Goal: Communication & Community: Answer question/provide support

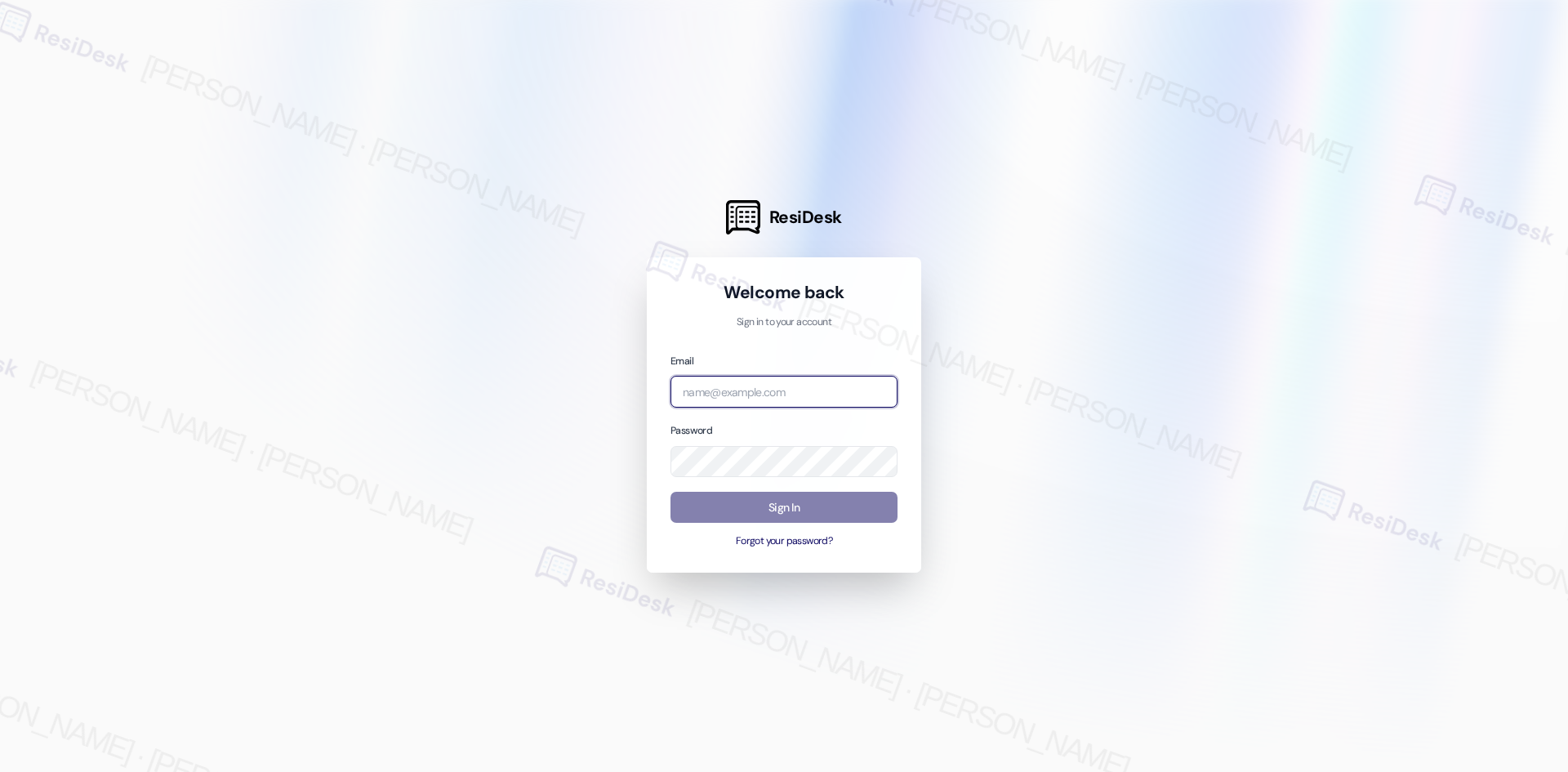
click at [764, 393] on input "email" at bounding box center [784, 391] width 227 height 31
type input "automated-surveys-asset_living-ron.david.dimapilis@asset_living.com"
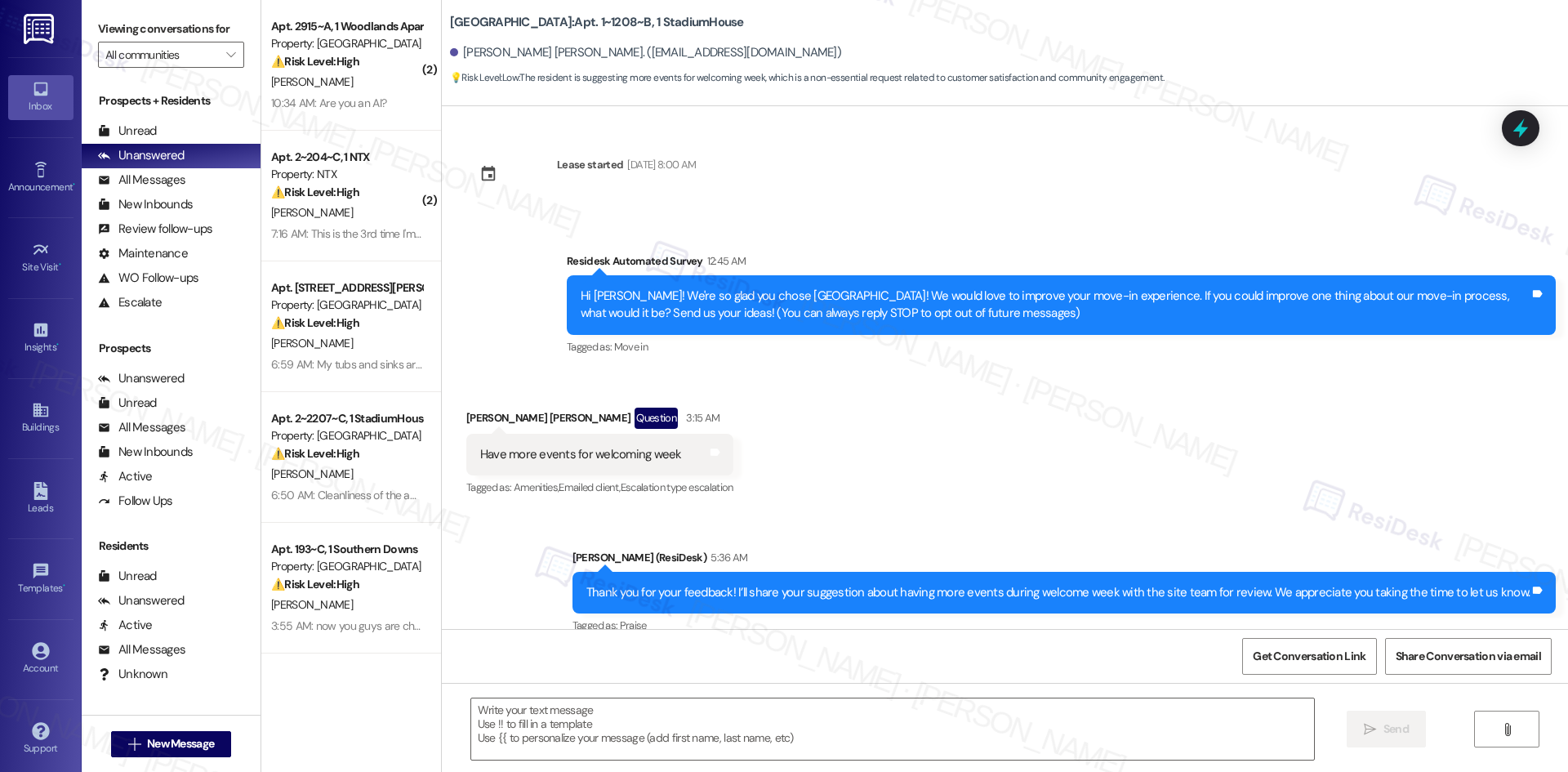
type textarea "Fetching suggested responses. Please feel free to read through the conversation…"
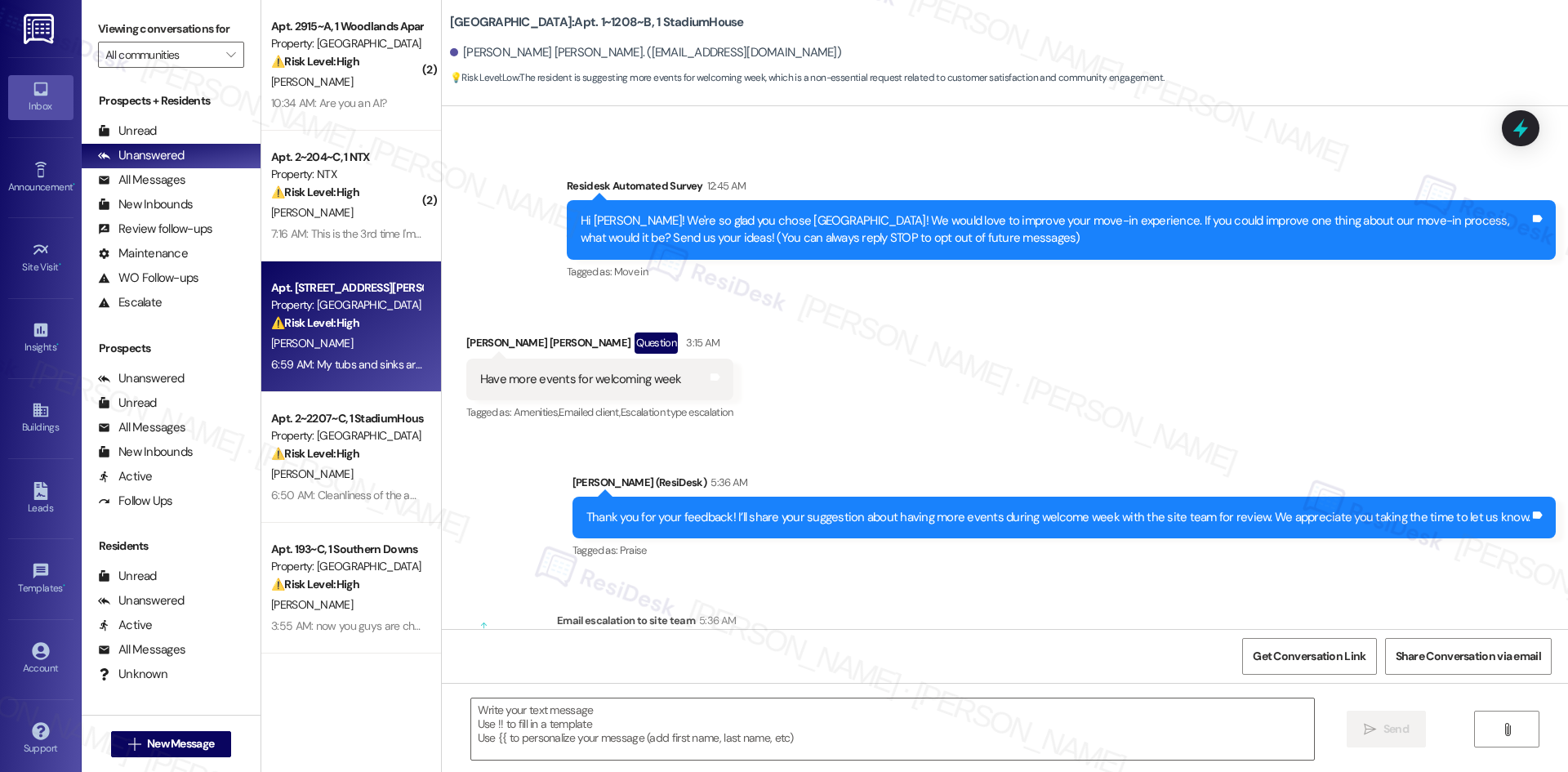
scroll to position [28, 0]
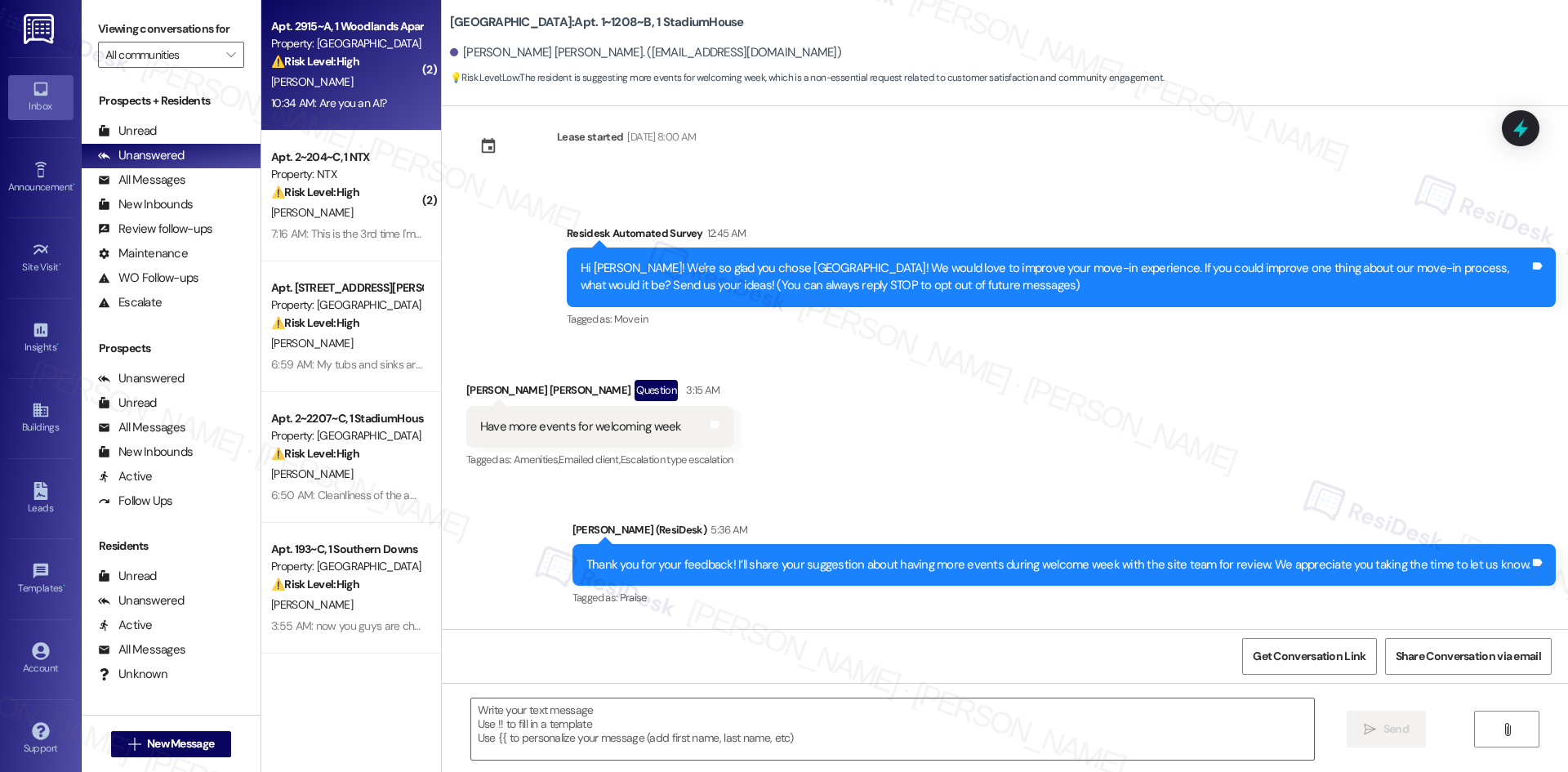
click at [352, 67] on div "⚠️ Risk Level: High The resident reports unaddressed water damage repairs requi…" at bounding box center [347, 61] width 151 height 17
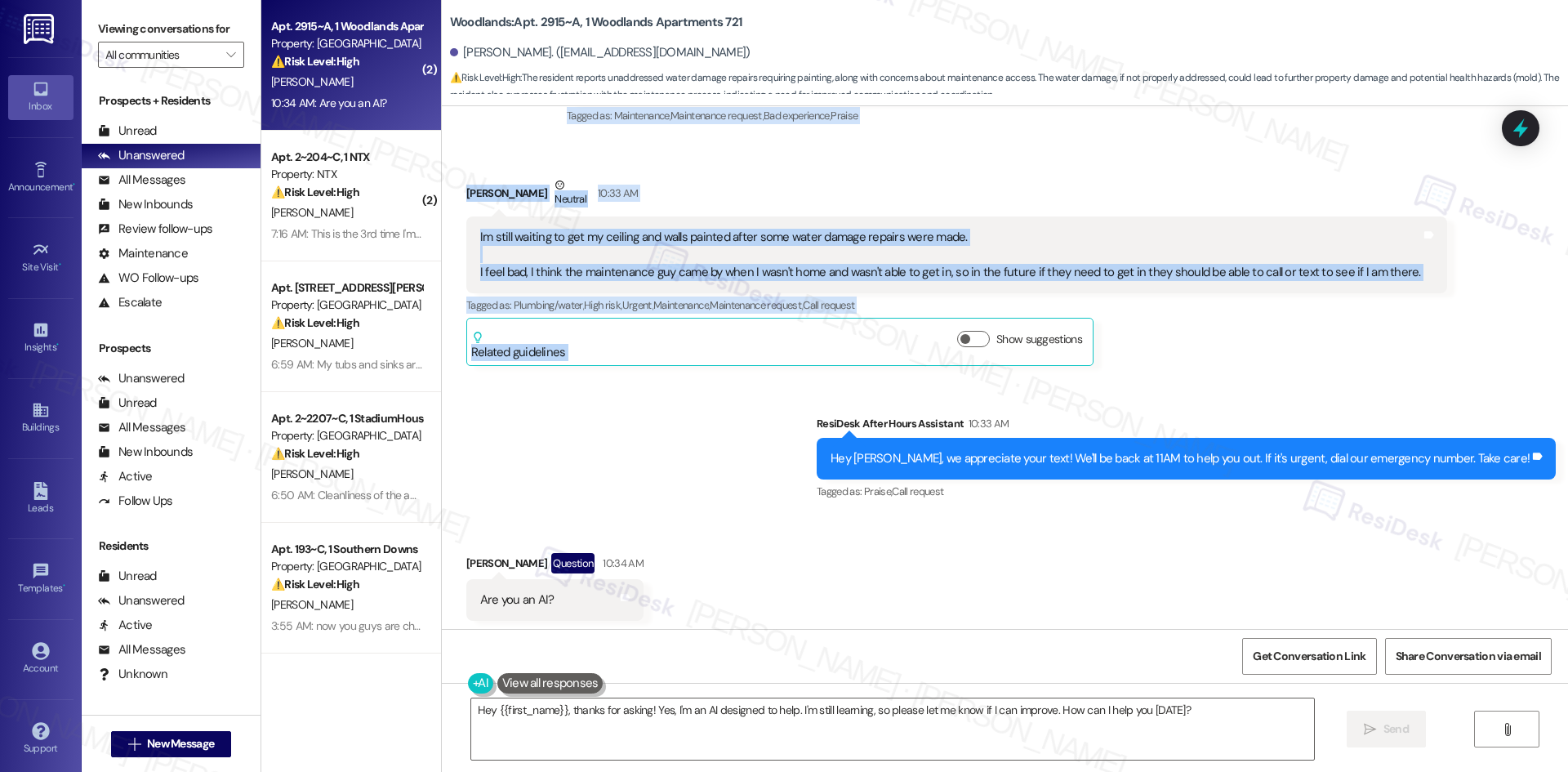
scroll to position [1155, 0]
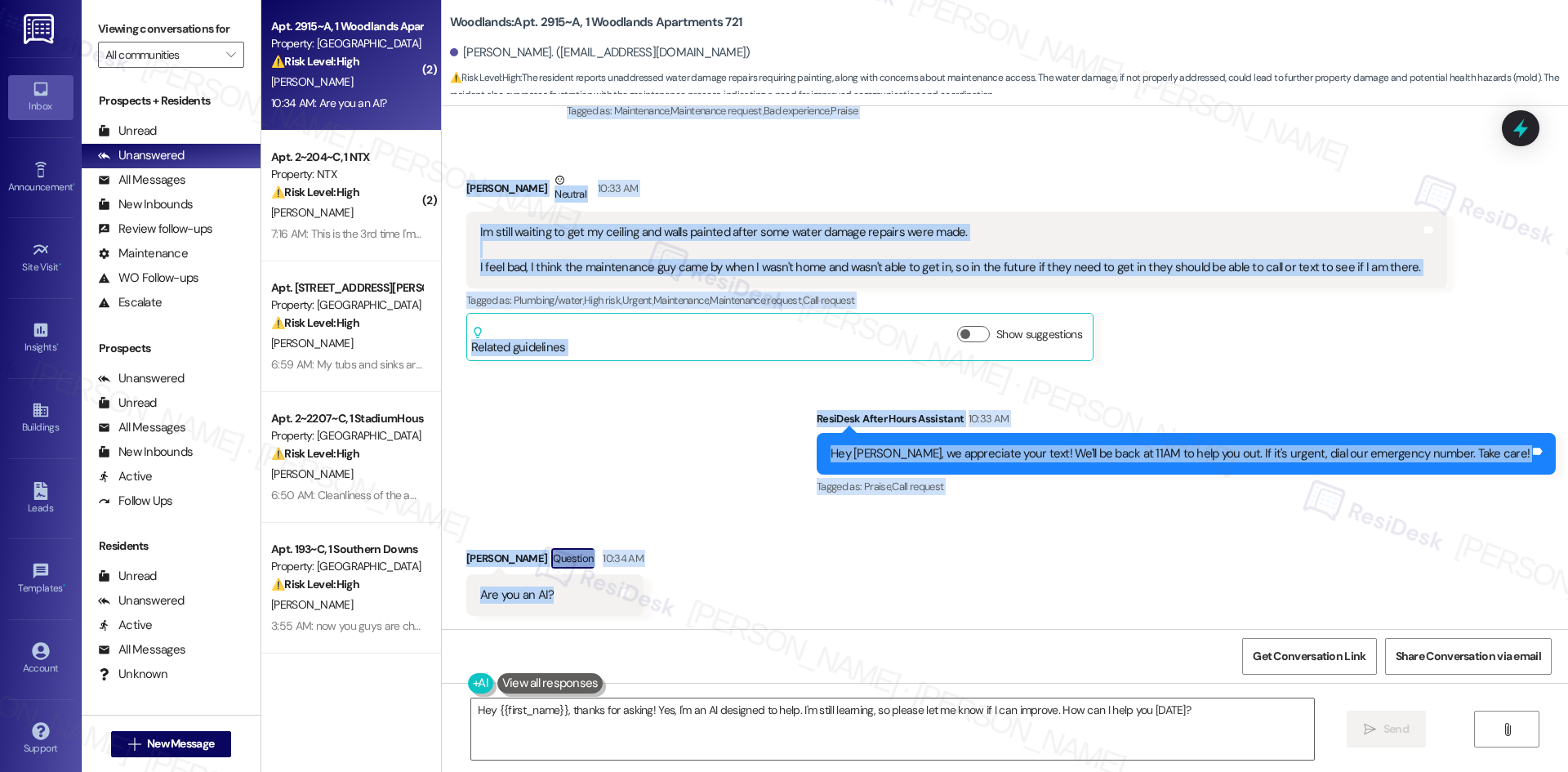
drag, startPoint x: 468, startPoint y: 249, endPoint x: 700, endPoint y: 601, distance: 421.6
click at [700, 601] on div "Lease started Aug 16, 2025 at 8:00 AM Survey, sent via SMS Residesk Automated S…" at bounding box center [1004, 367] width 1127 height 522
copy div "Residesk Automated Survey 1:10 AM Hi Bradley! We're so glad you chose Woodlands…"
click at [714, 495] on div "Sent via SMS ResiDesk After Hours Assistant 10:33 AM Hey Bradley, we appreciate…" at bounding box center [1004, 442] width 1127 height 138
drag, startPoint x: 550, startPoint y: 163, endPoint x: 690, endPoint y: 599, distance: 457.9
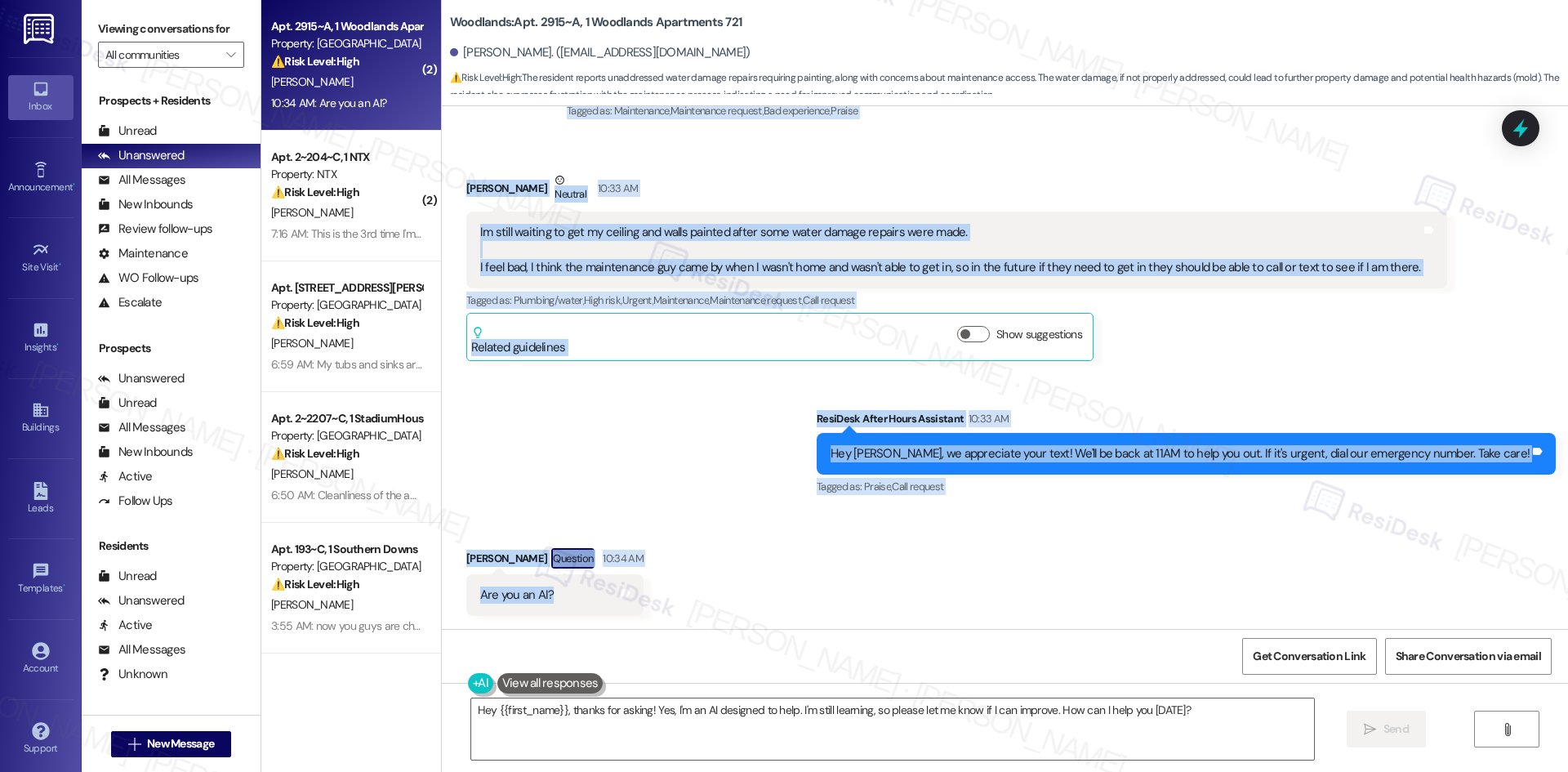
click at [690, 599] on div "Lease started Aug 16, 2025 at 8:00 AM Survey, sent via SMS Residesk Automated S…" at bounding box center [1004, 367] width 1127 height 522
copy div "Residesk Automated Survey 1:10 AM Hi Bradley! We're so glad you chose Woodlands…"
click at [888, 503] on div "Sent via SMS ResiDesk After Hours Assistant 10:33 AM Hey Bradley, we appreciate…" at bounding box center [1186, 454] width 763 height 113
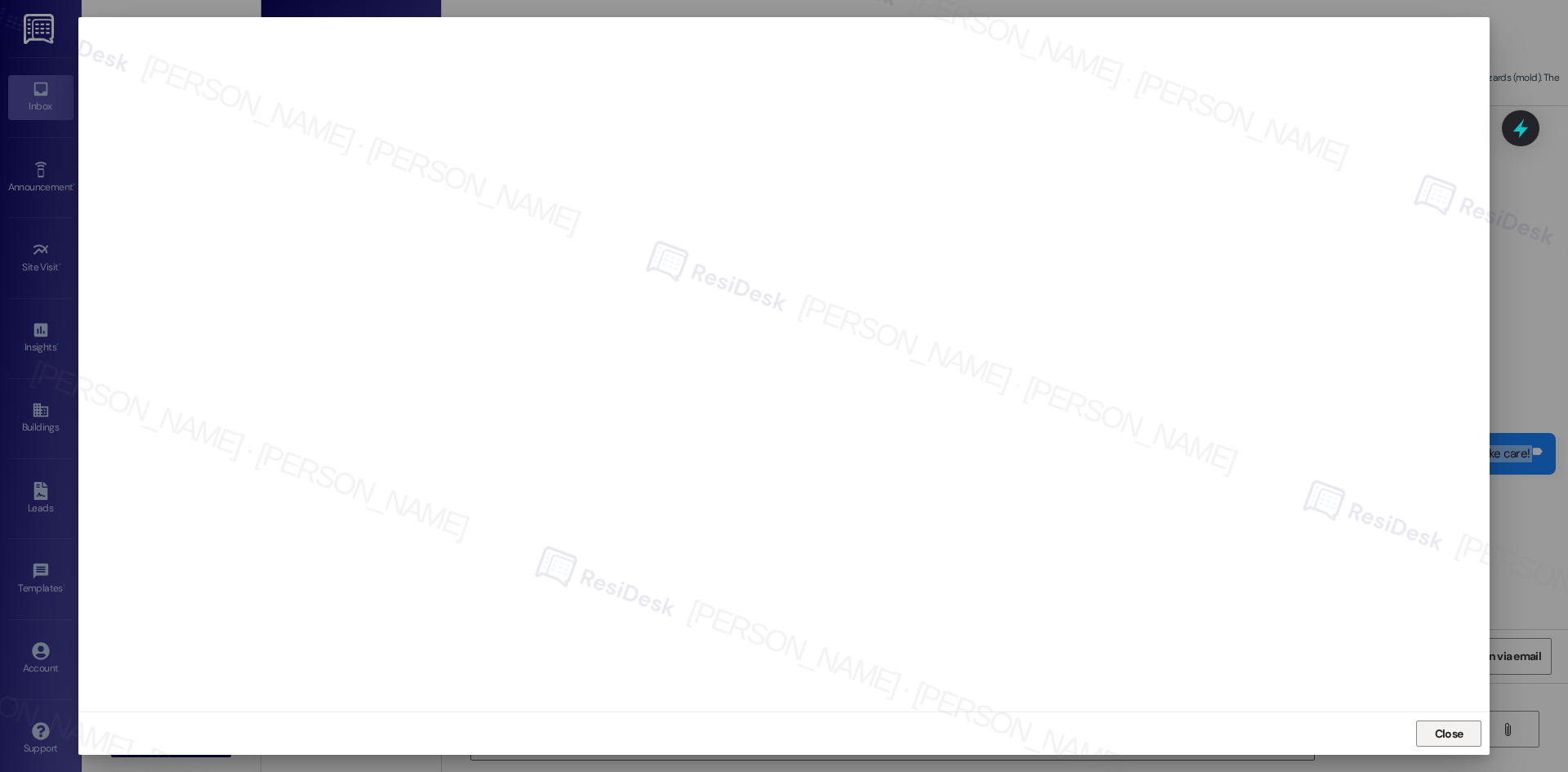
click at [1469, 724] on button "Close" at bounding box center [1448, 732] width 66 height 26
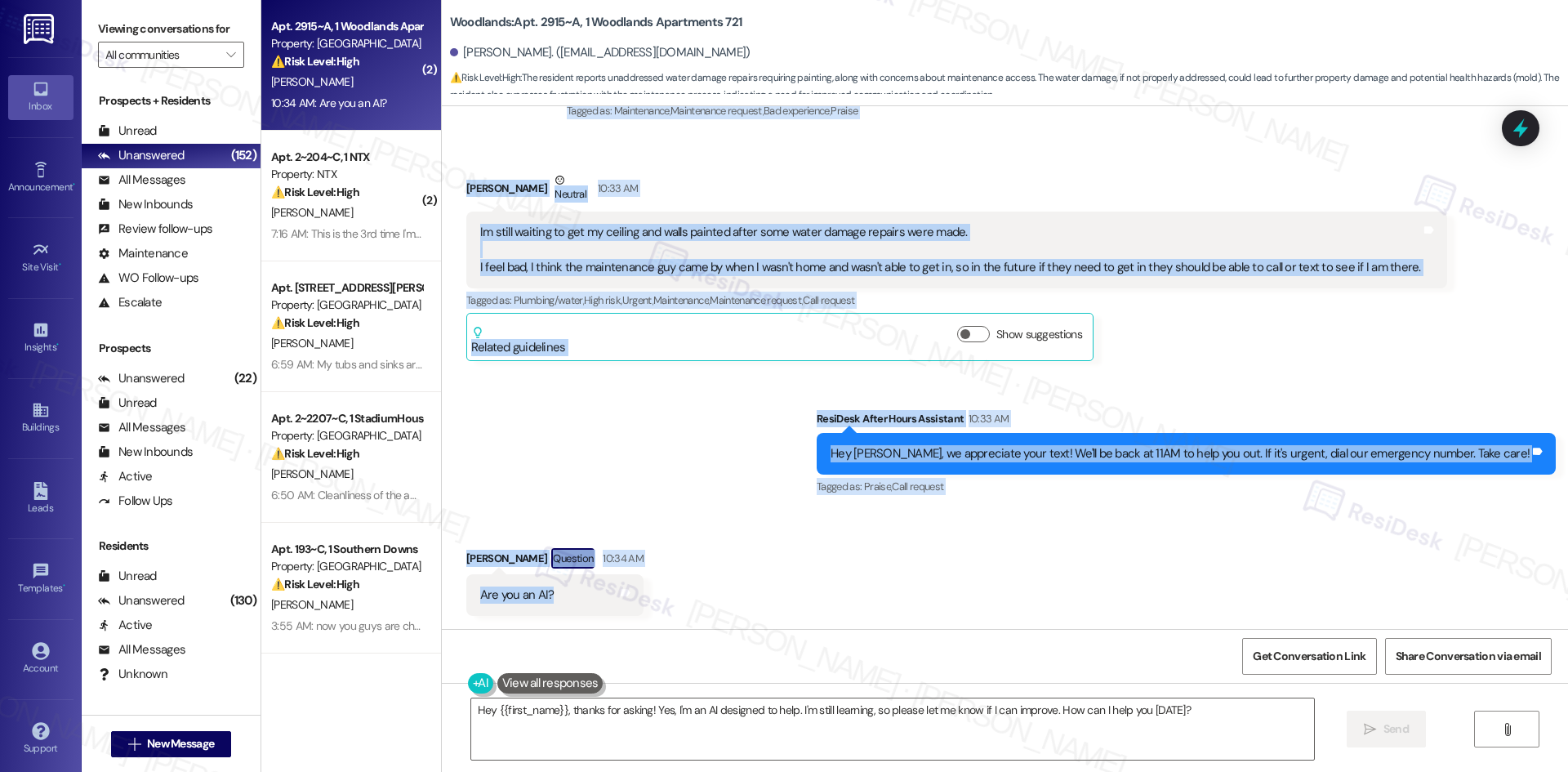
click at [618, 451] on div "Sent via SMS ResiDesk After Hours Assistant 10:33 AM Hey Bradley, we appreciate…" at bounding box center [1004, 442] width 1127 height 138
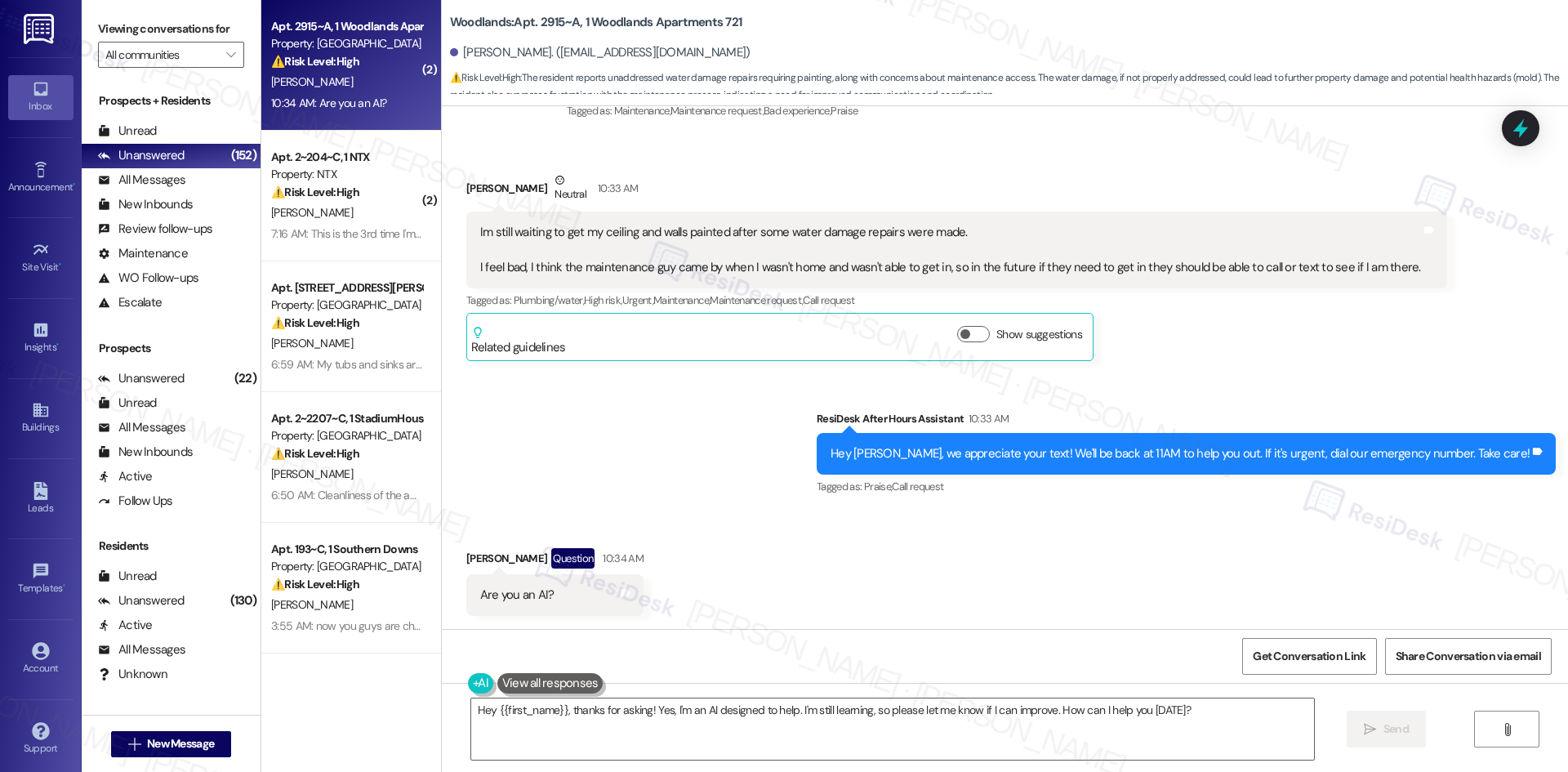
click at [742, 562] on div "Received via SMS Bradley Stiles Question 10:34 AM Are you an AI? Tags and notes" at bounding box center [1004, 570] width 1127 height 117
click at [570, 421] on div "Sent via SMS ResiDesk After Hours Assistant 10:33 AM Hey Bradley, we appreciate…" at bounding box center [1004, 442] width 1127 height 138
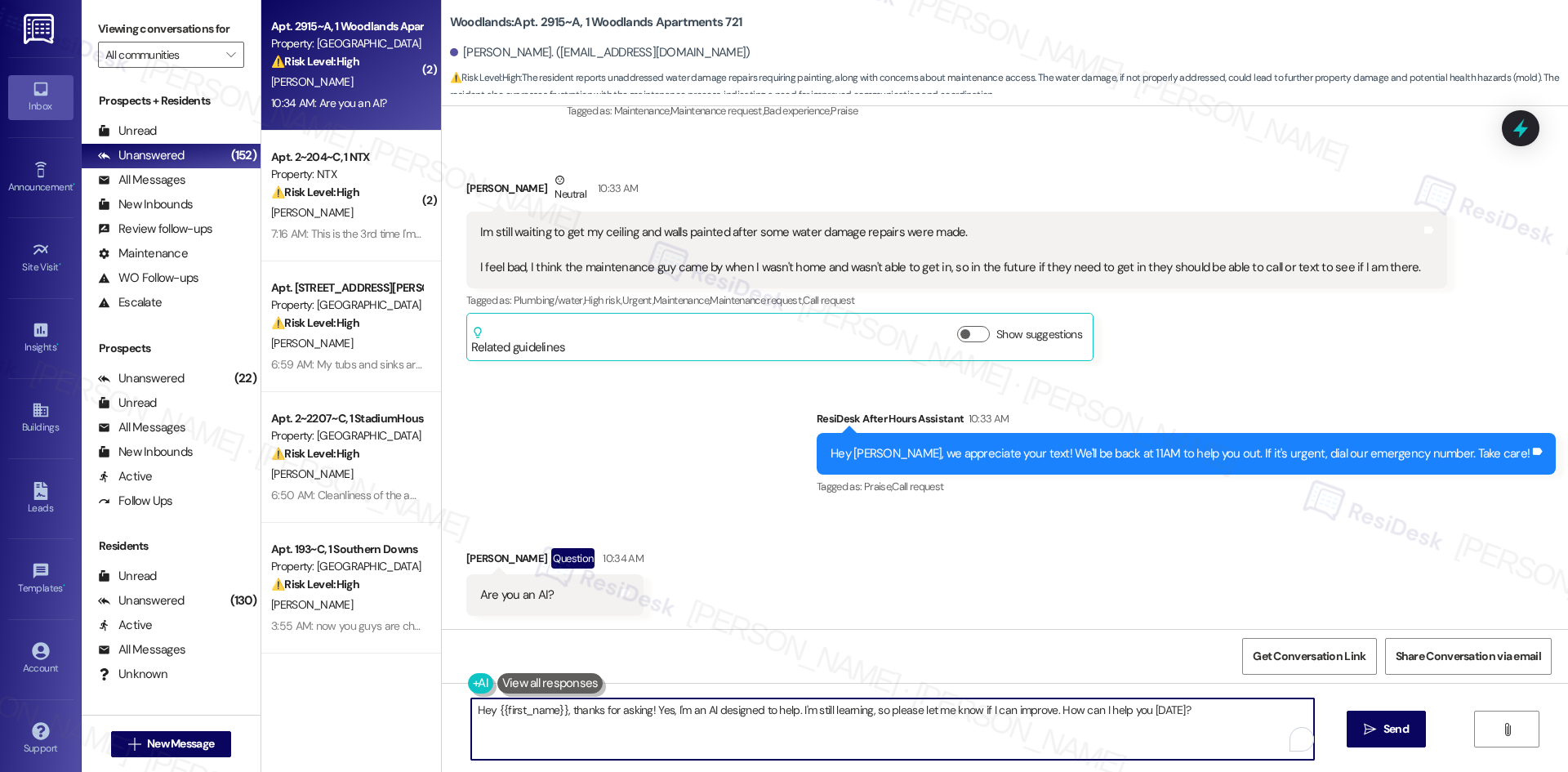
drag, startPoint x: 1199, startPoint y: 707, endPoint x: 428, endPoint y: 709, distance: 771.0
click at [441, 709] on div "Woodlands: Apt. 2915~A, 1 Woodlands Apartments 721 Bradley Stiles. (cougarstile…" at bounding box center [1005, 386] width 1127 height 772
paste textarea "Sorry for the confusion earlier— that was an automated after-hours reply. Can y…"
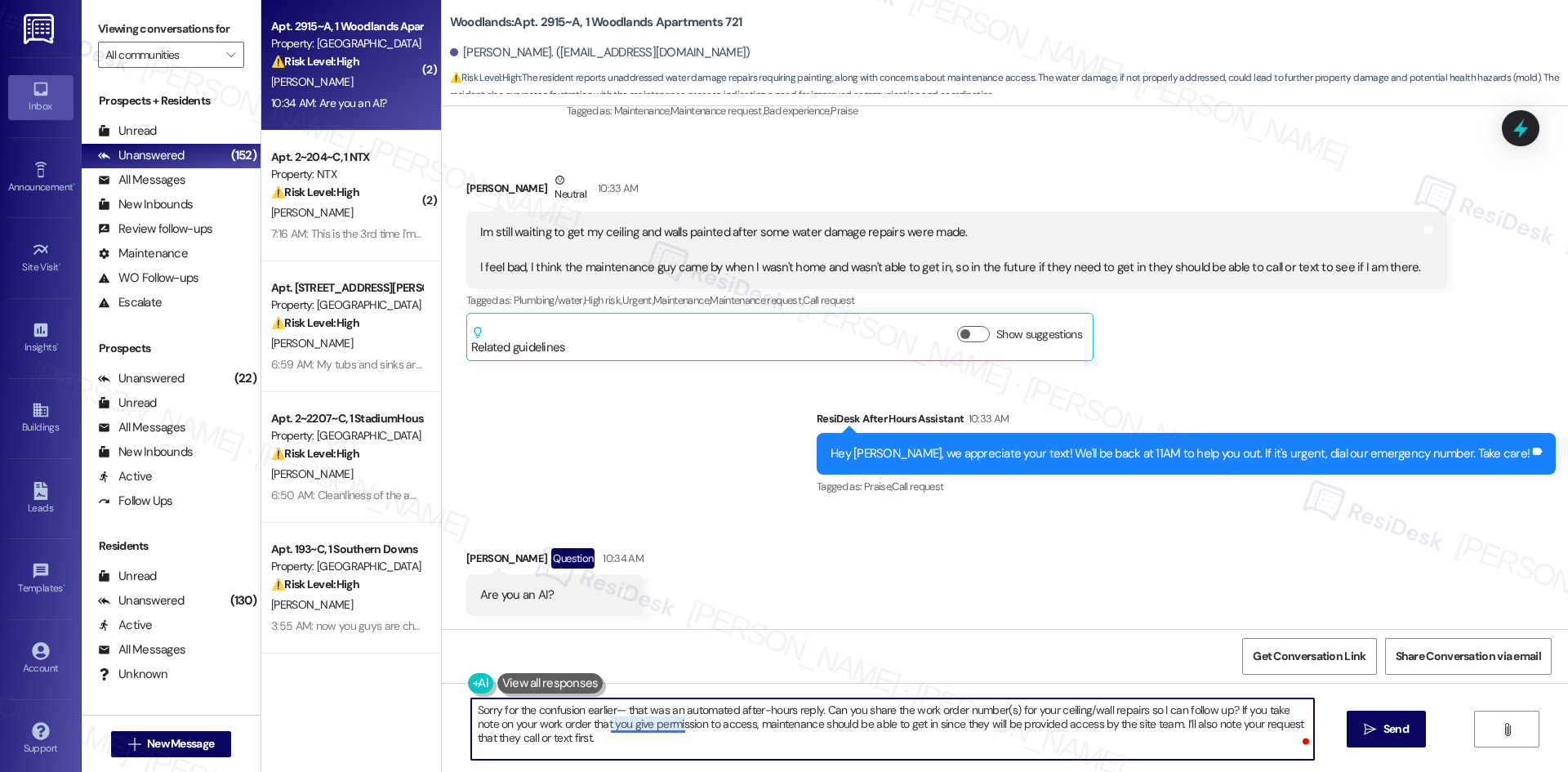
click at [635, 729] on textarea "Sorry for the confusion earlier— that was an automated after-hours reply. Can y…" at bounding box center [893, 729] width 843 height 61
click at [646, 723] on textarea "Sorry for the confusion earlier— that was an automated after-hours reply. Can y…" at bounding box center [893, 729] width 843 height 61
click at [720, 728] on textarea "Sorry for the confusion earlier— that was an automated after-hours reply. Can y…" at bounding box center [893, 729] width 843 height 61
click at [721, 728] on textarea "Sorry for the confusion earlier— that was an automated after-hours reply. Can y…" at bounding box center [893, 729] width 843 height 61
click at [709, 724] on textarea "Sorry for the confusion earlier— that was an automated after-hours reply. Can y…" at bounding box center [893, 729] width 843 height 61
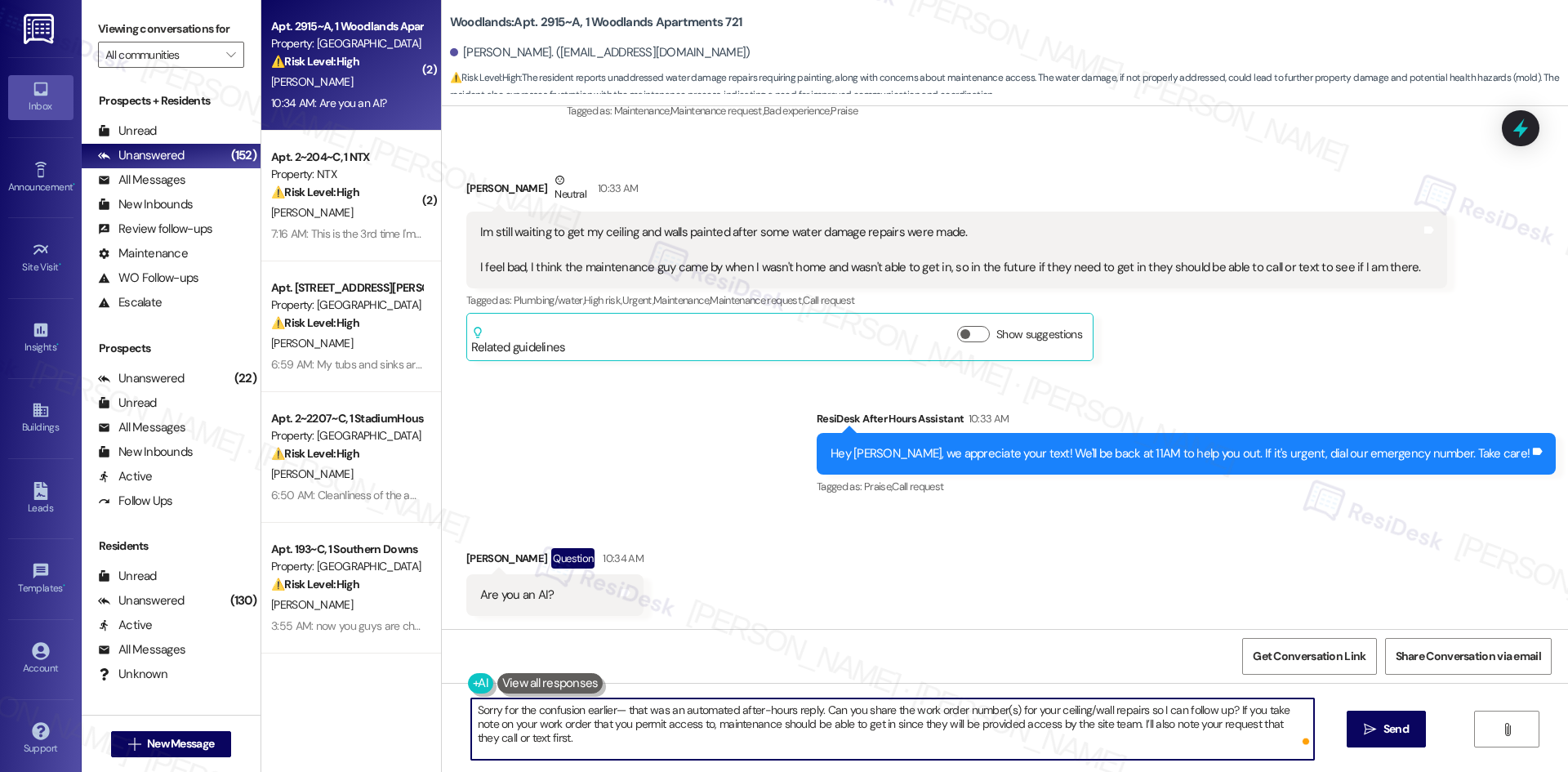
click at [688, 724] on textarea "Sorry for the confusion earlier— that was an automated after-hours reply. Can y…" at bounding box center [893, 729] width 843 height 61
type textarea "Sorry for the confusion earlier— that was an automated after-hours reply. Can y…"
click at [774, 718] on textarea "Sorry for the confusion earlier— that was an automated after-hours reply. Can y…" at bounding box center [893, 729] width 843 height 61
drag, startPoint x: 682, startPoint y: 742, endPoint x: 398, endPoint y: 691, distance: 288.5
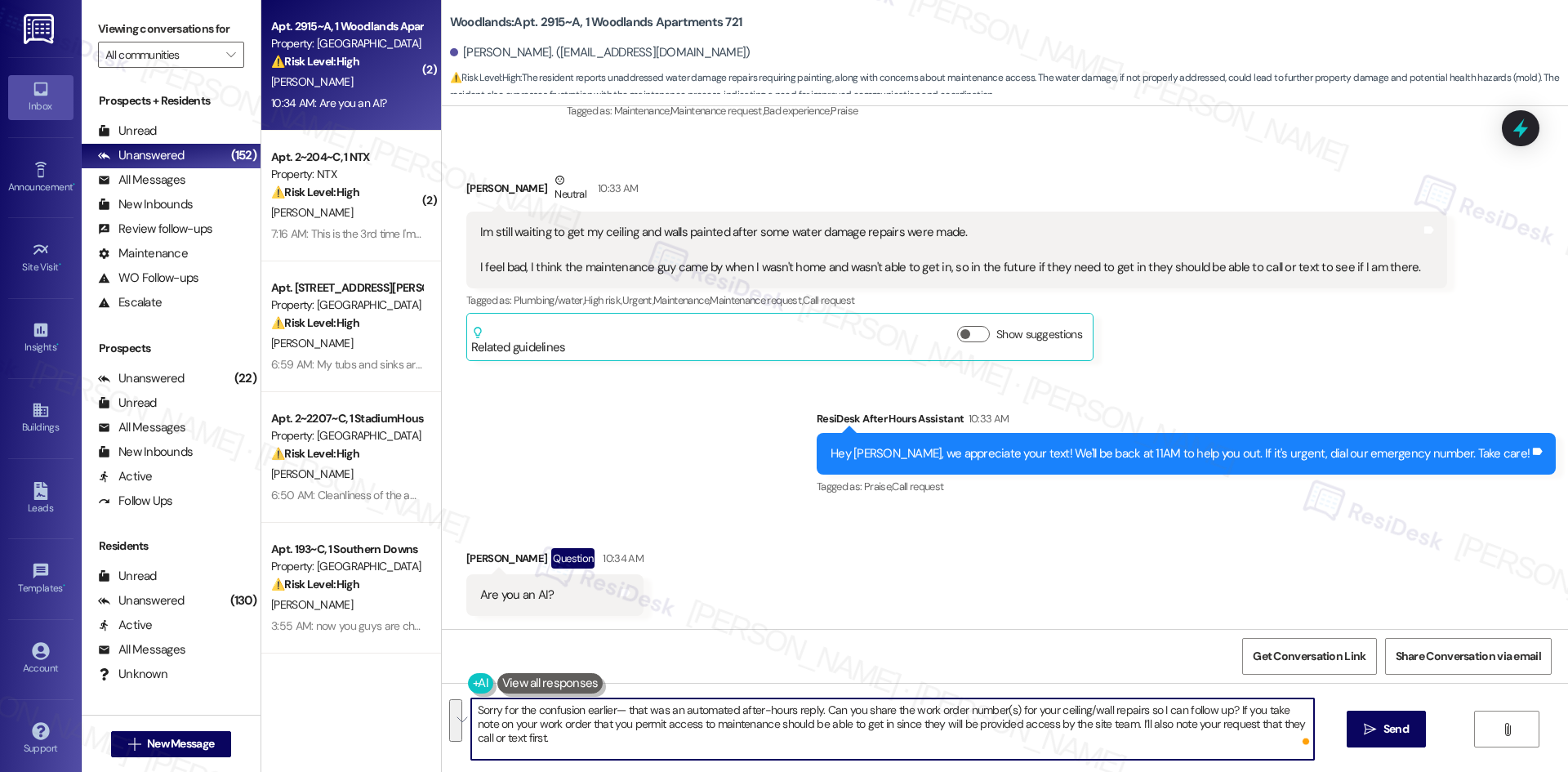
click at [398, 691] on div "( 2 ) Apt. 2915~A, 1 Woodlands Apartments 721 Property: Woodlands ⚠️ Risk Level…" at bounding box center [915, 386] width 1307 height 772
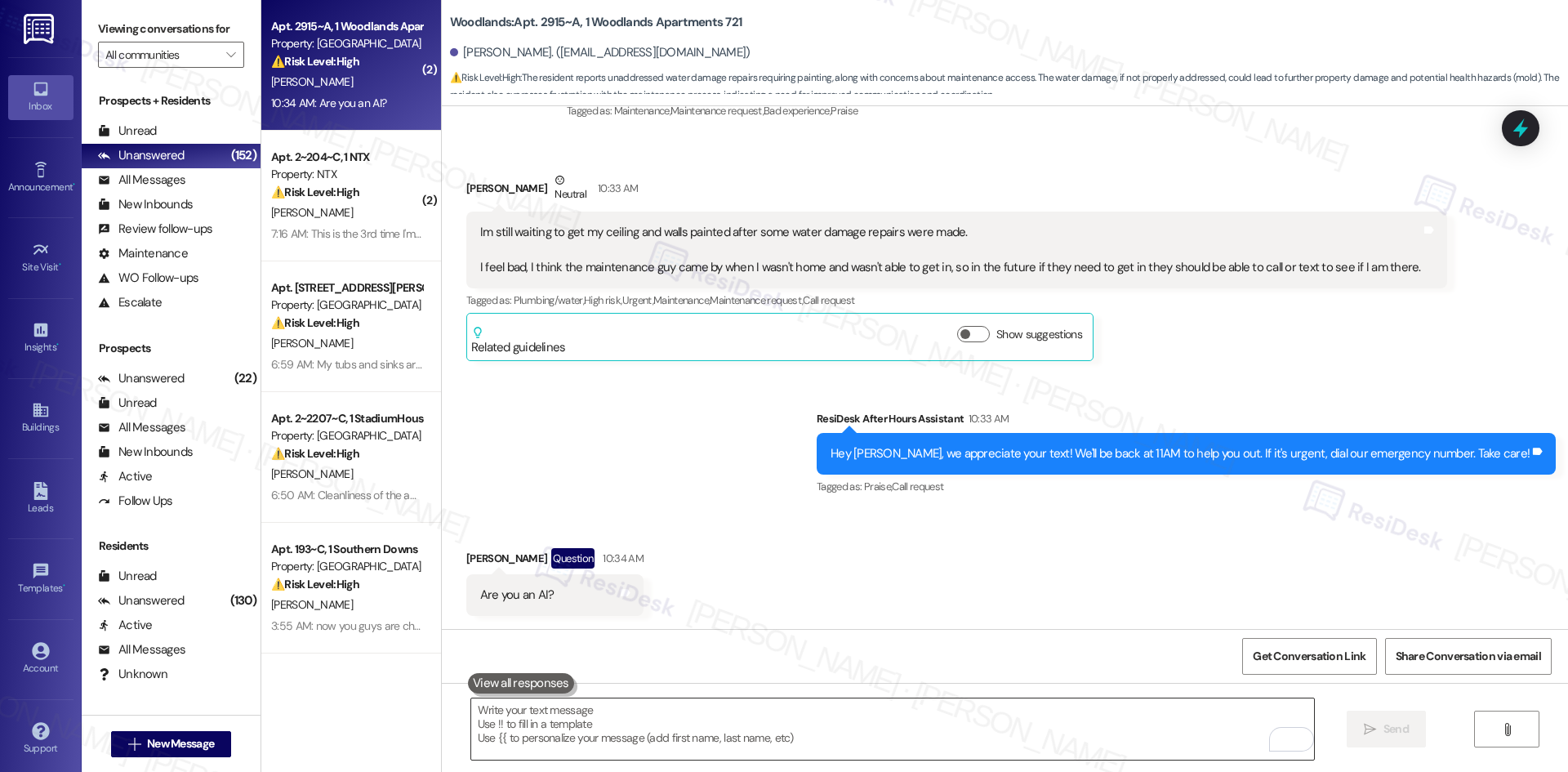
click at [601, 726] on textarea "To enrich screen reader interactions, please activate Accessibility in Grammarl…" at bounding box center [893, 729] width 843 height 61
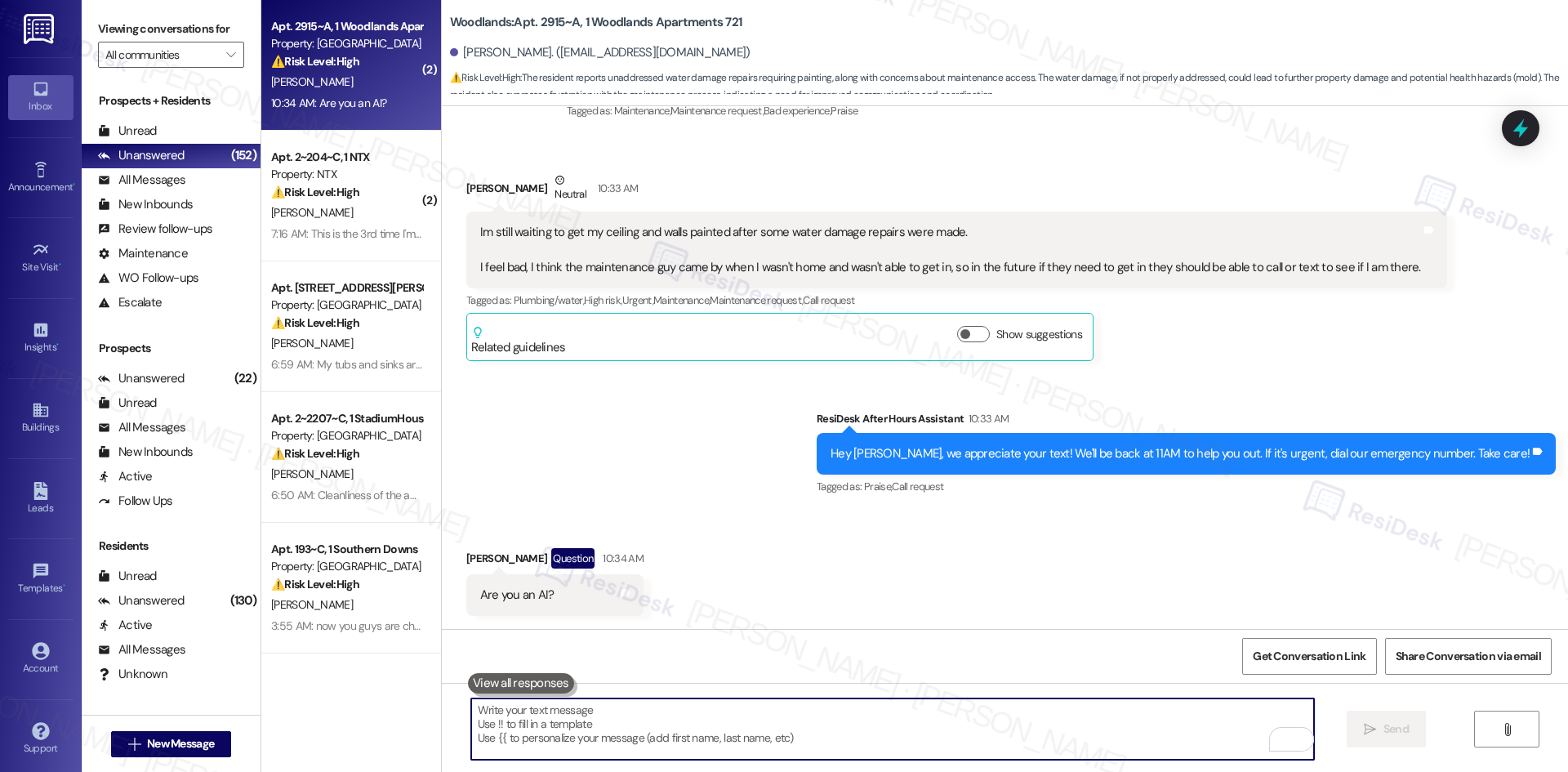
paste textarea "Sorry for the confusion earlier— that was an automated after-hours reply. Can y…"
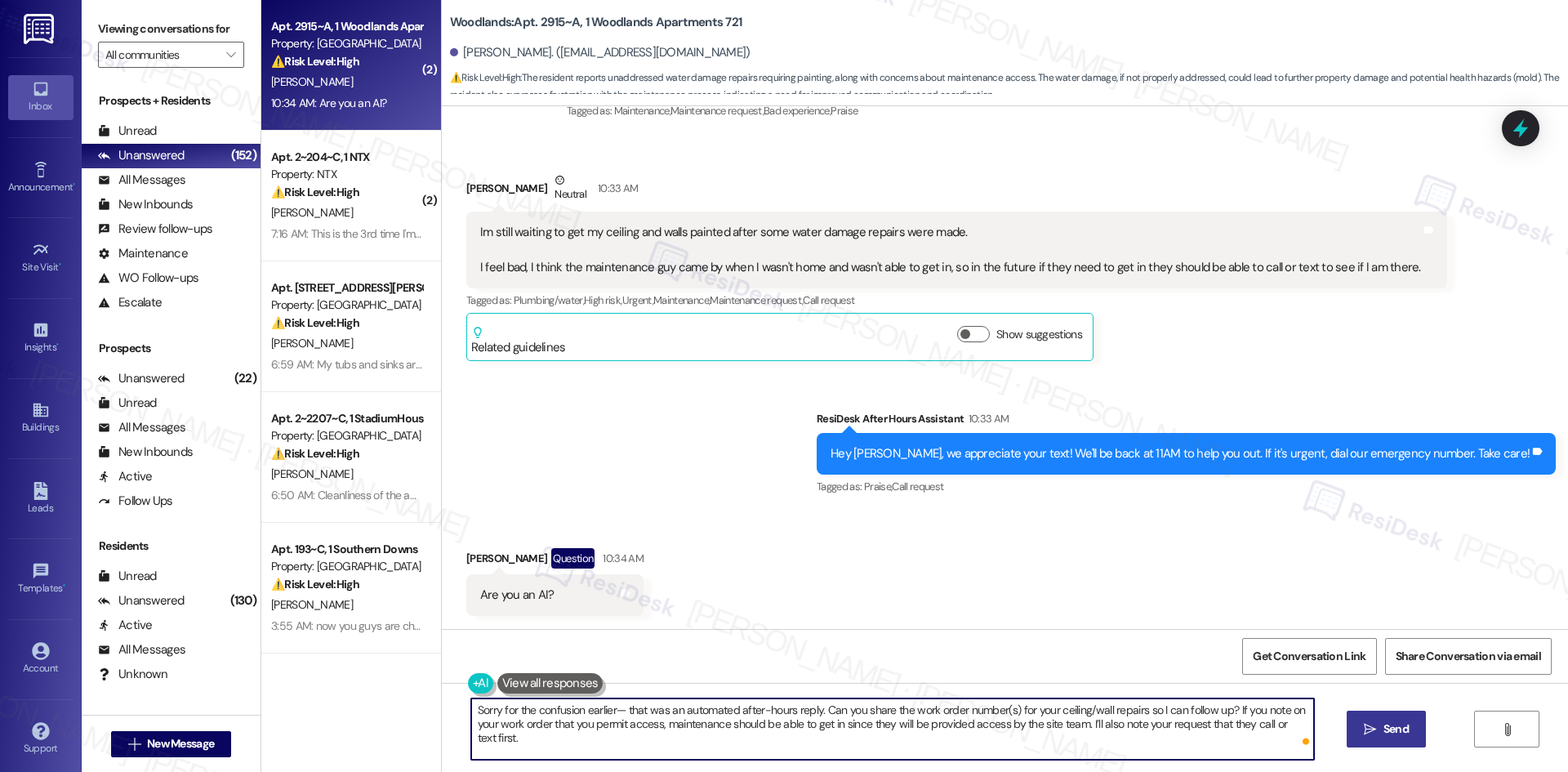
type textarea "Sorry for the confusion earlier— that was an automated after-hours reply. Can y…"
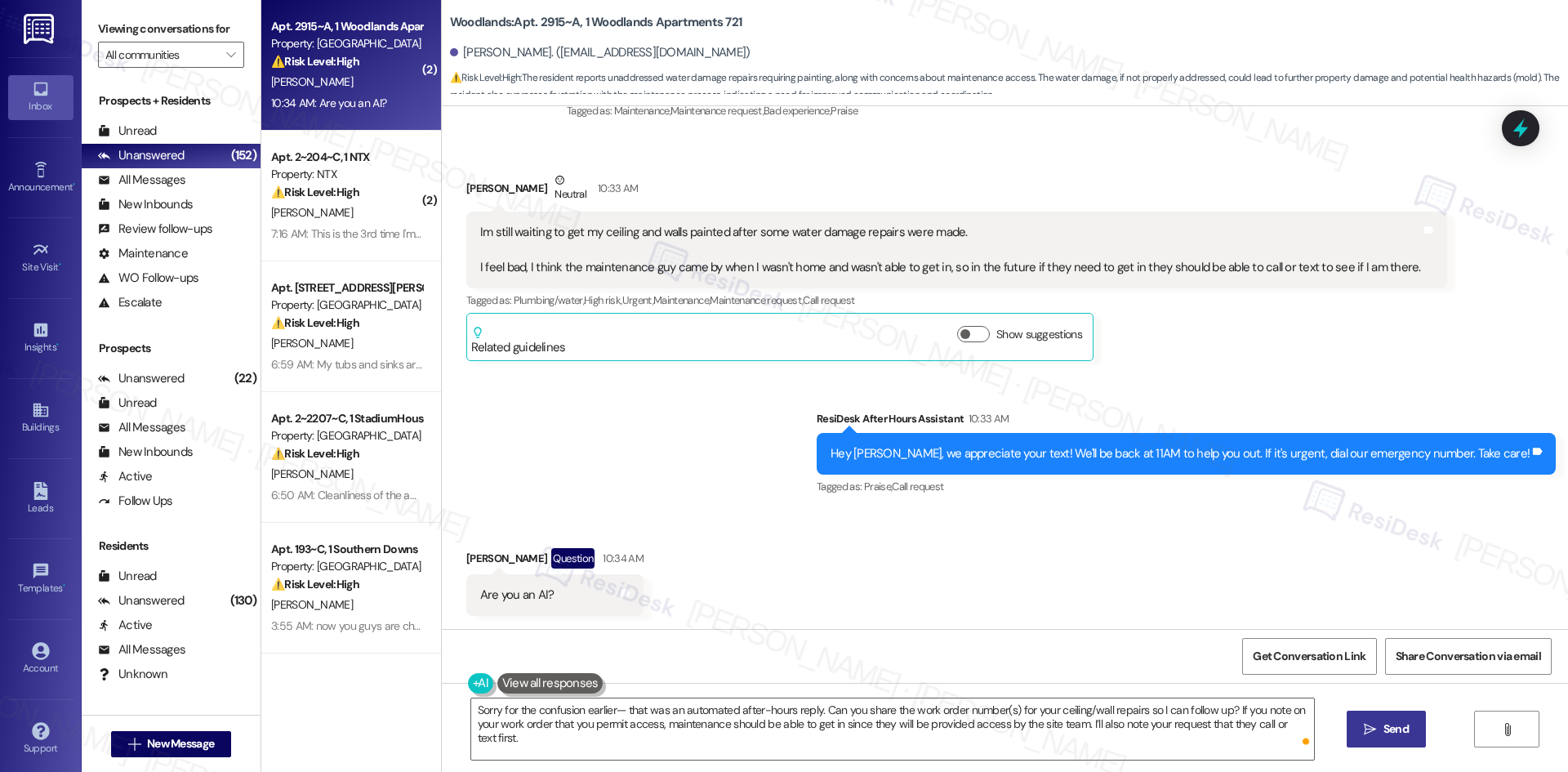
click at [1396, 725] on span "Send" at bounding box center [1396, 728] width 25 height 17
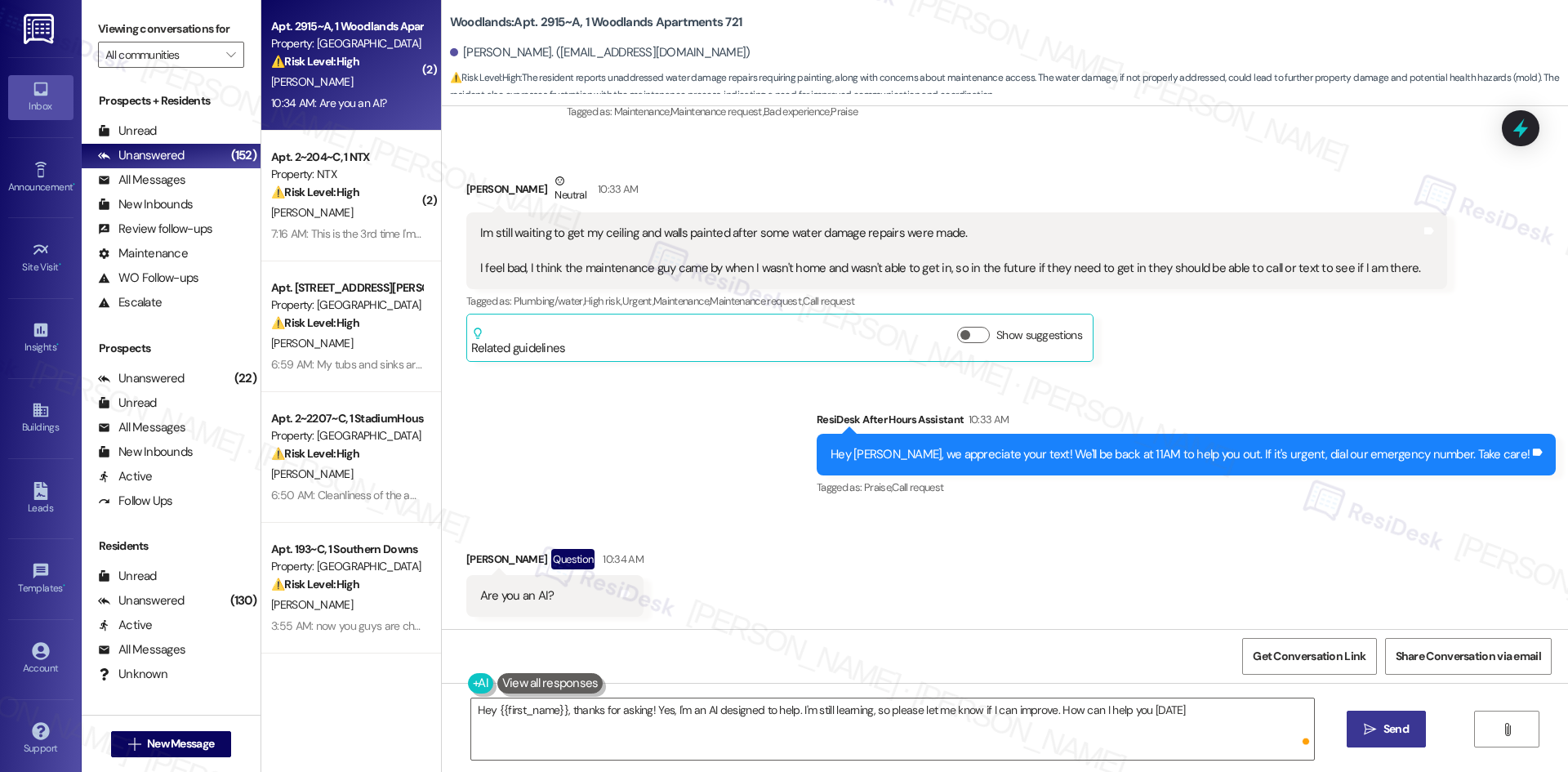
type textarea "Hey {{first_name}}, thanks for asking! Yes, I'm an AI designed to help. I'm sti…"
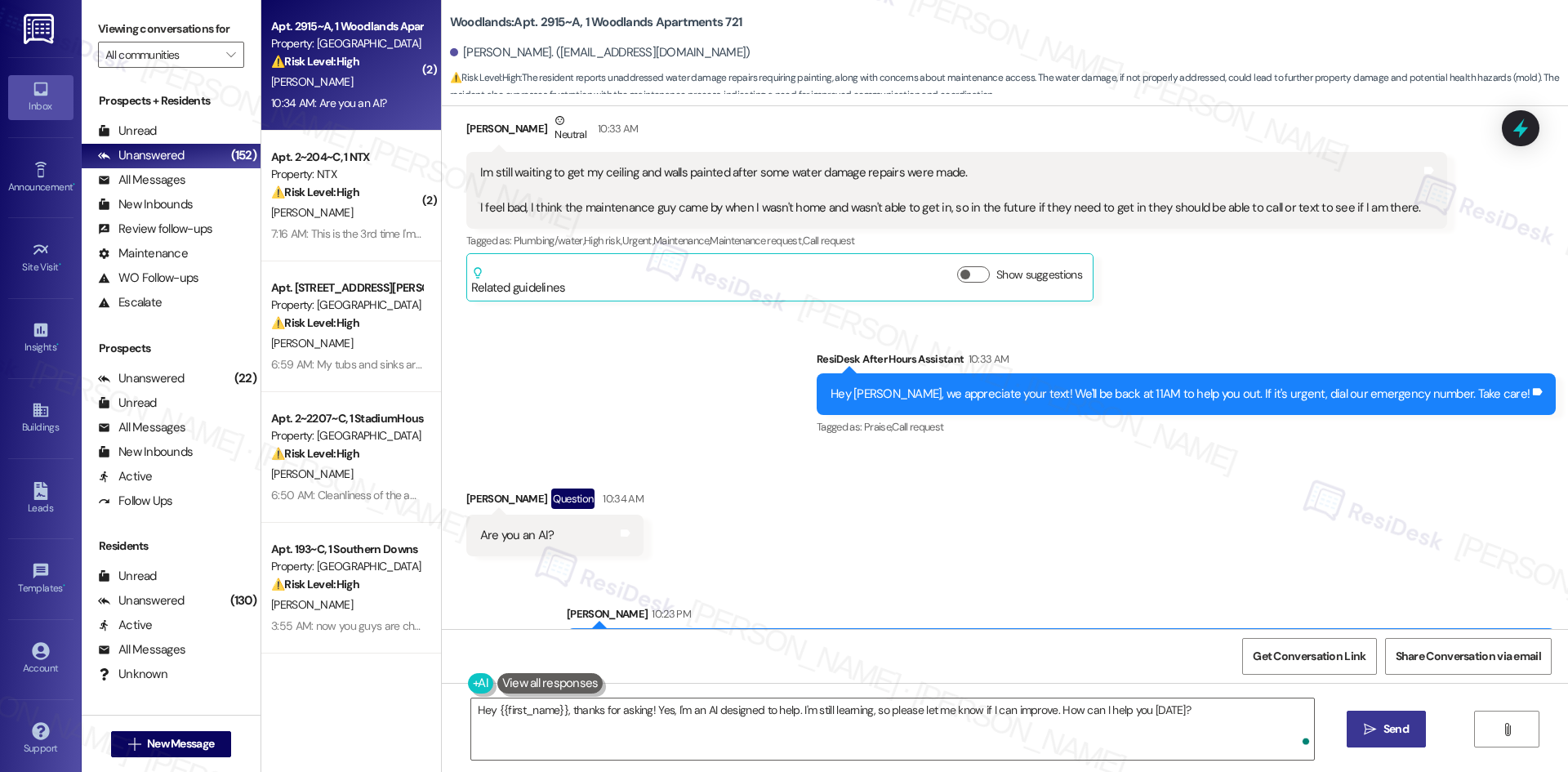
scroll to position [1286, 0]
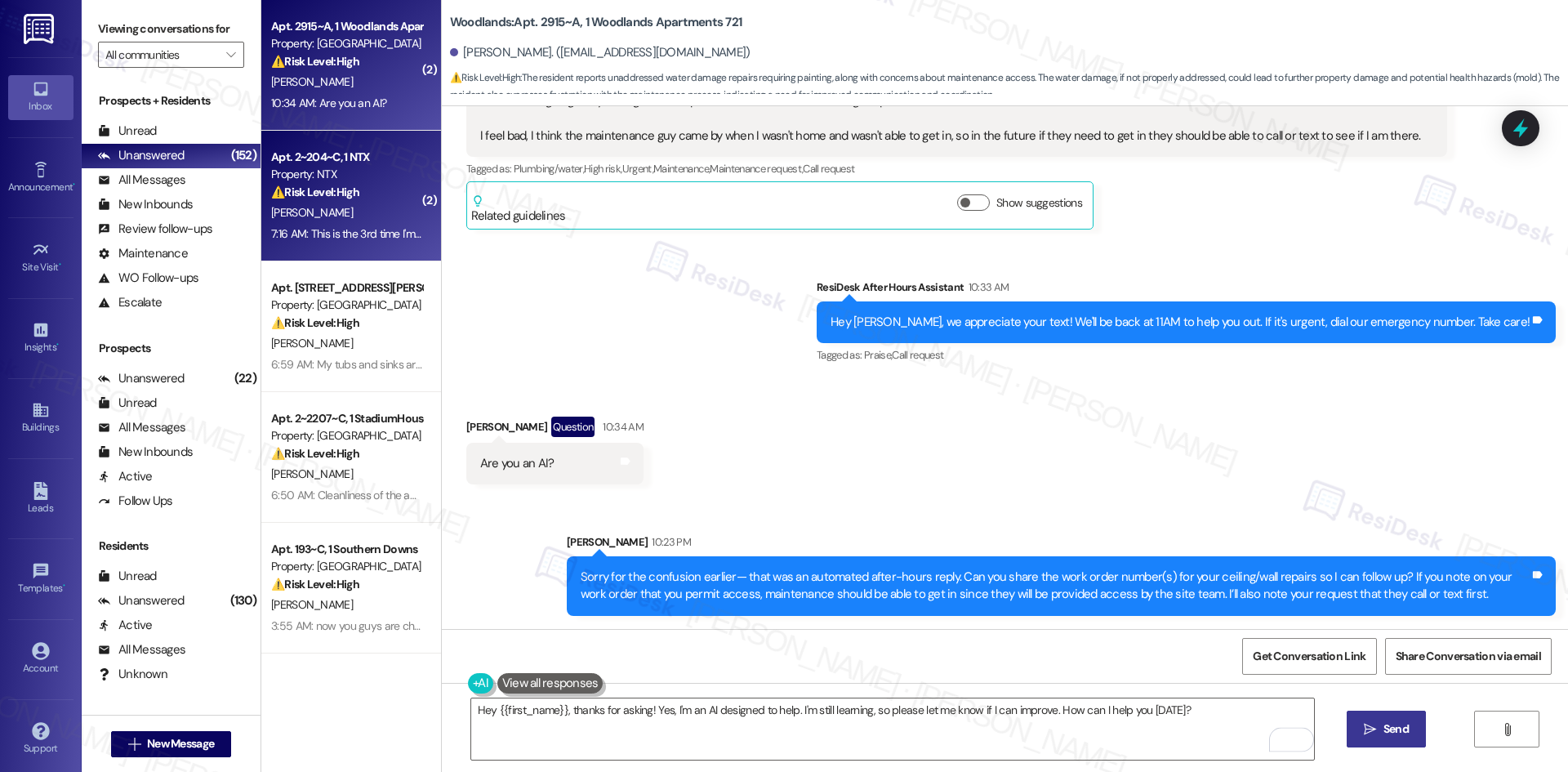
click at [333, 191] on strong "⚠️ Risk Level: High" at bounding box center [316, 191] width 88 height 14
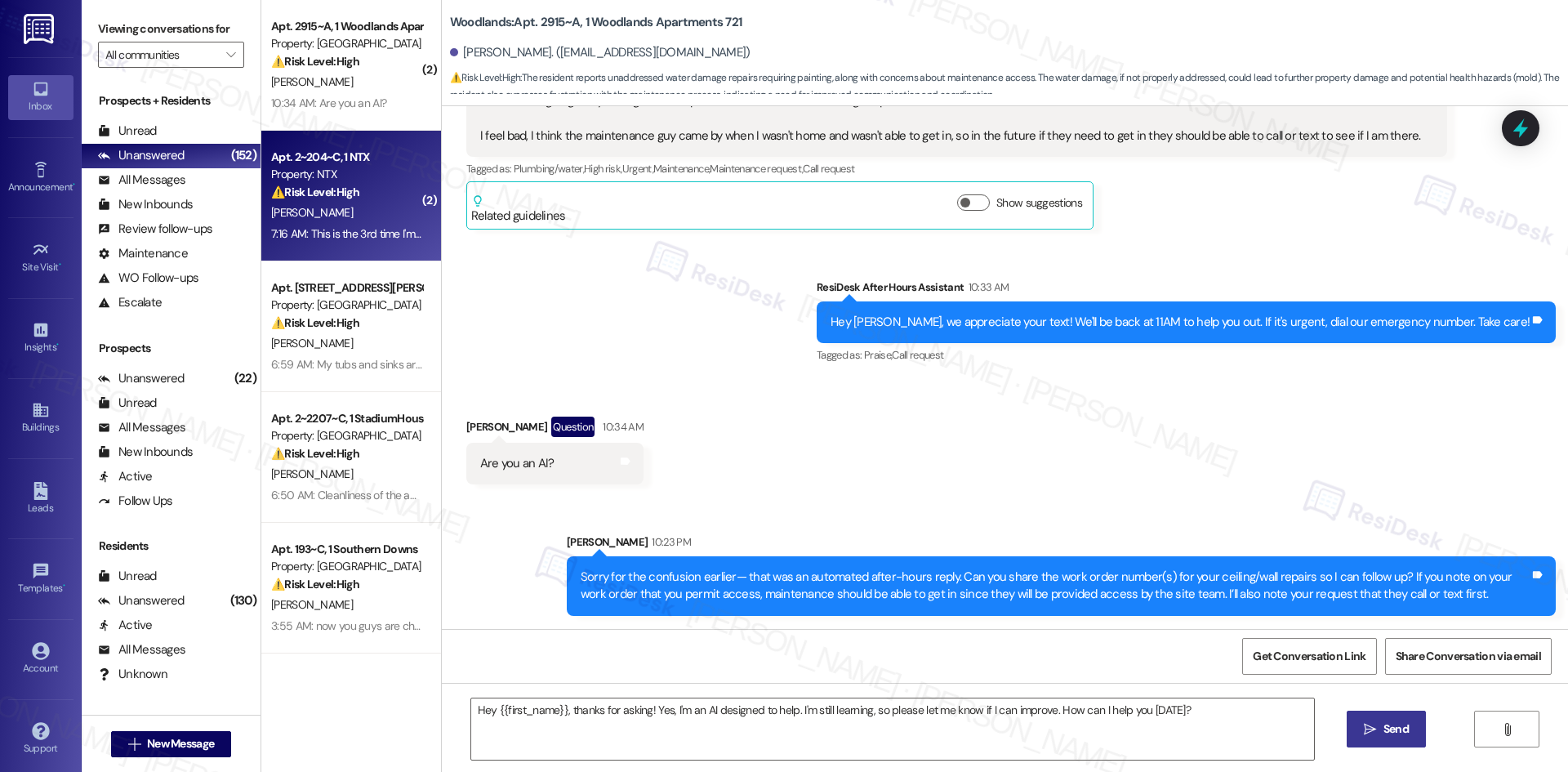
type textarea "Fetching suggested responses. Please feel free to read through the conversation…"
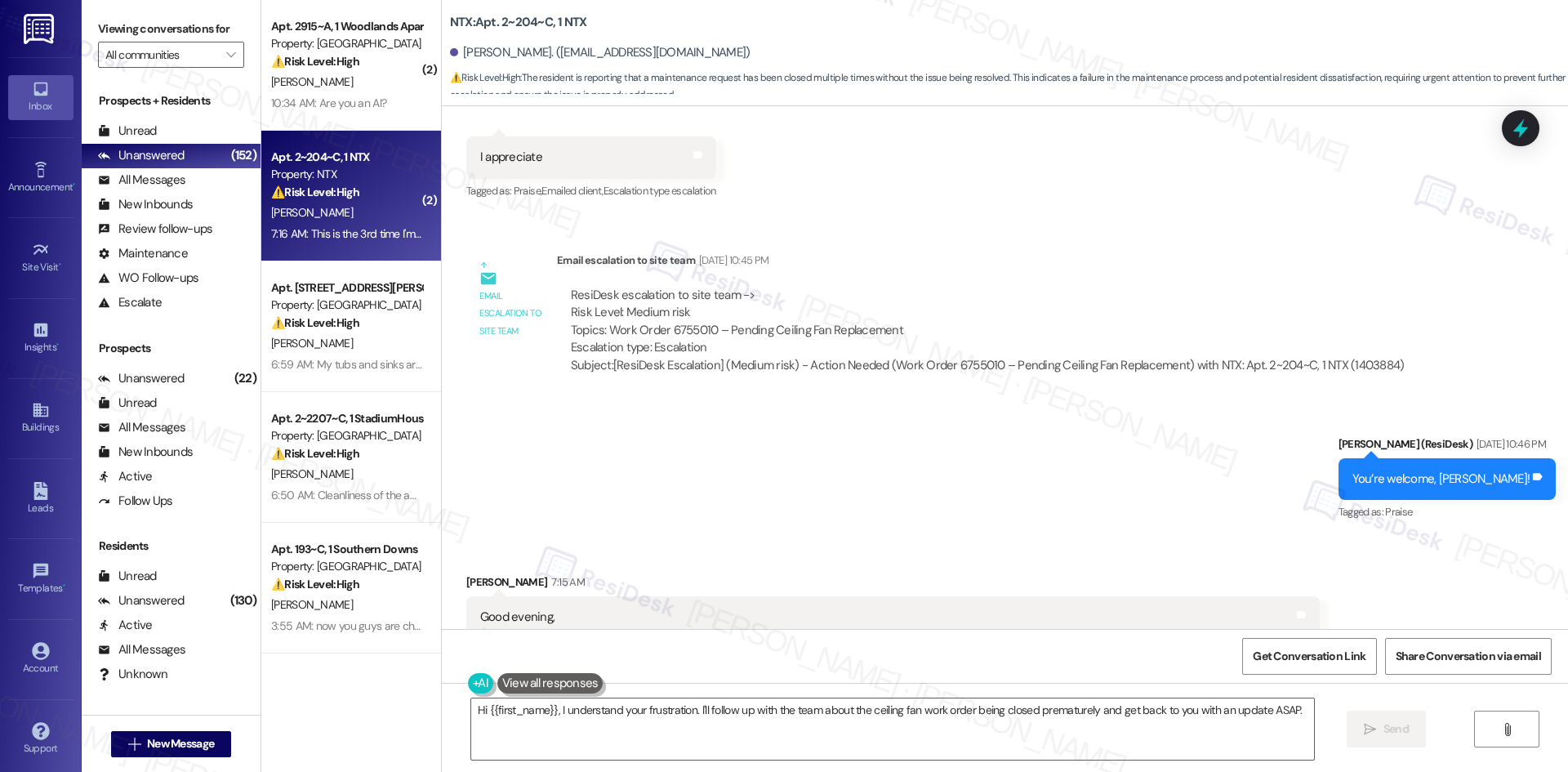
scroll to position [1555, 0]
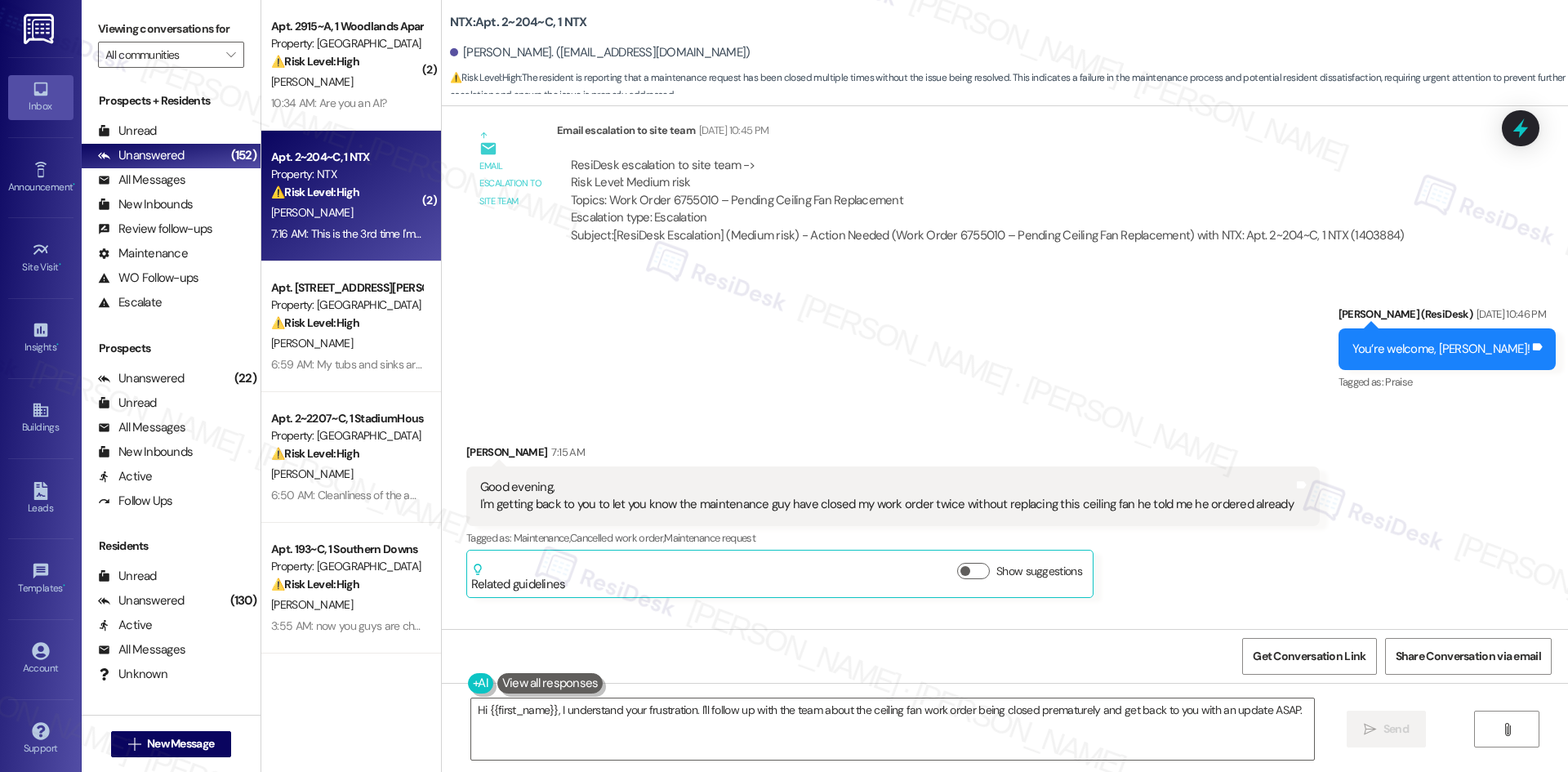
click at [897, 398] on div "Sent via SMS Sarah (ResiDesk) Aug 21, 2025 at 10:46 PM You’re welcome, Anthony!…" at bounding box center [1004, 338] width 1127 height 138
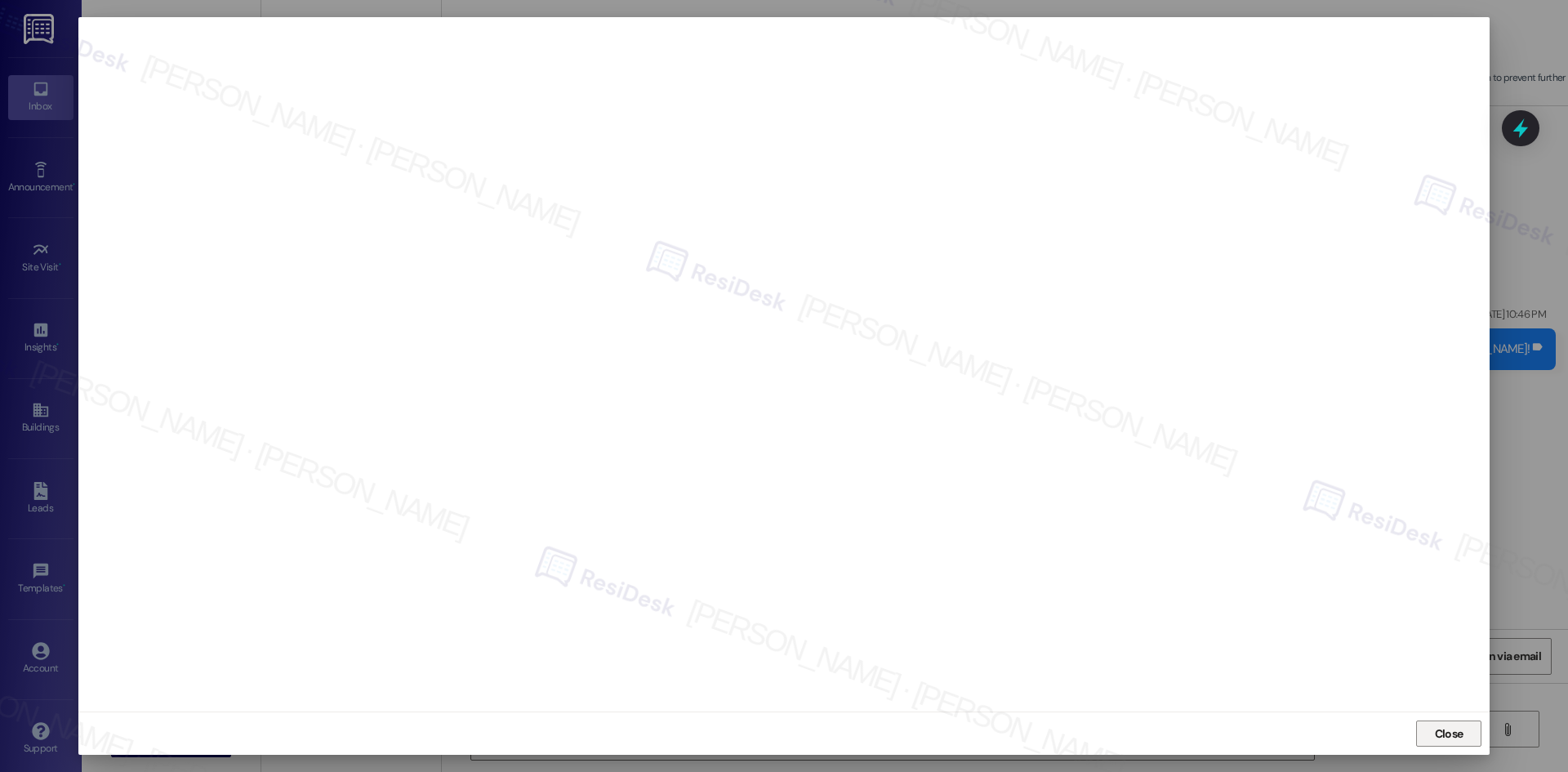
click at [1445, 732] on span "Close" at bounding box center [1449, 733] width 29 height 17
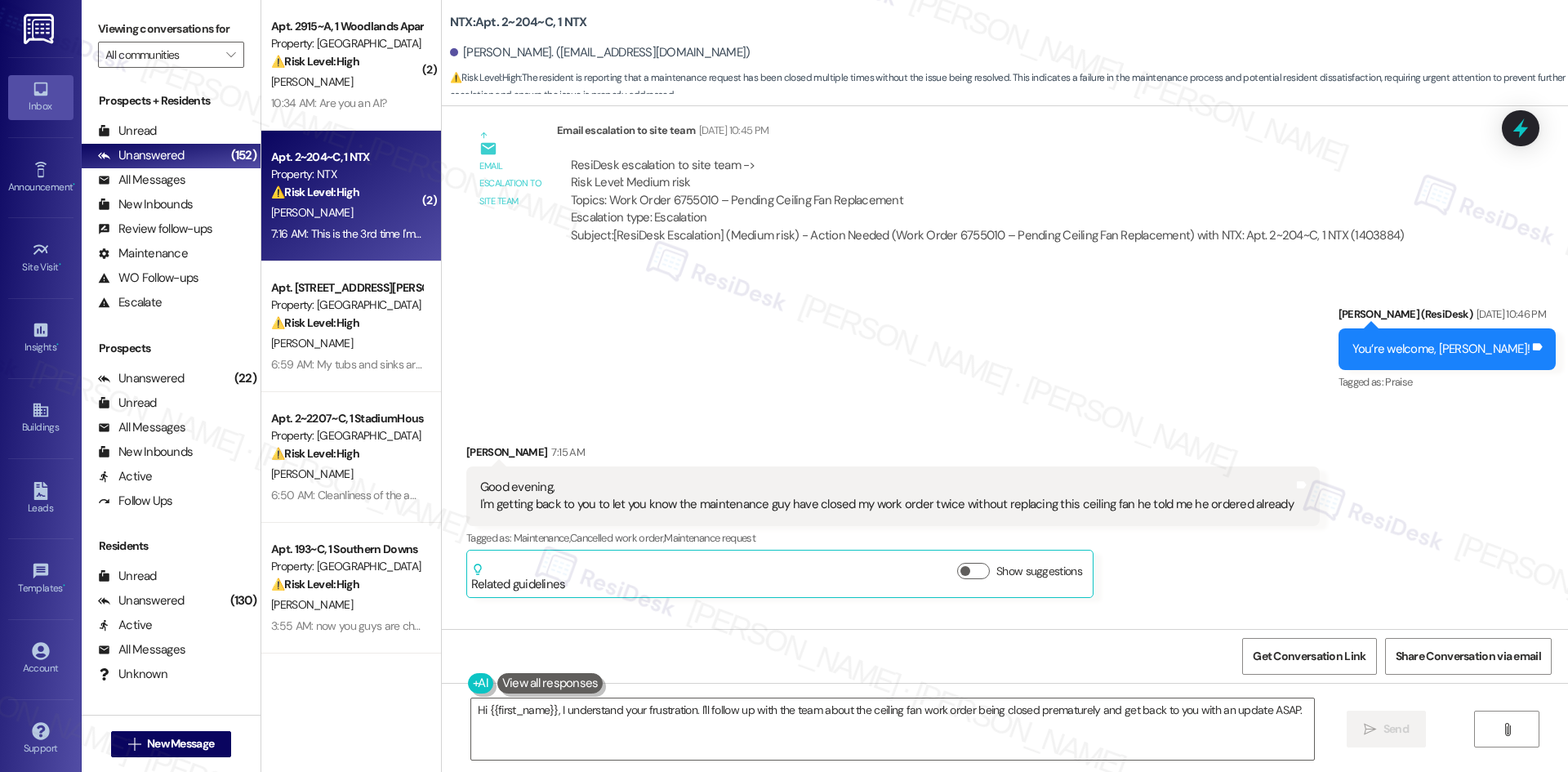
click at [1083, 330] on div "Sent via SMS Sarah (ResiDesk) Aug 21, 2025 at 10:46 PM You’re welcome, Anthony!…" at bounding box center [1004, 338] width 1127 height 138
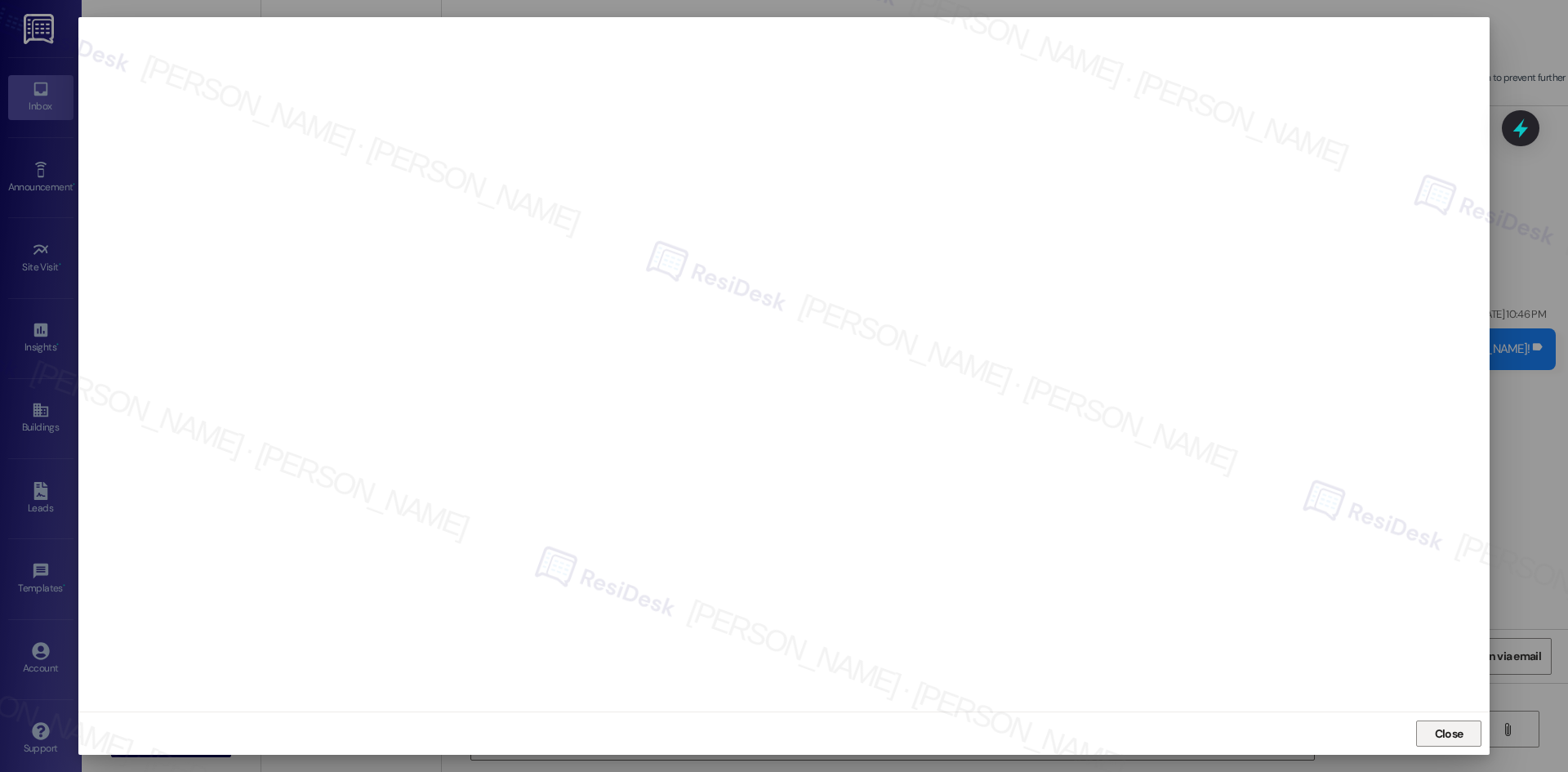
click at [1464, 733] on span "Close" at bounding box center [1449, 733] width 35 height 17
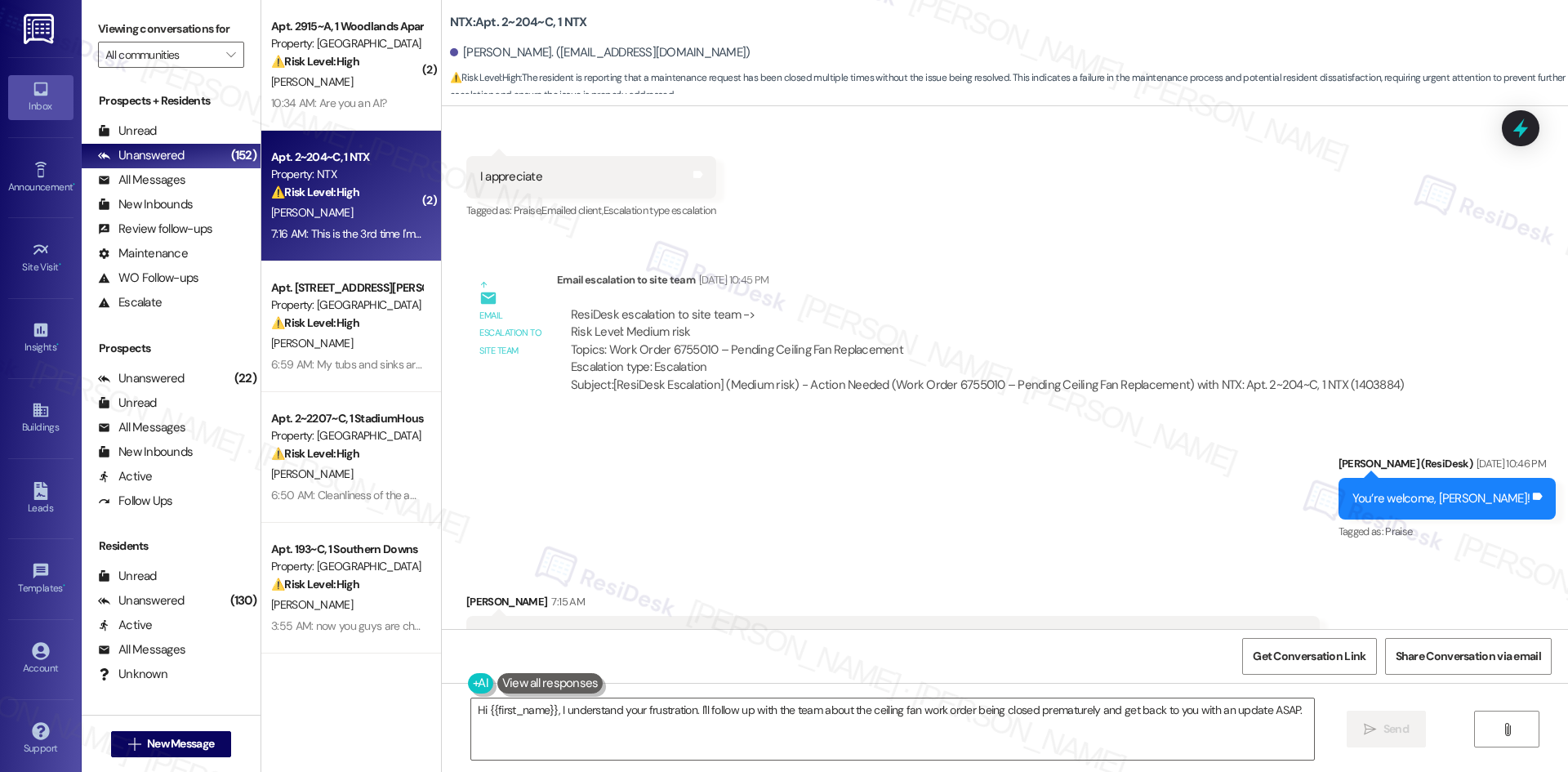
scroll to position [1391, 0]
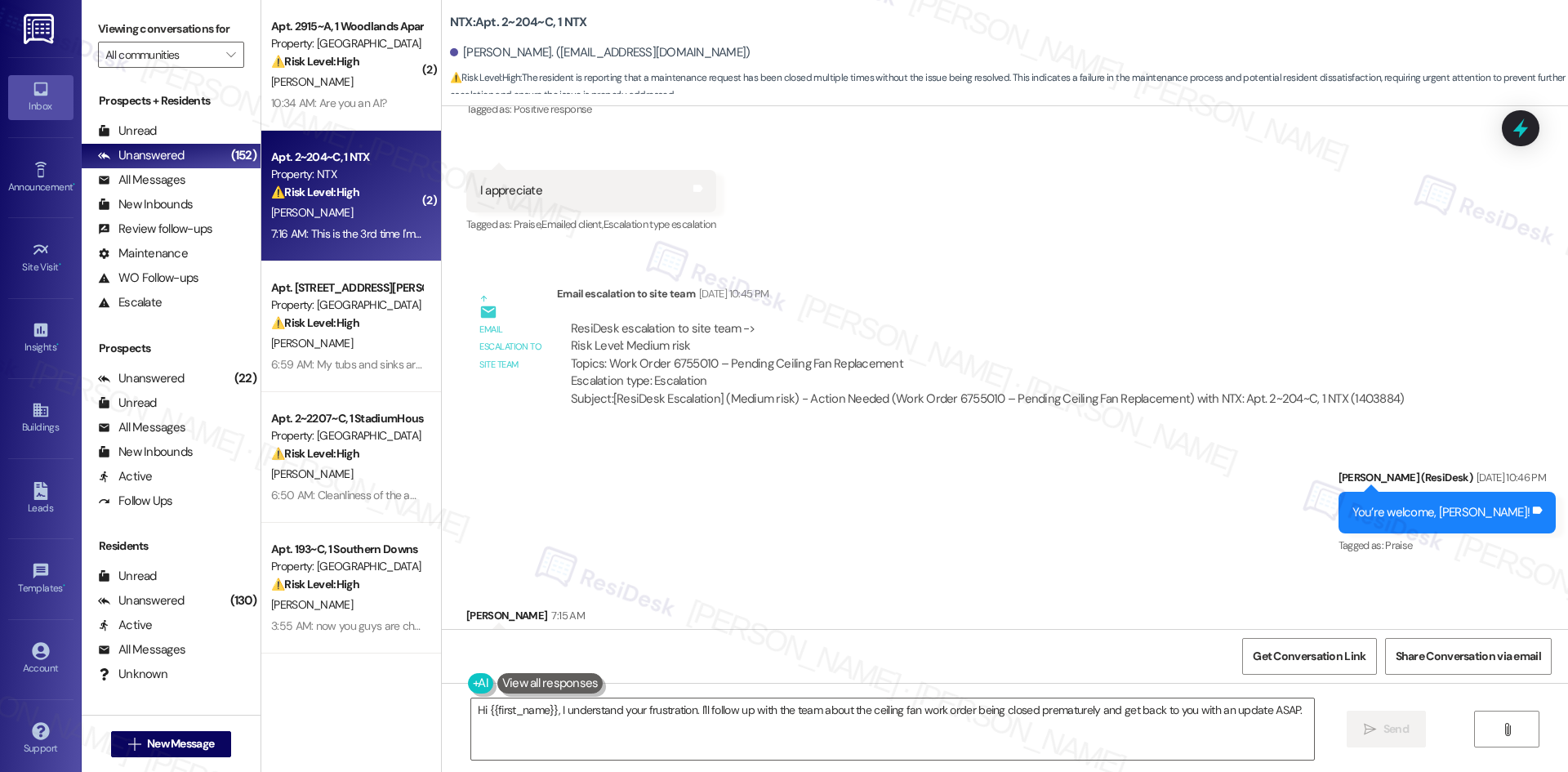
click at [916, 567] on div "Sent via SMS Sarah (ResiDesk) Aug 21, 2025 at 10:46 PM You’re welcome, Anthony!…" at bounding box center [1004, 501] width 1127 height 138
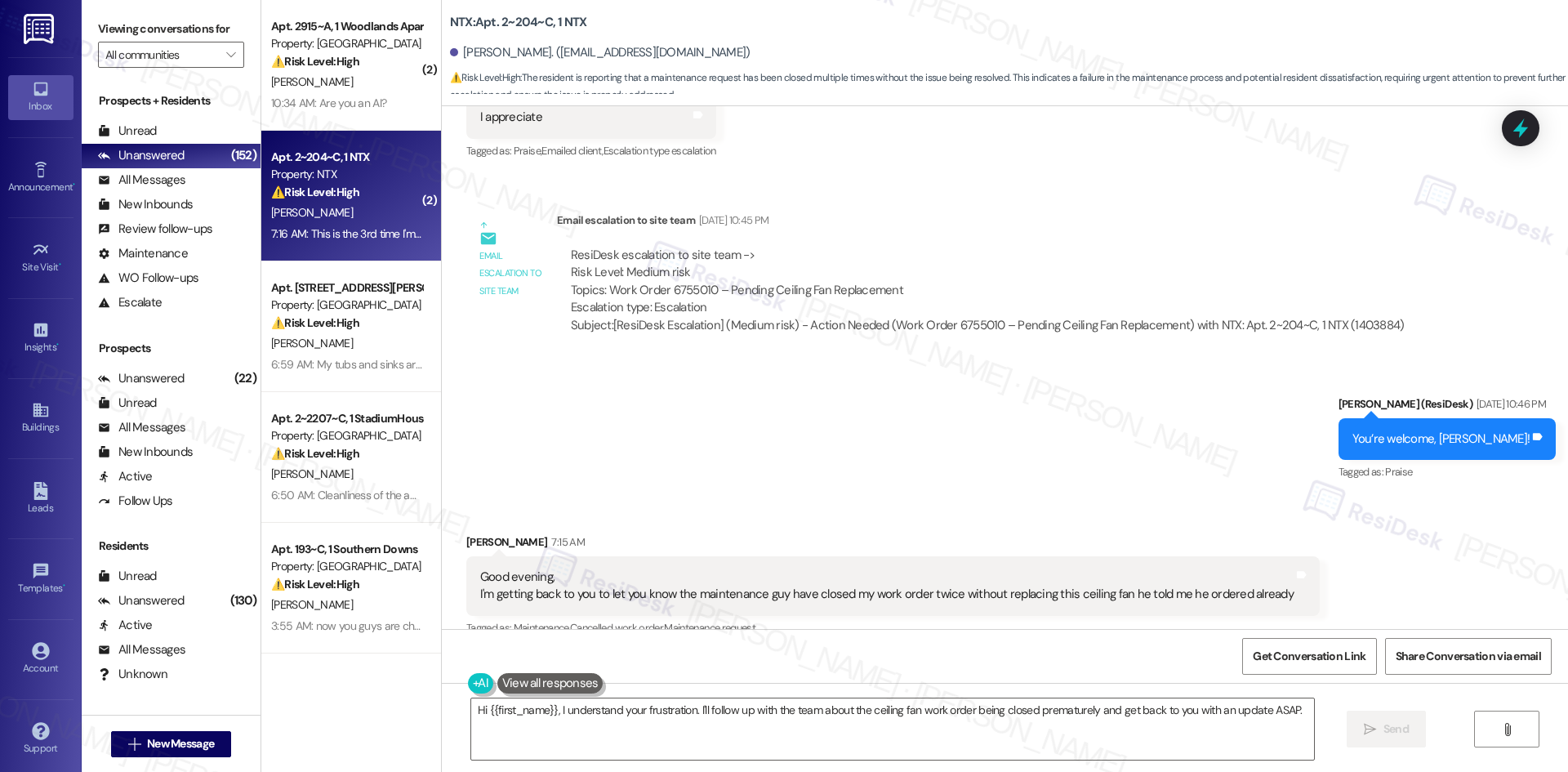
scroll to position [1637, 0]
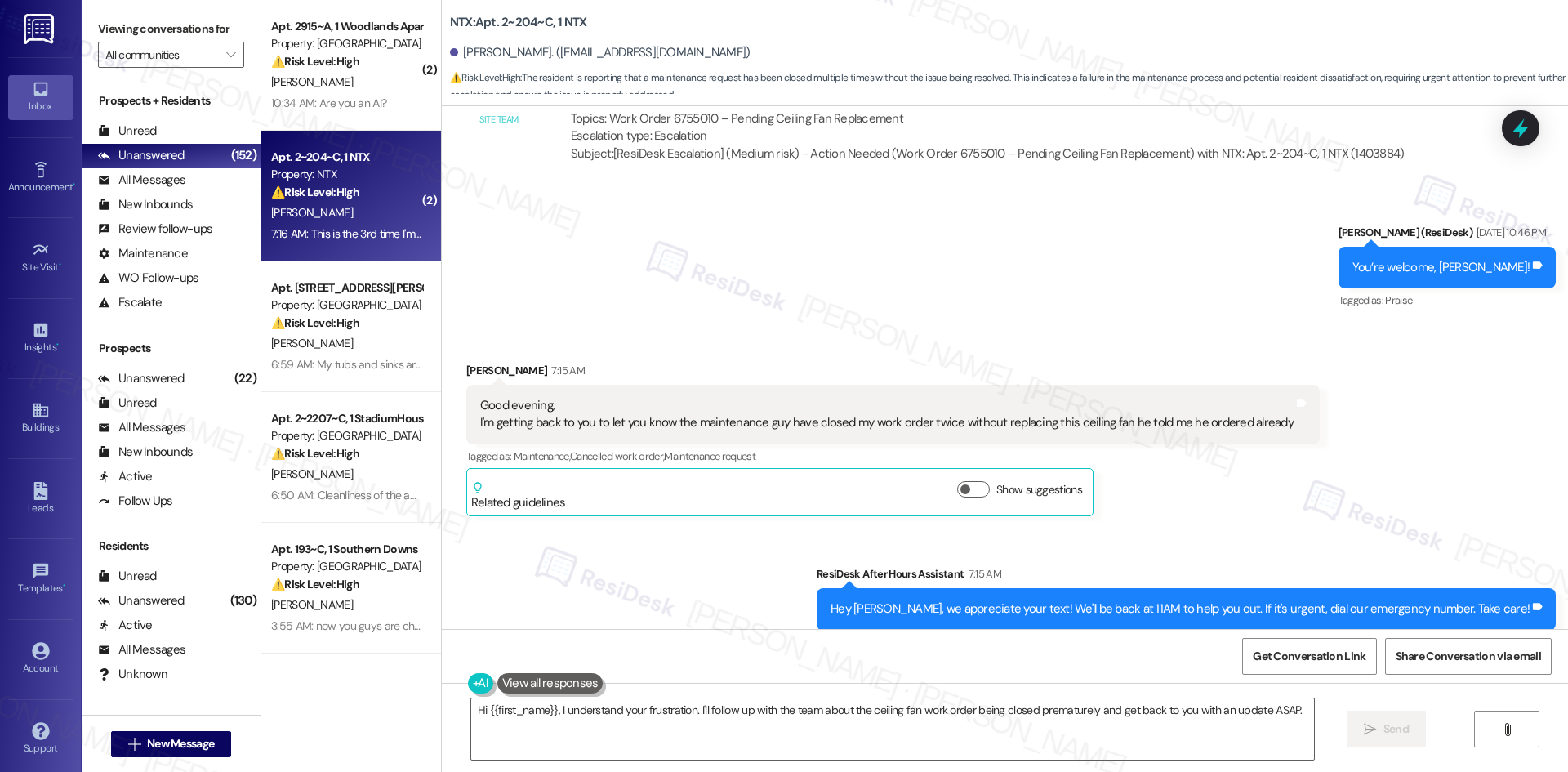
click at [1111, 549] on div "Sent via SMS ResiDesk After Hours Assistant 7:15 AM Hey Anthony, we appreciate …" at bounding box center [1004, 598] width 1127 height 138
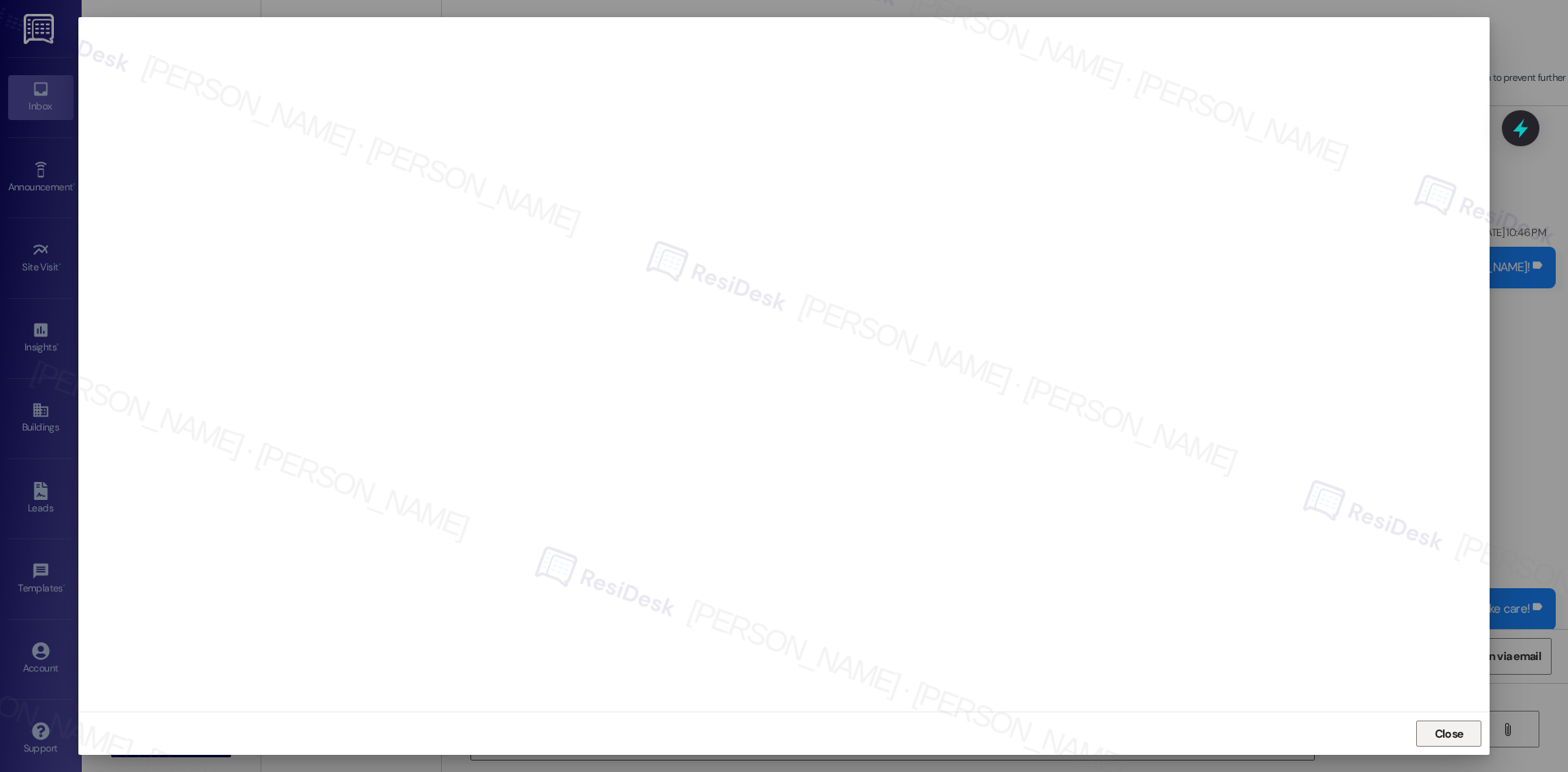
click at [1457, 732] on span "Close" at bounding box center [1449, 733] width 29 height 17
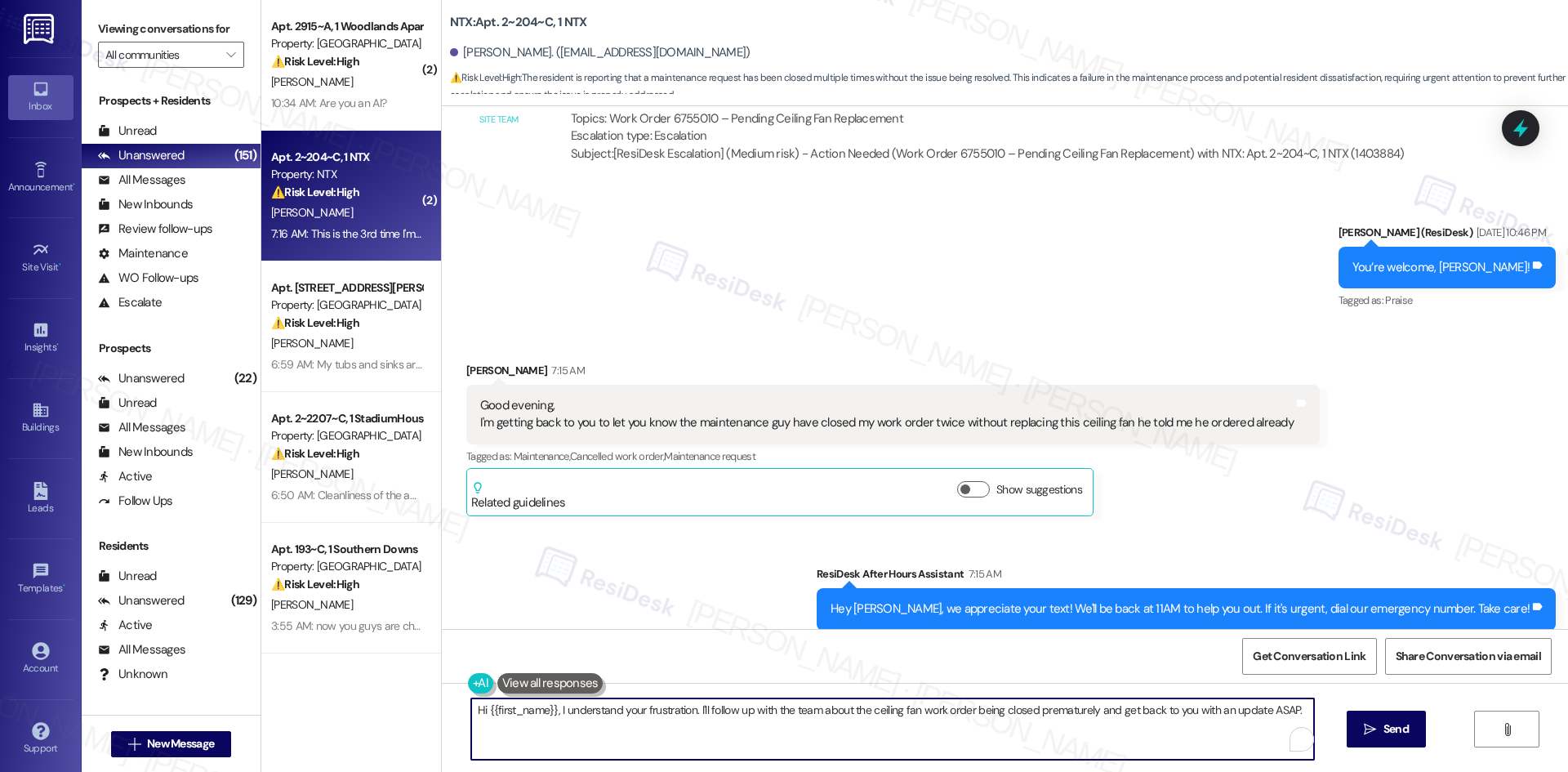
click at [852, 744] on textarea "Hi {{first_name}}, I understand your frustration. I'll follow up with the team …" at bounding box center [893, 729] width 843 height 61
paste textarea "6787712"
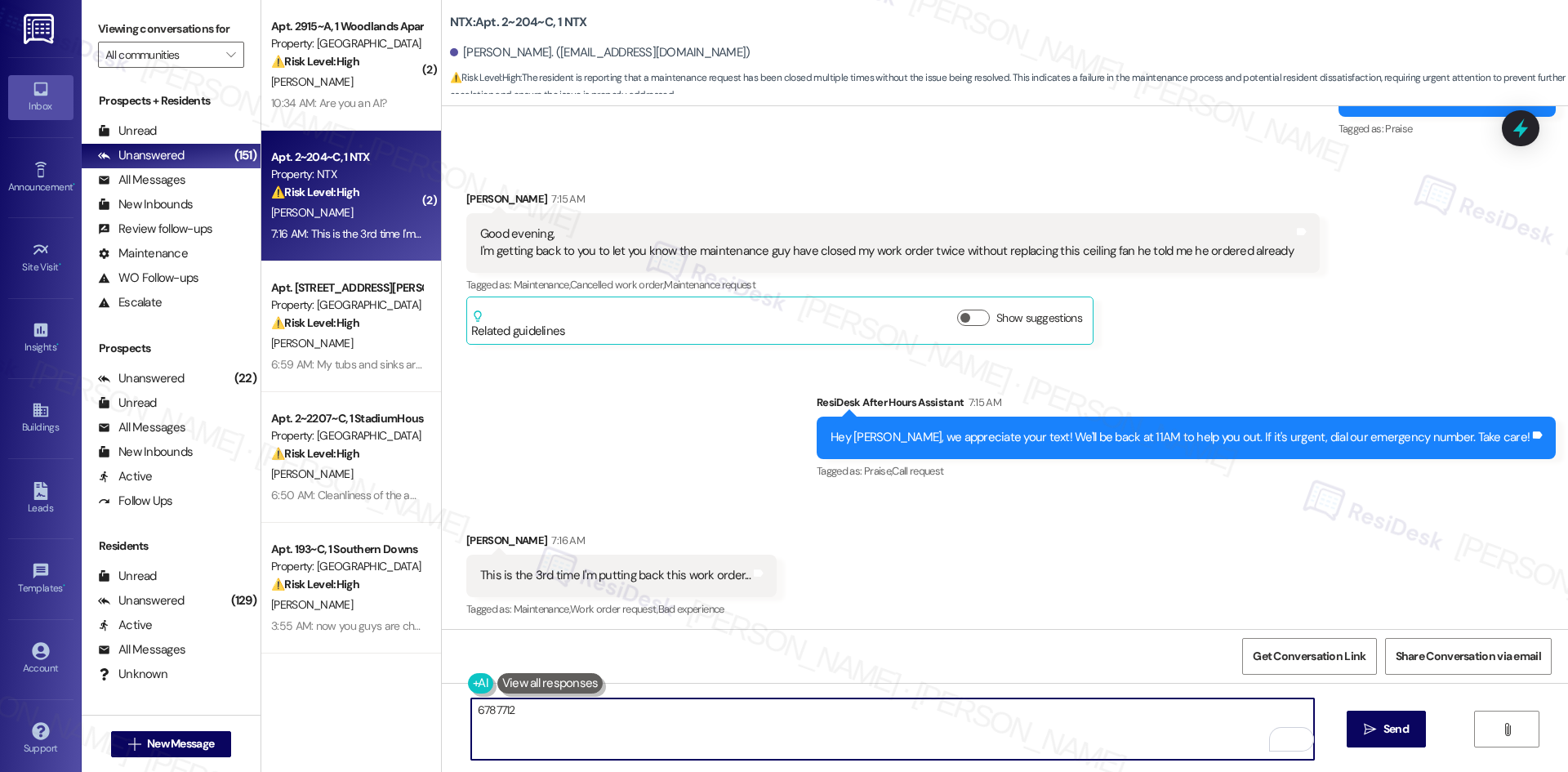
scroll to position [1799, 0]
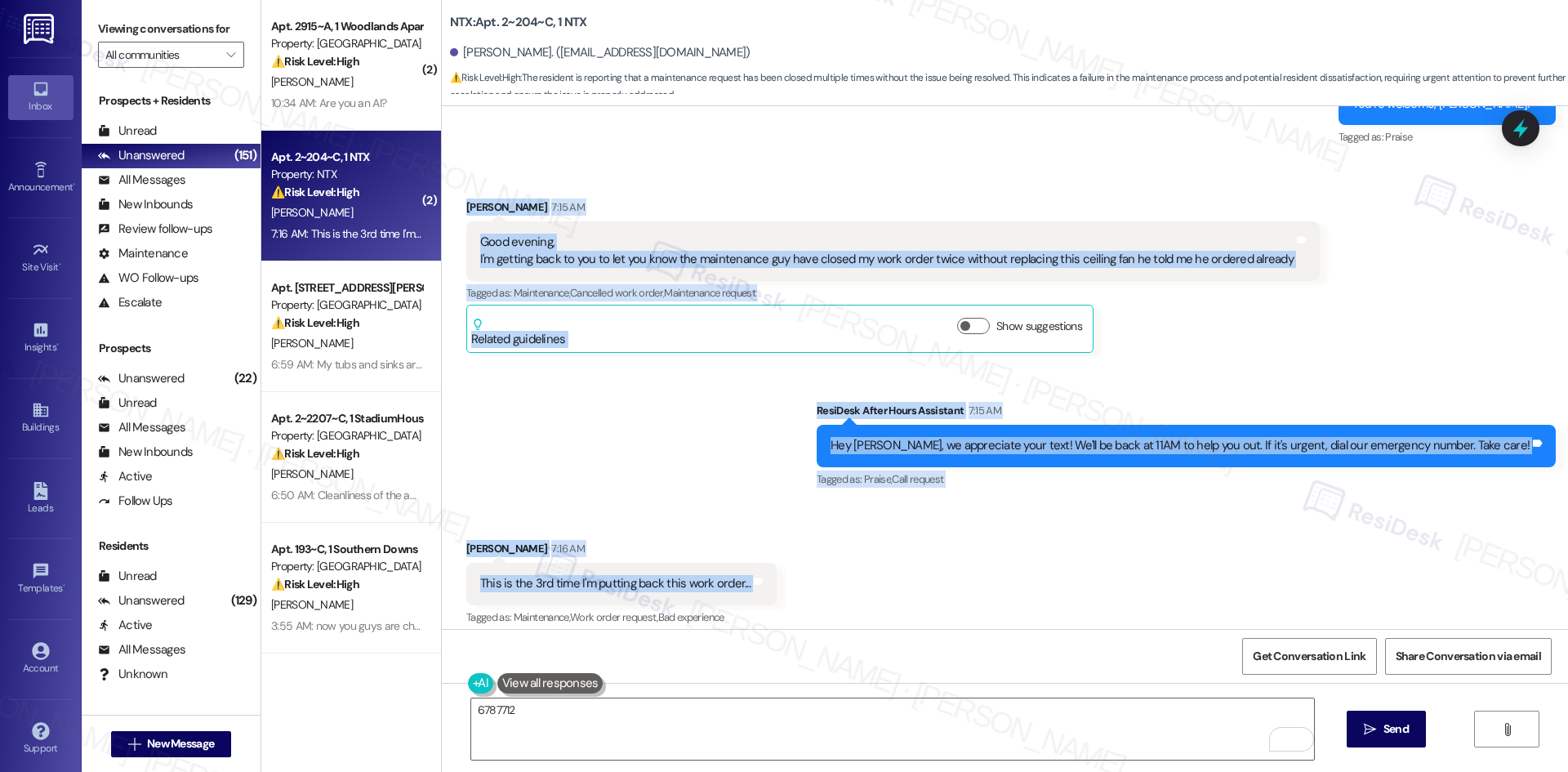
drag, startPoint x: 449, startPoint y: 203, endPoint x: 807, endPoint y: 598, distance: 533.1
click at [807, 598] on div "Survey, sent via SMS Residesk Automated Survey Jun 10, 2025 at 12:31 AM Hi Anth…" at bounding box center [1004, 367] width 1127 height 522
copy div "Anthony Lekwauwa 7:15 AM Good evening, I'm getting back to you to let you know …"
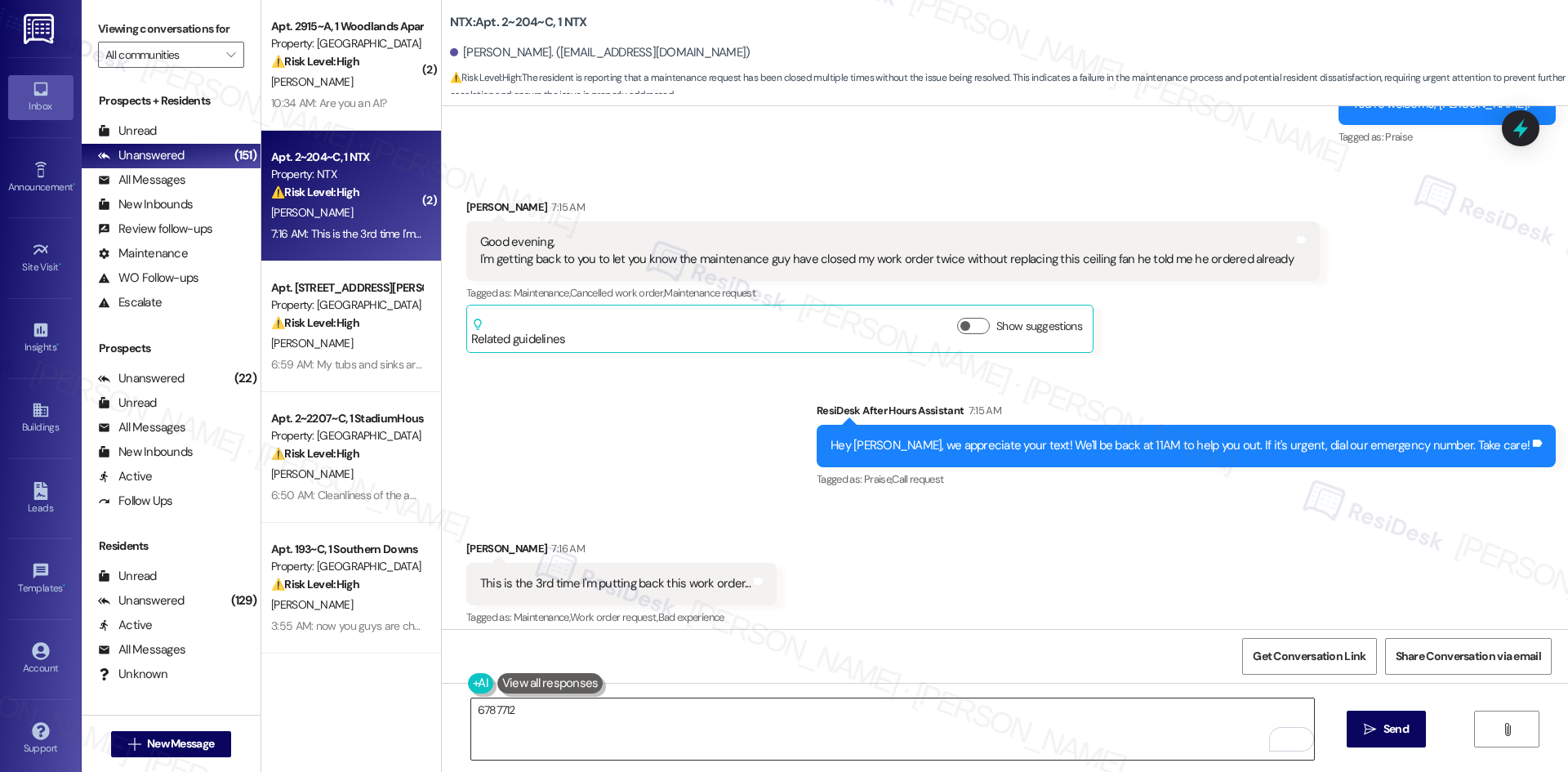
click at [496, 711] on textarea "6787712" at bounding box center [893, 729] width 843 height 61
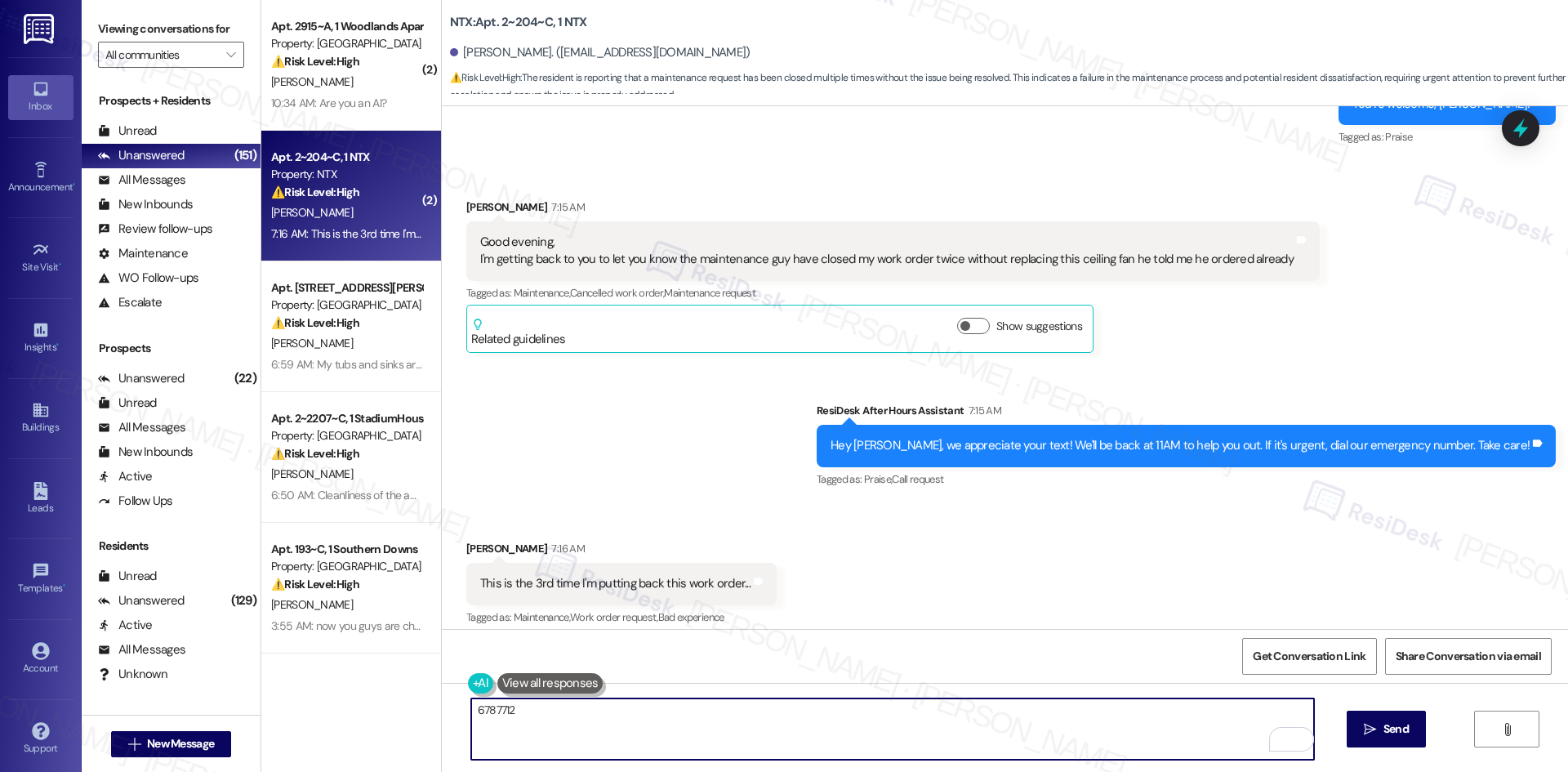
click at [496, 711] on textarea "6787712" at bounding box center [893, 729] width 843 height 61
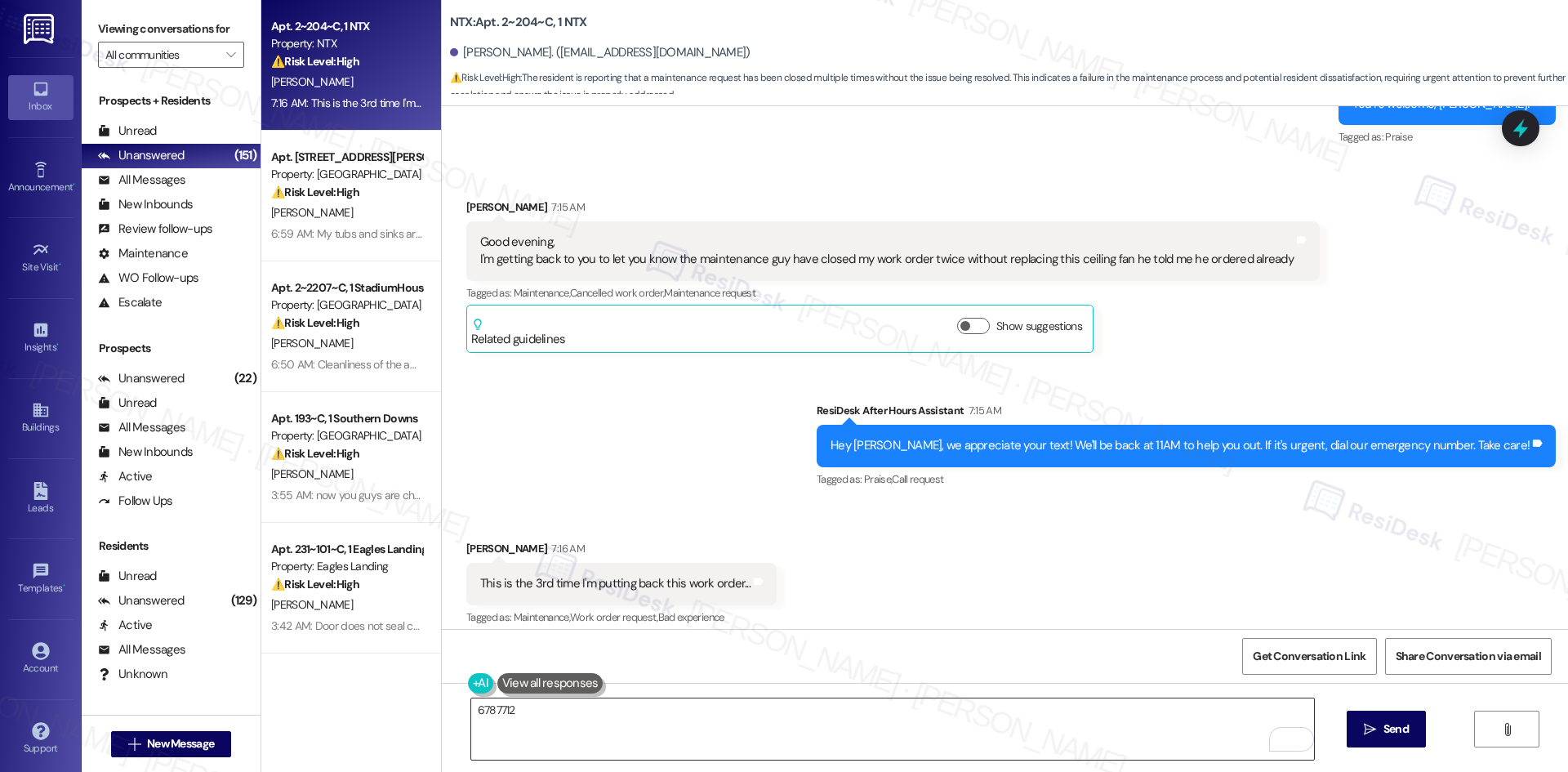
click at [521, 737] on textarea "6787712" at bounding box center [893, 729] width 843 height 61
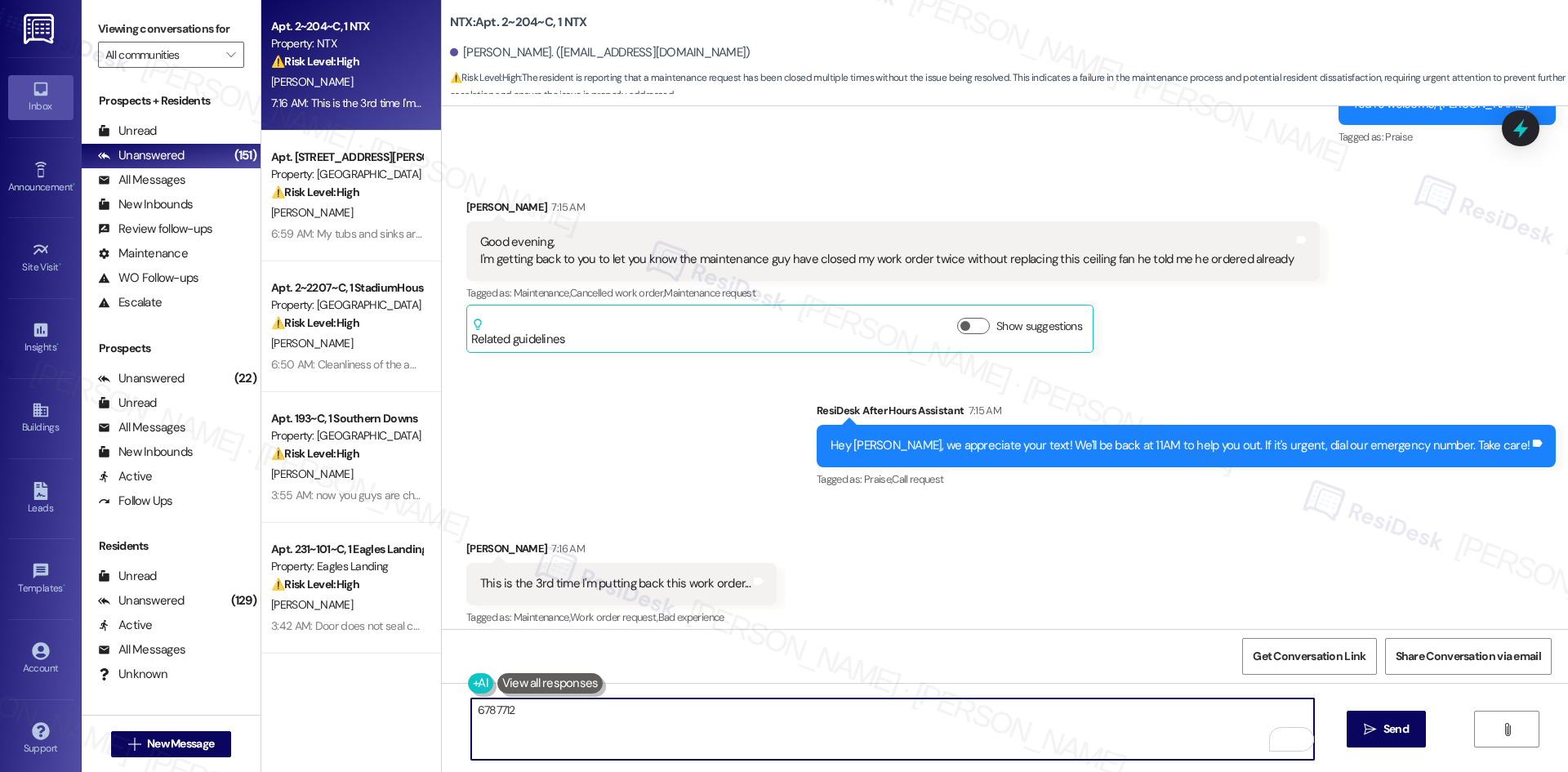
click at [481, 709] on textarea "6787712" at bounding box center [893, 729] width 843 height 61
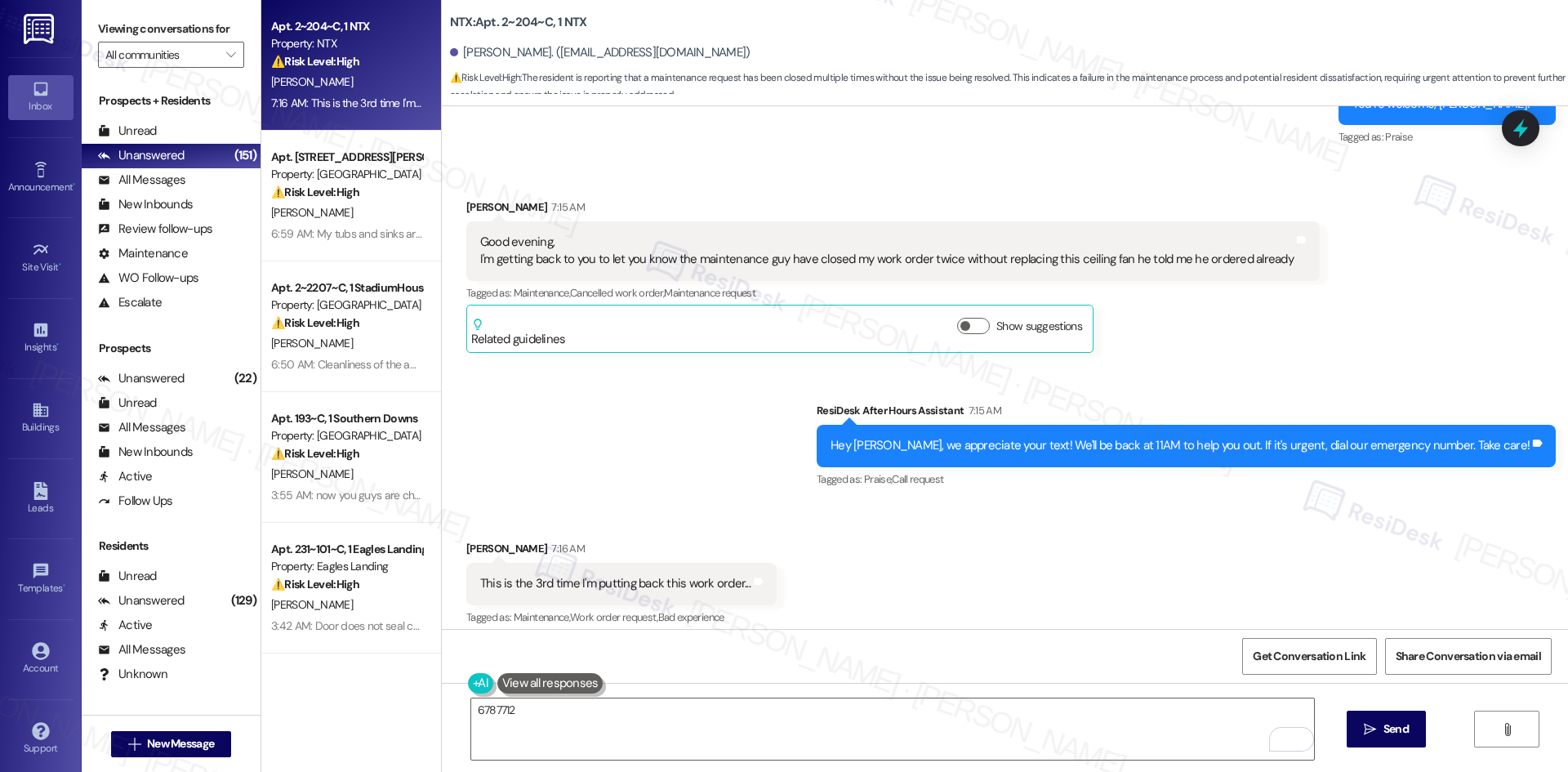
click at [694, 362] on div "Received via SMS Anthony Lekwauwa 7:15 AM Good evening, I'm getting back to you…" at bounding box center [893, 276] width 878 height 180
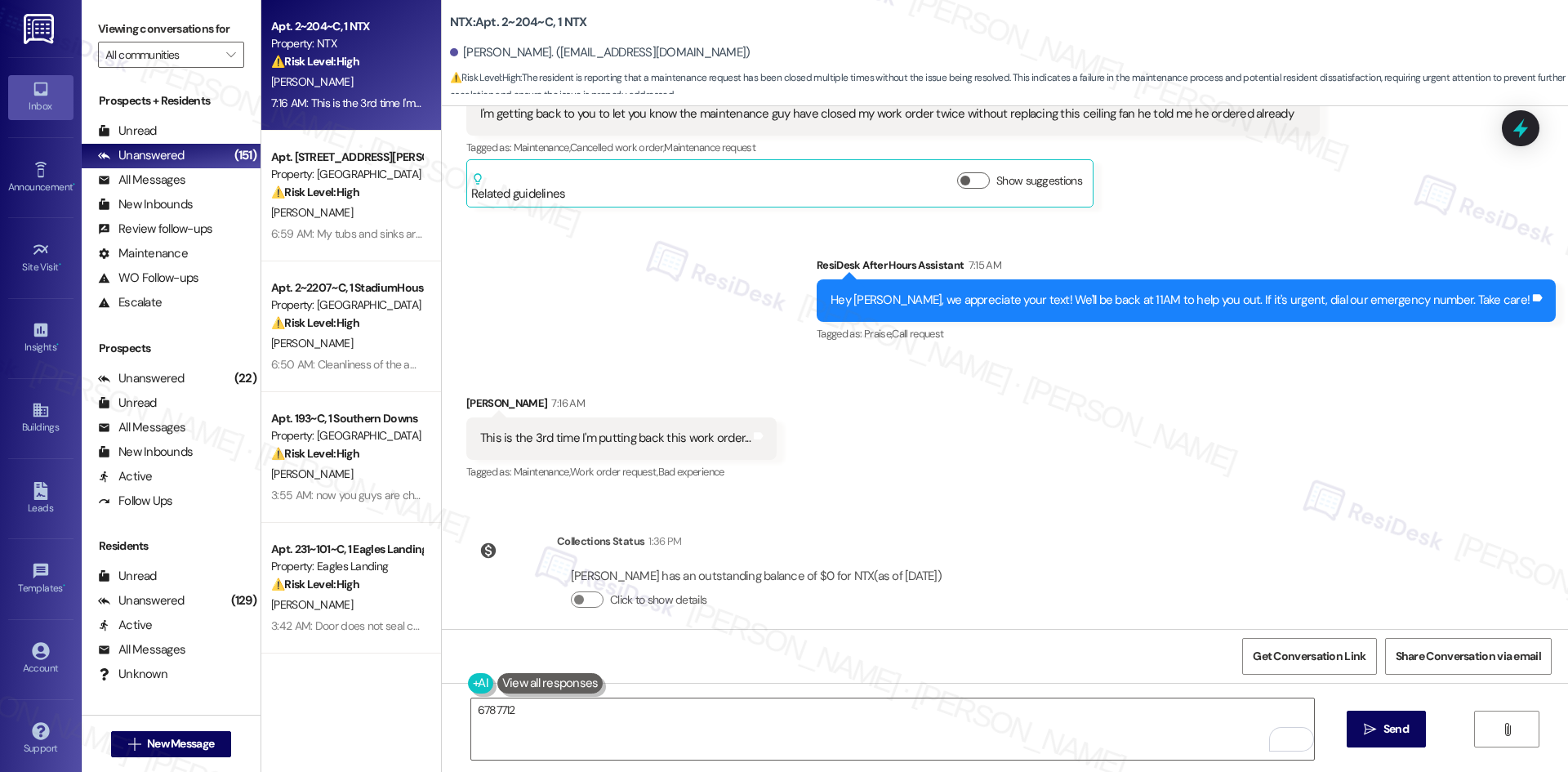
scroll to position [1963, 0]
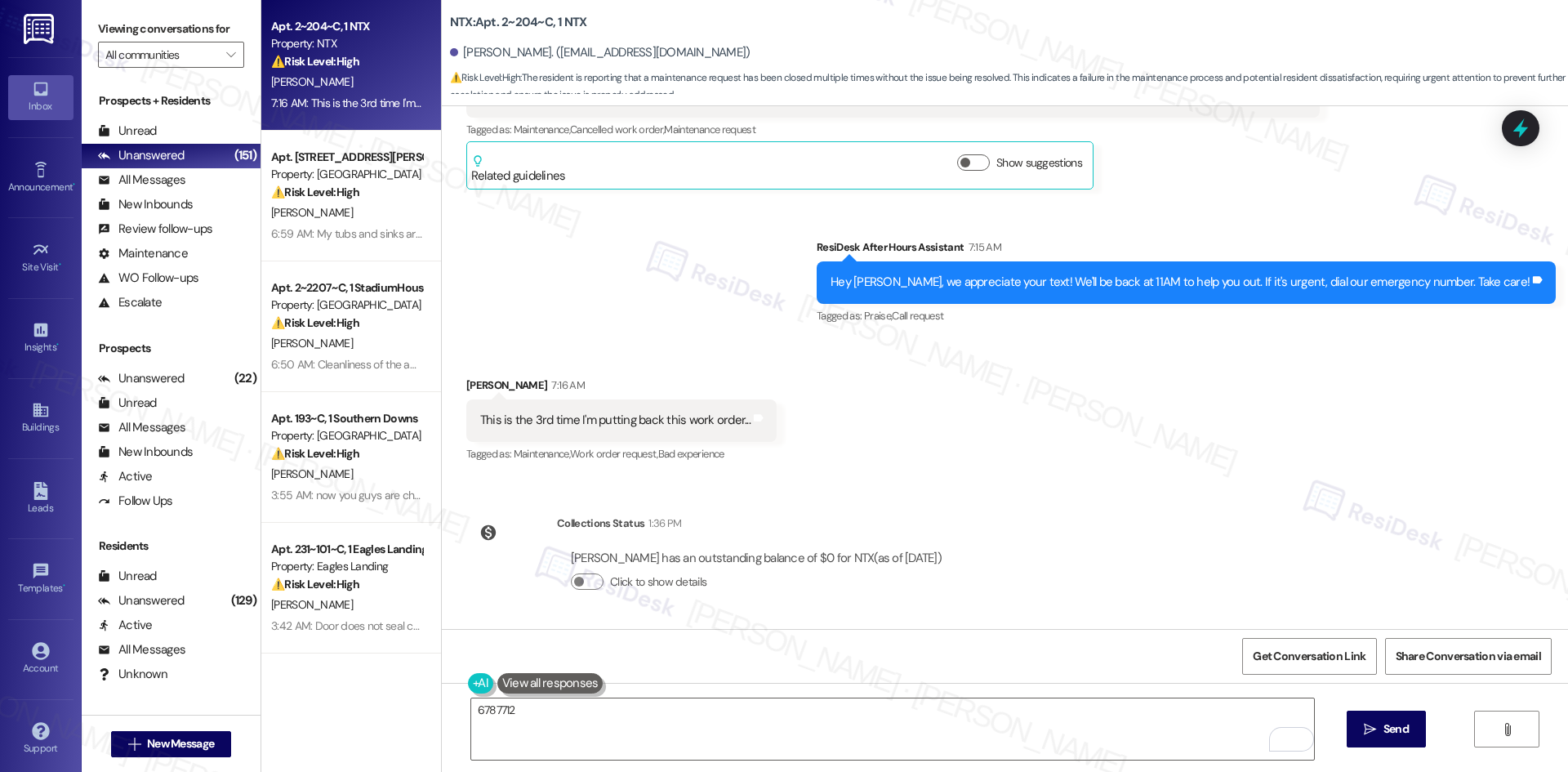
click at [804, 308] on div "Sent via SMS ResiDesk After Hours Assistant 7:15 AM Hey Anthony, we appreciate …" at bounding box center [1004, 271] width 1127 height 138
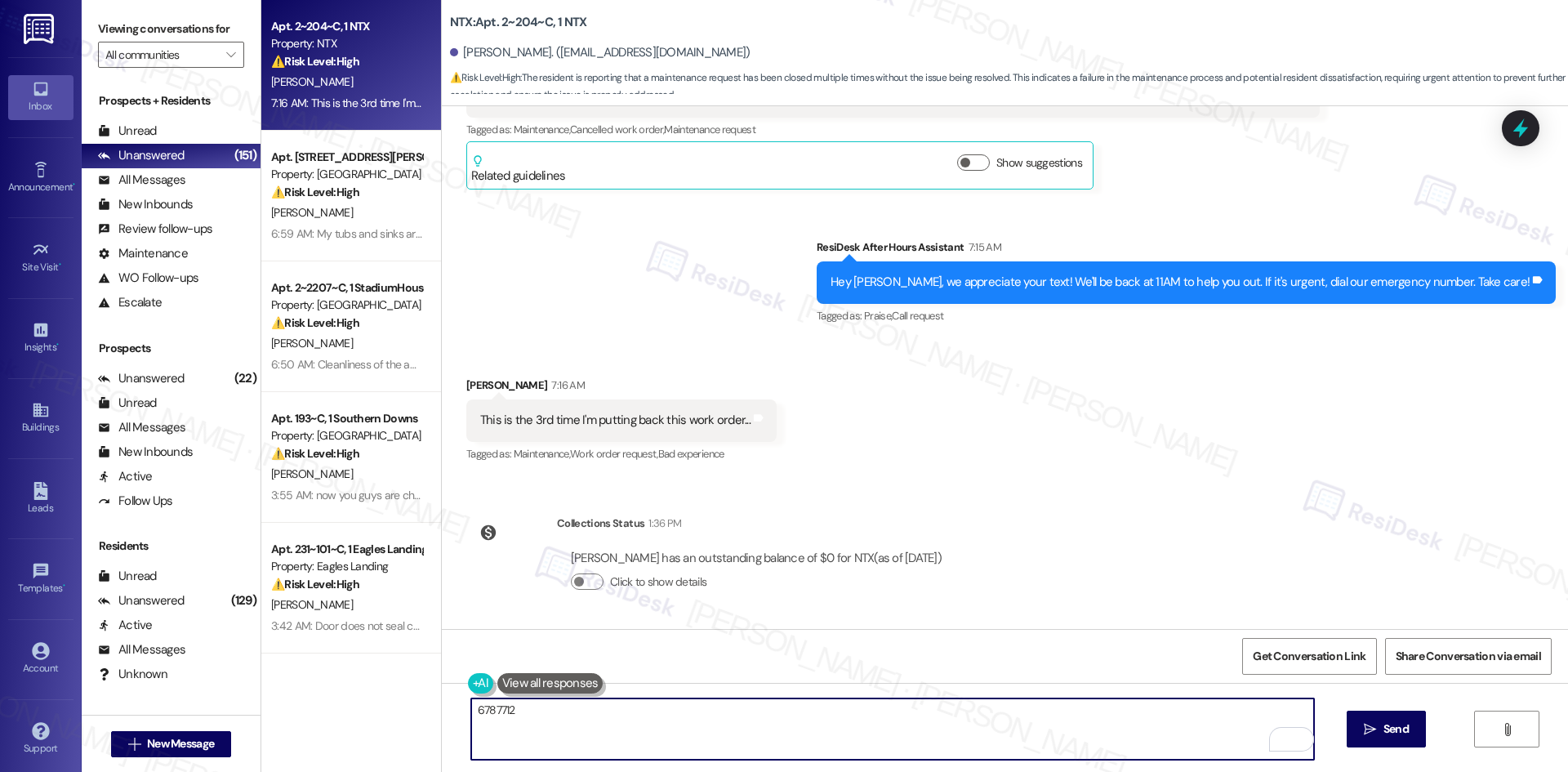
click at [654, 735] on textarea "6787712" at bounding box center [893, 729] width 843 height 61
paste textarea "Sorry about this, Anthony — I don’t have an update yet. Submitting duplicate wo…"
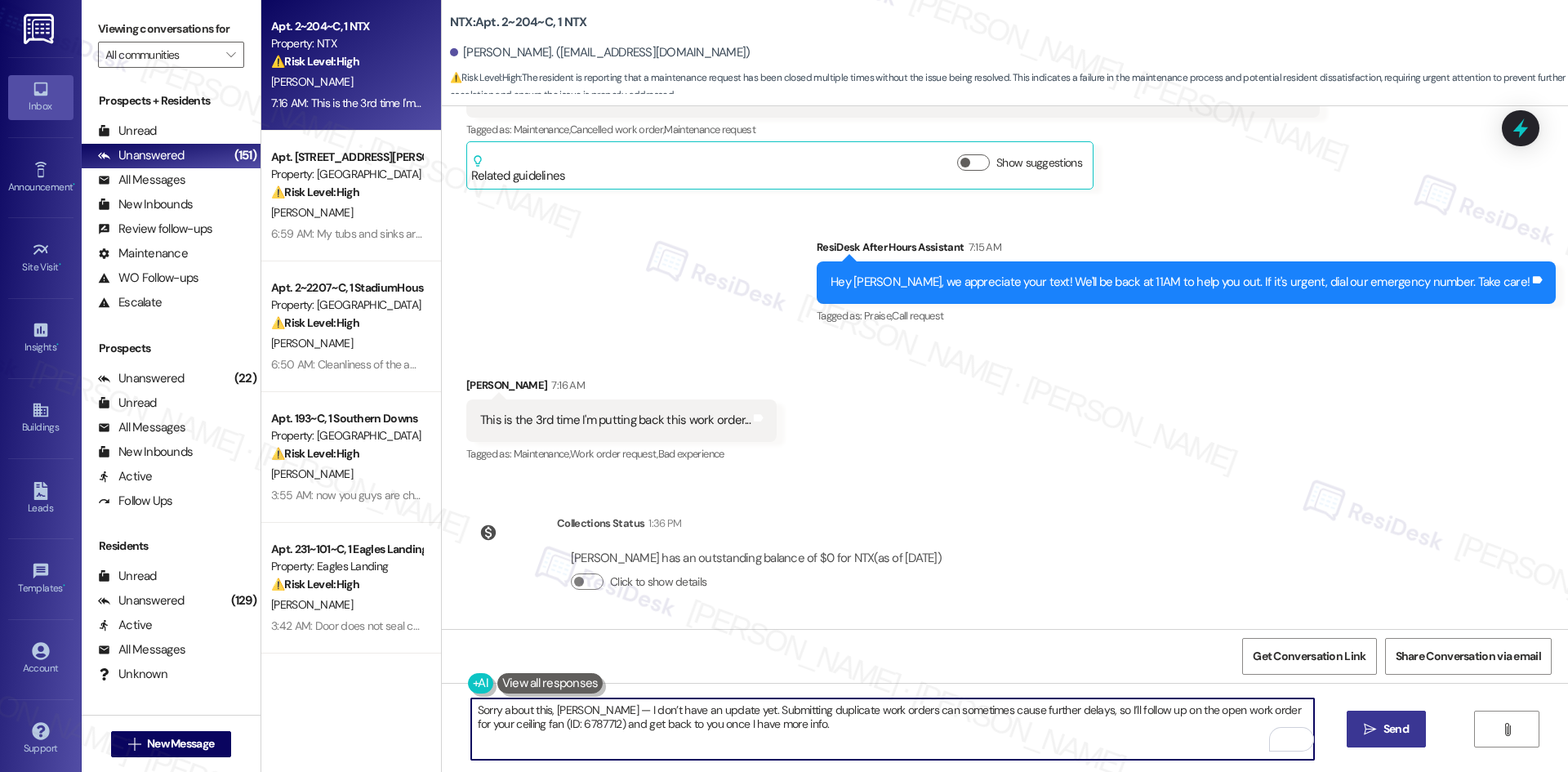
type textarea "Sorry about this, Anthony — I don’t have an update yet. Submitting duplicate wo…"
click at [1376, 729] on span " Send" at bounding box center [1386, 728] width 51 height 17
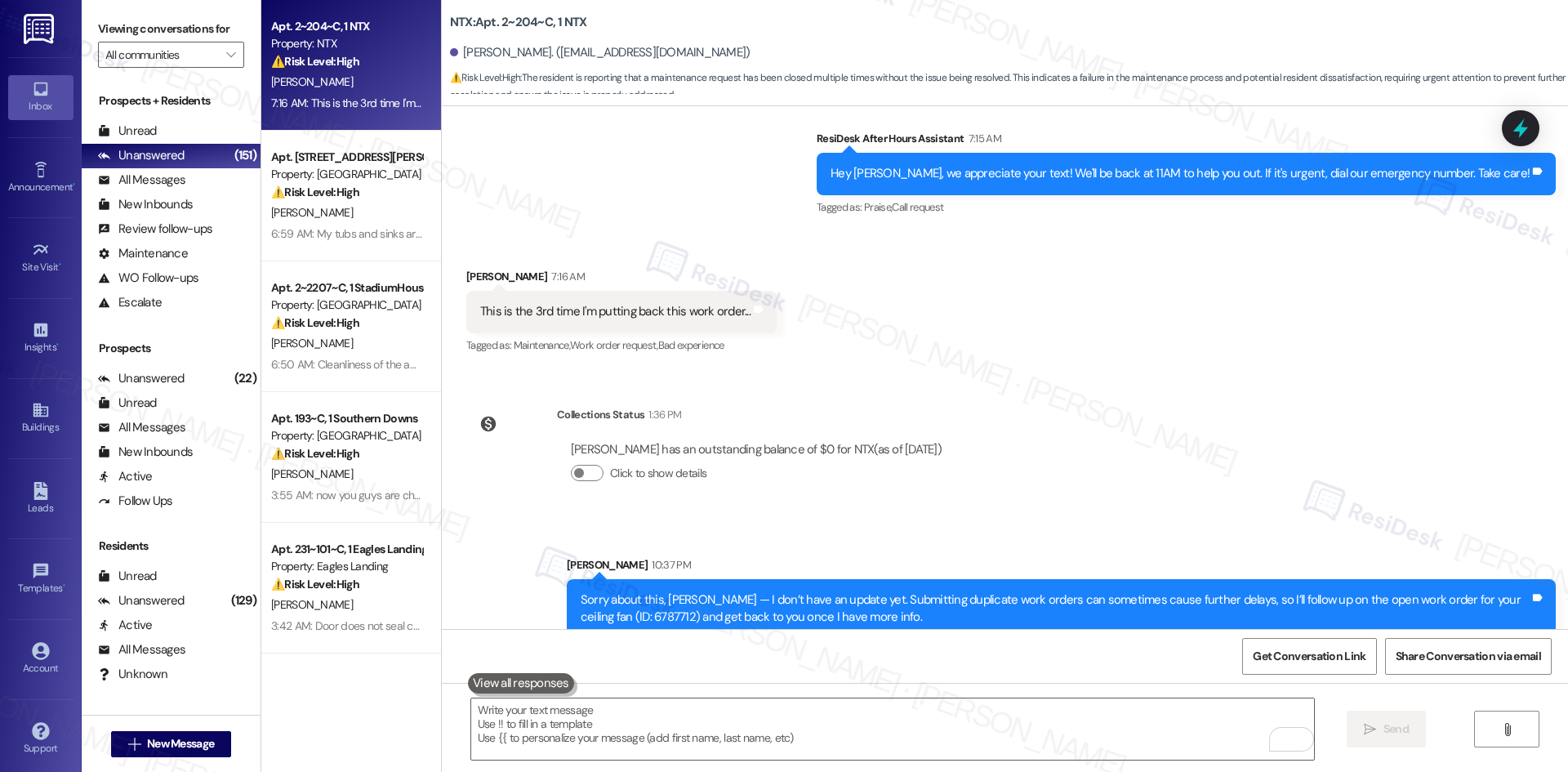
scroll to position [2093, 0]
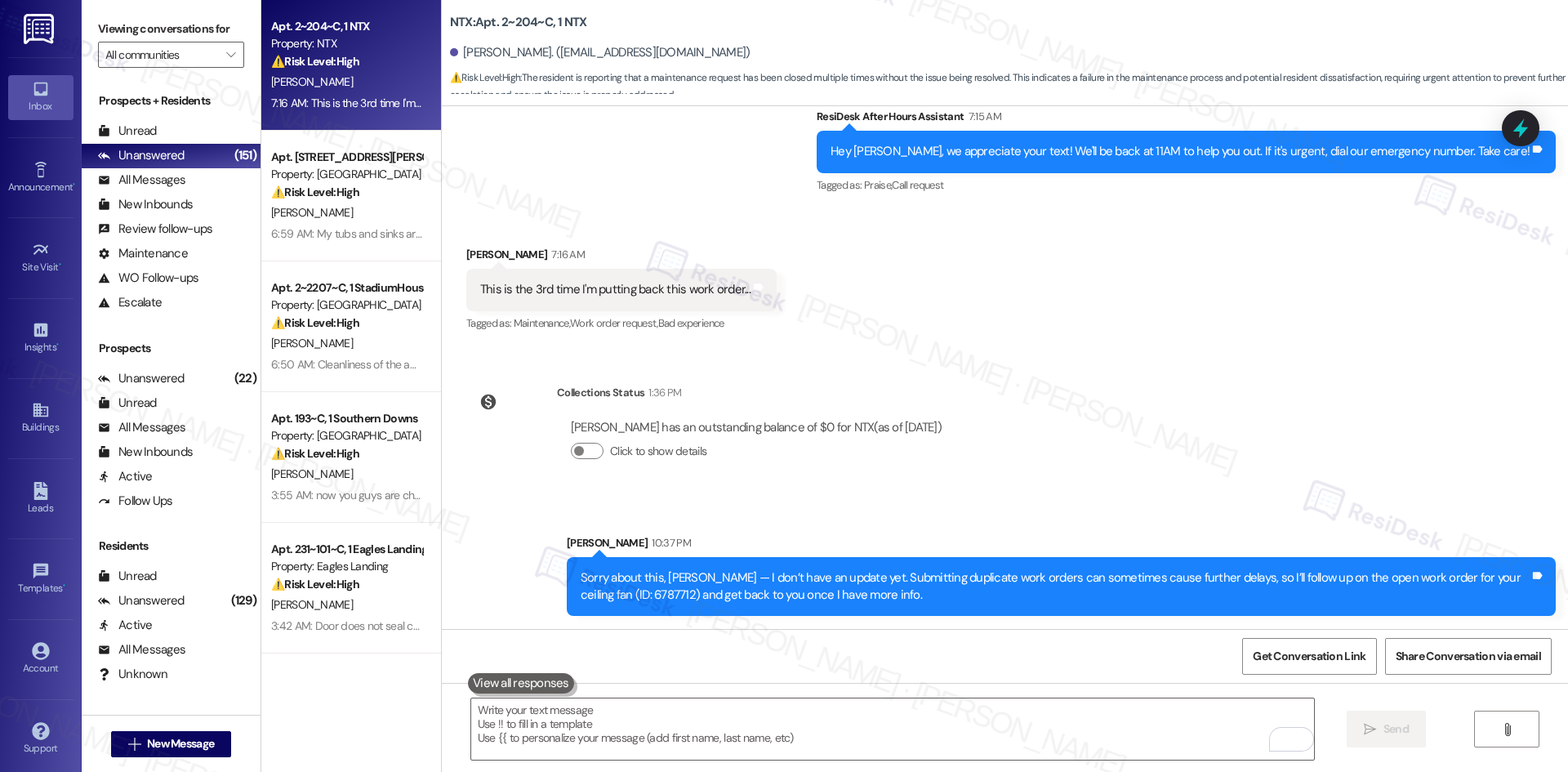
click at [1127, 486] on div "Survey, sent via SMS Residesk Automated Survey Jun 10, 2025 at 12:31 AM Hi Anth…" at bounding box center [1004, 367] width 1127 height 522
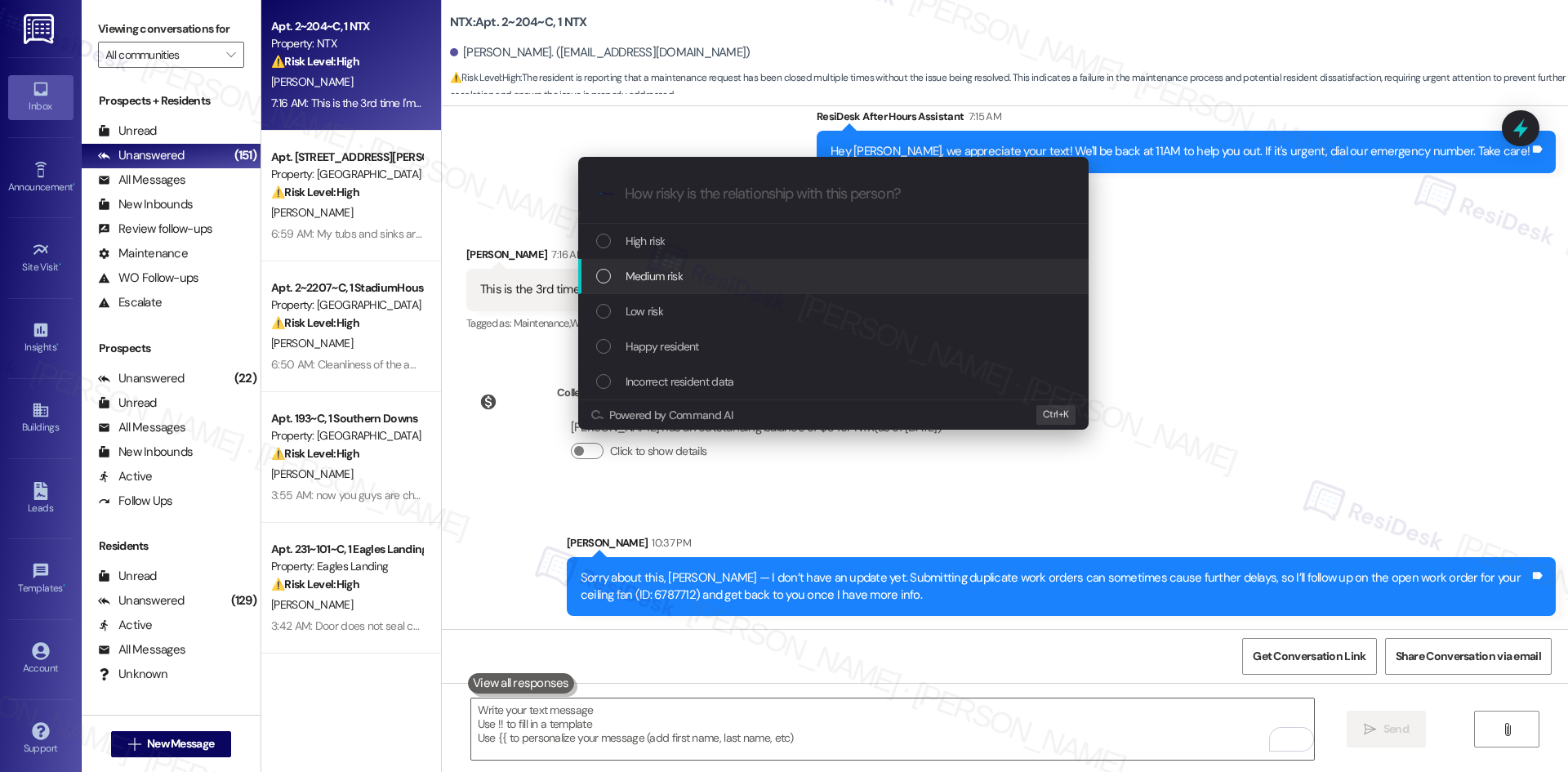
click at [764, 262] on div "Medium risk" at bounding box center [833, 276] width 511 height 35
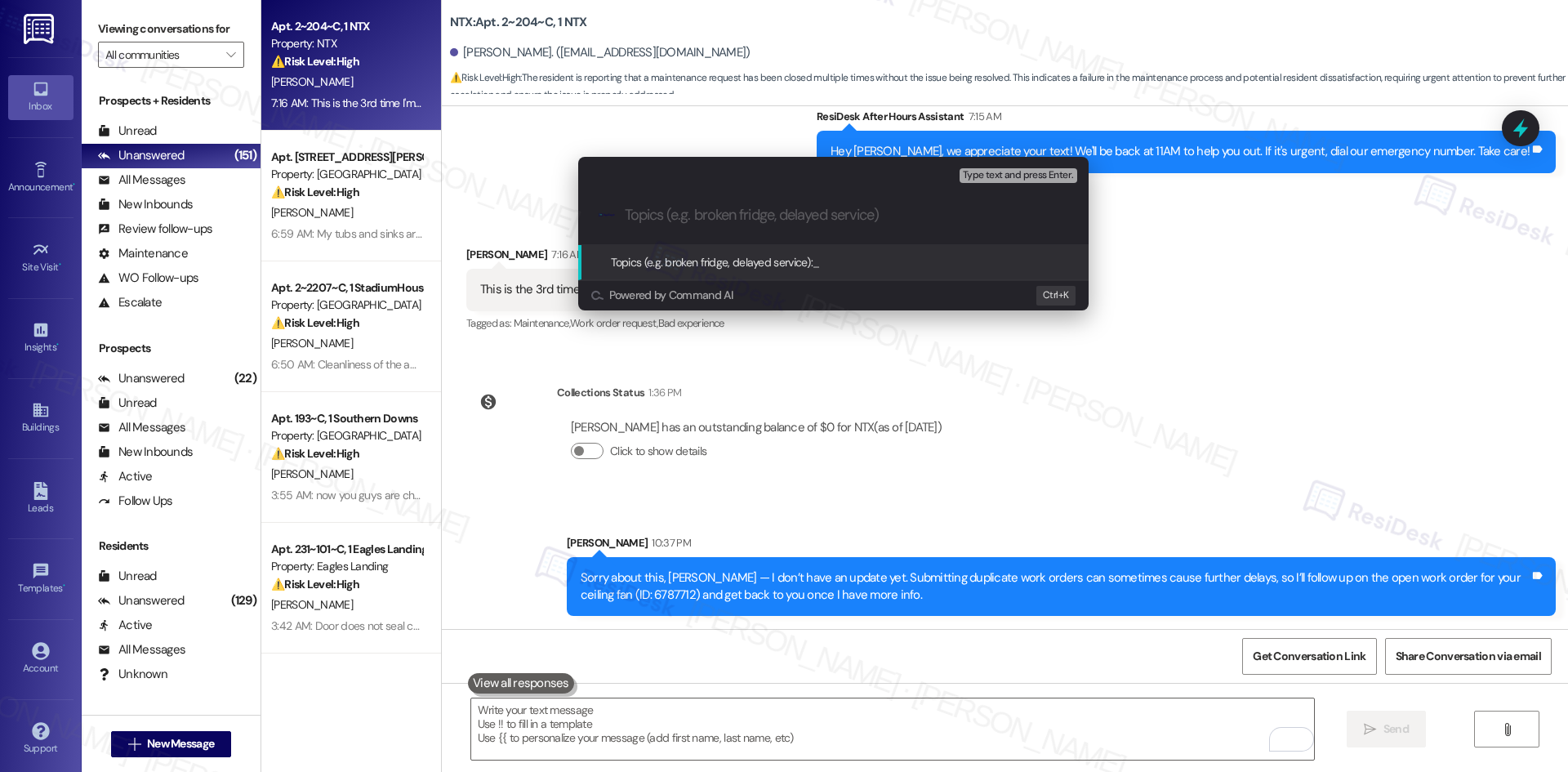
click at [702, 215] on input "Topics (e.g. broken fridge, delayed service)" at bounding box center [846, 215] width 443 height 17
paste input "Work Order 6787712 – Ceiling Fan Replacement Not Completed"
type input "Work Order 6787712 – Ceiling Fan Replacement Not Completed"
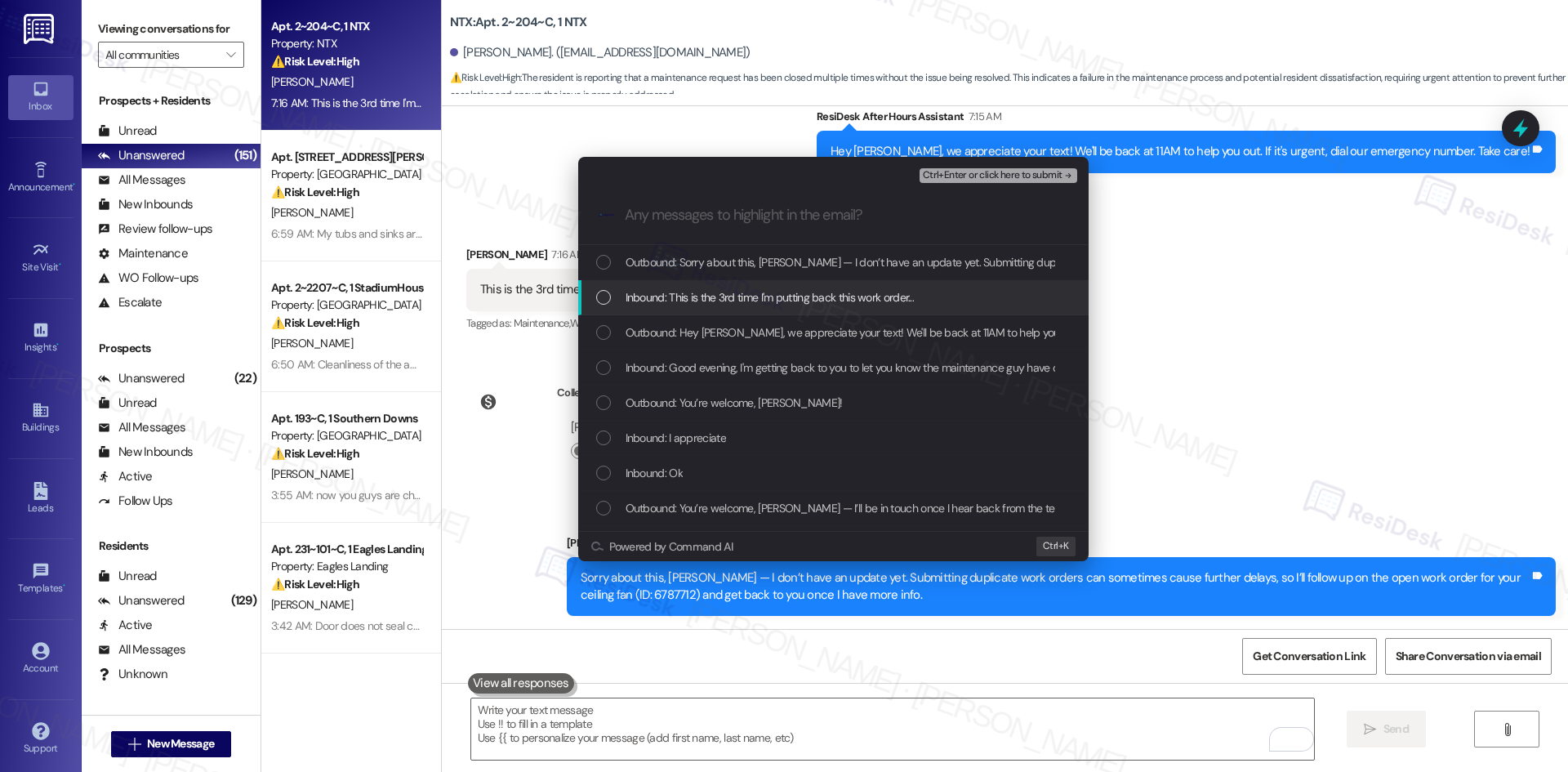
click at [802, 299] on span "Inbound: This is the 3rd time I'm putting back this work order..." at bounding box center [771, 297] width 290 height 18
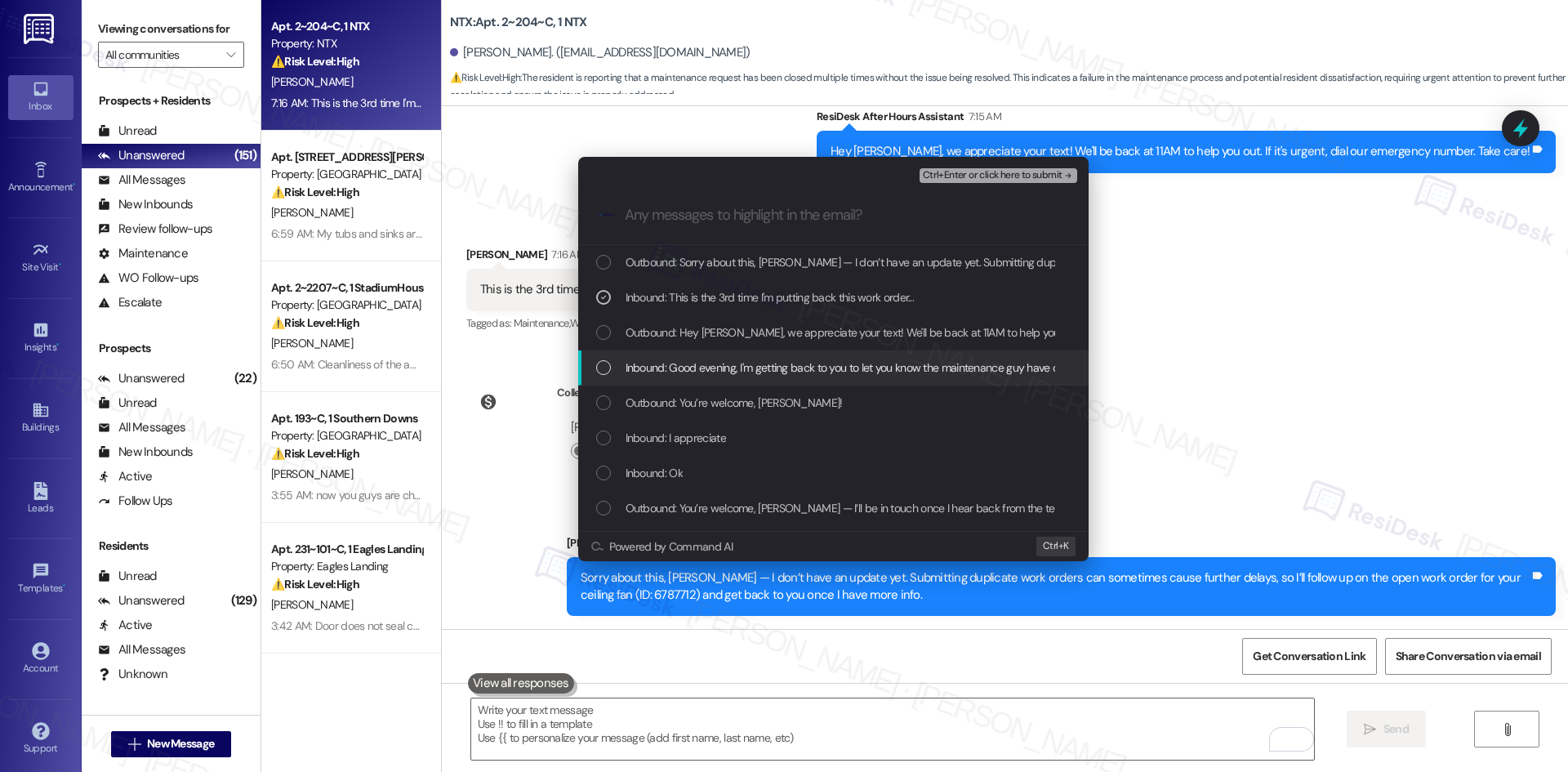
click at [996, 370] on span "Inbound: Good evening, I'm getting back to you to let you know the maintenance …" at bounding box center [1056, 368] width 861 height 18
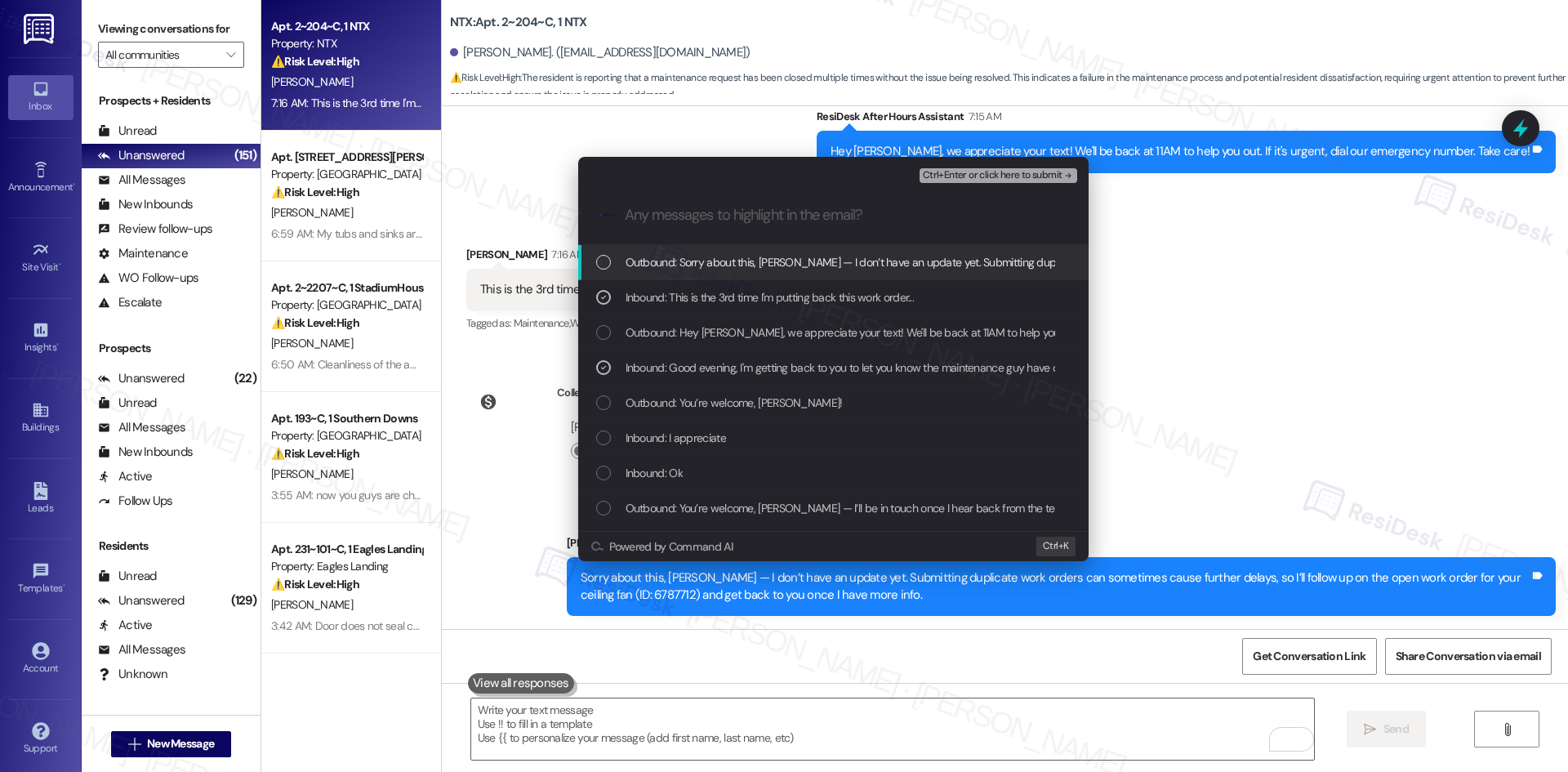
click at [1053, 176] on span "Ctrl+Enter or click here to submit" at bounding box center [993, 175] width 139 height 12
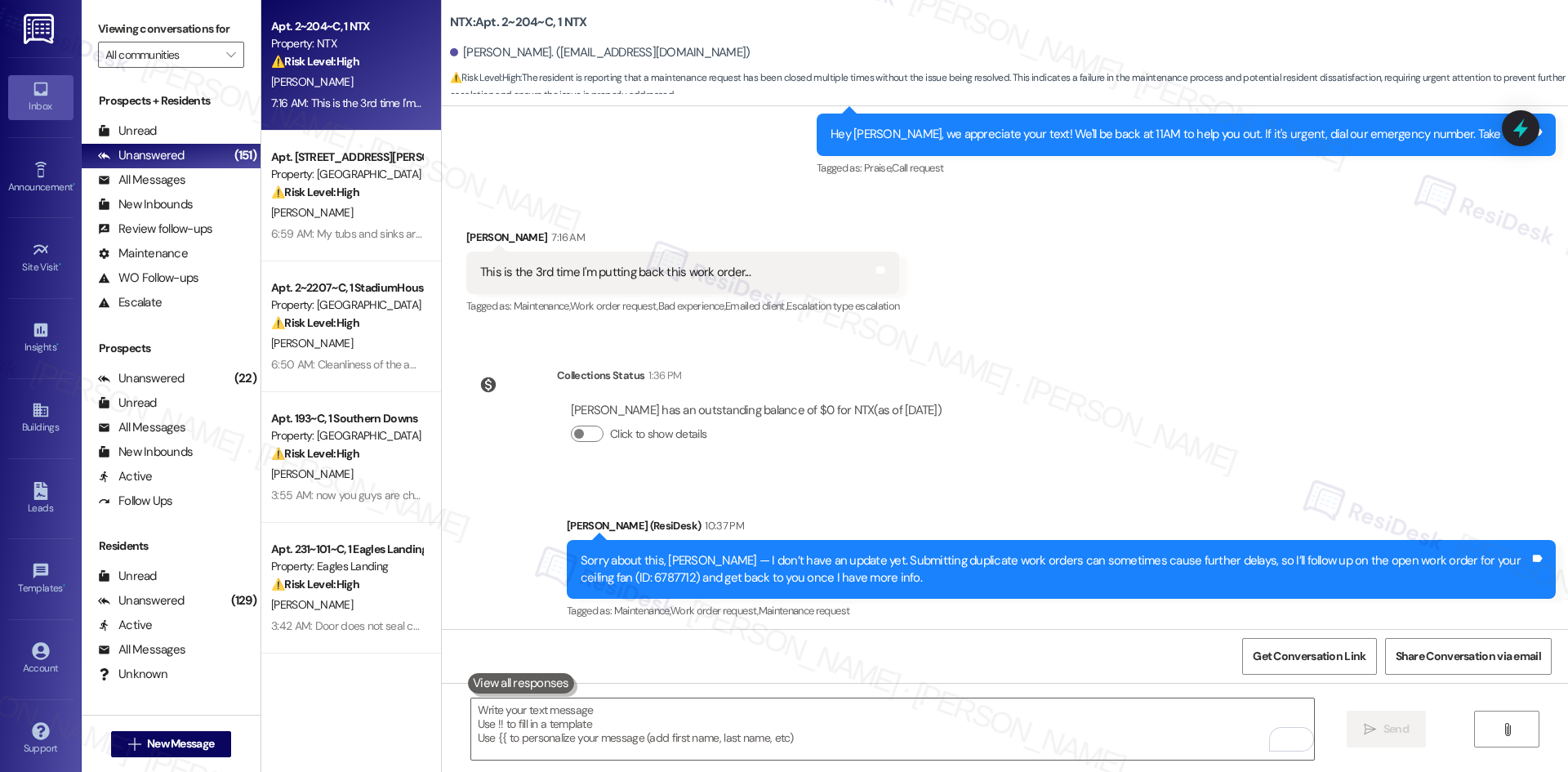
scroll to position [2118, 0]
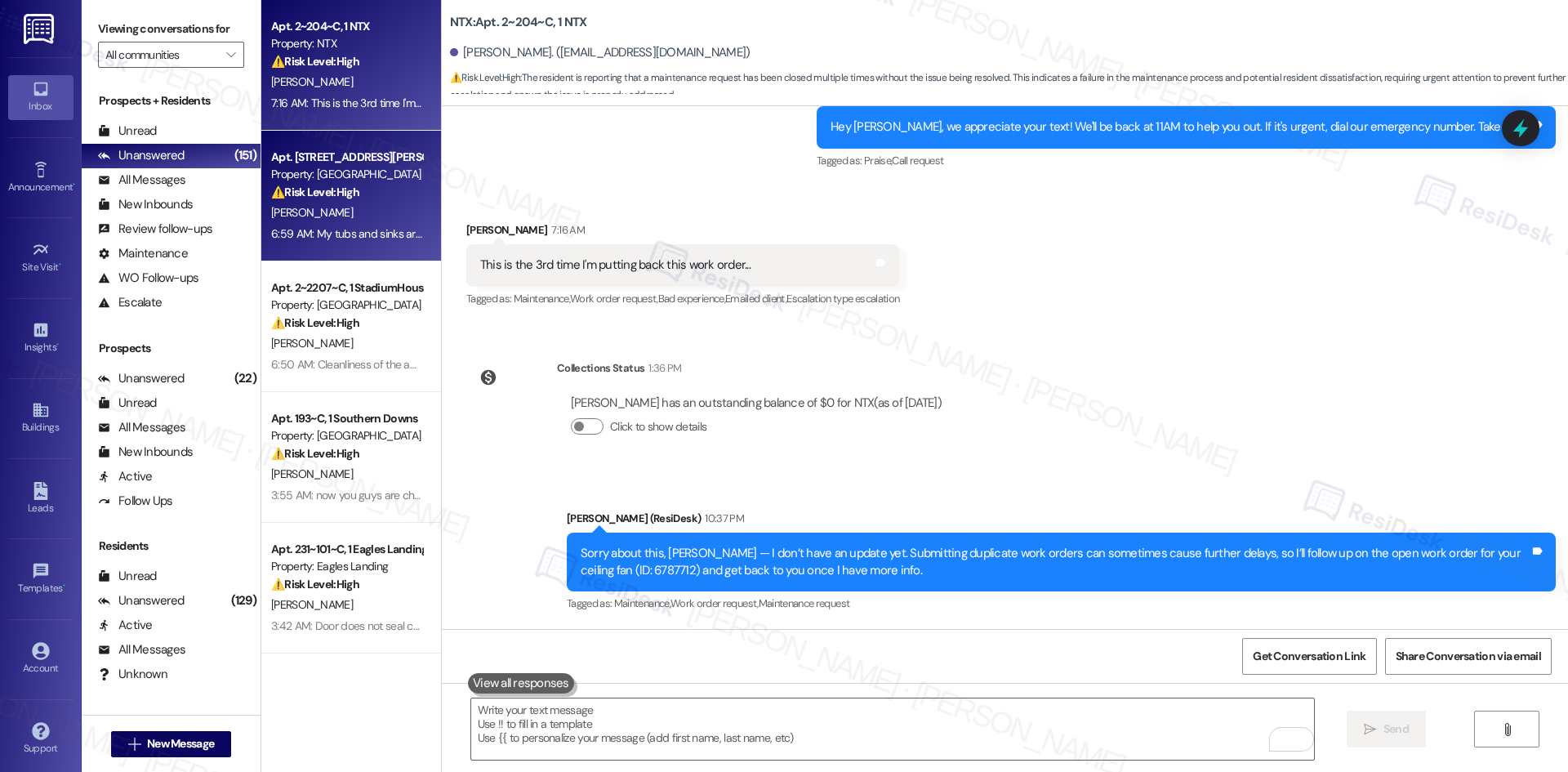
click at [370, 197] on div "⚠️ Risk Level: High The resident reports tubs and sinks are not draining proper…" at bounding box center [347, 191] width 151 height 17
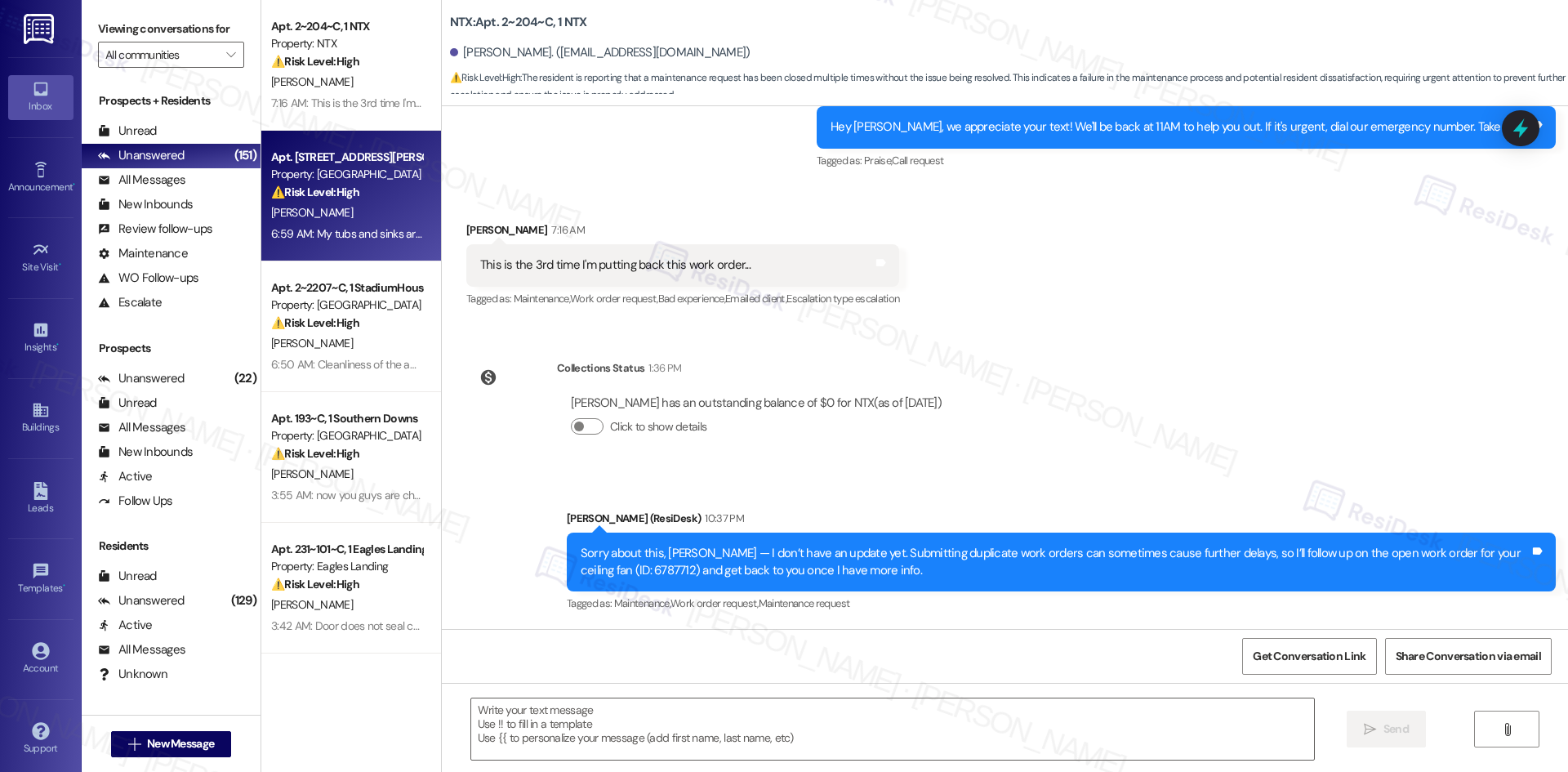
type textarea "Fetching suggested responses. Please feel free to read through the conversation…"
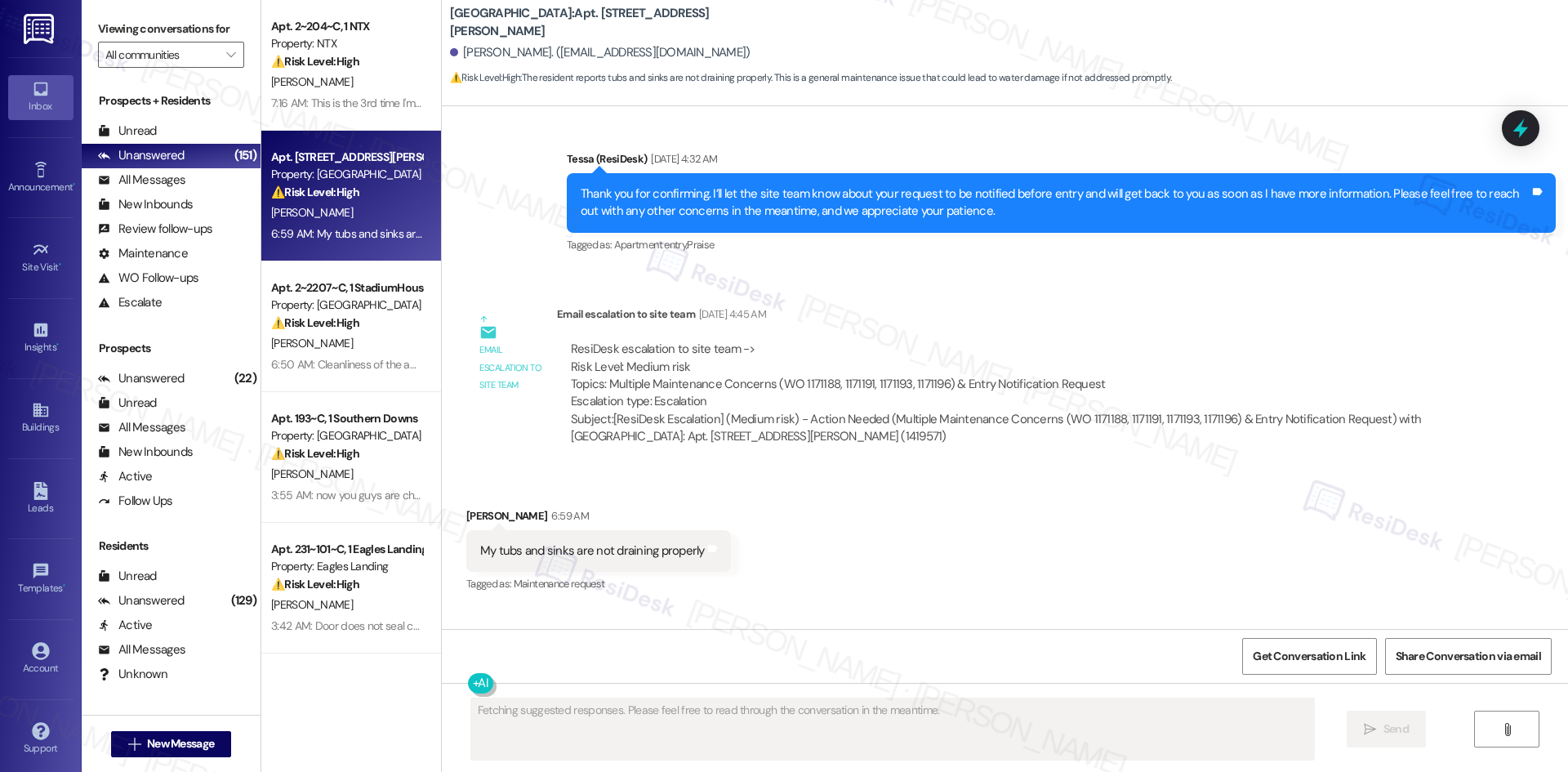
scroll to position [4320, 0]
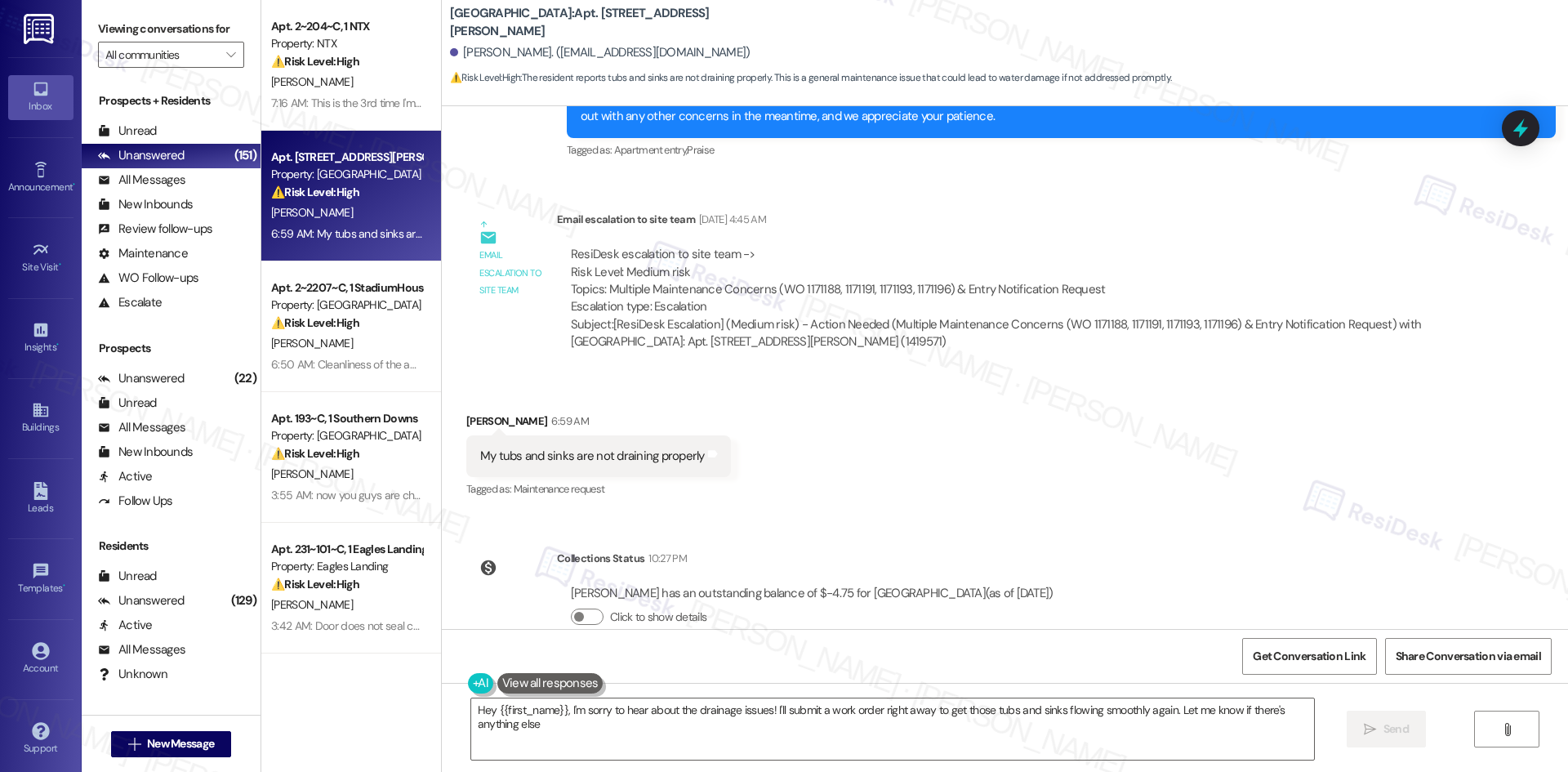
type textarea "Hey {{first_name}}, I'm sorry to hear about the drainage issues! I'll submit a …"
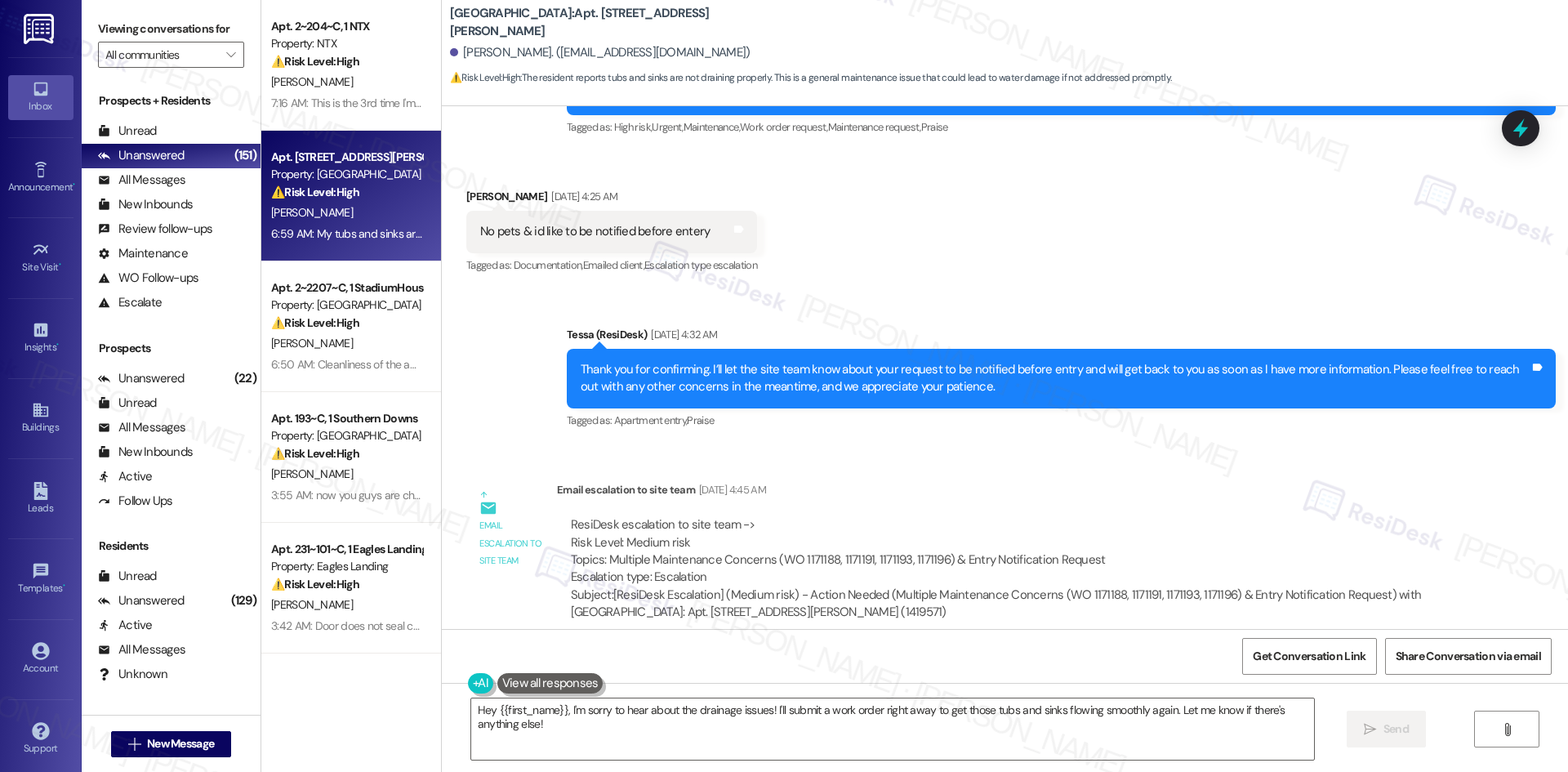
scroll to position [4075, 0]
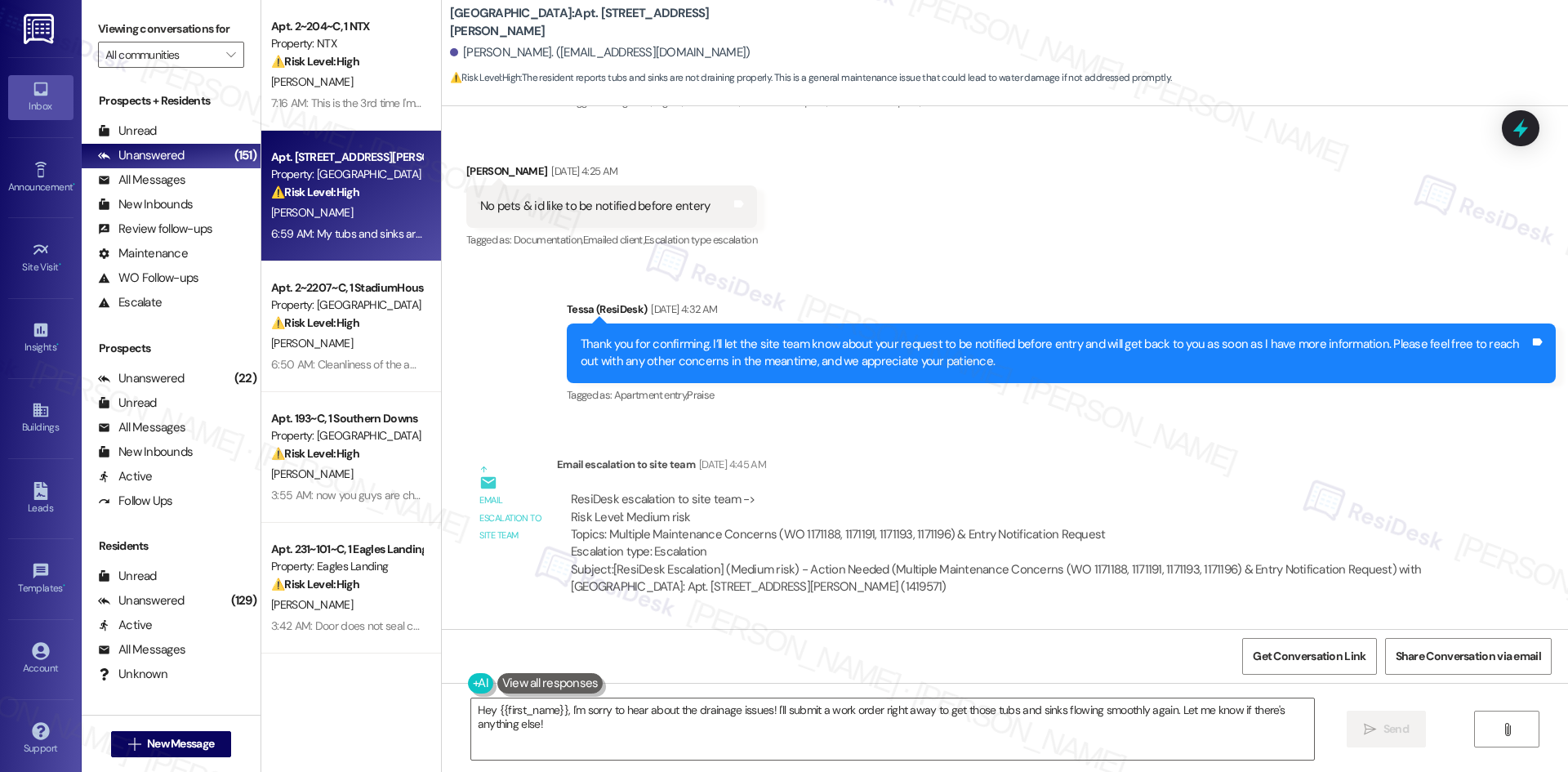
click at [857, 620] on div "Received via SMS Joe Green 6:59 AM My tubs and sinks are not draining properly …" at bounding box center [1004, 689] width 1127 height 138
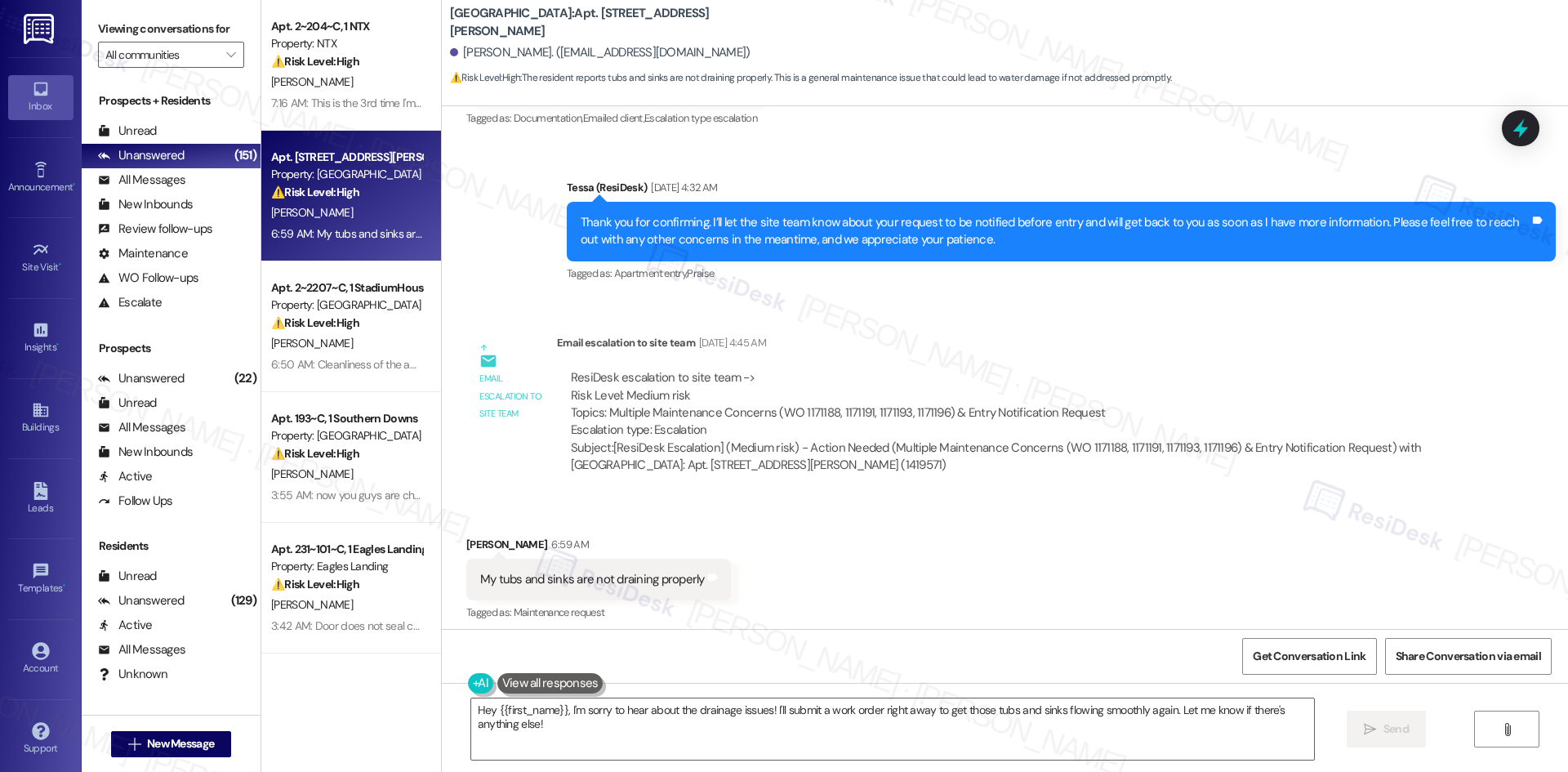
scroll to position [4320, 0]
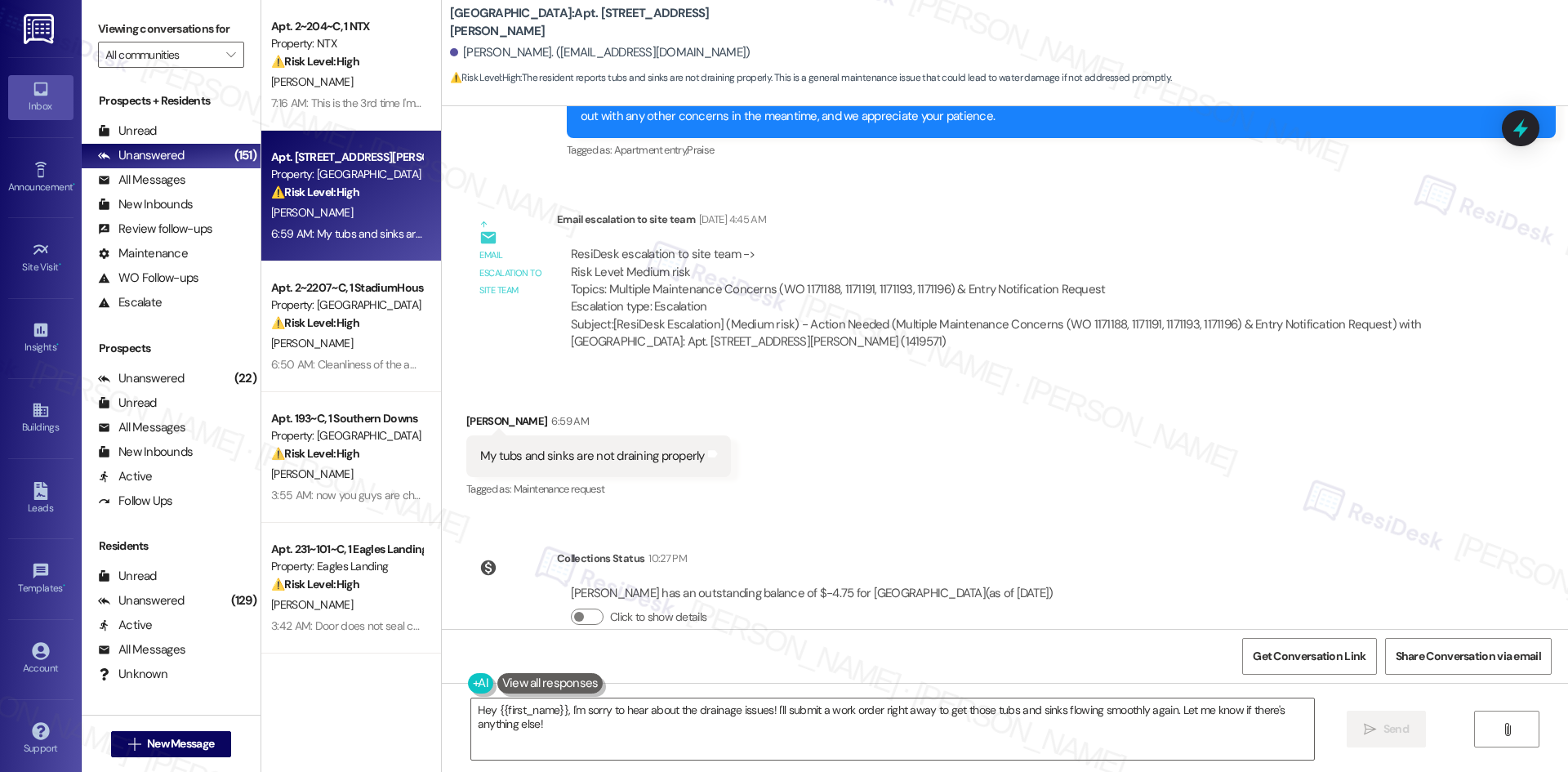
click at [1124, 407] on div "Received via SMS Joe Green 6:59 AM My tubs and sinks are not draining properly …" at bounding box center [1004, 445] width 1127 height 138
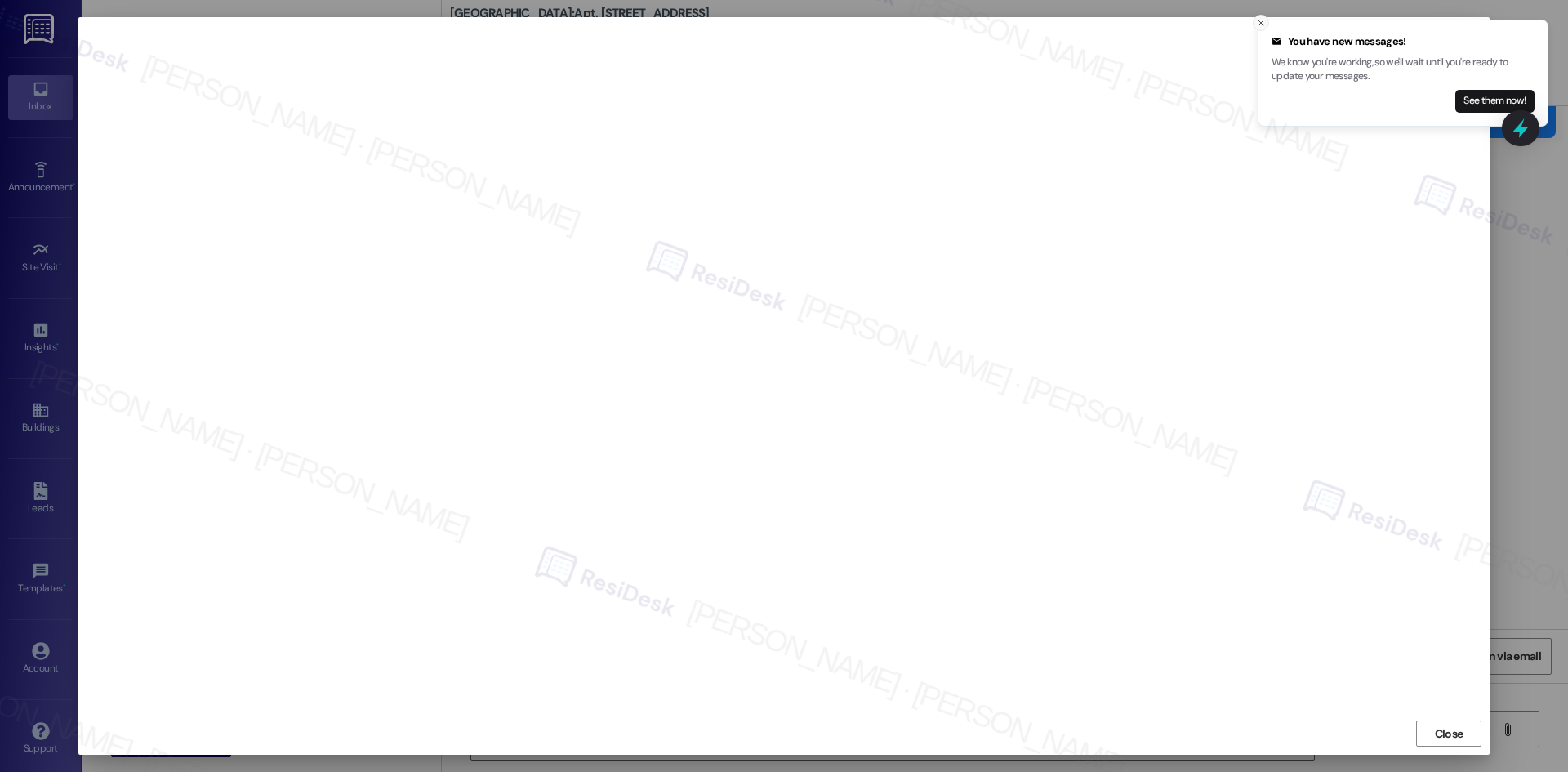
click at [1261, 22] on line "Close toast" at bounding box center [1261, 22] width 4 height 4
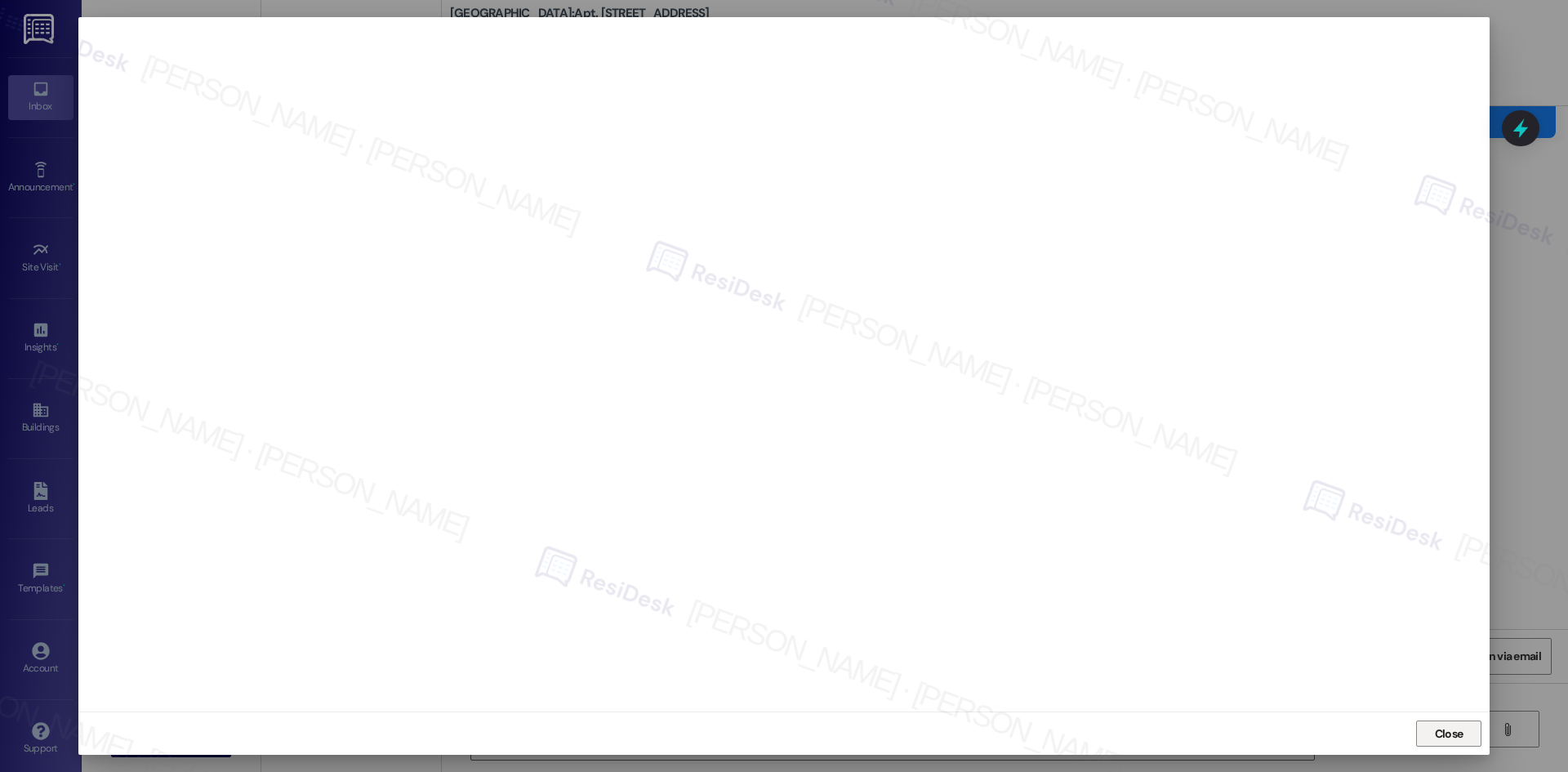
click at [1471, 734] on button "Close" at bounding box center [1448, 732] width 66 height 26
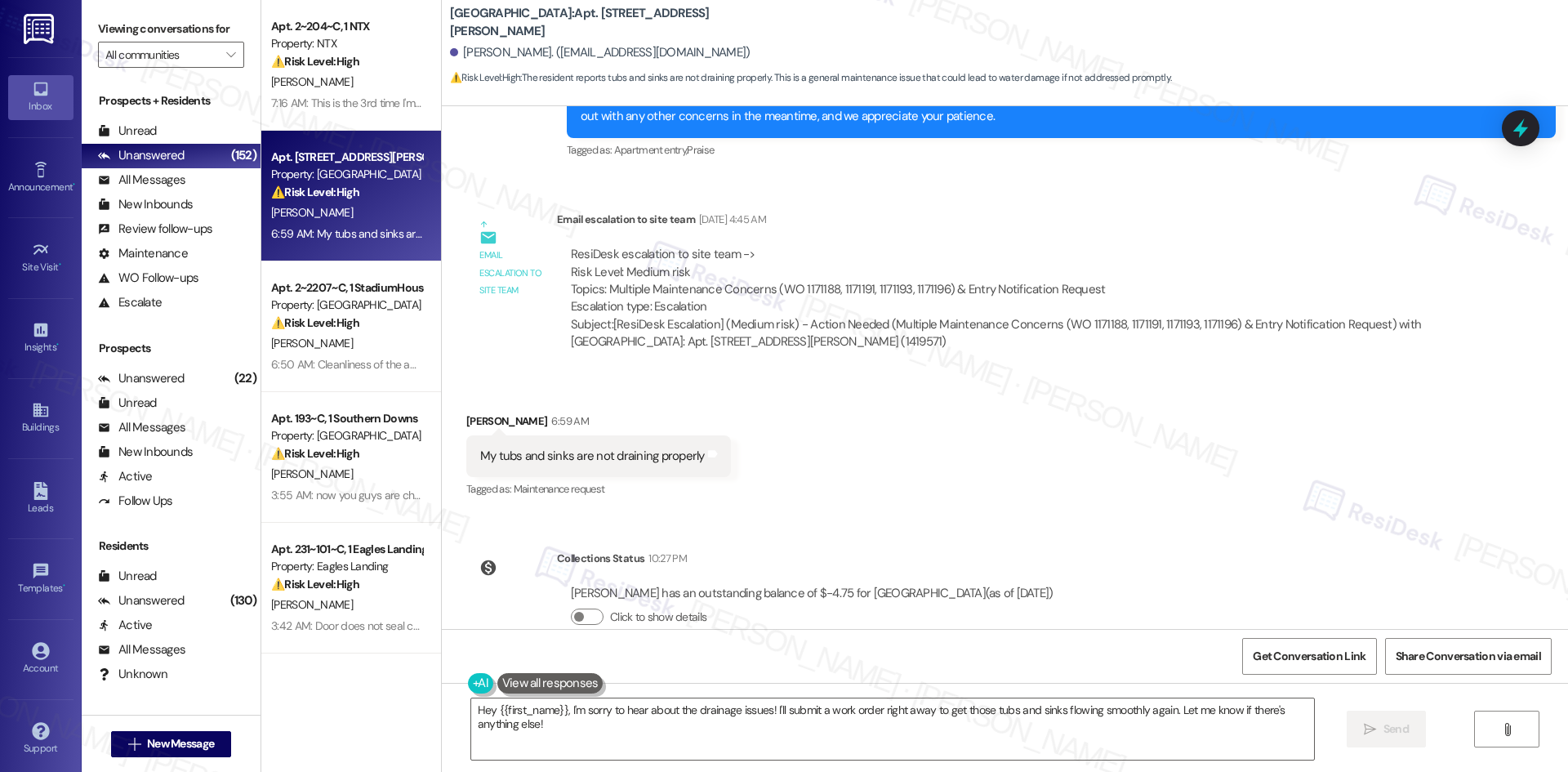
click at [929, 424] on div "Received via SMS Joe Green 6:59 AM My tubs and sinks are not draining properly …" at bounding box center [1004, 445] width 1127 height 138
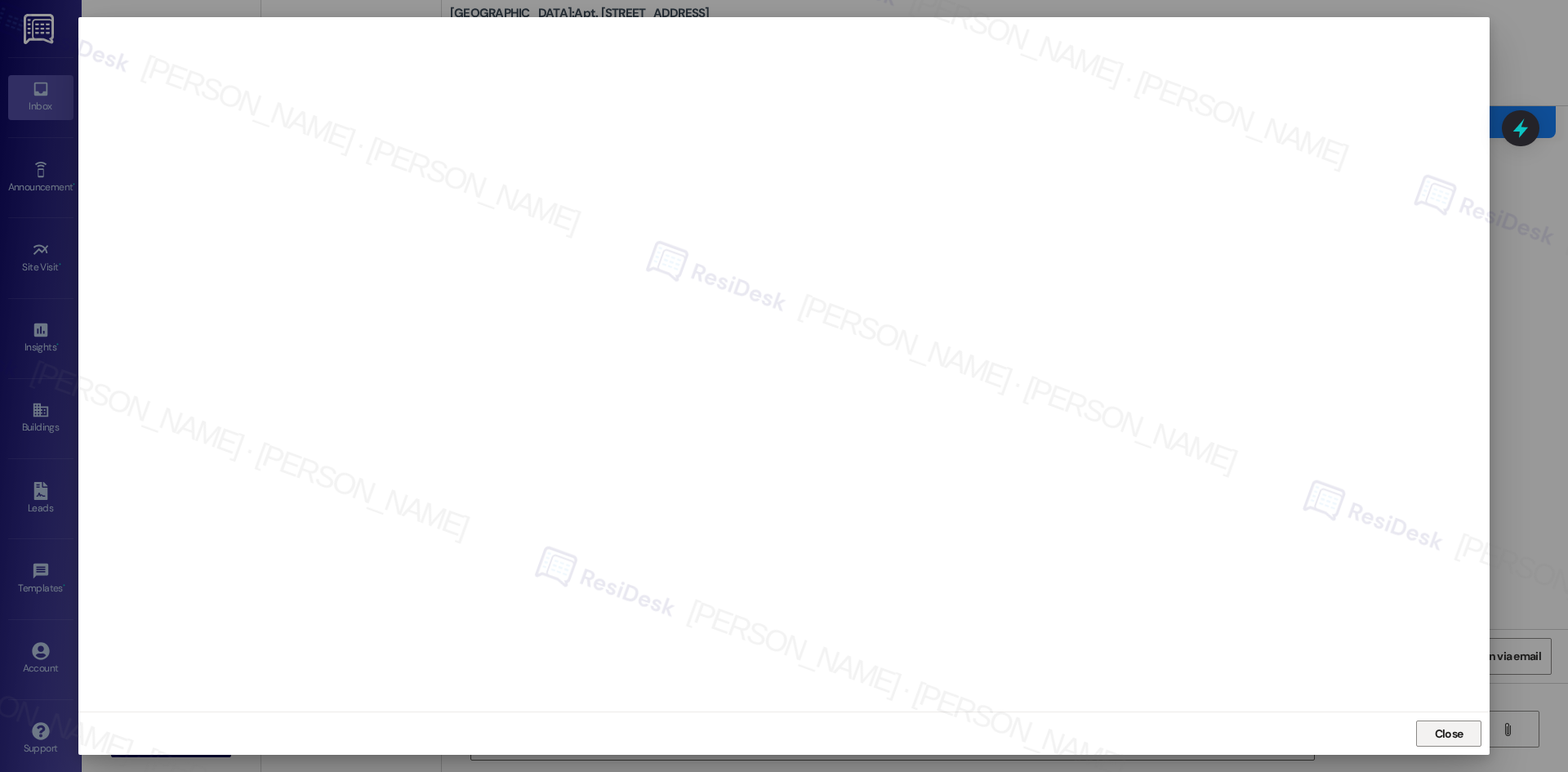
click at [1452, 740] on span "Close" at bounding box center [1449, 733] width 29 height 17
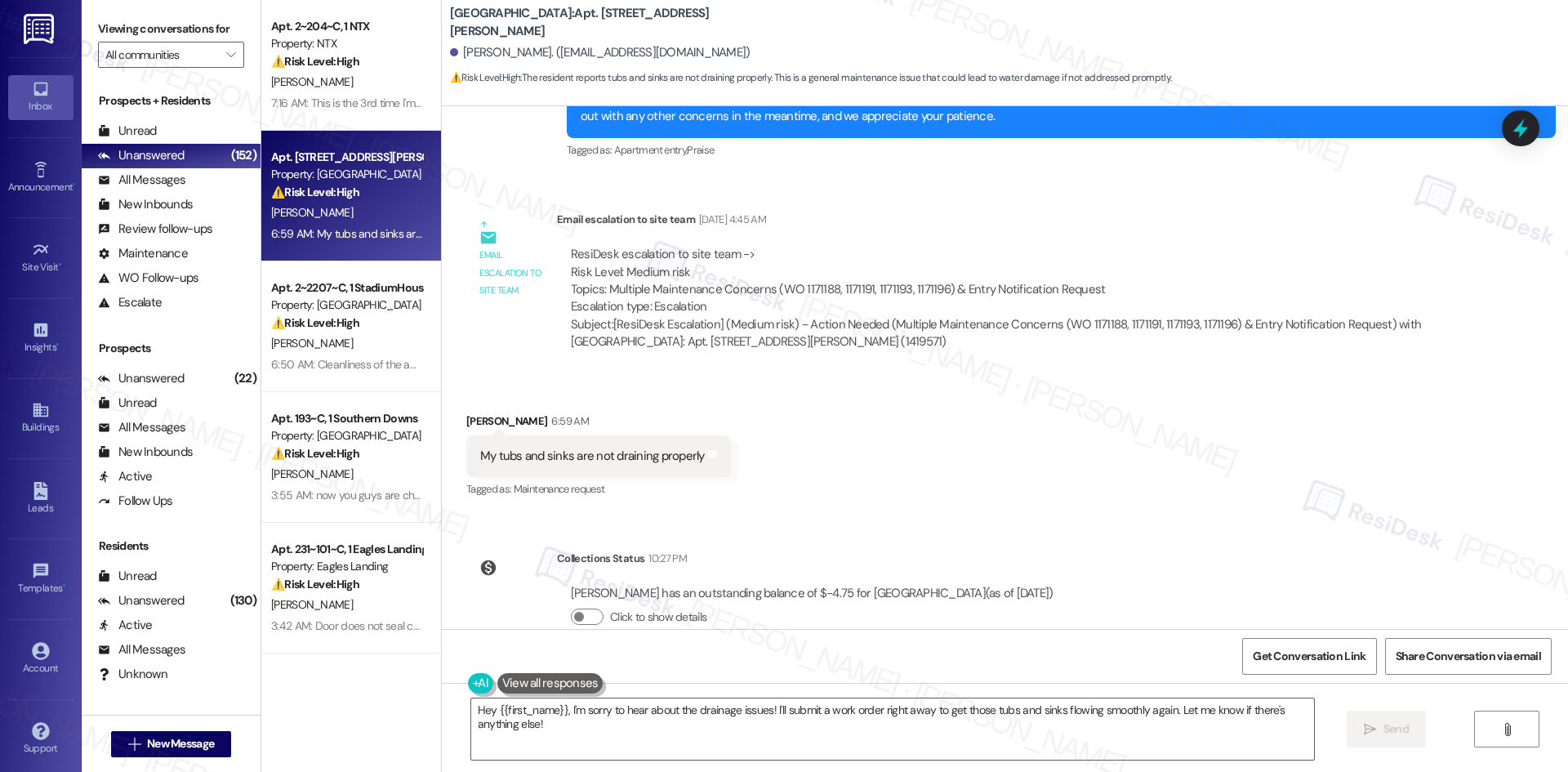
click at [1147, 455] on div "Received via SMS Joe Green 6:59 AM My tubs and sinks are not draining properly …" at bounding box center [1004, 445] width 1127 height 138
drag, startPoint x: 596, startPoint y: 248, endPoint x: 1134, endPoint y: 250, distance: 538.0
click at [1134, 250] on div "ResiDesk escalation to site team -> Risk Level: Medium risk Topics: Multiple Ma…" at bounding box center [1006, 280] width 870 height 70
copy div "Multiple Maintenance Concerns (WO 1171188, 1171191, 1171193, 1171196) & Entry N…"
click at [1128, 436] on div "Received via SMS Joe Green 6:59 AM My tubs and sinks are not draining properly …" at bounding box center [1004, 445] width 1127 height 138
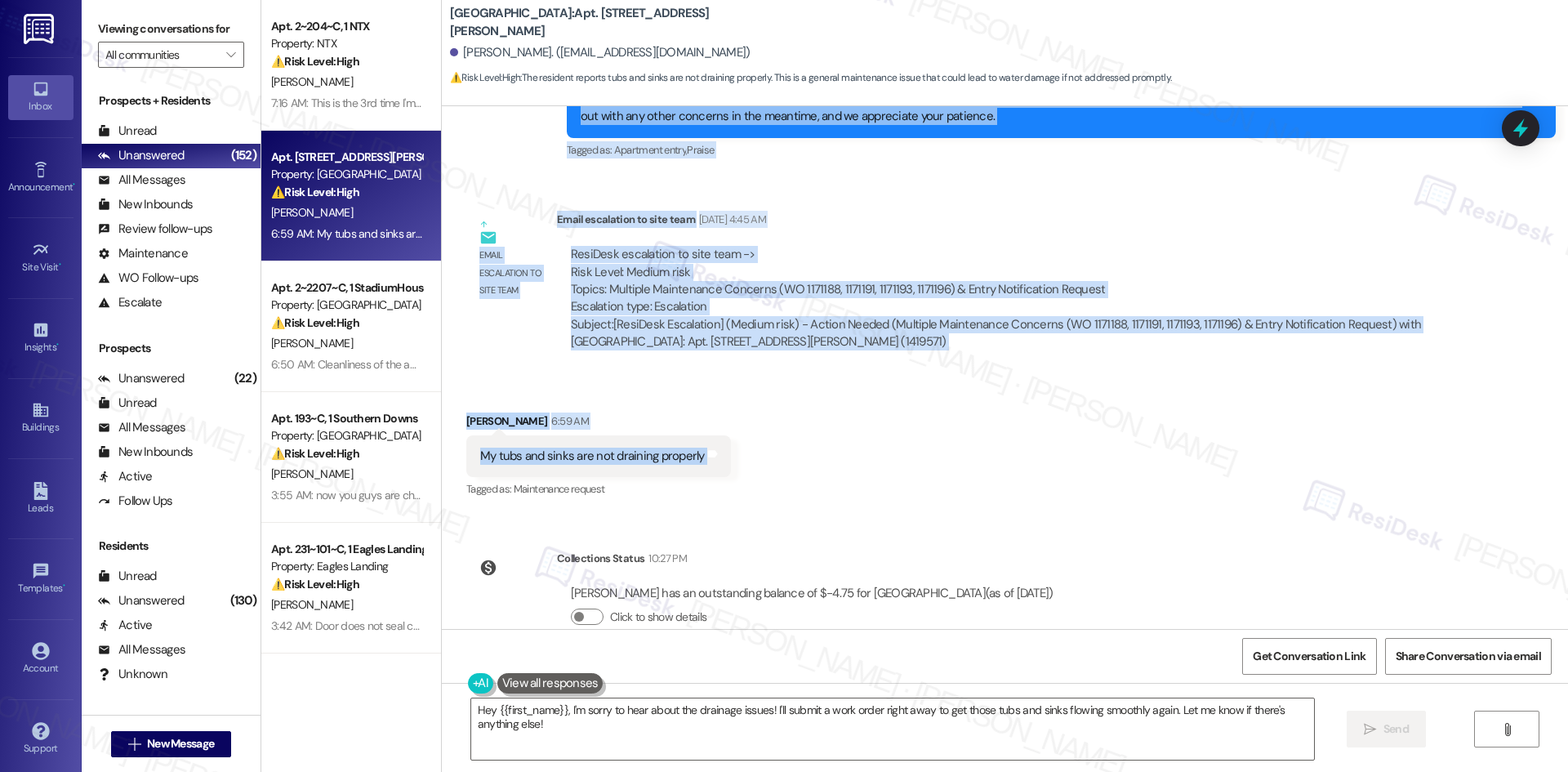
drag, startPoint x: 527, startPoint y: 259, endPoint x: 717, endPoint y: 419, distance: 248.4
click at [717, 419] on div "Lease started Apr 11, 2025 at 8:00 AM Announcement, sent via SMS Tessa (ResiDes…" at bounding box center [1004, 367] width 1127 height 522
copy div "Tessa (ResiDesk) Aug 23, 2025 at 4:32 AM Thank you for confirming. I’ll let the…"
click at [893, 405] on div "Received via SMS Joe Green 6:59 AM My tubs and sinks are not draining properly …" at bounding box center [1004, 445] width 1127 height 138
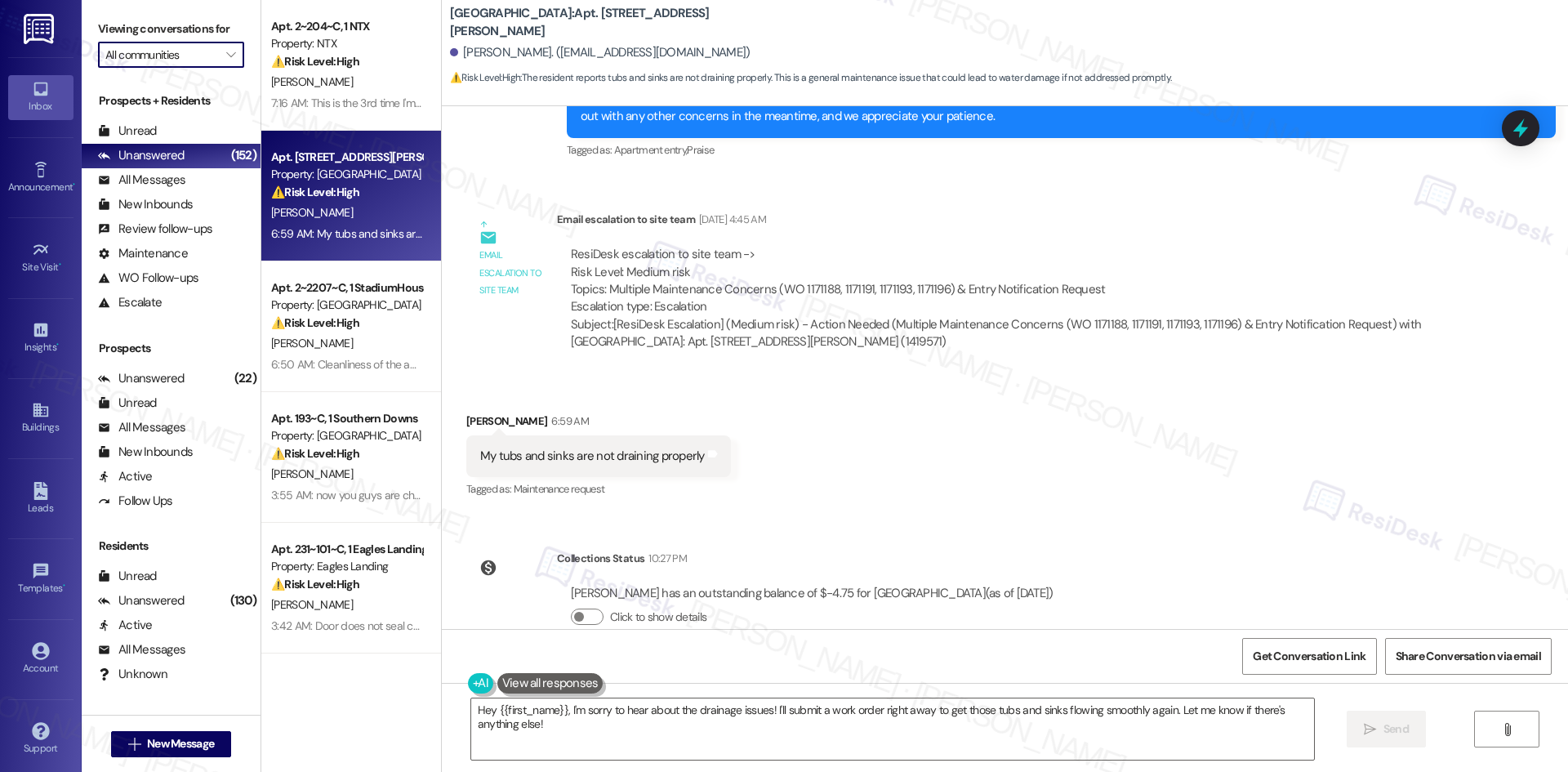
click at [203, 62] on input "All communities" at bounding box center [161, 54] width 112 height 26
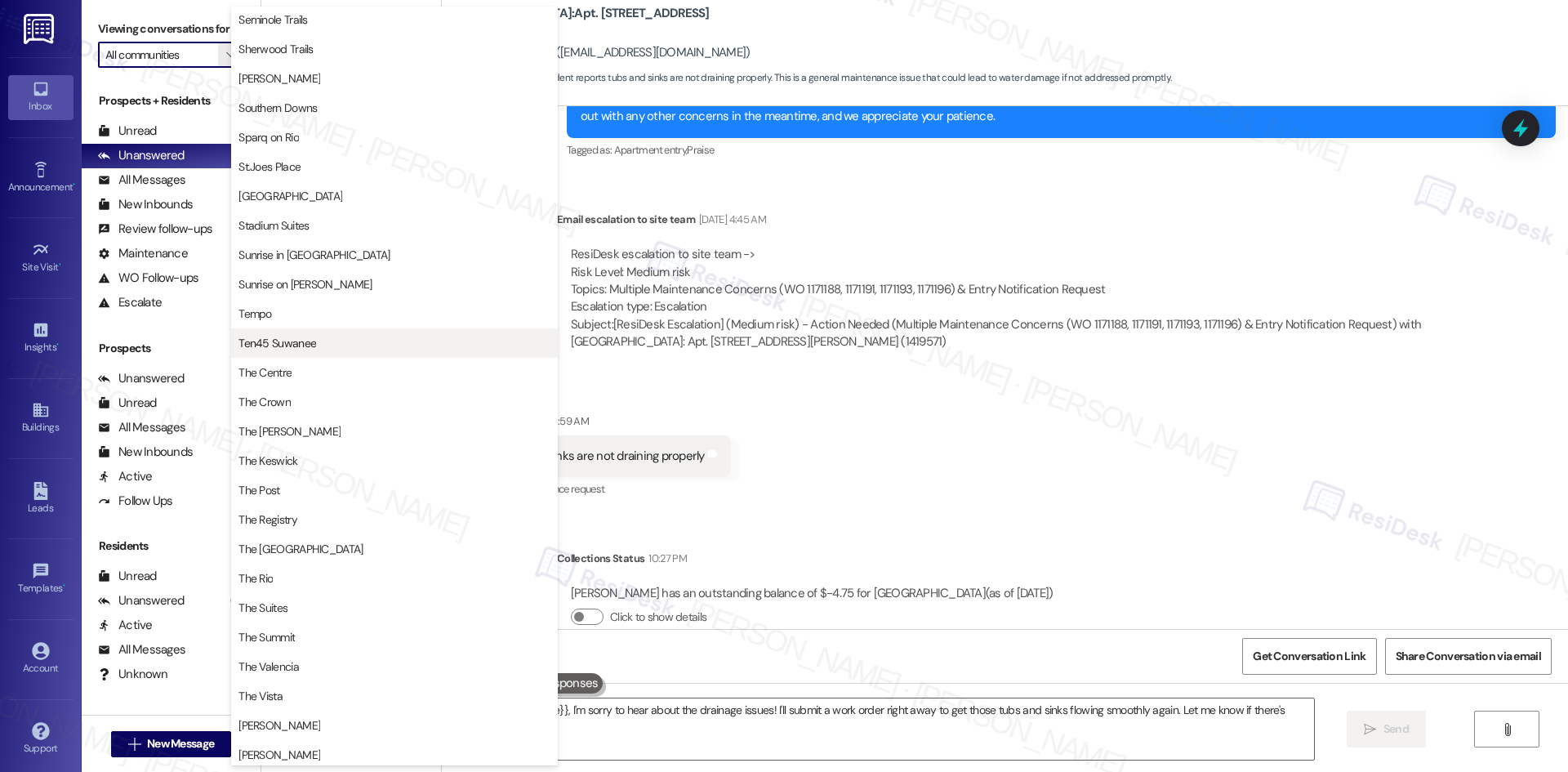
scroll to position [1143, 0]
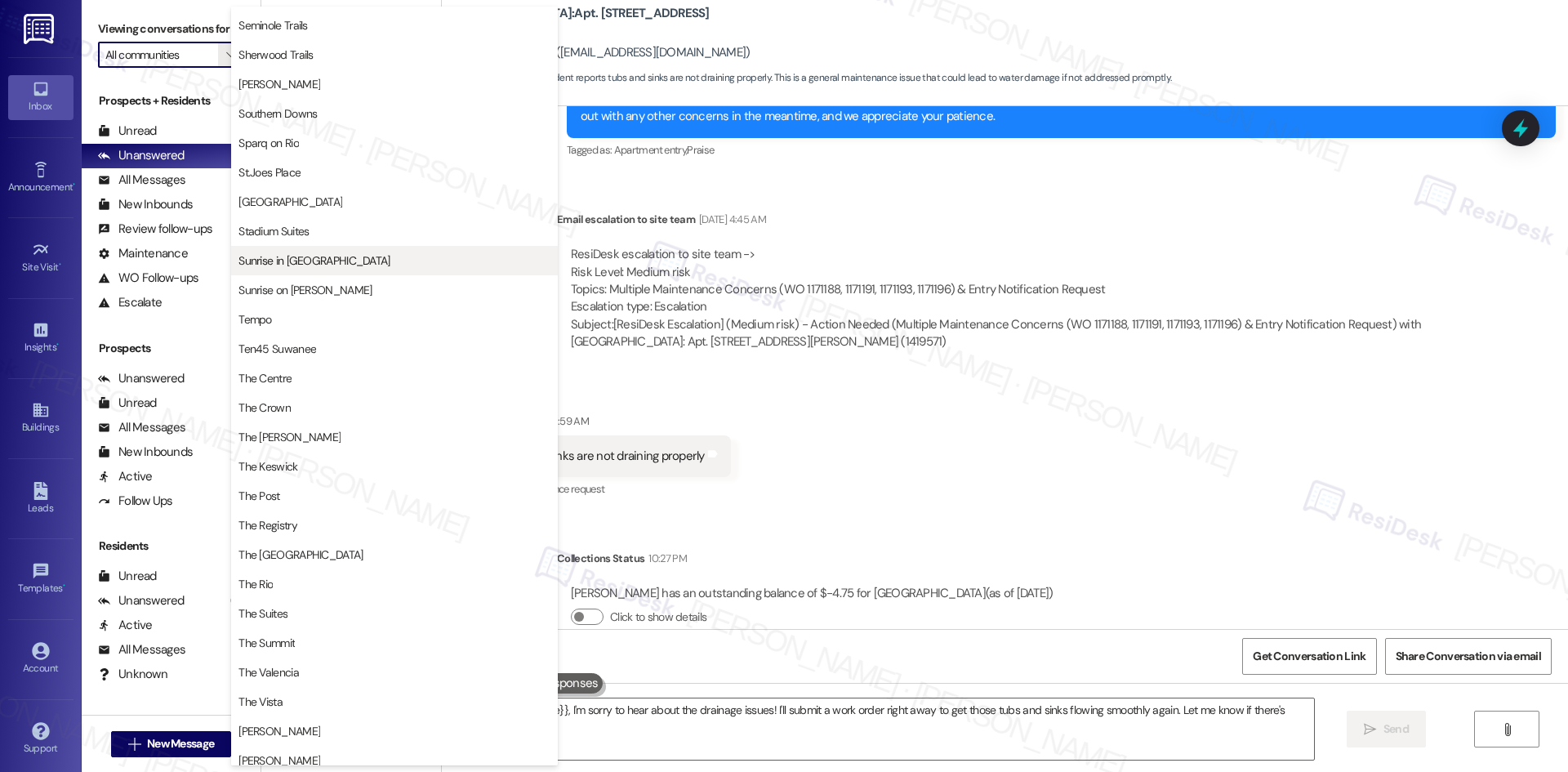
click at [324, 256] on span "Sunrise in Chandler" at bounding box center [314, 261] width 151 height 16
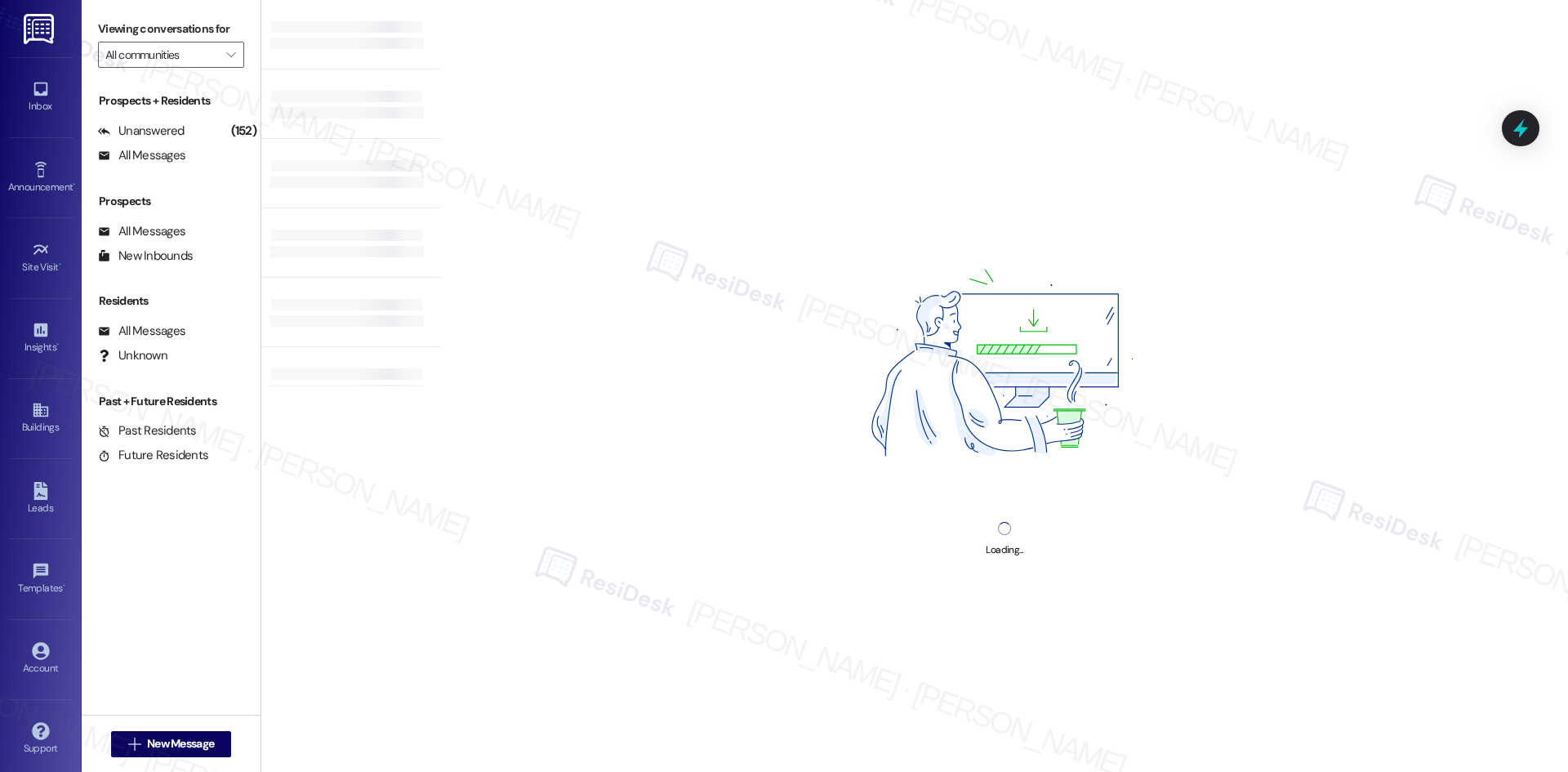
type input "Sunrise in Chandler"
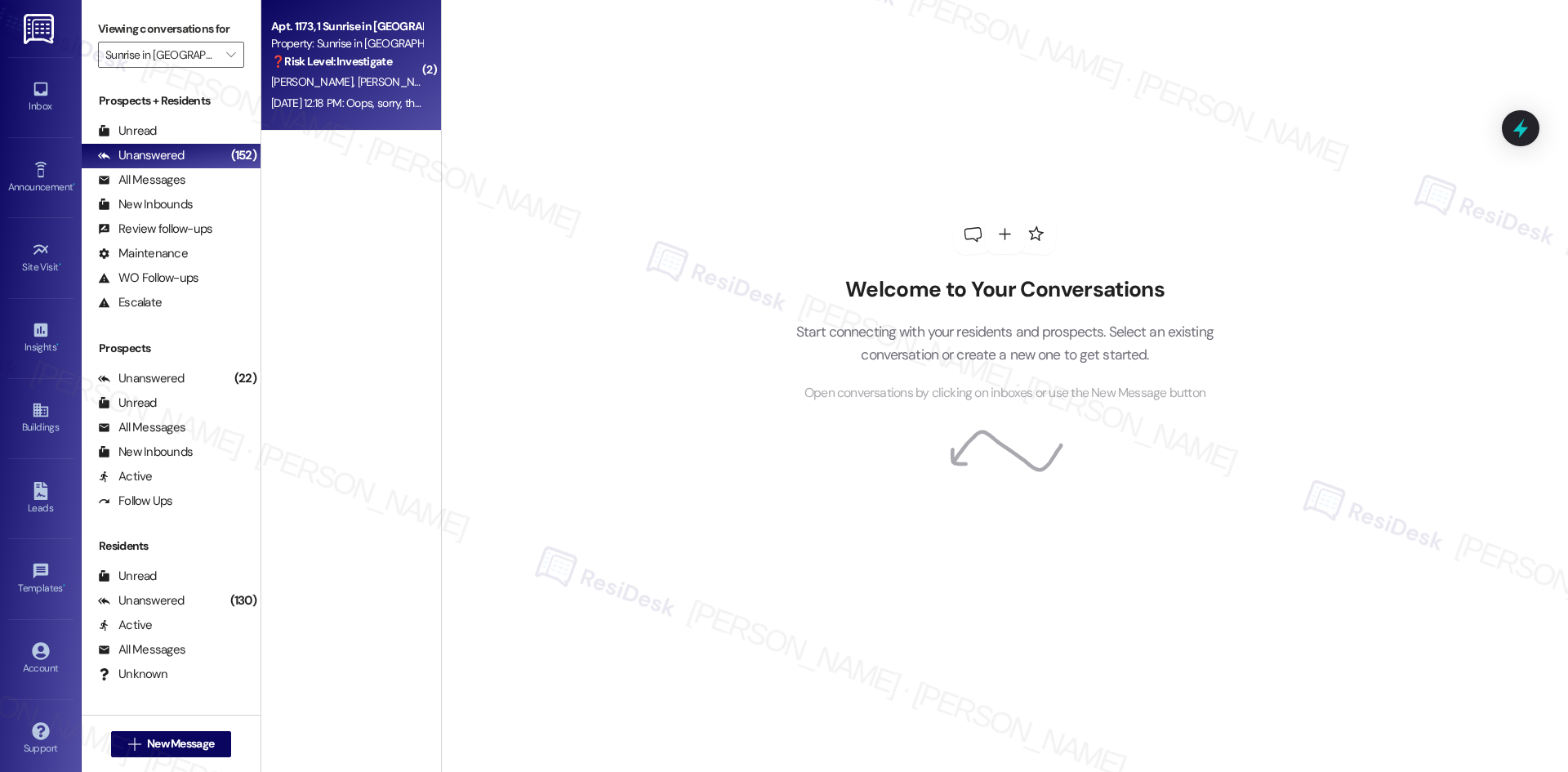
click at [336, 107] on div "Aug 23, 2025 at 12:18 PM: Oops, sorry, that last text was a mistake. Please avo…" at bounding box center [450, 102] width 359 height 14
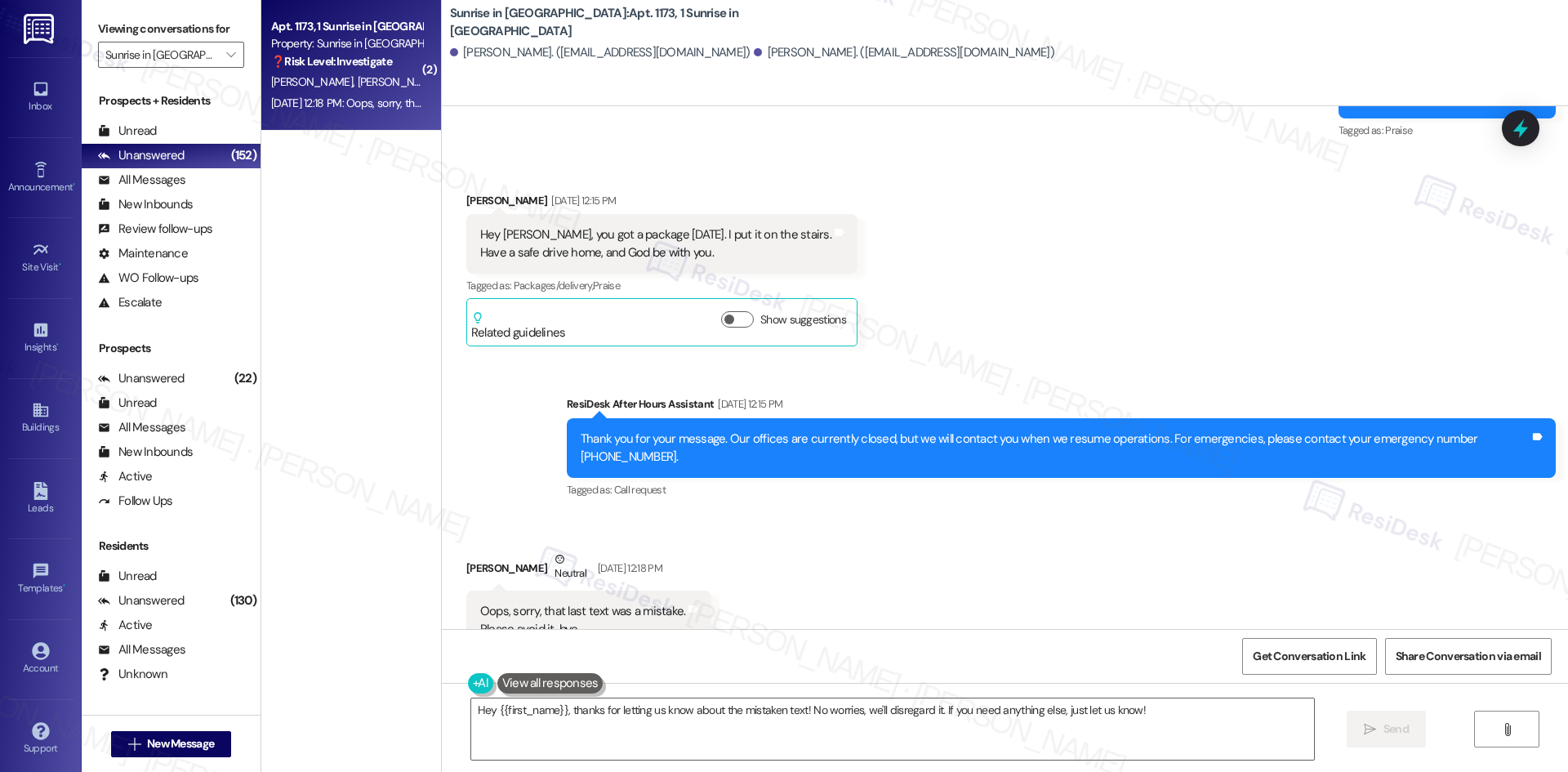
scroll to position [1815, 0]
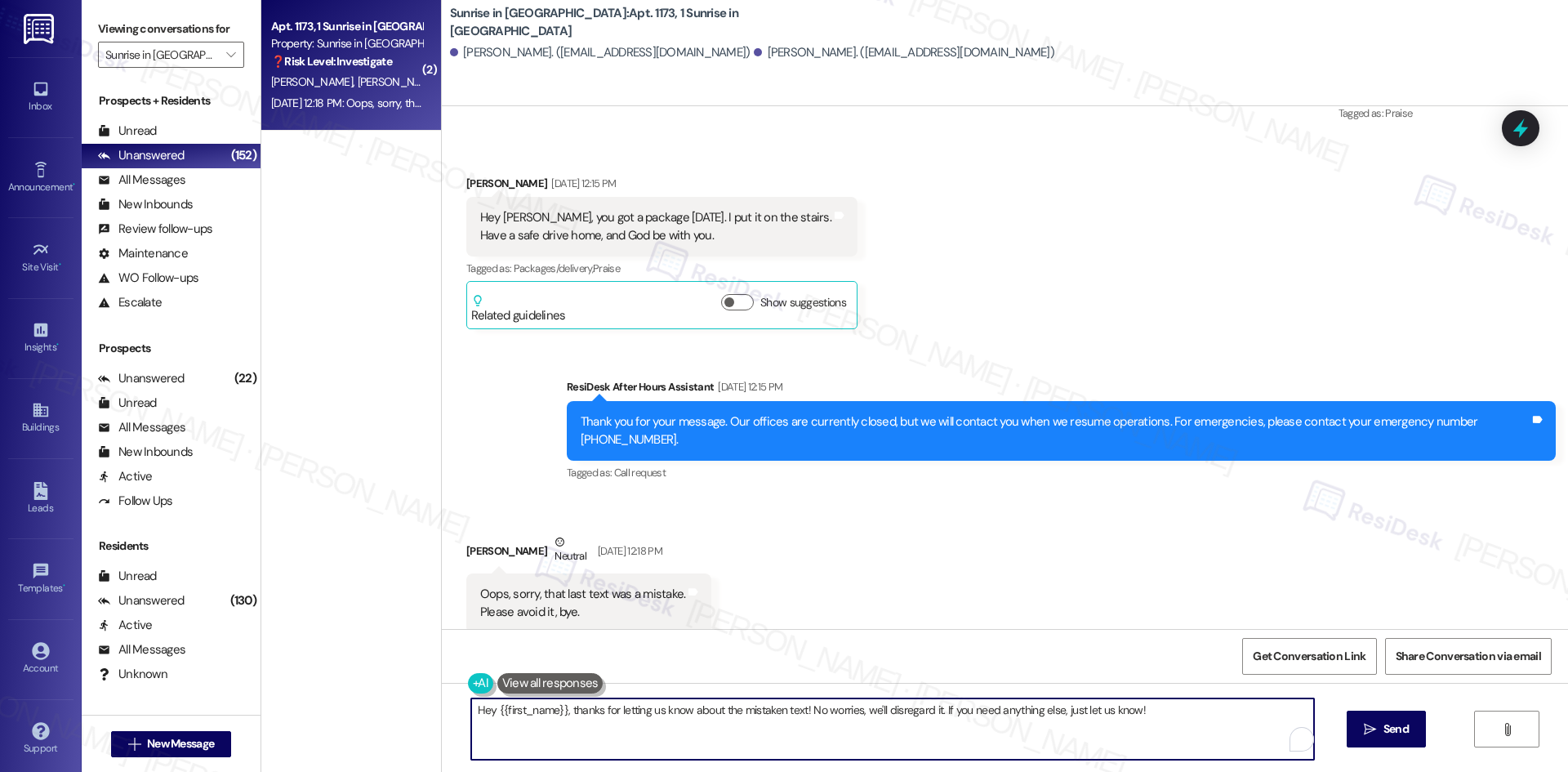
drag, startPoint x: 800, startPoint y: 710, endPoint x: 362, endPoint y: 718, distance: 438.1
click at [362, 718] on div "( 2 ) Apt. 1173, 1 Sunrise in Chandler Property: Sunrise in Chandler ❓ Risk Lev…" at bounding box center [915, 386] width 1307 height 772
click at [606, 723] on textarea "No worries, we'll disregard it. If you need anything else, just let us know!" at bounding box center [893, 729] width 843 height 61
type textarea "No worries, we'll disregard it. If you need anything else, just let us know!"
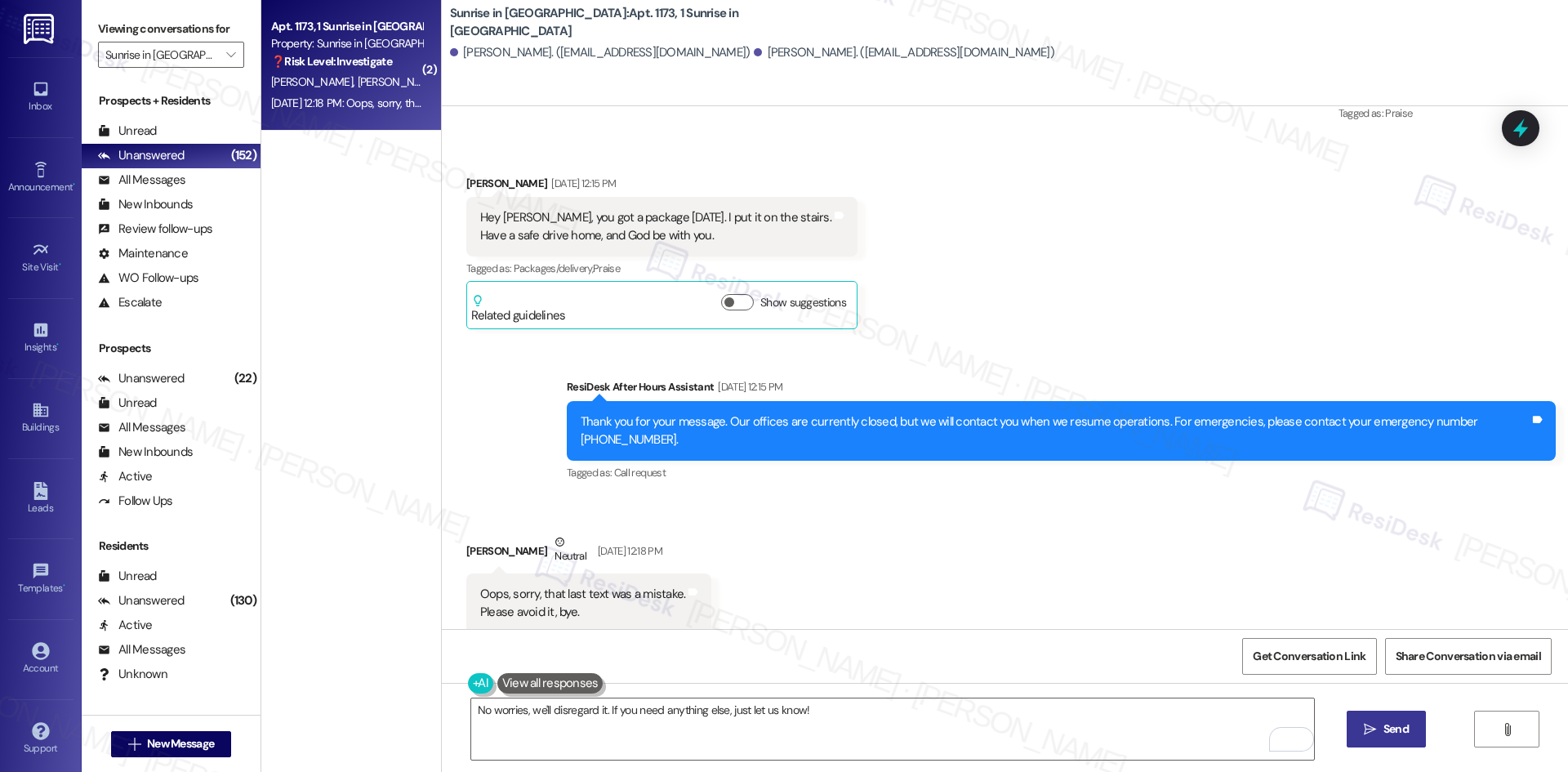
click at [1360, 720] on button " Send" at bounding box center [1386, 728] width 79 height 37
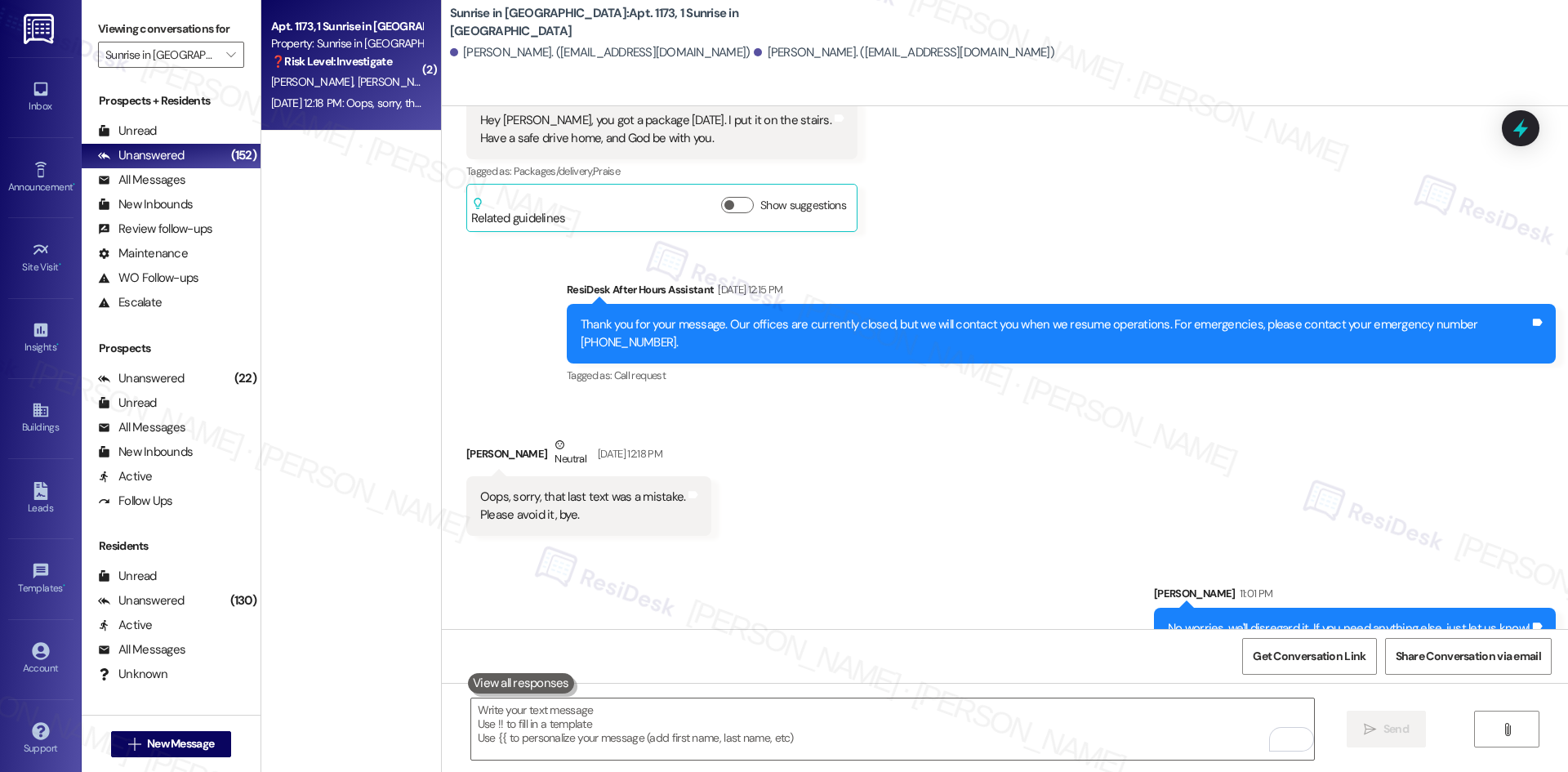
scroll to position [1928, 0]
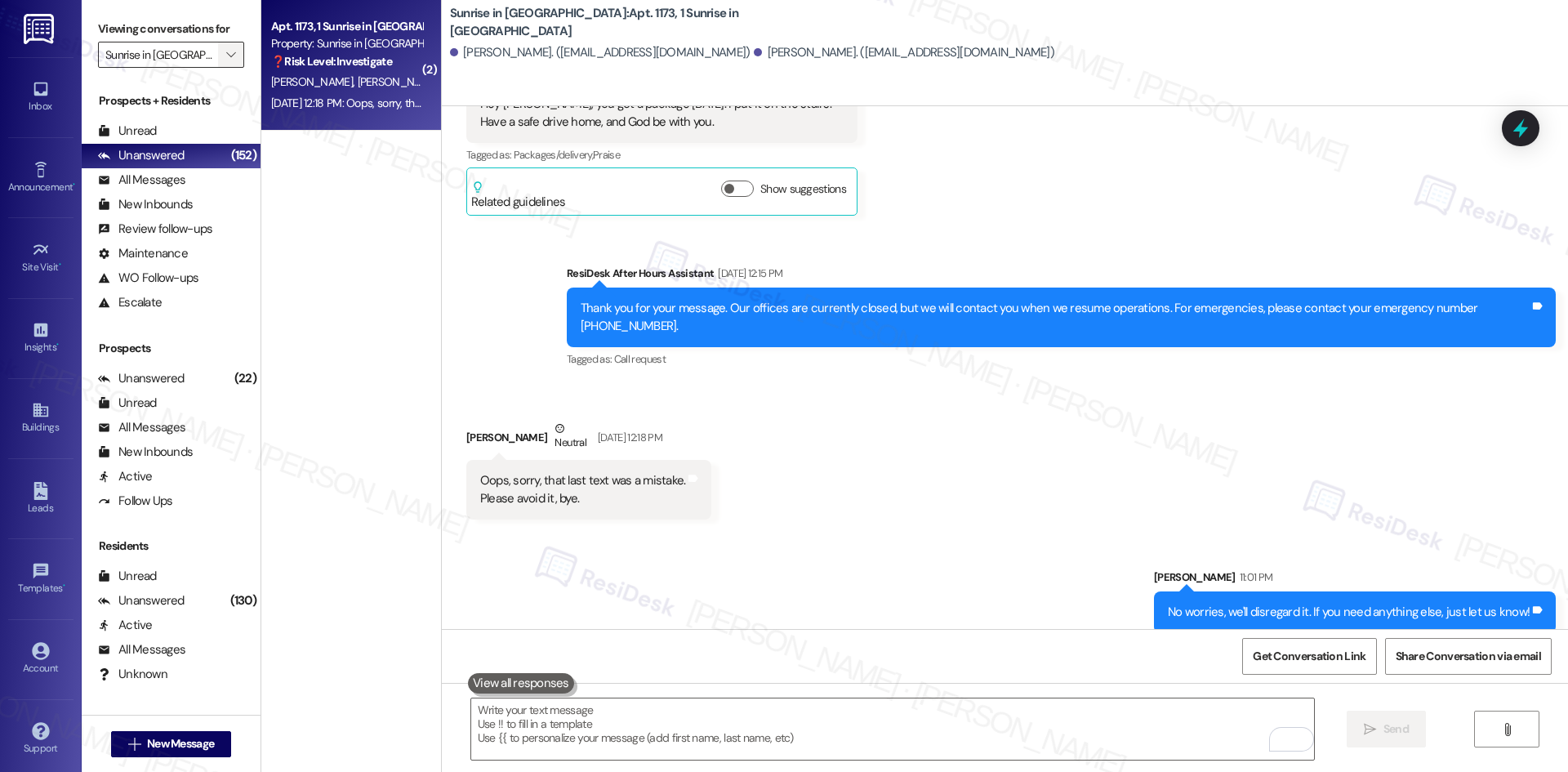
click at [218, 58] on button "" at bounding box center [231, 54] width 26 height 26
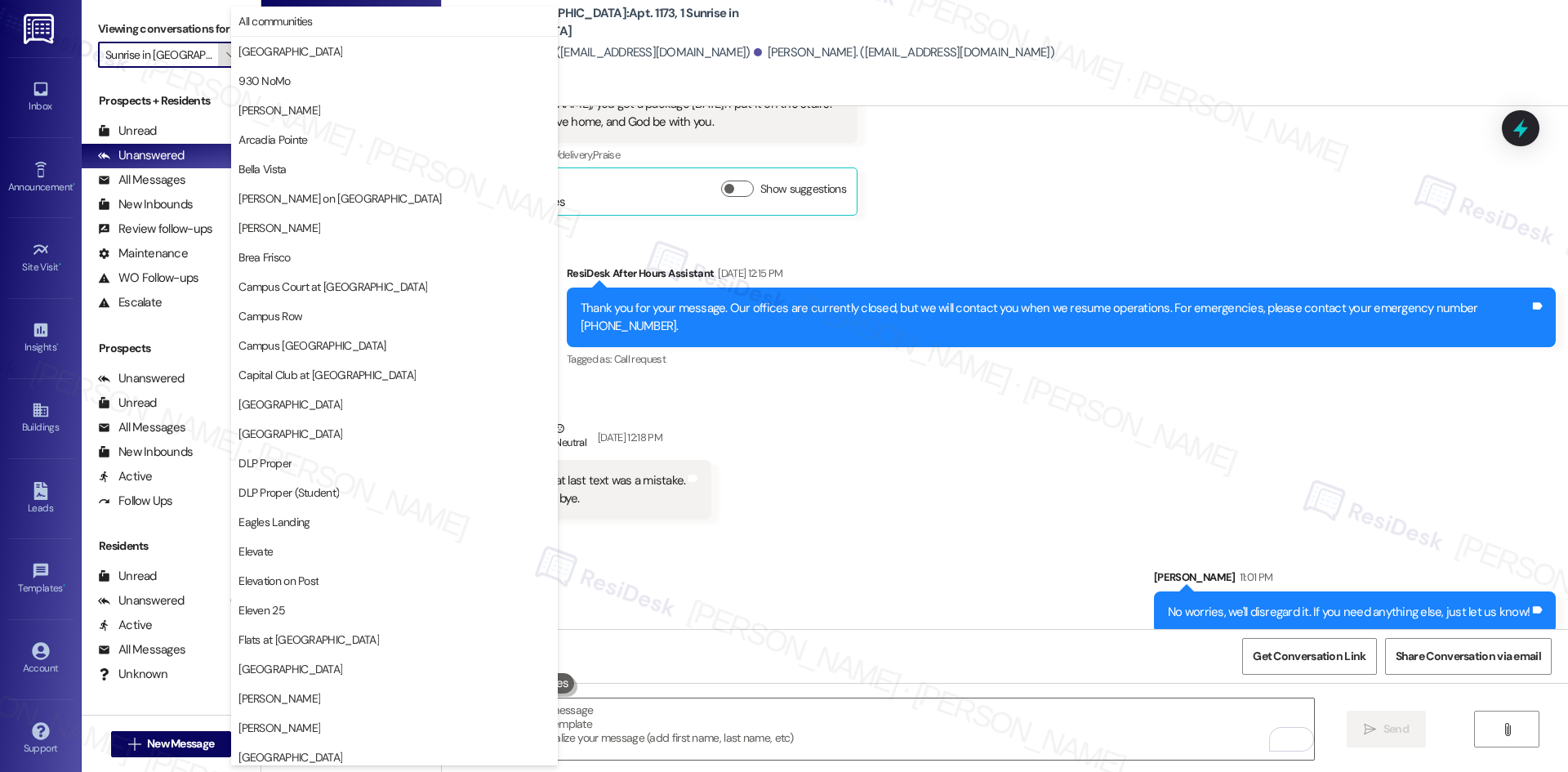
scroll to position [1138, 0]
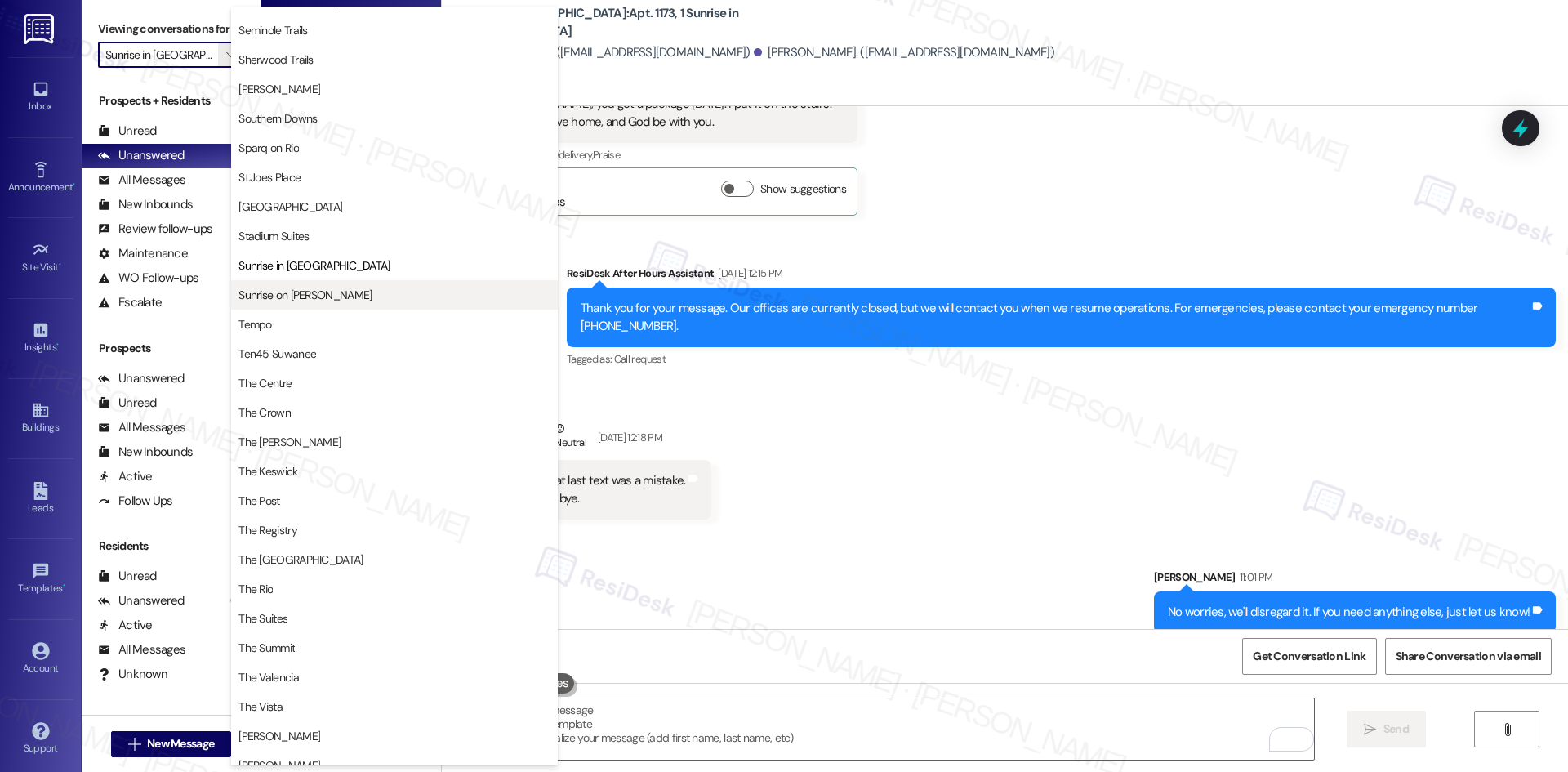
click at [368, 301] on span "Sunrise on Bethany" at bounding box center [394, 295] width 312 height 16
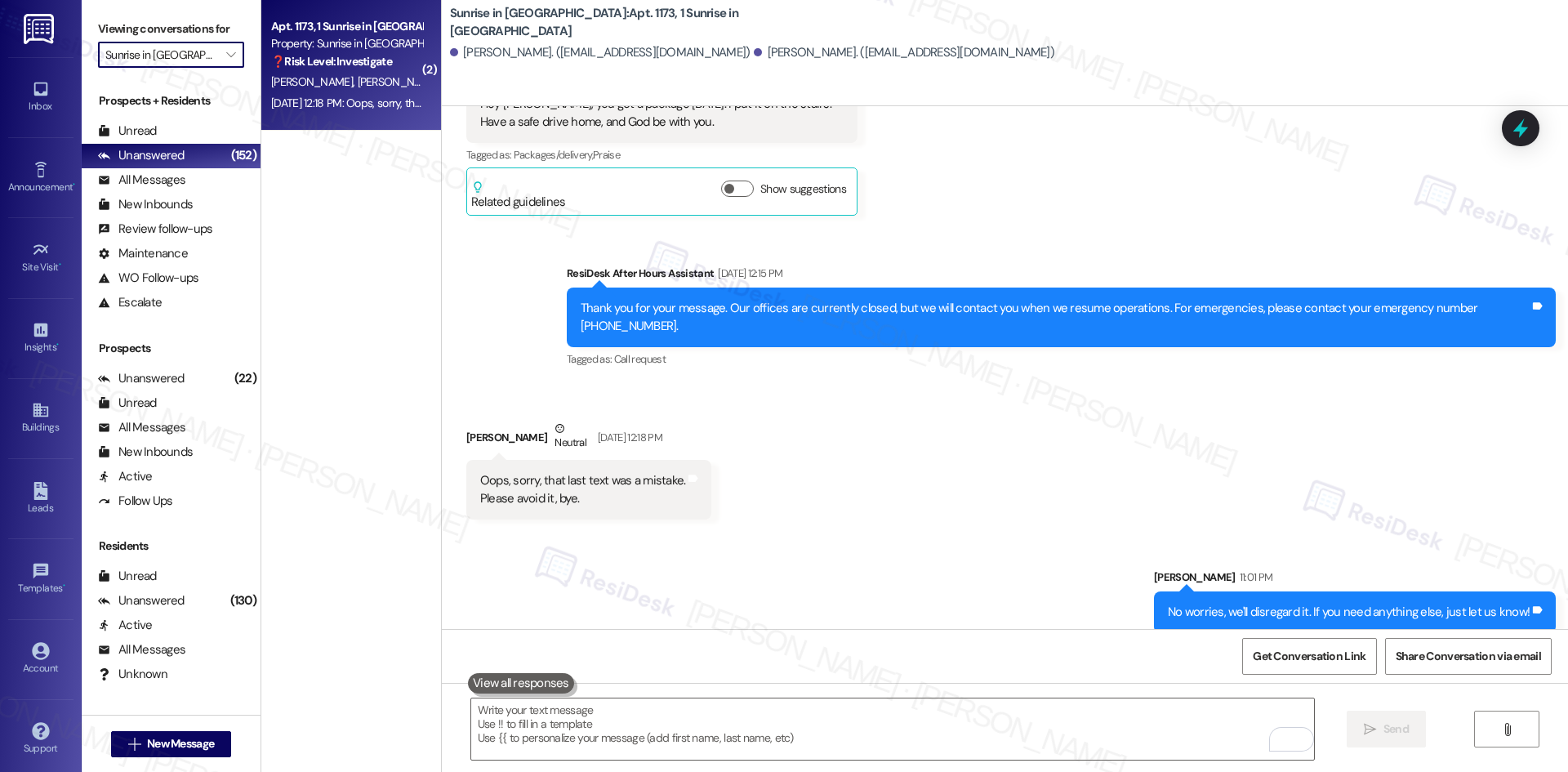
type input "Sunrise on Bethany"
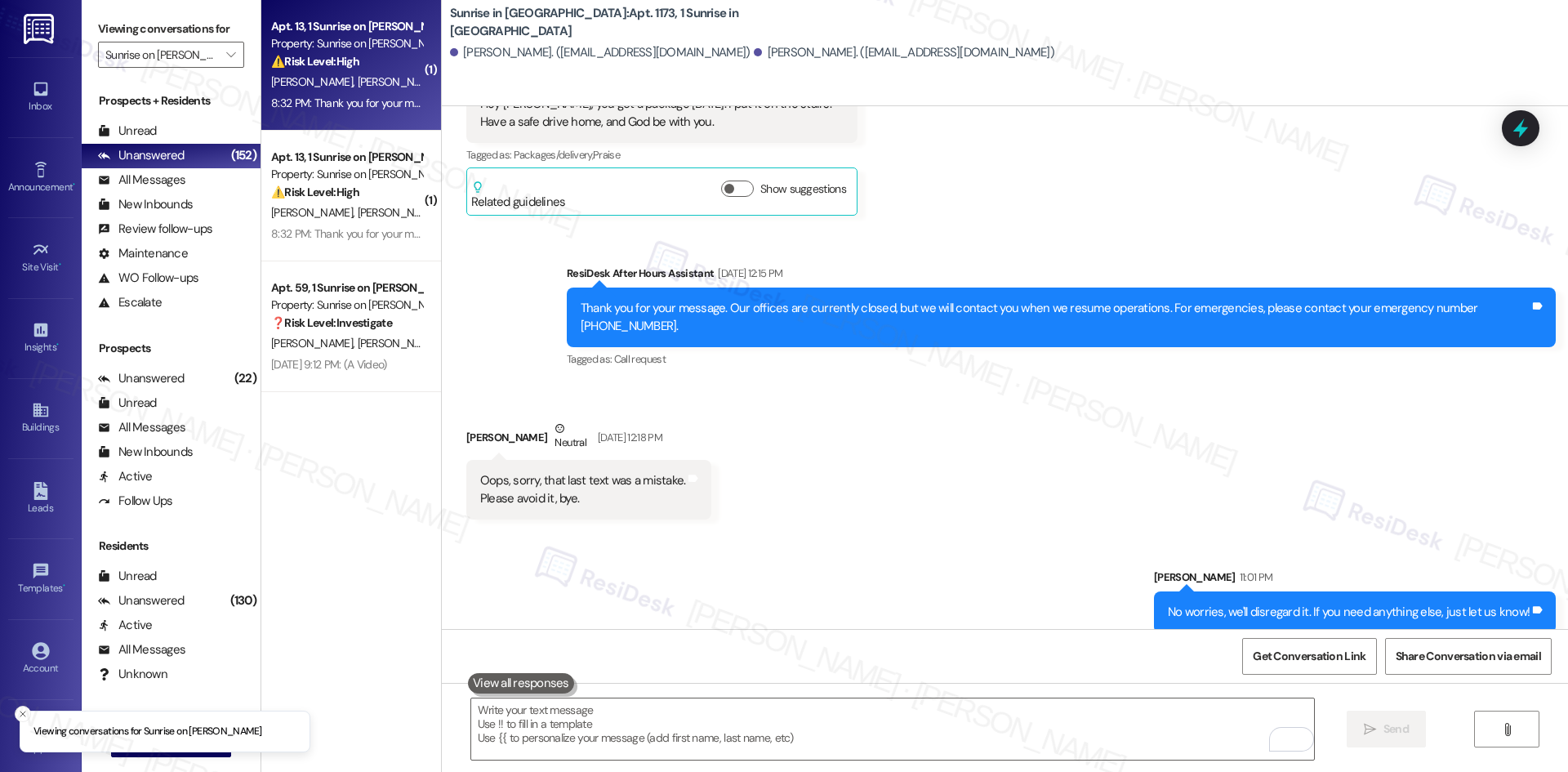
click at [349, 107] on div "8:32 PM: Thank you for your message. Our offices are currently closed, but we w…" at bounding box center [750, 102] width 957 height 14
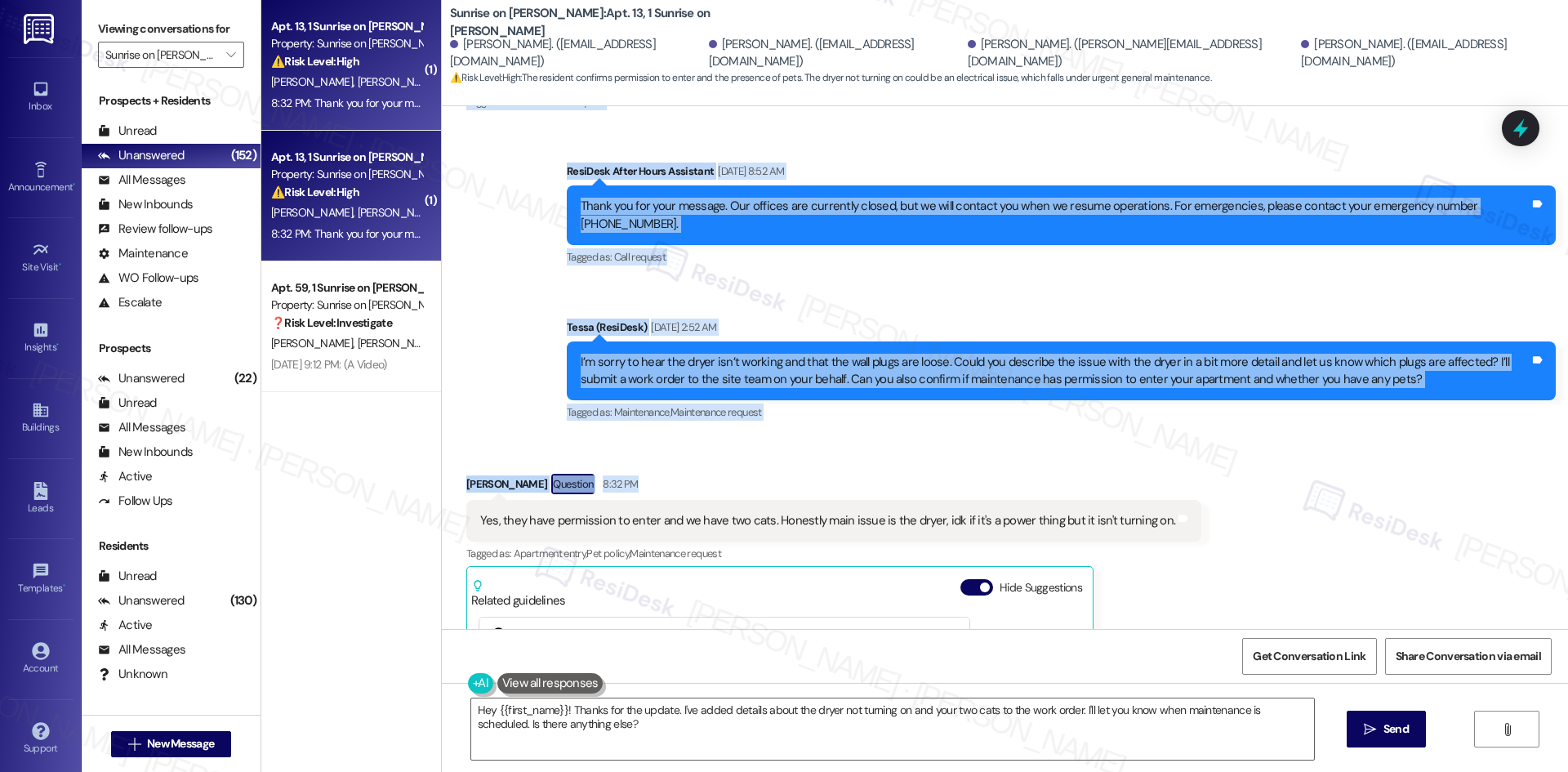
scroll to position [2205, 0]
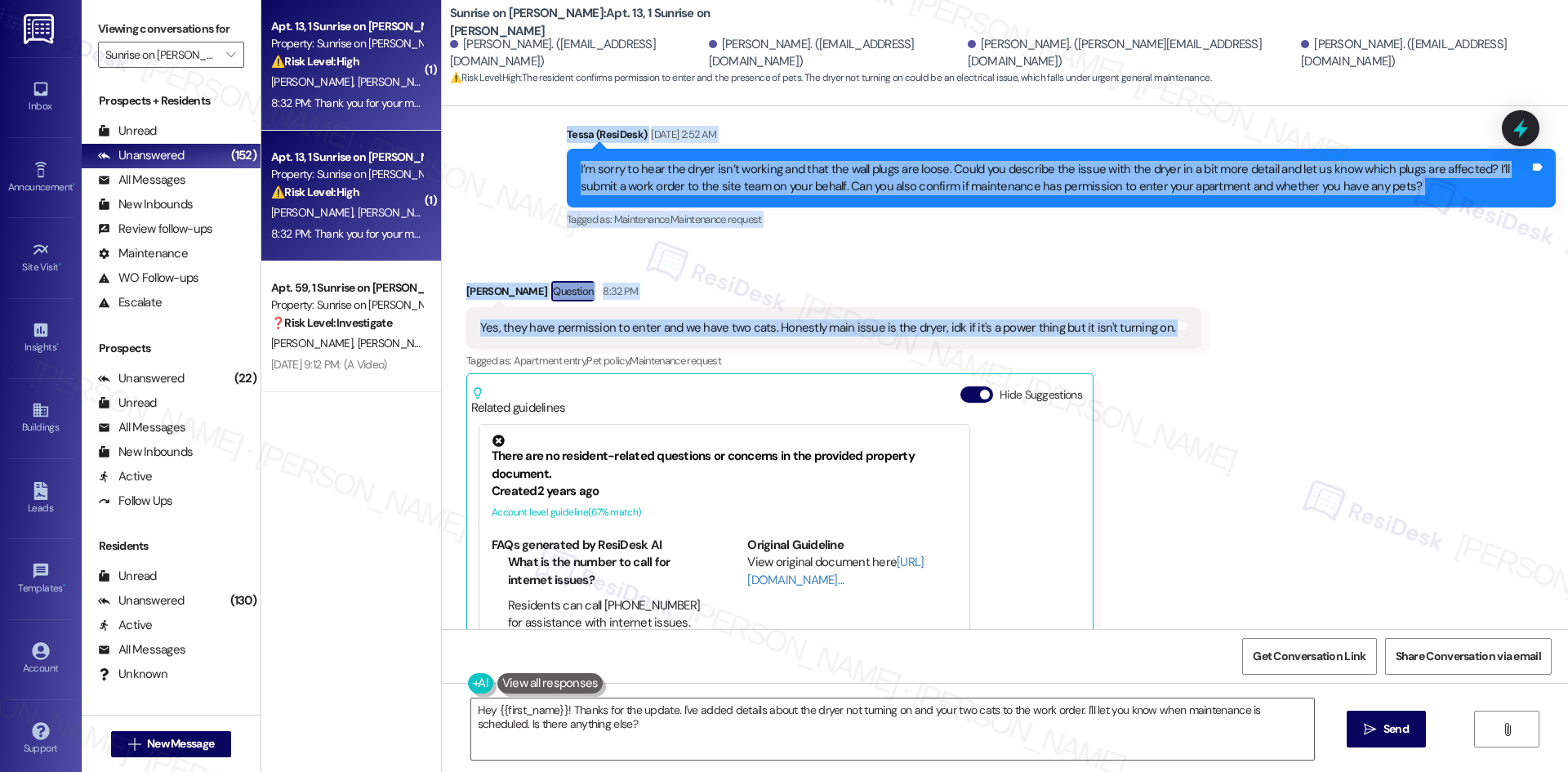
drag, startPoint x: 641, startPoint y: 307, endPoint x: 1202, endPoint y: 297, distance: 561.1
click at [1202, 297] on div "WO Lease started Jan 01, 2025 at 8:00 AM Show details Survey, sent via SMS Resi…" at bounding box center [1004, 367] width 1127 height 522
copy div "Tessa (ResiDesk) Aug 20, 2025 at 1:43 AM Hi Nora, Miguel, Sergio and Luis! We c…"
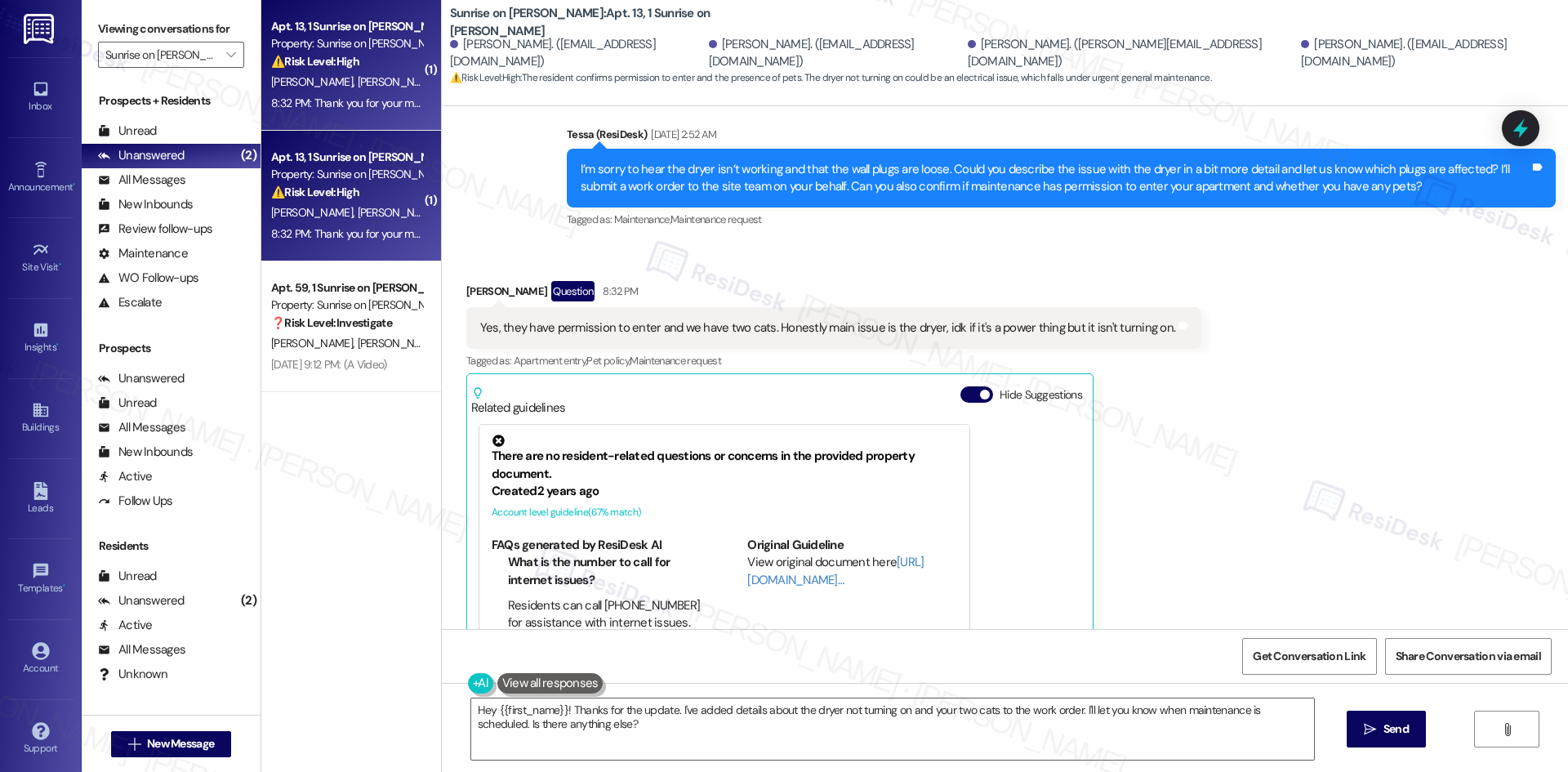
drag, startPoint x: 1220, startPoint y: 363, endPoint x: 1220, endPoint y: 414, distance: 51.0
click at [1220, 363] on div "Received via SMS Luis Rangel Question 8:32 PM Yes, they have permission to ente…" at bounding box center [1004, 493] width 1127 height 498
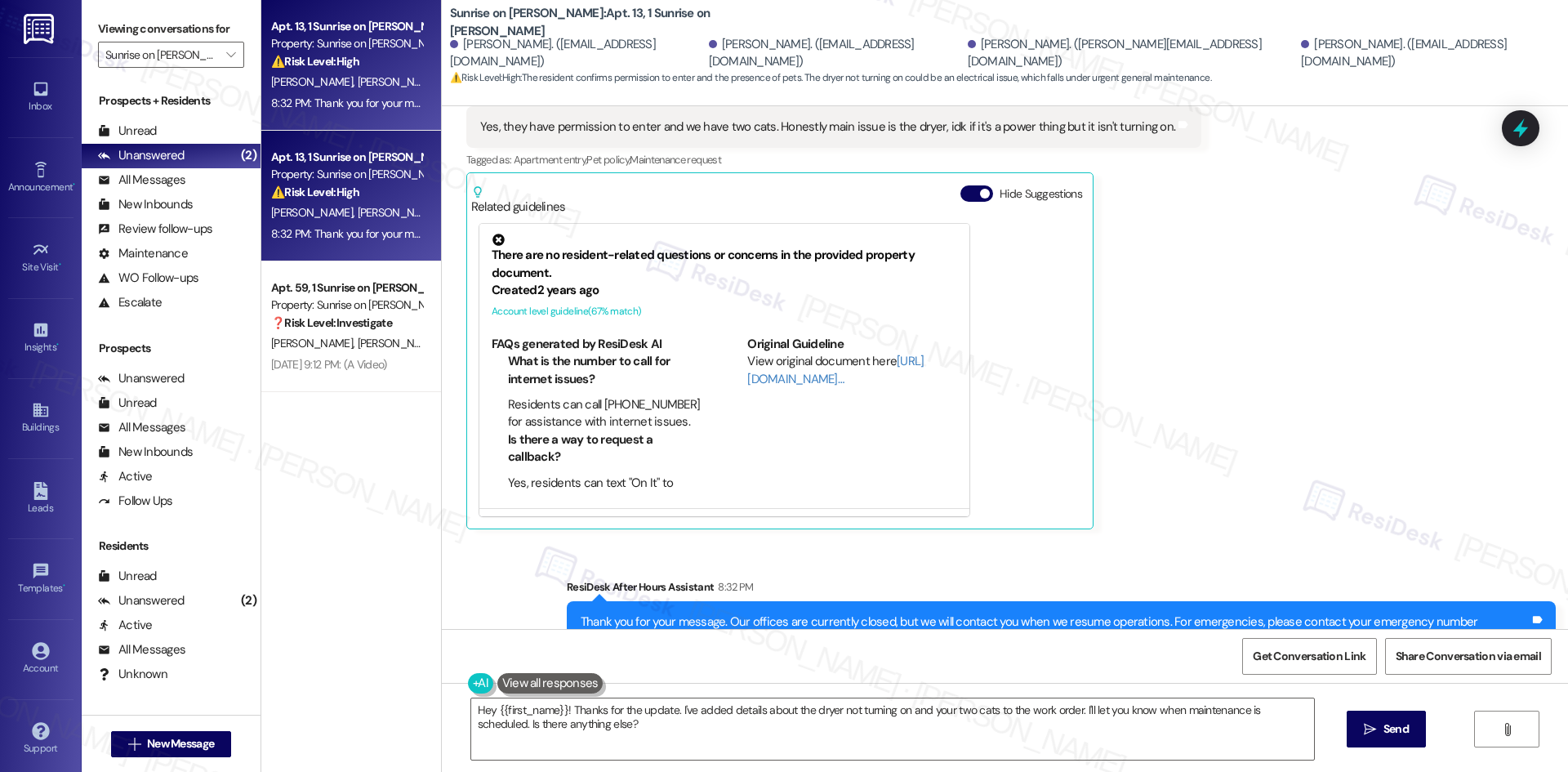
scroll to position [2458, 0]
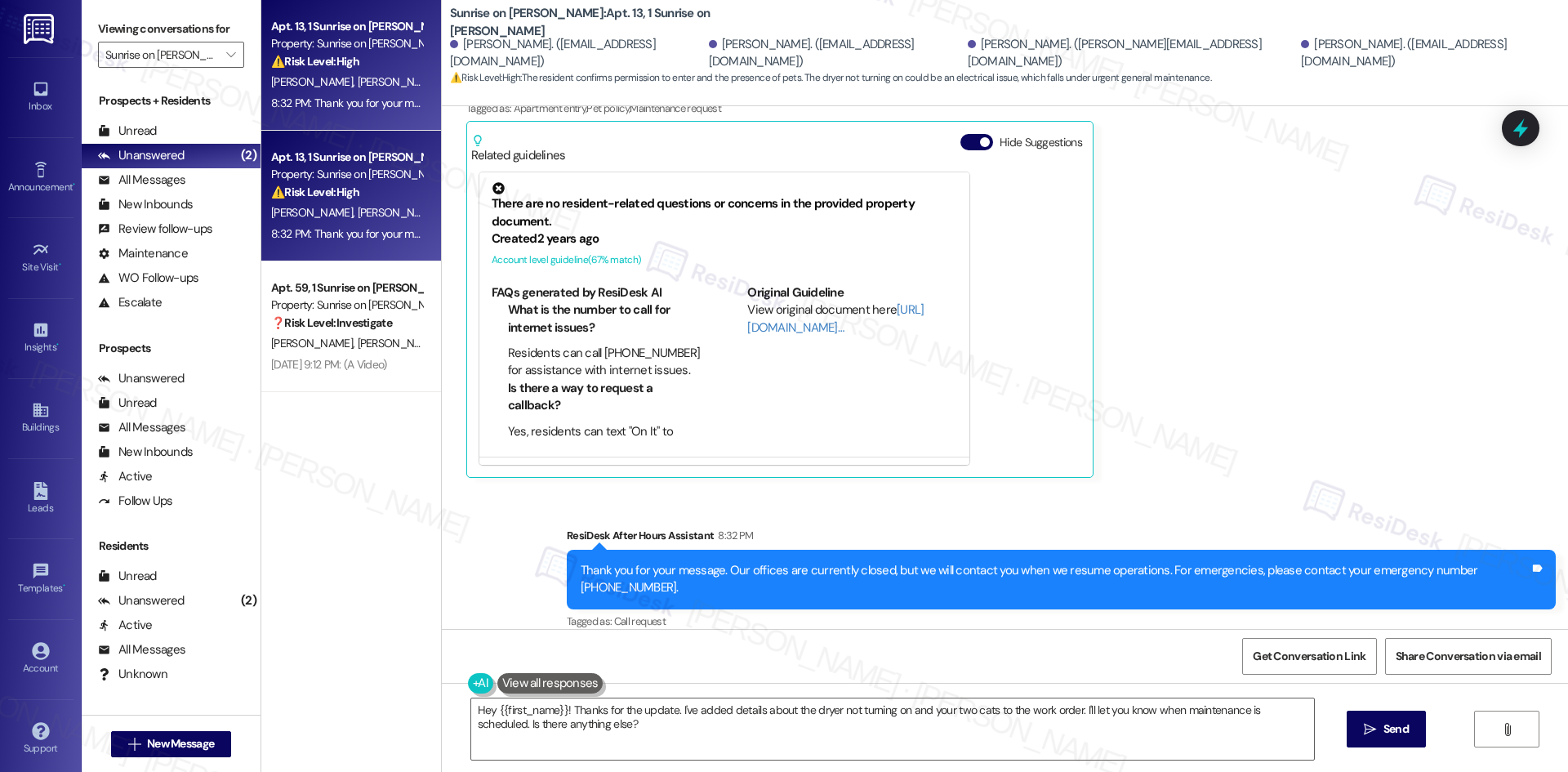
click at [1126, 333] on div "Luis Rangel Question 8:32 PM Yes, they have permission to enter and we have two…" at bounding box center [834, 253] width 735 height 449
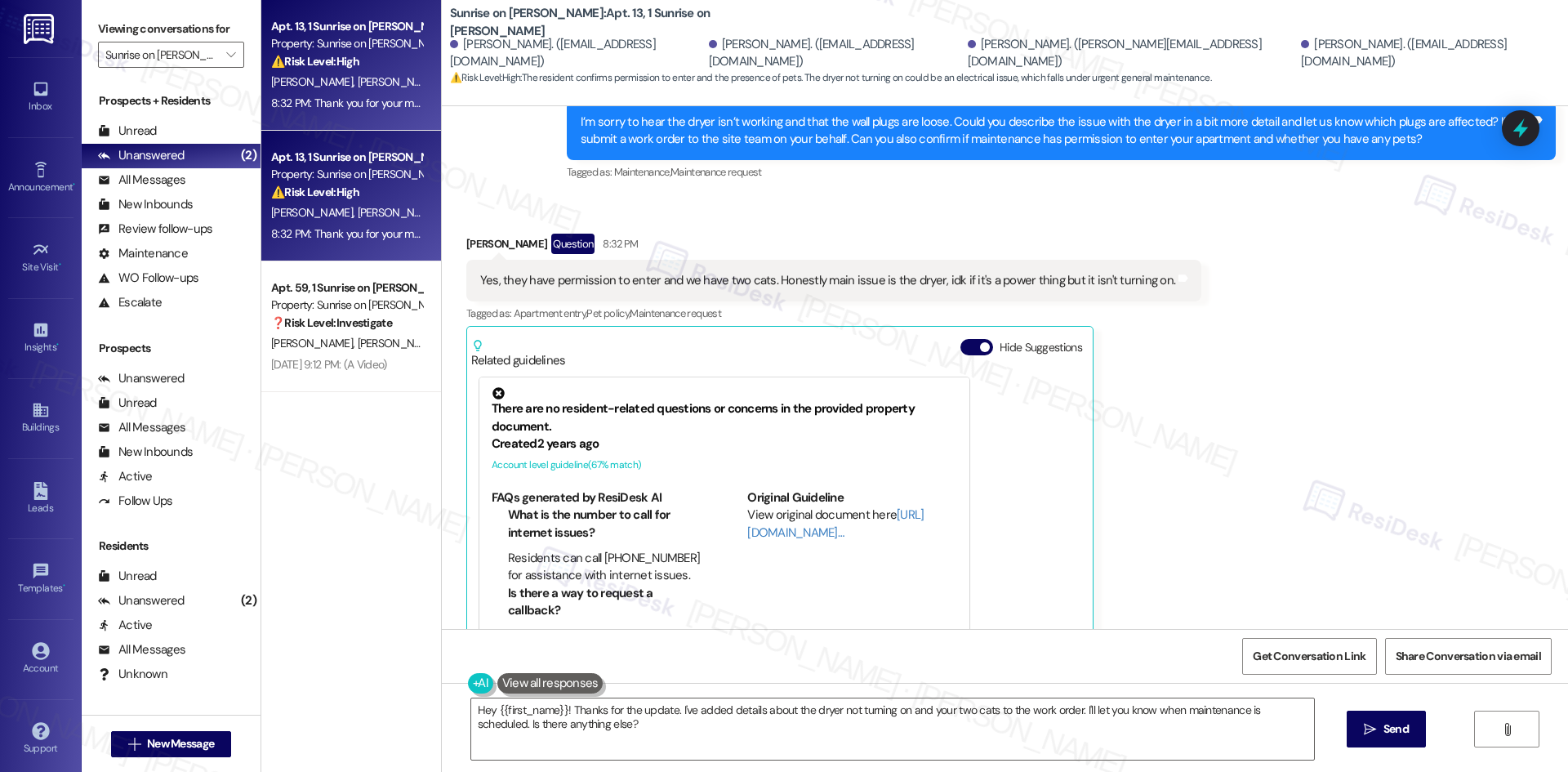
scroll to position [2213, 0]
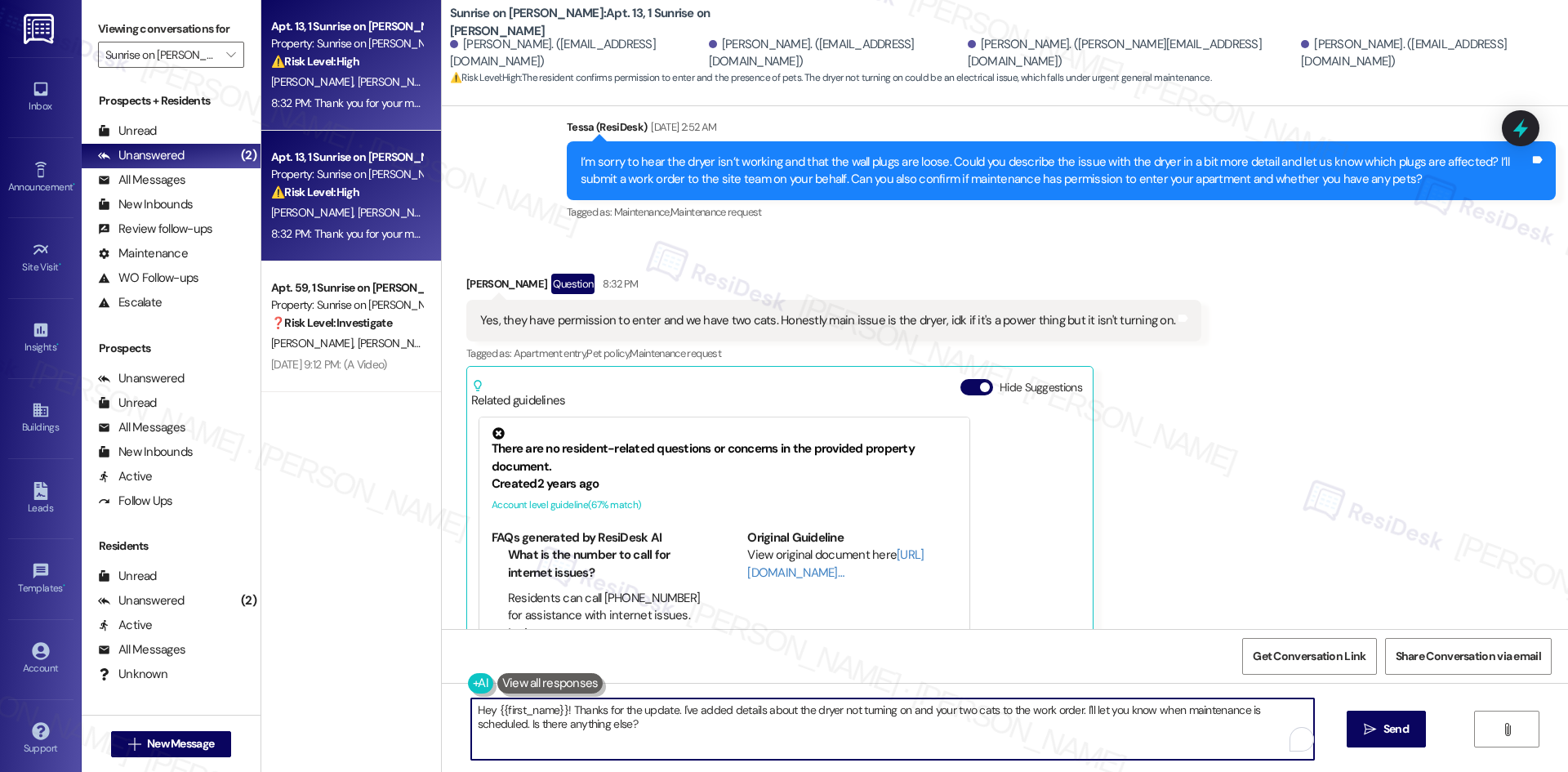
click at [639, 728] on textarea "Hey {{first_name}}! Thanks for the update. I've added details about the dryer n…" at bounding box center [893, 729] width 843 height 61
paste textarea "Thank you for confirming, Luis. I’ll let the site team know about the dryer iss…"
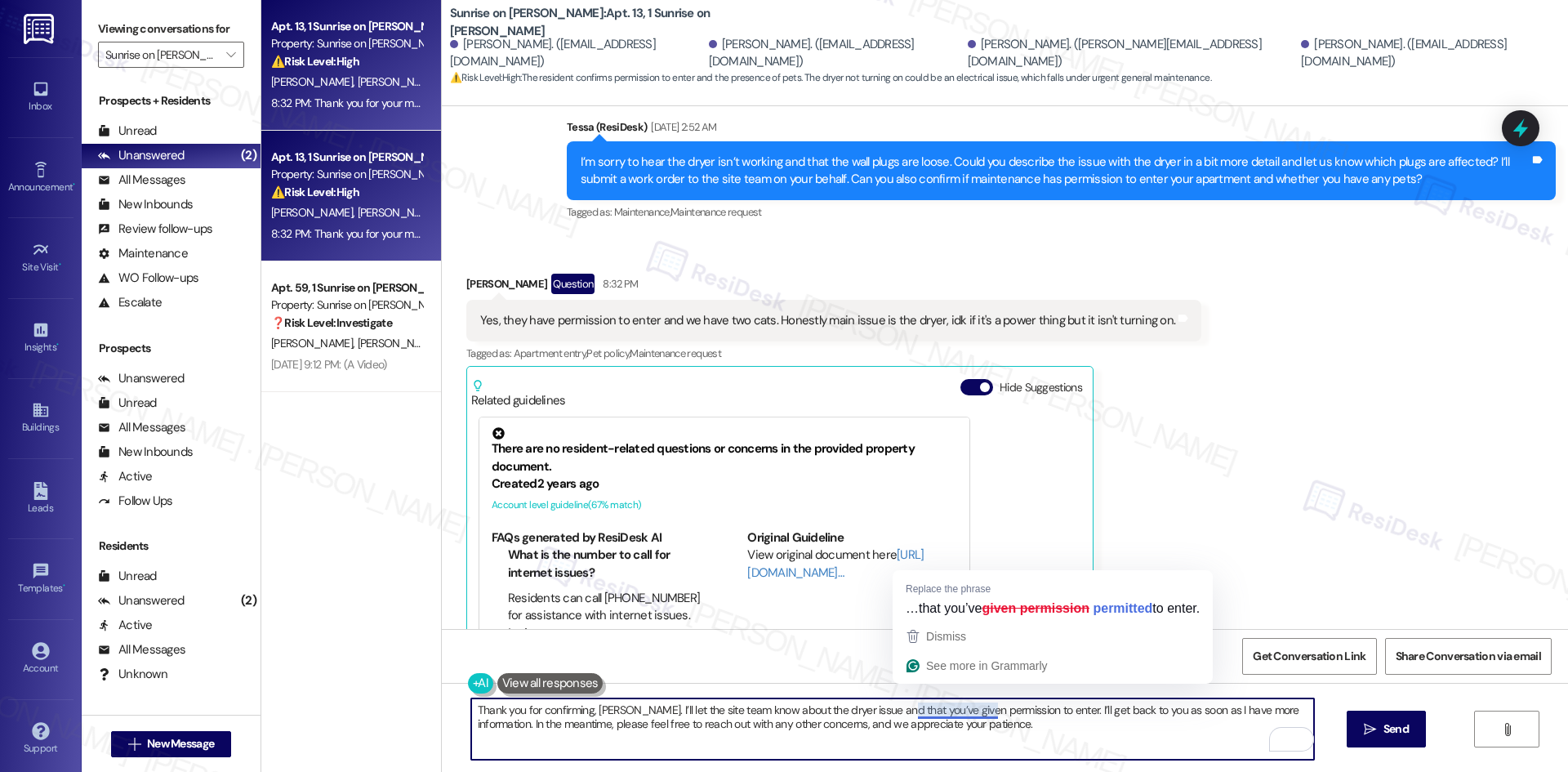
click at [949, 712] on textarea "Thank you for confirming, Luis. I’ll let the site team know about the dryer iss…" at bounding box center [893, 729] width 843 height 61
click at [1054, 736] on textarea "Thank you for confirming, Luis. I’ll let the site team know about the dryer iss…" at bounding box center [893, 729] width 843 height 61
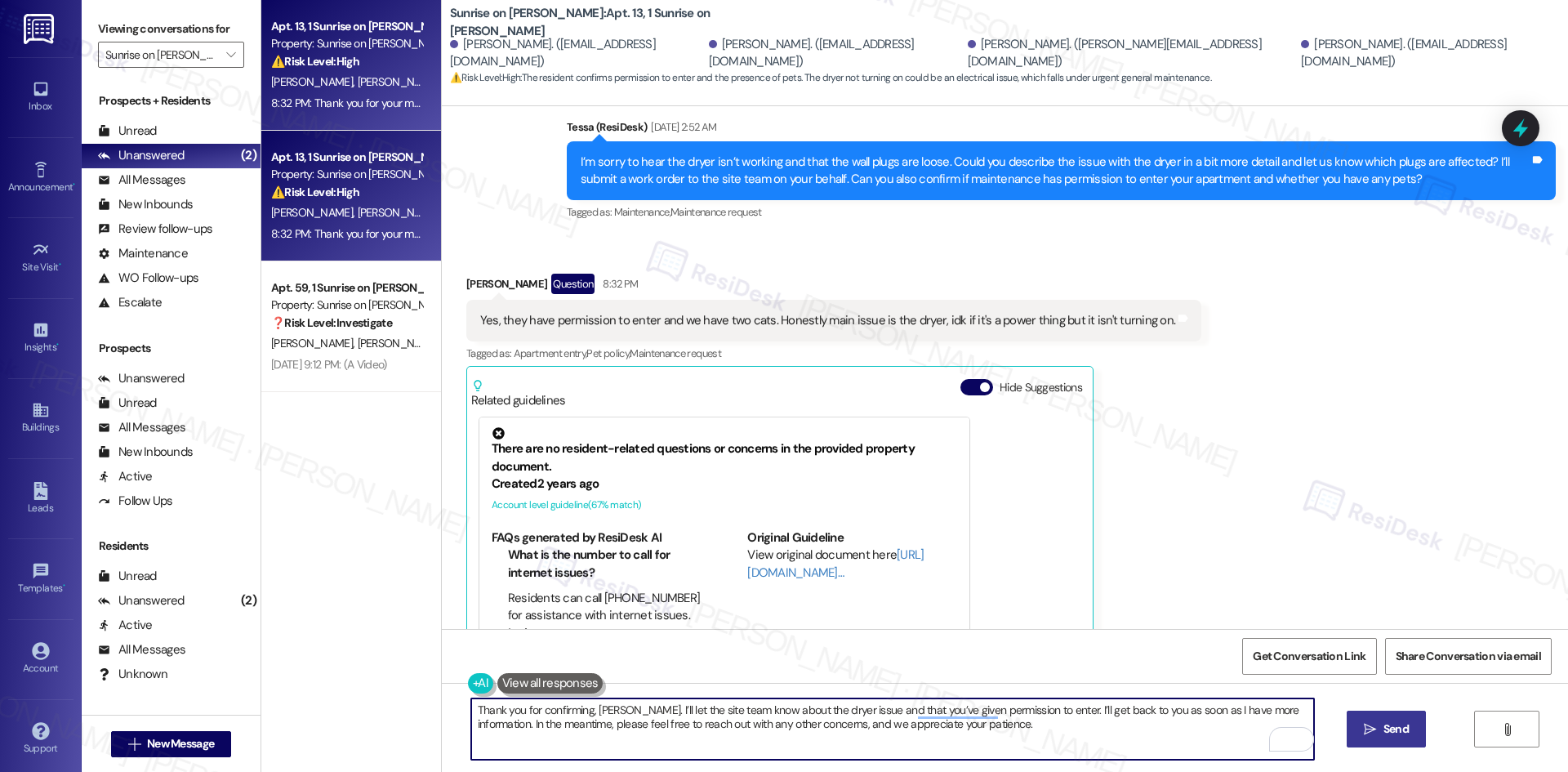
type textarea "Thank you for confirming, Luis. I’ll let the site team know about the dryer iss…"
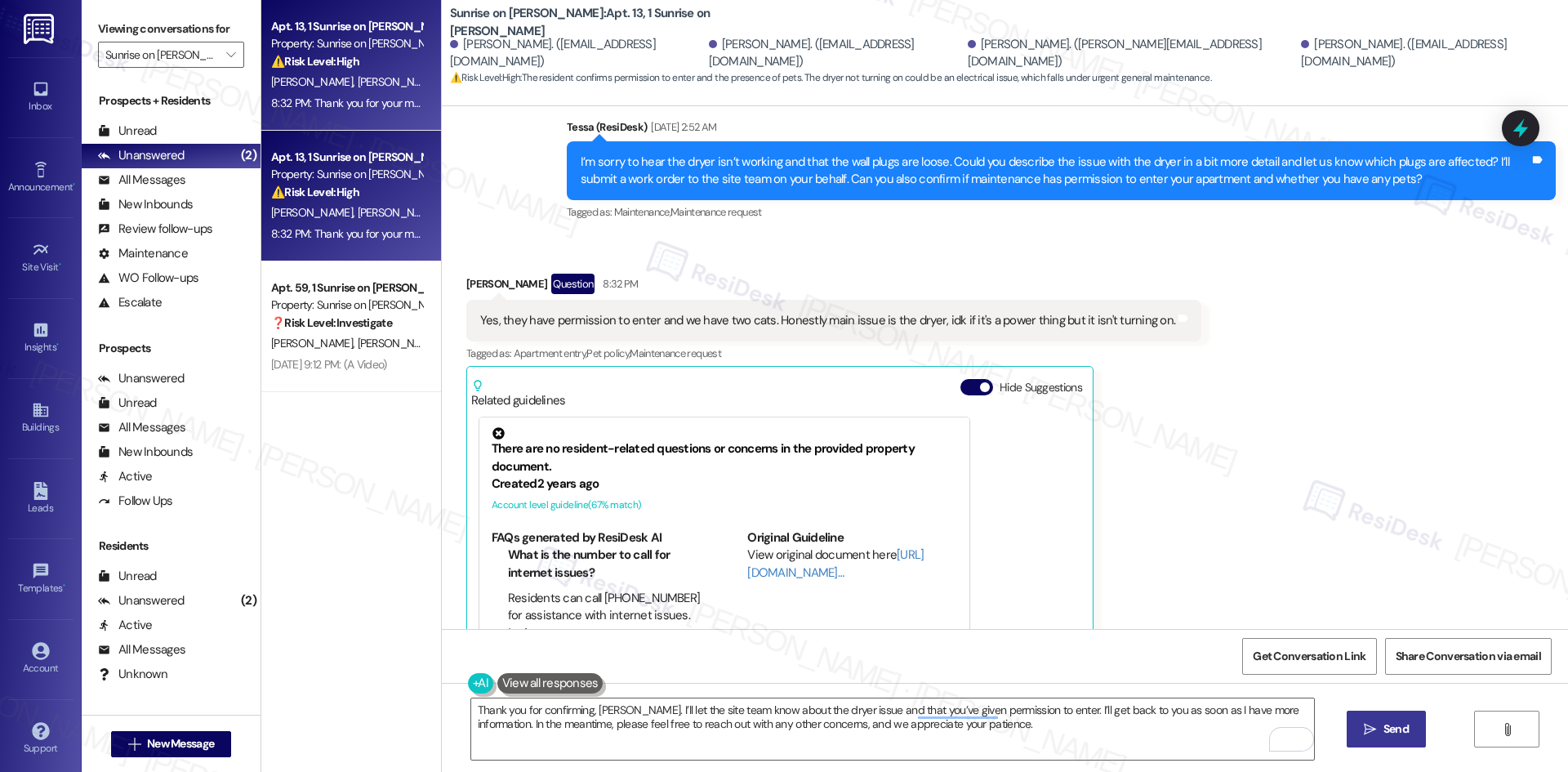
click at [1394, 736] on span "Send" at bounding box center [1396, 728] width 25 height 17
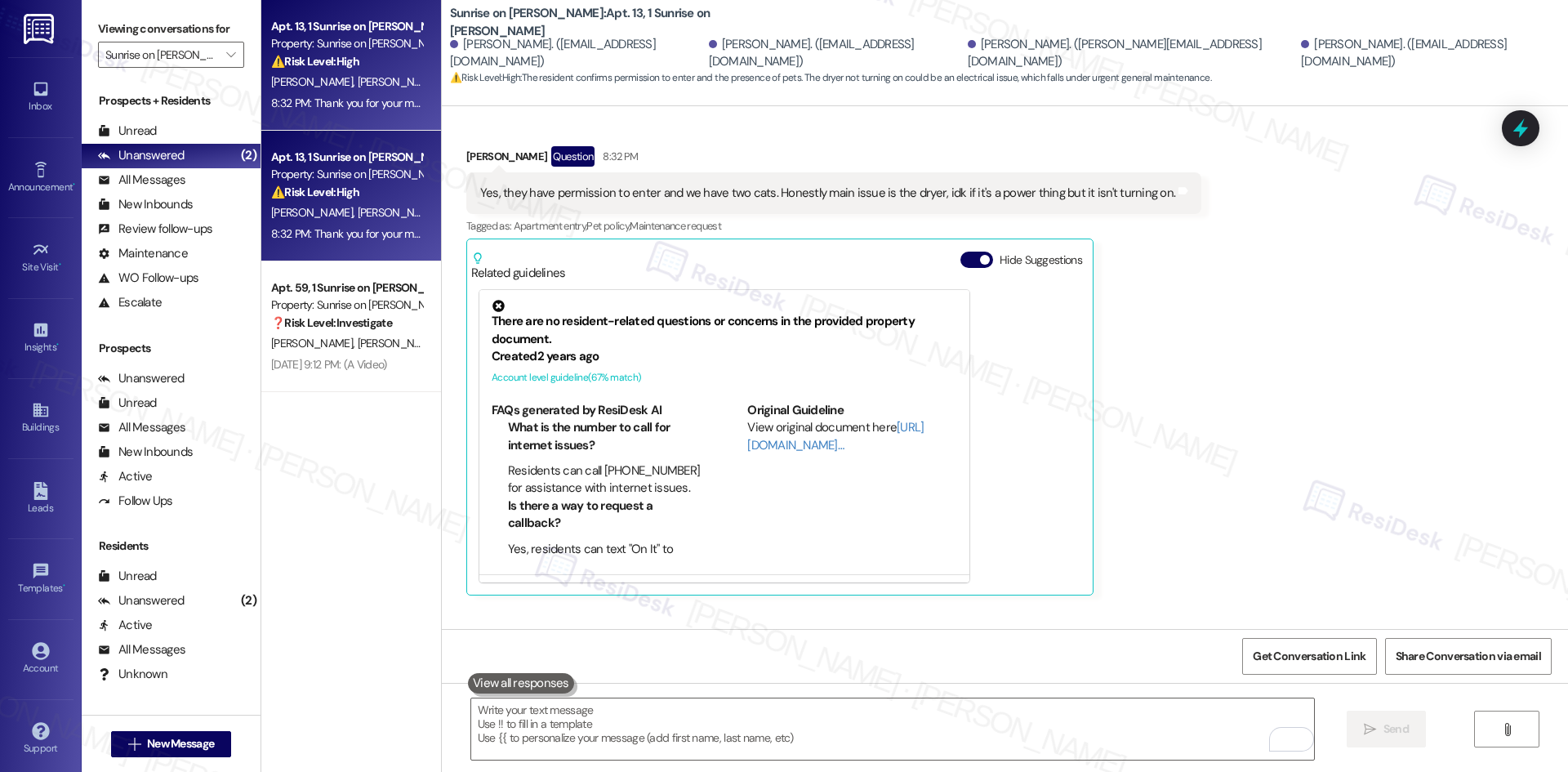
scroll to position [2589, 0]
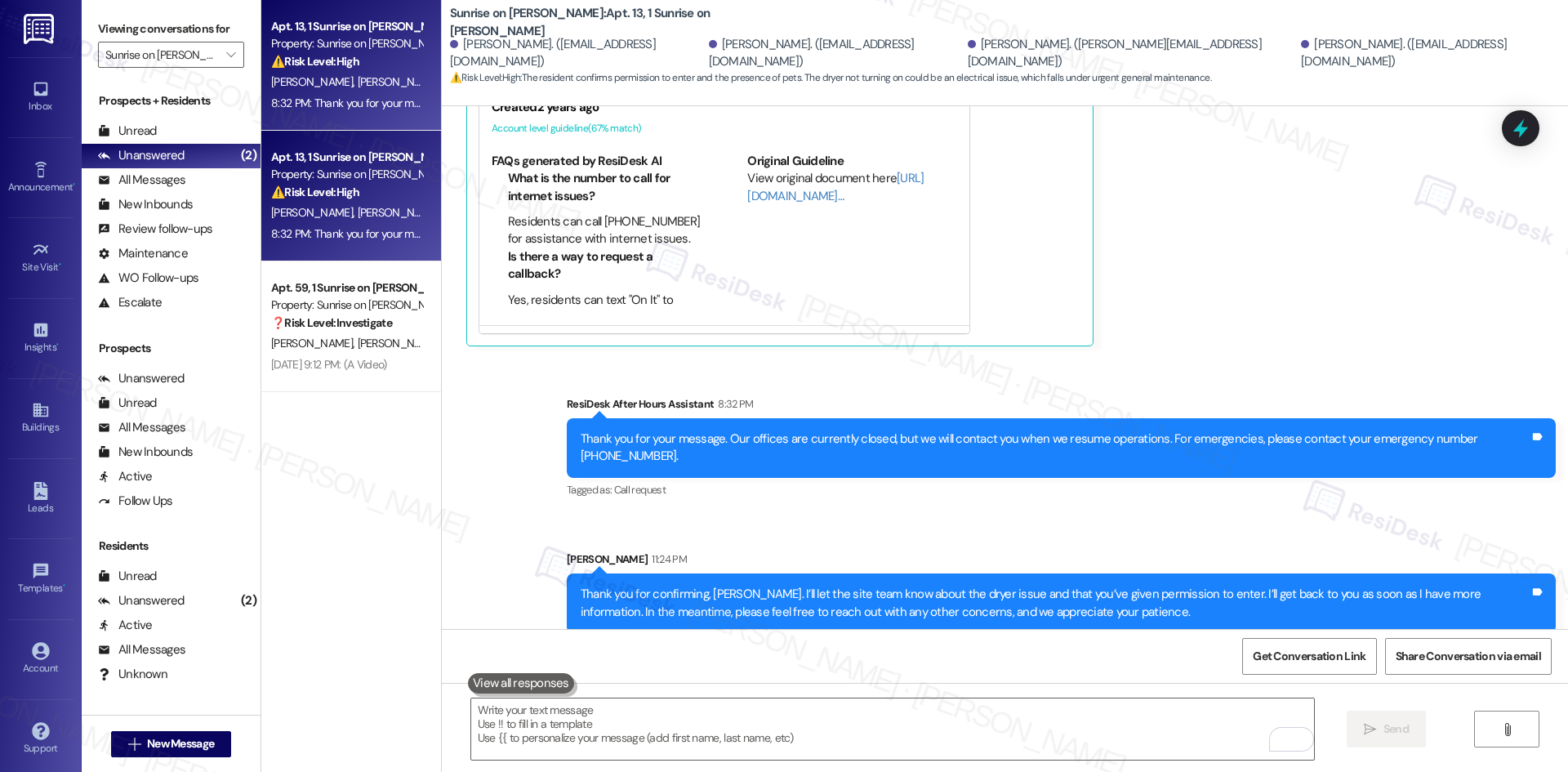
click at [1198, 497] on div "Sent via SMS ResiDesk After Hours Assistant 8:32 PM Thank you for your message.…" at bounding box center [1004, 501] width 1127 height 287
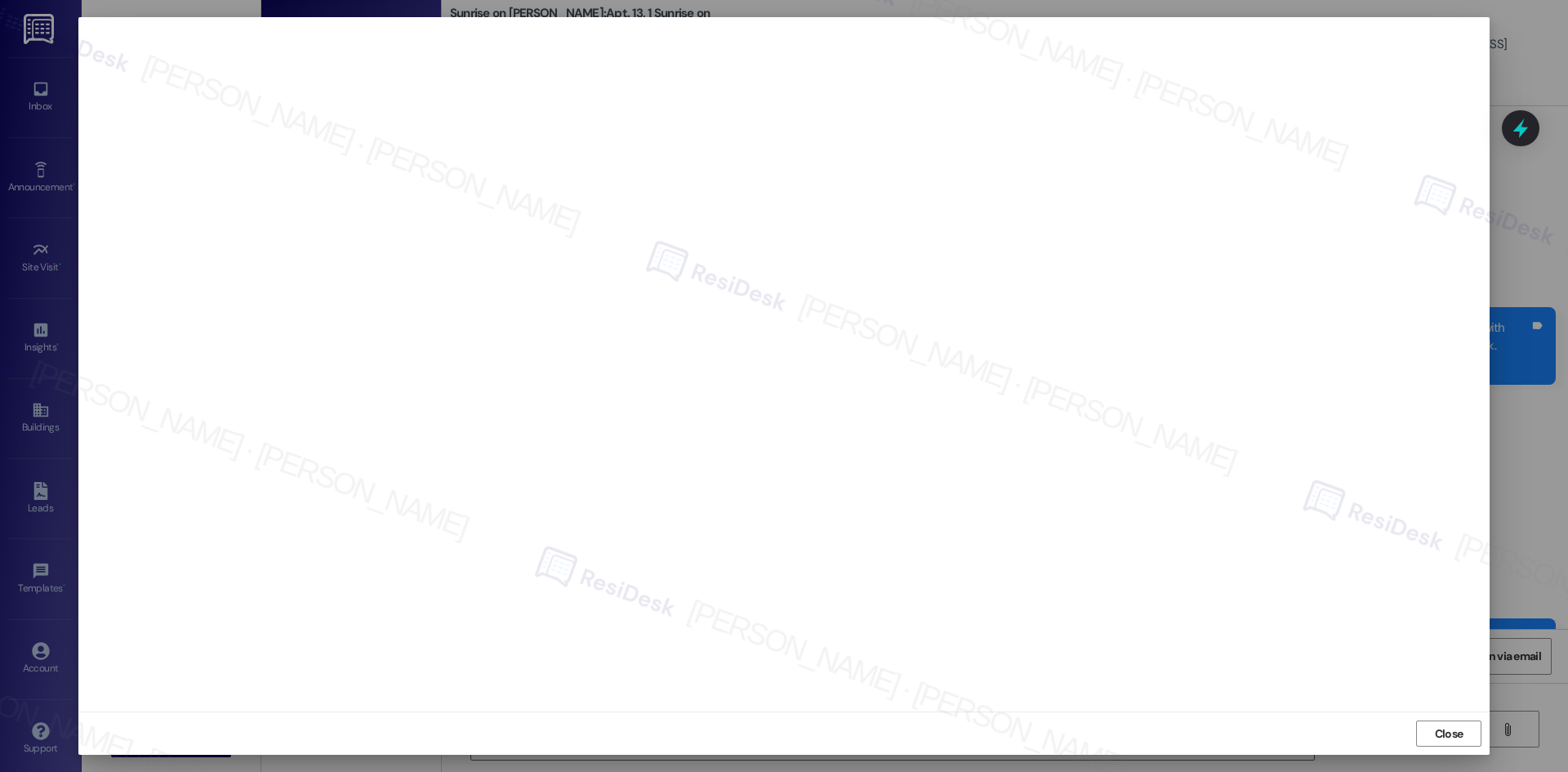
scroll to position [2589, 0]
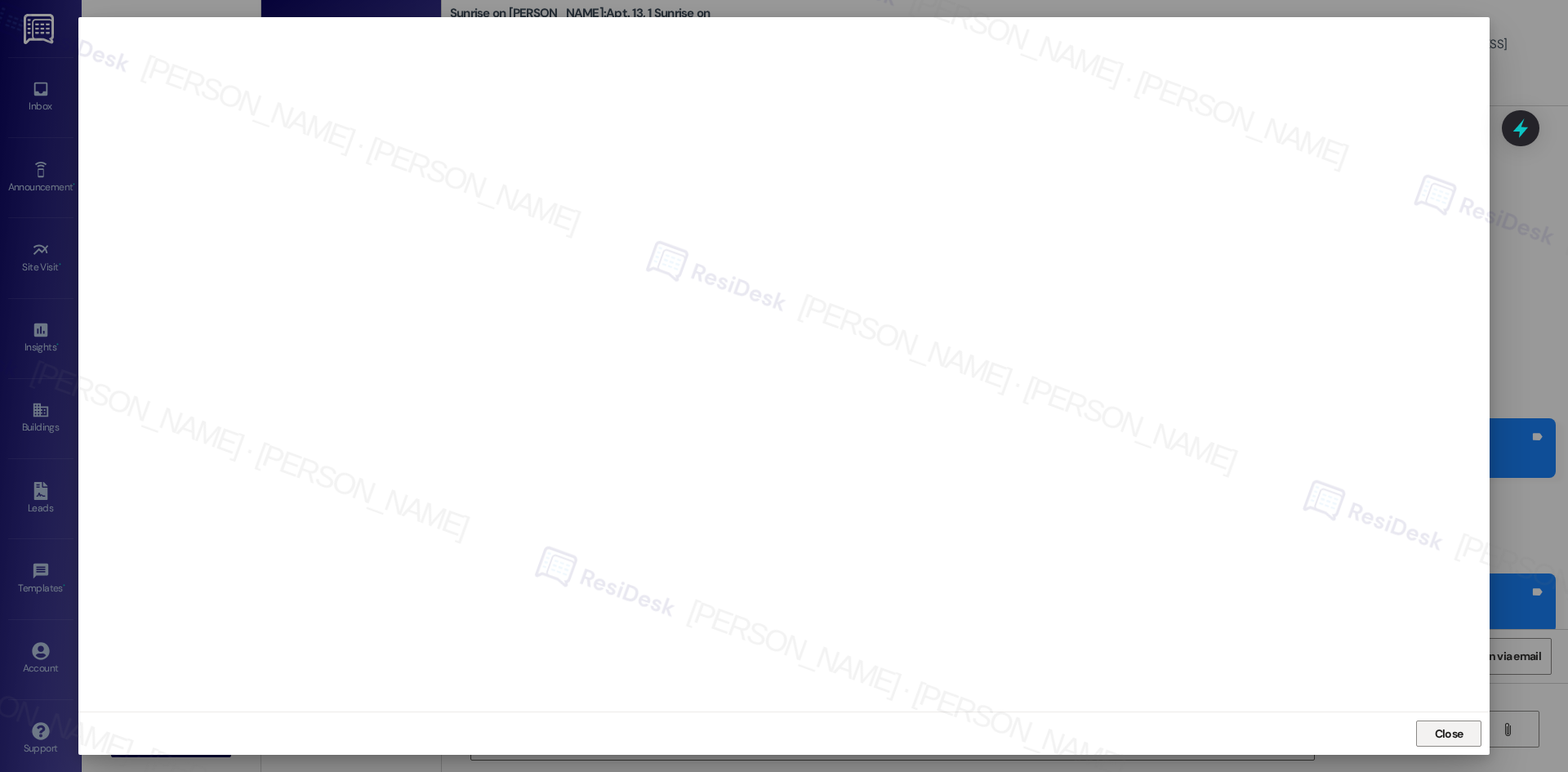
click at [1457, 732] on span "Close" at bounding box center [1449, 733] width 29 height 17
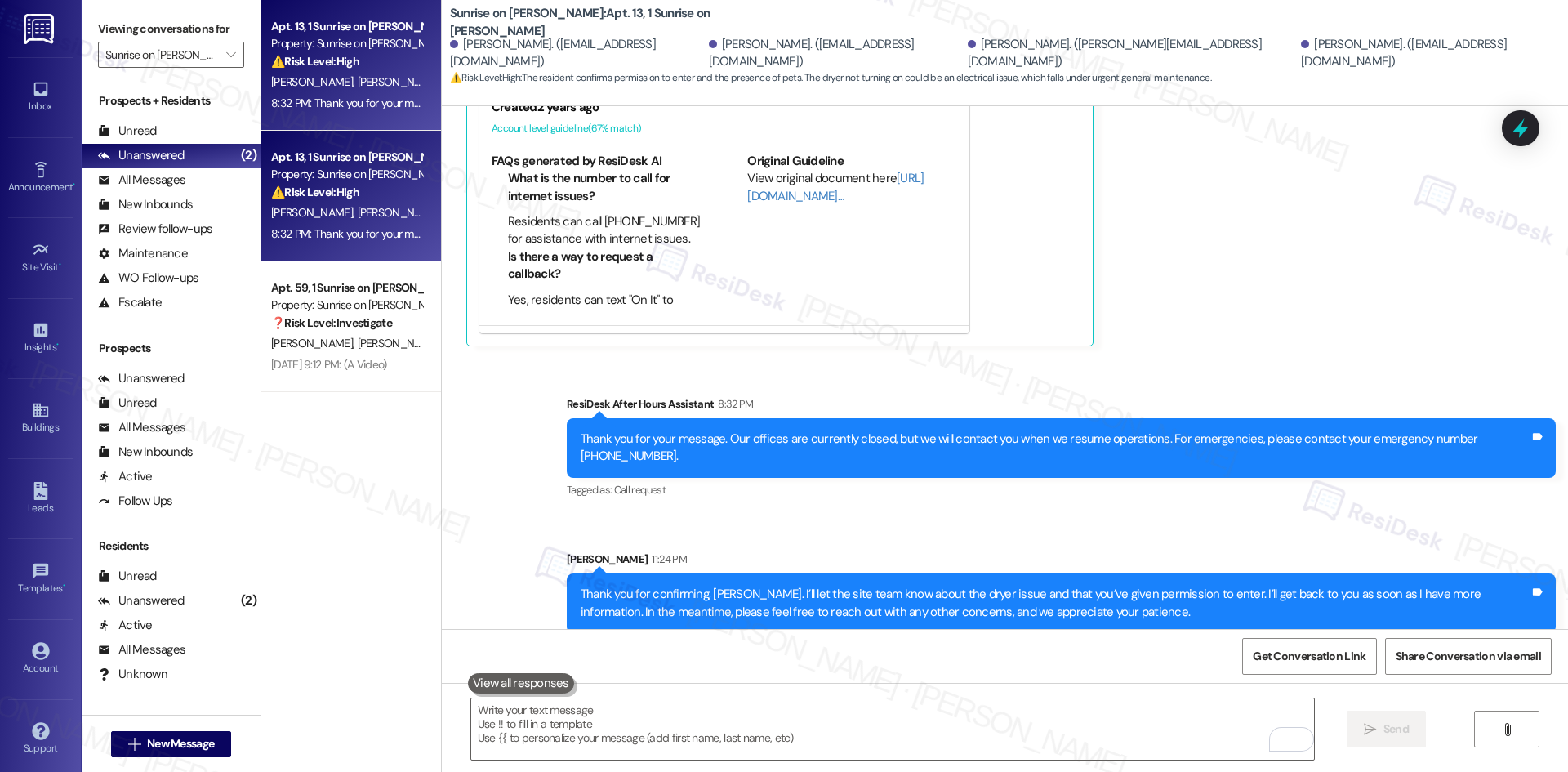
click at [1263, 339] on div "Received via SMS [PERSON_NAME] Question 8:32 PM Yes, they have permission to en…" at bounding box center [1004, 110] width 1127 height 498
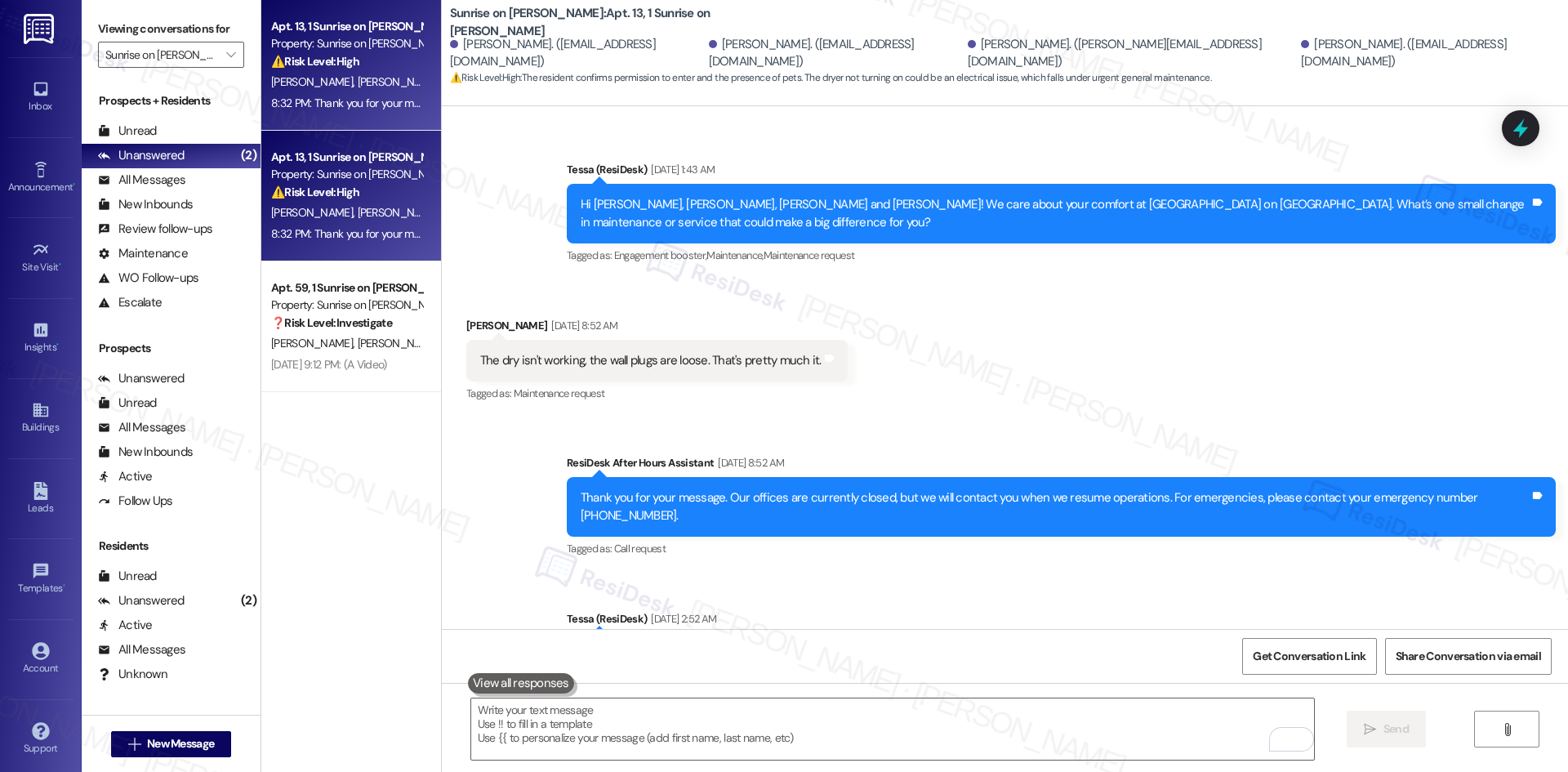
scroll to position [1690, 0]
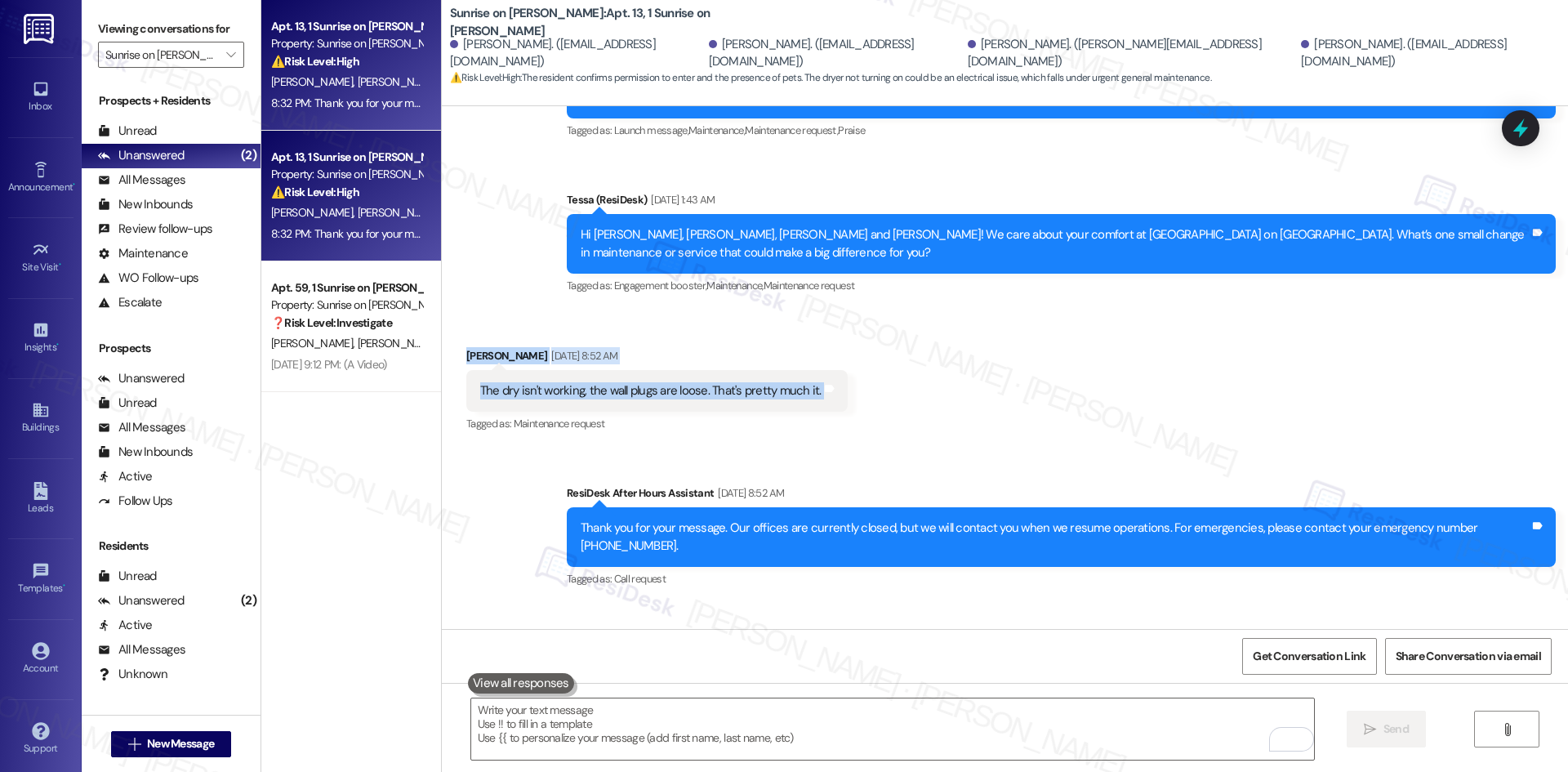
drag, startPoint x: 441, startPoint y: 321, endPoint x: 861, endPoint y: 363, distance: 422.1
click at [861, 363] on div "Received via SMS Sergio Rangel Aug 21, 2025 at 8:52 AM The dry isn't working, t…" at bounding box center [1004, 379] width 1127 height 138
copy div "Sergio Rangel Aug 21, 2025 at 8:52 AM The dry isn't working, the wall plugs are…"
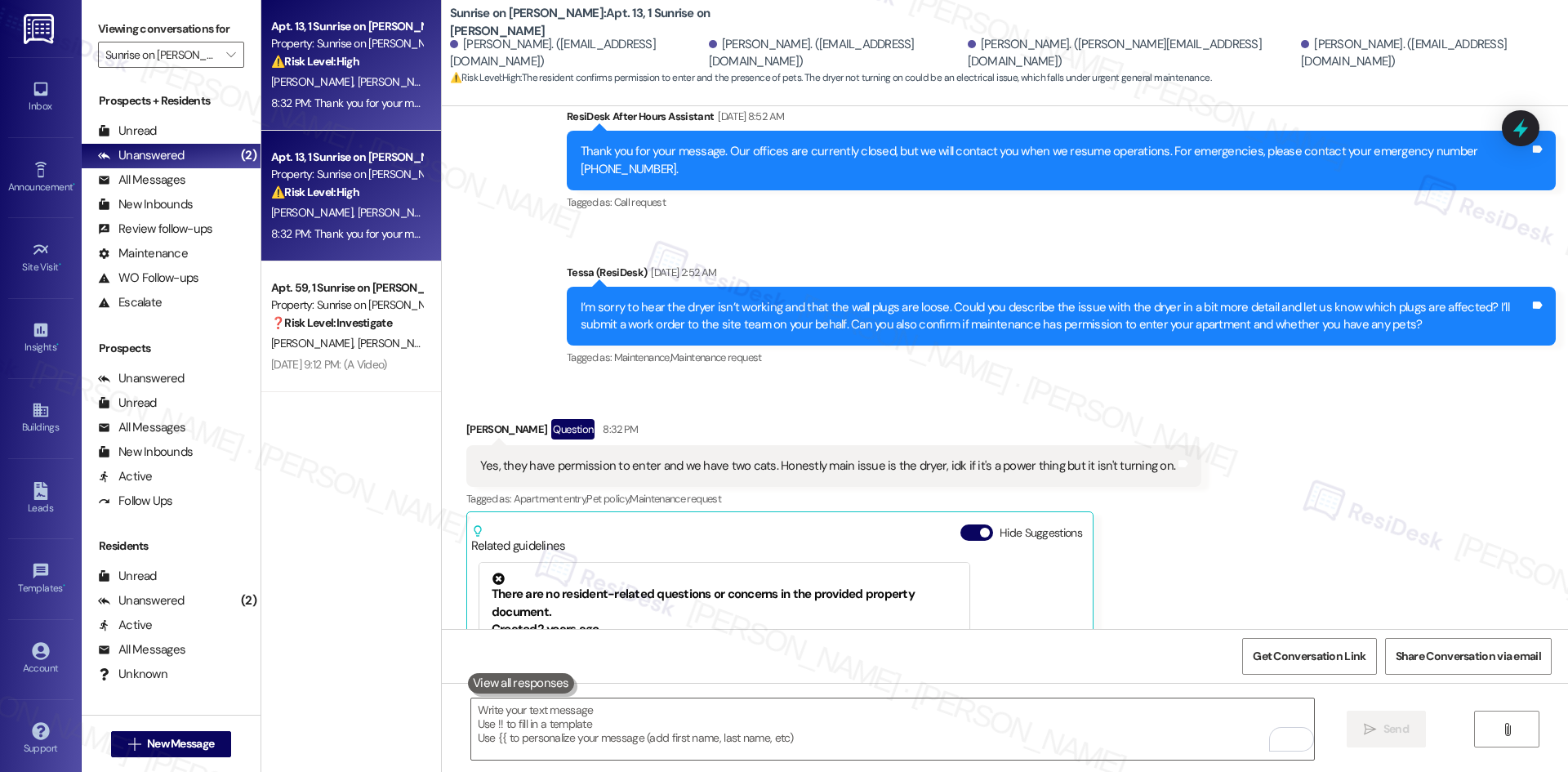
scroll to position [2018, 0]
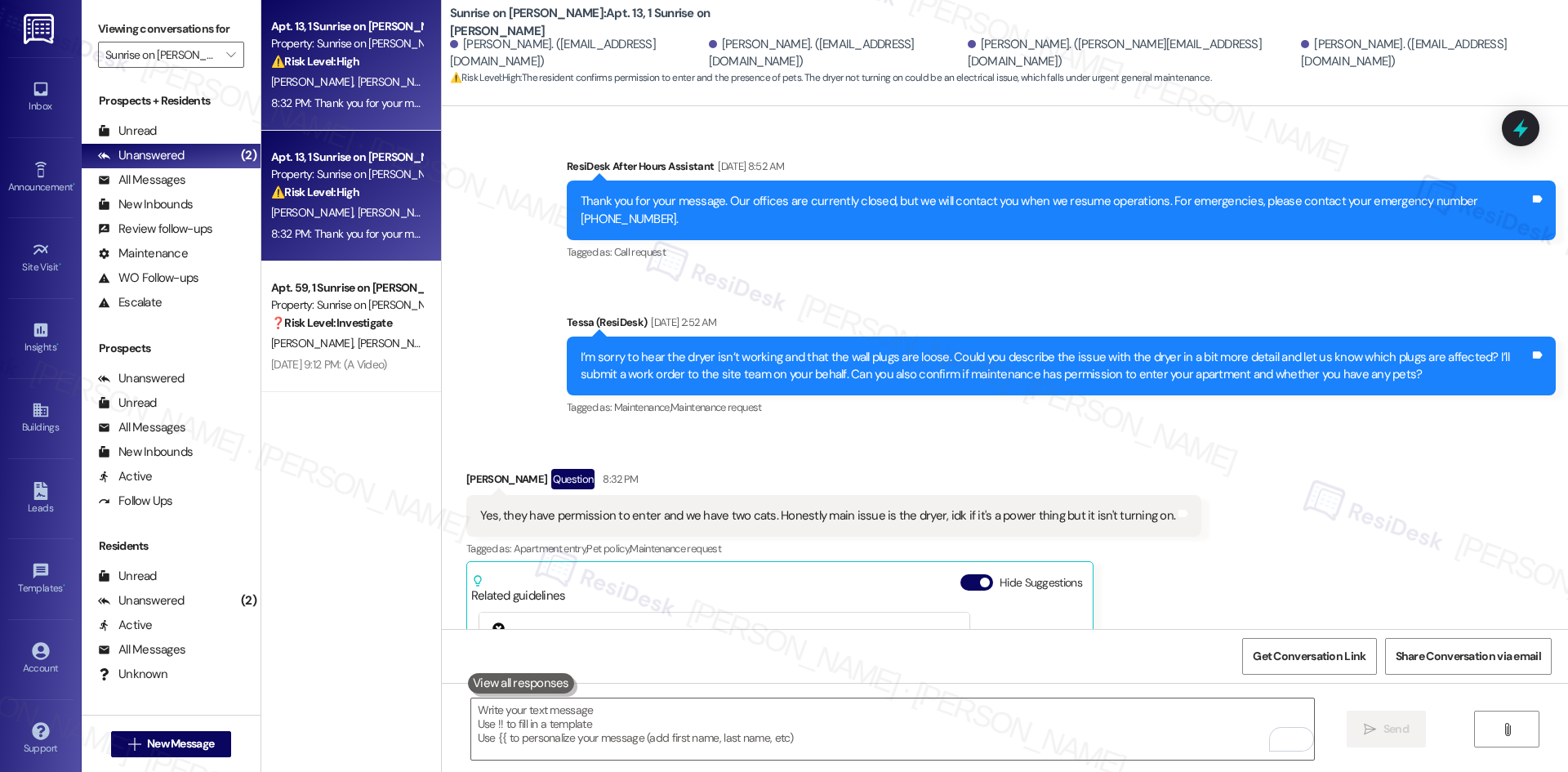
click at [783, 457] on div "Received via SMS Luis Rangel Question 8:32 PM Yes, they have permission to ente…" at bounding box center [833, 693] width 760 height 474
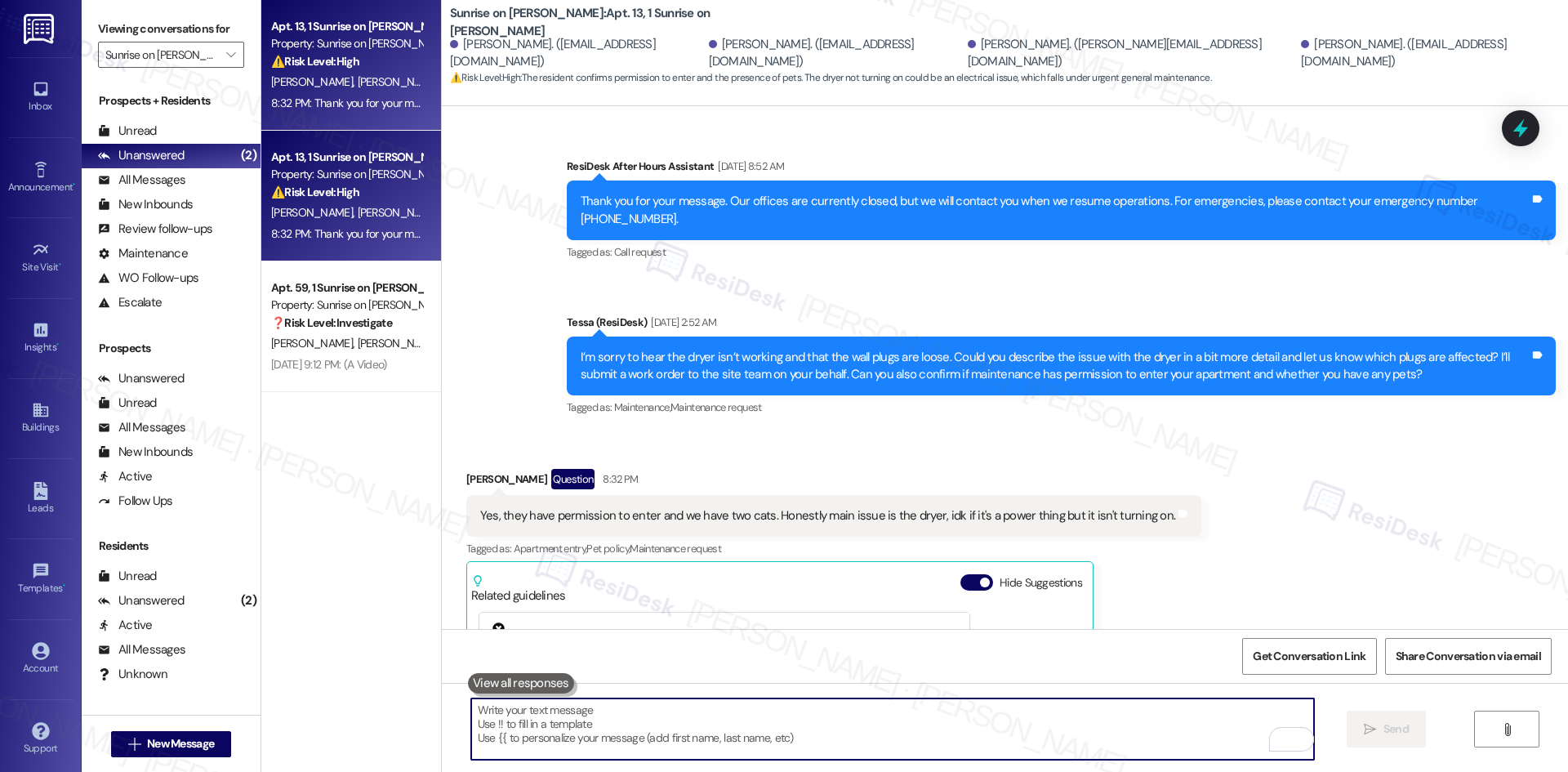
click at [844, 744] on textarea "To enrich screen reader interactions, please activate Accessibility in Grammarl…" at bounding box center [893, 729] width 843 height 61
paste textarea "Thanks for letting us know, Sergio. Can you tell me which wall plugs are loose …"
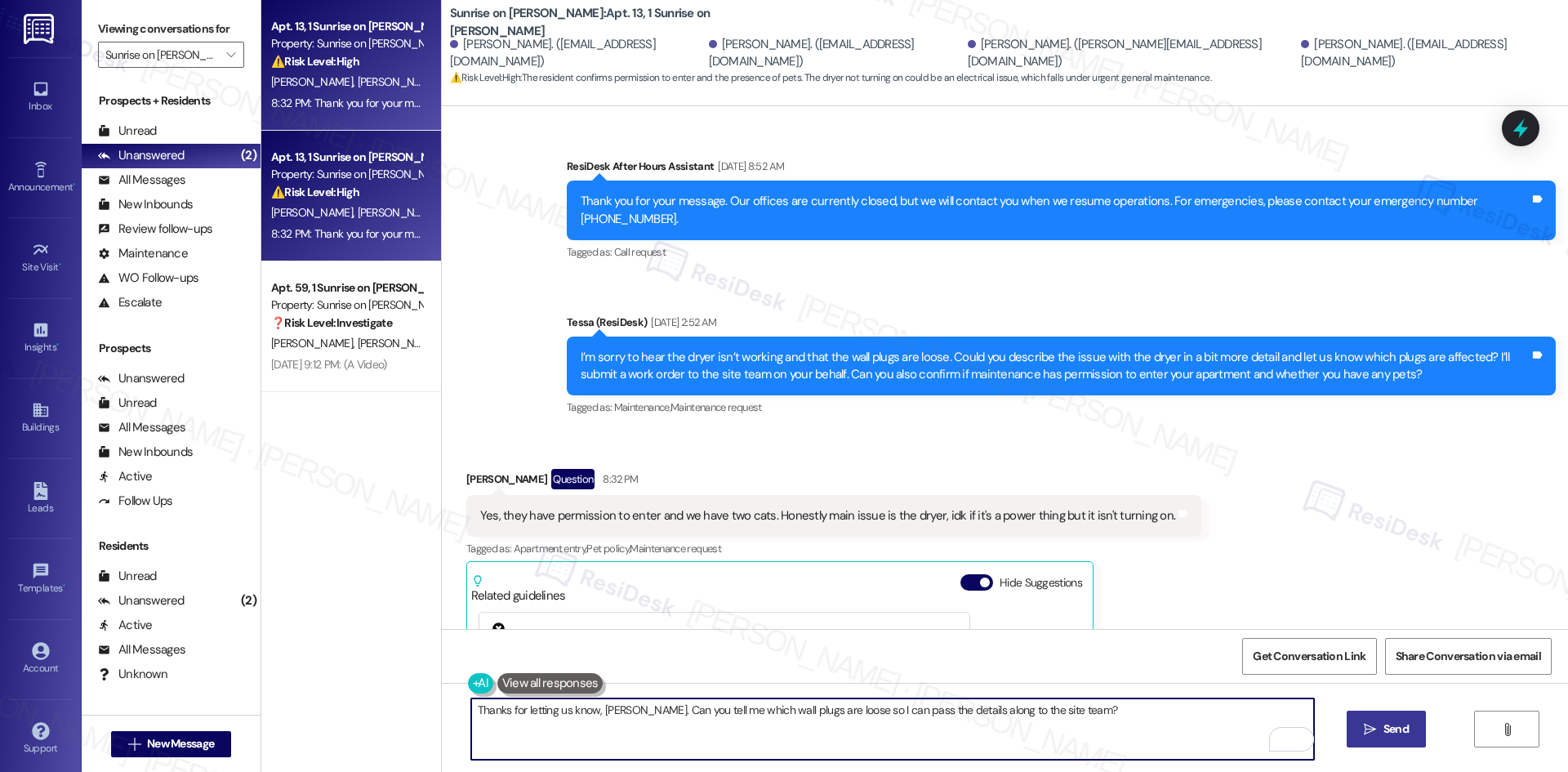
type textarea "Thanks for letting us know, Sergio. Can you tell me which wall plugs are loose …"
click at [1375, 729] on icon "" at bounding box center [1370, 729] width 13 height 13
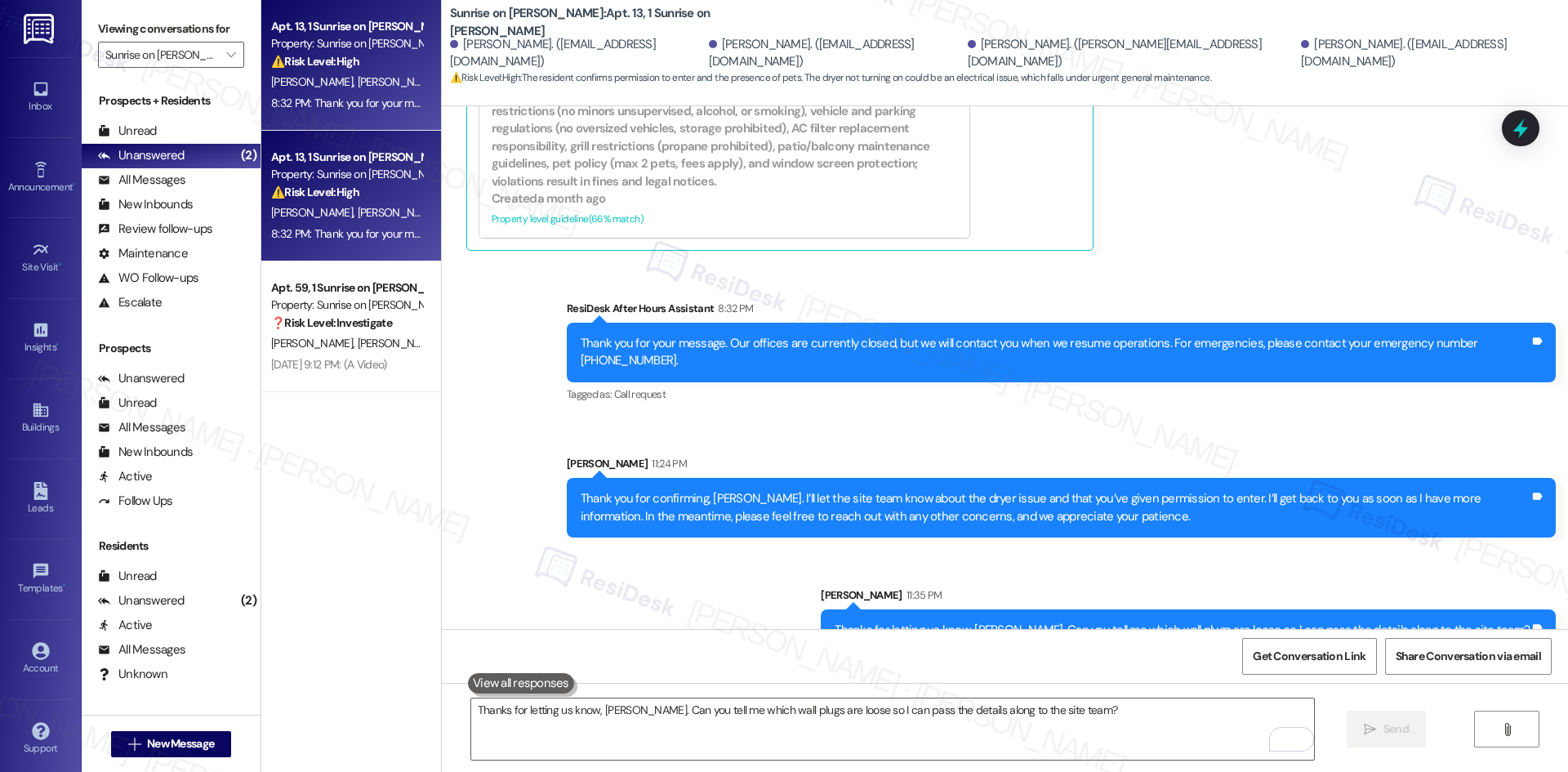
scroll to position [2702, 0]
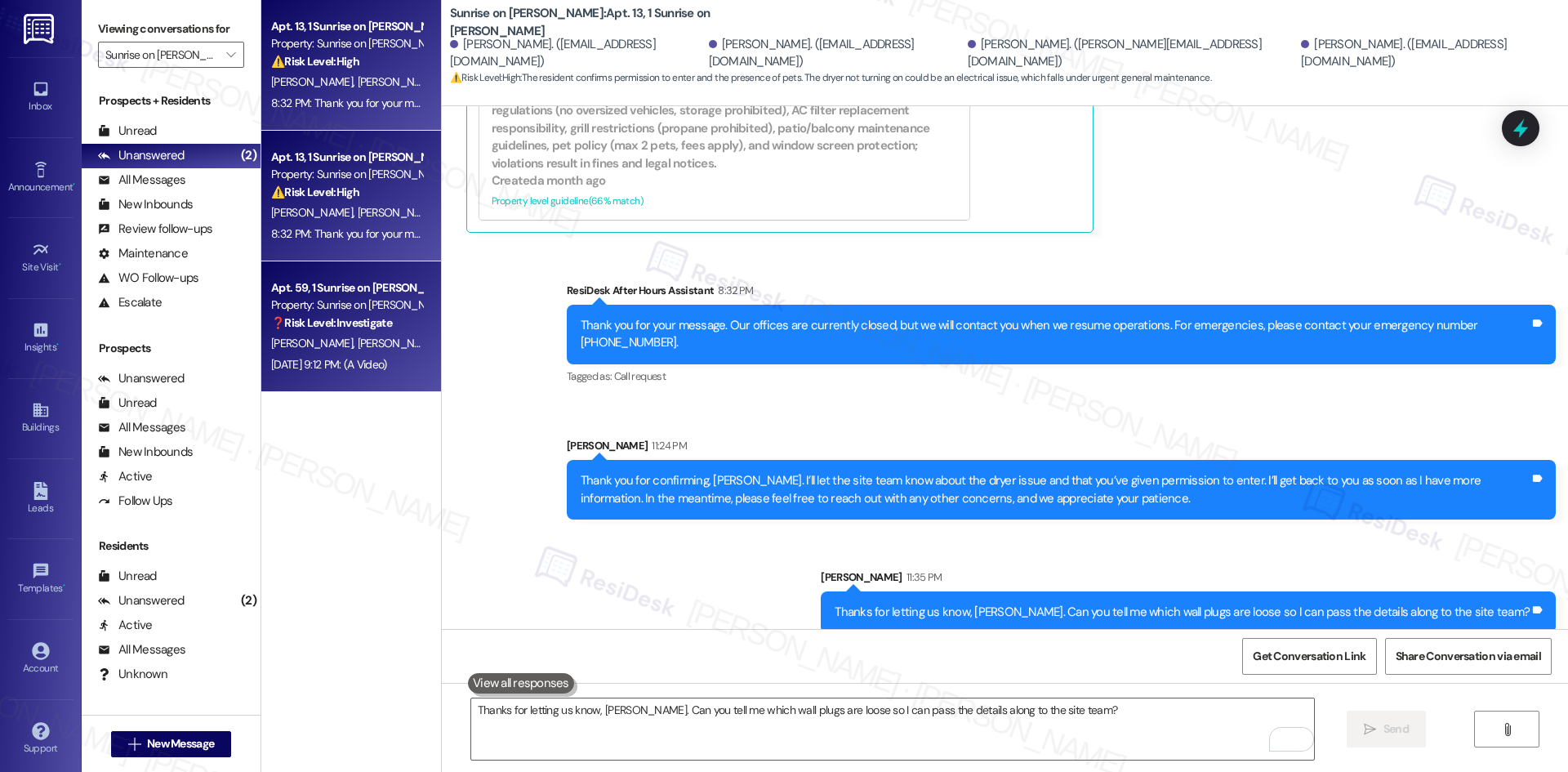
click at [316, 311] on div "Property: Sunrise on Bethany" at bounding box center [347, 305] width 151 height 17
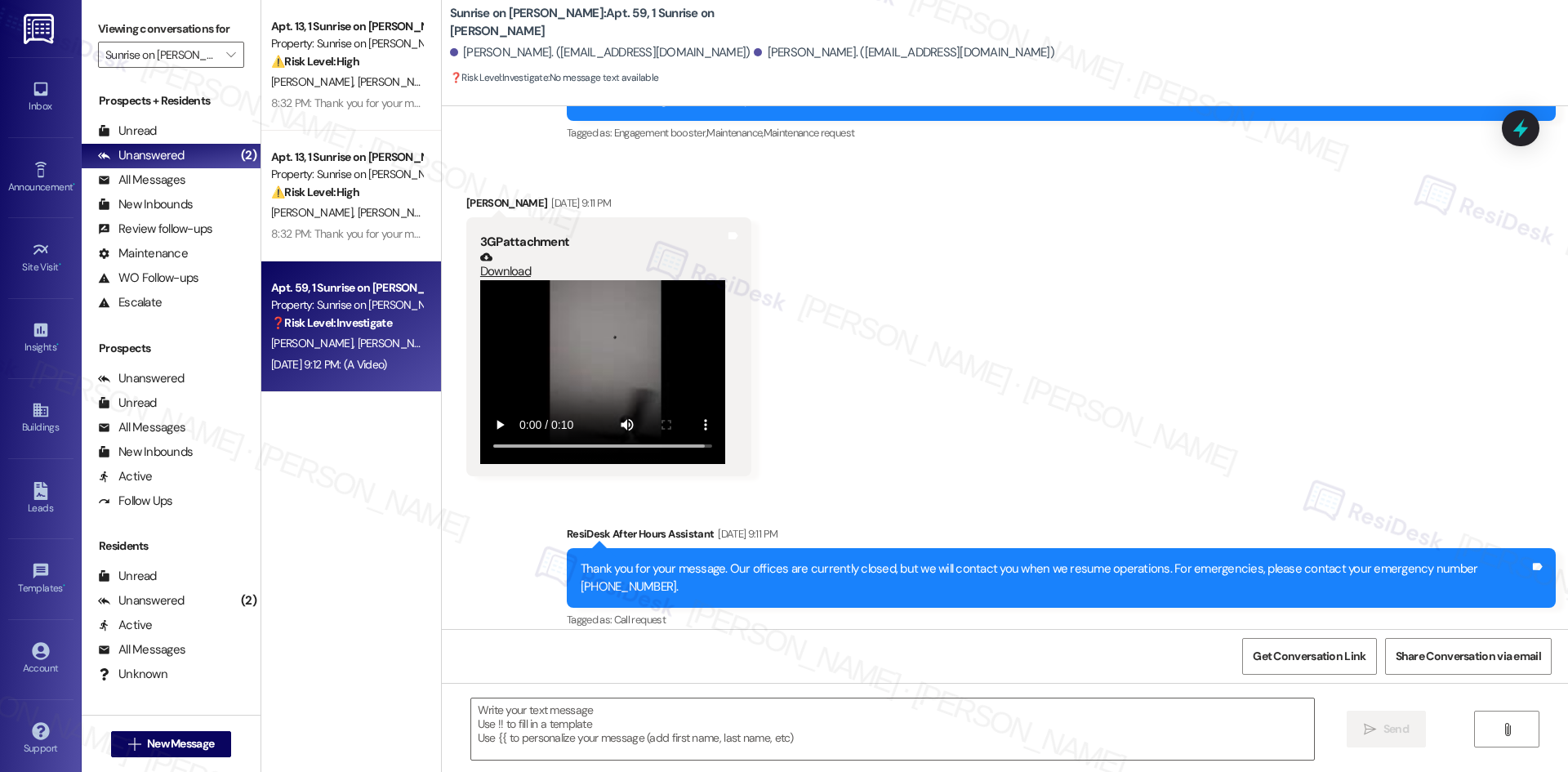
type textarea "Fetching suggested responses. Please feel free to read through the conversation…"
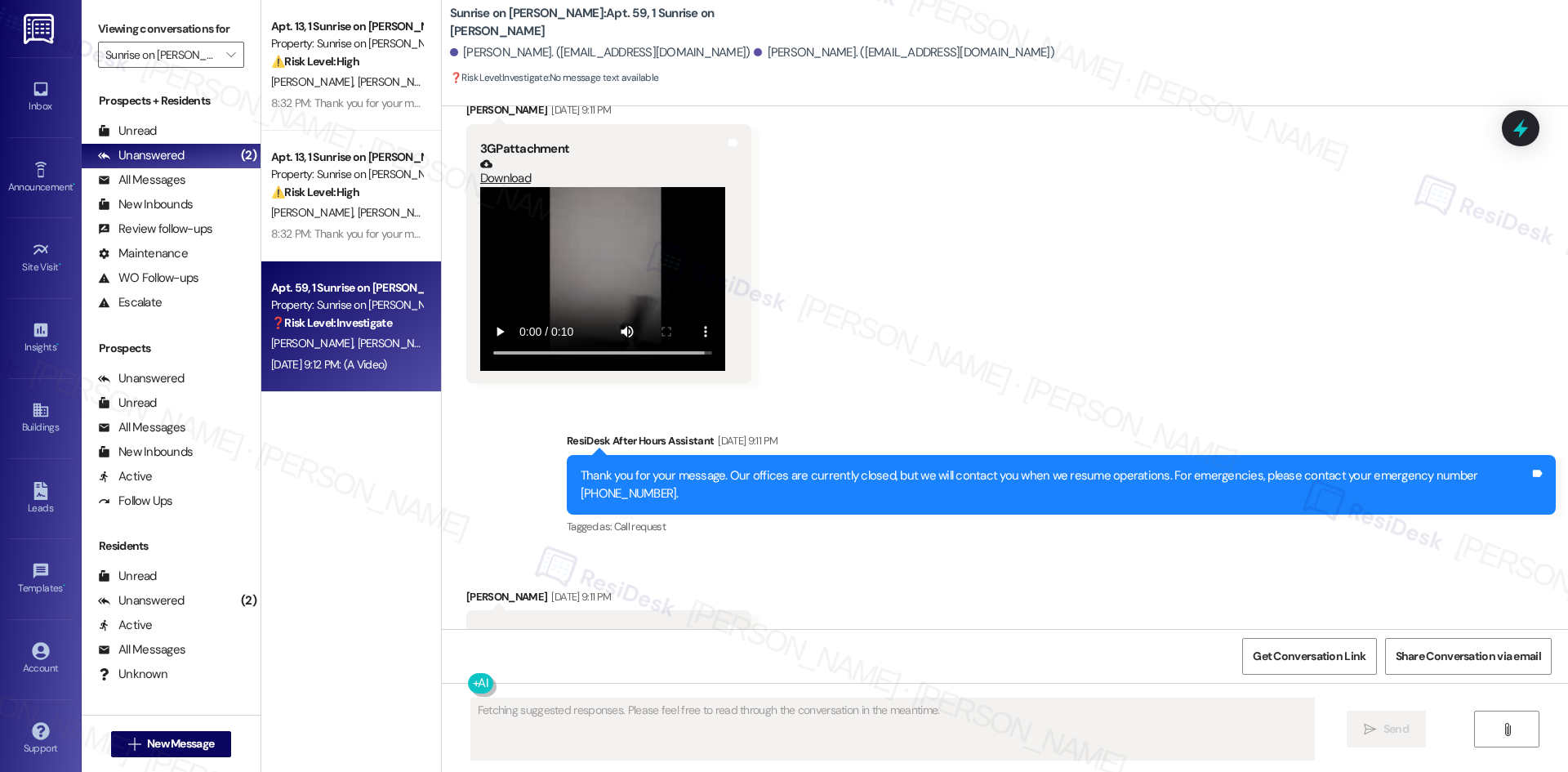
scroll to position [1529, 0]
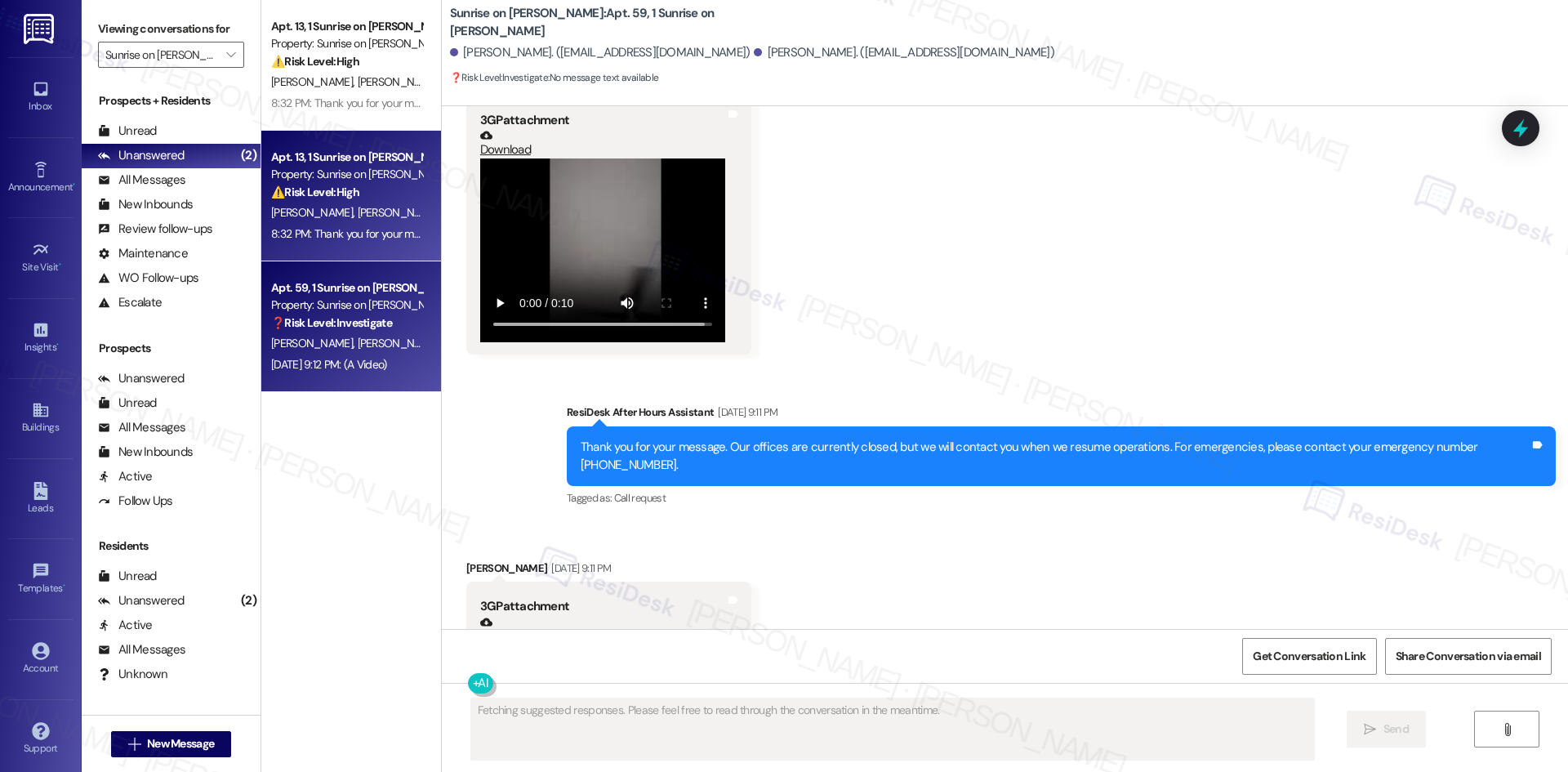
click at [335, 194] on strong "⚠️ Risk Level: High" at bounding box center [316, 191] width 88 height 14
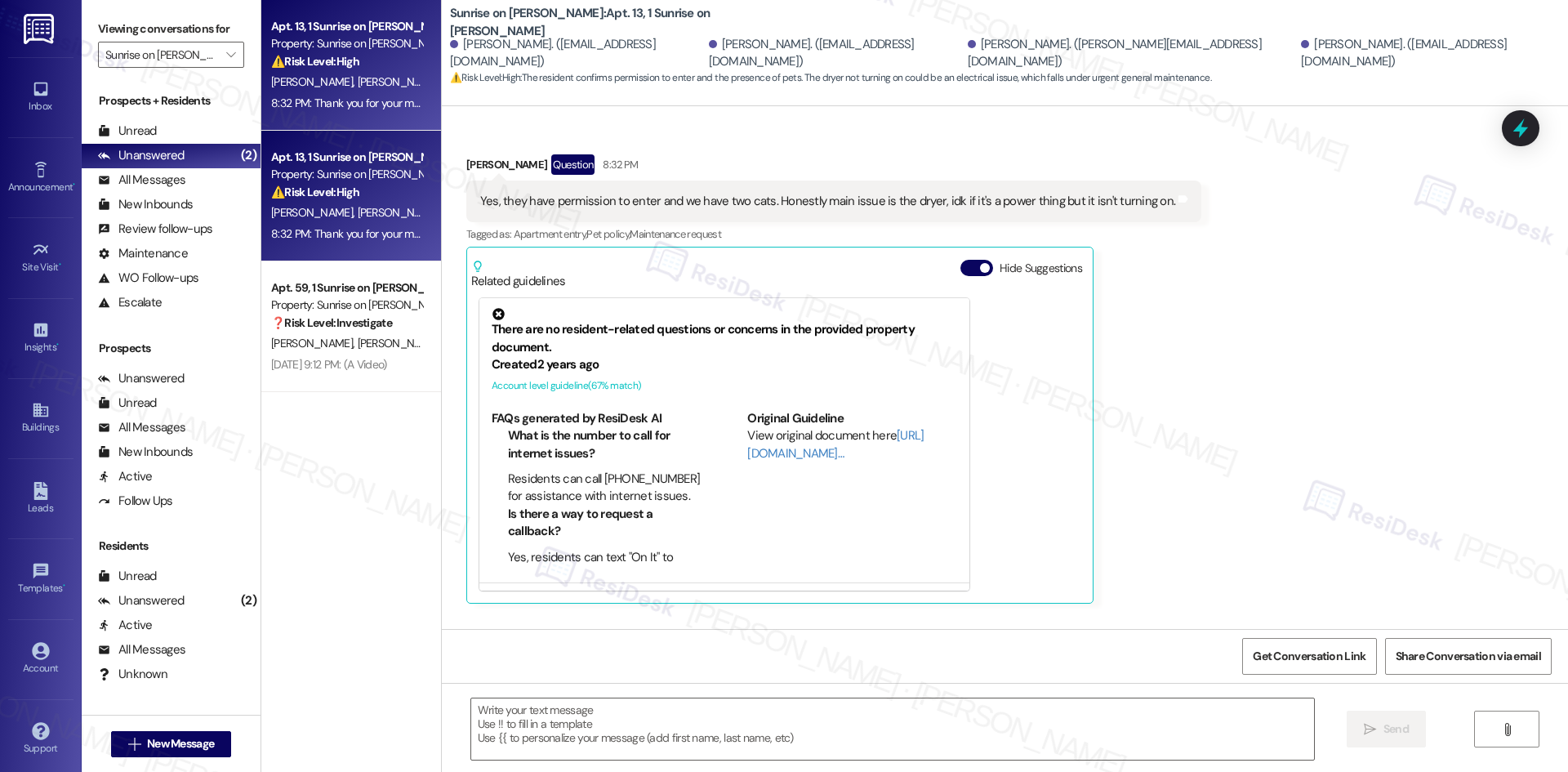
type textarea "Fetching suggested responses. Please feel free to read through the conversation…"
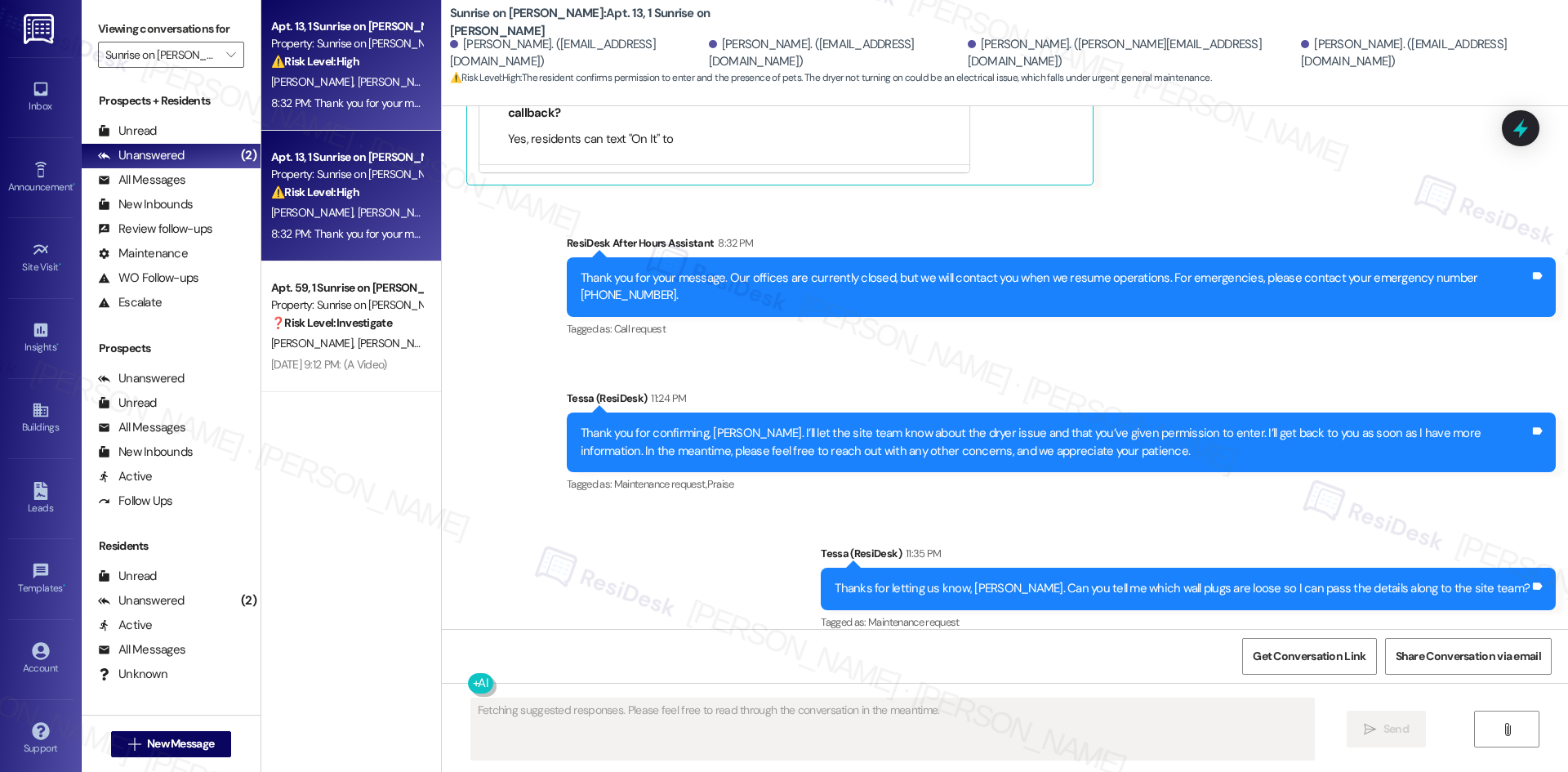
scroll to position [2751, 0]
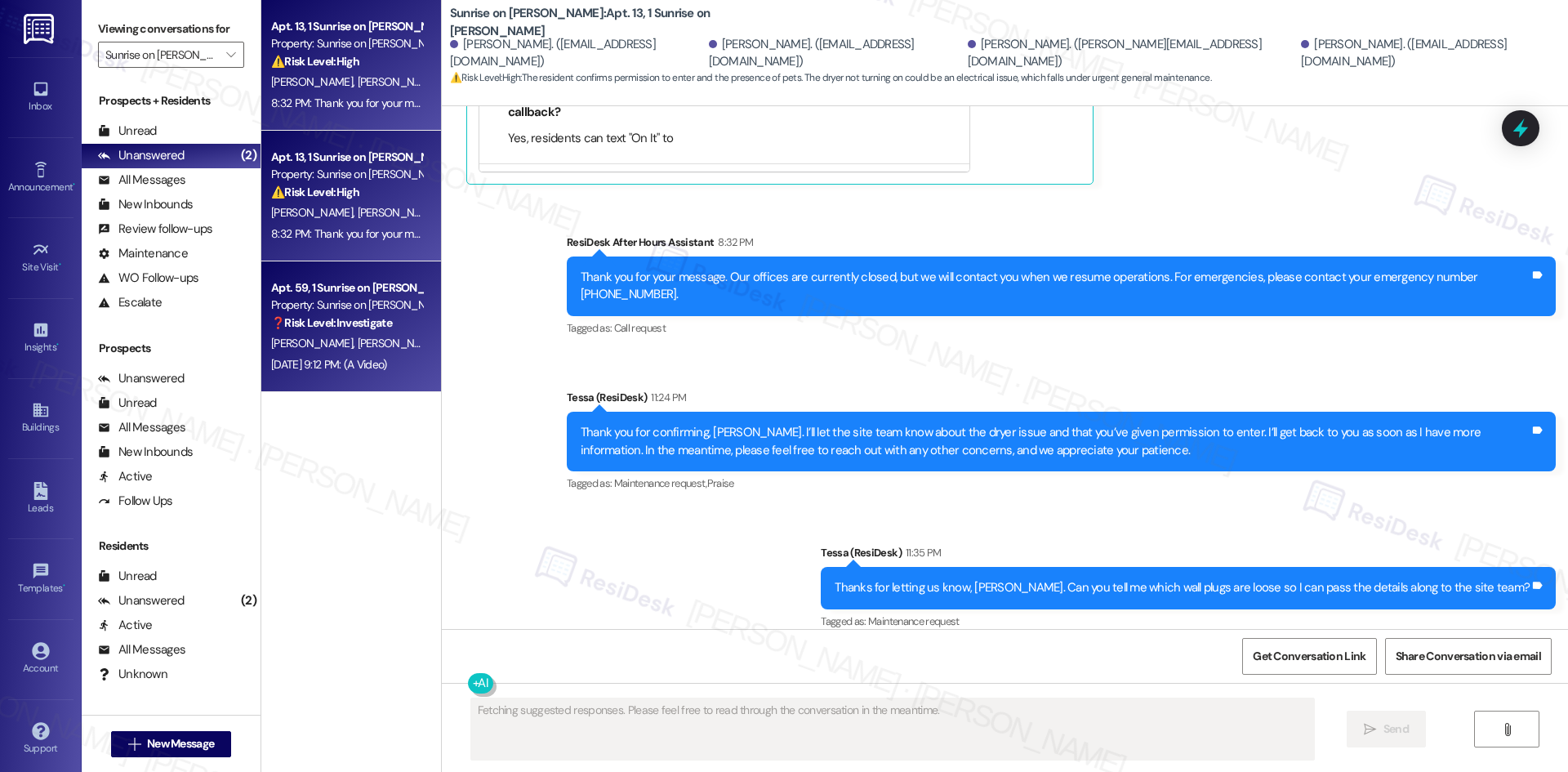
click at [357, 339] on span "P. Contreras" at bounding box center [397, 342] width 82 height 14
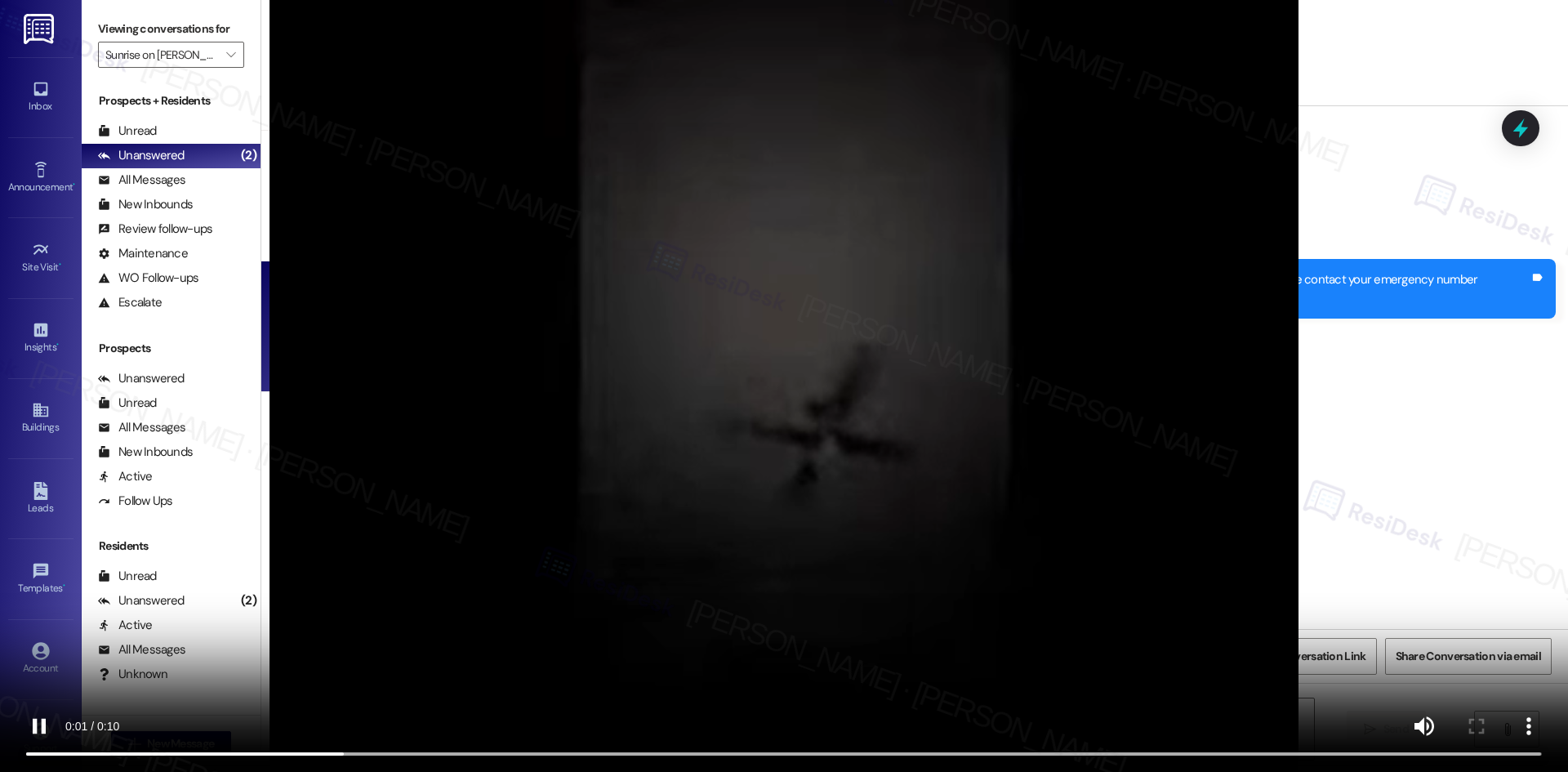
scroll to position [1619, 0]
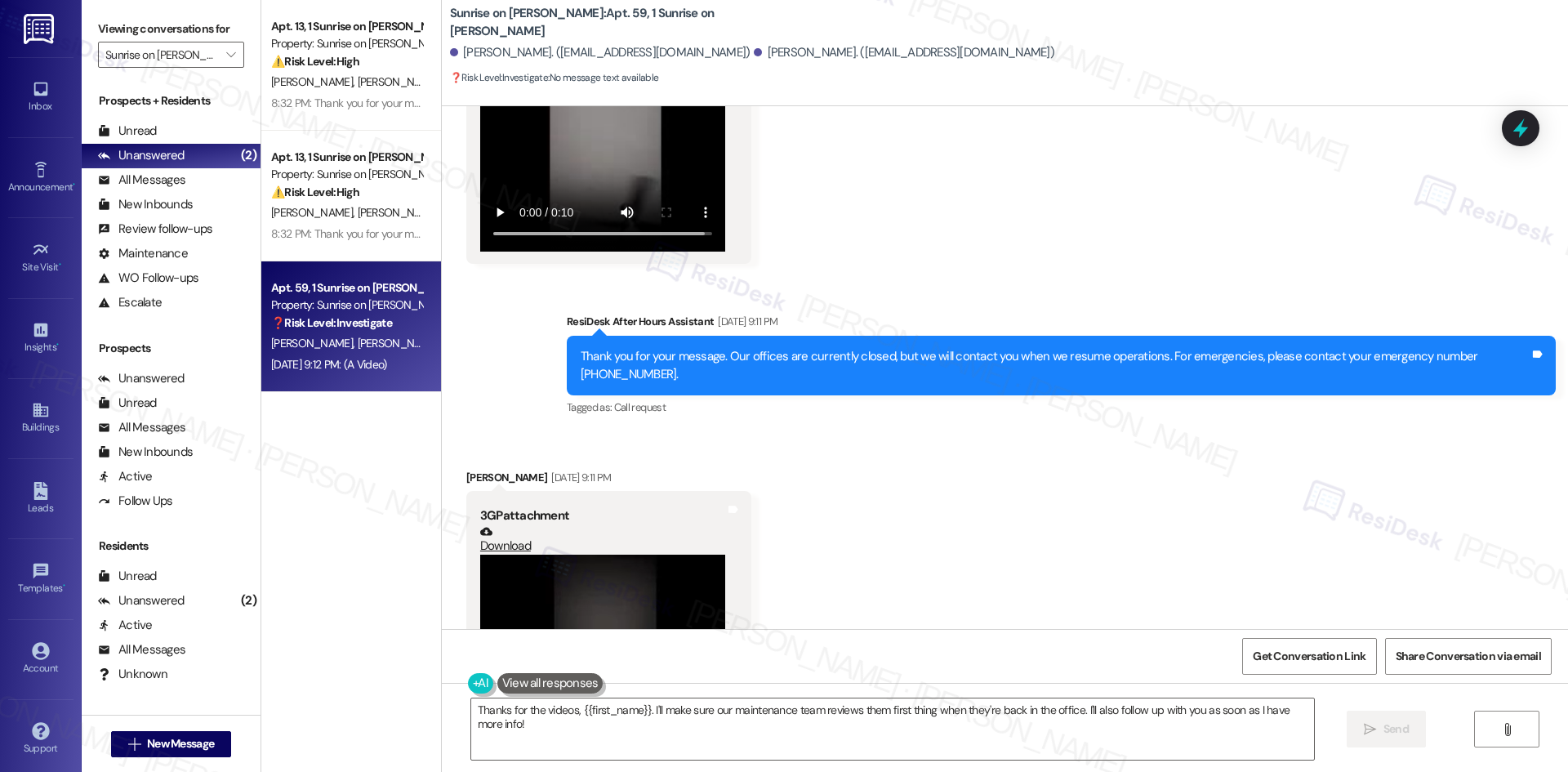
drag, startPoint x: 446, startPoint y: 432, endPoint x: 700, endPoint y: 444, distance: 254.3
click at [700, 457] on div "Received via SMS Joseph Jimenez Aug 24, 2025 at 9:11 PM 3GP attachment Download…" at bounding box center [609, 610] width 309 height 307
copy div "Joseph Jimenez"
click at [868, 472] on div "Received via SMS Joseph Jimenez Aug 24, 2025 at 9:11 PM 3GP attachment Download…" at bounding box center [1004, 752] width 1127 height 640
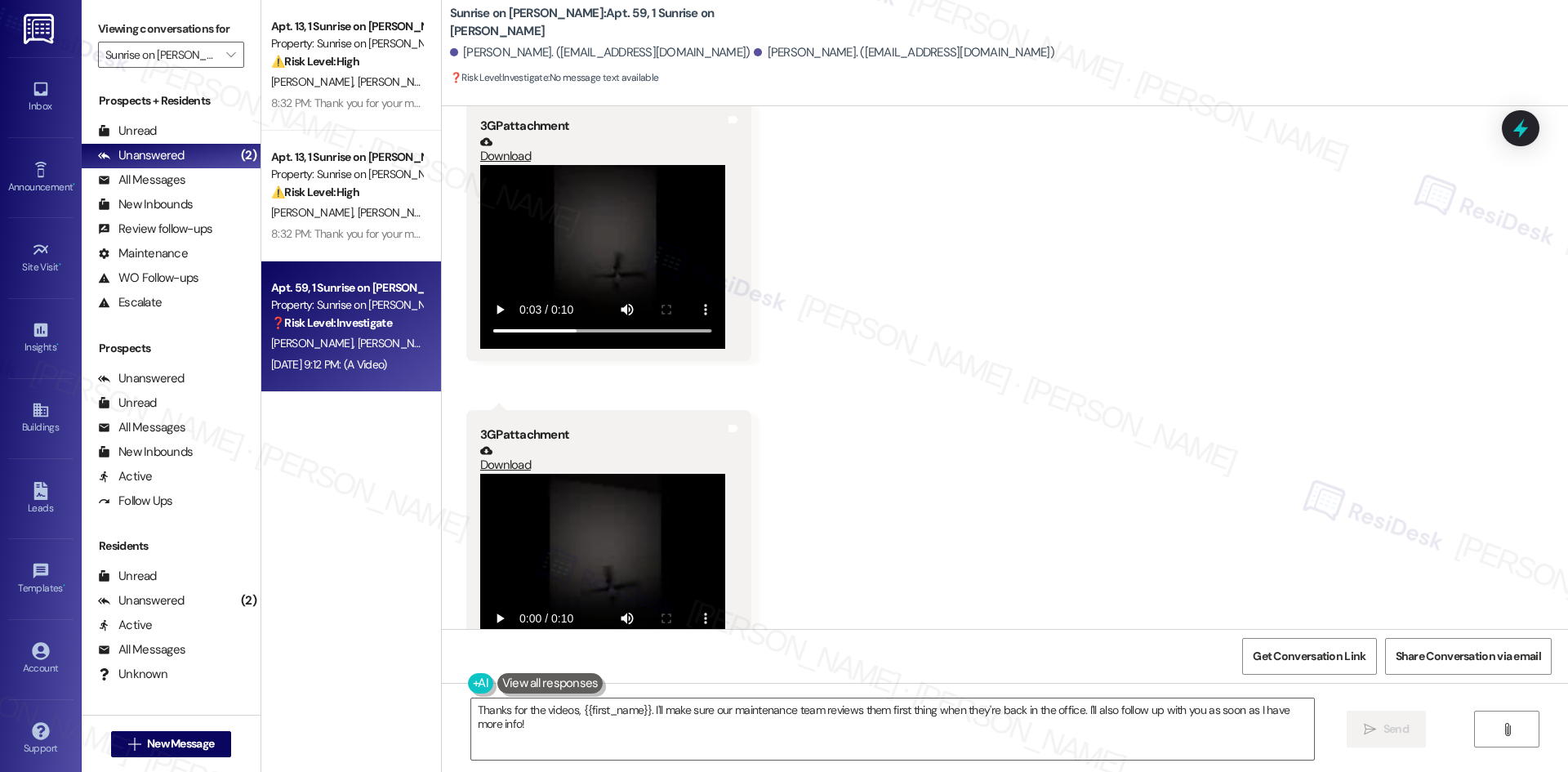
scroll to position [2028, 0]
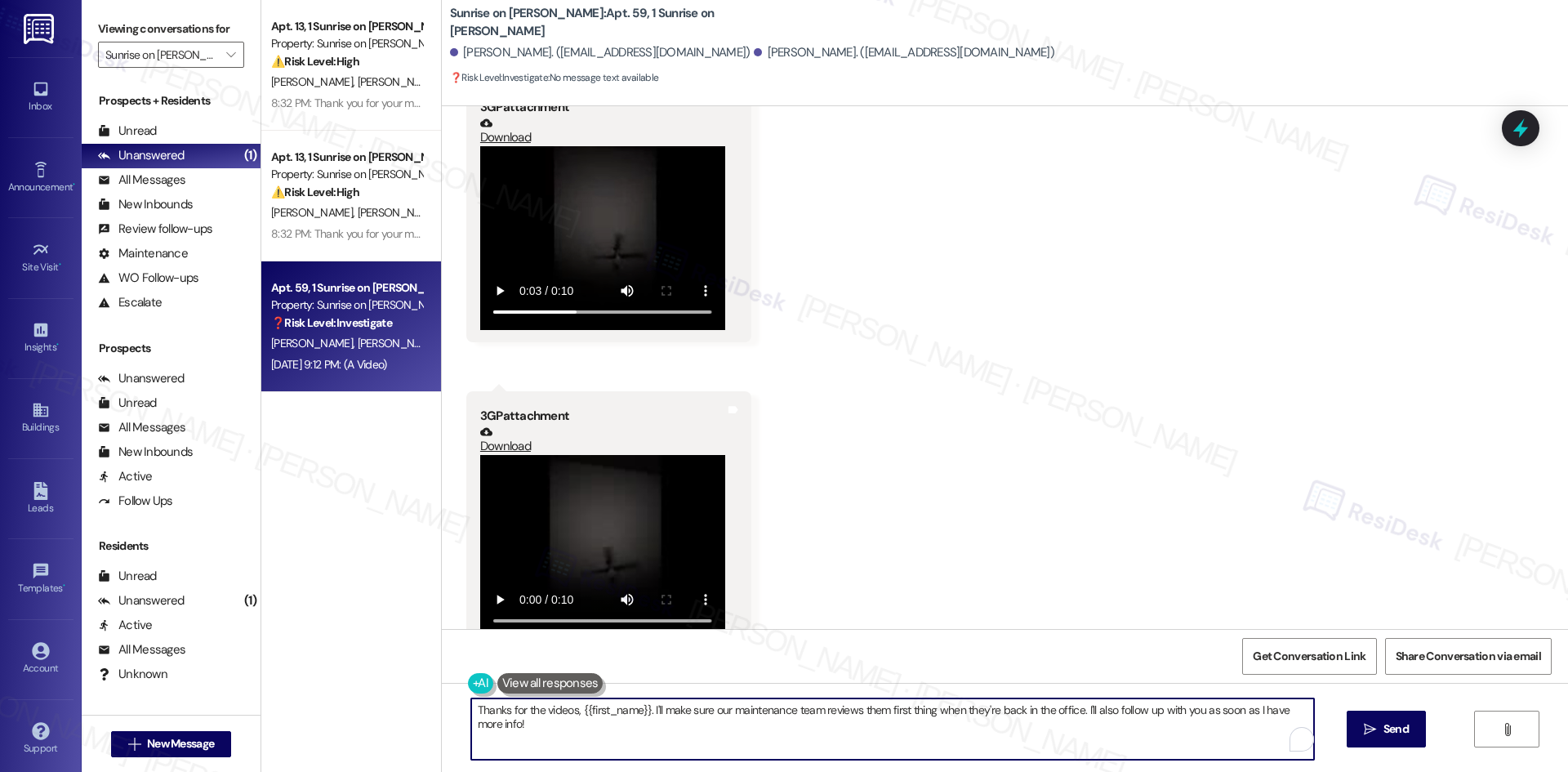
click at [758, 740] on textarea "Thanks for the videos, {{first_name}}. I'll make sure our maintenance team revi…" at bounding box center [893, 729] width 843 height 61
paste textarea "you for sending the video, Joseph. Can you let me know what issue you’re experi…"
type textarea "Thank you for sending the video, Joseph. Can you let me know what issue you’re …"
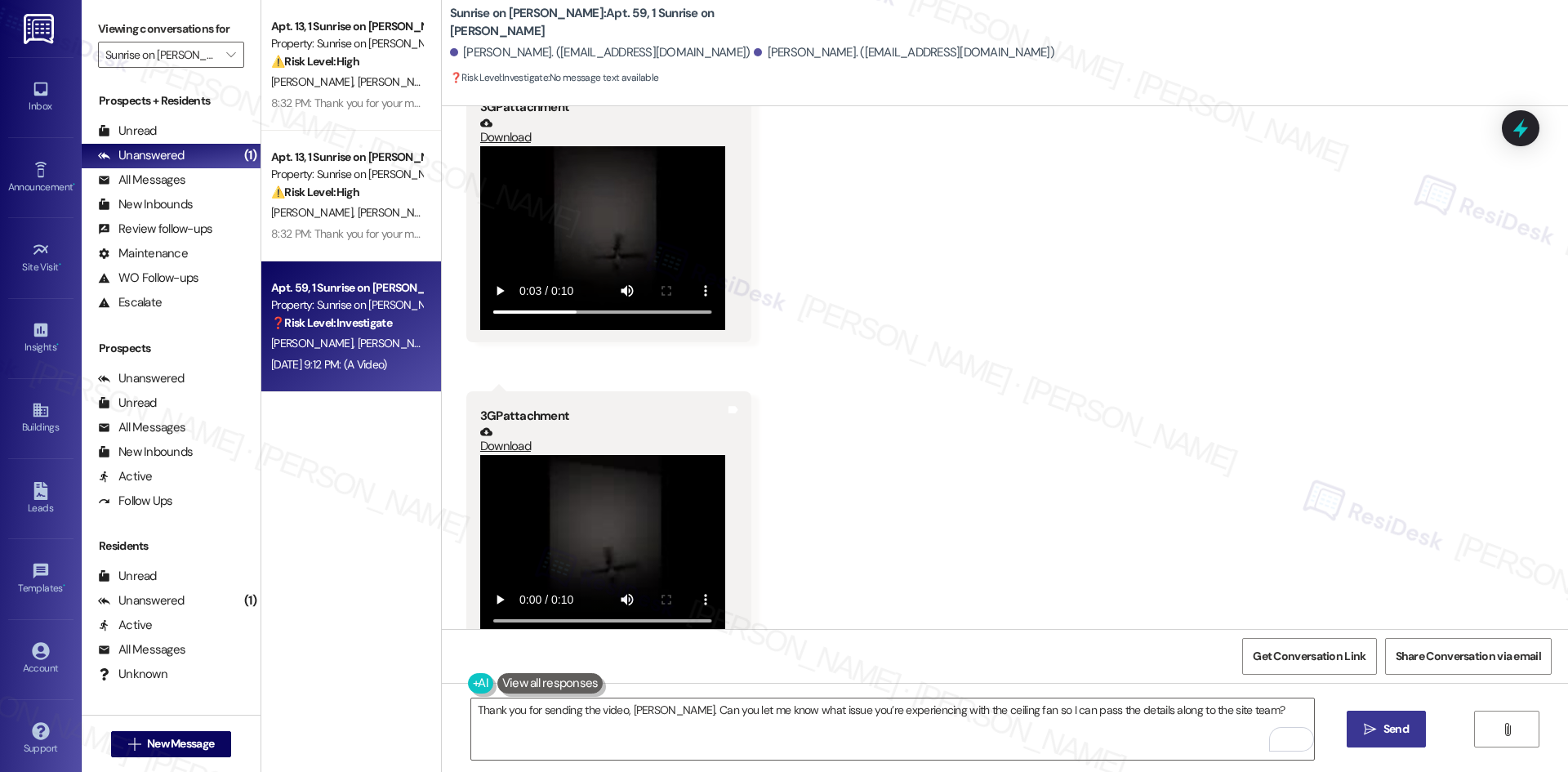
click at [1388, 722] on span "Send" at bounding box center [1396, 728] width 25 height 17
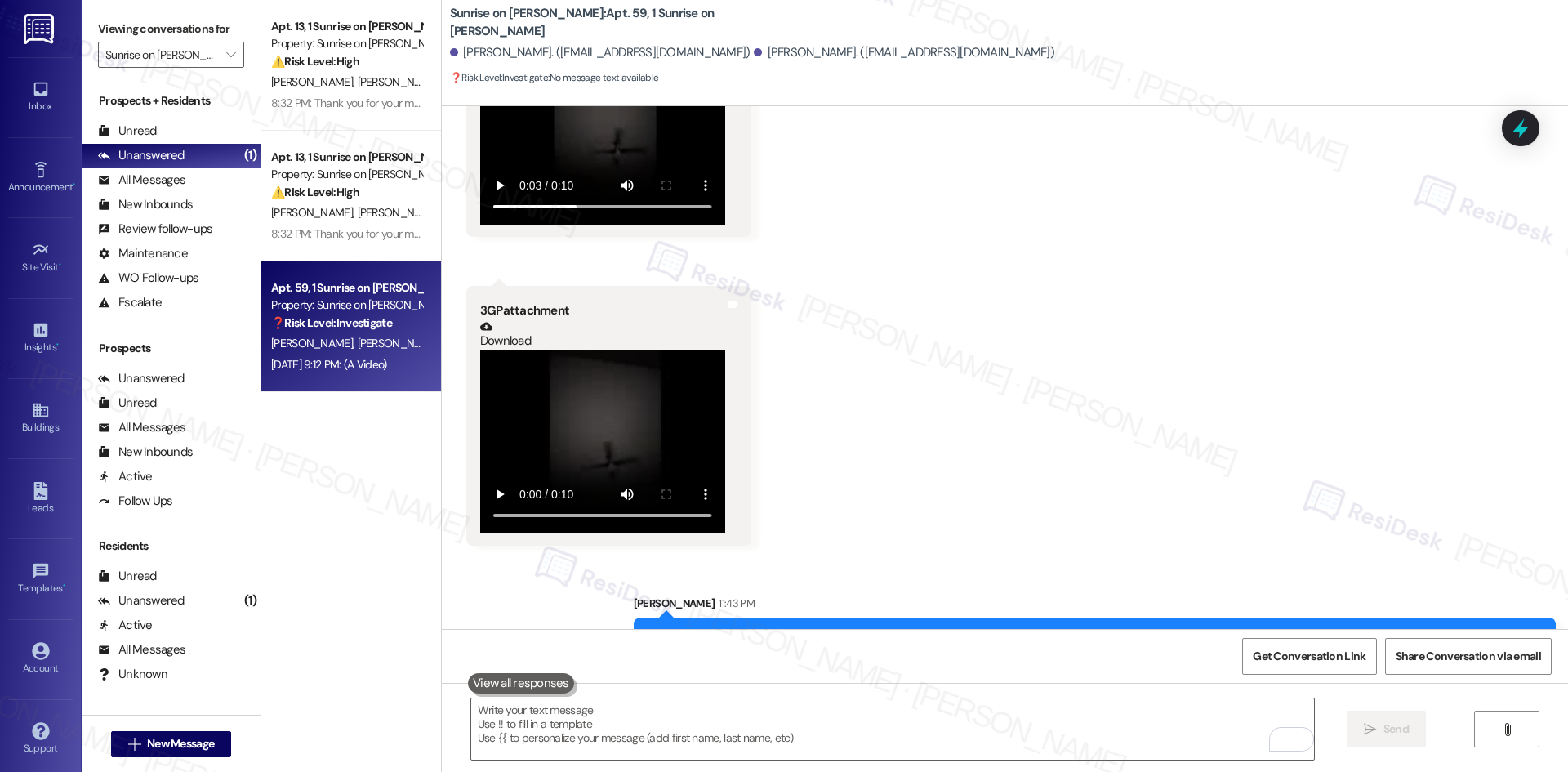
scroll to position [2142, 0]
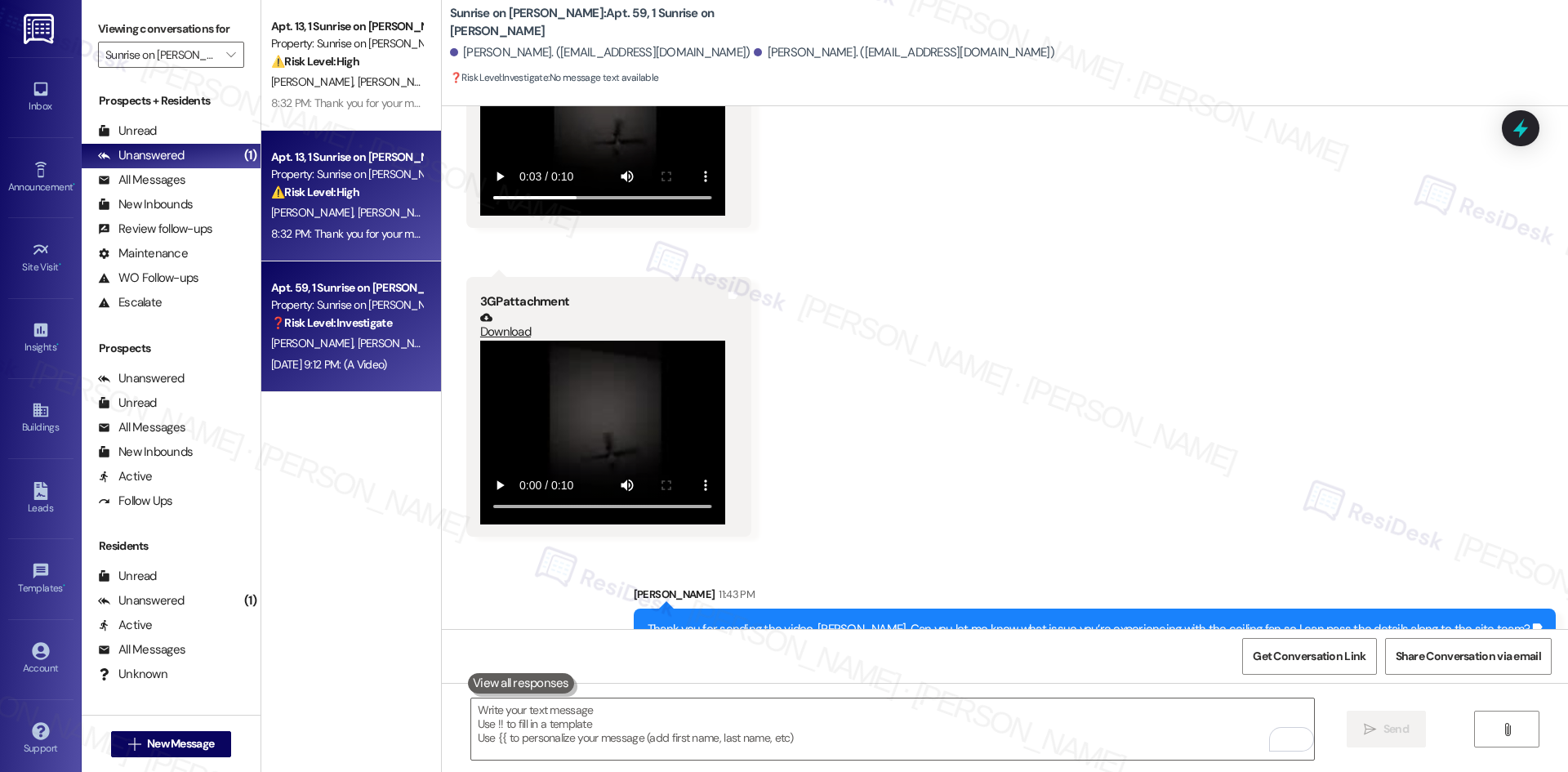
click at [357, 217] on span "N. Cervantes" at bounding box center [397, 212] width 82 height 14
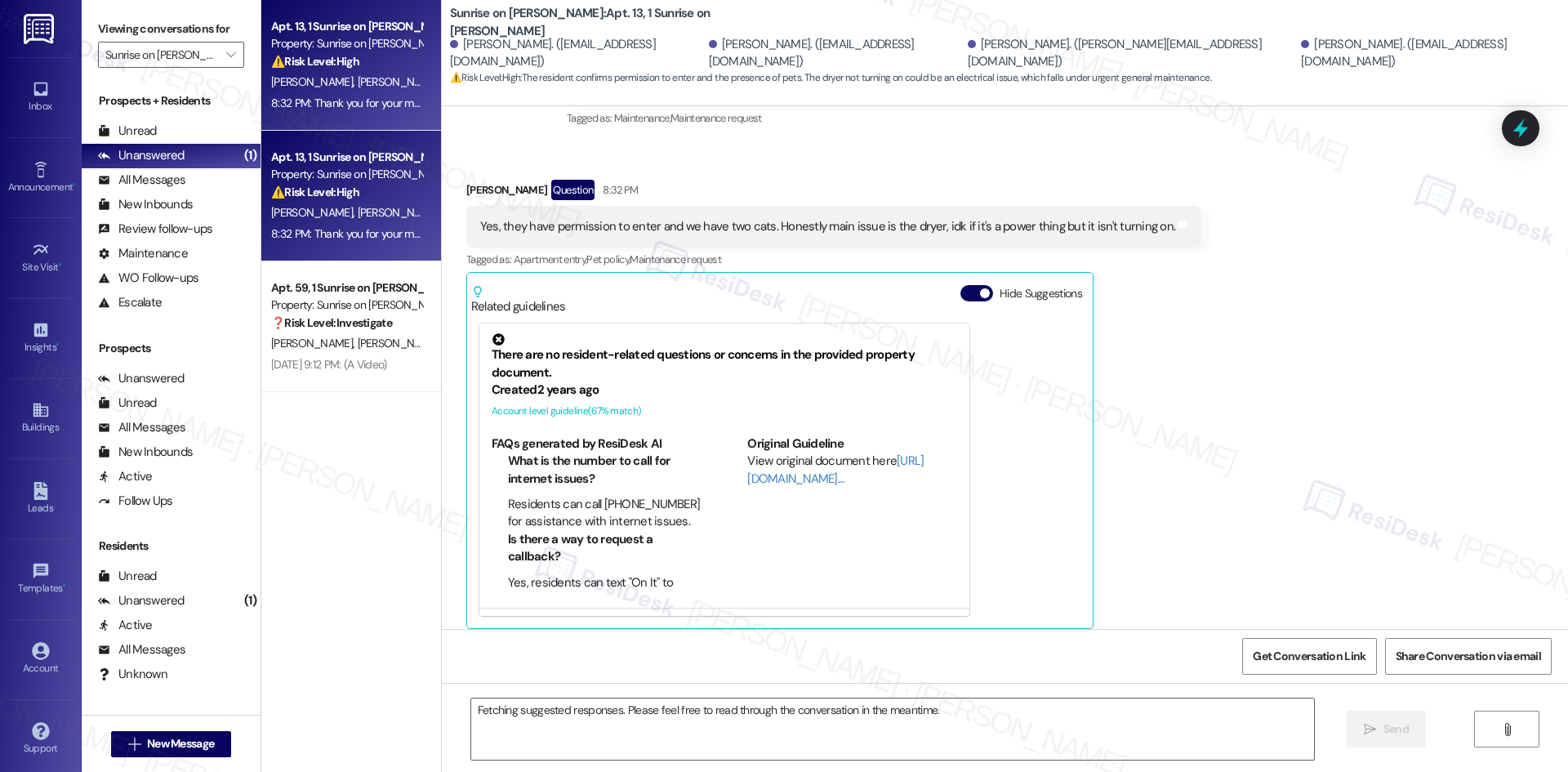
scroll to position [2302, 0]
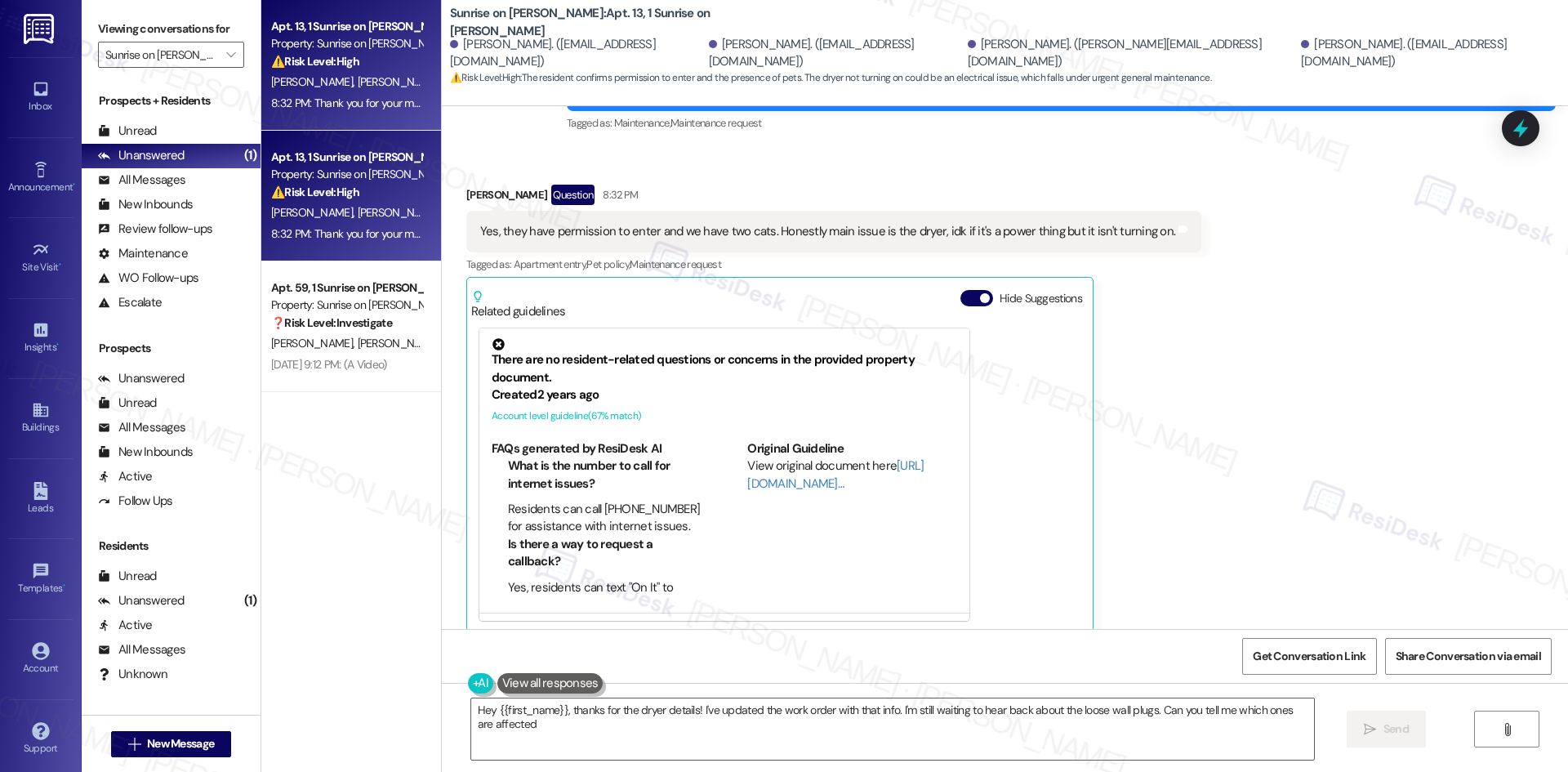
type textarea "Hey {{first_name}}, thanks for the dryer details! I've updated the work order w…"
click at [184, 57] on input "Sunrise on [PERSON_NAME]" at bounding box center [161, 54] width 112 height 26
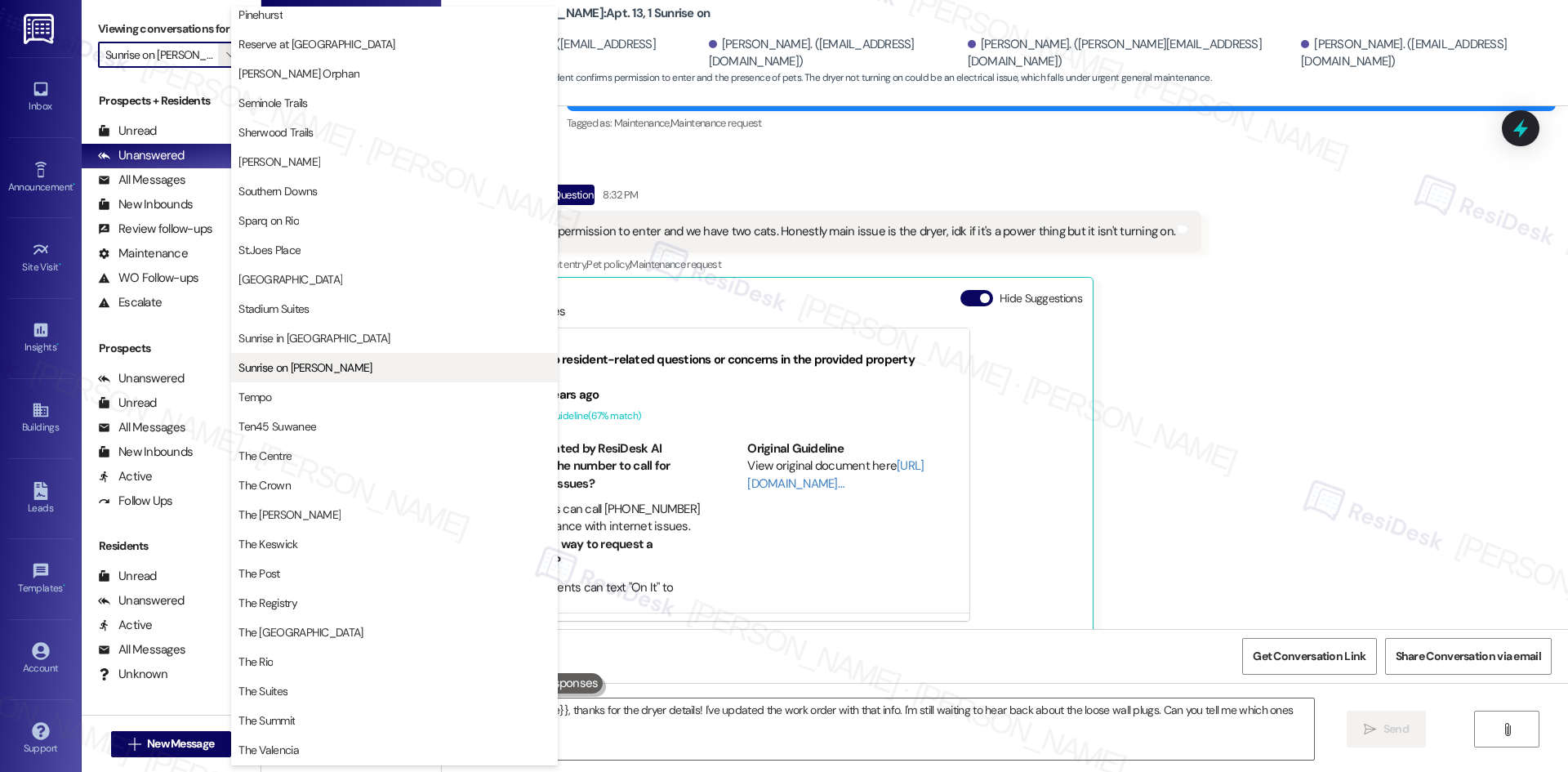
scroll to position [1061, 0]
click at [334, 347] on span "Sunrise in [GEOGRAPHIC_DATA]" at bounding box center [394, 342] width 312 height 16
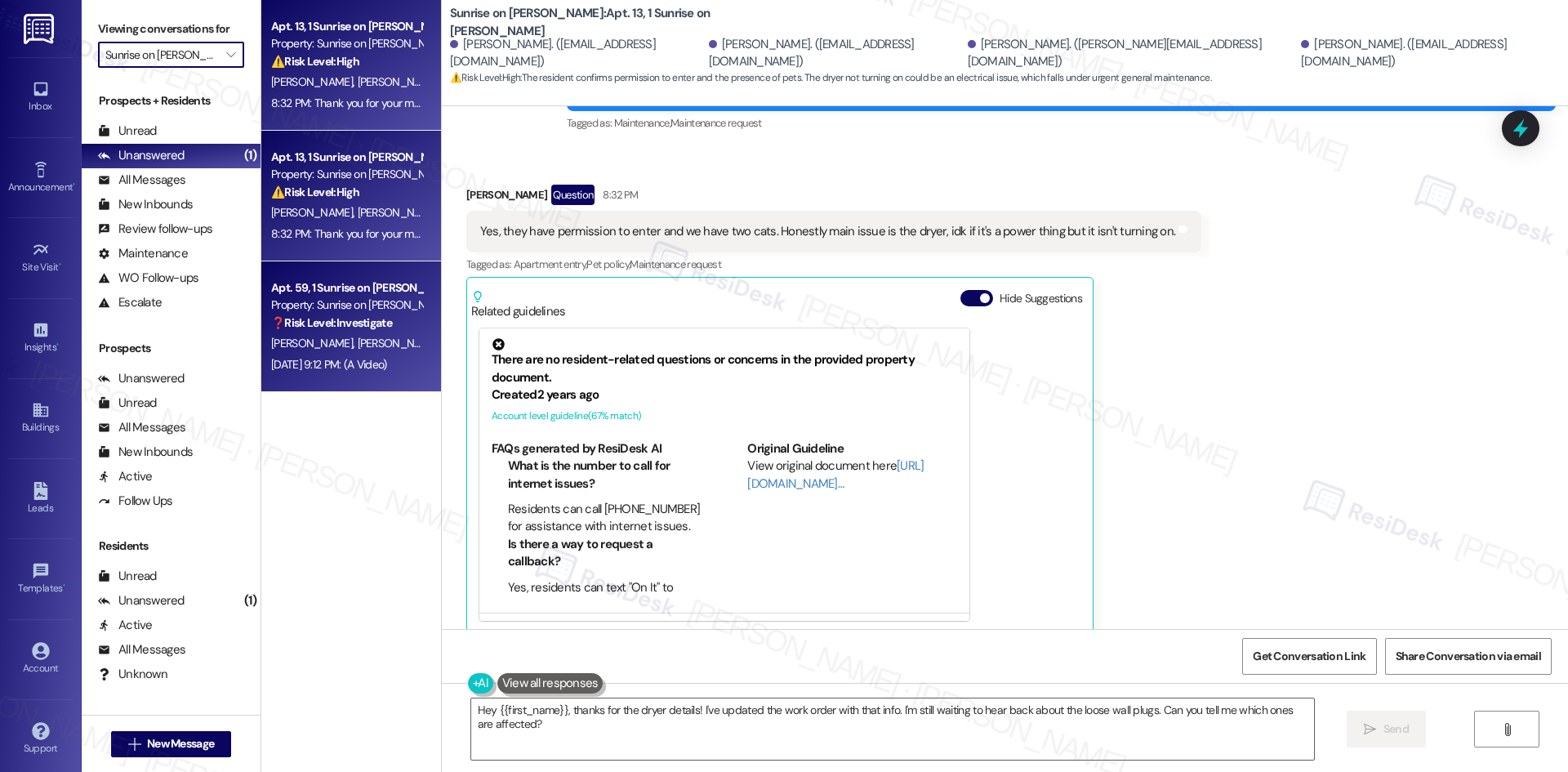
type input "Sunrise in [GEOGRAPHIC_DATA]"
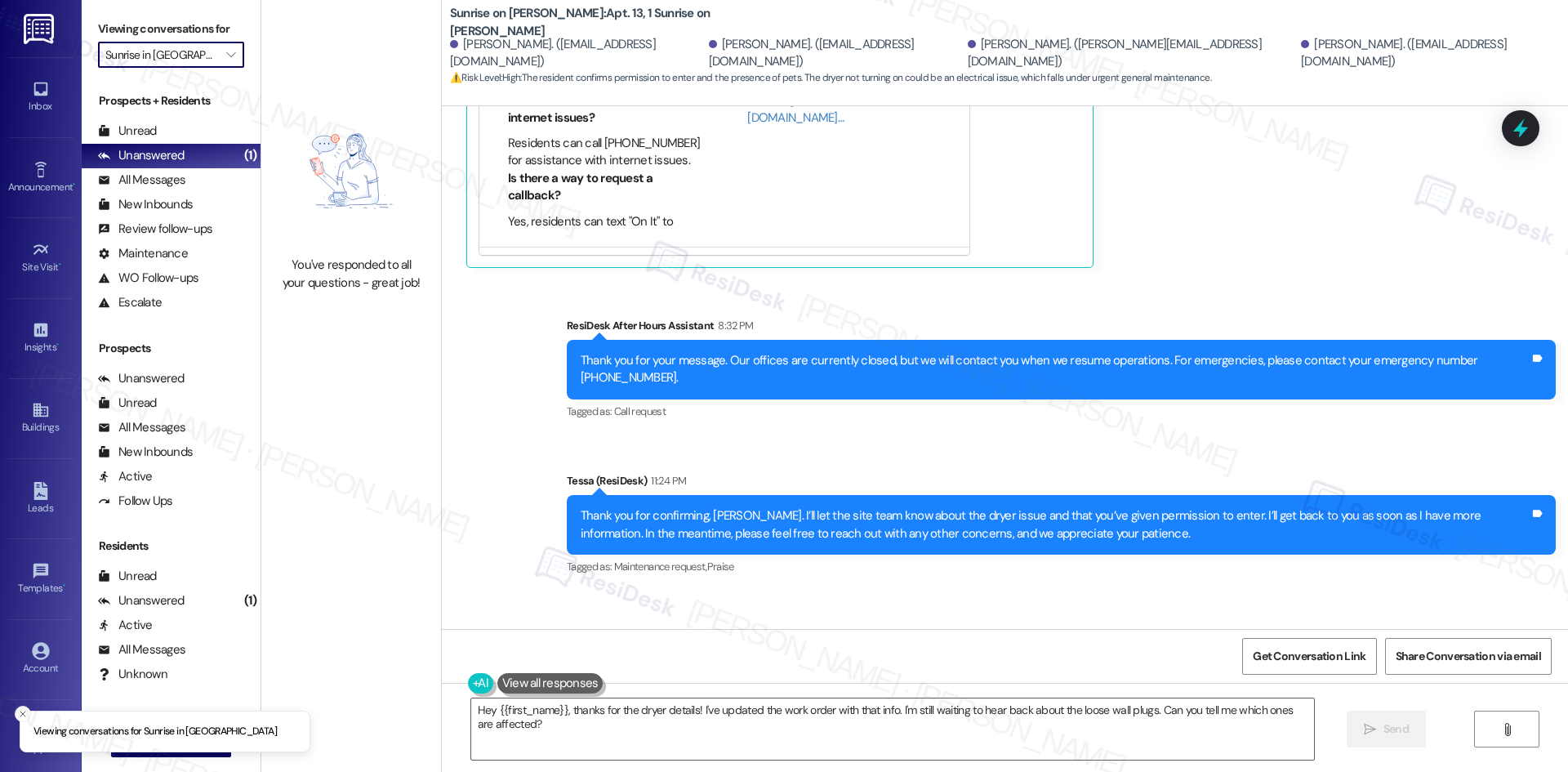
scroll to position [2751, 0]
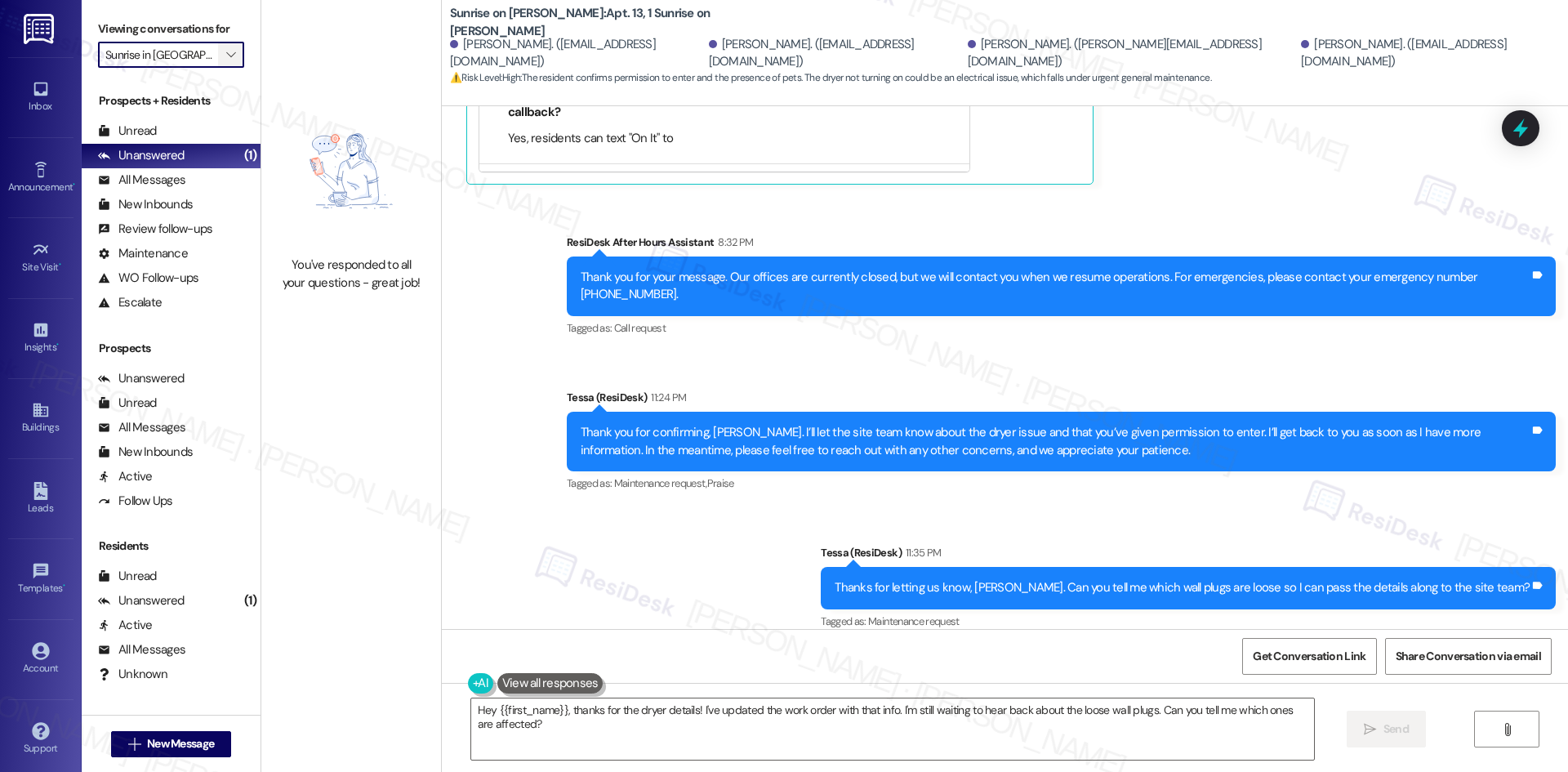
click at [218, 56] on button "" at bounding box center [231, 54] width 26 height 26
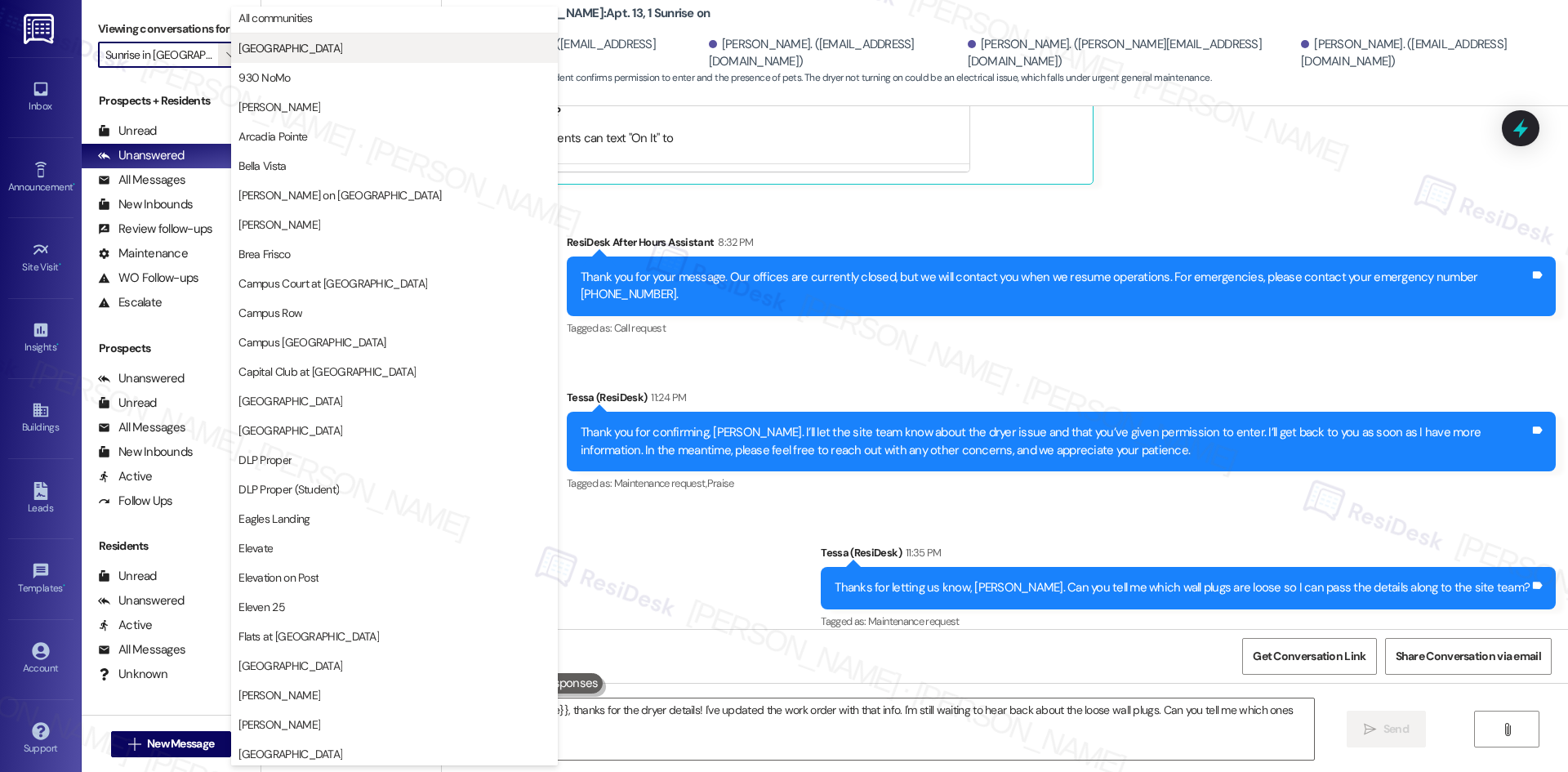
scroll to position [0, 0]
click at [326, 15] on span "All communities" at bounding box center [394, 22] width 312 height 16
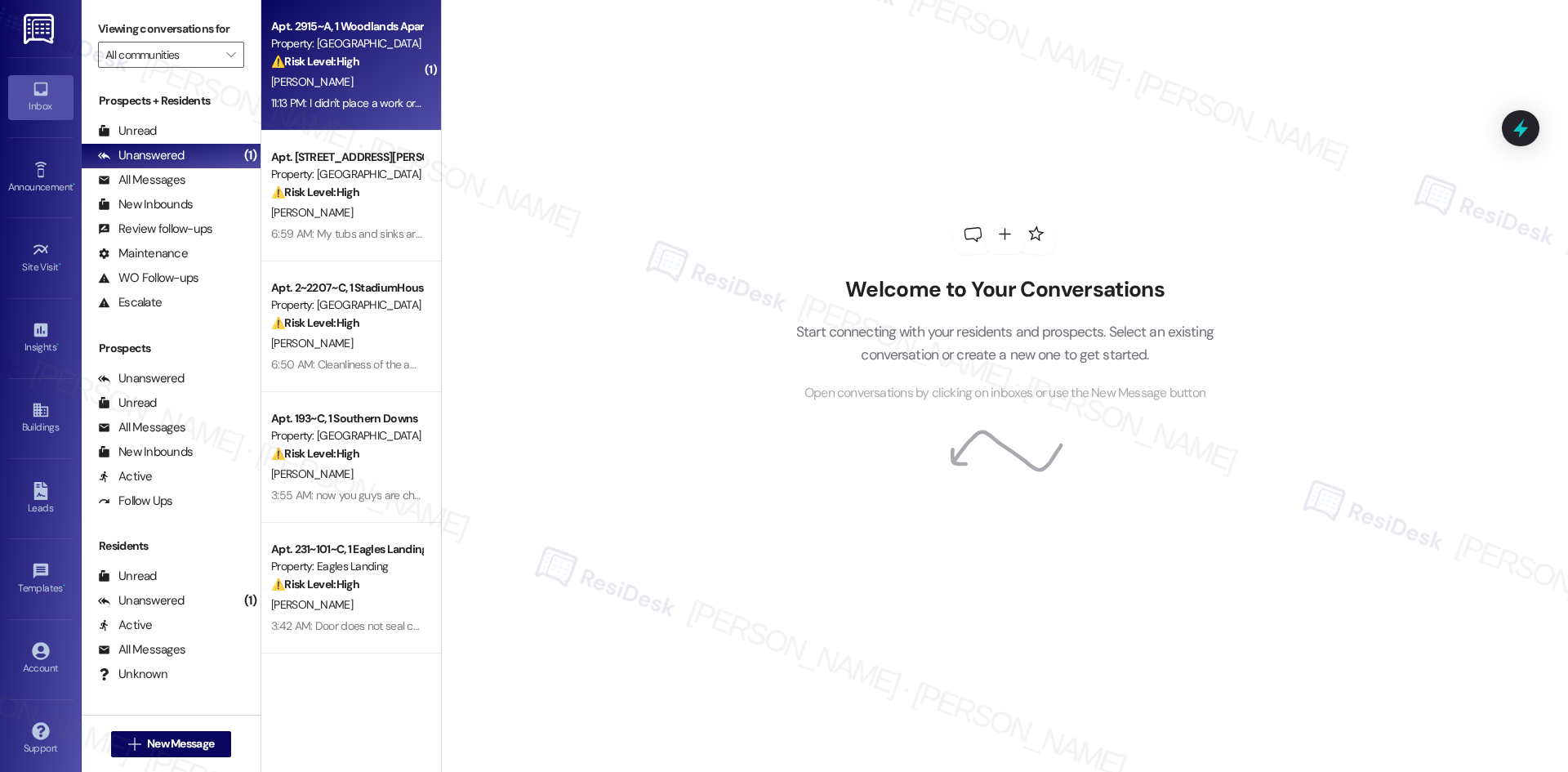
click at [370, 78] on div "B. Stiles" at bounding box center [347, 82] width 155 height 21
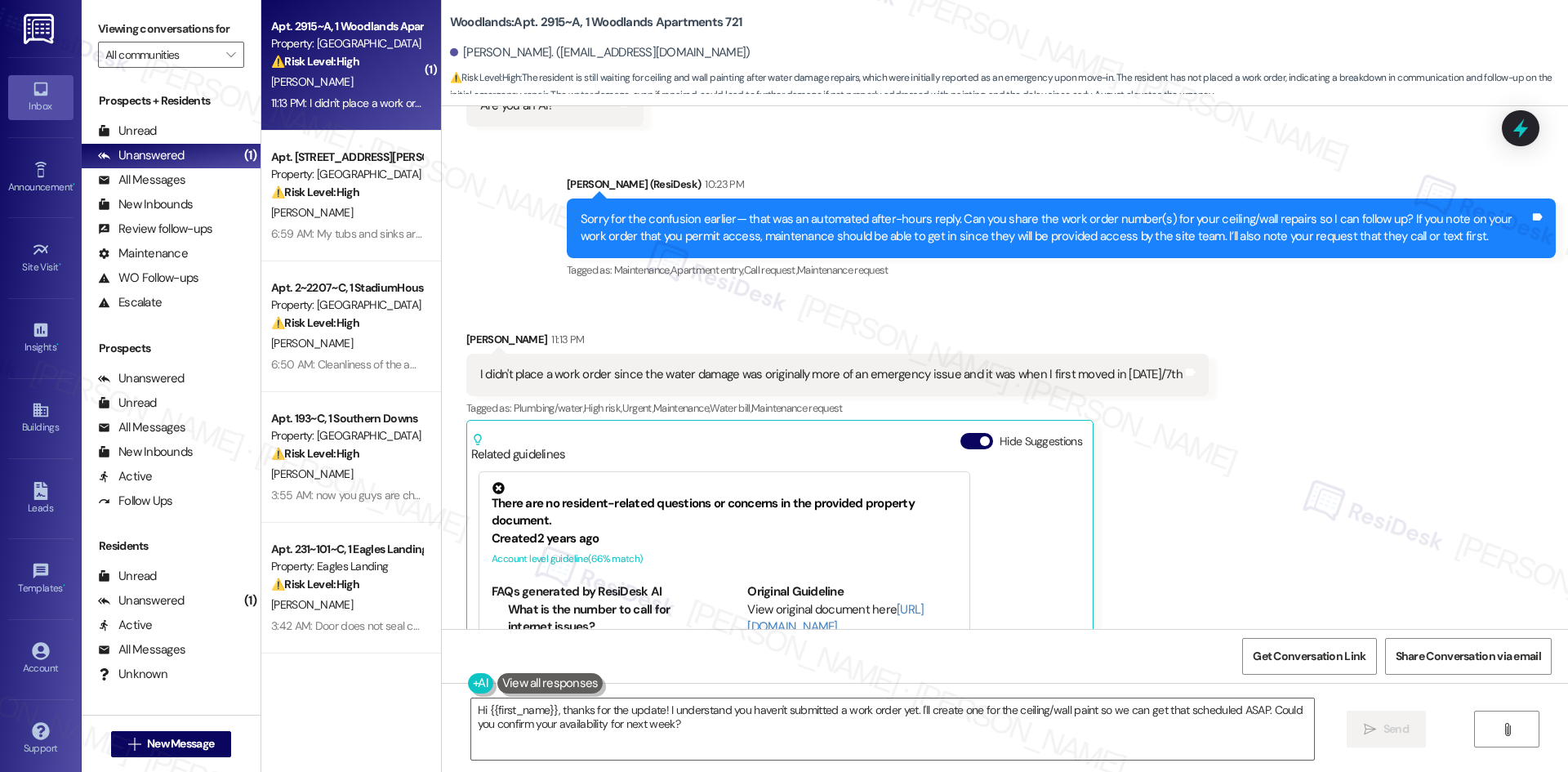
scroll to position [1715, 0]
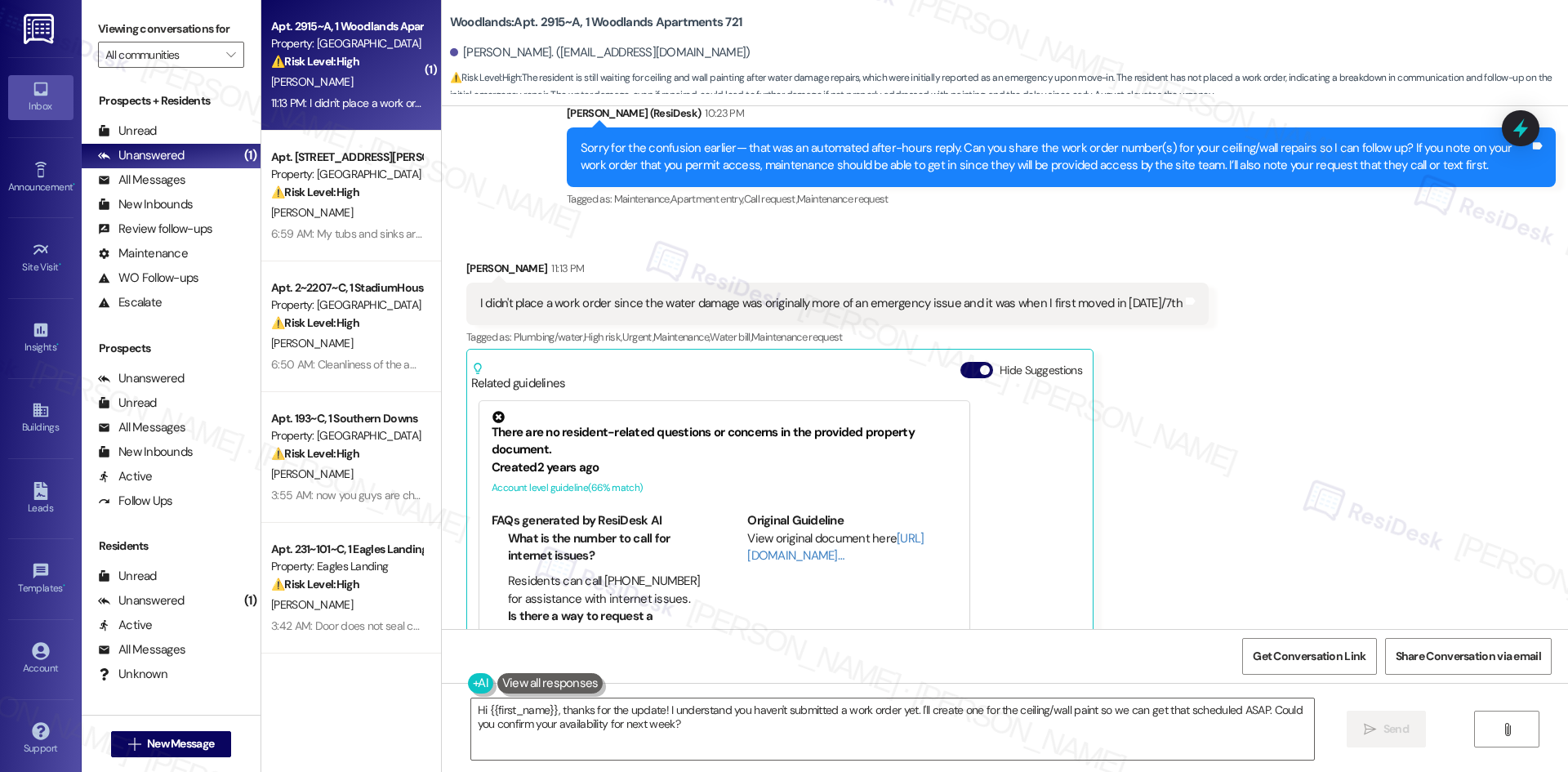
click at [1300, 327] on div "Received via SMS Bradley Stiles 11:13 PM I didn't place a work order since the …" at bounding box center [1004, 466] width 1127 height 486
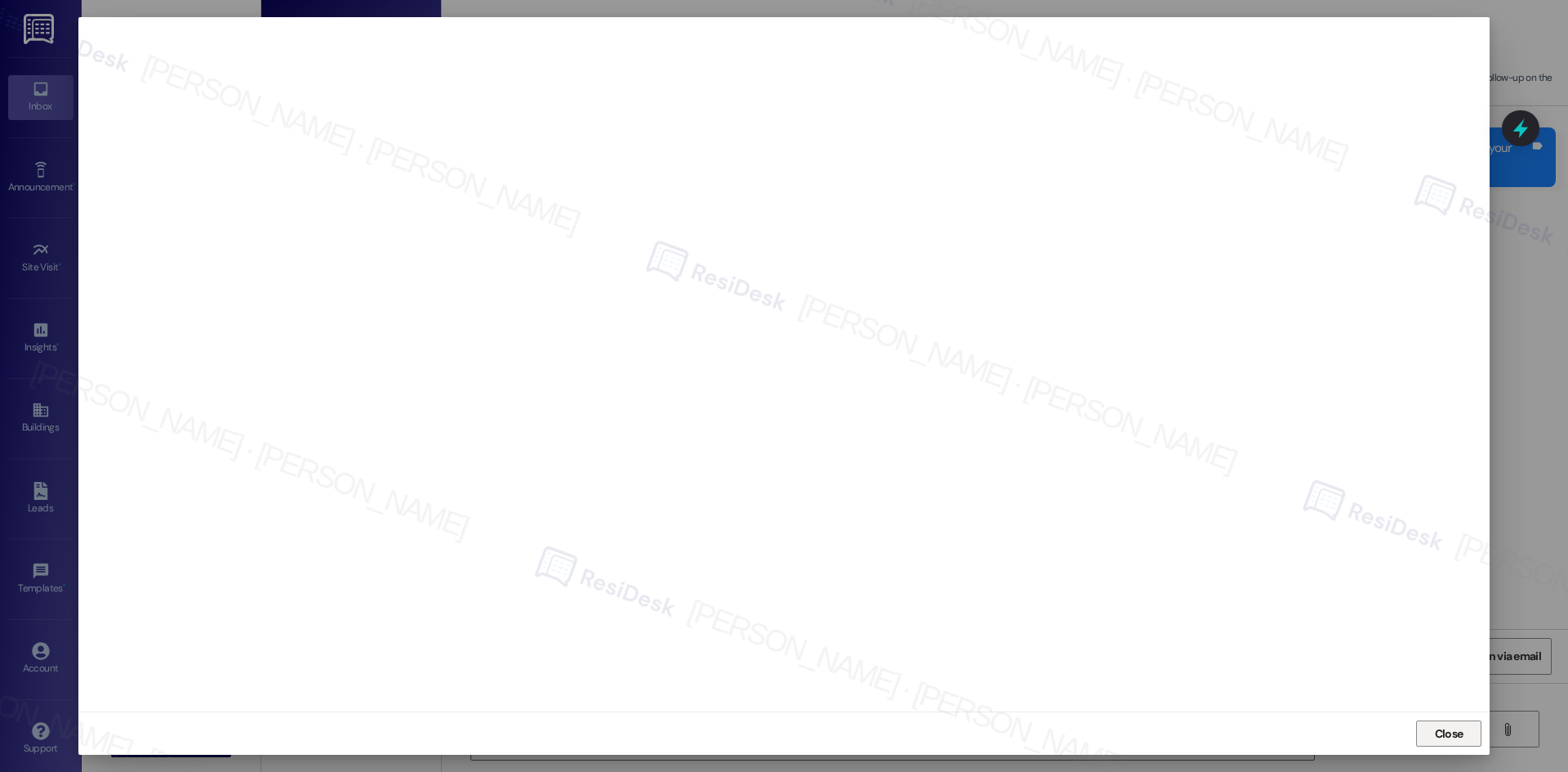
click at [1439, 729] on span "Close" at bounding box center [1449, 733] width 29 height 17
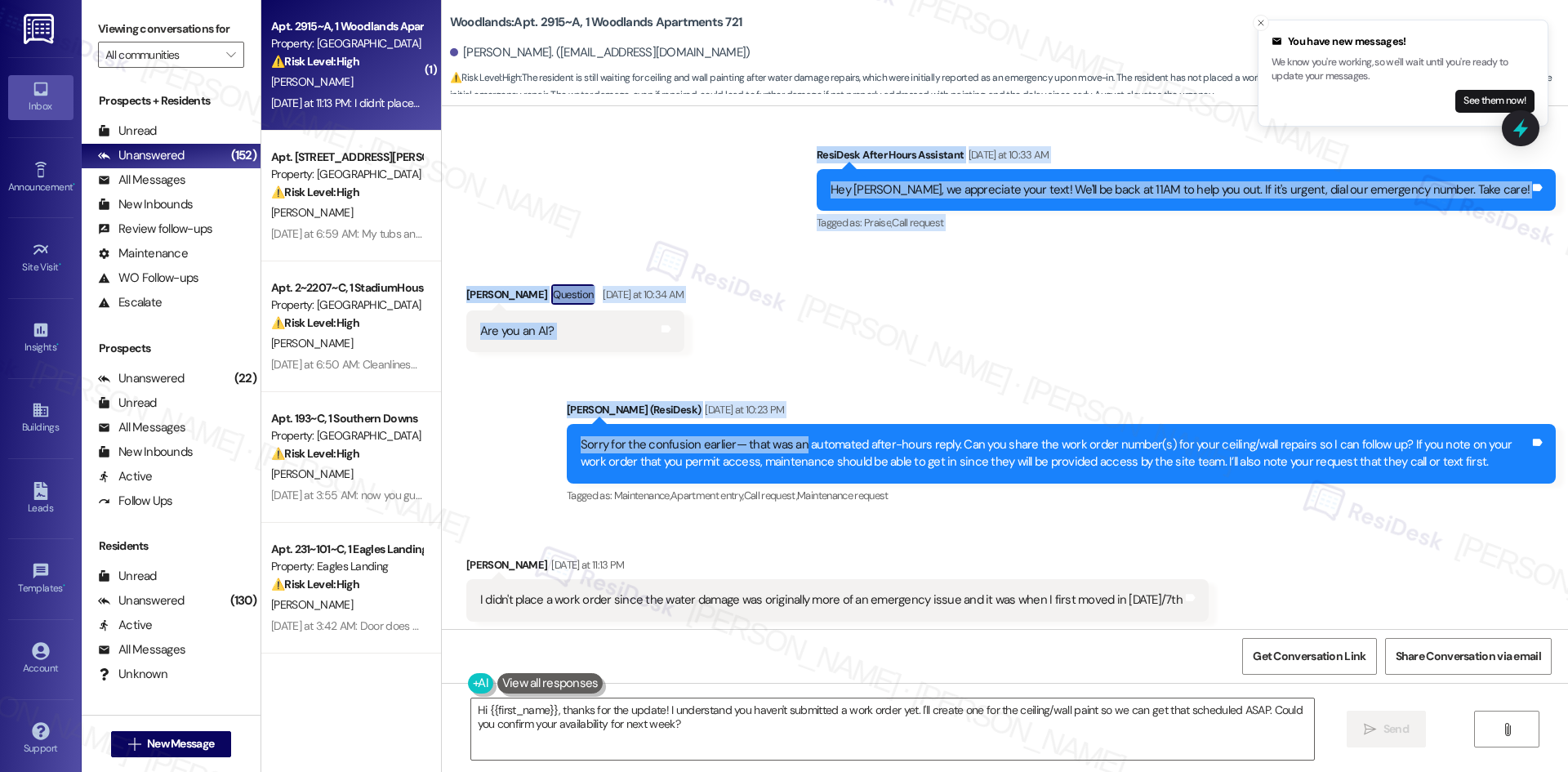
scroll to position [1716, 0]
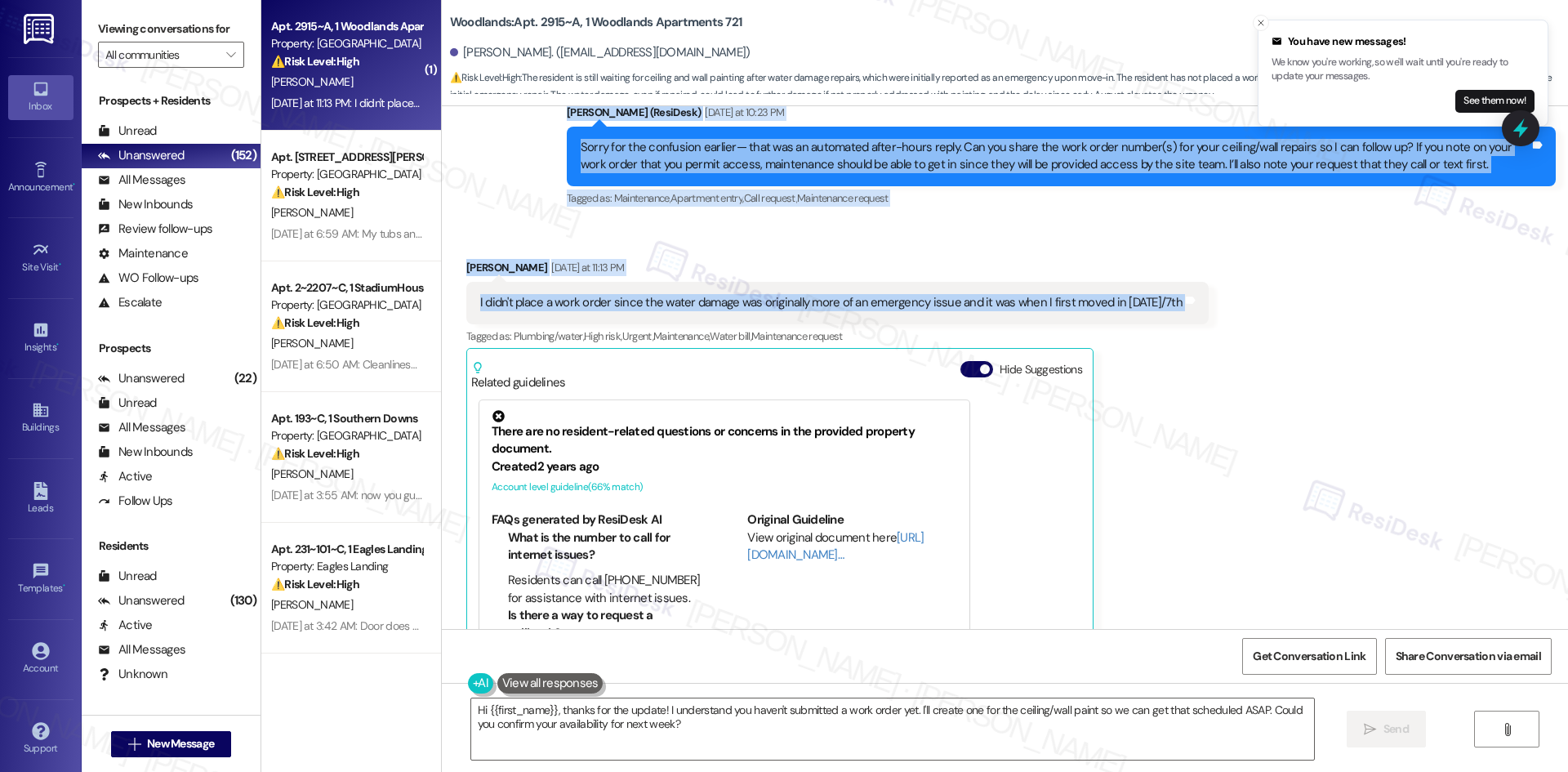
drag, startPoint x: 522, startPoint y: 281, endPoint x: 1287, endPoint y: 290, distance: 765.1
click at [1287, 290] on div "Lease started Aug 16, 2025 at 8:00 AM Survey, sent via SMS Residesk Automated S…" at bounding box center [1004, 367] width 1127 height 522
copy div "Sarah (ResiDesk) Yesterday at 7:55 AM Thank you for sharing such detailed feedb…"
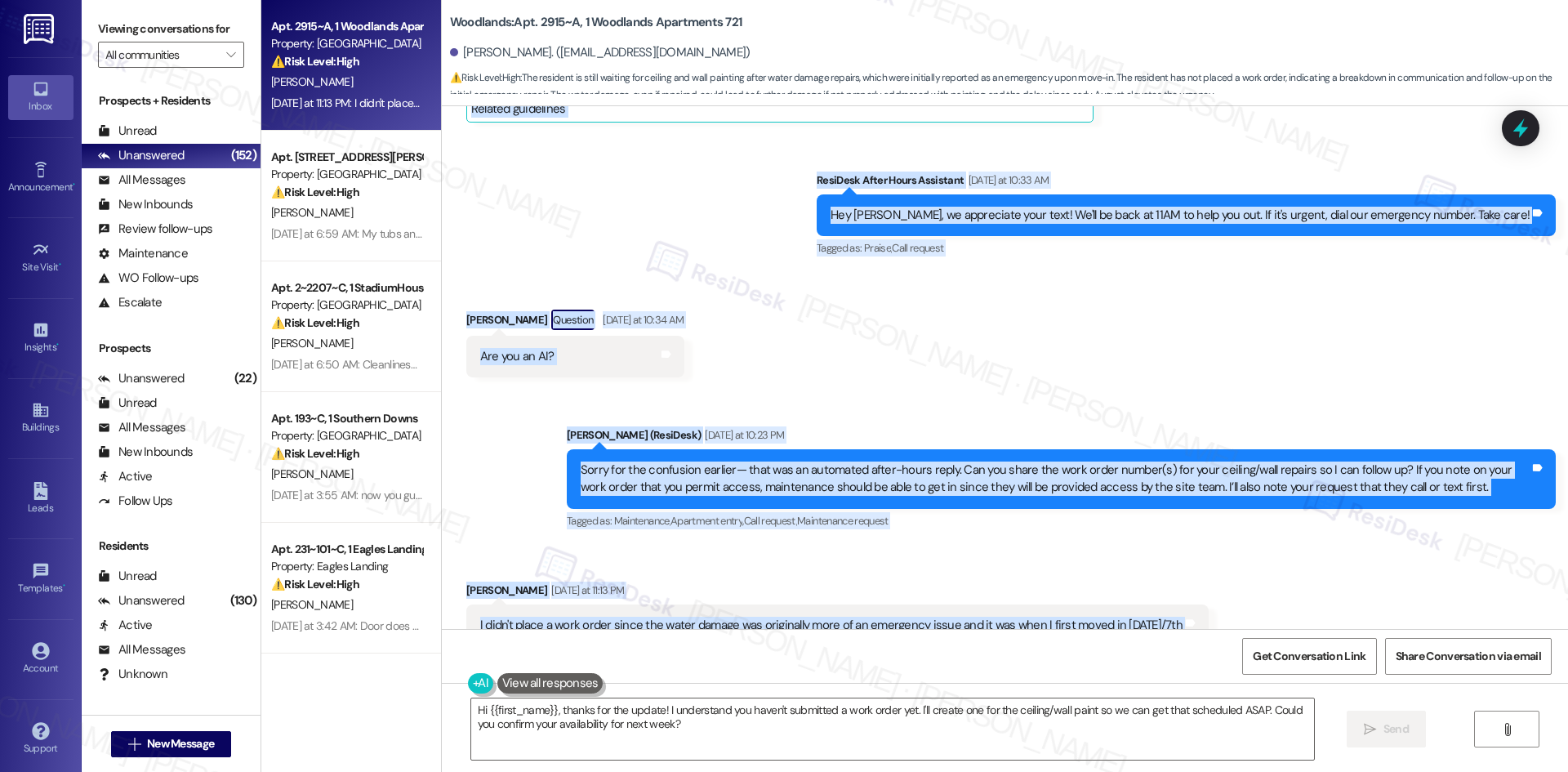
scroll to position [1389, 0]
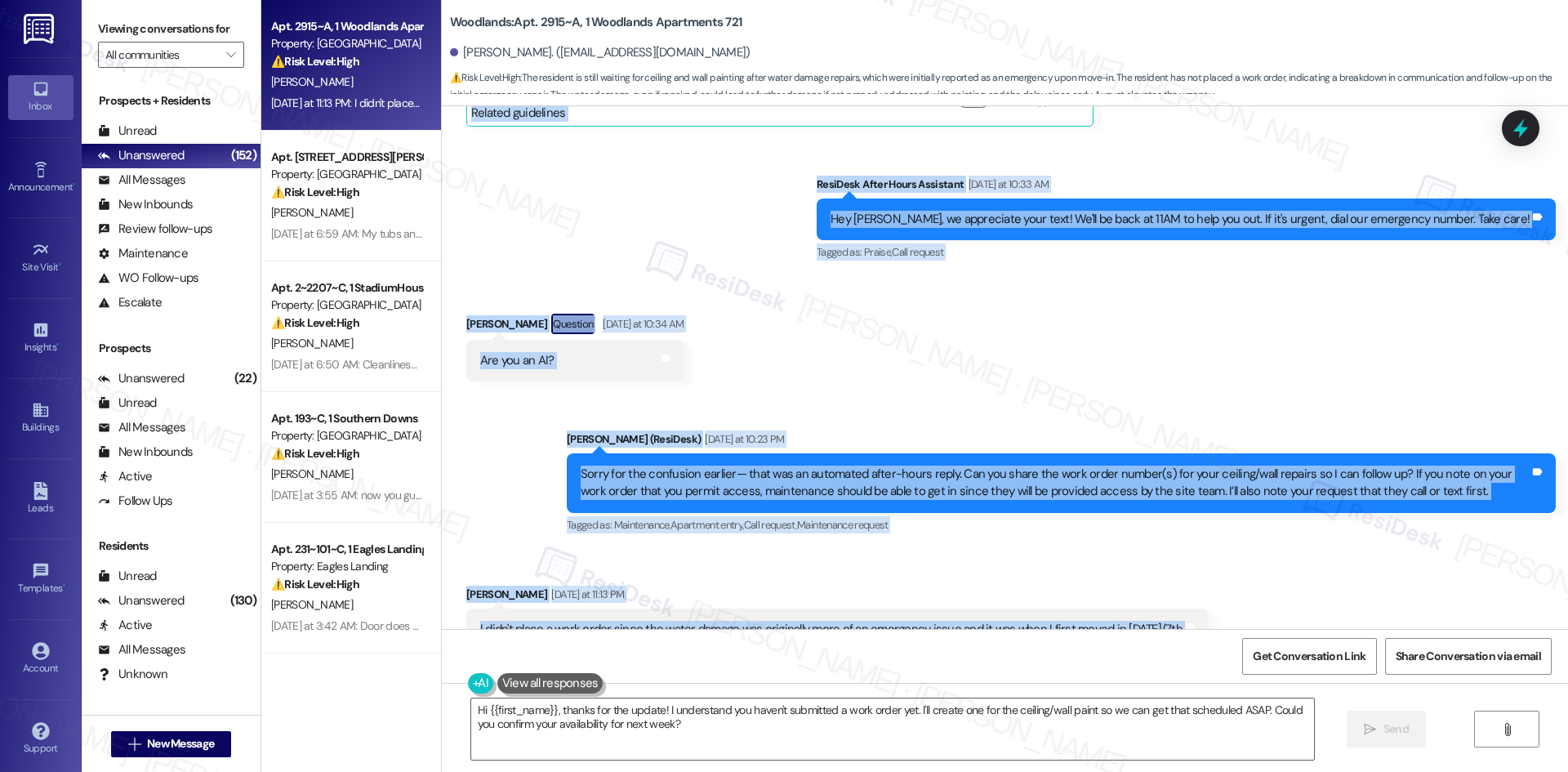
click at [701, 340] on div "Received via SMS Bradley Stiles Question Yesterday at 10:34 AM Are you an AI? T…" at bounding box center [1004, 335] width 1127 height 117
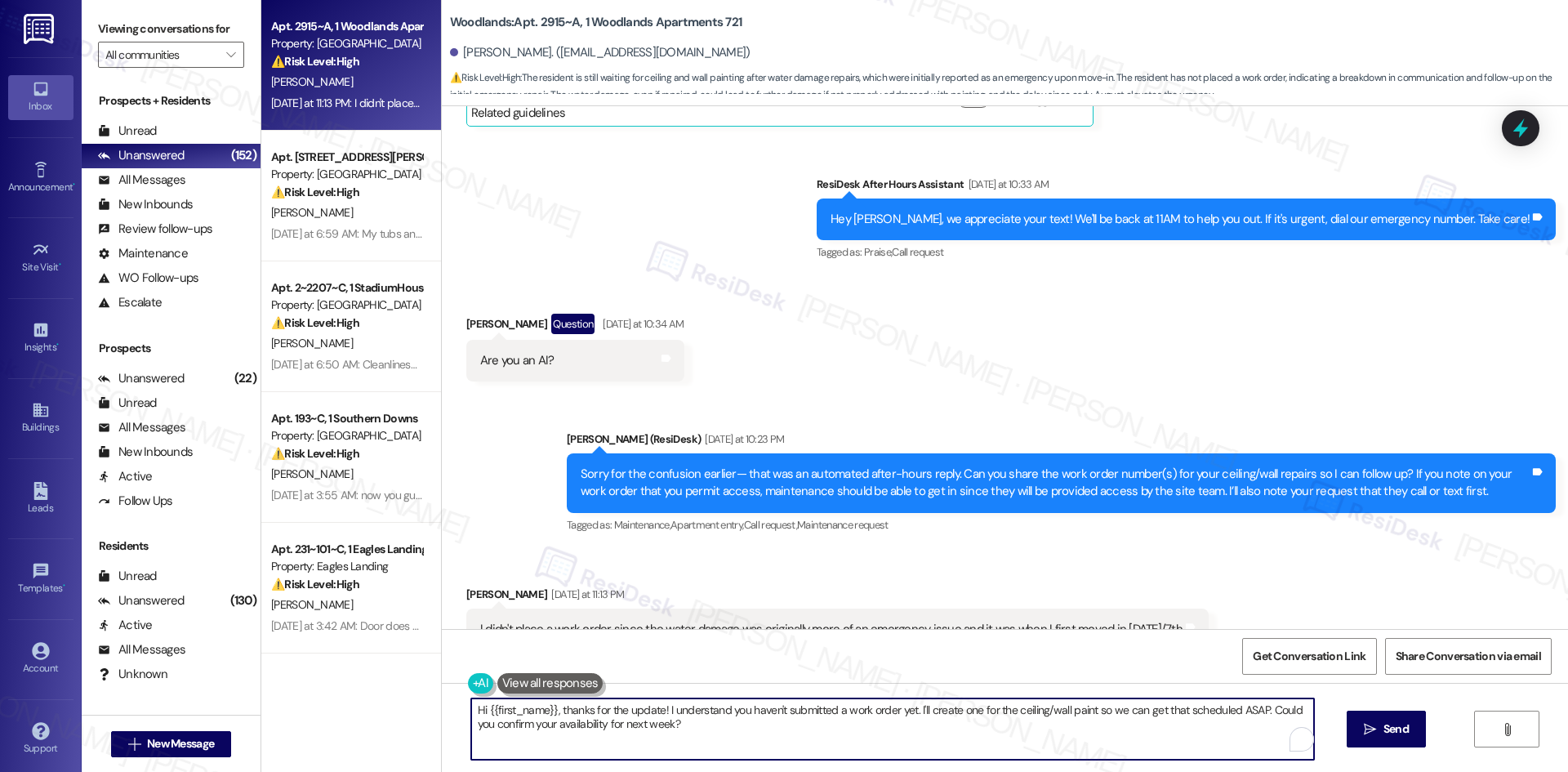
click at [787, 744] on textarea "Hi {{first_name}}, thanks for the update! I understand you haven't submitted a …" at bounding box center [893, 729] width 843 height 61
paste textarea "Thanks for letting me know, Bradley. I’ll submit a work order to the site team …"
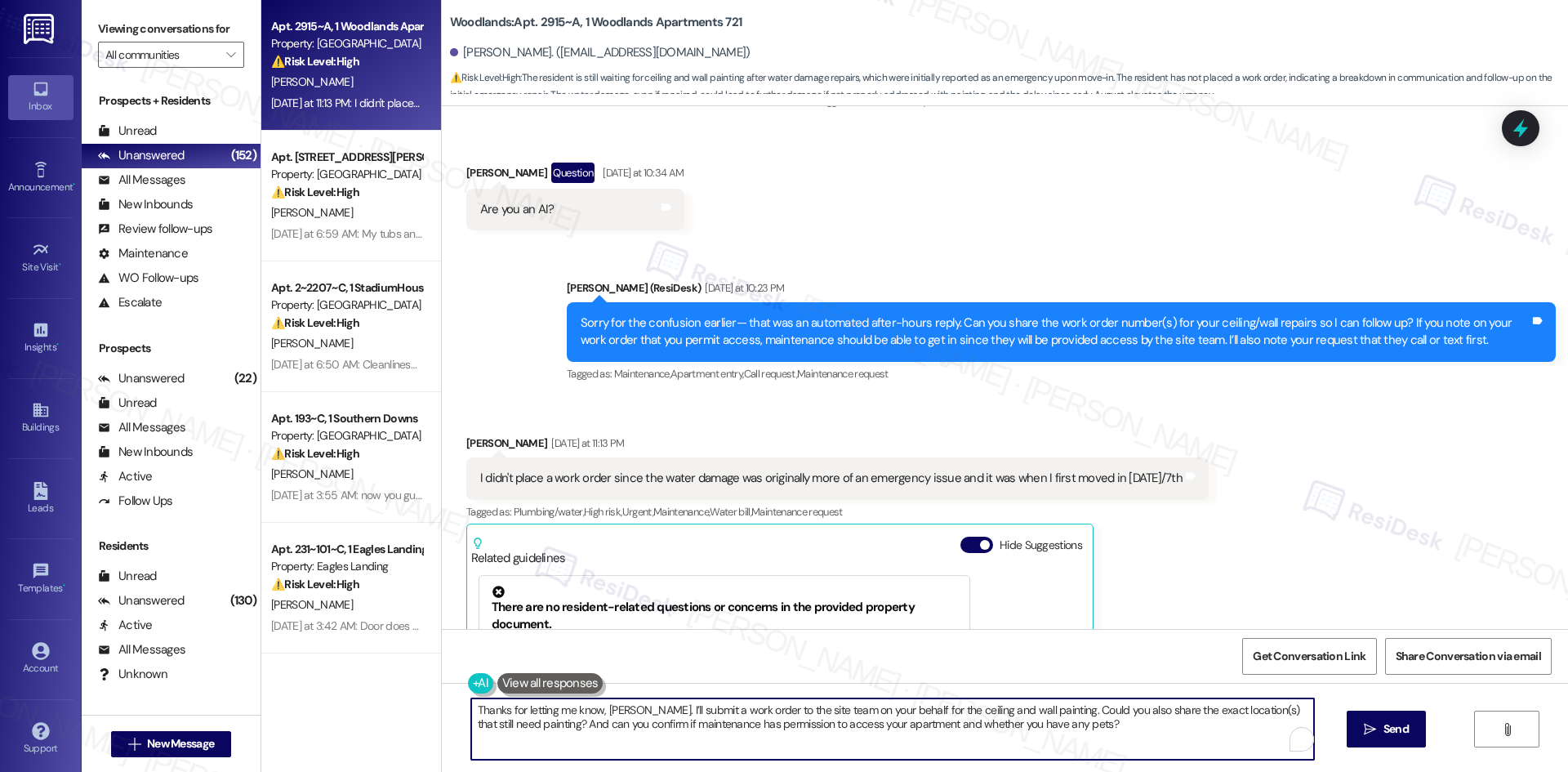
scroll to position [1797, 0]
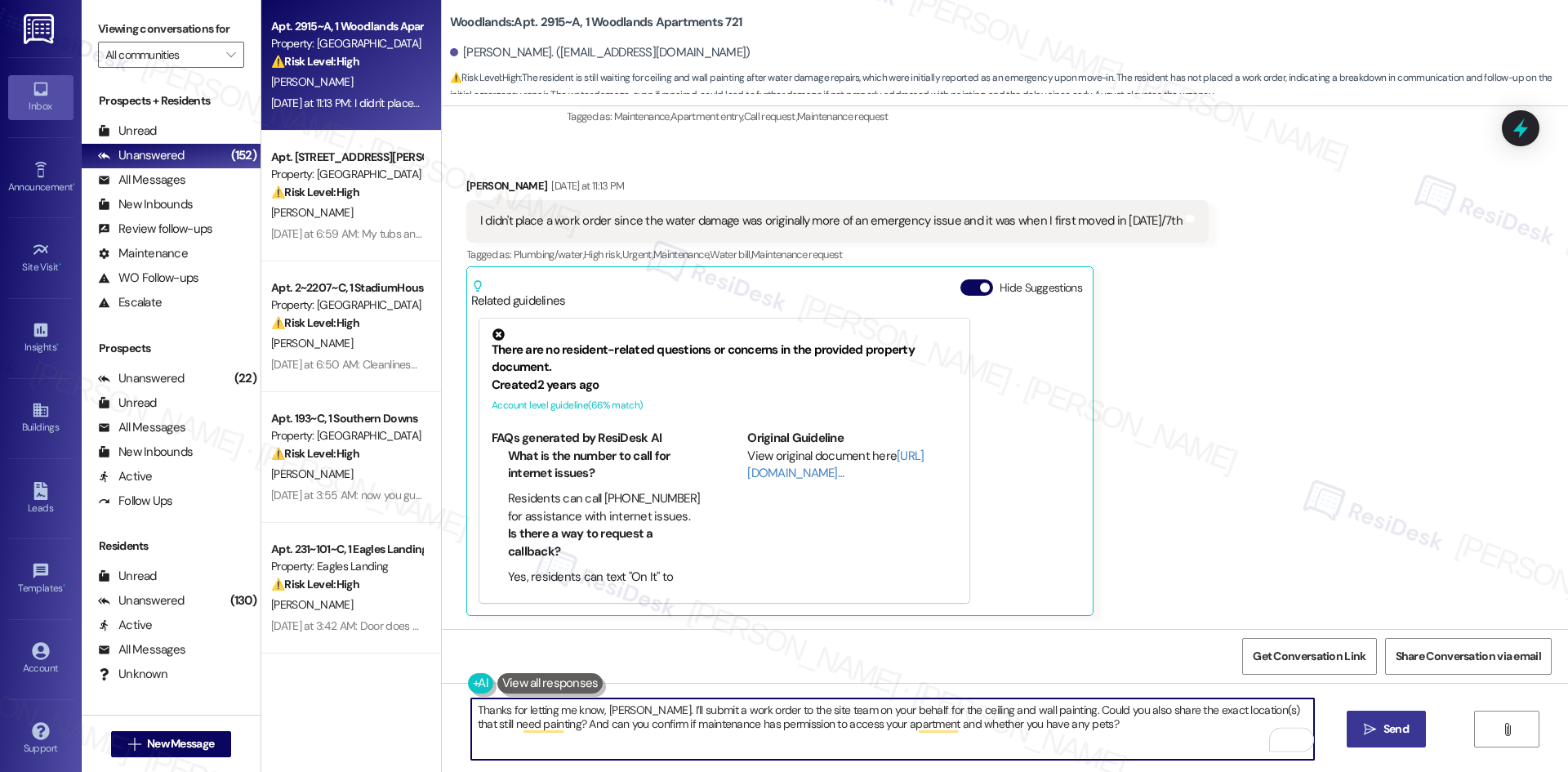
type textarea "Thanks for letting me know, Bradley. I’ll submit a work order to the site team …"
click at [1388, 733] on span "Send" at bounding box center [1396, 728] width 25 height 17
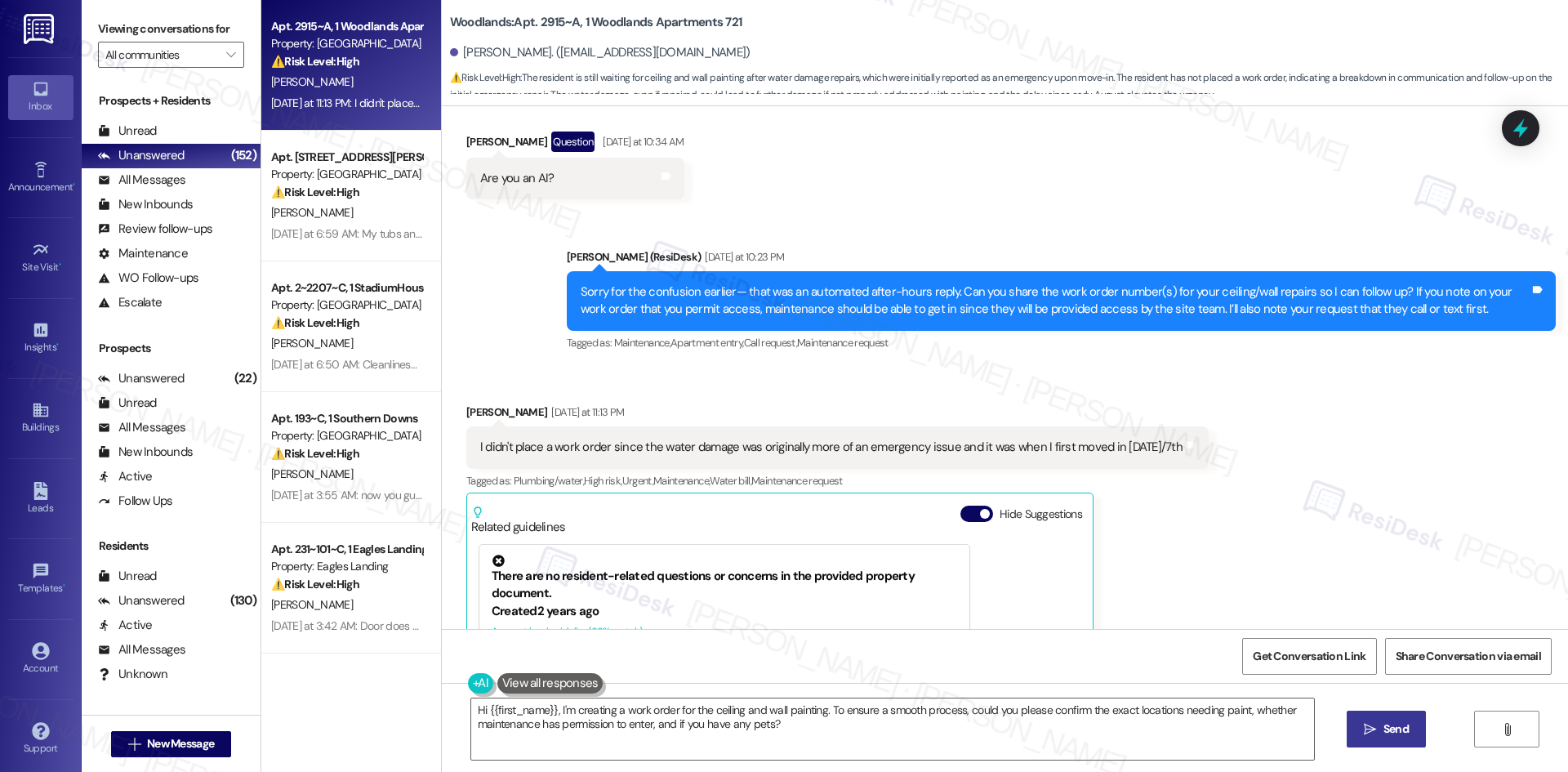
scroll to position [1651, 0]
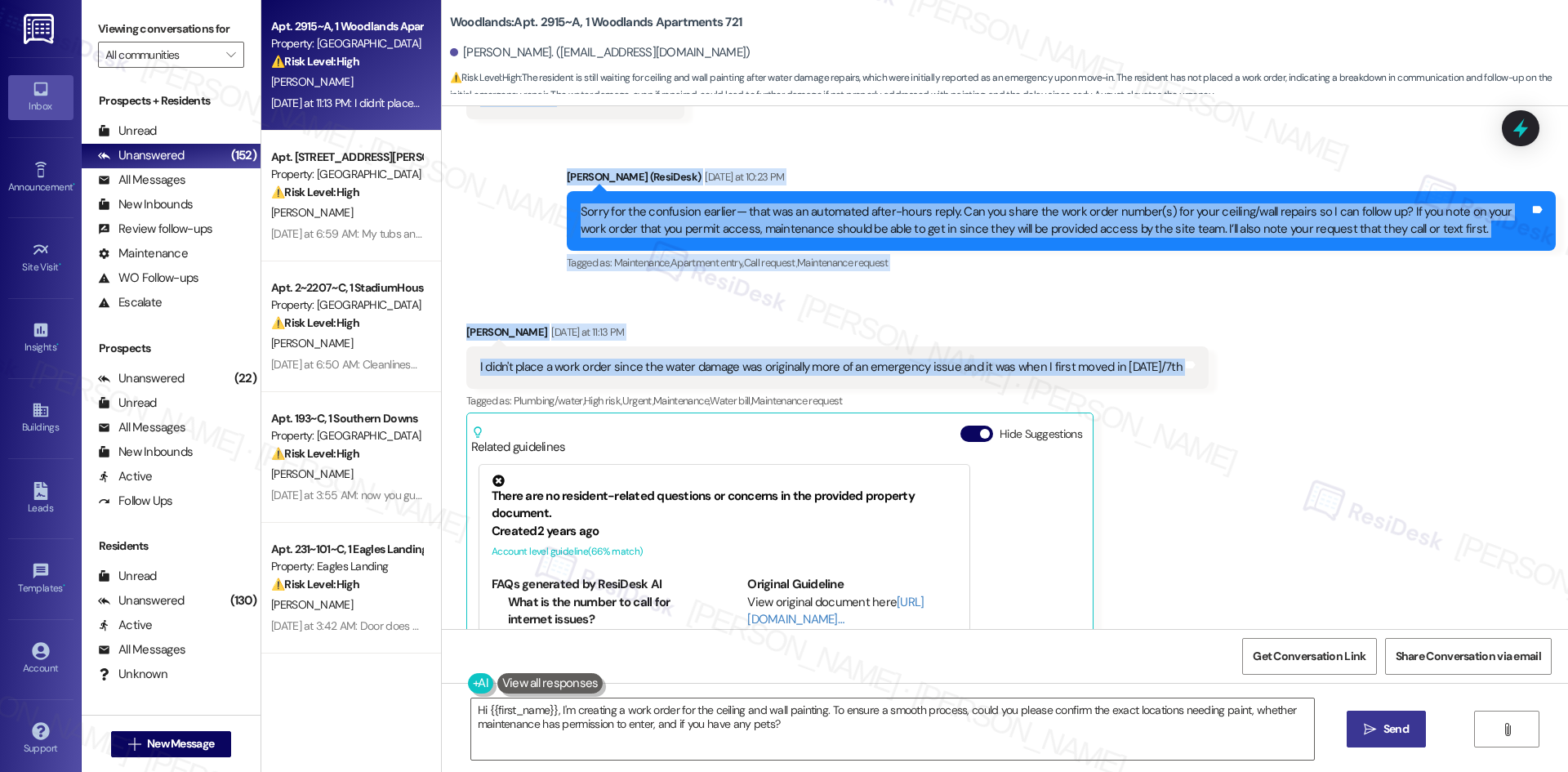
drag, startPoint x: 499, startPoint y: 245, endPoint x: 1281, endPoint y: 373, distance: 792.4
click at [1281, 373] on div "Lease started Aug 16, 2025 at 8:00 AM Survey, sent via SMS Residesk Automated S…" at bounding box center [1004, 367] width 1127 height 522
copy div "Sarah (ResiDesk) Yesterday at 7:55 AM Thank you for sharing such detailed feedb…"
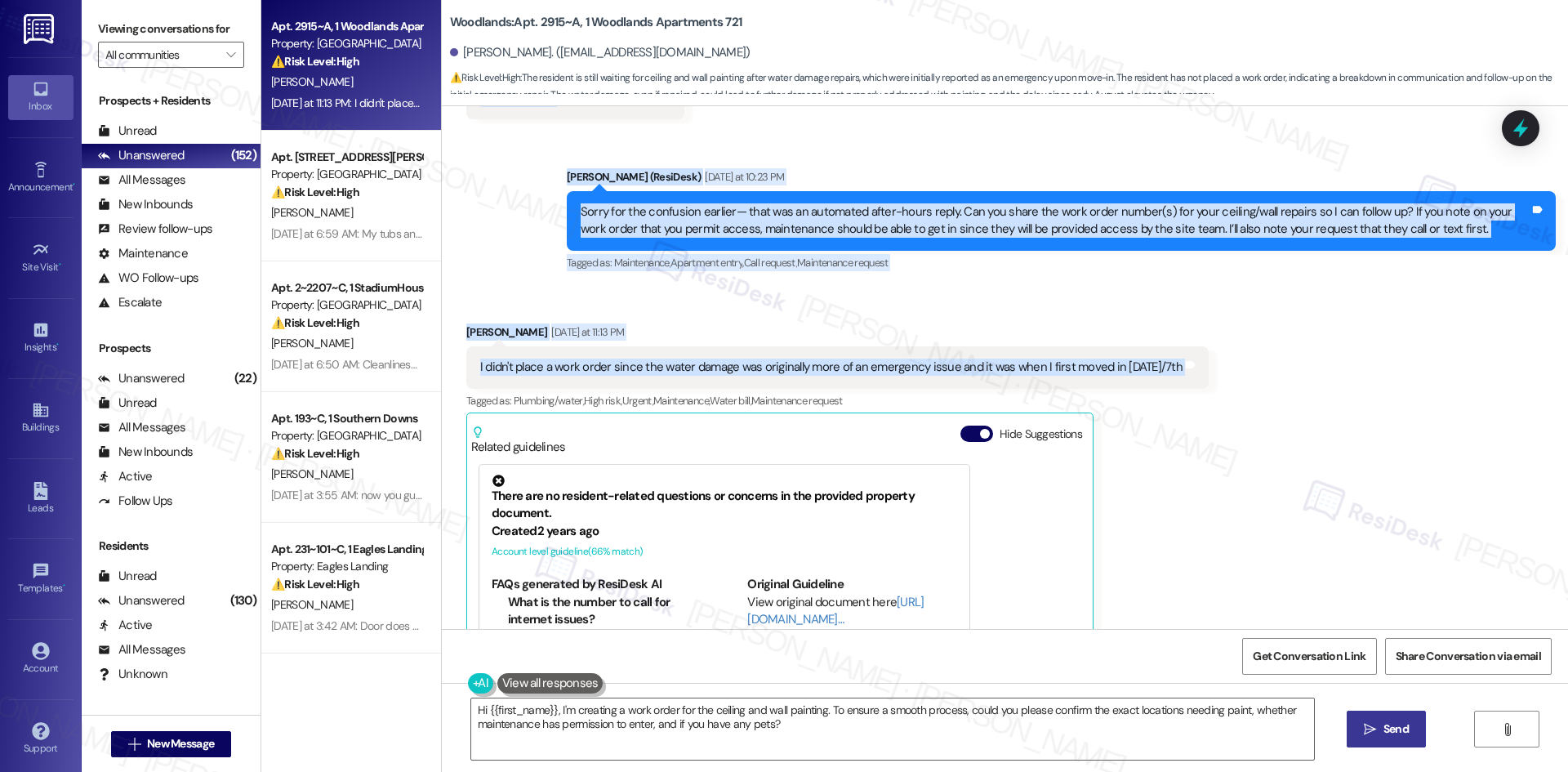
scroll to position [2059, 0]
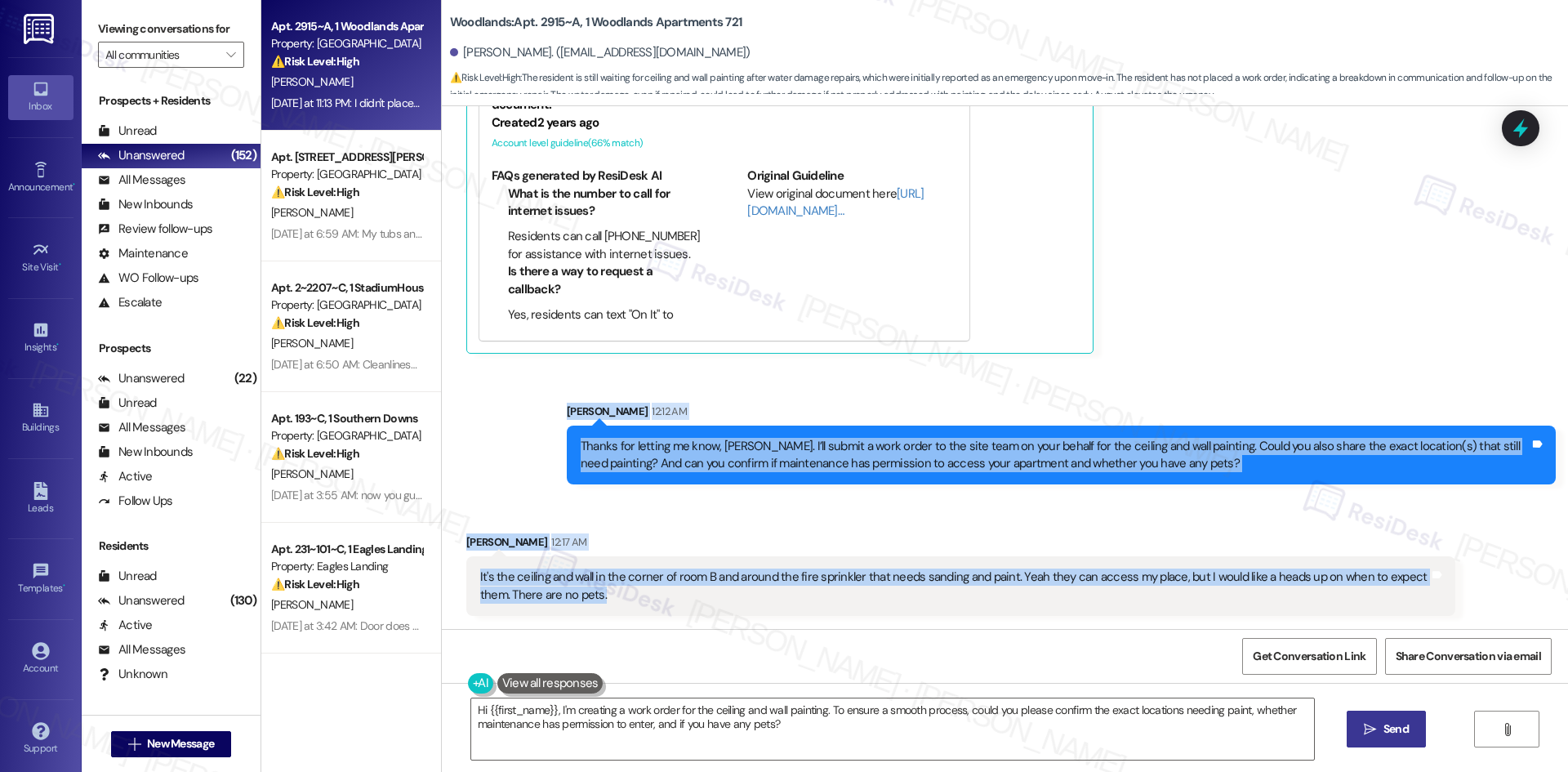
drag, startPoint x: 539, startPoint y: 397, endPoint x: 936, endPoint y: 619, distance: 454.9
click at [936, 619] on div "Lease started Aug 16, 2025 at 8:00 AM Survey, sent via SMS Residesk Automated S…" at bounding box center [1004, 367] width 1127 height 522
copy div "Sarah 12:12 AM Thanks for letting me know, Bradley. I’ll submit a work order to…"
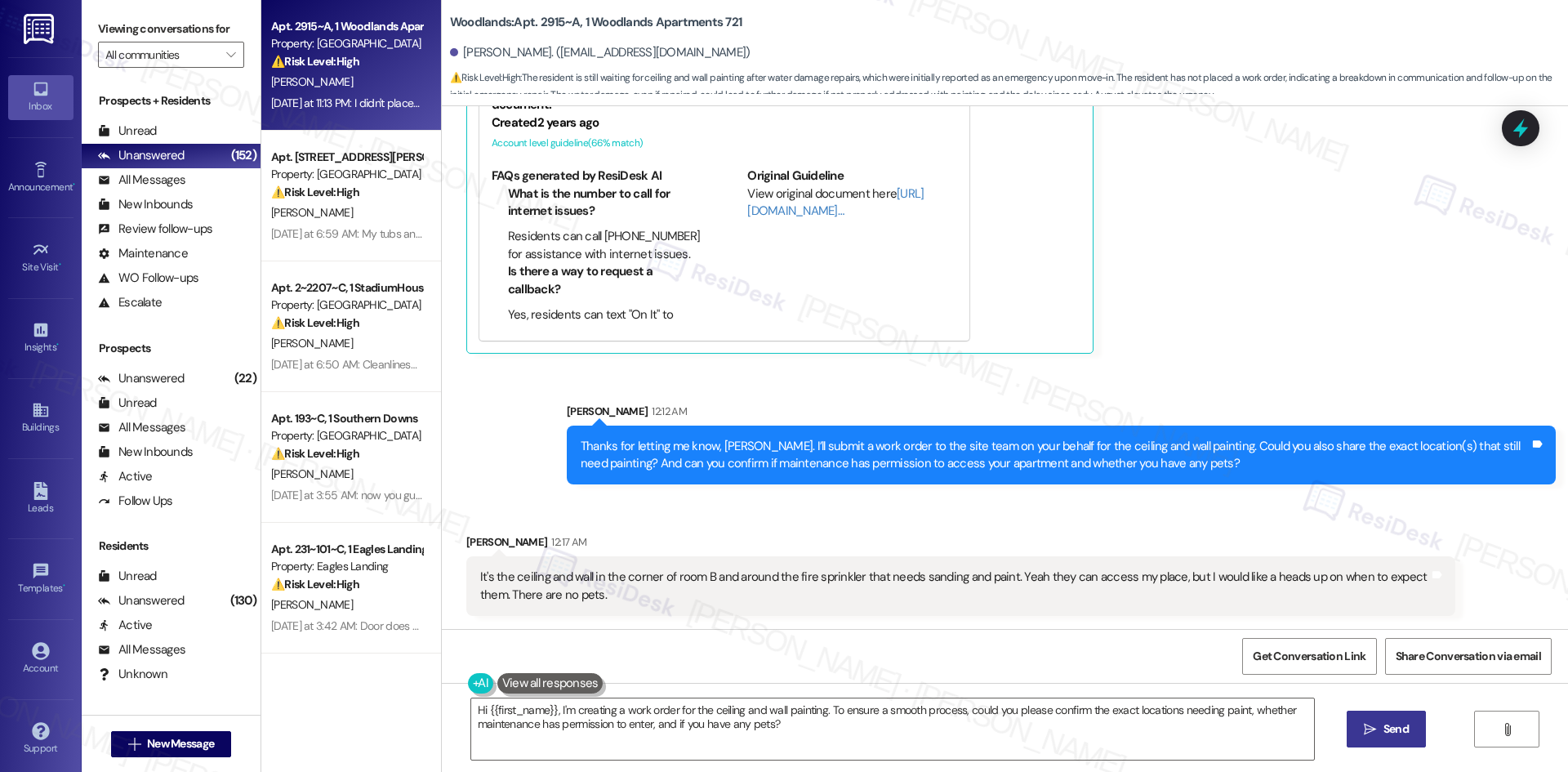
click at [1300, 300] on div "Received via SMS Bradley Stiles Yesterday at 11:13 PM I didn't place a work ord…" at bounding box center [1004, 121] width 1127 height 486
click at [715, 745] on textarea "Hi {{first_name}}, I'm creating a work order for the ceiling and wall painting.…" at bounding box center [893, 729] width 843 height 61
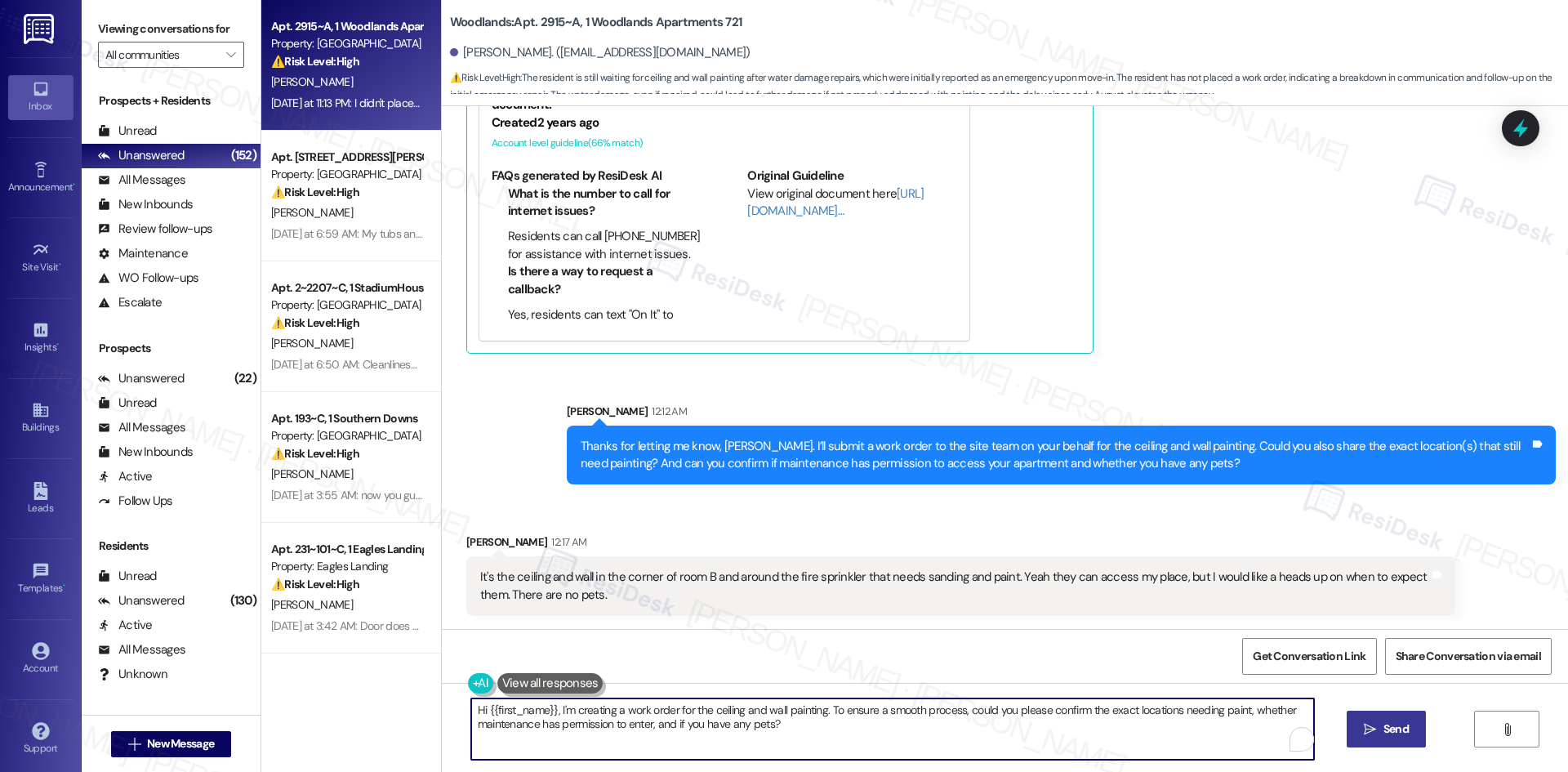
paste textarea "Thank you for clarifying, Bradley. I’ll let the site team know about the ceilin…"
type textarea "Thank you for clarifying, Bradley. I’ll let the site team know about the ceilin…"
click at [1387, 721] on span "Send" at bounding box center [1396, 728] width 25 height 17
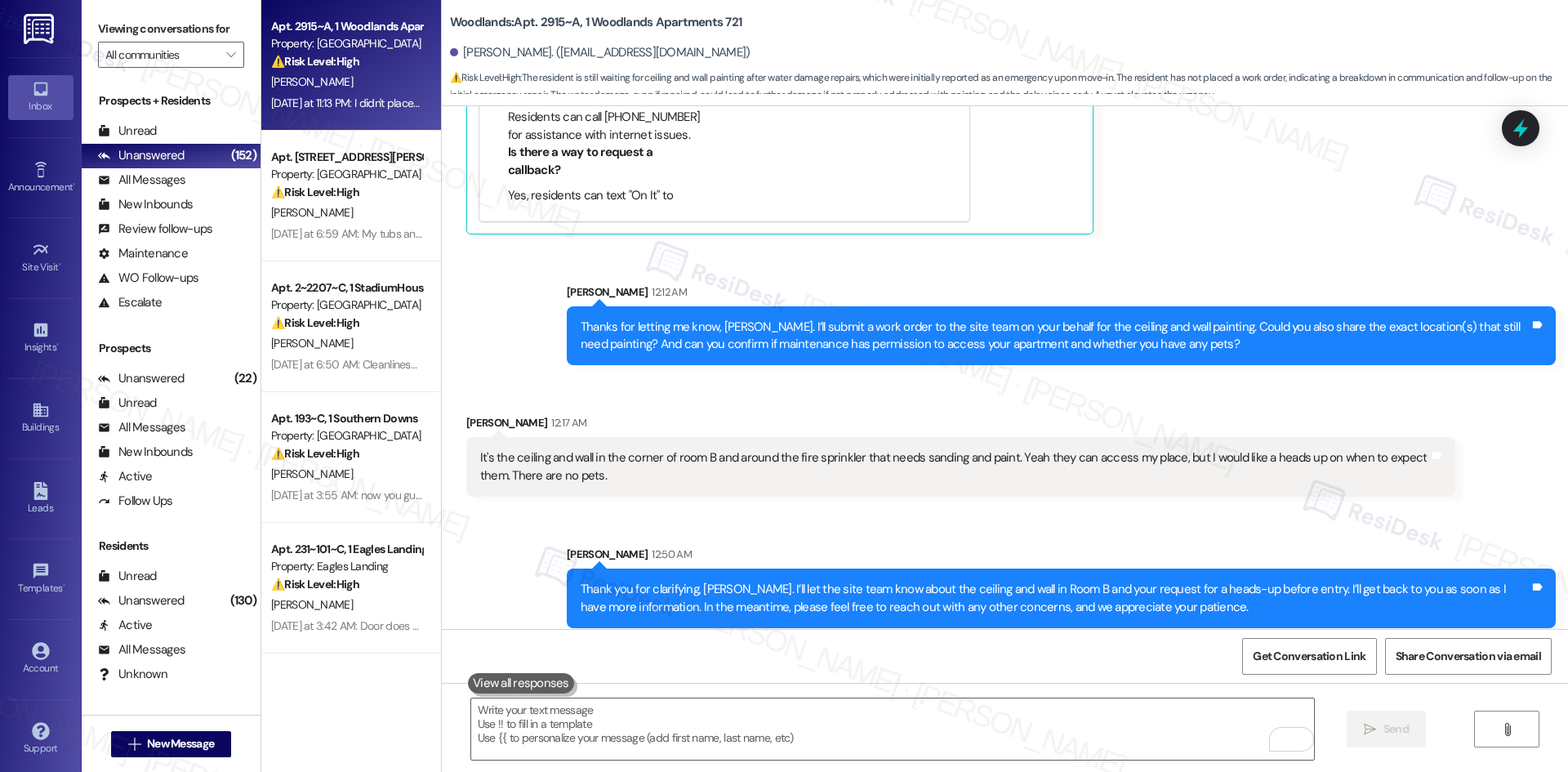
scroll to position [2190, 0]
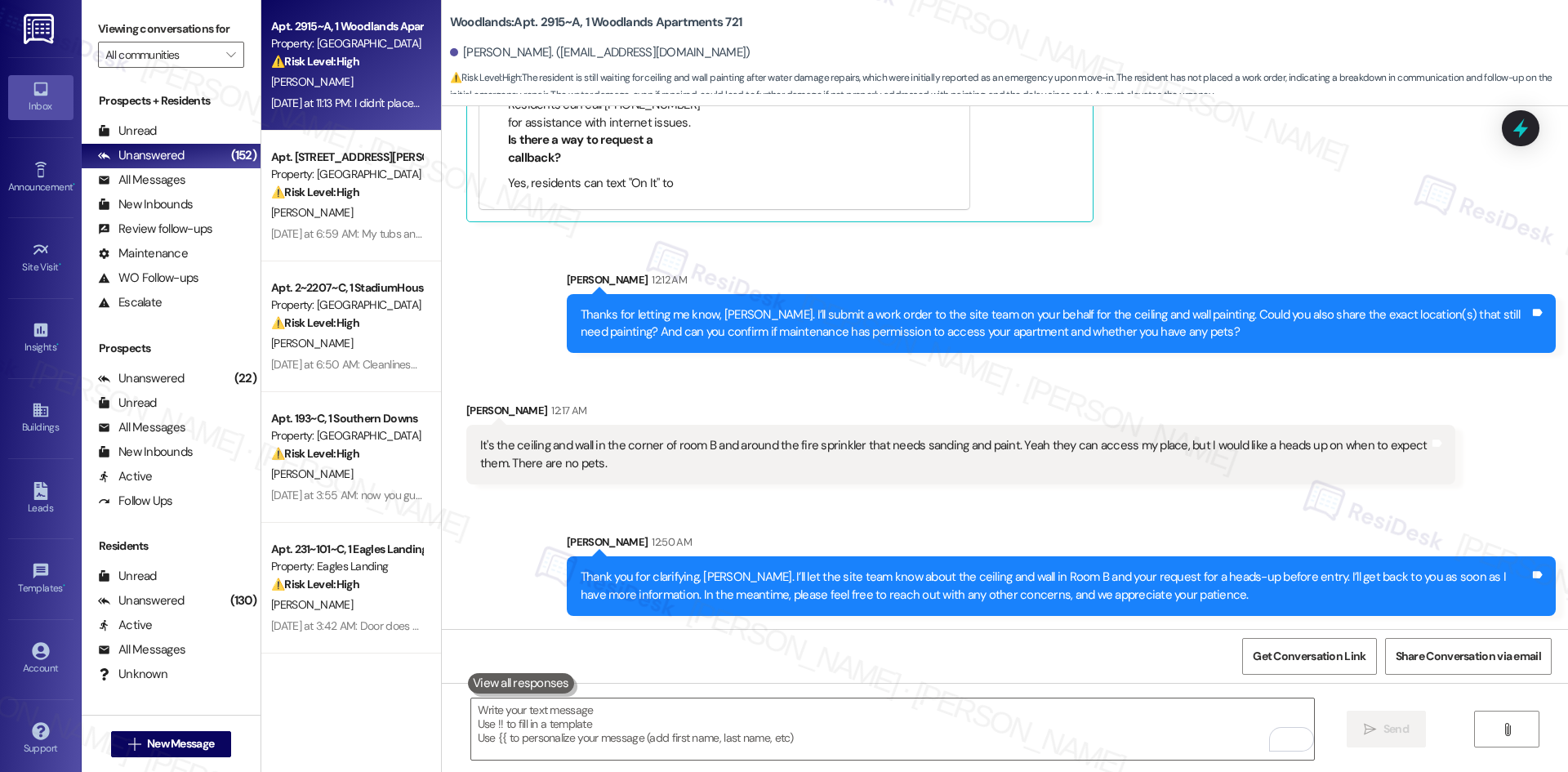
click at [678, 519] on div "Sent via SMS Sarah 12:50 AM Thank you for clarifying, Bradley. I’ll let the sit…" at bounding box center [1004, 562] width 1127 height 131
click at [959, 382] on div "Received via SMS Bradley Stiles 12:17 AM It's the ceiling and wall in the corne…" at bounding box center [1004, 430] width 1127 height 131
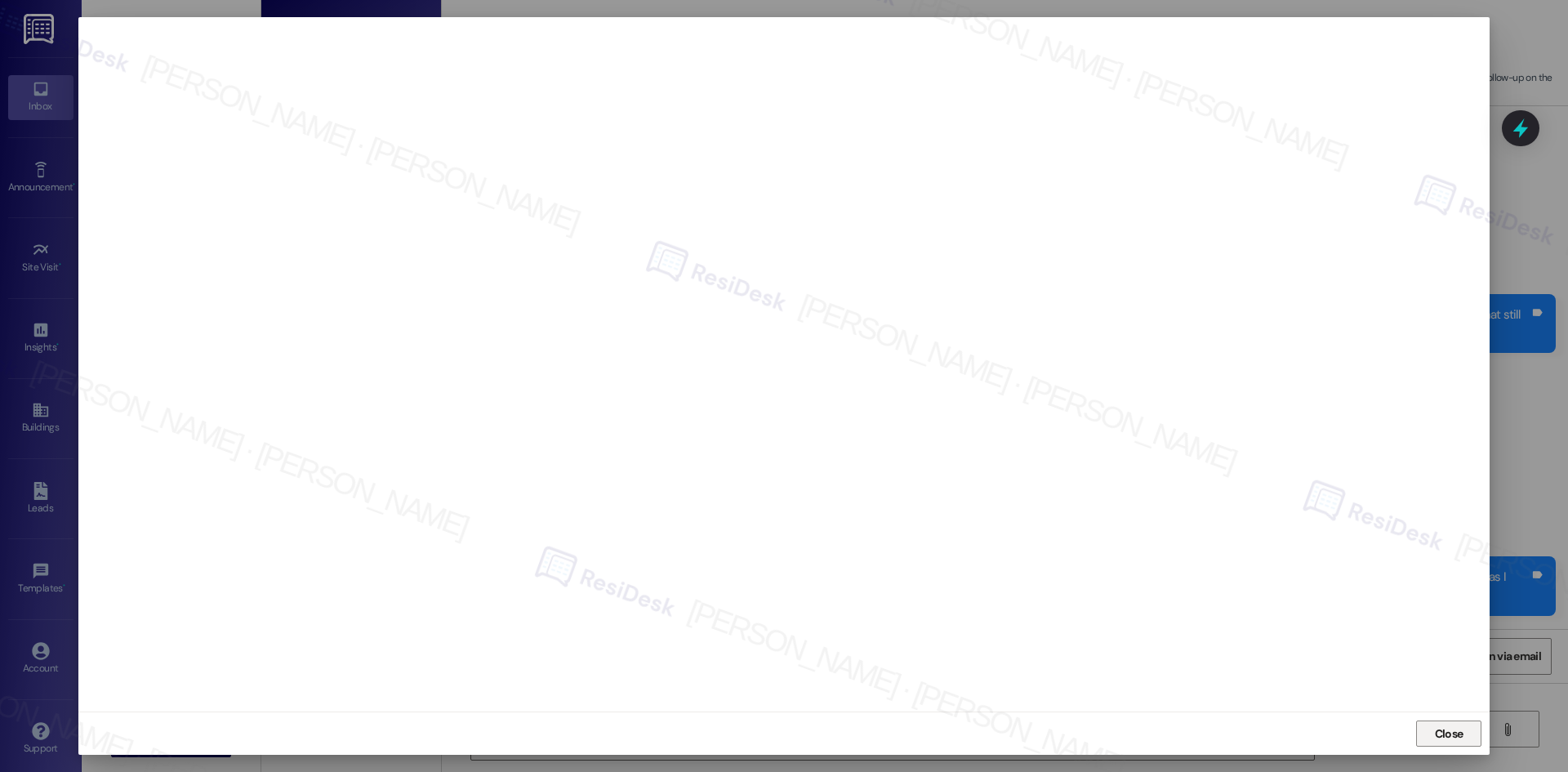
click at [1465, 739] on span "Close" at bounding box center [1449, 733] width 35 height 17
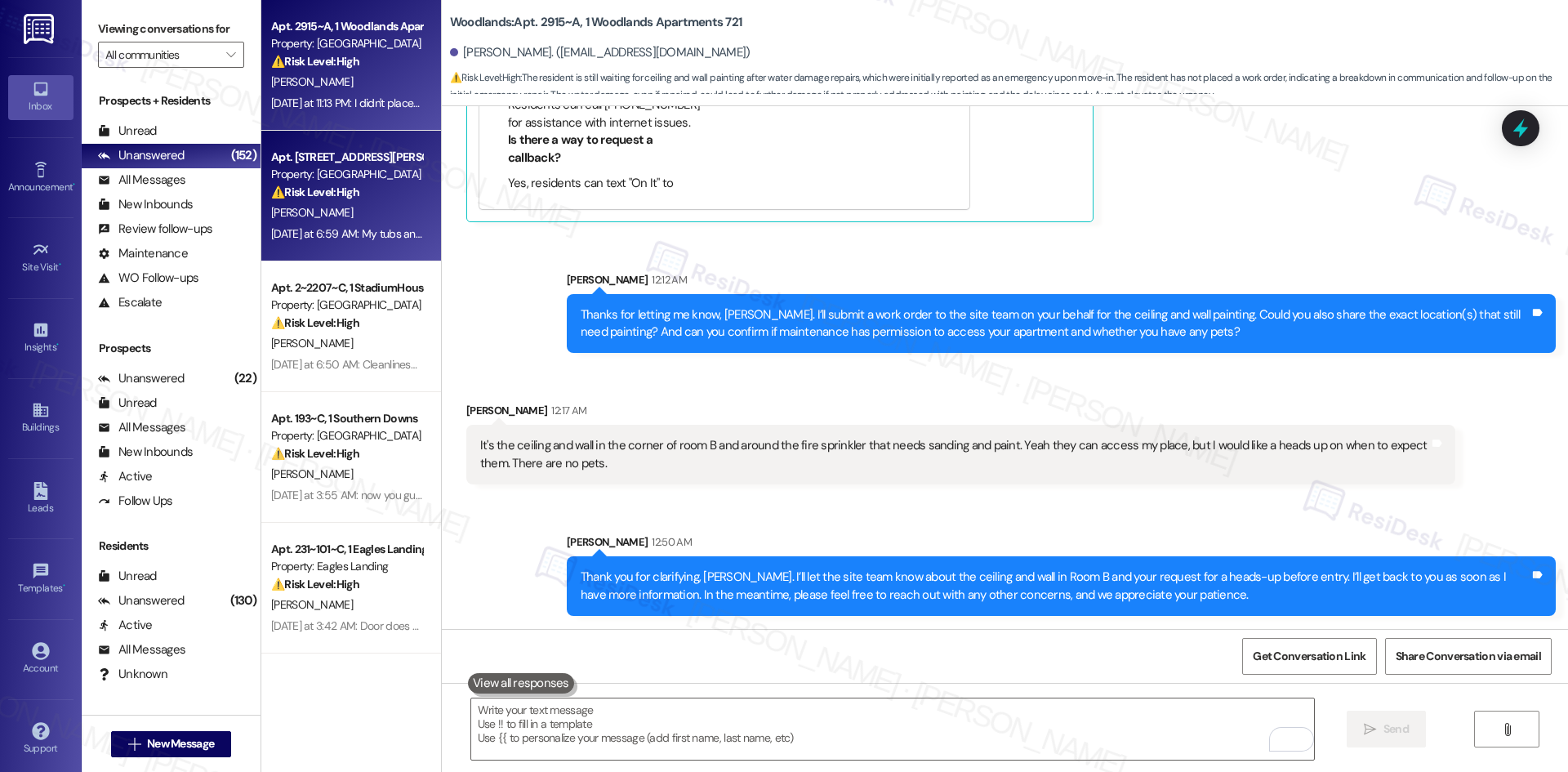
click at [346, 202] on div "J. Green" at bounding box center [347, 212] width 155 height 21
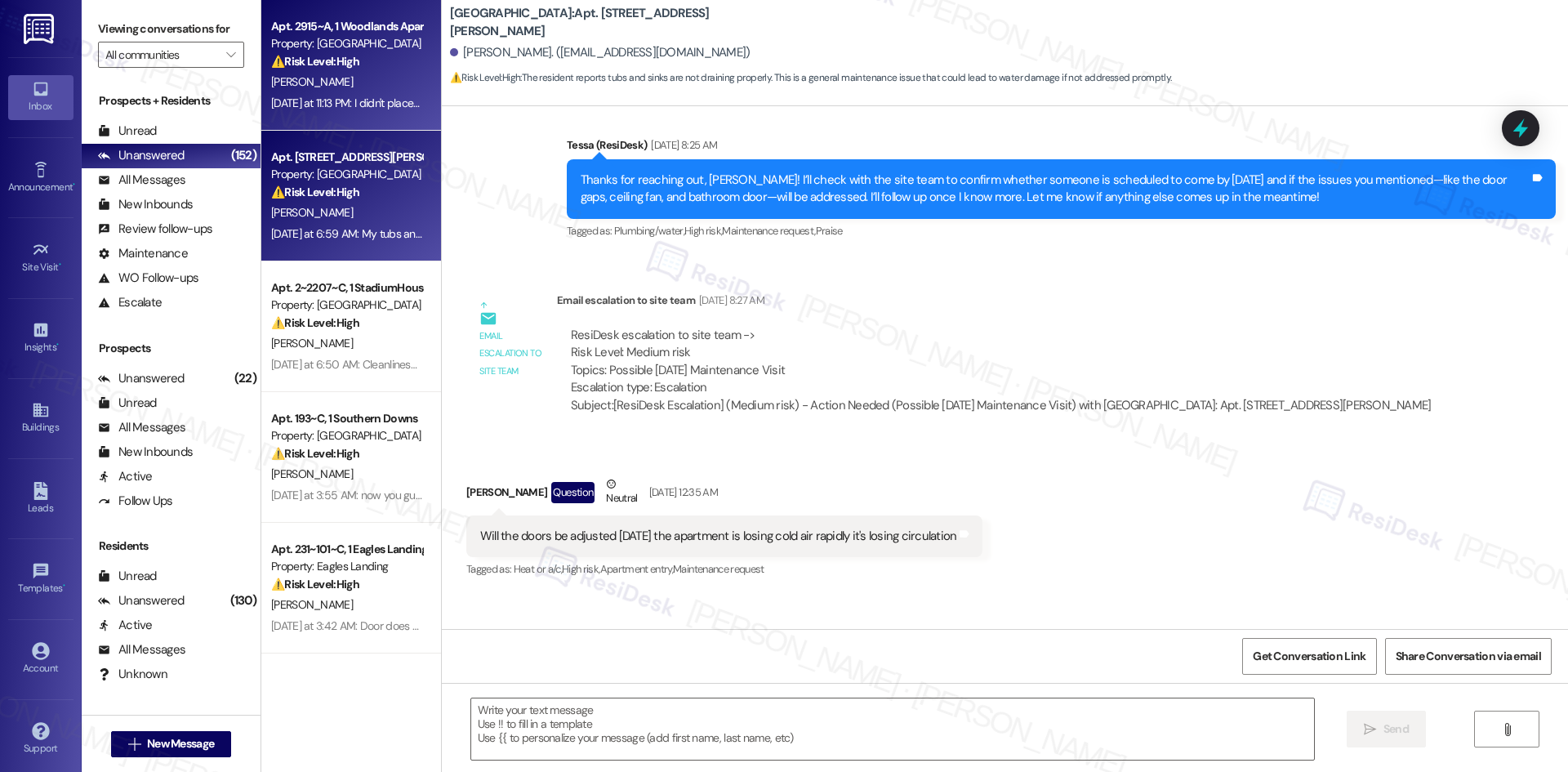
type textarea "Fetching suggested responses. Please feel free to read through the conversation…"
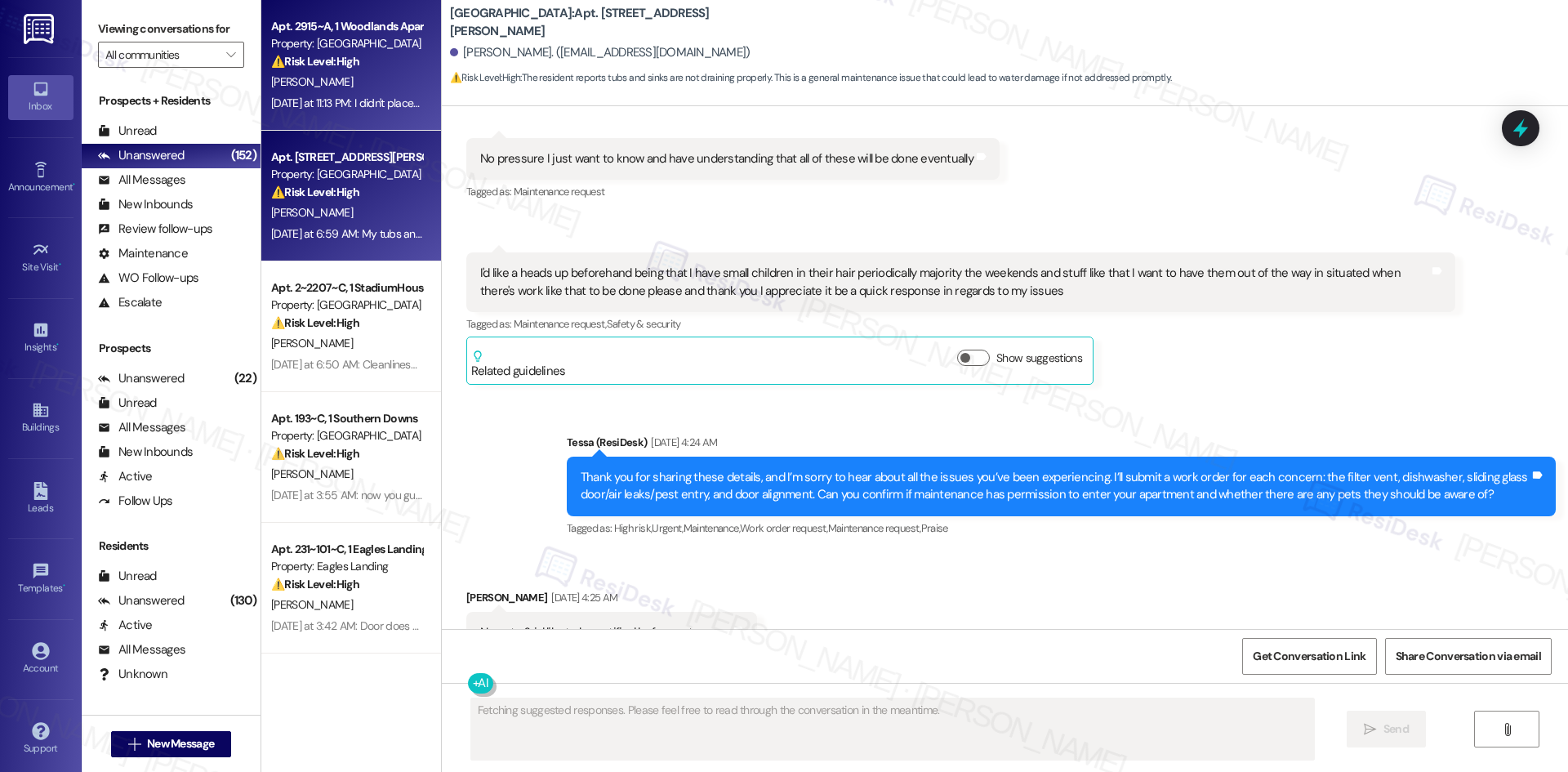
click at [363, 92] on div "B. Stiles" at bounding box center [347, 82] width 155 height 21
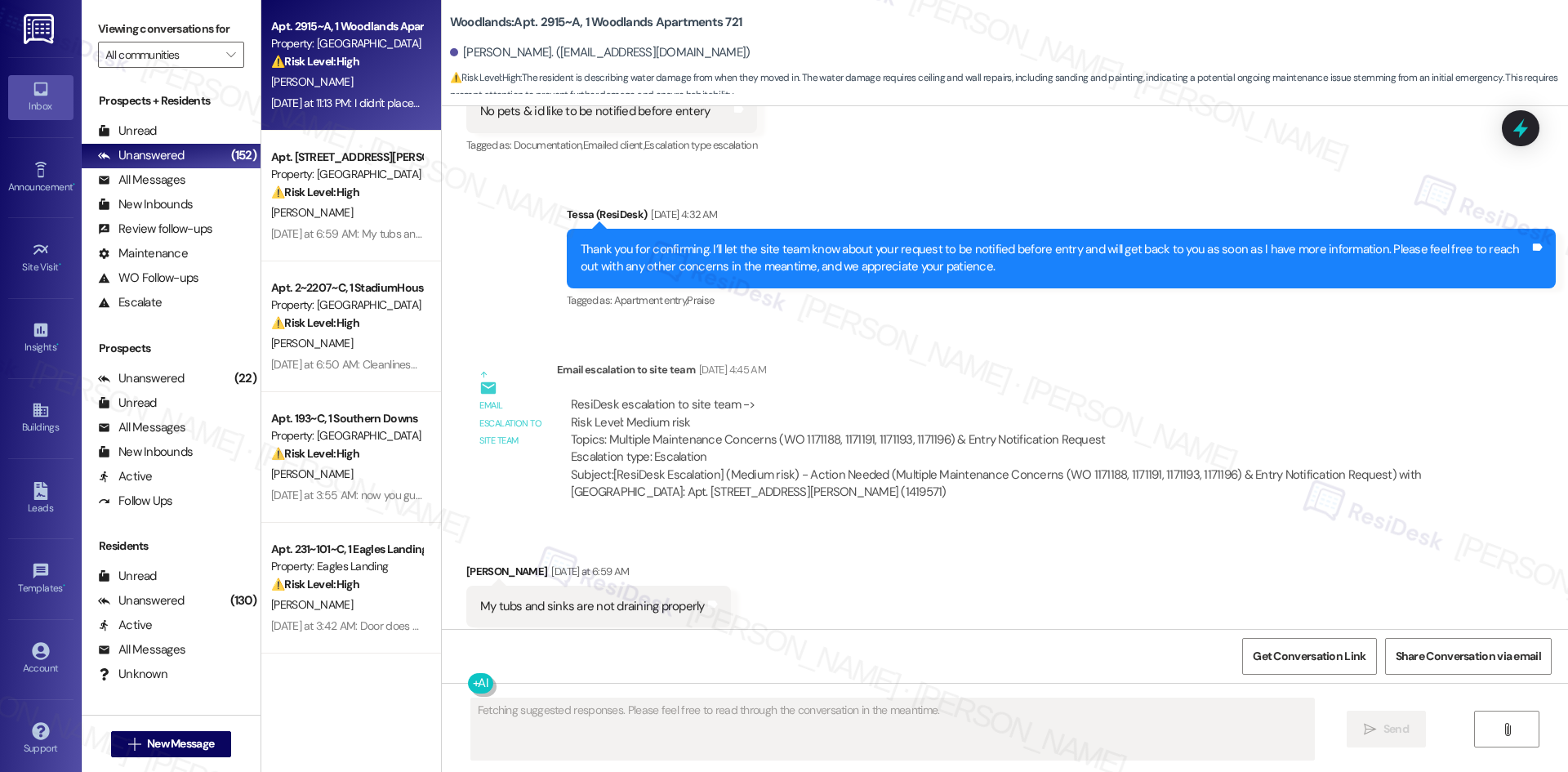
scroll to position [2329, 0]
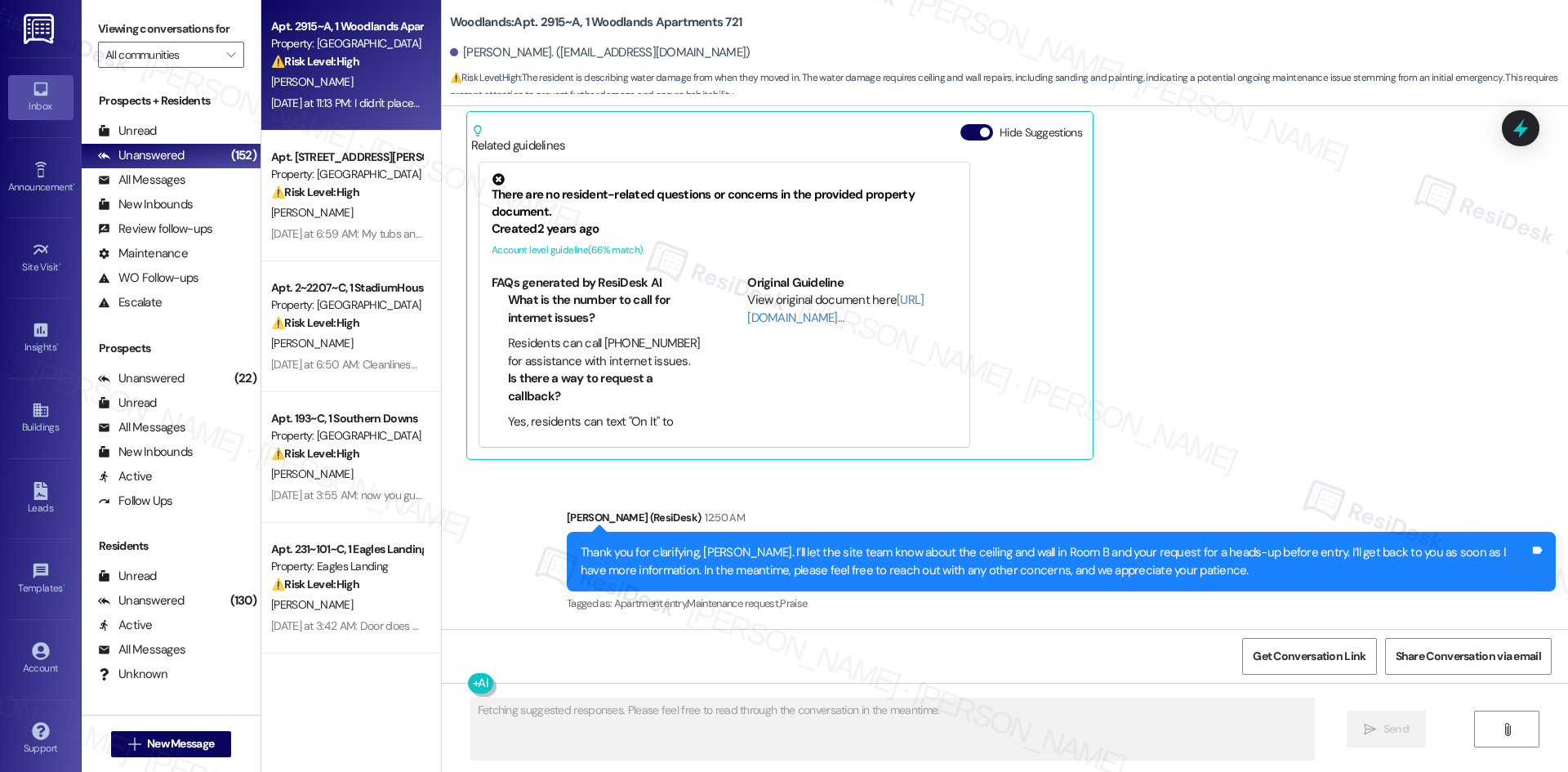
click at [1218, 420] on div "Bradley Stiles Neutral 12:17 AM It's the ceiling and wall in the corner of room…" at bounding box center [961, 224] width 989 height 473
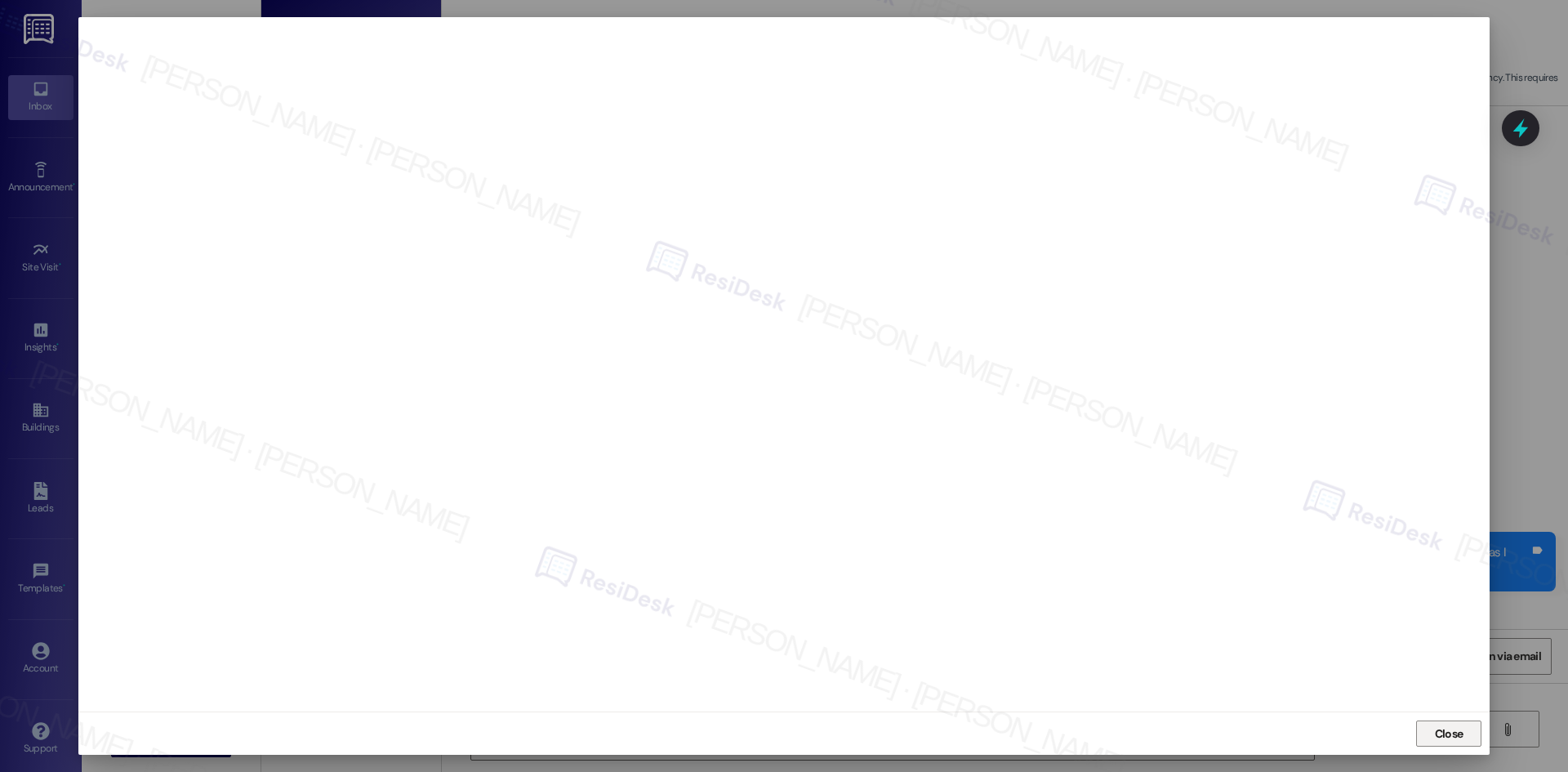
click at [1468, 744] on button "Close" at bounding box center [1448, 732] width 66 height 26
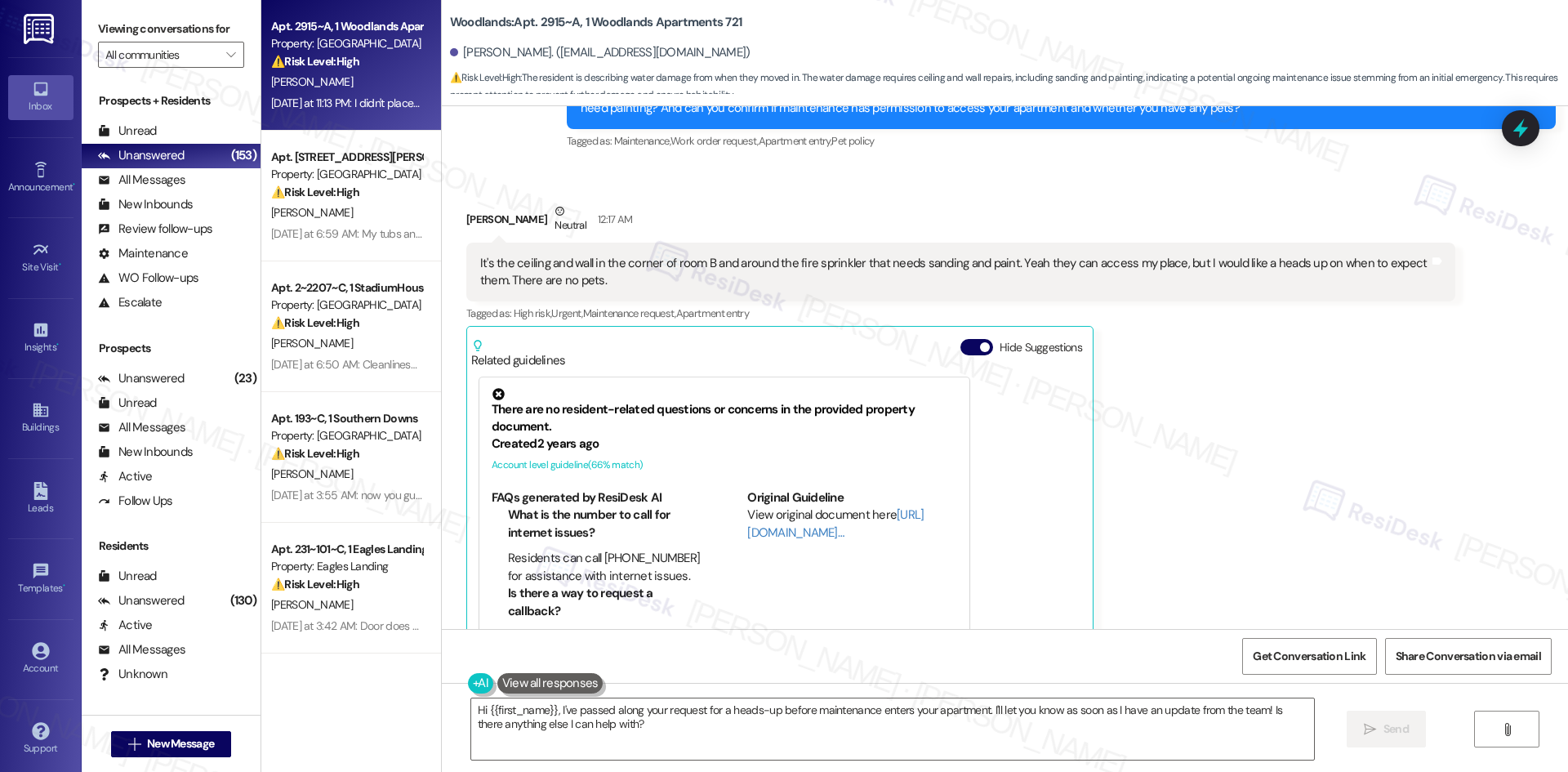
scroll to position [2083, 0]
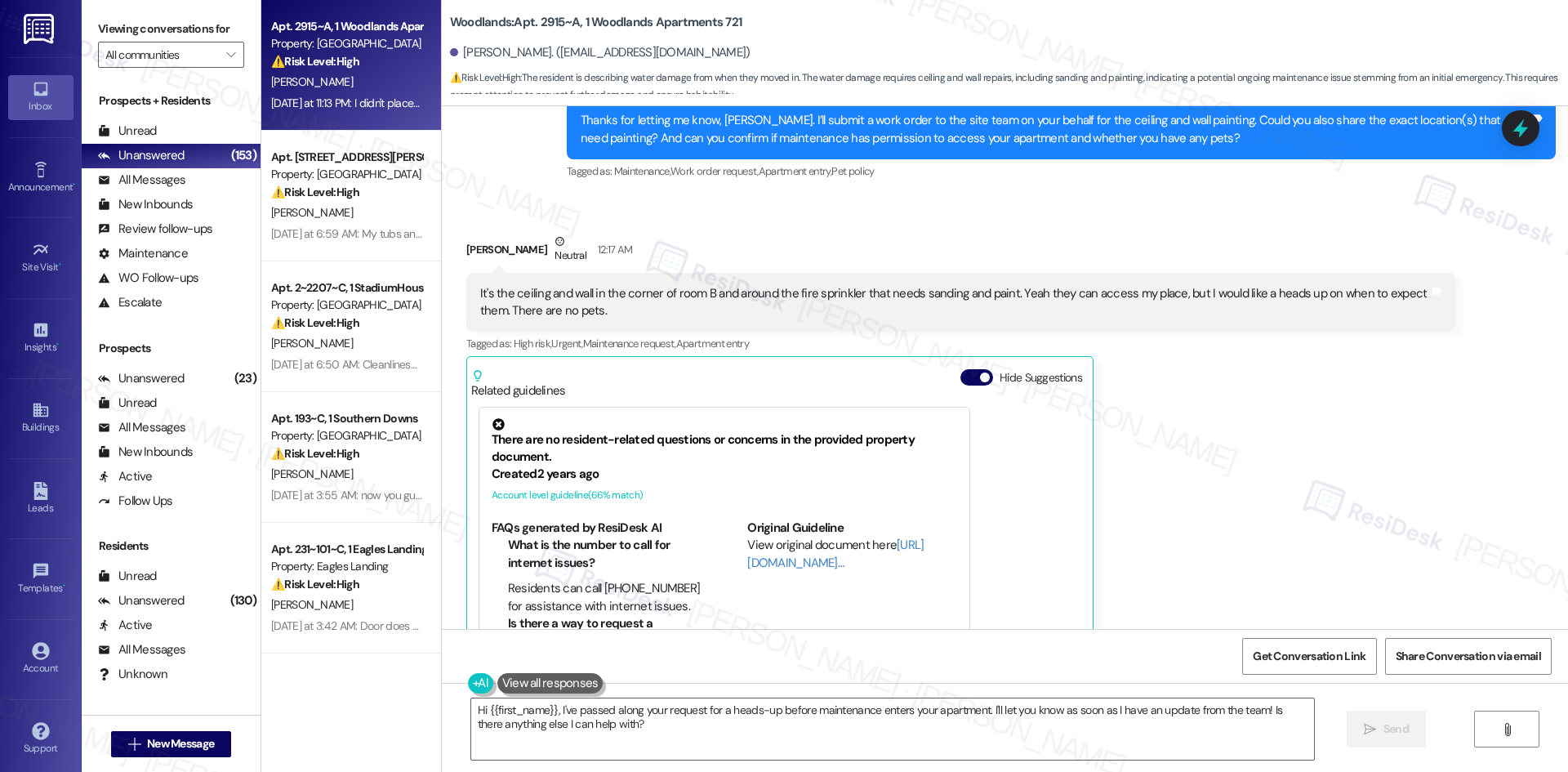
click at [1218, 357] on div "Bradley Stiles Neutral 12:17 AM It's the ceiling and wall in the corner of room…" at bounding box center [961, 469] width 989 height 473
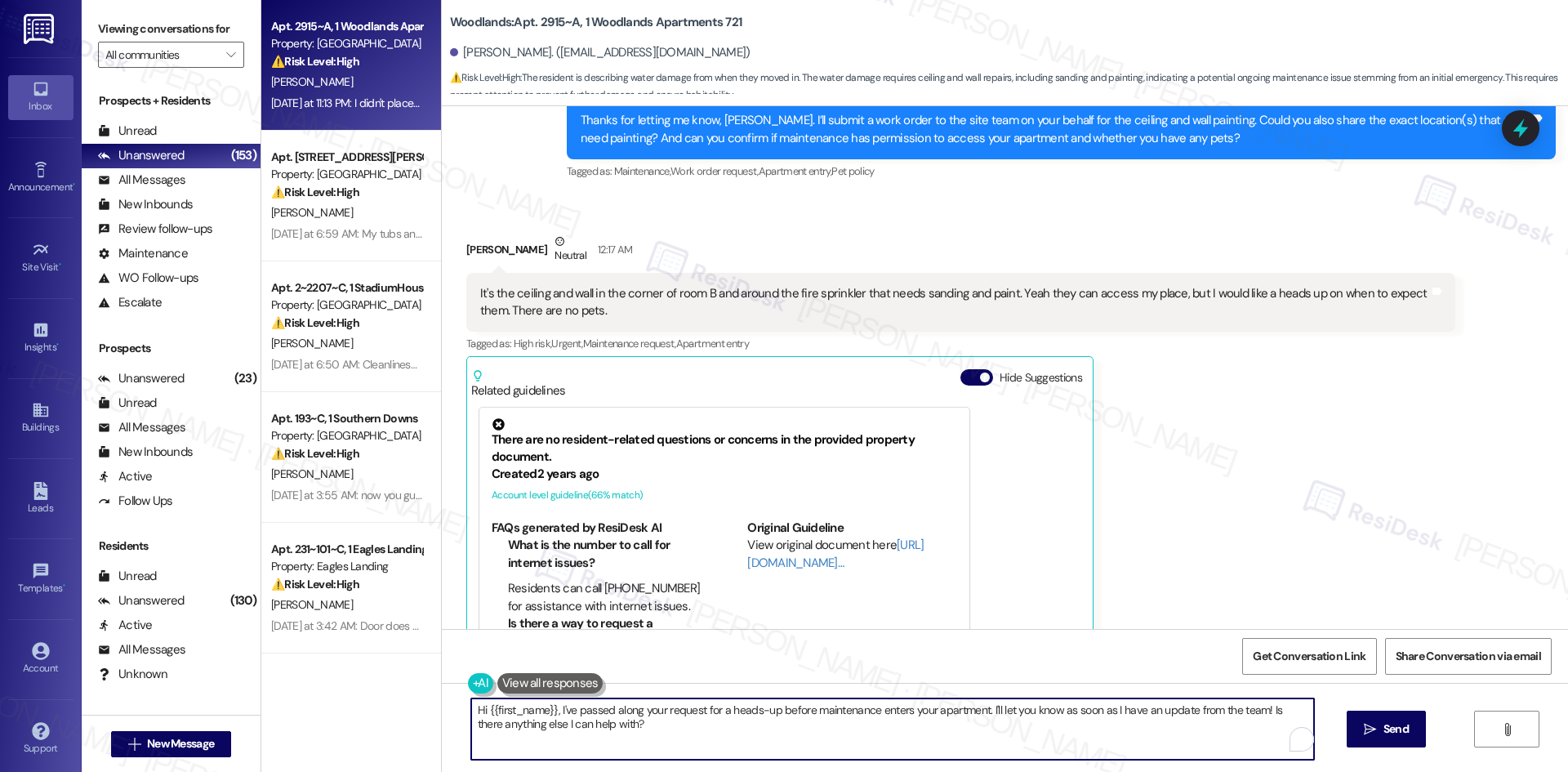
click at [834, 727] on textarea "Hi {{first_name}}, I've passed along your request for a heads-up before mainten…" at bounding box center [893, 729] width 843 height 61
paste textarea "I apologize for the inconvenience, {{first_name}}. Due to a system update, I’m …"
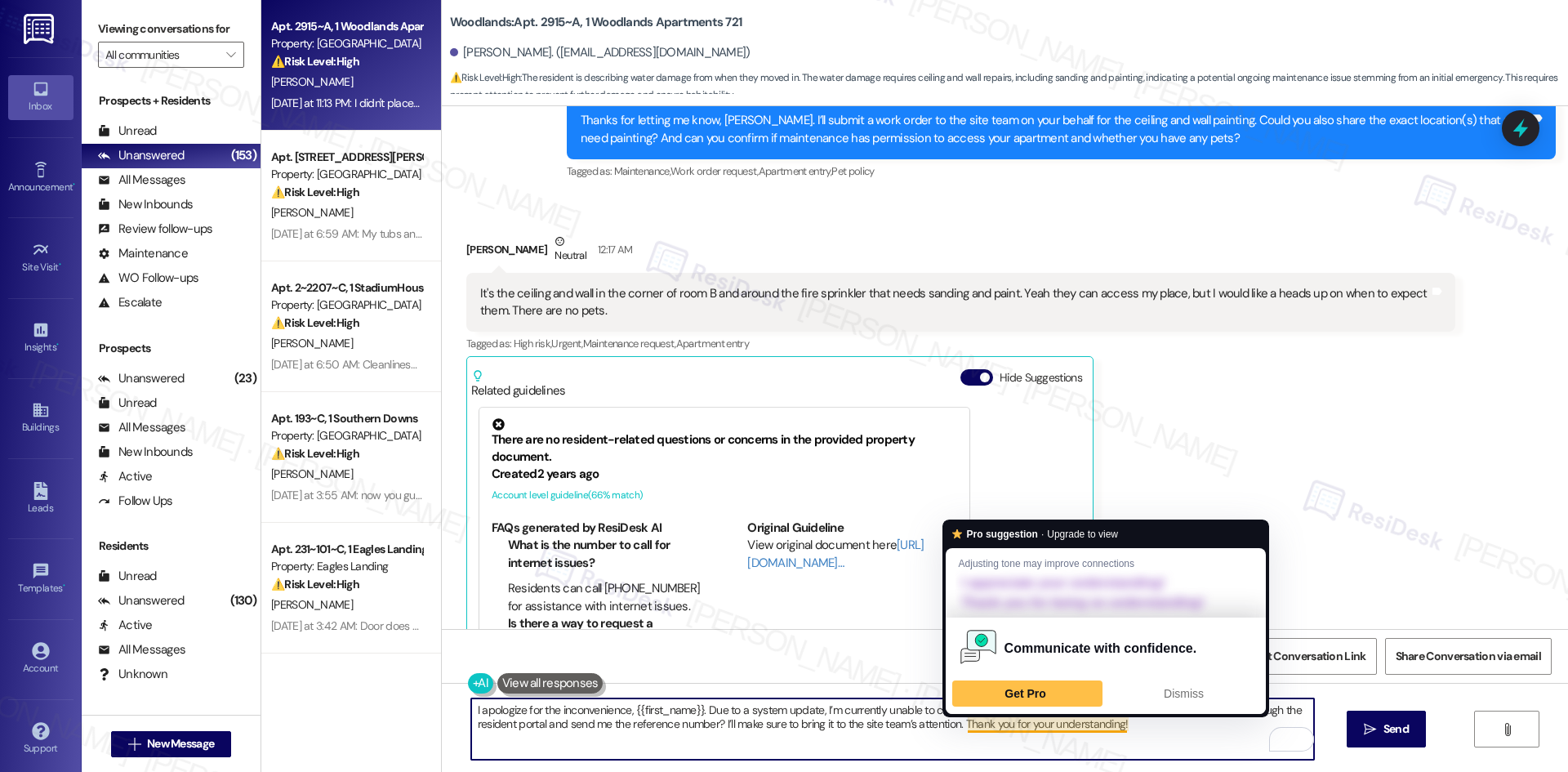
click at [1039, 721] on textarea "I apologize for the inconvenience, {{first_name}}. Due to a system update, I’m …" at bounding box center [893, 729] width 843 height 61
click at [1162, 688] on div "Dismiss" at bounding box center [1184, 693] width 136 height 26
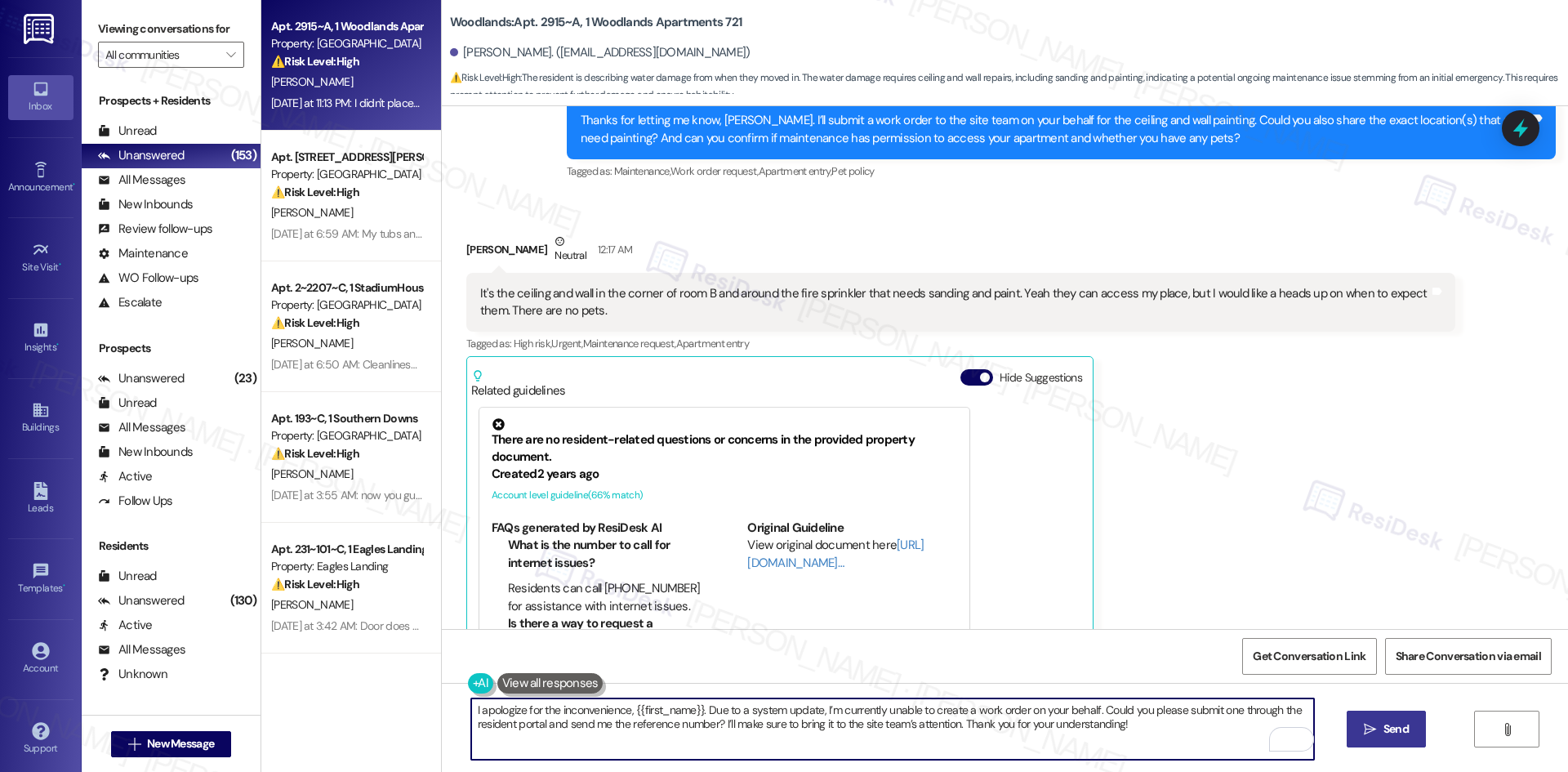
type textarea "I apologize for the inconvenience, {{first_name}}. Due to a system update, I’m …"
click at [1370, 728] on icon "" at bounding box center [1370, 729] width 13 height 13
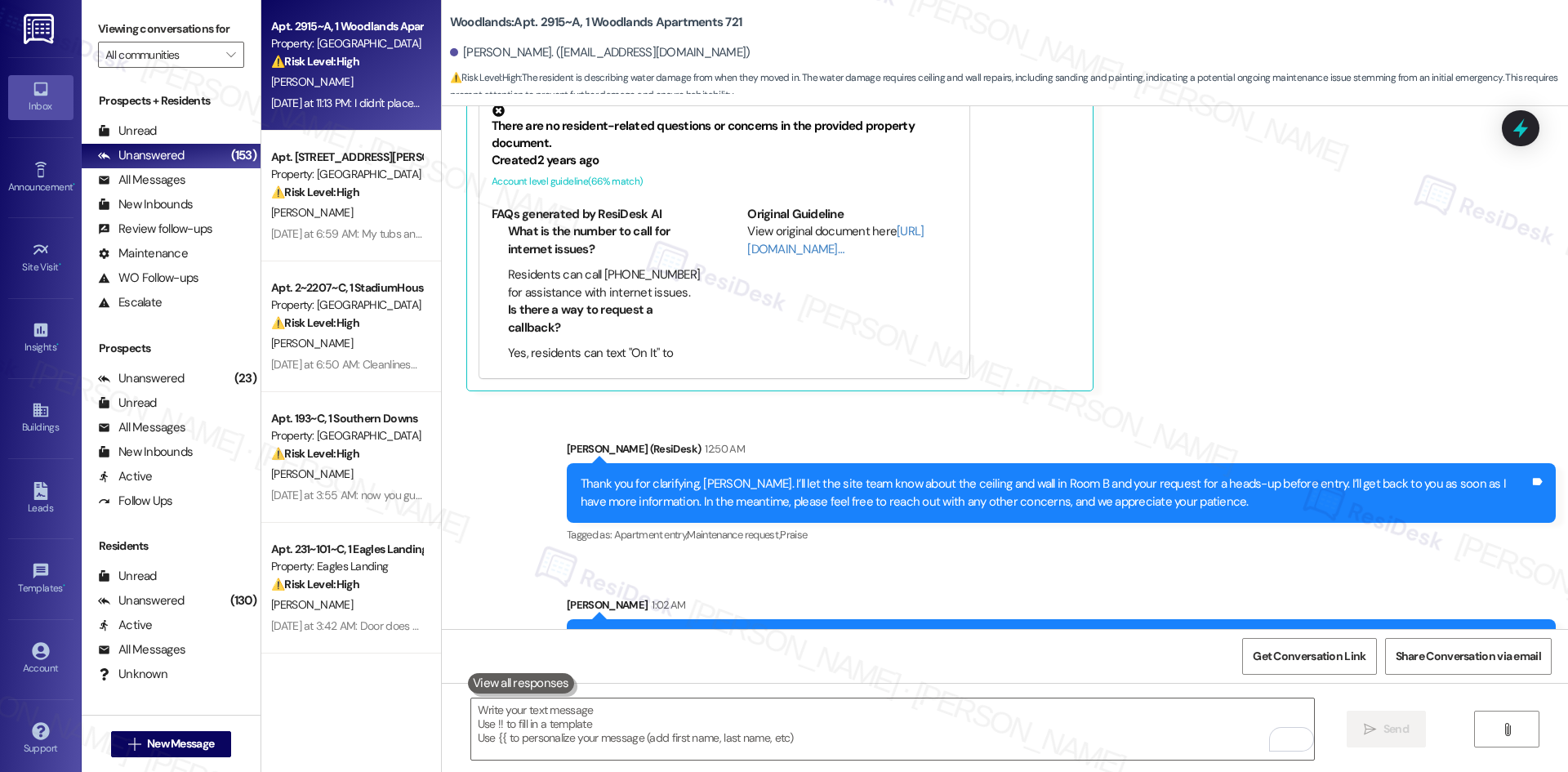
scroll to position [2459, 0]
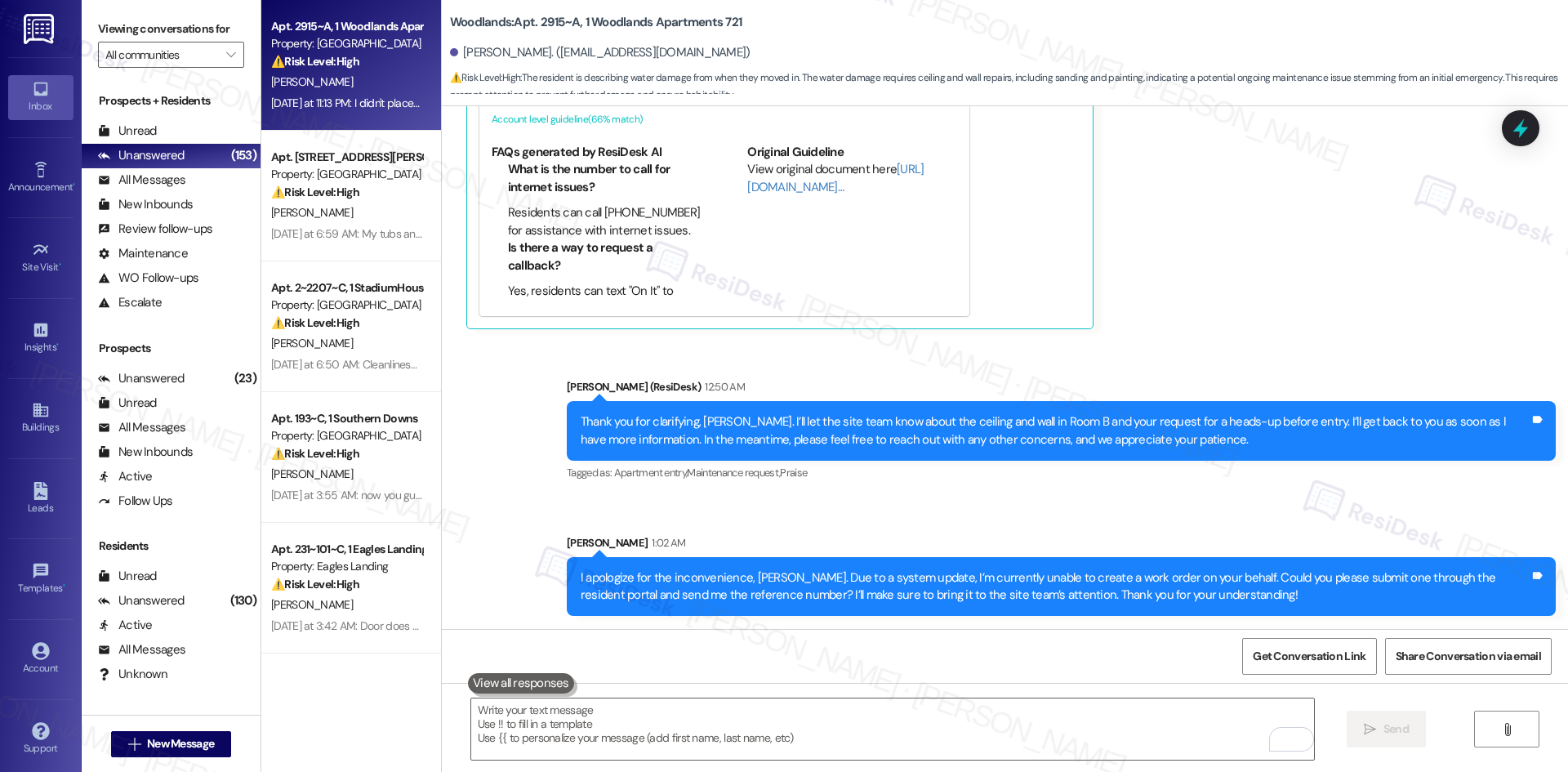
click at [1226, 249] on div "Bradley Stiles Neutral 12:17 AM It's the ceiling and wall in the corner of room…" at bounding box center [961, 93] width 989 height 473
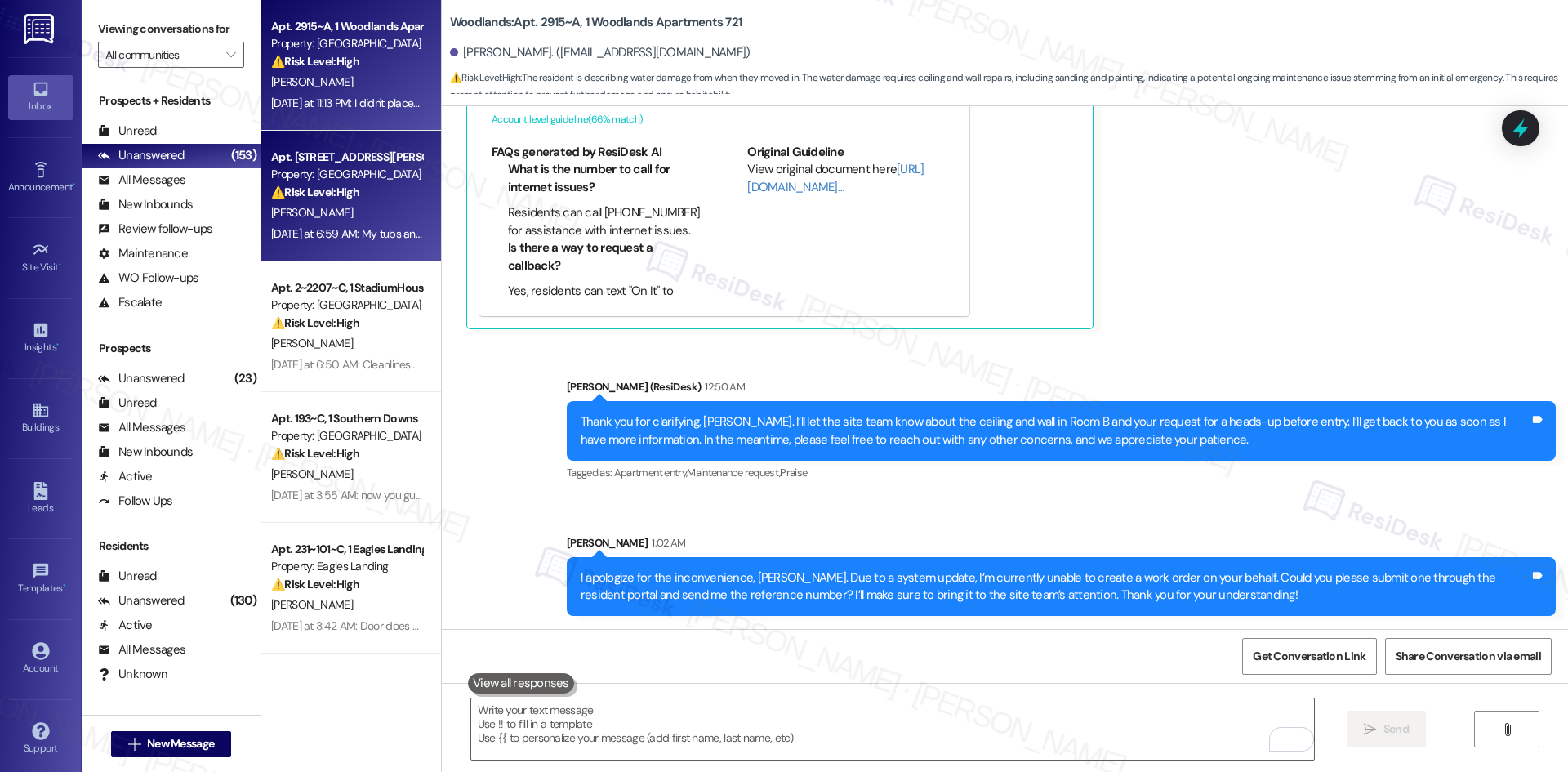
click at [348, 209] on div "J. Green" at bounding box center [347, 212] width 155 height 21
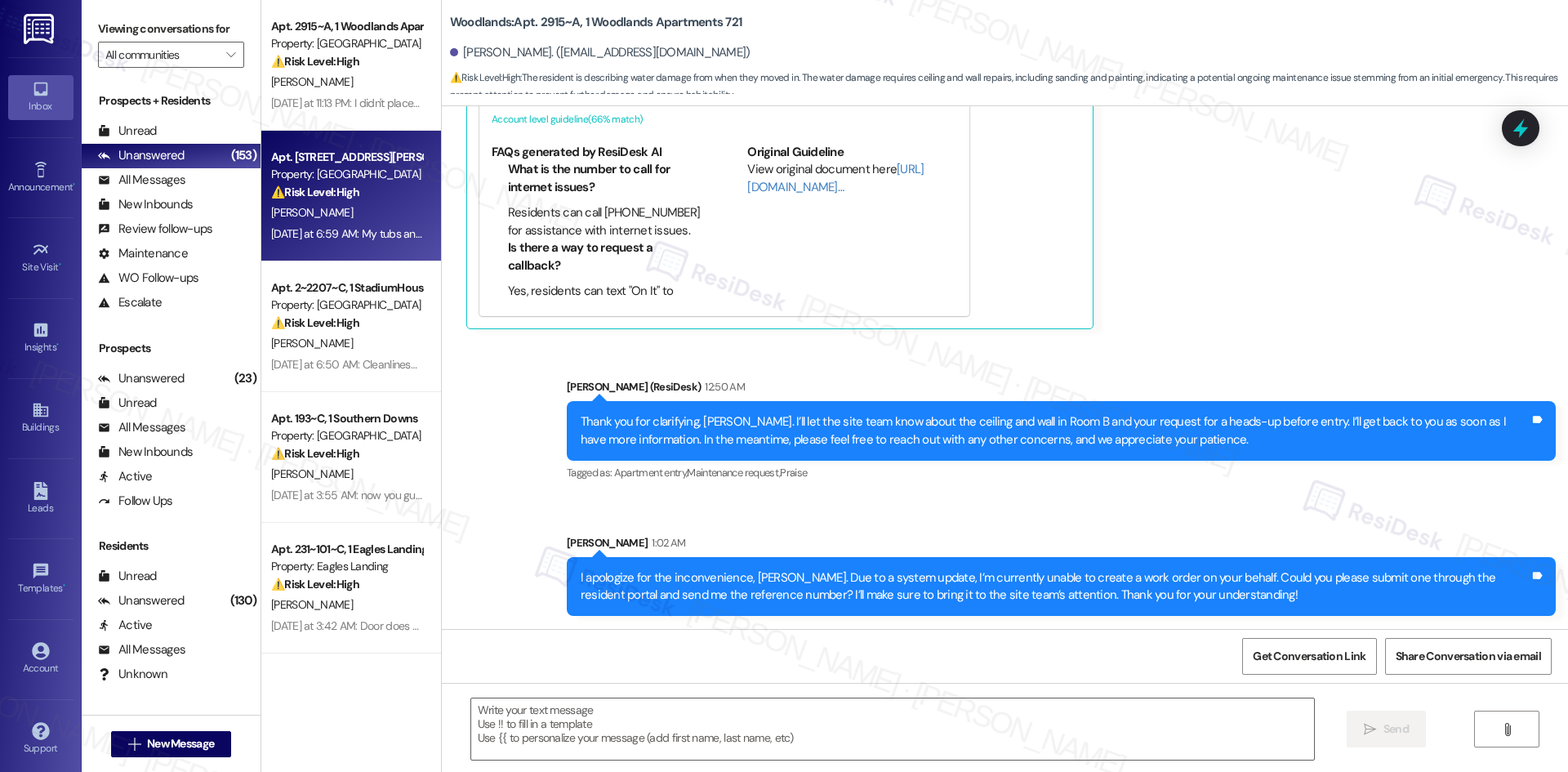
type textarea "Fetching suggested responses. Please feel free to read through the conversation…"
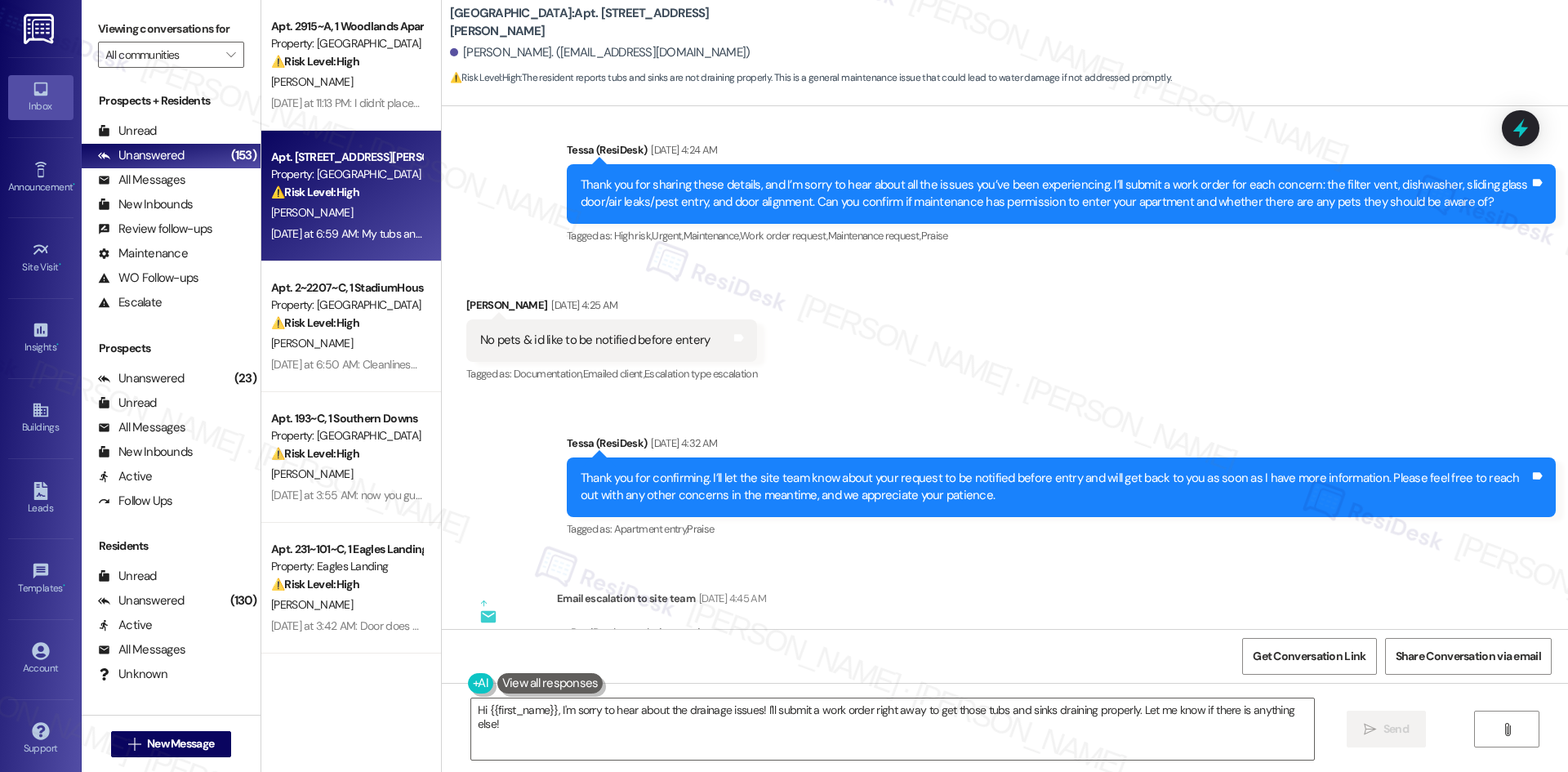
scroll to position [3830, 0]
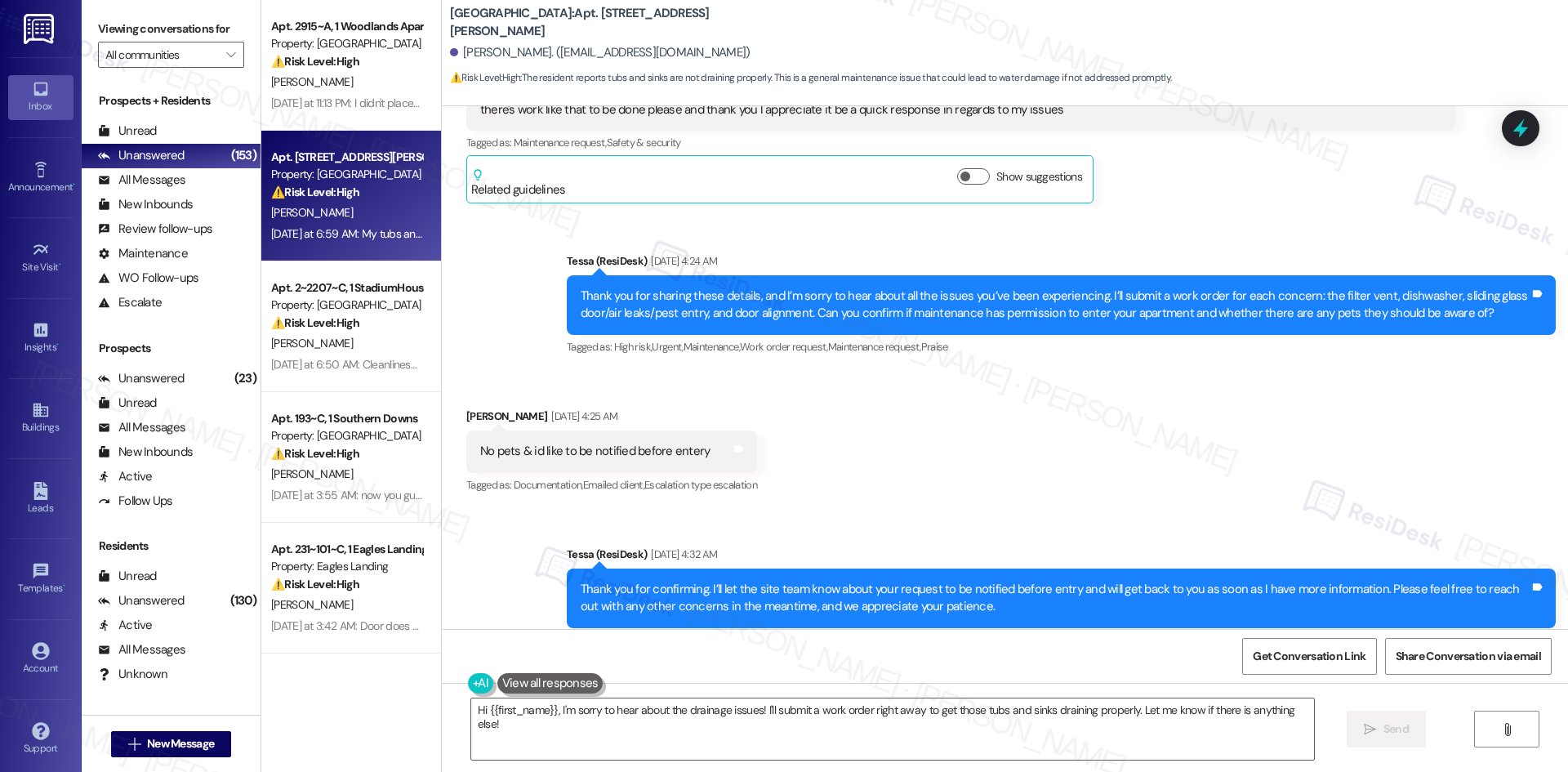
click at [911, 396] on div "Received via SMS Joe Green Aug 23, 2025 at 4:25 AM No pets & id like to be noti…" at bounding box center [1004, 439] width 1127 height 138
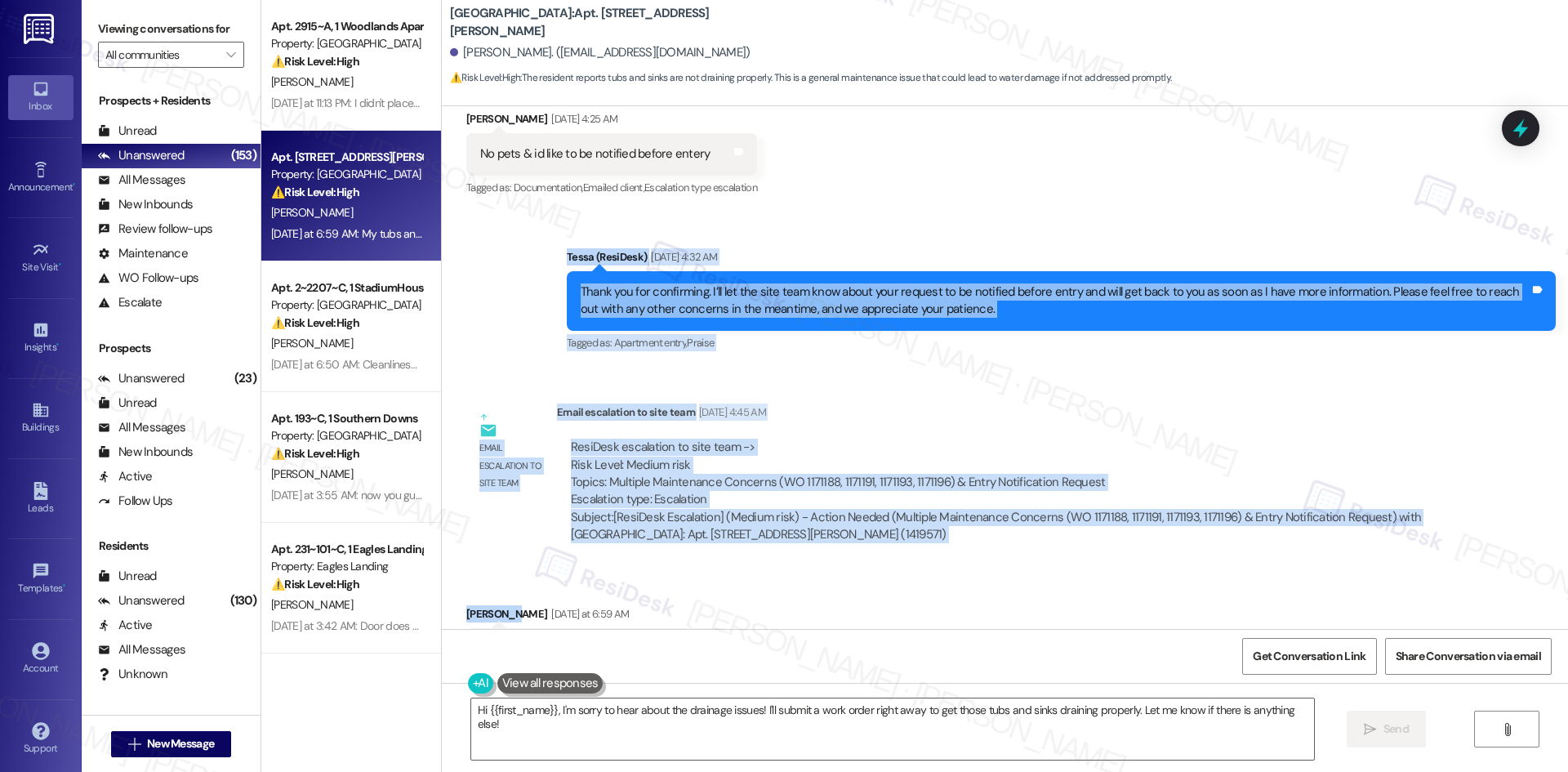
scroll to position [4320, 0]
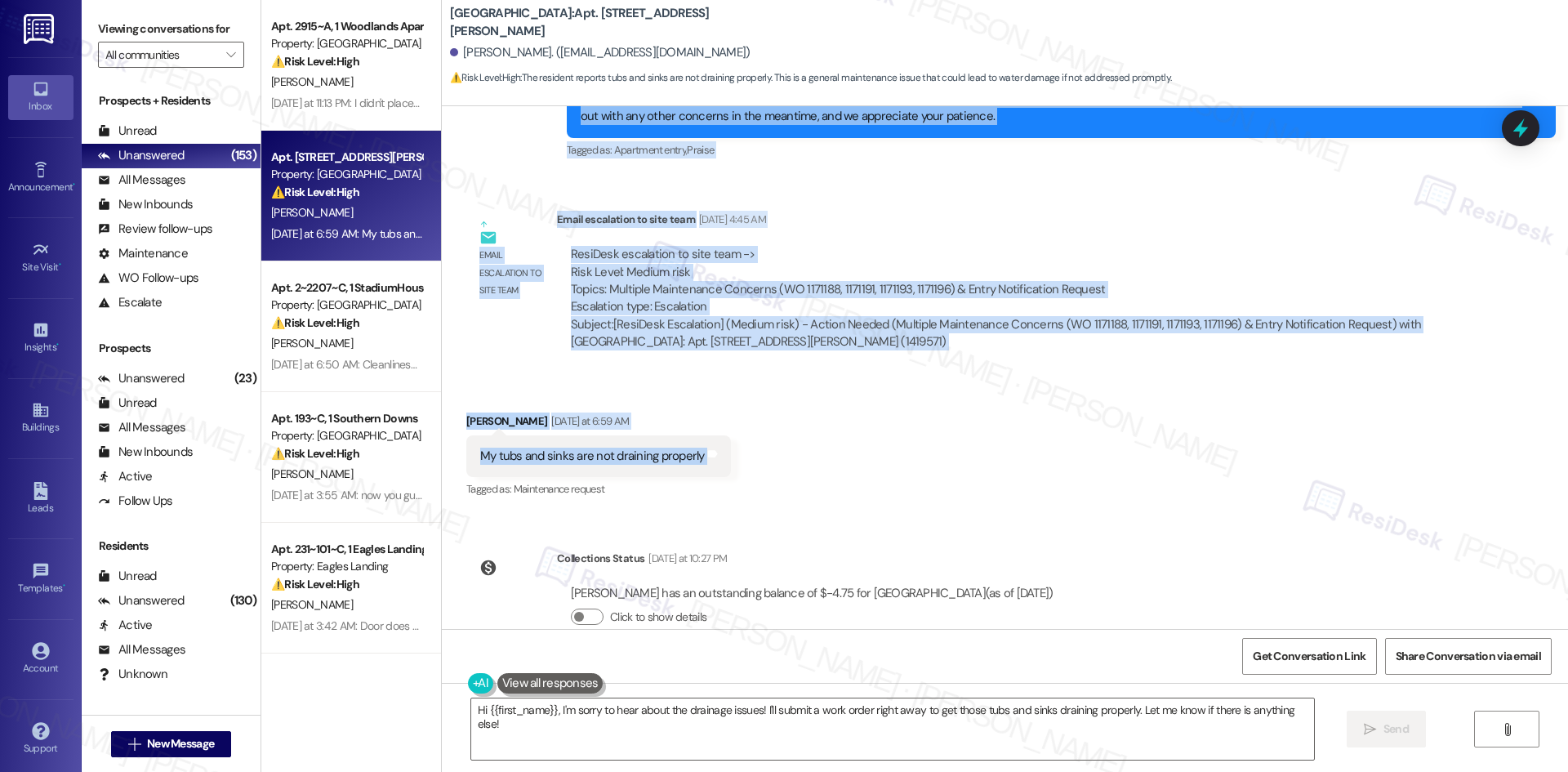
drag, startPoint x: 535, startPoint y: 268, endPoint x: 780, endPoint y: 424, distance: 290.4
click at [780, 424] on div "Lease started Apr 11, 2025 at 8:00 AM Announcement, sent via SMS Tessa (ResiDes…" at bounding box center [1004, 367] width 1127 height 522
copy div "Tessa (ResiDesk) Aug 23, 2025 at 4:32 AM Thank you for confirming. I’ll let the…"
click at [886, 381] on div "Received via SMS Joe Green Yesterday at 6:59 AM My tubs and sinks are not drain…" at bounding box center [1004, 445] width 1127 height 138
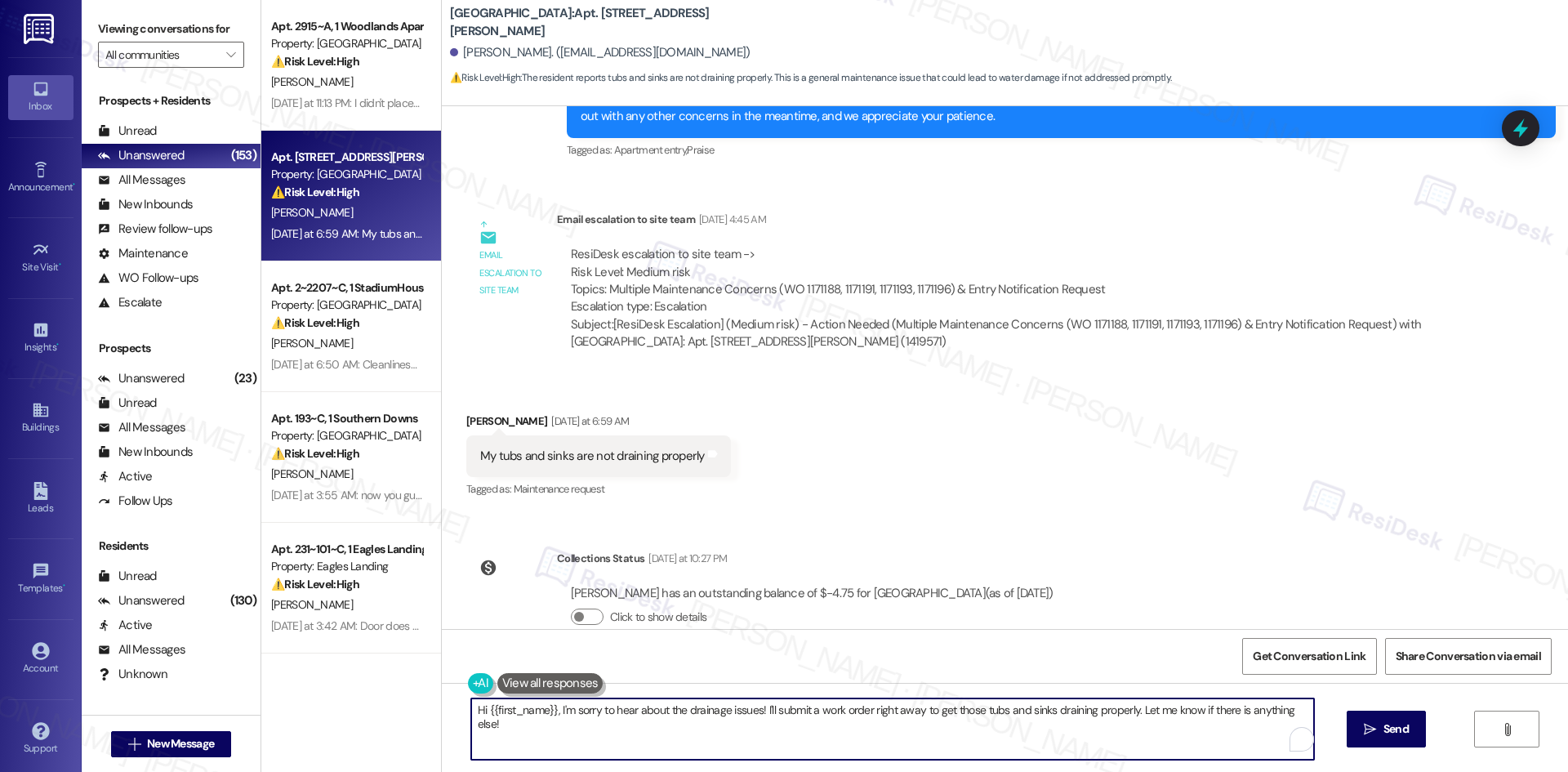
click at [881, 727] on textarea "Hi {{first_name}}, I'm sorry to hear about the drainage issues! I'll submit a w…" at bounding box center [893, 729] width 843 height 61
paste textarea "Thanks for letting me know, Joe. I’ll inform the site team about the tubs and s…"
type textarea "Thanks for letting me know, Joe. I’ll inform the site team about the tubs and s…"
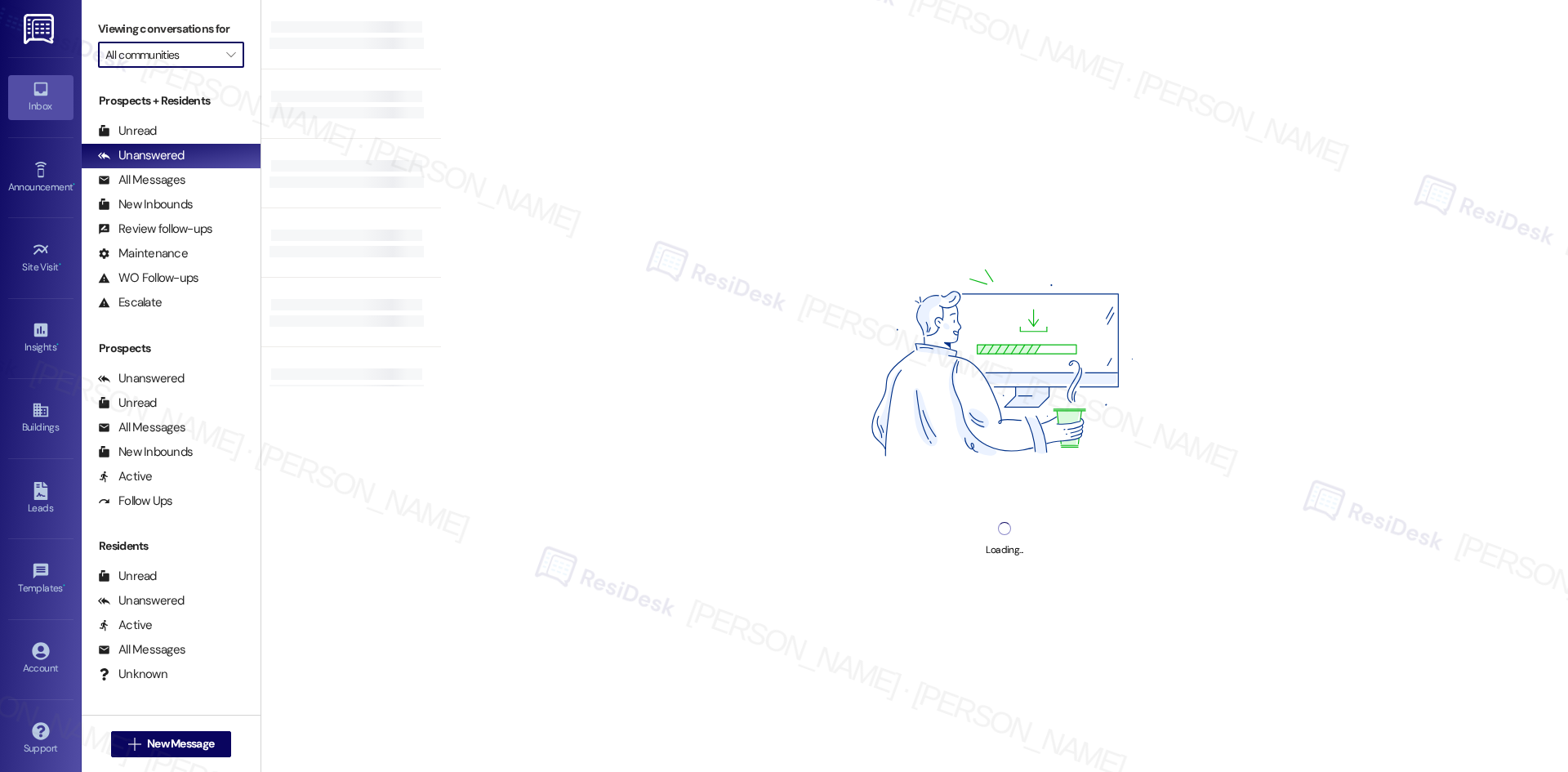
click at [183, 67] on input "All communities" at bounding box center [161, 54] width 112 height 26
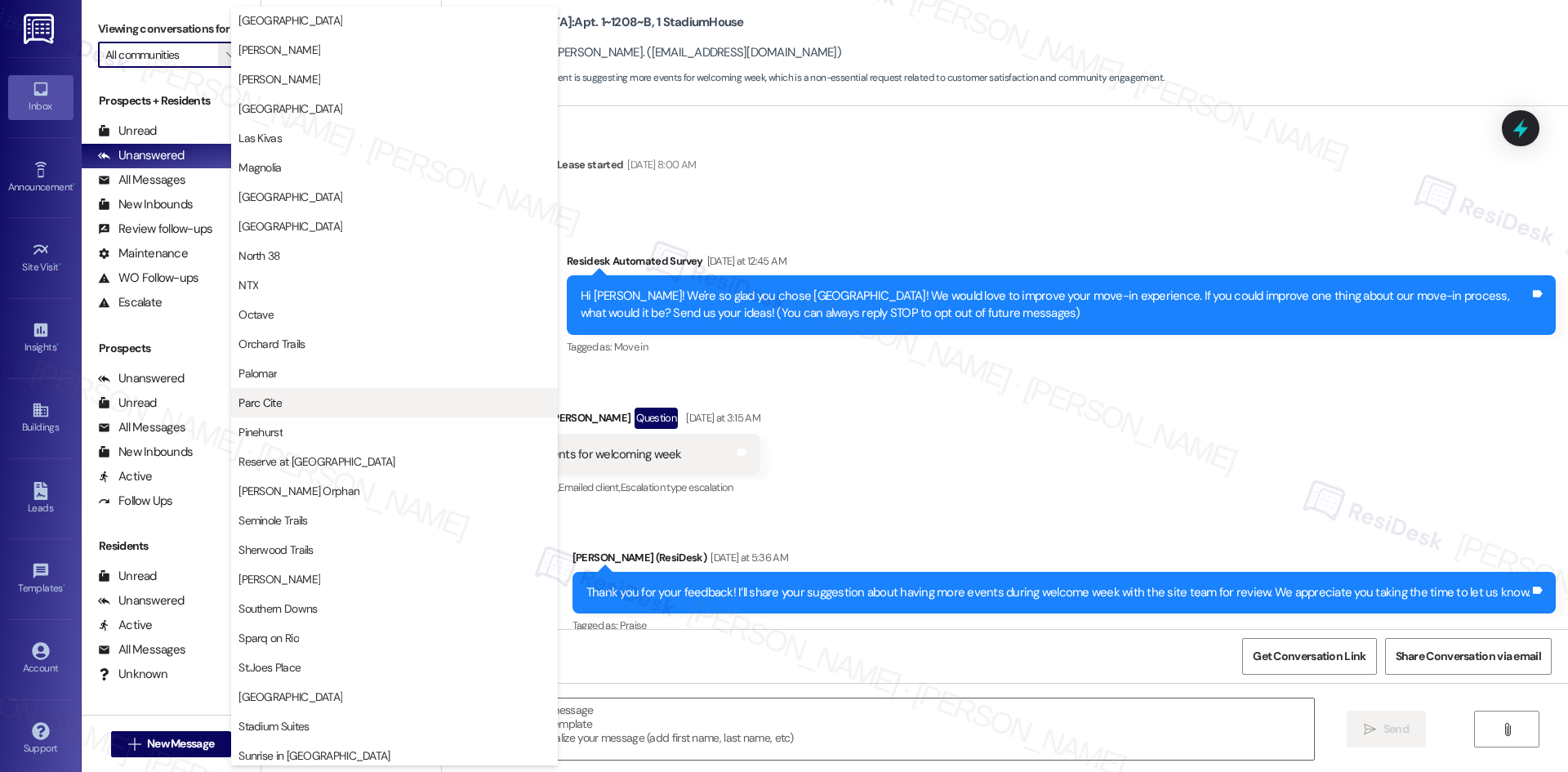
scroll to position [653, 0]
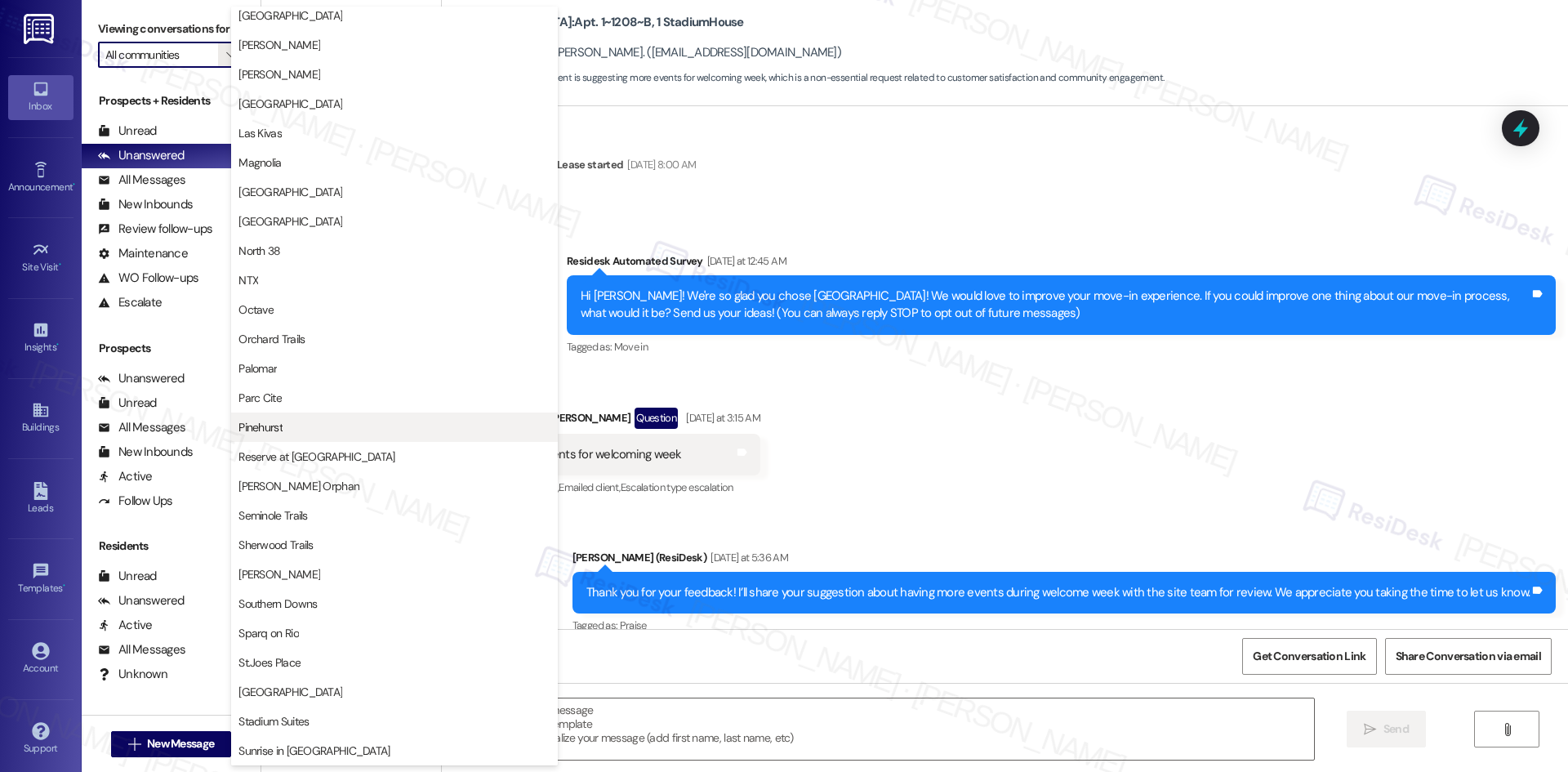
type textarea "Fetching suggested responses. Please feel free to read through the conversation…"
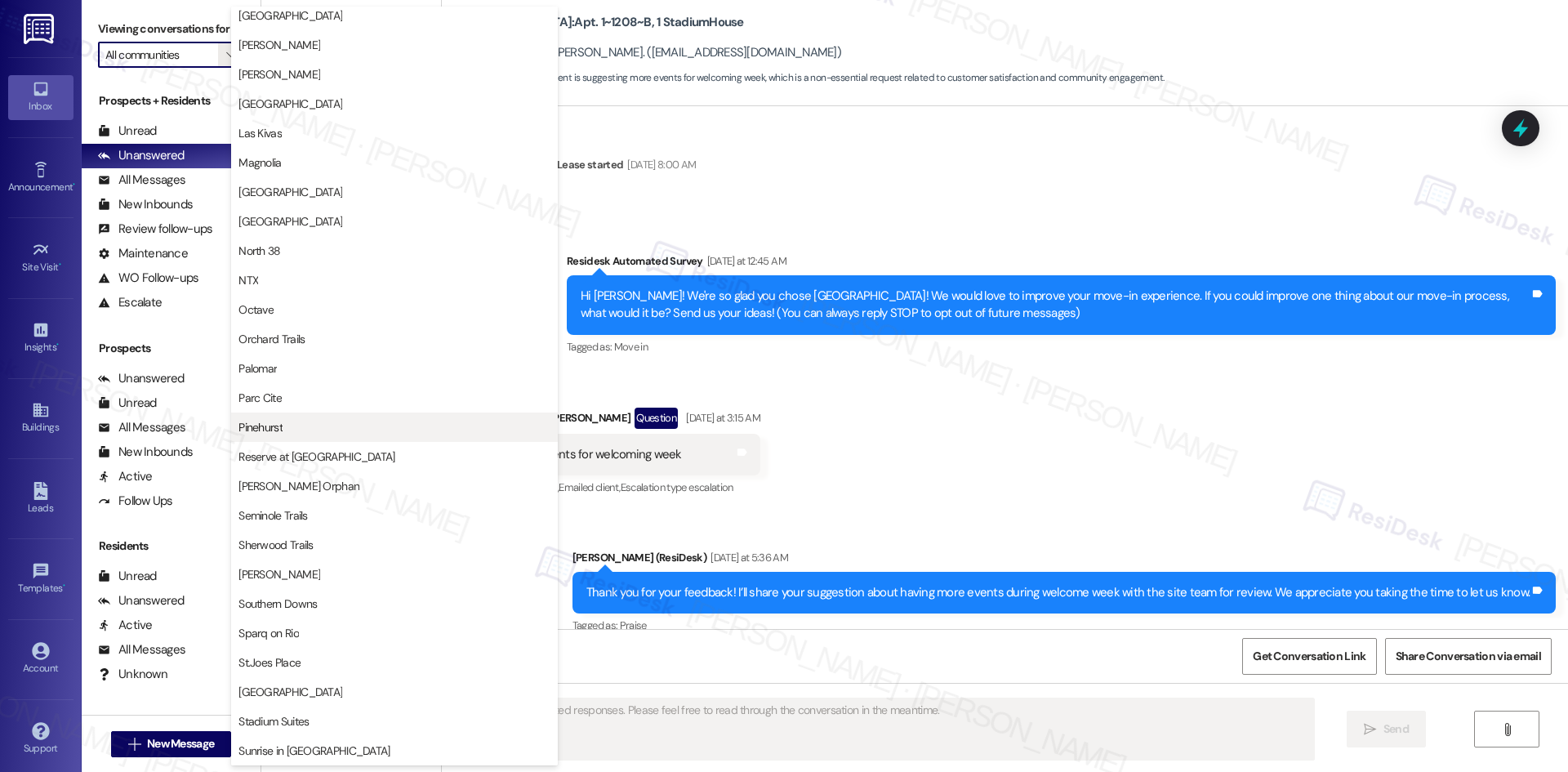
click at [382, 426] on span "Pinehurst" at bounding box center [394, 427] width 312 height 16
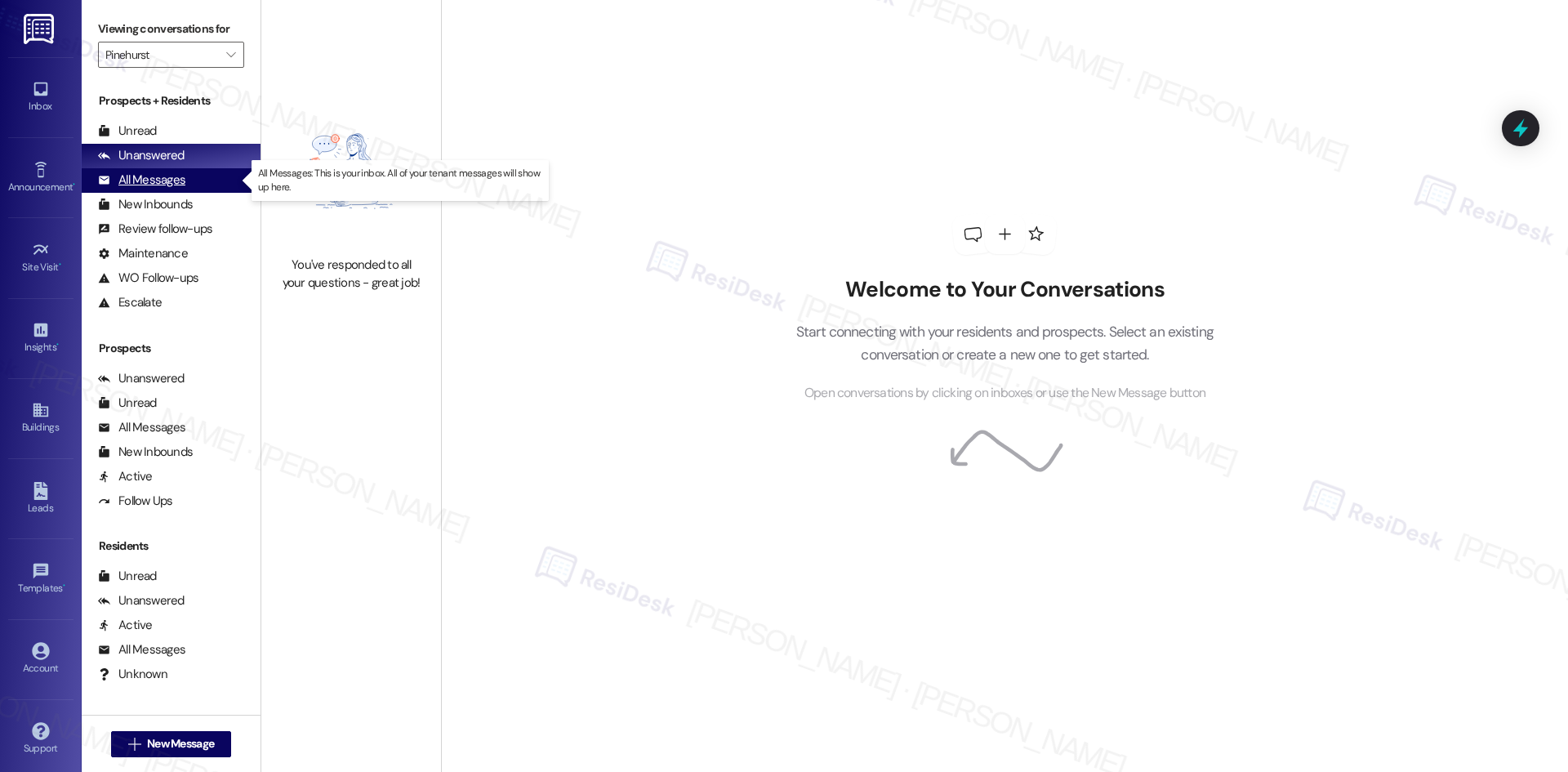
click at [170, 182] on div "All Messages" at bounding box center [141, 180] width 87 height 17
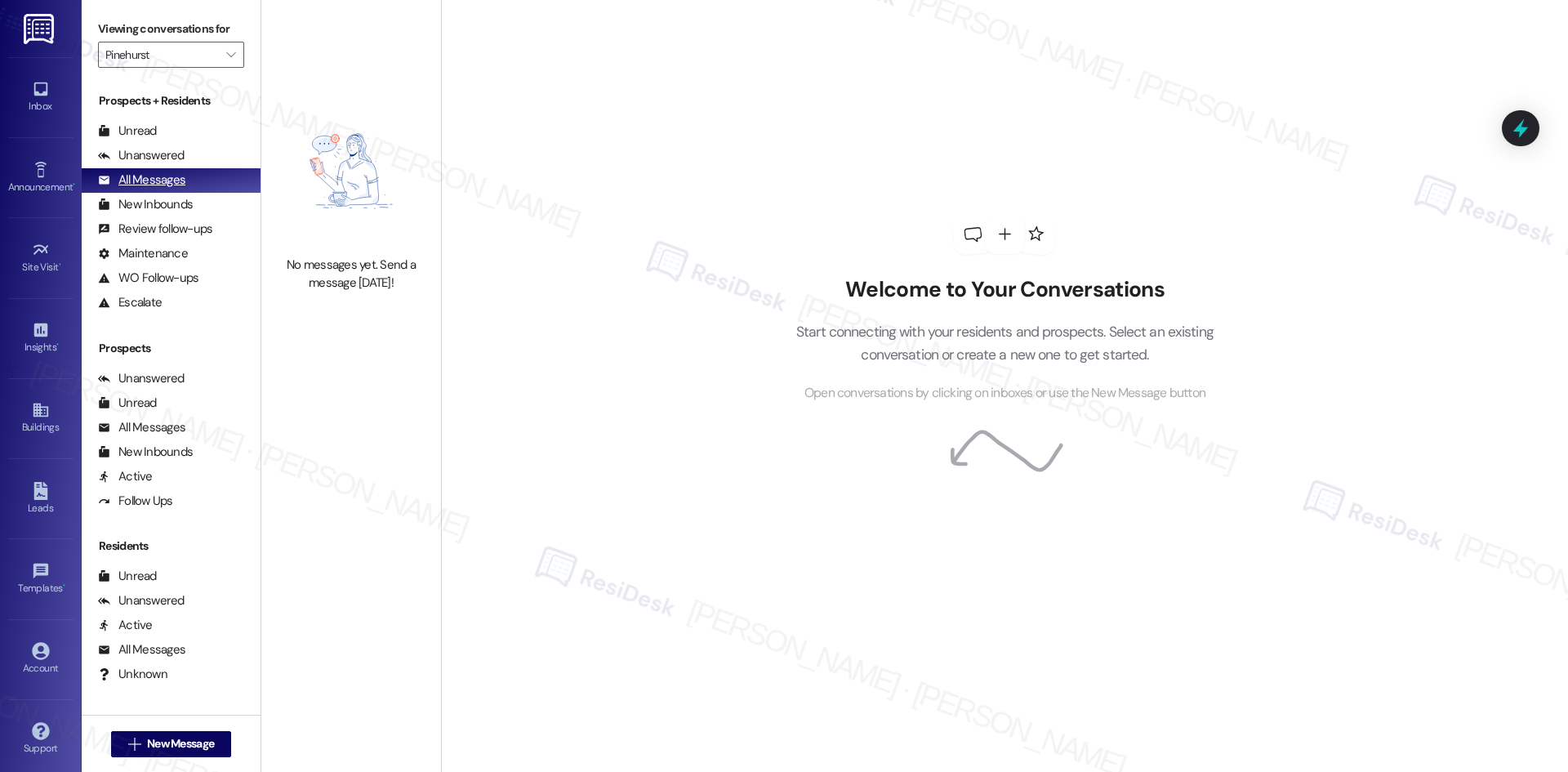
click at [138, 181] on div "All Messages" at bounding box center [141, 180] width 87 height 17
click at [195, 56] on input "Pinehurst" at bounding box center [161, 54] width 112 height 26
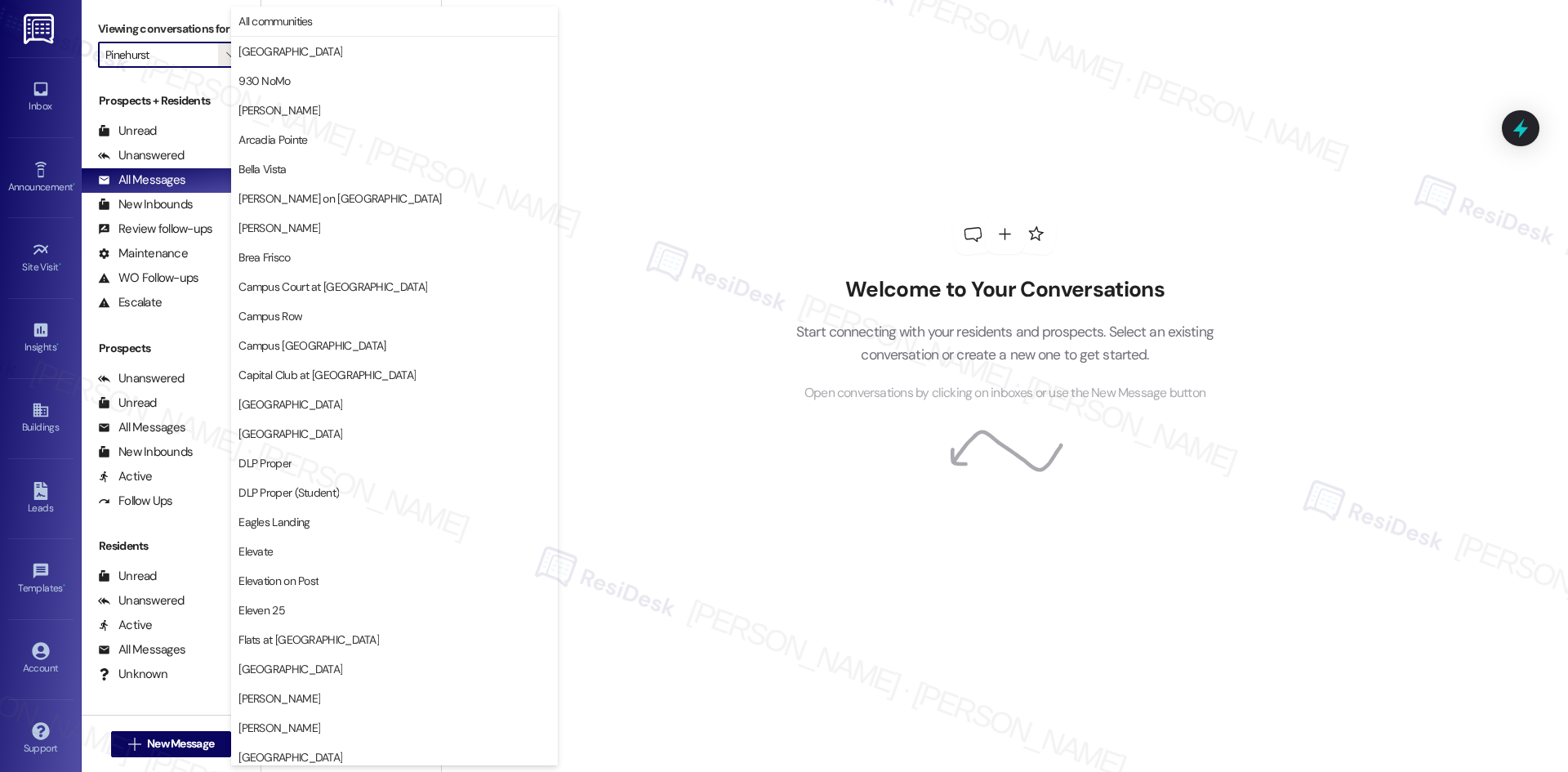
scroll to position [853, 0]
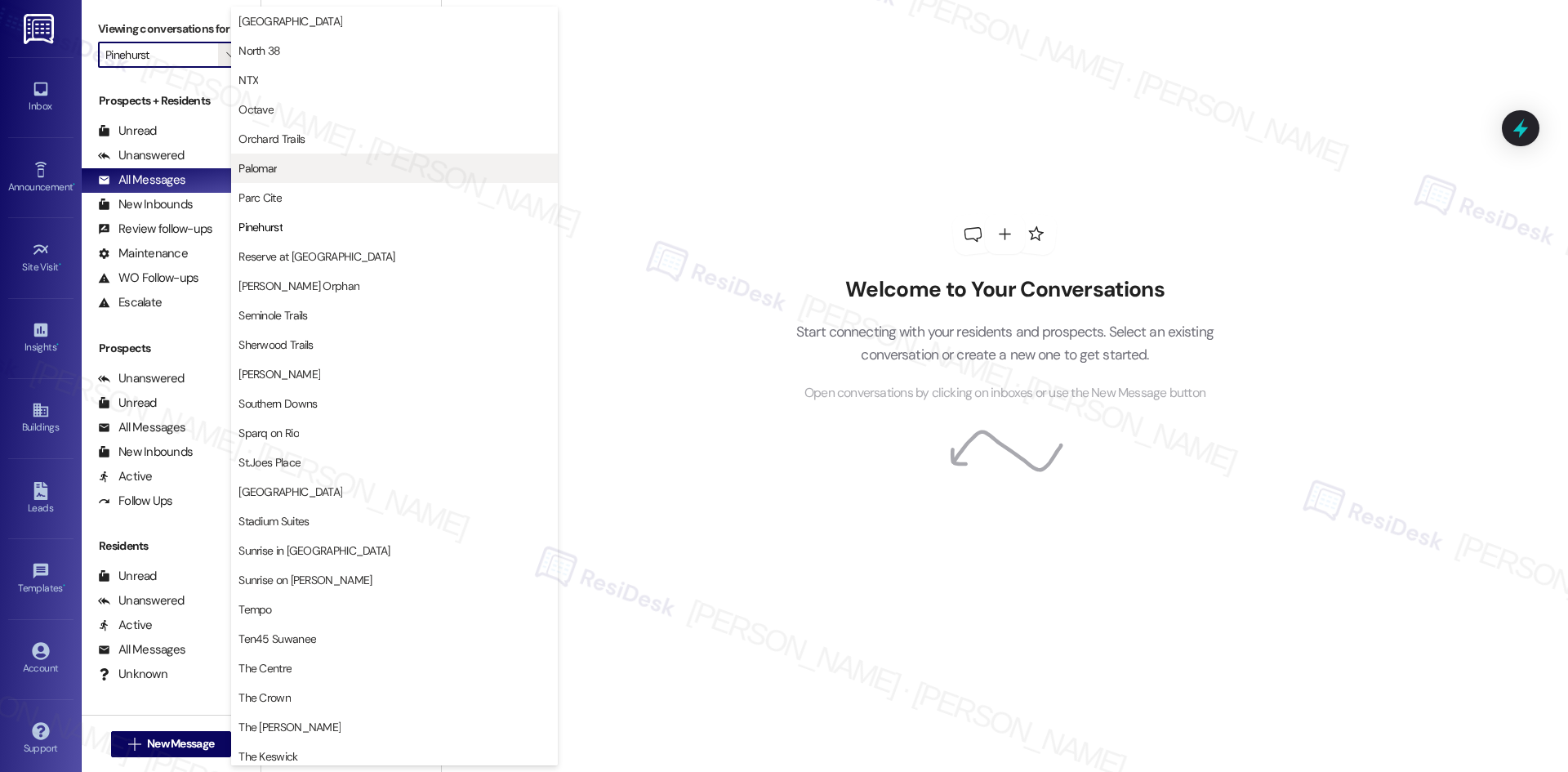
click at [294, 165] on span "Palomar" at bounding box center [394, 168] width 312 height 16
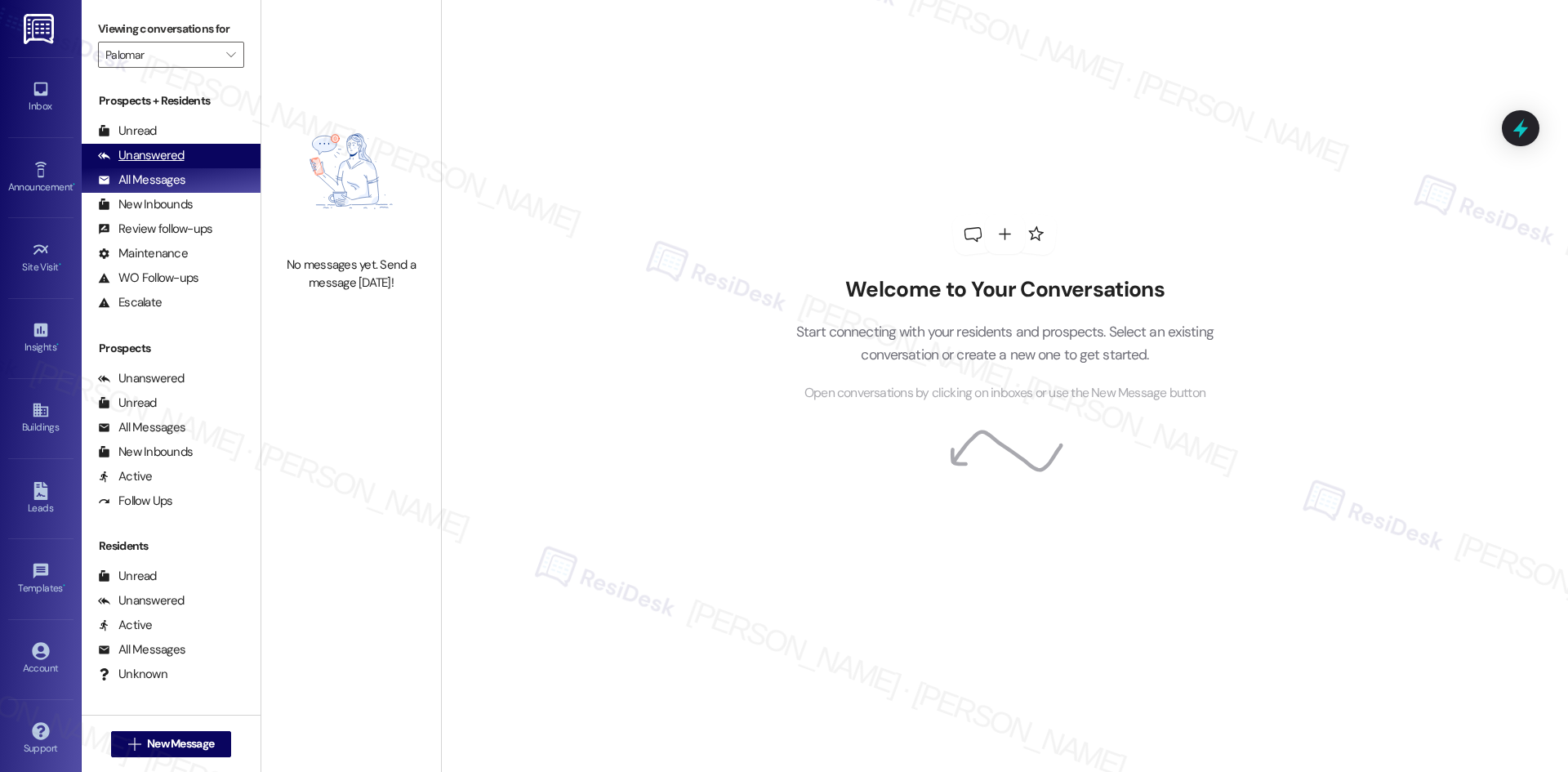
click at [200, 160] on div "Unanswered (0)" at bounding box center [171, 155] width 179 height 24
click at [200, 175] on div "All Messages (undefined)" at bounding box center [171, 180] width 179 height 24
click at [227, 58] on icon "" at bounding box center [231, 55] width 9 height 13
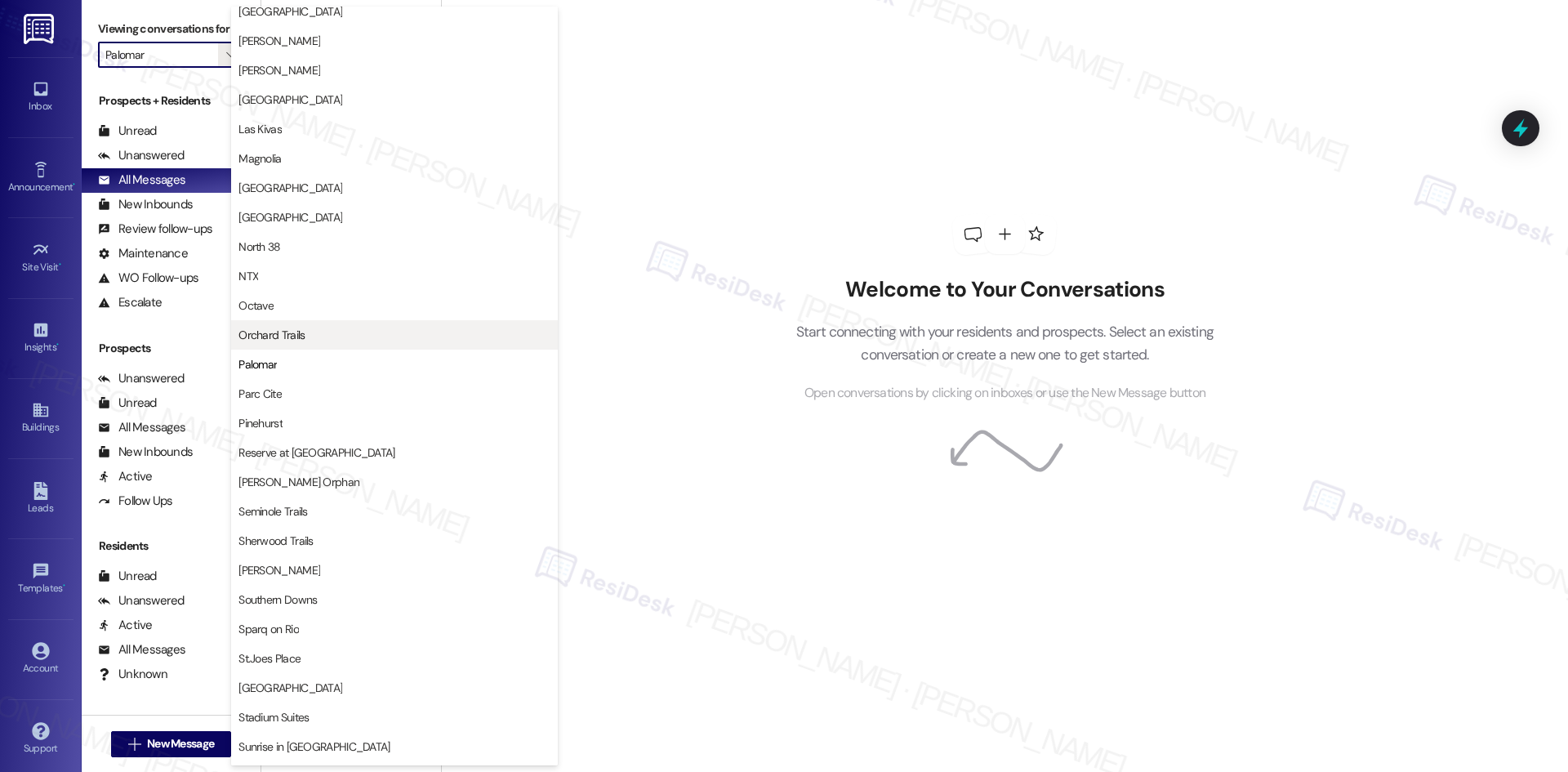
scroll to position [653, 0]
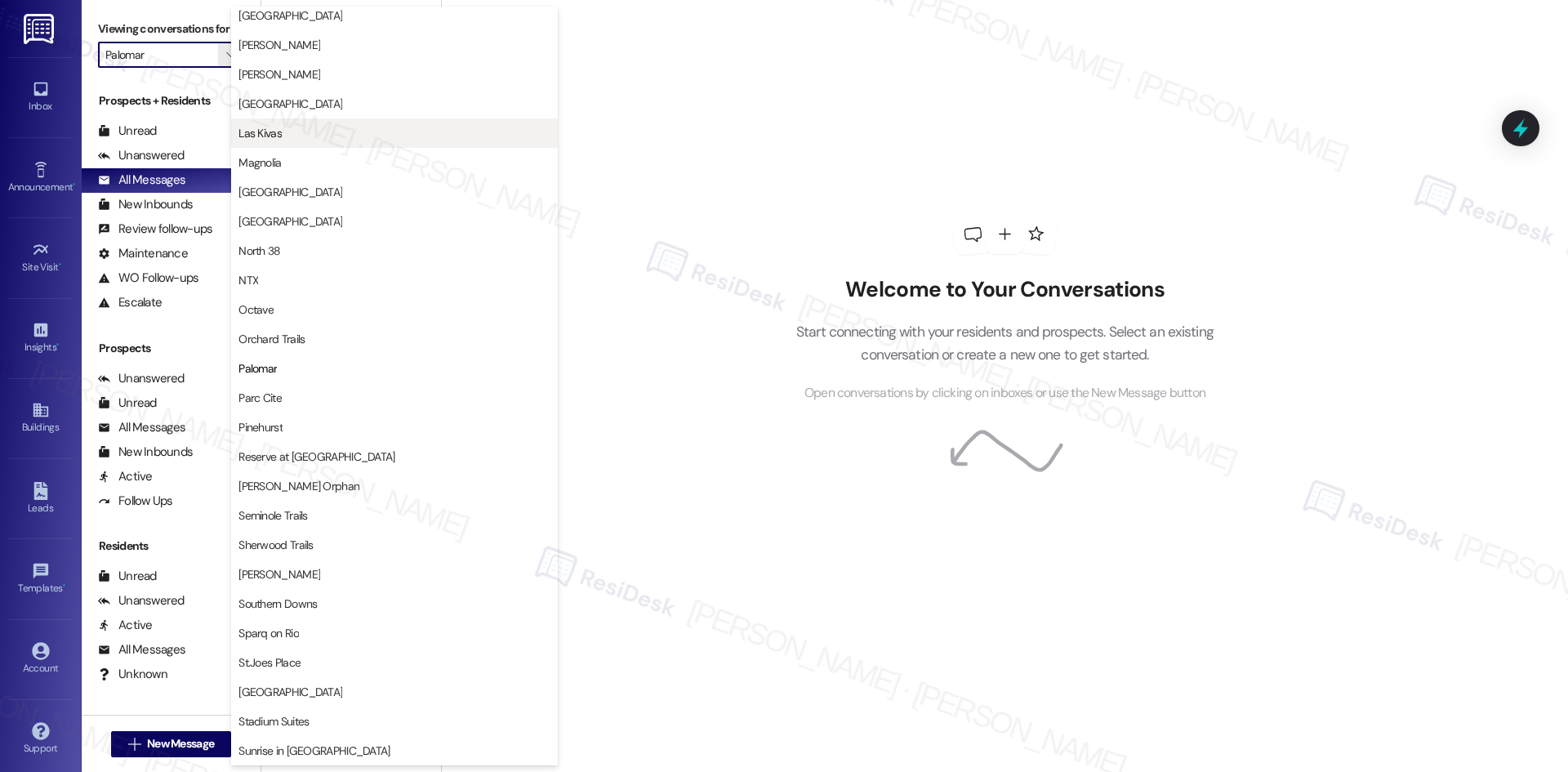
click at [350, 129] on span "Las Kivas" at bounding box center [394, 133] width 312 height 16
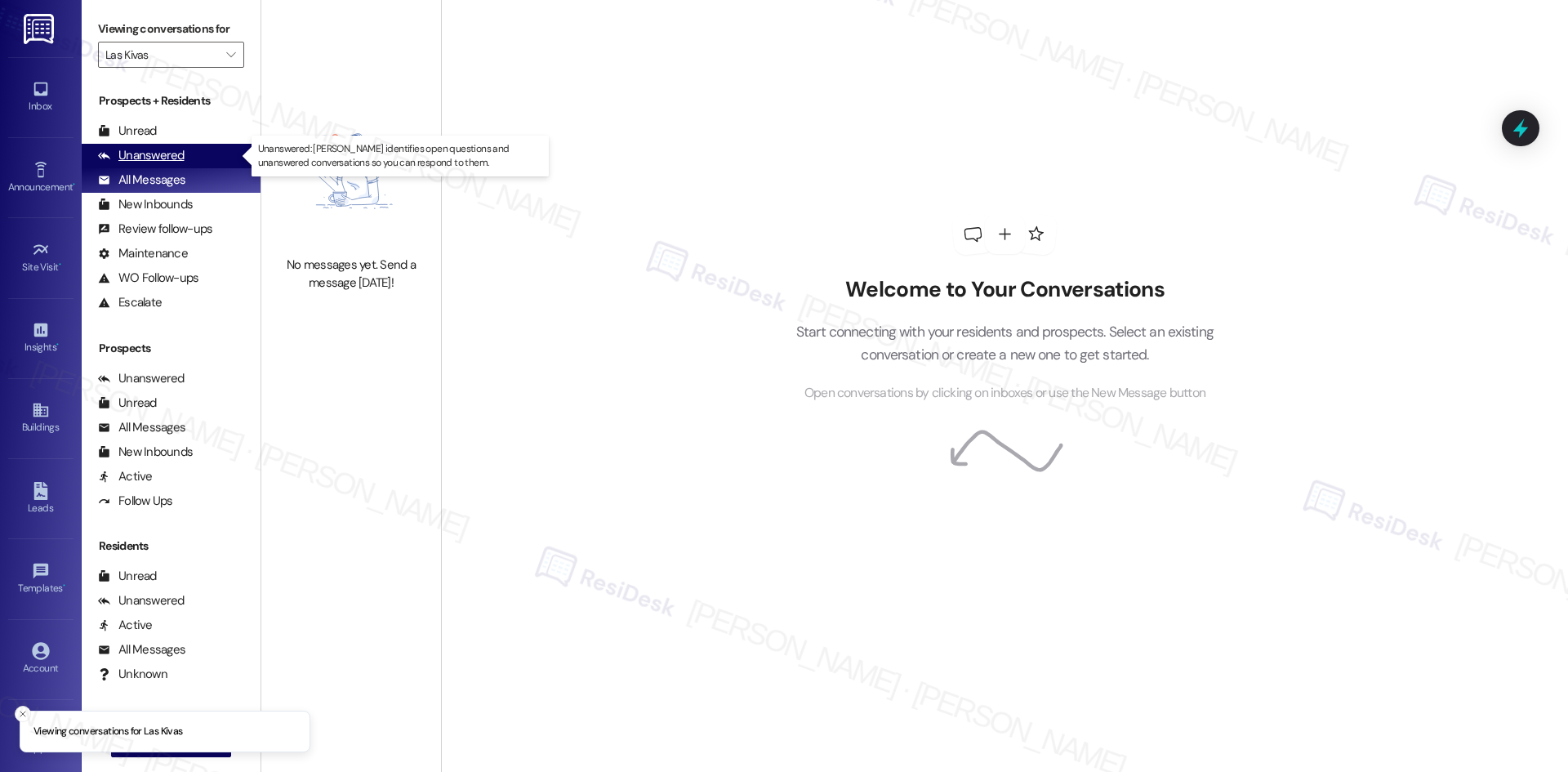
click at [178, 155] on div "Unanswered" at bounding box center [141, 155] width 86 height 17
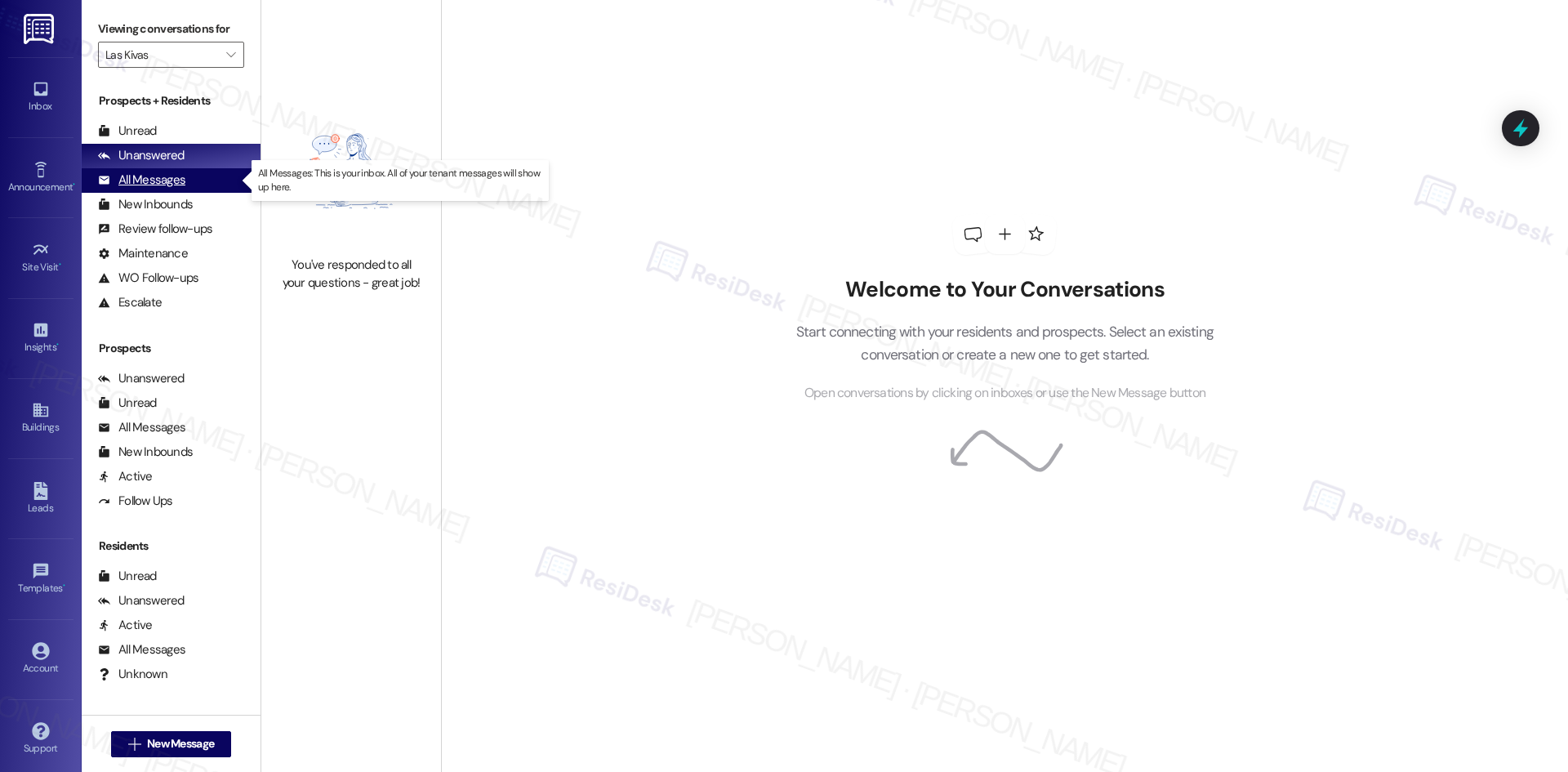
click at [177, 187] on div "All Messages" at bounding box center [141, 180] width 87 height 17
click at [178, 174] on div "All Messages" at bounding box center [141, 180] width 87 height 17
click at [178, 152] on div "Unanswered" at bounding box center [141, 155] width 86 height 17
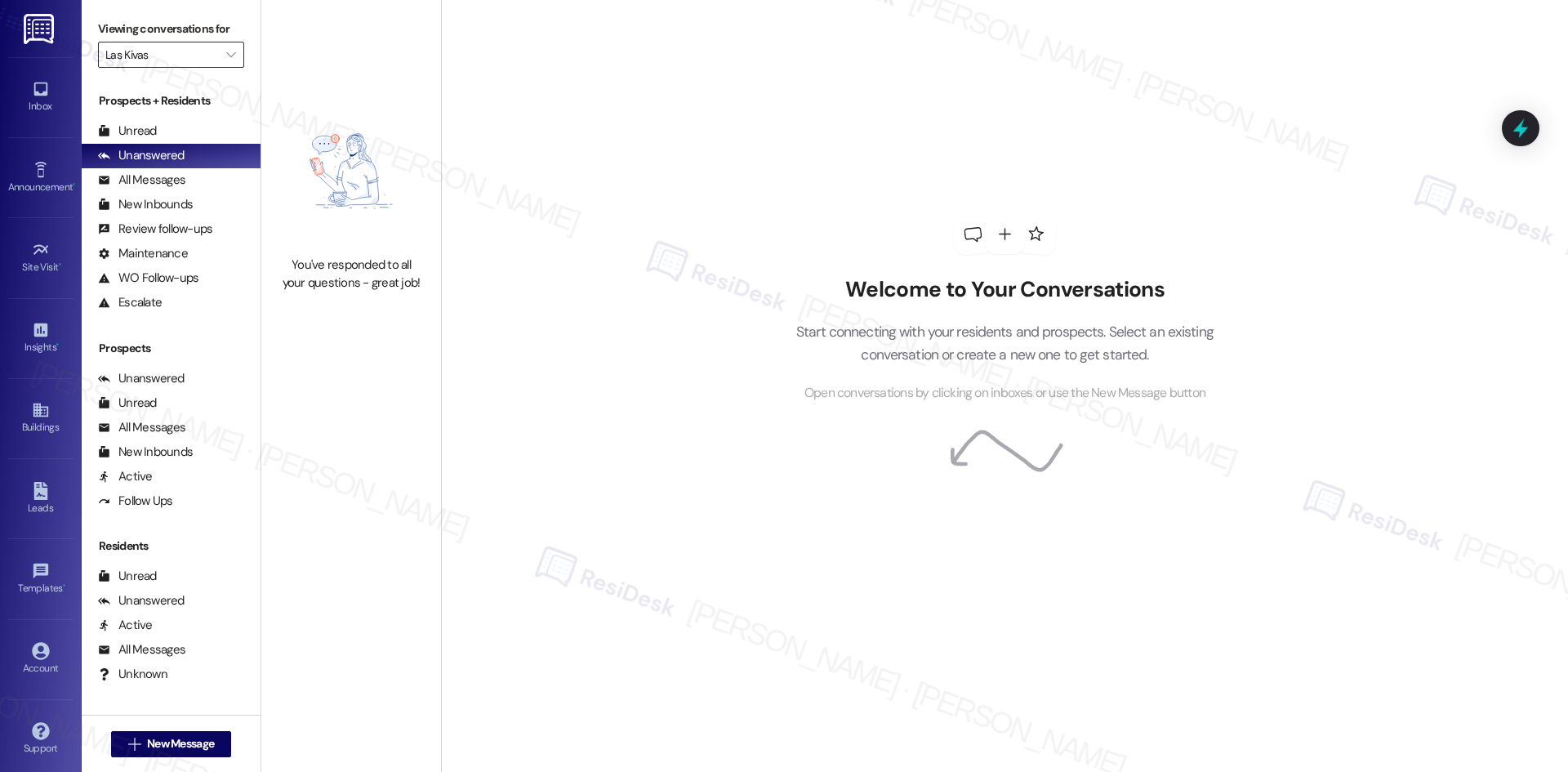
click at [200, 49] on input "Las Kivas" at bounding box center [161, 54] width 112 height 26
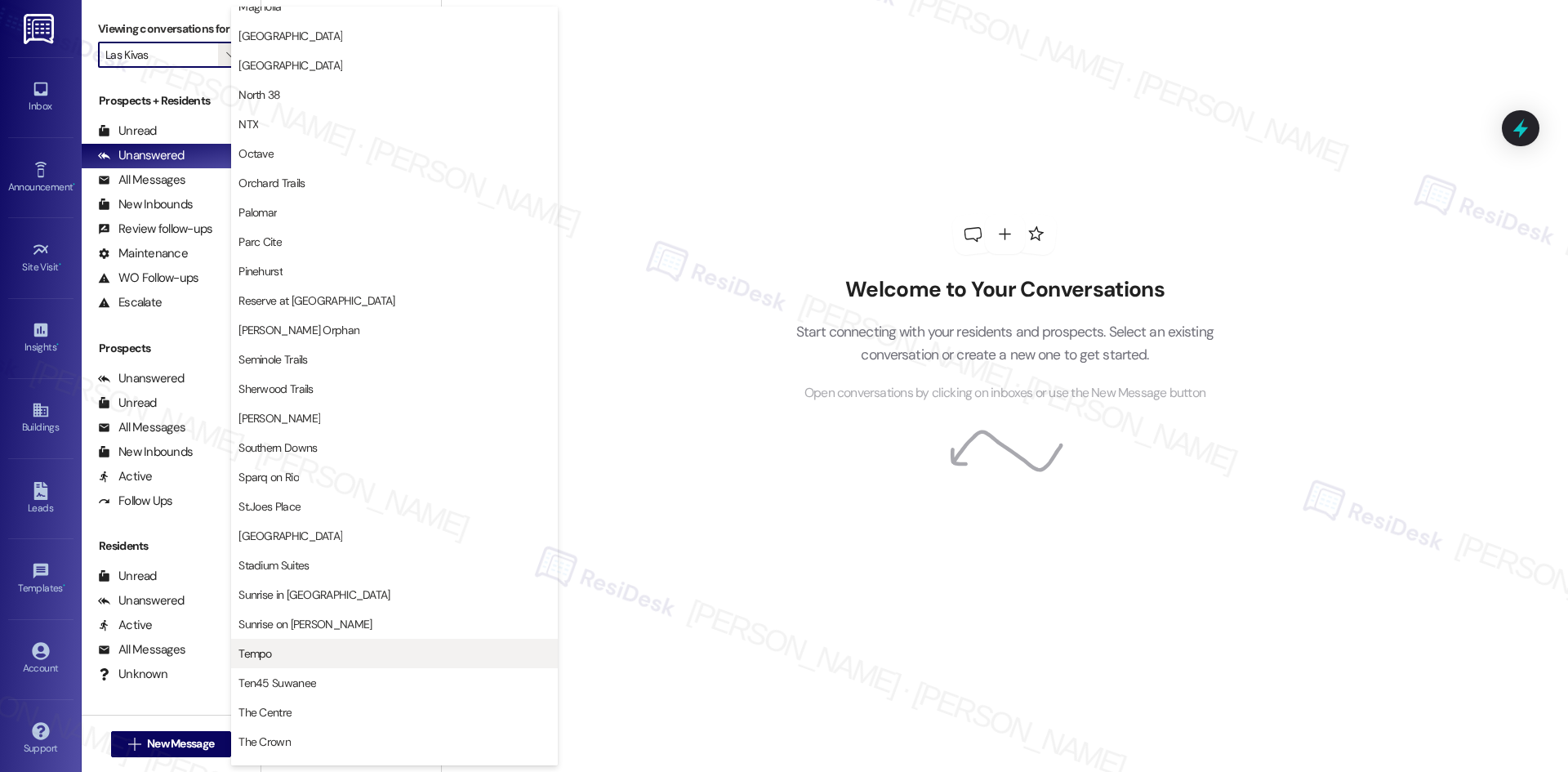
scroll to position [1131, 0]
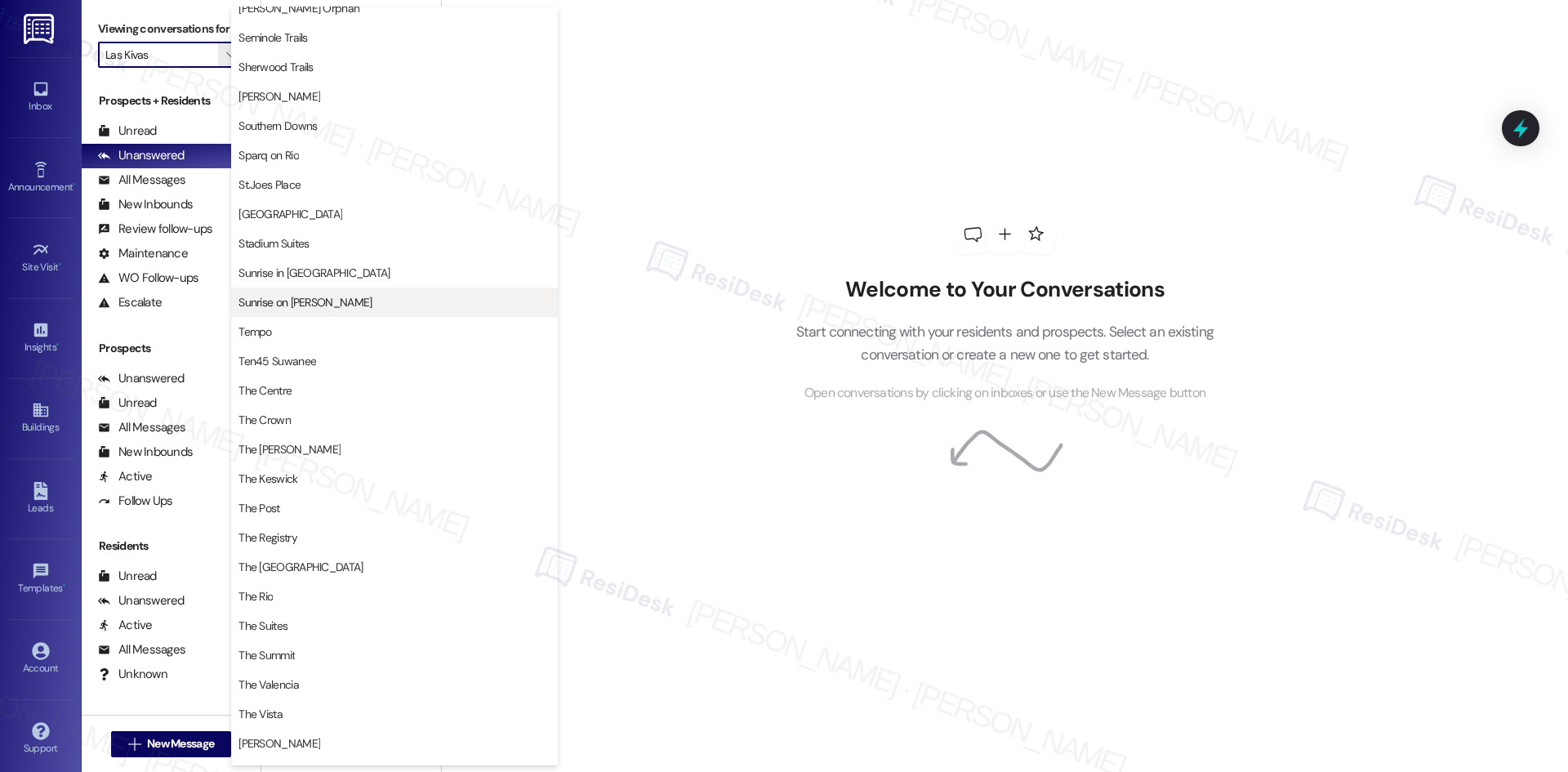
click at [324, 302] on span "Sunrise on Bethany" at bounding box center [305, 302] width 133 height 16
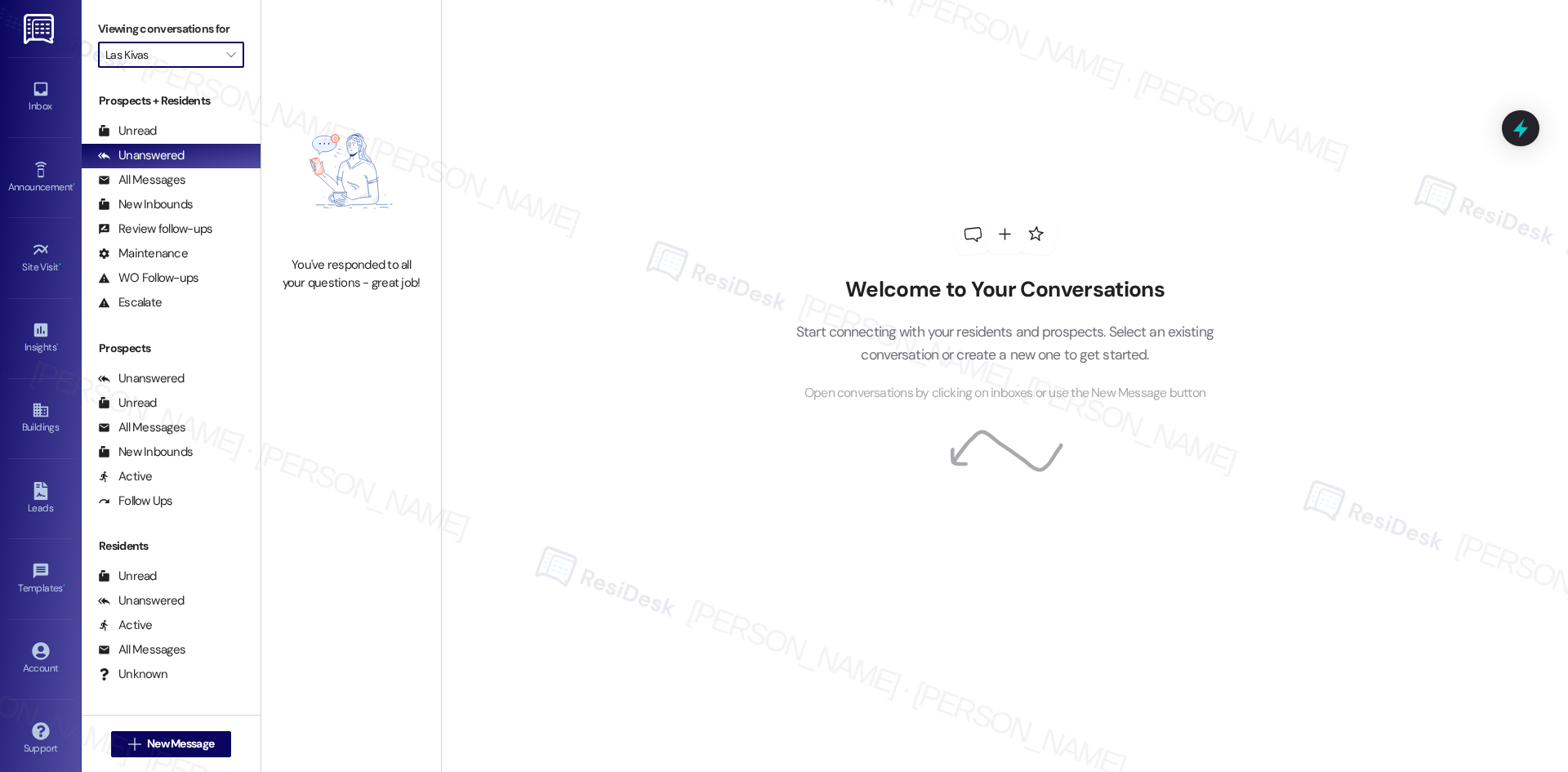
type input "Sunrise on Bethany"
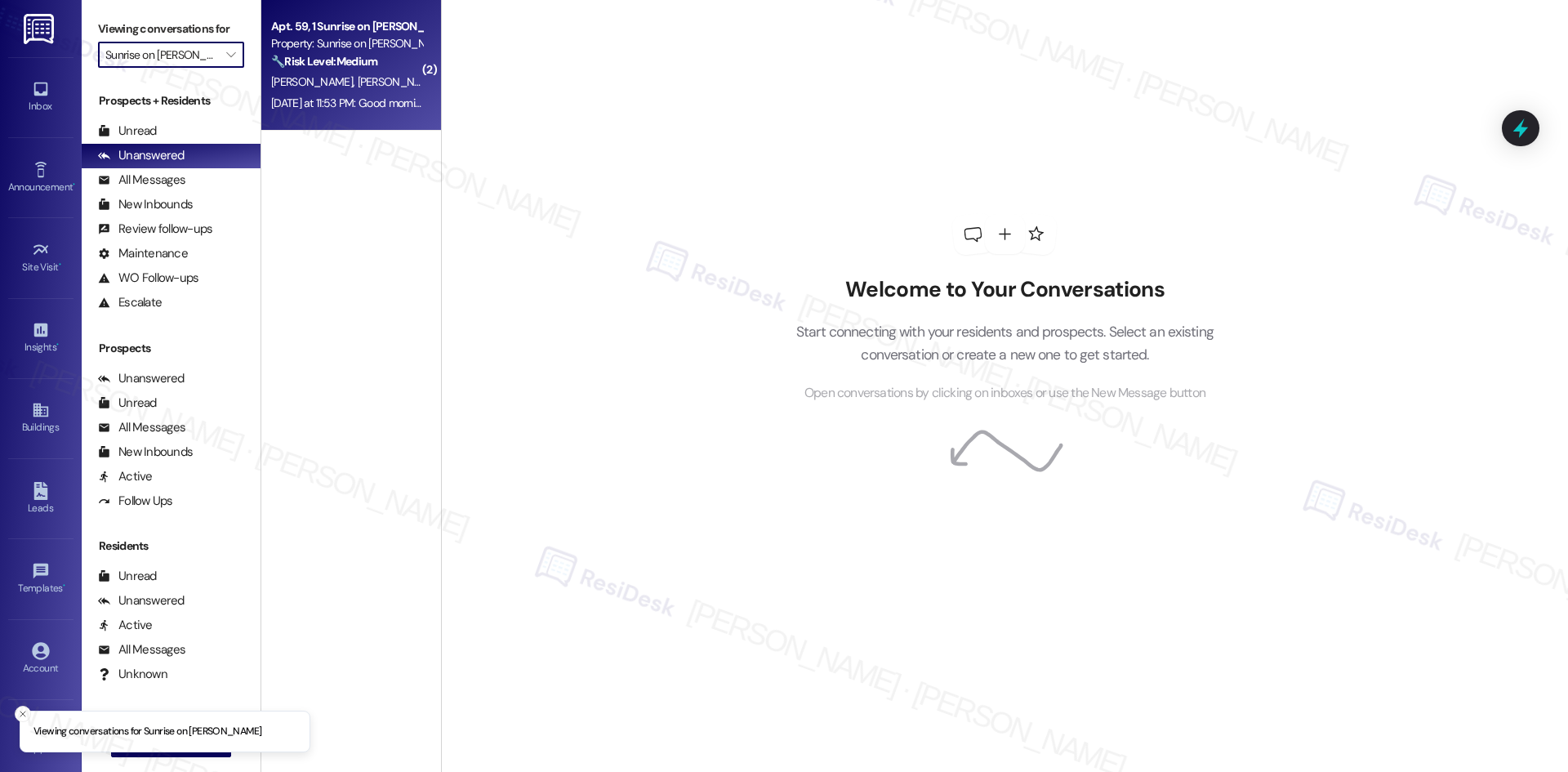
click at [372, 90] on div "J. Jimenez P. Contreras" at bounding box center [347, 82] width 155 height 21
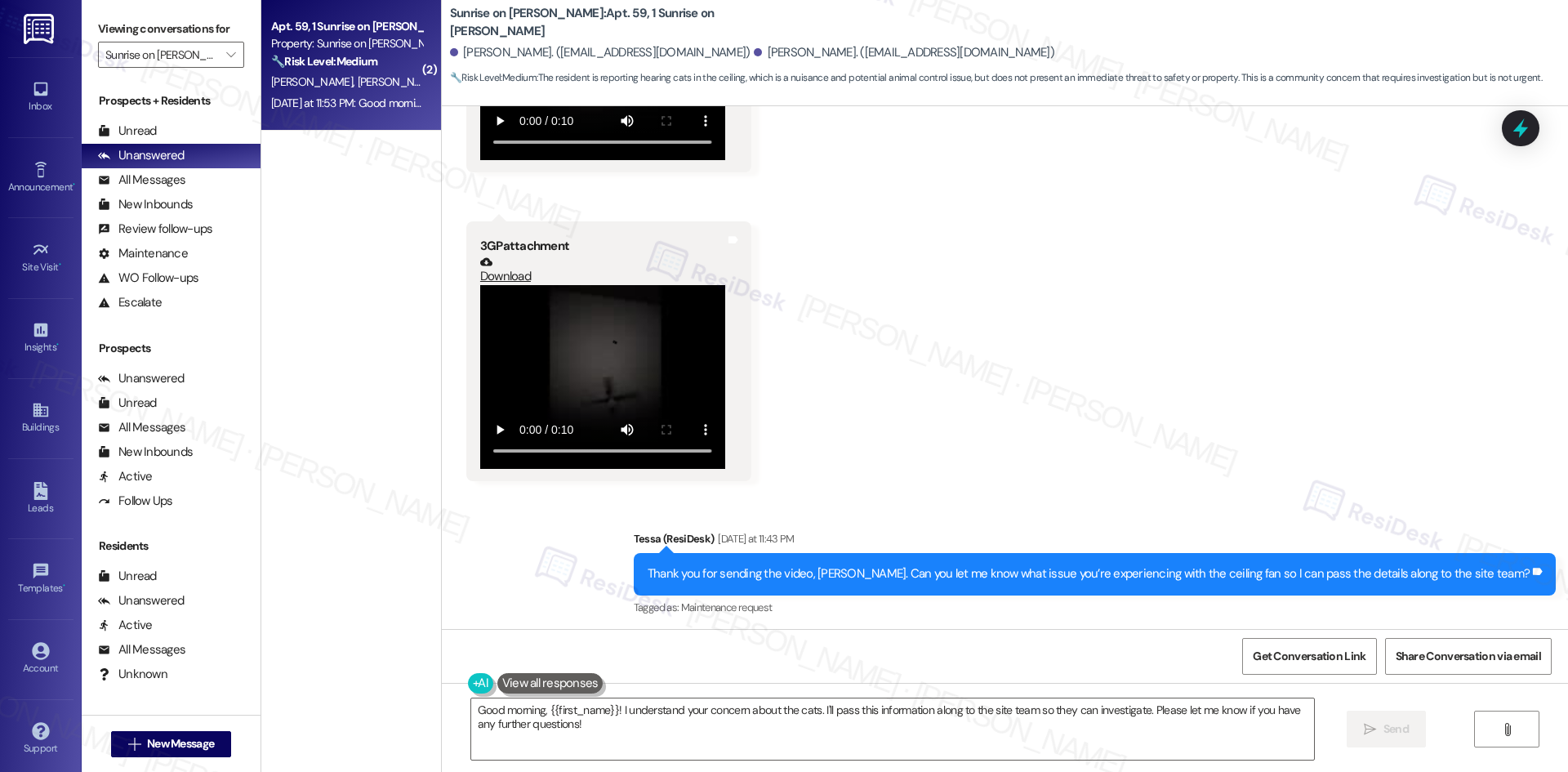
scroll to position [2205, 0]
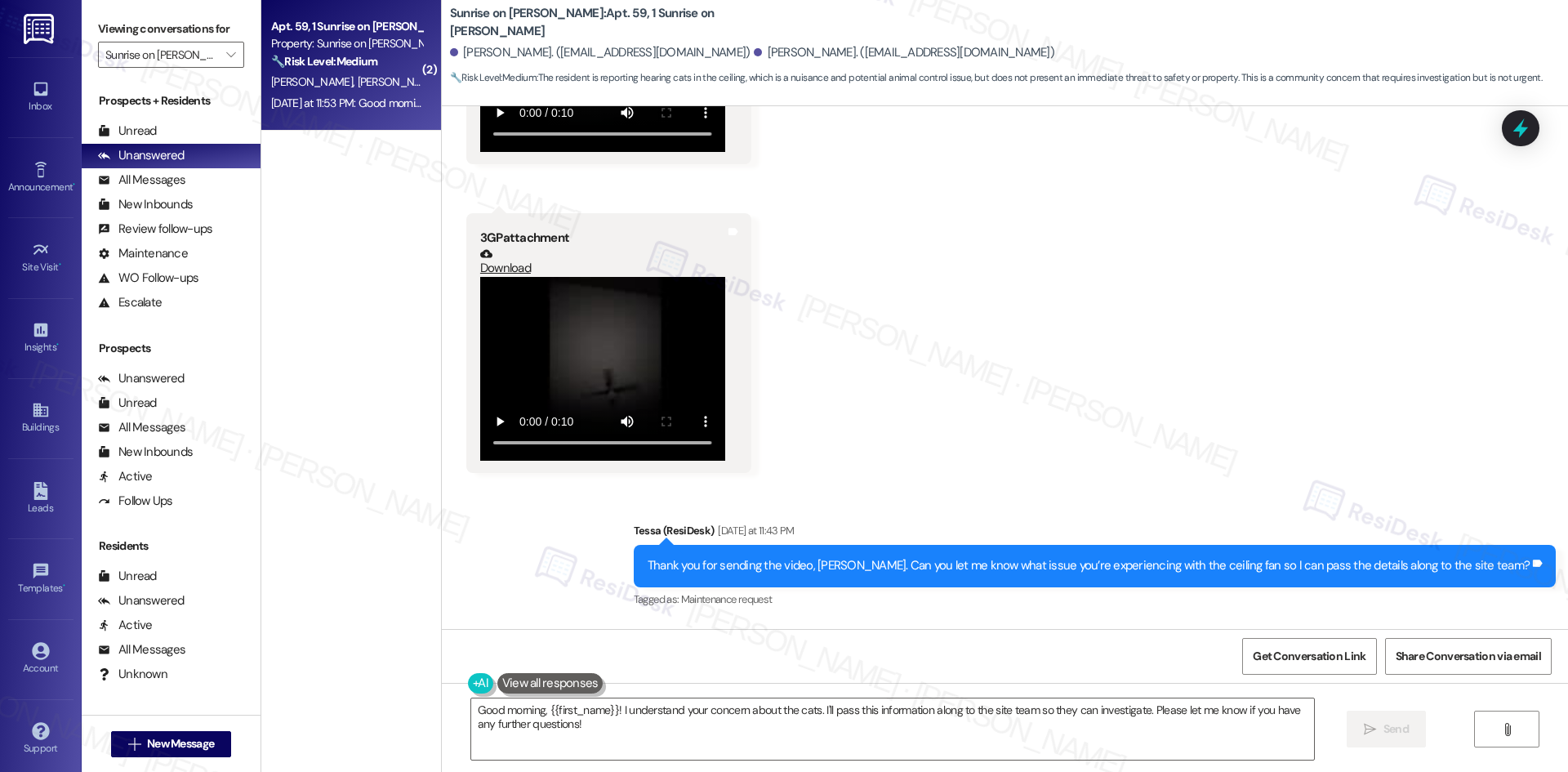
click at [889, 338] on div "Received via SMS Joseph Jimenez Aug 24, 2025 at 9:11 PM 3GP attachment Download…" at bounding box center [1004, 165] width 1127 height 640
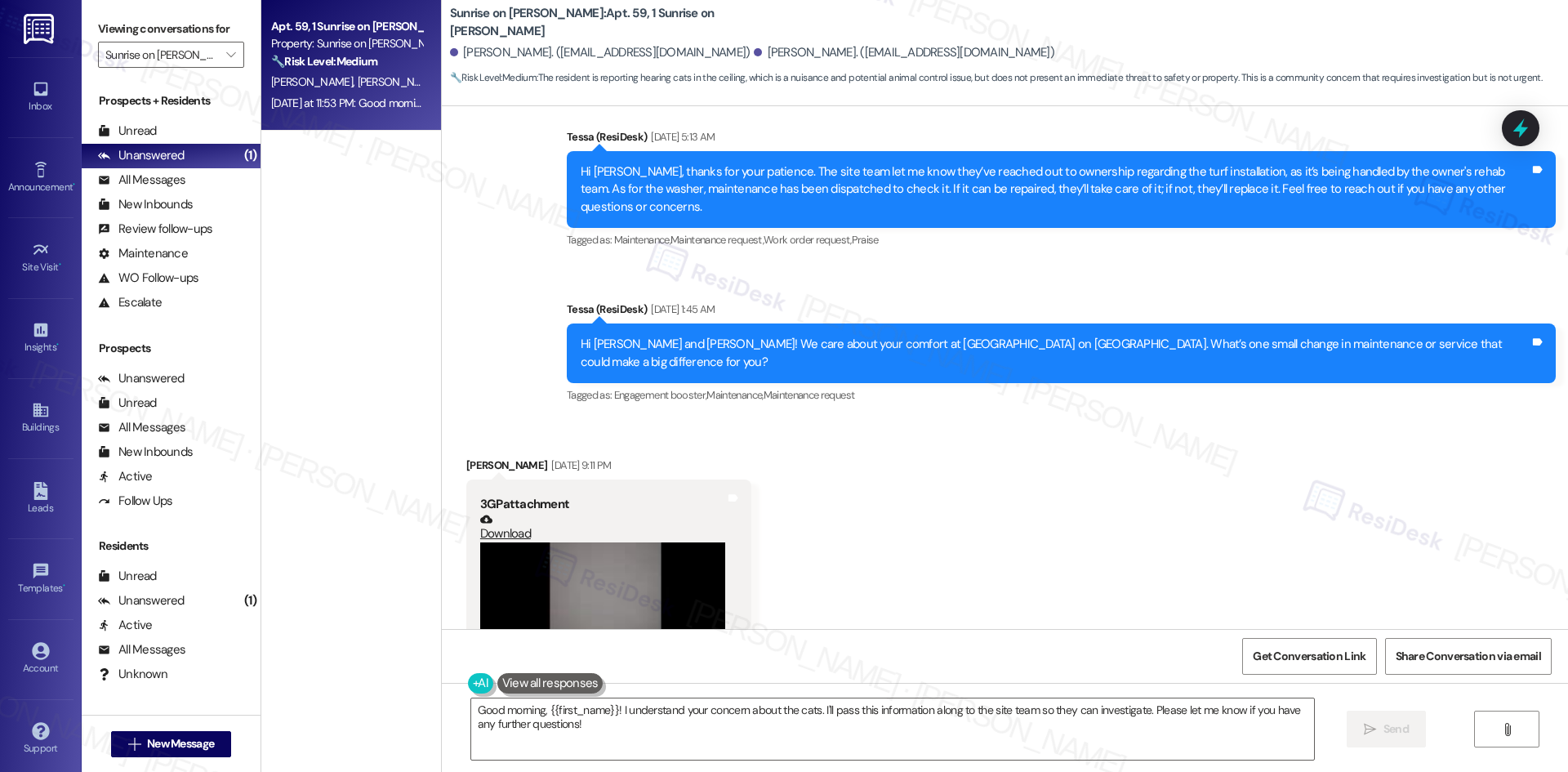
scroll to position [1144, 0]
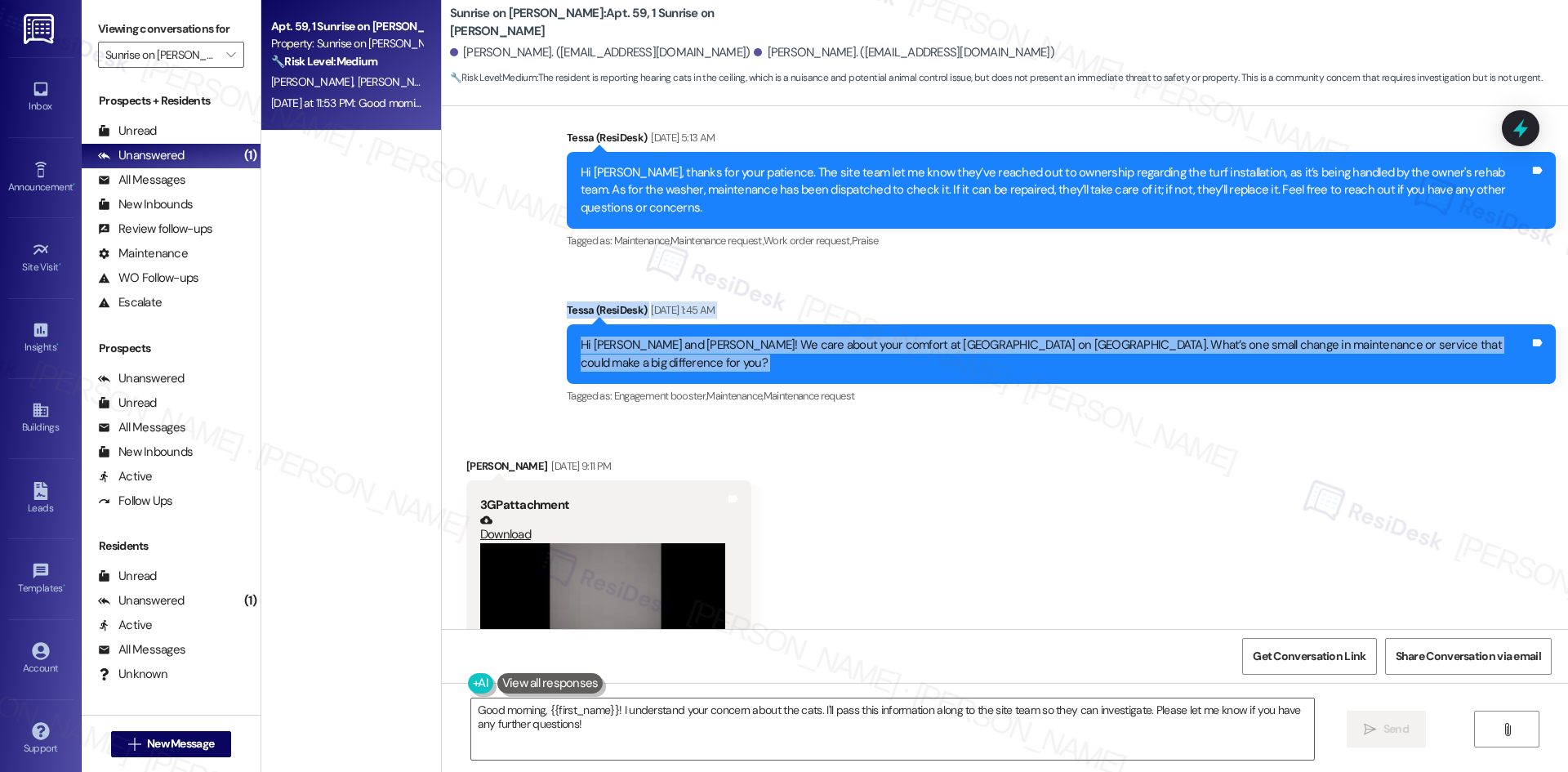
drag, startPoint x: 647, startPoint y: 273, endPoint x: 1548, endPoint y: 333, distance: 903.0
click at [1548, 333] on div "Sent via SMS Tessa (ResiDesk) Aug 01, 2025 at 5:13 AM Hi Joseph, thanks for you…" at bounding box center [1004, 256] width 1127 height 328
copy div "Tessa (ResiDesk) Aug 20, 2025 at 1:45 AM Hi Joseph and Petra! We care about you…"
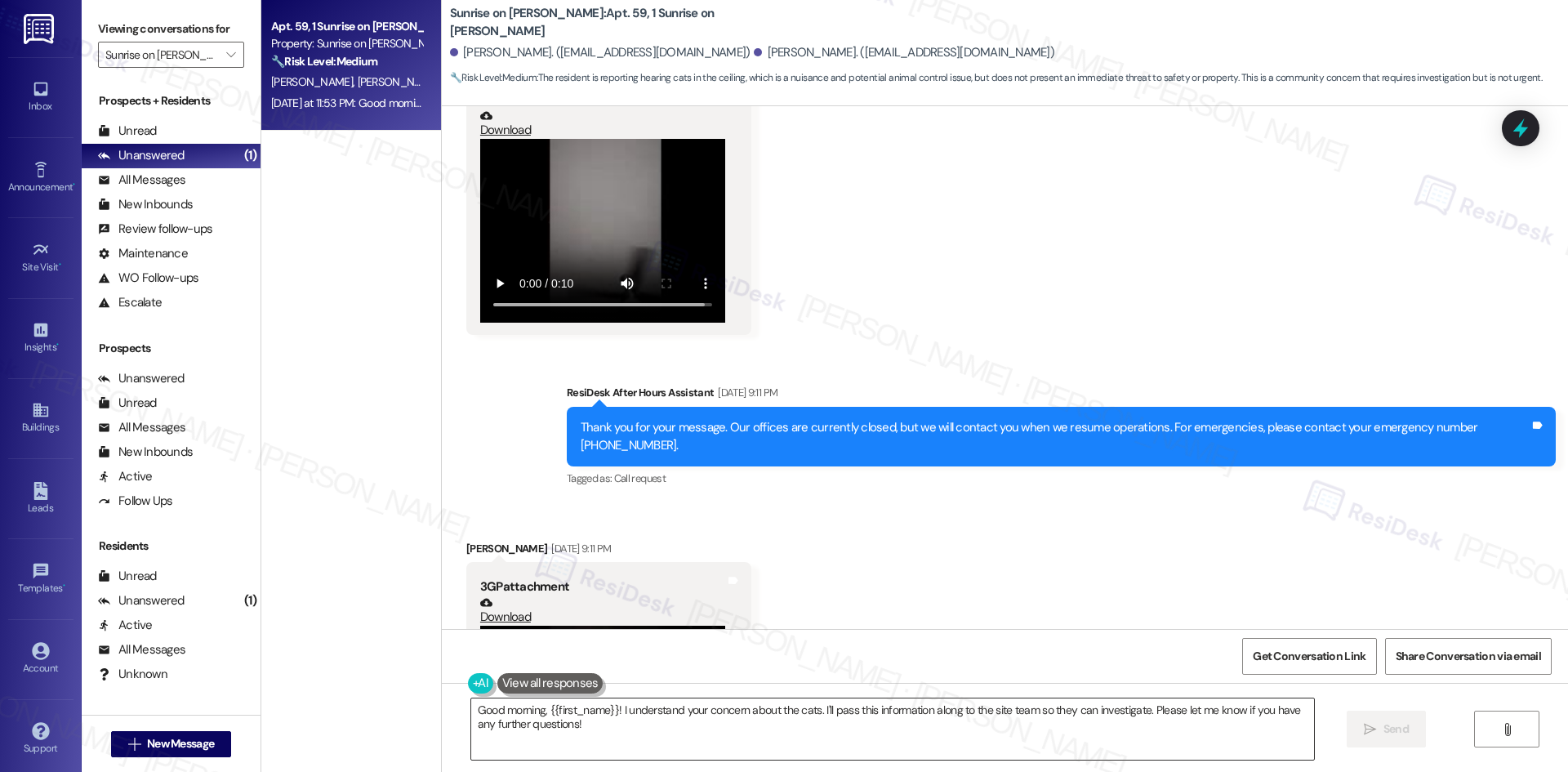
scroll to position [1552, 0]
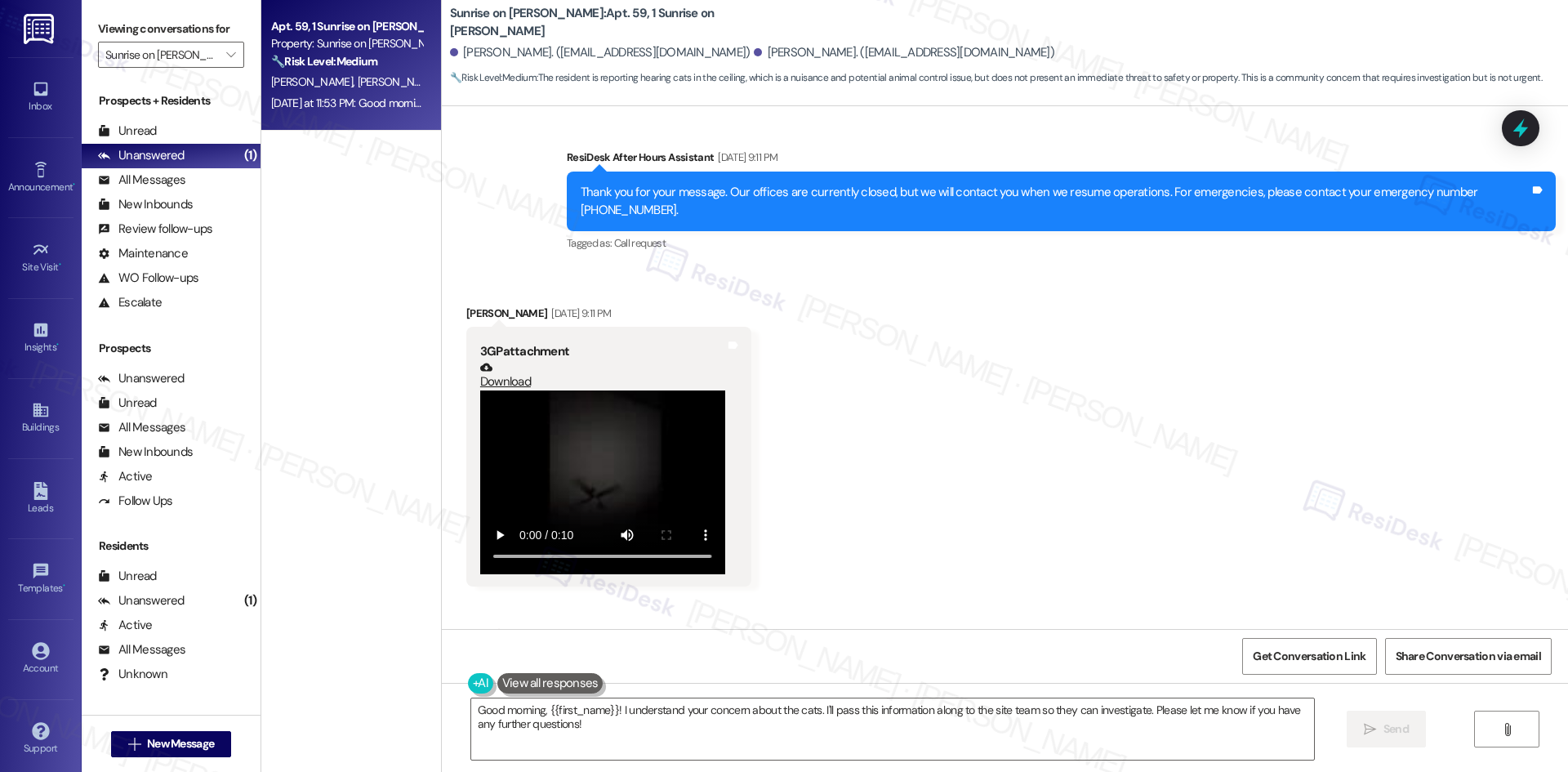
scroll to position [1716, 0]
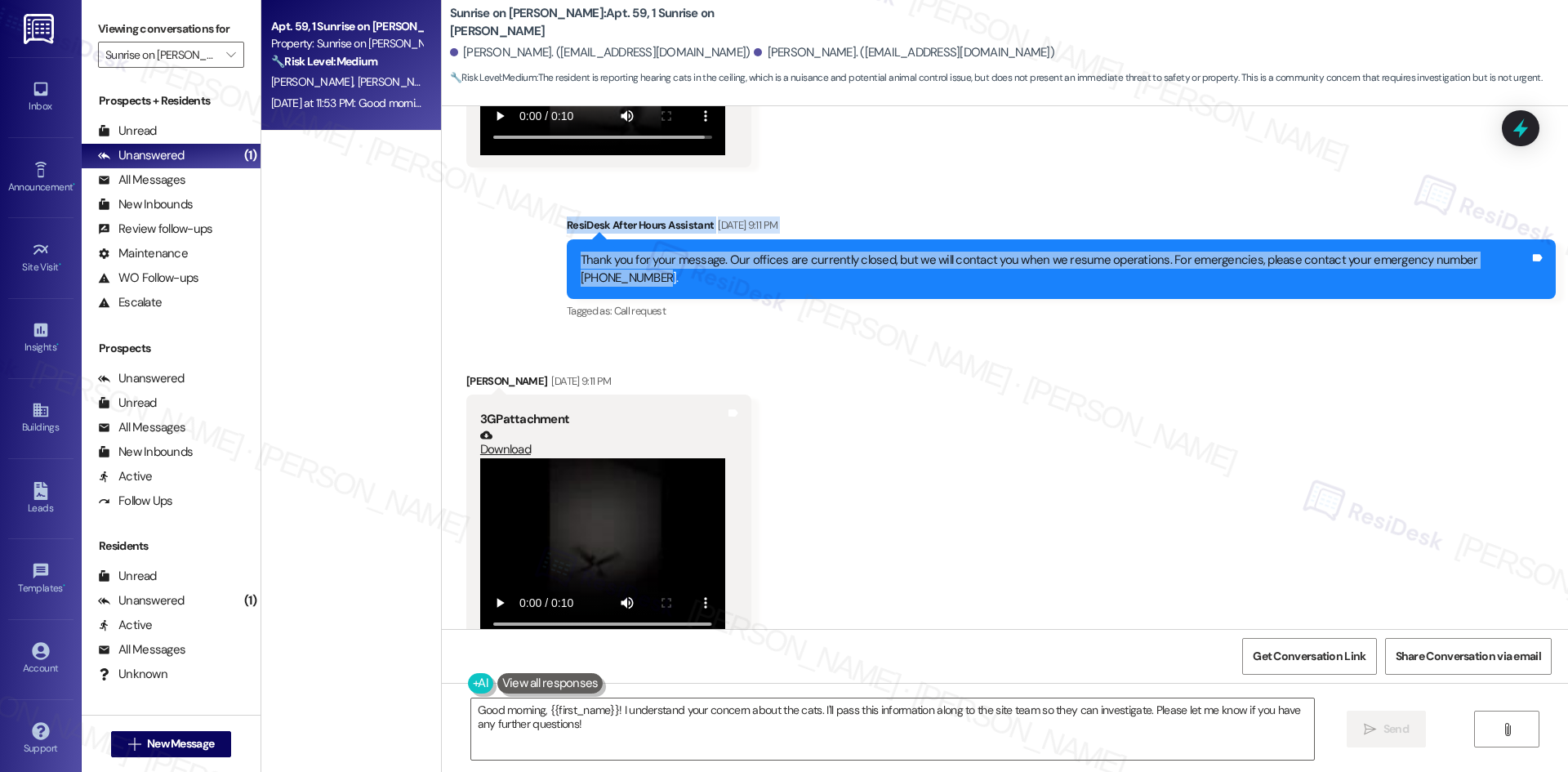
drag, startPoint x: 516, startPoint y: 172, endPoint x: 690, endPoint y: 243, distance: 187.9
click at [690, 243] on div "Sent via SMS ResiDesk After Hours Assistant Aug 24, 2025 at 9:11 PM Thank you f…" at bounding box center [1004, 257] width 1127 height 155
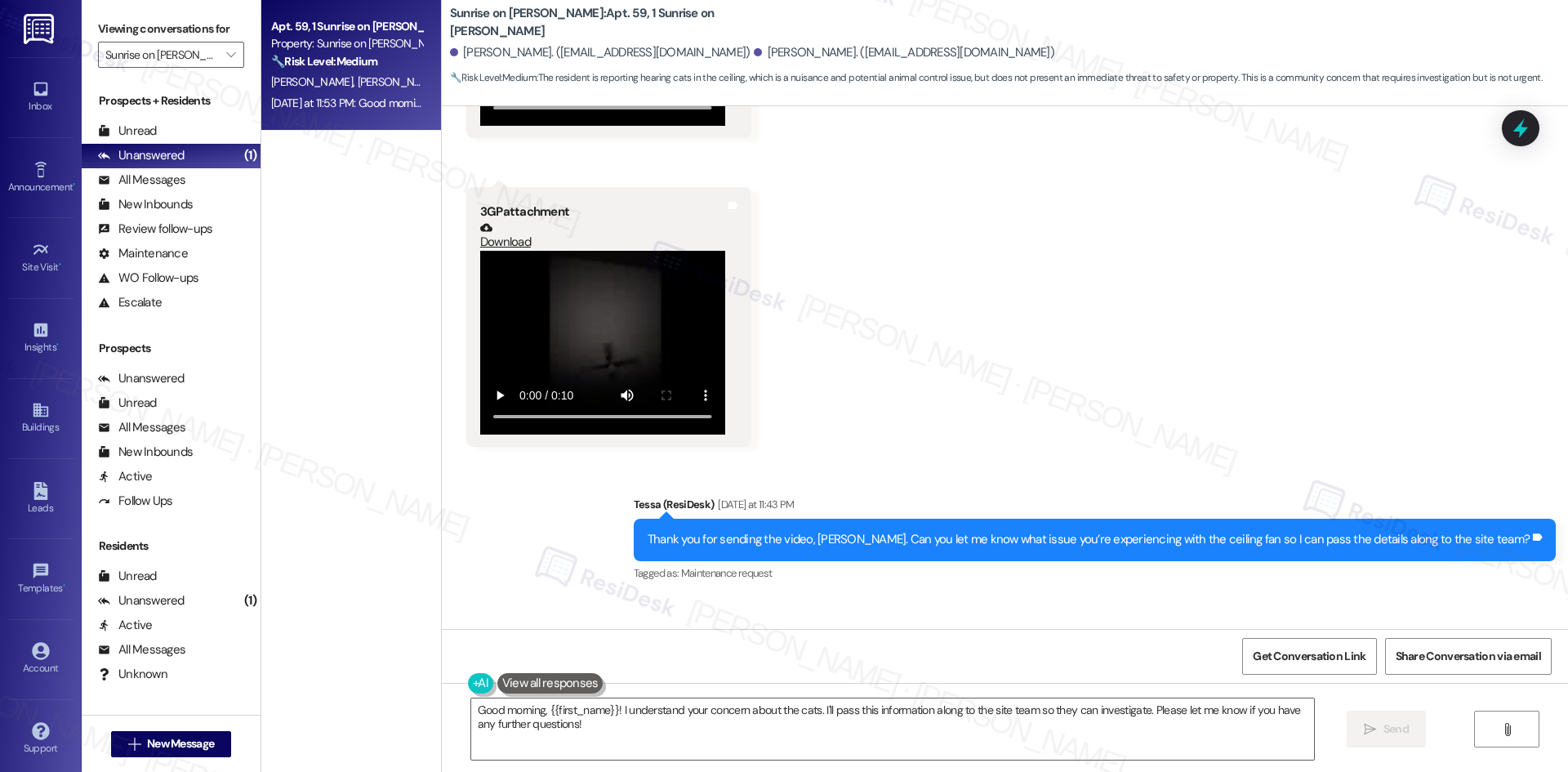
scroll to position [2450, 0]
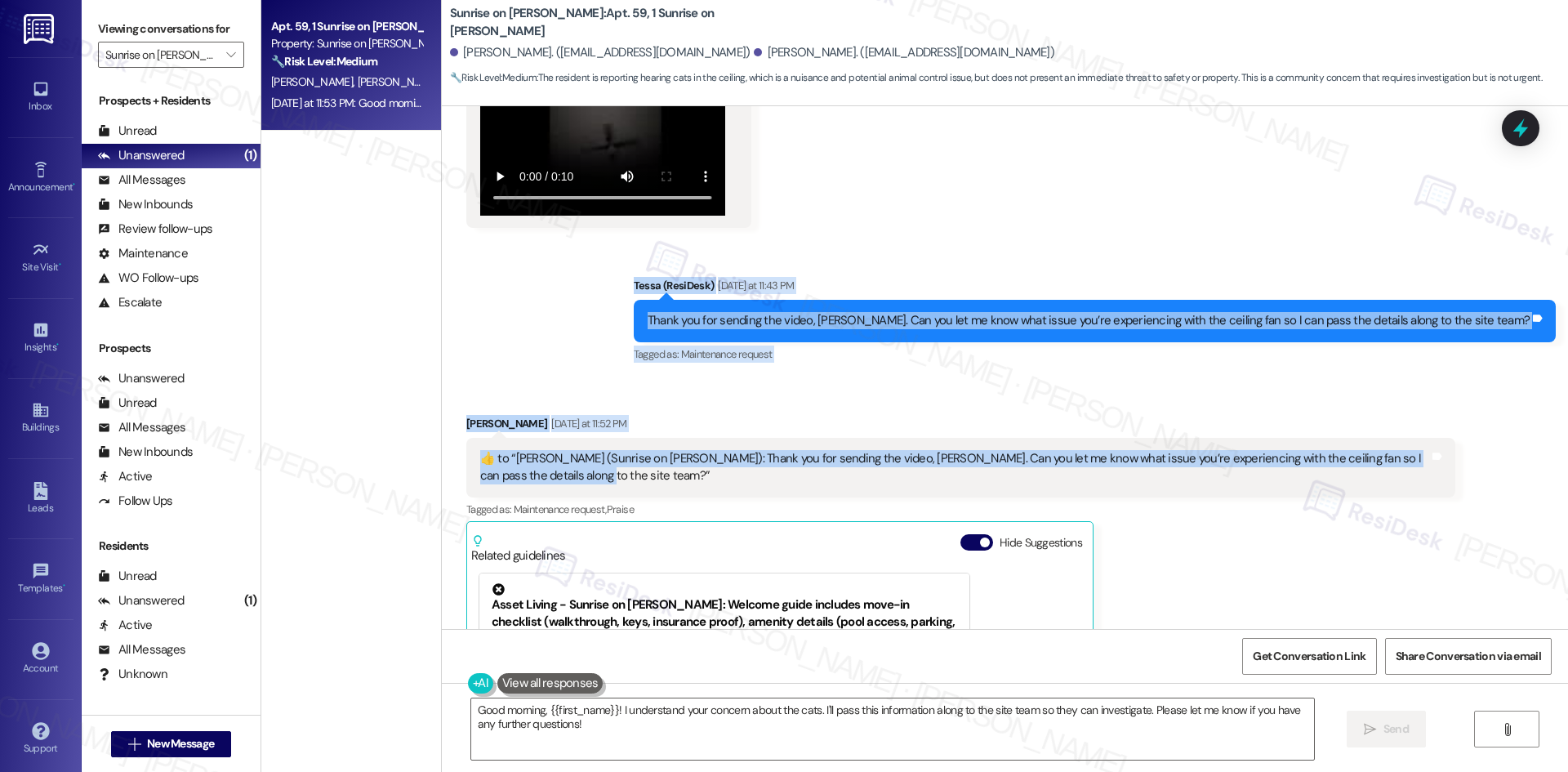
drag, startPoint x: 704, startPoint y: 271, endPoint x: 1089, endPoint y: 435, distance: 418.5
click at [1089, 435] on div "Lease started Mar 14, 2025 at 8:00 AM Survey, sent via SMS Residesk Automated S…" at bounding box center [1004, 367] width 1127 height 522
copy div "Tessa (ResiDesk) Yesterday at 11:43 PM Thank you for sending the video, Joseph.…"
drag, startPoint x: 730, startPoint y: 290, endPoint x: 723, endPoint y: 282, distance: 10.6
click at [729, 312] on div "Thank you for sending the video, Joseph. Can you let me know what issue you’re …" at bounding box center [1088, 320] width 882 height 17
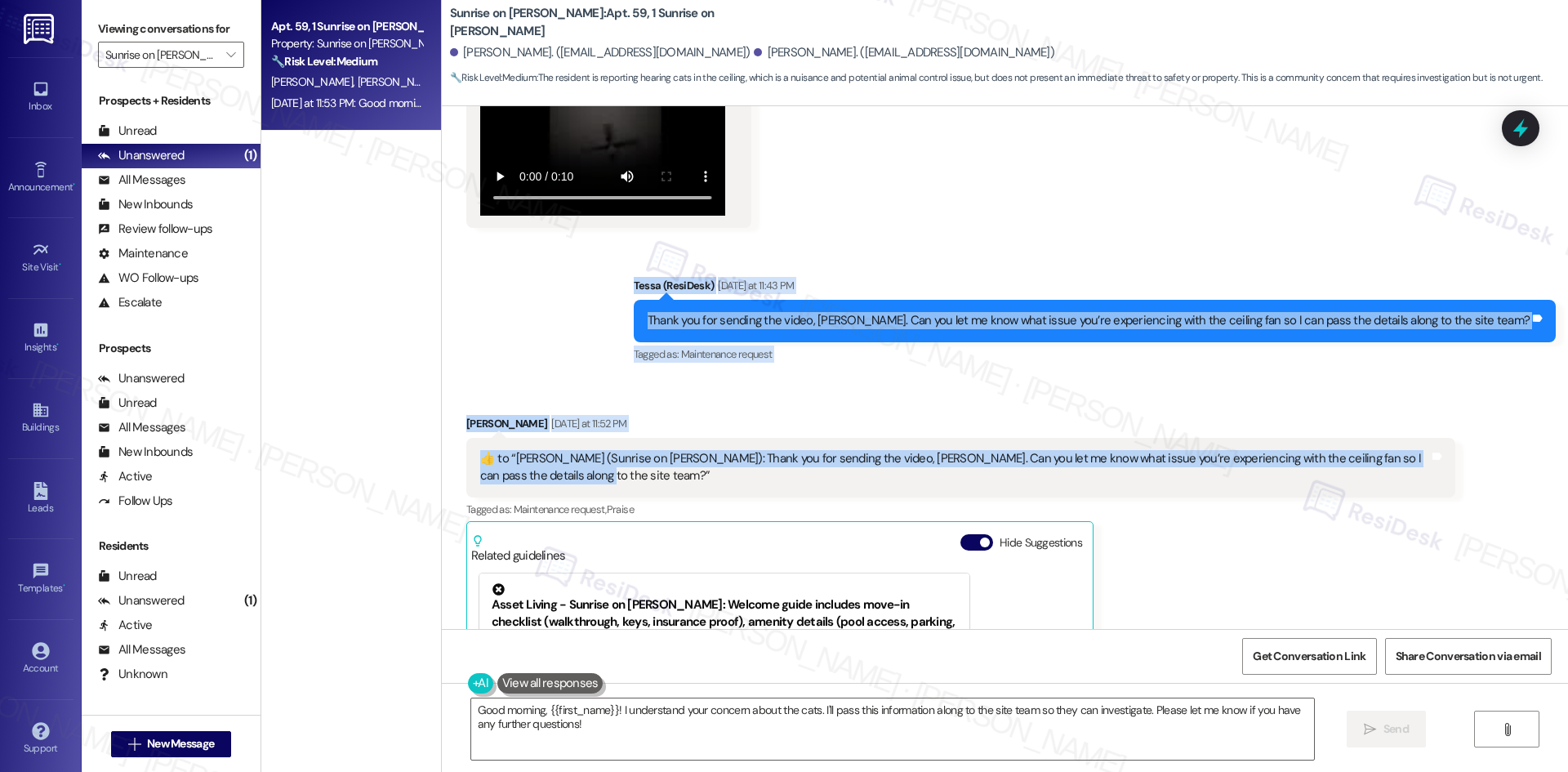
click at [641, 240] on div "Sent via SMS Tessa (ResiDesk) Yesterday at 11:43 PM Thank you for sending the v…" at bounding box center [1004, 309] width 1127 height 138
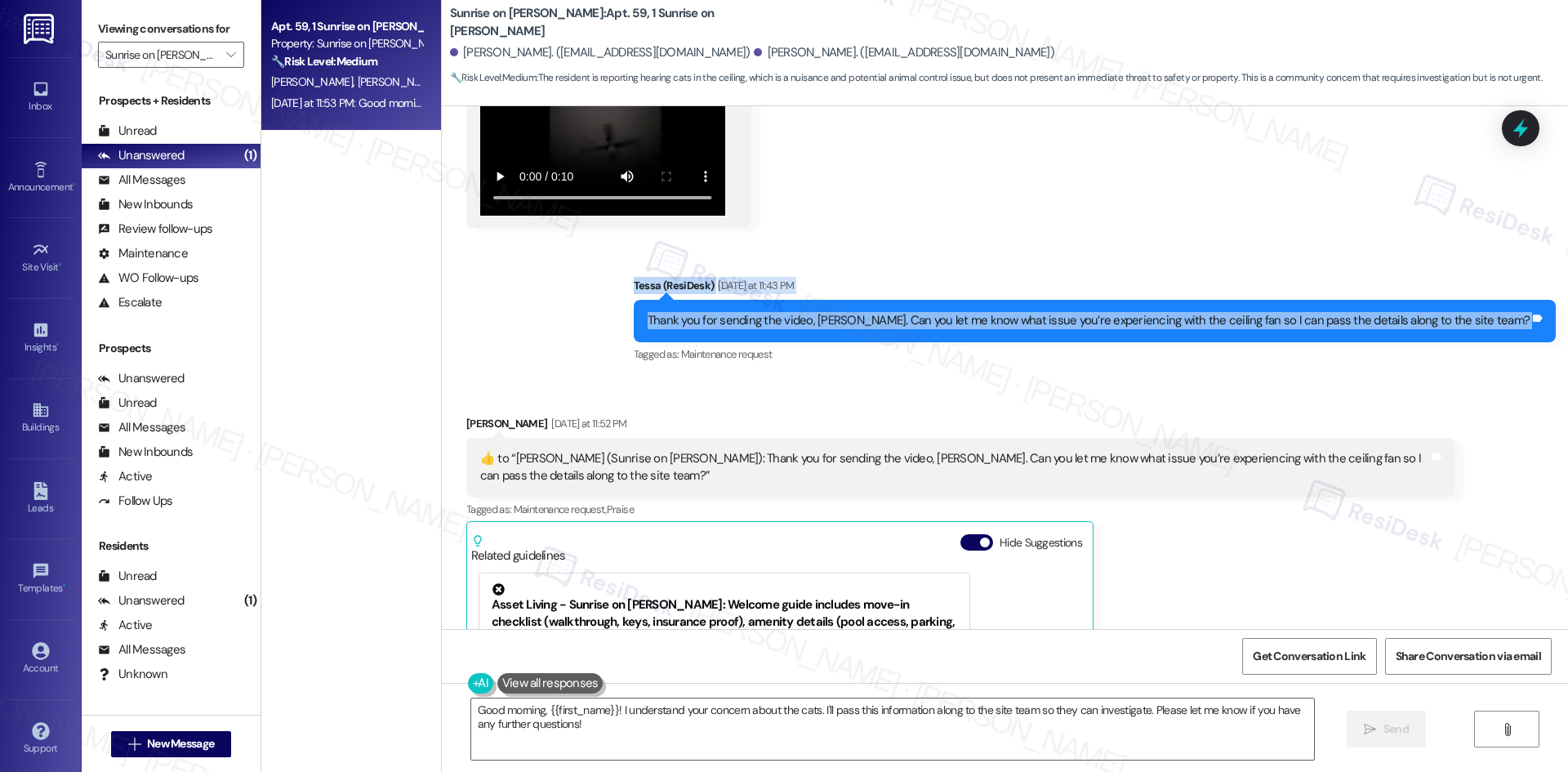
drag, startPoint x: 700, startPoint y: 246, endPoint x: 1557, endPoint y: 300, distance: 858.7
click at [1557, 300] on div "Sent via SMS Tessa (ResiDesk) Yesterday at 11:43 PM Thank you for sending the v…" at bounding box center [1004, 309] width 1127 height 138
copy div "Tessa (ResiDesk) Yesterday at 11:43 PM Thank you for sending the video, Joseph.…"
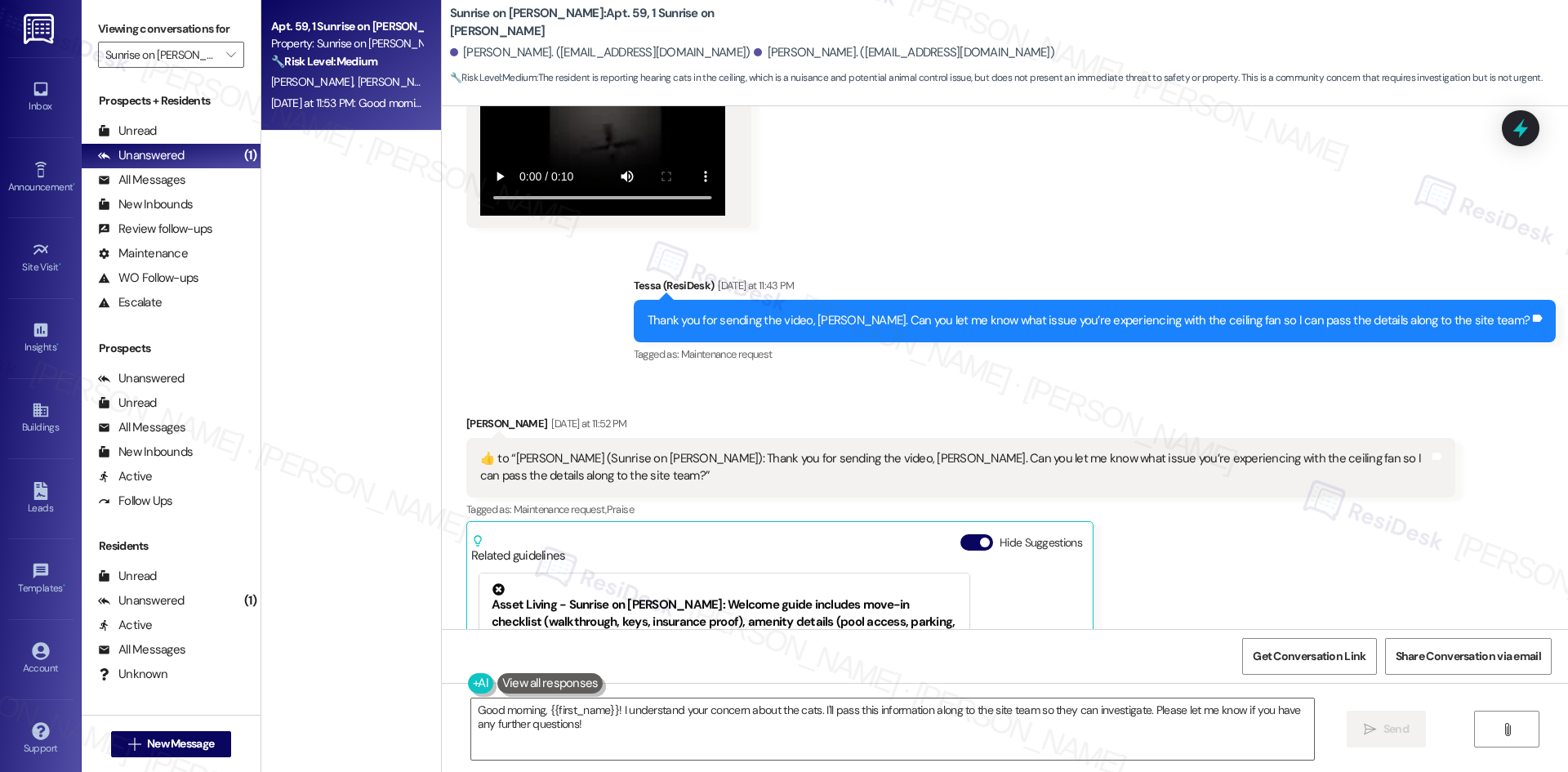
click at [1135, 497] on div "Tagged as: Maintenance request , Click to highlight conversations about Mainten…" at bounding box center [961, 509] width 989 height 23
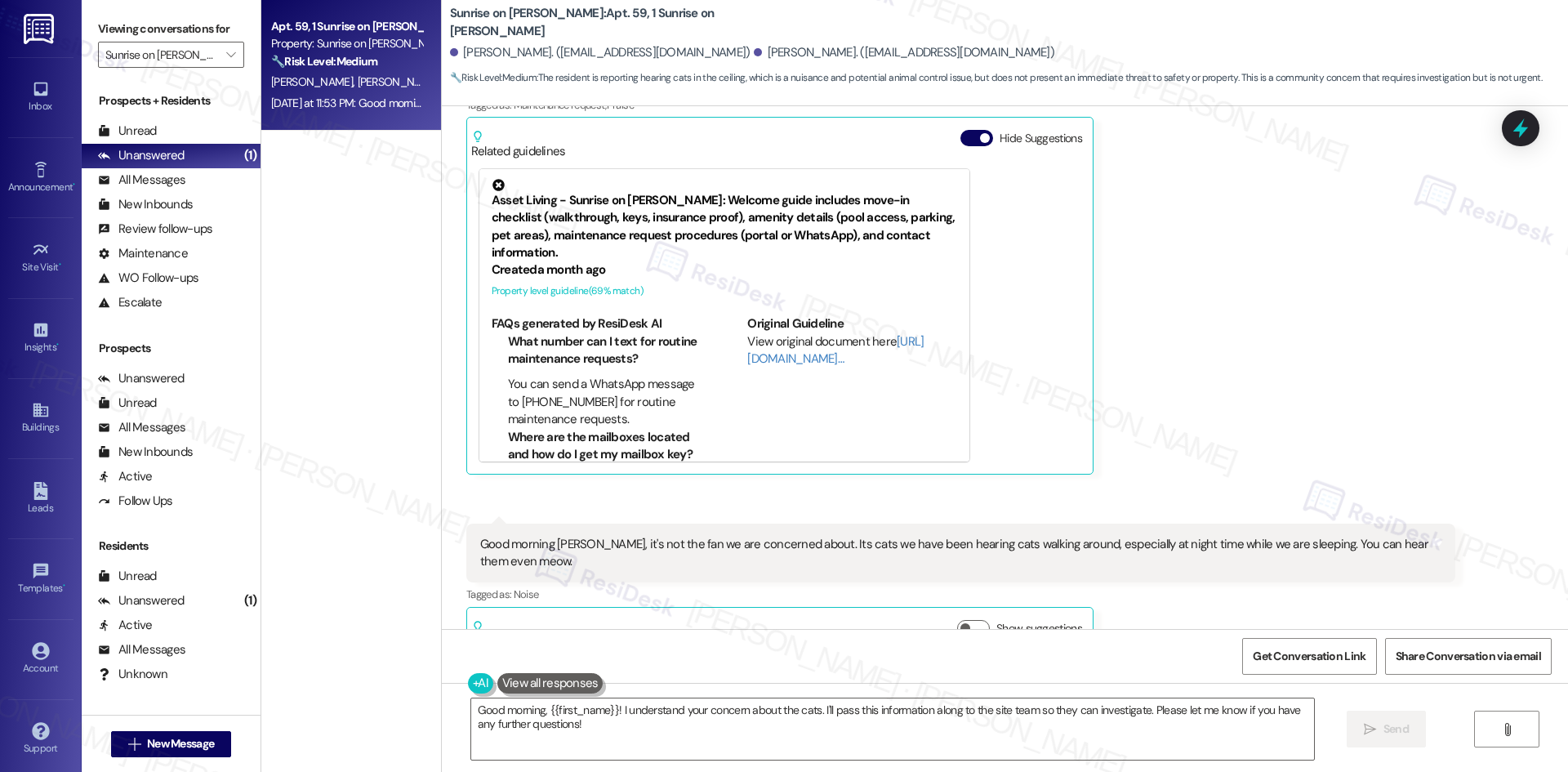
scroll to position [2859, 0]
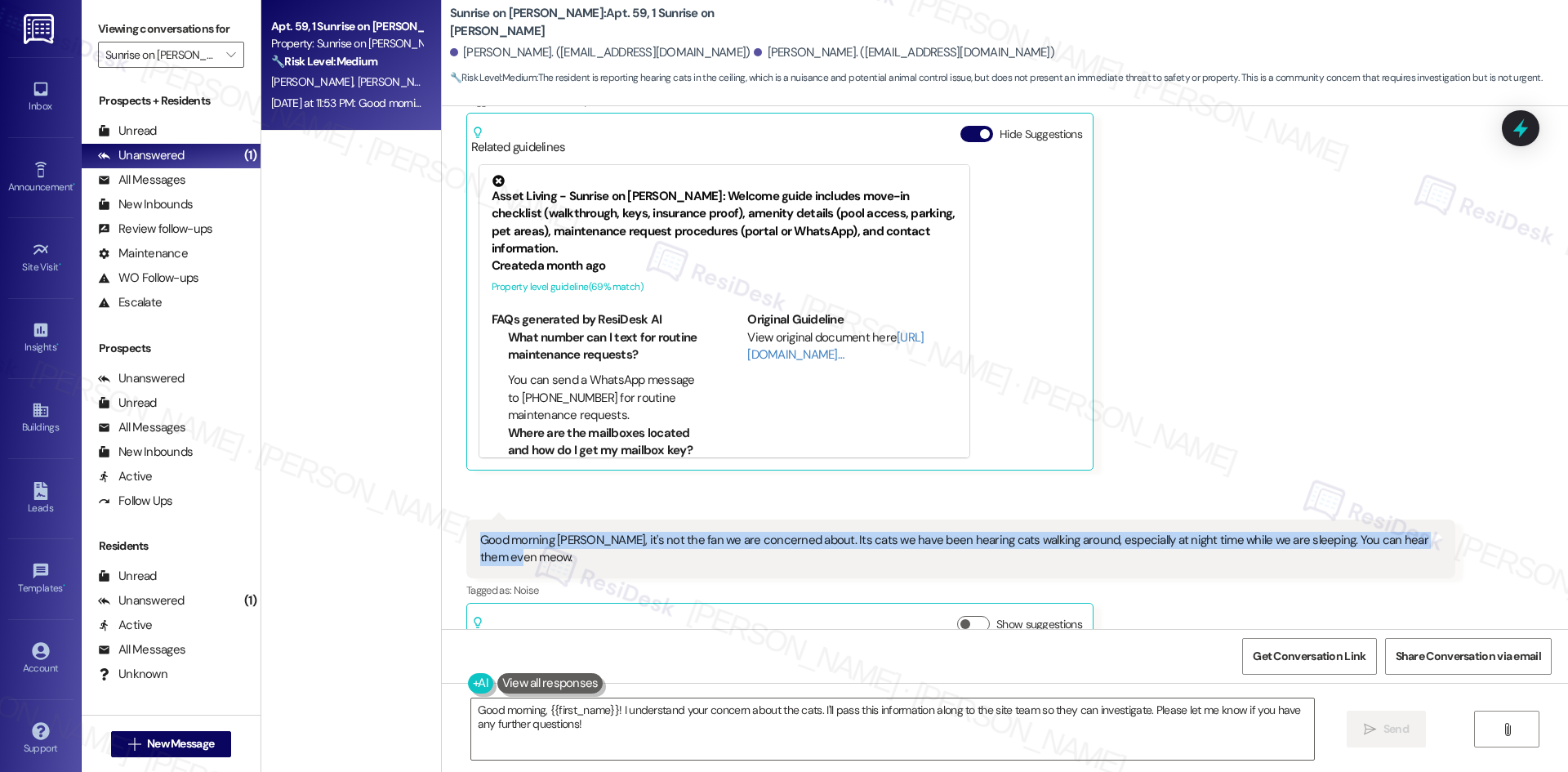
drag, startPoint x: 456, startPoint y: 495, endPoint x: 559, endPoint y: 530, distance: 108.8
click at [559, 530] on div "Good morning Tessa, it's not the fan we are concerned about. Its cats we have b…" at bounding box center [961, 549] width 989 height 59
copy div "Good morning Tessa, it's not the fan we are concerned about. Its cats we have b…"
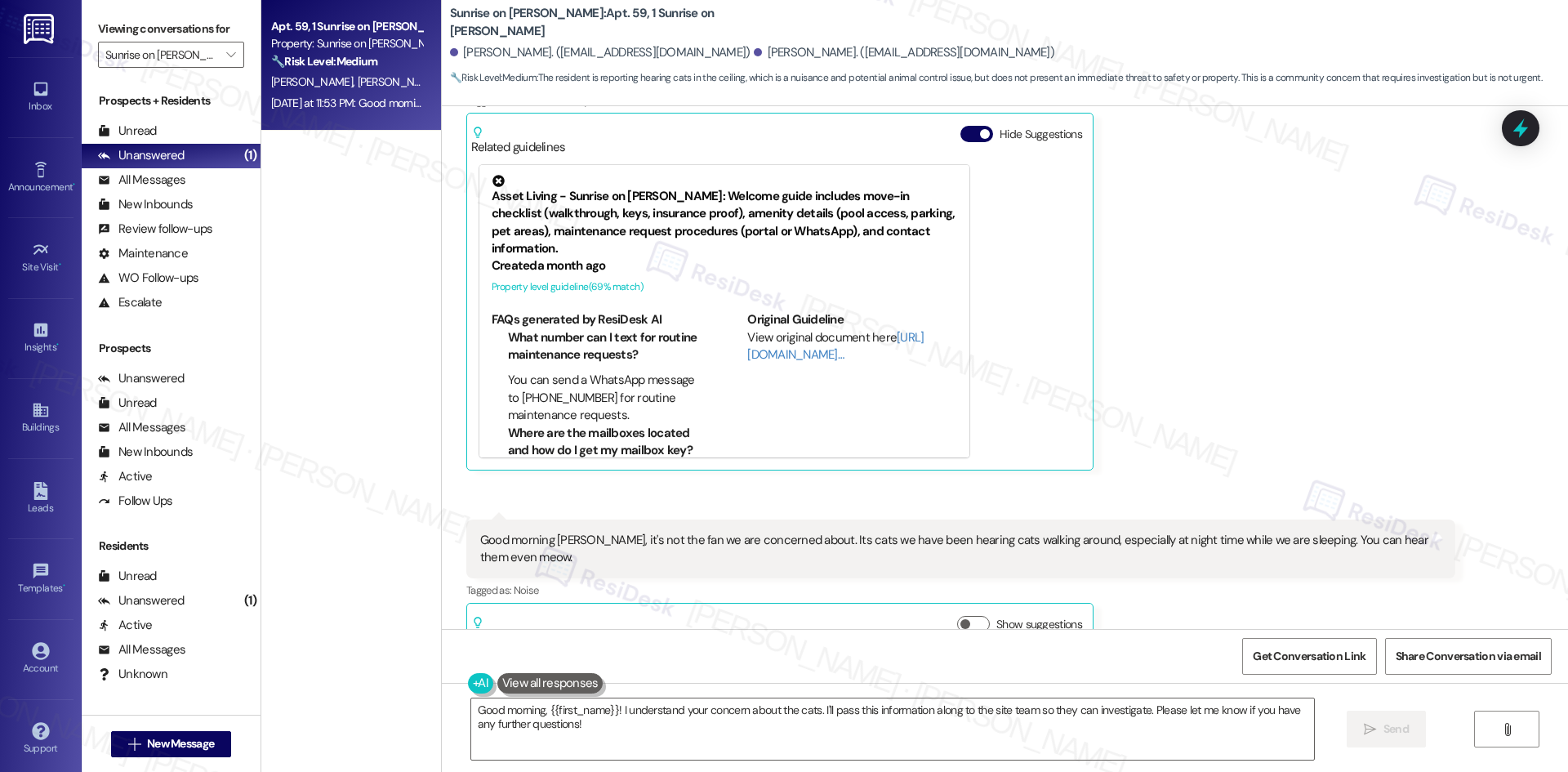
click at [1270, 239] on div "Petra Contreras Yesterday at 11:52 PM  ​👍​ to “ Tessa (Sunrise on Bethany): Tha…" at bounding box center [961, 238] width 989 height 464
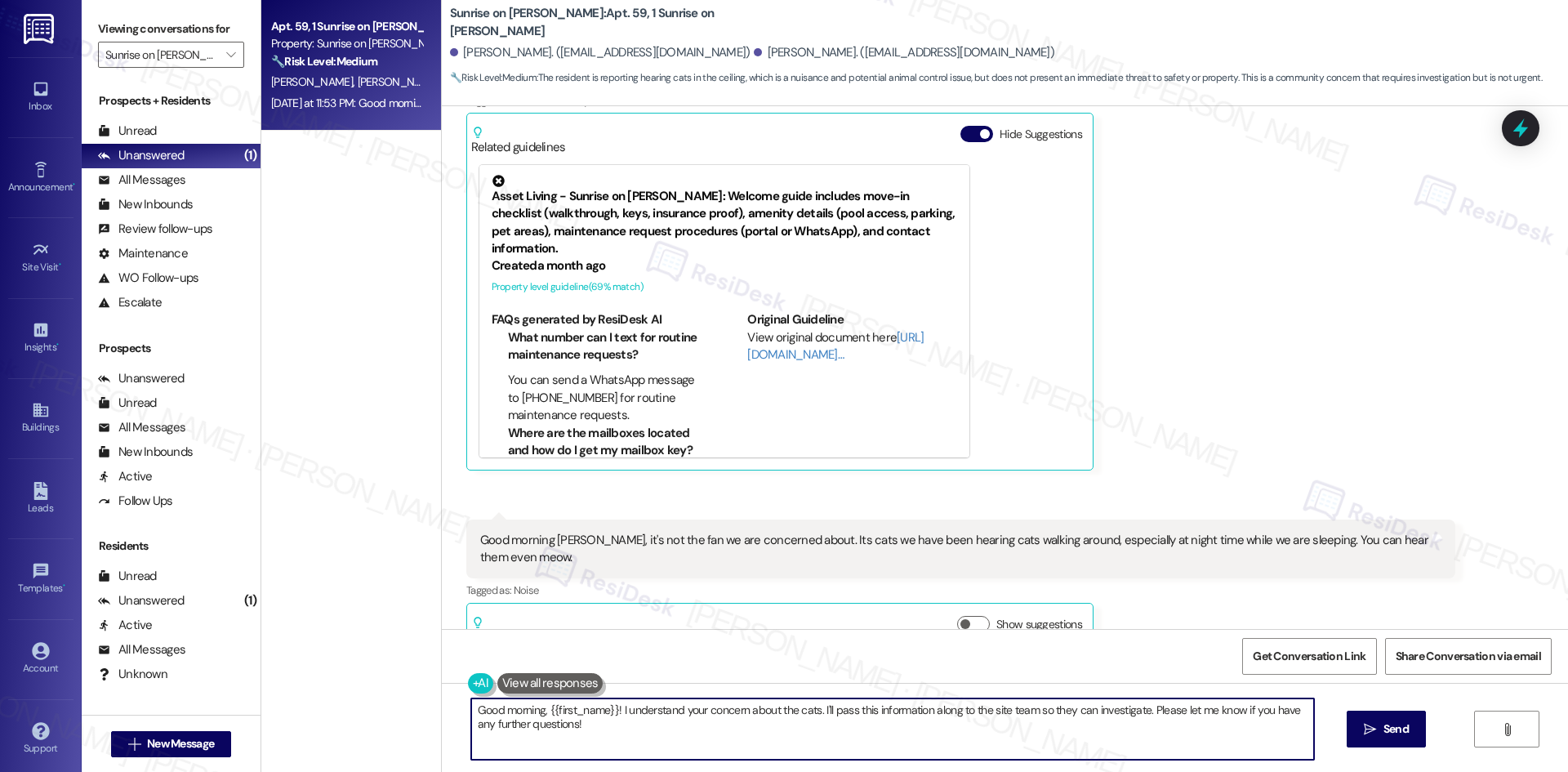
click at [900, 749] on textarea "Good morning, {{first_name}}! I understand your concern about the cats. I'll pa…" at bounding box center [893, 729] width 843 height 61
paste textarea "I’m sorry for the mix-up and that you’ve been dealing with the noise from cats …"
type textarea "I’m sorry for the mix-up and that you’ve been dealing with the noise from cats …"
click at [1376, 731] on span " Send" at bounding box center [1386, 728] width 51 height 17
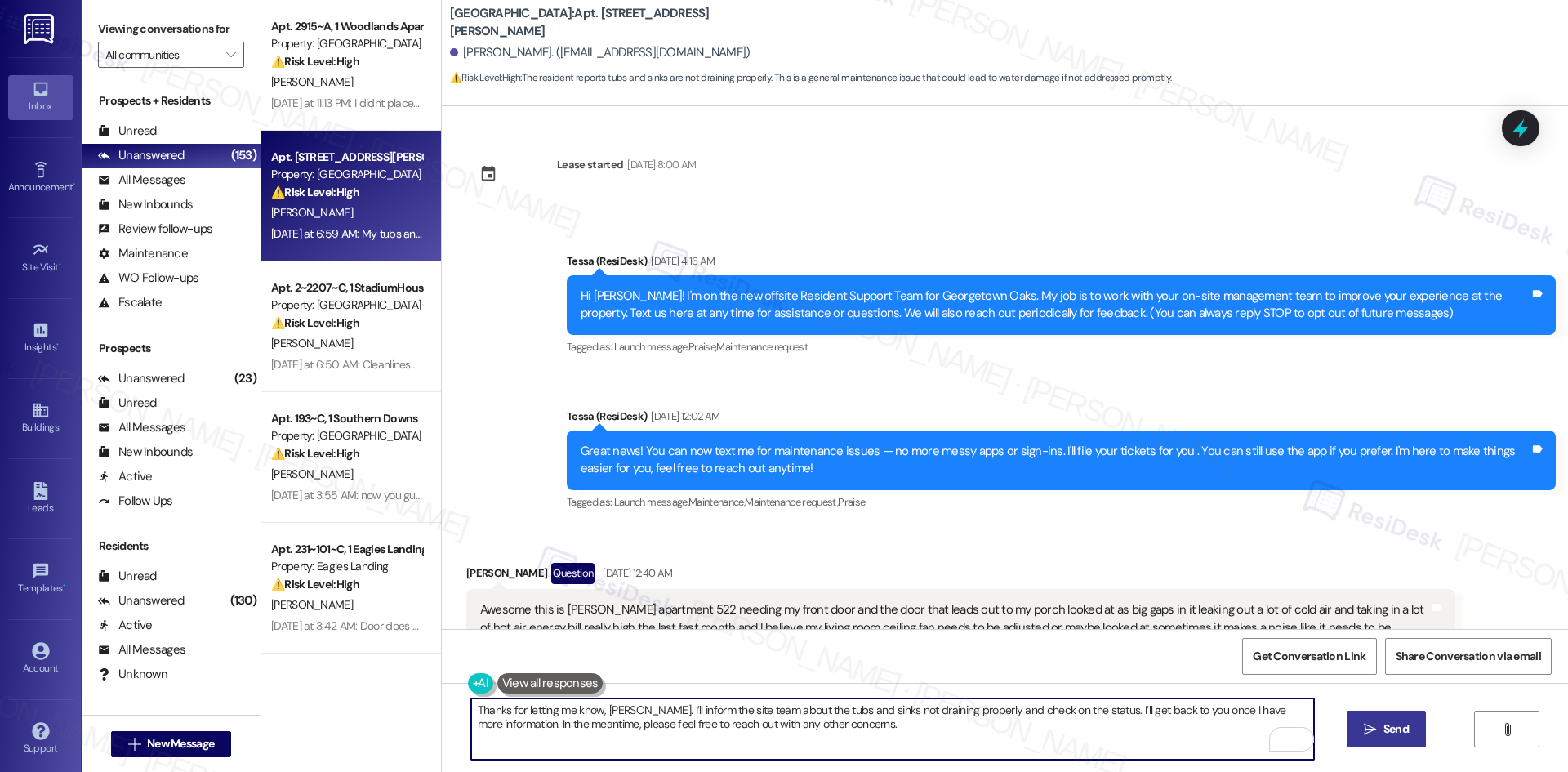
scroll to position [4320, 0]
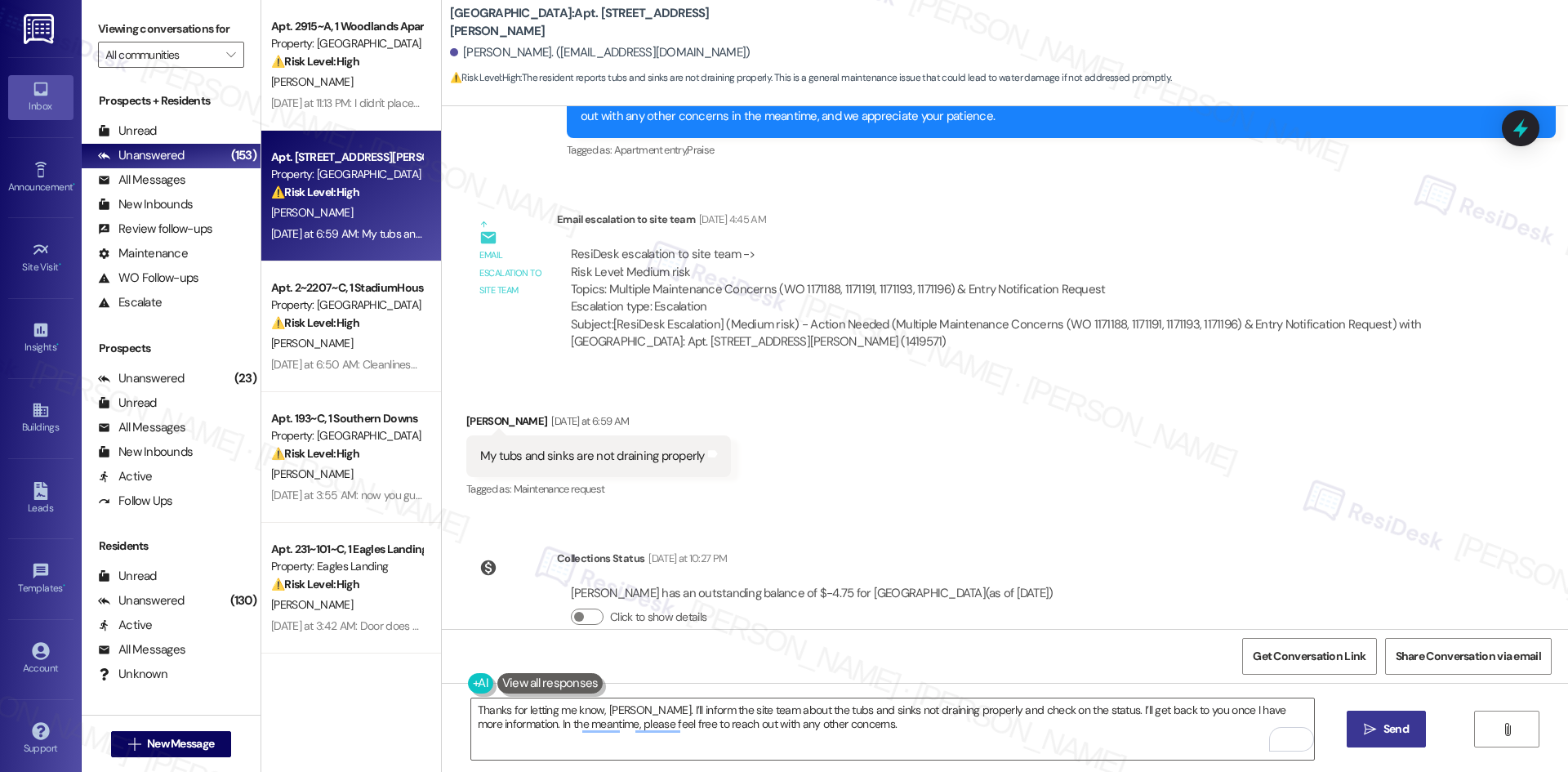
click at [1370, 719] on button " Send" at bounding box center [1386, 728] width 79 height 37
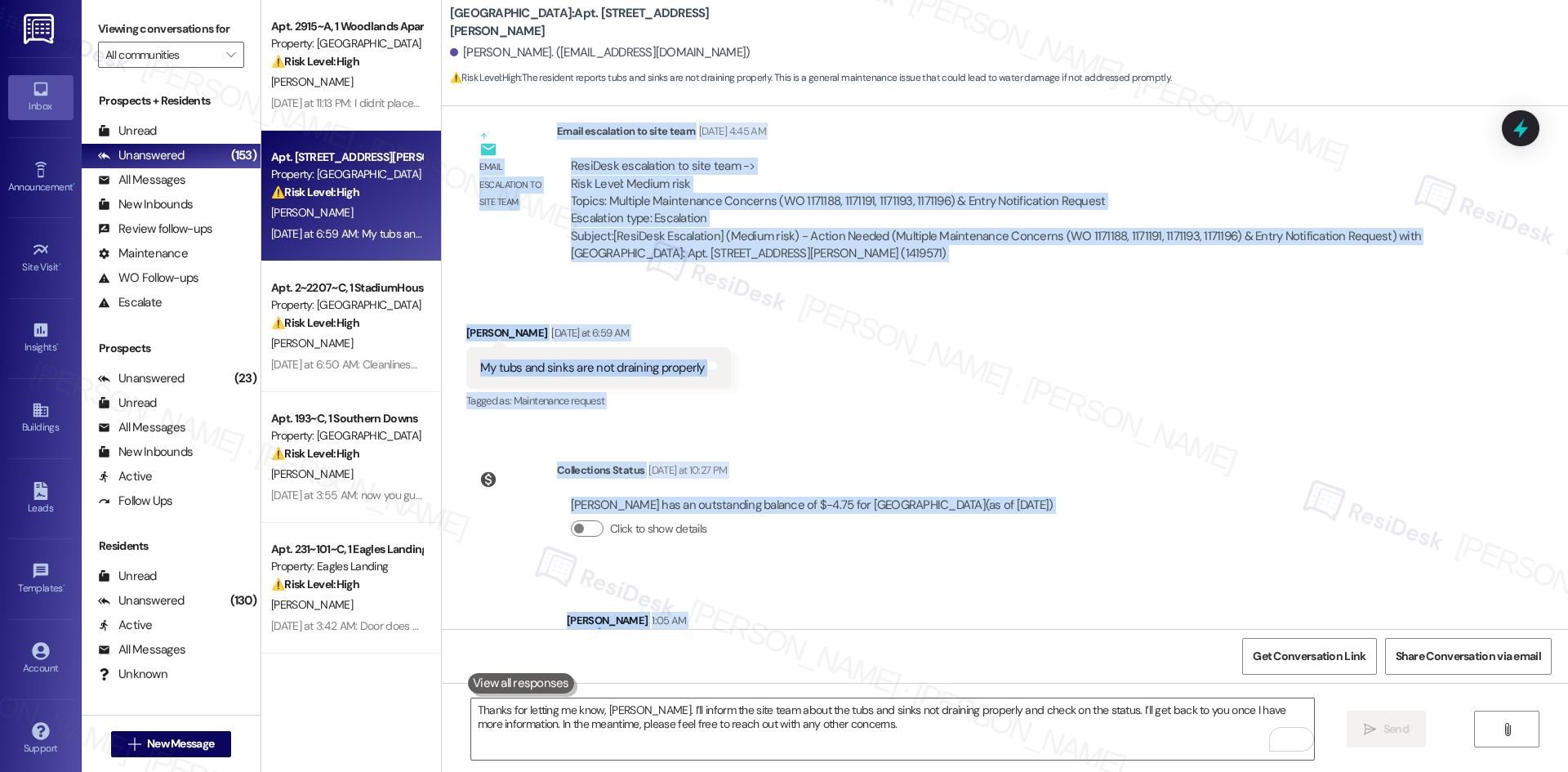
scroll to position [4451, 0]
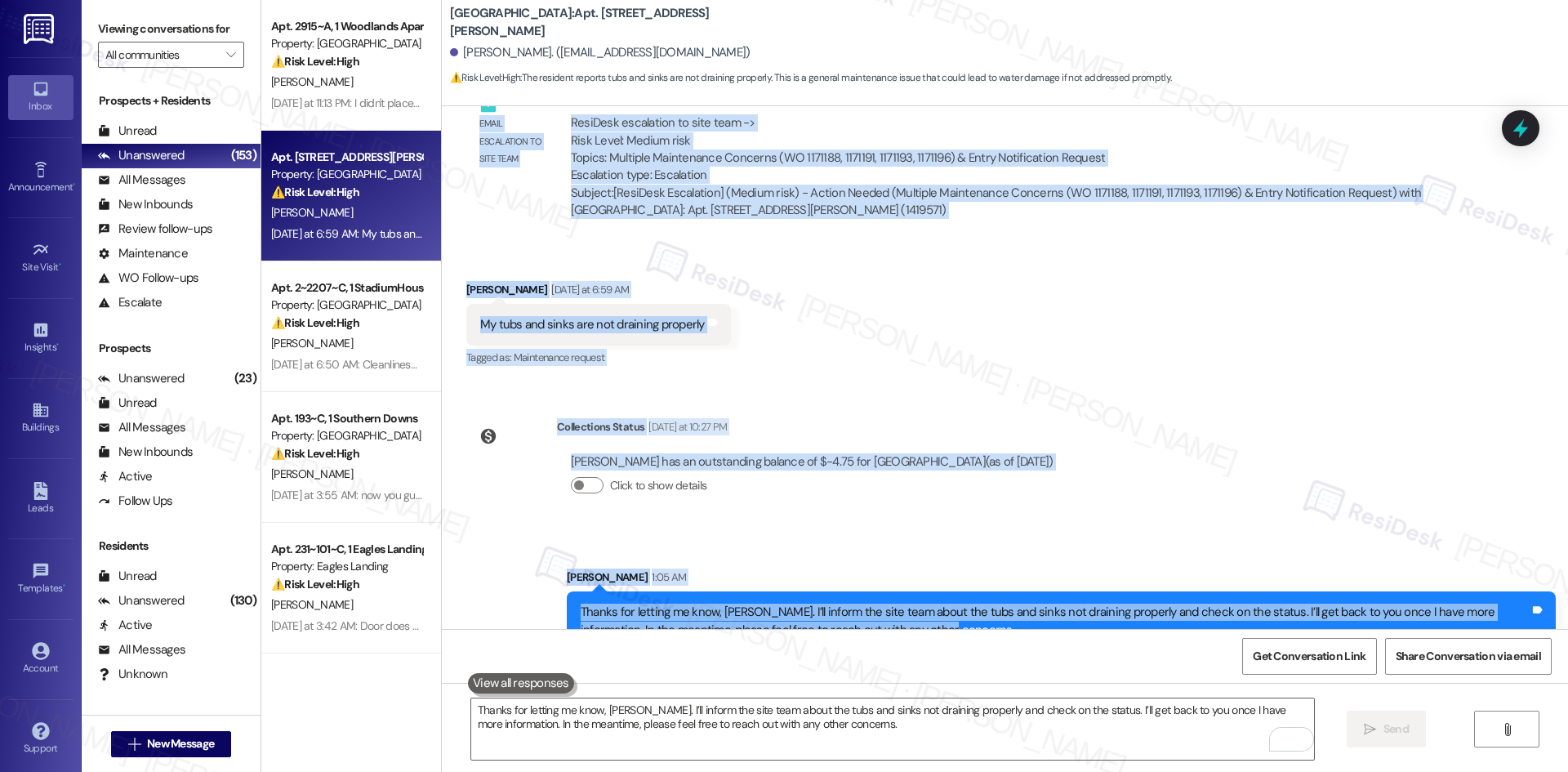
drag, startPoint x: 494, startPoint y: 198, endPoint x: 1318, endPoint y: 593, distance: 913.8
click at [1318, 593] on div "Lease started Apr 11, 2025 at 8:00 AM Announcement, sent via SMS Tessa (ResiDes…" at bounding box center [1004, 367] width 1127 height 522
copy div "Tessa (ResiDesk) Aug 23, 2025 at 4:32 AM Thank you for confirming. I’ll let the…"
drag, startPoint x: 653, startPoint y: 340, endPoint x: 640, endPoint y: 336, distance: 13.6
click at [653, 340] on div "Received via SMS Joe Green Yesterday at 6:59 AM My tubs and sinks are not drain…" at bounding box center [599, 325] width 290 height 113
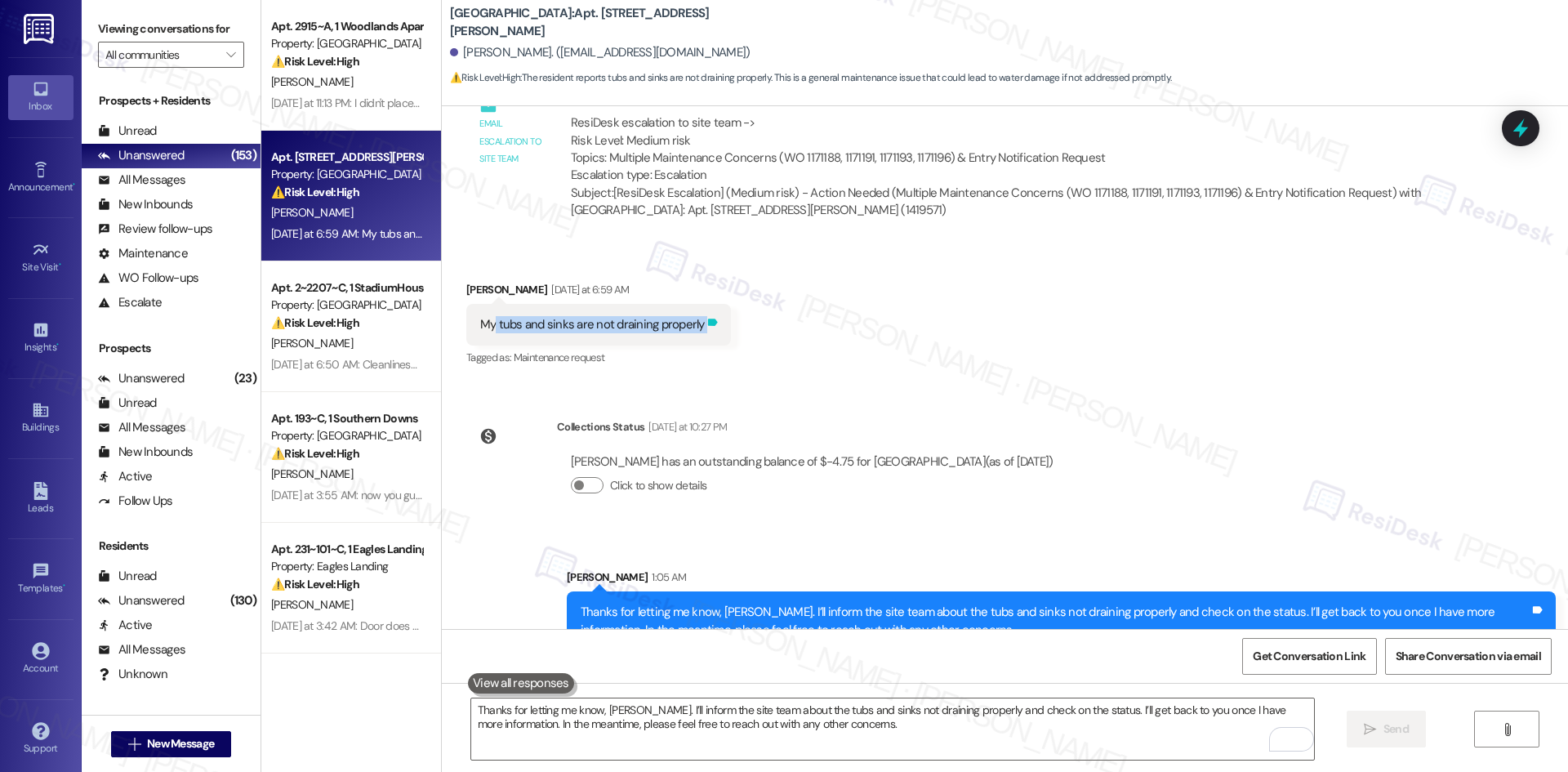
drag, startPoint x: 484, startPoint y: 285, endPoint x: 697, endPoint y: 287, distance: 213.0
click at [697, 304] on div "My tubs and sinks are not draining properly Tags and notes" at bounding box center [599, 324] width 264 height 41
copy div "tubs and sinks are not draining properly Tags and notes"
click at [1208, 374] on div "Lease started Apr 11, 2025 at 8:00 AM Announcement, sent via SMS Tessa (ResiDes…" at bounding box center [1004, 367] width 1127 height 522
click at [1108, 466] on div "Lease started Apr 11, 2025 at 8:00 AM Announcement, sent via SMS Tessa (ResiDes…" at bounding box center [1004, 367] width 1127 height 522
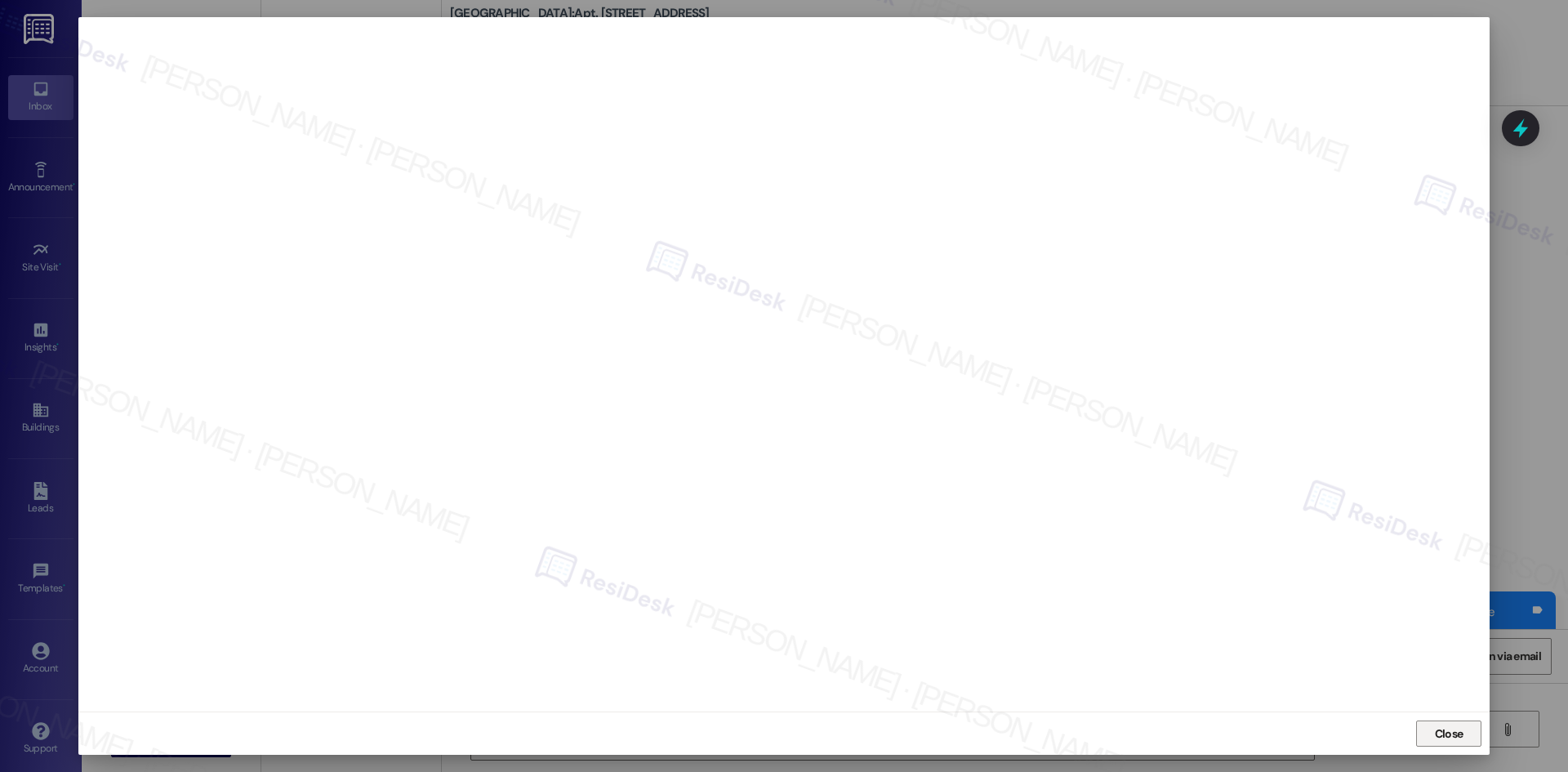
click at [1430, 727] on button "Close" at bounding box center [1448, 732] width 66 height 26
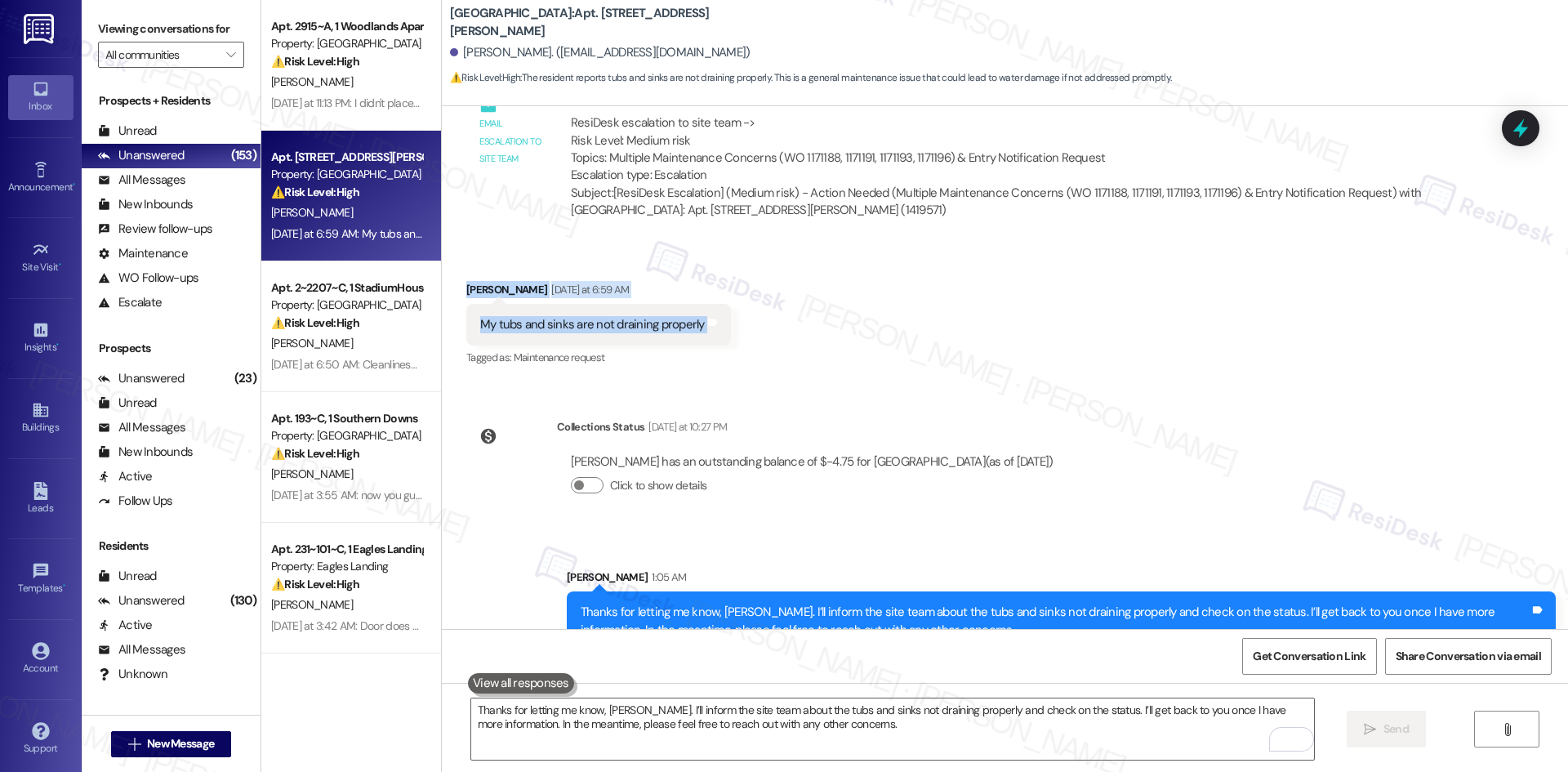
drag, startPoint x: 433, startPoint y: 232, endPoint x: 701, endPoint y: 300, distance: 276.5
click at [701, 300] on div "Received via SMS Joe Green Yesterday at 6:59 AM My tubs and sinks are not drain…" at bounding box center [1004, 314] width 1127 height 138
copy div "Joe Green Yesterday at 6:59 AM My tubs and sinks are not draining properly Tags…"
click at [836, 322] on div "Received via SMS Joe Green Yesterday at 6:59 AM My tubs and sinks are not drain…" at bounding box center [1004, 314] width 1127 height 138
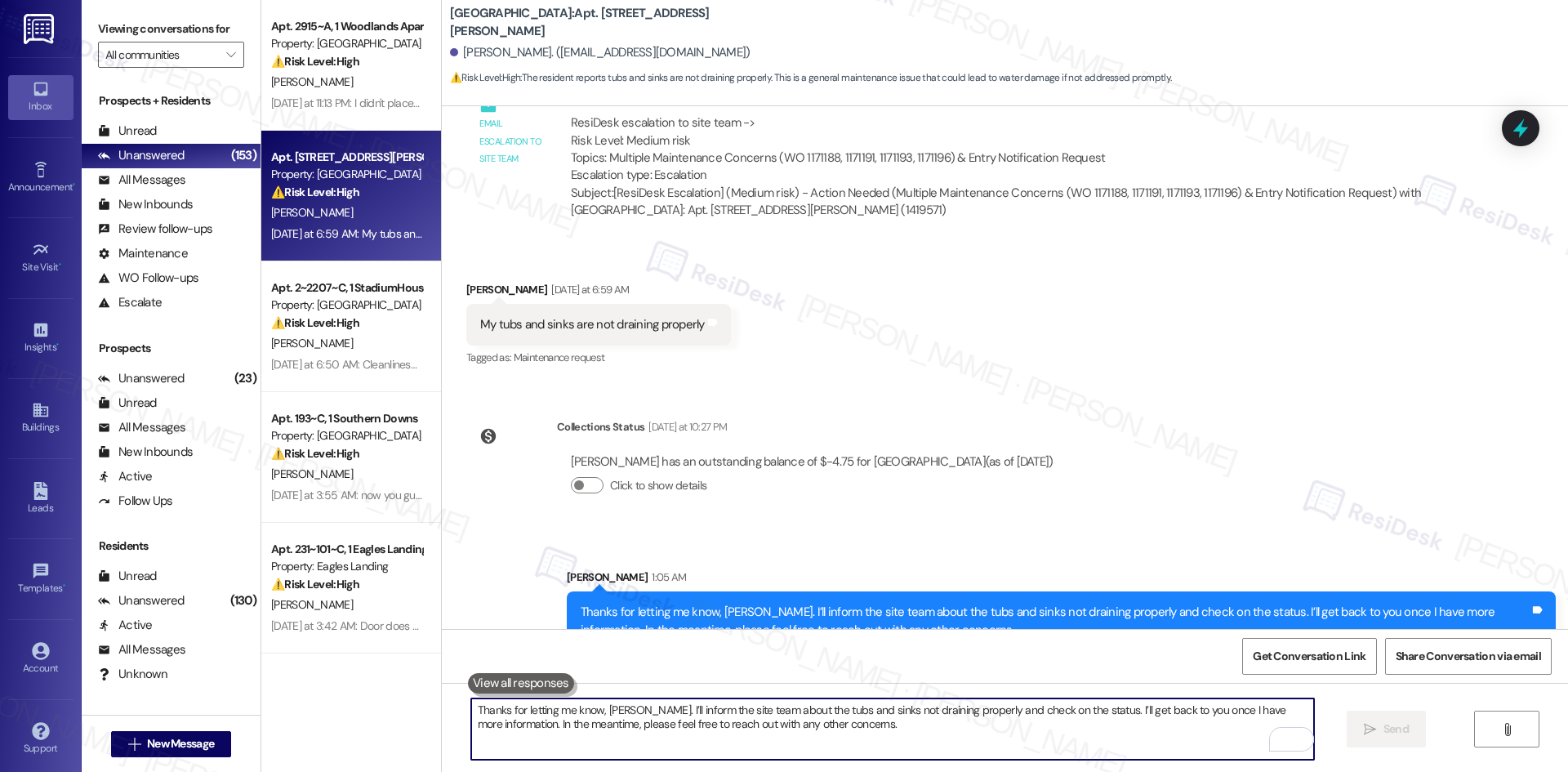
click at [656, 731] on textarea "Thanks for letting me know, Joe. I’ll inform the site team about the tubs and s…" at bounding box center [893, 729] width 843 height 61
paste textarea "I’ll submit a work order to the site team on your behalf for the tubs and sinks…"
type textarea "I’ll submit a work order to the site team on your behalf for the tubs and sinks…"
click at [1373, 736] on span " Send" at bounding box center [1386, 728] width 51 height 17
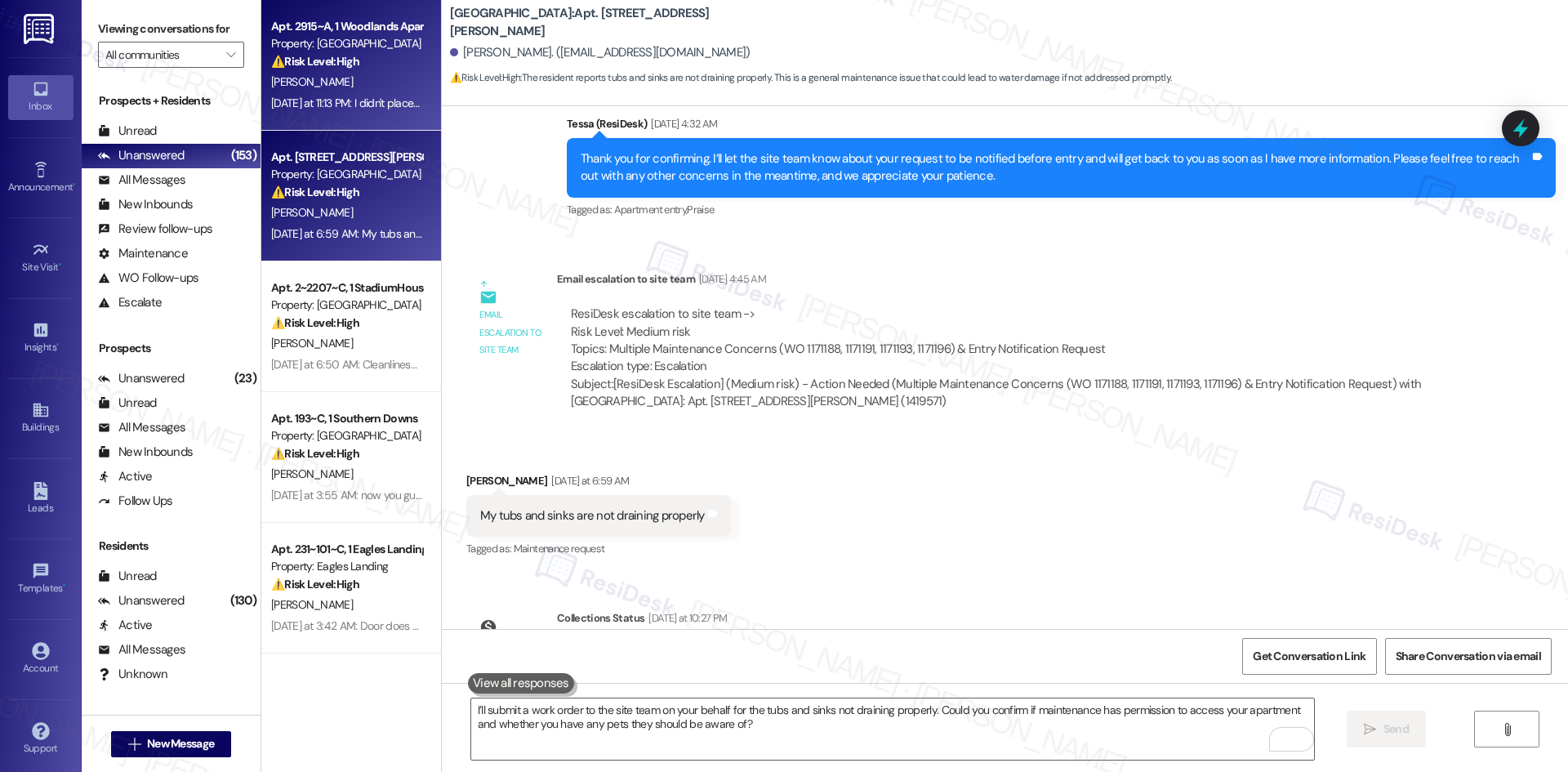
scroll to position [4170, 0]
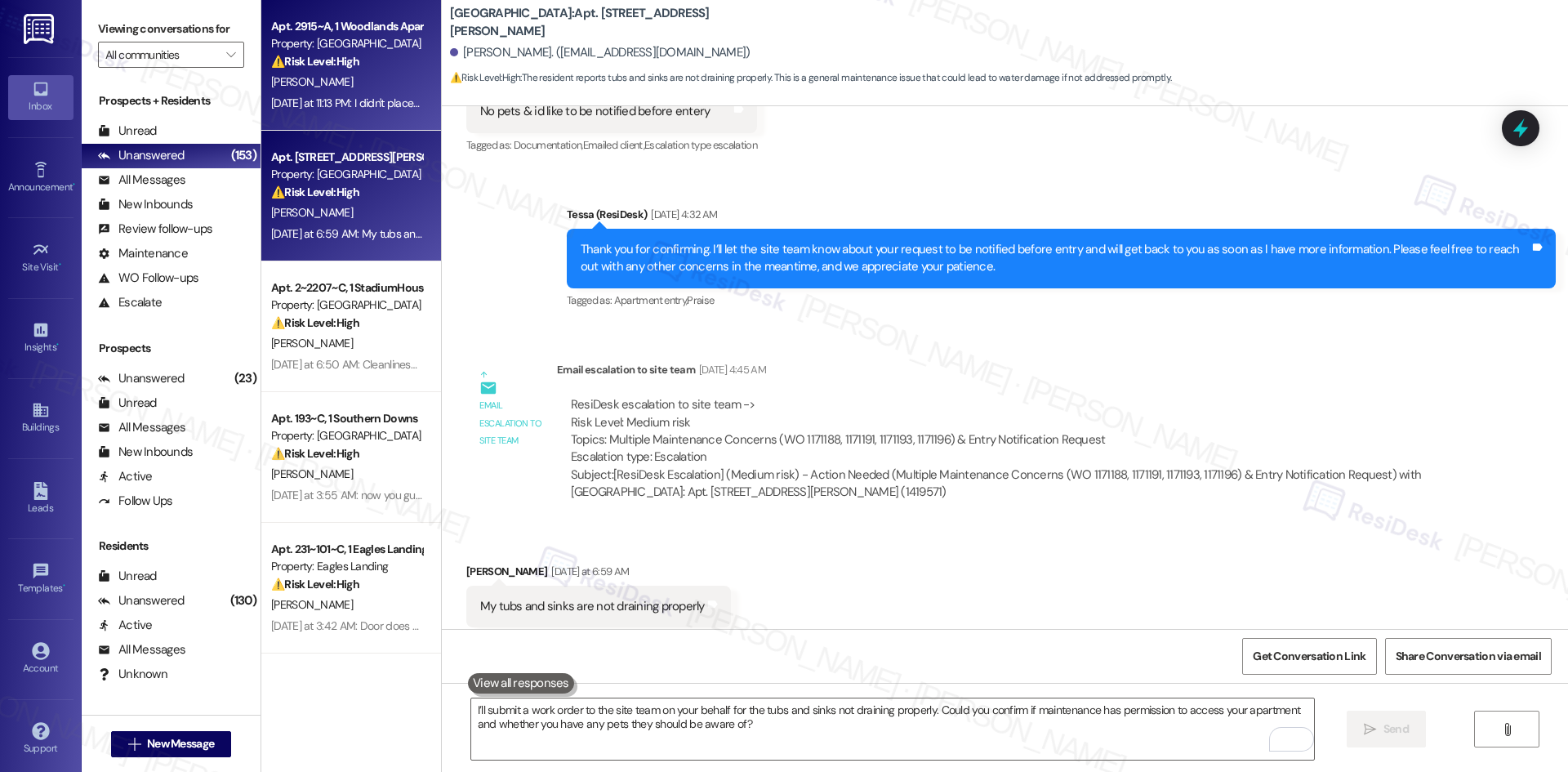
click at [383, 80] on div "B. Stiles" at bounding box center [347, 82] width 155 height 21
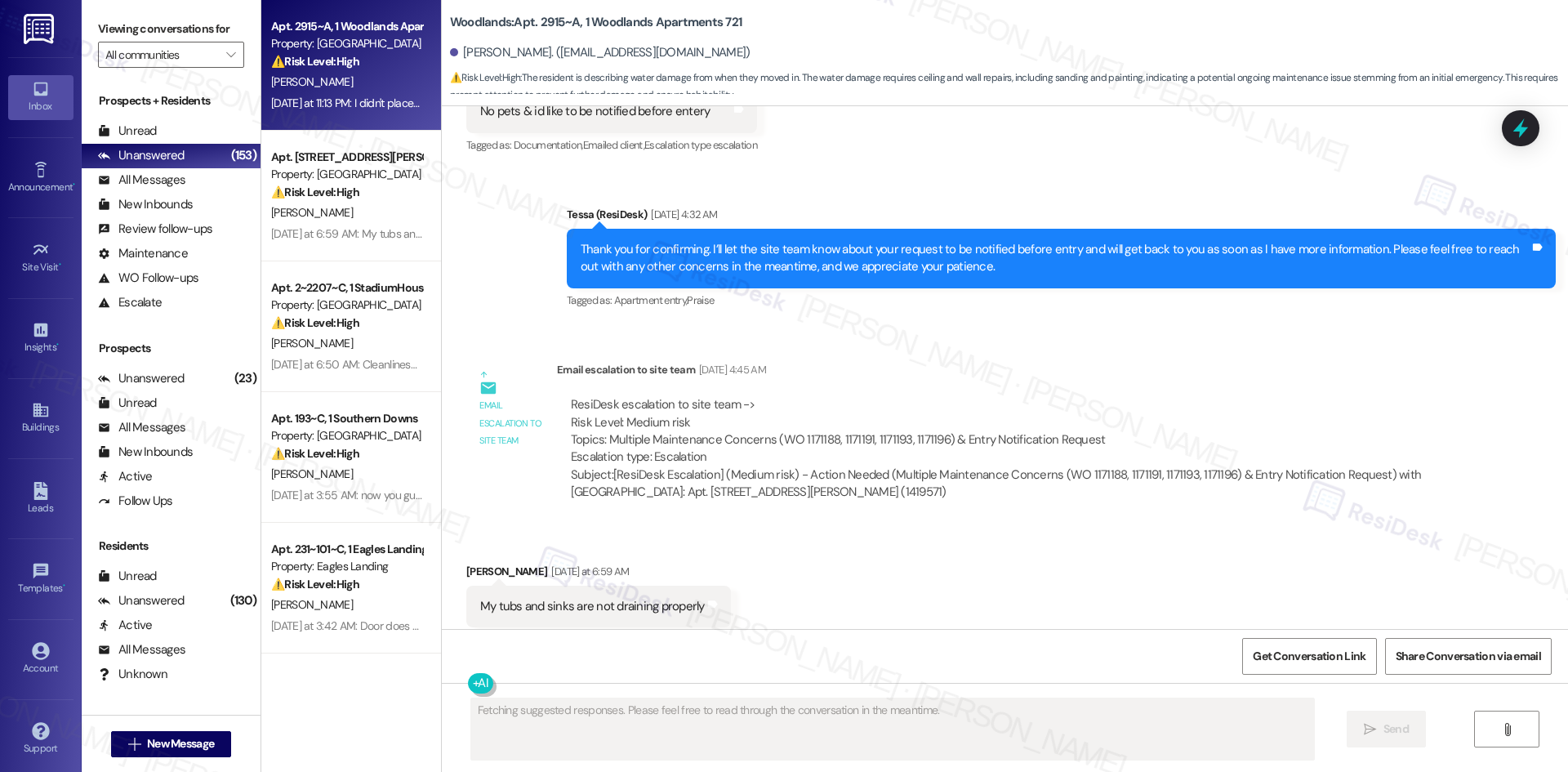
scroll to position [2484, 0]
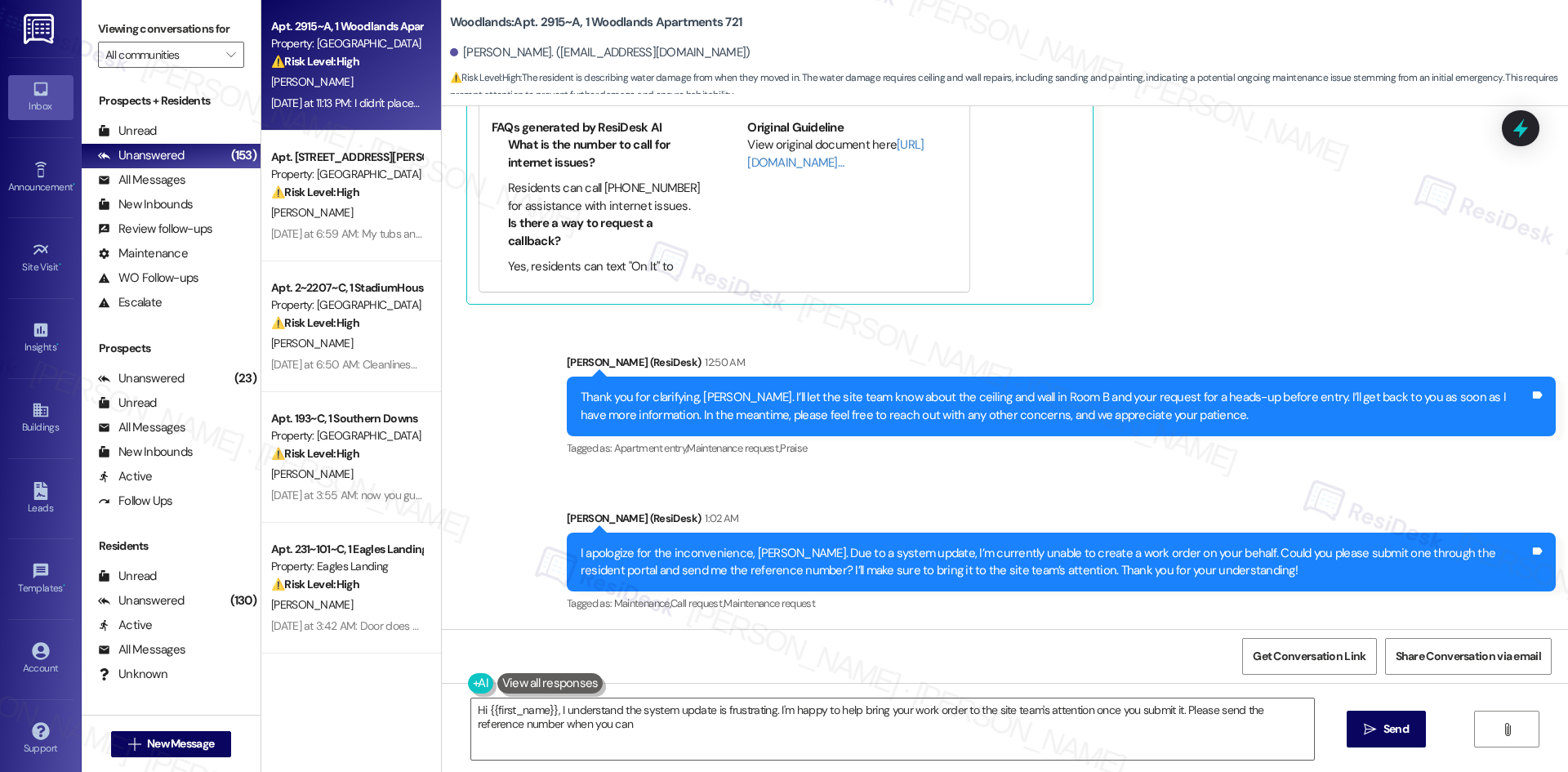
type textarea "Hi {{first_name}}, I understand the system update is frustrating. I'm happy to …"
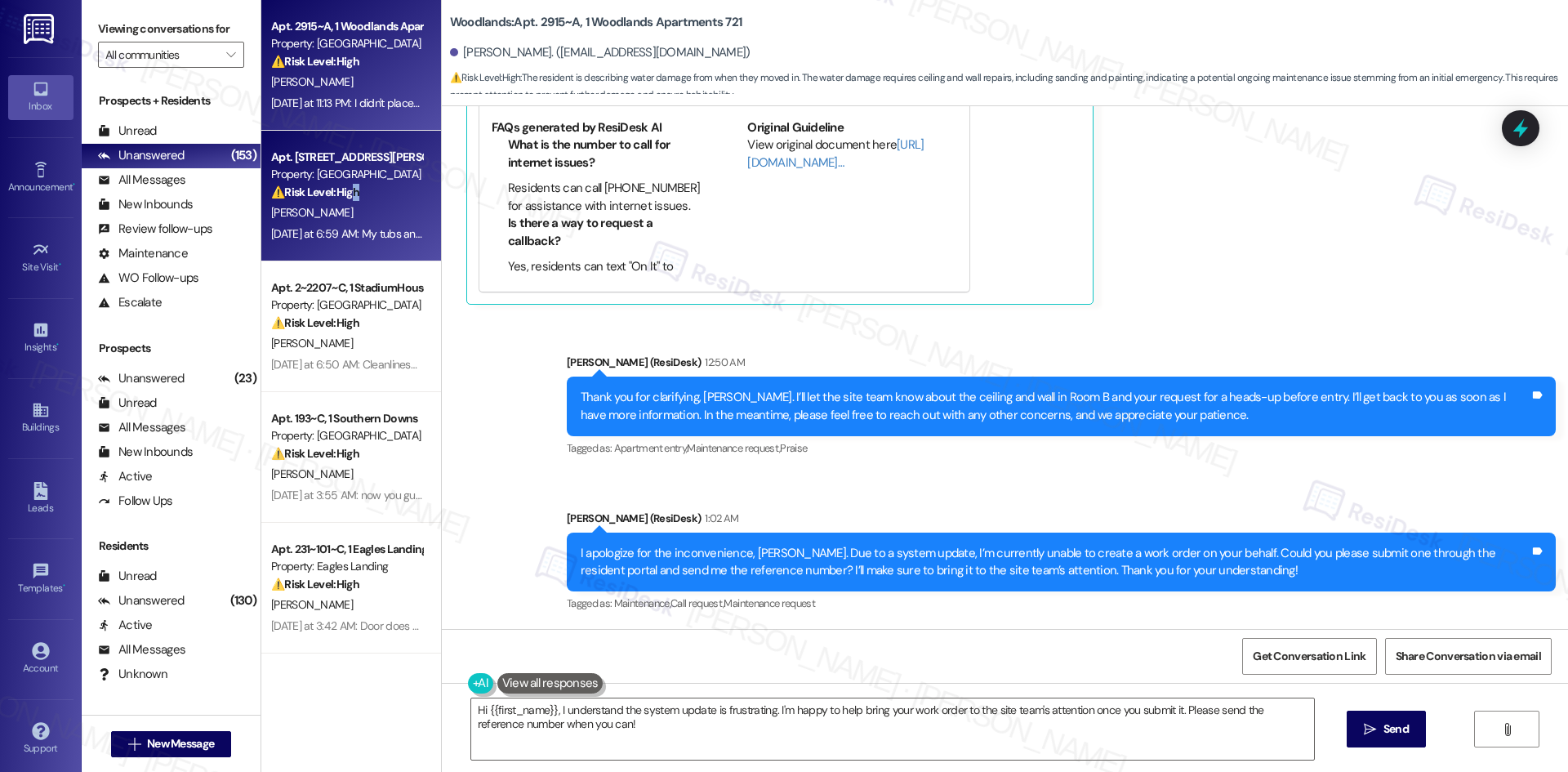
click at [349, 197] on strong "⚠️ Risk Level: High" at bounding box center [316, 191] width 88 height 14
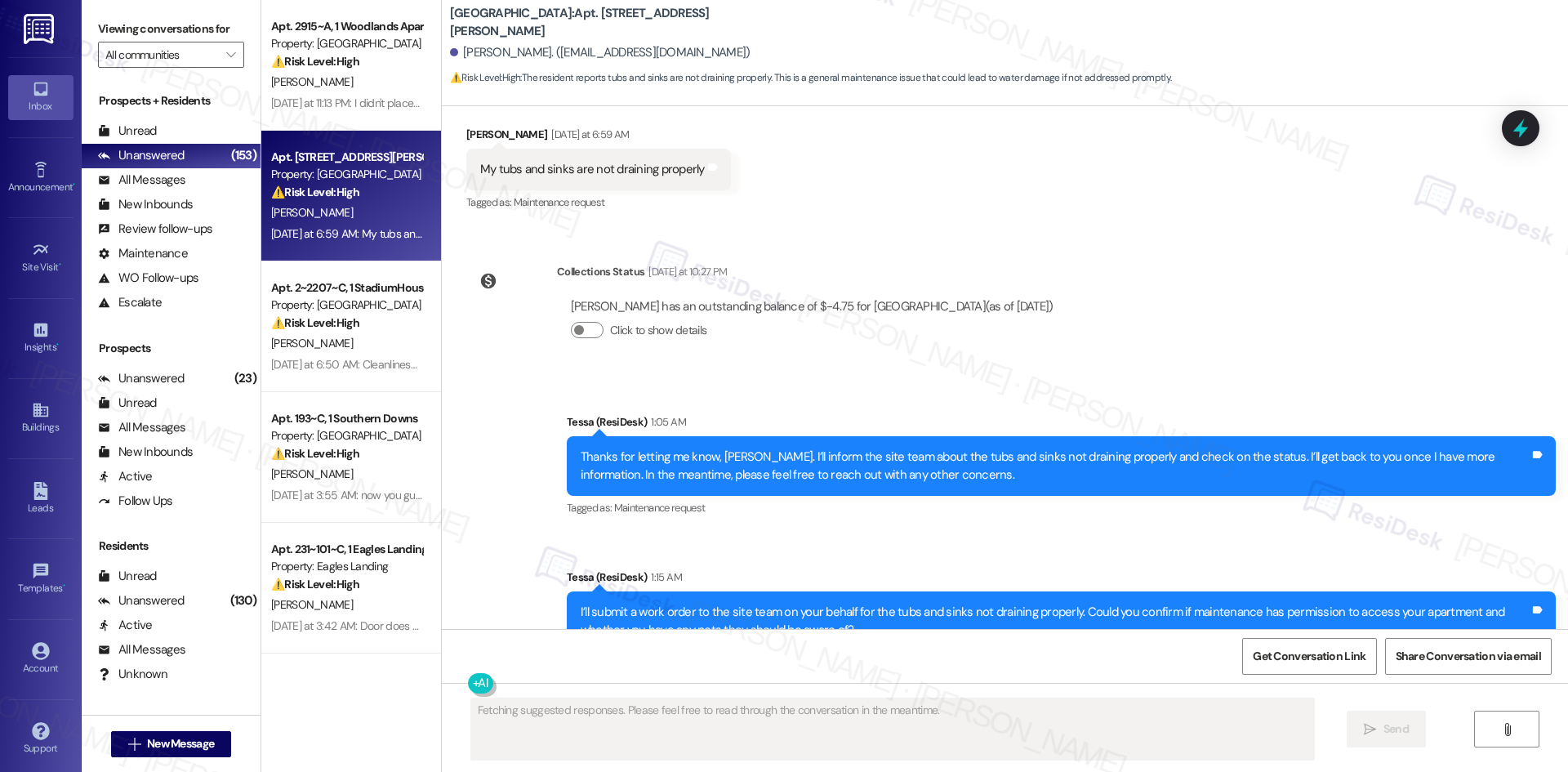
scroll to position [4631, 0]
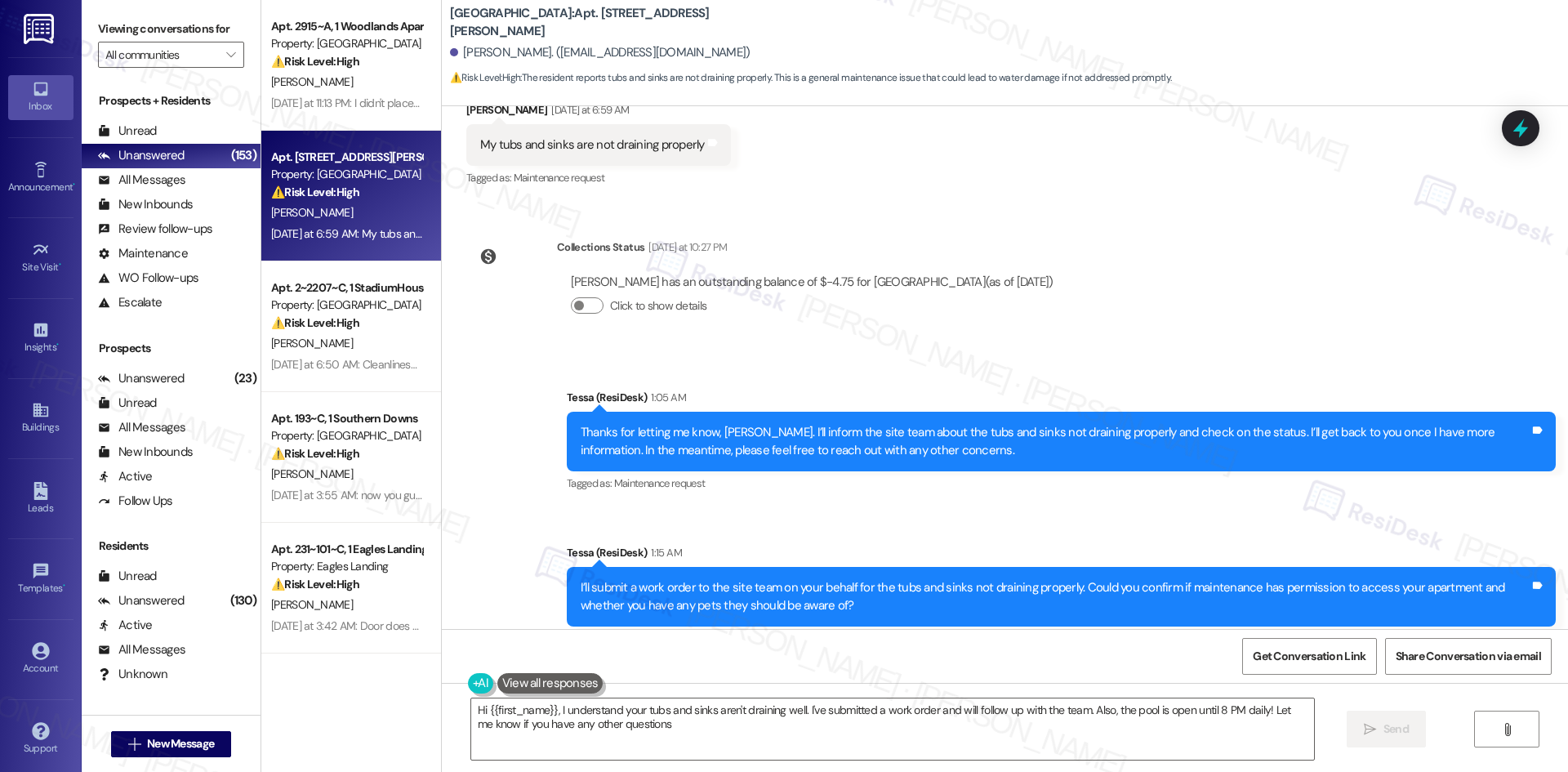
type textarea "Hi {{first_name}}, I understand your tubs and sinks aren't draining well. I've …"
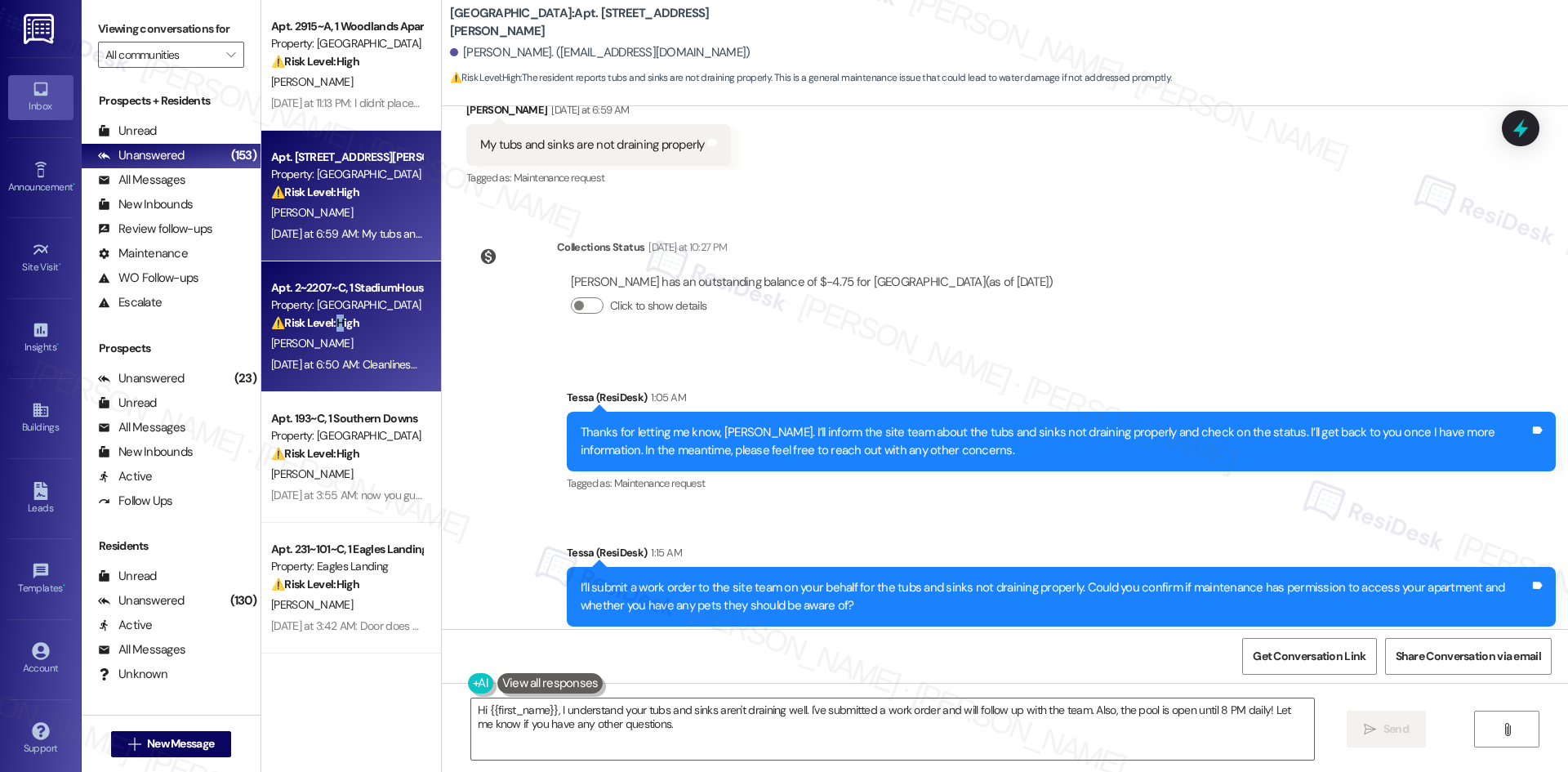
click at [333, 319] on strong "⚠️ Risk Level: High" at bounding box center [316, 323] width 88 height 14
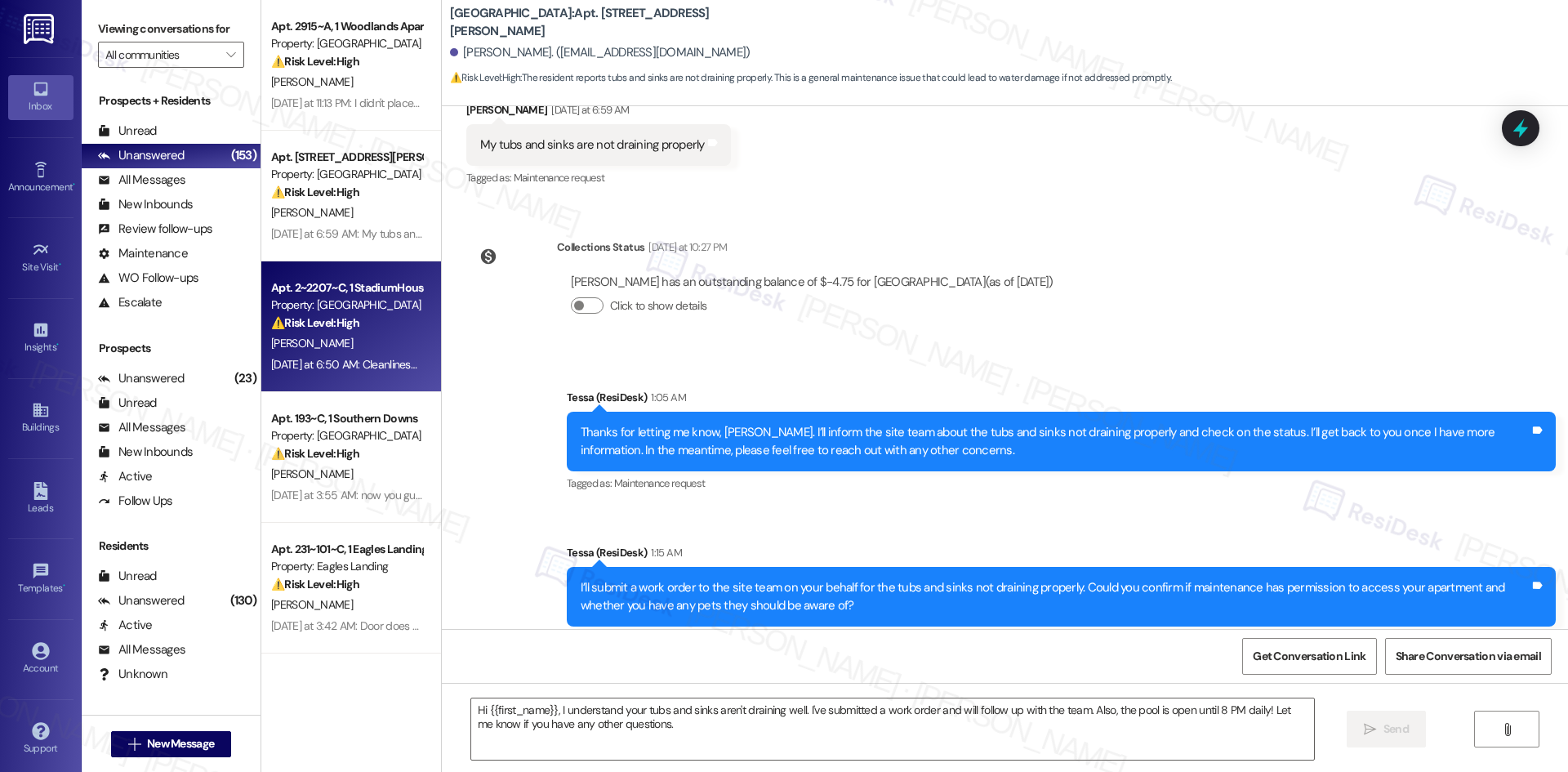
type textarea "Fetching suggested responses. Please feel free to read through the conversation…"
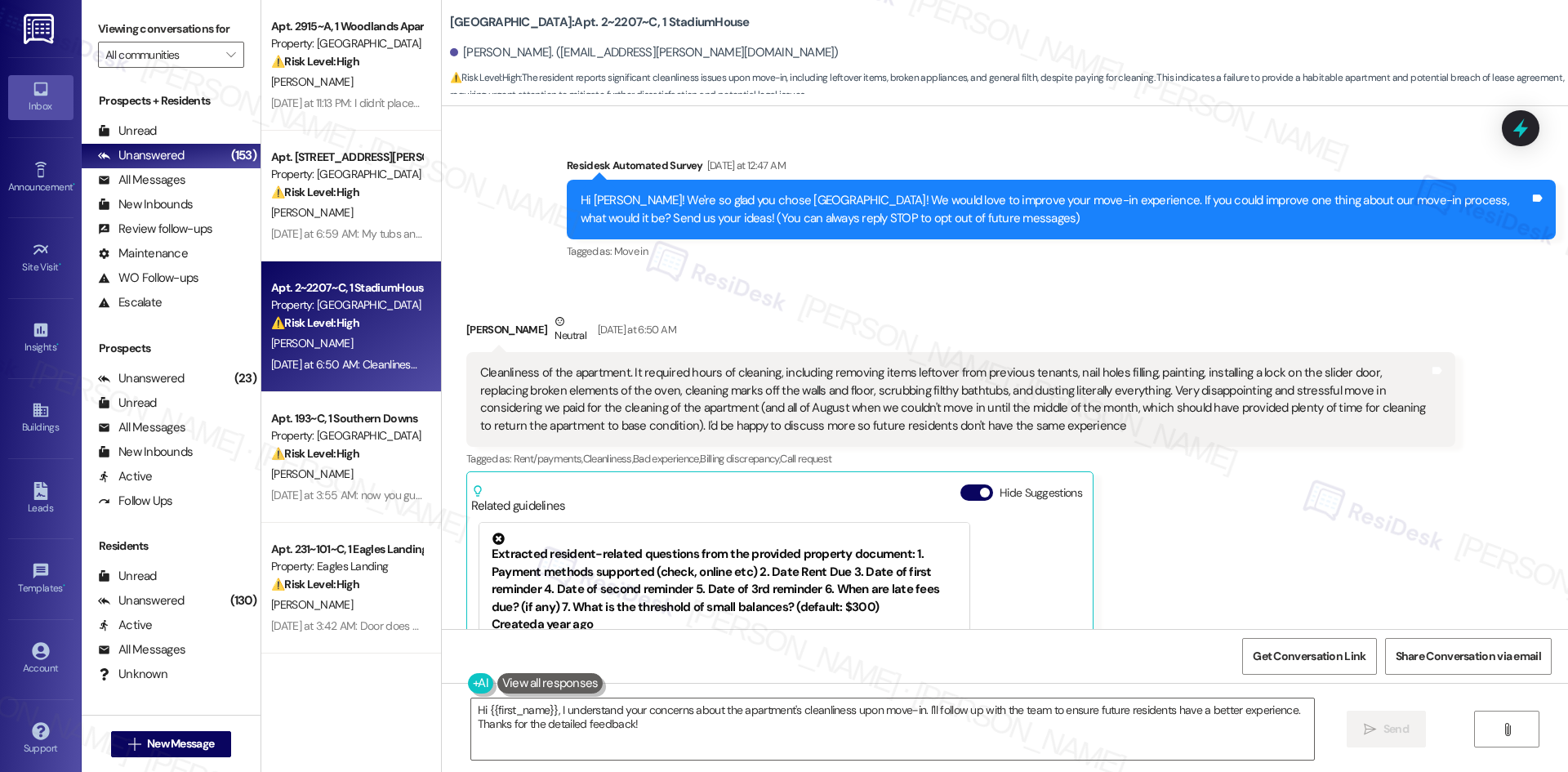
scroll to position [82, 0]
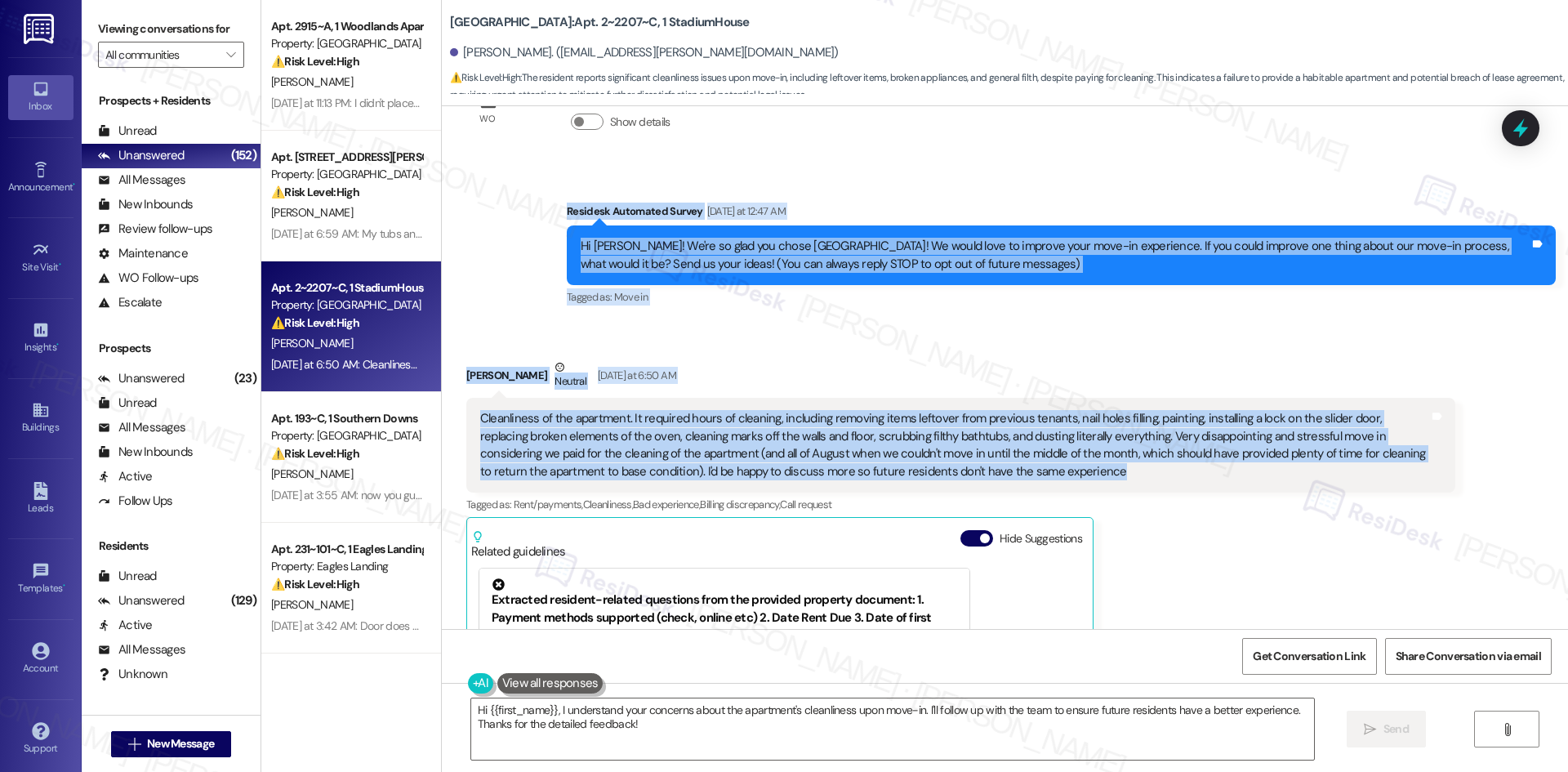
drag, startPoint x: 527, startPoint y: 197, endPoint x: 1085, endPoint y: 477, distance: 624.3
click at [1085, 477] on div "WO Lease started Aug 17, 2025 at 8:00 AM Show details Survey, sent via SMS Resi…" at bounding box center [1004, 367] width 1127 height 522
copy div "Residesk Automated Survey Yesterday at 12:47 AM Hi Madison! We're so glad you c…"
click at [535, 205] on div "Survey, sent via SMS Residesk Automated Survey Yesterday at 12:47 AM Hi Madison…" at bounding box center [1004, 243] width 1127 height 155
drag, startPoint x: 535, startPoint y: 205, endPoint x: 1005, endPoint y: 475, distance: 542.0
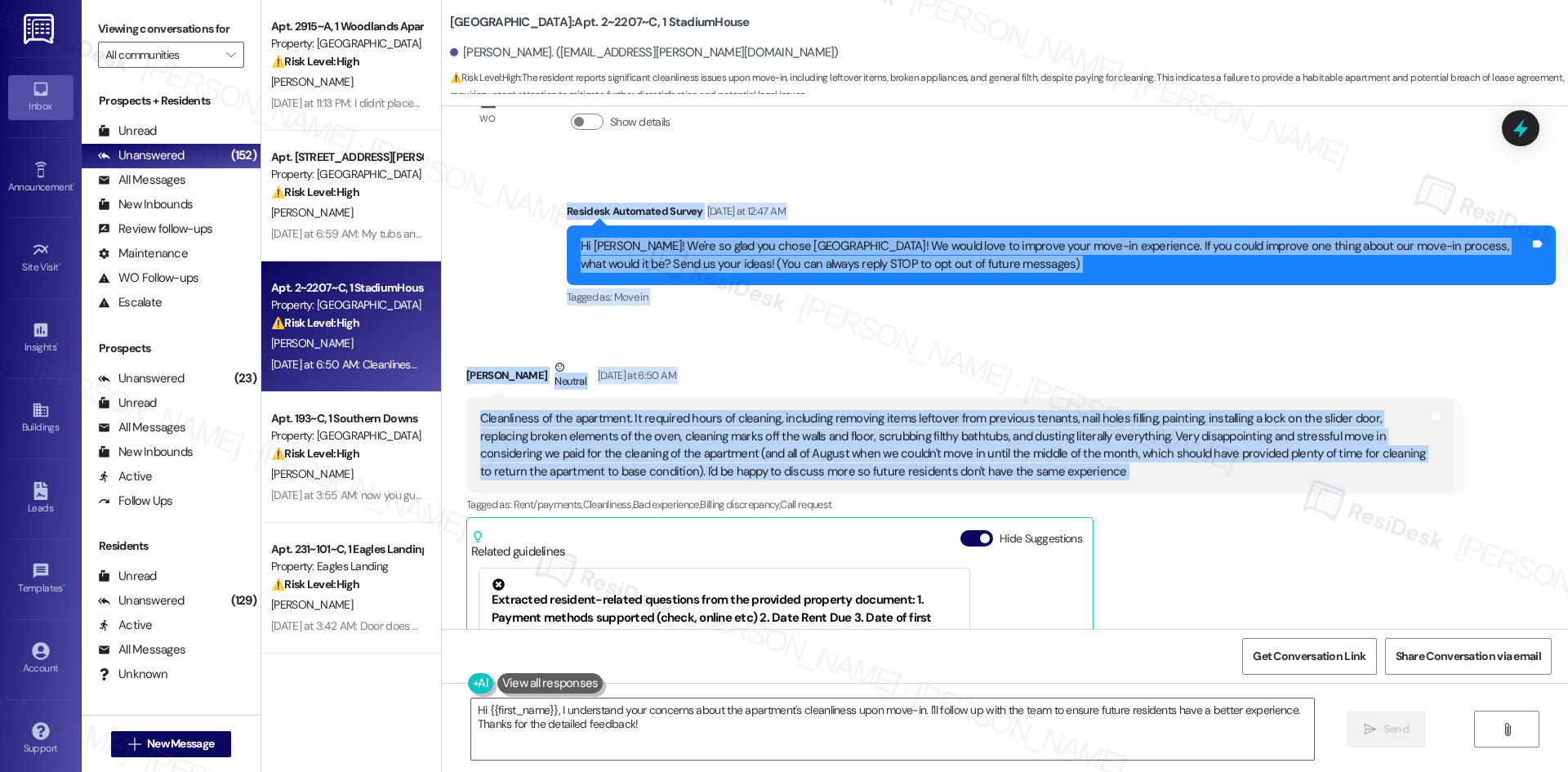
click at [1005, 475] on div "WO Lease started Aug 17, 2025 at 8:00 AM Show details Survey, sent via SMS Resi…" at bounding box center [1004, 367] width 1127 height 522
drag, startPoint x: 940, startPoint y: 471, endPoint x: 986, endPoint y: 477, distance: 46.4
click at [986, 477] on div "Cleanliness of the apartment. It required hours of cleaning, including removing…" at bounding box center [955, 445] width 949 height 70
drag, startPoint x: 516, startPoint y: 193, endPoint x: 1016, endPoint y: 475, distance: 574.0
click at [1016, 475] on div "WO Lease started Aug 17, 2025 at 8:00 AM Show details Survey, sent via SMS Resi…" at bounding box center [1004, 367] width 1127 height 522
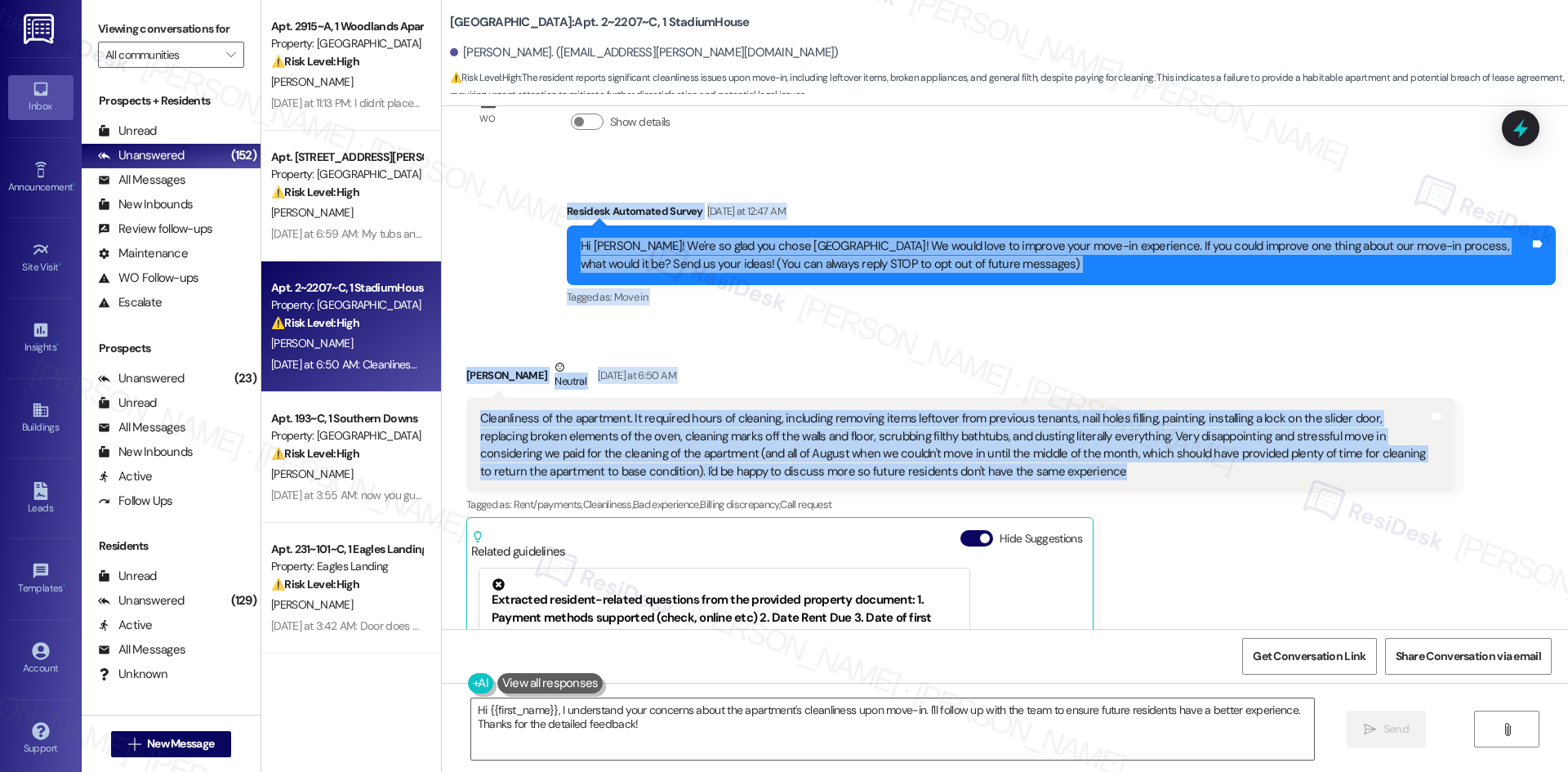
copy div "Residesk Automated Survey Yesterday at 12:47 AM Hi Madison! We're so glad you c…"
click at [987, 474] on div "Cleanliness of the apartment. It required hours of cleaning, including removing…" at bounding box center [955, 445] width 949 height 70
drag, startPoint x: 993, startPoint y: 470, endPoint x: 546, endPoint y: 216, distance: 514.1
click at [546, 216] on div "WO Lease started Aug 17, 2025 at 8:00 AM Show details Survey, sent via SMS Resi…" at bounding box center [1004, 367] width 1127 height 522
copy div "Residesk Automated Survey Yesterday at 12:47 AM Hi Madison! We're so glad you c…"
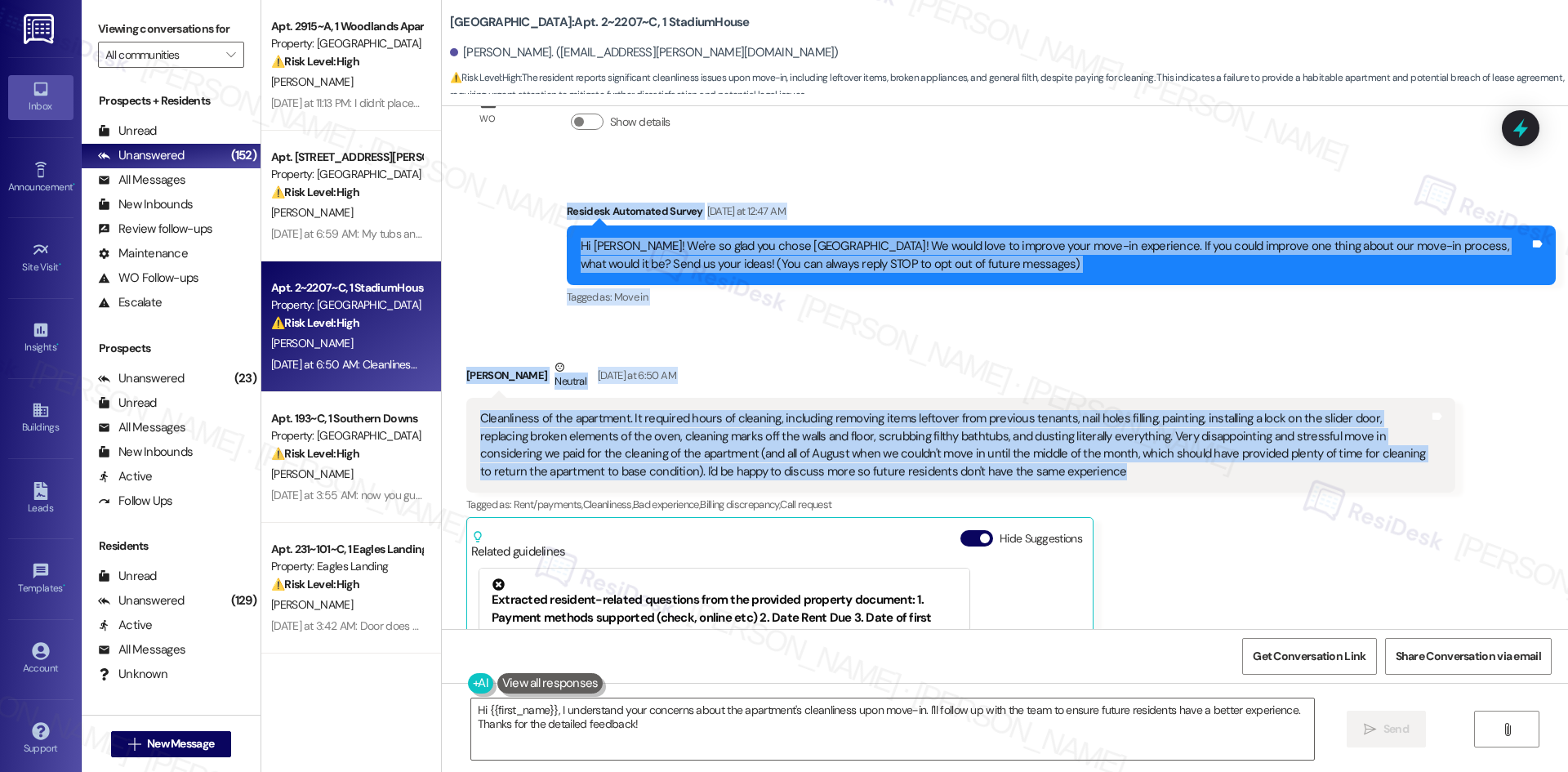
copy div "Residesk Automated Survey Yesterday at 12:47 AM Hi Madison! We're so glad you c…"
click at [831, 371] on div "Madison Modlin Neutral Yesterday at 6:50 AM" at bounding box center [961, 378] width 989 height 40
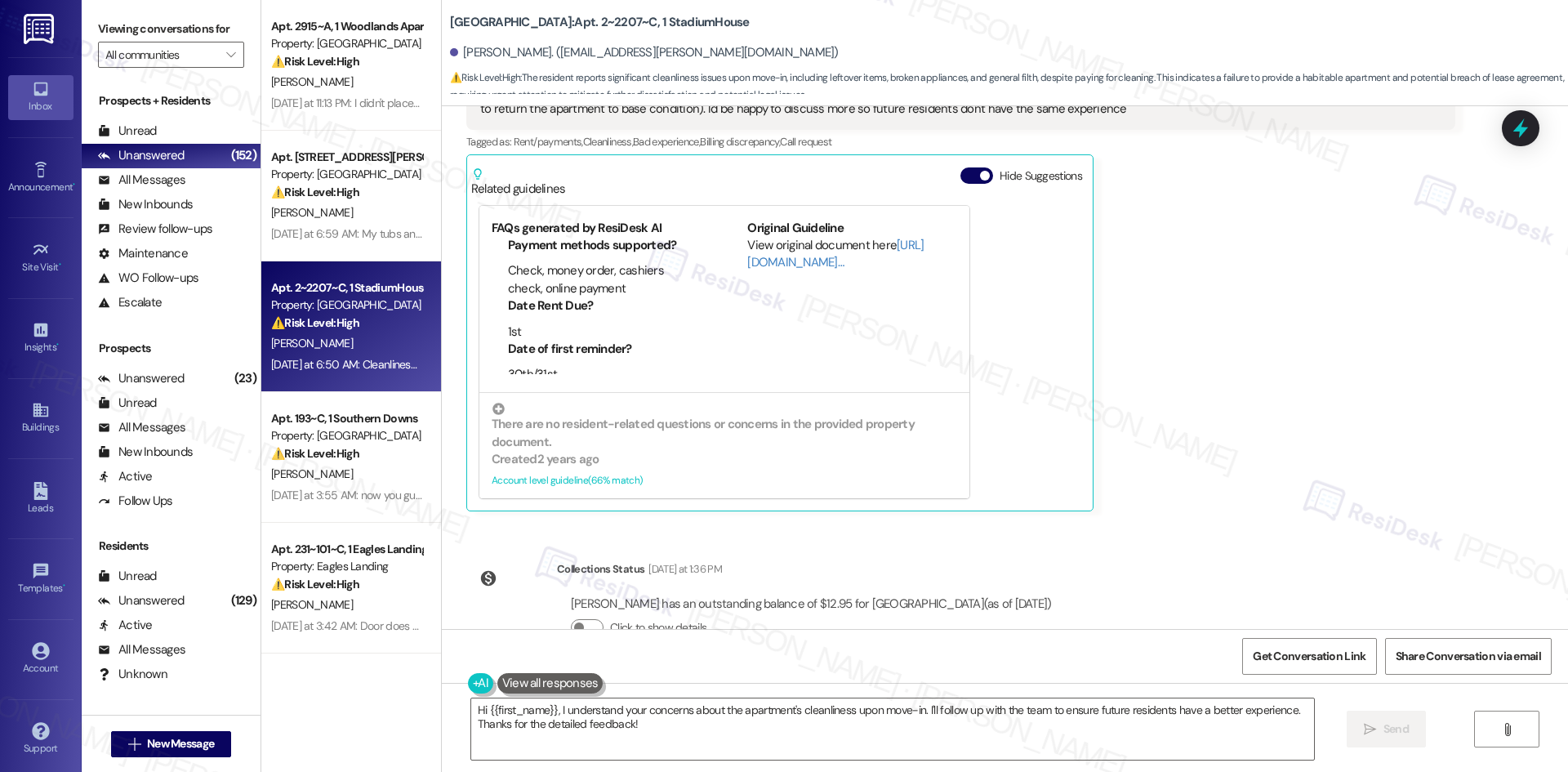
scroll to position [490, 0]
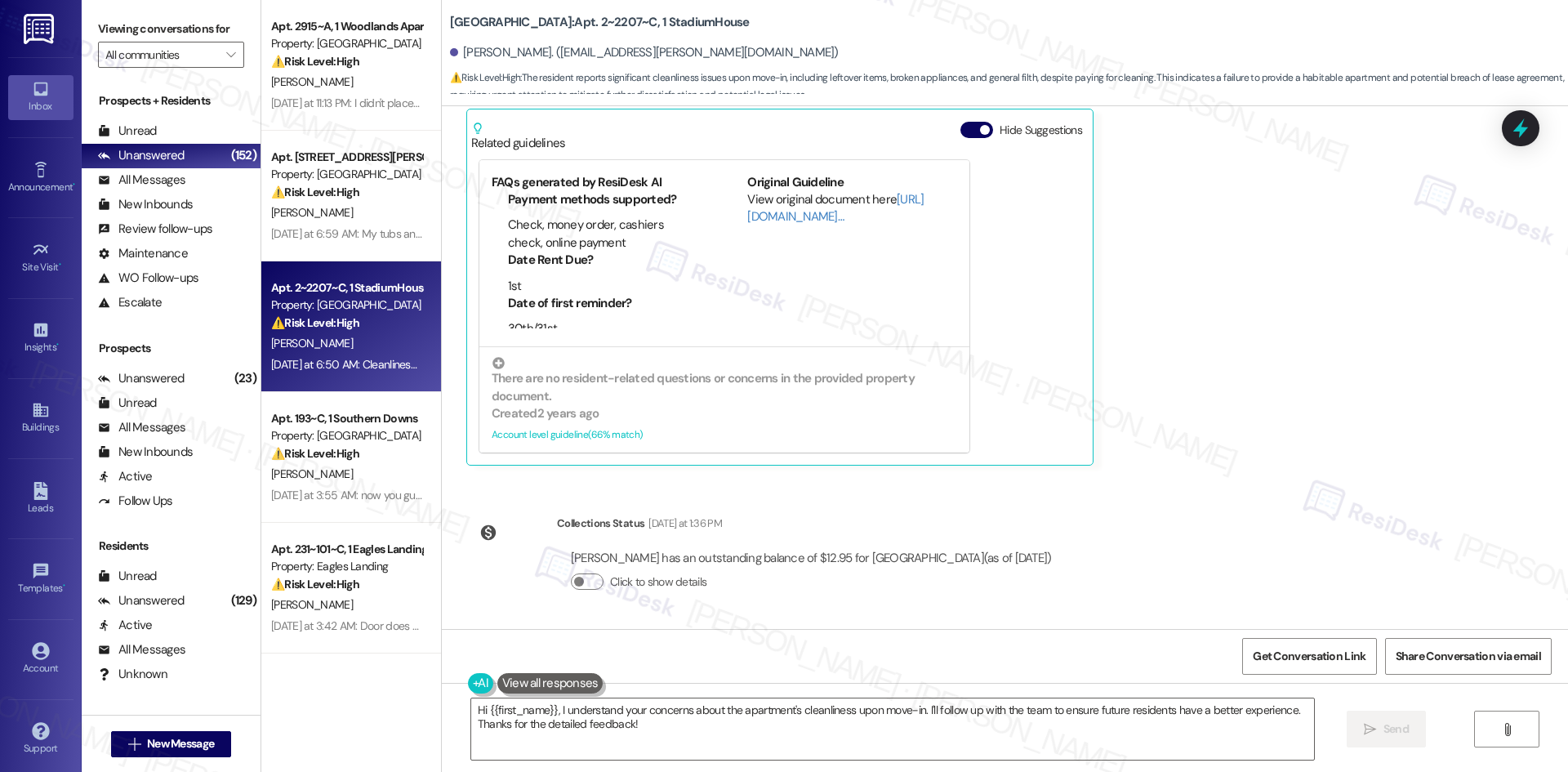
click at [1190, 571] on div "WO Lease started Aug 17, 2025 at 8:00 AM Show details Survey, sent via SMS Resi…" at bounding box center [1004, 367] width 1127 height 522
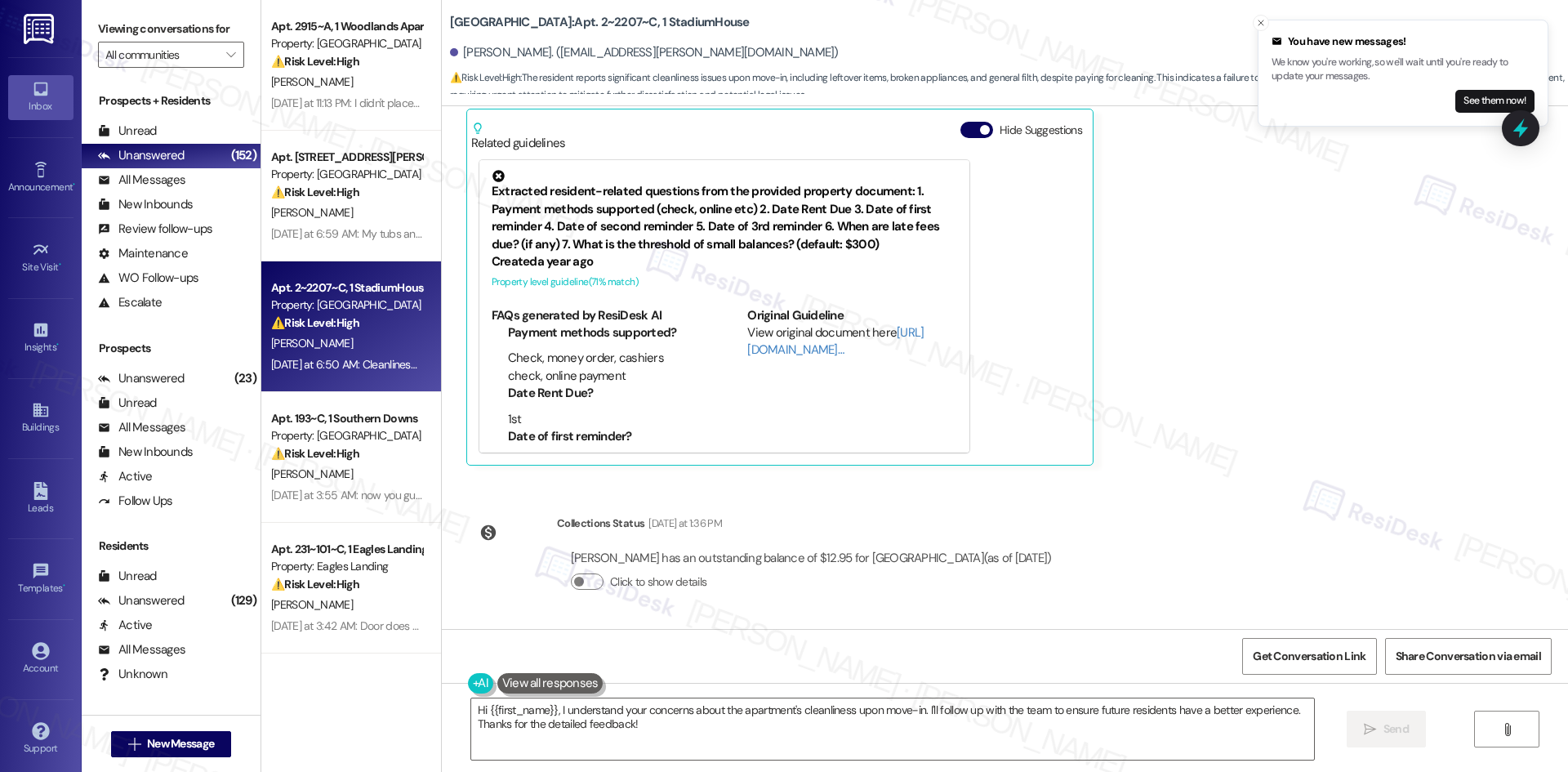
click at [1284, 399] on div "Madison Modlin Neutral Yesterday at 6:50 AM Cleanliness of the apartment. It re…" at bounding box center [961, 208] width 989 height 515
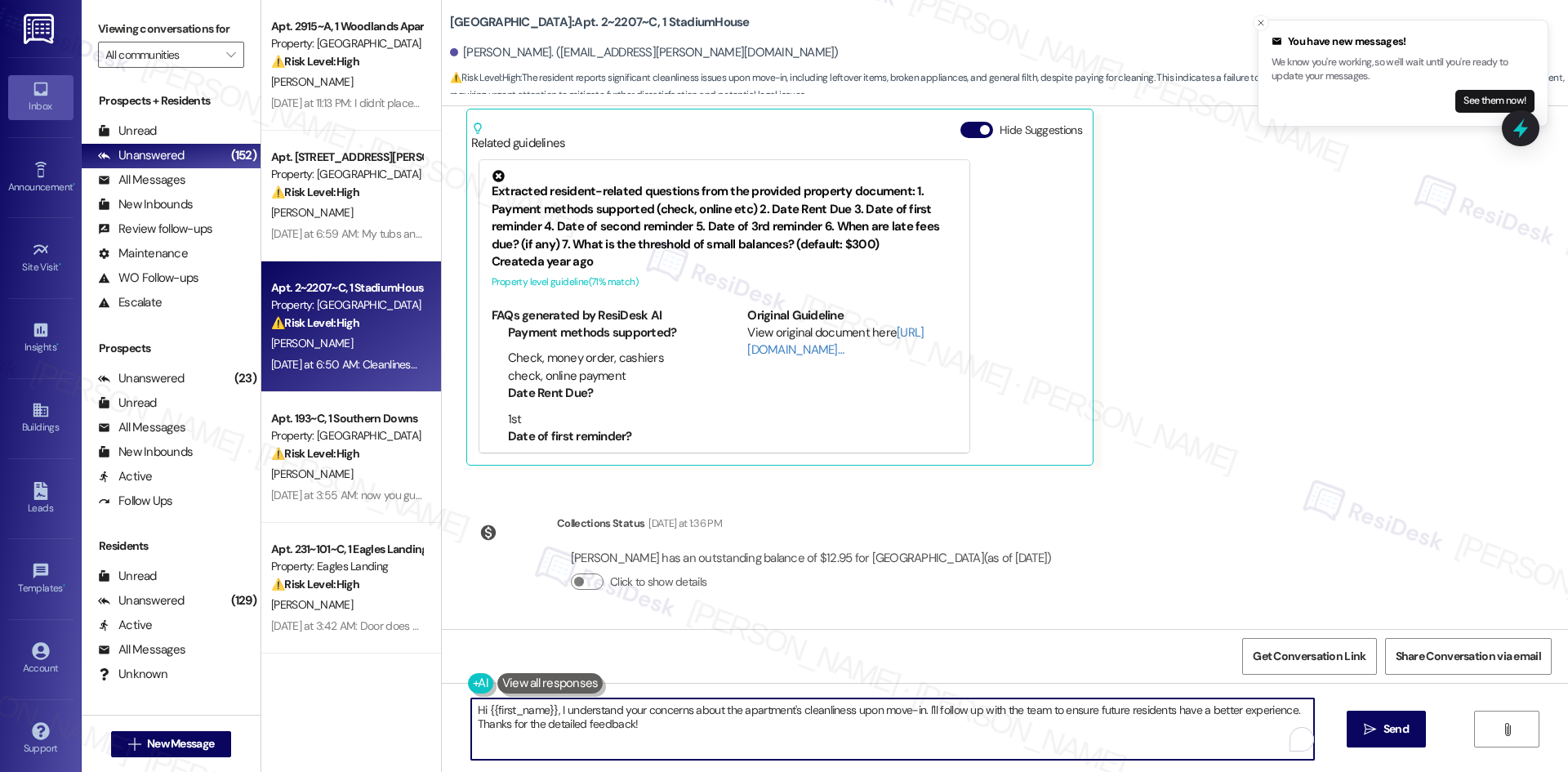
drag, startPoint x: 648, startPoint y: 732, endPoint x: 461, endPoint y: 697, distance: 190.2
click at [470, 697] on div "Hi {{first_name}}, I understand your concerns about the apartment's cleanliness…" at bounding box center [892, 729] width 844 height 63
paste textarea "Thank you for sharing such detailed feedback, Madison. I’m really sorry to hear…"
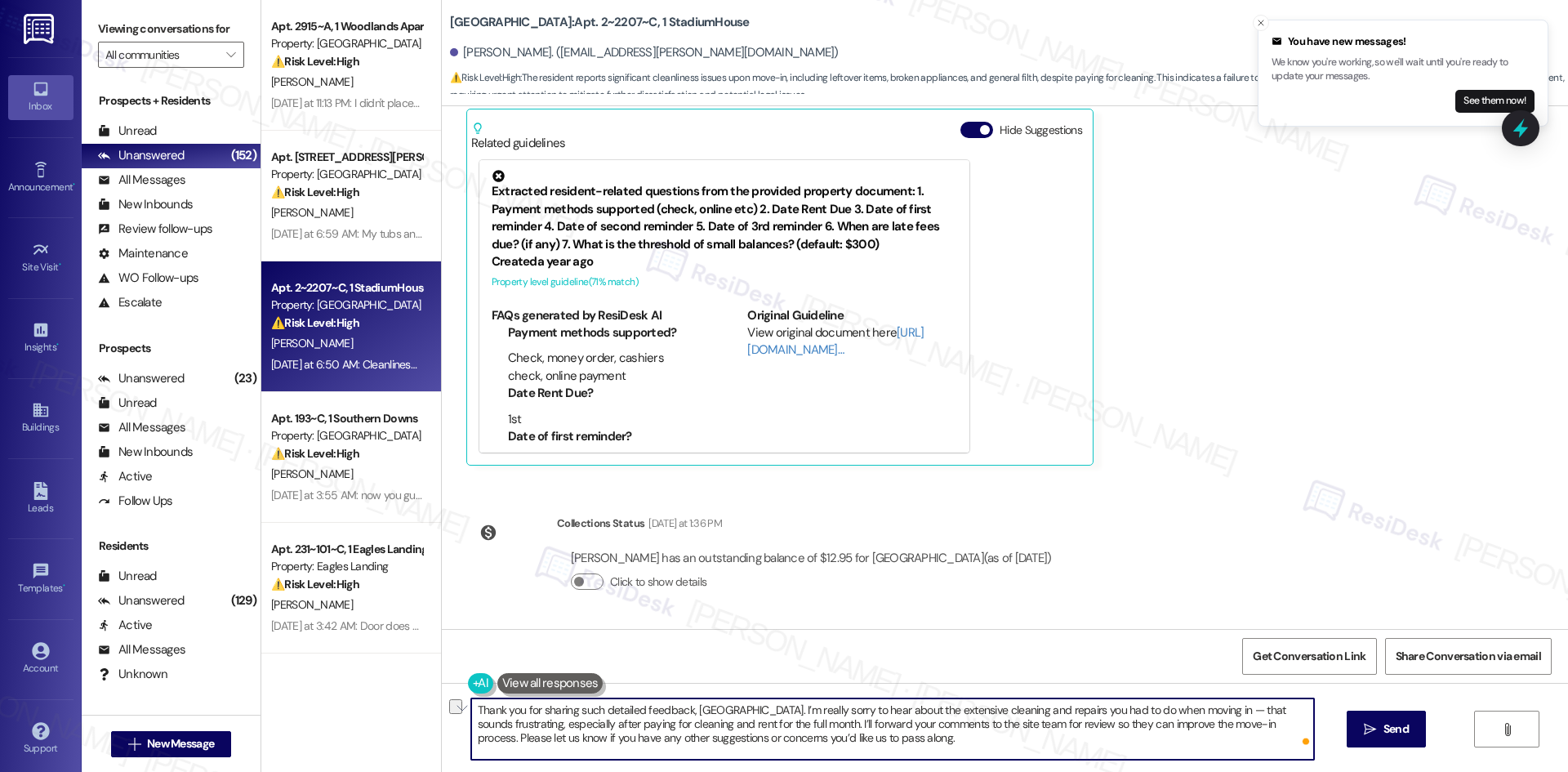
drag, startPoint x: 1173, startPoint y: 709, endPoint x: 1200, endPoint y: 709, distance: 27.0
click at [1200, 709] on textarea "Thank you for sharing such detailed feedback, Madison. I’m really sorry to hear…" at bounding box center [893, 729] width 843 height 61
click at [1190, 712] on textarea "Thank you for sharing such detailed feedback, Madison. I’m really sorry to hear…" at bounding box center [893, 729] width 843 height 61
drag, startPoint x: 1173, startPoint y: 712, endPoint x: 755, endPoint y: 727, distance: 418.3
click at [755, 727] on textarea "Thank you for sharing such detailed feedback, Madison. I’m really sorry to hear…" at bounding box center [893, 729] width 843 height 61
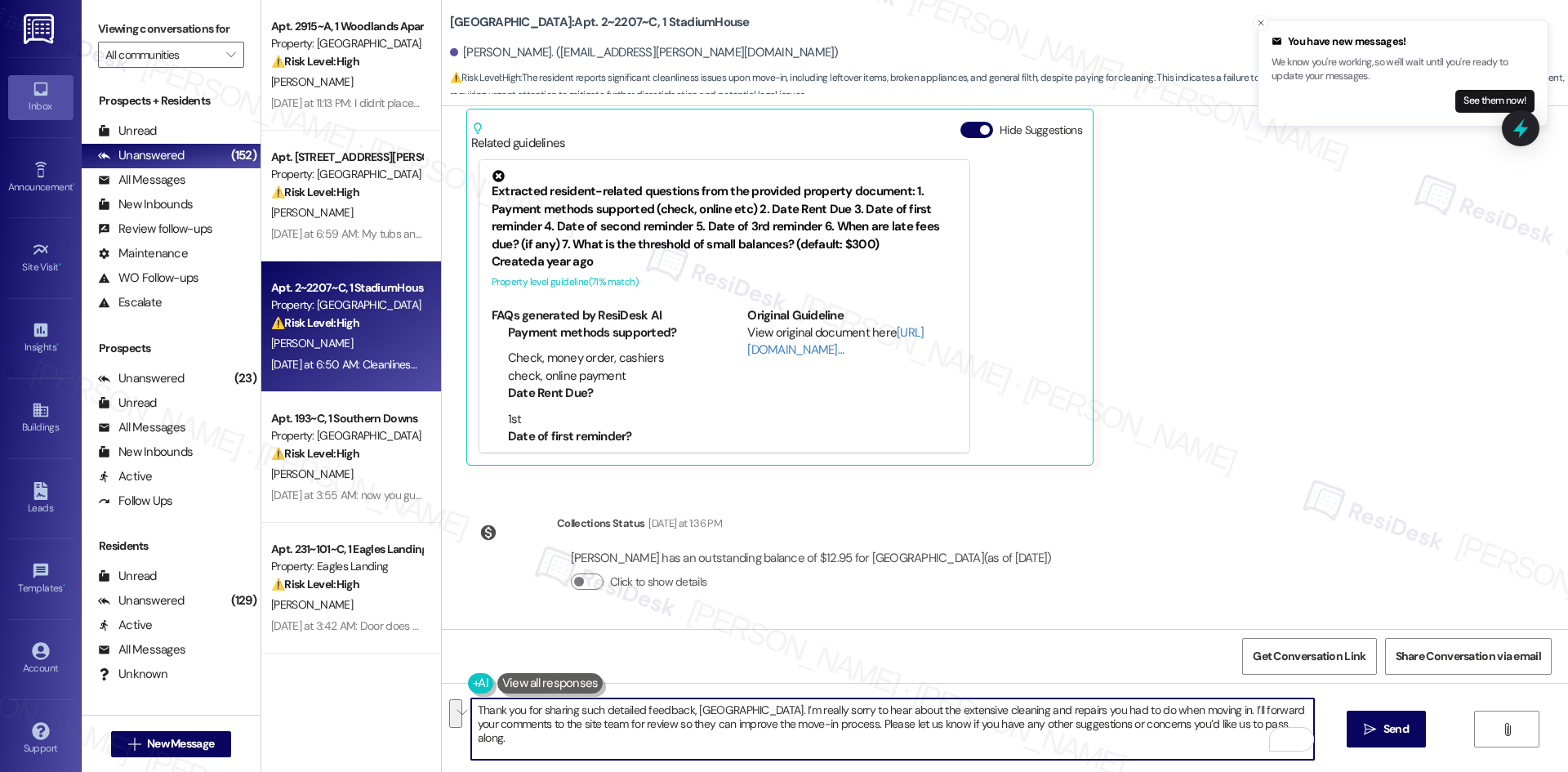
drag, startPoint x: 1242, startPoint y: 728, endPoint x: 468, endPoint y: 709, distance: 774.2
click at [471, 709] on textarea "Thank you for sharing such detailed feedback, Madison. I’m really sorry to hear…" at bounding box center [893, 729] width 843 height 61
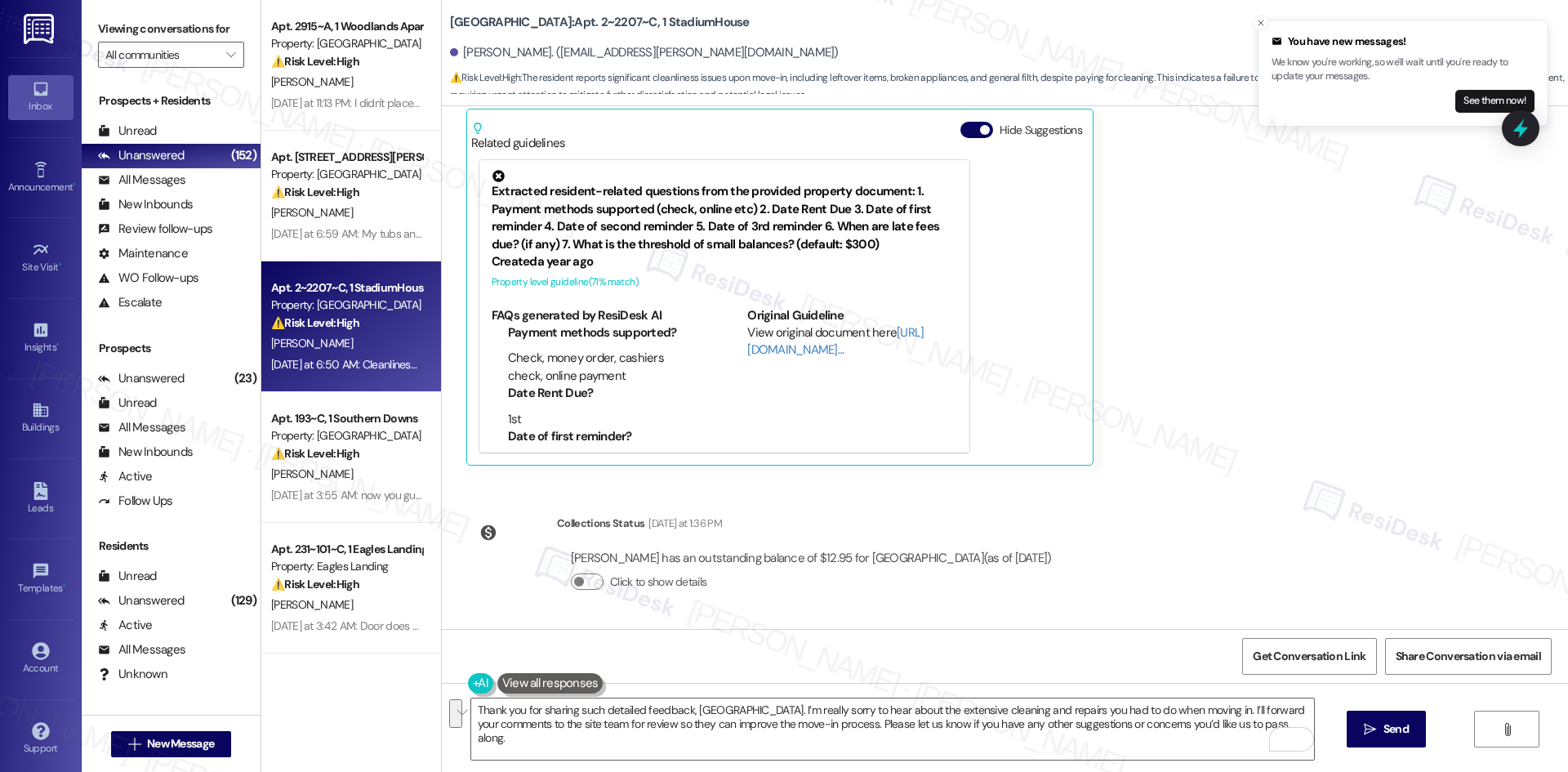
click at [1236, 397] on div "Madison Modlin Neutral Yesterday at 6:50 AM Cleanliness of the apartment. It re…" at bounding box center [961, 208] width 989 height 515
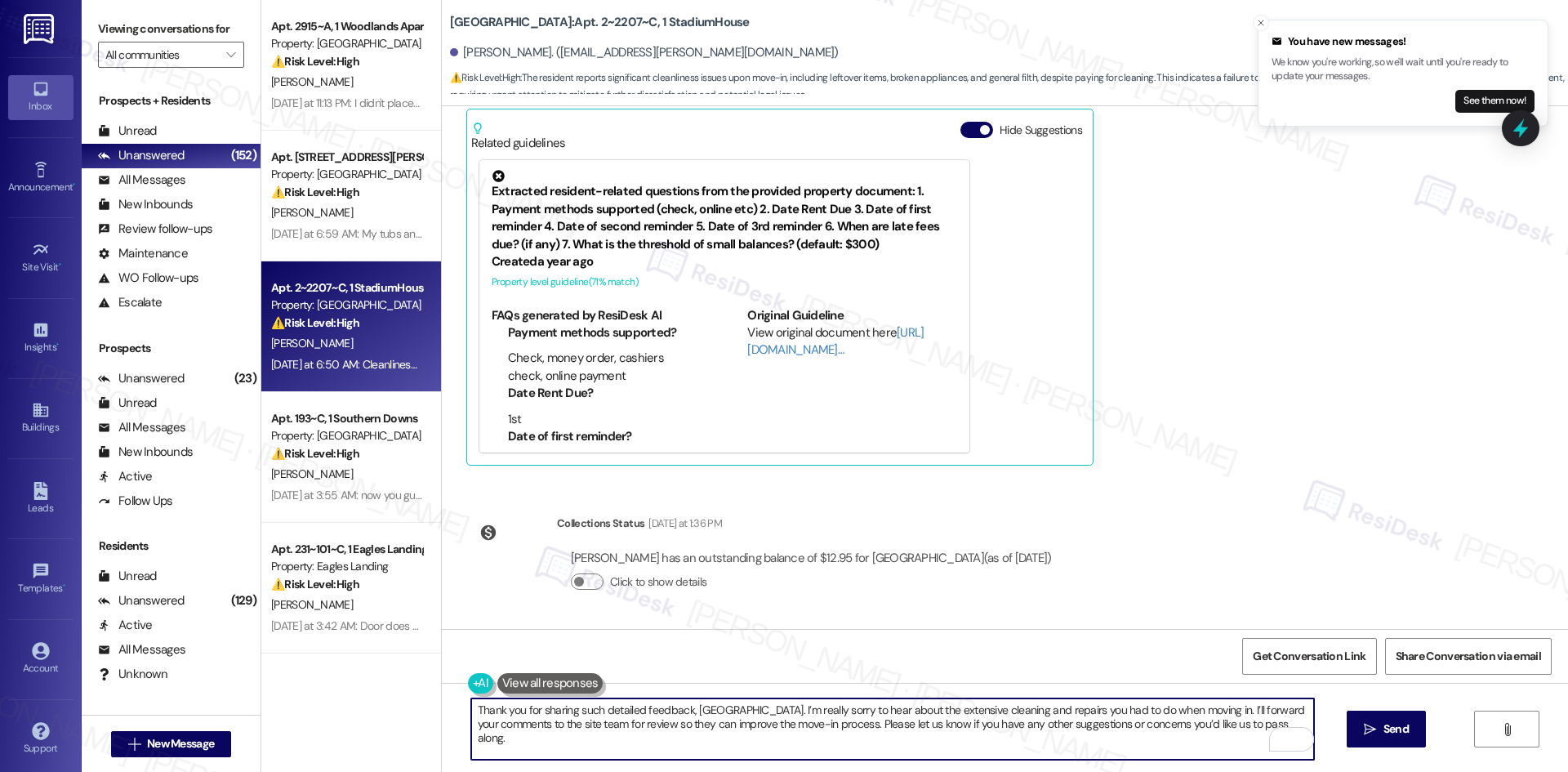
click at [700, 718] on textarea "Thank you for sharing such detailed feedback, Madison. I’m really sorry to hear…" at bounding box center [893, 729] width 843 height 61
paste textarea "s for sharing your feedback, Madison. I’m sorry you had to deal with so much cl…"
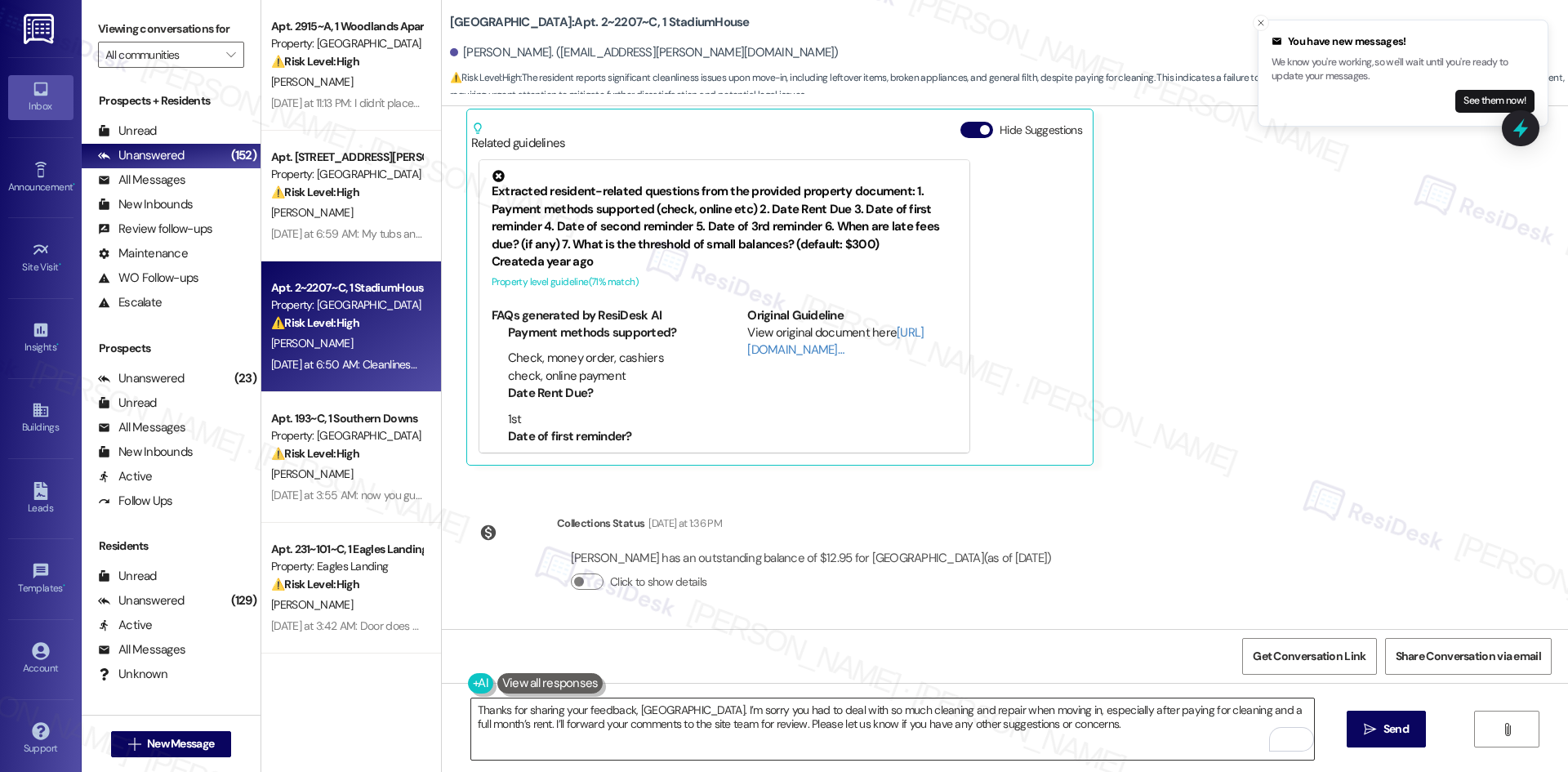
click at [825, 723] on textarea "Thanks for sharing your feedback, Madison. I’m sorry you had to deal with so mu…" at bounding box center [893, 729] width 843 height 61
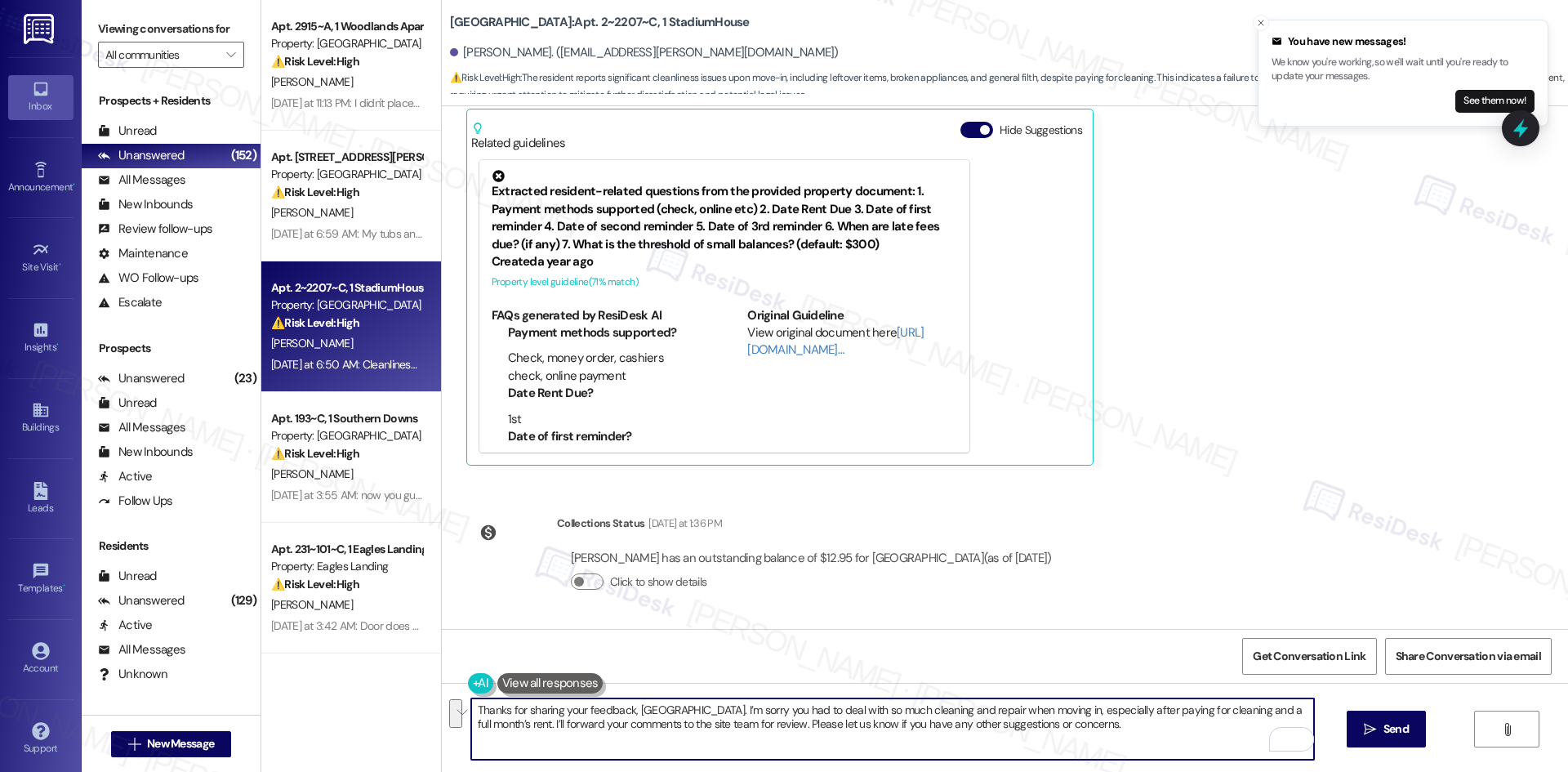
paste textarea "you for sharing such detailed feedback, Madison. I’m really sorry to hear about…"
drag, startPoint x: 590, startPoint y: 724, endPoint x: 706, endPoint y: 727, distance: 116.0
click at [706, 727] on textarea "Thank you for sharing such detailed feedback, Madison. I’m really sorry to hear…" at bounding box center [893, 729] width 843 height 61
paste textarea "for potential future improvement"
click at [700, 724] on textarea "Thank you for sharing such detailed feedback, Madison. I’m really sorry to hear…" at bounding box center [893, 729] width 843 height 61
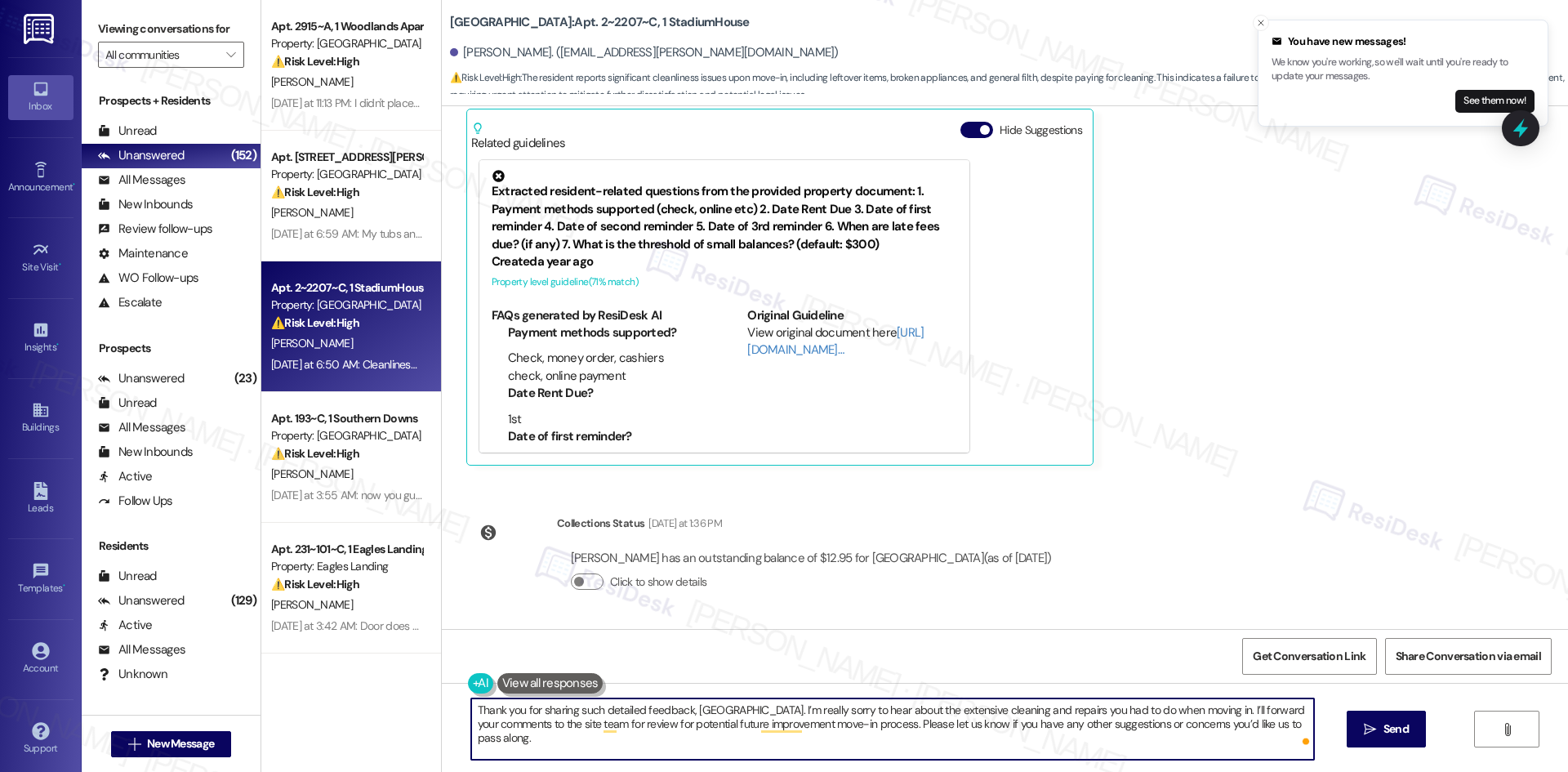
click at [700, 724] on textarea "Thank you for sharing such detailed feedback, Madison. I’m really sorry to hear…" at bounding box center [893, 729] width 843 height 61
drag, startPoint x: 727, startPoint y: 724, endPoint x: 748, endPoint y: 725, distance: 21.0
click at [748, 725] on textarea "Thank you for sharing such detailed feedback, Madison. I’m really sorry to hear…" at bounding box center [893, 729] width 843 height 61
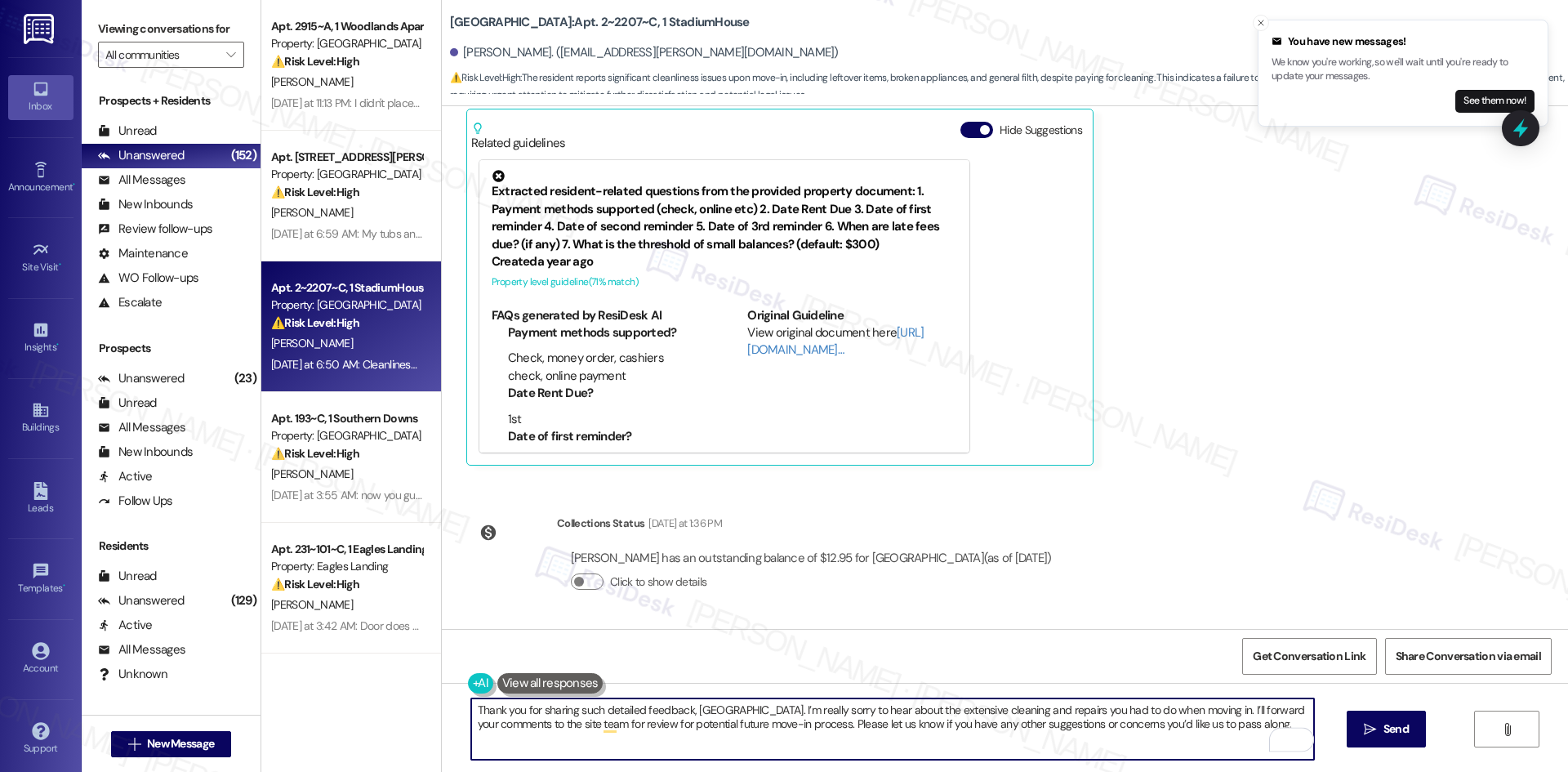
paste textarea "improvement"
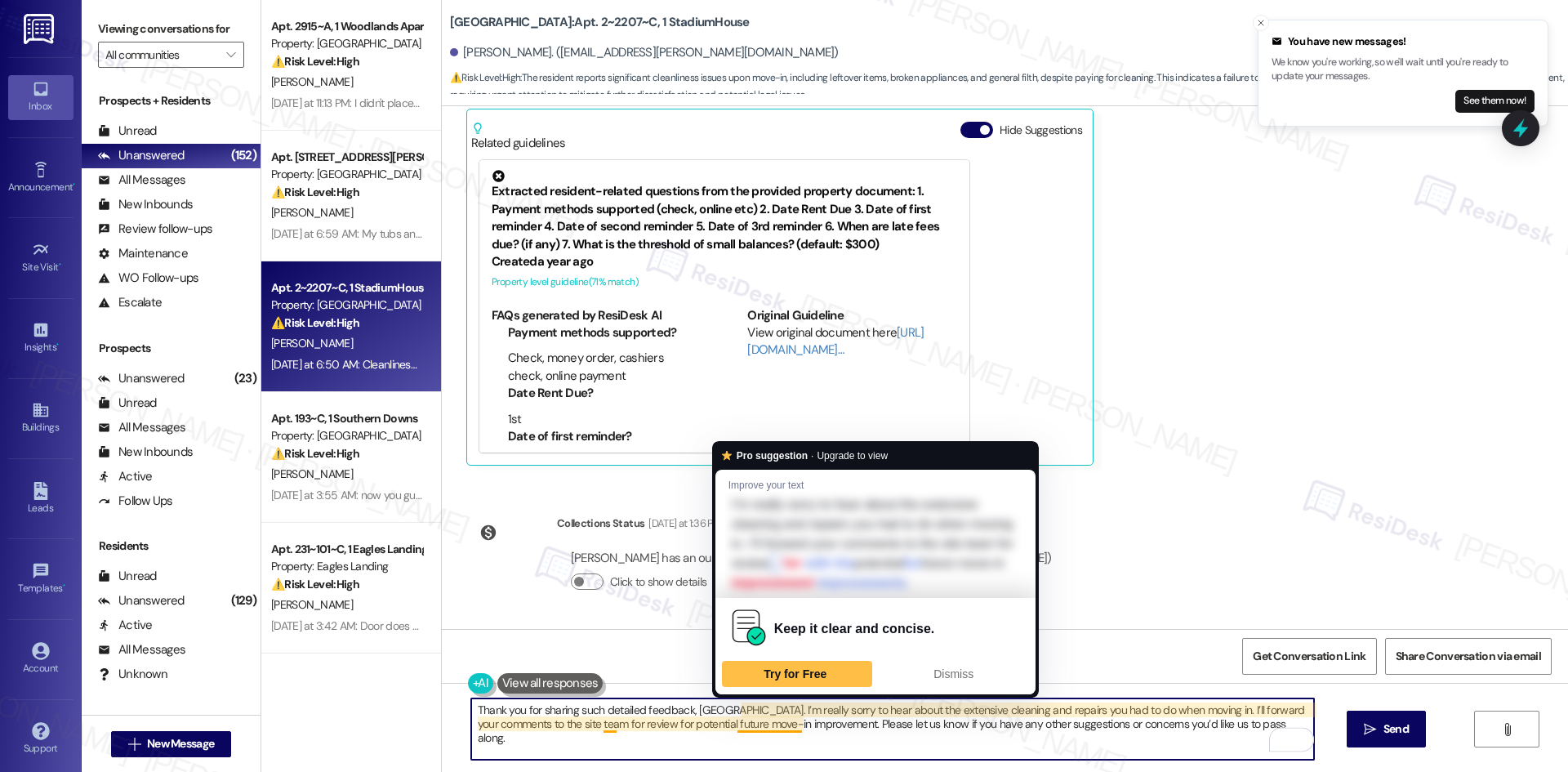
click at [745, 725] on textarea "Thank you for sharing such detailed feedback, Madison. I’m really sorry to hear…" at bounding box center [893, 729] width 843 height 61
click at [923, 687] on div "Dismiss" at bounding box center [954, 673] width 136 height 26
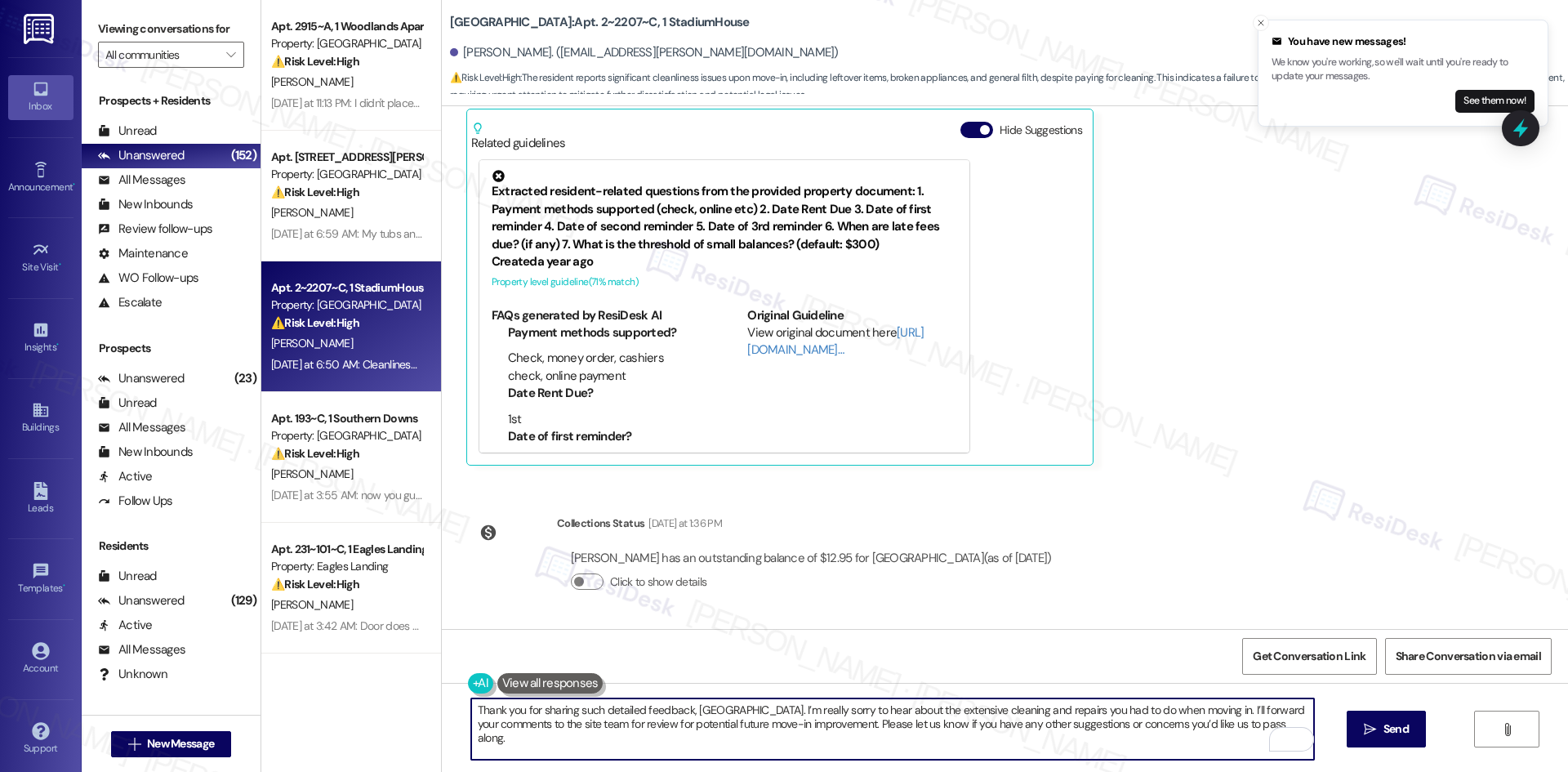
click at [809, 741] on textarea "Thank you for sharing such detailed feedback, Madison. I’m really sorry to hear…" at bounding box center [893, 729] width 843 height 61
click at [1087, 737] on textarea "Thank you for sharing such detailed feedback, Madison. I’m really sorry to hear…" at bounding box center [893, 729] width 843 height 61
type textarea "Thank you for sharing such detailed feedback, Madison. I’m really sorry to hear…"
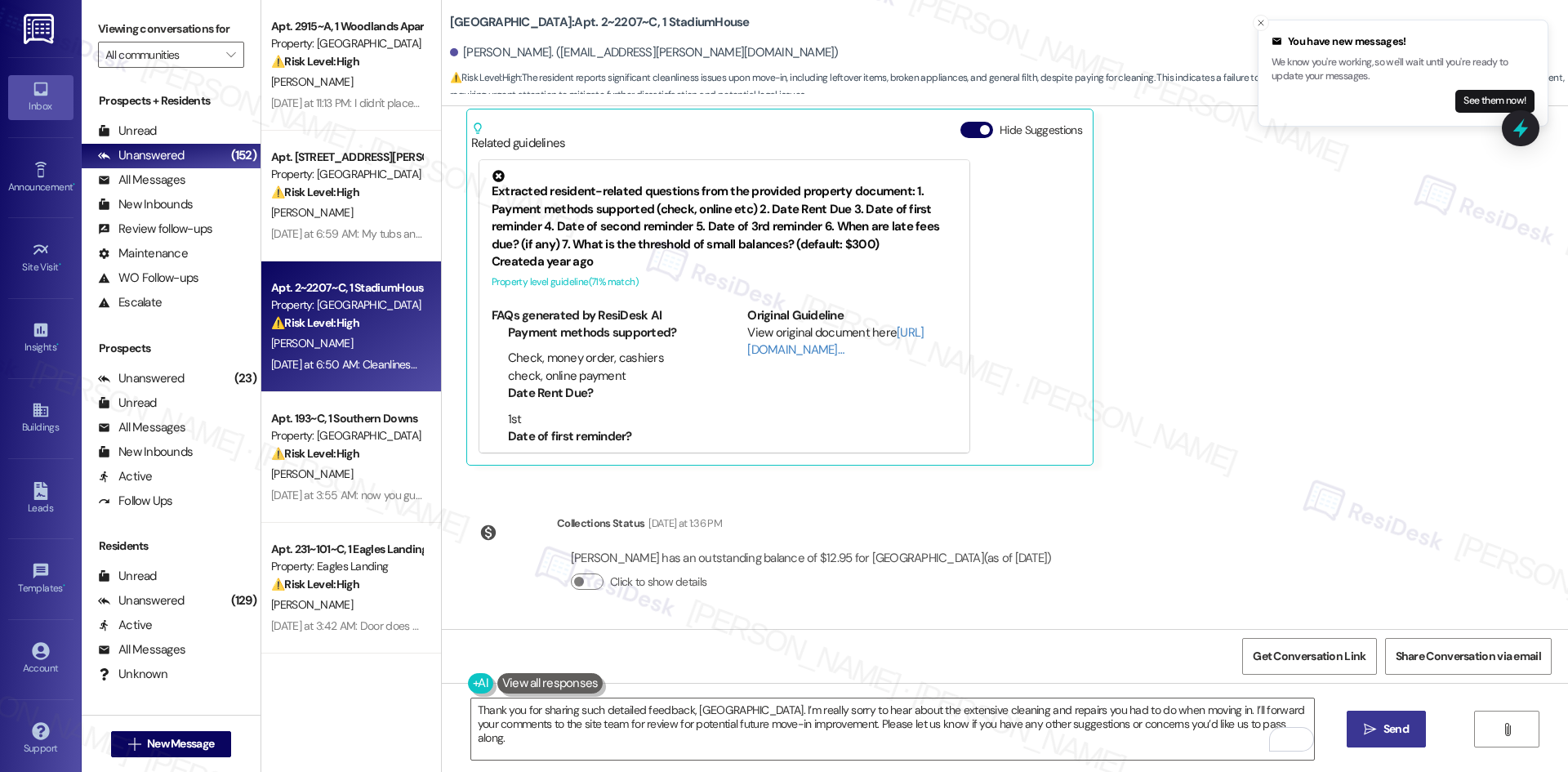
click at [1352, 736] on button " Send" at bounding box center [1386, 728] width 79 height 37
click at [1058, 731] on textarea "Thank you for sharing such detailed feedback, Madison. I’m really sorry to hear…" at bounding box center [895, 729] width 843 height 61
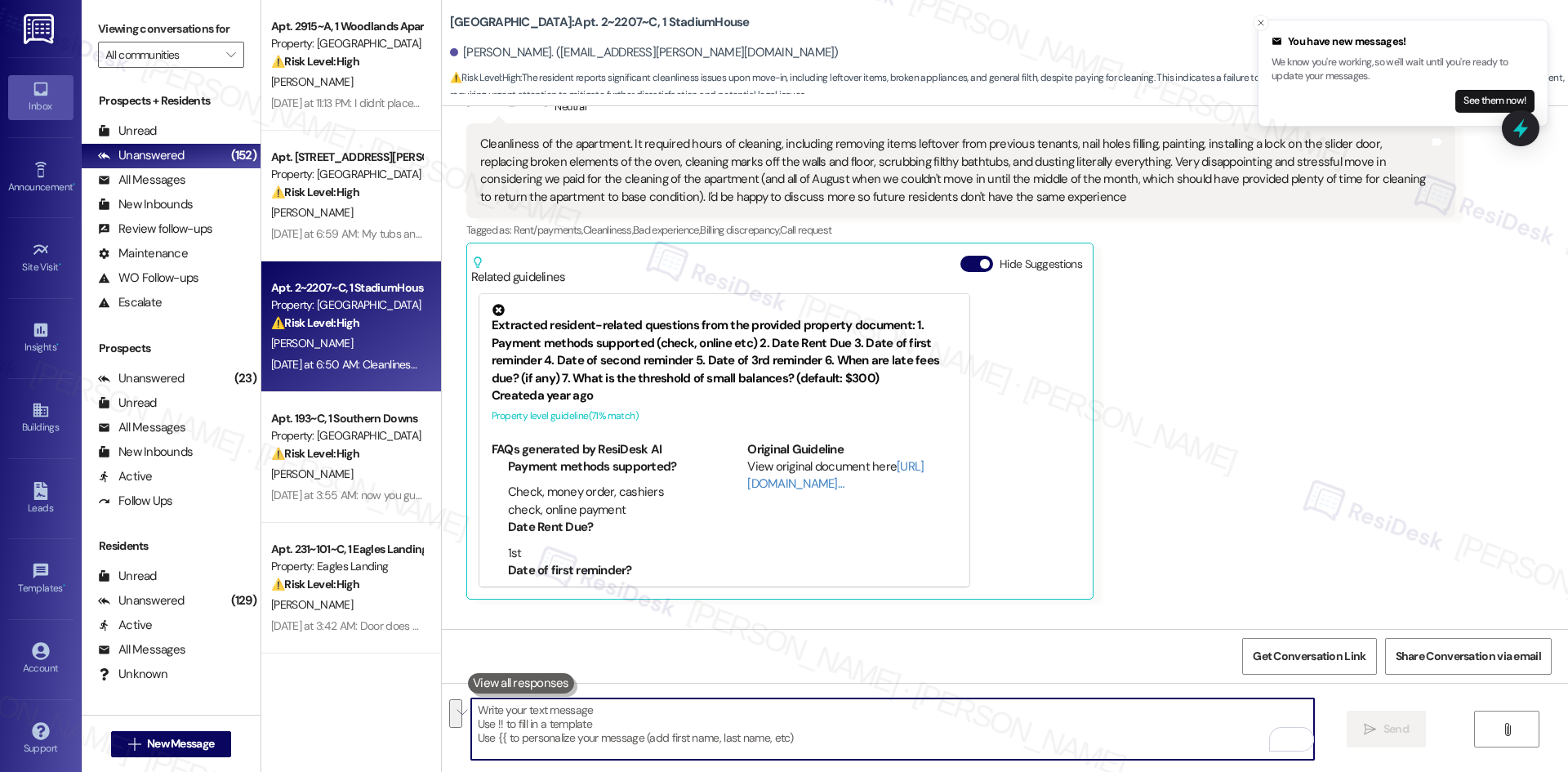
scroll to position [339, 0]
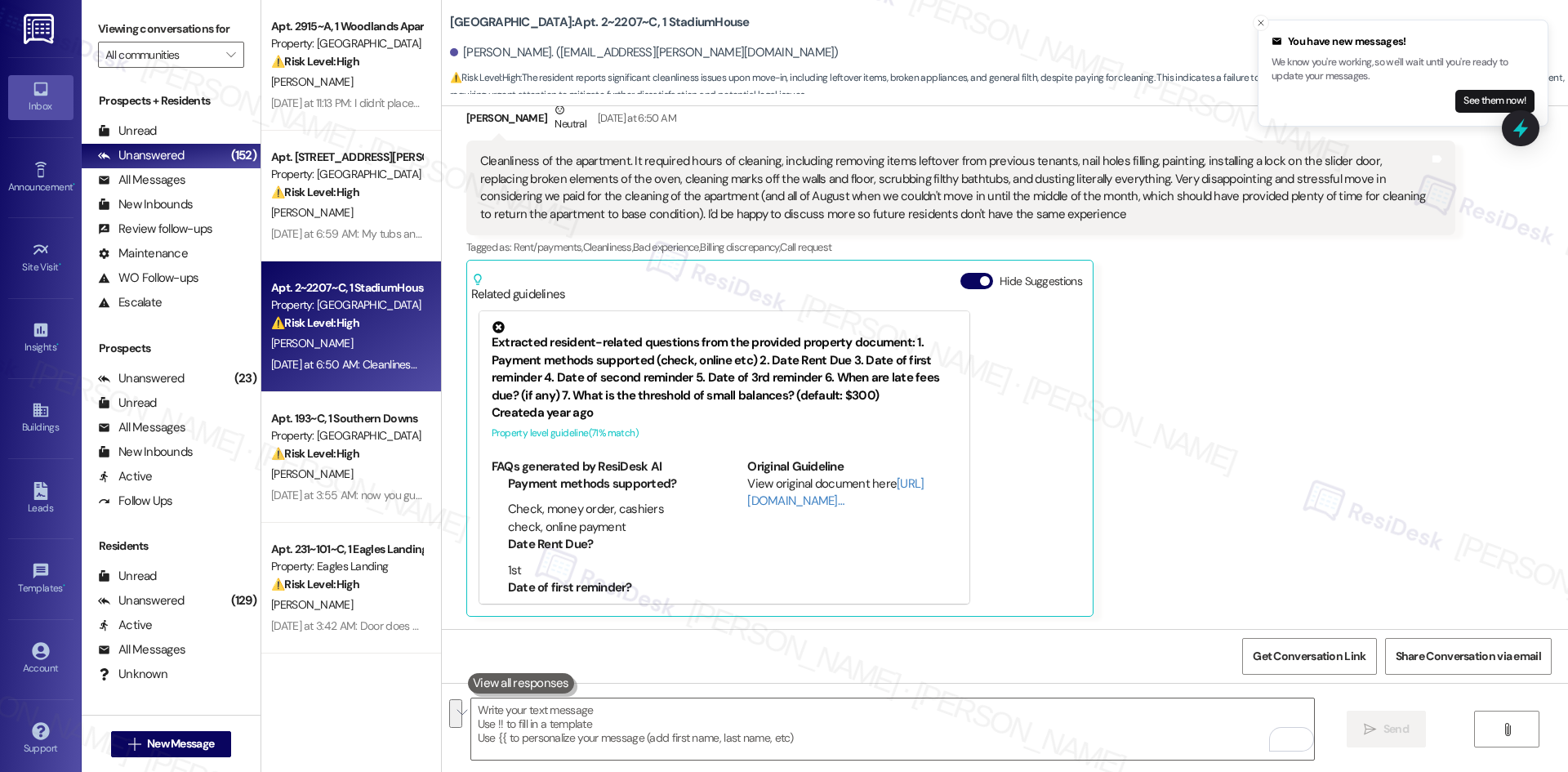
click at [1011, 390] on div "Extracted resident-related questions from the provided property document: 1. Pa…" at bounding box center [780, 457] width 618 height 308
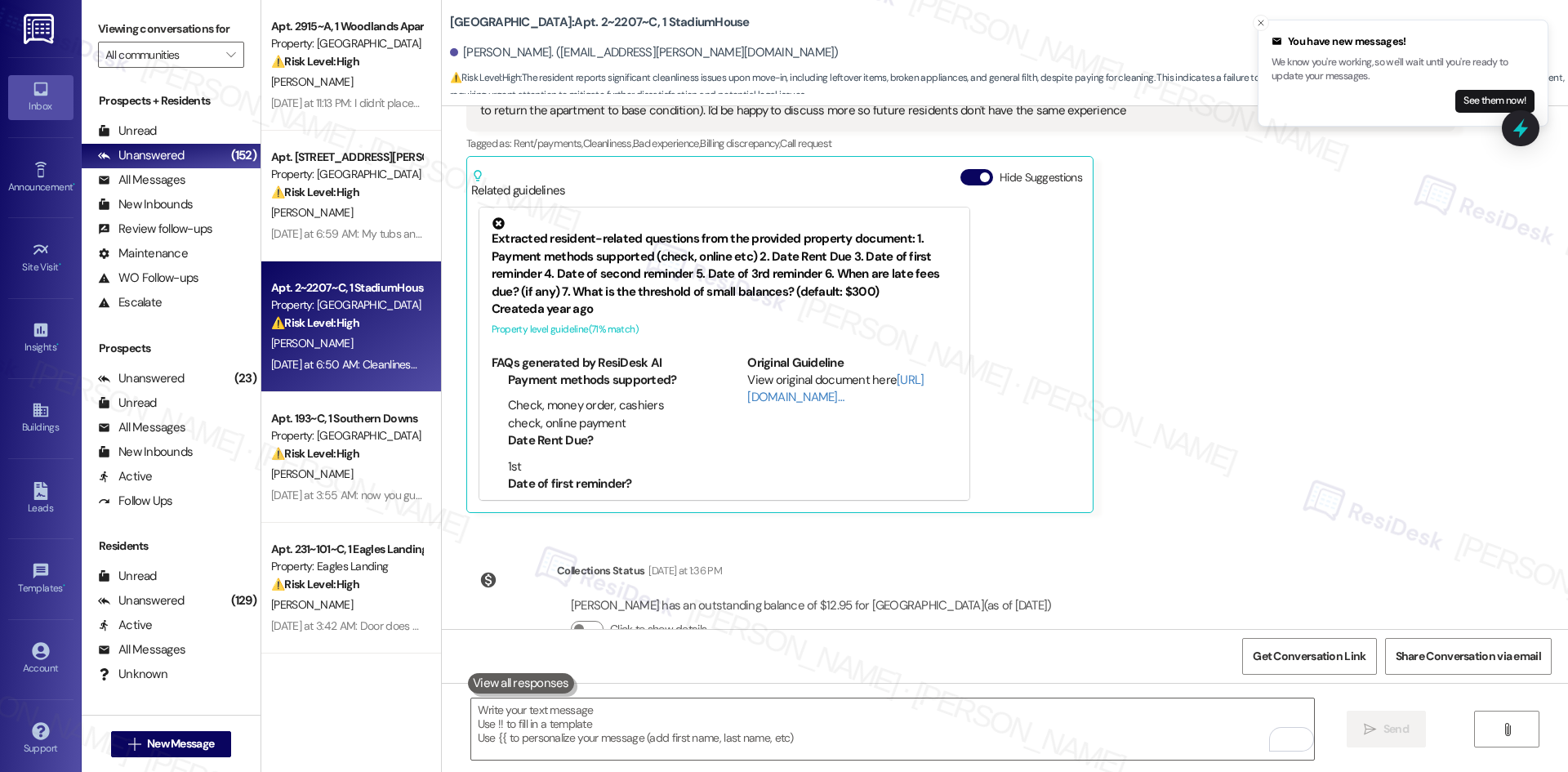
scroll to position [621, 0]
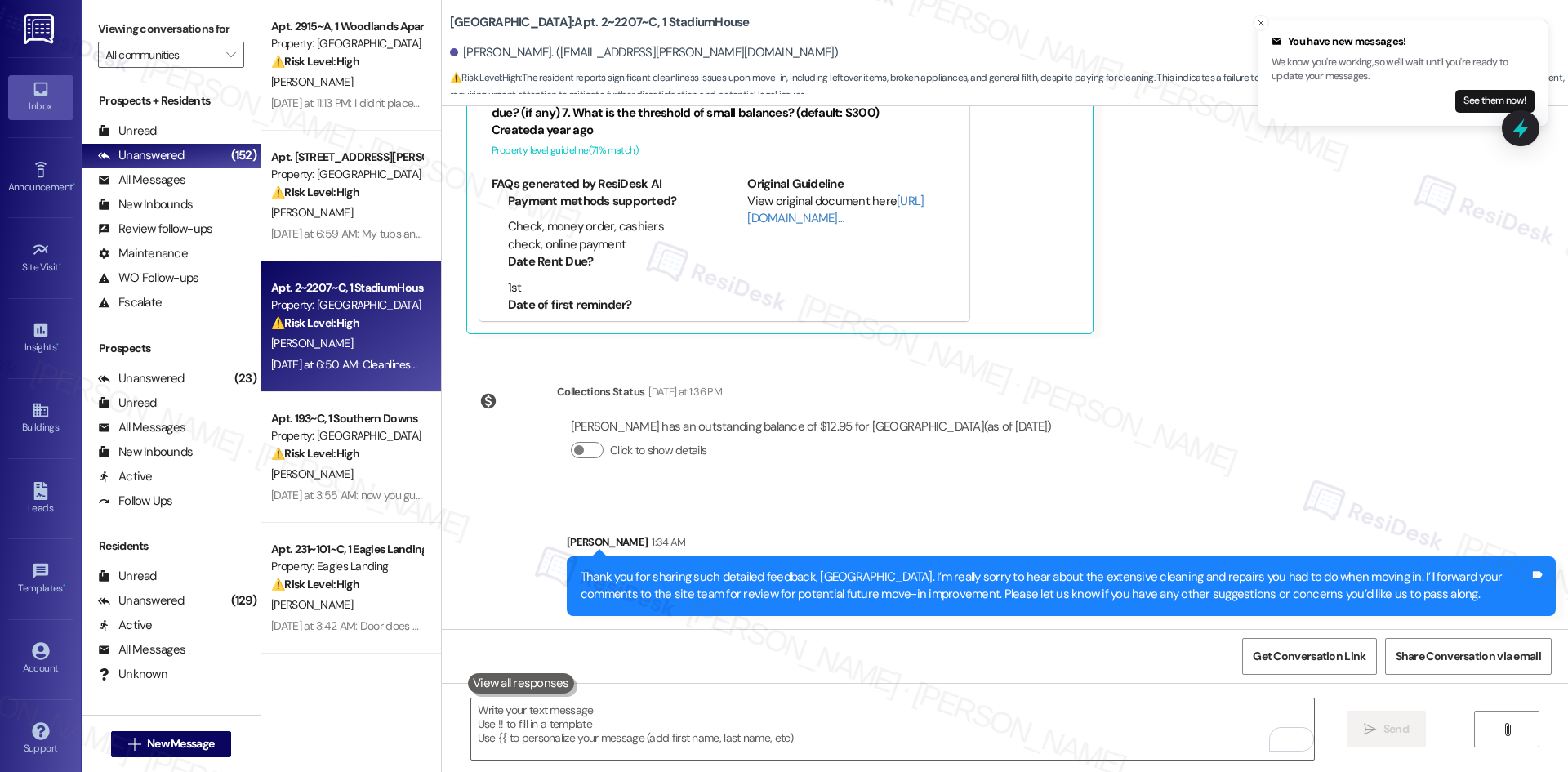
click at [1115, 505] on div "Sent via SMS Sarah 1:34 AM Thank you for sharing such detailed feedback, Madiso…" at bounding box center [1004, 562] width 1127 height 131
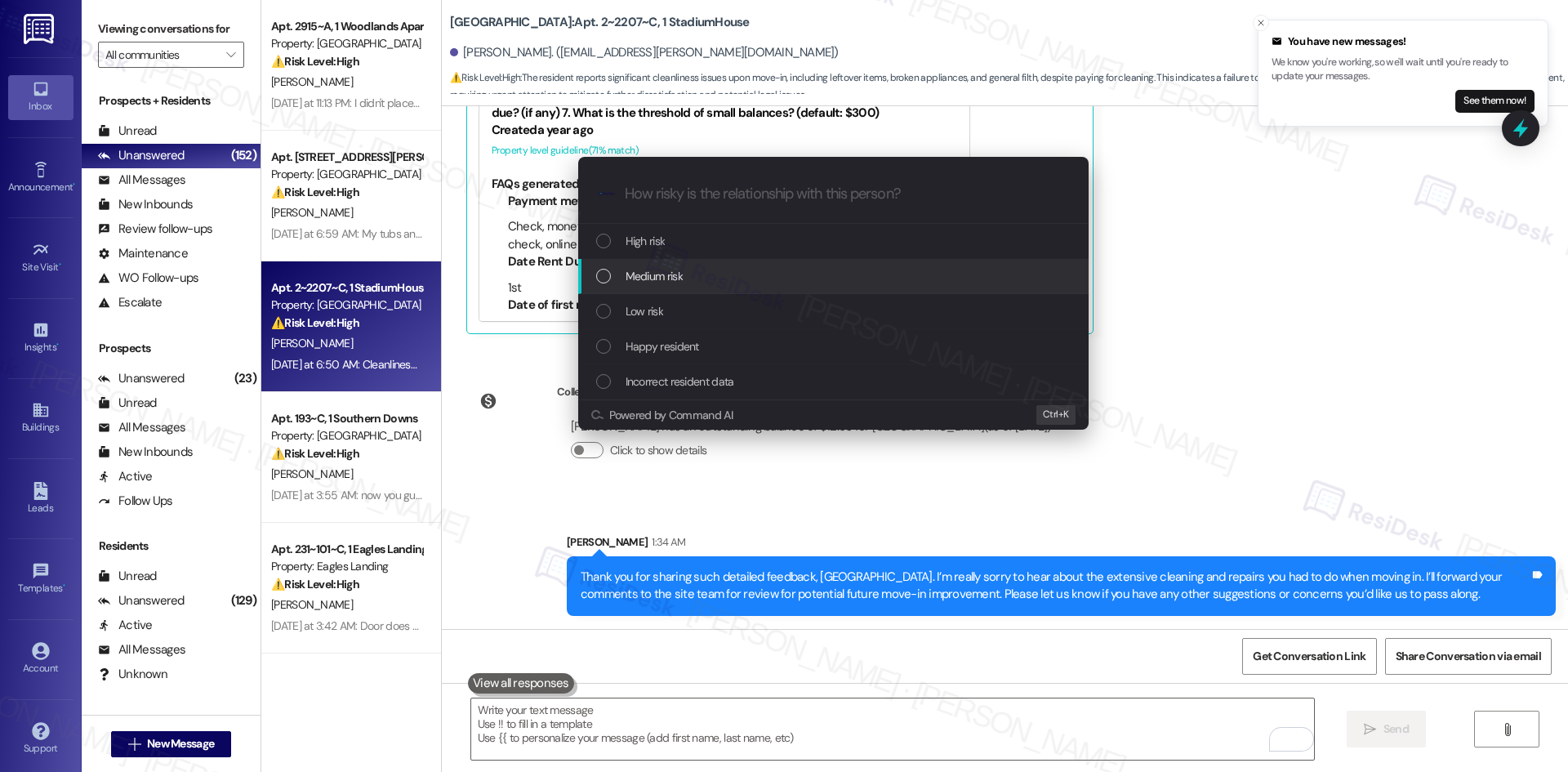
click at [701, 275] on div "Medium risk" at bounding box center [834, 276] width 477 height 18
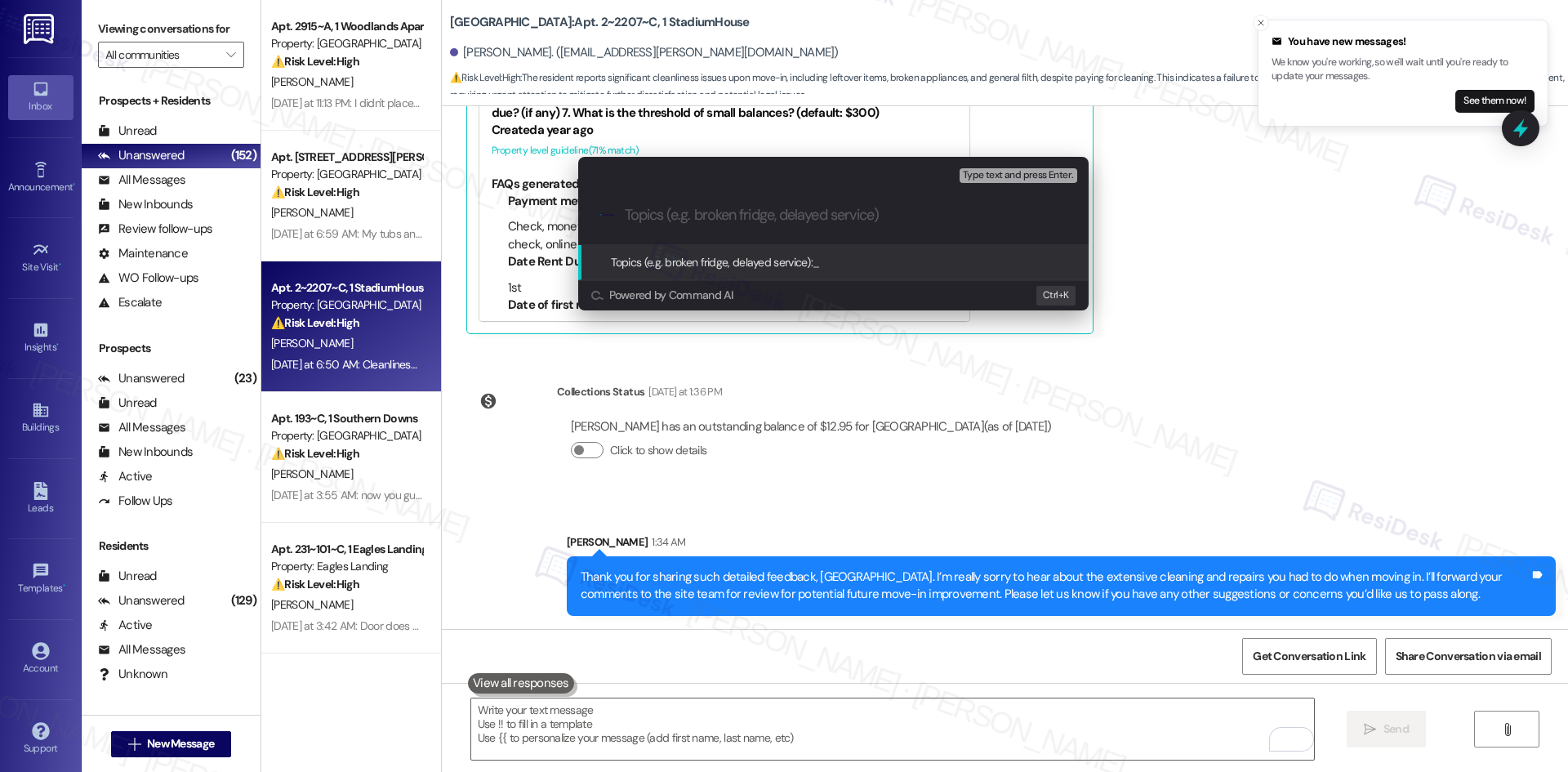
click at [655, 215] on input "Topics (e.g. broken fridge, delayed service)" at bounding box center [846, 215] width 443 height 17
paste input "Move-In Feedback – Cleaning and Repair Concerns"
type input "Move-In Feedback – Cleaning and Repair Concerns"
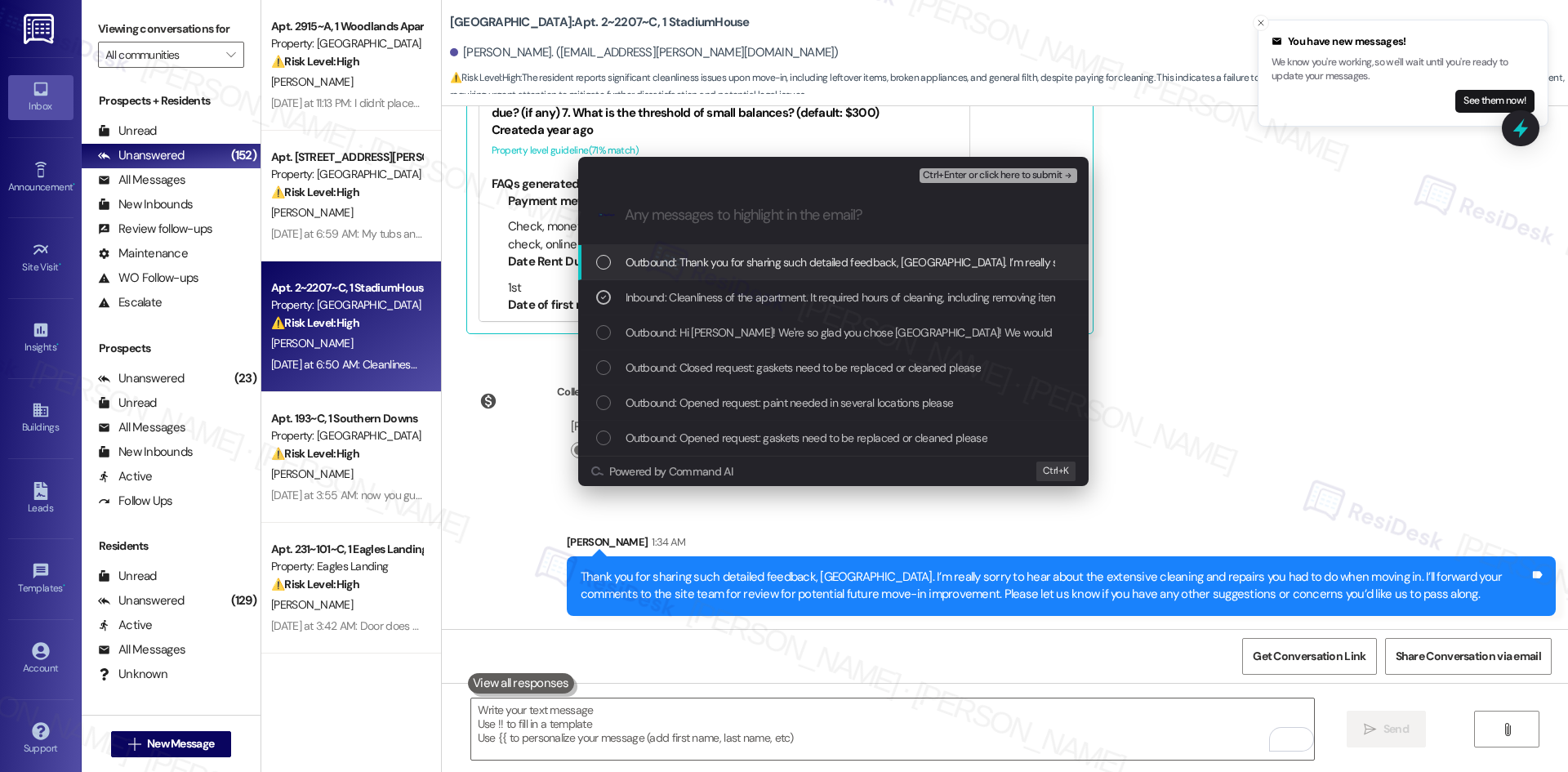
click at [1052, 173] on span "Ctrl+Enter or click here to submit" at bounding box center [993, 175] width 139 height 12
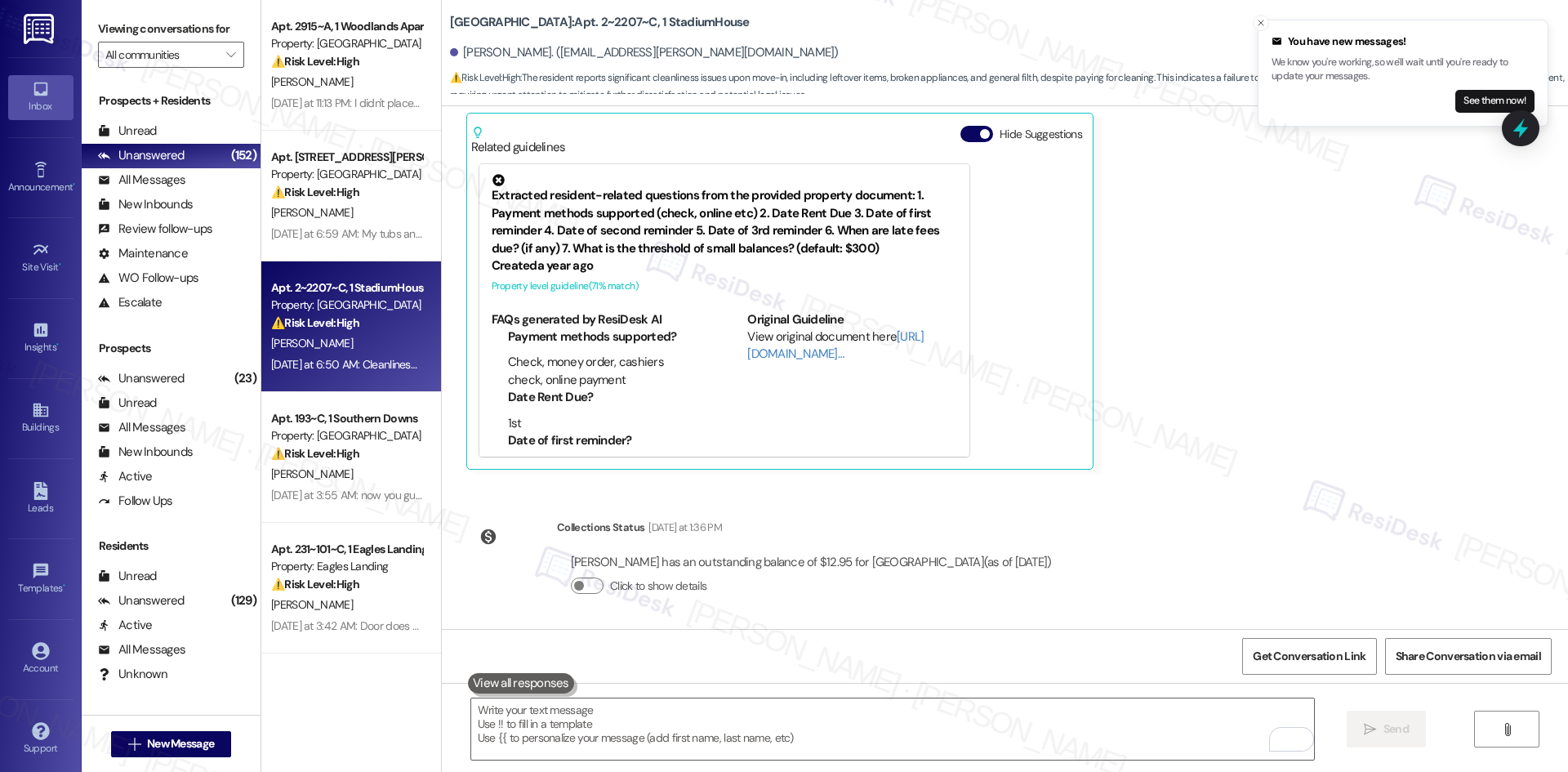
scroll to position [645, 0]
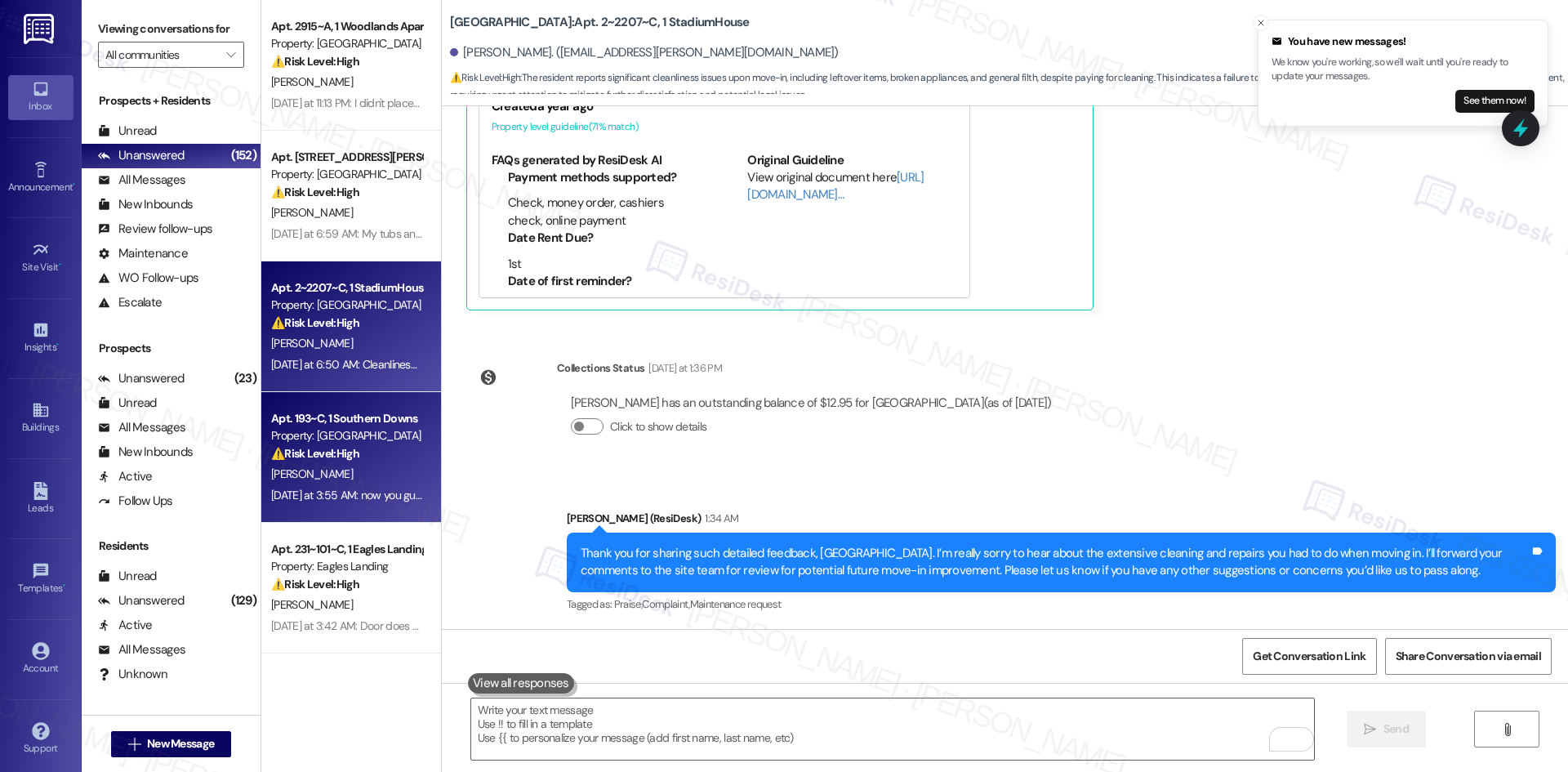
click at [367, 461] on div "⚠️ Risk Level: High The resident is disputing a charge for blinds, claiming the…" at bounding box center [347, 453] width 151 height 17
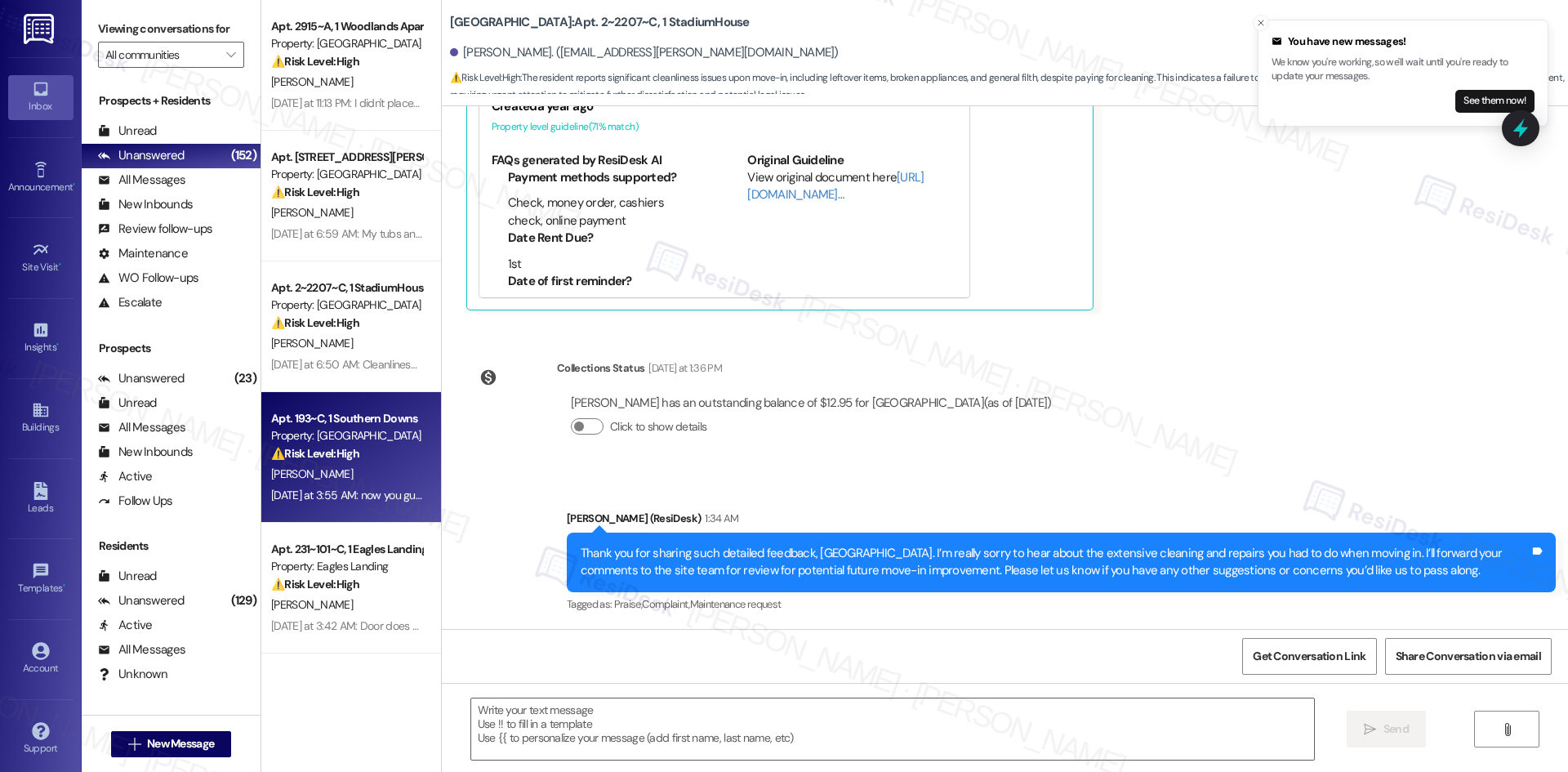
type textarea "Fetching suggested responses. Please feel free to read through the conversation…"
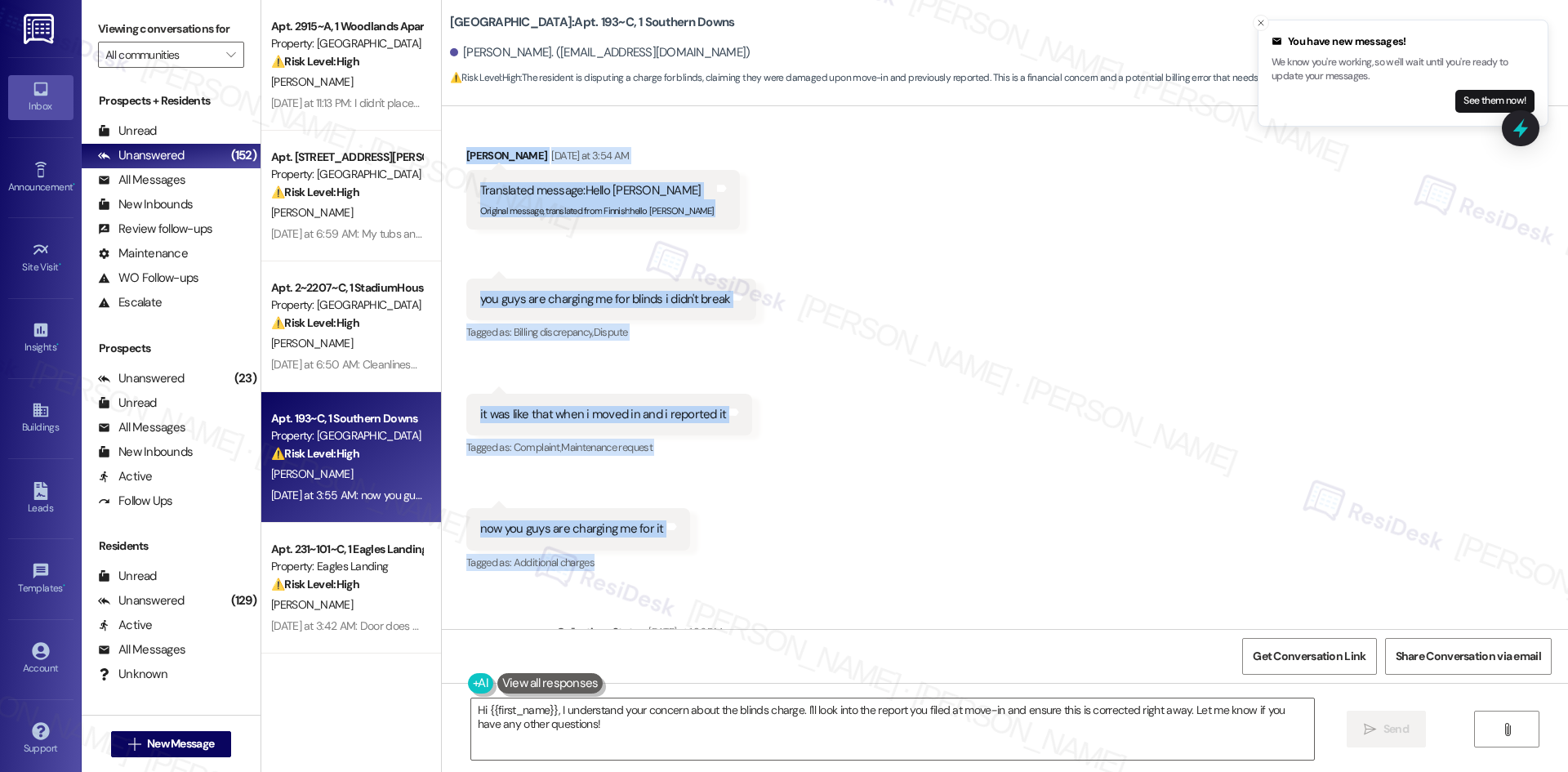
scroll to position [1578, 0]
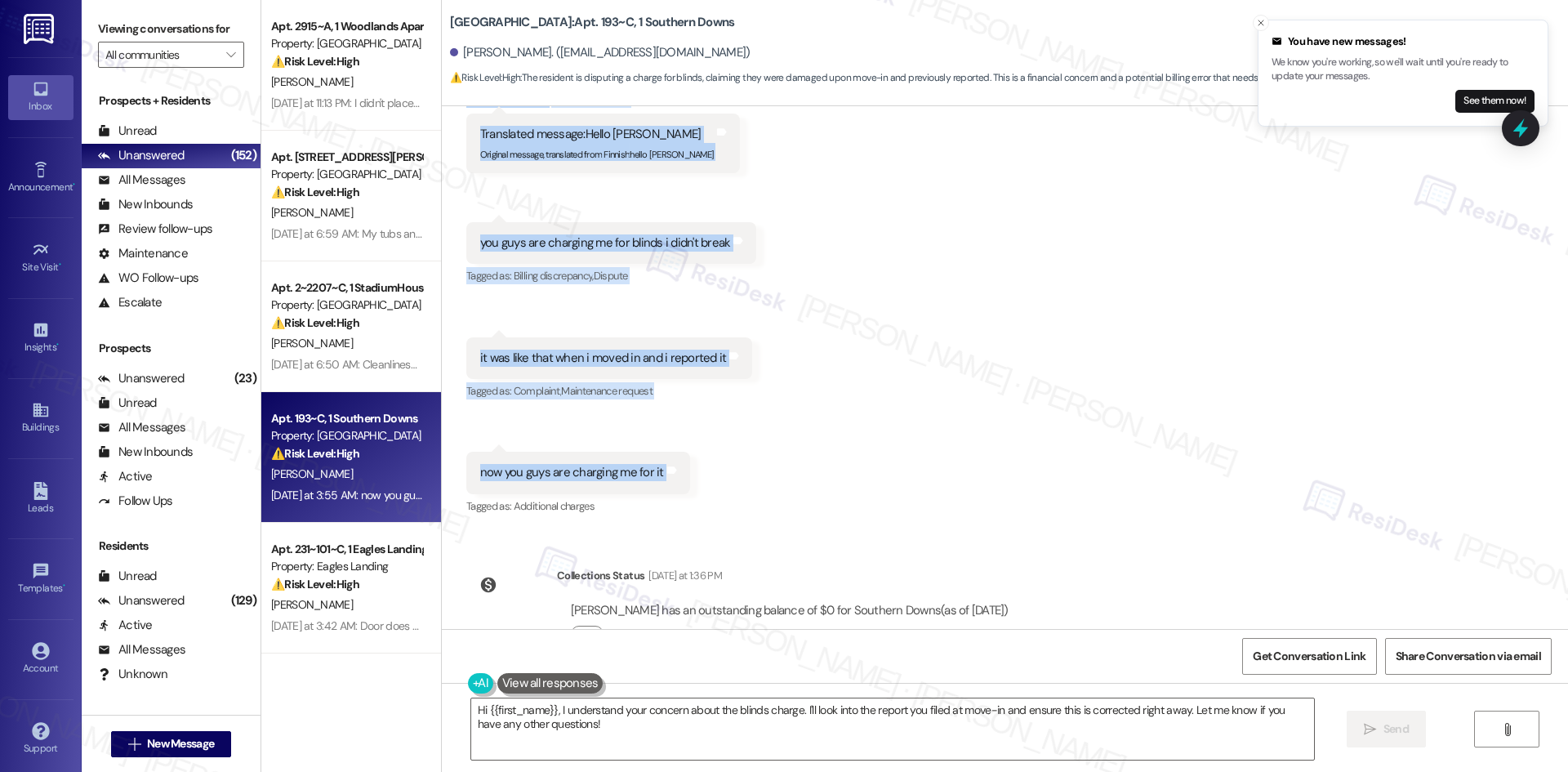
drag, startPoint x: 438, startPoint y: 271, endPoint x: 736, endPoint y: 415, distance: 331.0
click at [736, 415] on div "Southern Downs: Apt. 193~C, 1 Southern Downs Adrian Hayes. (autronhayes76@gmail…" at bounding box center [1005, 386] width 1127 height 772
copy div "Adrian Hayes Yesterday at 3:54 AM Translated message: Hello Tessa Original mess…"
click at [830, 385] on div "Received via SMS Adrian Hayes Yesterday at 3:54 AM Translated message: Hello Te…" at bounding box center [1004, 292] width 1127 height 476
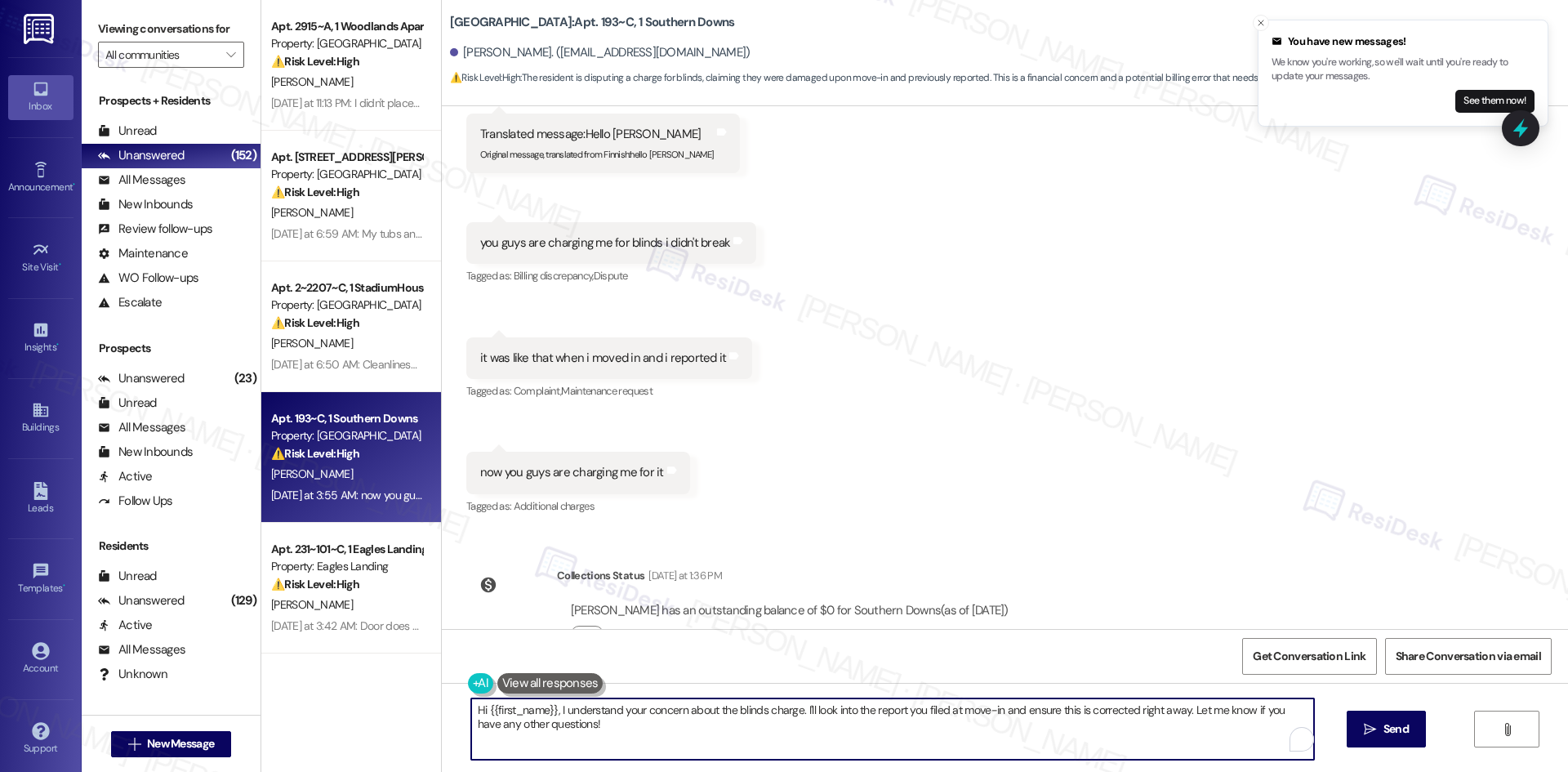
click at [770, 739] on textarea "Hi {{first_name}}, I understand your concern about the blinds charge. I'll look…" at bounding box center [893, 729] width 843 height 61
paste textarea "Thanks for letting me know, Adrian. I’ll check with the site team about the bli…"
type textarea "Thanks for letting me know, Adrian. I’ll check with the site team about the bli…"
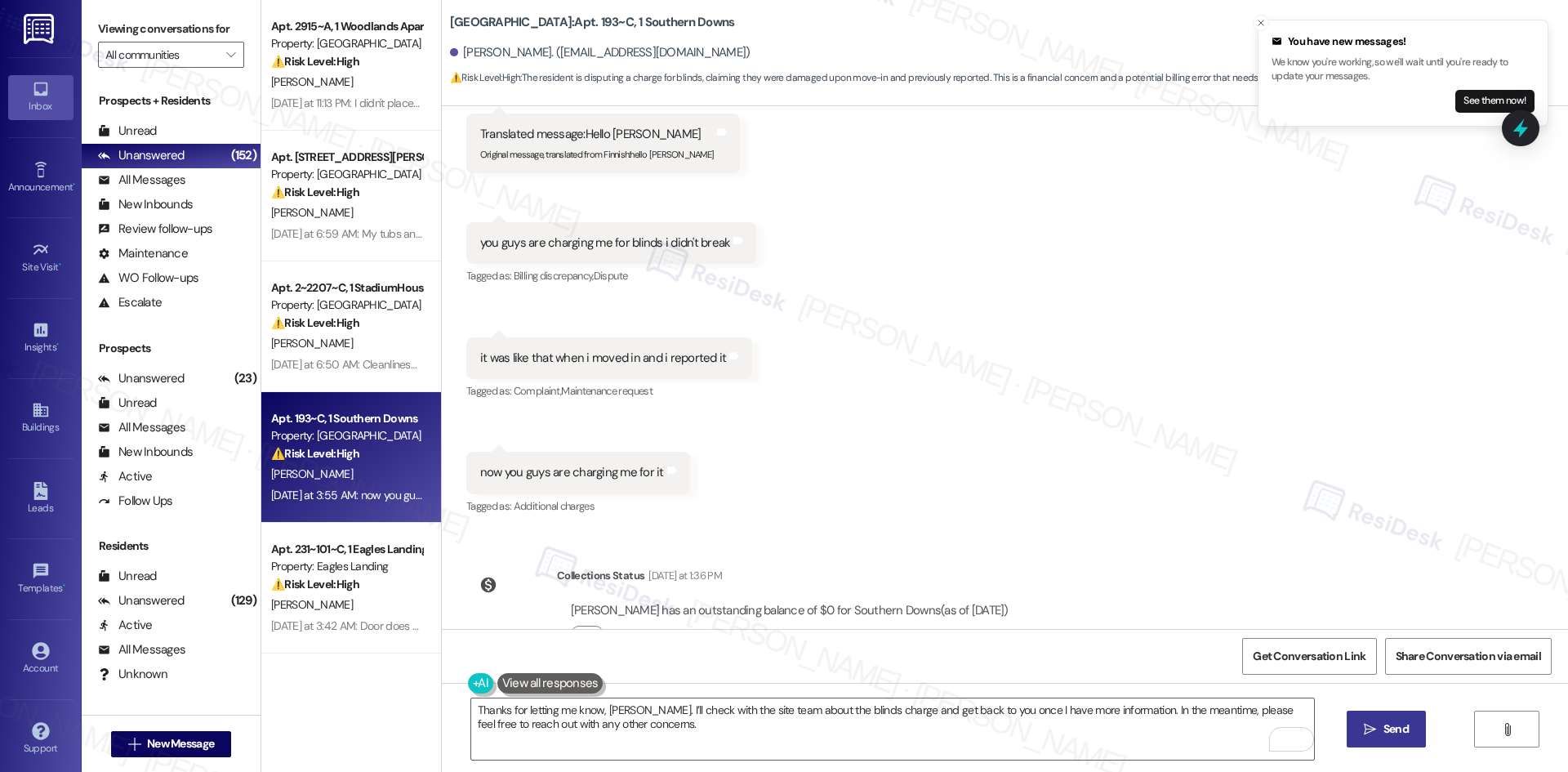
click at [1400, 727] on span "Send" at bounding box center [1396, 728] width 25 height 17
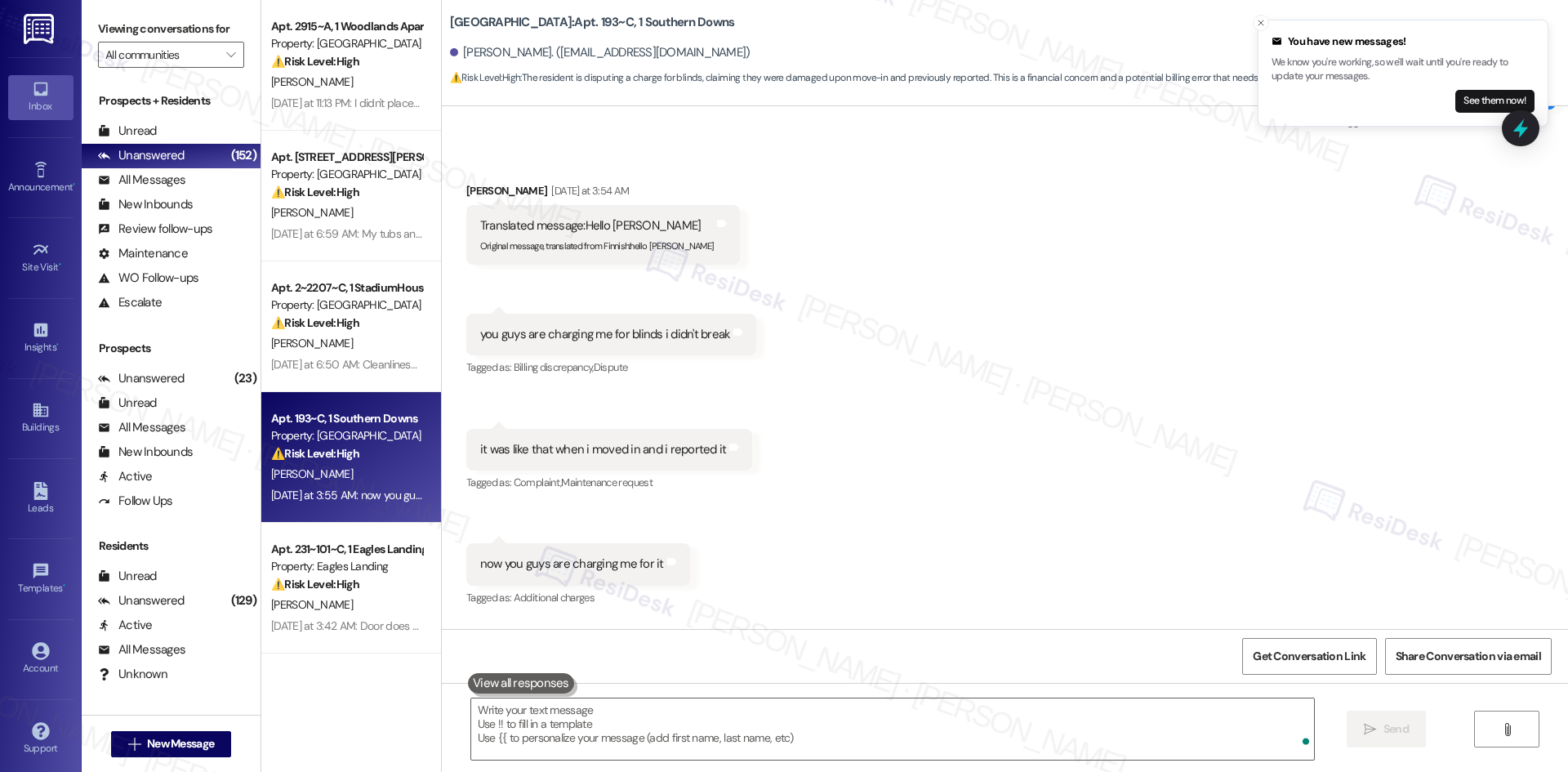
scroll to position [1709, 0]
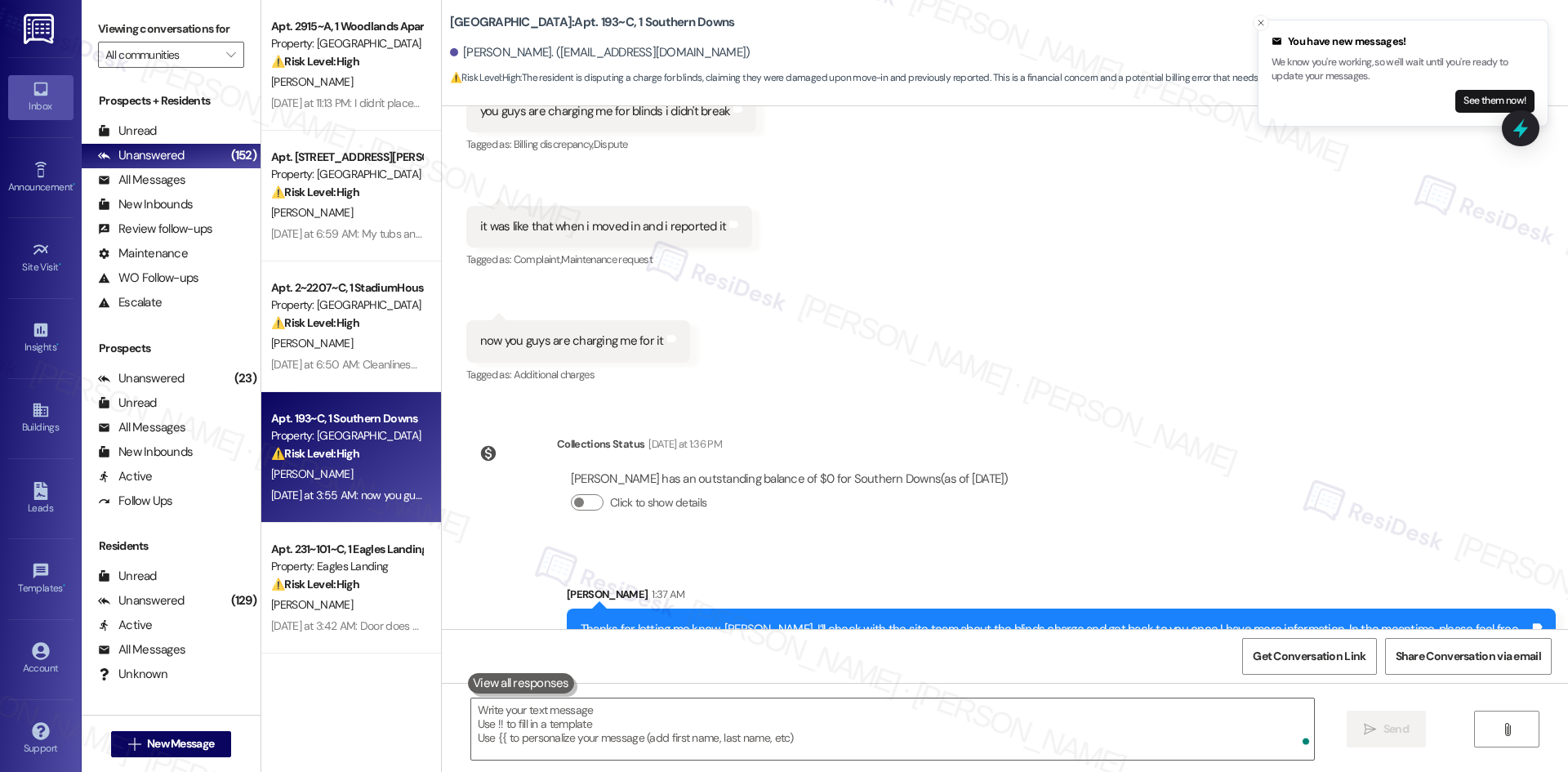
click at [988, 488] on div "Click to show details" at bounding box center [789, 506] width 438 height 36
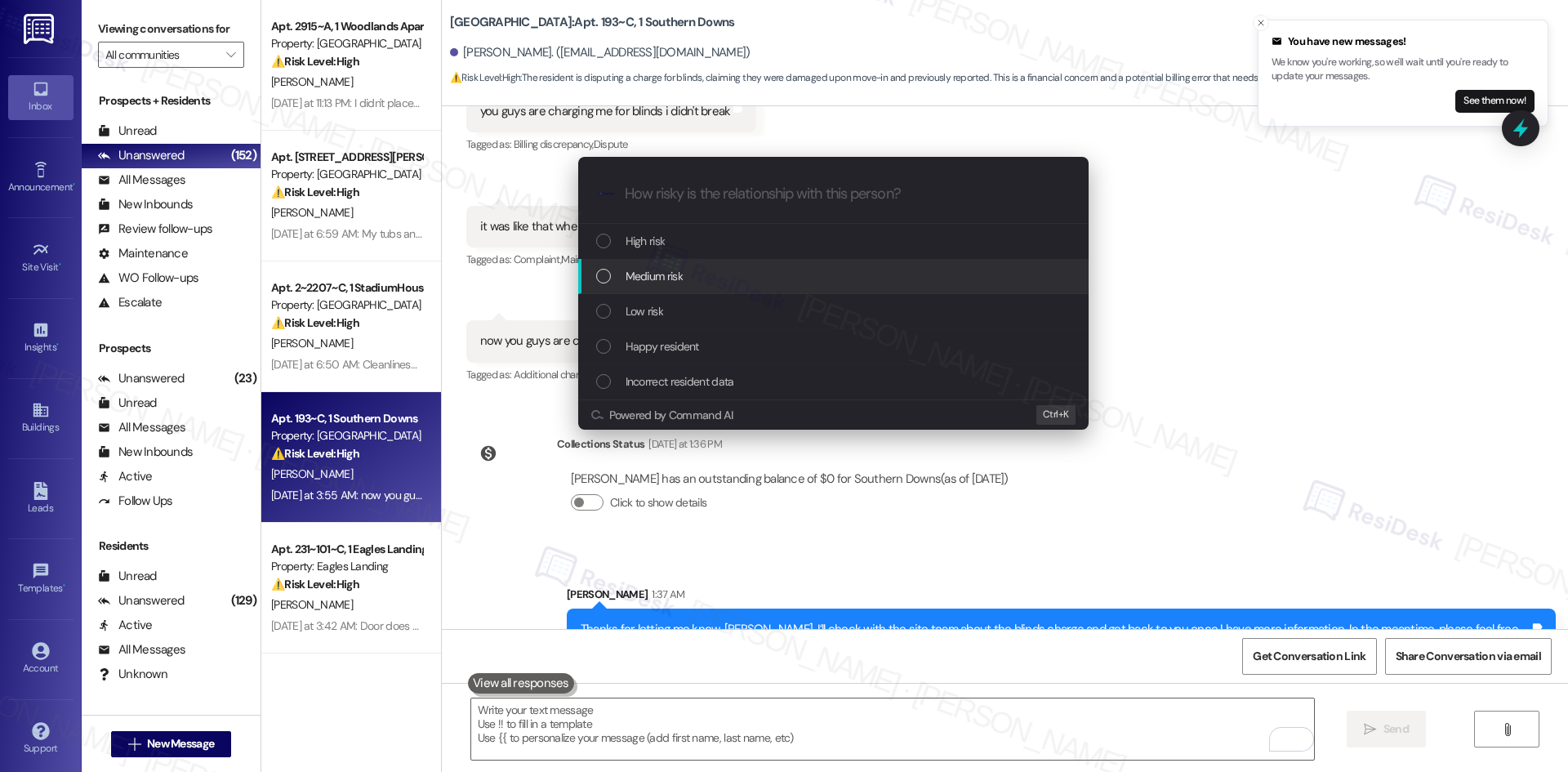
click at [682, 280] on span "Medium risk" at bounding box center [655, 276] width 58 height 18
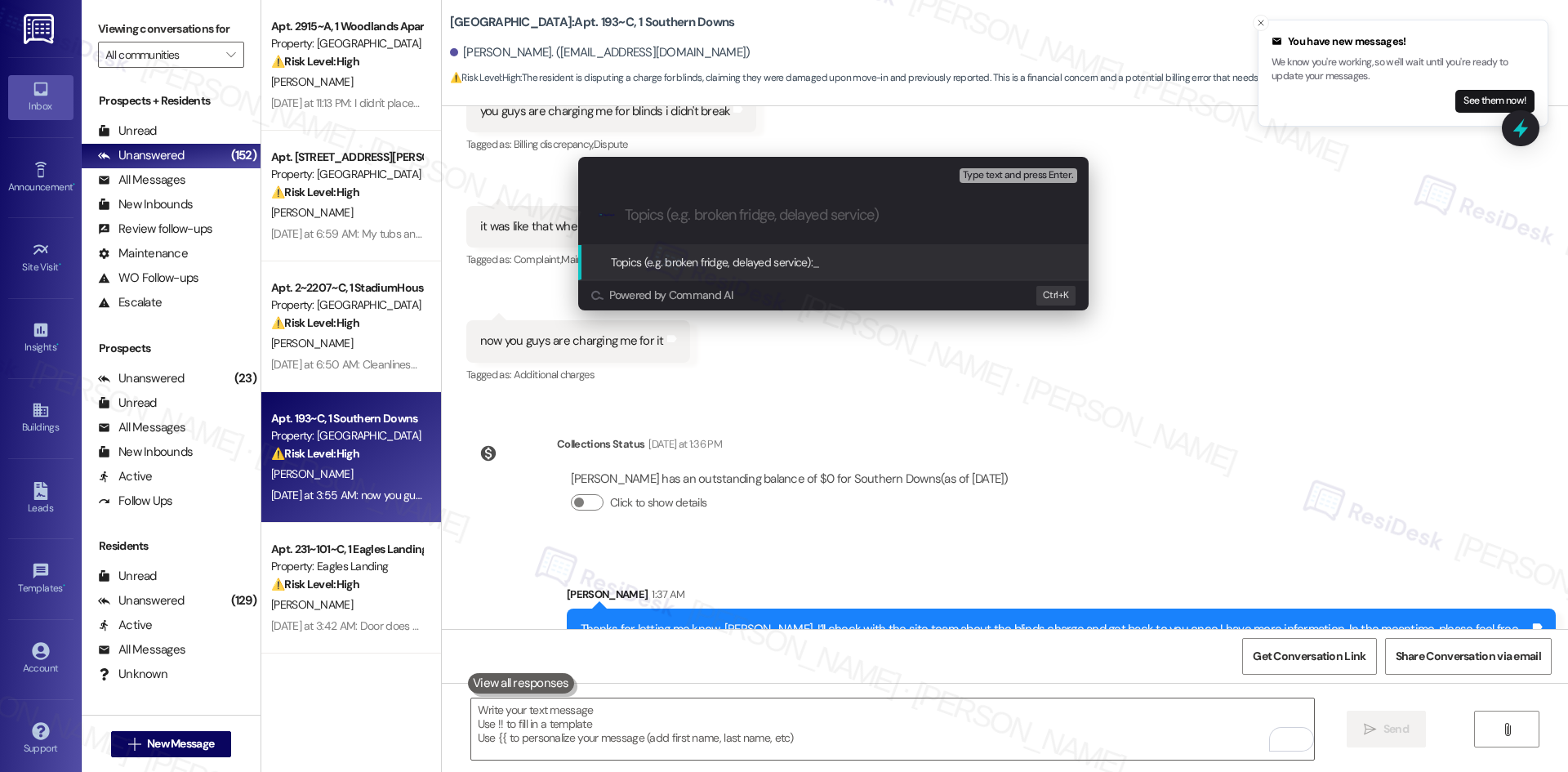
click at [722, 221] on input "Topics (e.g. broken fridge, delayed service)" at bounding box center [846, 215] width 443 height 17
paste input "Billing Dispute – Blinds Charge at Move-In"
type input "Billing Dispute – Blinds Charge at Move-In"
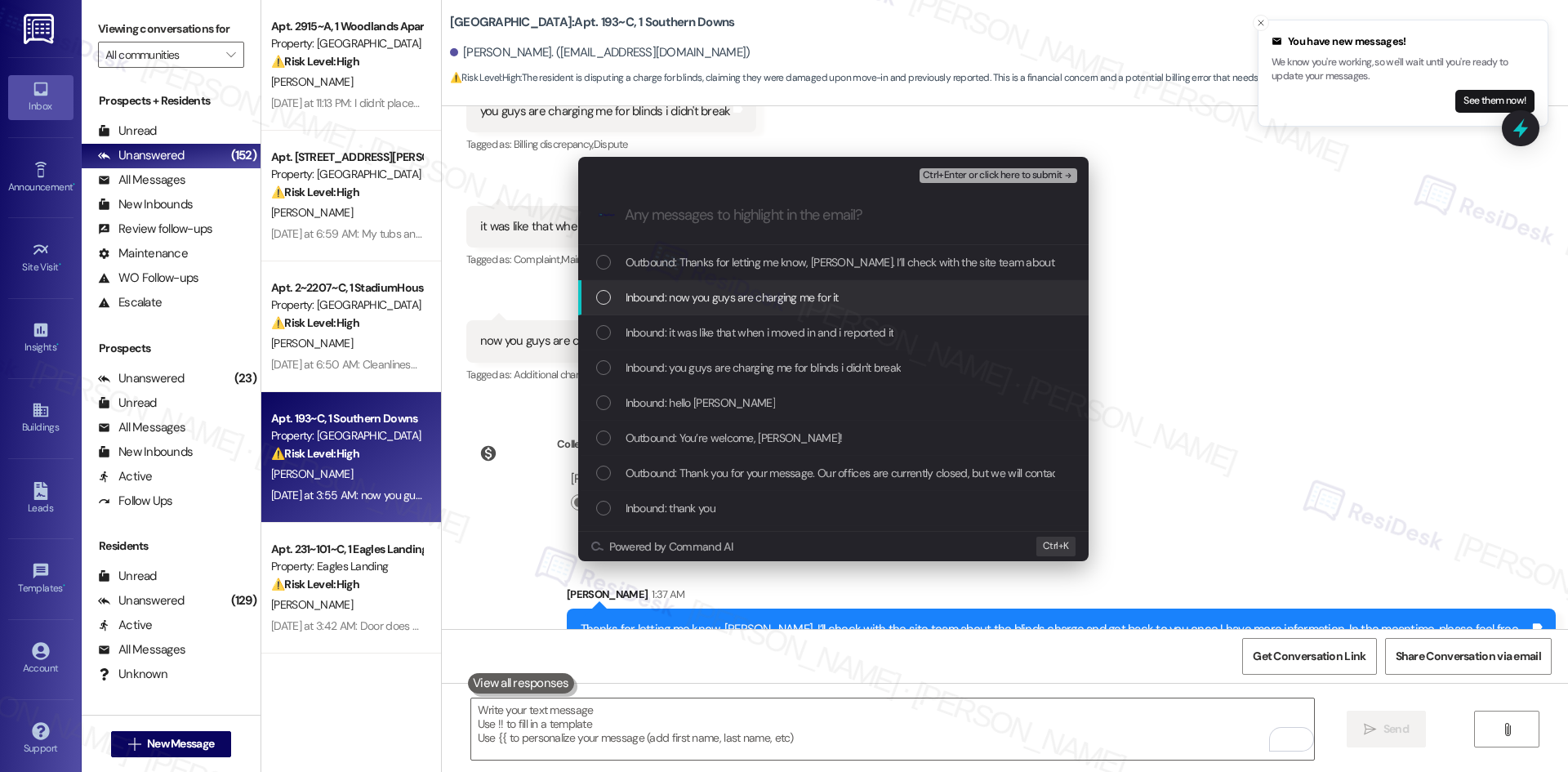
click at [681, 294] on span "Inbound: now you guys are charging me for it" at bounding box center [732, 297] width 213 height 18
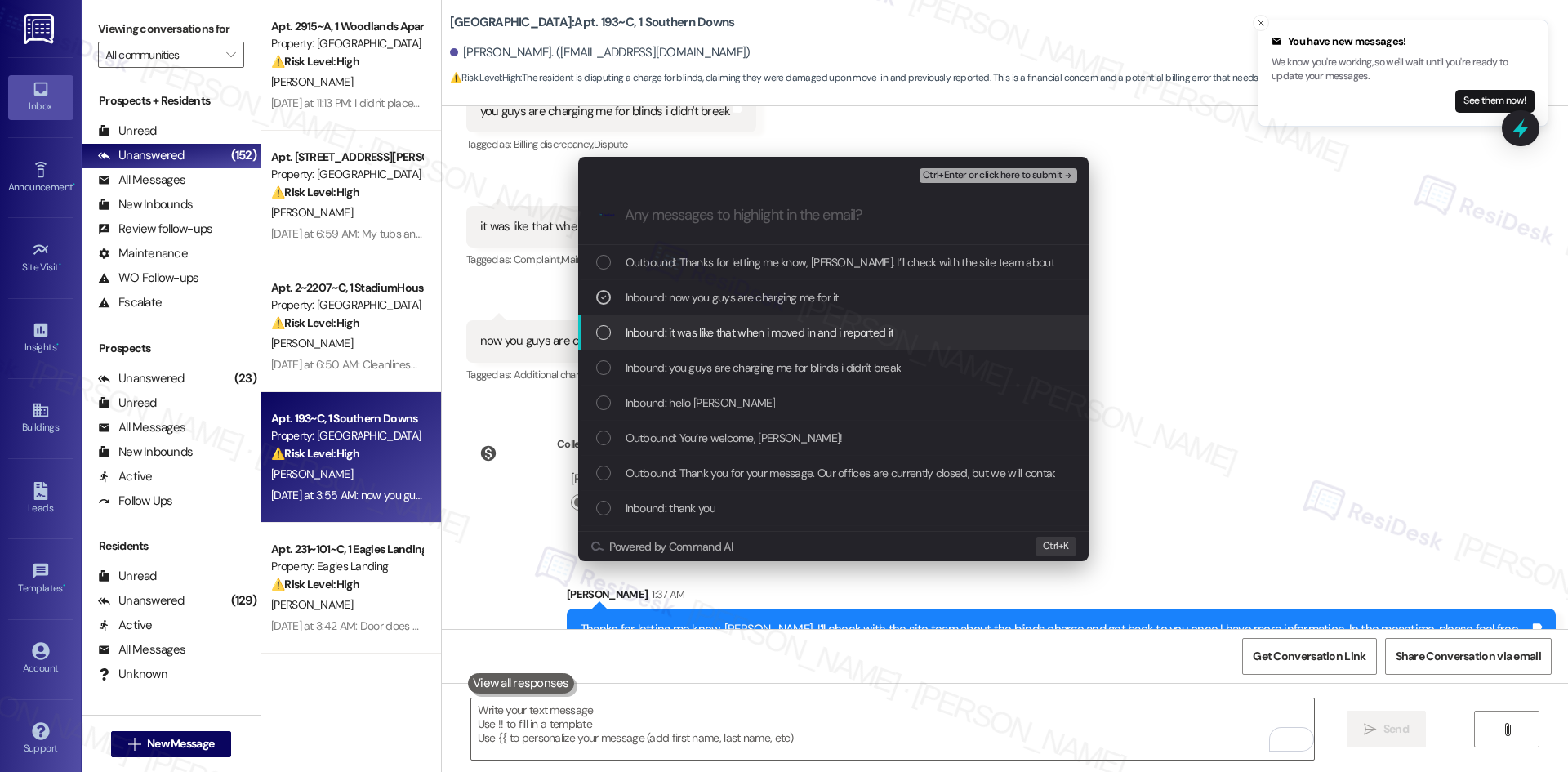
click at [721, 339] on span "Inbound: it was like that when i moved in and i reported it" at bounding box center [760, 333] width 269 height 18
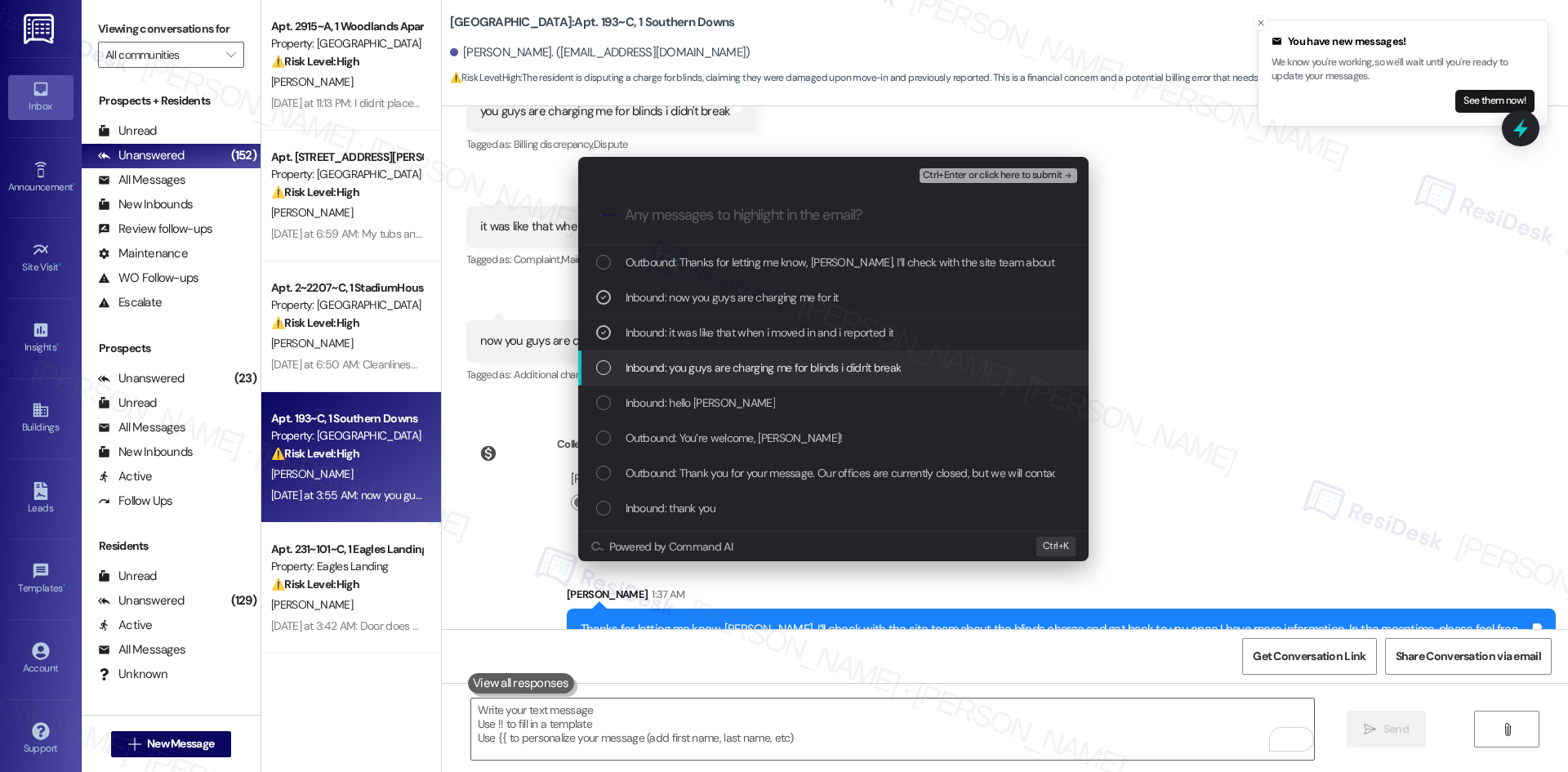
click at [744, 373] on span "Inbound: you guys are charging me for blinds i didn't break" at bounding box center [763, 368] width 276 height 18
click at [735, 401] on div "Inbound: hello tessa" at bounding box center [834, 403] width 477 height 18
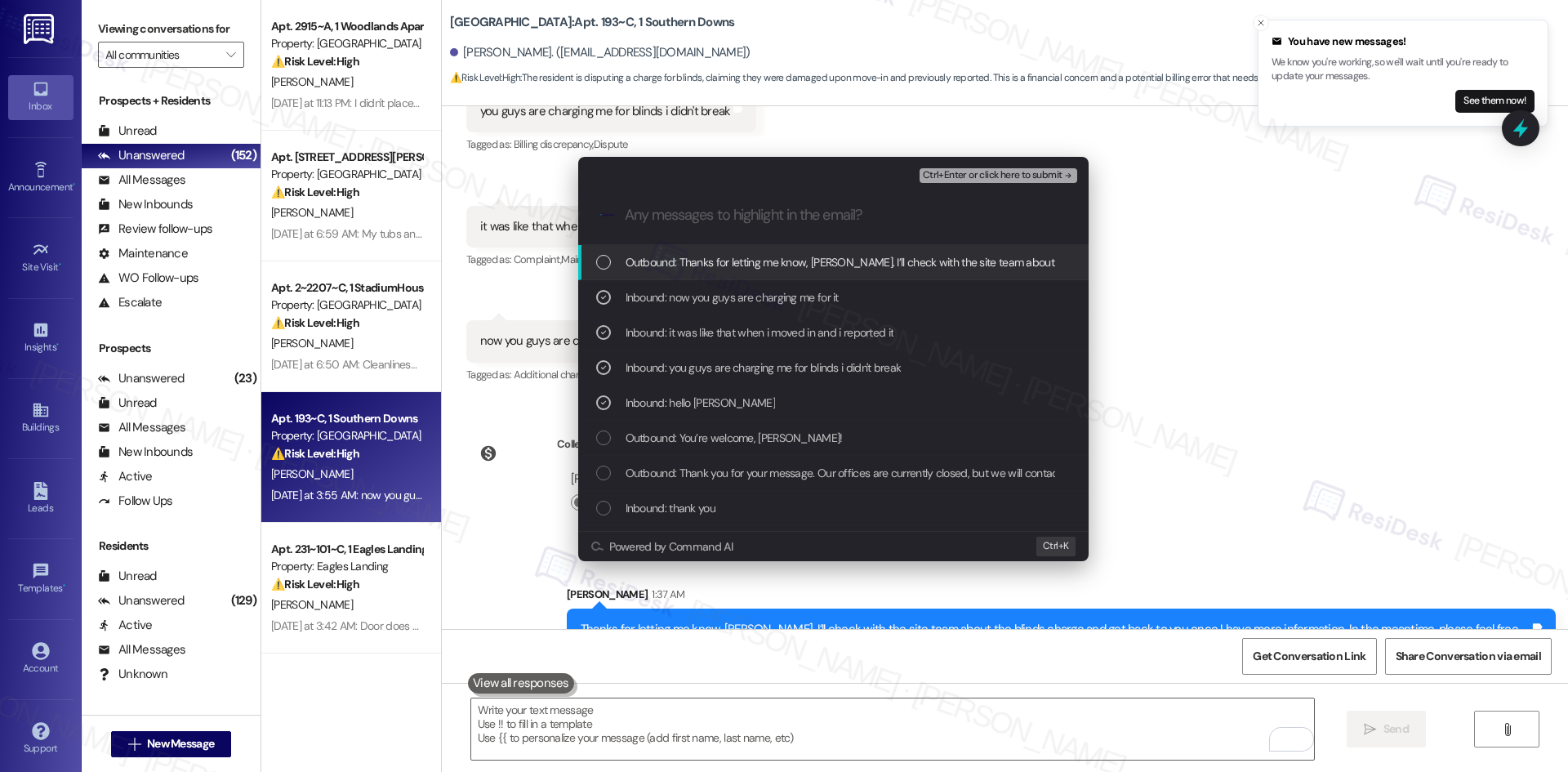
click at [1056, 174] on span "Ctrl+Enter or click here to submit" at bounding box center [993, 175] width 139 height 12
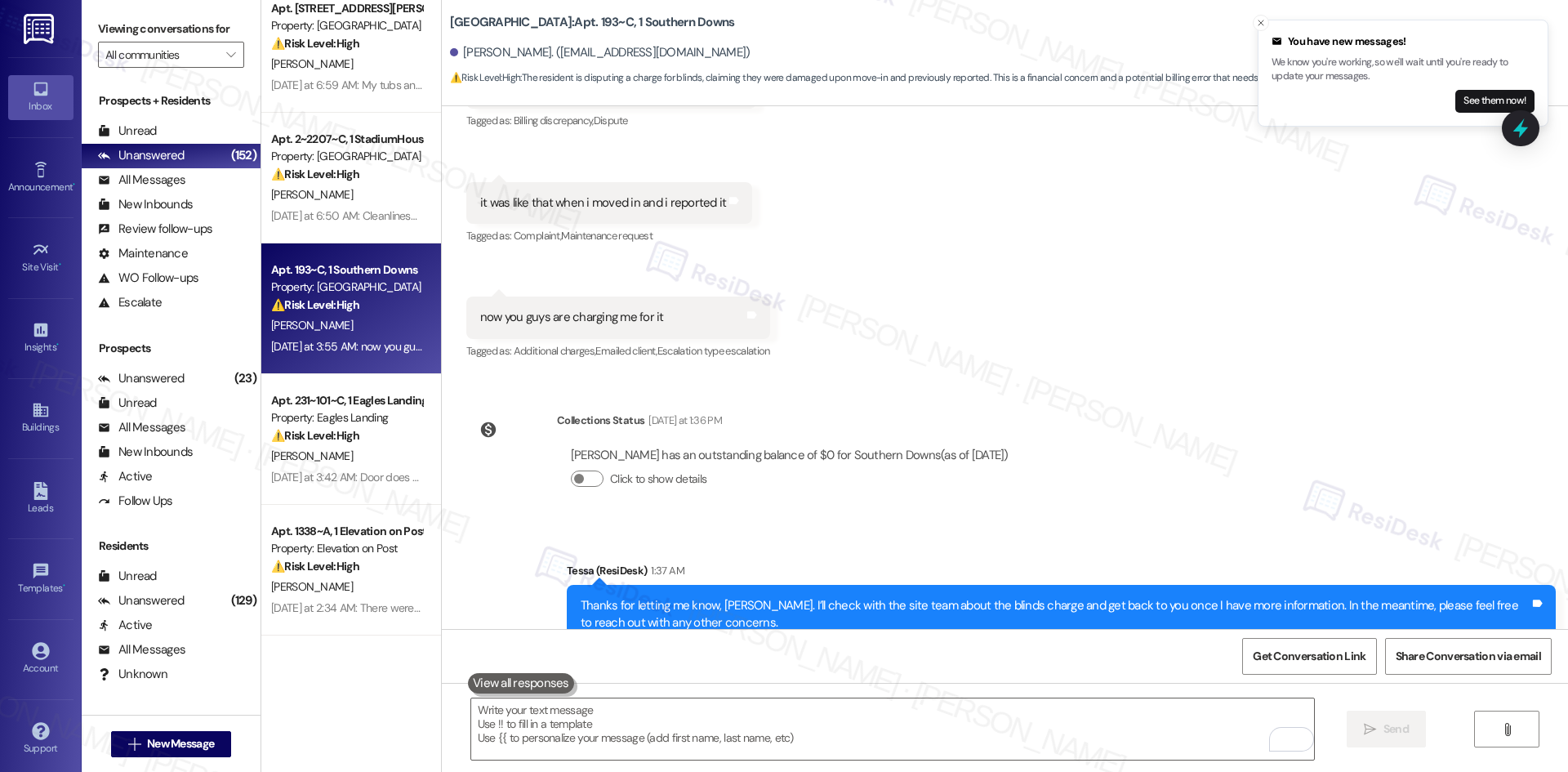
scroll to position [164, 0]
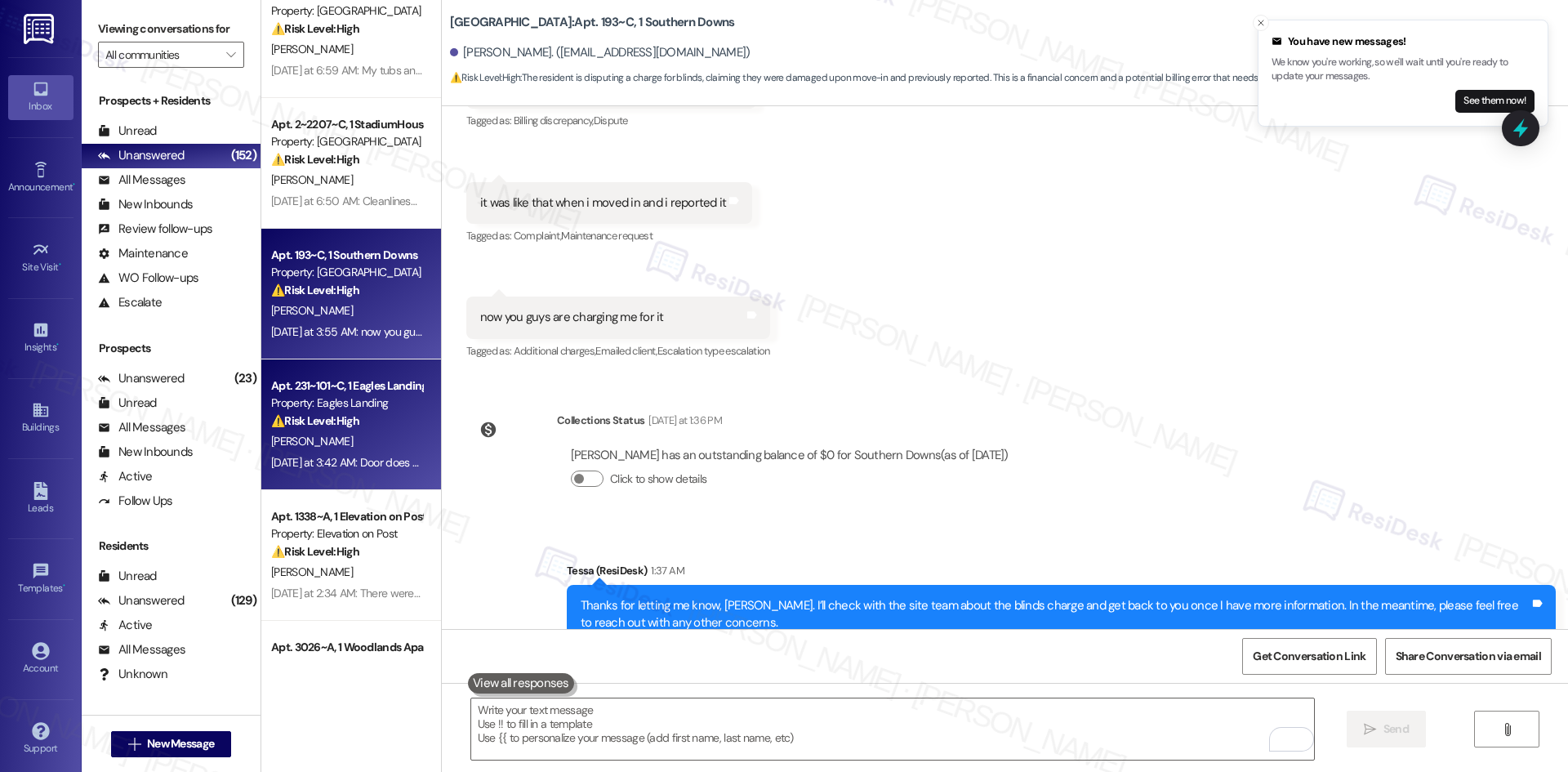
click at [361, 395] on div "Property: Eagles Landing" at bounding box center [347, 403] width 151 height 17
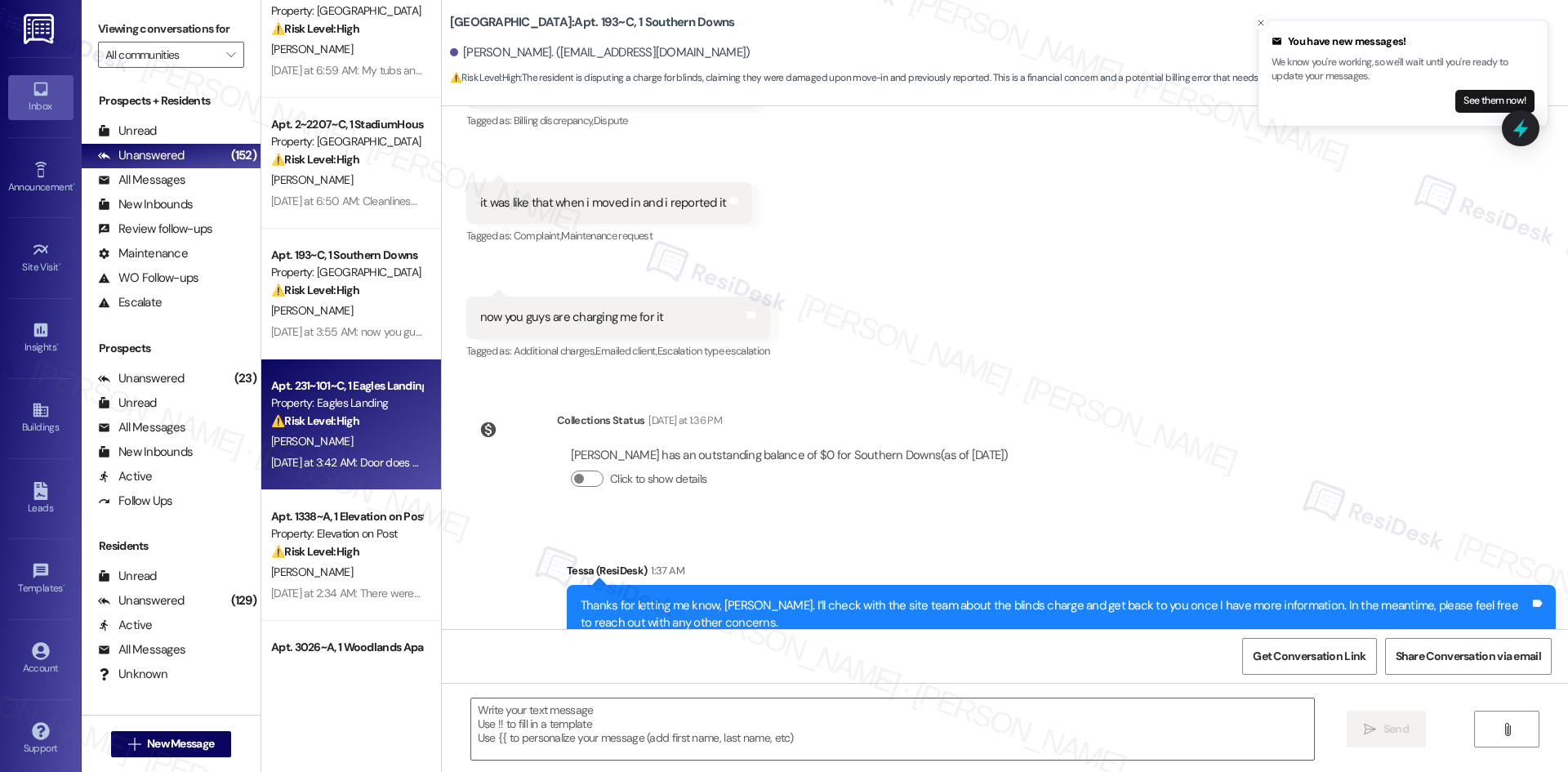
type textarea "Fetching suggested responses. Please feel free to read through the conversation…"
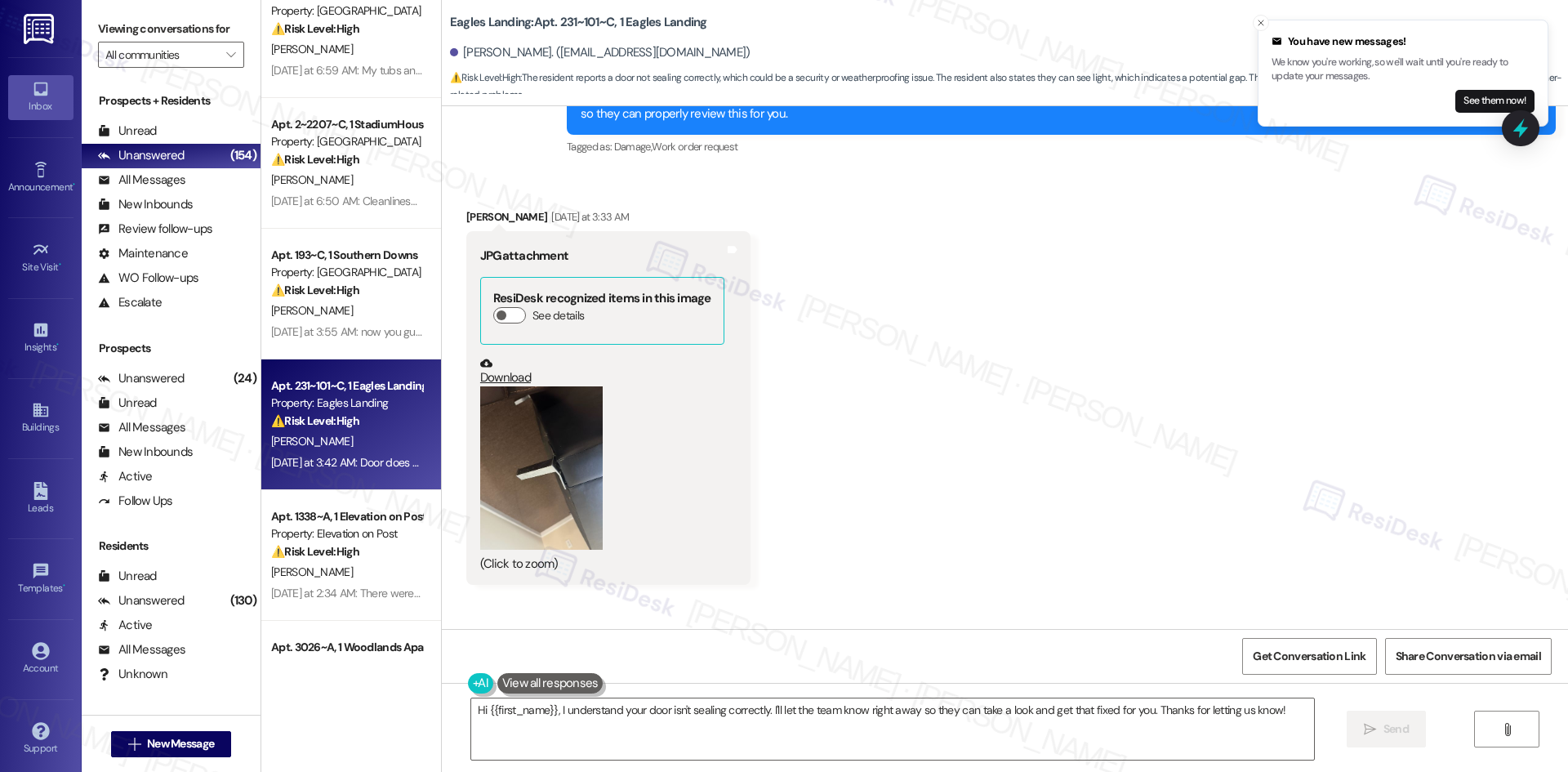
scroll to position [867, 0]
click at [513, 485] on button "Zoom image" at bounding box center [541, 467] width 122 height 164
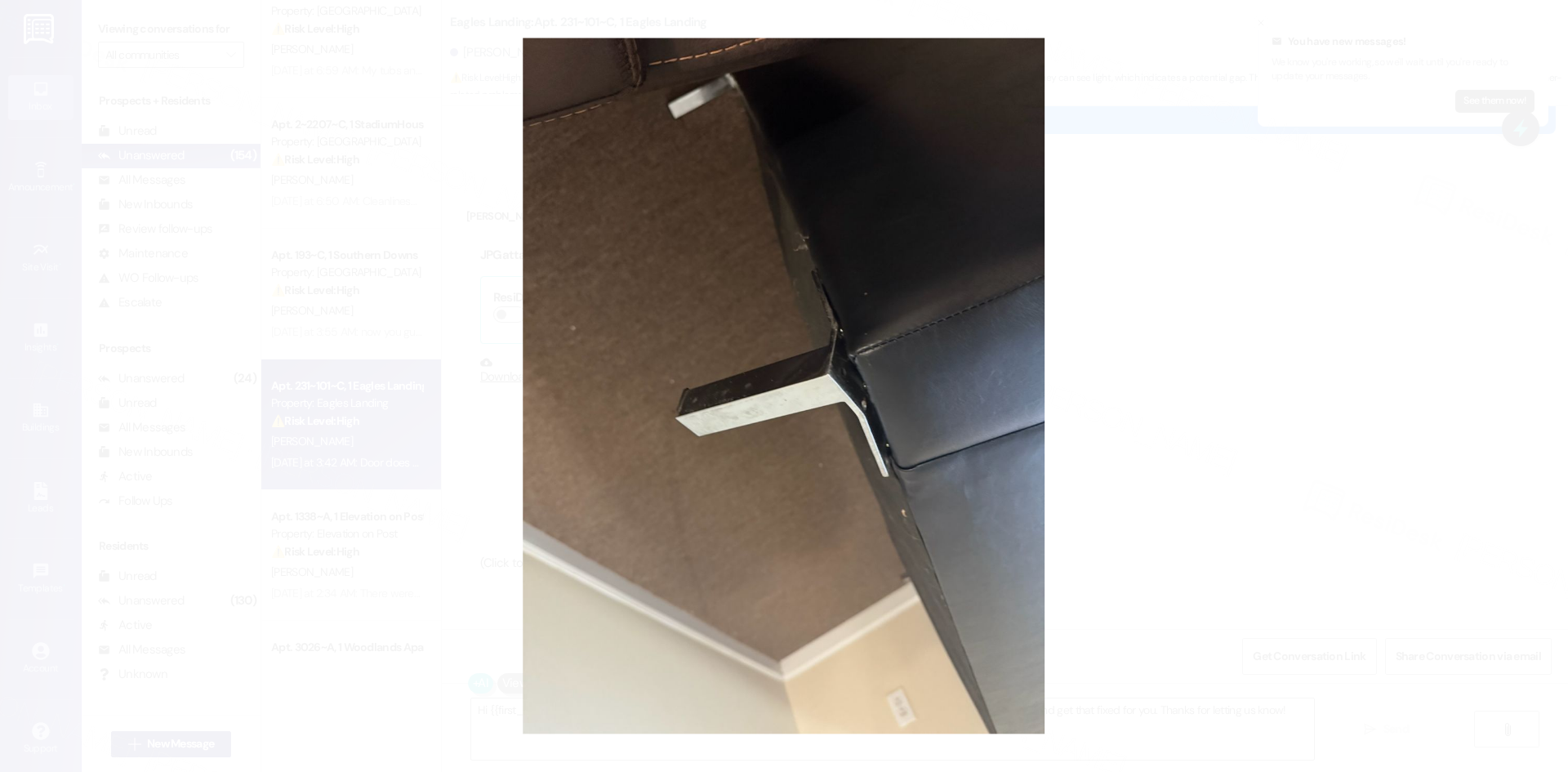
click at [947, 469] on button "Unzoom image" at bounding box center [784, 386] width 1568 height 772
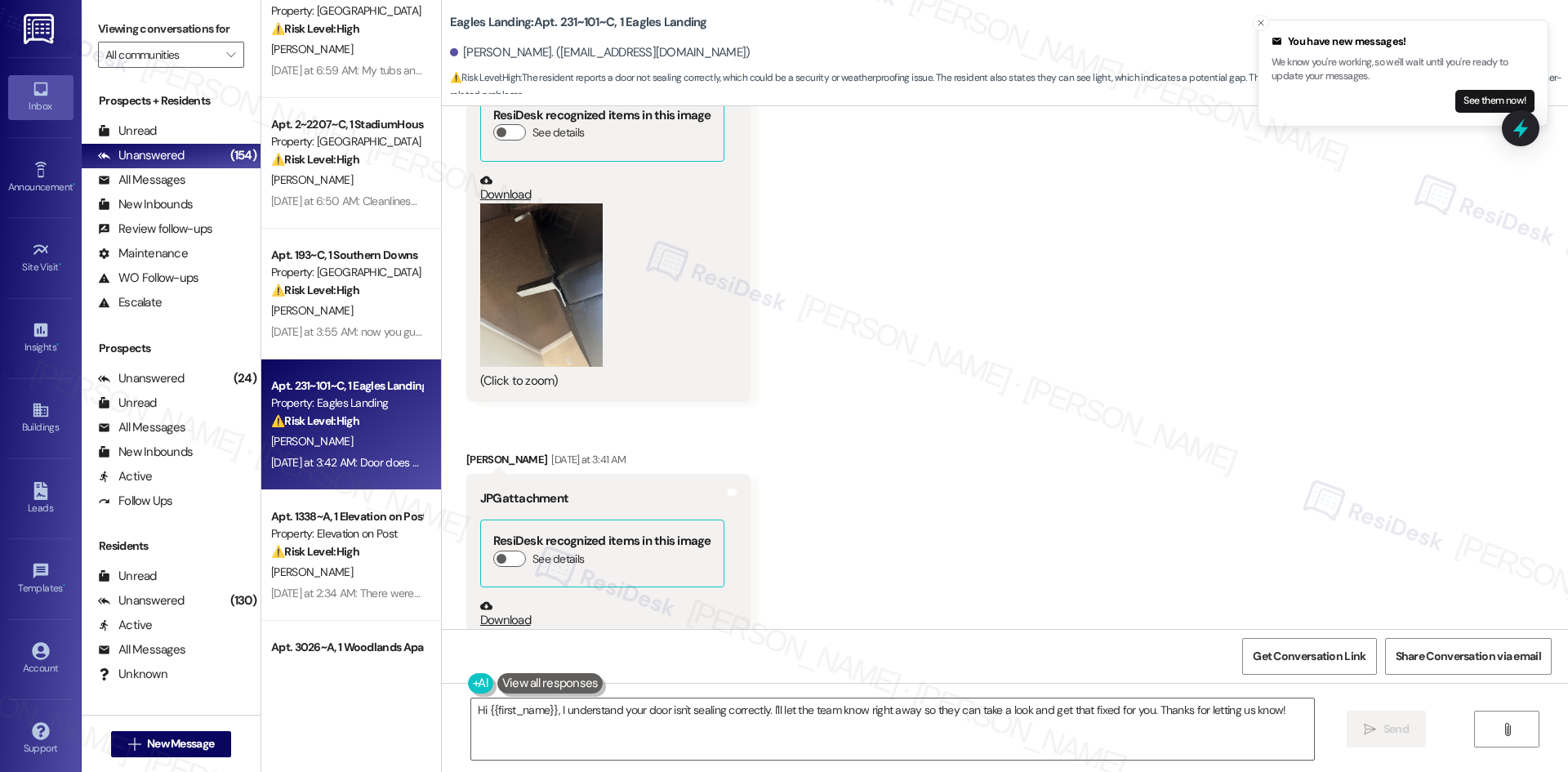
scroll to position [1031, 0]
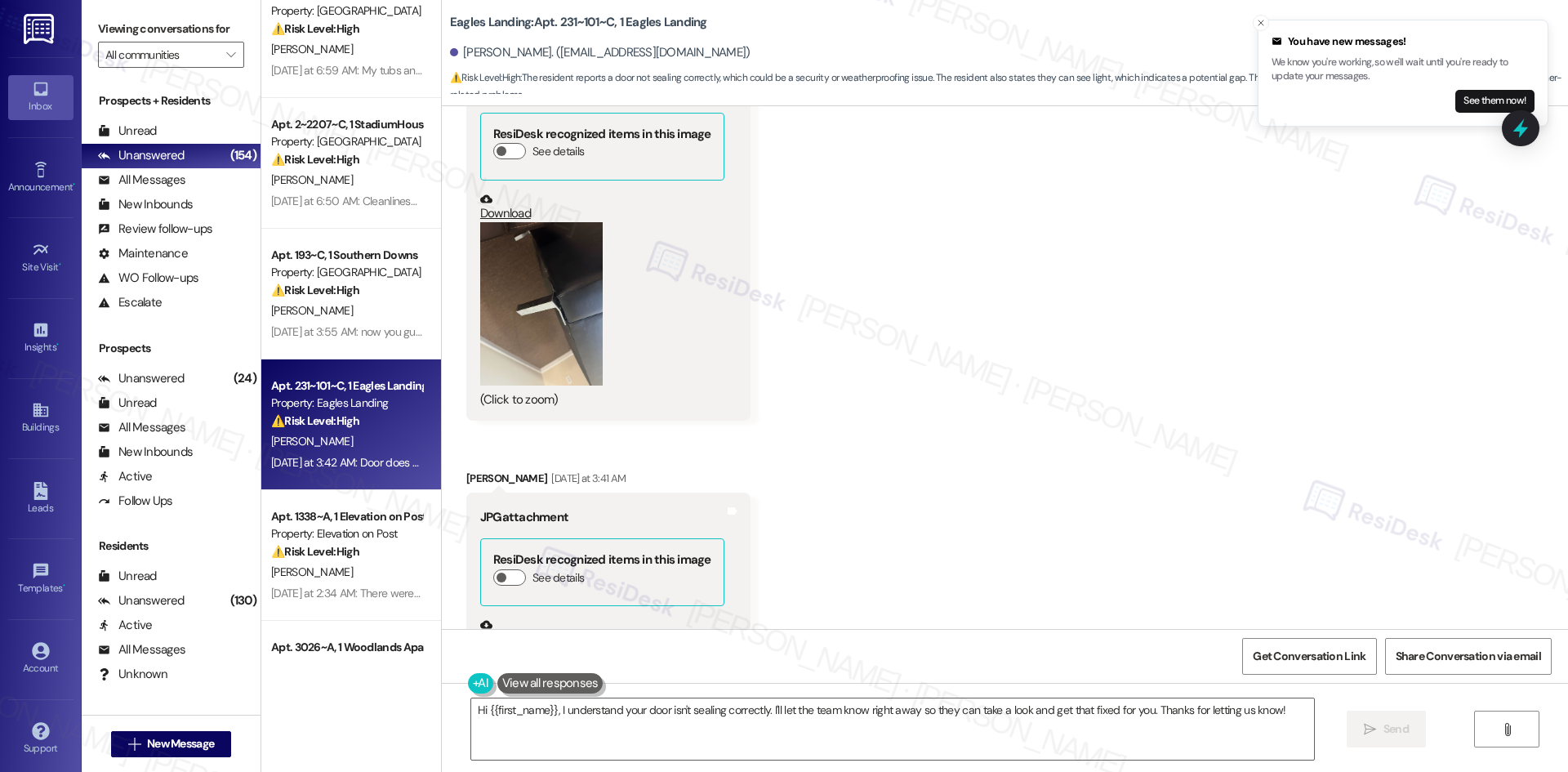
click at [566, 312] on button "Zoom image" at bounding box center [541, 304] width 122 height 164
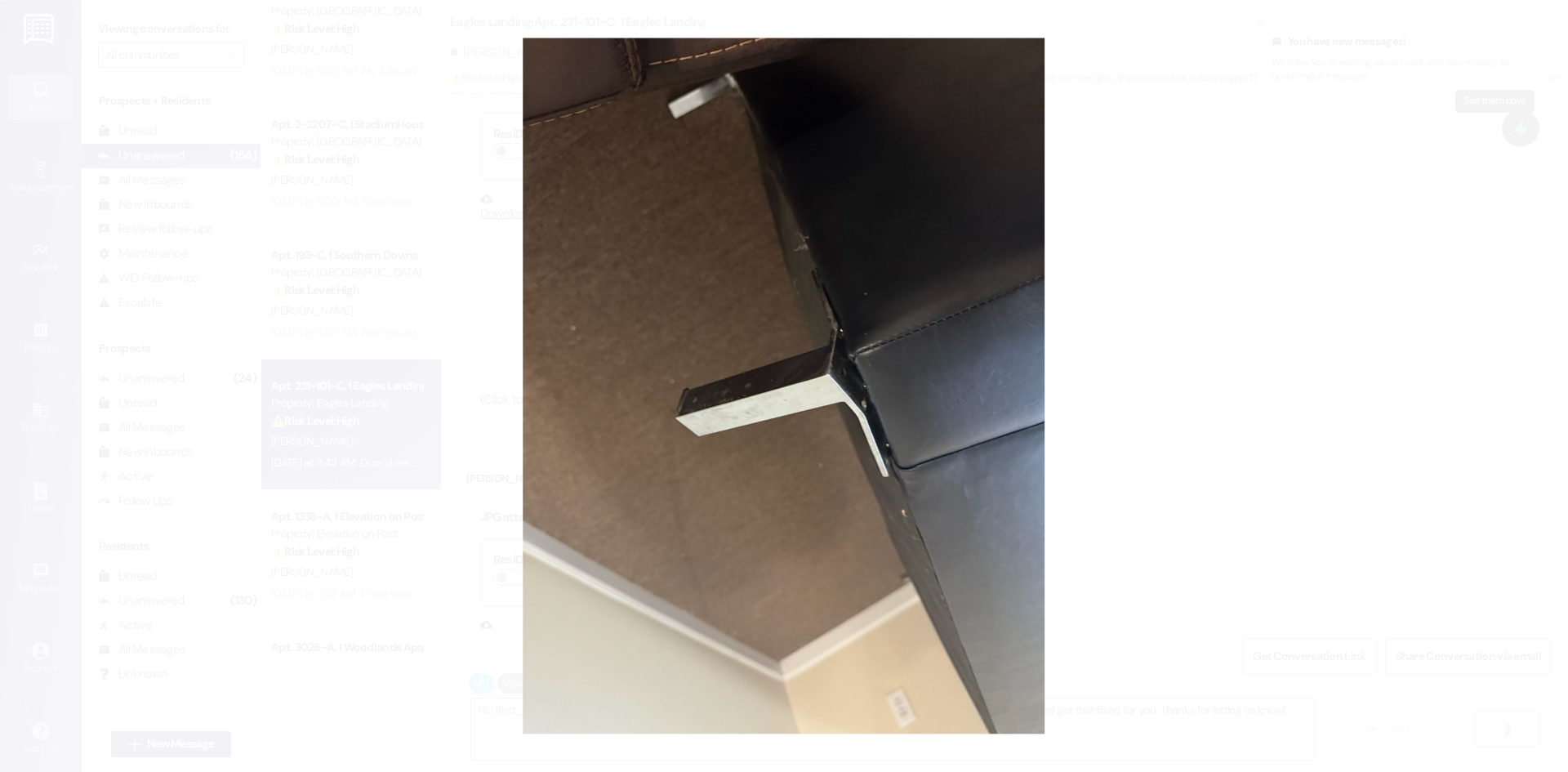
click at [1224, 370] on button "Unzoom image" at bounding box center [784, 386] width 1568 height 772
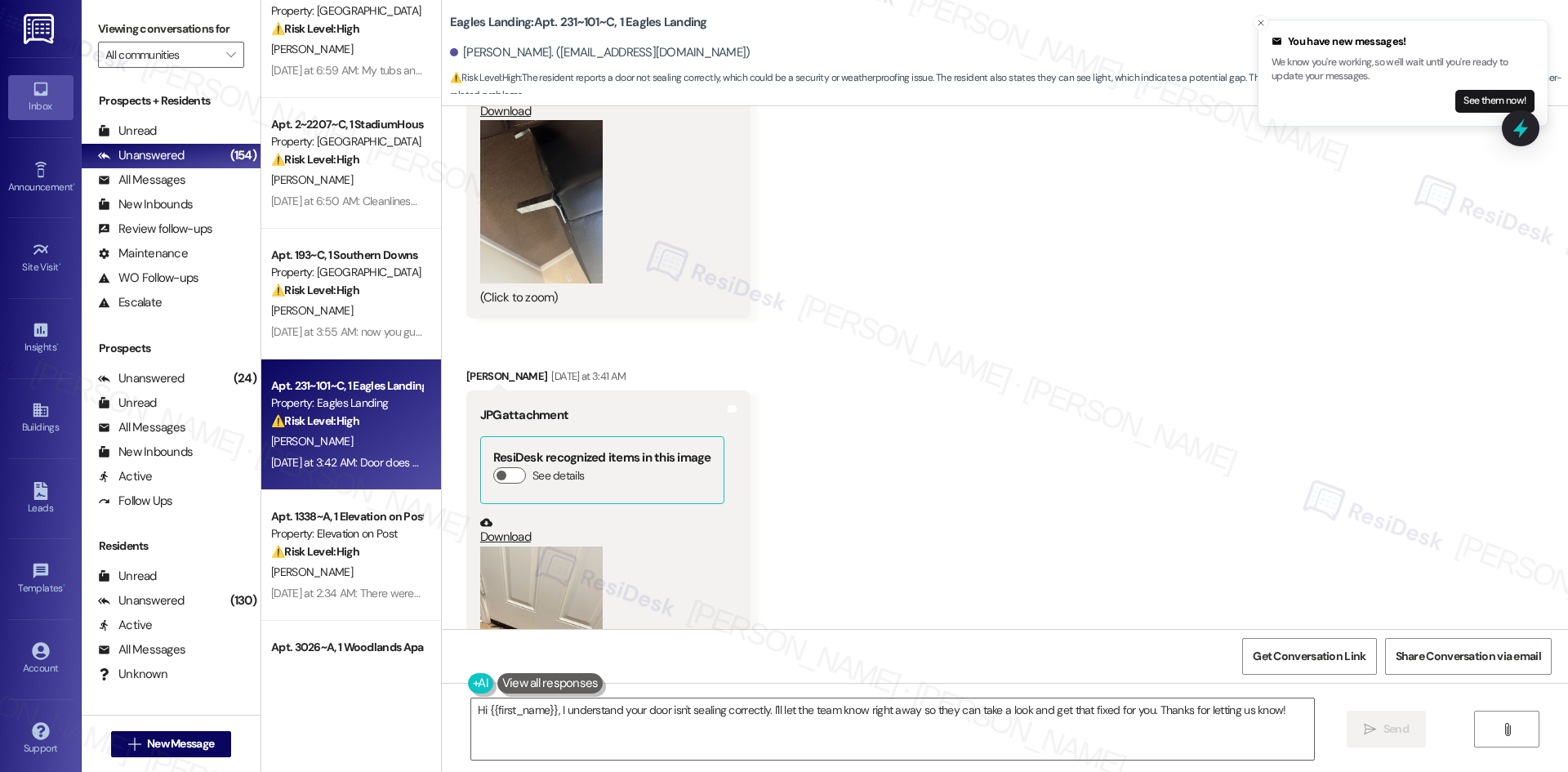
scroll to position [1357, 0]
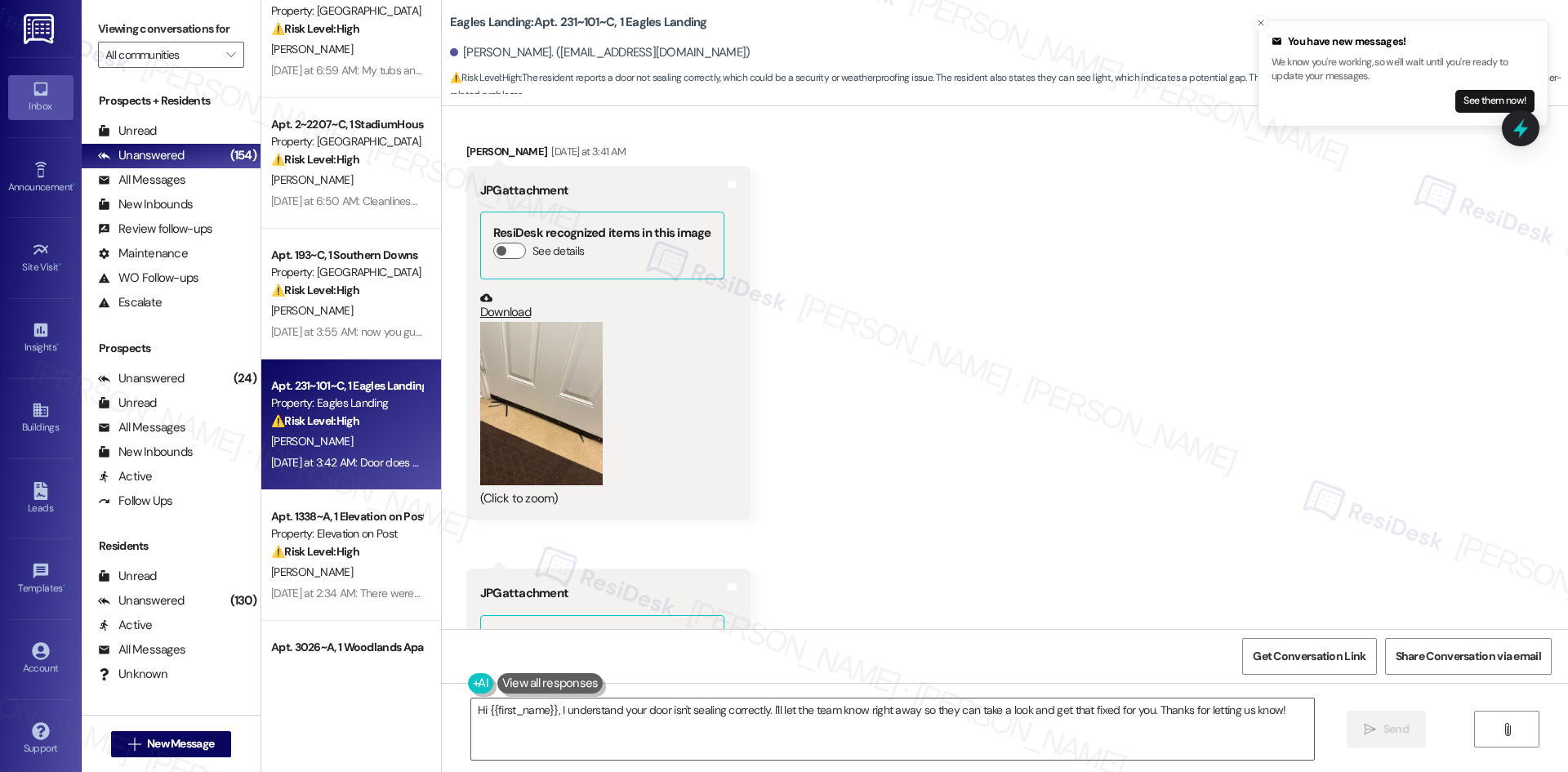
click at [532, 413] on button "Zoom image" at bounding box center [541, 404] width 122 height 164
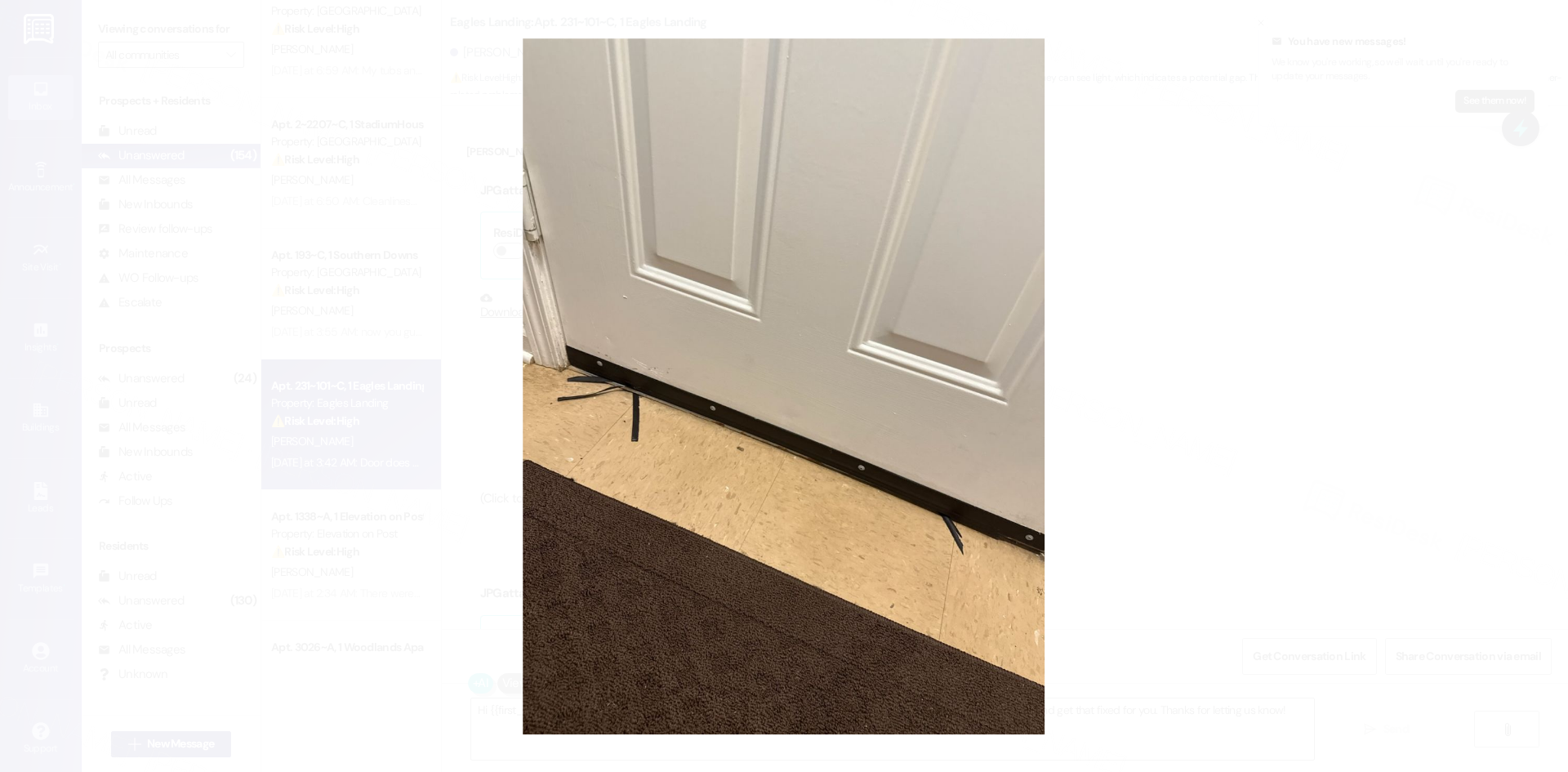
click at [1080, 448] on button "Unzoom image" at bounding box center [784, 386] width 1568 height 772
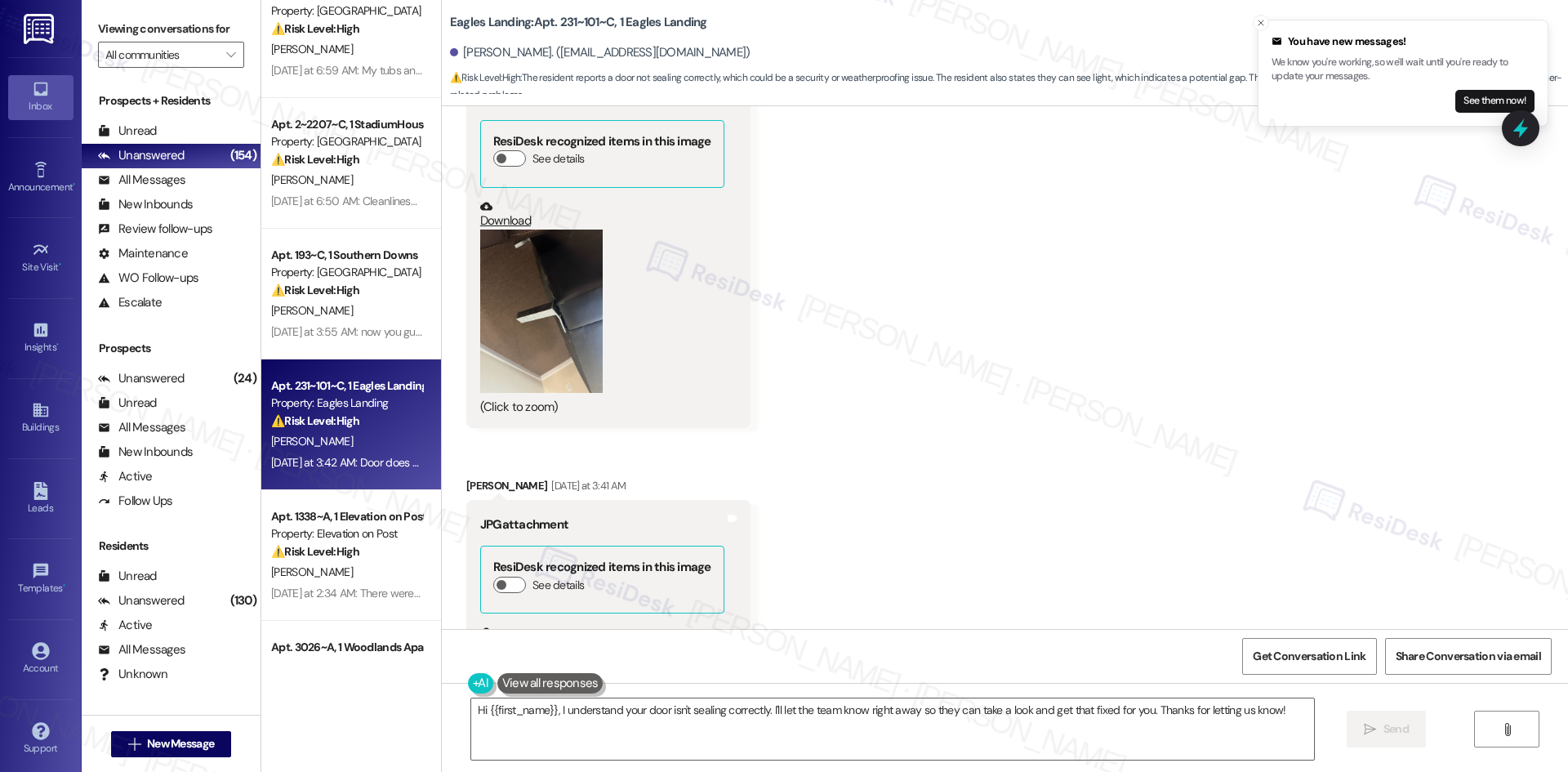
scroll to position [949, 0]
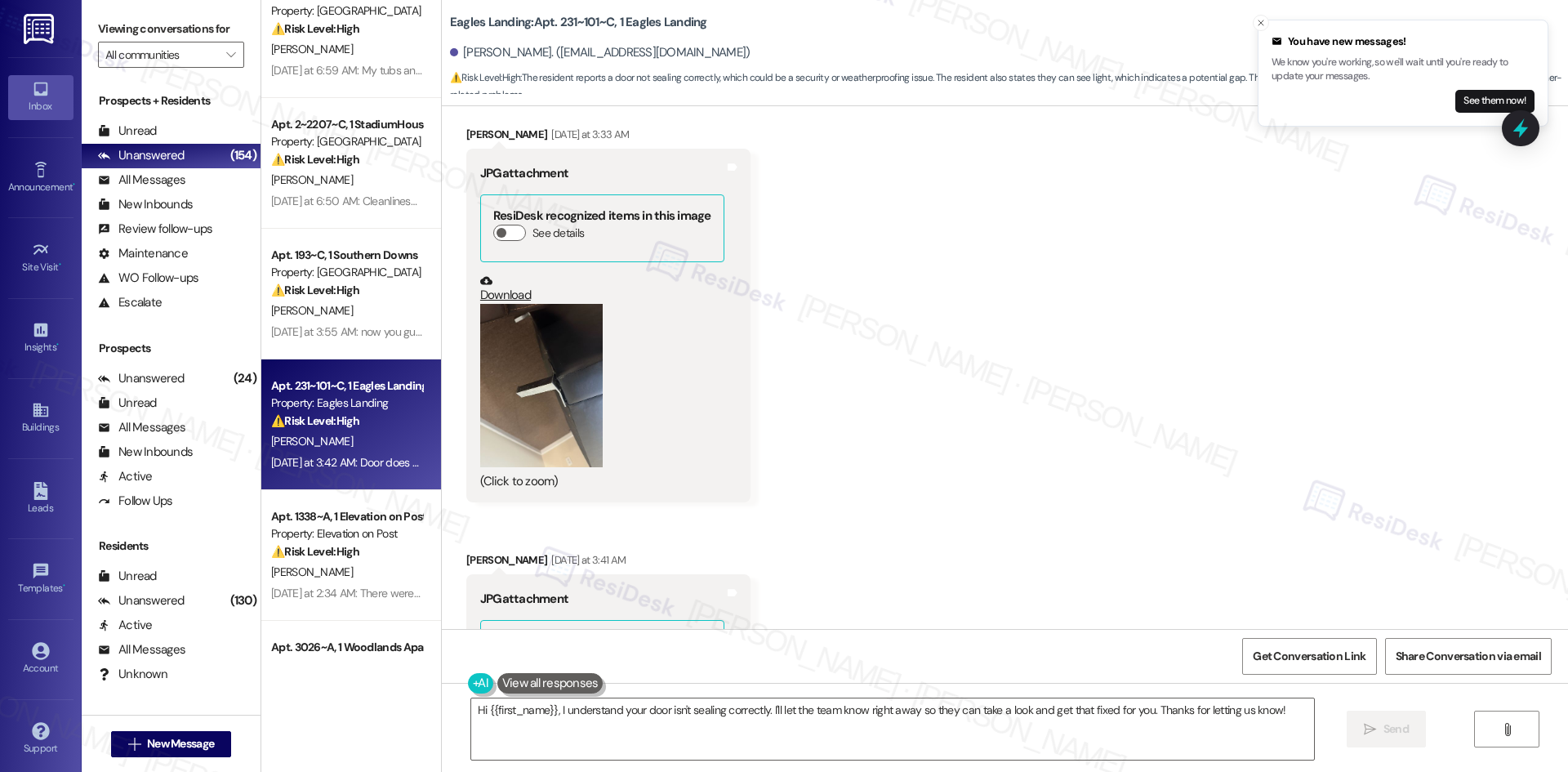
click at [522, 406] on button "Zoom image" at bounding box center [541, 386] width 122 height 164
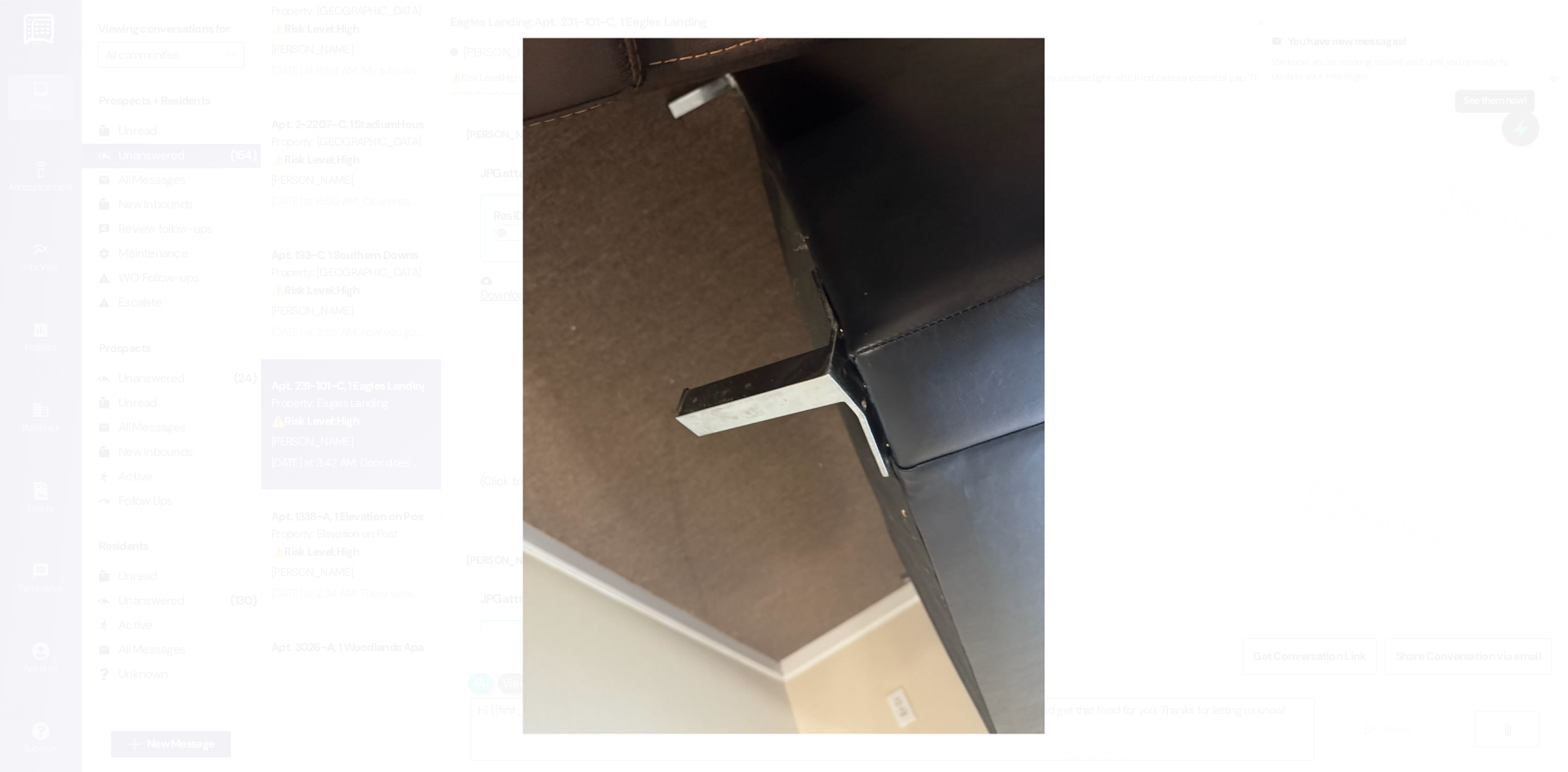
click at [1157, 421] on button "Unzoom image" at bounding box center [784, 386] width 1568 height 772
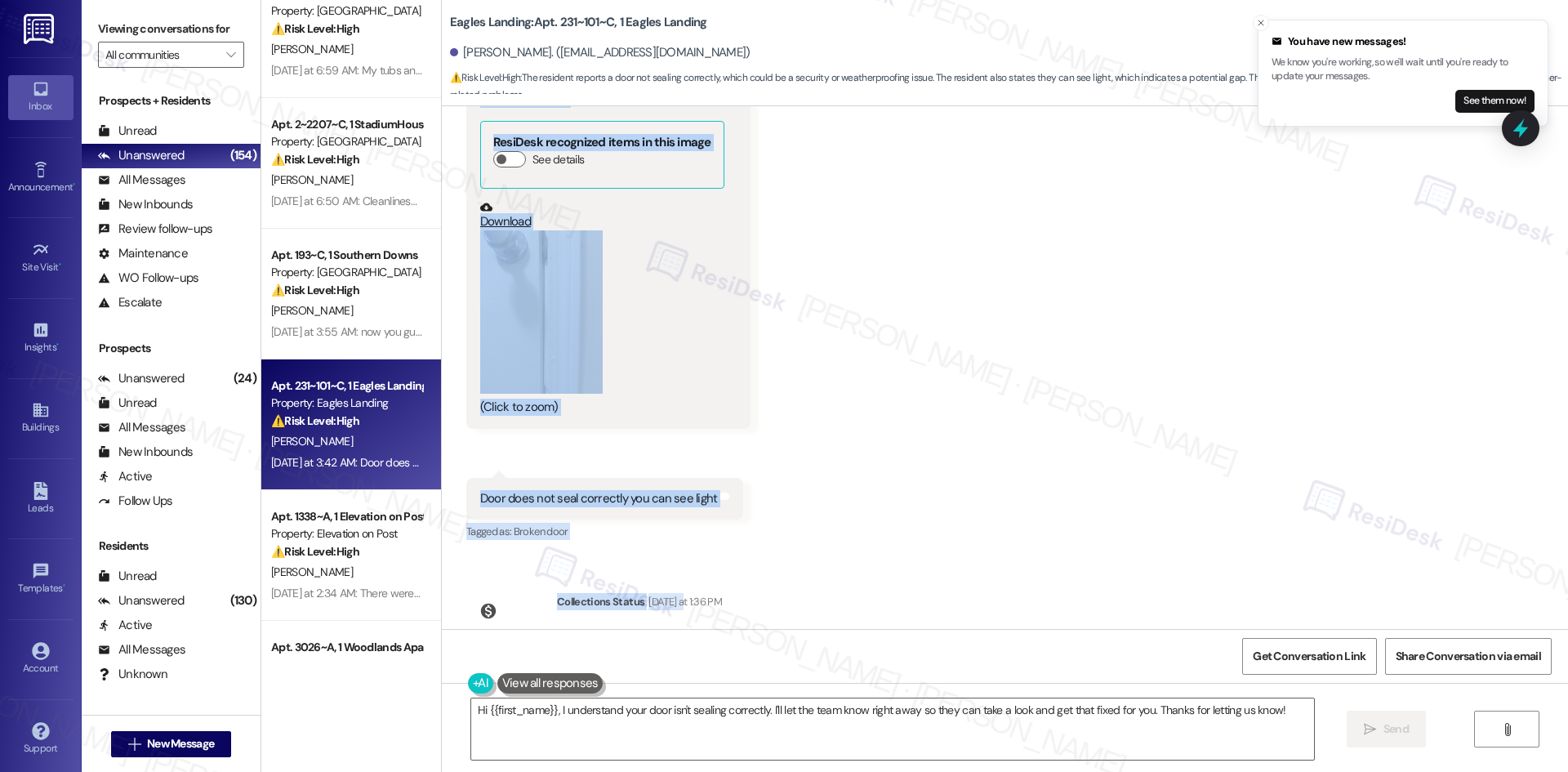
scroll to position [1929, 0]
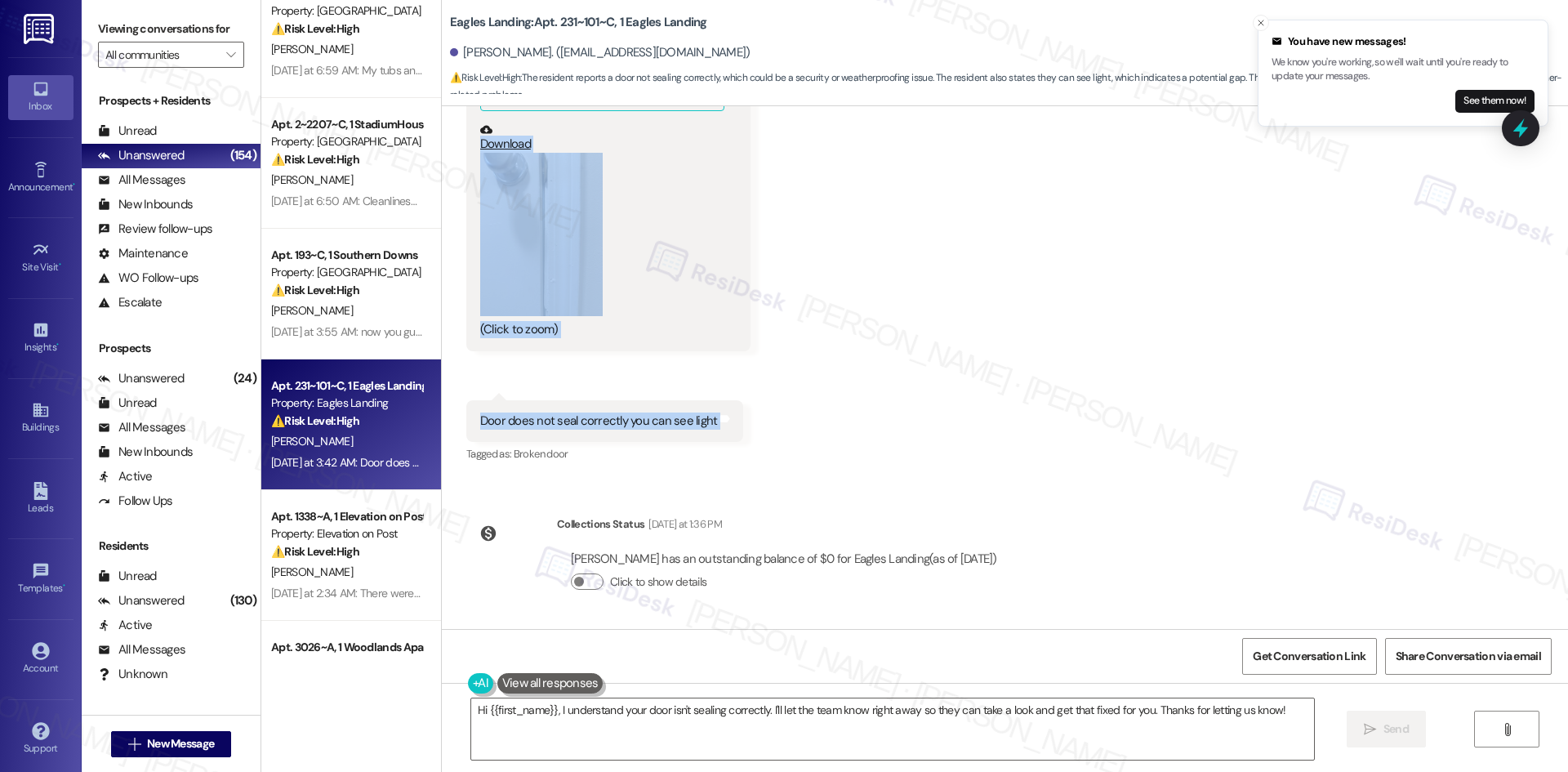
drag, startPoint x: 554, startPoint y: 255, endPoint x: 749, endPoint y: 423, distance: 257.4
click at [749, 423] on div "Lease started Aug 16, 2025 at 8:00 AM Survey, sent via SMS Residesk Automated S…" at bounding box center [1004, 367] width 1127 height 522
copy div "Sarah (ResiDesk) Yesterday at 3:18 AM Hi Kaleb, the site team asked if you coul…"
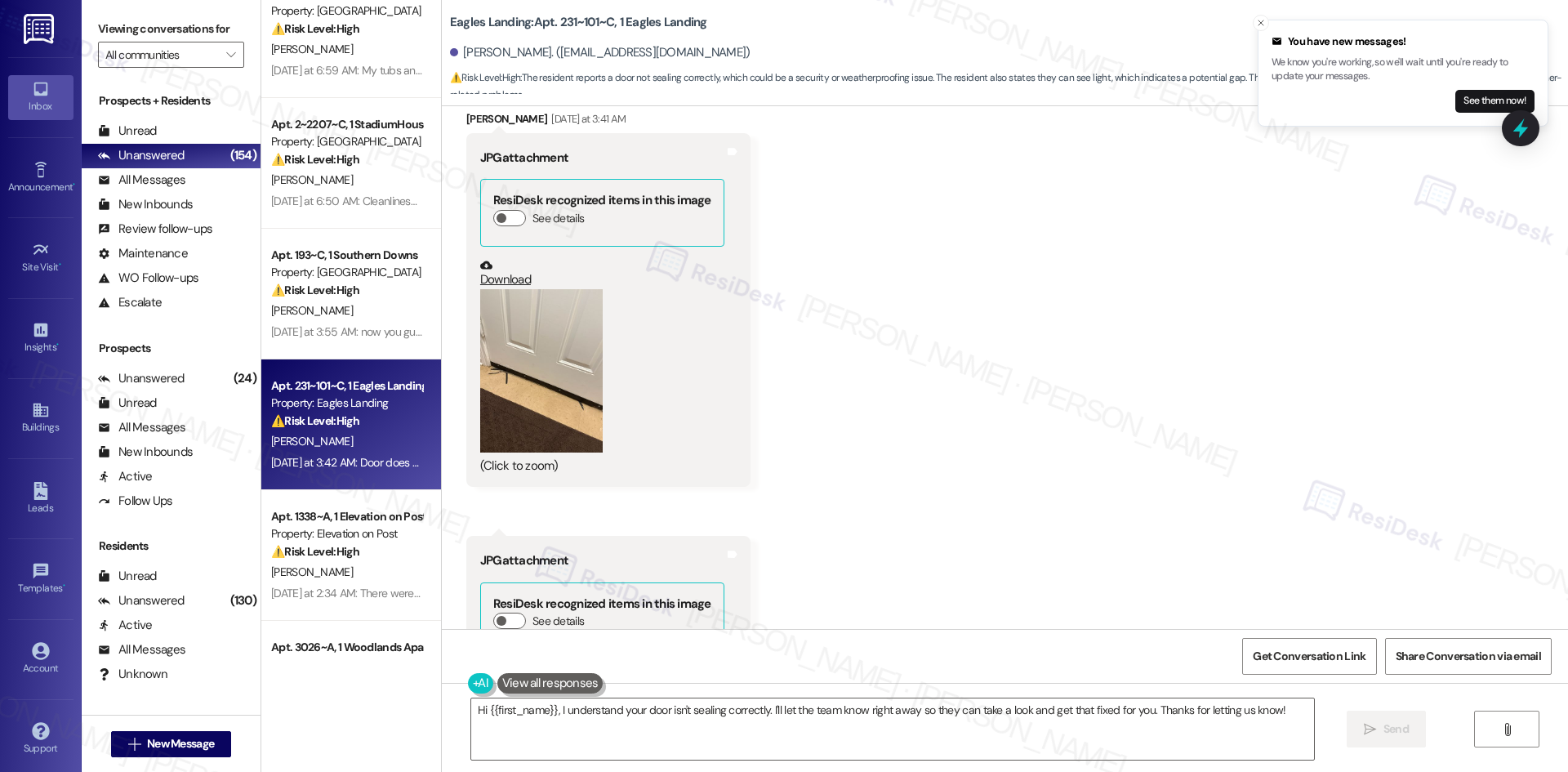
scroll to position [1357, 0]
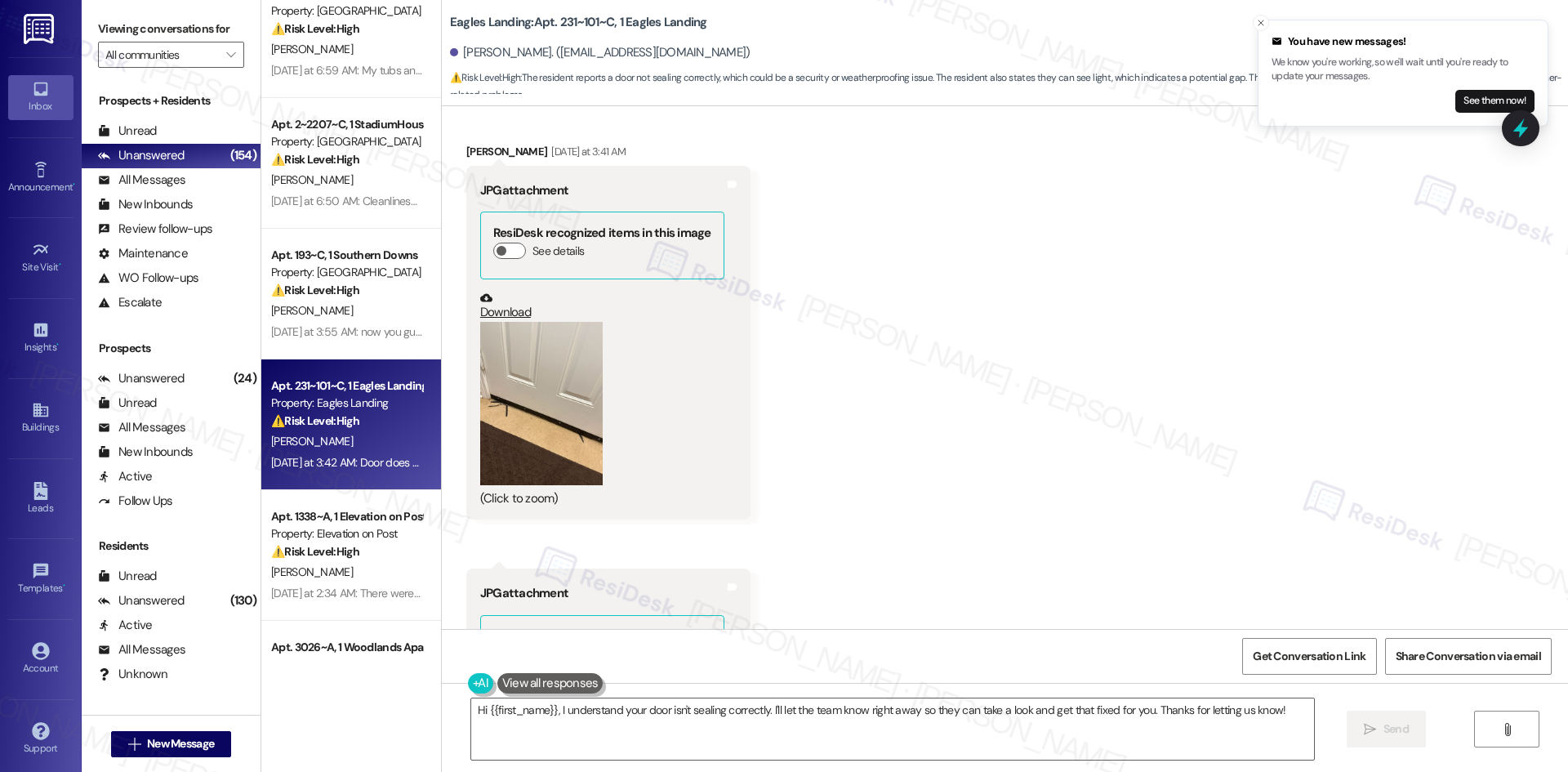
click at [540, 439] on button "Zoom image" at bounding box center [541, 404] width 122 height 164
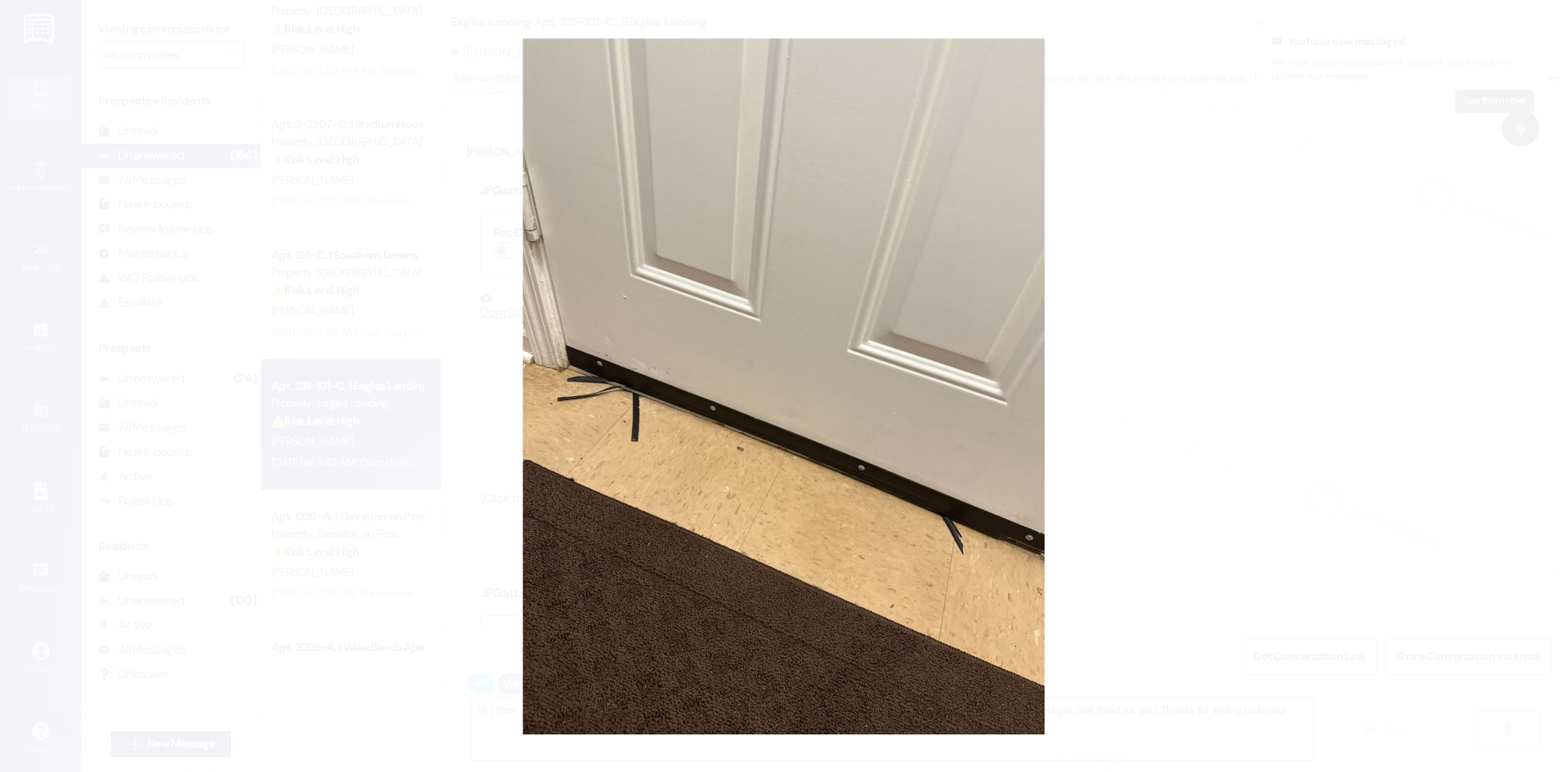
click at [1229, 325] on button "Unzoom image" at bounding box center [784, 386] width 1568 height 772
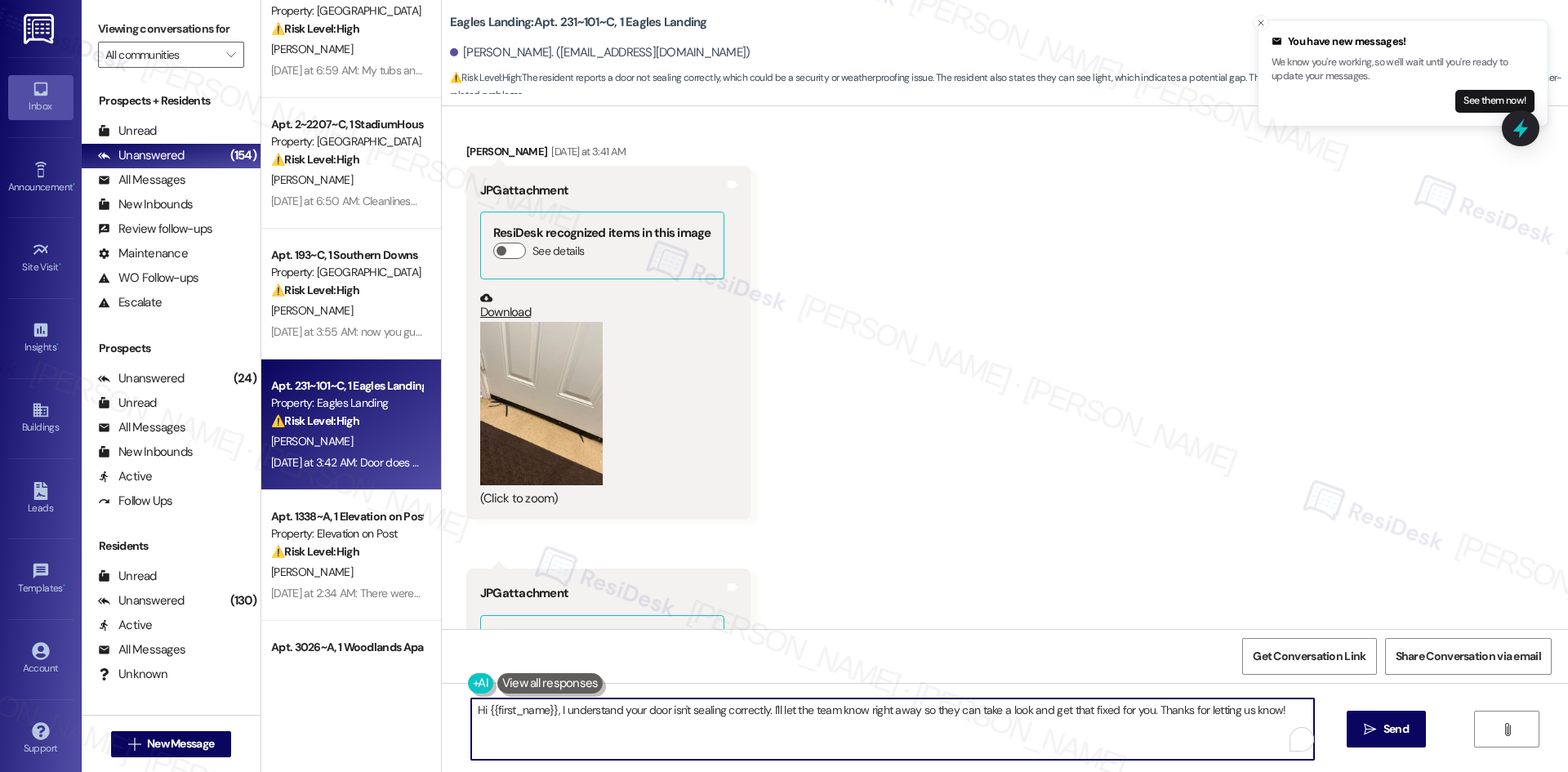
drag, startPoint x: 574, startPoint y: 734, endPoint x: 555, endPoint y: 723, distance: 22.0
click at [553, 727] on textarea "Hi {{first_name}}, I understand your door isn't sealing correctly. I'll let the…" at bounding box center [893, 729] width 843 height 61
drag, startPoint x: 1286, startPoint y: 702, endPoint x: 433, endPoint y: 704, distance: 853.0
click at [462, 704] on div "Hi {{first_name}}, I understand your door isn't sealing correctly. I'll let the…" at bounding box center [884, 729] width 844 height 63
click at [441, 704] on div "Hi {{first_name}}, I understand your door isn't sealing correctly. I'll let the…" at bounding box center [1004, 743] width 1127 height 122
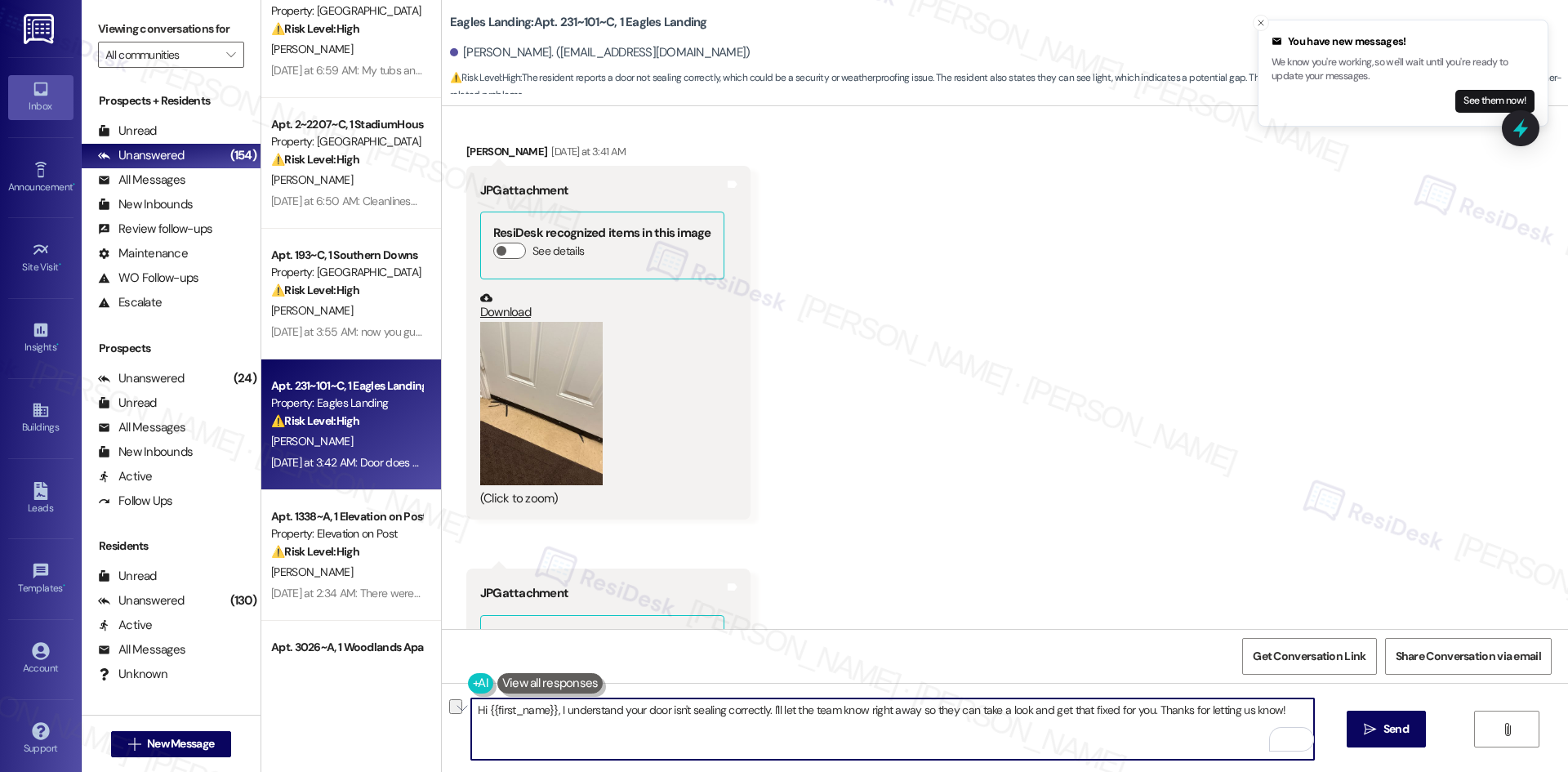
drag, startPoint x: 464, startPoint y: 709, endPoint x: 1323, endPoint y: 706, distance: 859.0
click at [1323, 706] on div "Hi {{first_name}}, I understand your door isn't sealing correctly. I'll let the…" at bounding box center [1004, 743] width 1127 height 122
paste textarea "Thank you for sending the photos, Kaleb. Can you let me know the location of th…"
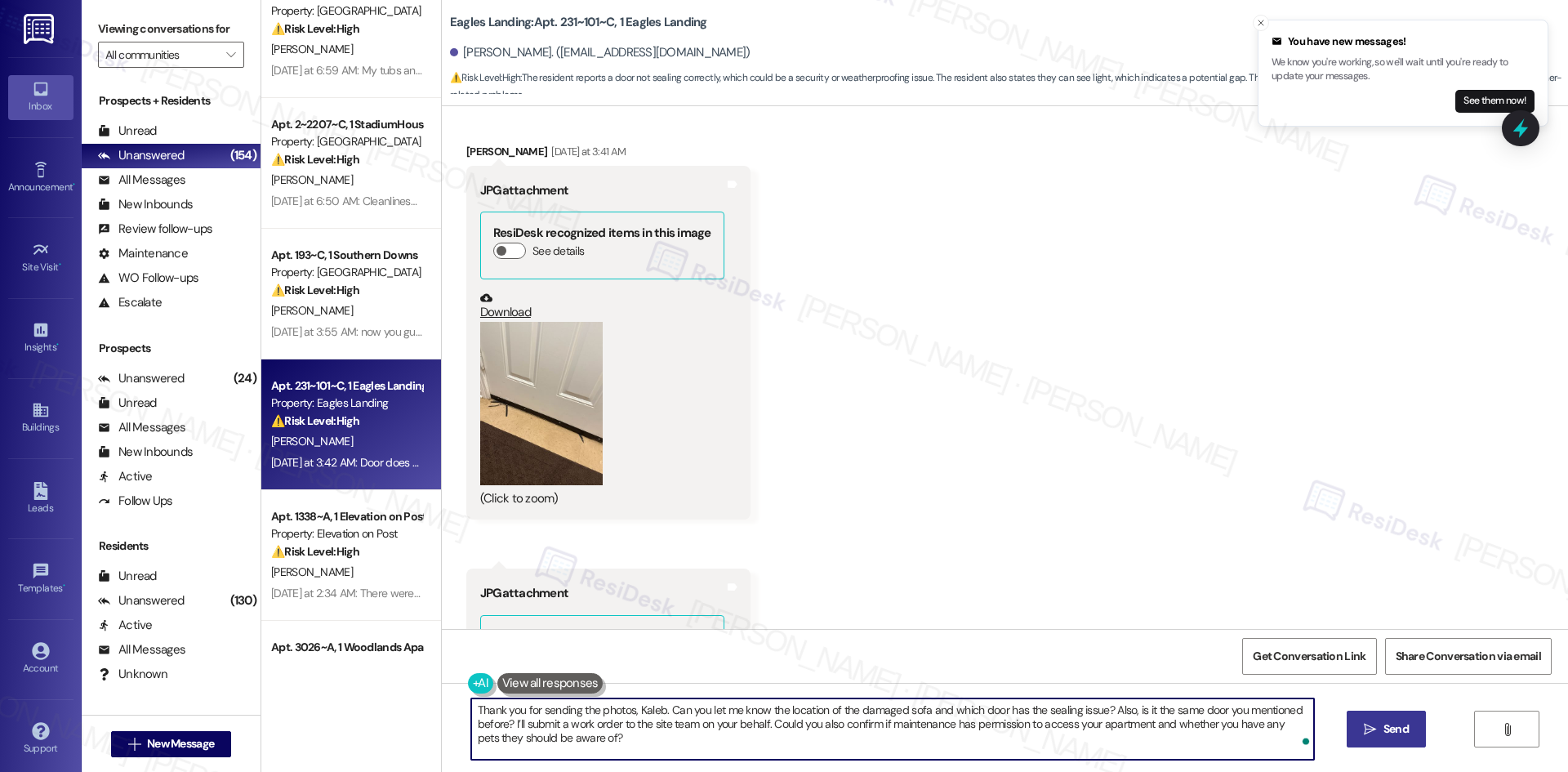
type textarea "Thank you for sending the photos, Kaleb. Can you let me know the location of th…"
click at [1388, 735] on span "Send" at bounding box center [1396, 728] width 25 height 17
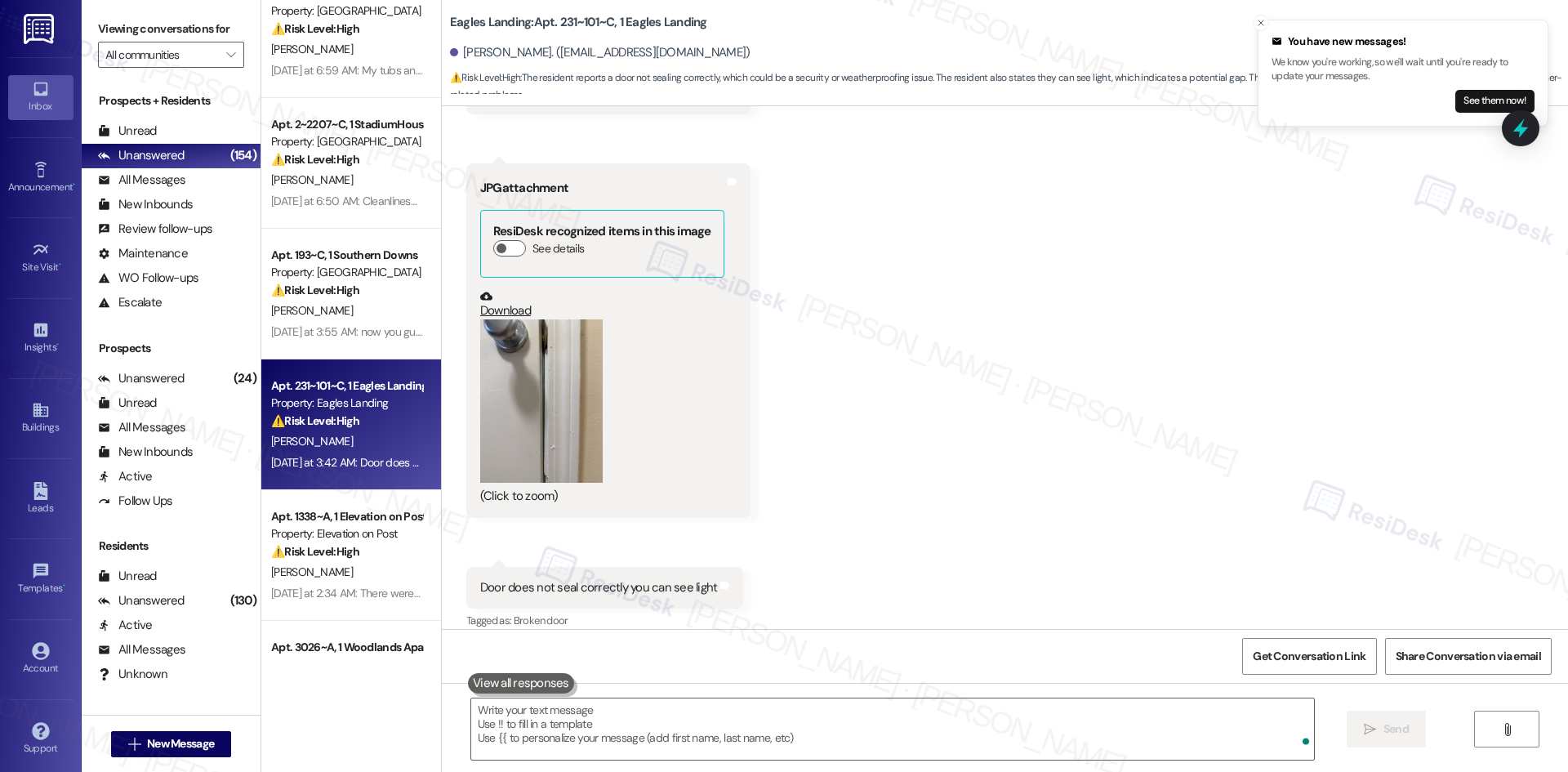
scroll to position [1779, 0]
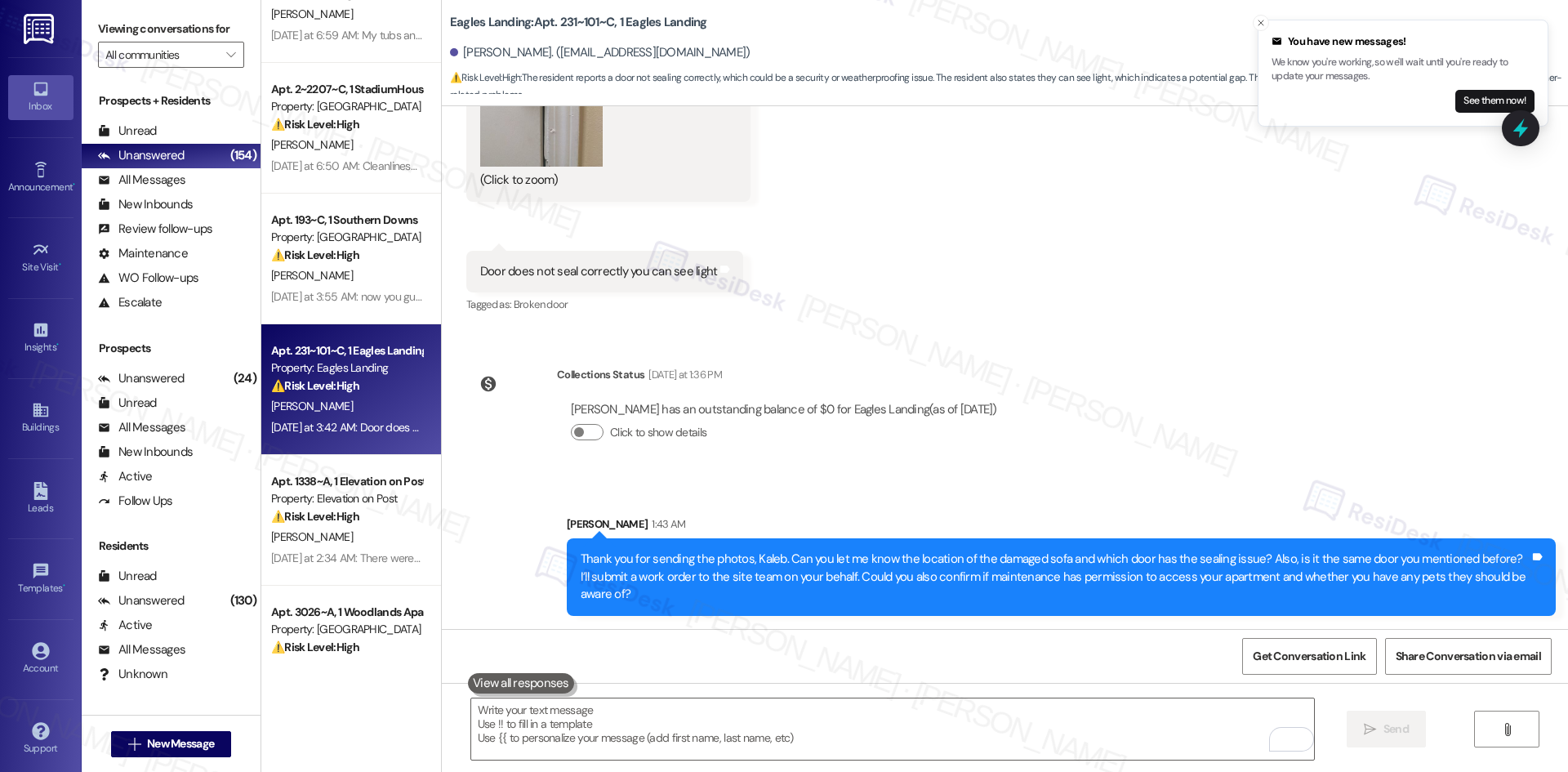
scroll to position [245, 0]
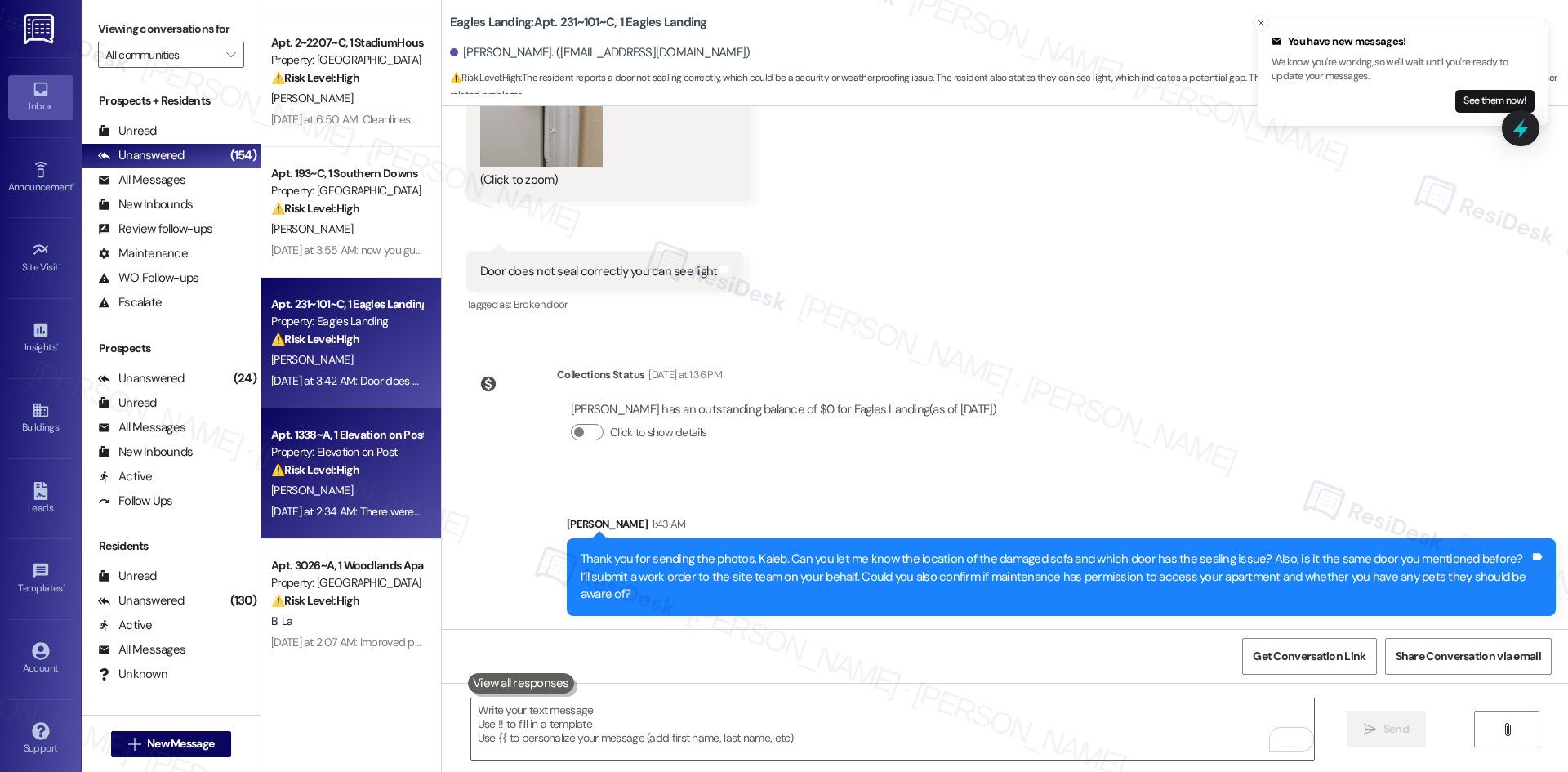
click at [384, 484] on div "[PERSON_NAME]" at bounding box center [347, 490] width 155 height 21
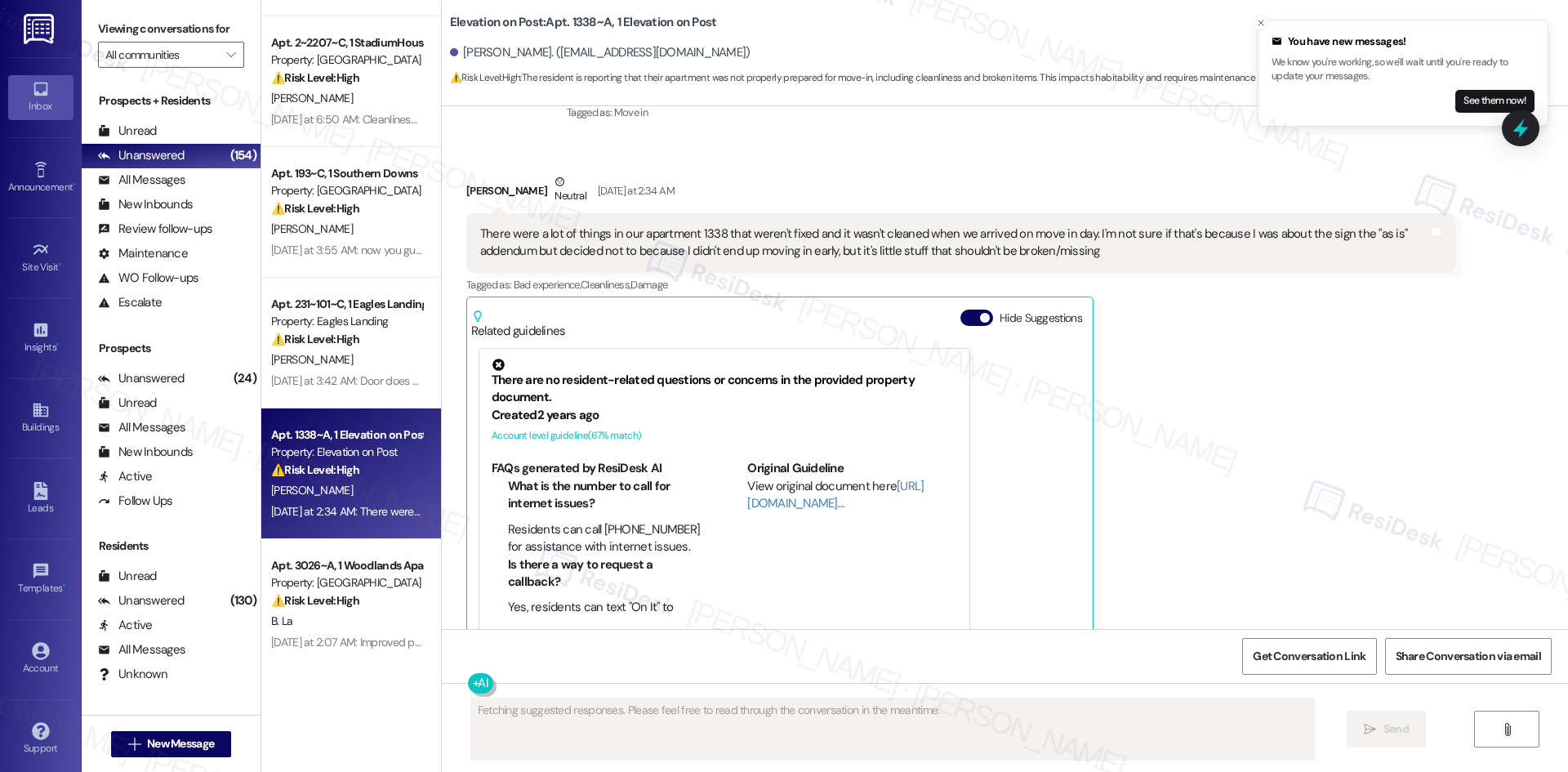
scroll to position [170, 0]
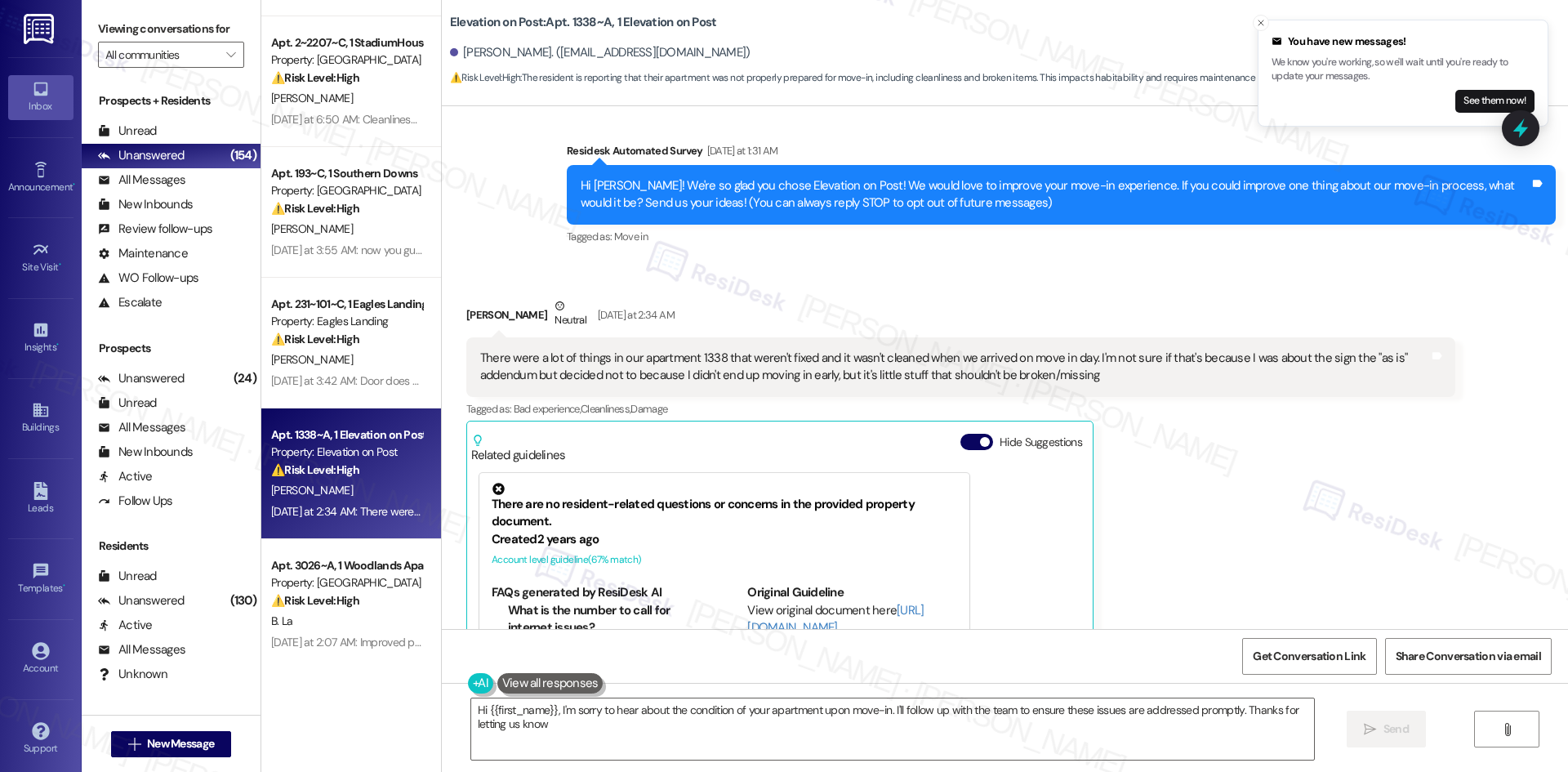
type textarea "Hi {{first_name}}, I'm sorry to hear about the condition of your apartment upon…"
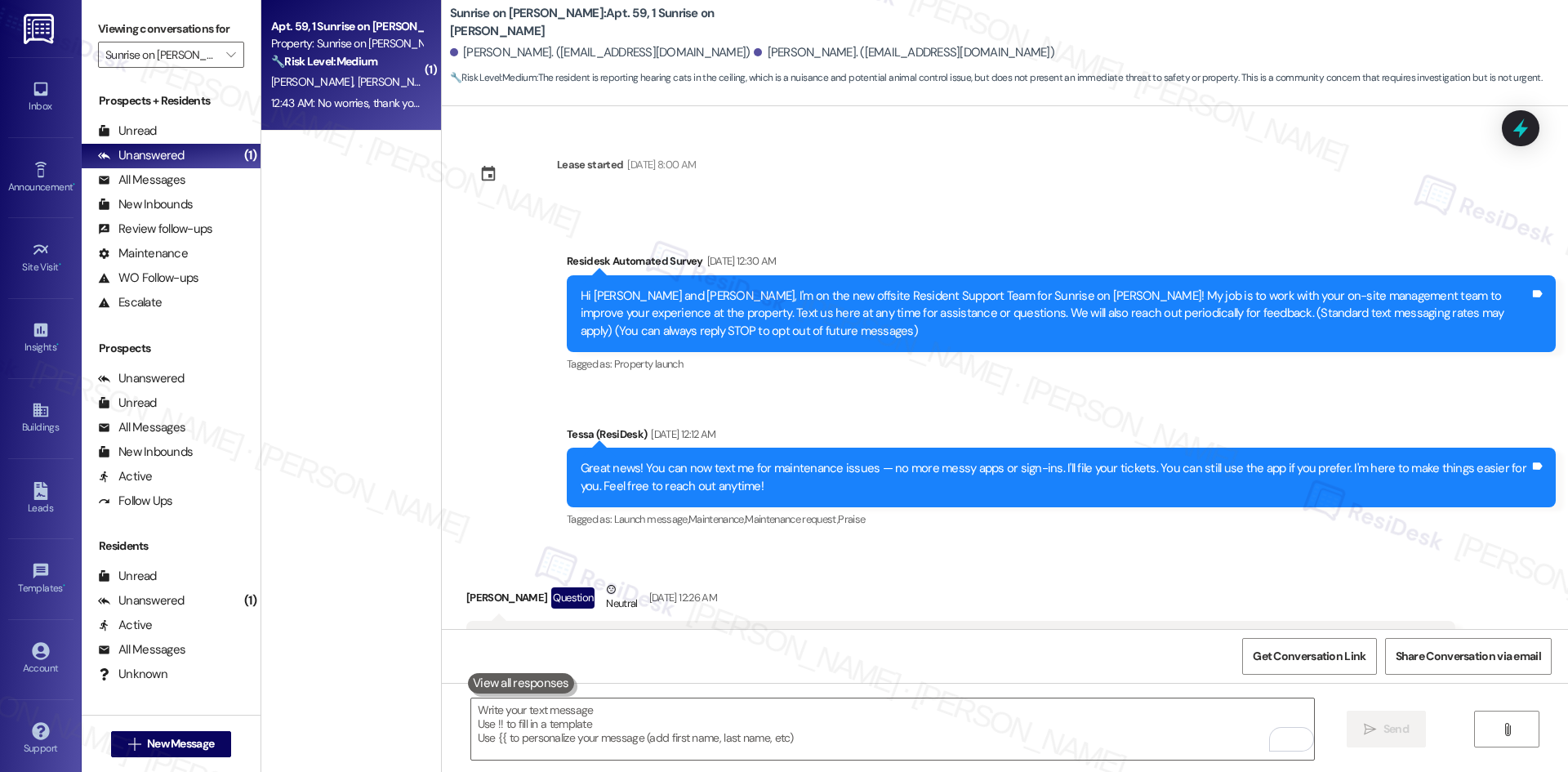
scroll to position [3103, 0]
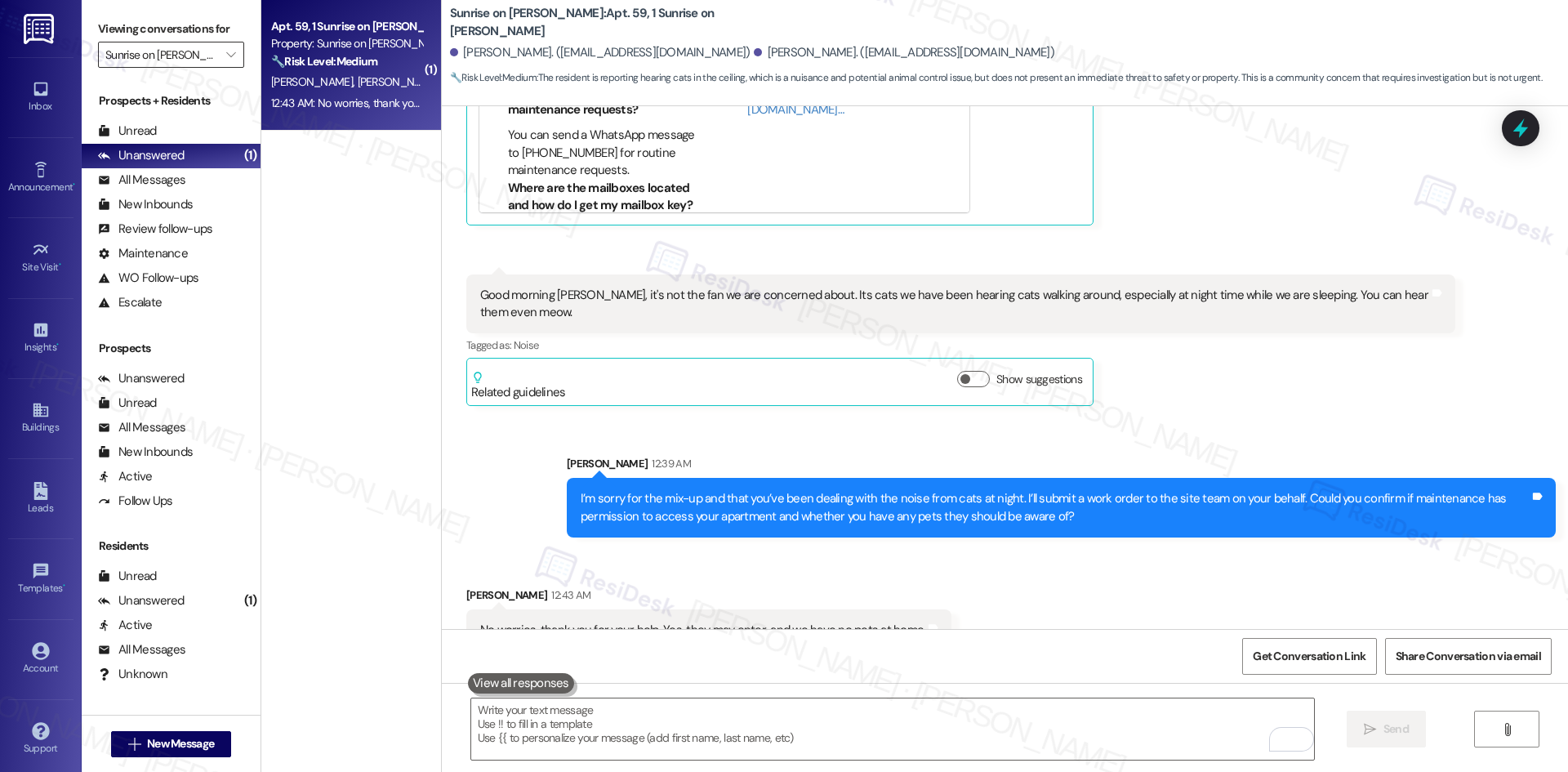
click at [175, 61] on input "Sunrise on [PERSON_NAME]" at bounding box center [161, 54] width 112 height 26
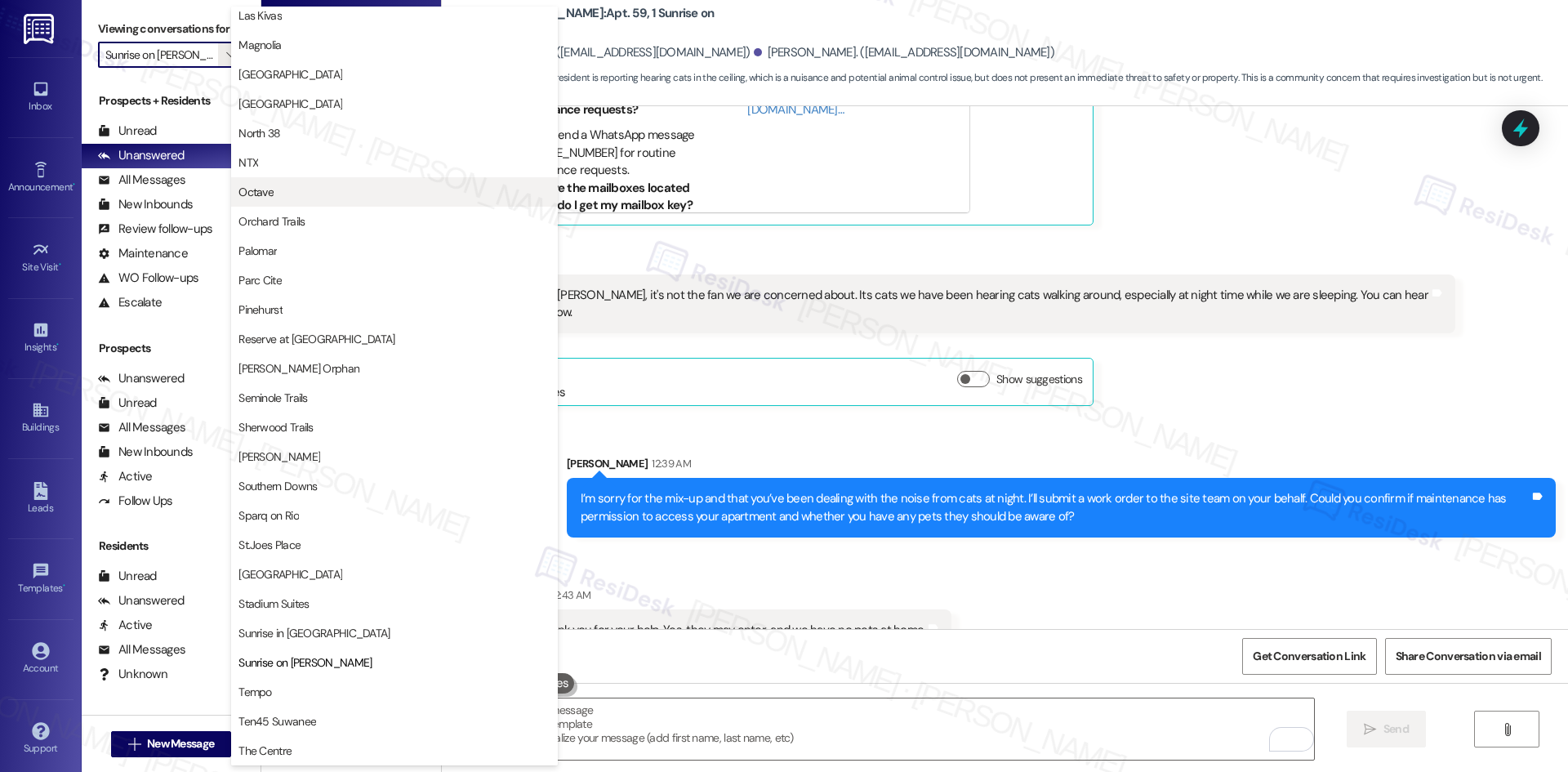
scroll to position [730, 0]
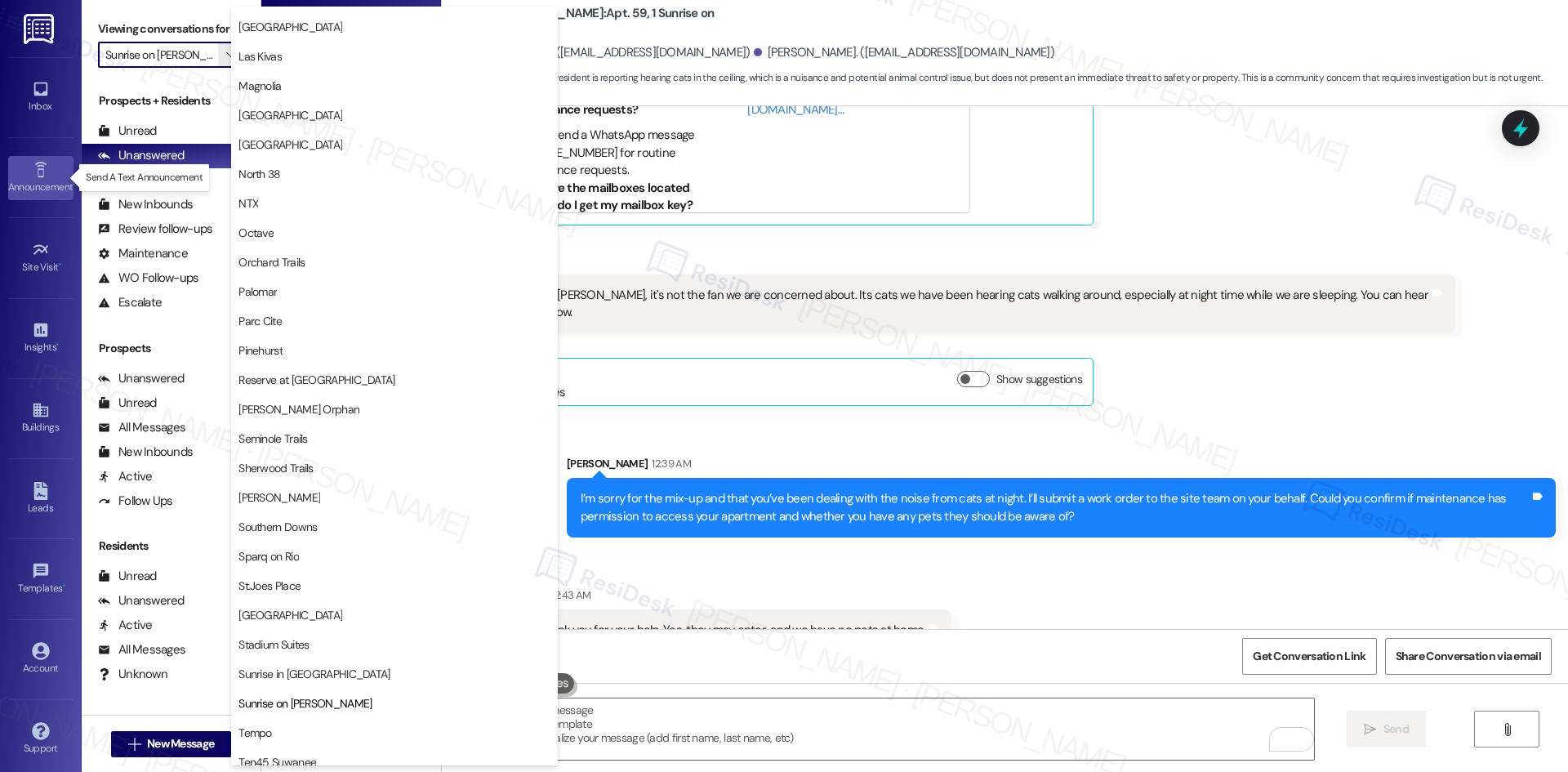
click at [35, 175] on icon at bounding box center [40, 169] width 12 height 15
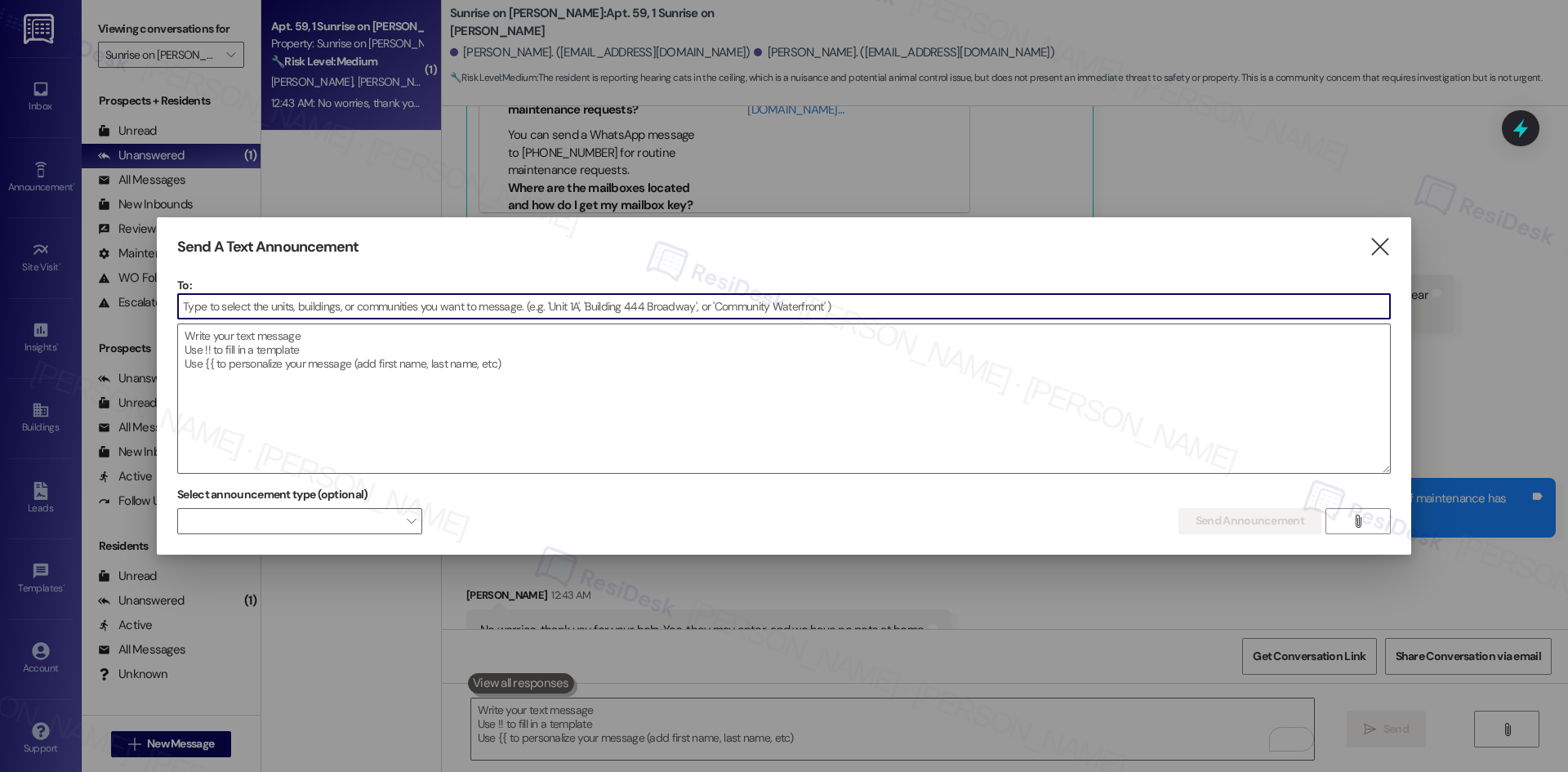
click at [259, 314] on input at bounding box center [784, 306] width 1212 height 24
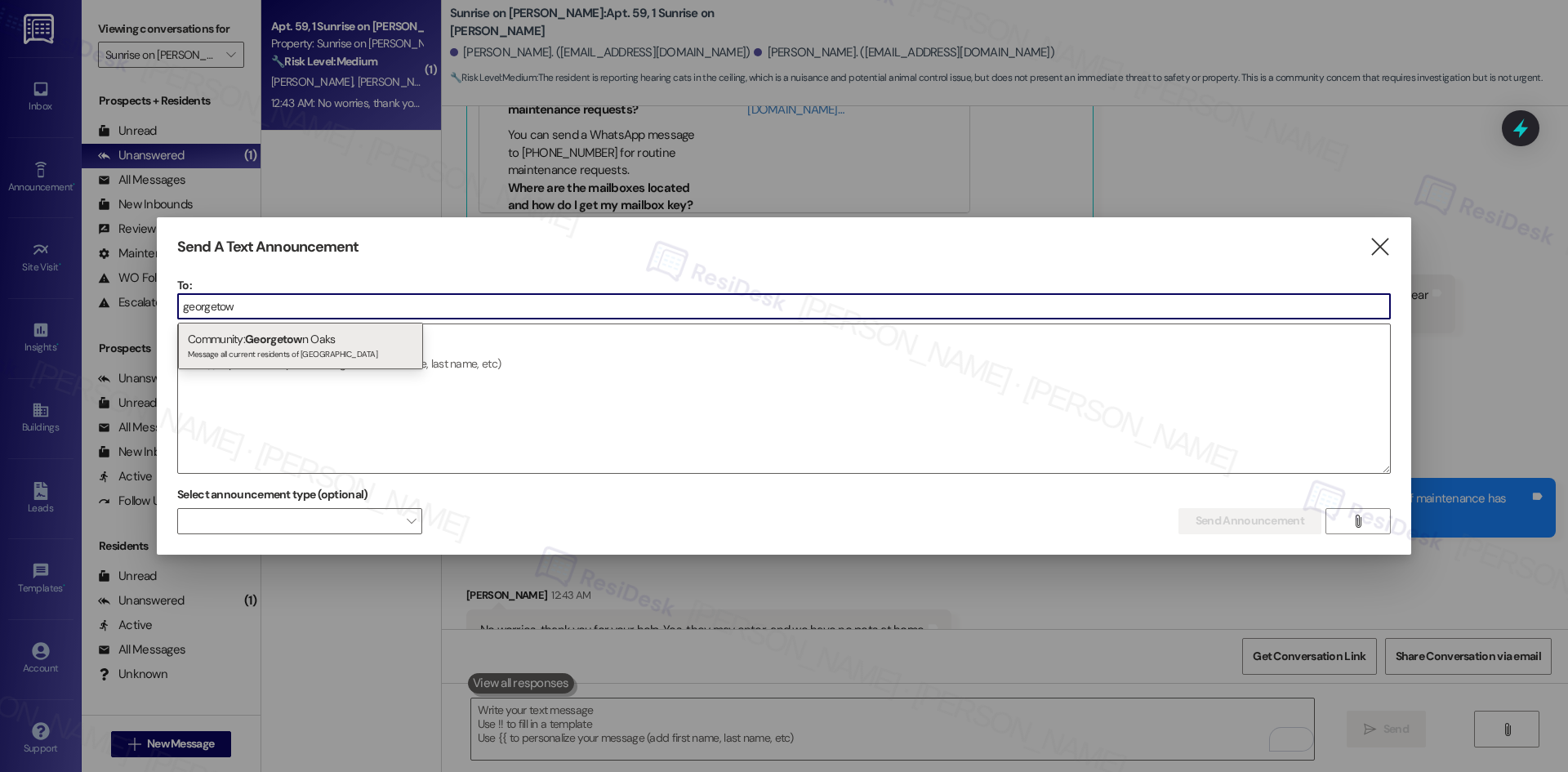
type input "georgetow"
click at [336, 338] on div "Community: [GEOGRAPHIC_DATA] Message all current residents of [GEOGRAPHIC_DATA]" at bounding box center [300, 346] width 245 height 47
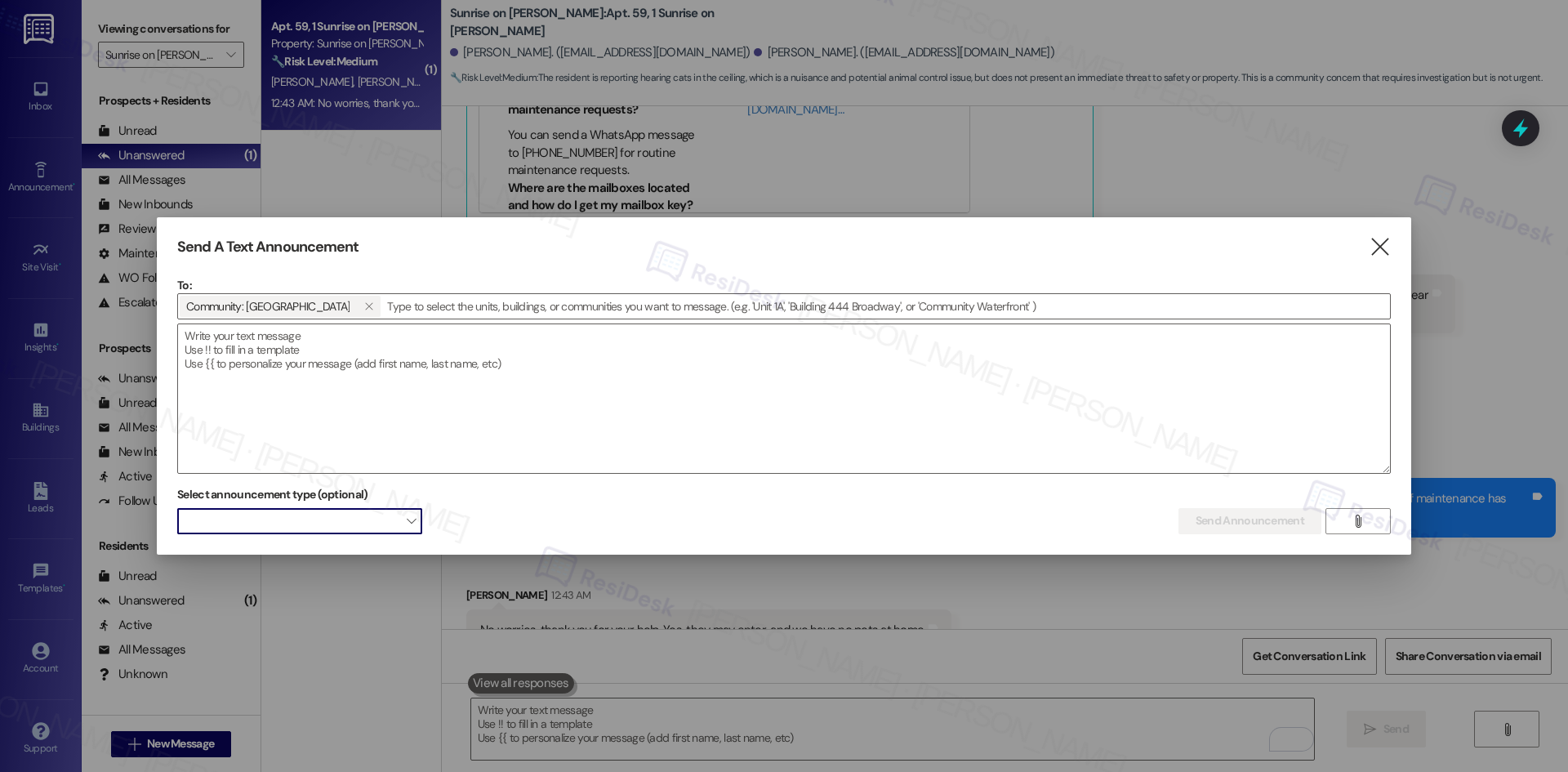
click at [329, 511] on span at bounding box center [299, 520] width 245 height 26
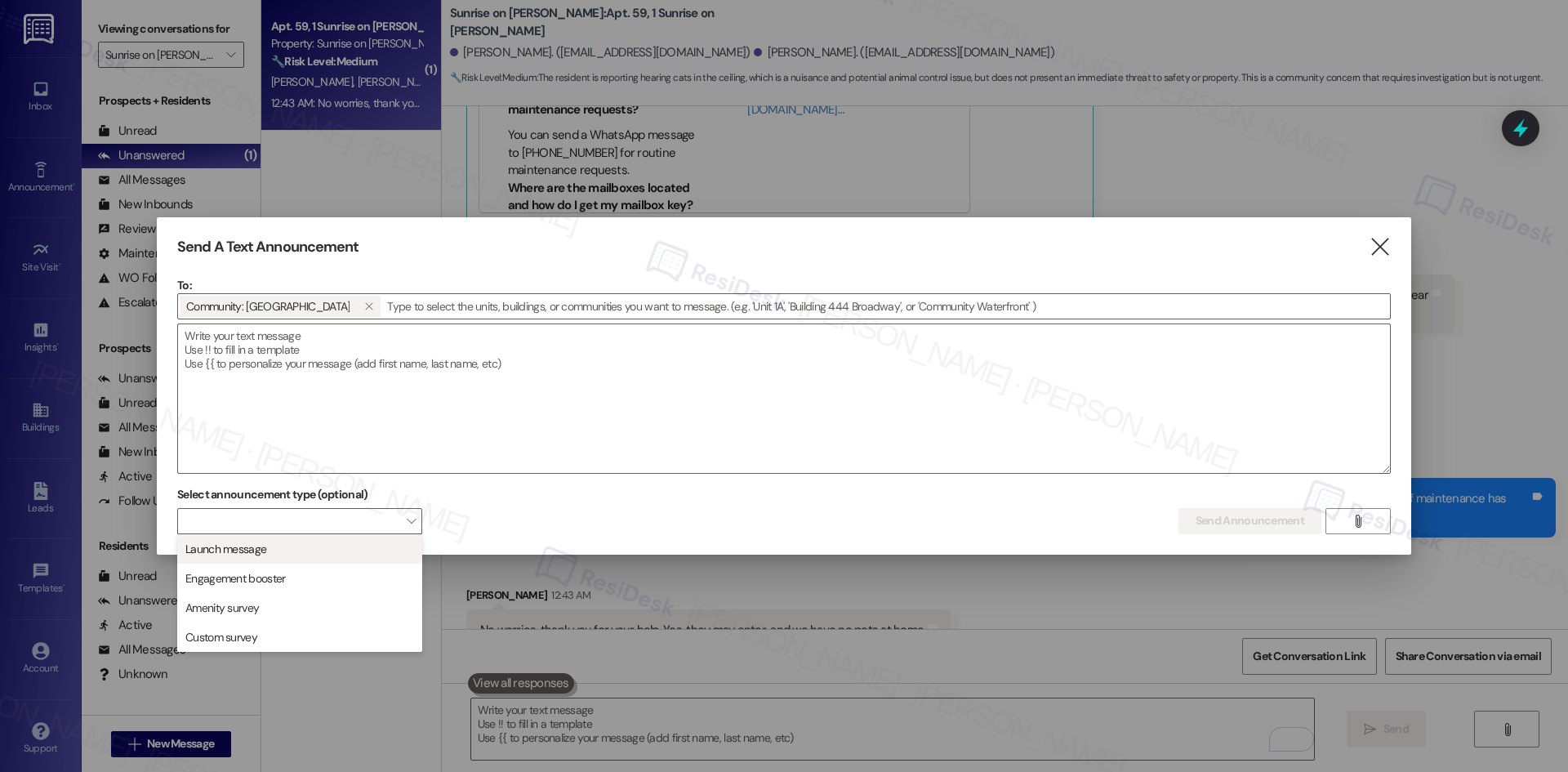
click at [318, 551] on span "Launch message" at bounding box center [299, 549] width 230 height 18
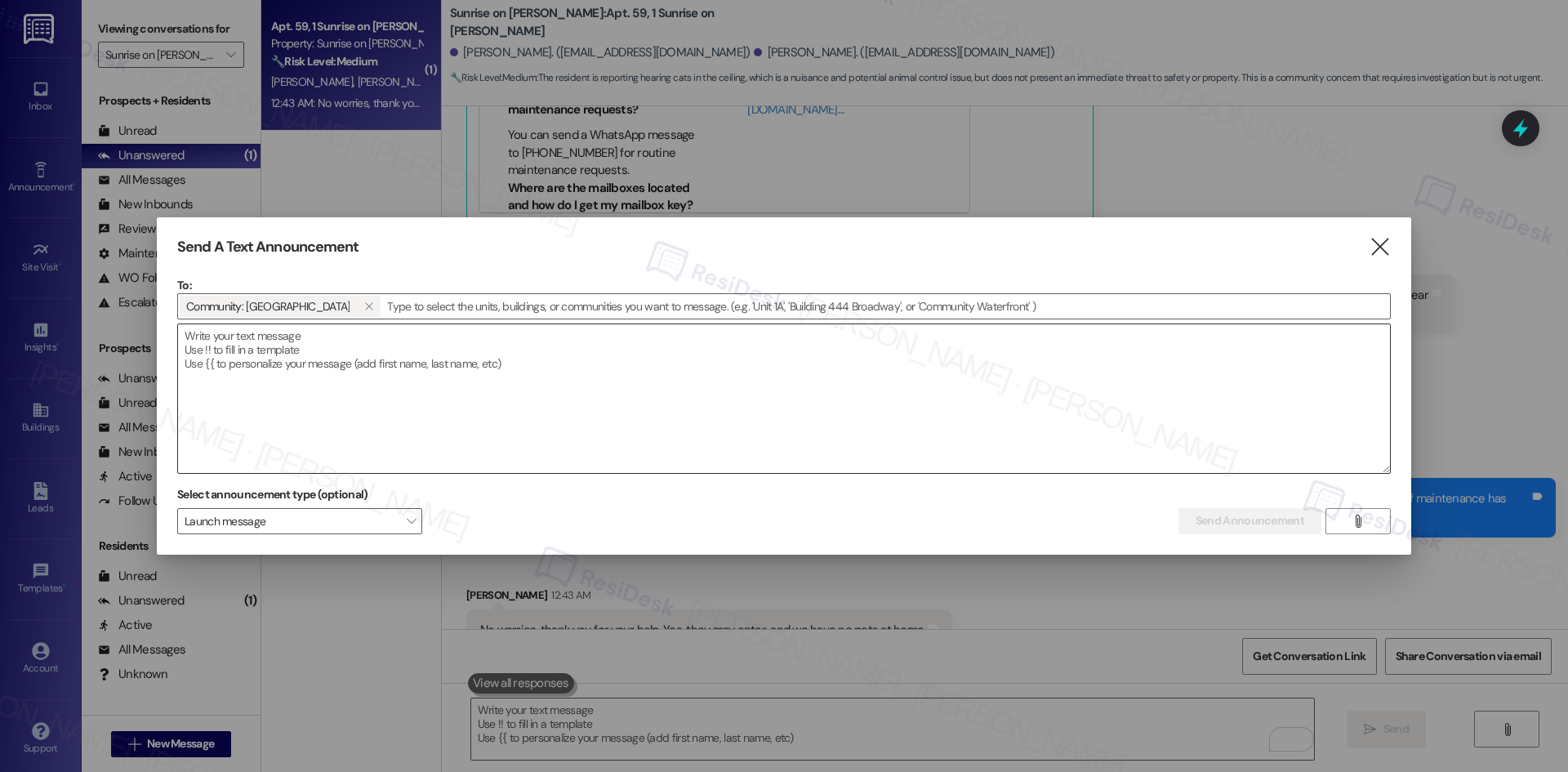
click at [354, 358] on textarea at bounding box center [784, 398] width 1212 height 148
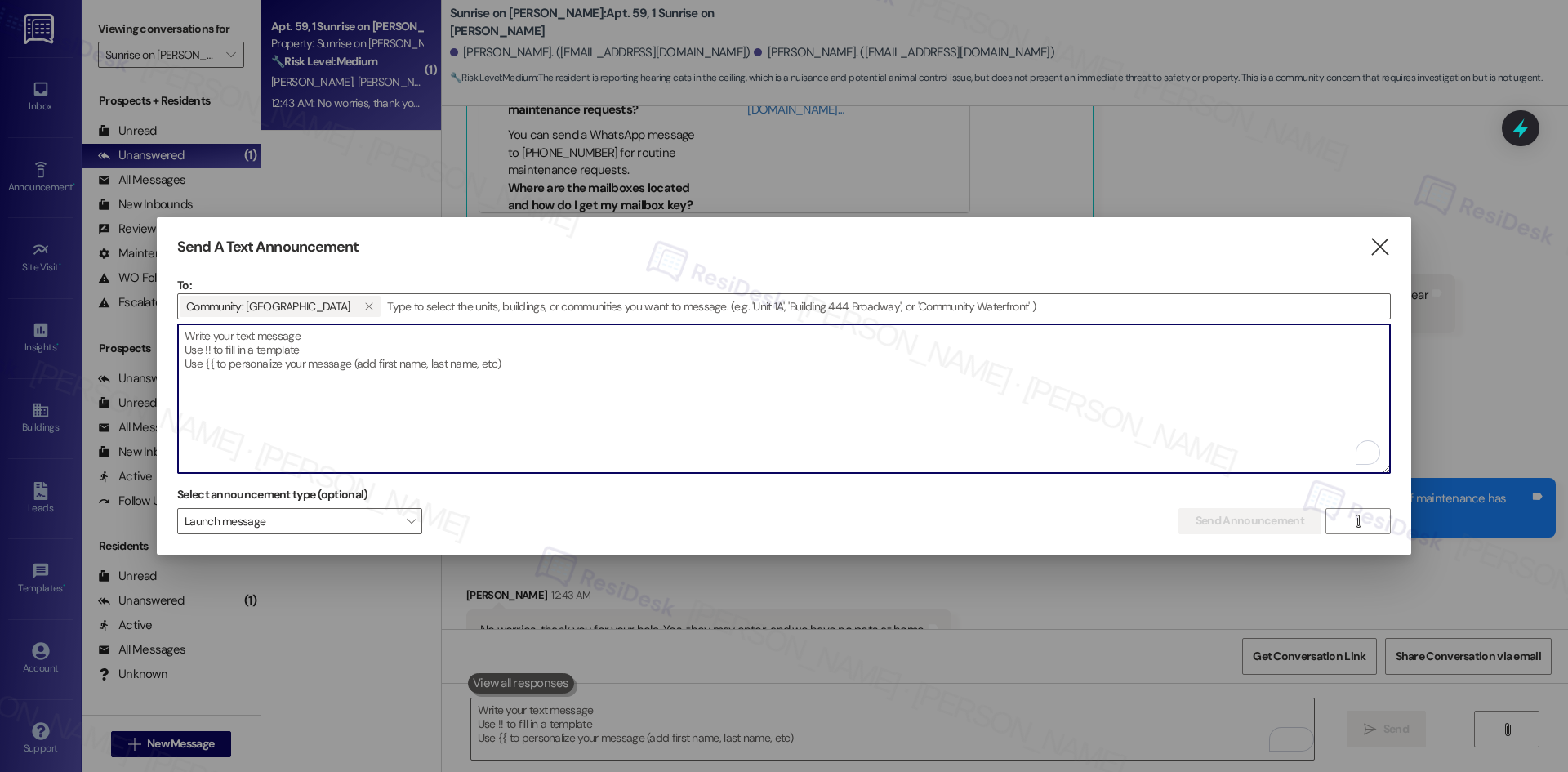
paste textarea "Hi {{first_name}}, :icecream: Join us for our Ice Cream Social [DATE][DATE], fr…"
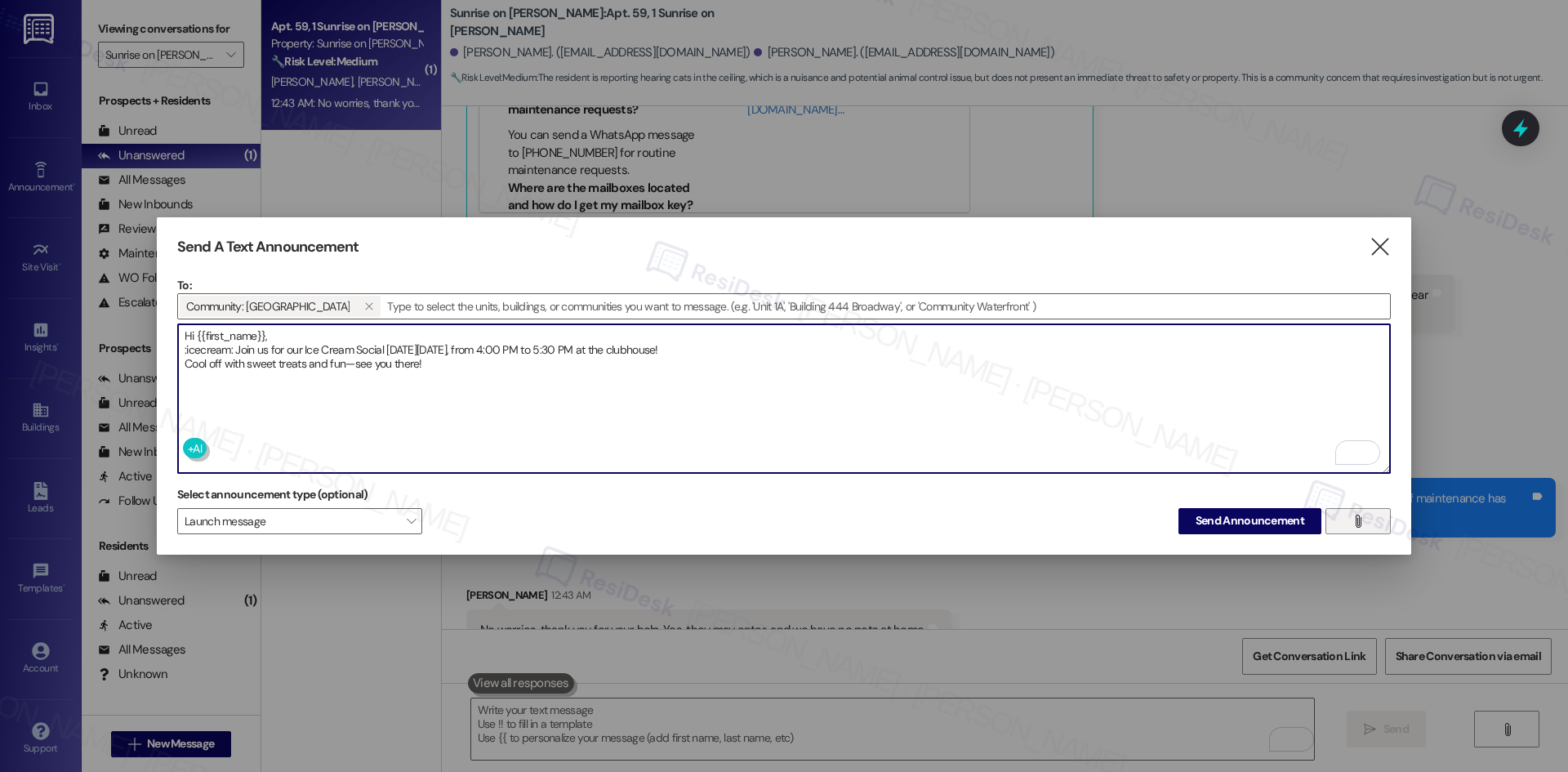
type textarea "Hi {{first_name}}, :icecream: Join us for our Ice Cream Social [DATE][DATE], fr…"
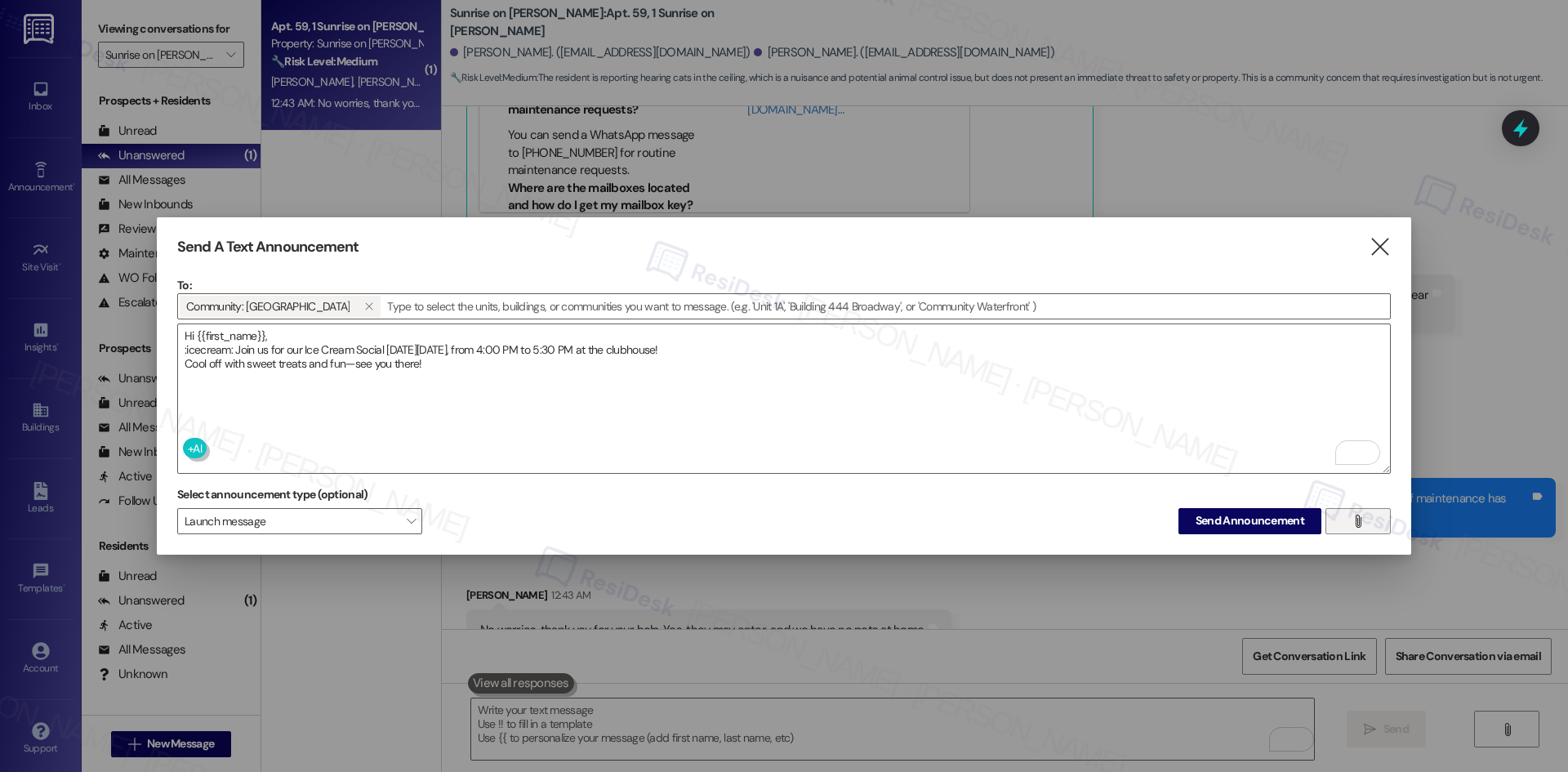
click at [1359, 520] on icon "" at bounding box center [1359, 520] width 13 height 13
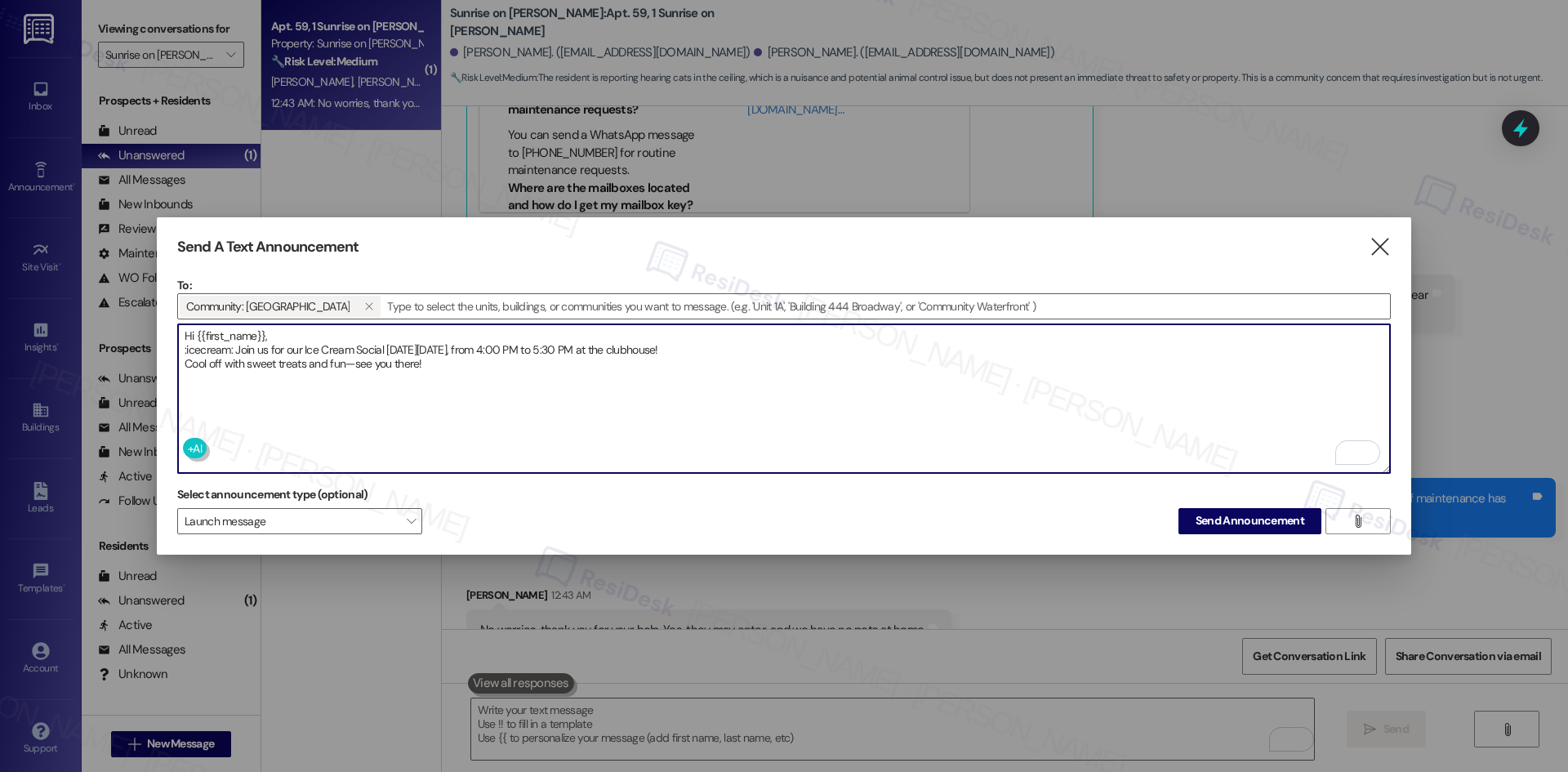
click at [192, 347] on textarea "Hi {{first_name}}, :icecream: Join us for our Ice Cream Social [DATE][DATE], fr…" at bounding box center [784, 398] width 1212 height 148
drag, startPoint x: 234, startPoint y: 345, endPoint x: 170, endPoint y: 345, distance: 64.0
click at [170, 345] on div "Send A Text Announcement  To: Community: [GEOGRAPHIC_DATA]   Drop image file…" at bounding box center [783, 386] width 1254 height 337
click at [1361, 517] on icon "" at bounding box center [1359, 520] width 13 height 13
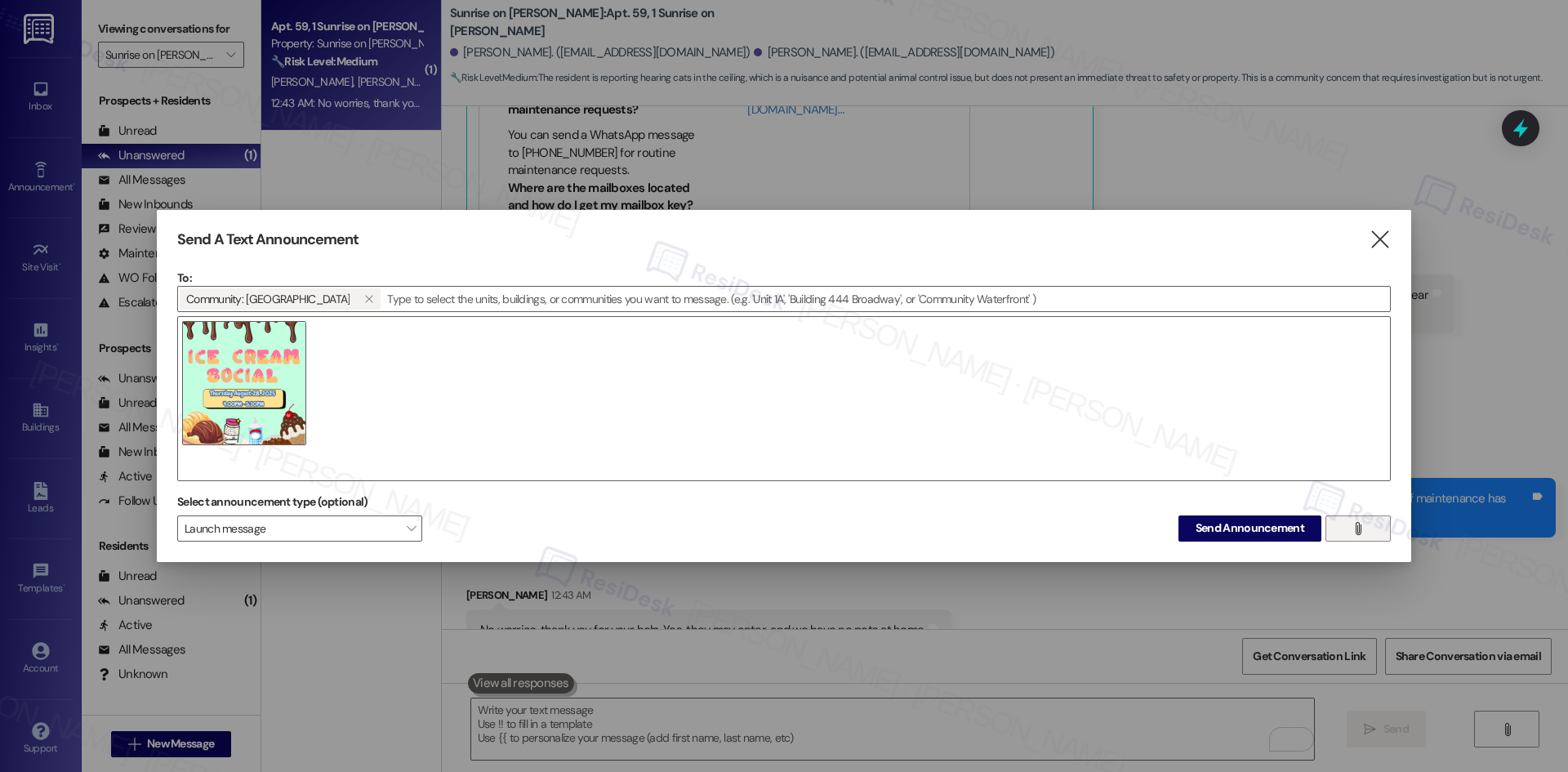
click at [460, 316] on div at bounding box center [784, 399] width 1214 height 165
click at [450, 334] on div at bounding box center [784, 399] width 1214 height 165
click at [331, 534] on span "Launch message" at bounding box center [299, 528] width 245 height 26
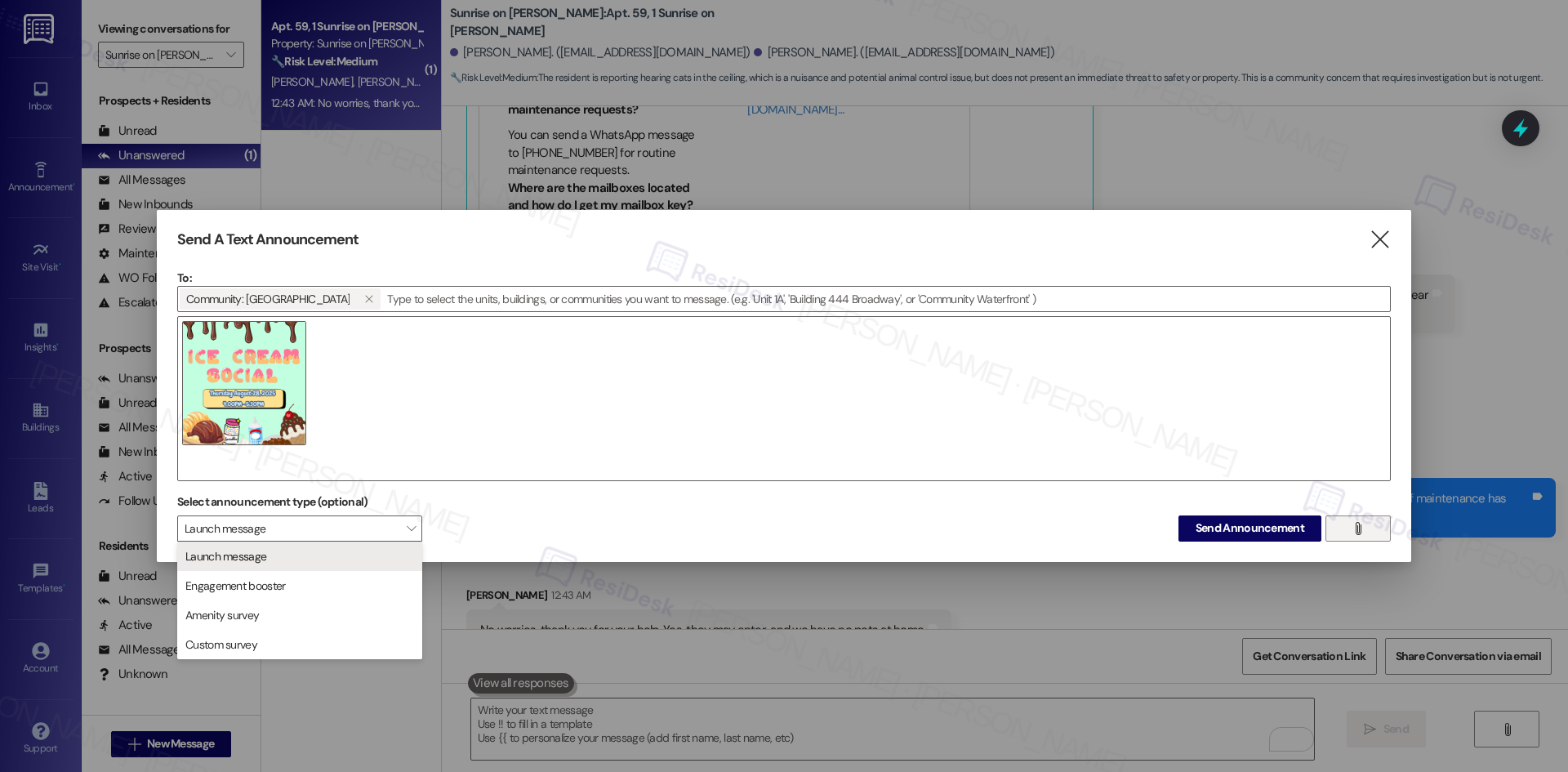
click at [530, 537] on div "Select announcement type (optional) Launch message  Send Announcement " at bounding box center [784, 514] width 1214 height 51
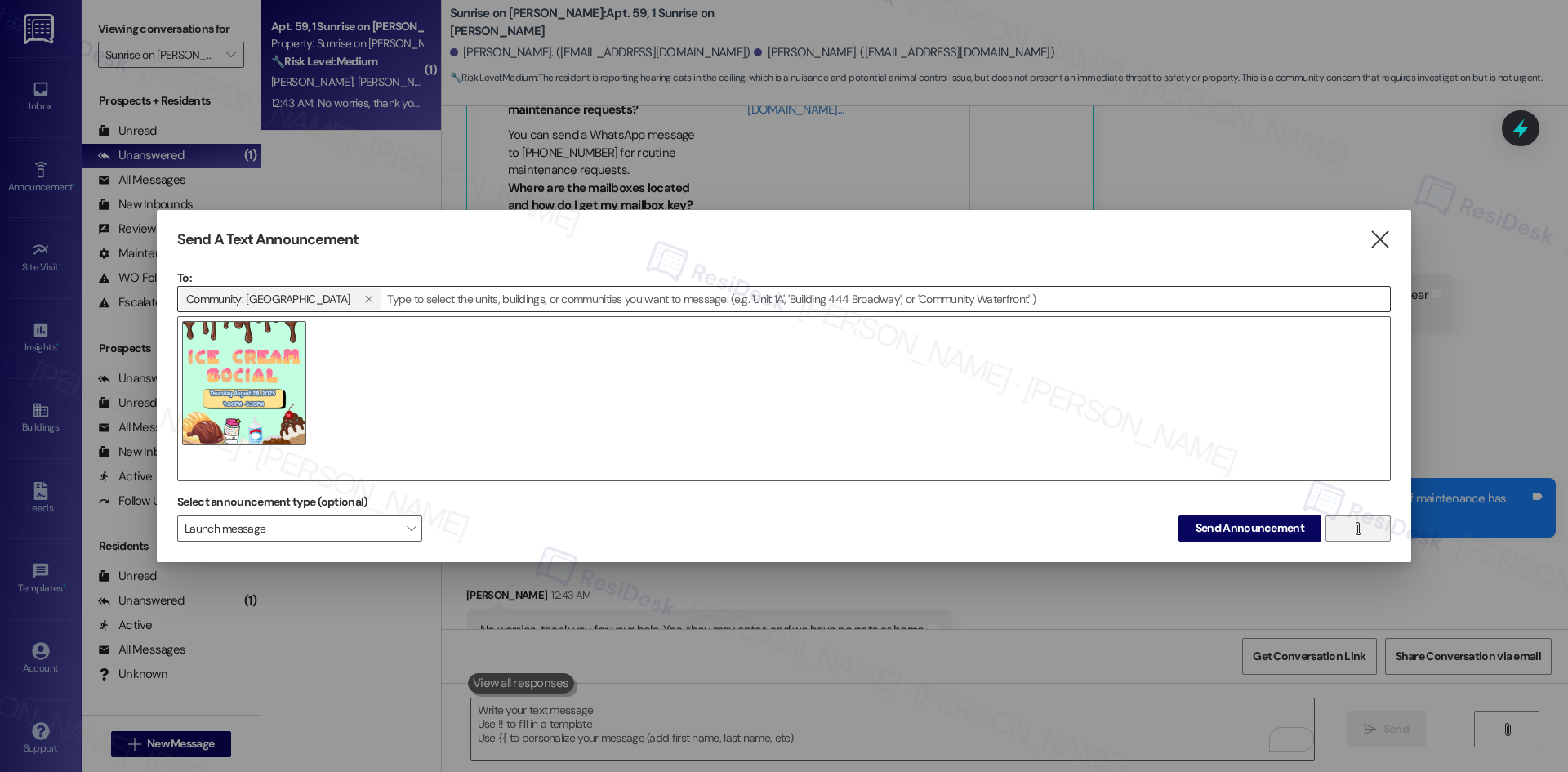
click at [512, 294] on input at bounding box center [886, 298] width 1008 height 24
click at [607, 389] on div at bounding box center [784, 399] width 1214 height 165
drag, startPoint x: 323, startPoint y: 448, endPoint x: 307, endPoint y: 472, distance: 28.8
click at [323, 449] on div at bounding box center [784, 399] width 1214 height 165
click at [307, 459] on div at bounding box center [784, 399] width 1214 height 165
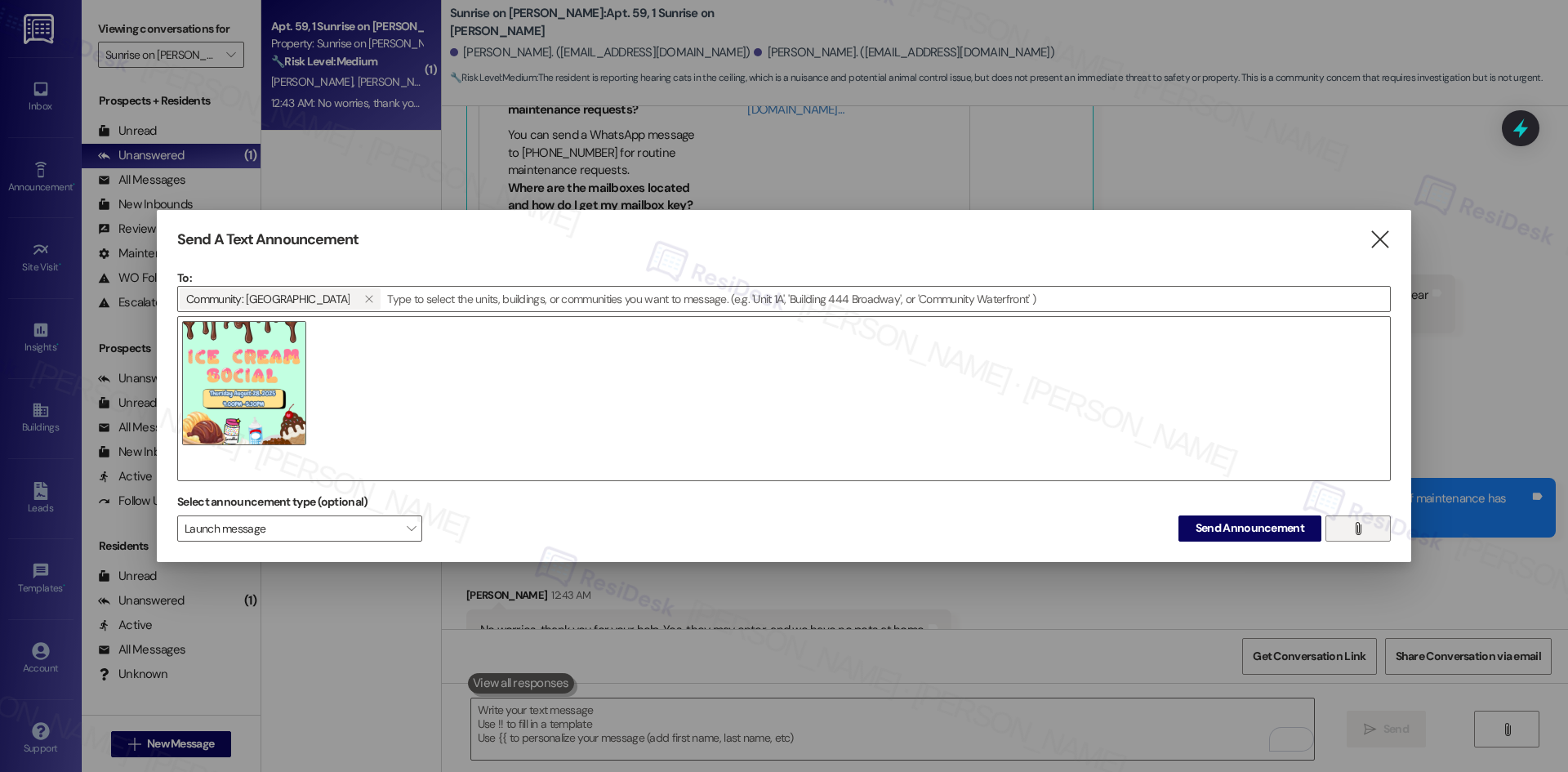
drag, startPoint x: 472, startPoint y: 430, endPoint x: 459, endPoint y: 432, distance: 13.2
click at [462, 432] on div at bounding box center [784, 399] width 1214 height 165
click at [287, 463] on div at bounding box center [784, 399] width 1214 height 165
click at [367, 352] on div at bounding box center [784, 399] width 1214 height 165
drag, startPoint x: 367, startPoint y: 351, endPoint x: 273, endPoint y: 466, distance: 148.5
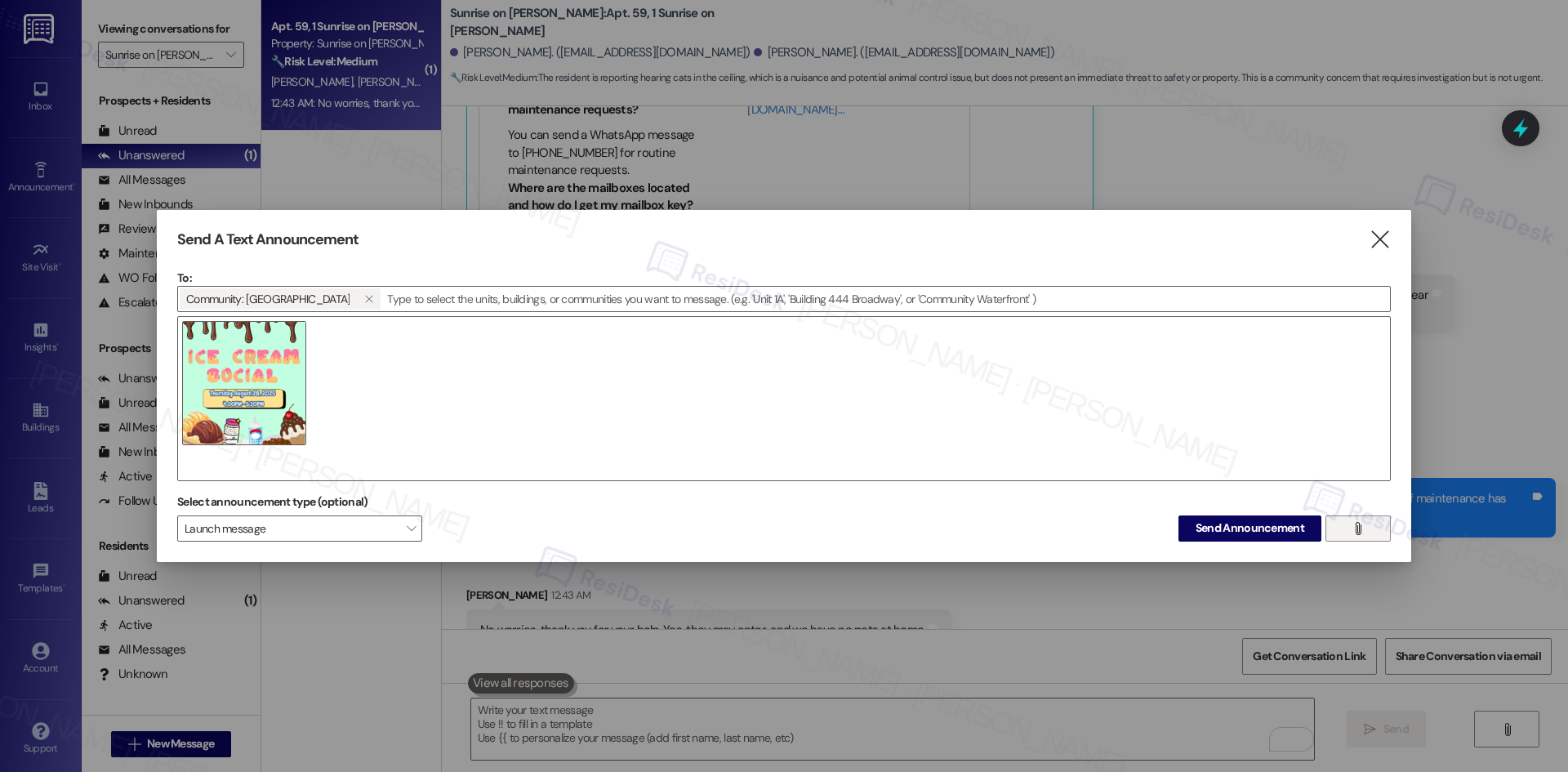
drag, startPoint x: 273, startPoint y: 466, endPoint x: 629, endPoint y: 415, distance: 359.6
click at [629, 415] on div at bounding box center [784, 399] width 1214 height 165
click at [453, 450] on div at bounding box center [784, 399] width 1214 height 165
click at [1382, 238] on icon "" at bounding box center [1380, 239] width 22 height 17
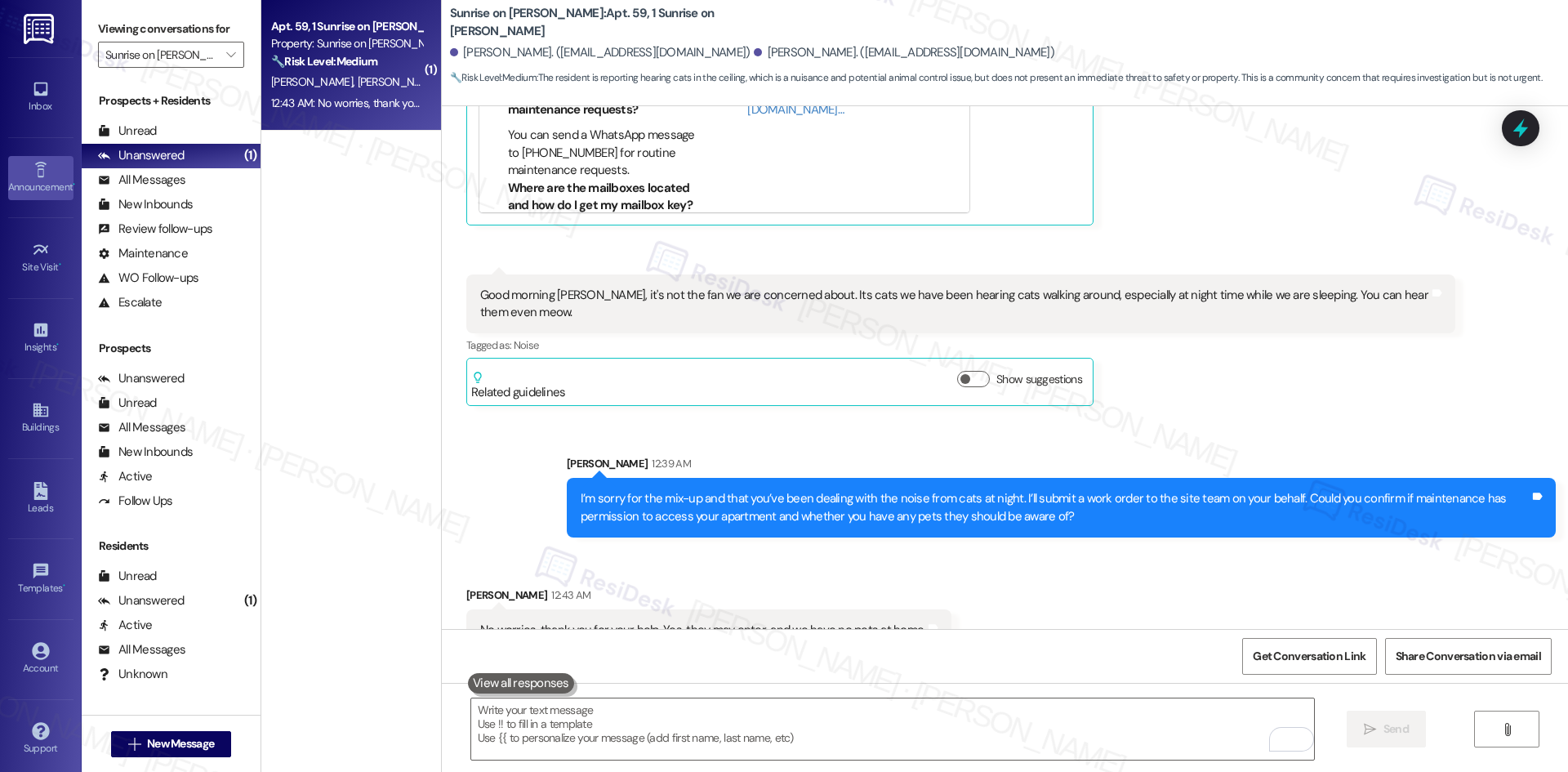
click at [54, 156] on link "Announcement •" at bounding box center [40, 178] width 66 height 44
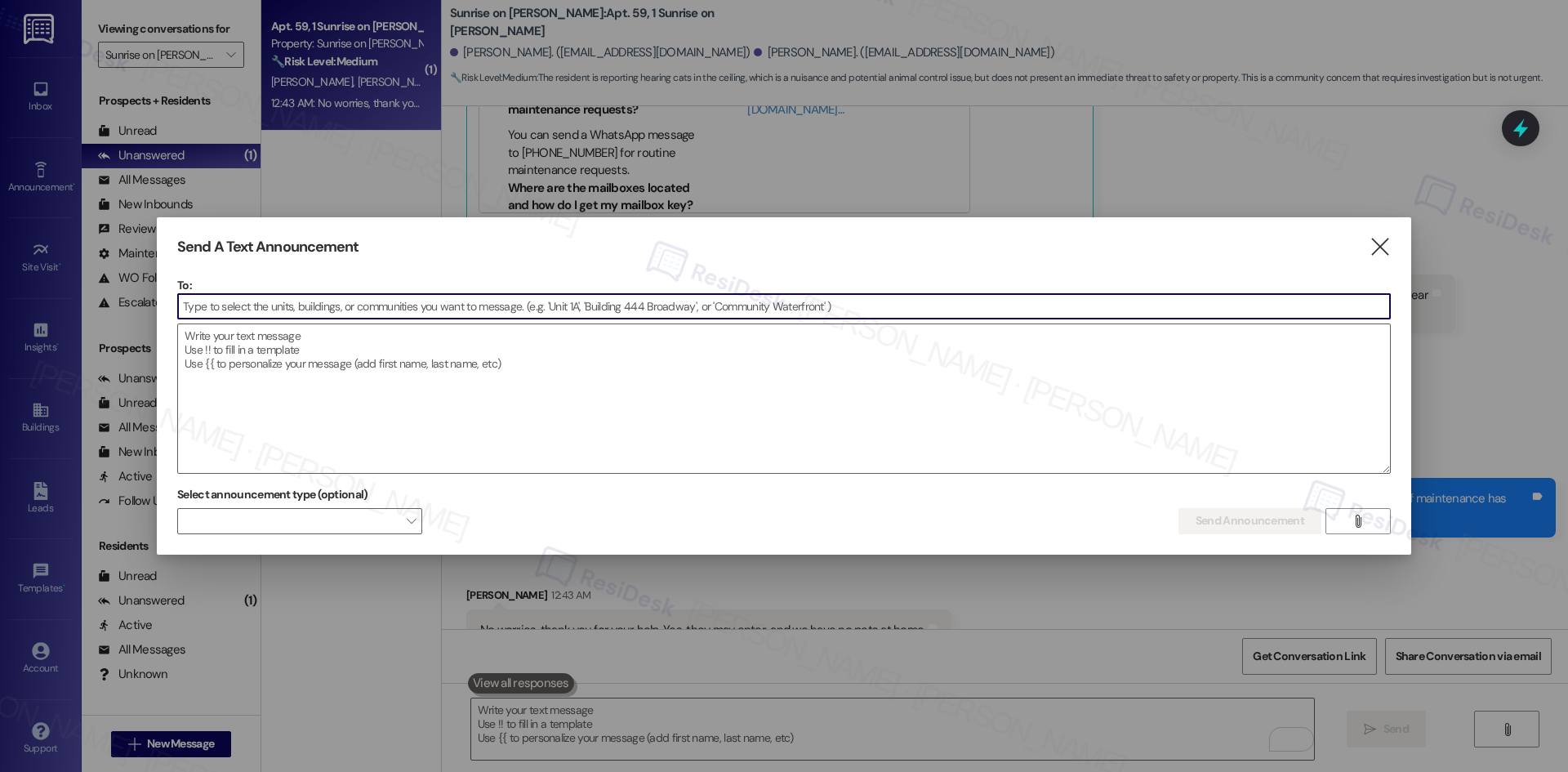
click at [236, 315] on input at bounding box center [784, 306] width 1212 height 24
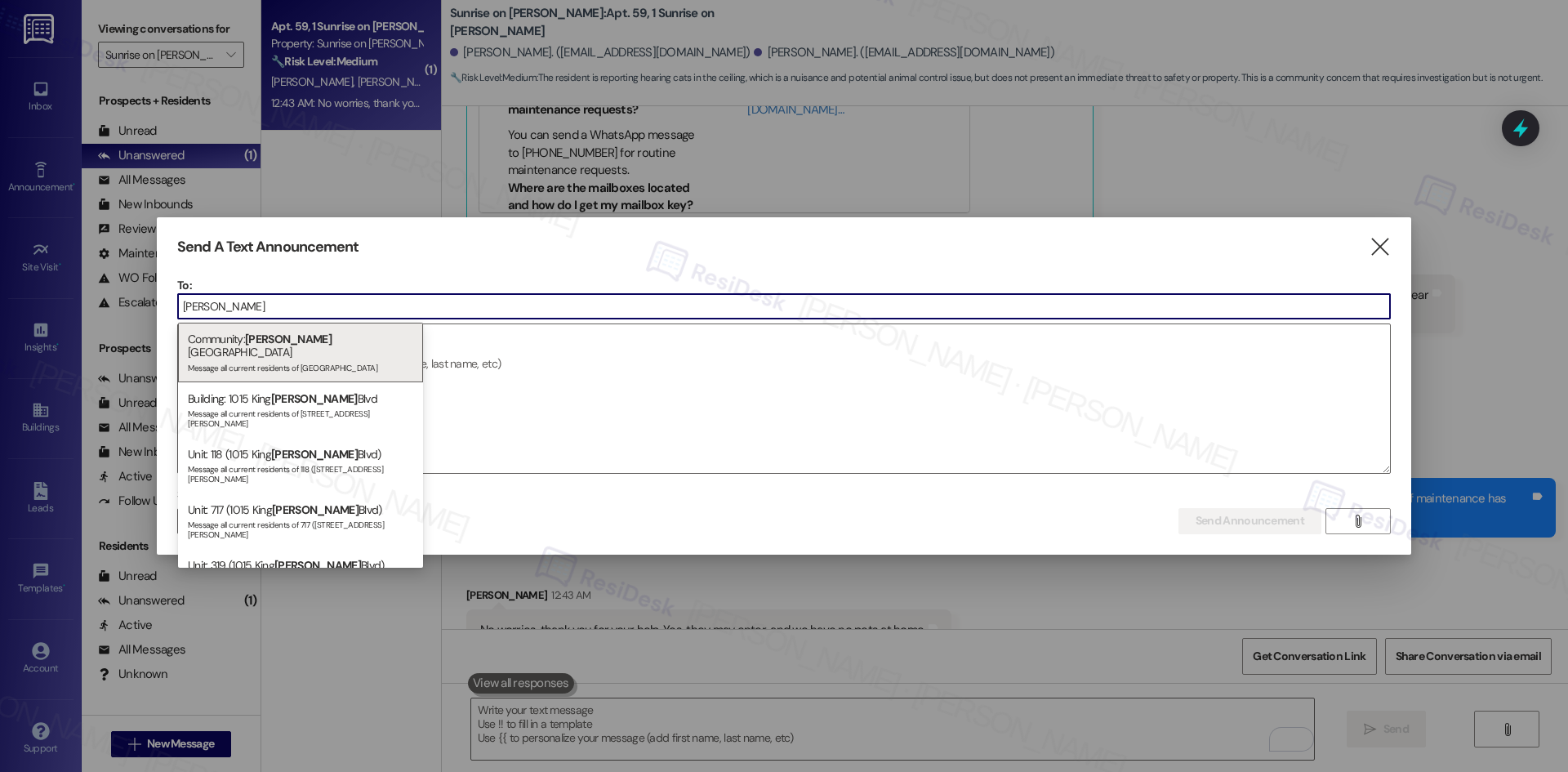
type input "[PERSON_NAME]"
click at [302, 344] on div "Community: [PERSON_NAME][GEOGRAPHIC_DATA] Message all current residents of [GEO…" at bounding box center [300, 352] width 245 height 59
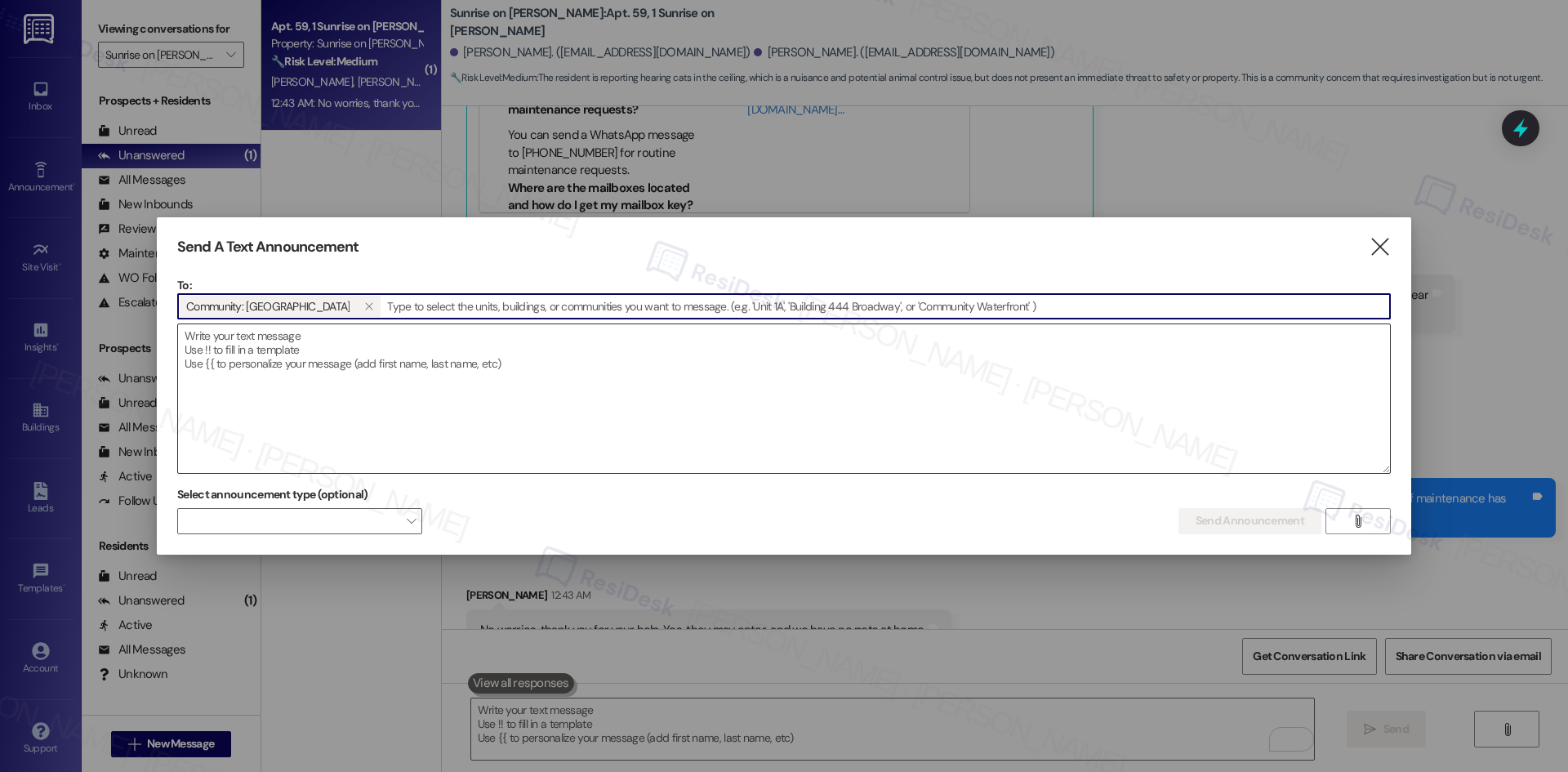
click at [370, 361] on textarea at bounding box center [784, 398] width 1212 height 148
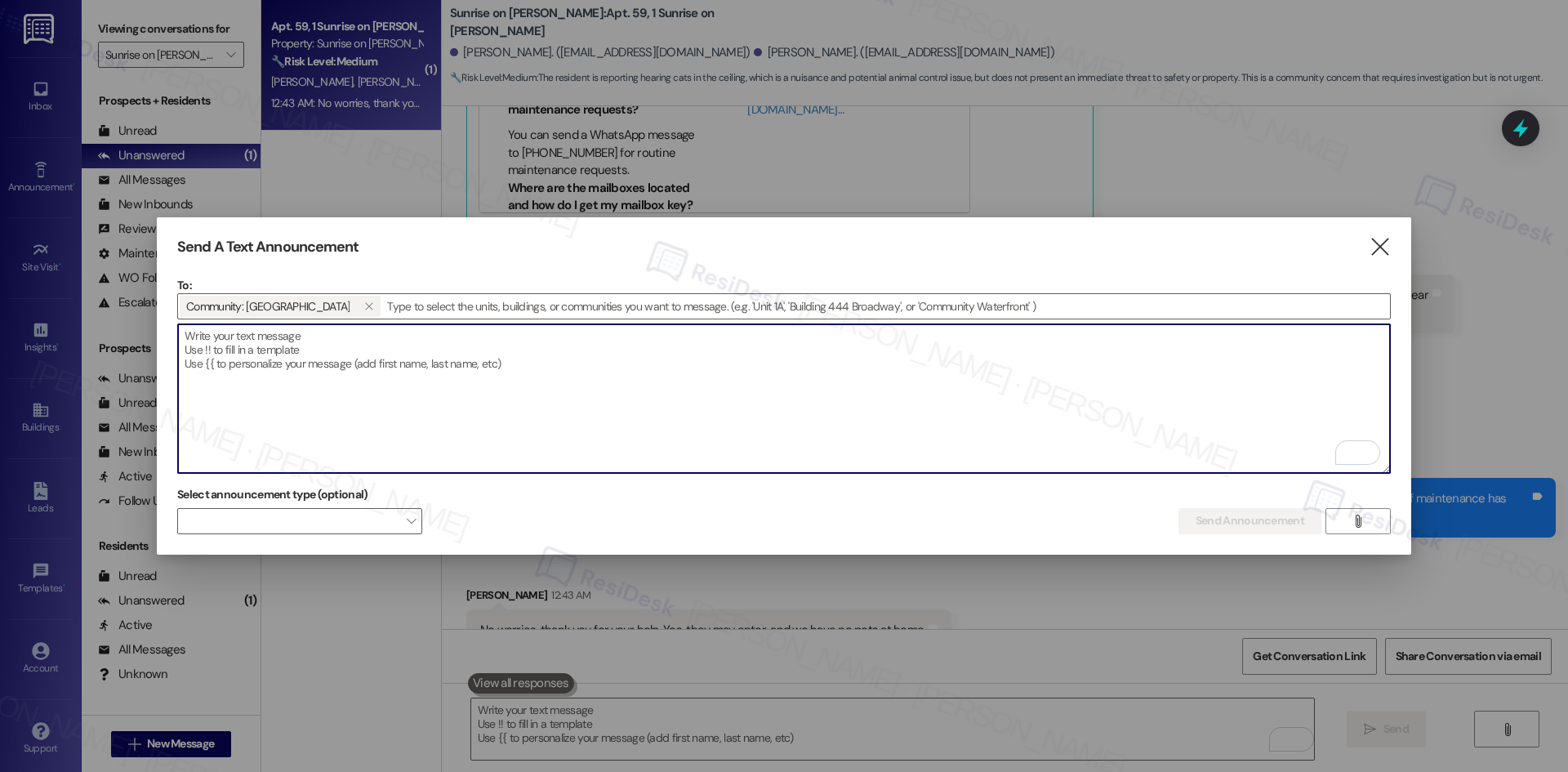
paste textarea "Hi {{first_name}}, :icecream: Join us for our Ice Cream Social [DATE][DATE], fr…"
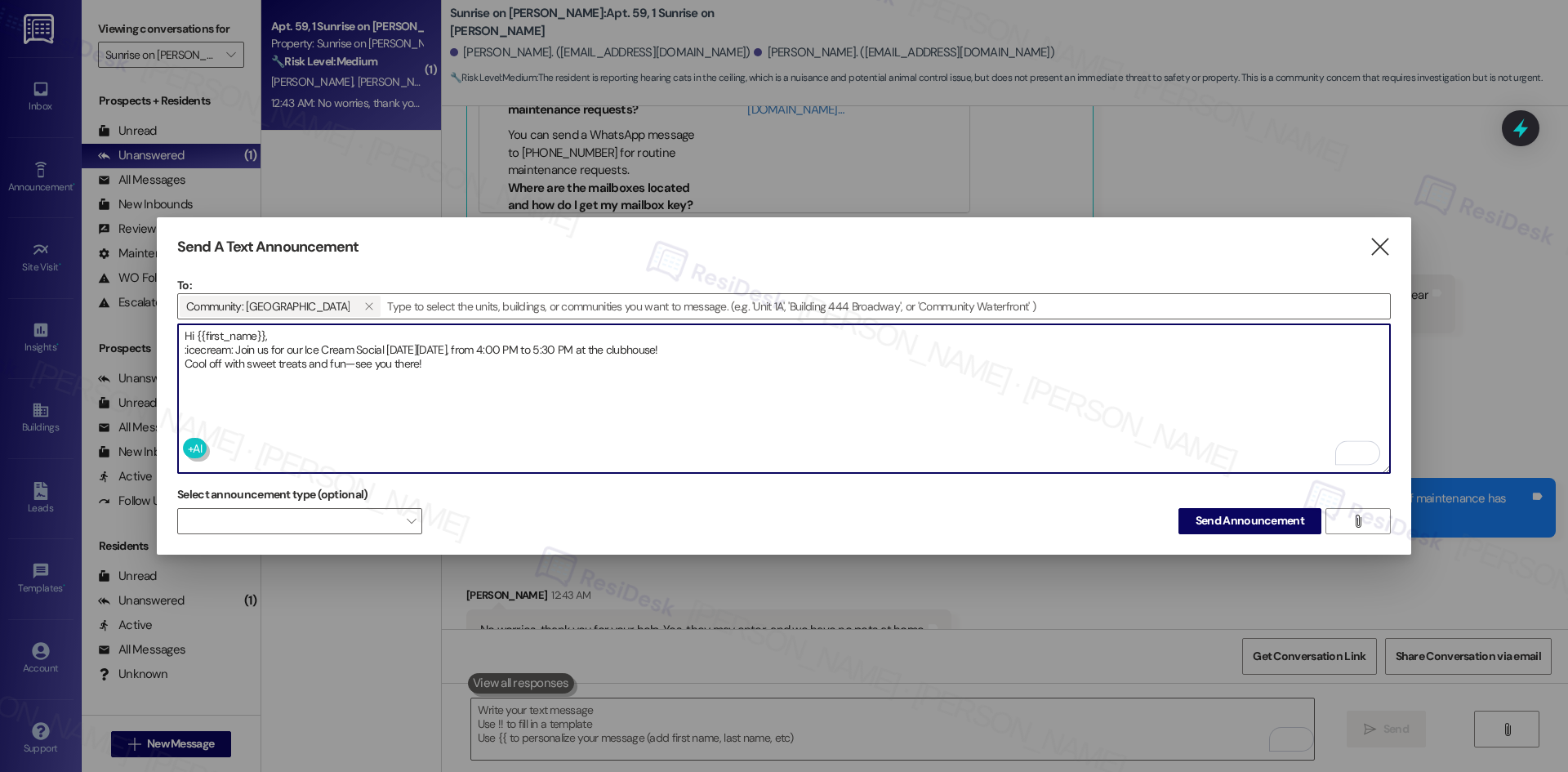
drag, startPoint x: 234, startPoint y: 345, endPoint x: 190, endPoint y: 346, distance: 44.0
click at [190, 346] on textarea "Hi {{first_name}}, :icecream: Join us for our Ice Cream Social [DATE][DATE], fr…" at bounding box center [784, 398] width 1212 height 148
click at [230, 349] on textarea "Hi {{first_name}}, :icecream: Join us for our Ice Cream Social [DATE][DATE], fr…" at bounding box center [784, 398] width 1212 height 148
drag, startPoint x: 236, startPoint y: 346, endPoint x: 170, endPoint y: 347, distance: 66.0
click at [170, 347] on div "Send A Text Announcement  To: Community: [GEOGRAPHIC_DATA]   Drop image file…" at bounding box center [783, 386] width 1254 height 337
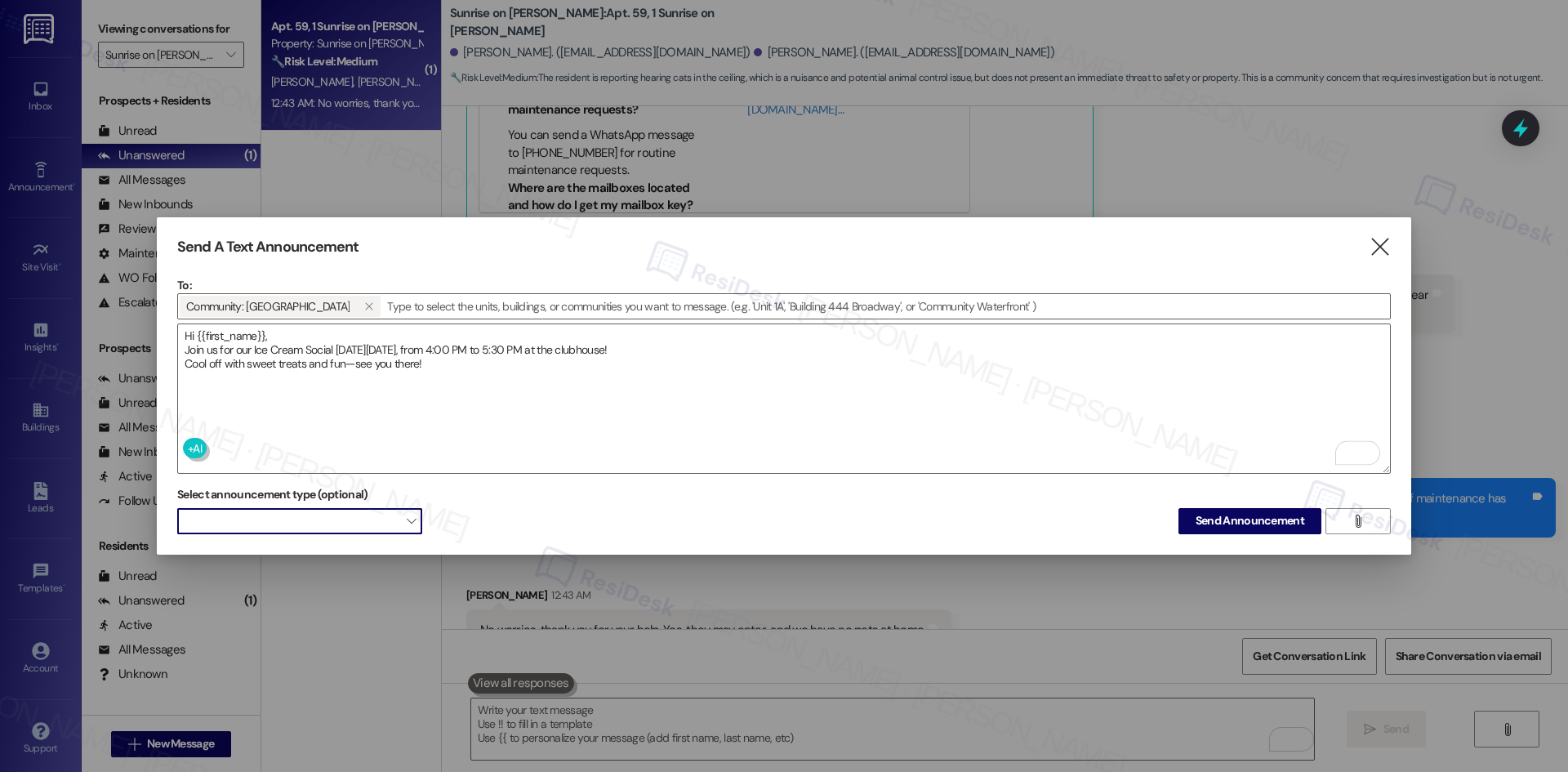
click at [397, 517] on span at bounding box center [299, 520] width 245 height 26
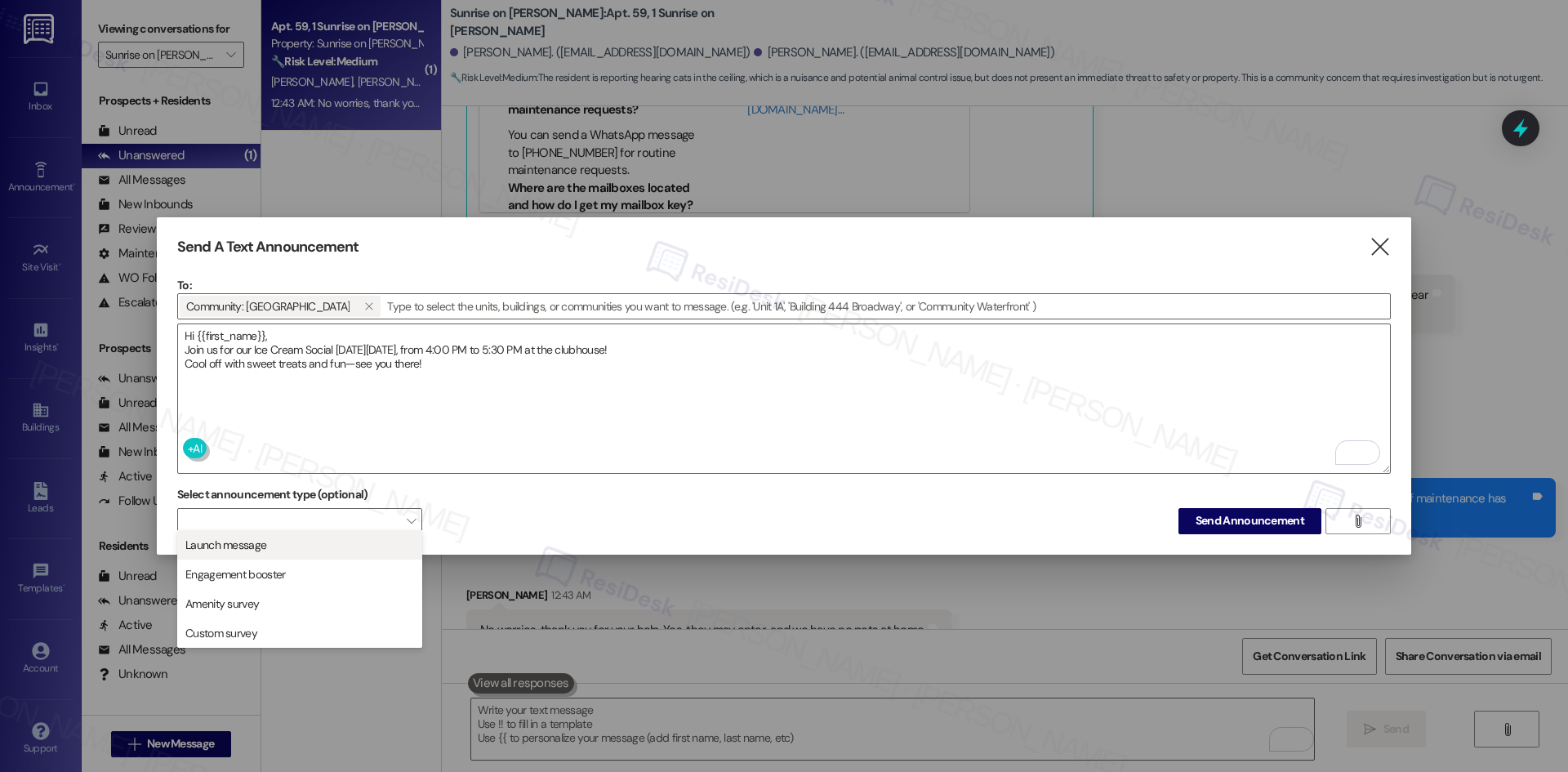
click at [307, 553] on span "Launch message" at bounding box center [299, 545] width 230 height 18
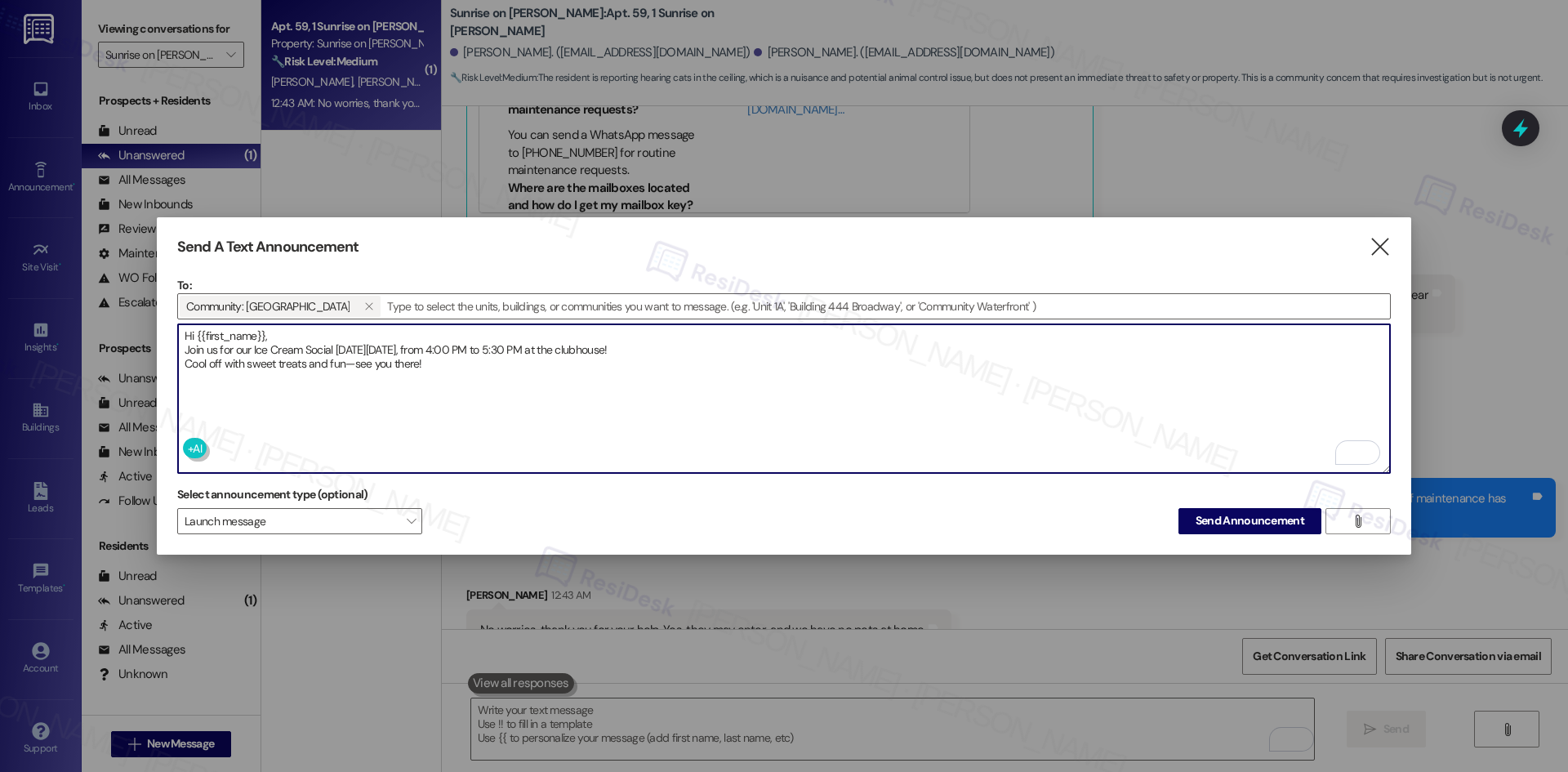
click at [504, 395] on textarea "Hi {{first_name}}, Join us for our Ice Cream Social [DATE][DATE], from 4:00 PM …" at bounding box center [784, 398] width 1212 height 148
type textarea "Hi {{first_name}}, Join us for our Ice Cream Social [DATE][DATE], from 4:00 PM …"
click at [246, 383] on textarea "Hi {{first_name}}, Join us for our Ice Cream Social [DATE][DATE], from 4:00 PM …" at bounding box center [784, 398] width 1212 height 148
click at [1350, 518] on span "" at bounding box center [1358, 520] width 19 height 24
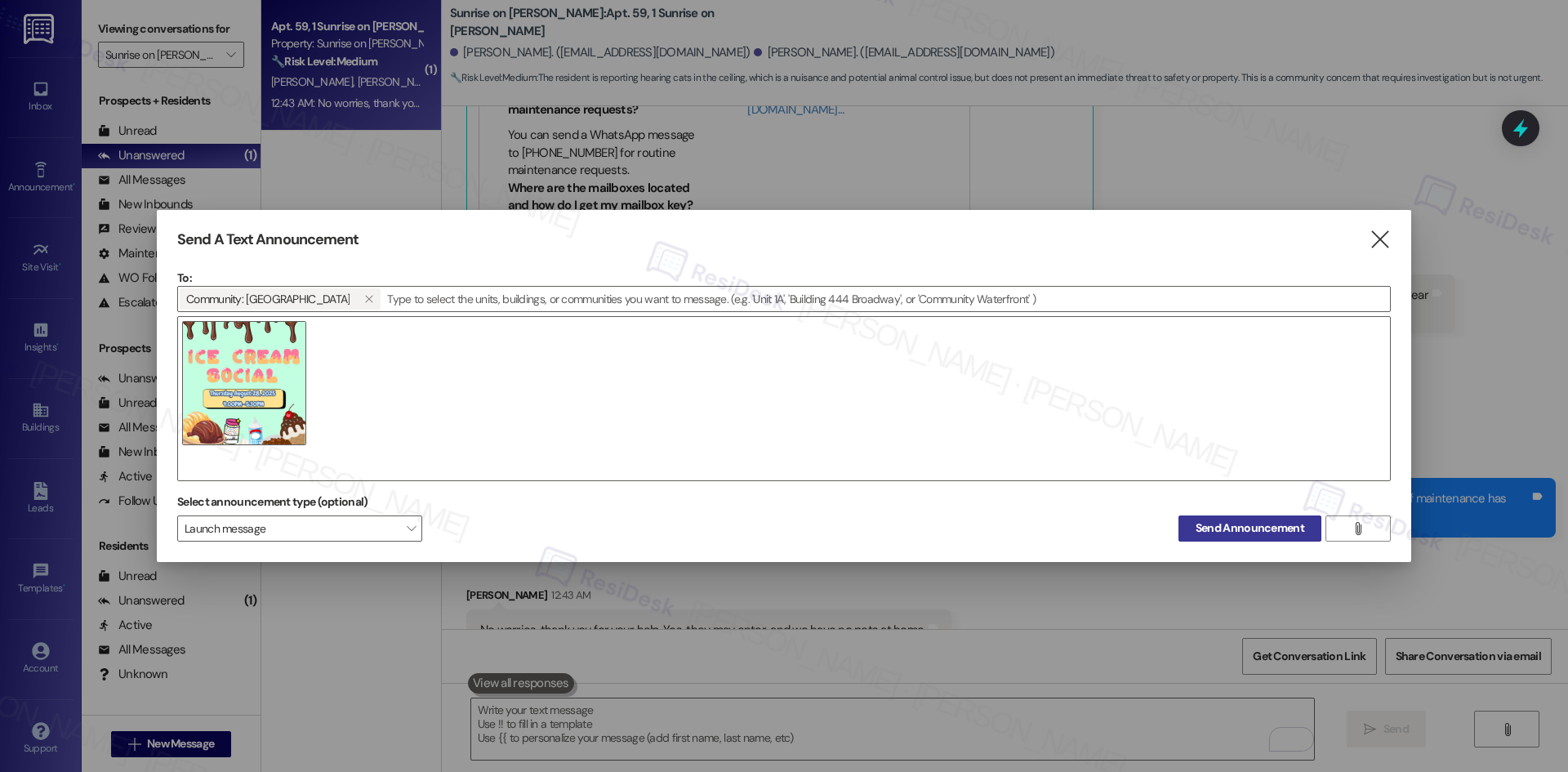
click at [1200, 531] on span "Send Announcement" at bounding box center [1250, 528] width 109 height 17
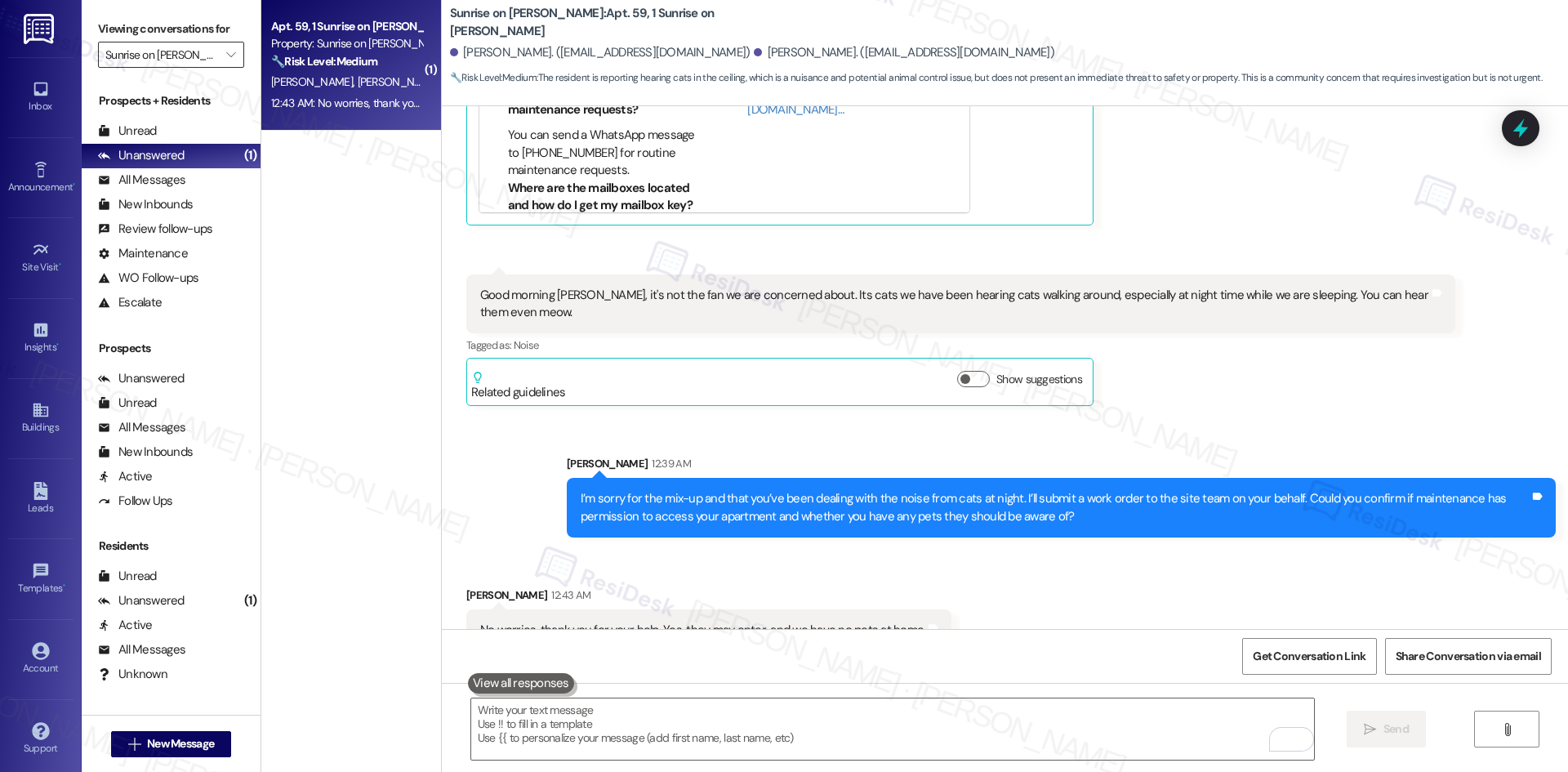
click at [138, 66] on input "Sunrise on [PERSON_NAME]" at bounding box center [161, 54] width 112 height 26
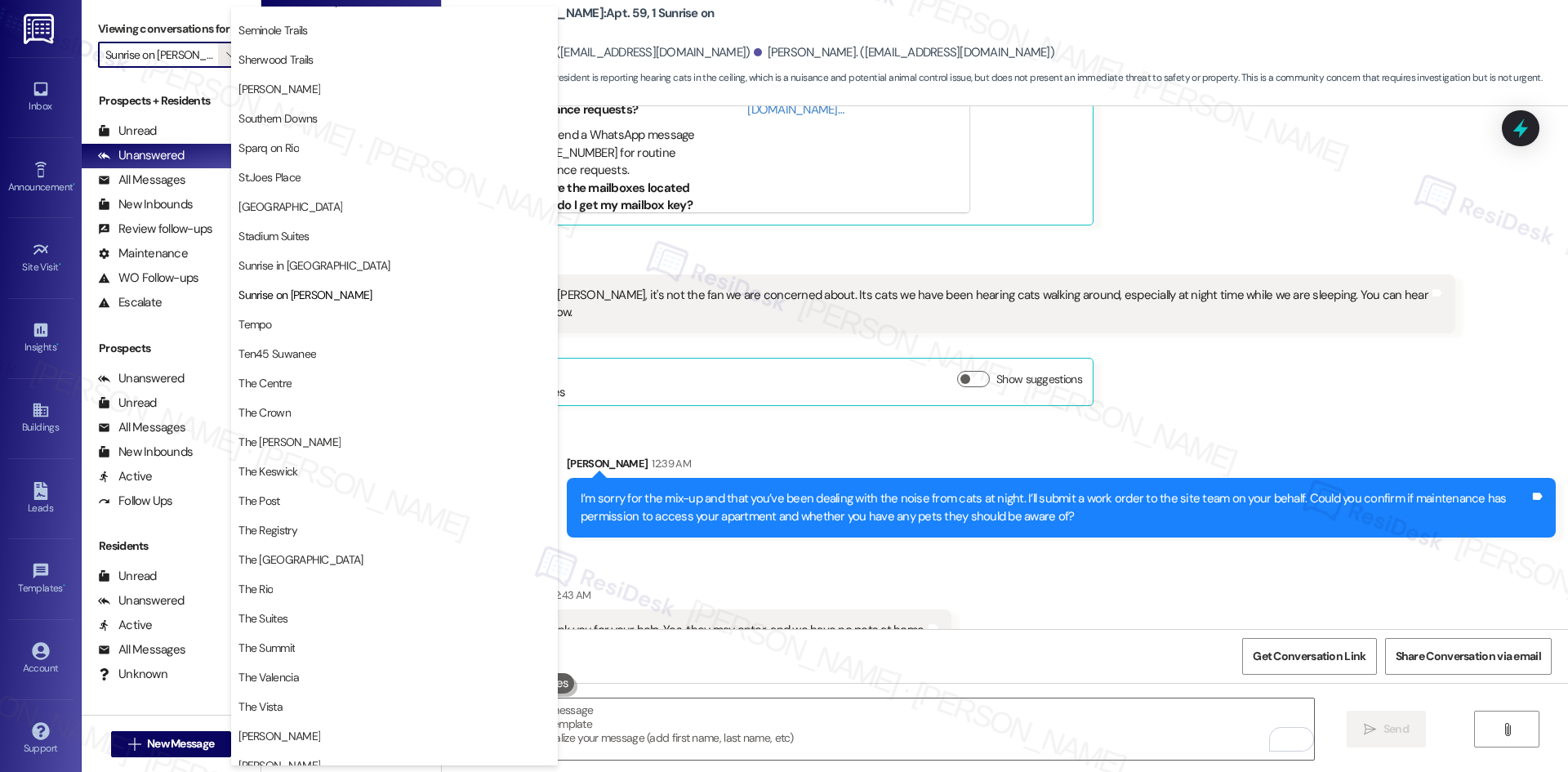
scroll to position [0, 0]
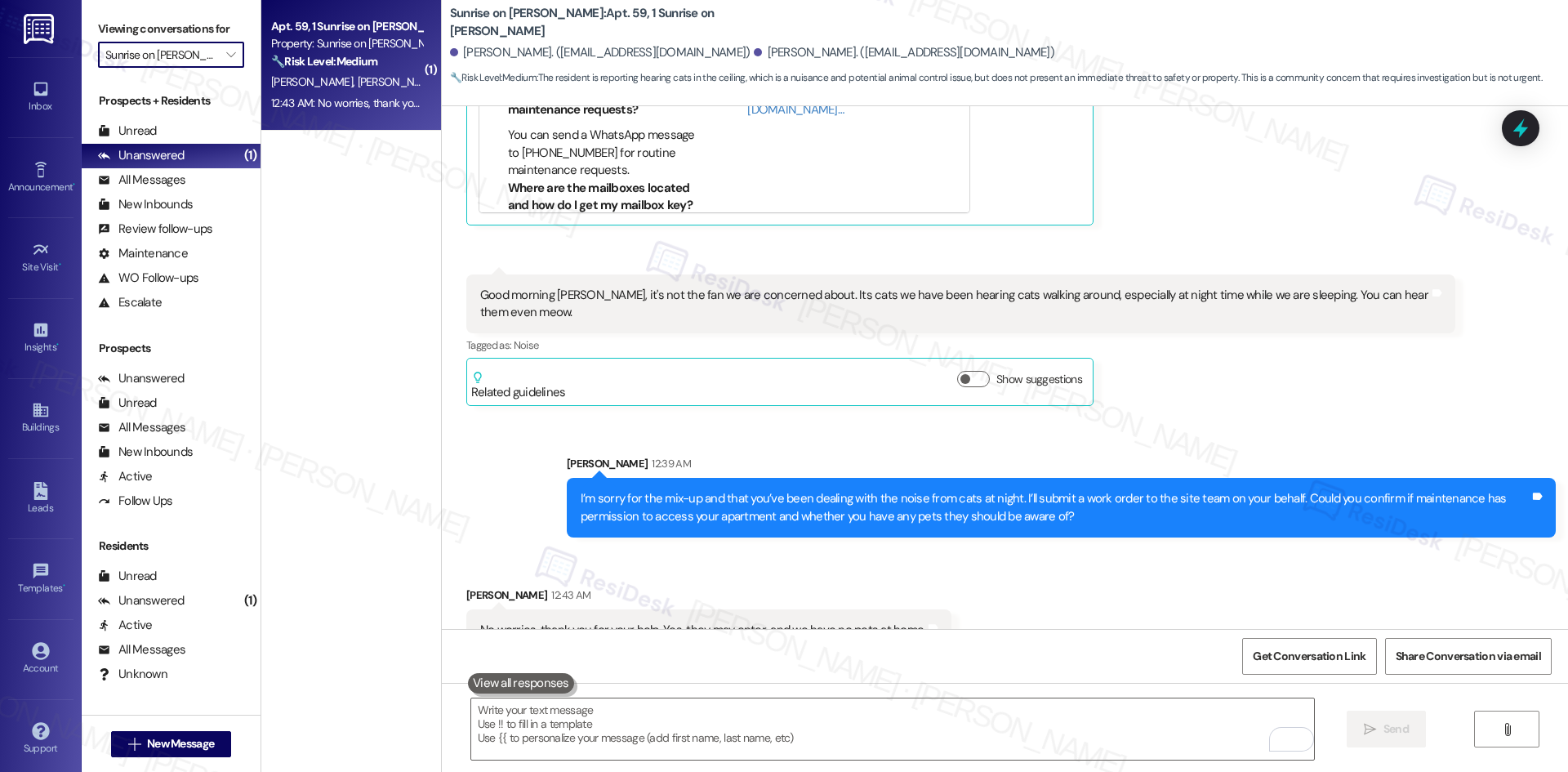
click at [201, 58] on input "Sunrise on [PERSON_NAME]" at bounding box center [161, 54] width 112 height 26
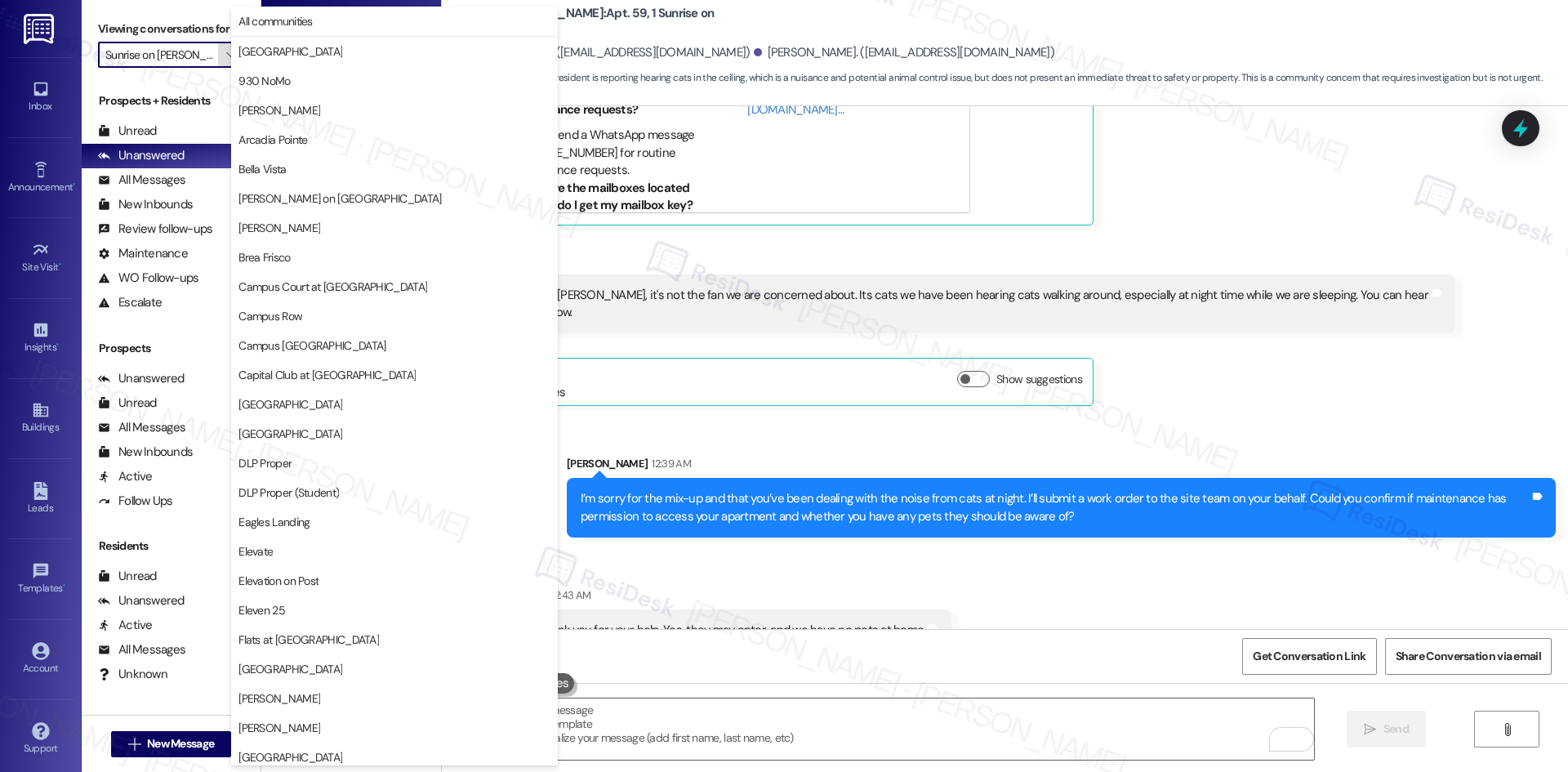
scroll to position [1138, 0]
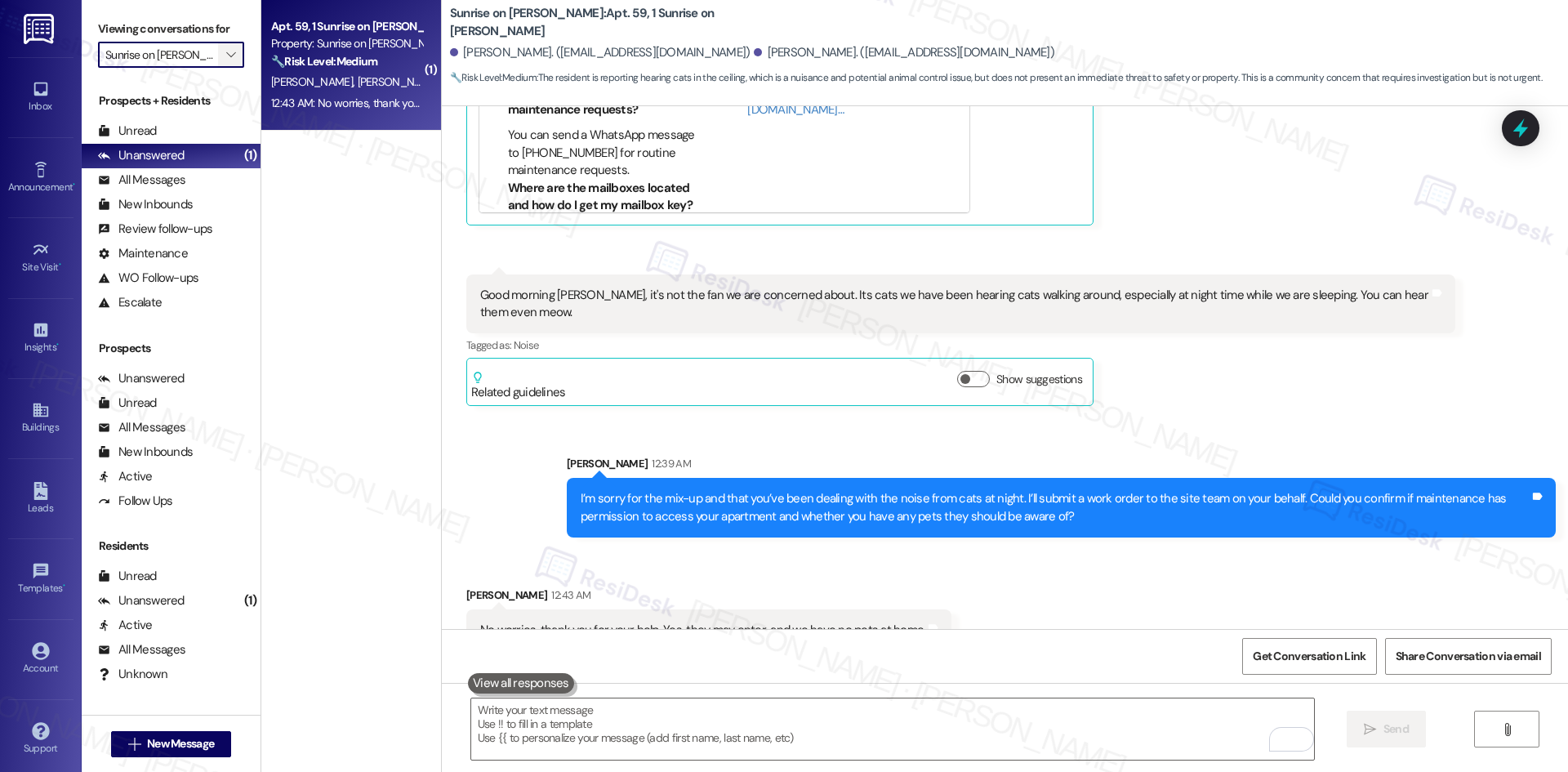
click at [227, 50] on icon "" at bounding box center [231, 55] width 9 height 13
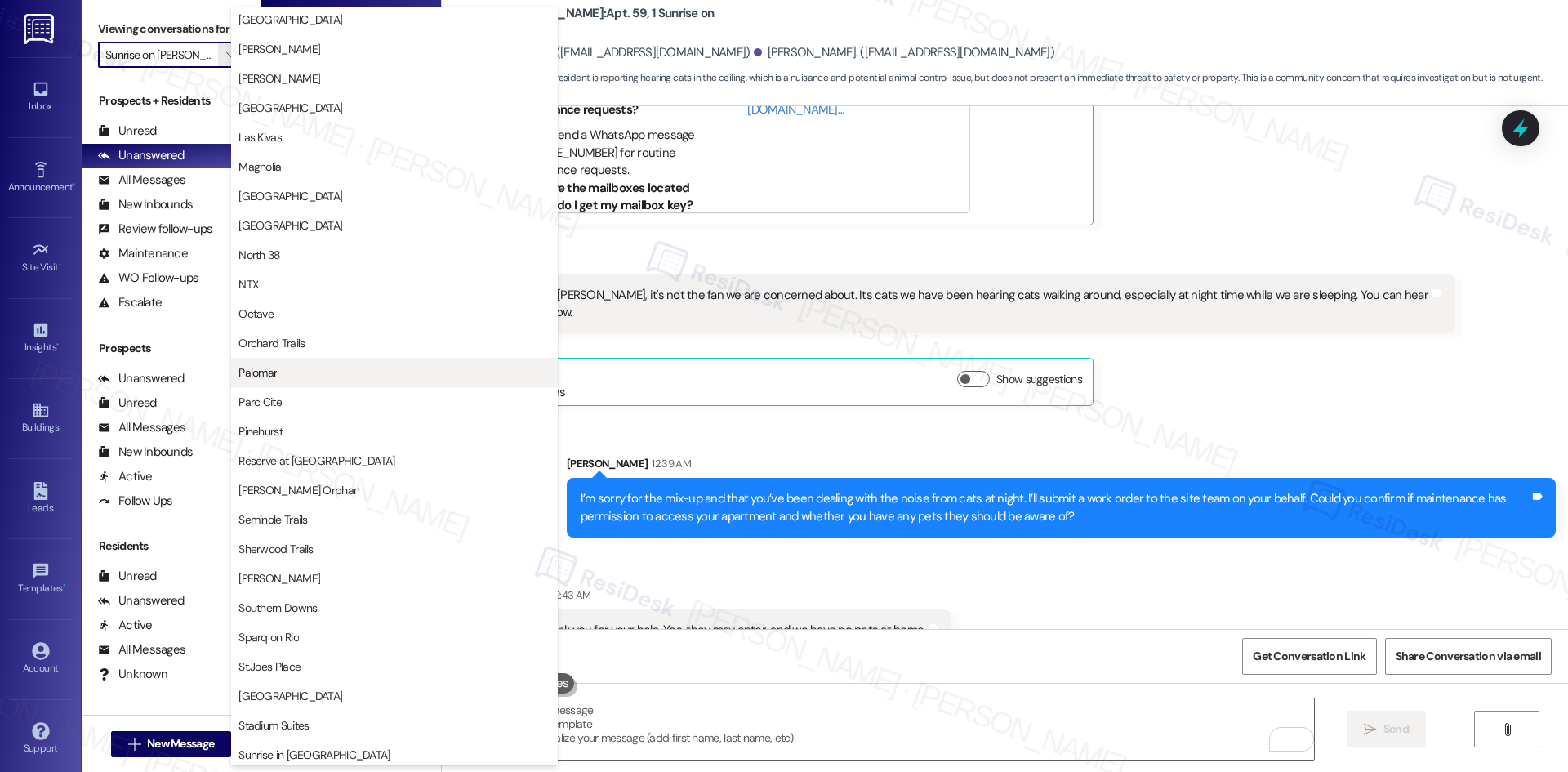
scroll to position [648, 0]
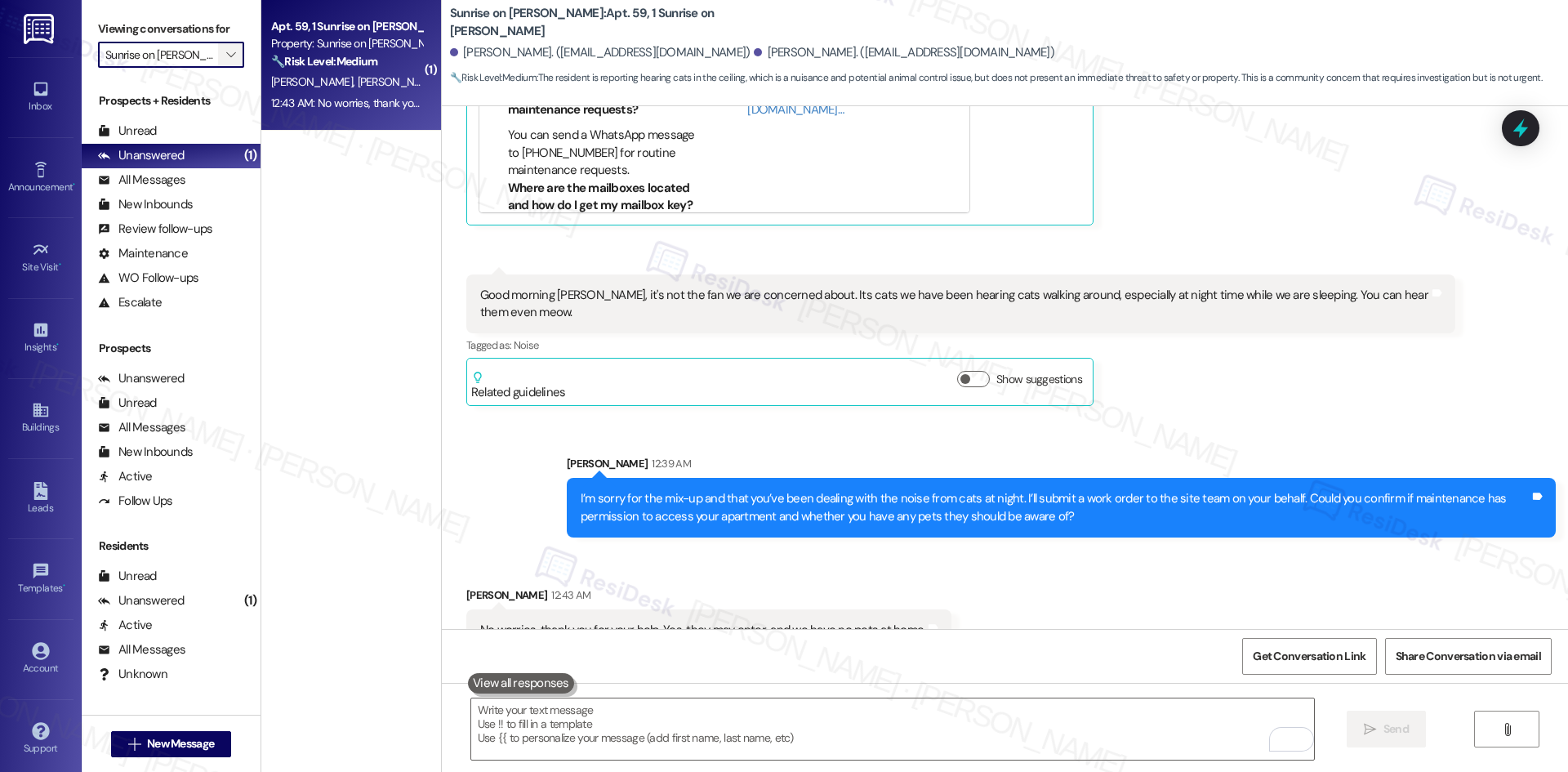
click at [227, 56] on icon "" at bounding box center [231, 55] width 9 height 13
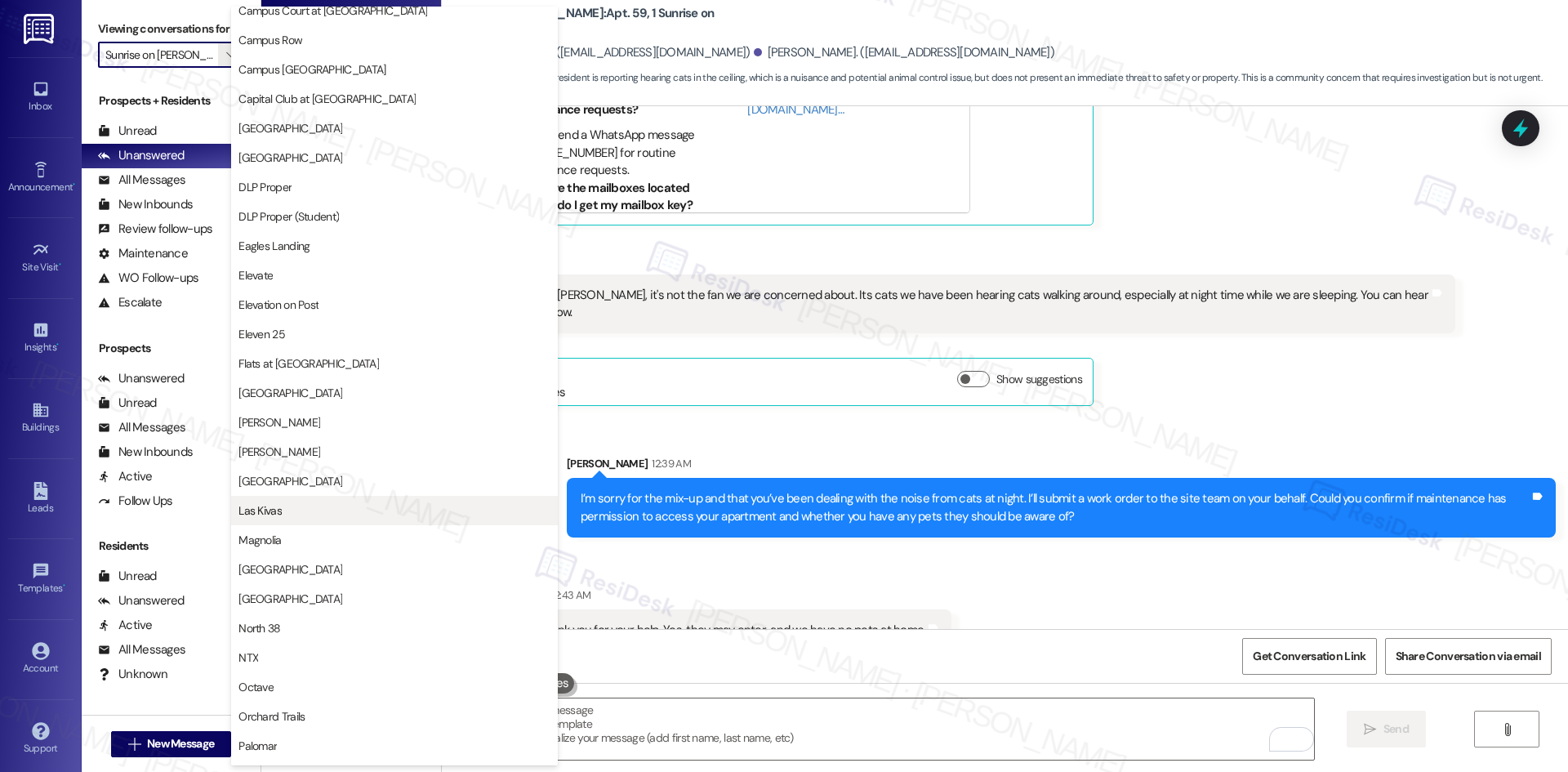
scroll to position [240, 0]
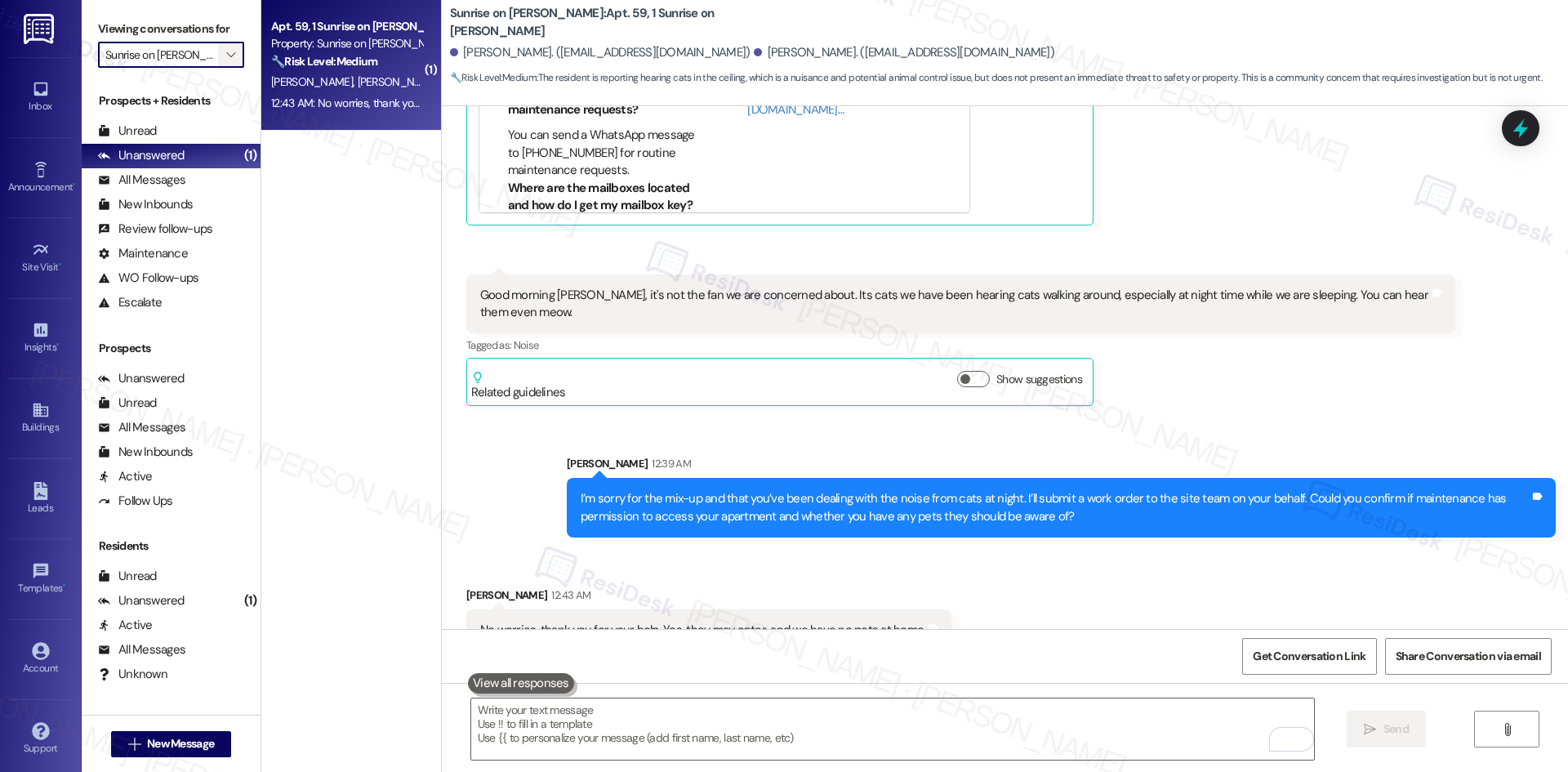
click at [227, 50] on icon "" at bounding box center [231, 55] width 9 height 13
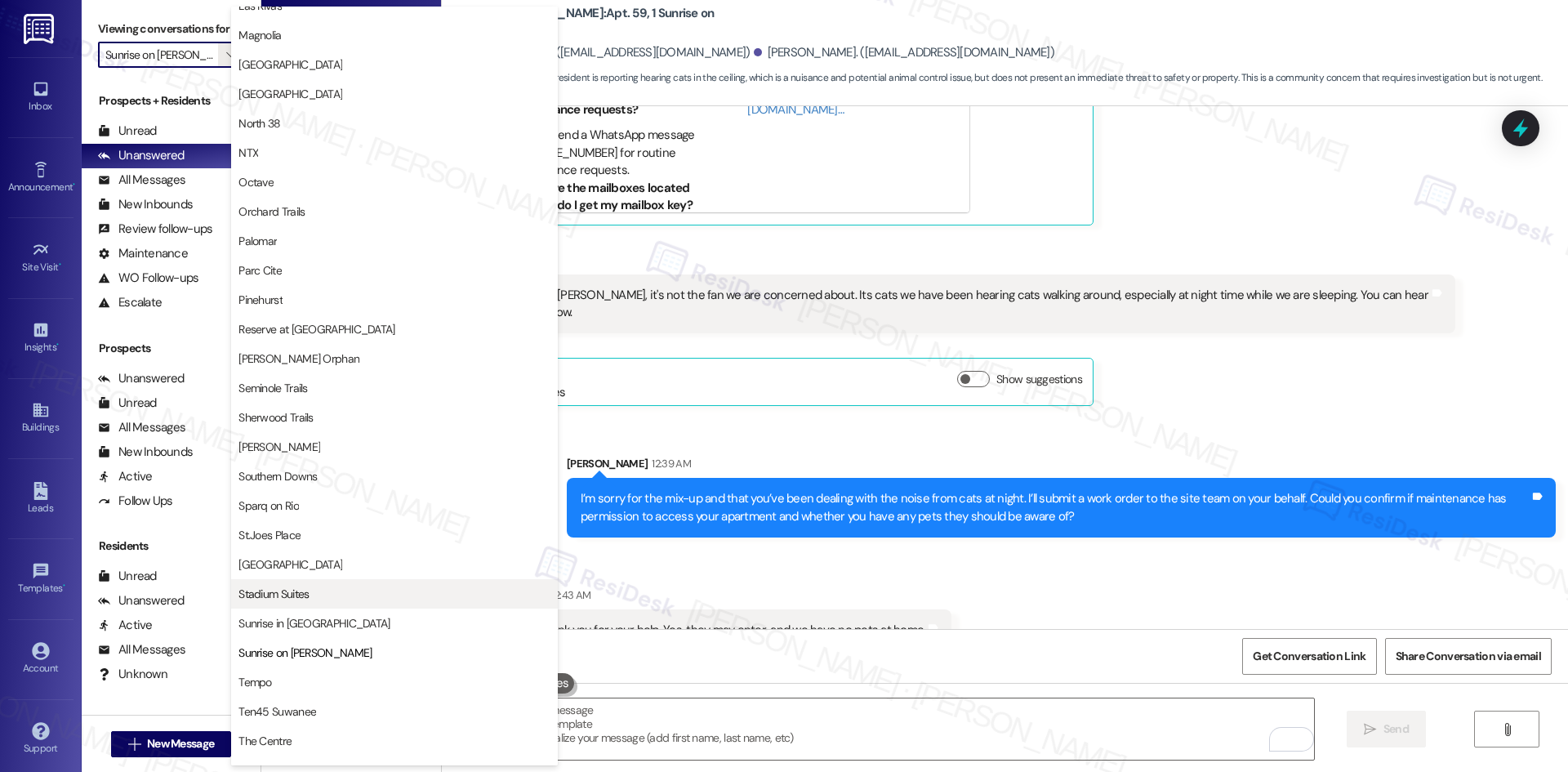
scroll to position [730, 0]
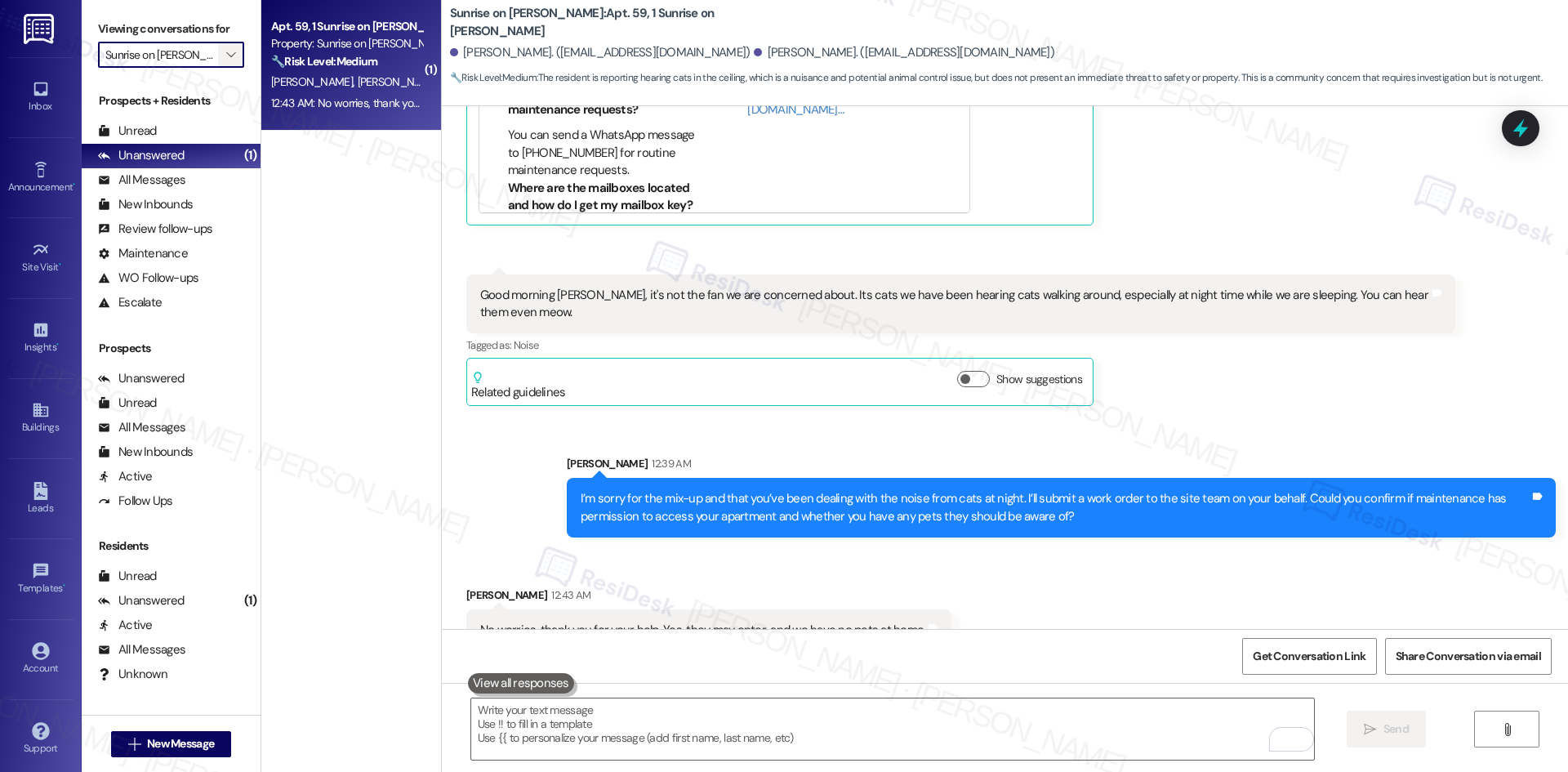
click at [223, 51] on span "" at bounding box center [230, 54] width 15 height 26
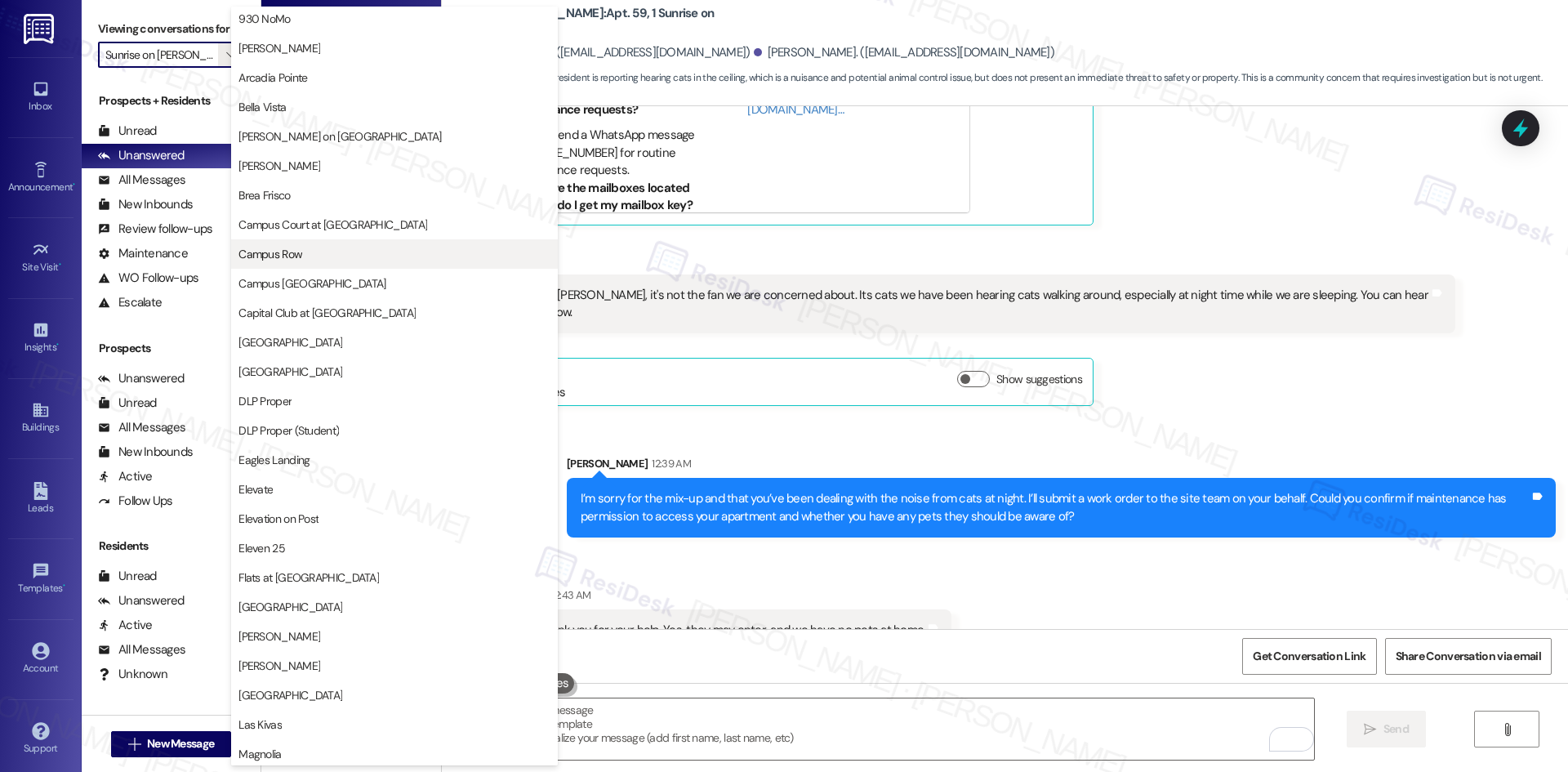
scroll to position [0, 0]
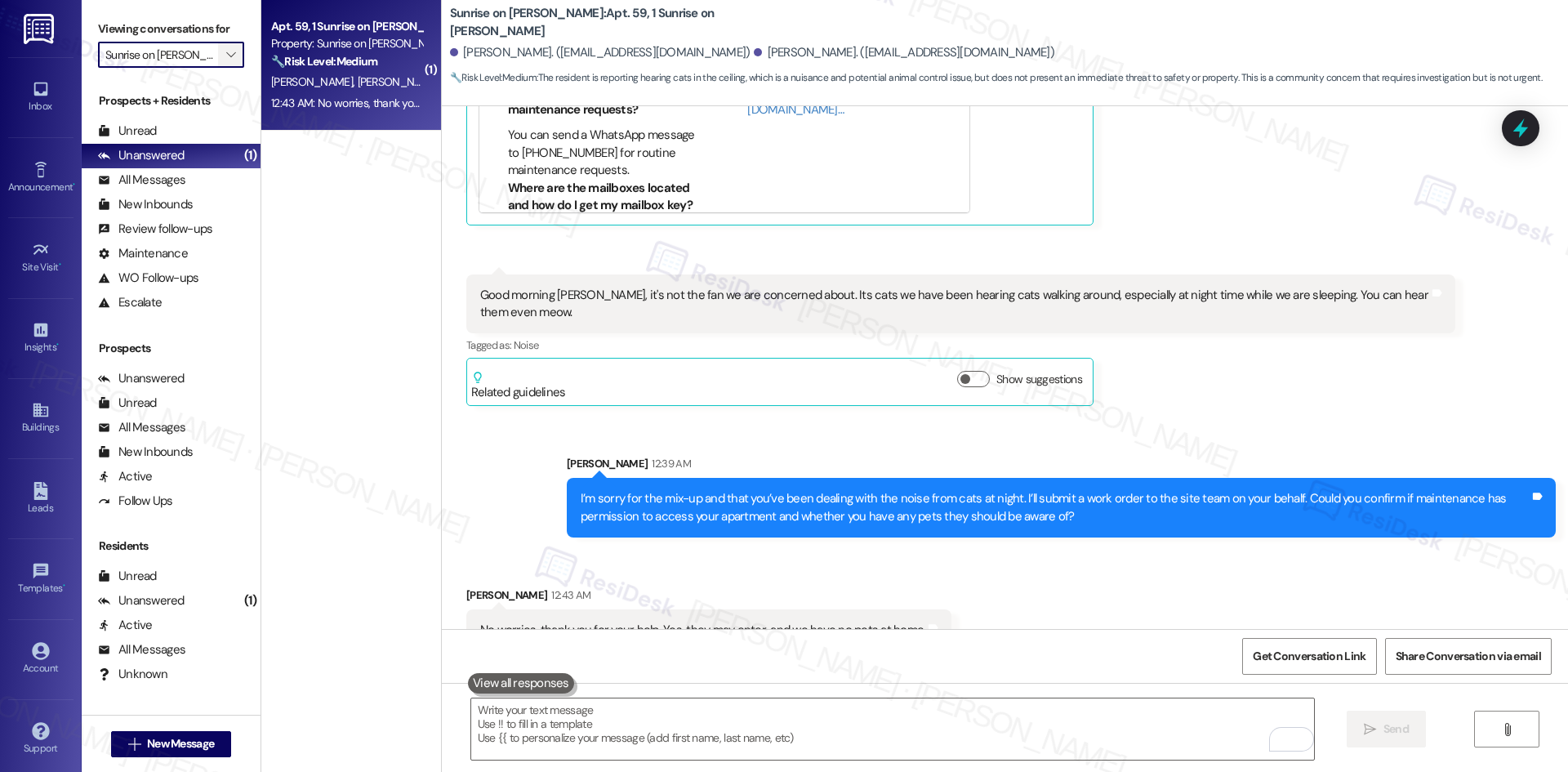
click at [211, 67] on div "Viewing conversations for Sunrise on [PERSON_NAME] " at bounding box center [171, 42] width 179 height 84
click at [223, 58] on span "" at bounding box center [230, 54] width 15 height 26
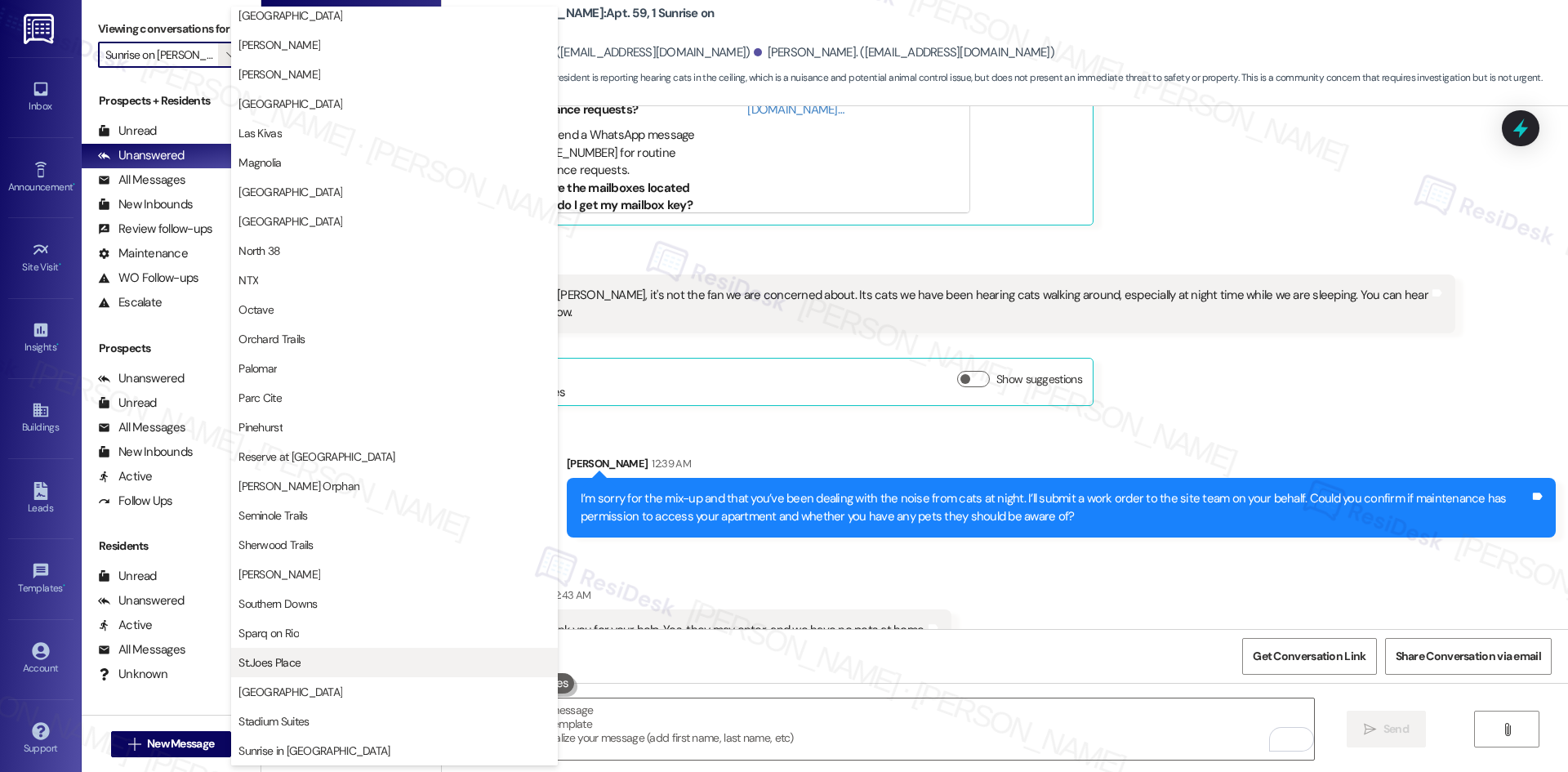
scroll to position [648, 0]
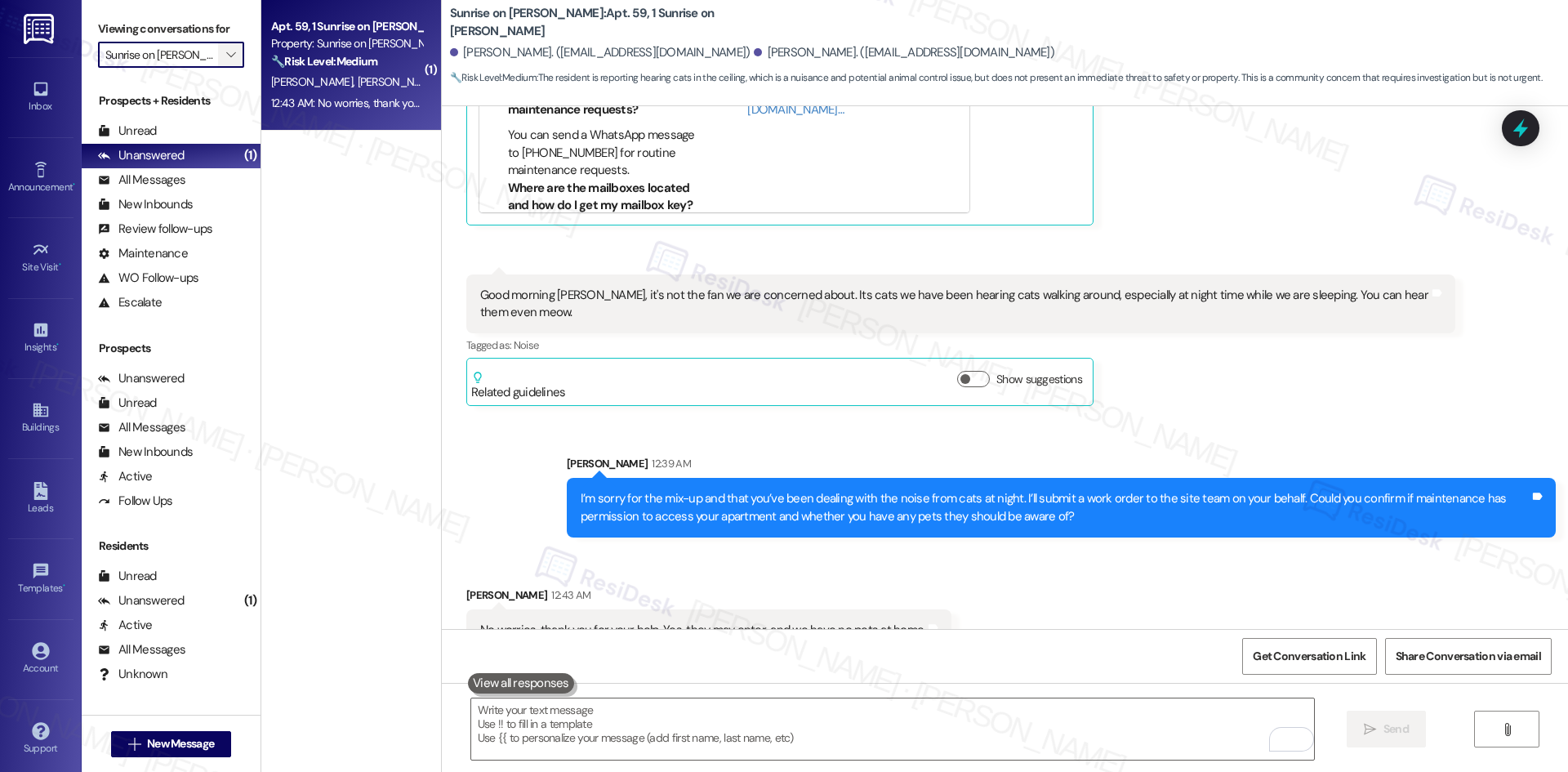
click at [223, 56] on span "" at bounding box center [230, 54] width 15 height 26
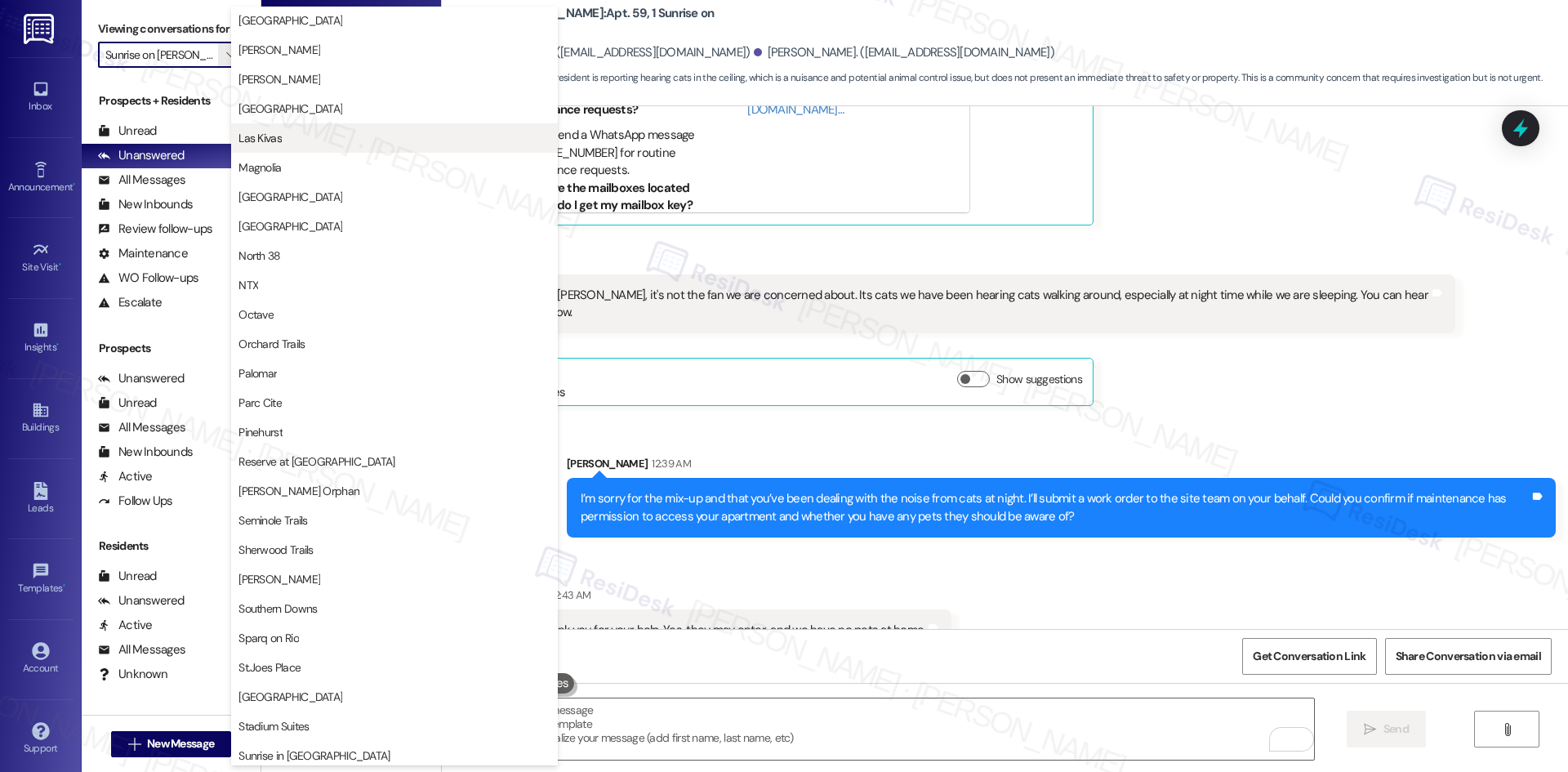
click at [301, 142] on span "Las Kivas" at bounding box center [394, 138] width 312 height 16
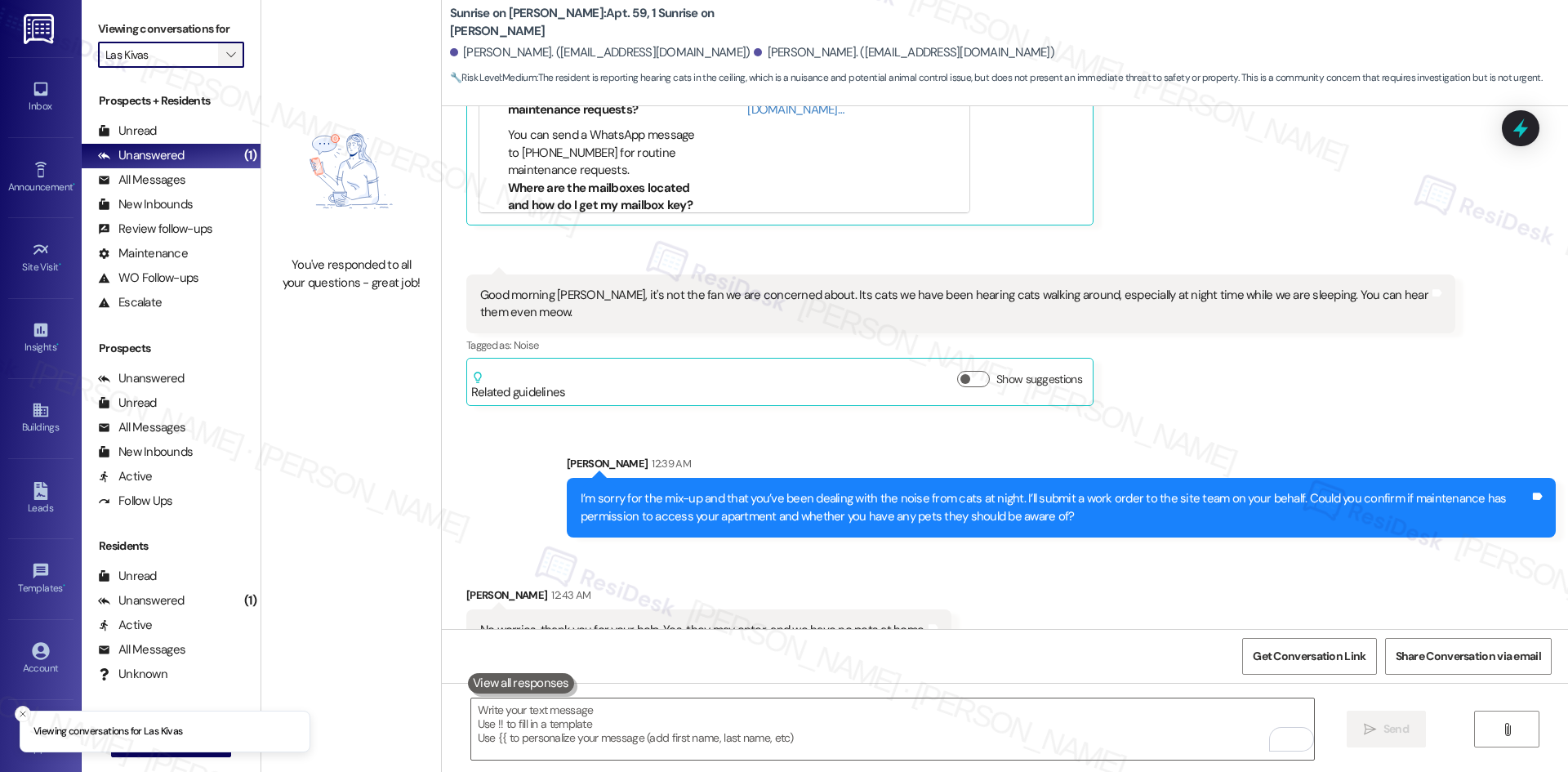
click at [227, 54] on icon "" at bounding box center [231, 55] width 9 height 13
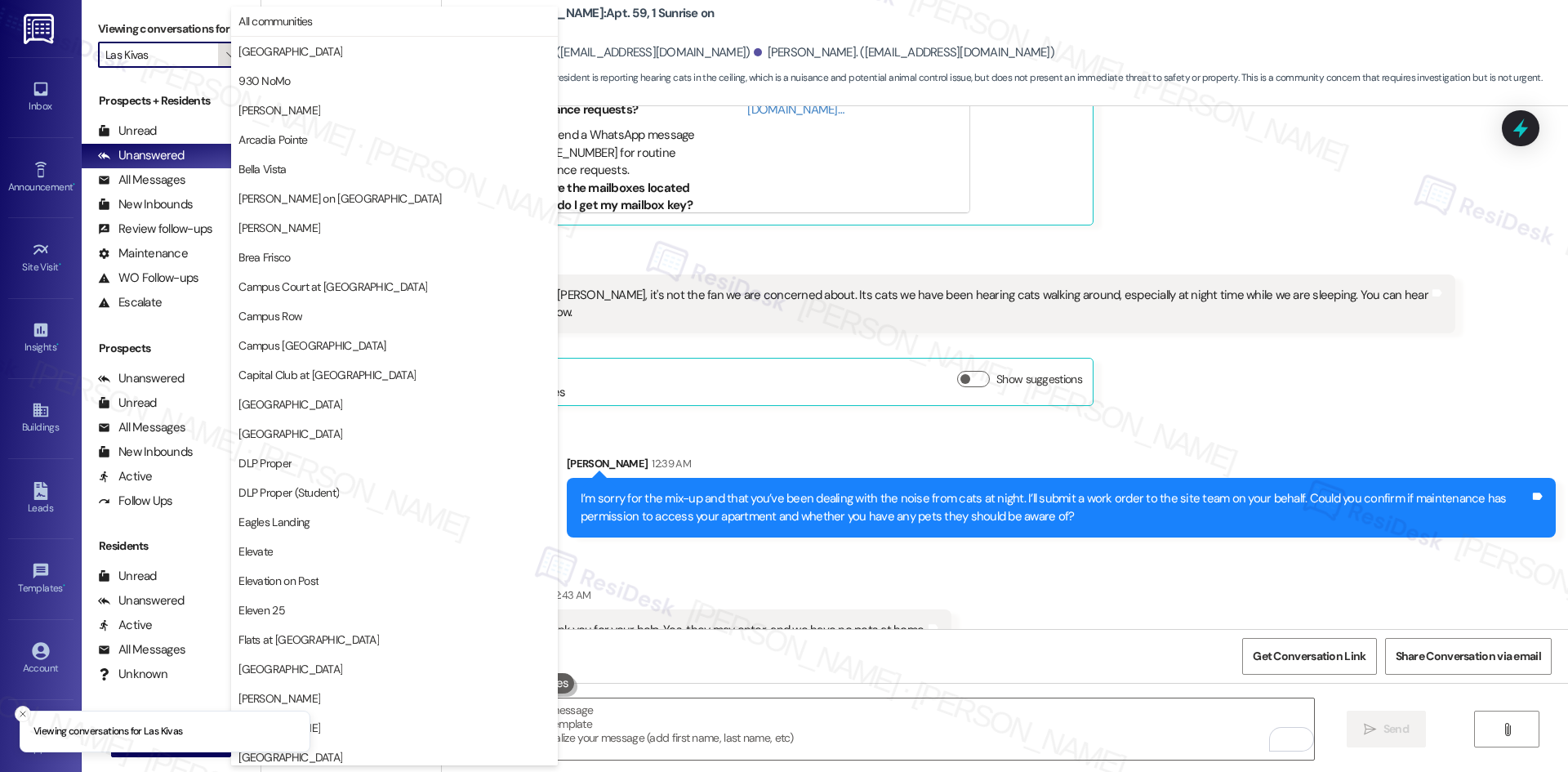
scroll to position [559, 0]
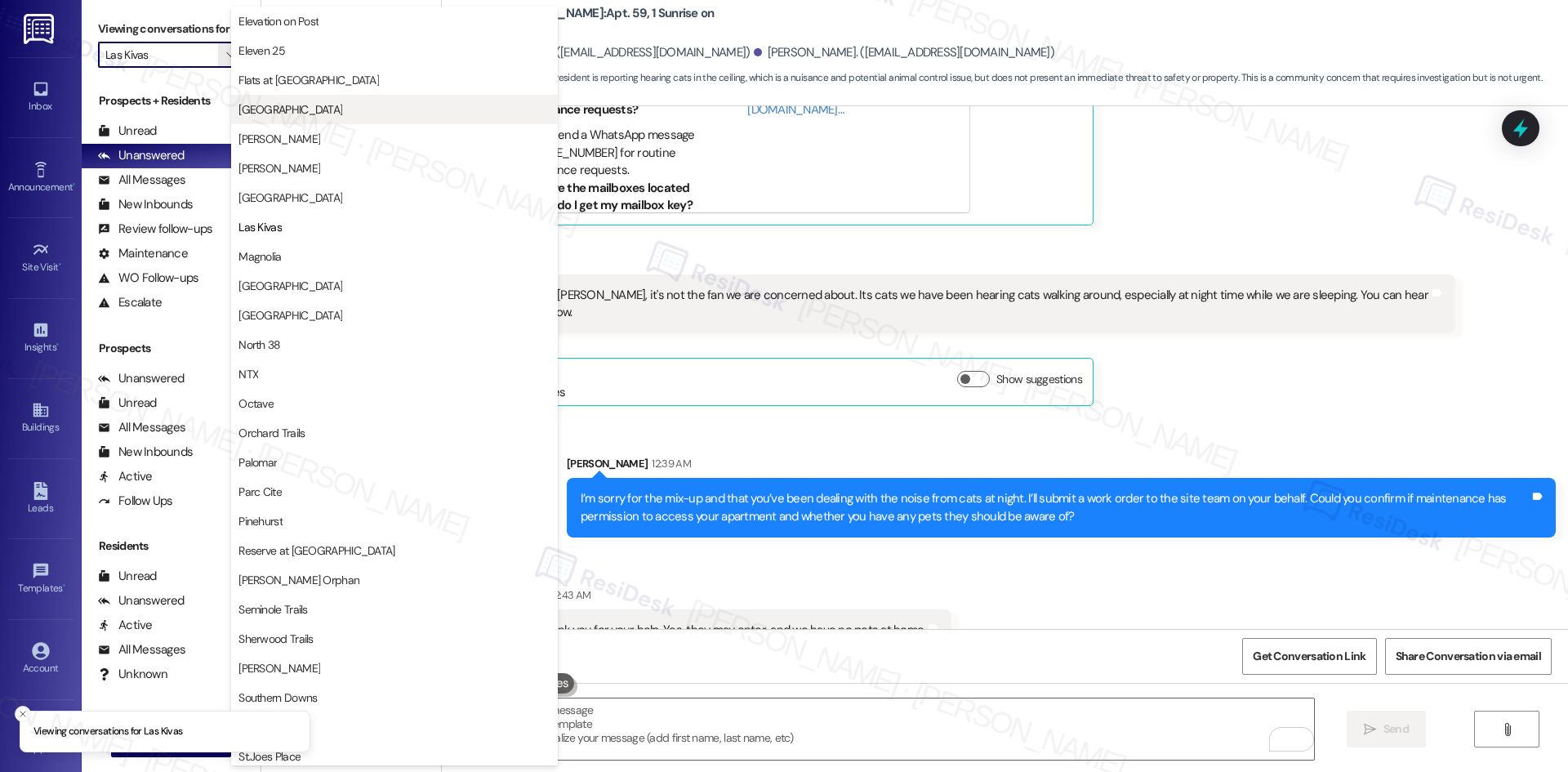
click at [325, 118] on button "Georgetown Oaks" at bounding box center [394, 109] width 326 height 30
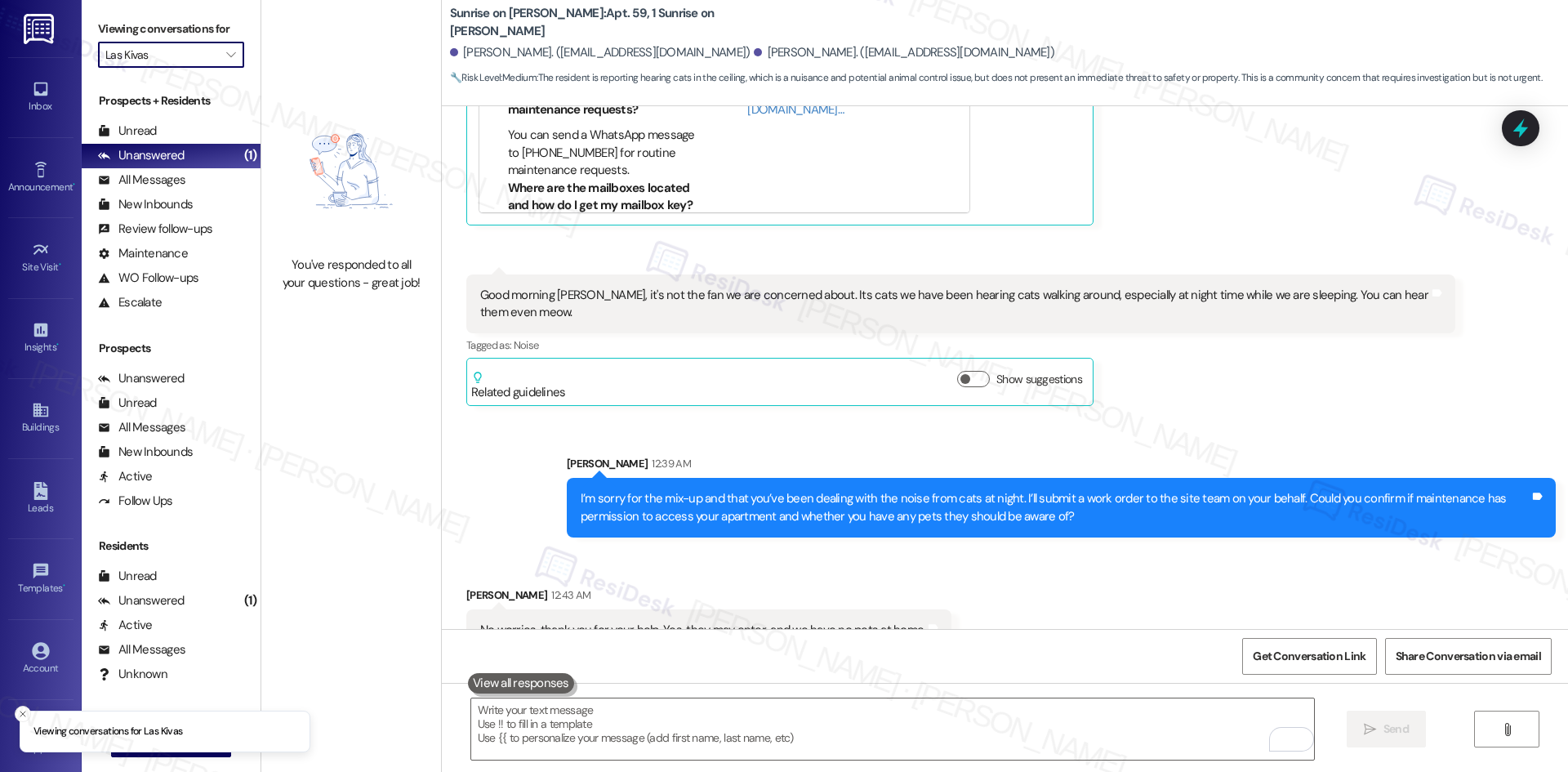
type input "Georgetown Oaks"
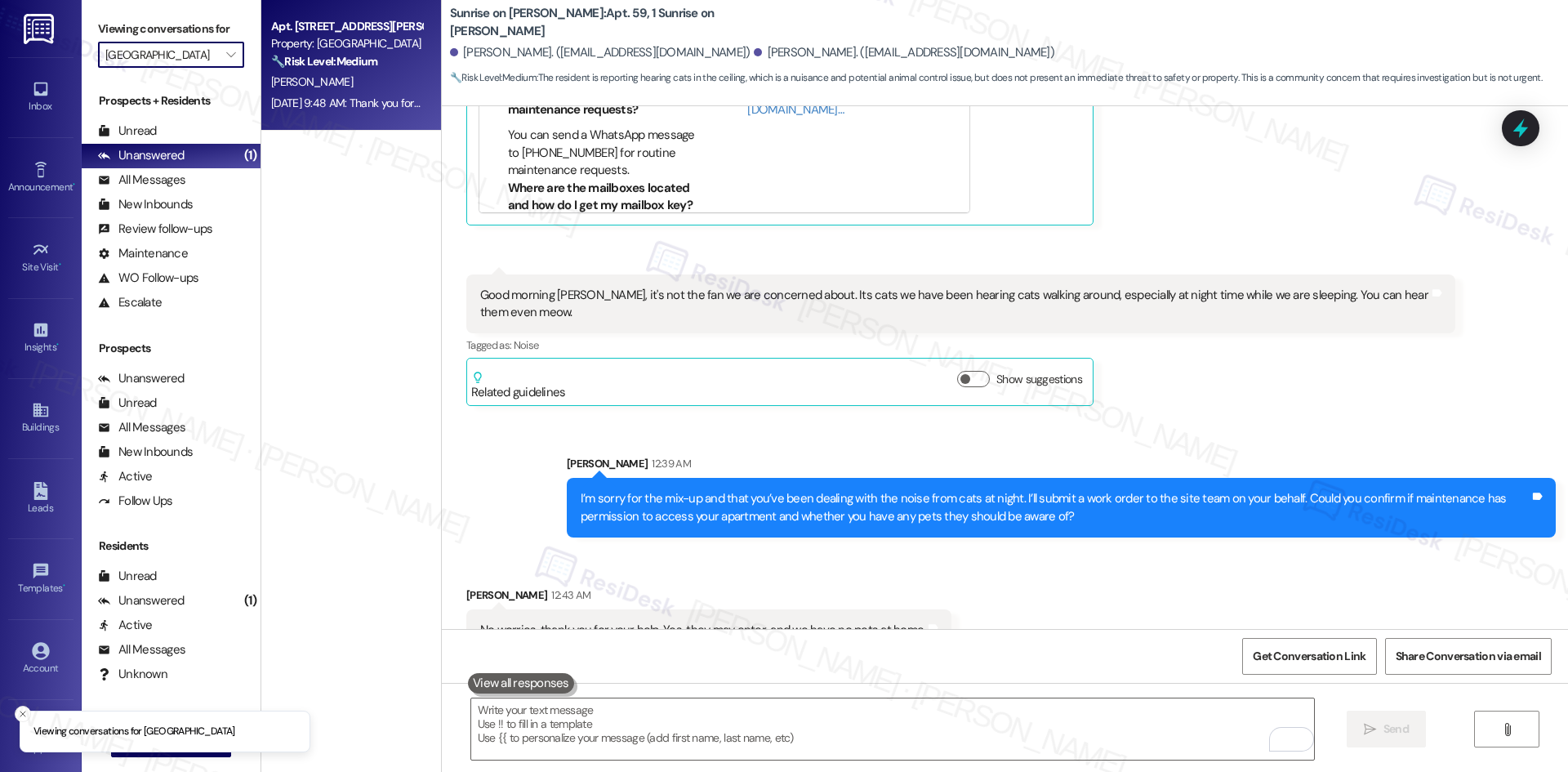
click at [352, 93] on div "Aug 23, 2025 at 9:48 AM: Thank you for your message. Our offices are currently …" at bounding box center [347, 103] width 155 height 21
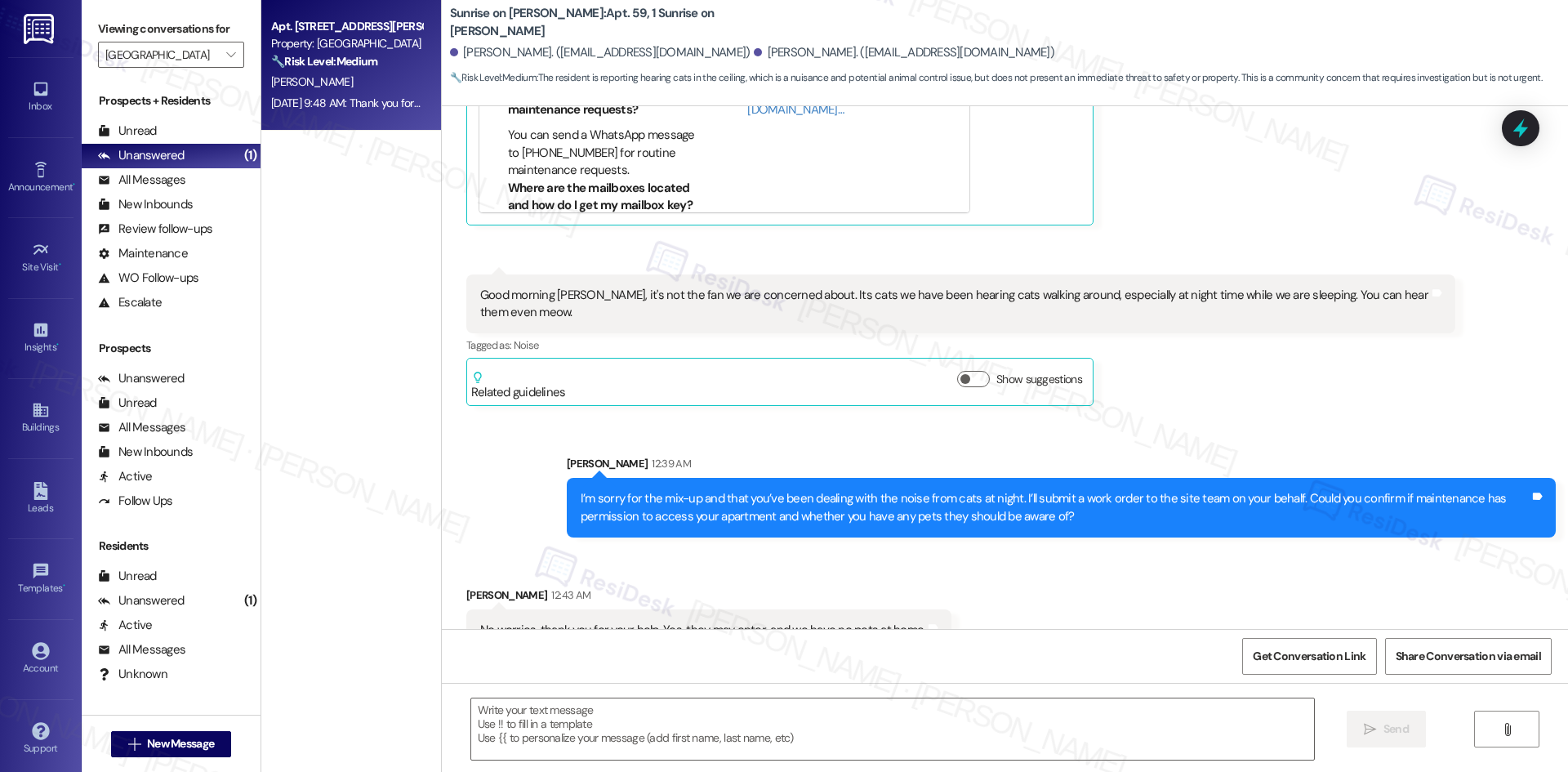
type textarea "Fetching suggested responses. Please feel free to read through the conversation…"
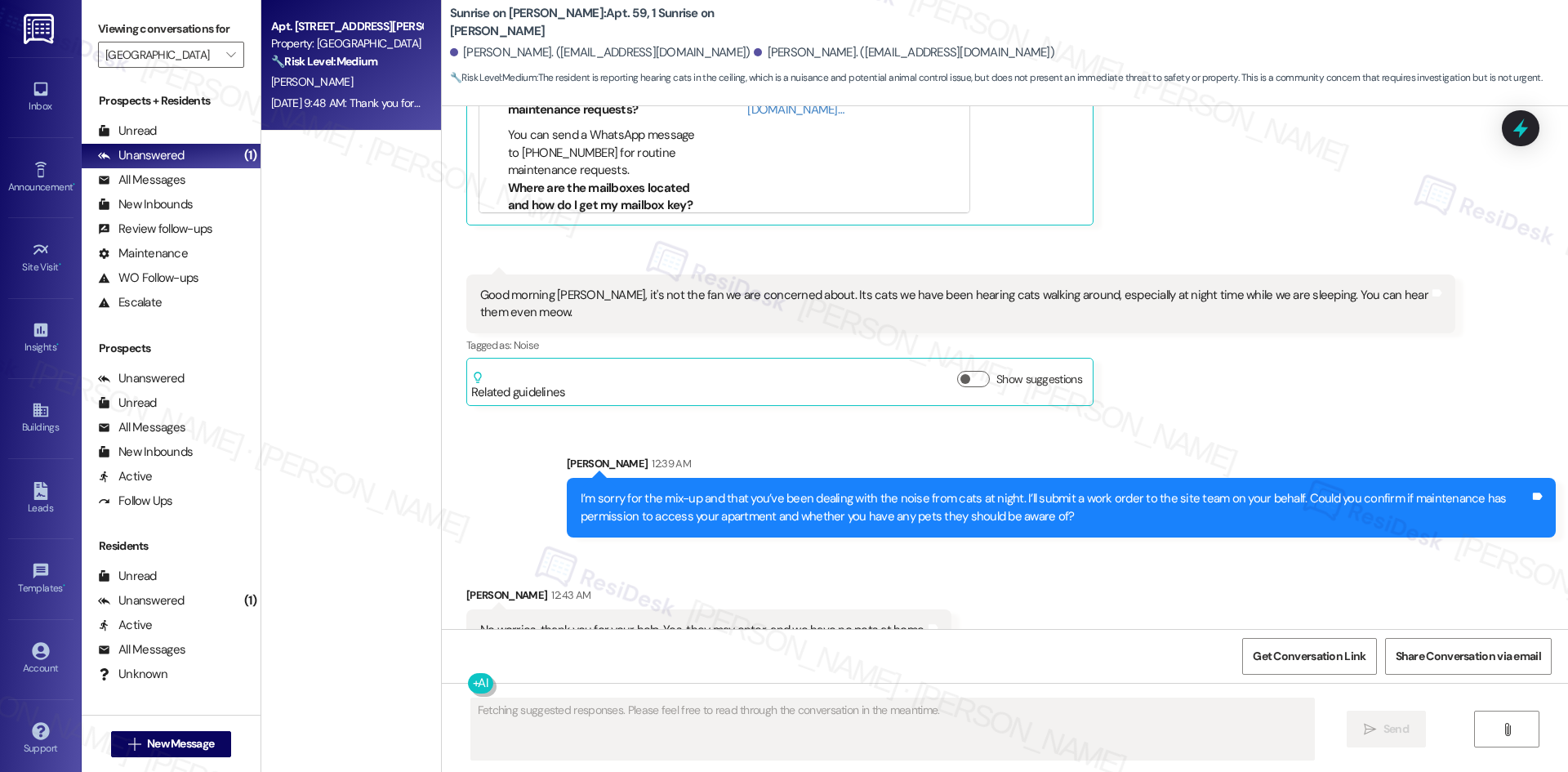
scroll to position [1868, 0]
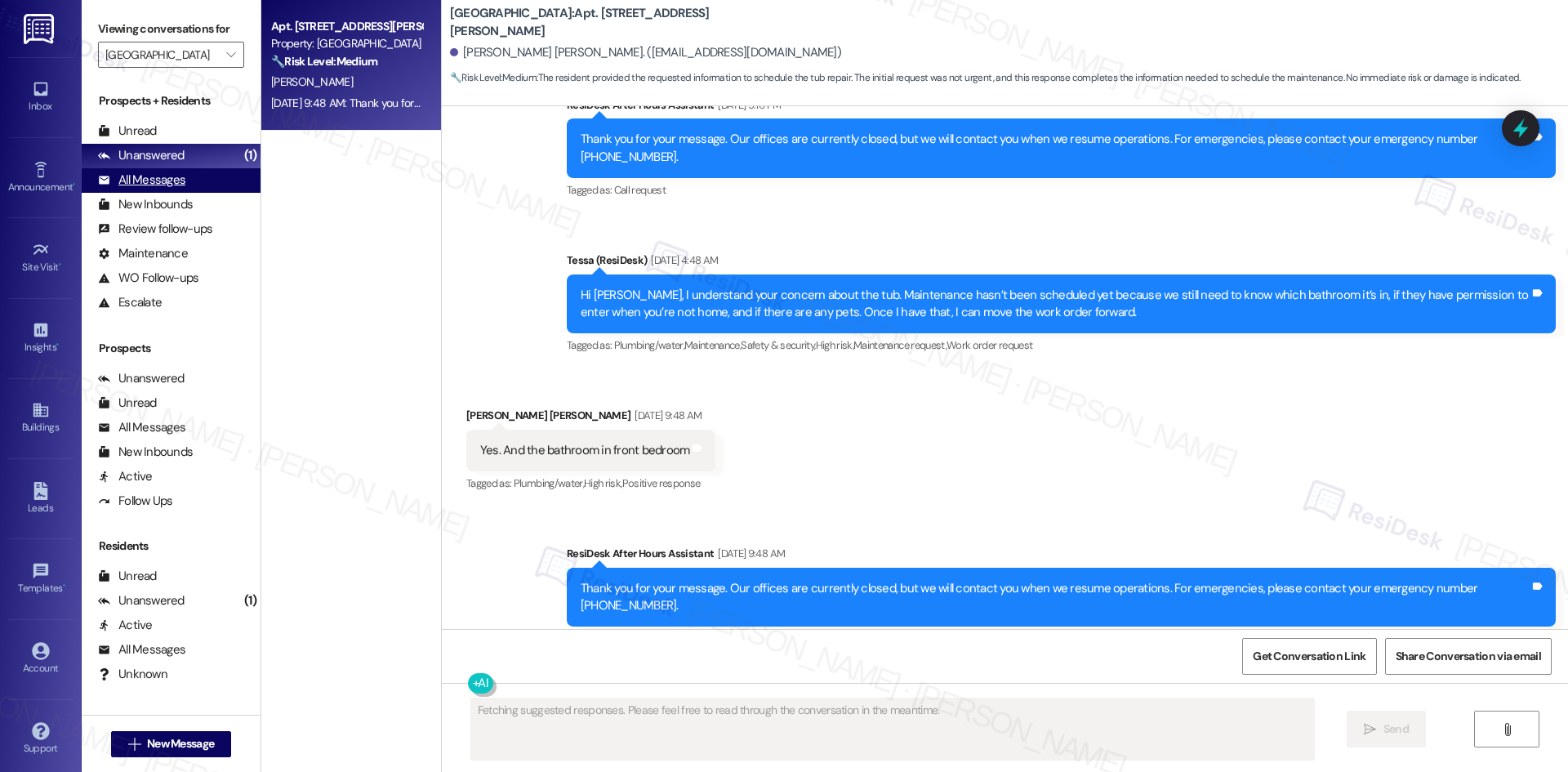
click at [176, 190] on div "All Messages (undefined)" at bounding box center [171, 180] width 179 height 24
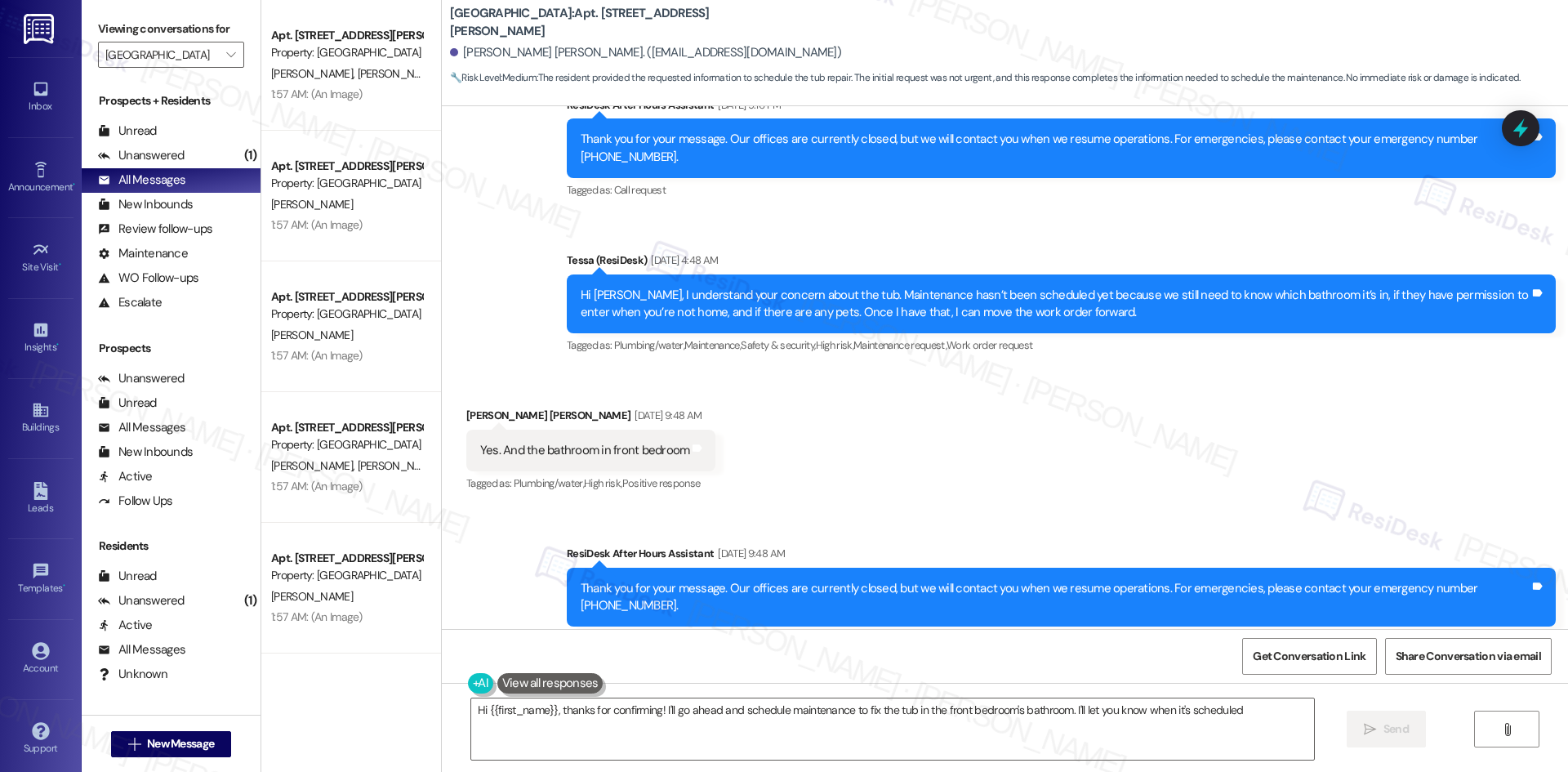
type textarea "Hi {{first_name}}, thanks for confirming! I'll go ahead and schedule maintenanc…"
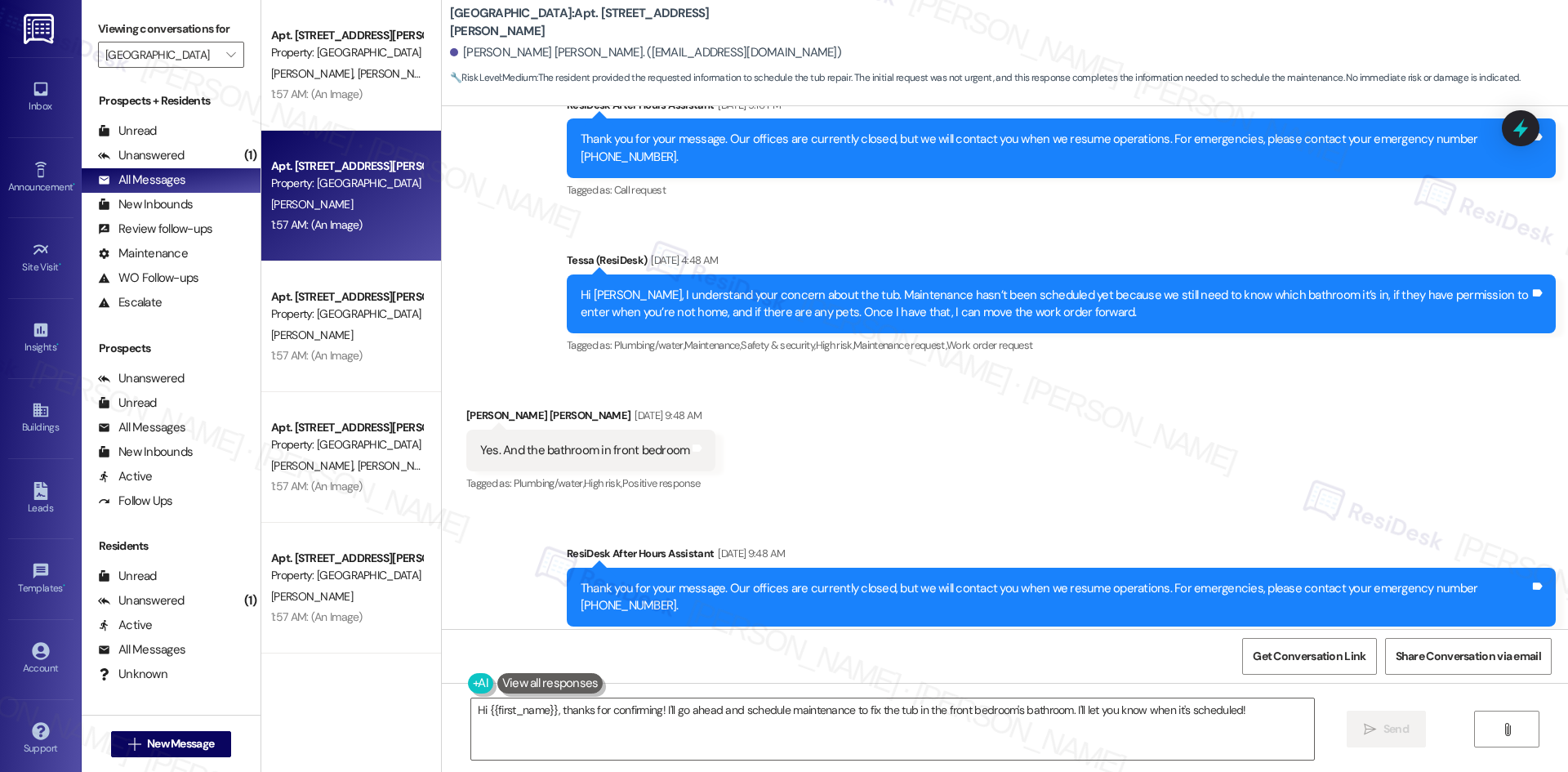
click at [343, 209] on div "L. Chisholm" at bounding box center [347, 204] width 155 height 21
type textarea "Fetching suggested responses. Please feel free to read through the conversation…"
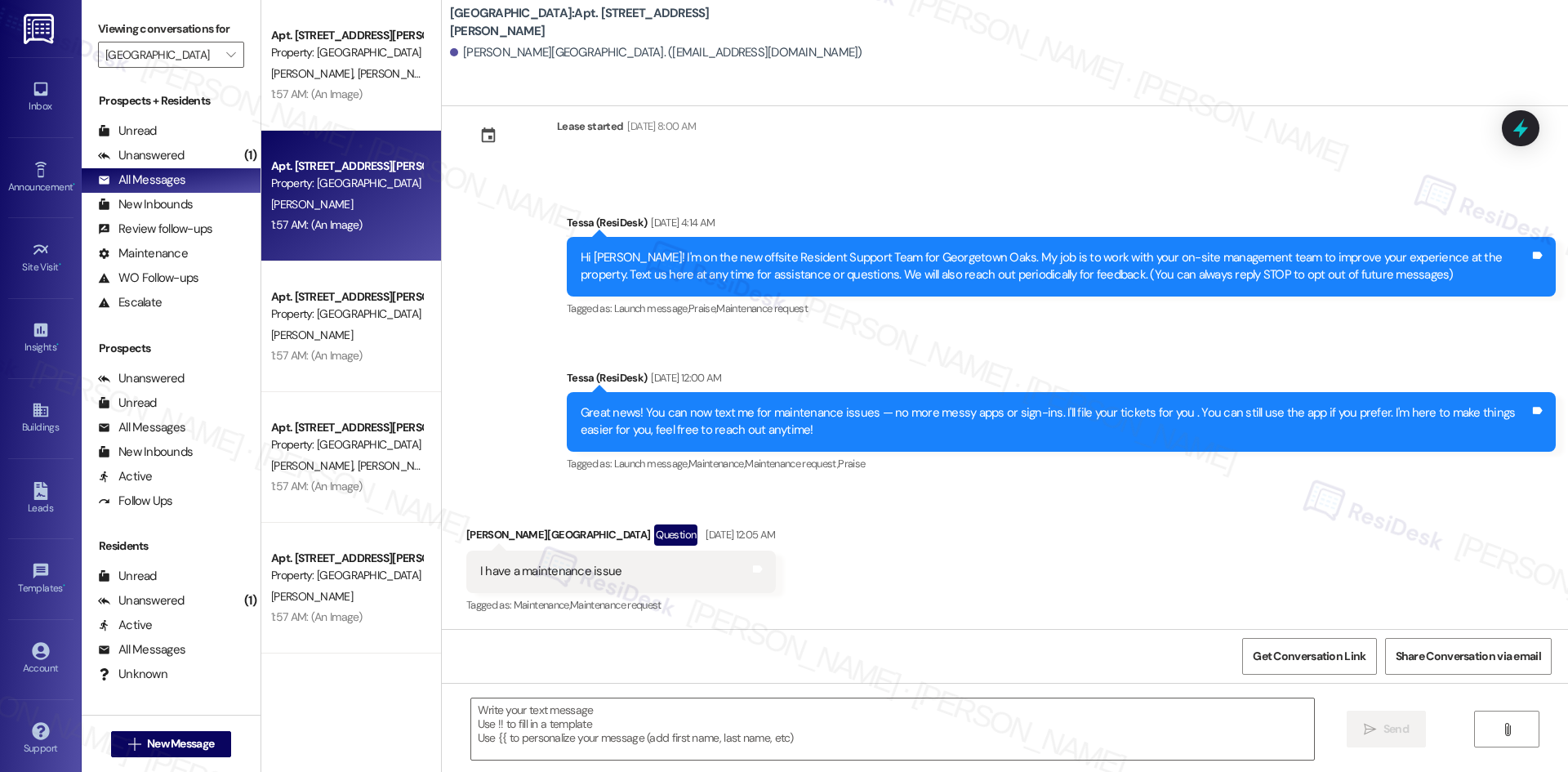
type textarea "Fetching suggested responses. Please feel free to read through the conversation…"
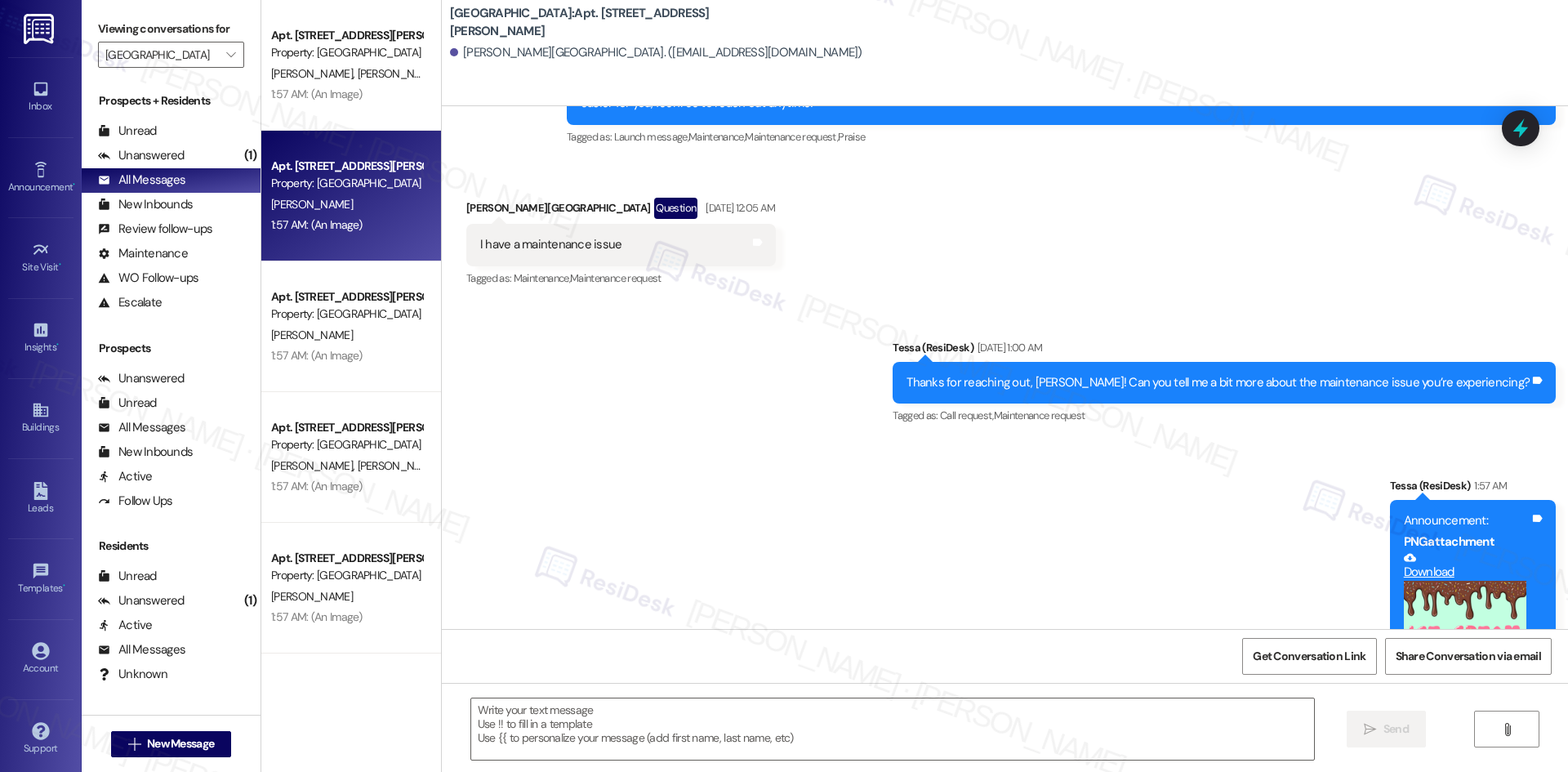
scroll to position [546, 0]
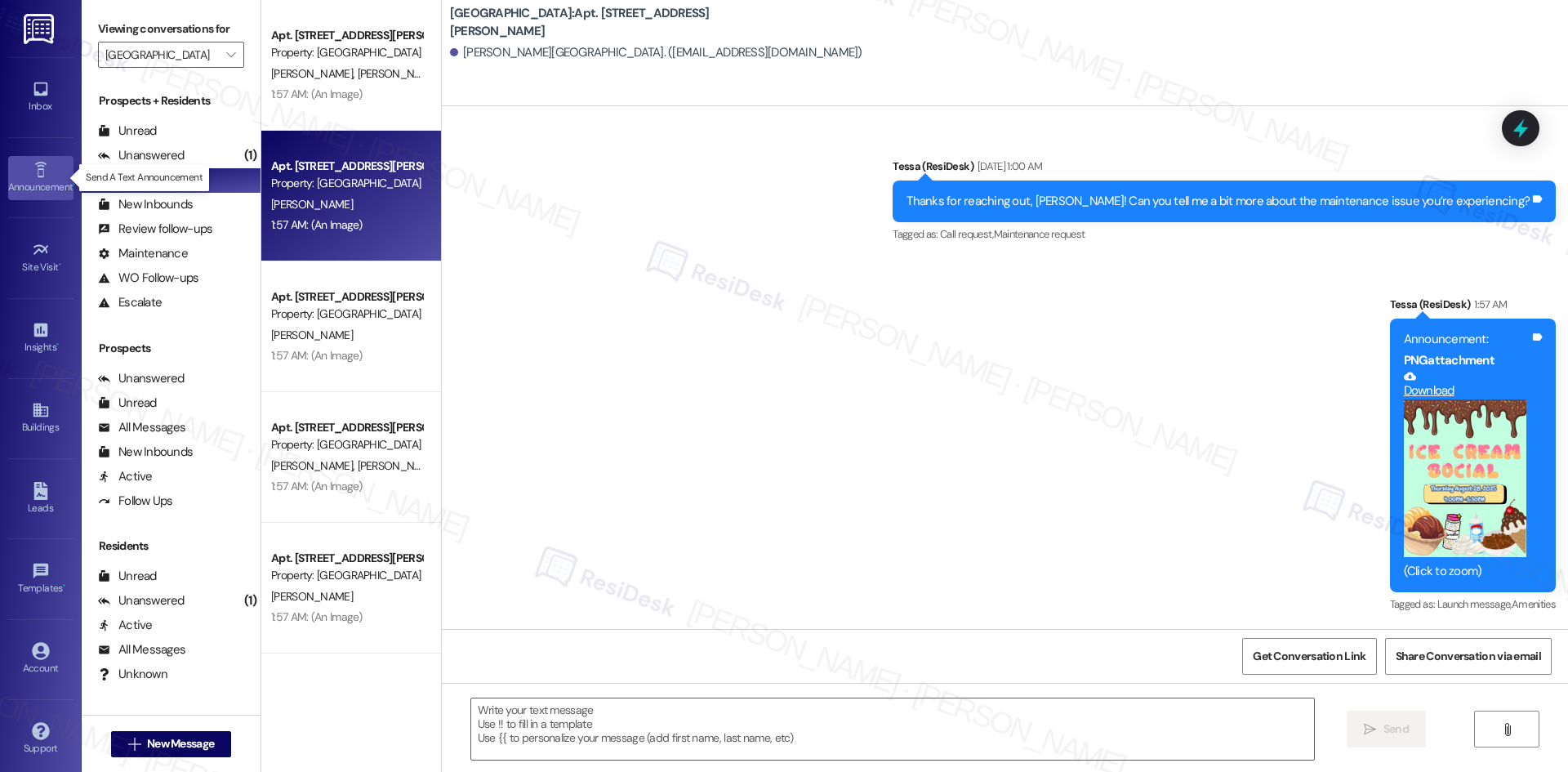
click at [40, 179] on div "Announcement •" at bounding box center [40, 187] width 82 height 16
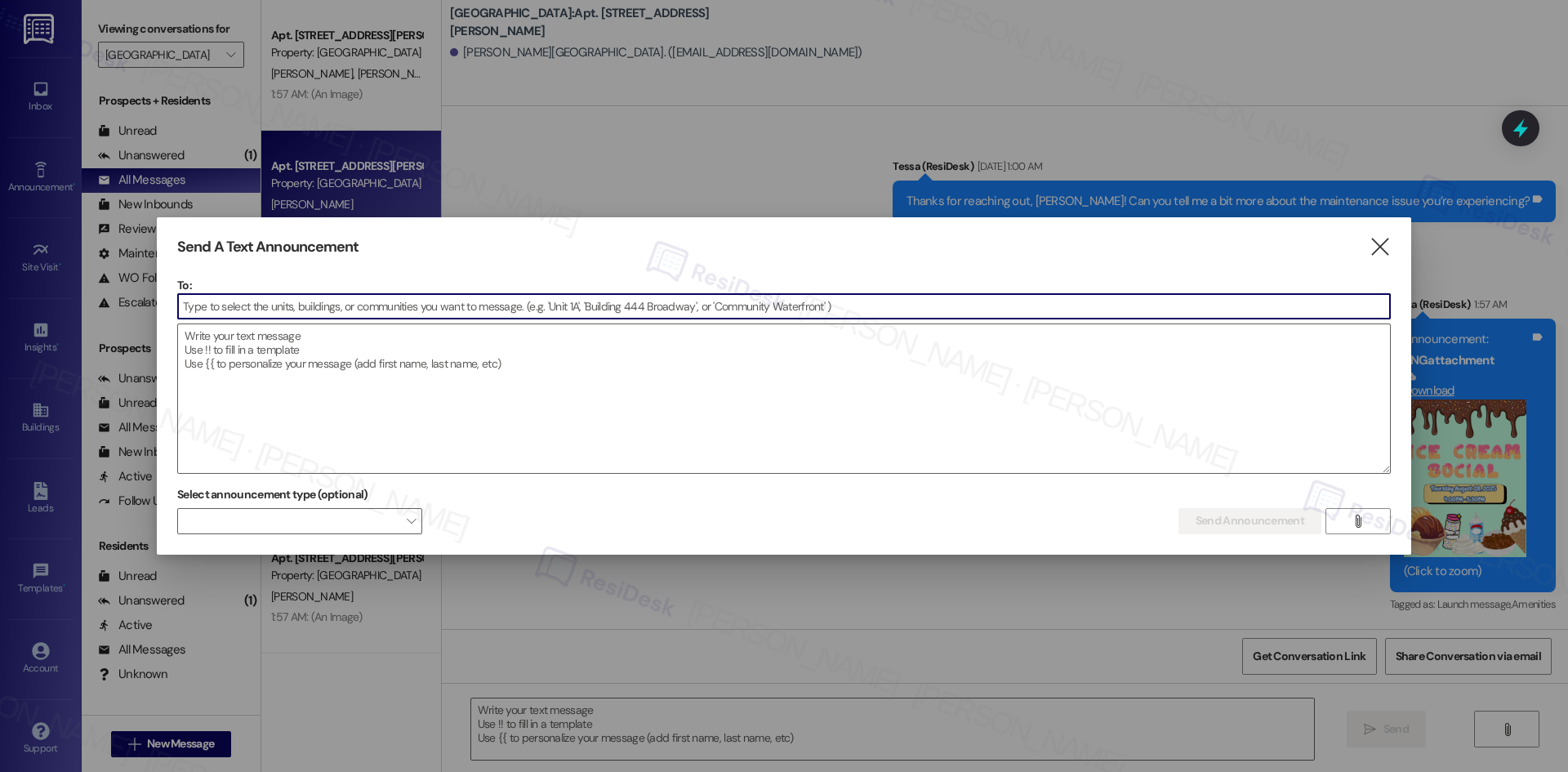
click at [230, 311] on input at bounding box center [784, 306] width 1212 height 24
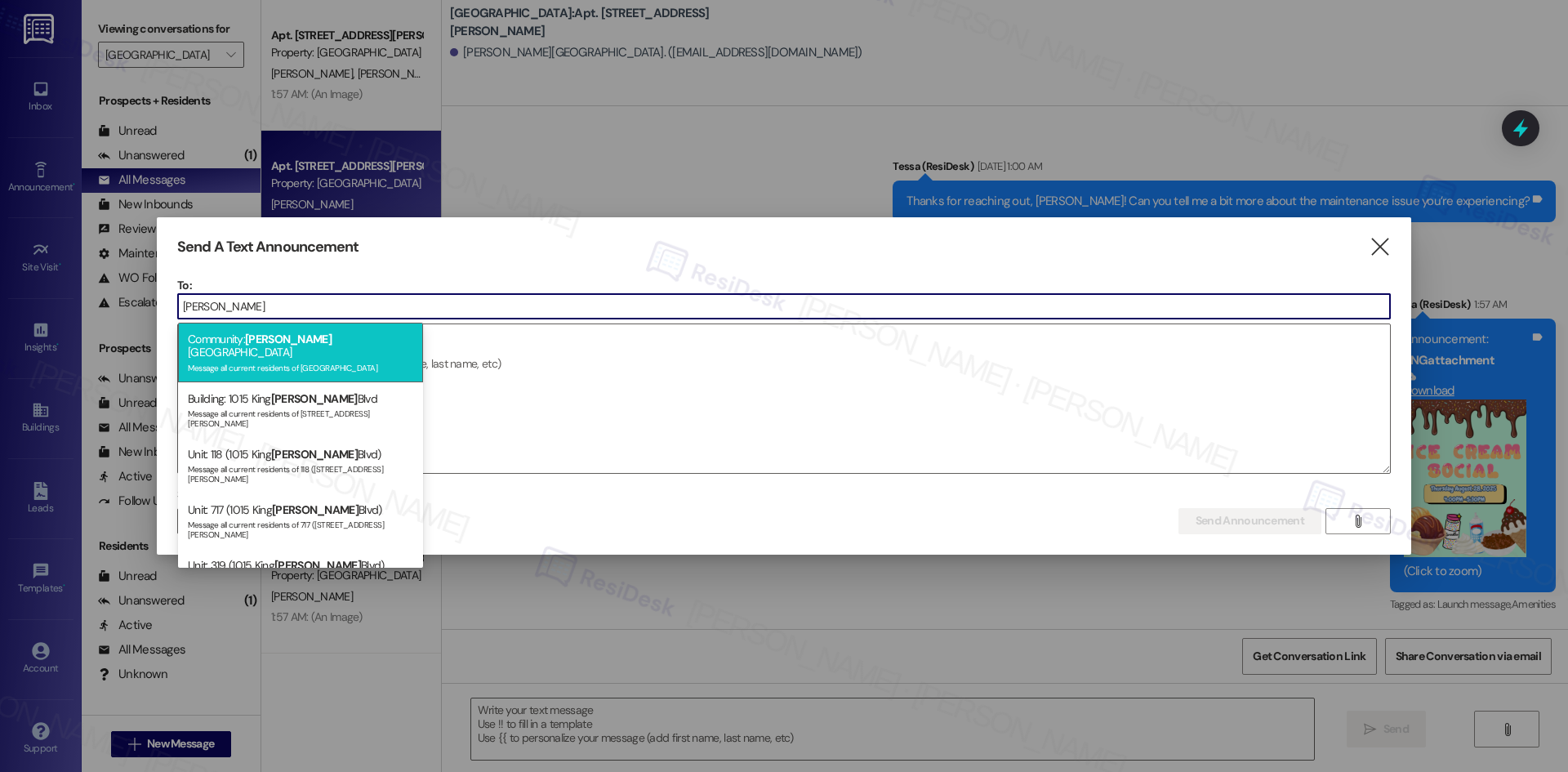
type input "george"
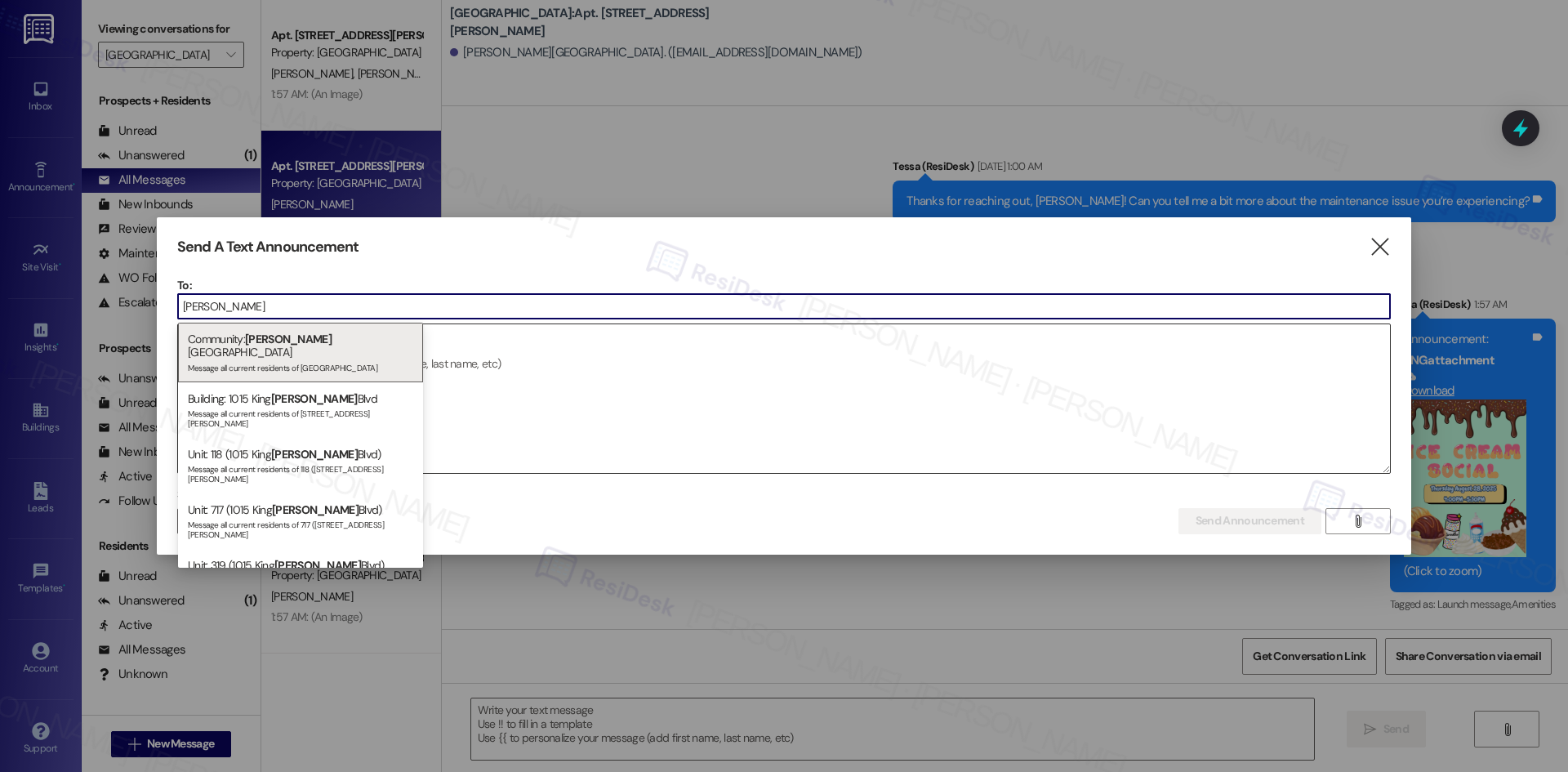
click at [319, 336] on div "Community: George town Oaks Message all current residents of Georgetown Oaks" at bounding box center [300, 352] width 245 height 59
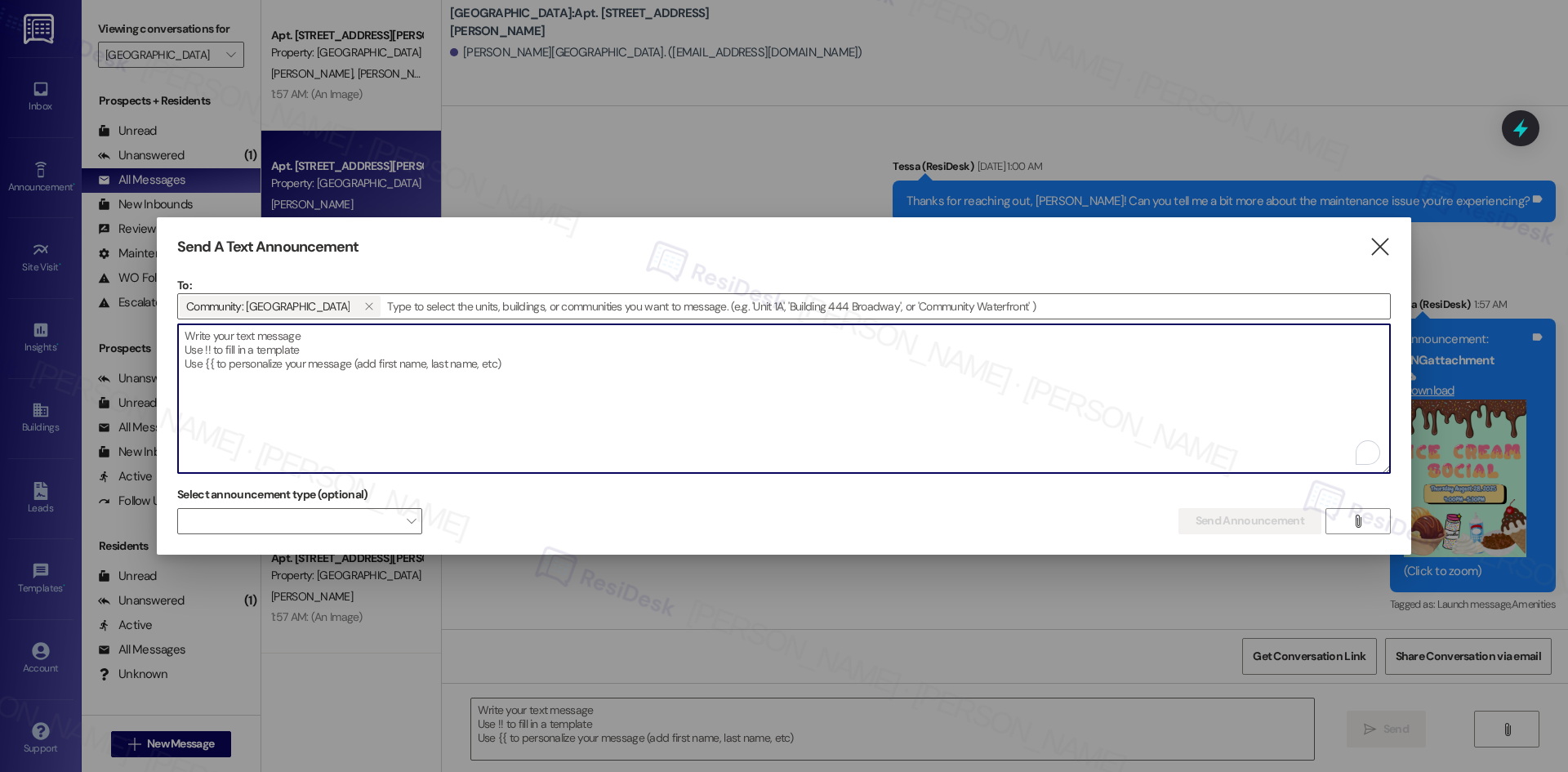
click at [325, 352] on textarea "To enrich screen reader interactions, please activate Accessibility in Grammarl…" at bounding box center [784, 398] width 1212 height 148
click at [331, 359] on textarea "To enrich screen reader interactions, please activate Accessibility in Grammarl…" at bounding box center [784, 398] width 1212 height 148
click at [325, 358] on textarea "To enrich screen reader interactions, please activate Accessibility in Grammarl…" at bounding box center [784, 398] width 1212 height 148
paste textarea "Hi {{first_name}}, :icecream: Join us for our Ice Cream Social on Thursday, Aug…"
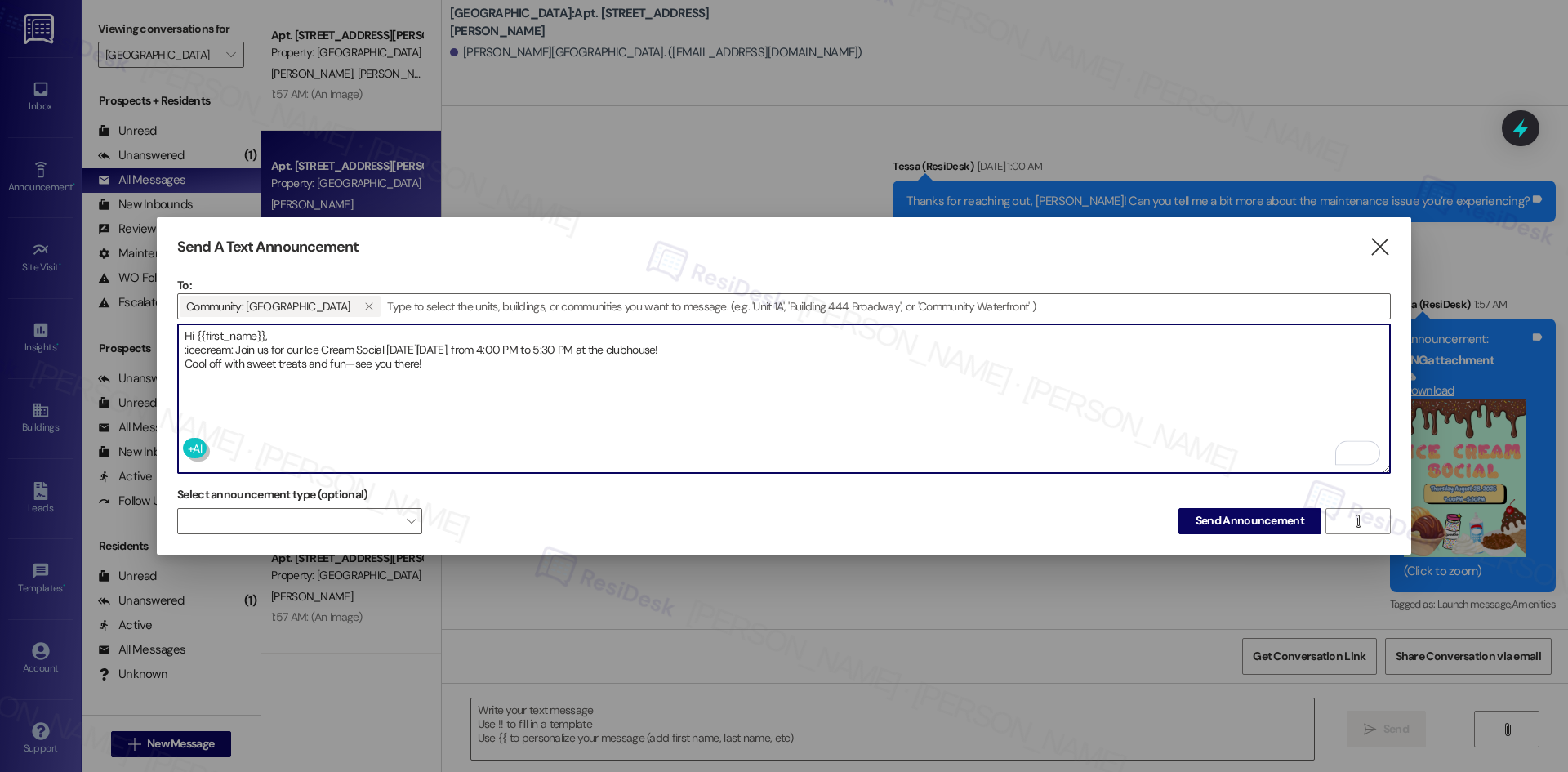
click at [238, 346] on textarea "Hi {{first_name}}, :icecream: Join us for our Ice Cream Social on Thursday, Aug…" at bounding box center [784, 398] width 1212 height 148
drag, startPoint x: 236, startPoint y: 344, endPoint x: 124, endPoint y: 344, distance: 112.0
click at [124, 344] on div "Send A Text Announcement  To: Community: Georgetown Oaks   Drop image file h…" at bounding box center [784, 386] width 1568 height 772
type textarea "Hi {{first_name}}, Join us for our Ice Cream Social on Thursday, August 28, fro…"
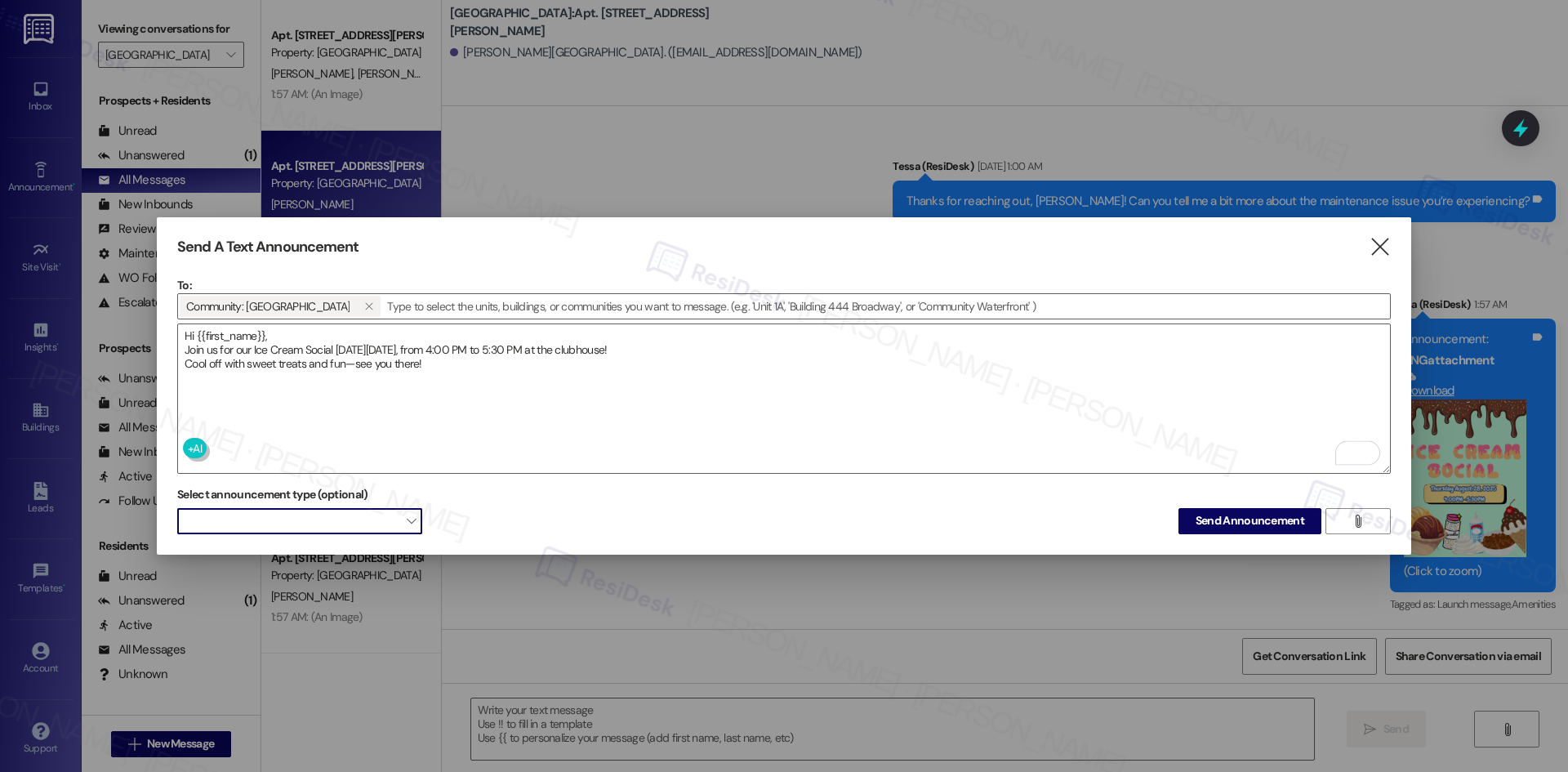
click at [323, 511] on span at bounding box center [299, 520] width 245 height 26
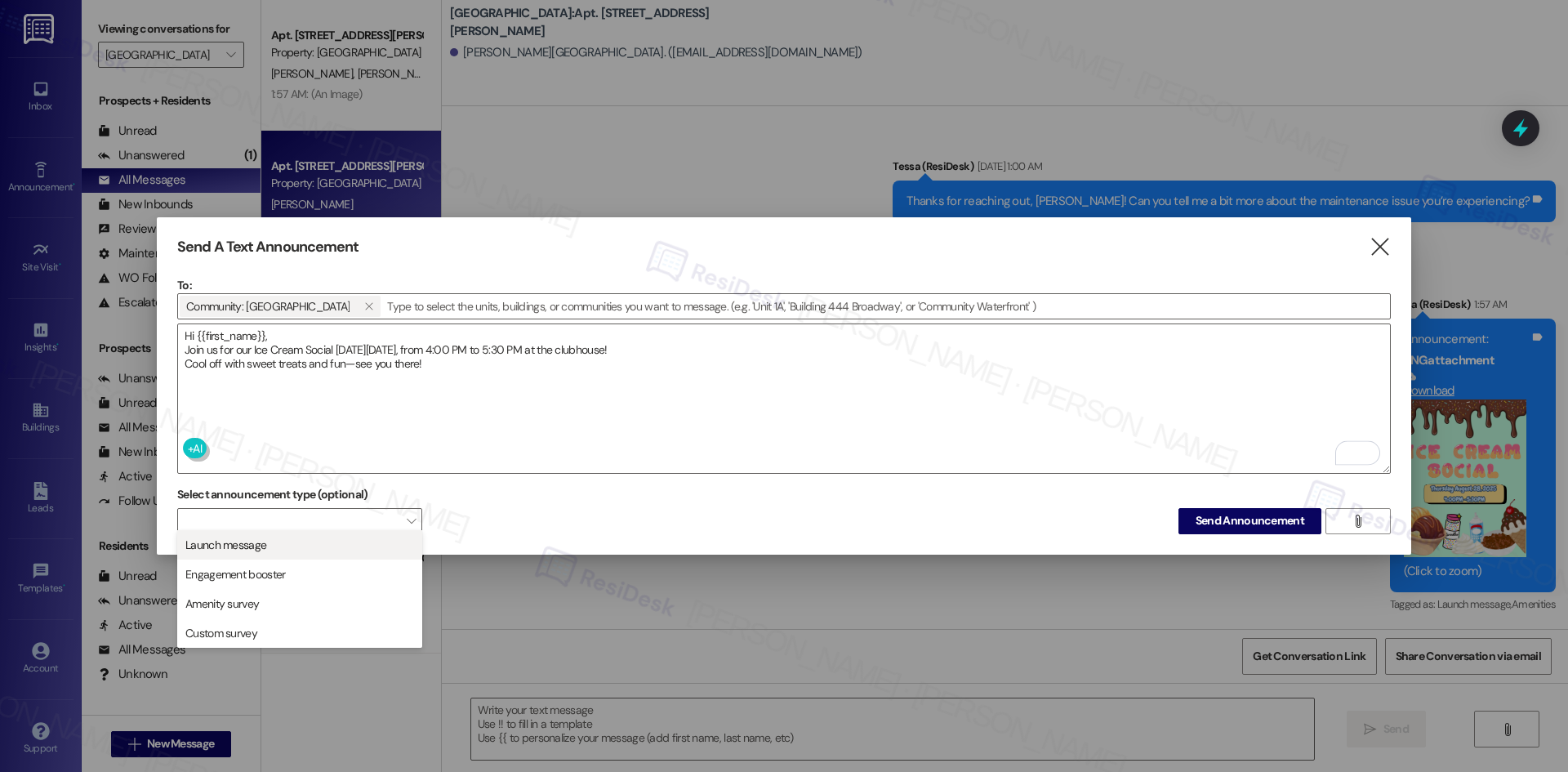
click at [316, 542] on span "Launch message" at bounding box center [299, 545] width 230 height 18
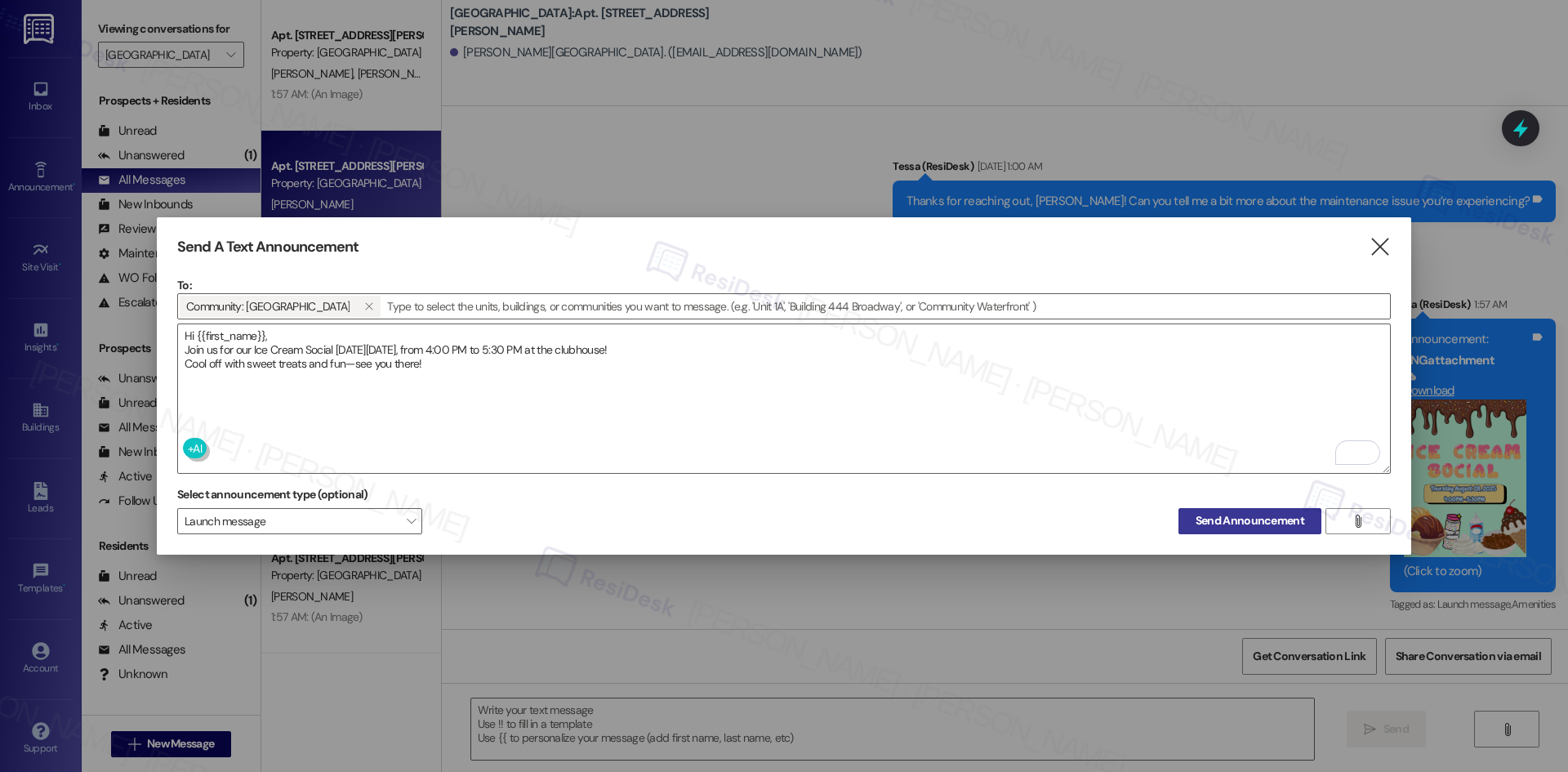
click at [1261, 519] on span "Send Announcement" at bounding box center [1250, 520] width 109 height 17
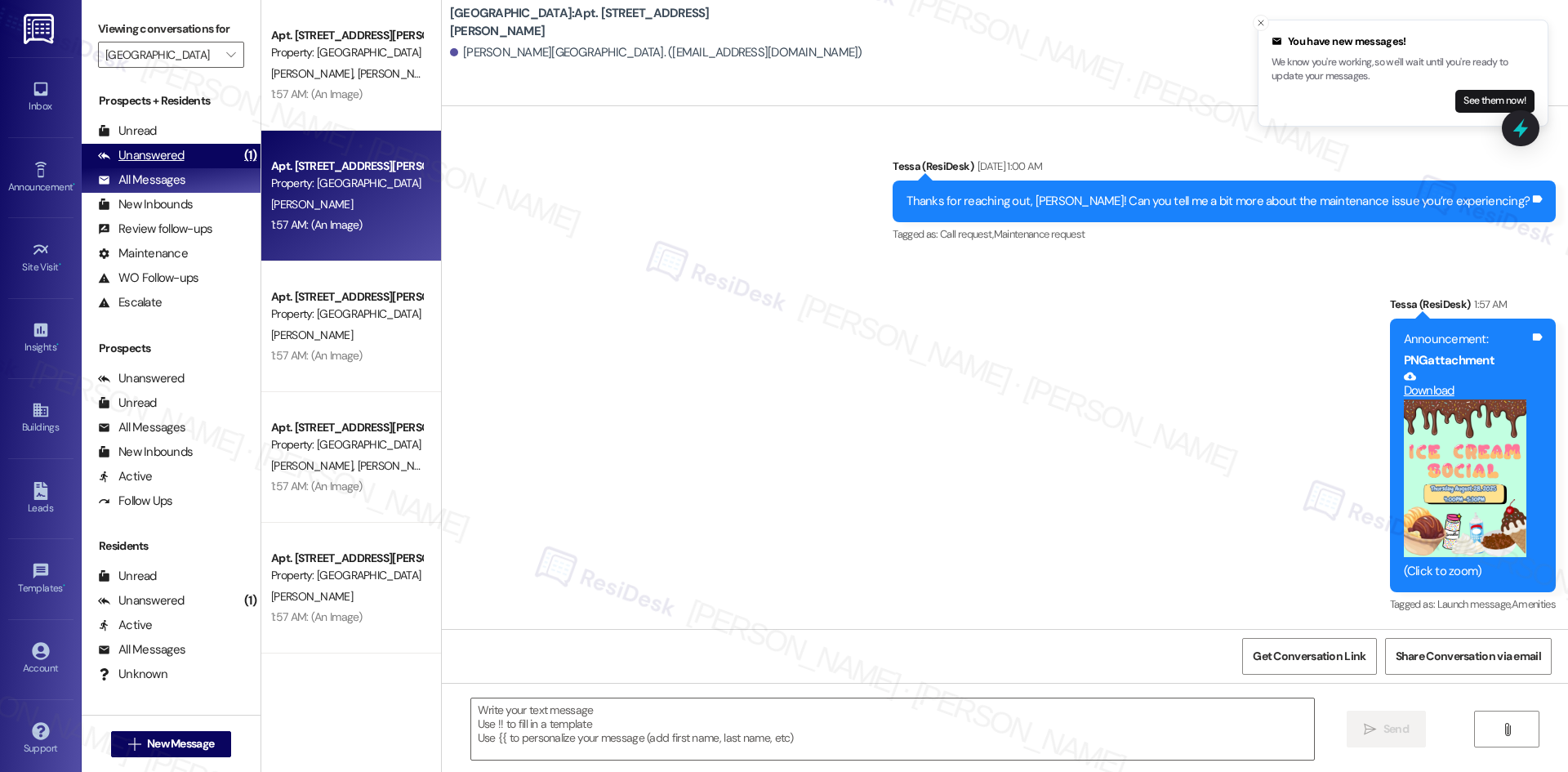
click at [155, 147] on div "Unanswered" at bounding box center [141, 155] width 86 height 17
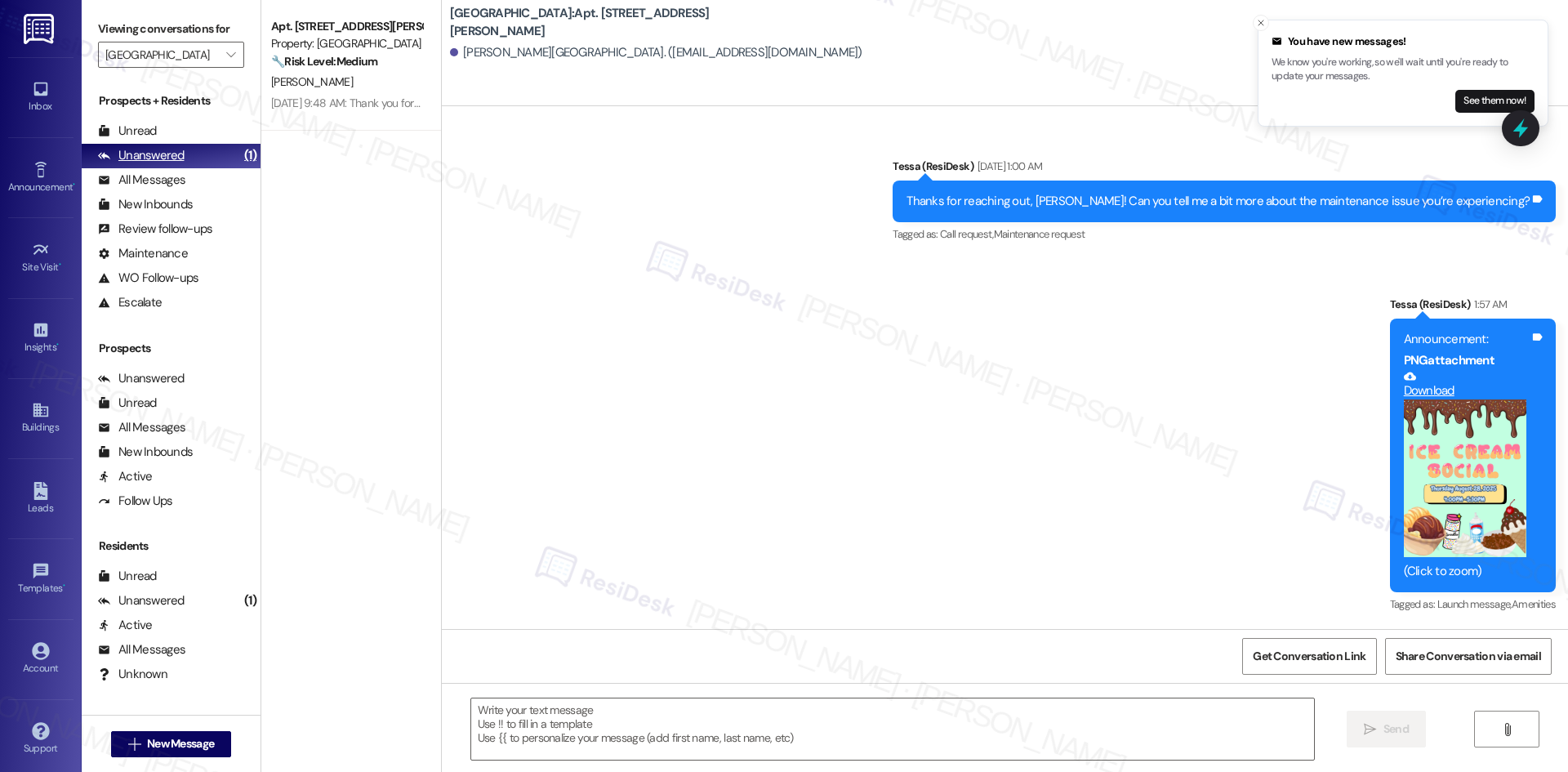
click at [161, 165] on div "Unanswered (1)" at bounding box center [171, 155] width 179 height 24
click at [164, 182] on div "All Messages" at bounding box center [141, 180] width 87 height 17
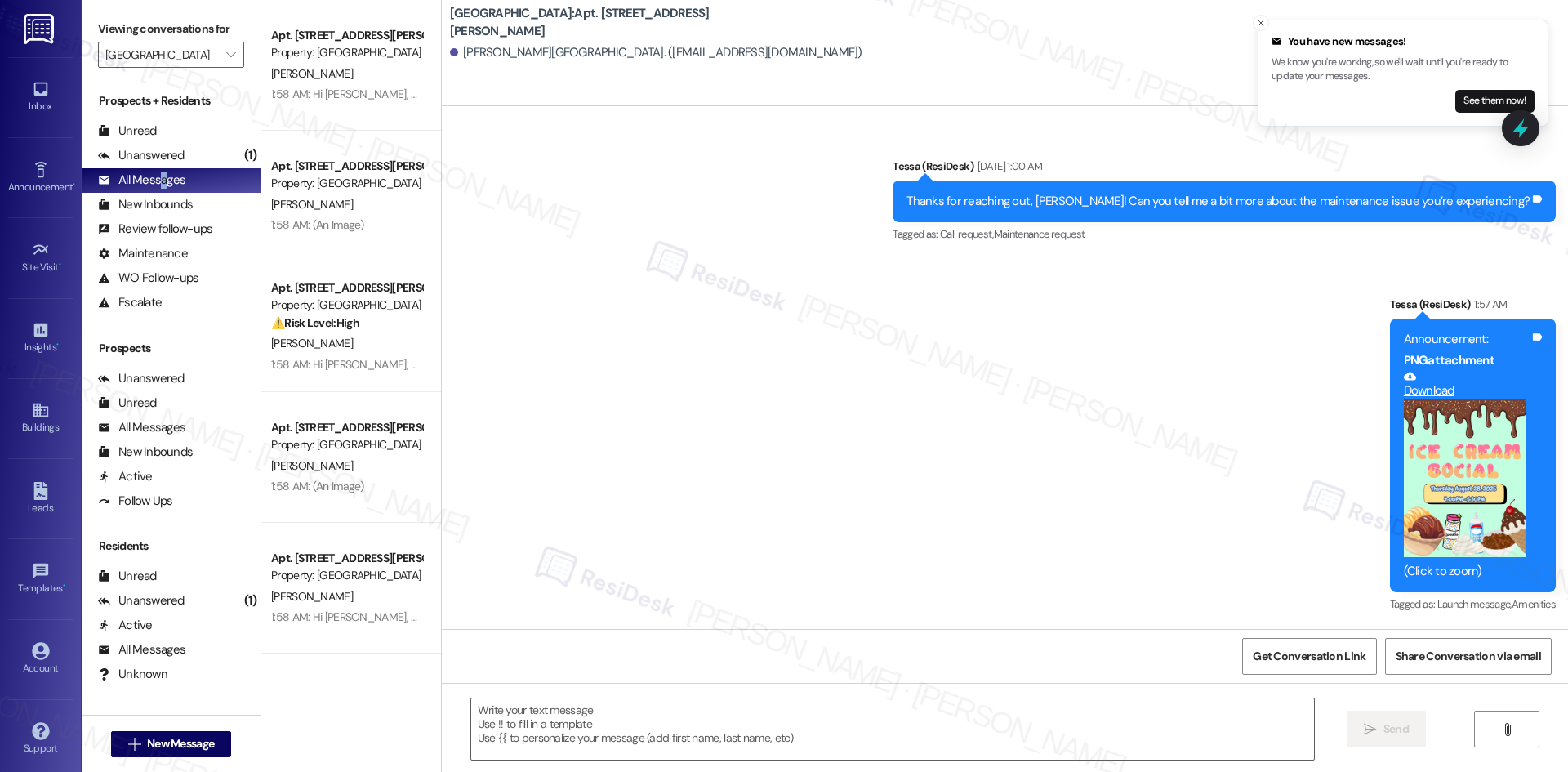
type textarea "Fetching suggested responses. Please feel free to read through the conversation…"
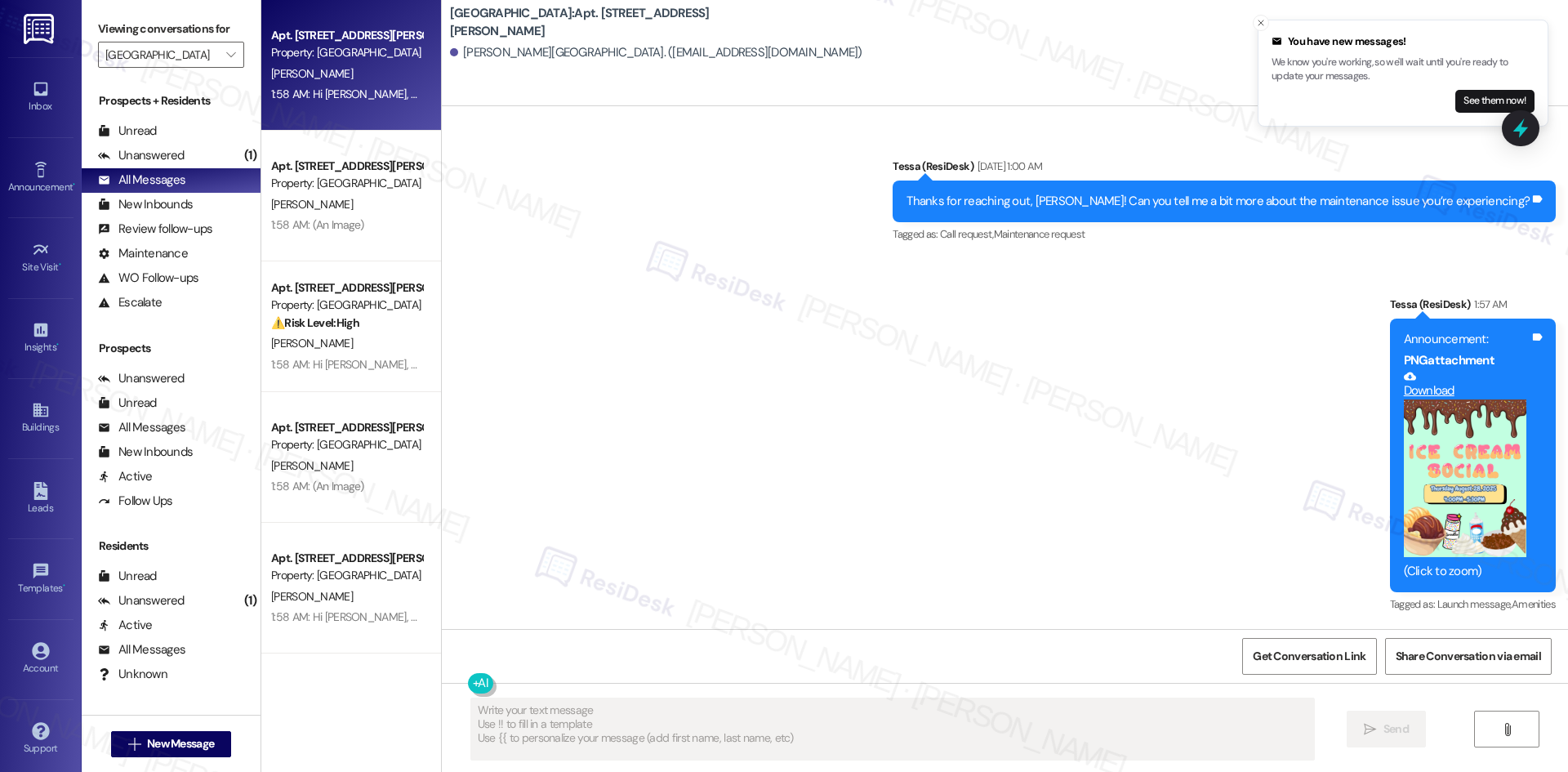
click at [337, 90] on div "1:58 AM: Hi Terry, Join us for our Ice Cream Social on Thursday, August 28, fro…" at bounding box center [673, 93] width 803 height 14
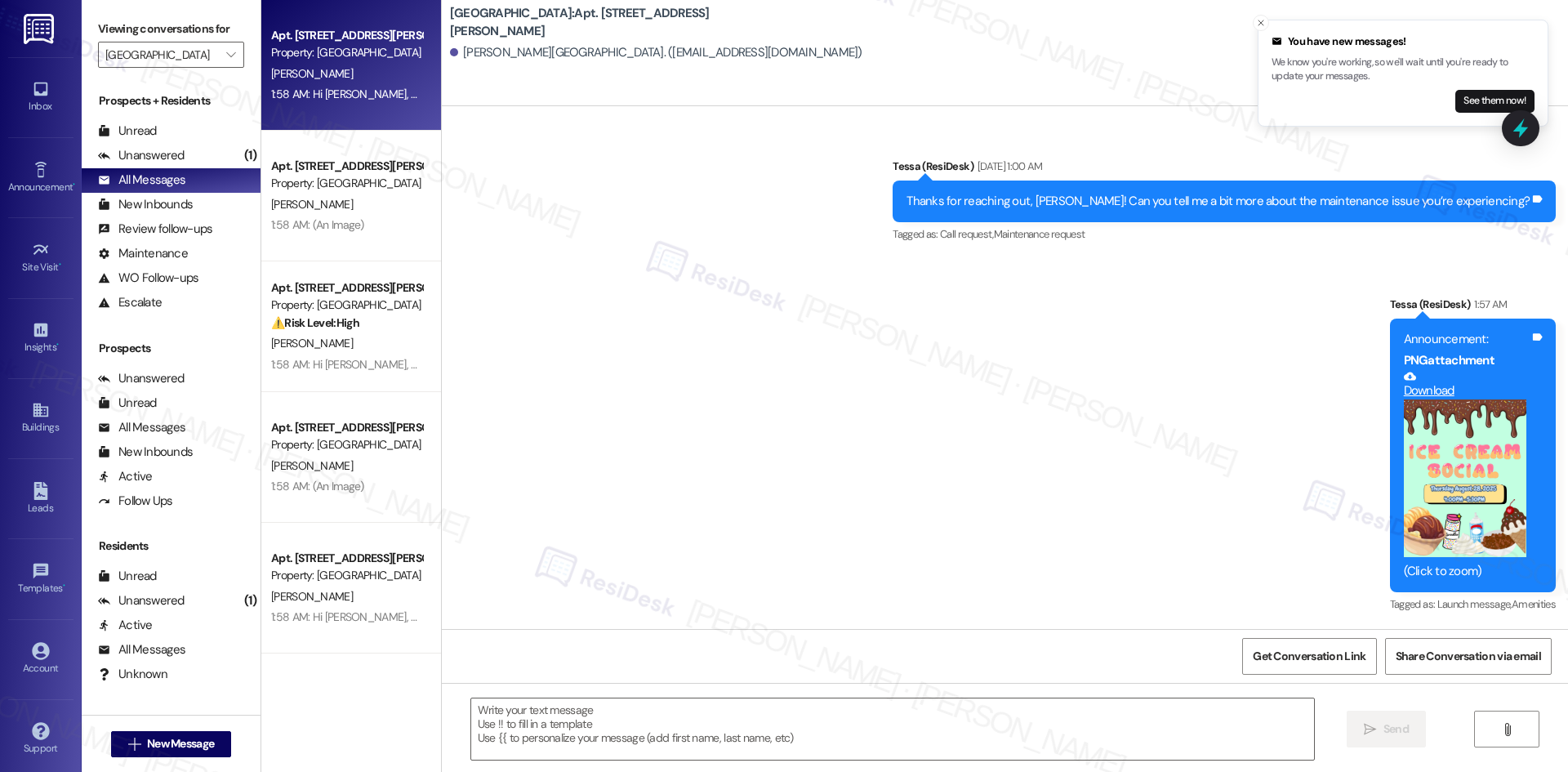
type textarea "Fetching suggested responses. Please feel free to read through the conversation…"
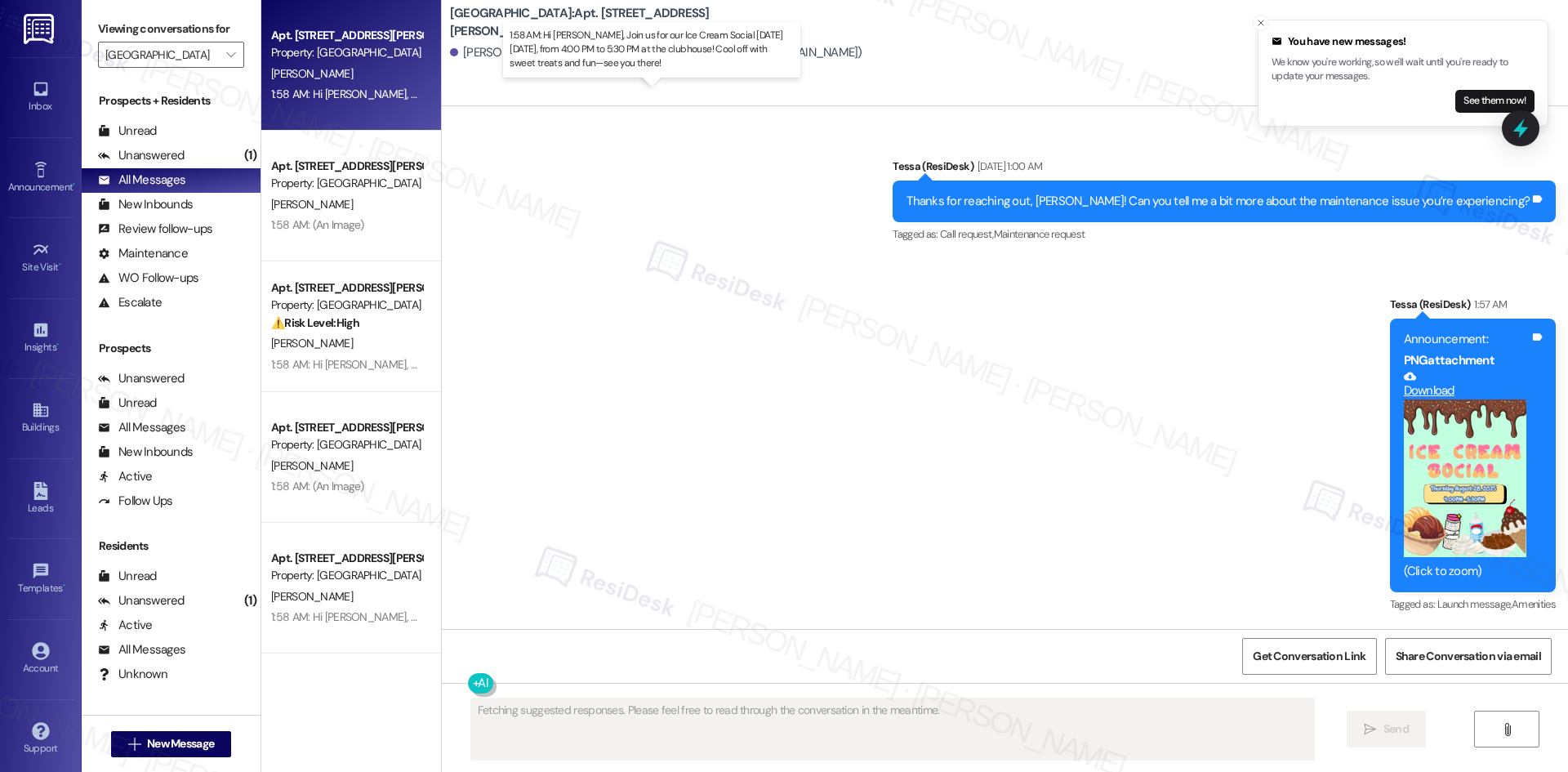
scroll to position [557, 0]
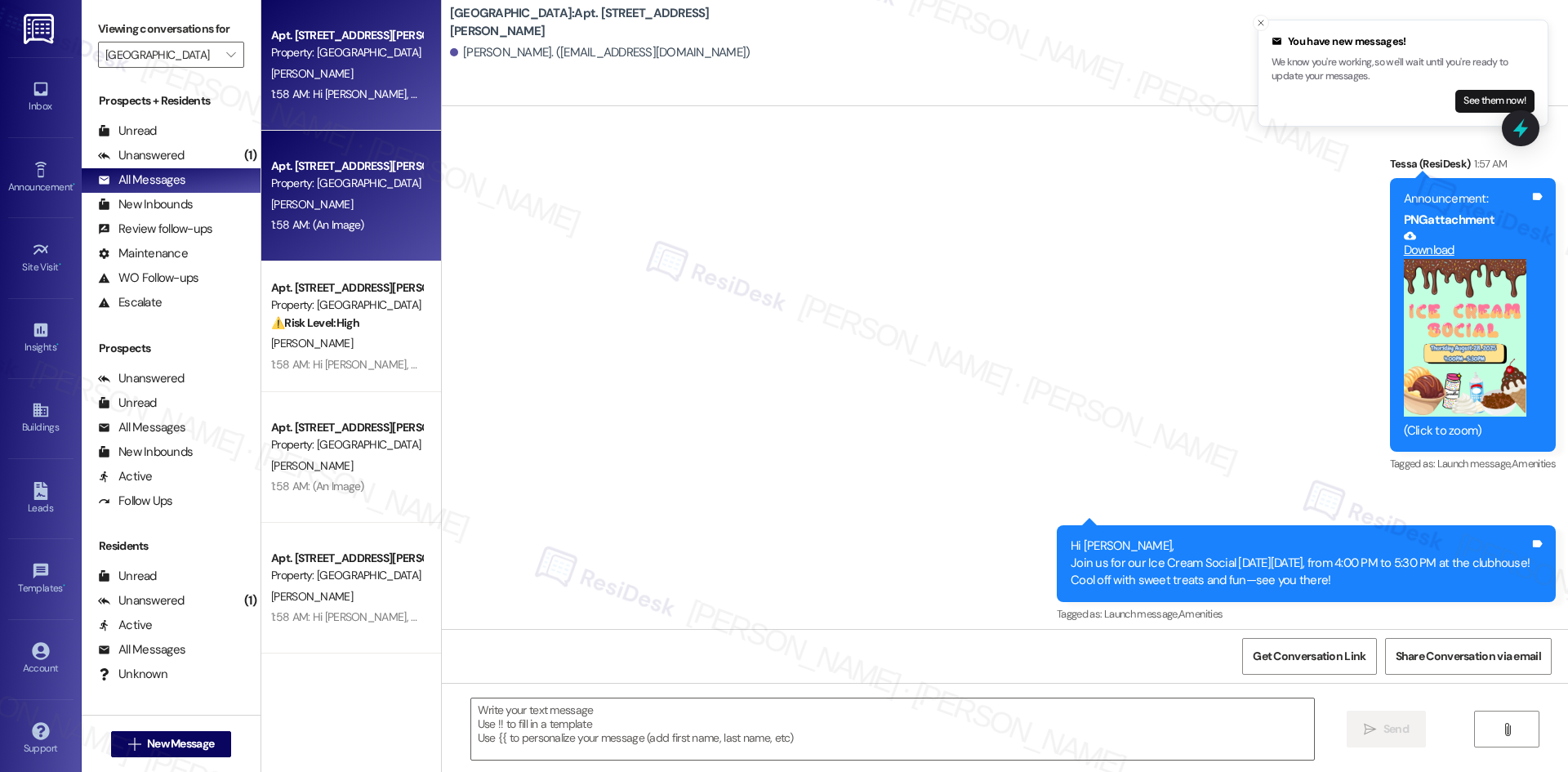
click at [359, 227] on div "1:58 AM: (An Image) 1:58 AM: (An Image)" at bounding box center [347, 225] width 155 height 21
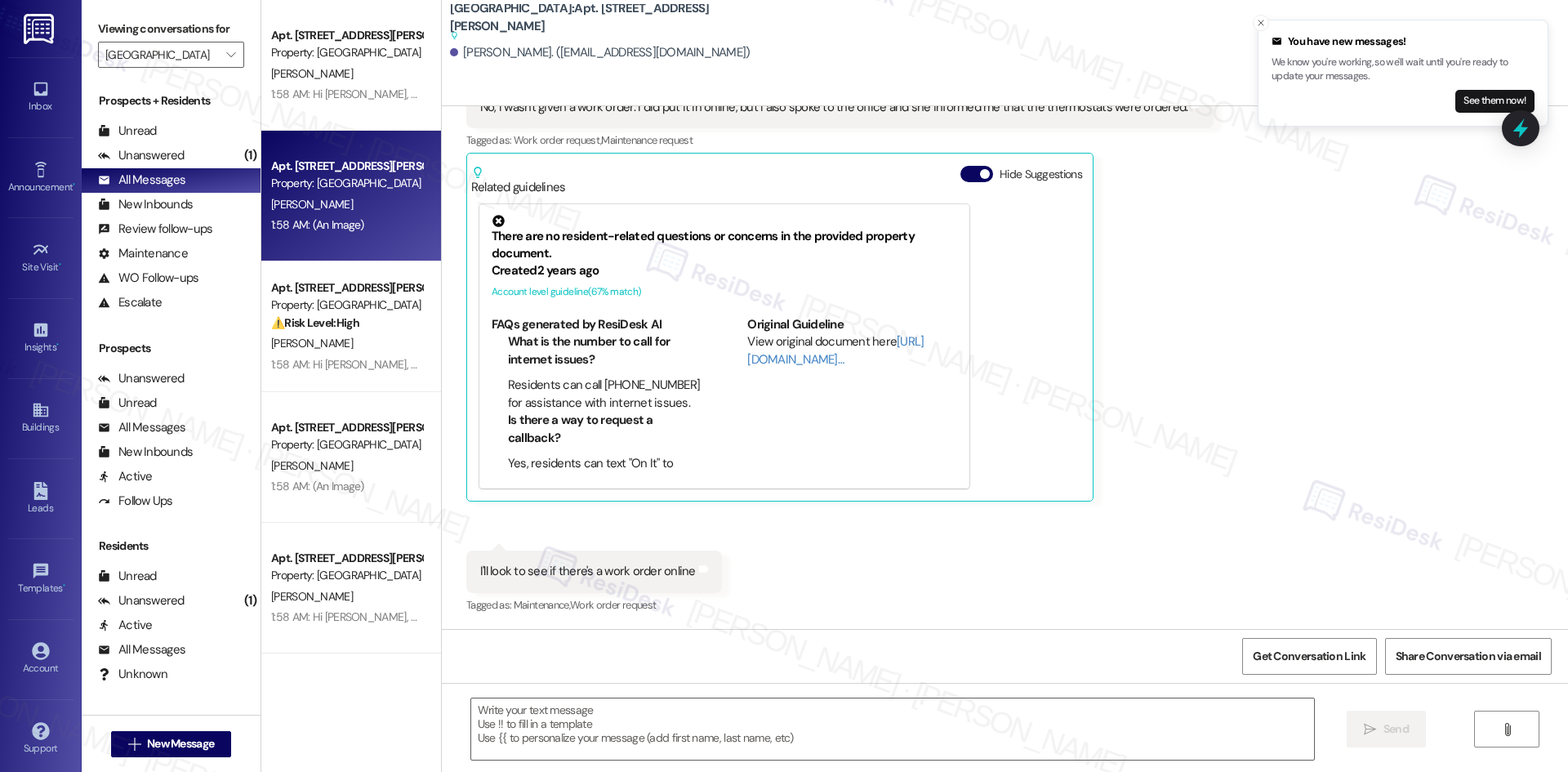
type textarea "Fetching suggested responses. Please feel free to read through the conversation…"
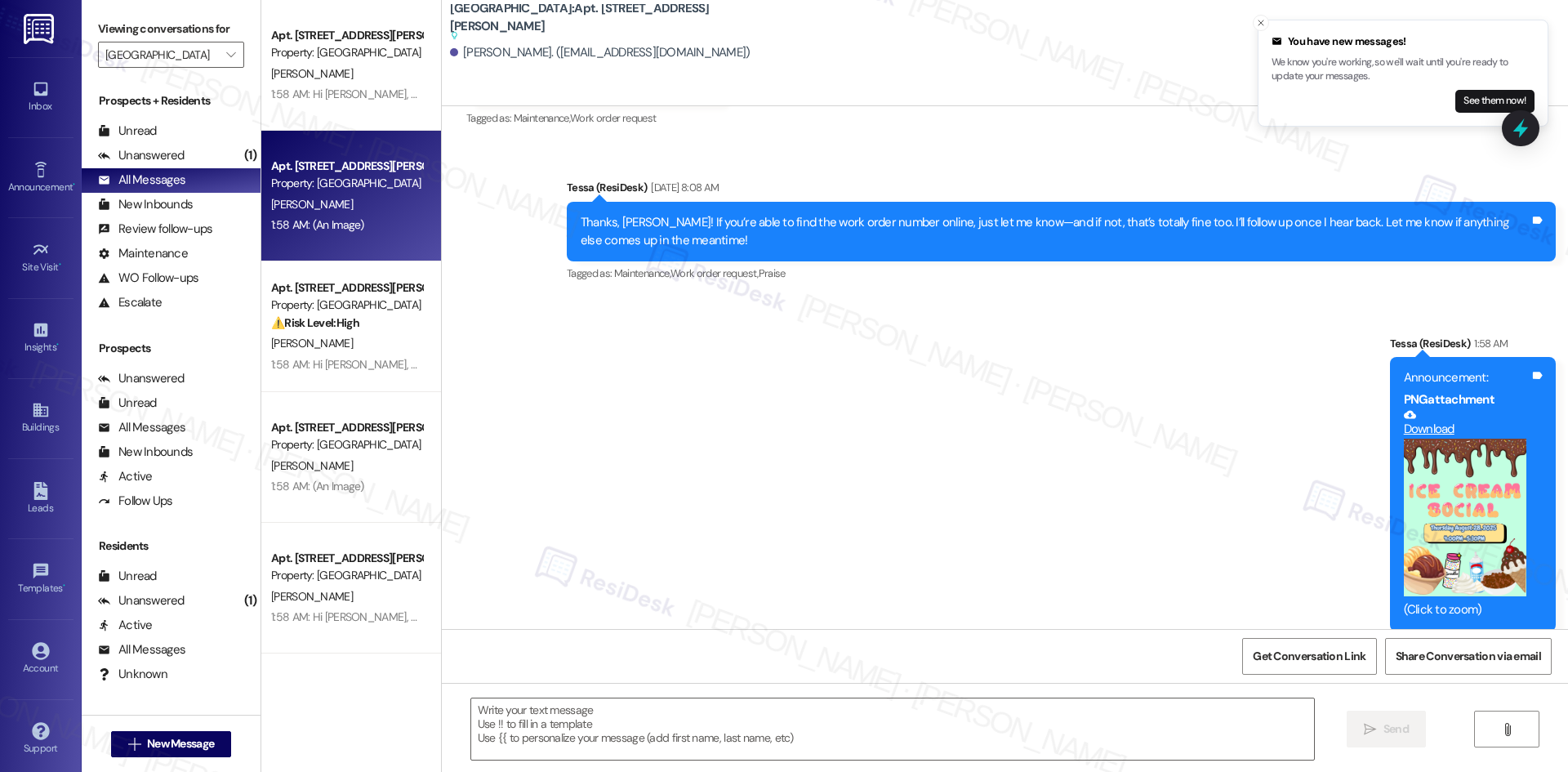
scroll to position [1384, 0]
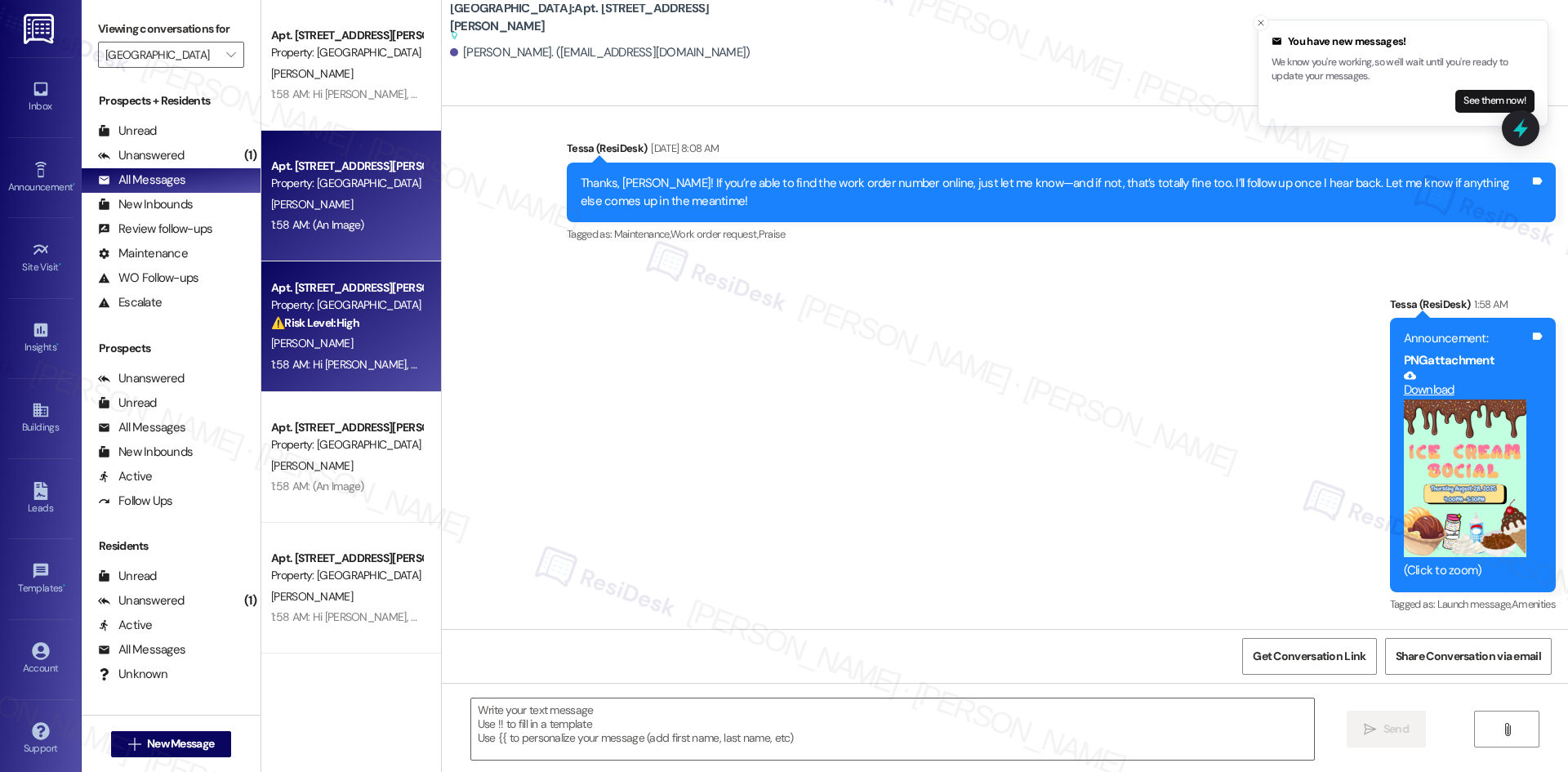
click at [334, 357] on div "1:58 AM: Hi Sydney, Join us for our Ice Cream Social on Thursday, August 28, fr…" at bounding box center [673, 364] width 803 height 14
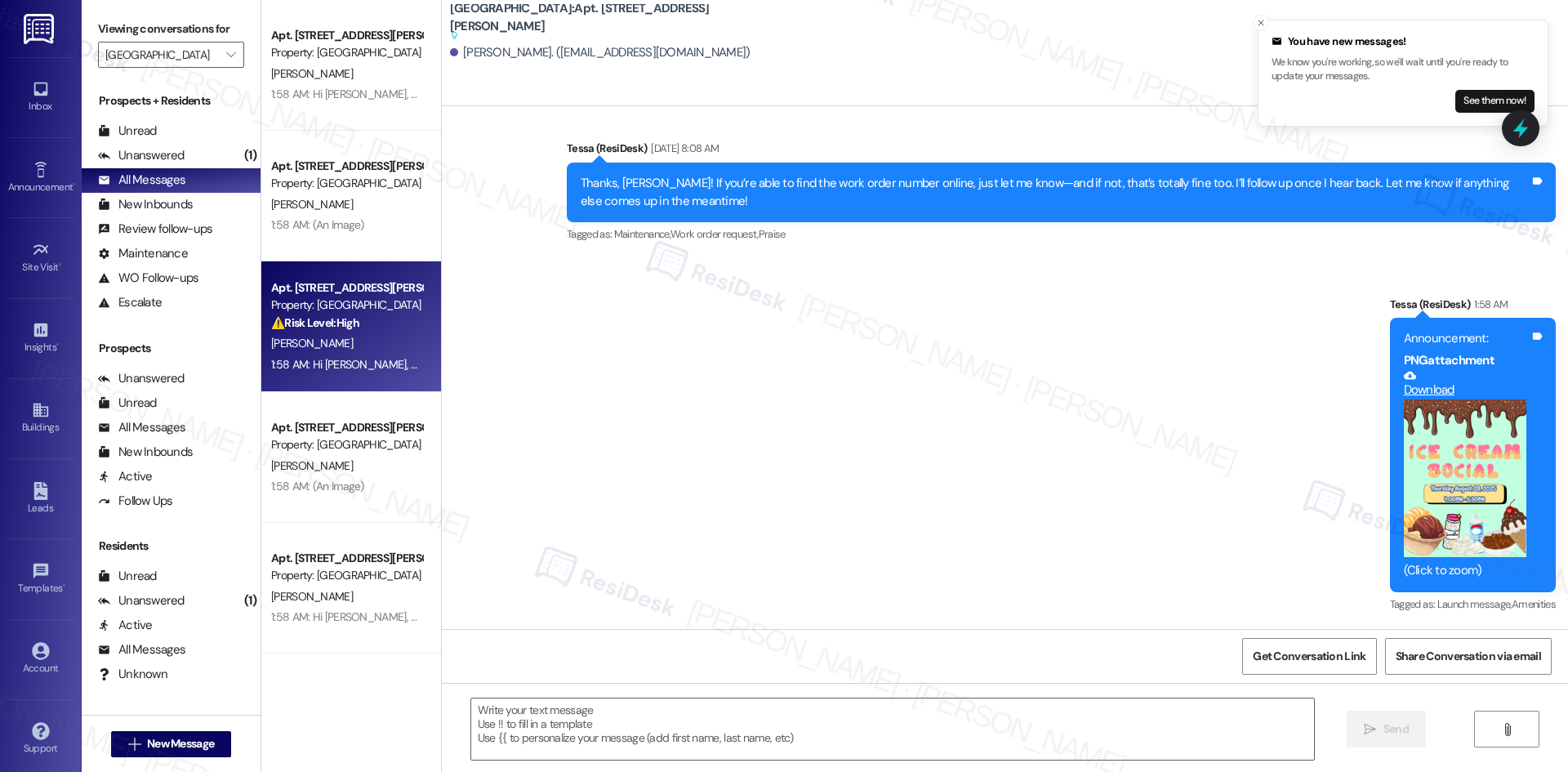
type textarea "Fetching suggested responses. Please feel free to read through the conversation…"
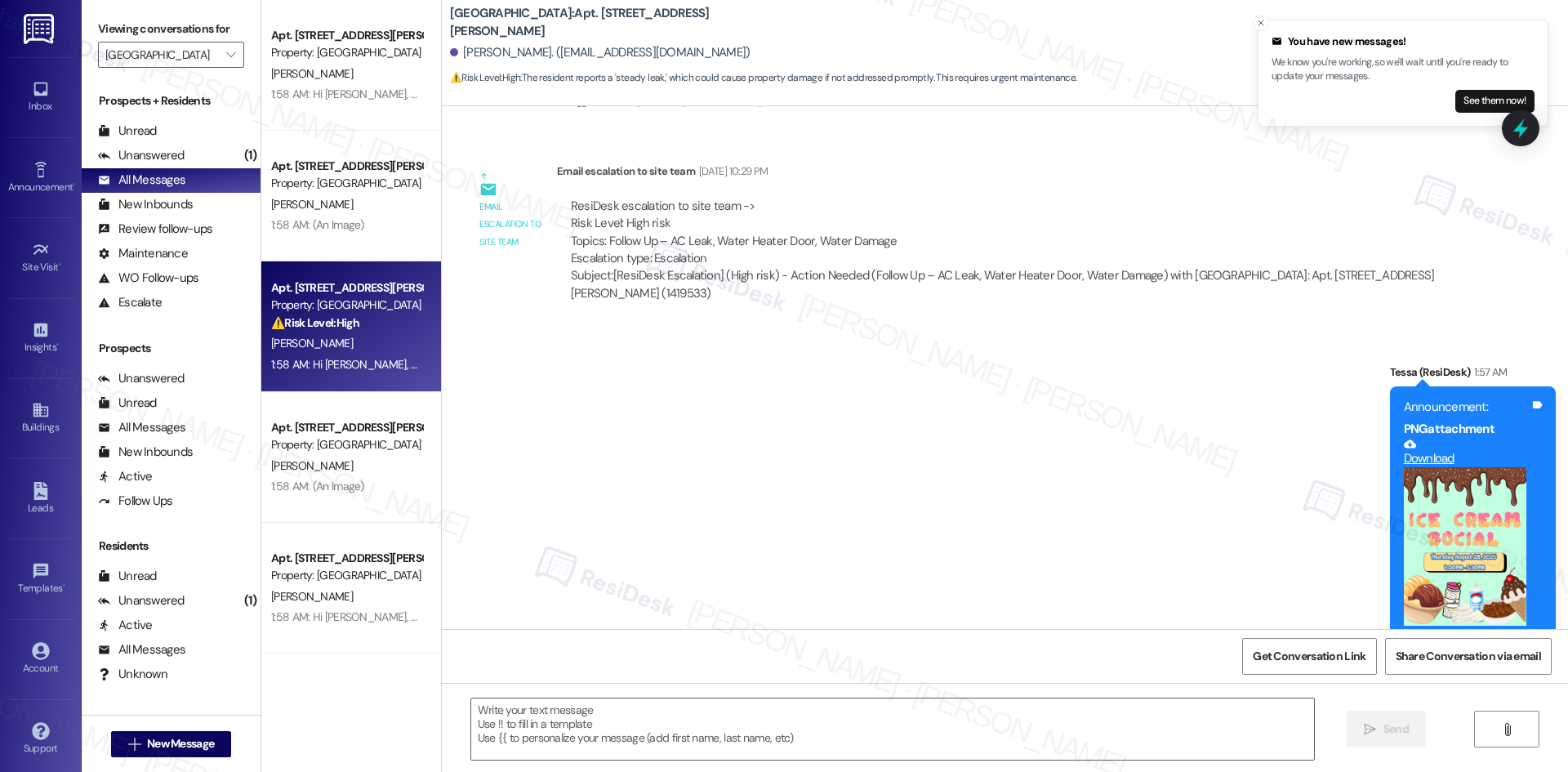
scroll to position [4713, 0]
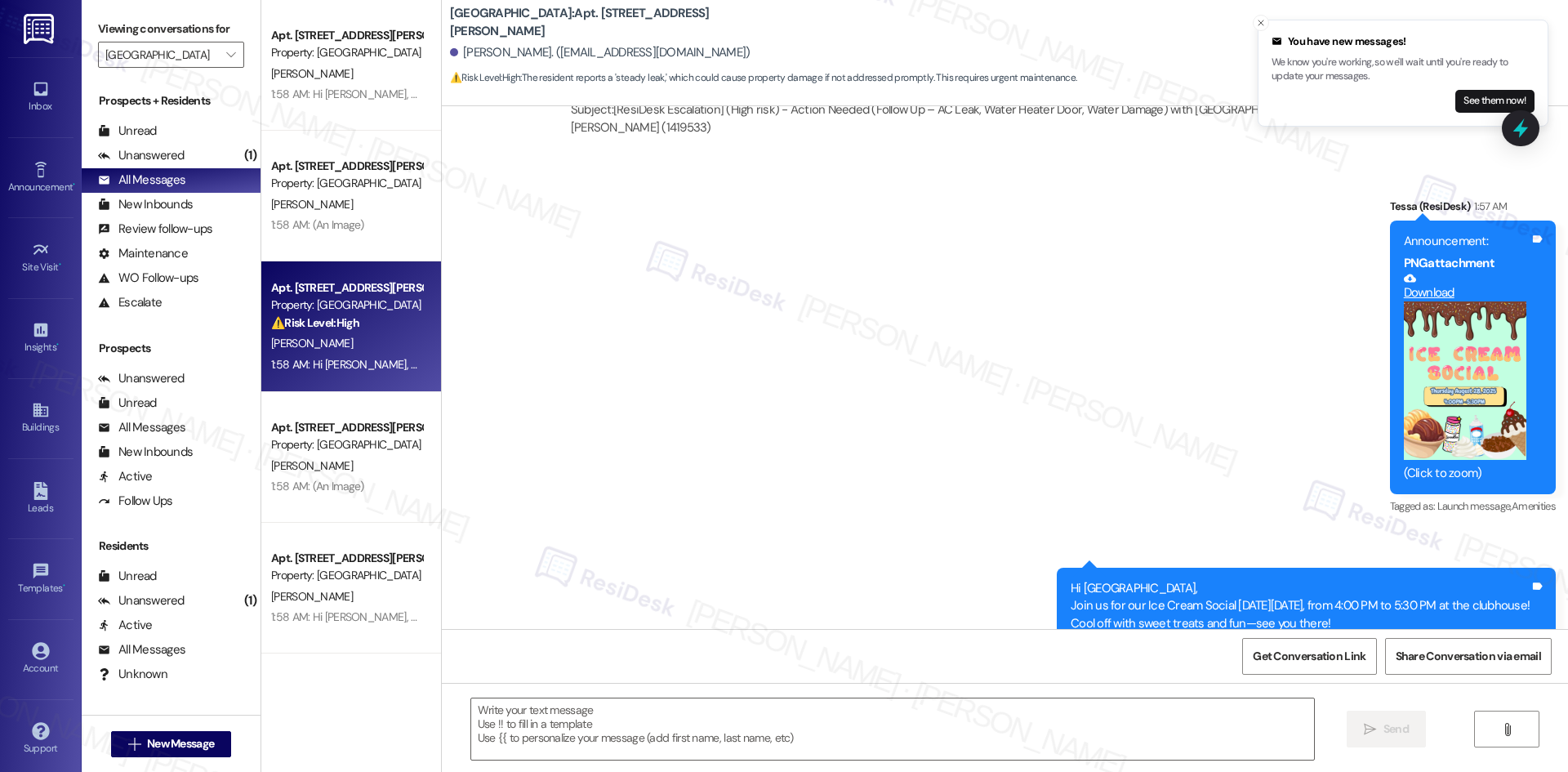
type textarea "Fetching suggested responses. Please feel free to read through the conversation…"
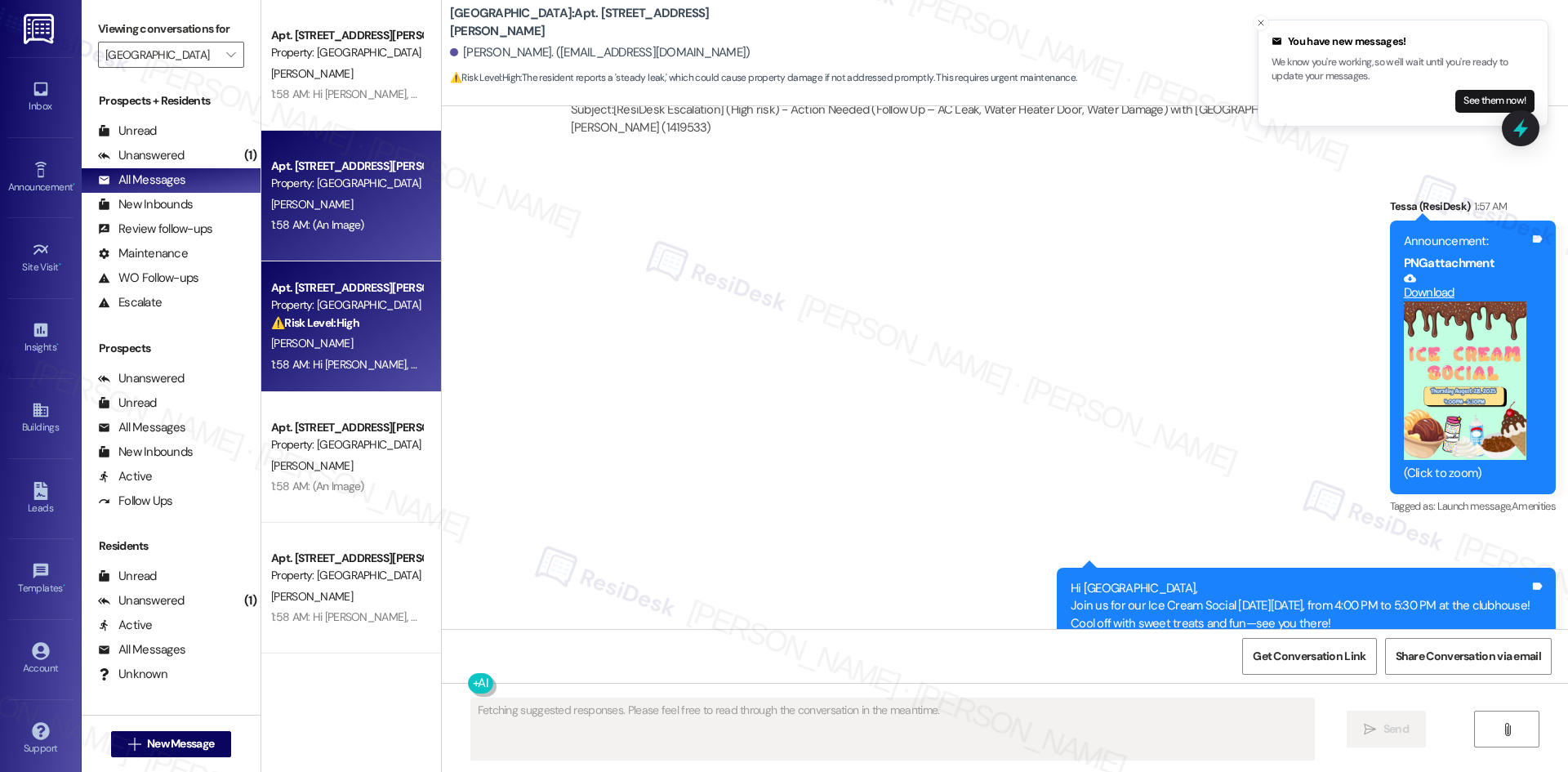
click at [343, 210] on div "P. Youmans" at bounding box center [347, 204] width 155 height 21
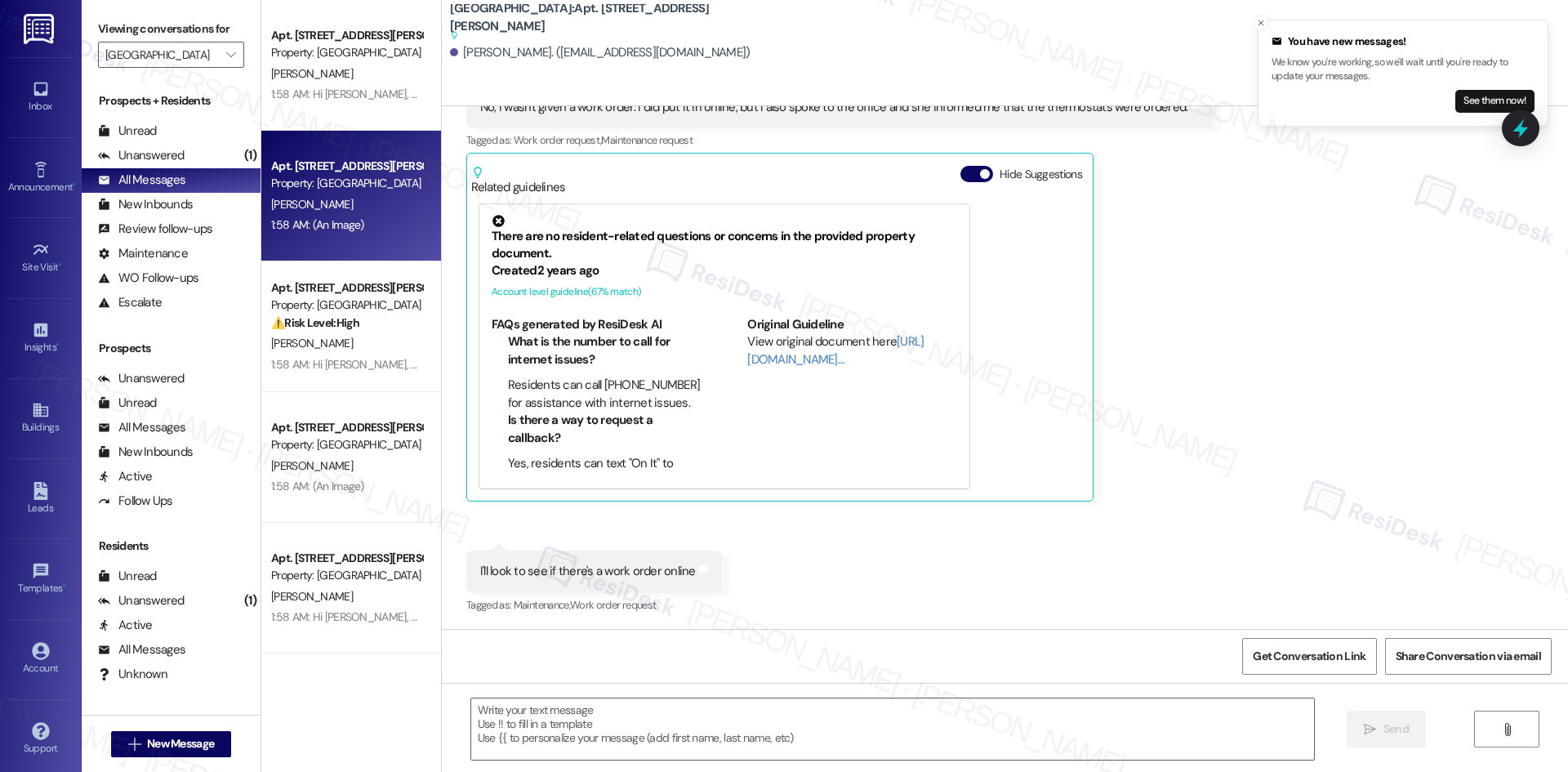
type textarea "Fetching suggested responses. Please feel free to read through the conversation…"
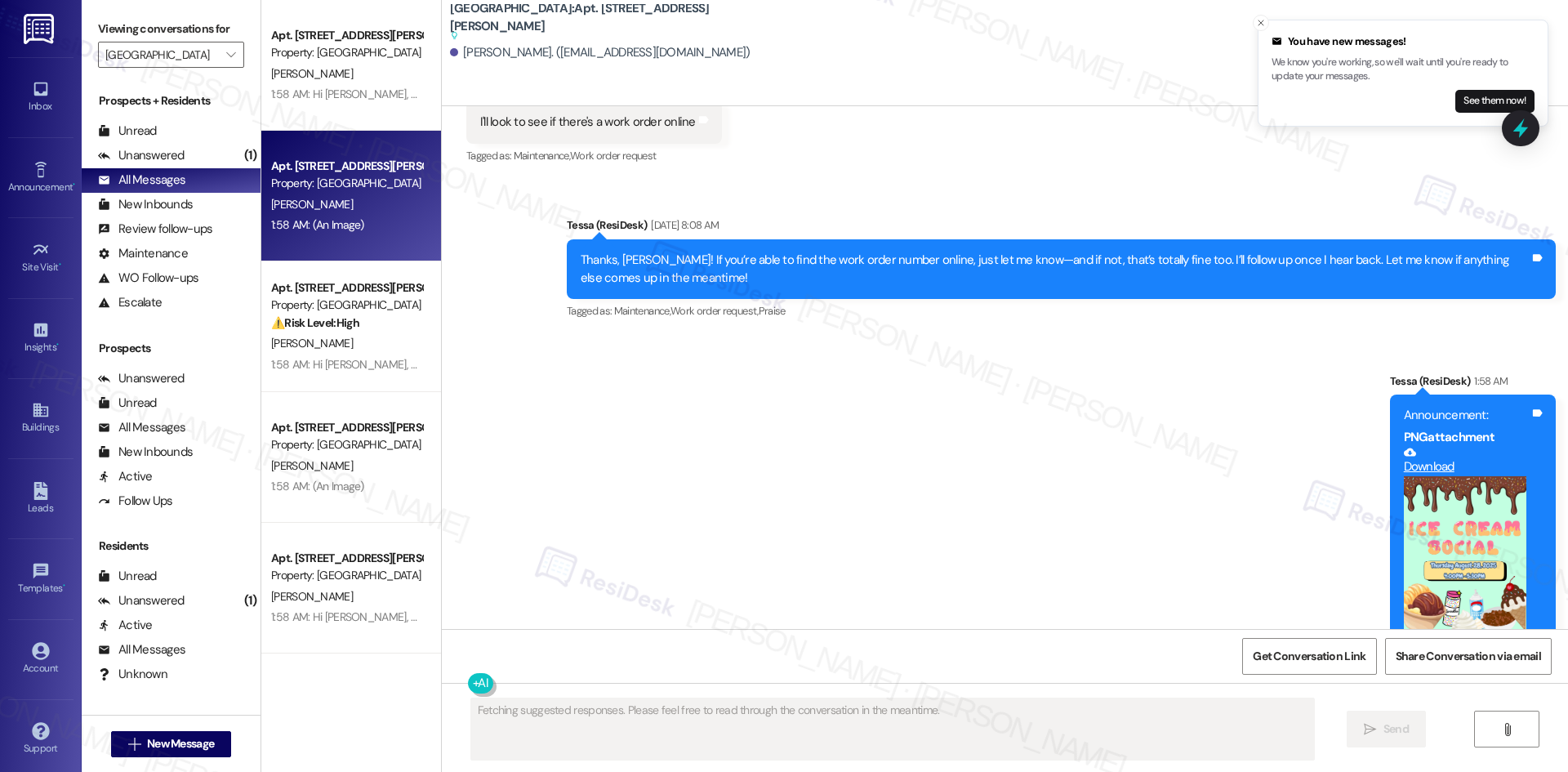
scroll to position [1384, 0]
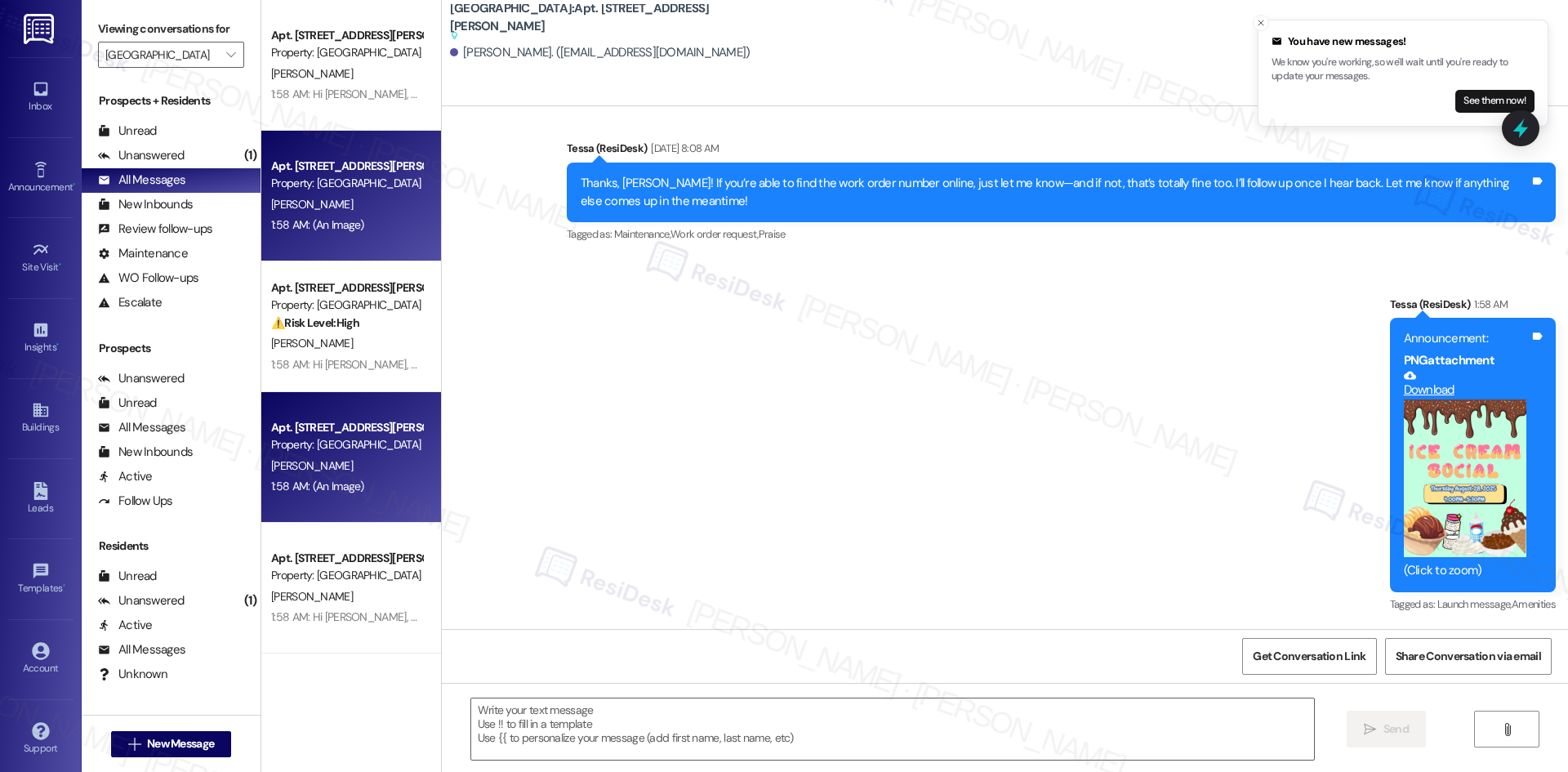
click at [327, 463] on div "G. Machuca" at bounding box center [347, 466] width 155 height 21
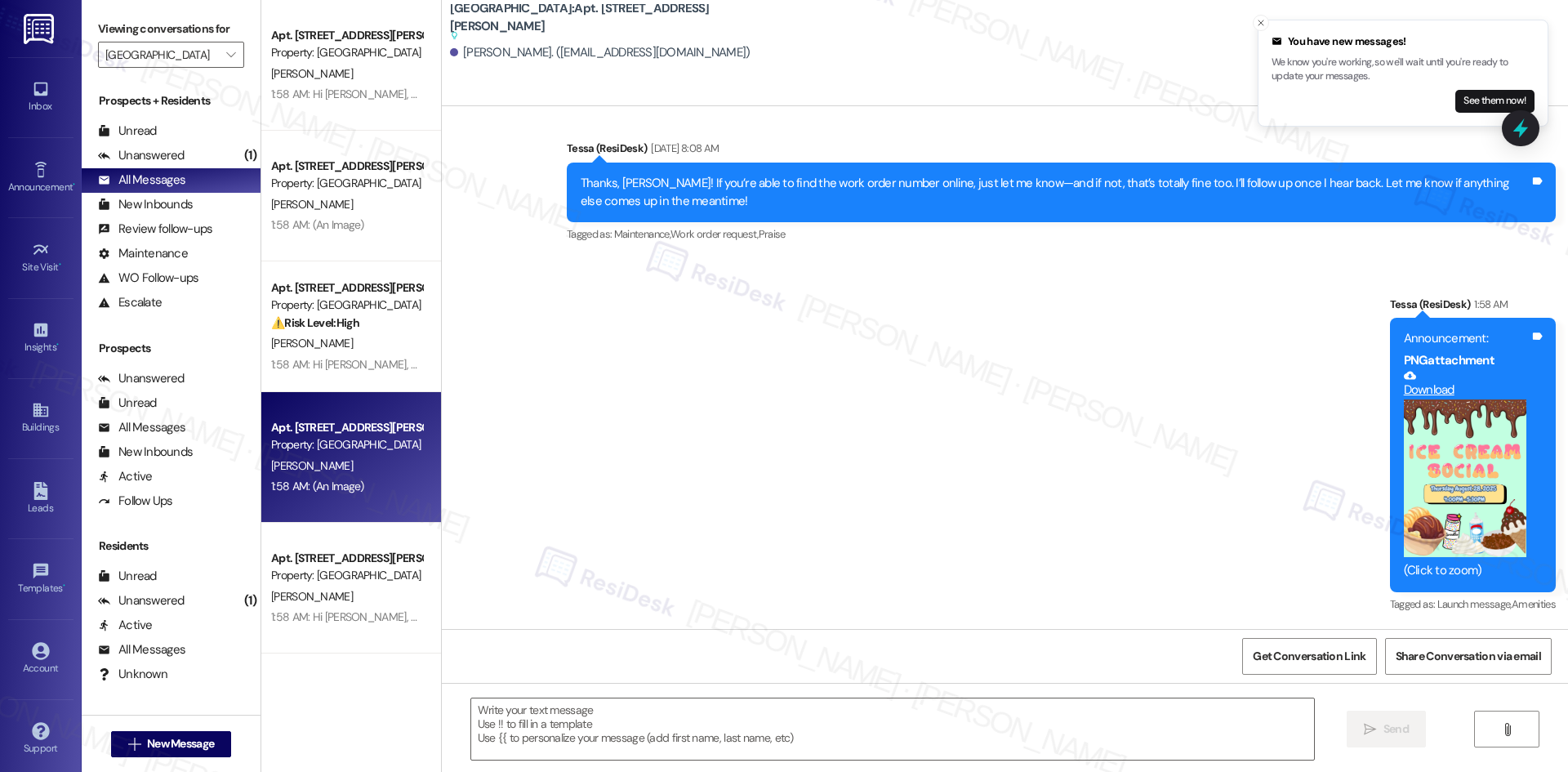
type textarea "Fetching suggested responses. Please feel free to read through the conversation…"
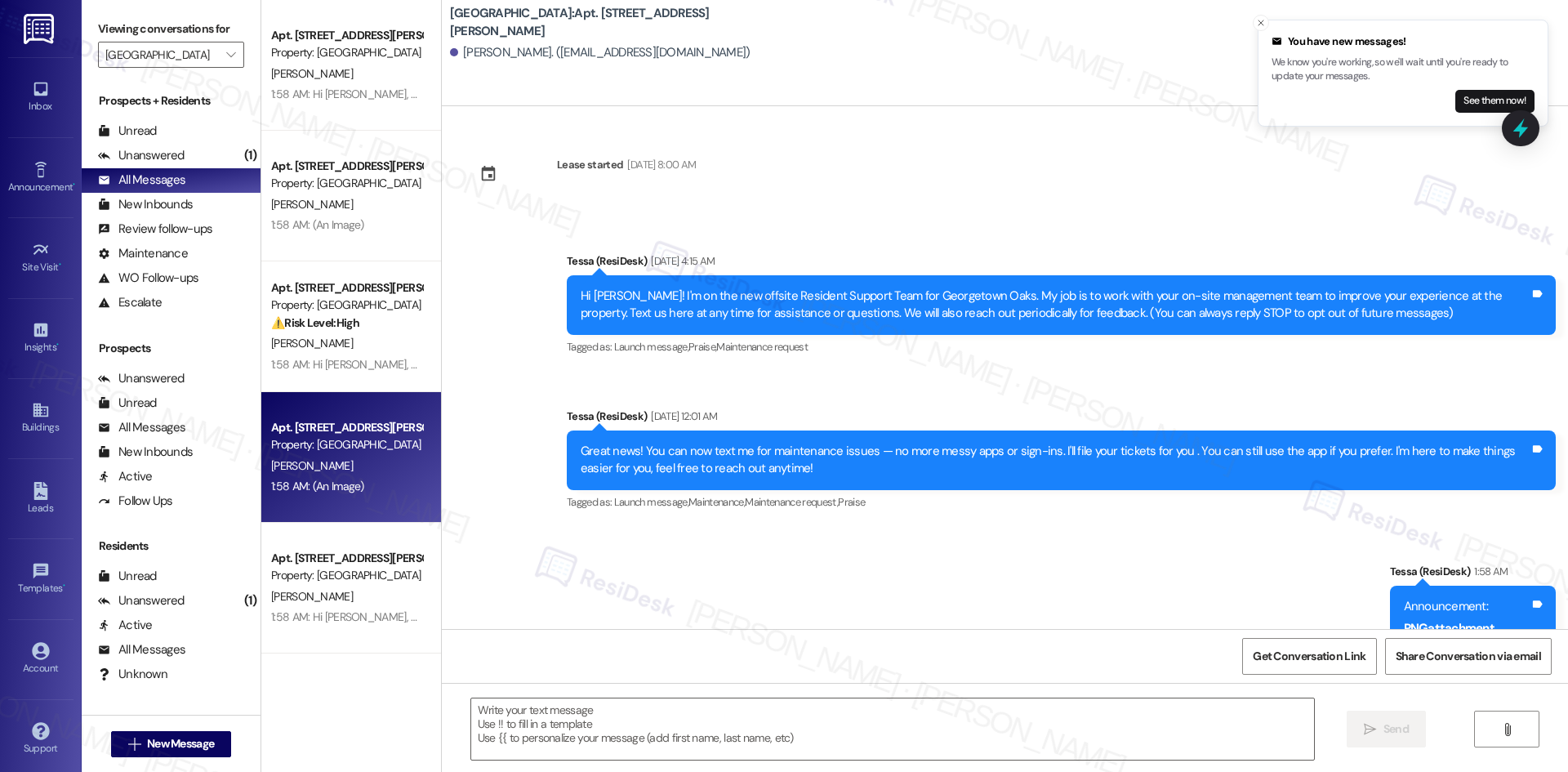
scroll to position [268, 0]
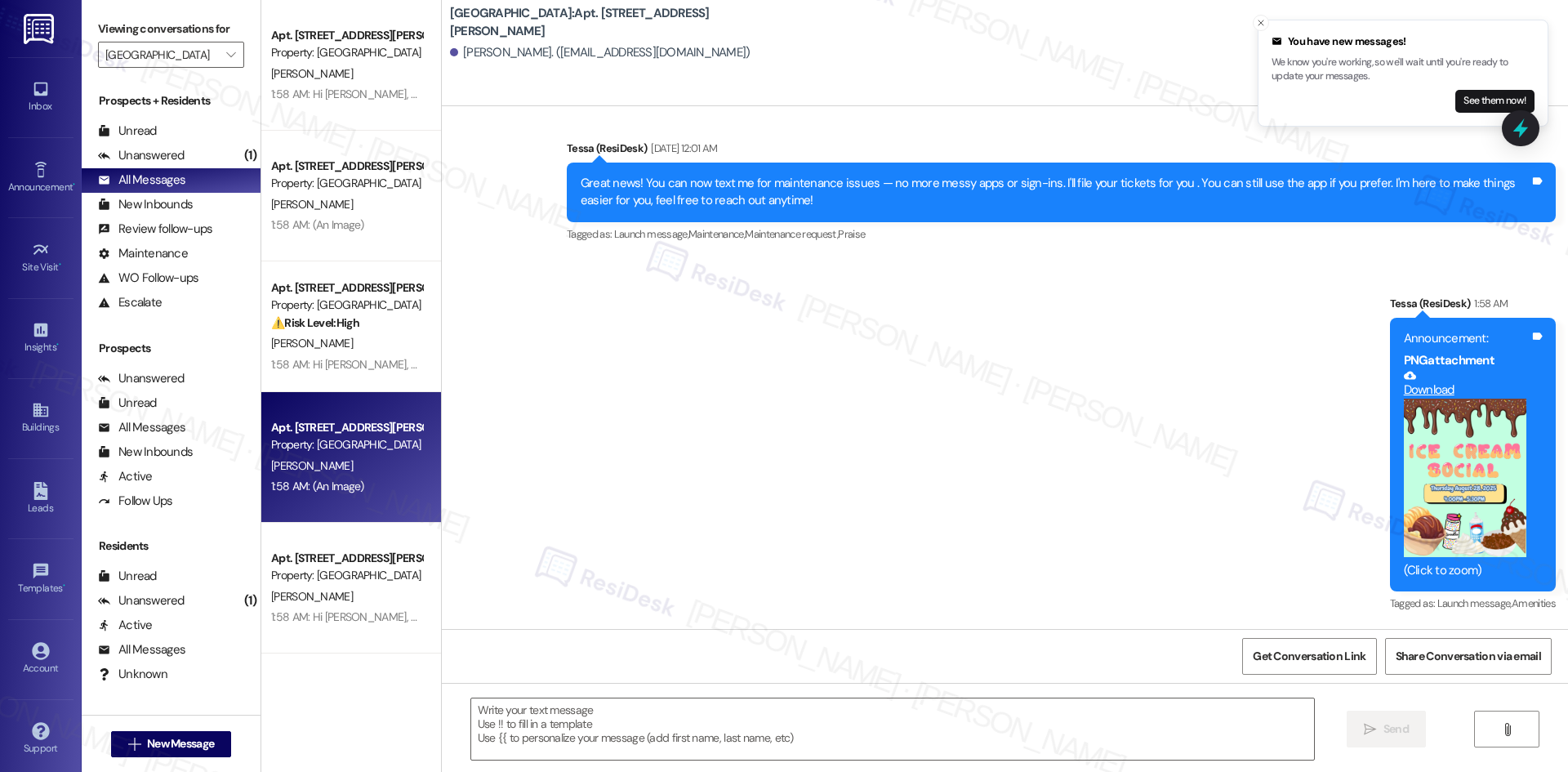
type textarea "Fetching suggested responses. Please feel free to read through the conversation…"
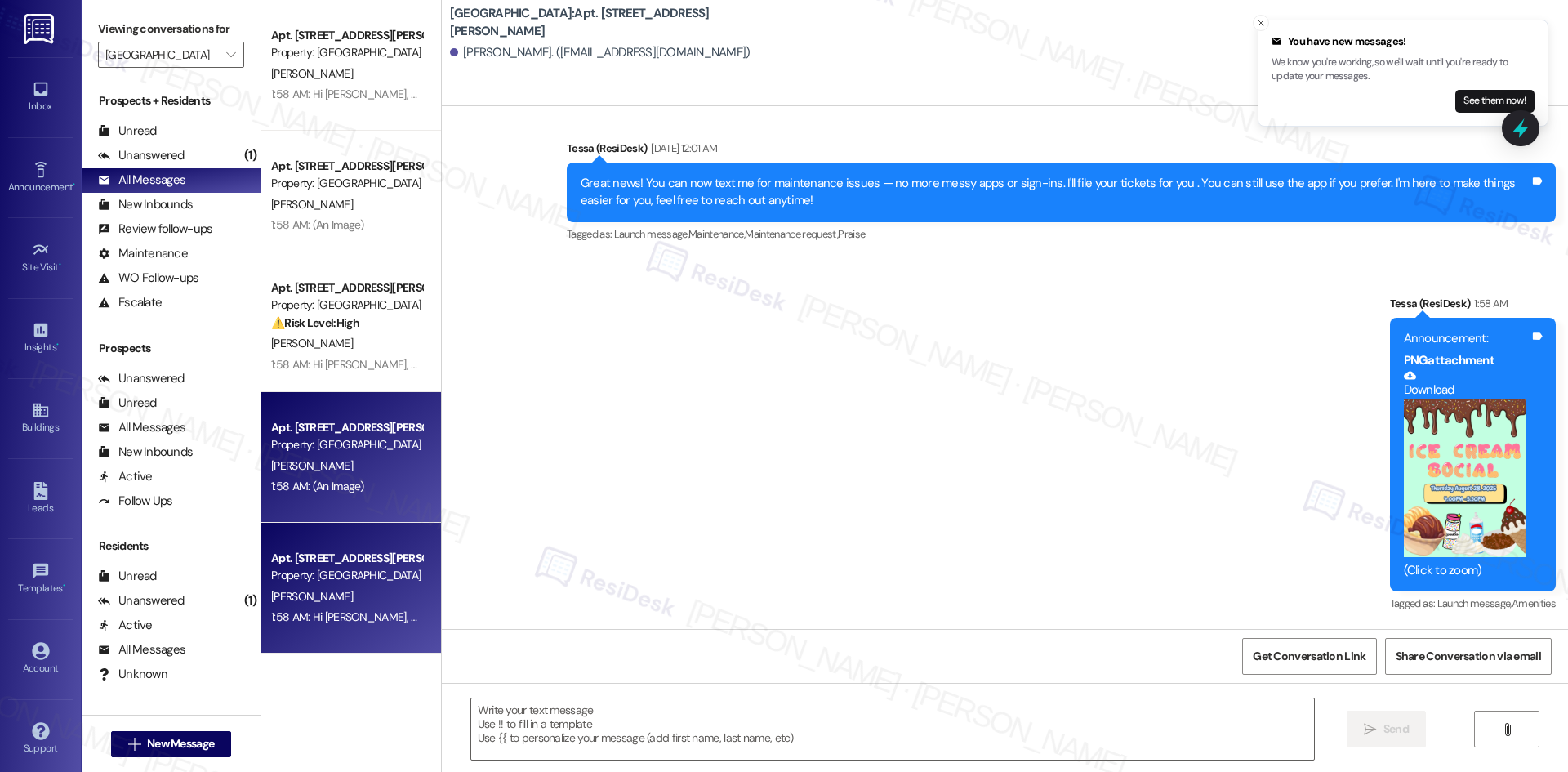
click at [325, 564] on div "Apt. 108, 1015 King George Blvd" at bounding box center [347, 557] width 151 height 17
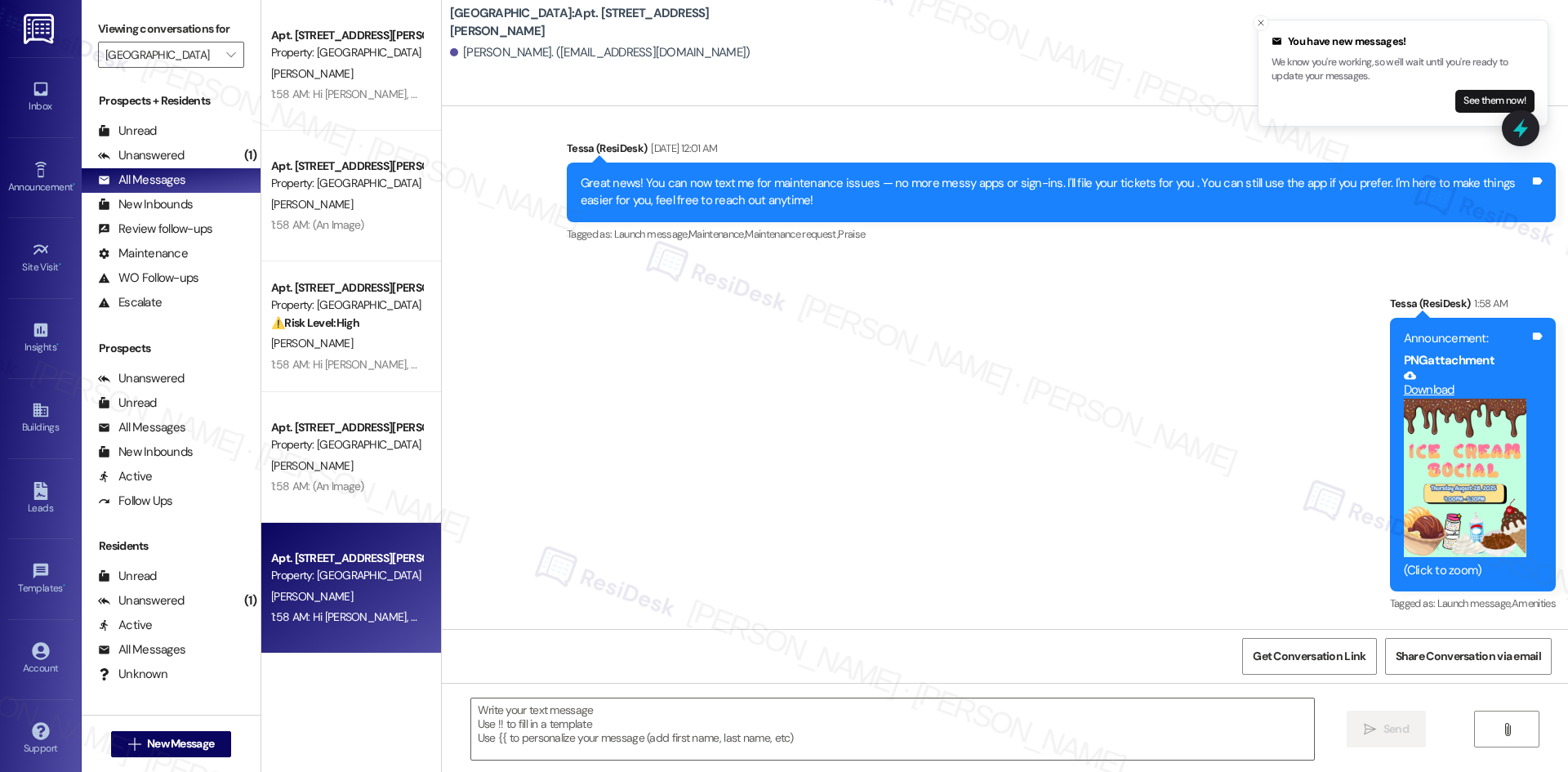
type textarea "Fetching suggested responses. Please feel free to read through the conversation…"
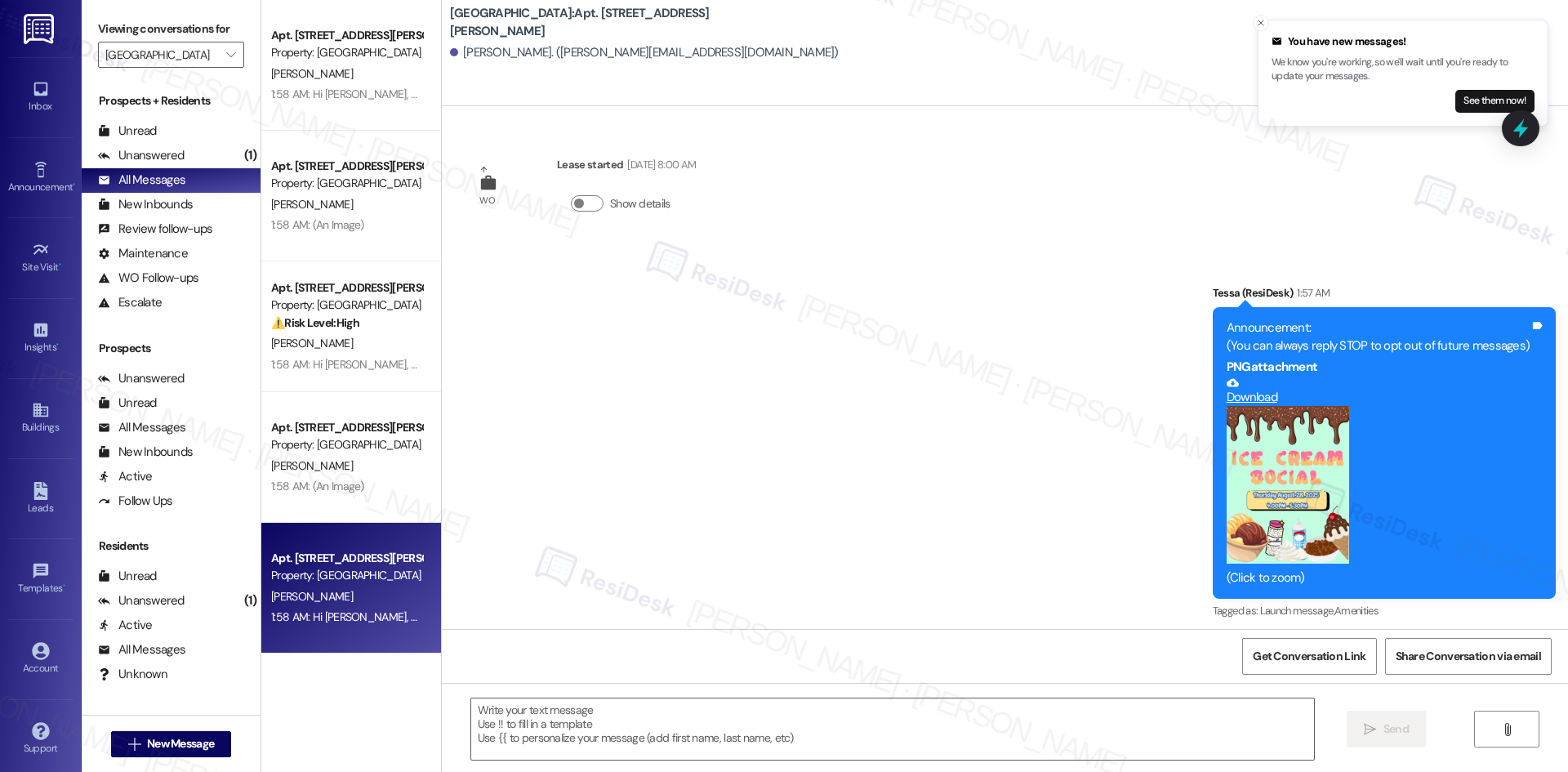
scroll to position [156, 0]
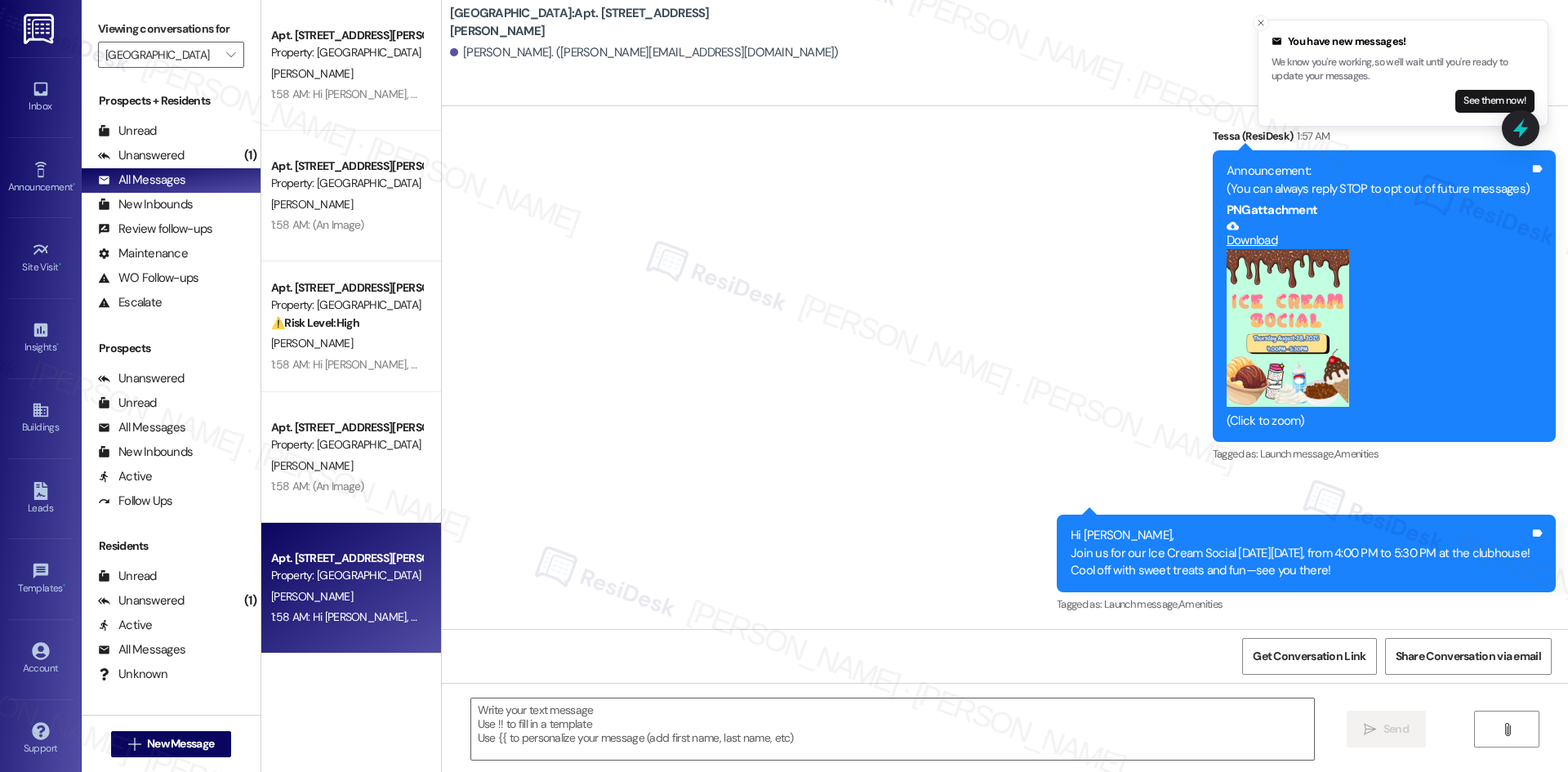
type textarea "Fetching suggested responses. Please feel free to read through the conversation…"
click at [1299, 366] on button "Zoom image" at bounding box center [1288, 327] width 122 height 157
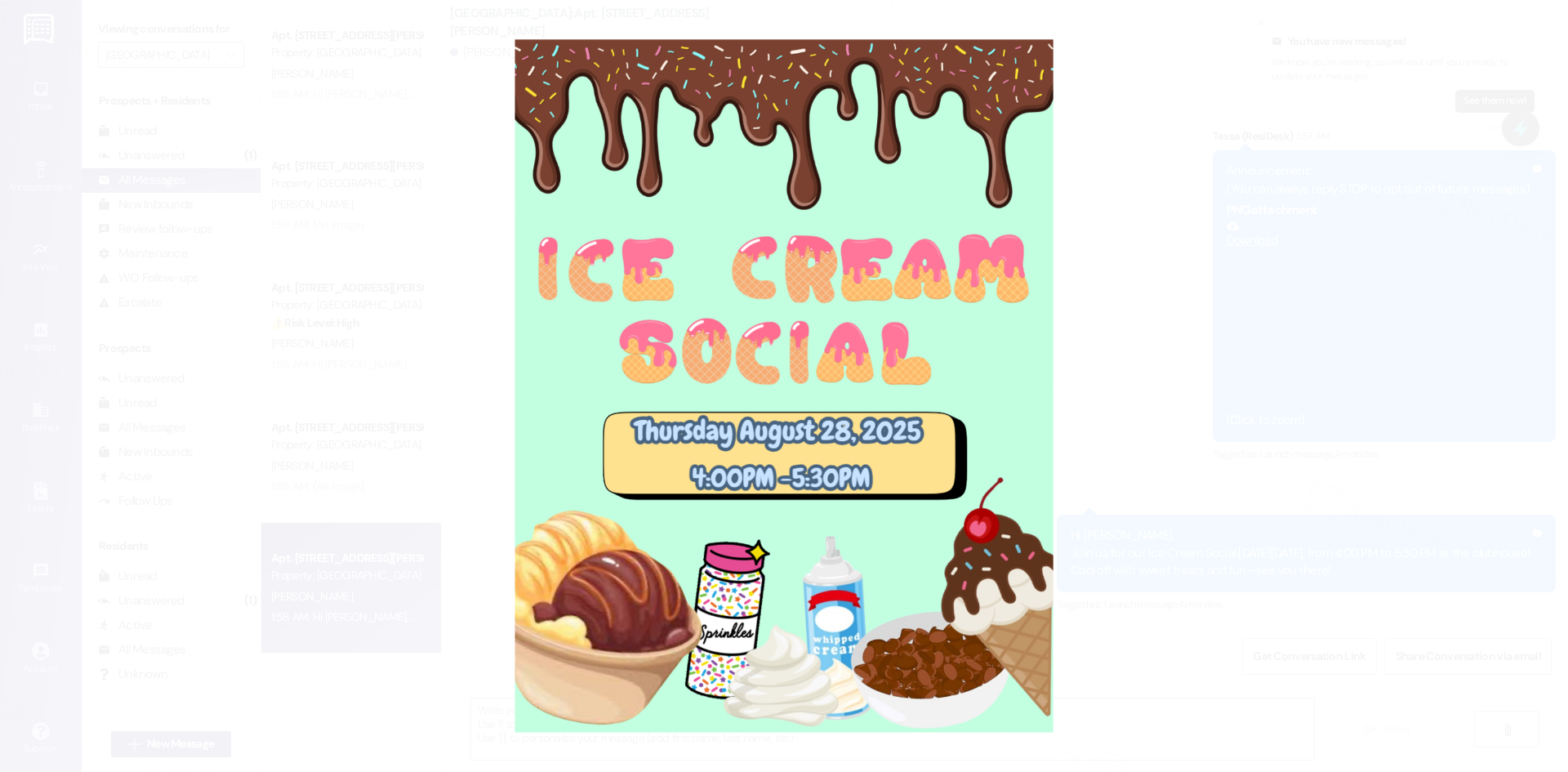
click at [1372, 477] on button "Unzoom image" at bounding box center [784, 386] width 1568 height 772
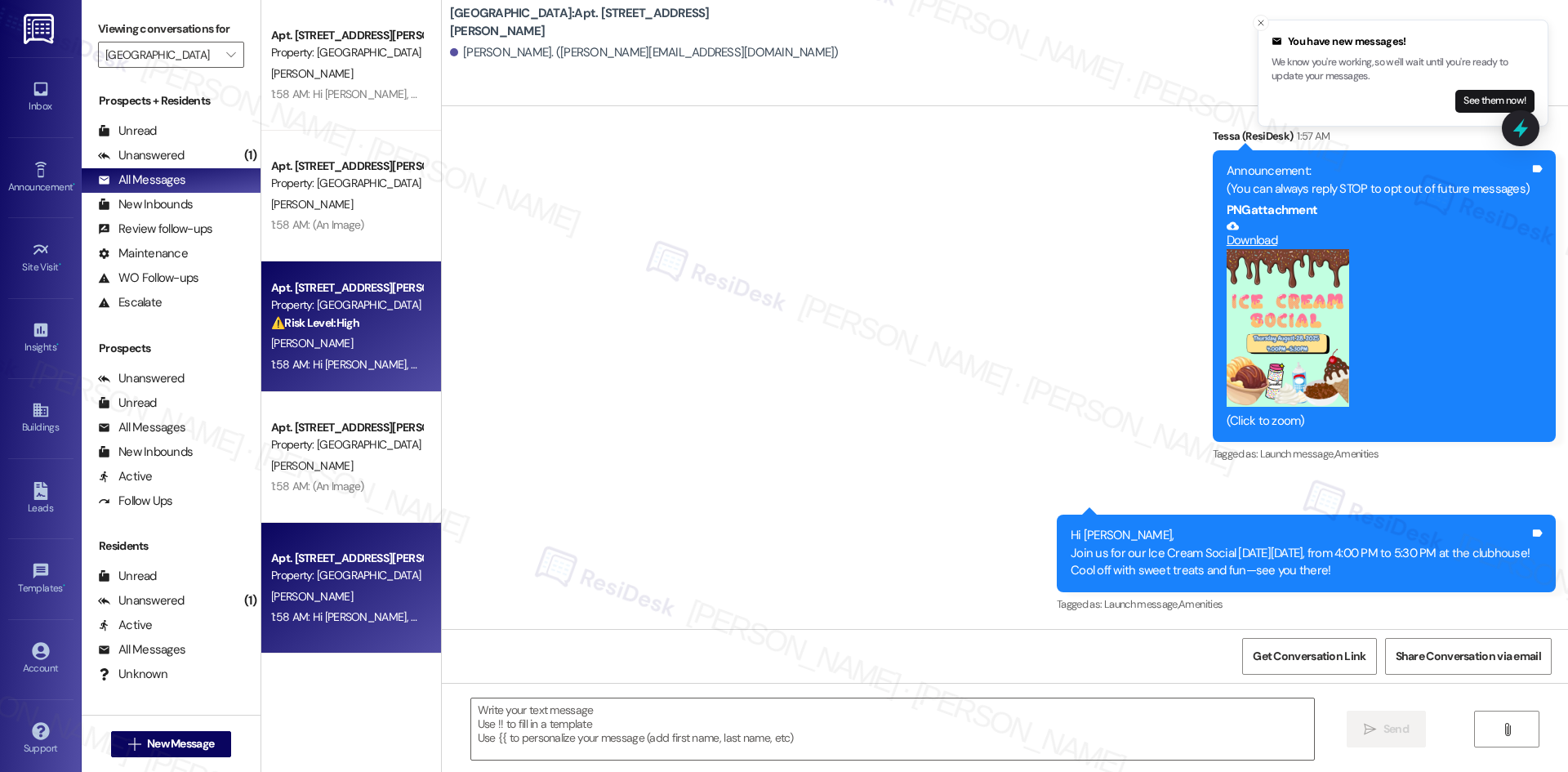
click at [358, 308] on div "Property: [GEOGRAPHIC_DATA]" at bounding box center [347, 305] width 151 height 17
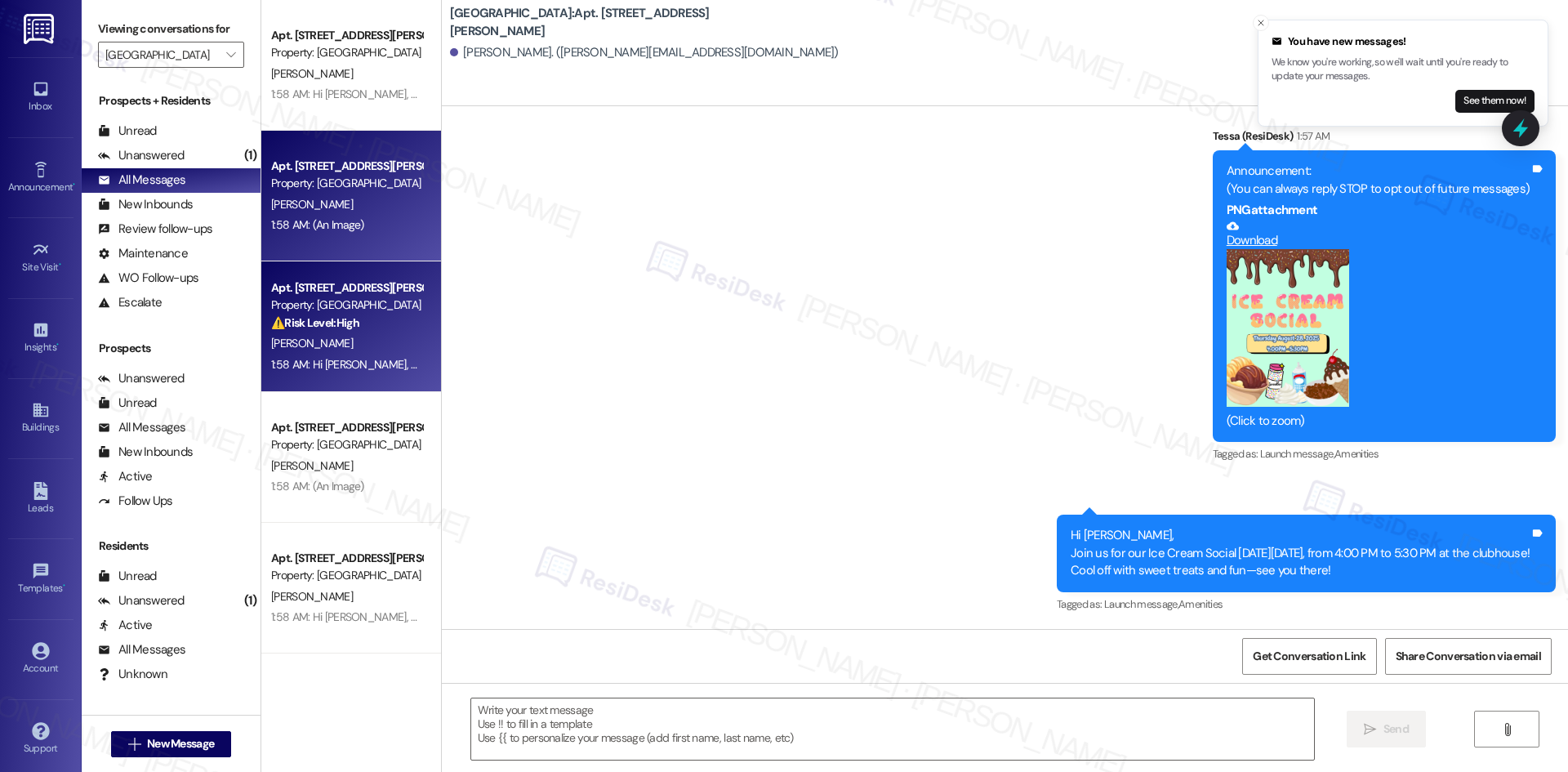
type textarea "Fetching suggested responses. Please feel free to read through the conversation…"
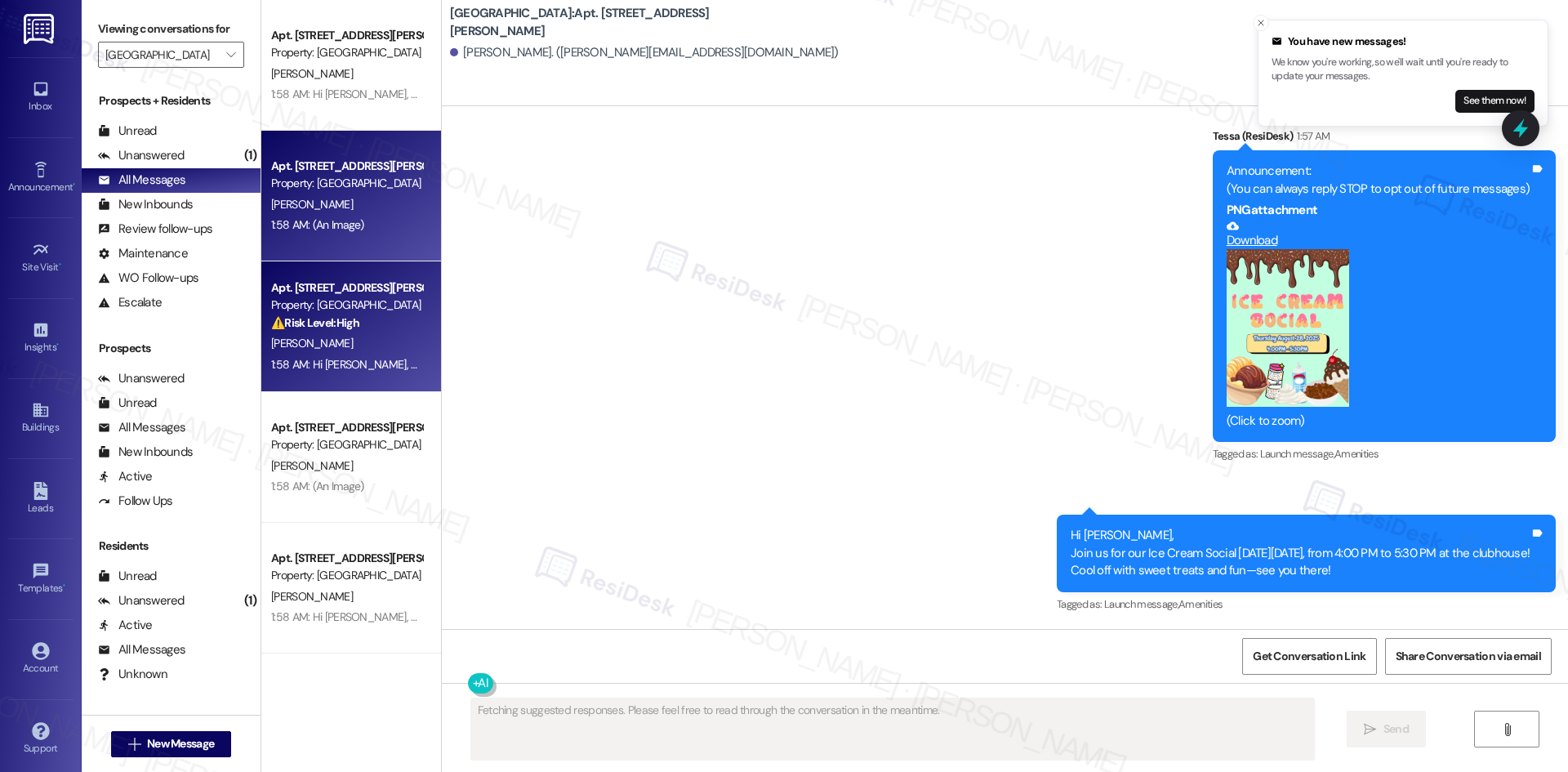
click at [336, 222] on div "1:58 AM: (An Image) 1:58 AM: (An Image)" at bounding box center [318, 225] width 94 height 14
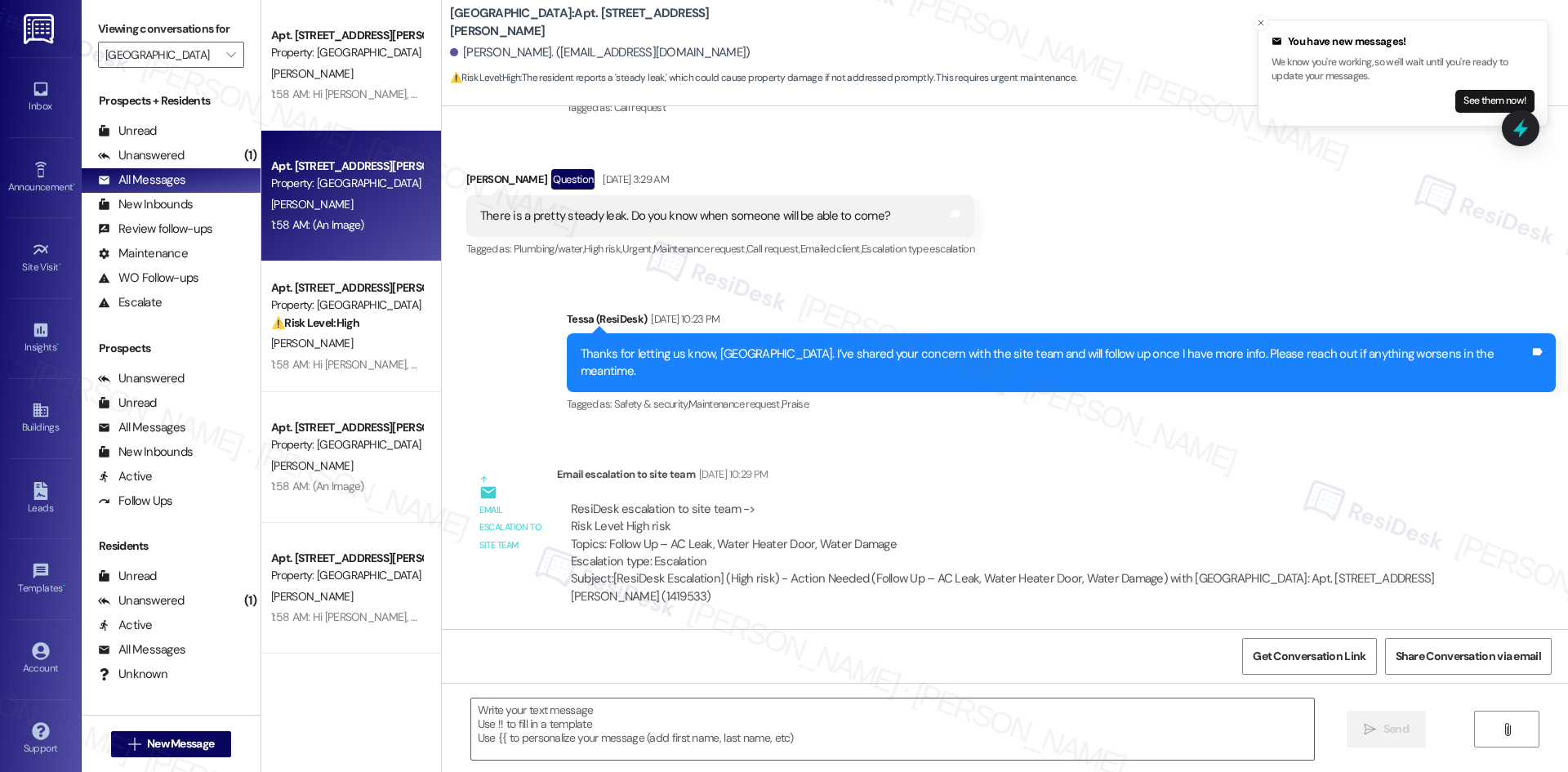
type textarea "Fetching suggested responses. Please feel free to read through the conversation…"
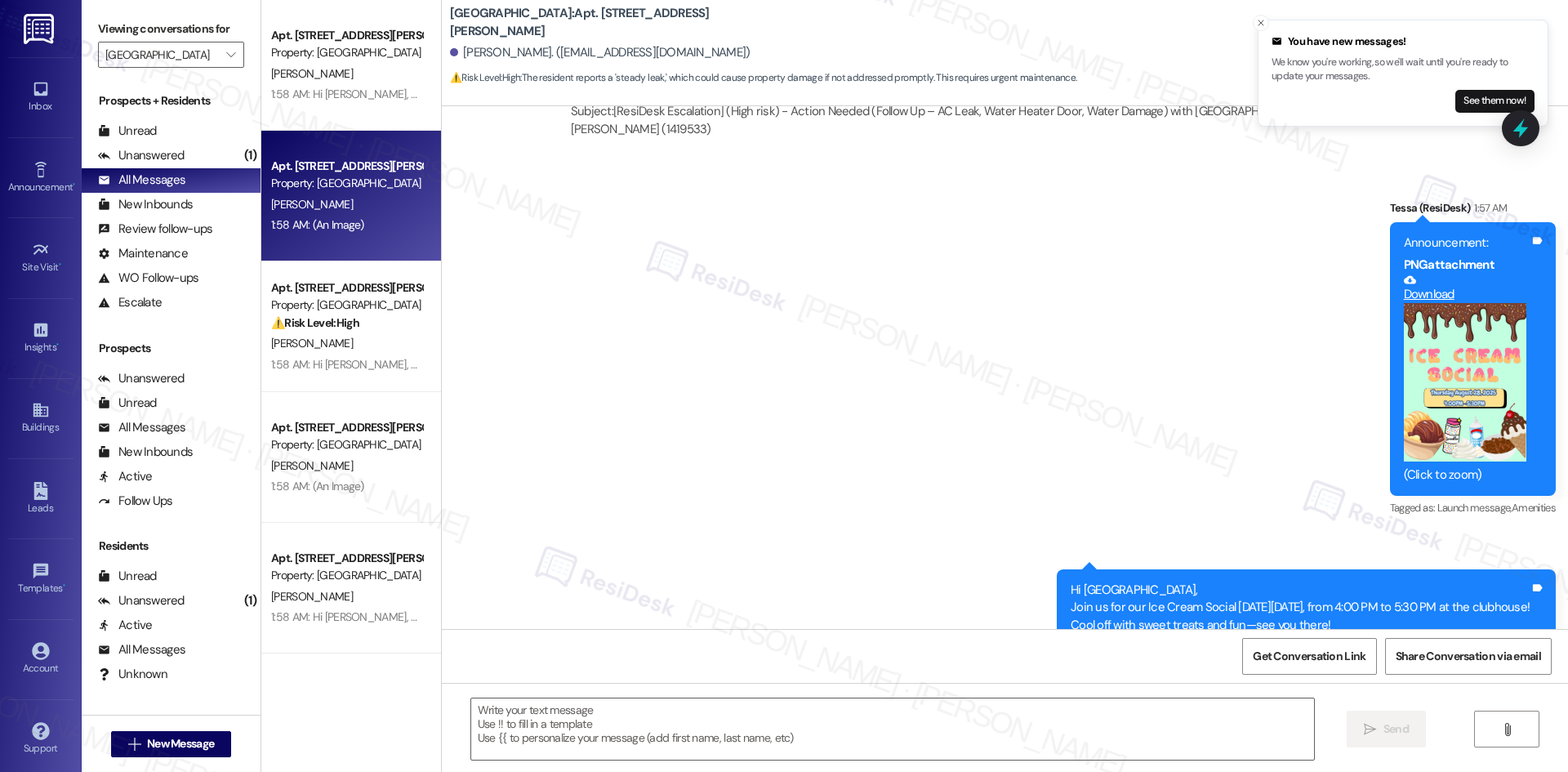
scroll to position [4713, 0]
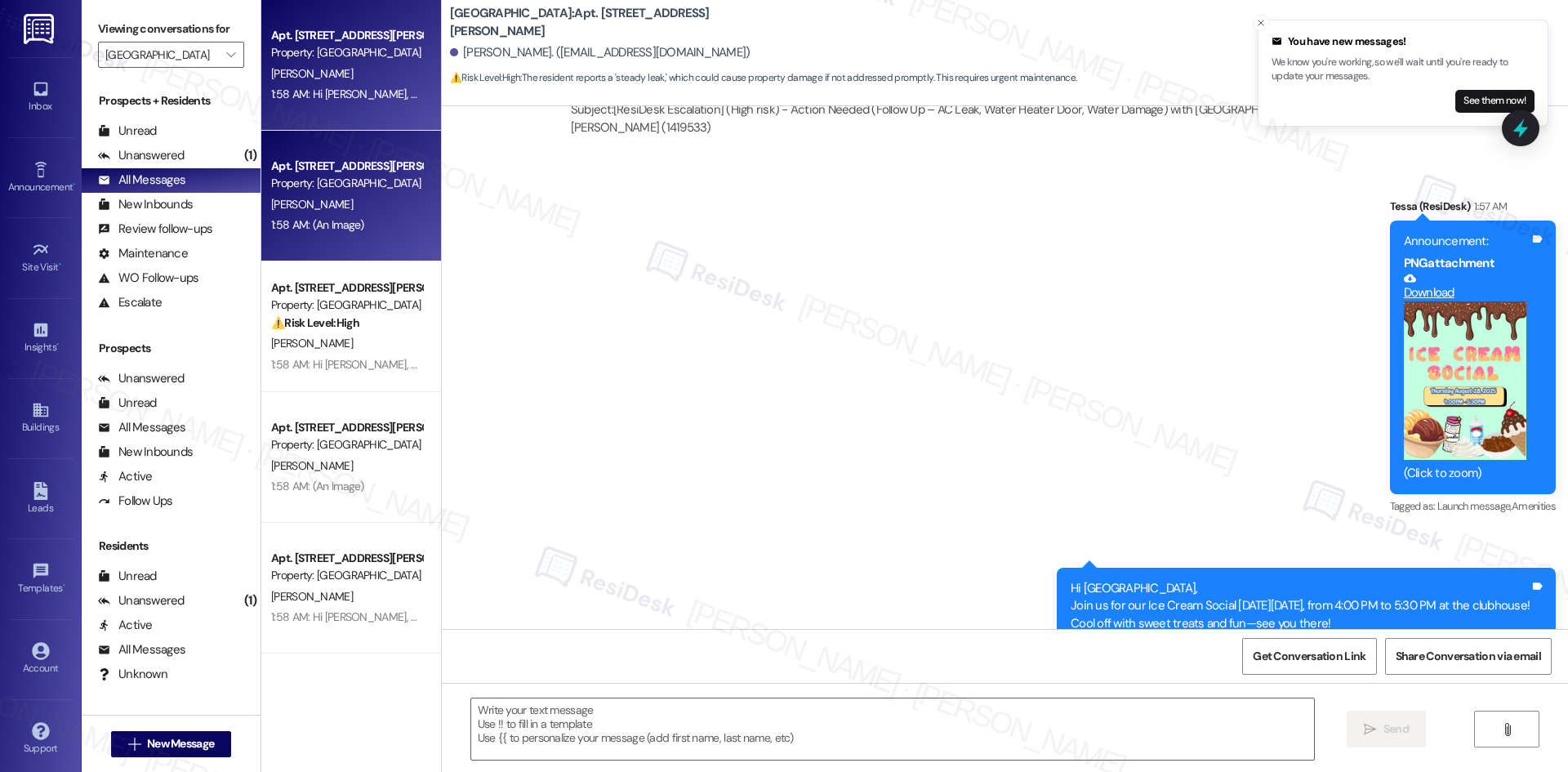
click at [328, 114] on div "Apt. 110, 1015 King George Blvd Property: Georgetown Oaks T. Jackson 1:58 AM: H…" at bounding box center [352, 65] width 180 height 130
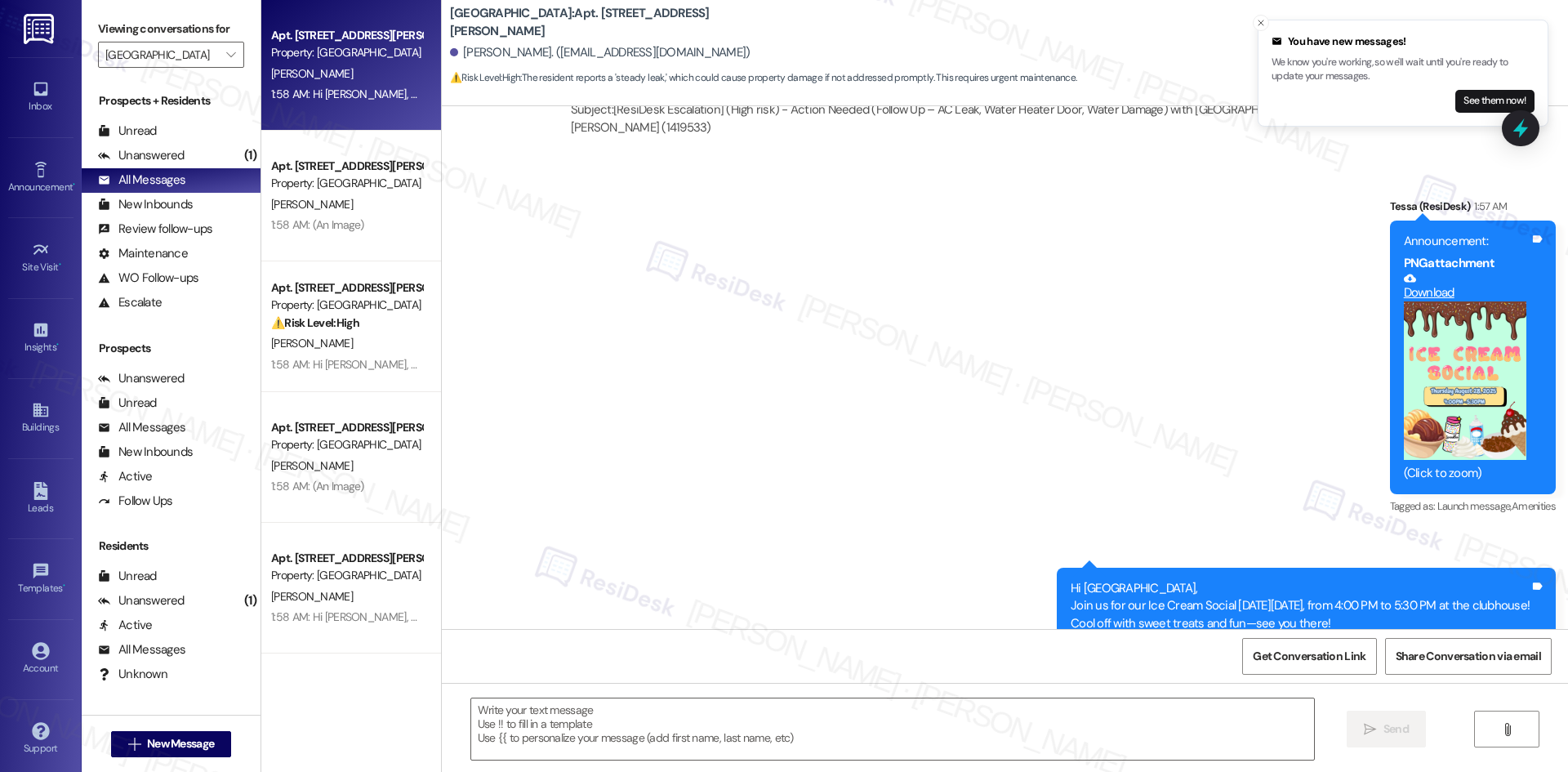
type textarea "Fetching suggested responses. Please feel free to read through the conversation…"
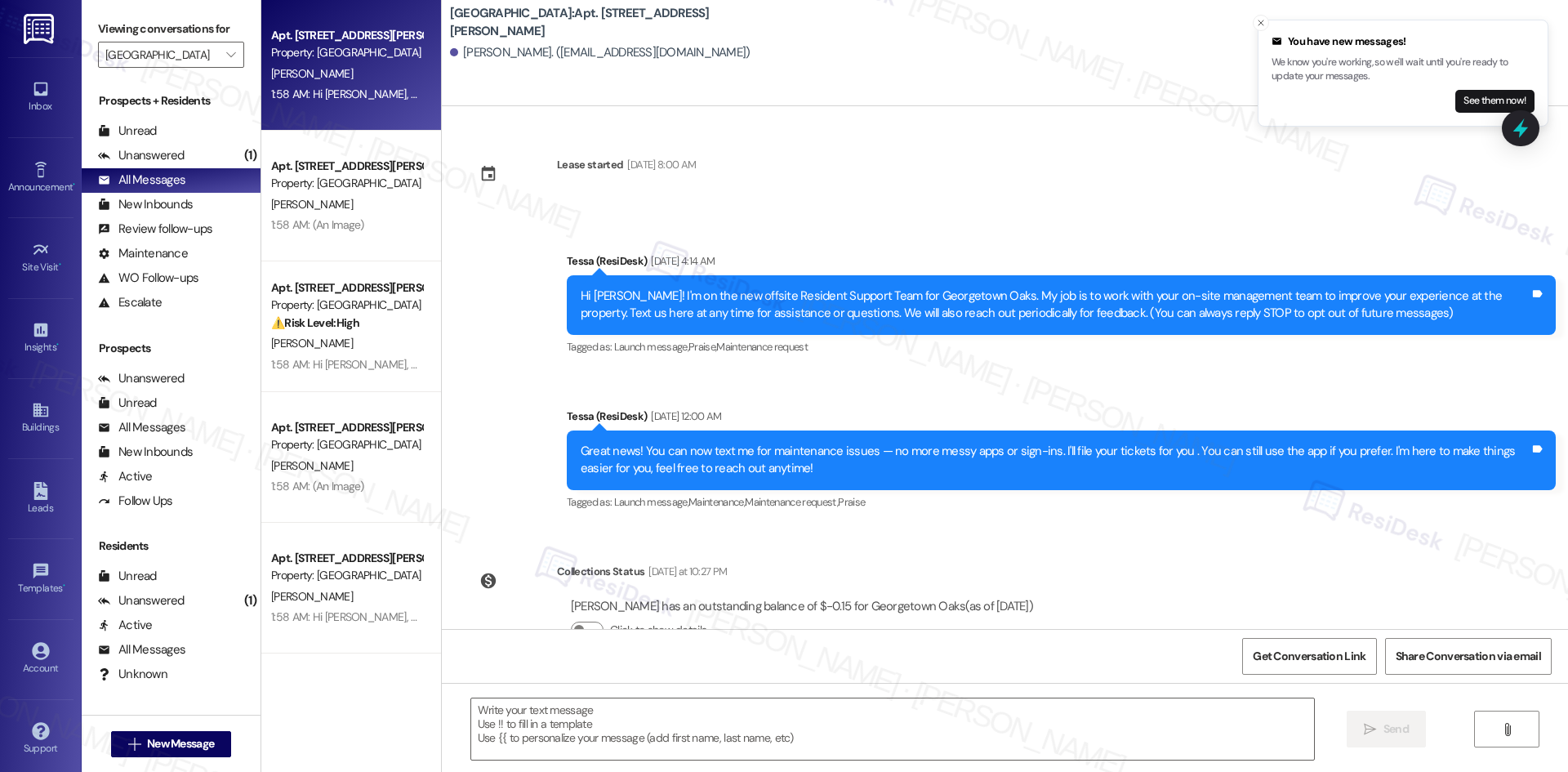
scroll to position [567, 0]
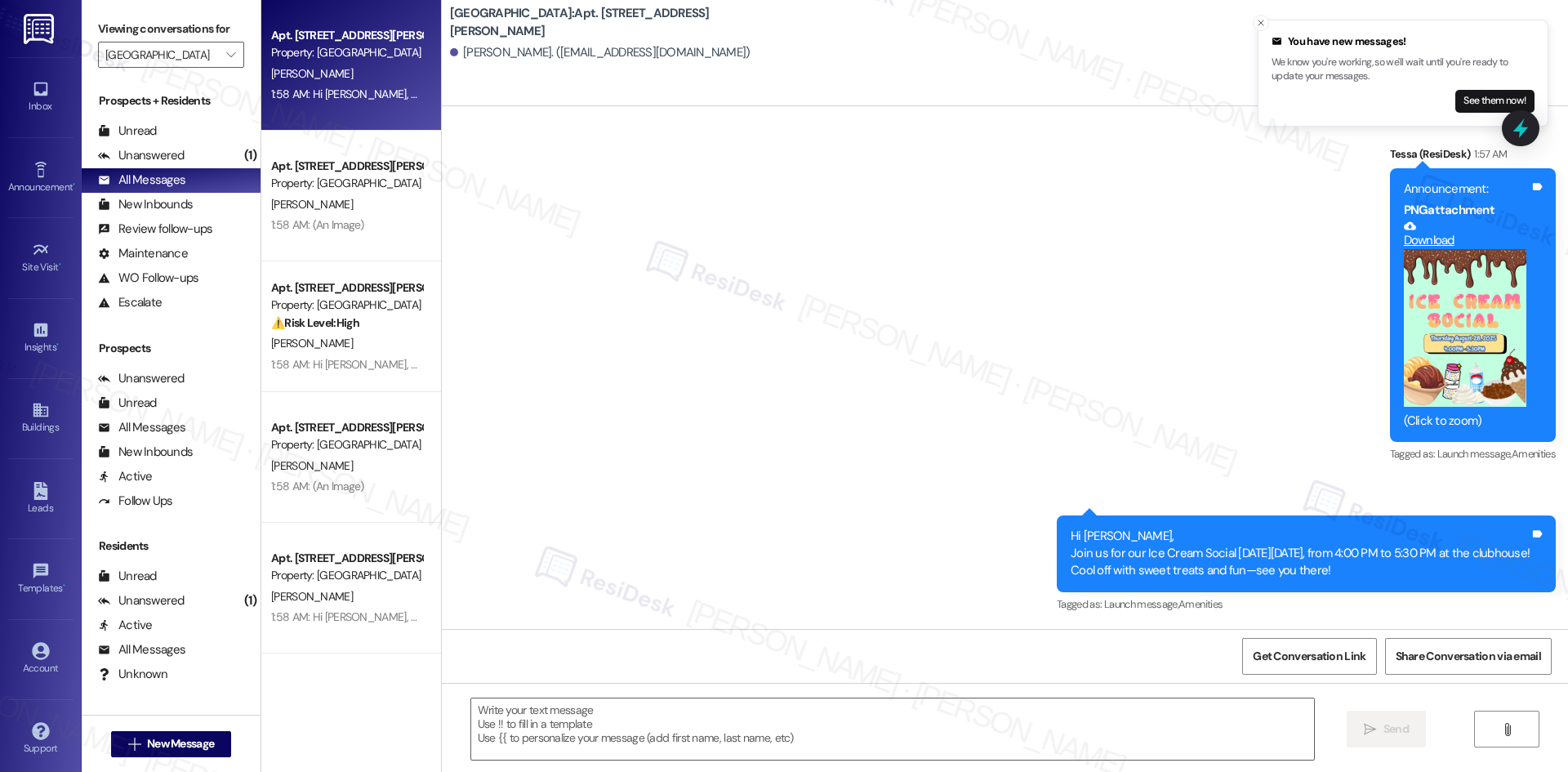
type textarea "Fetching suggested responses. Please feel free to read through the conversation…"
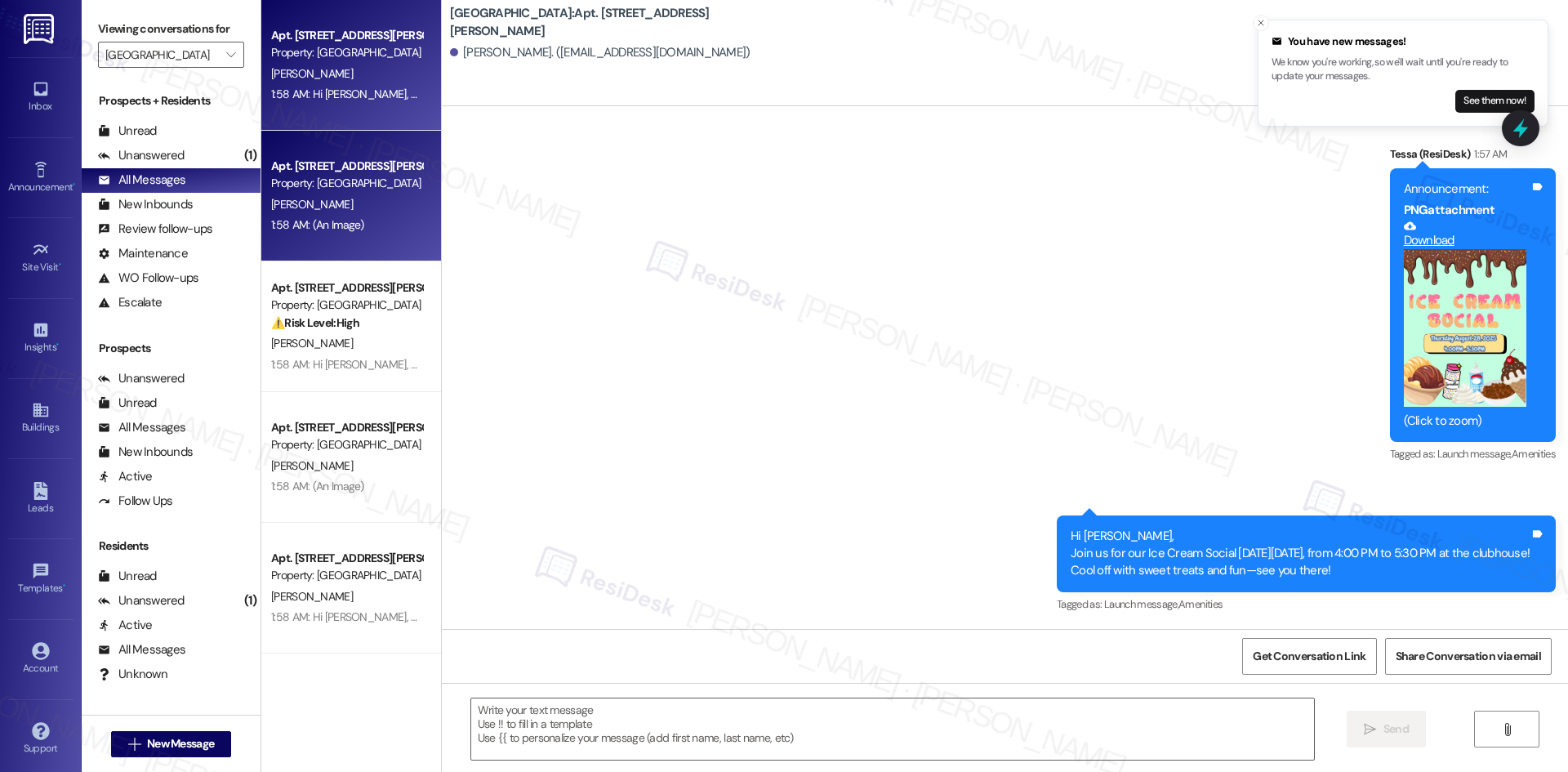
click at [341, 169] on div "Apt. 703, 1015 King George Blvd" at bounding box center [347, 165] width 151 height 17
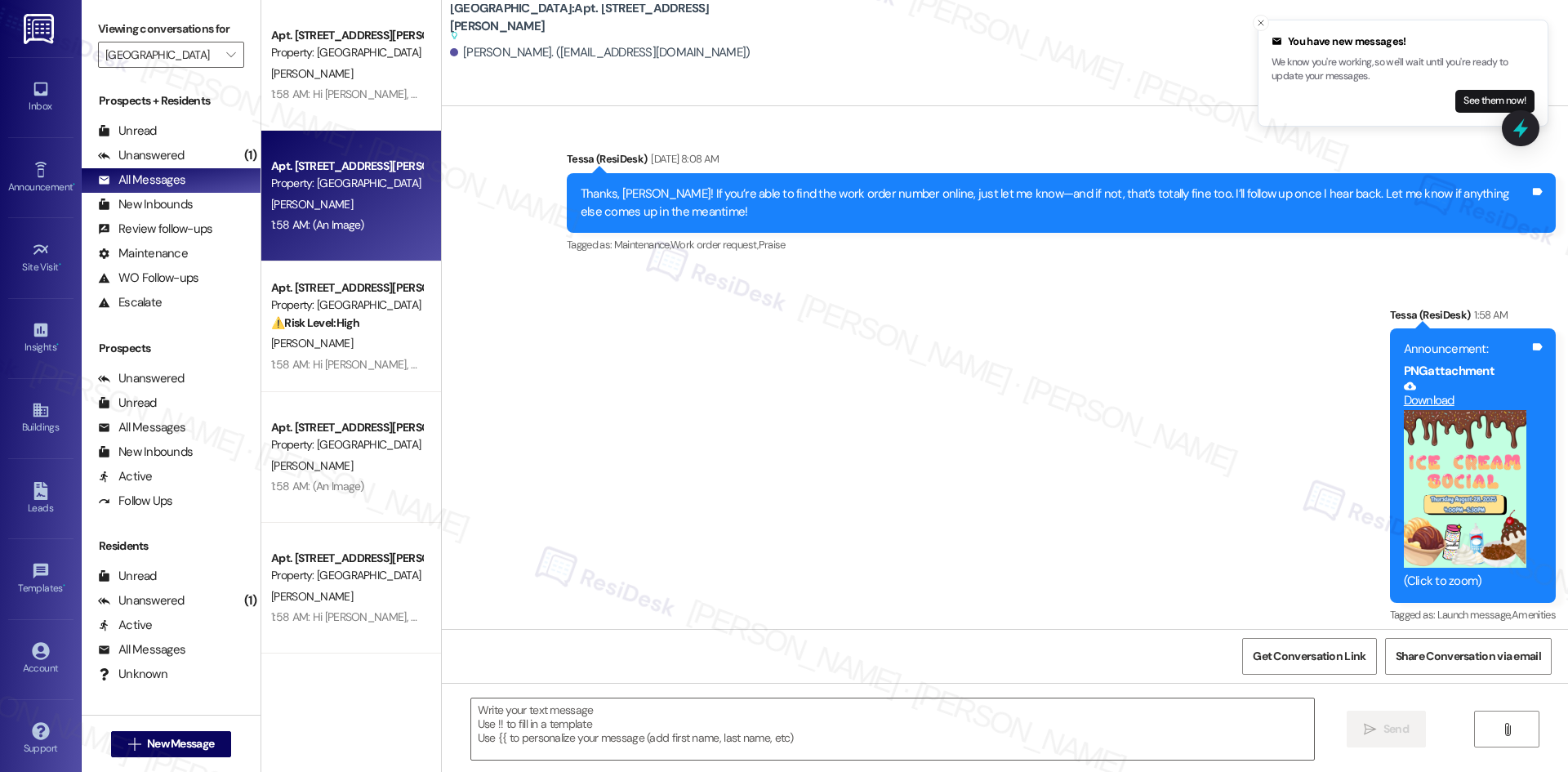
scroll to position [1384, 0]
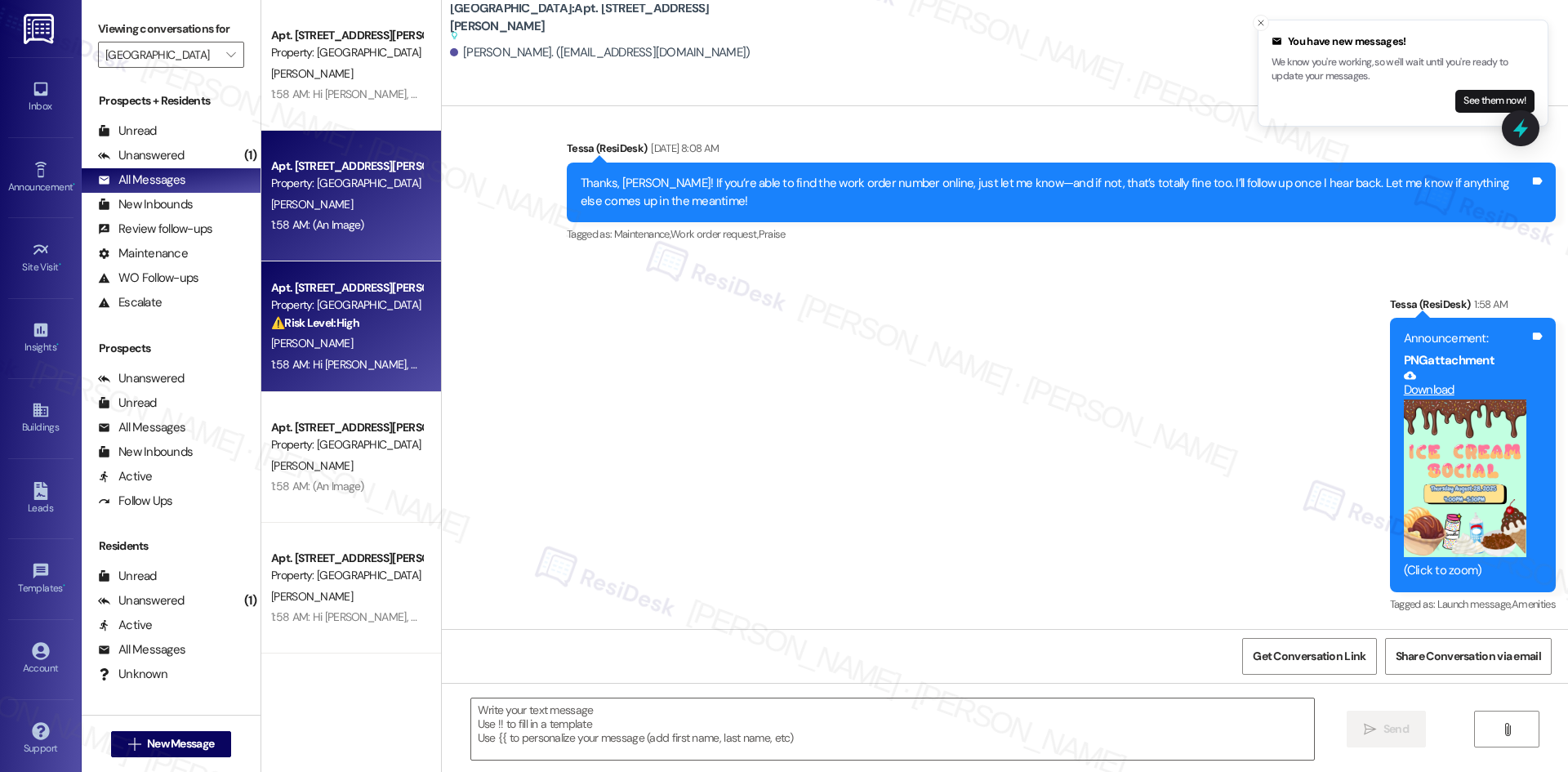
type textarea "Fetching suggested responses. Please feel free to read through the conversation…"
click at [307, 355] on div "1:58 AM: Hi Sydney, Join us for our Ice Cream Social on Thursday, August 28, fr…" at bounding box center [347, 364] width 155 height 21
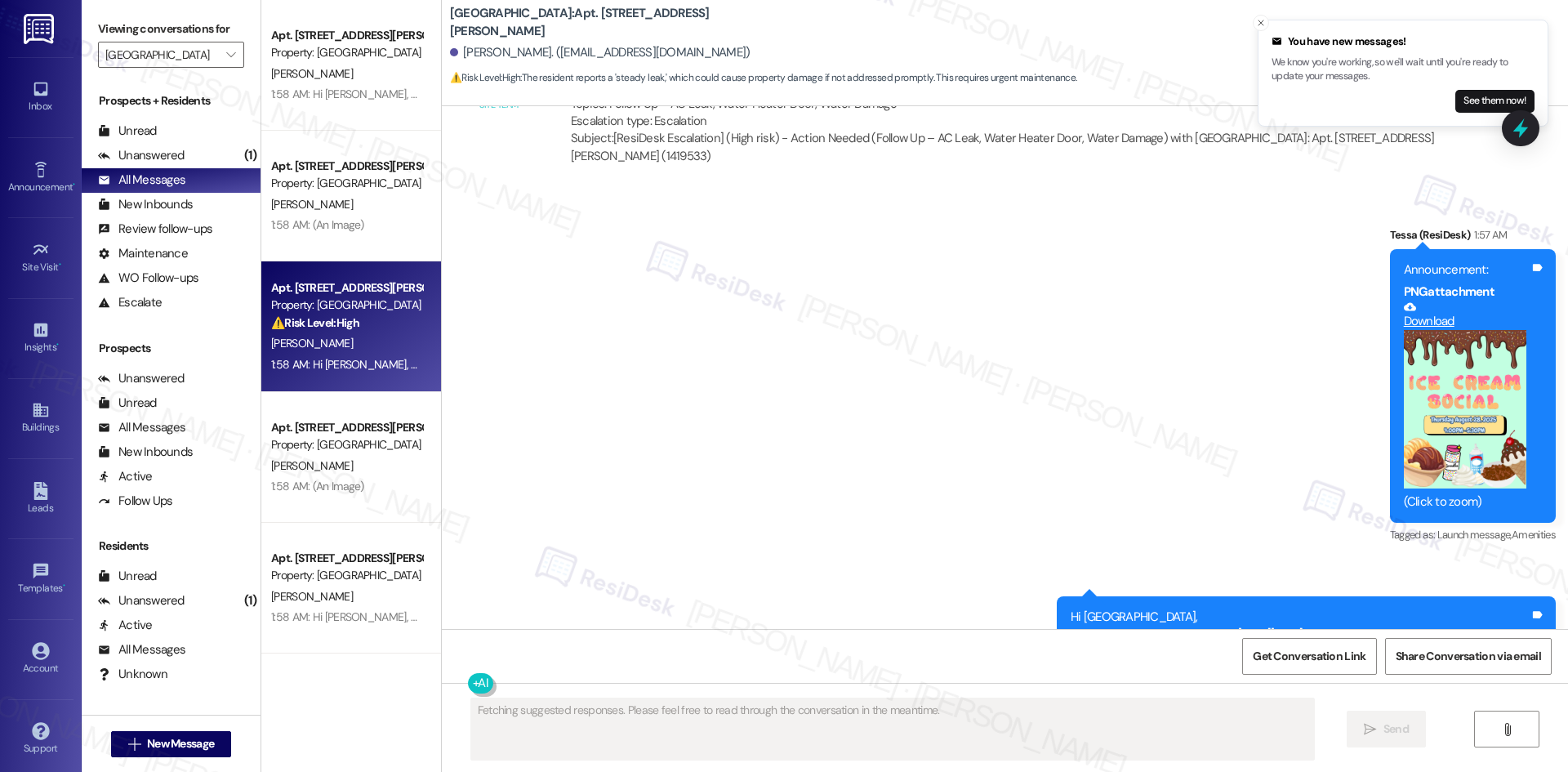
scroll to position [4713, 0]
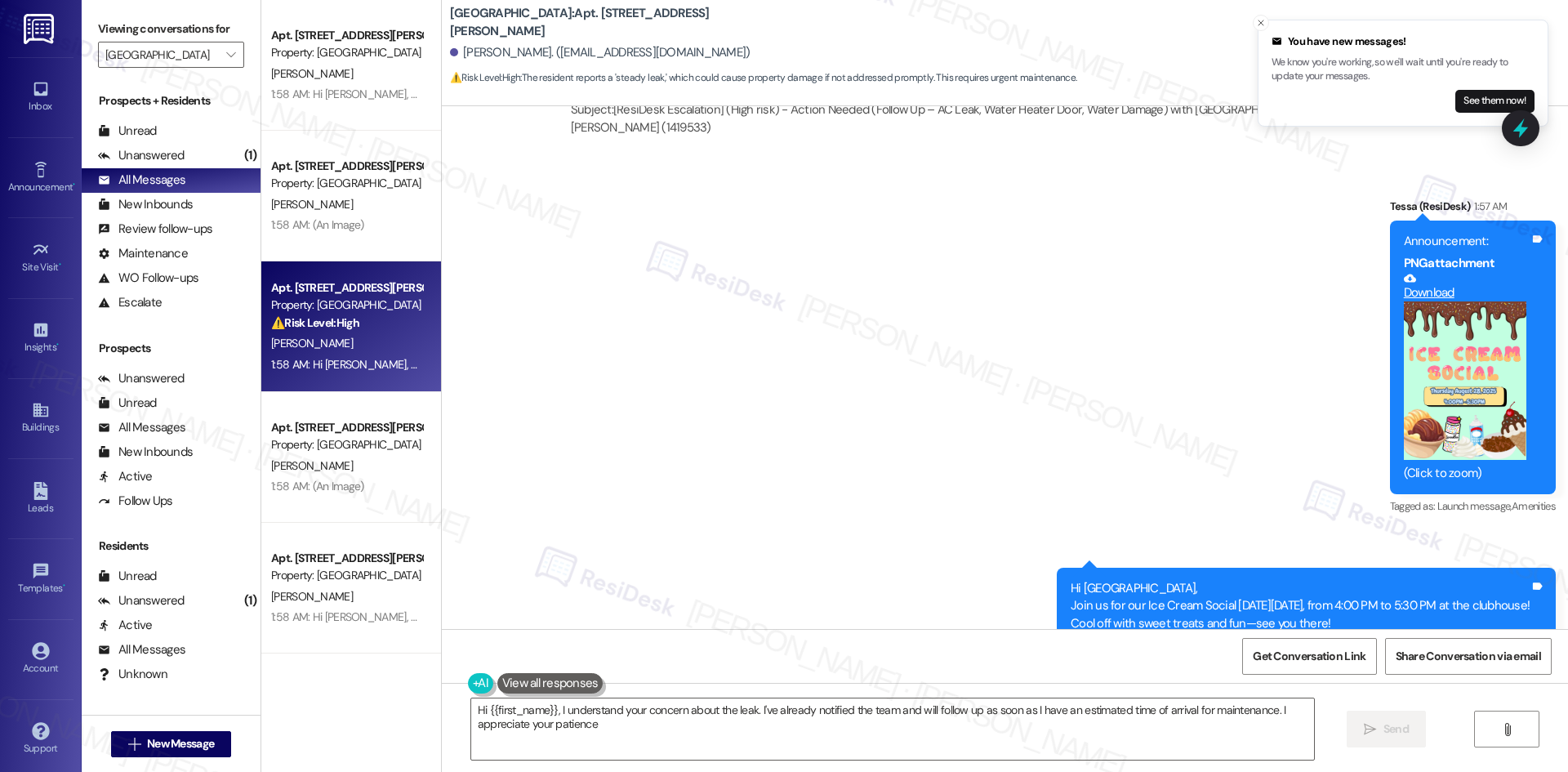
type textarea "Hi {{first_name}}, I understand your concern about the leak. I've already notif…"
click at [174, 158] on div "Unanswered" at bounding box center [141, 155] width 86 height 17
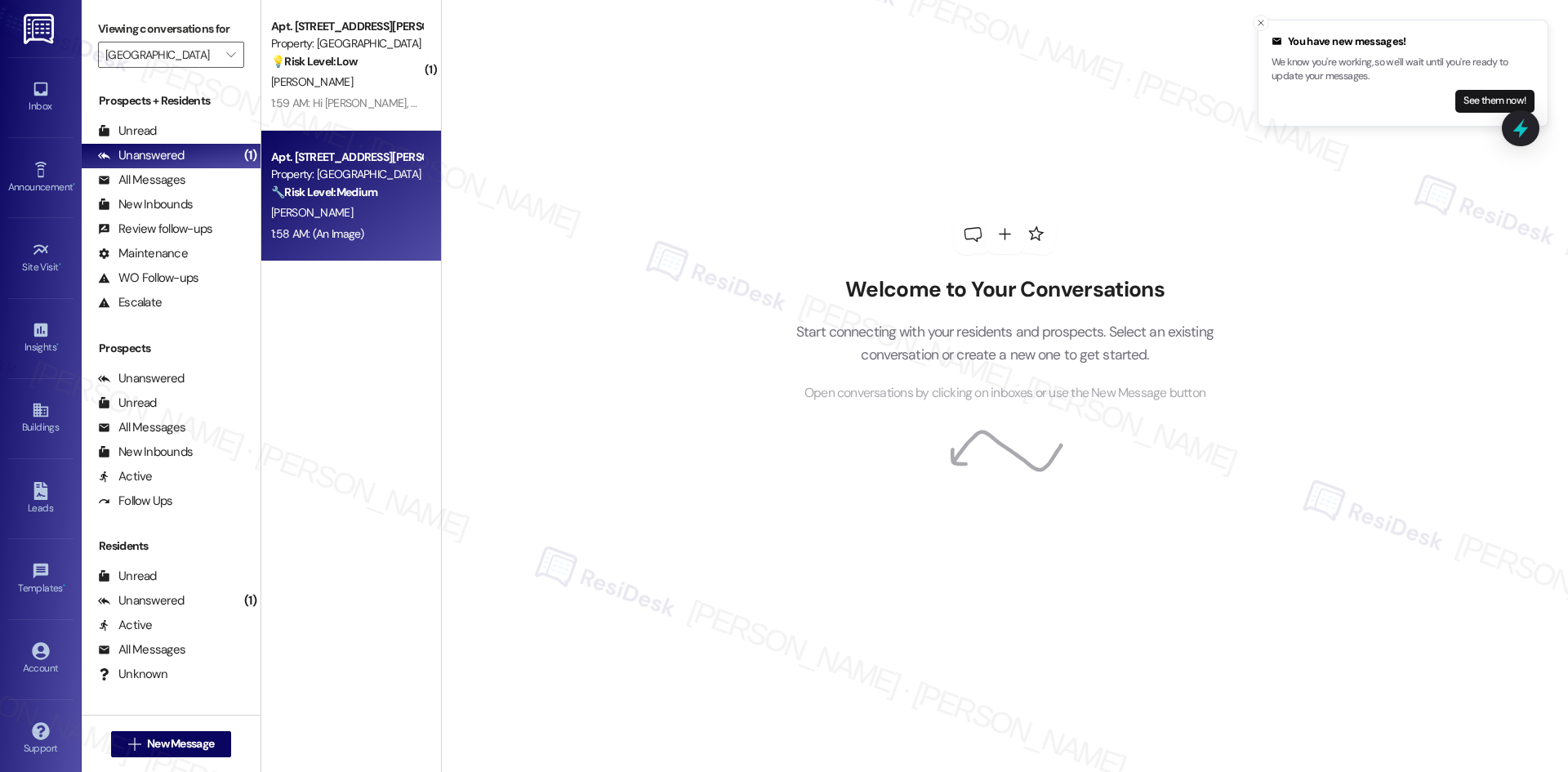
click at [348, 234] on div "1:58 AM: (An Image) 1:58 AM: (An Image)" at bounding box center [318, 234] width 94 height 14
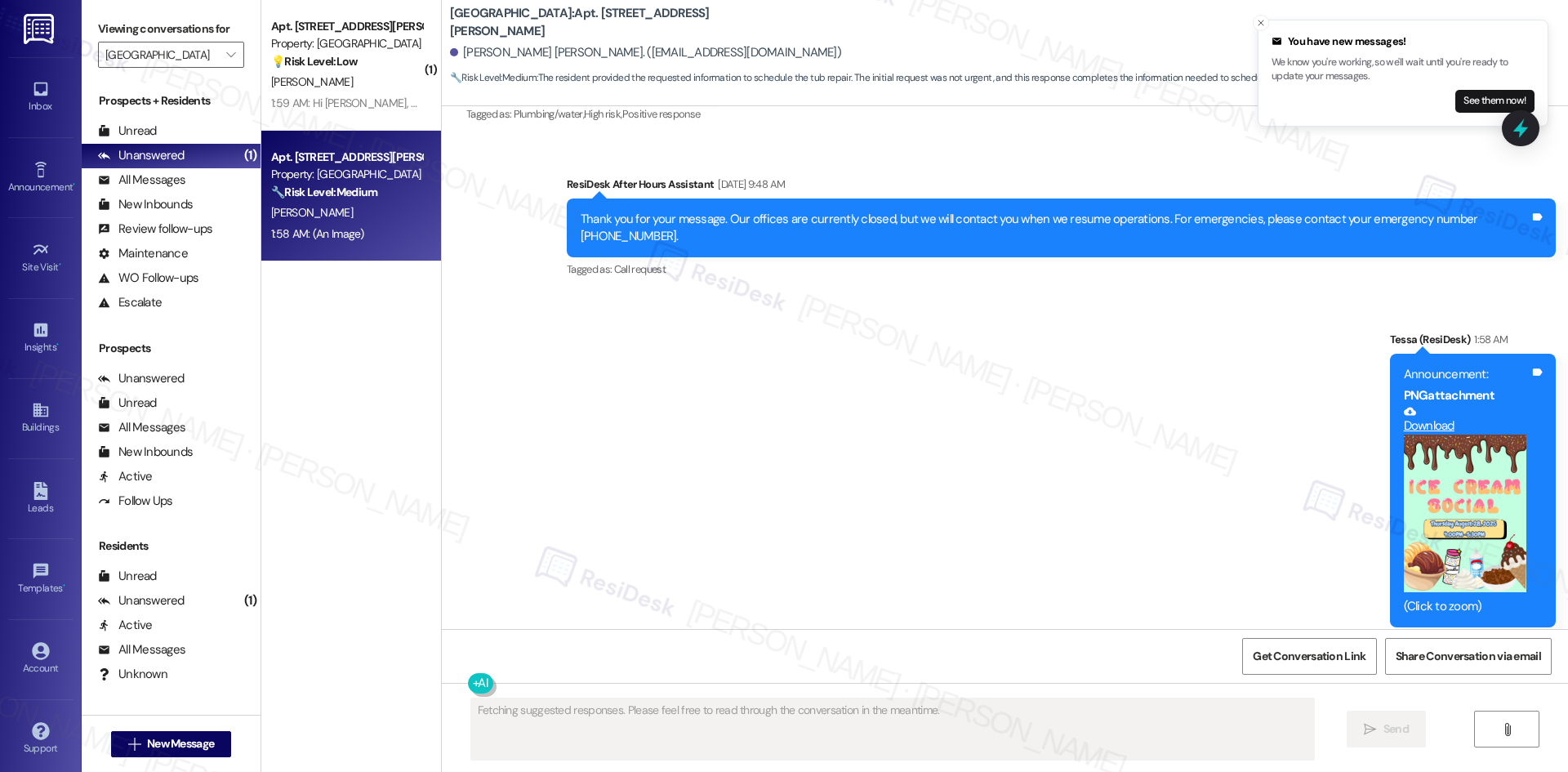
scroll to position [2237, 0]
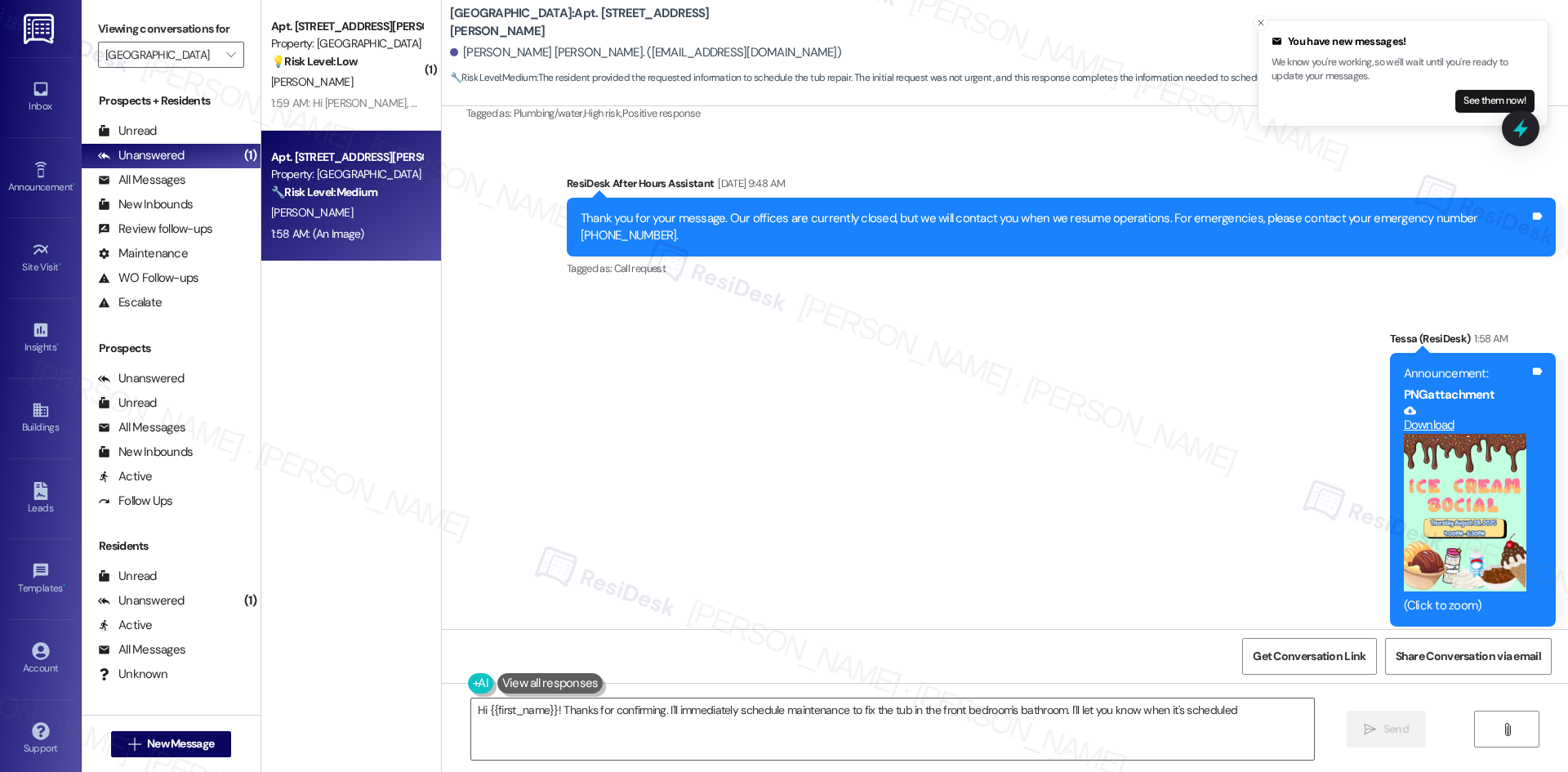
type textarea "Hi {{first_name}}! Thanks for confirming. I'll immediately schedule maintenance…"
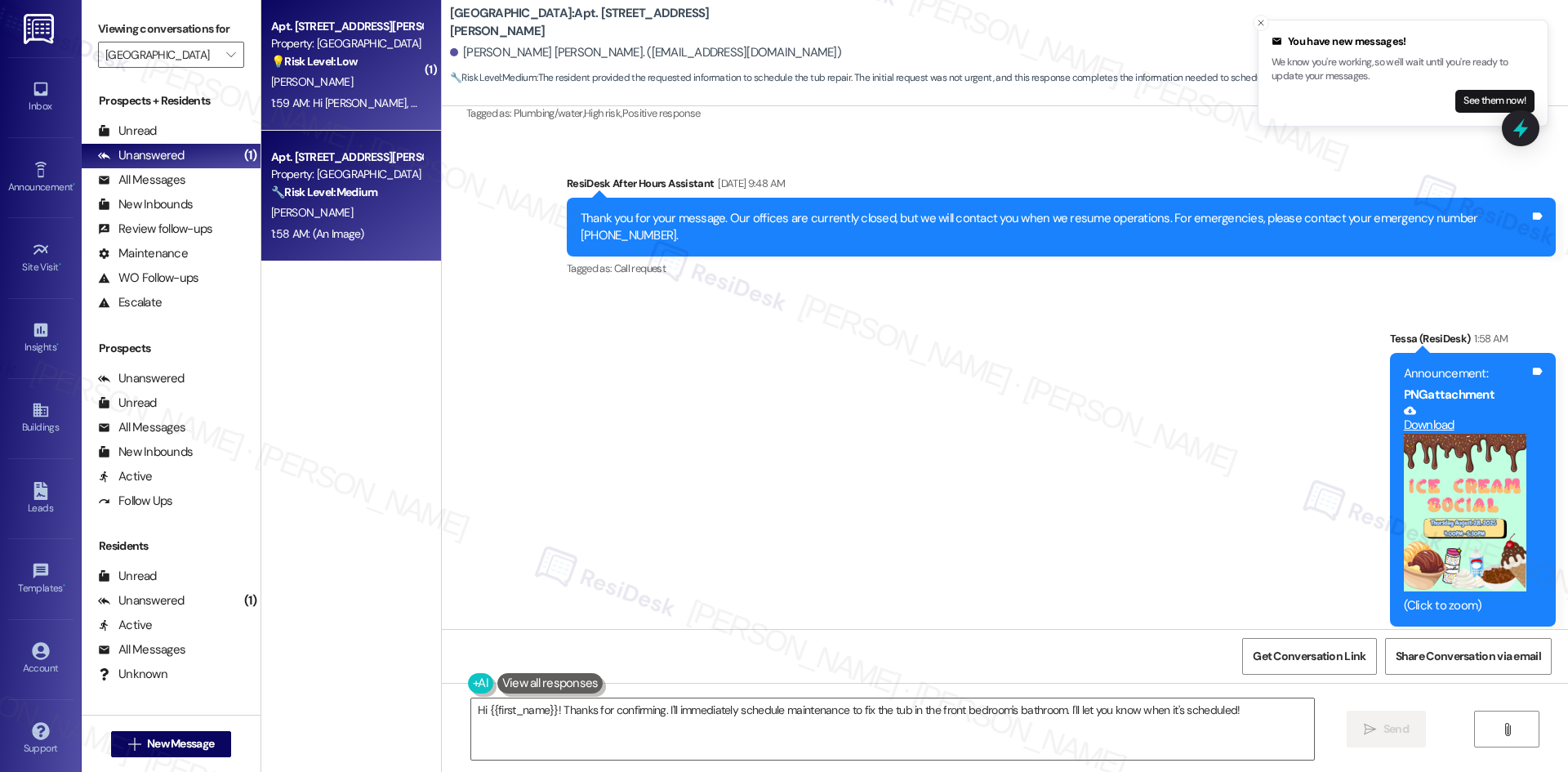
click at [324, 97] on div "1:59 AM: Hi Jonathan, Join us for our Ice Cream Social on Thursday, August 28, …" at bounding box center [673, 102] width 803 height 14
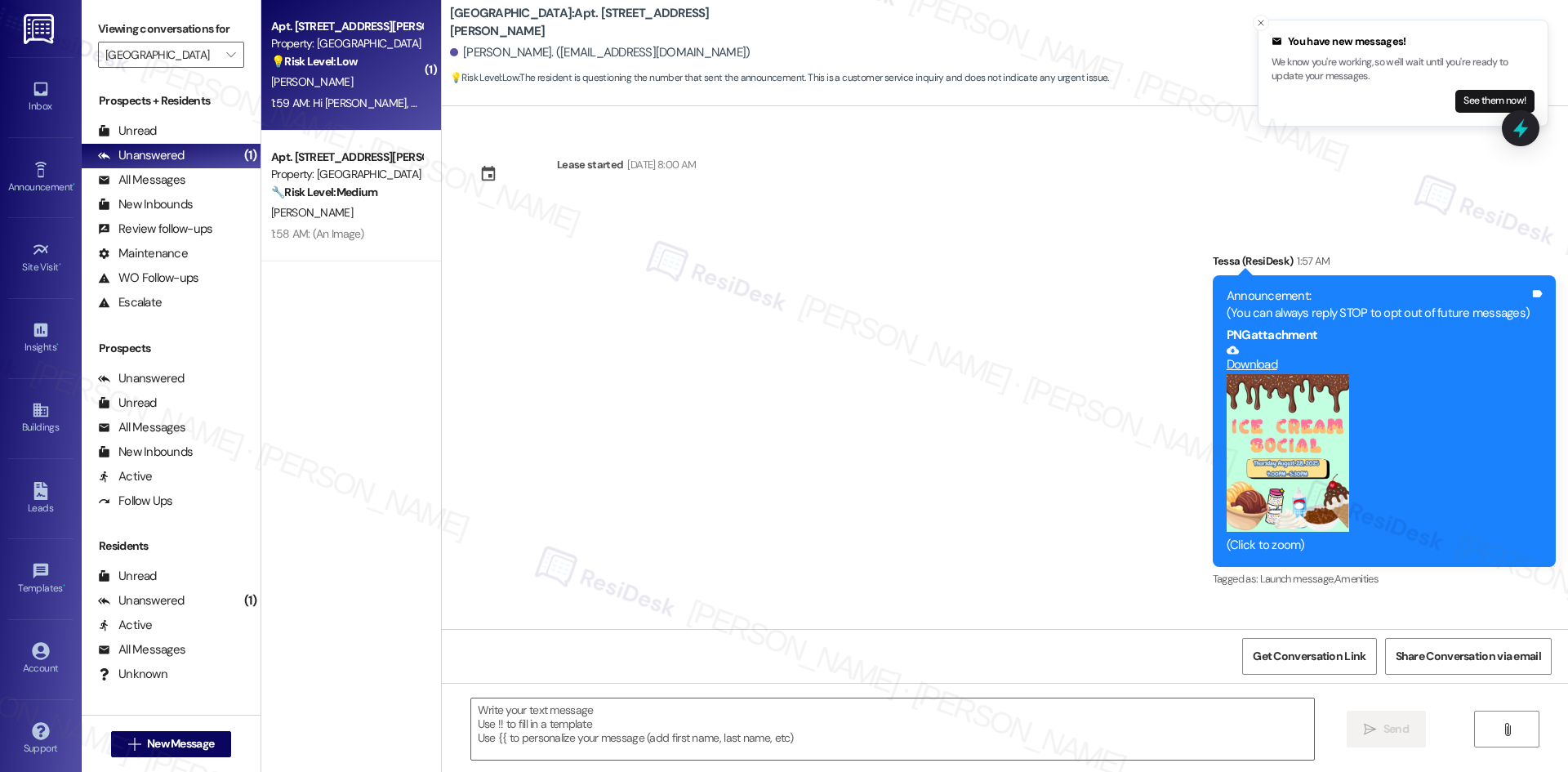
scroll to position [264, 0]
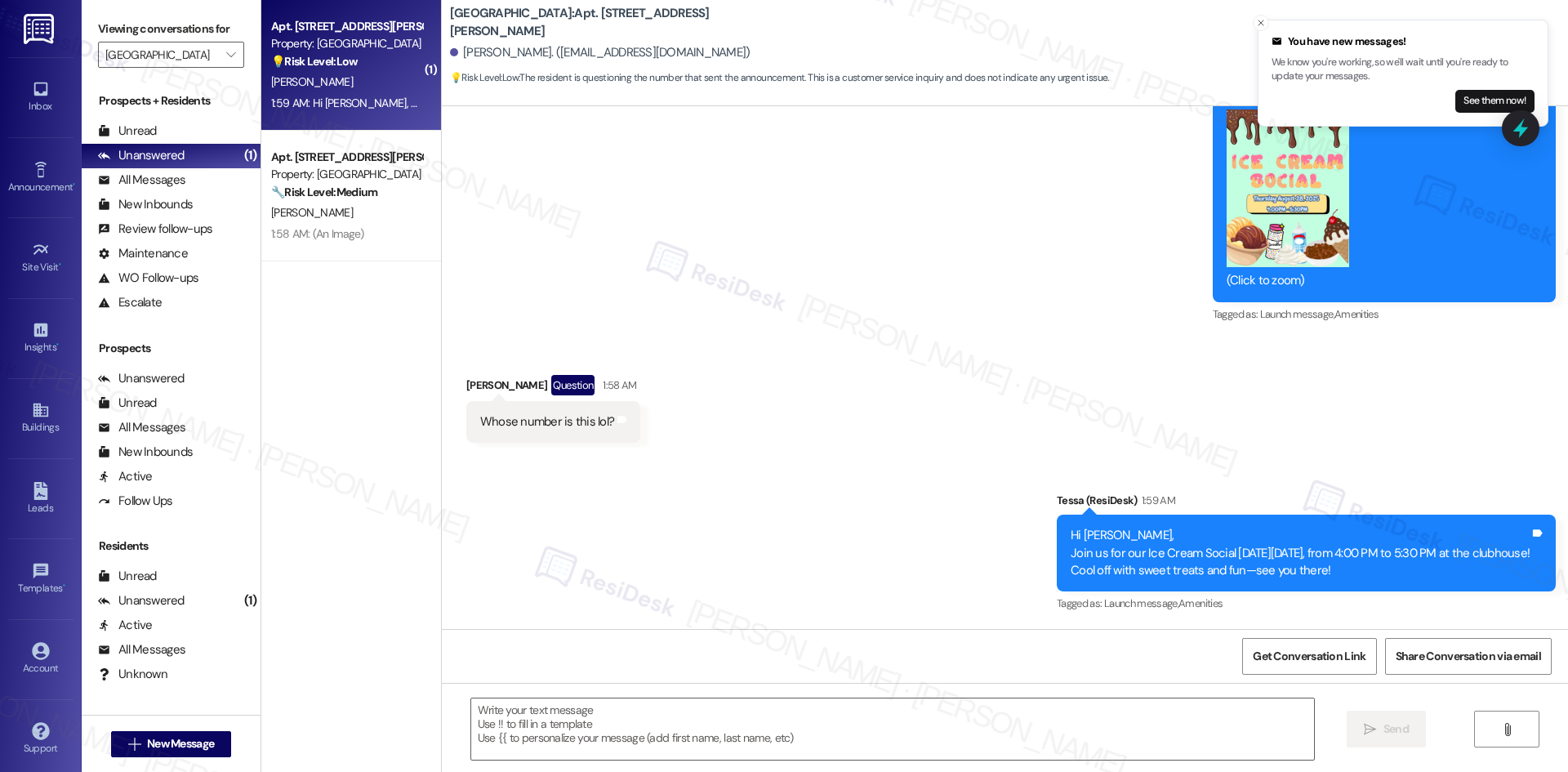
type textarea "Fetching suggested responses. Please feel free to read through the conversation…"
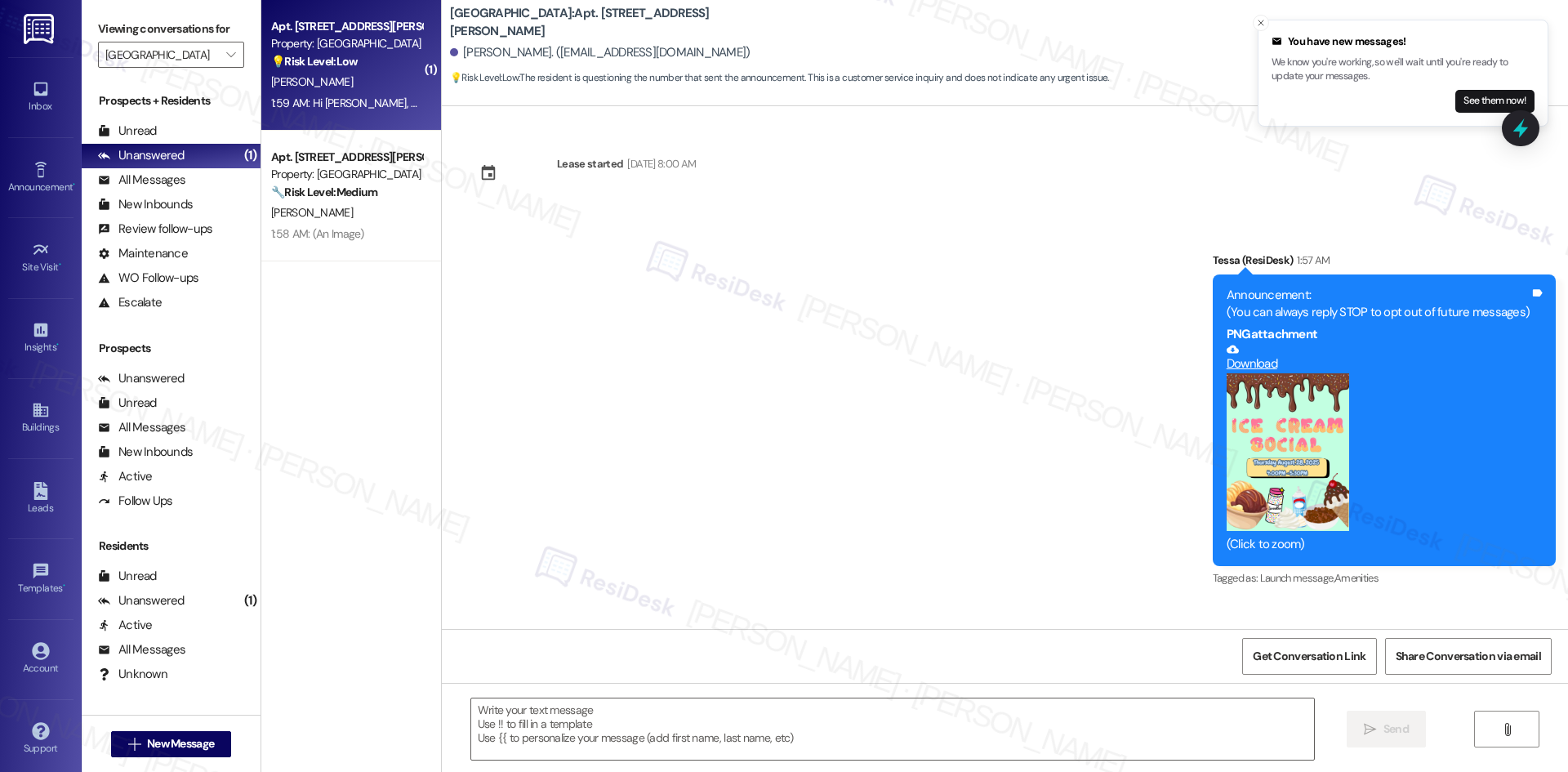
scroll to position [0, 0]
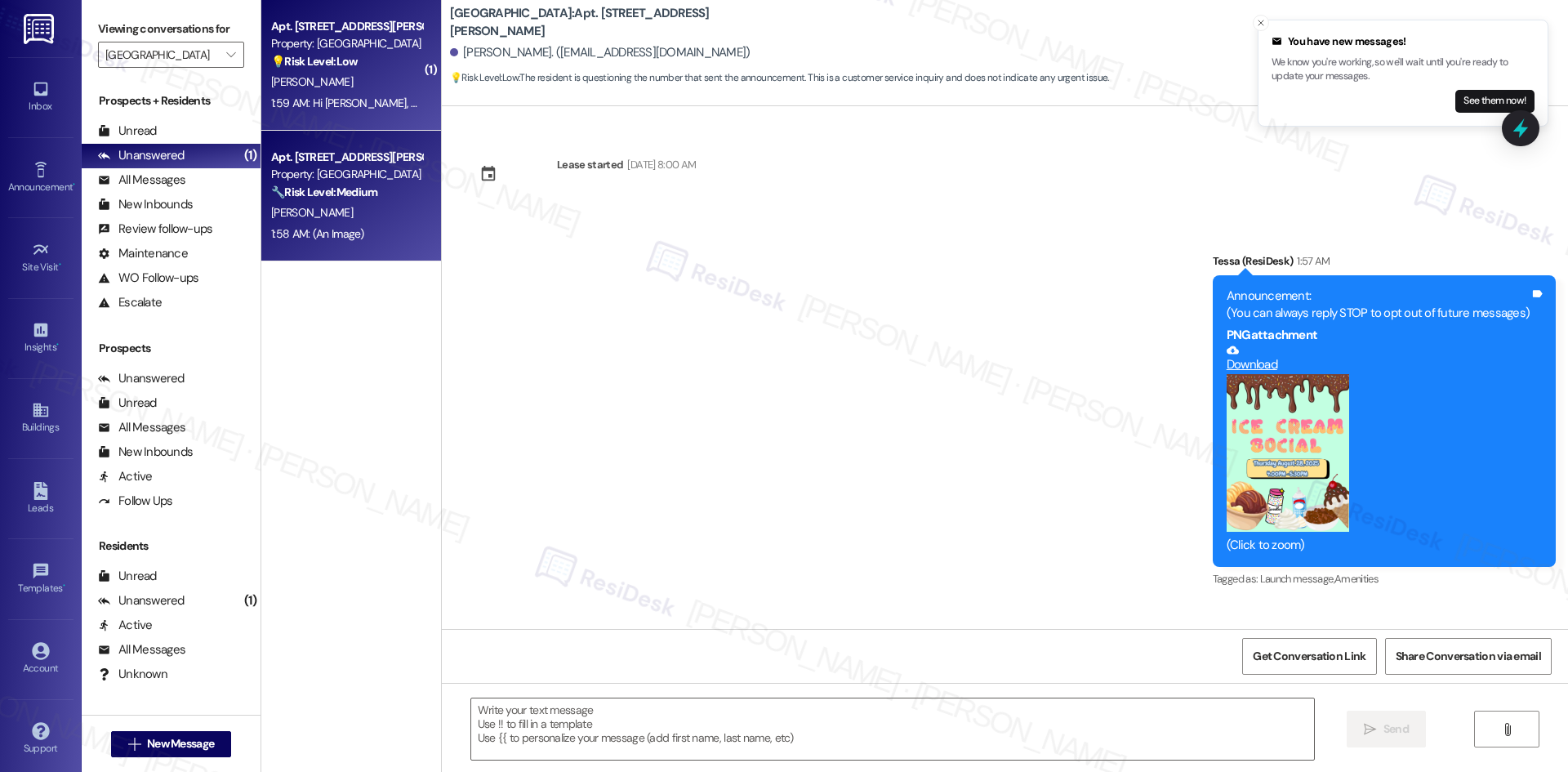
click at [347, 205] on div "[PERSON_NAME]" at bounding box center [347, 212] width 155 height 21
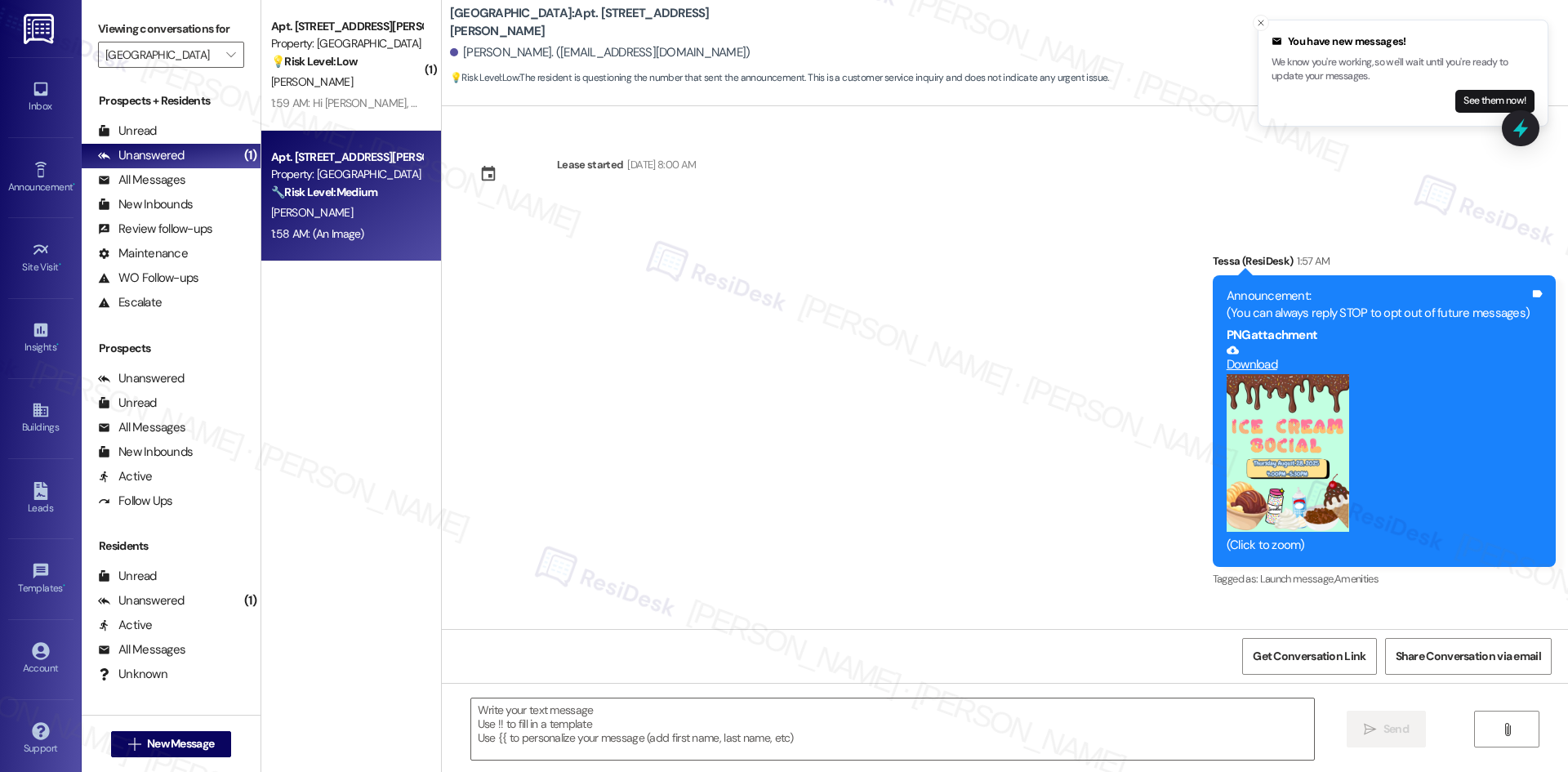
type textarea "Fetching suggested responses. Please feel free to read through the conversation…"
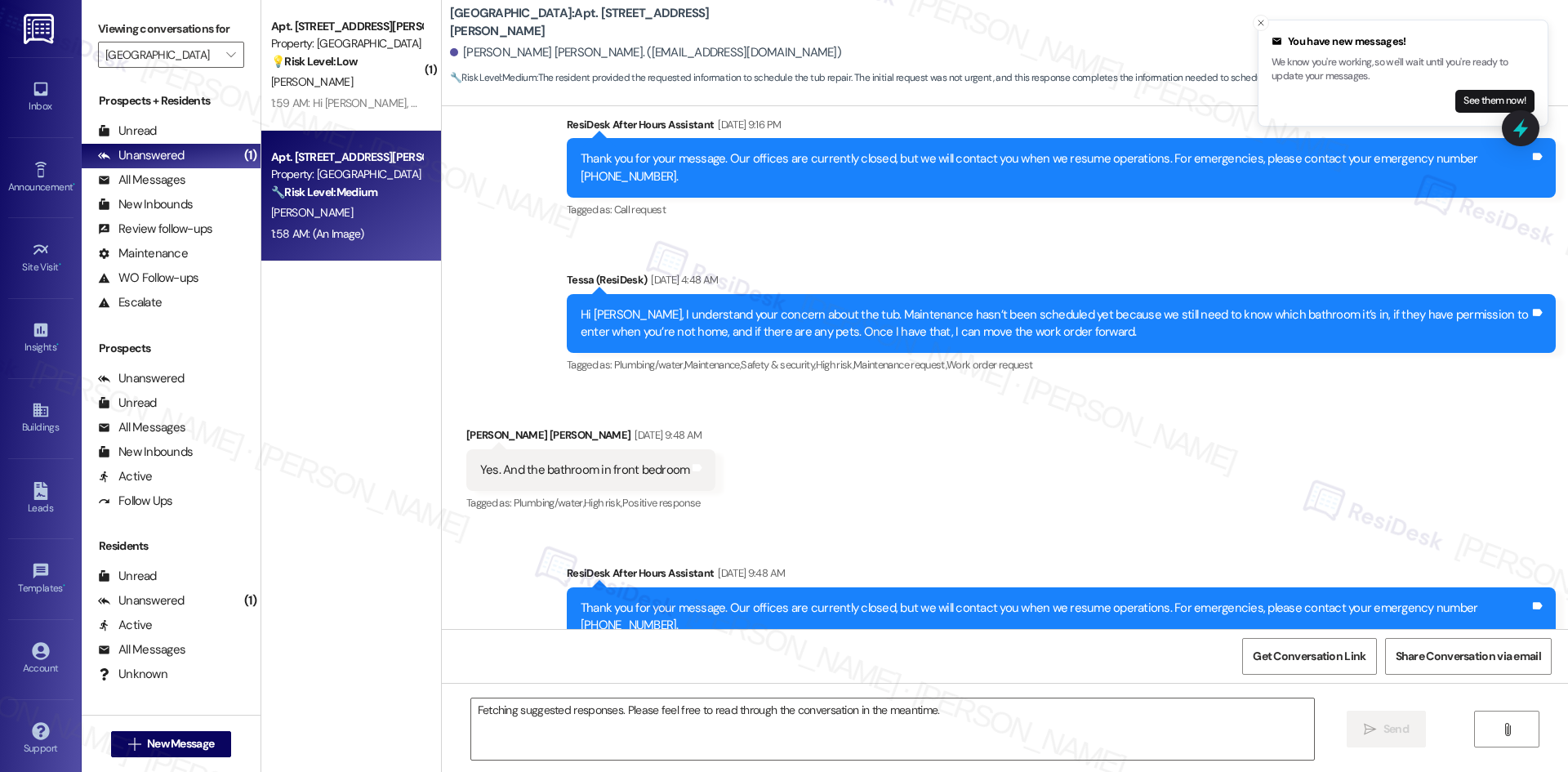
scroll to position [1728, 0]
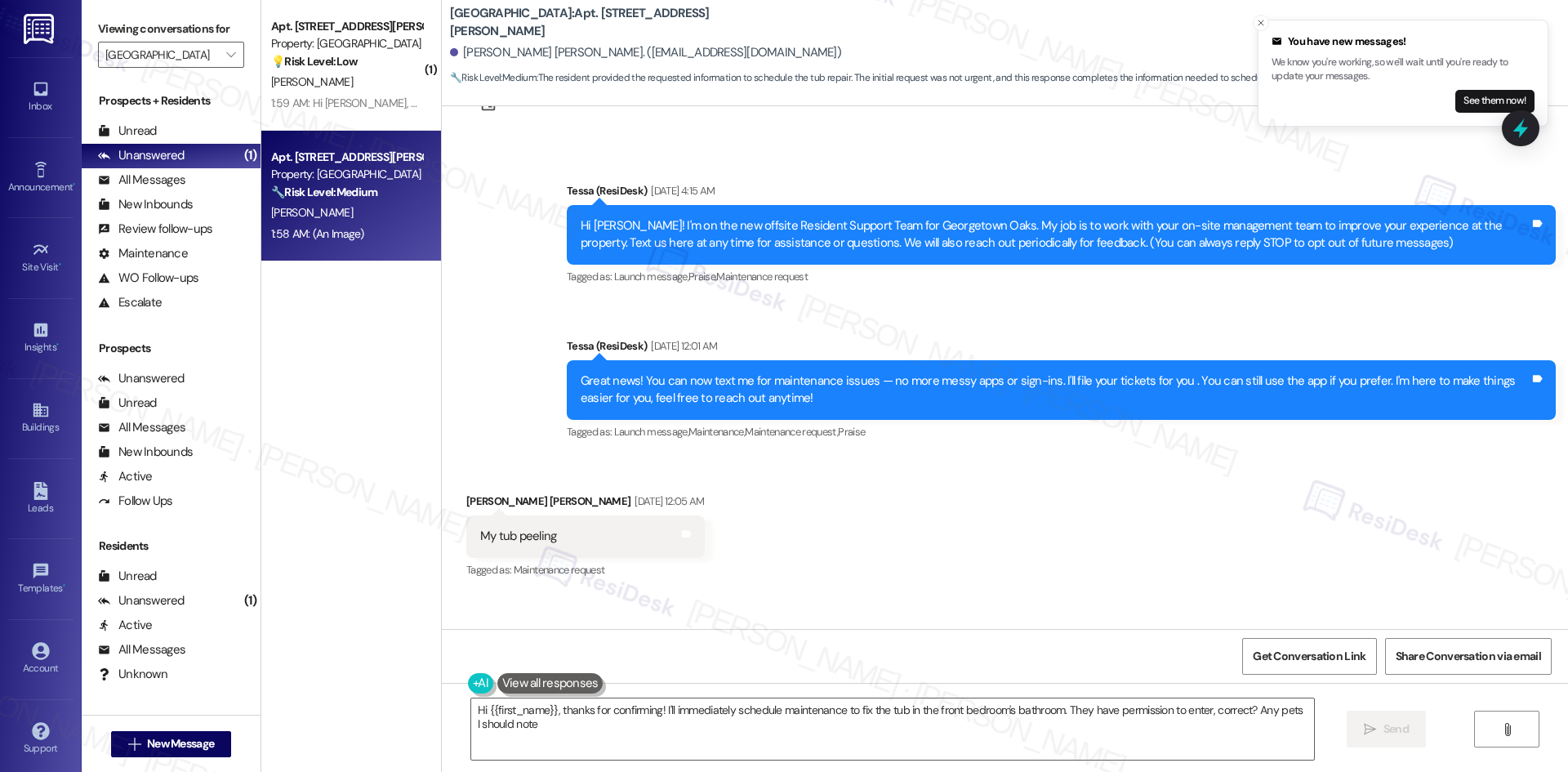
type textarea "Hi {{first_name}}, thanks for confirming! I'll immediately schedule maintenance…"
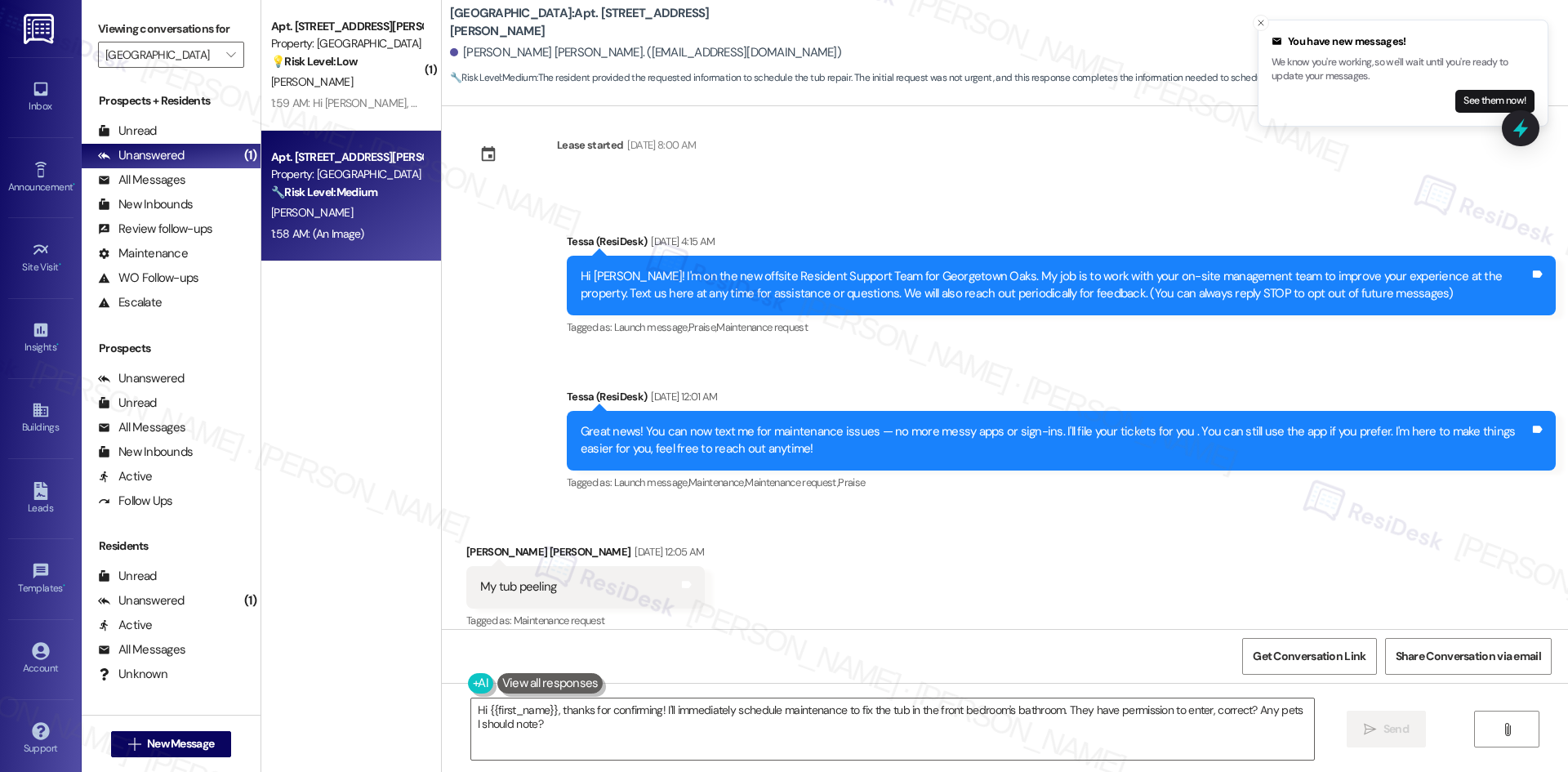
scroll to position [13, 0]
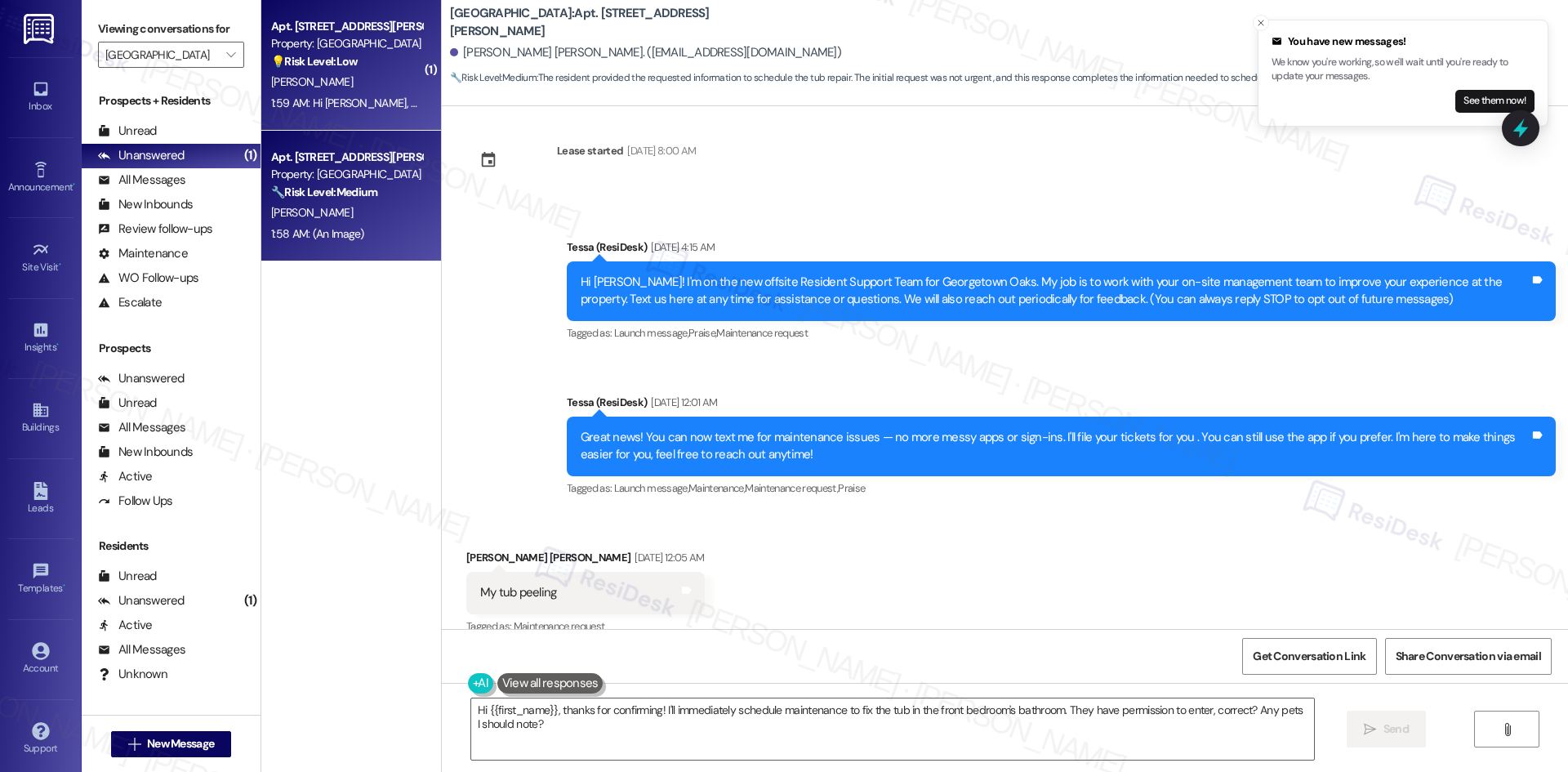
click at [360, 102] on div "1:59 AM: Hi Jonathan, Join us for our Ice Cream Social on Thursday, August 28, …" at bounding box center [673, 102] width 803 height 14
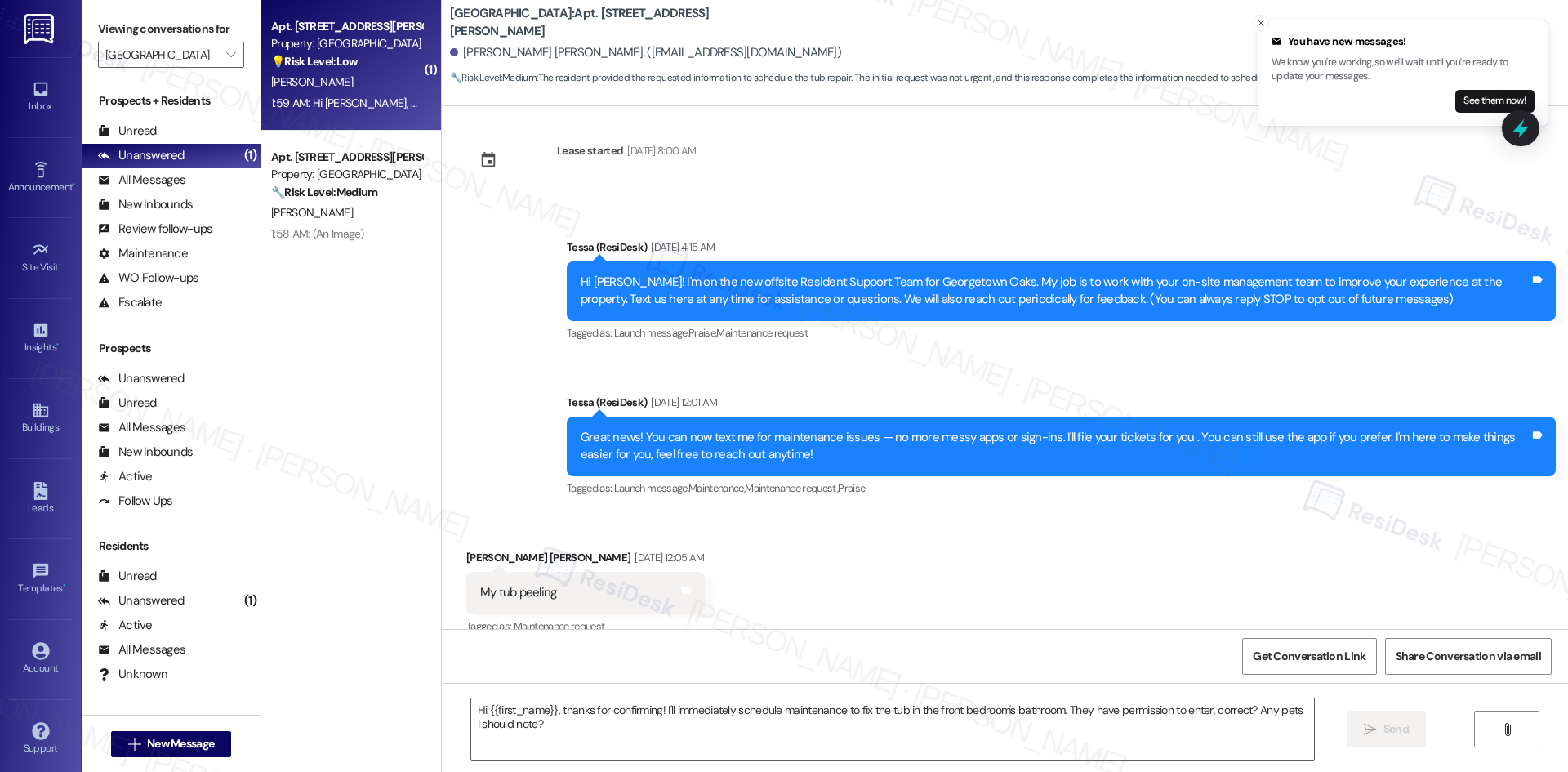
type textarea "Fetching suggested responses. Please feel free to read through the conversation…"
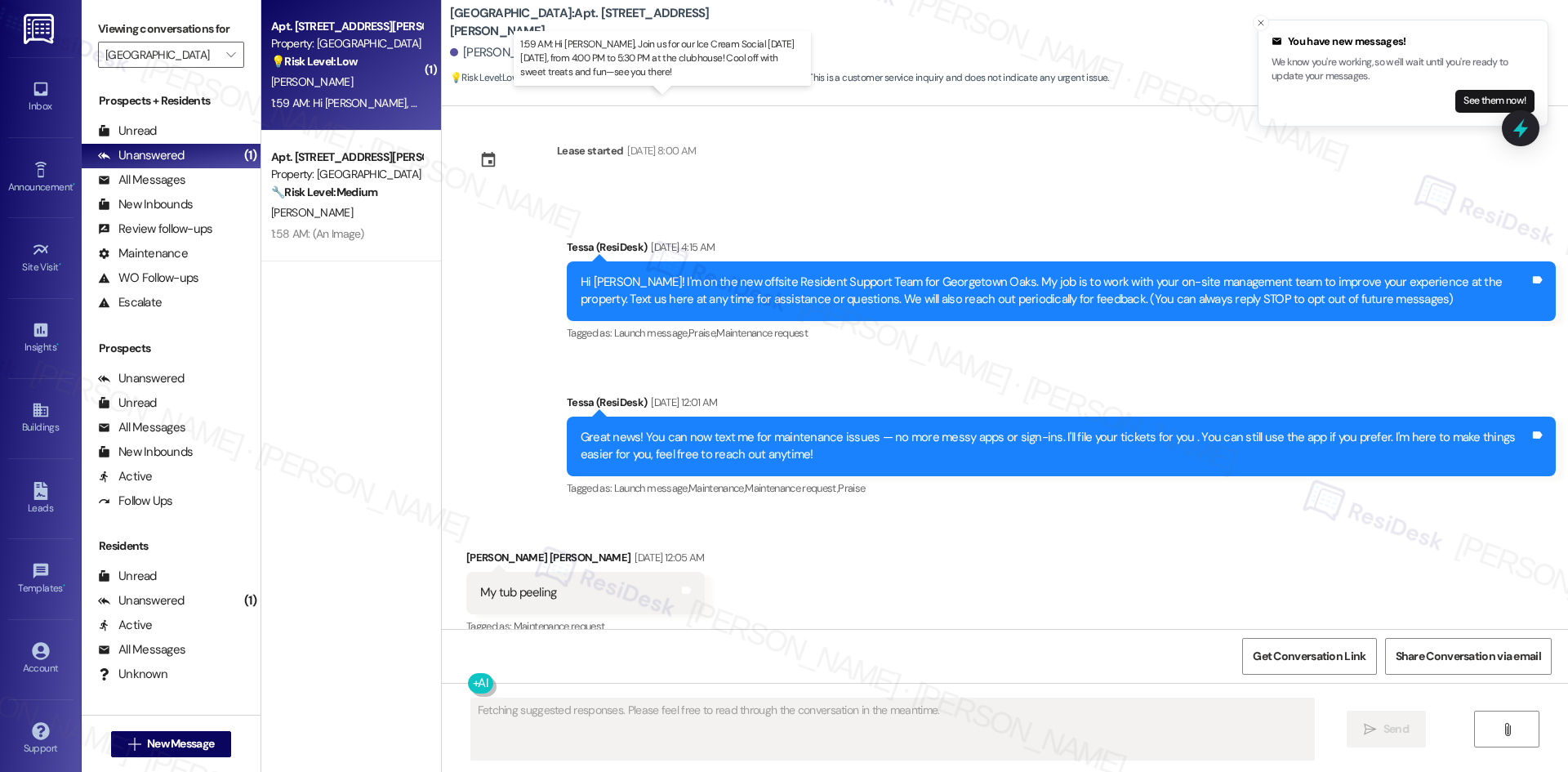
scroll to position [264, 0]
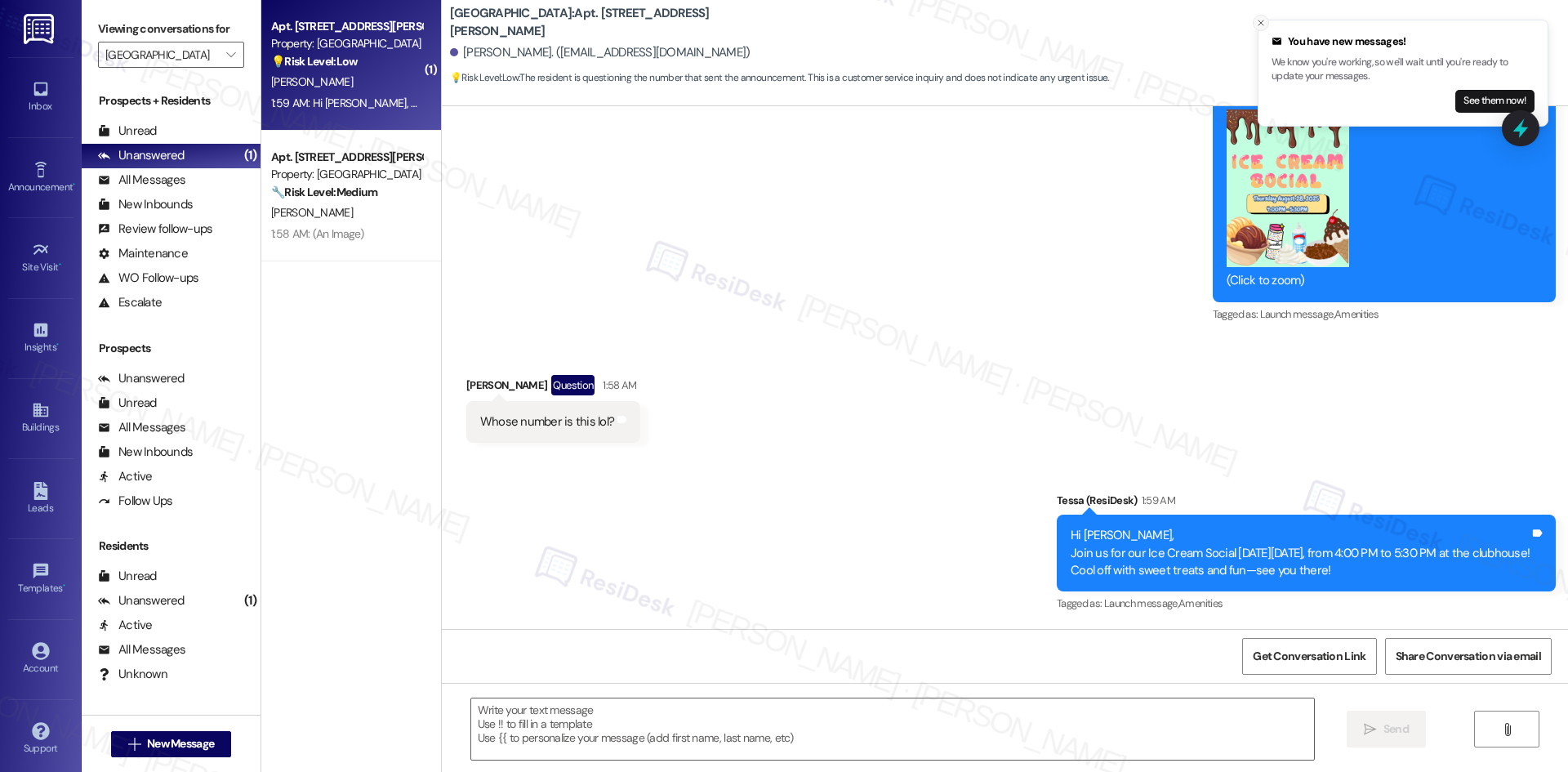
click at [1255, 22] on button "Close toast" at bounding box center [1261, 22] width 16 height 16
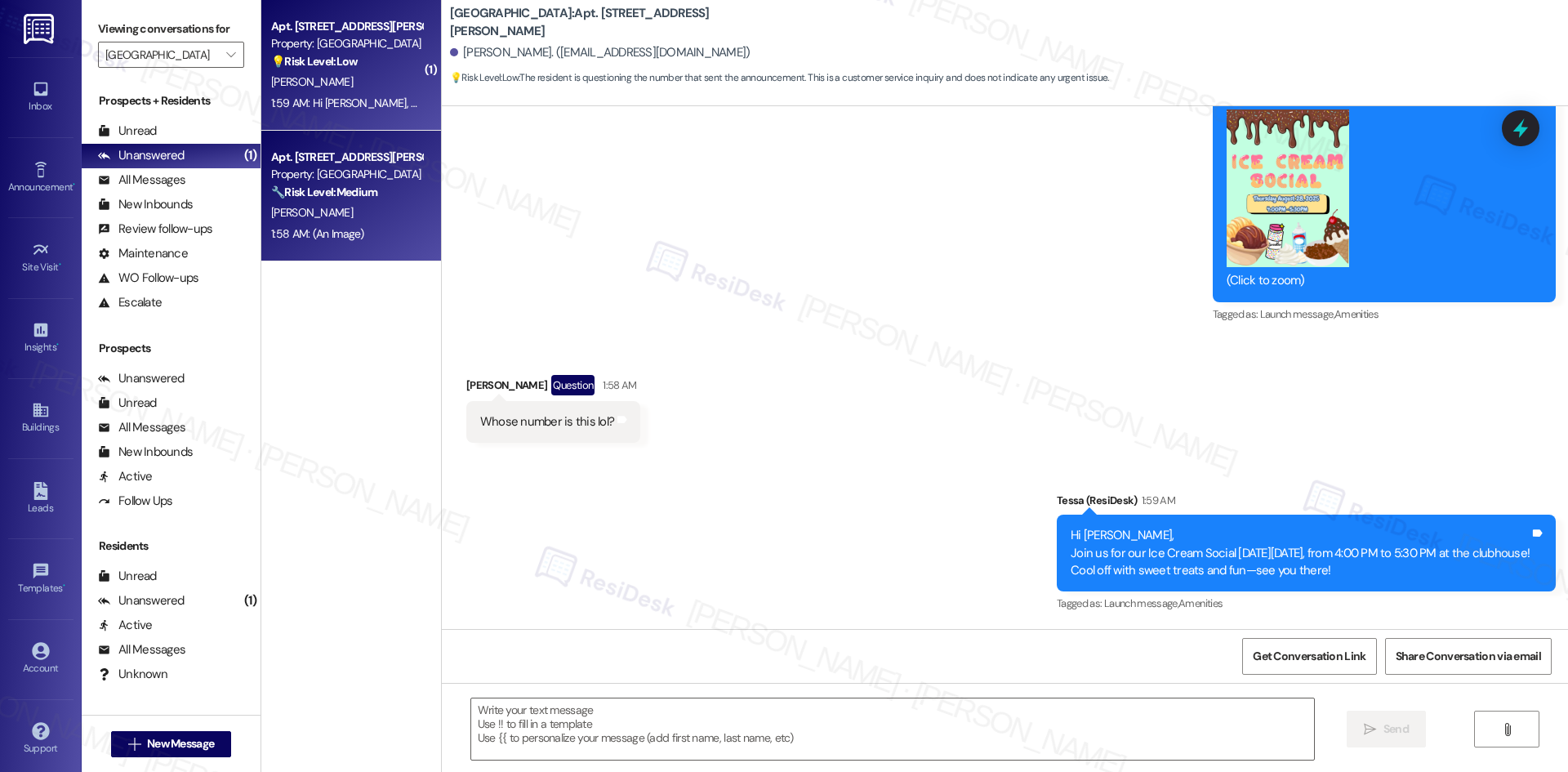
click at [359, 205] on div "[PERSON_NAME]" at bounding box center [347, 212] width 155 height 21
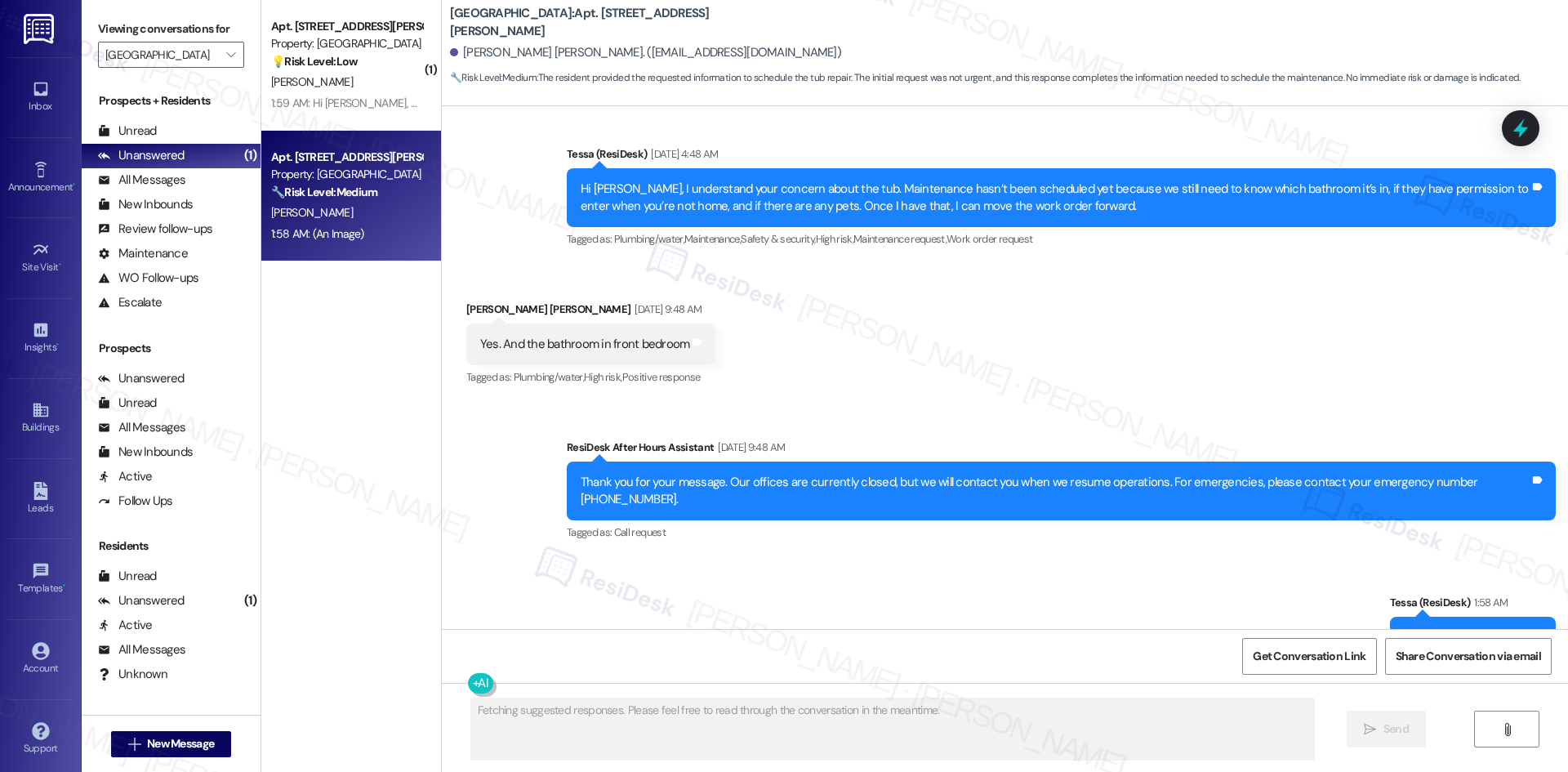
scroll to position [2382, 0]
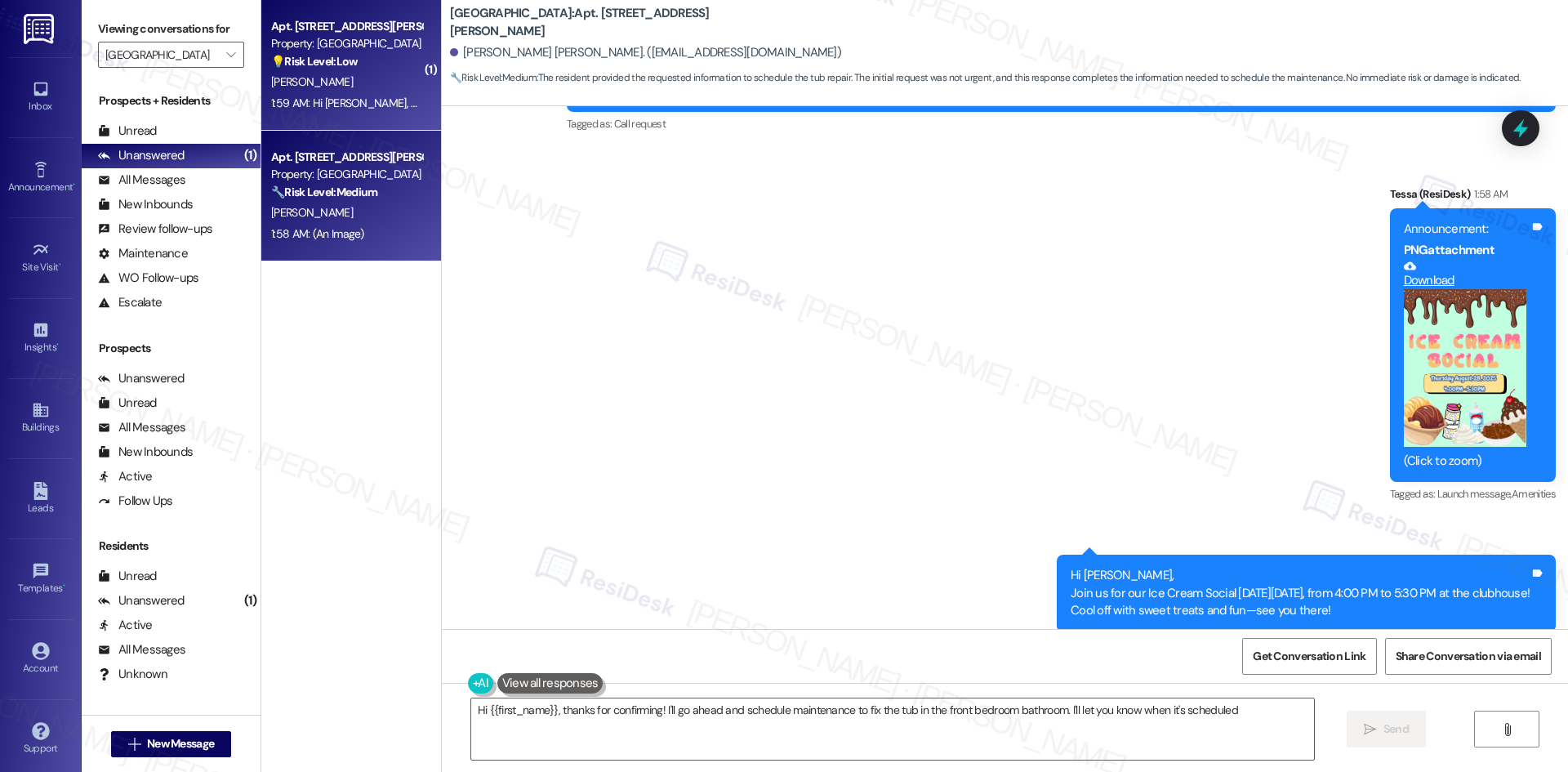
type textarea "Hi {{first_name}}, thanks for confirming! I'll go ahead and schedule maintenanc…"
click at [334, 109] on div "1:59 AM: Hi Jonathan, Join us for our Ice Cream Social on Thursday, August 28, …" at bounding box center [673, 102] width 803 height 14
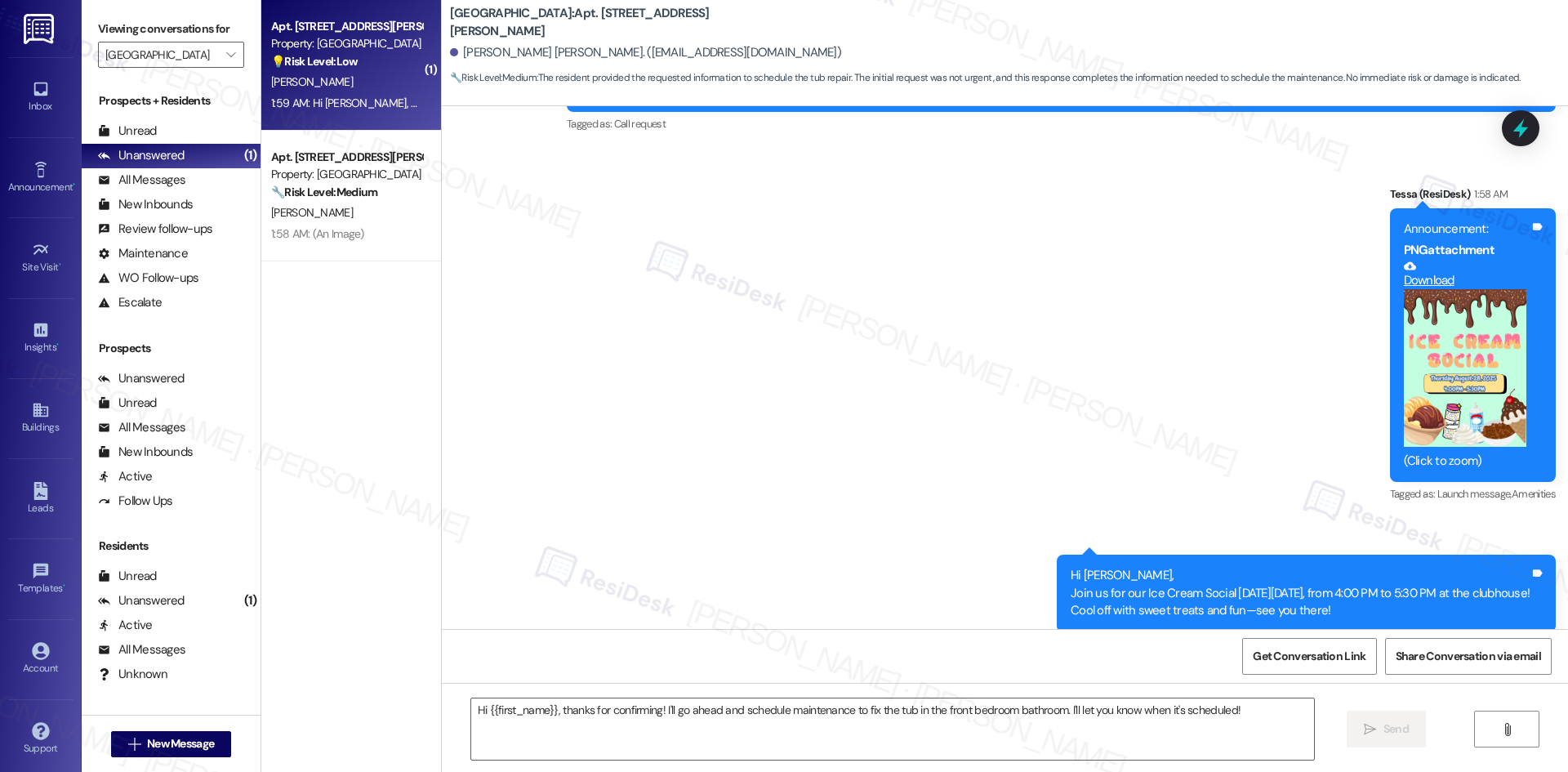
type textarea "Fetching suggested responses. Please feel free to read through the conversation…"
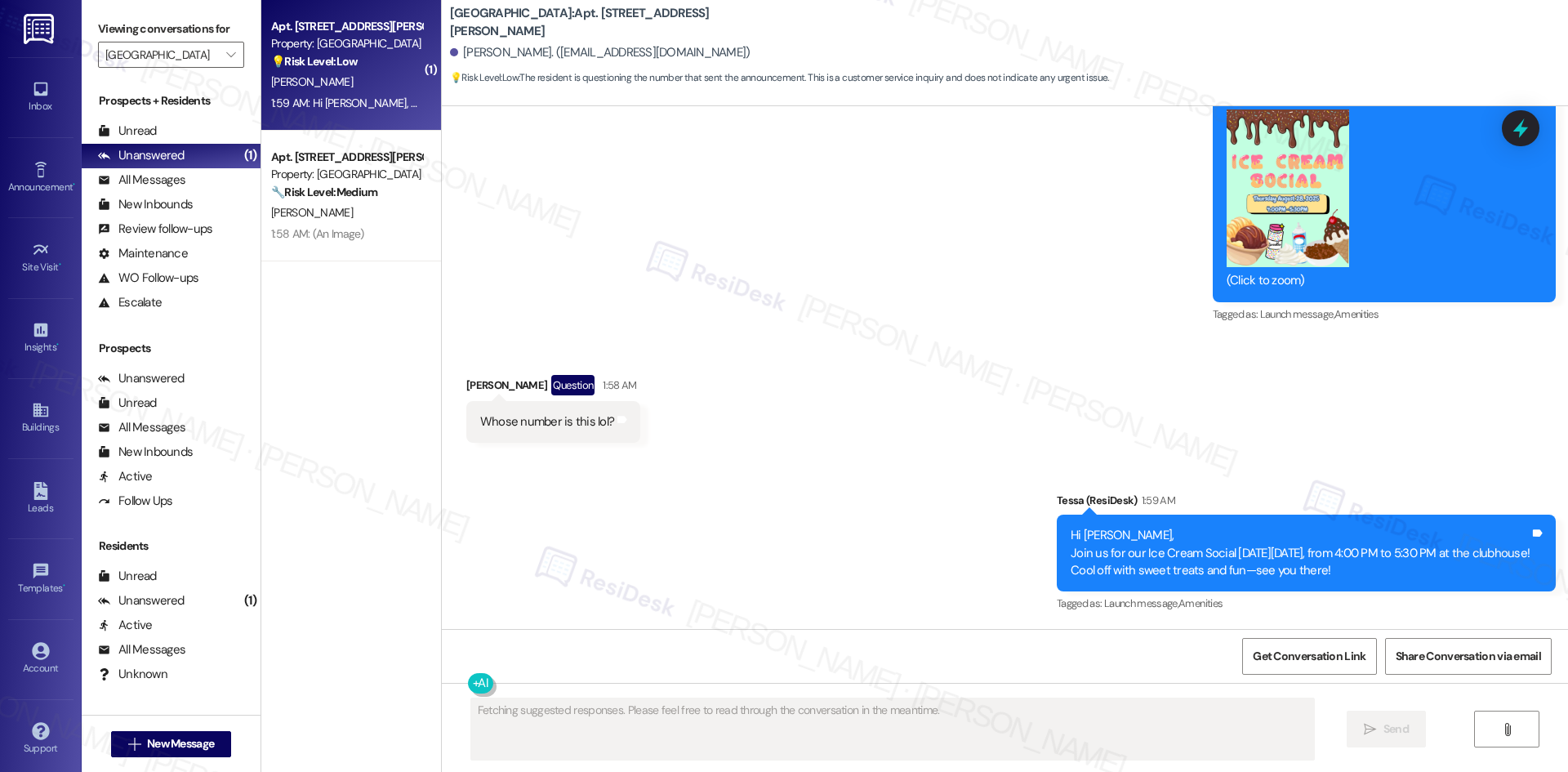
scroll to position [264, 0]
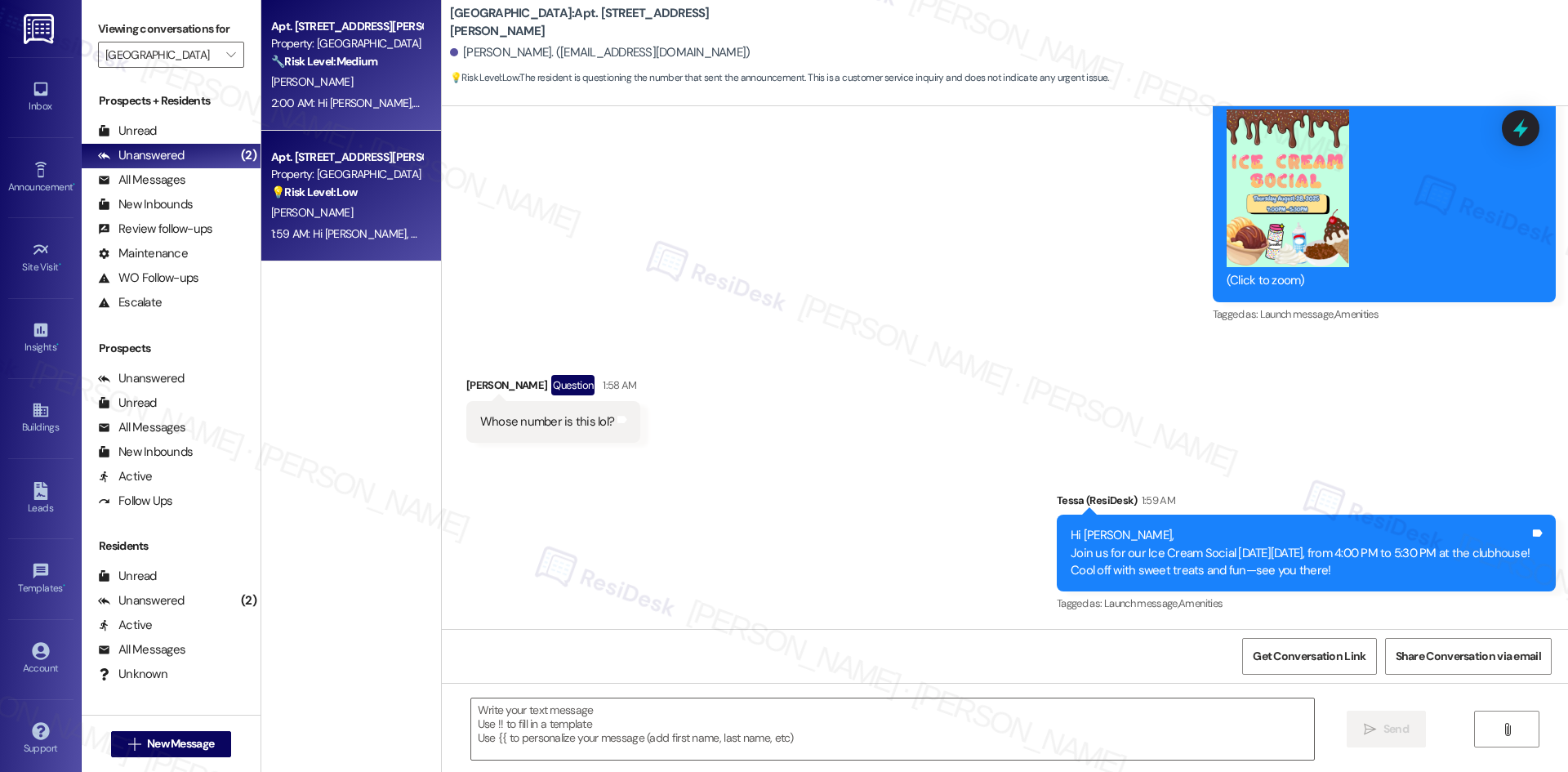
click at [405, 108] on div "2:00 AM: Hi [PERSON_NAME], Join us for our Ice Cream Social [DATE][DATE], from …" at bounding box center [675, 102] width 807 height 14
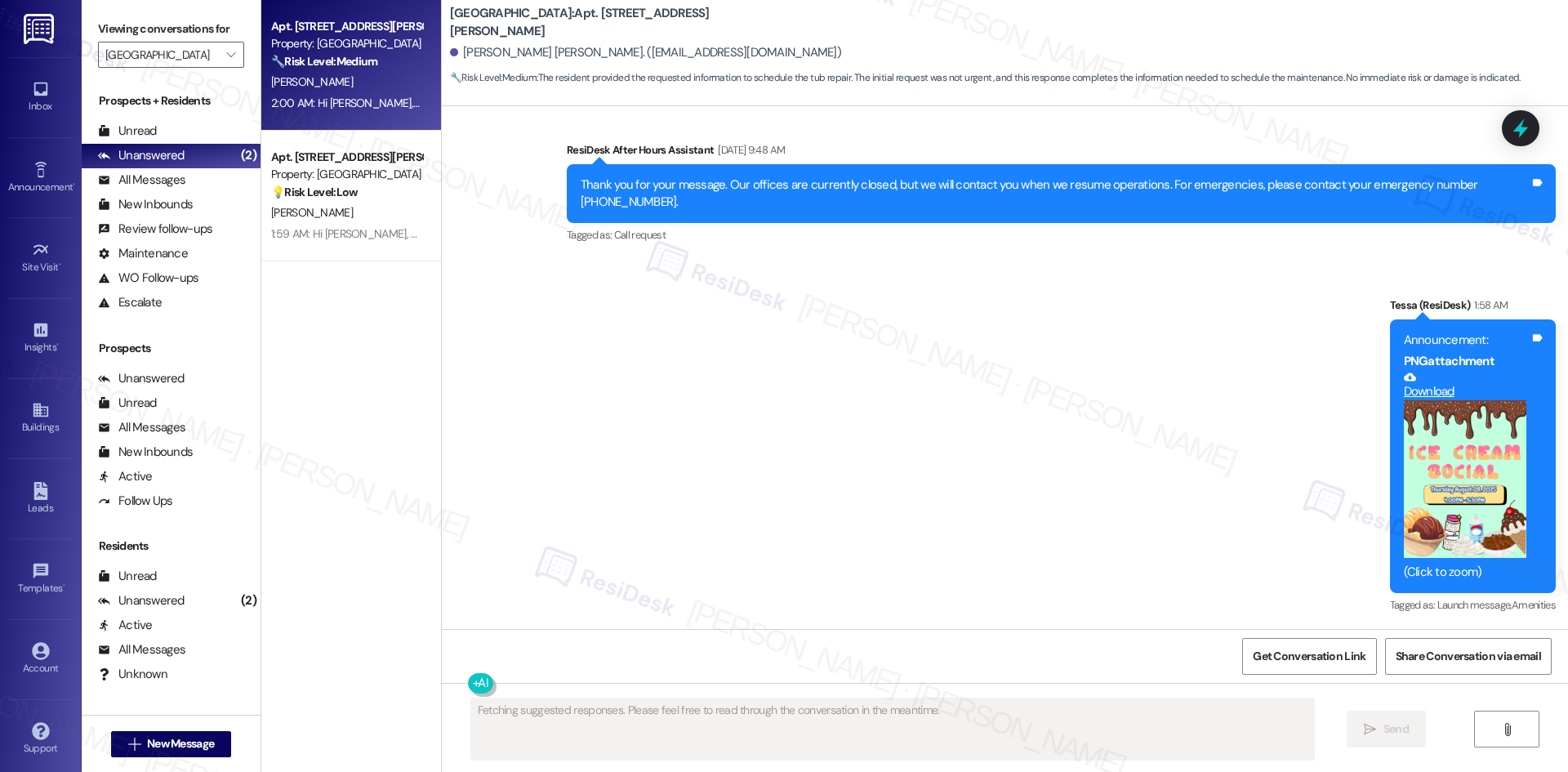
scroll to position [2386, 0]
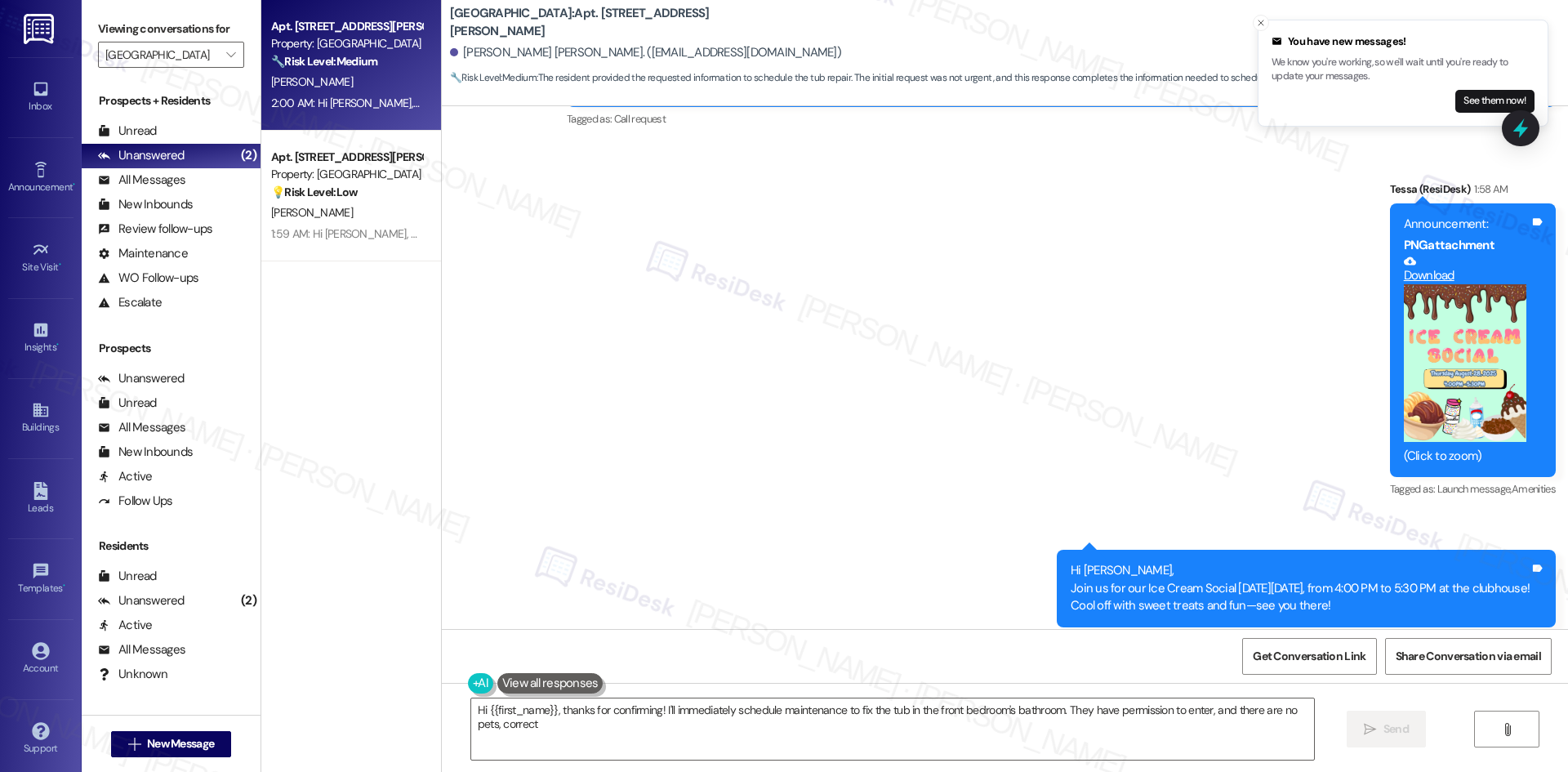
type textarea "Hi {{first_name}}, thanks for confirming! I'll immediately schedule maintenance…"
click at [170, 182] on div "All Messages" at bounding box center [141, 180] width 87 height 17
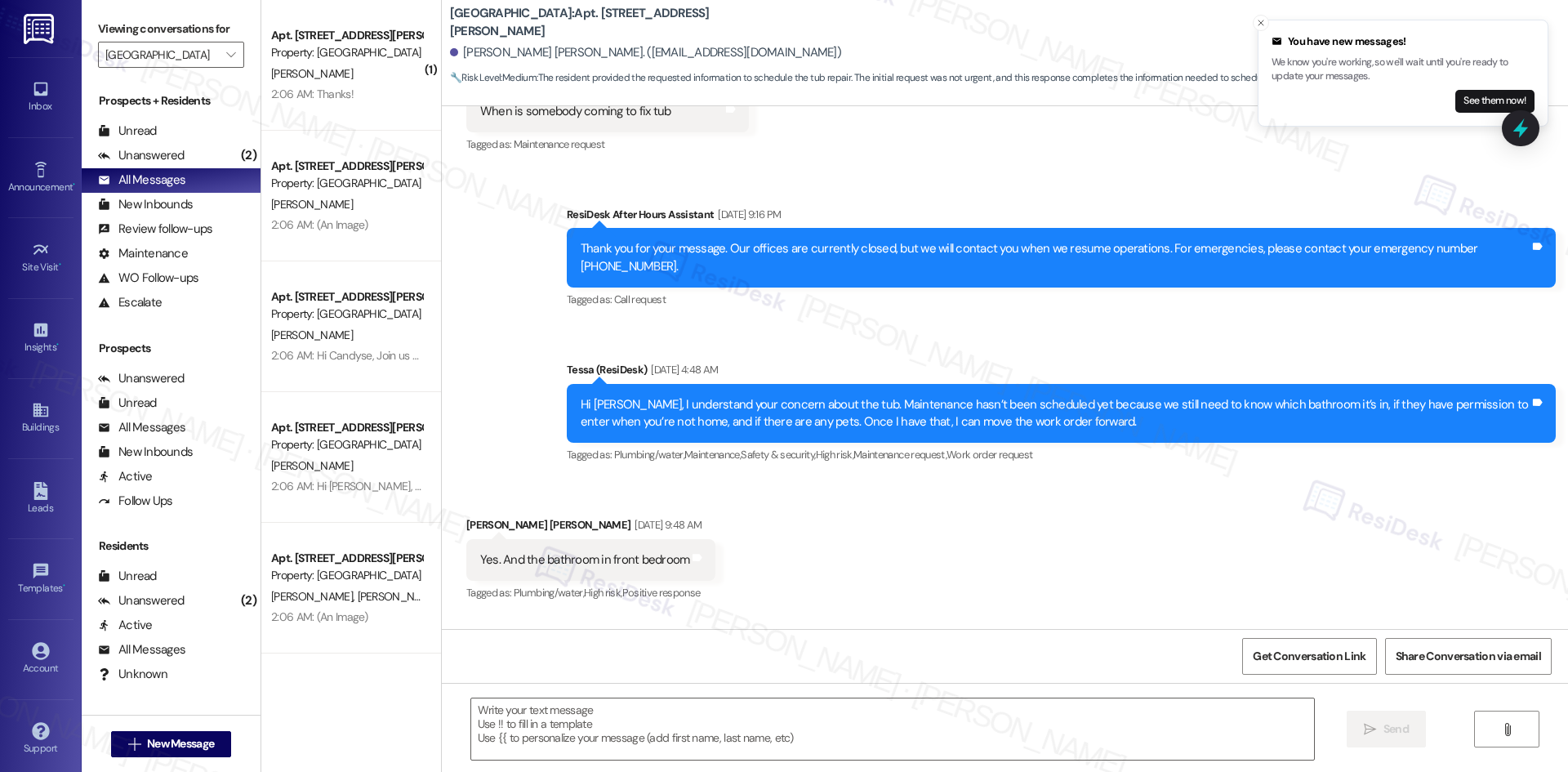
scroll to position [1728, 0]
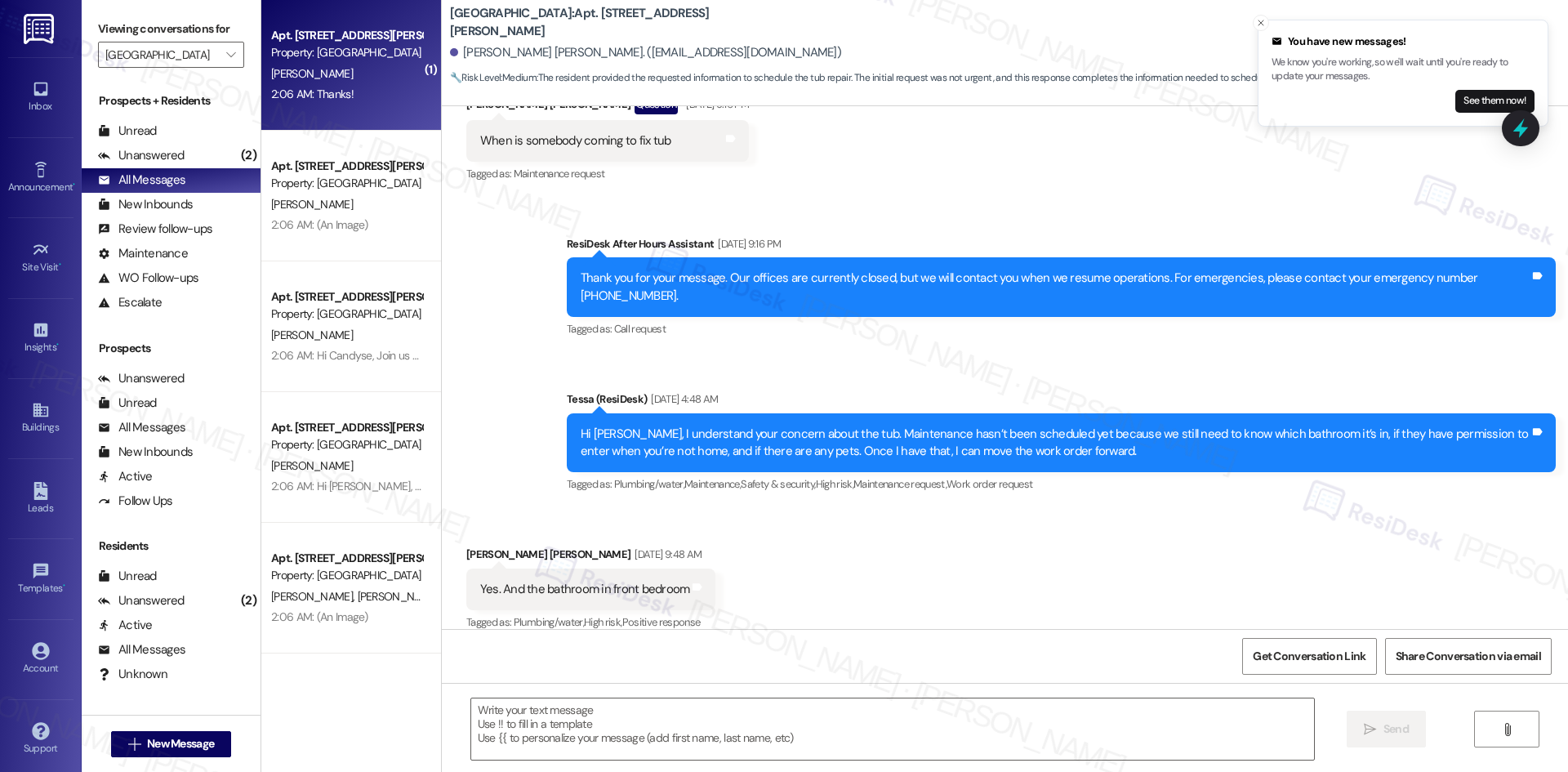
type textarea "Fetching suggested responses. Please feel free to read through the conversation…"
click at [369, 93] on div "2:06 AM: Thanks! 2:06 AM: Thanks!" at bounding box center [347, 94] width 155 height 21
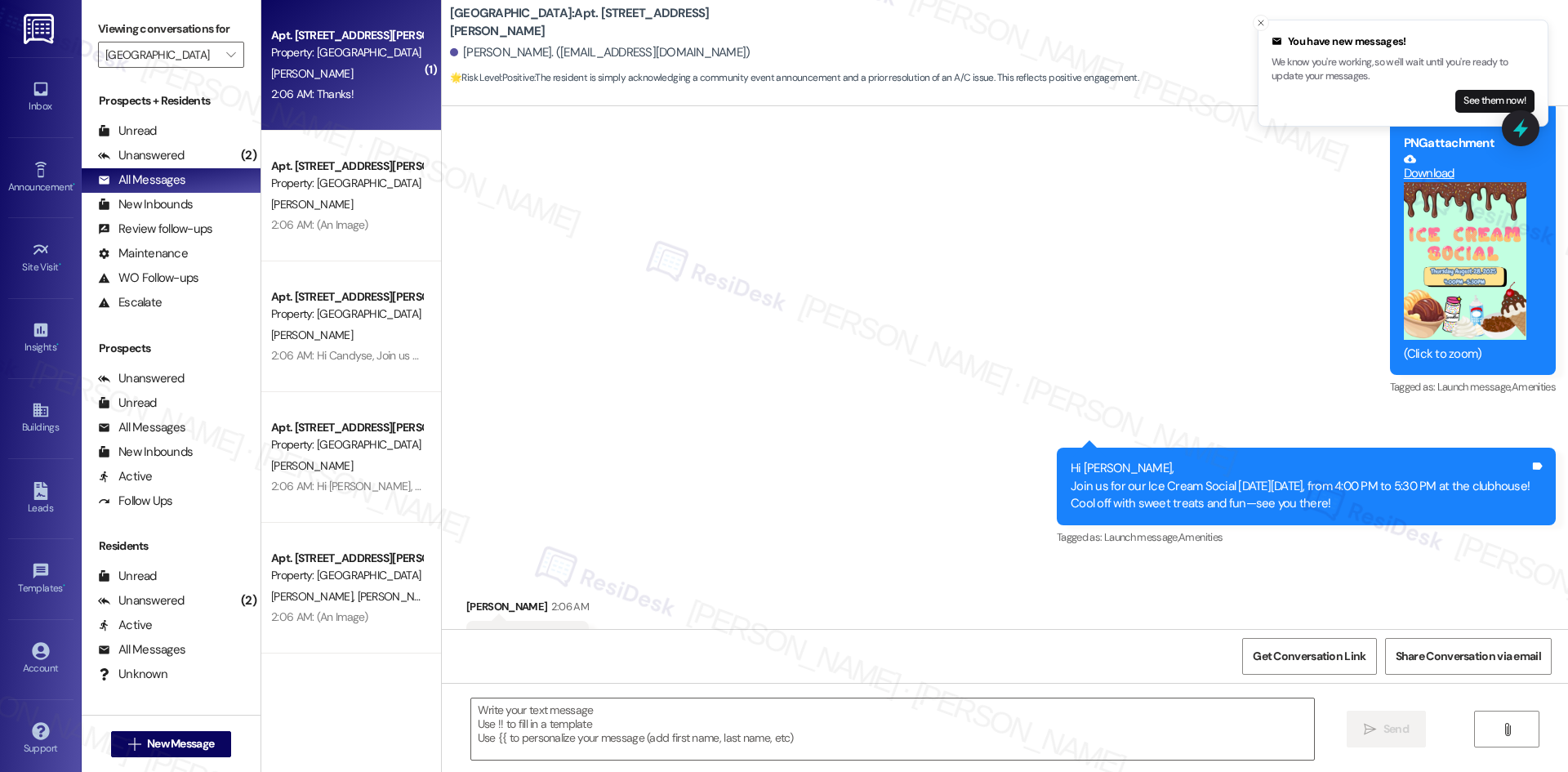
scroll to position [2471, 0]
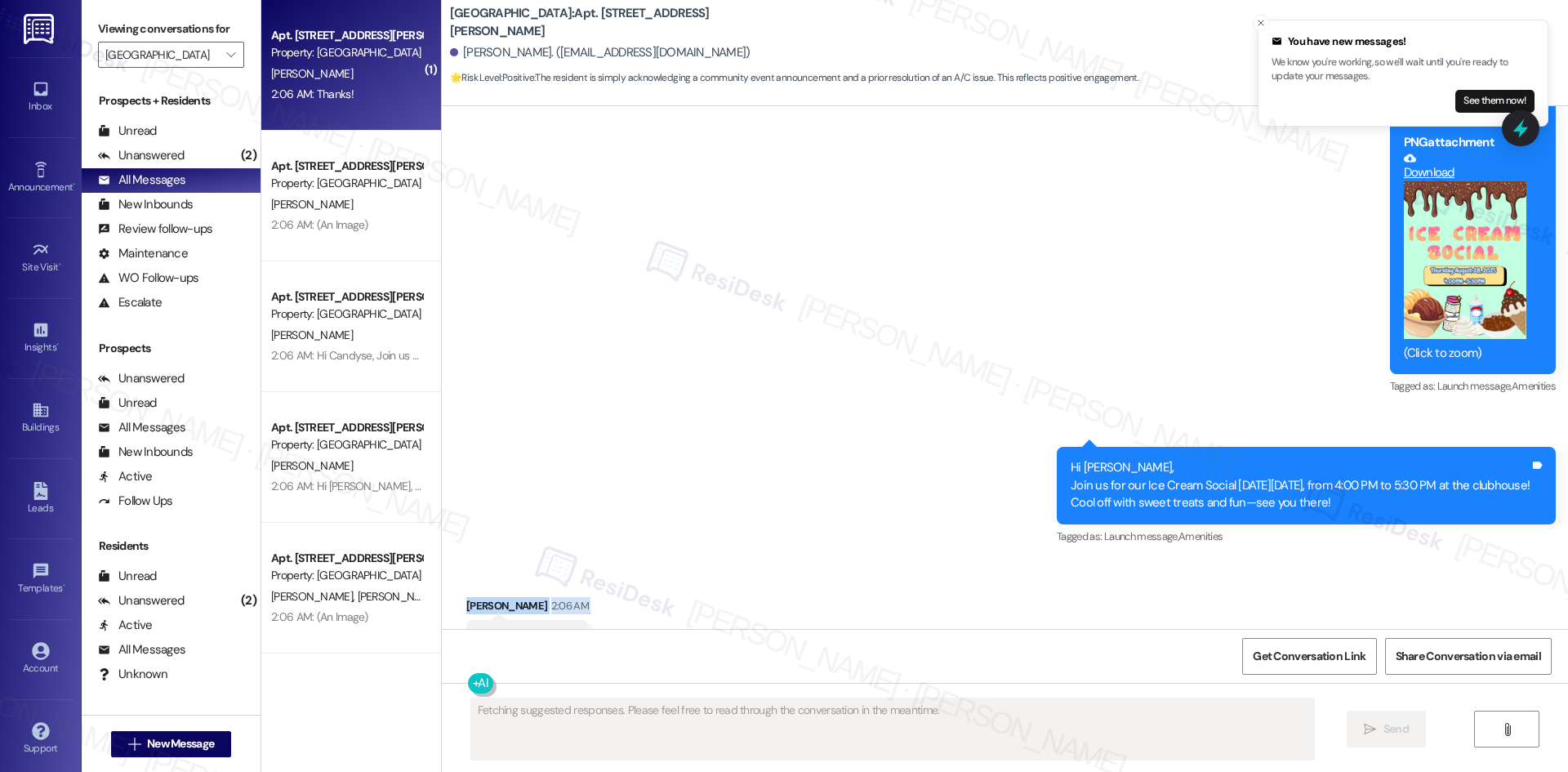
drag, startPoint x: 442, startPoint y: 524, endPoint x: 522, endPoint y: 579, distance: 97.1
click at [522, 584] on div "Received via SMS Pamela Jefferson 2:06 AM Thanks! Tags and notes Tagged as: Pra…" at bounding box center [528, 641] width 147 height 113
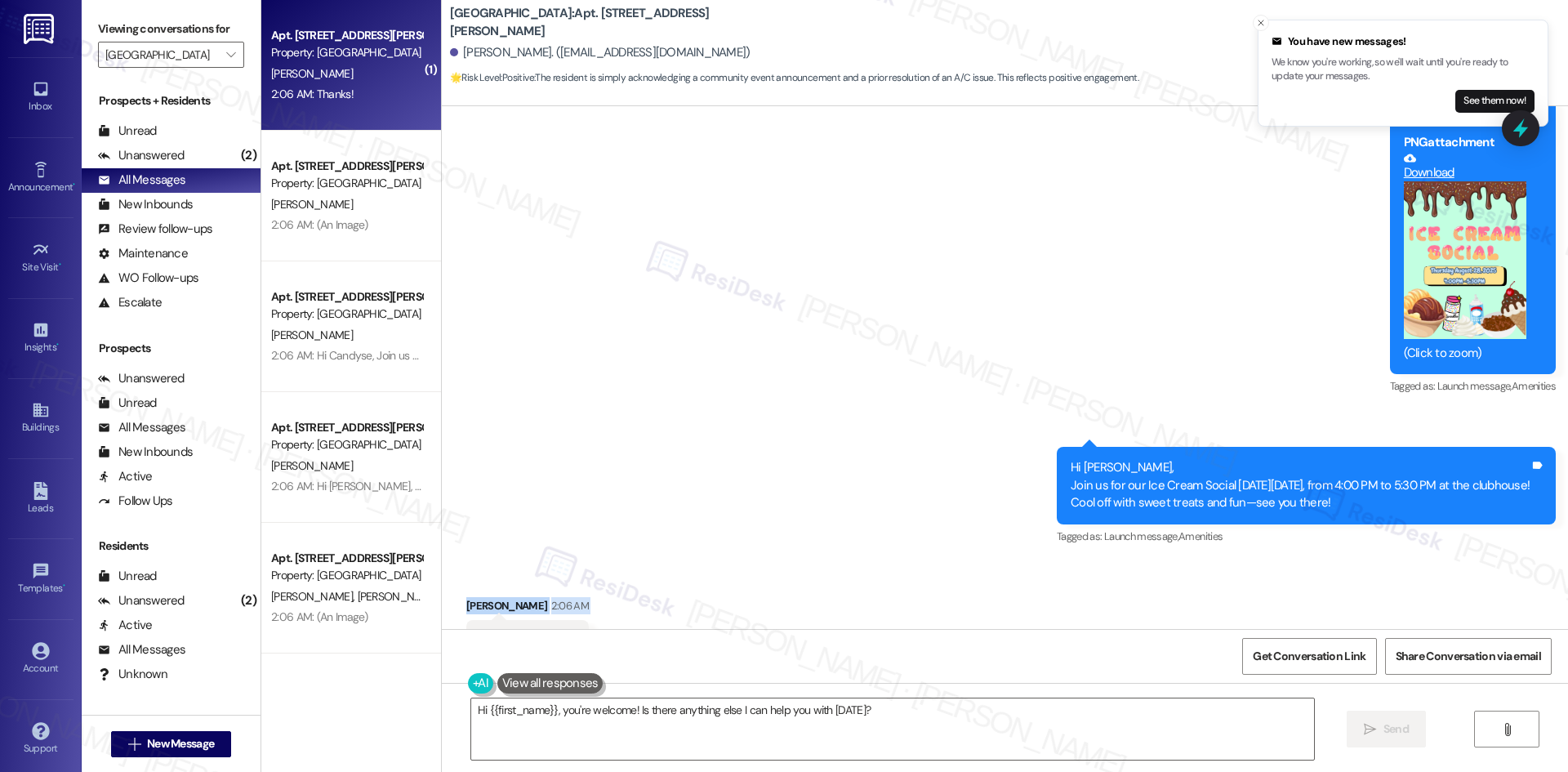
copy div "Pamela Jefferson 2:06 AM Thanks!"
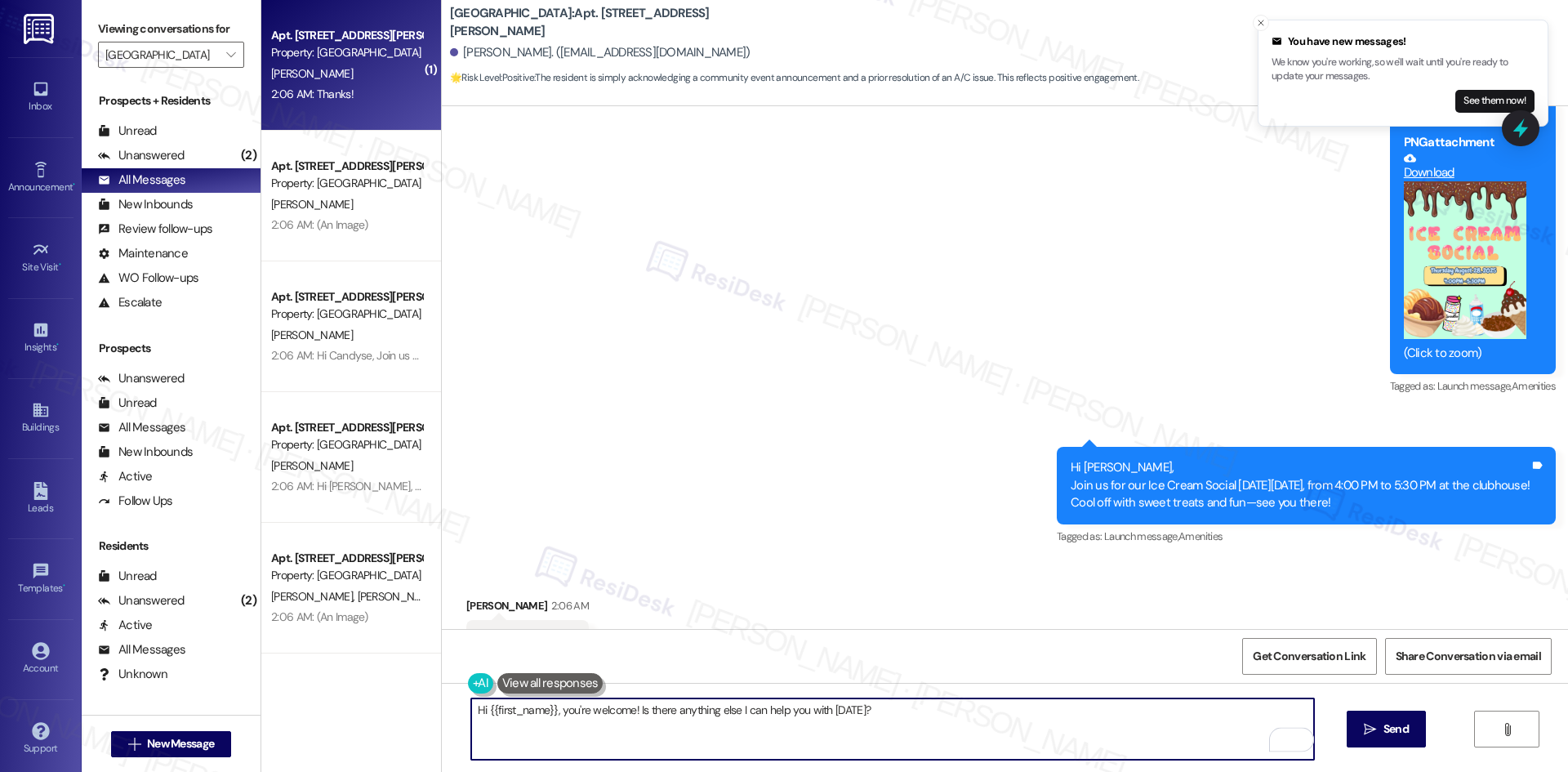
drag, startPoint x: 863, startPoint y: 710, endPoint x: 441, endPoint y: 720, distance: 422.1
click at [441, 720] on div "Hi {{first_name}}, you're welcome! Is there anything else I can help you with t…" at bounding box center [1004, 743] width 1127 height 122
paste textarea "You’re welcome, Pamela!"
type textarea "You’re welcome, Pamela!"
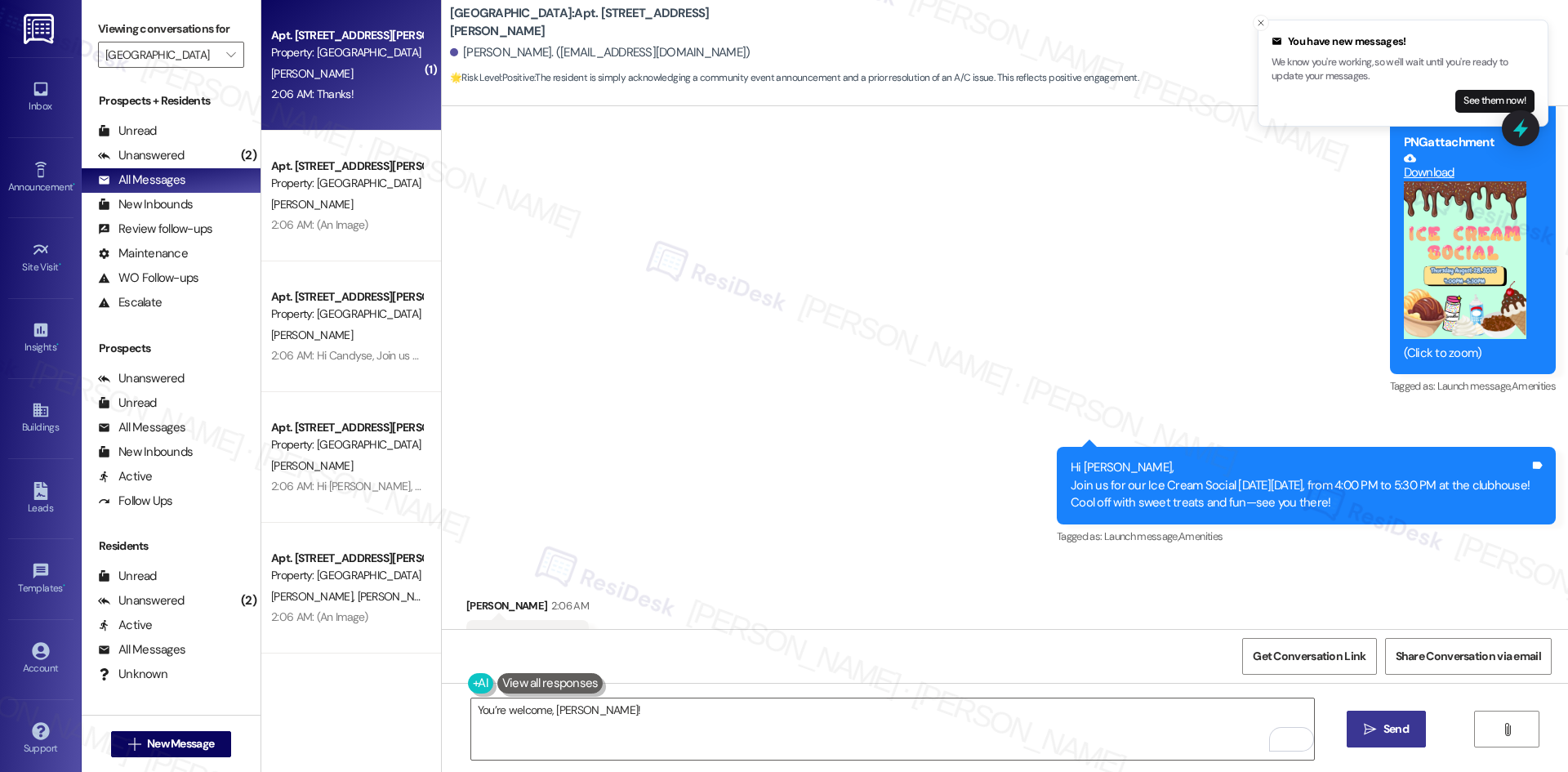
click at [1384, 736] on span "Send" at bounding box center [1396, 728] width 25 height 17
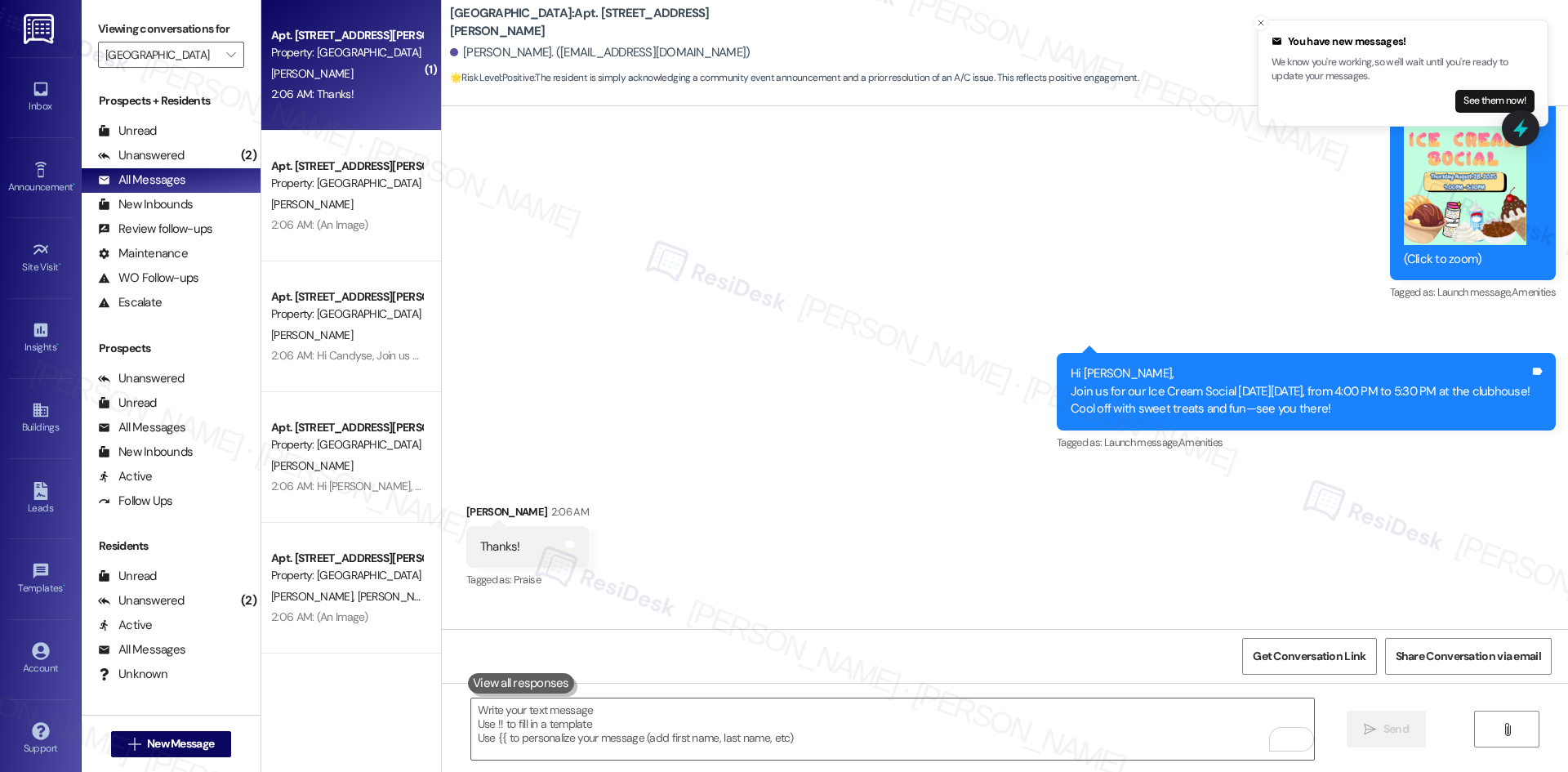
scroll to position [2585, 0]
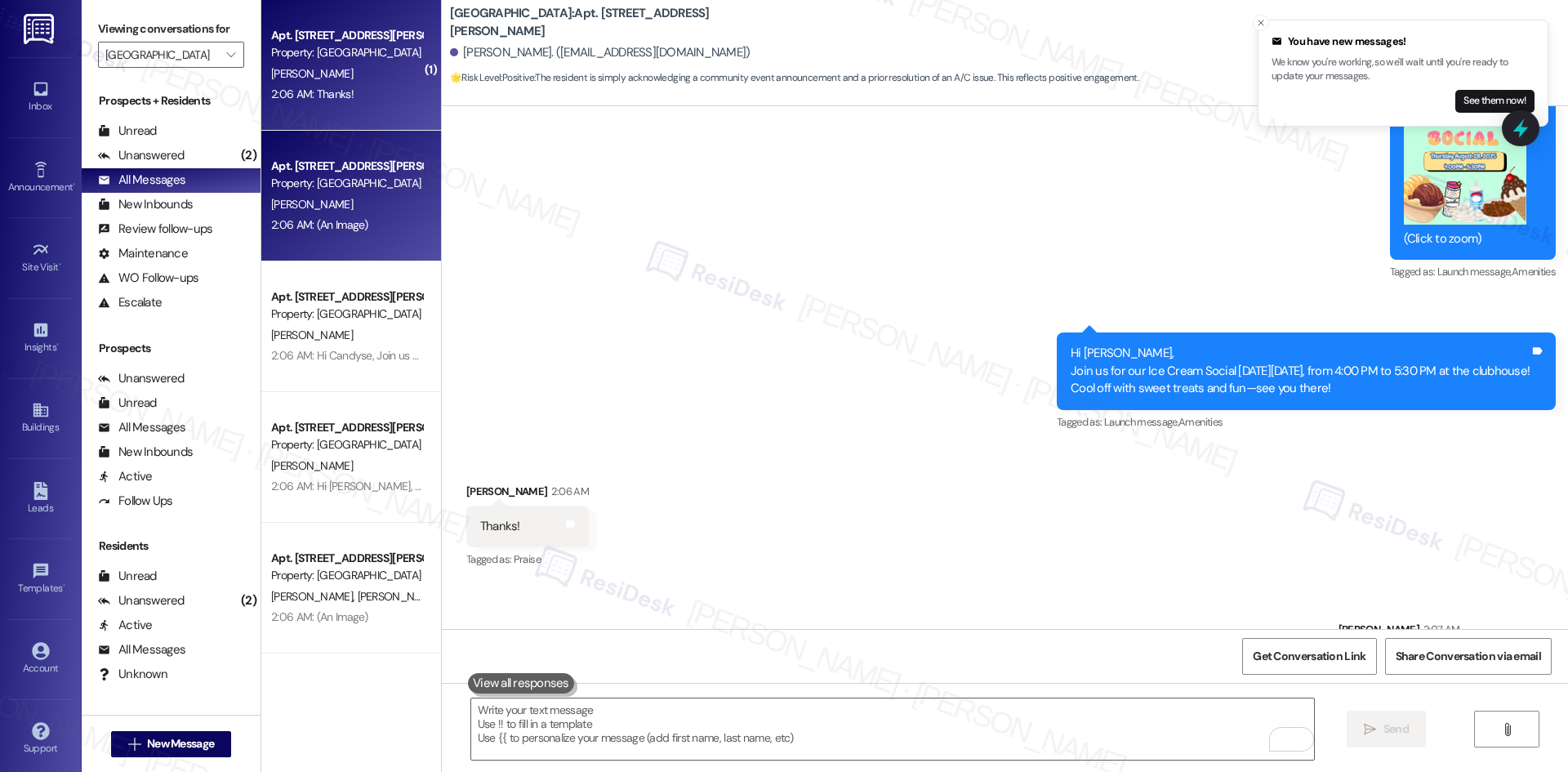
click at [359, 182] on div "Property: [GEOGRAPHIC_DATA]" at bounding box center [347, 182] width 151 height 17
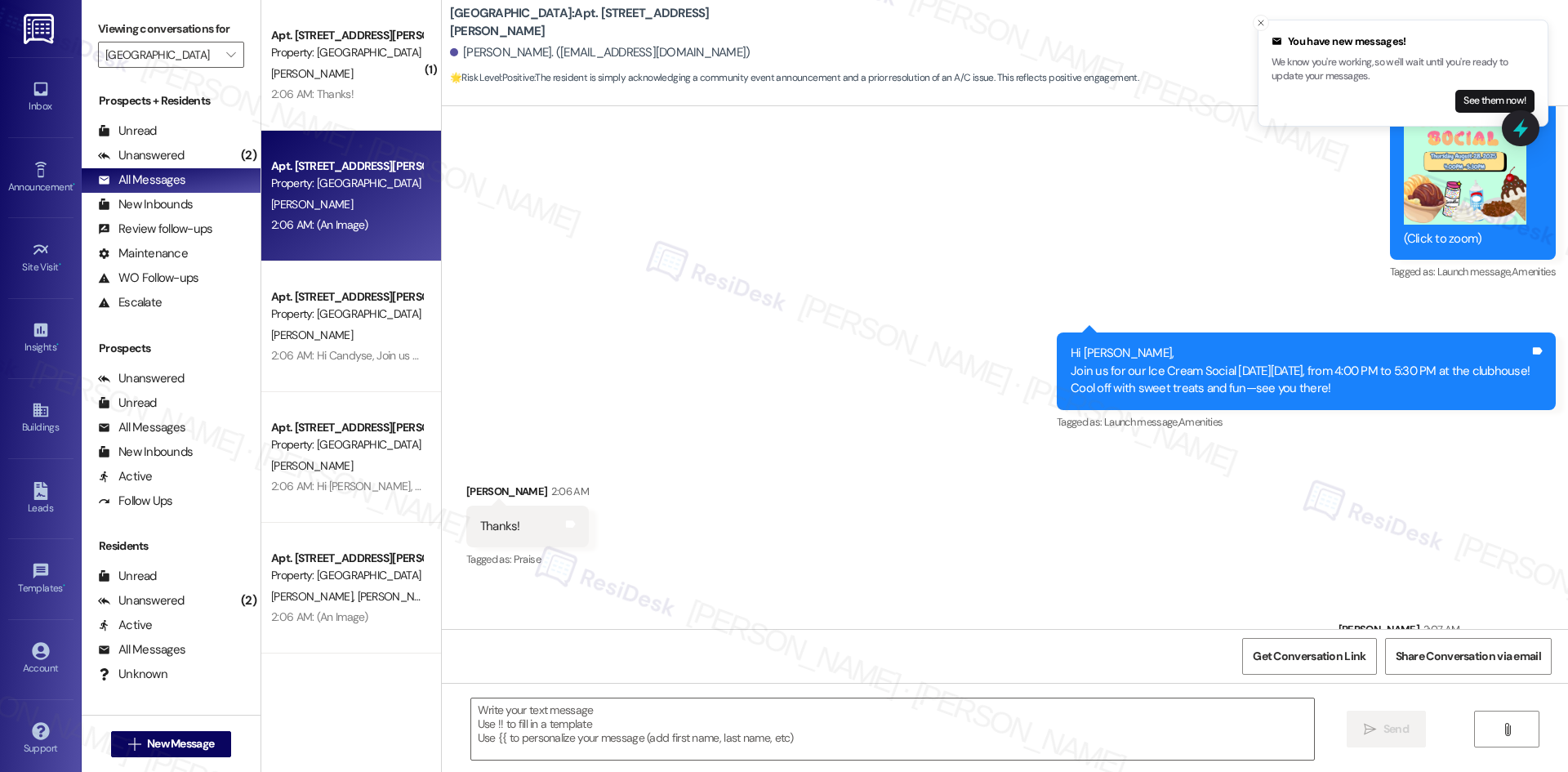
type textarea "Fetching suggested responses. Please feel free to read through the conversation…"
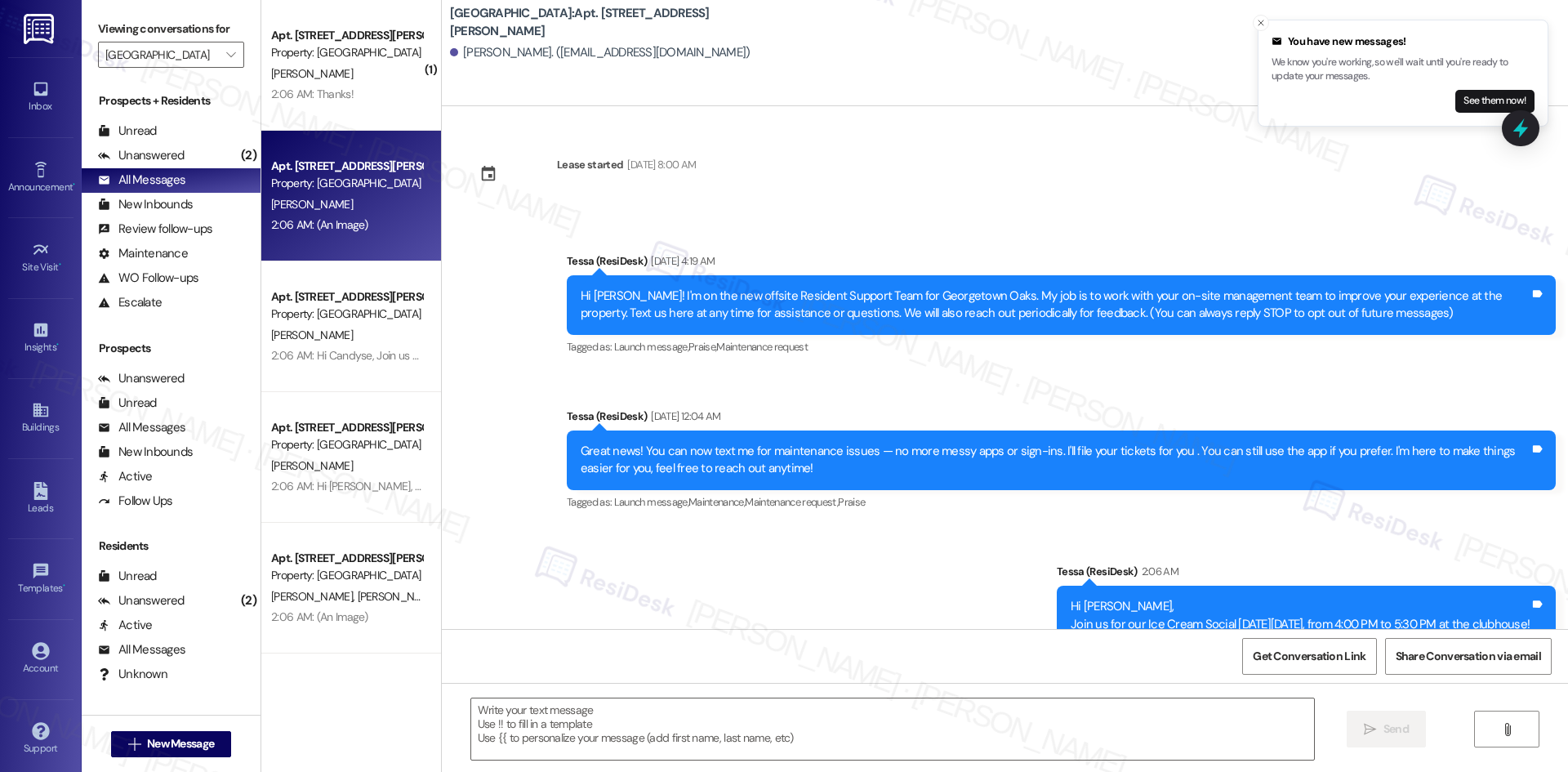
scroll to position [418, 0]
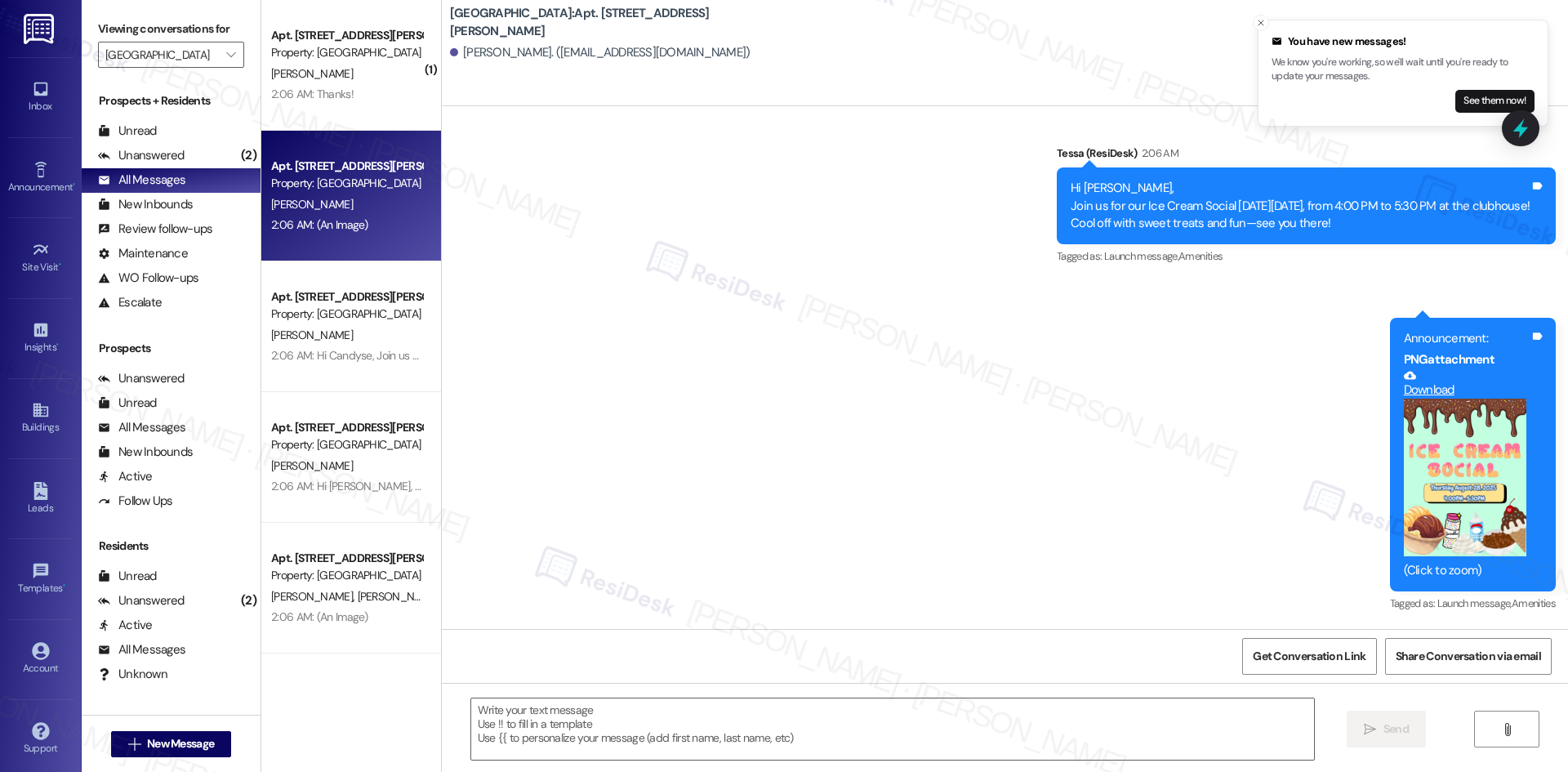
type textarea "Fetching suggested responses. Please feel free to read through the conversation…"
click at [149, 164] on div "Unanswered" at bounding box center [141, 155] width 86 height 17
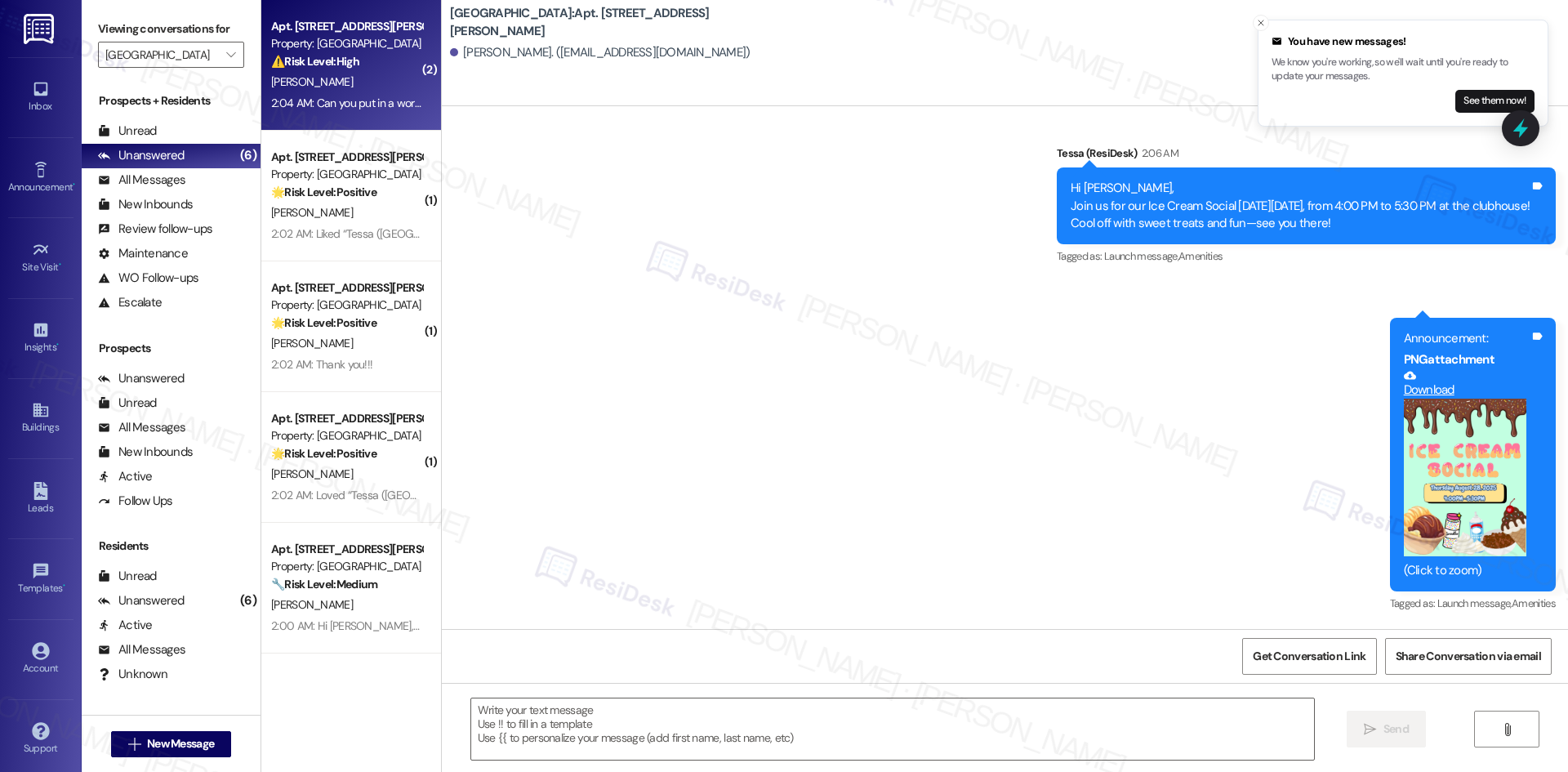
click at [376, 93] on div "2:04 AM: Can you put in a work order for me? My kitchen sink in apartment 601 h…" at bounding box center [347, 103] width 155 height 21
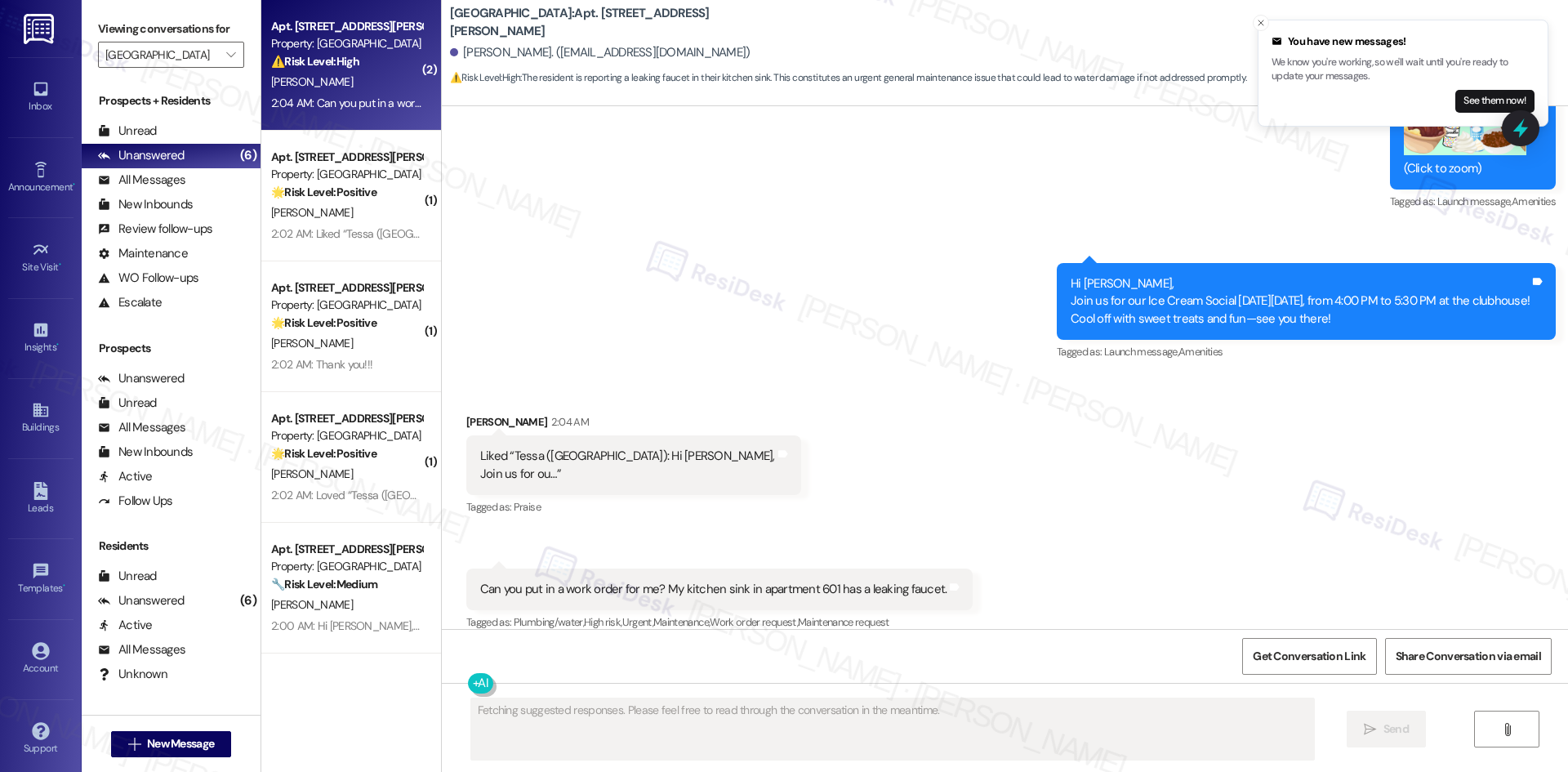
scroll to position [1696, 0]
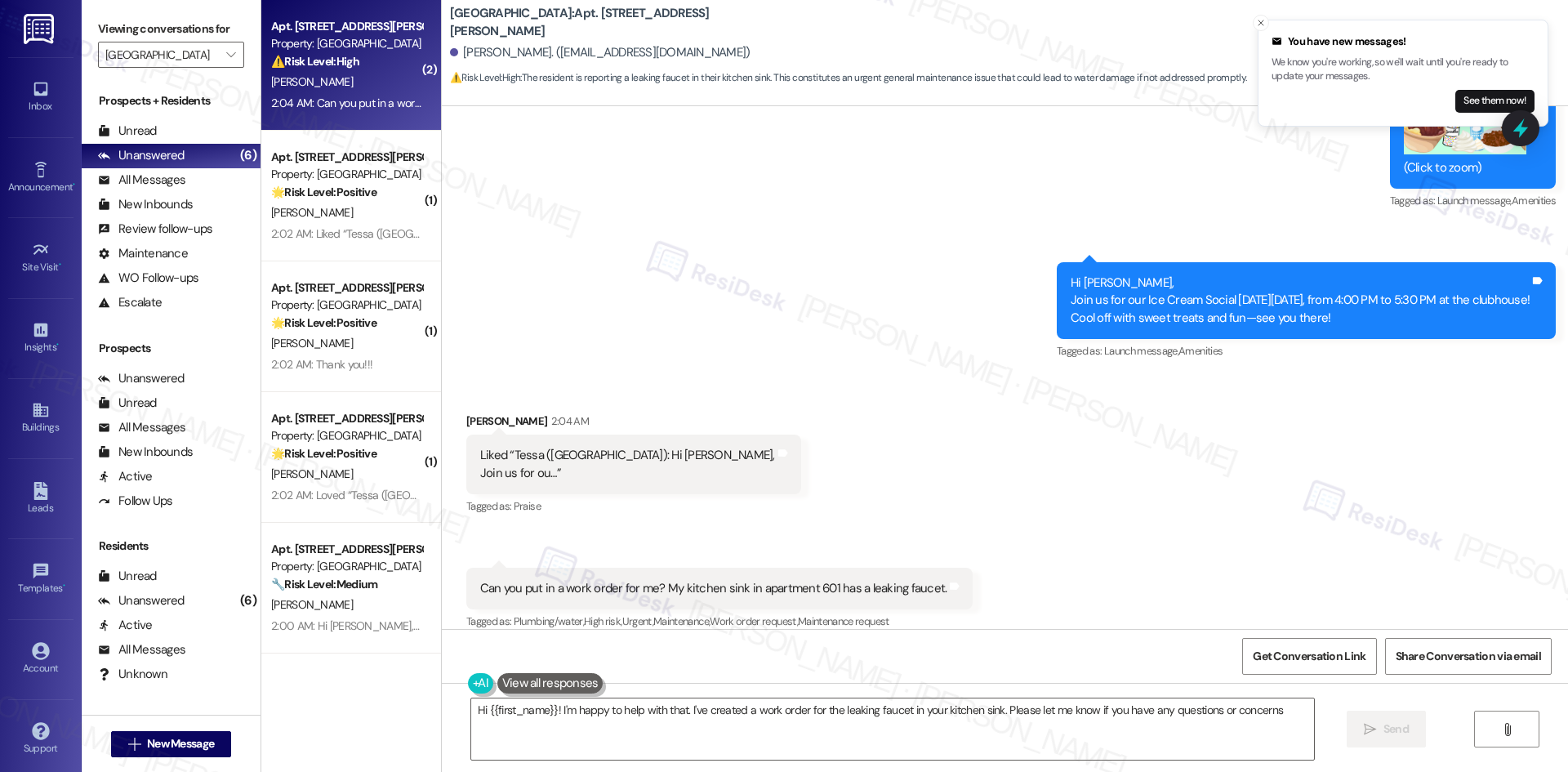
type textarea "Hi {{first_name}}! I'm happy to help with that. I've created a work order for t…"
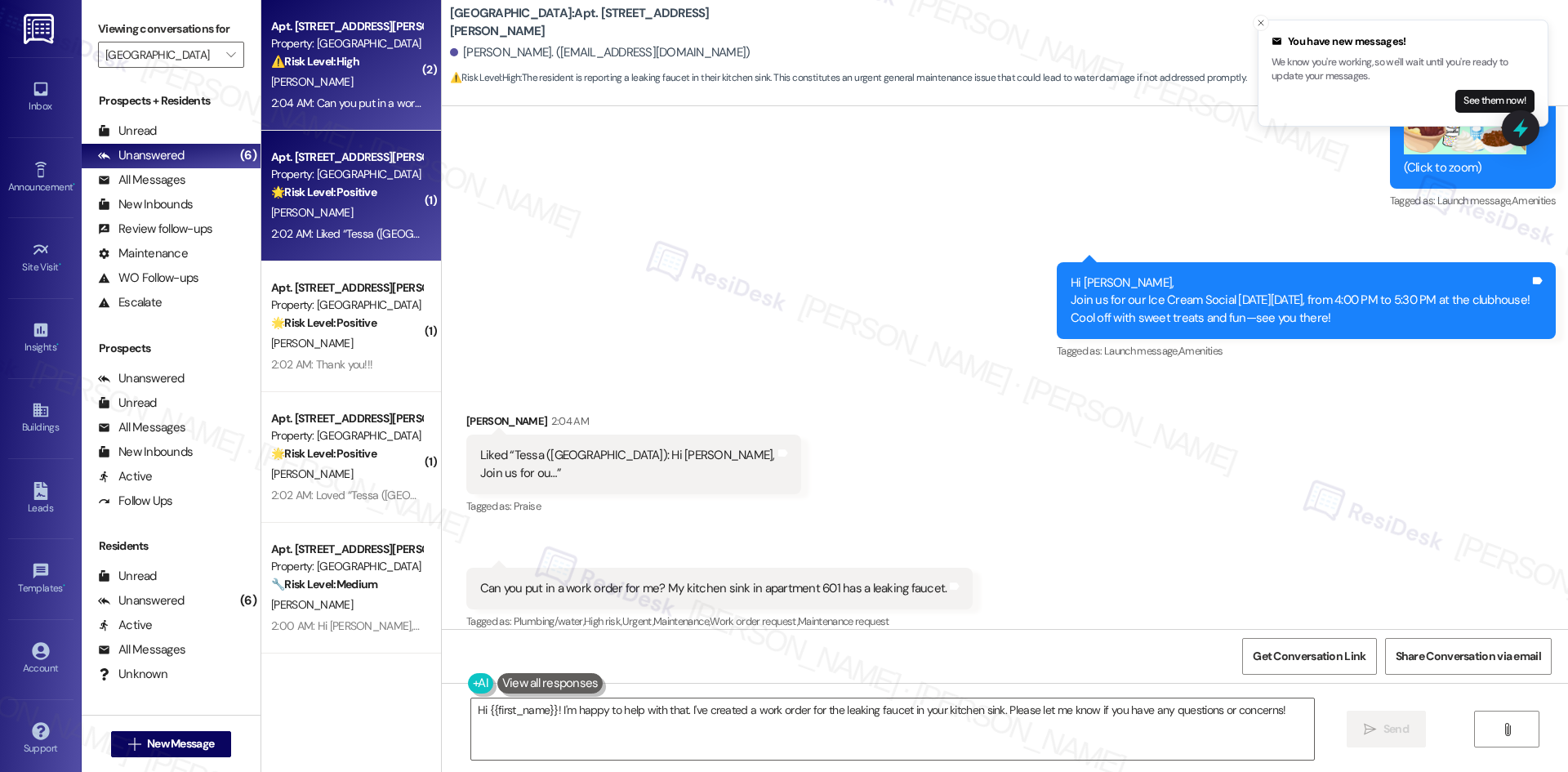
click at [313, 165] on div "Property: [GEOGRAPHIC_DATA]" at bounding box center [347, 173] width 151 height 17
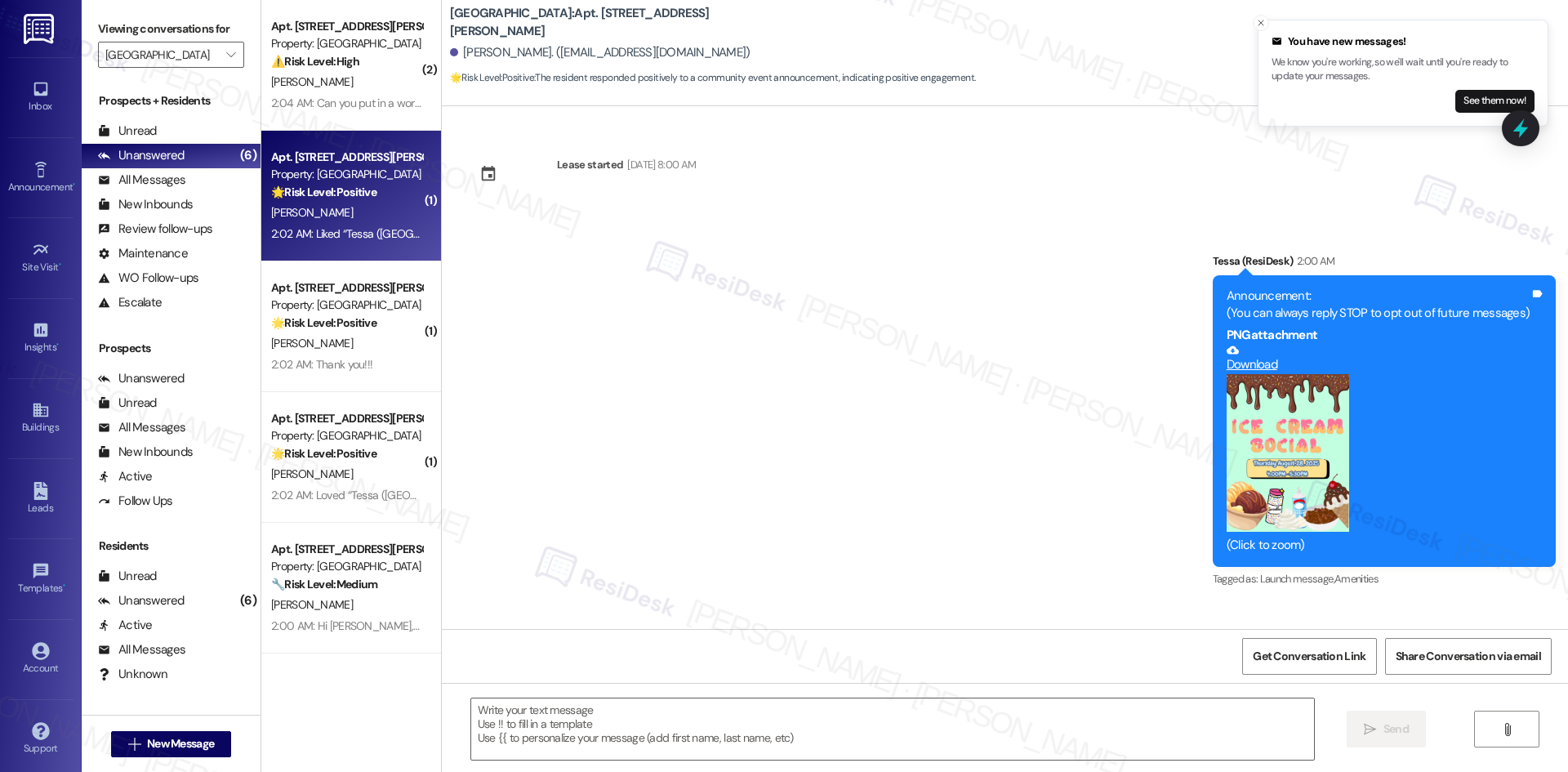
scroll to position [629, 0]
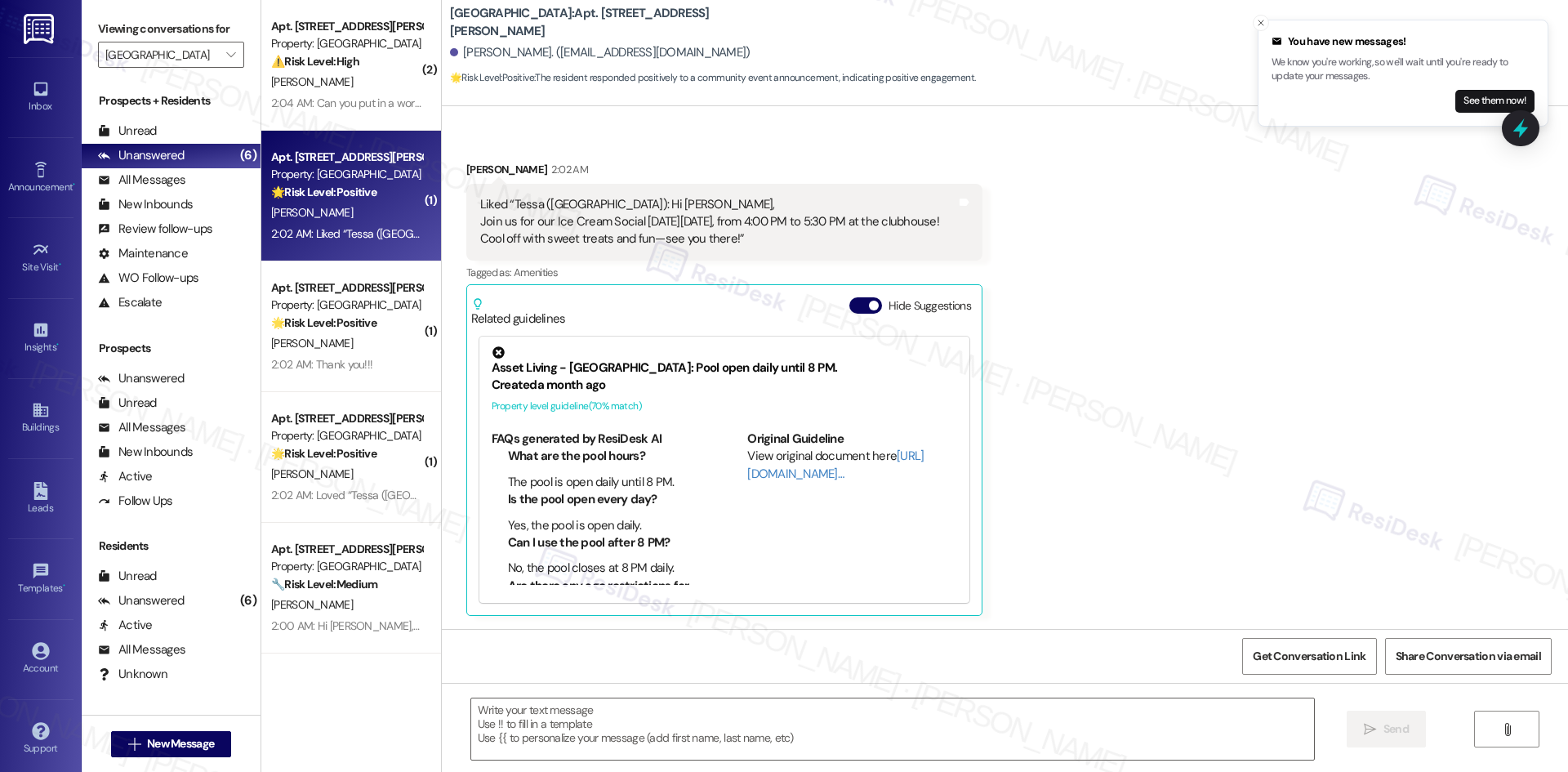
type textarea "Fetching suggested responses. Please feel free to read through the conversation…"
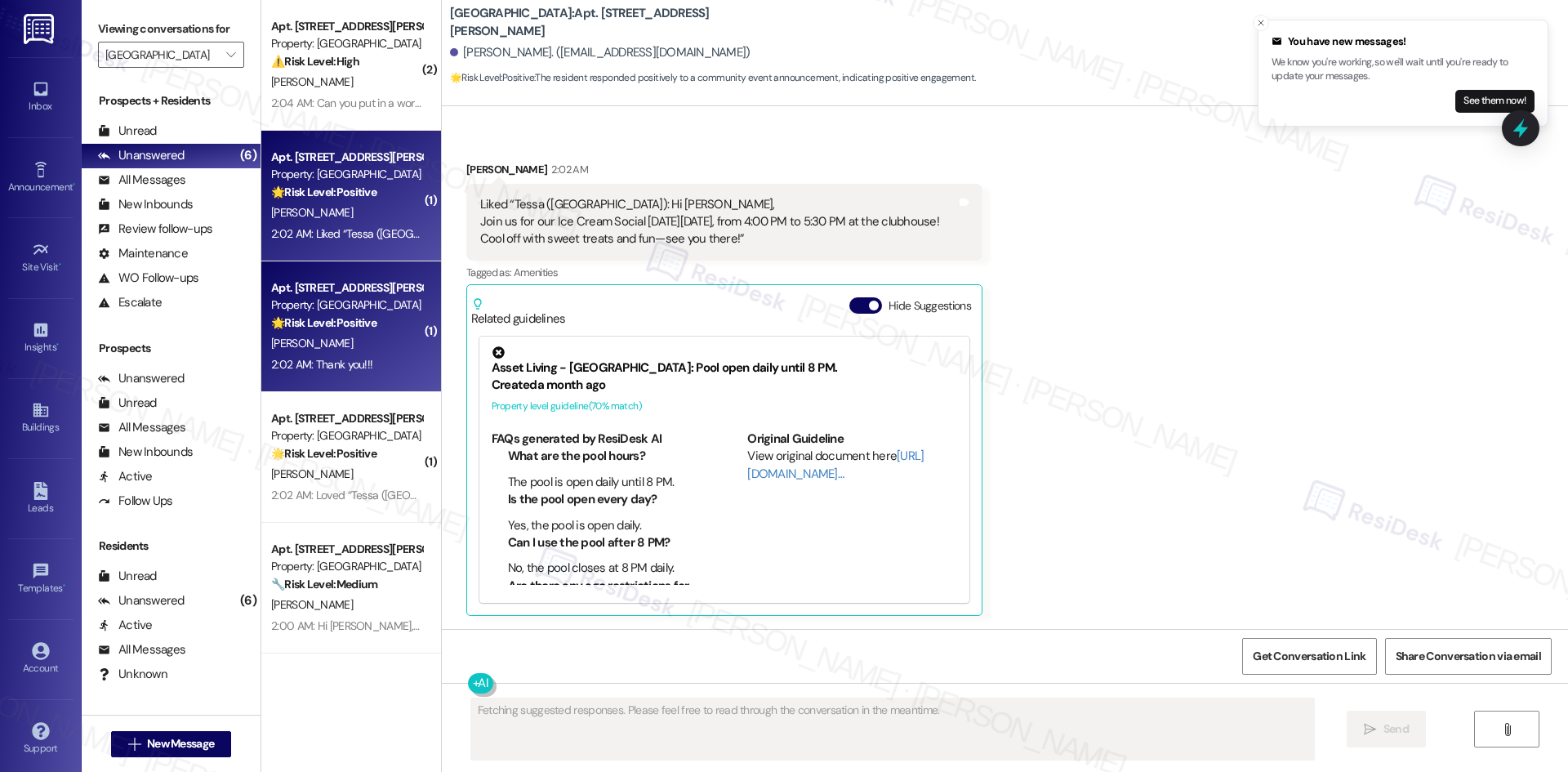
click at [361, 350] on div "[PERSON_NAME]" at bounding box center [347, 343] width 155 height 21
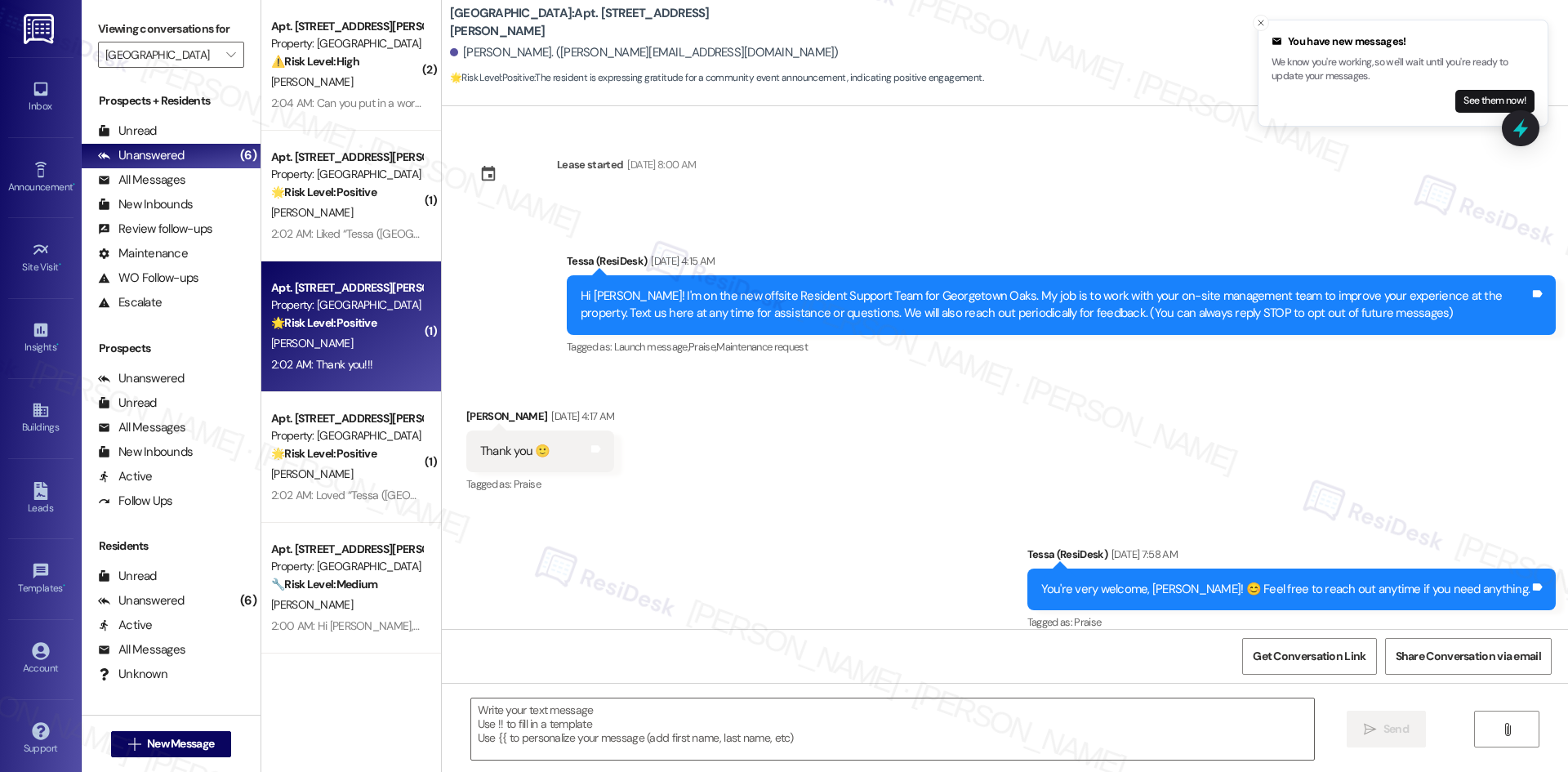
scroll to position [981, 0]
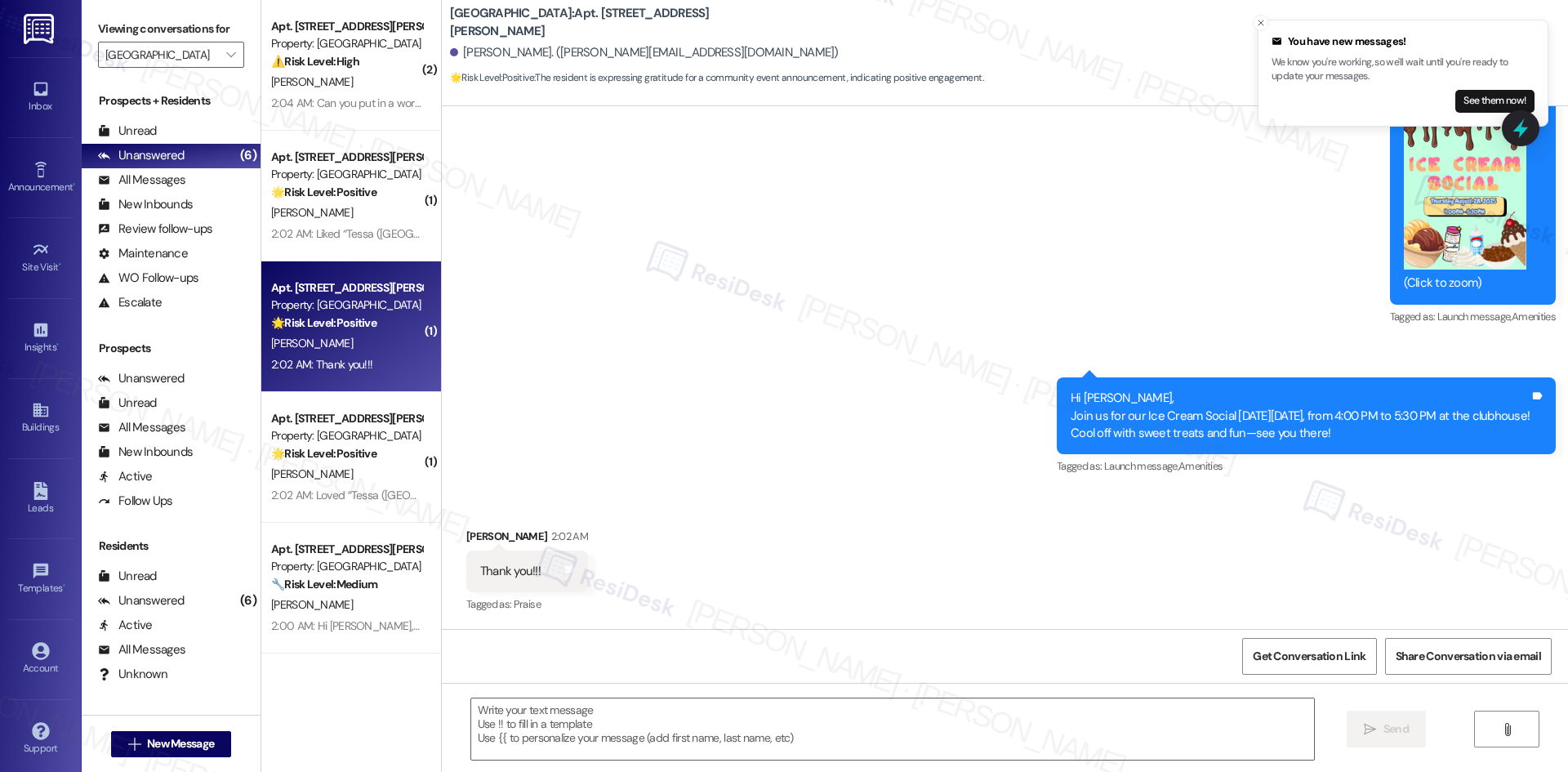
type textarea "Fetching suggested responses. Please feel free to read through the conversation…"
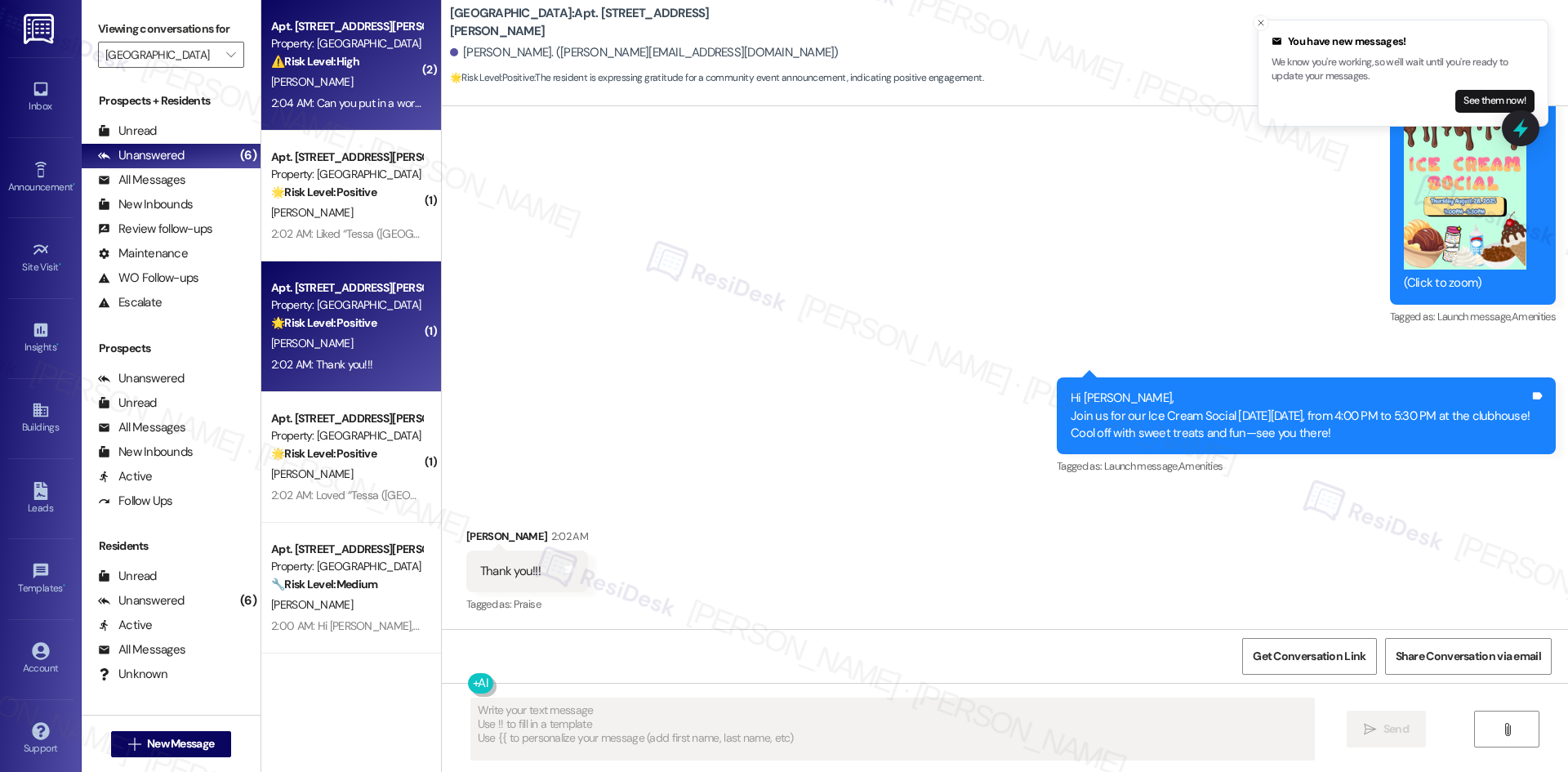
click at [289, 86] on span "[PERSON_NAME]" at bounding box center [312, 82] width 82 height 14
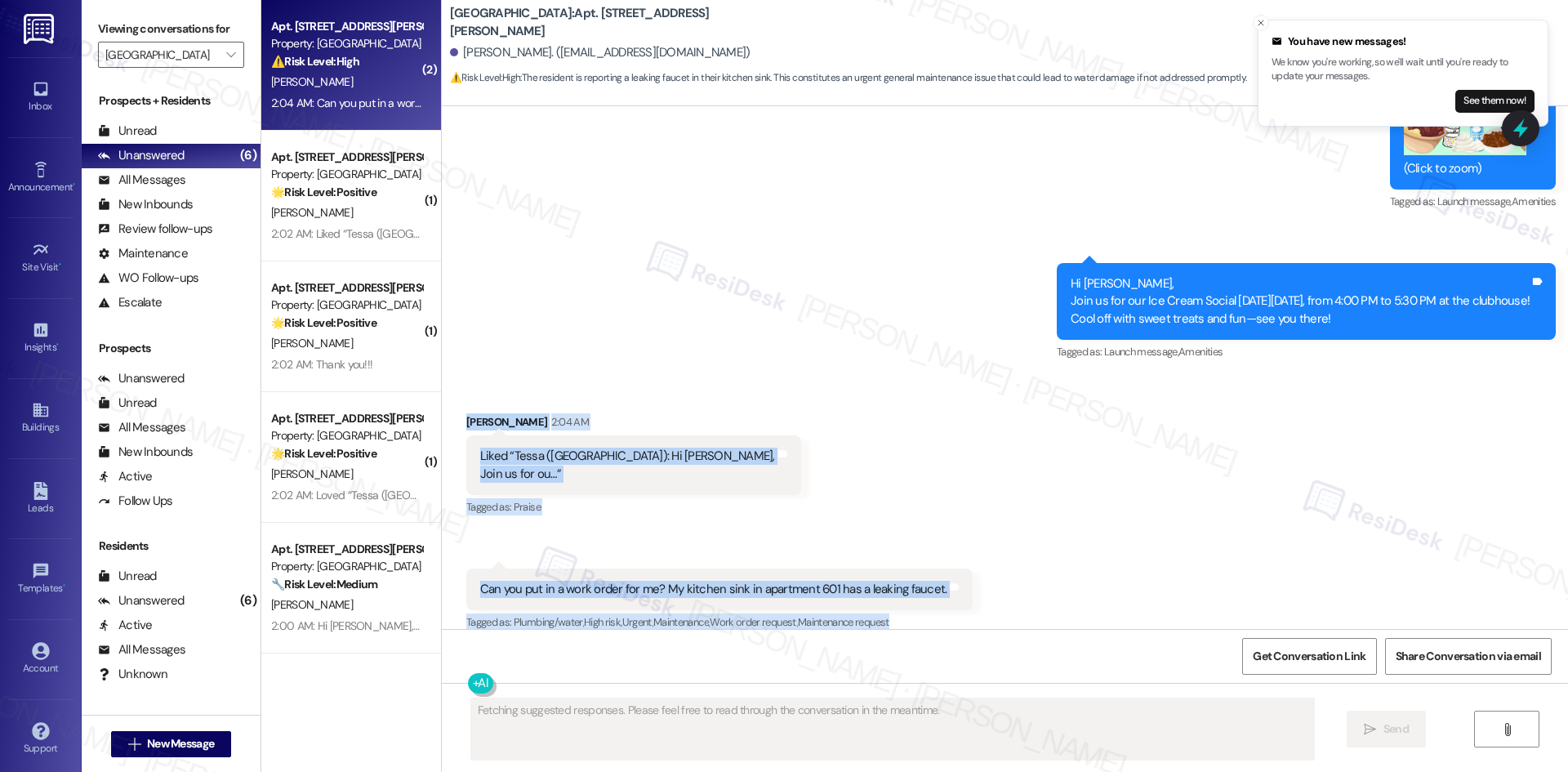
scroll to position [1696, 0]
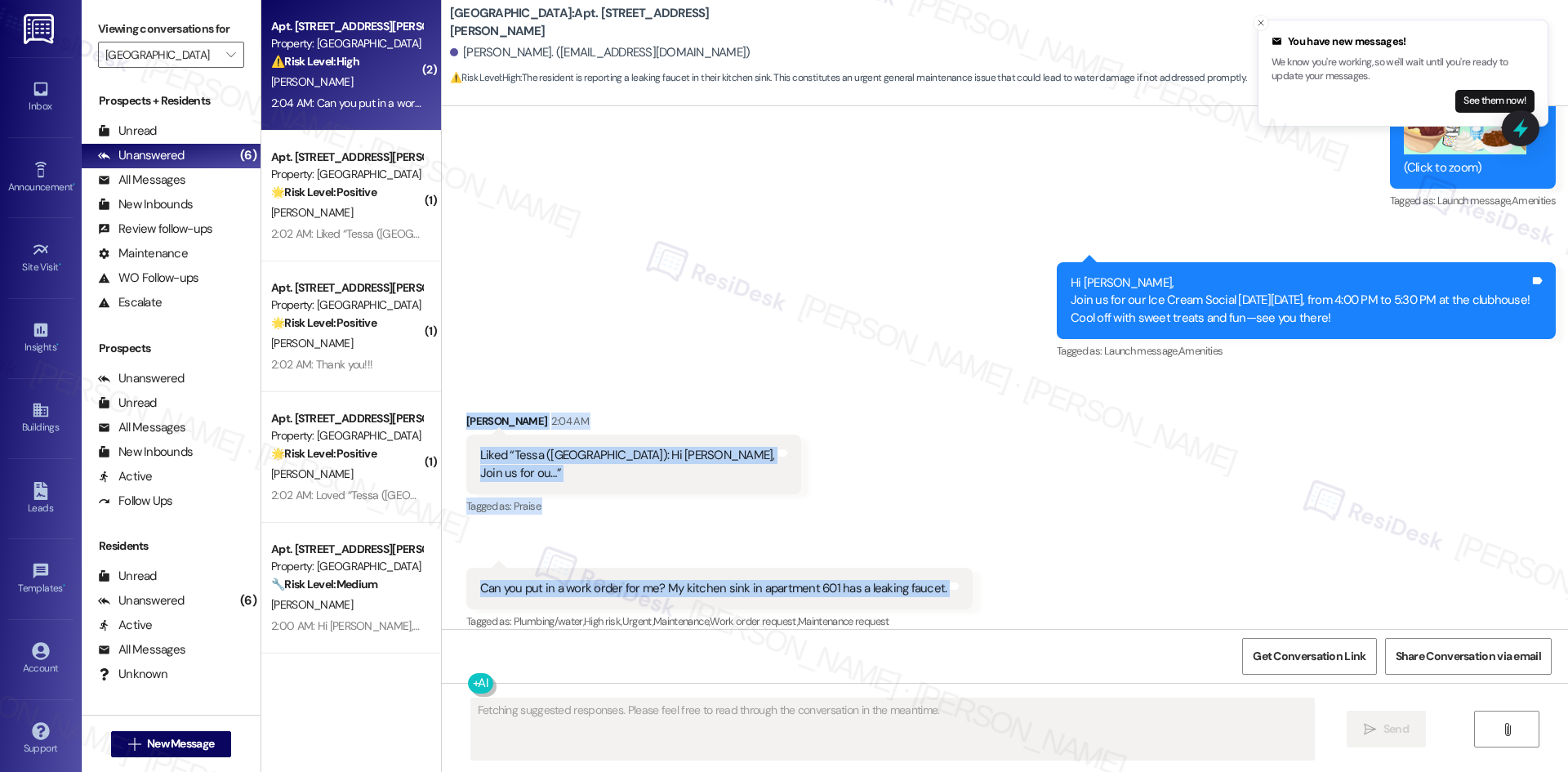
drag, startPoint x: 457, startPoint y: 394, endPoint x: 1001, endPoint y: 555, distance: 567.3
click at [1001, 555] on div "Received via SMS Nicole Alford 2:04 AM Liked “Tessa (Georgetown Oaks): Hi Nicol…" at bounding box center [1004, 510] width 1127 height 271
copy div "Nicole Alford 2:04 AM Liked “Tessa (Georgetown Oaks): Hi Nicole, Join us for ou…"
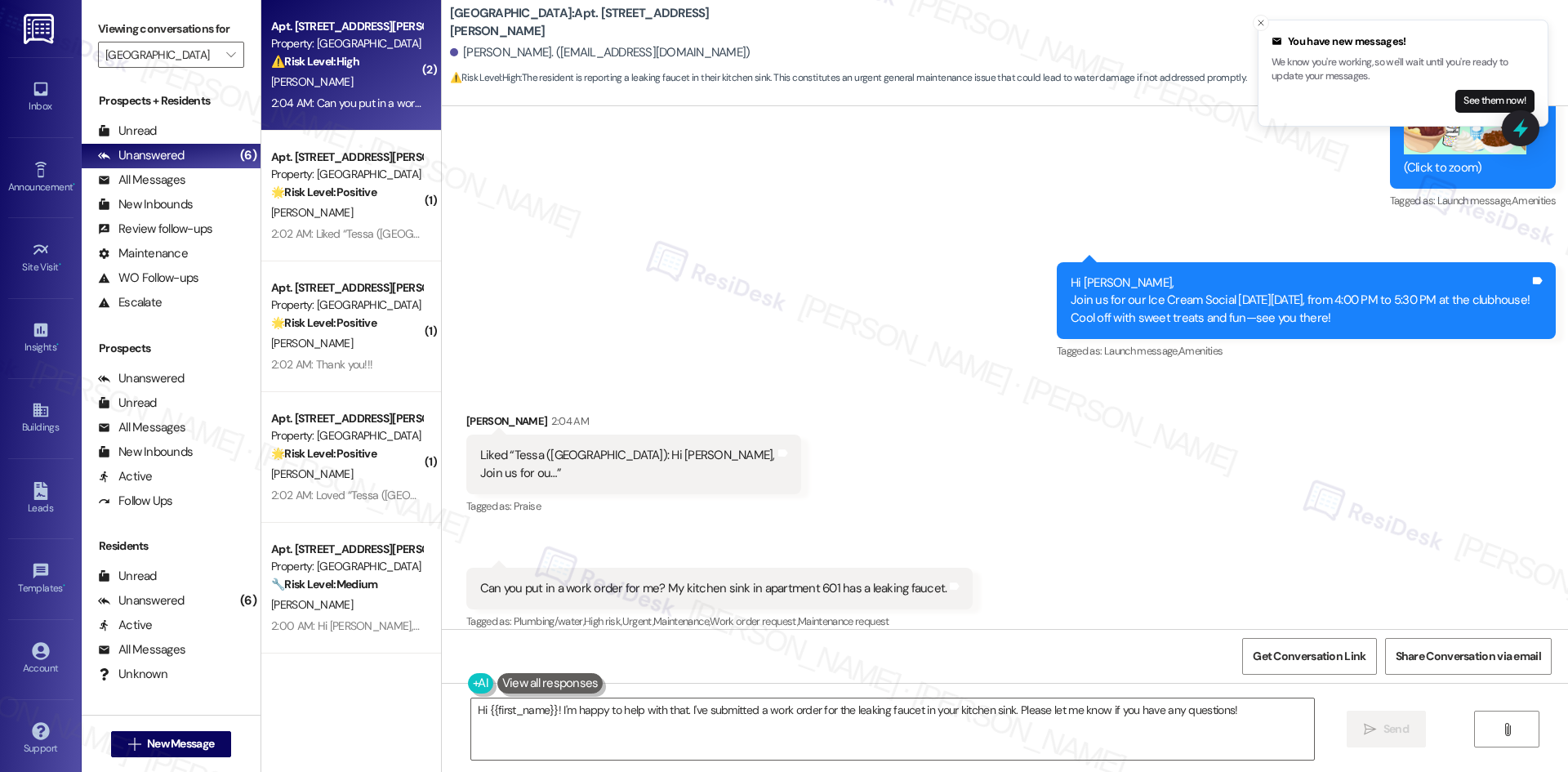
drag, startPoint x: 693, startPoint y: 290, endPoint x: 698, endPoint y: 306, distance: 16.8
click at [694, 290] on div "Sent via SMS Tessa (ResiDesk) Jul 22, 2025 at 8:21 AM Thanks for the clarificat…" at bounding box center [1004, 47] width 1127 height 657
drag, startPoint x: 776, startPoint y: 740, endPoint x: 793, endPoint y: 729, distance: 20.2
click at [777, 740] on textarea "Hi {{first_name}}! I'm happy to help with that. I've submitted a work order for…" at bounding box center [893, 729] width 843 height 61
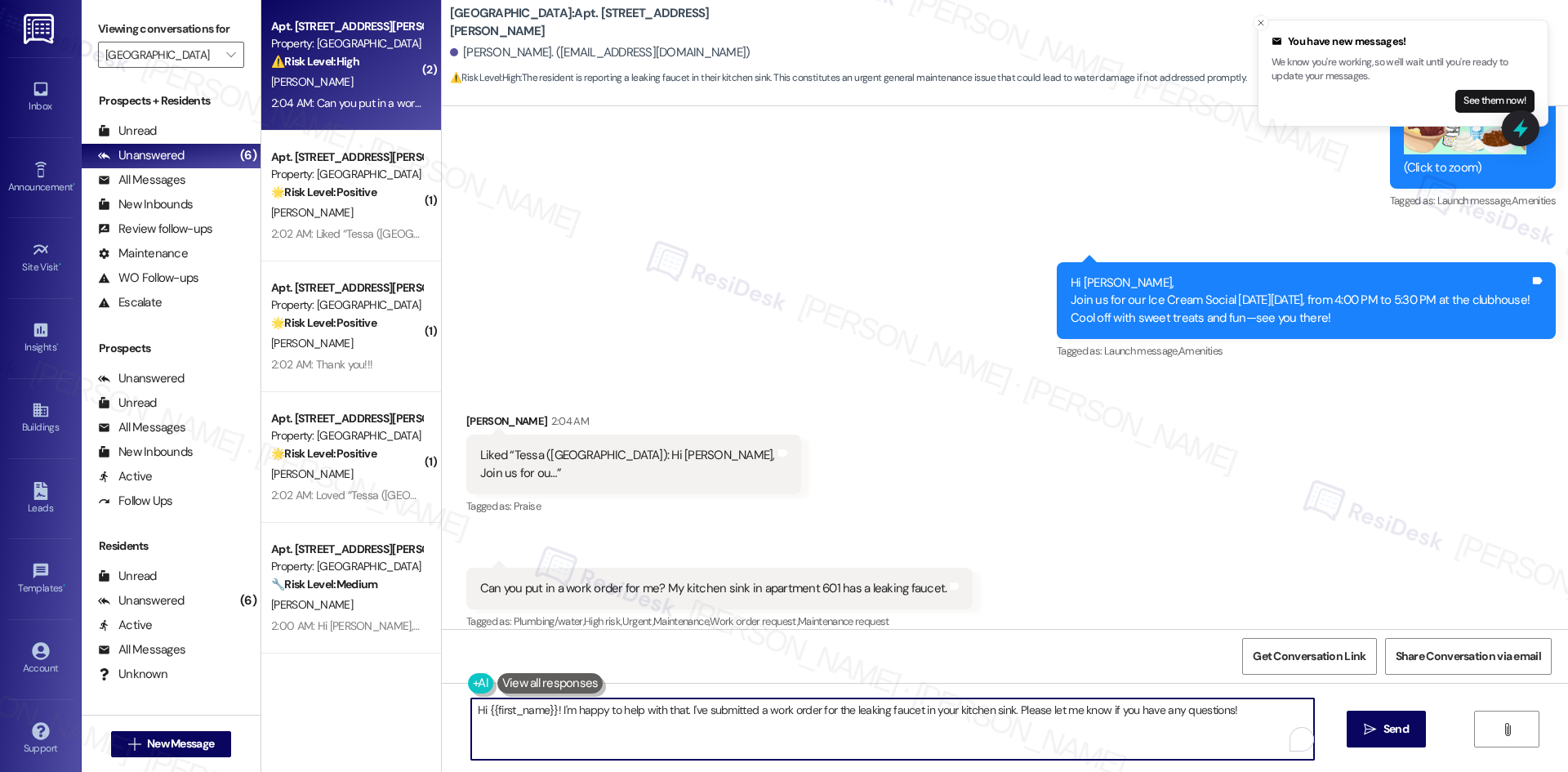
paste textarea "Sorry to hear about the leaking faucet, Nicole. I’ll submit a work order to the…"
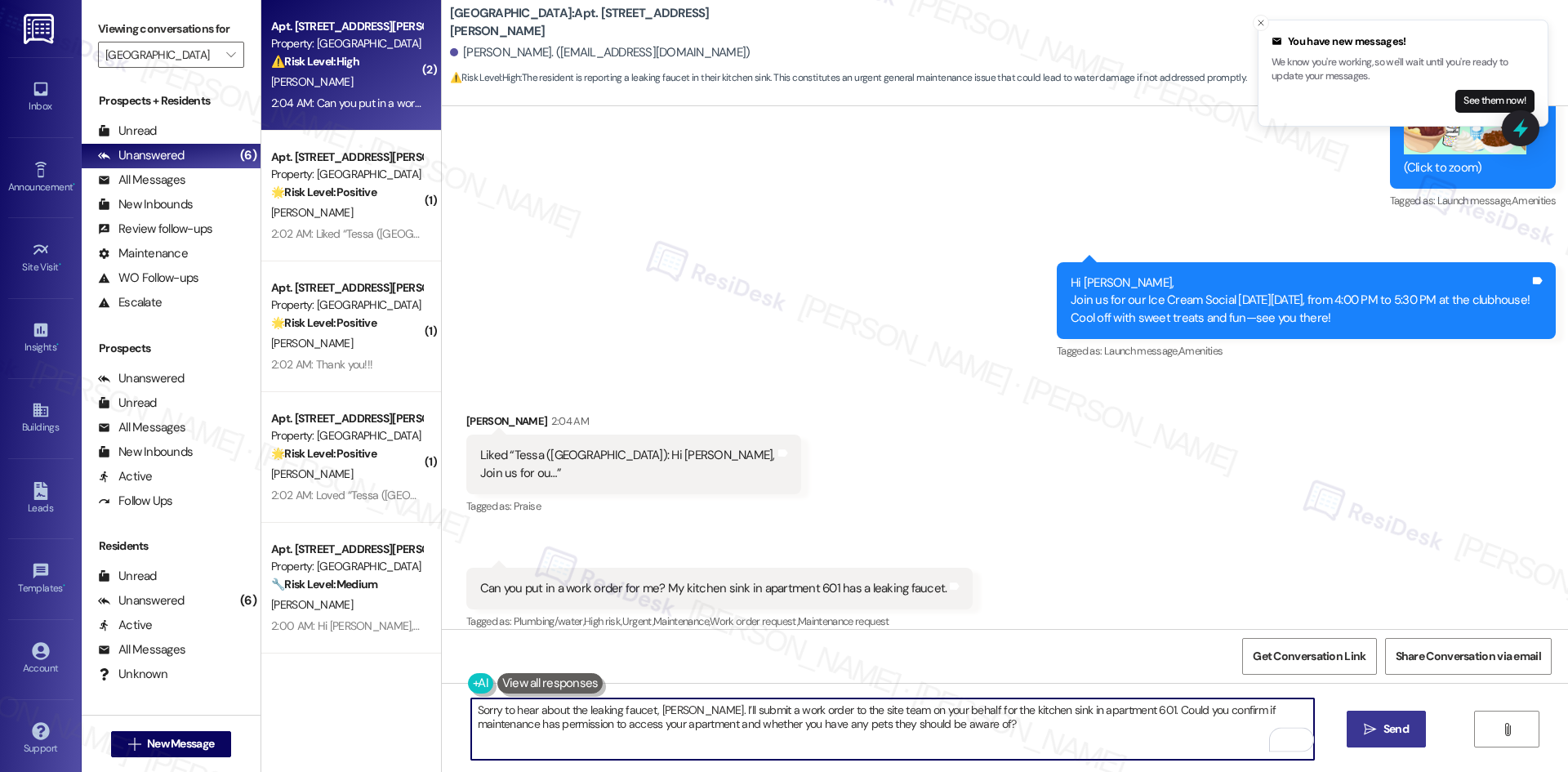
type textarea "Sorry to hear about the leaking faucet, Nicole. I’ll submit a work order to the…"
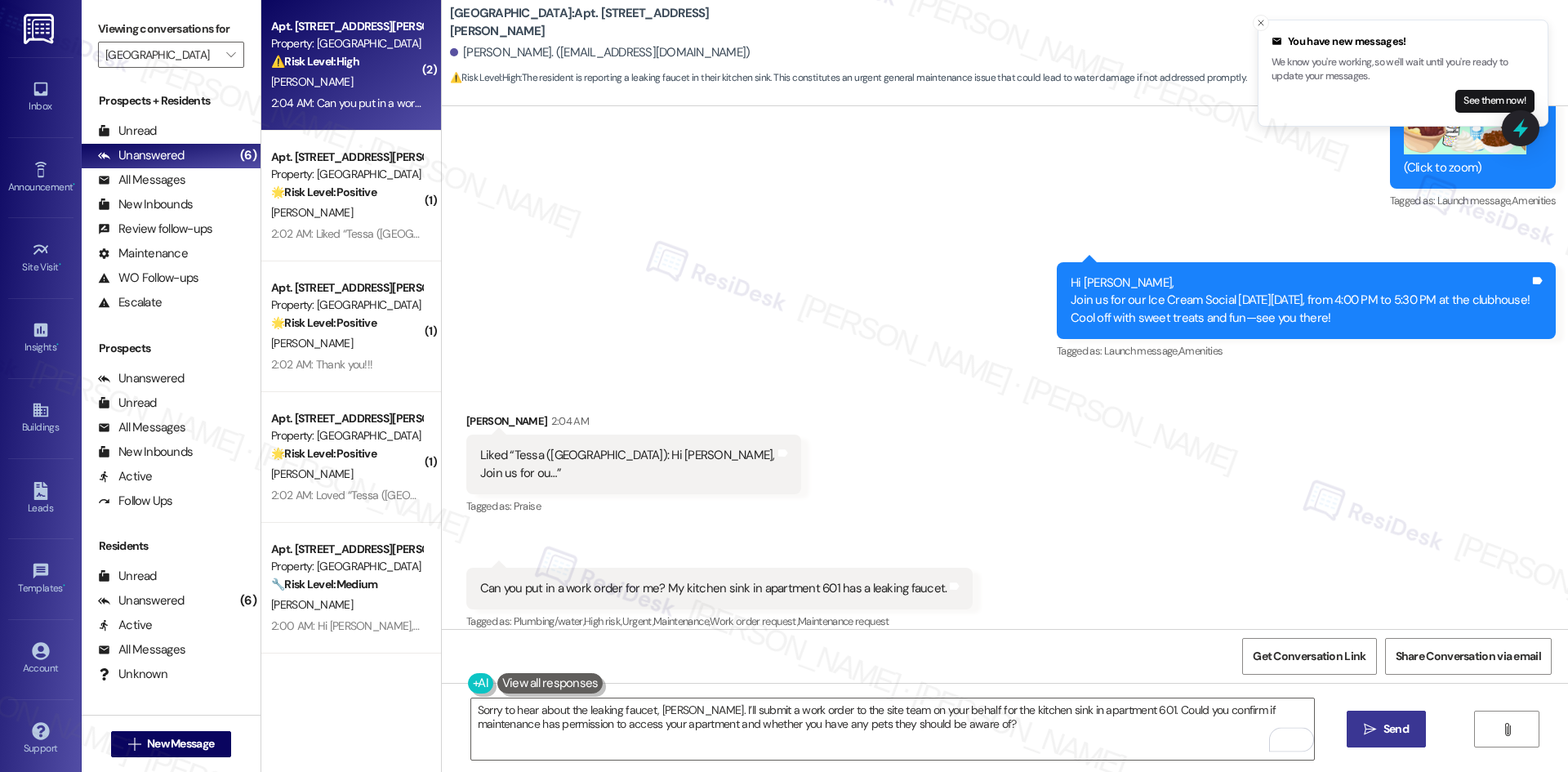
click at [1397, 733] on span "Send" at bounding box center [1396, 728] width 25 height 17
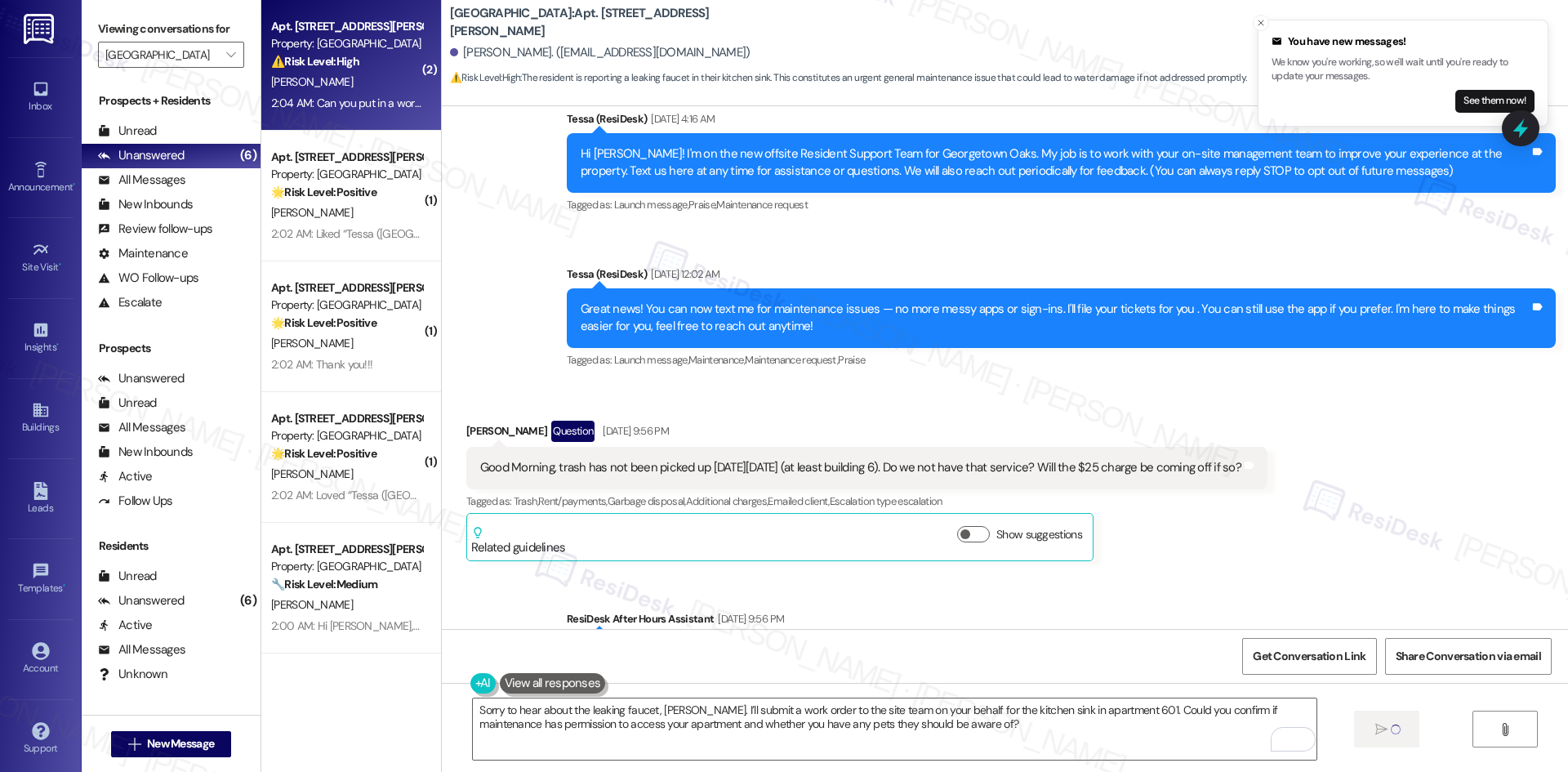
scroll to position [63, 0]
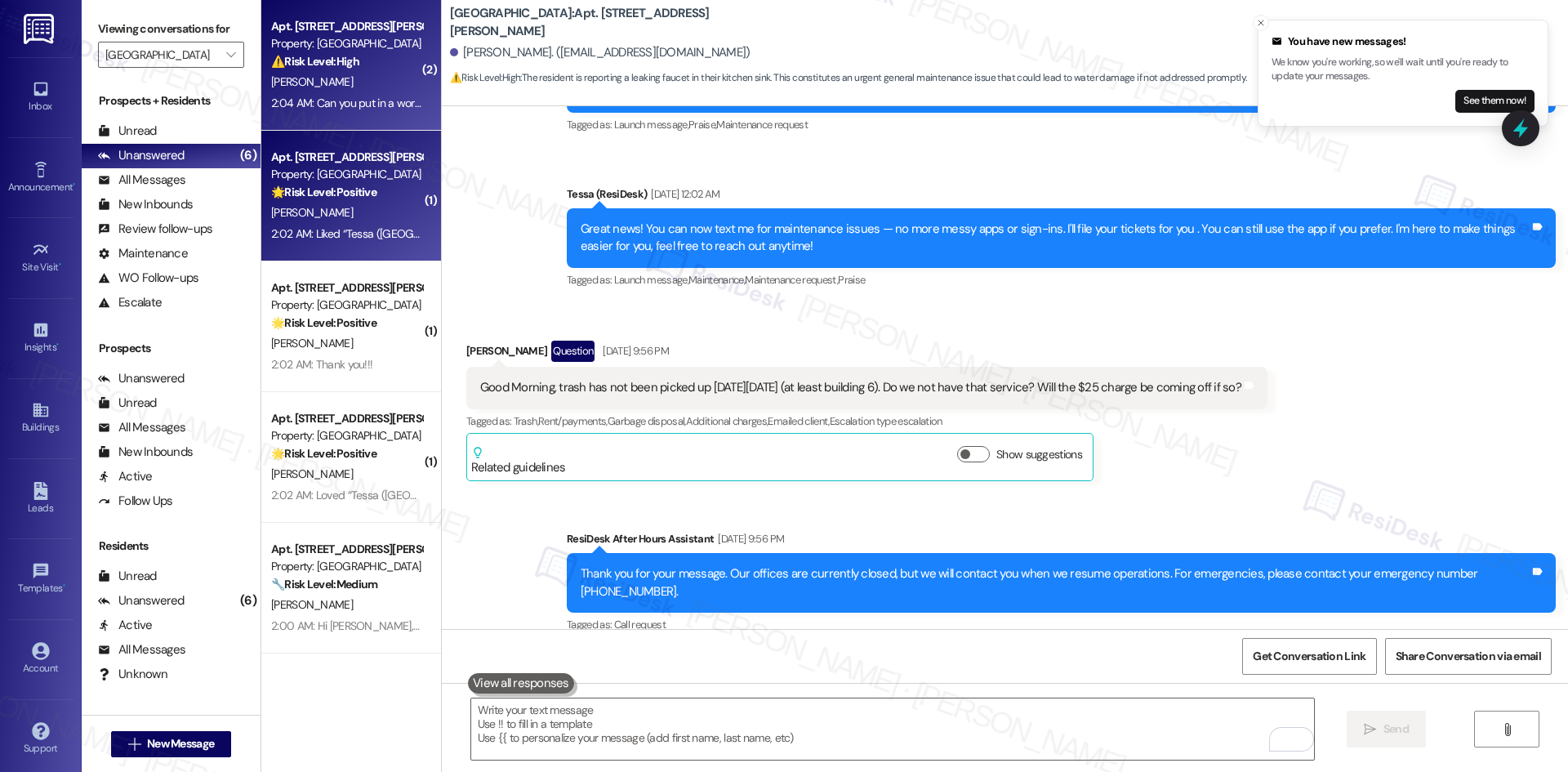
click at [337, 219] on div "[PERSON_NAME]" at bounding box center [347, 212] width 155 height 21
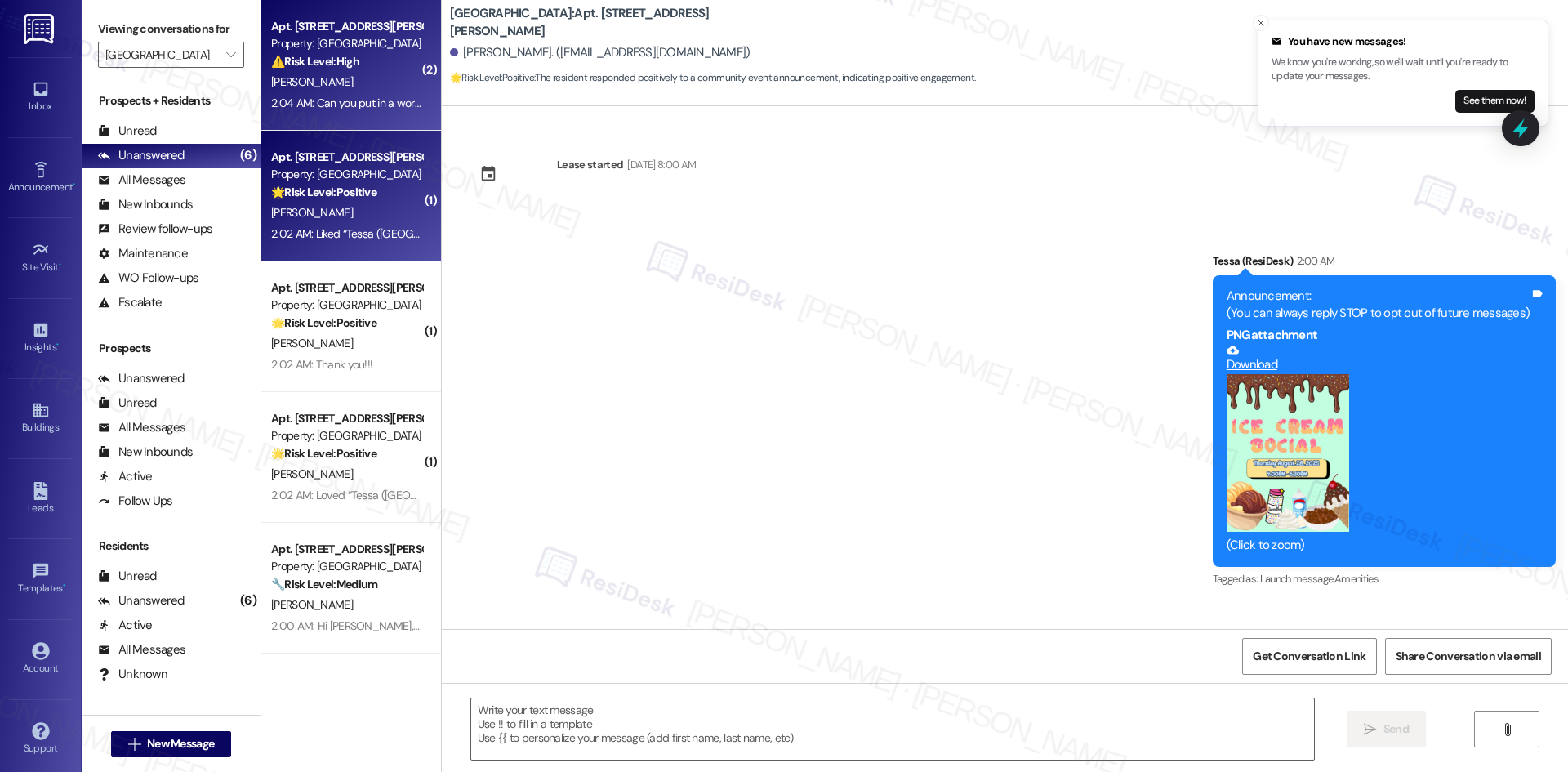
scroll to position [629, 0]
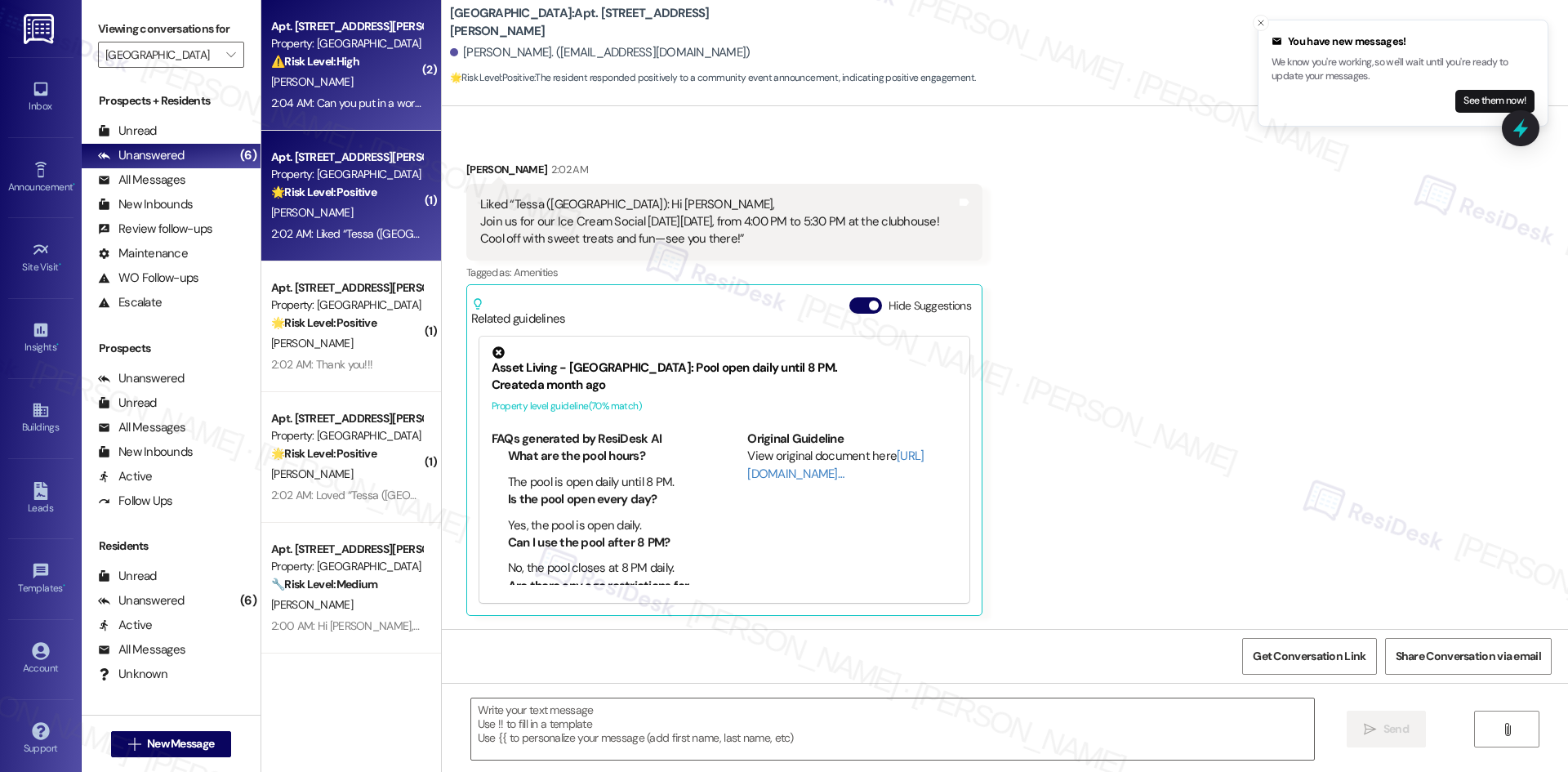
click at [325, 107] on div "2:04 AM: Can you put in a work order for me? My kitchen sink in apartment 601 h…" at bounding box center [509, 102] width 475 height 14
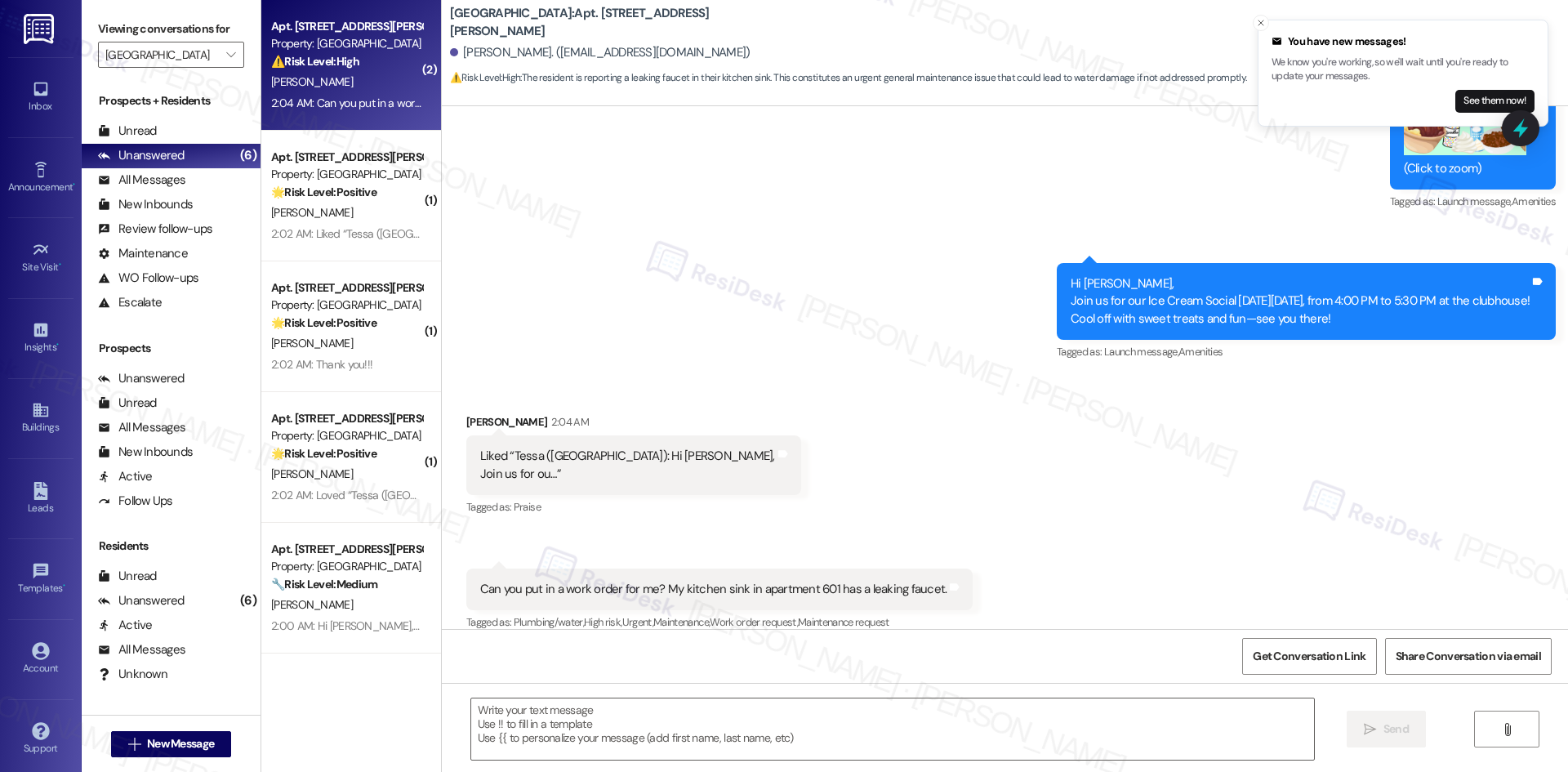
type textarea "Fetching suggested responses. Please feel free to read through the conversation…"
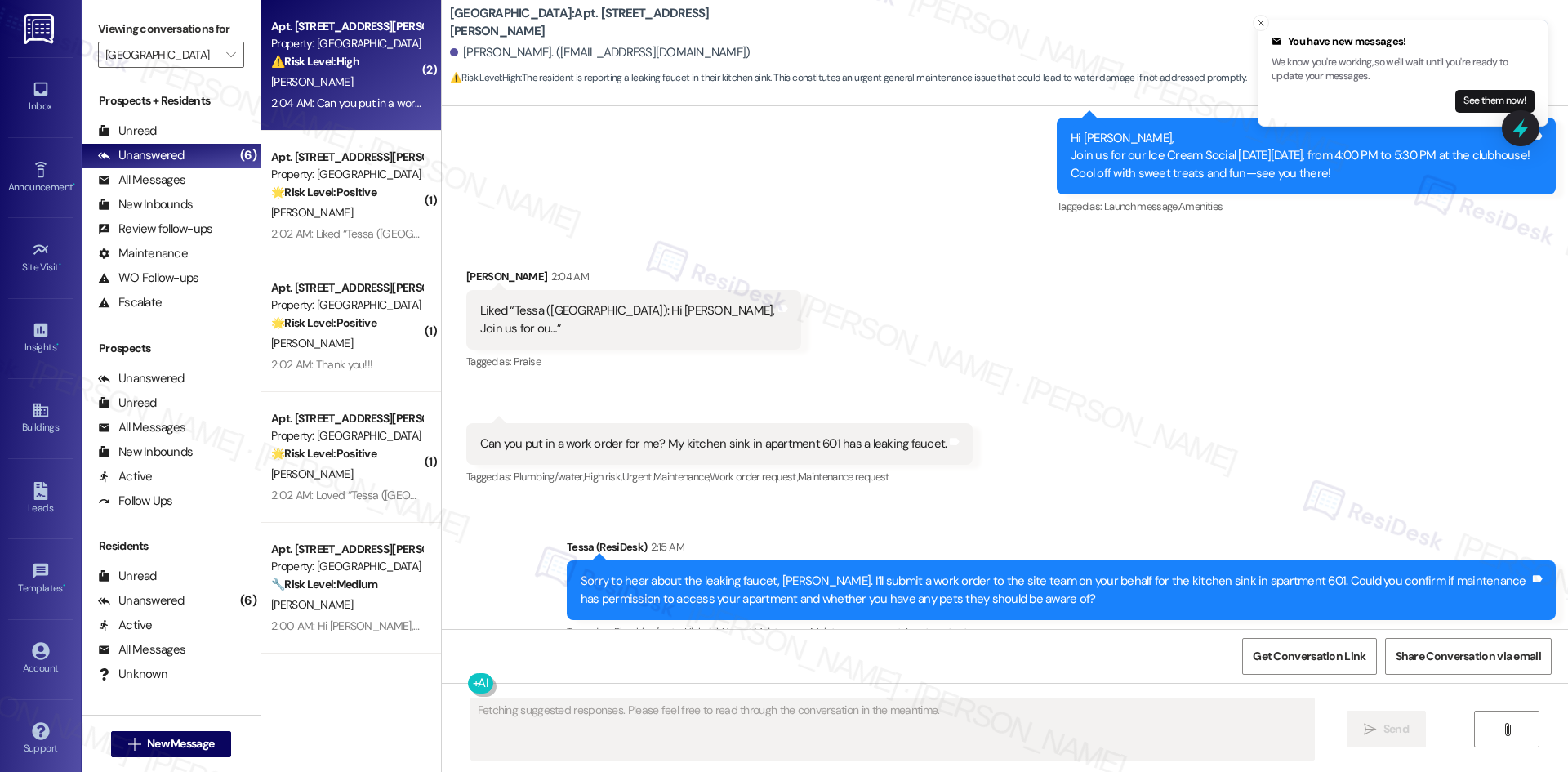
scroll to position [1851, 0]
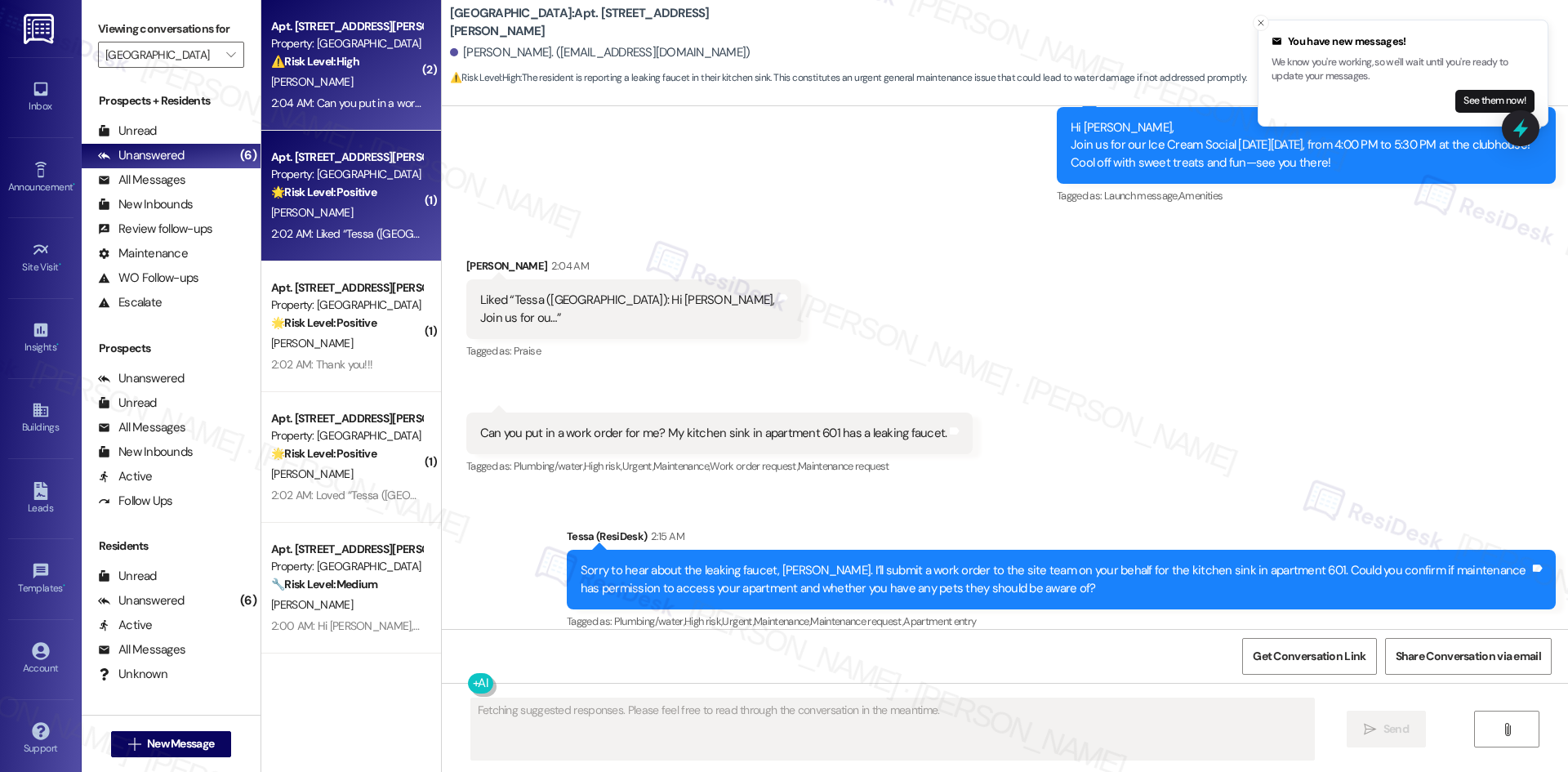
click at [352, 179] on div "Property: [GEOGRAPHIC_DATA]" at bounding box center [347, 173] width 151 height 17
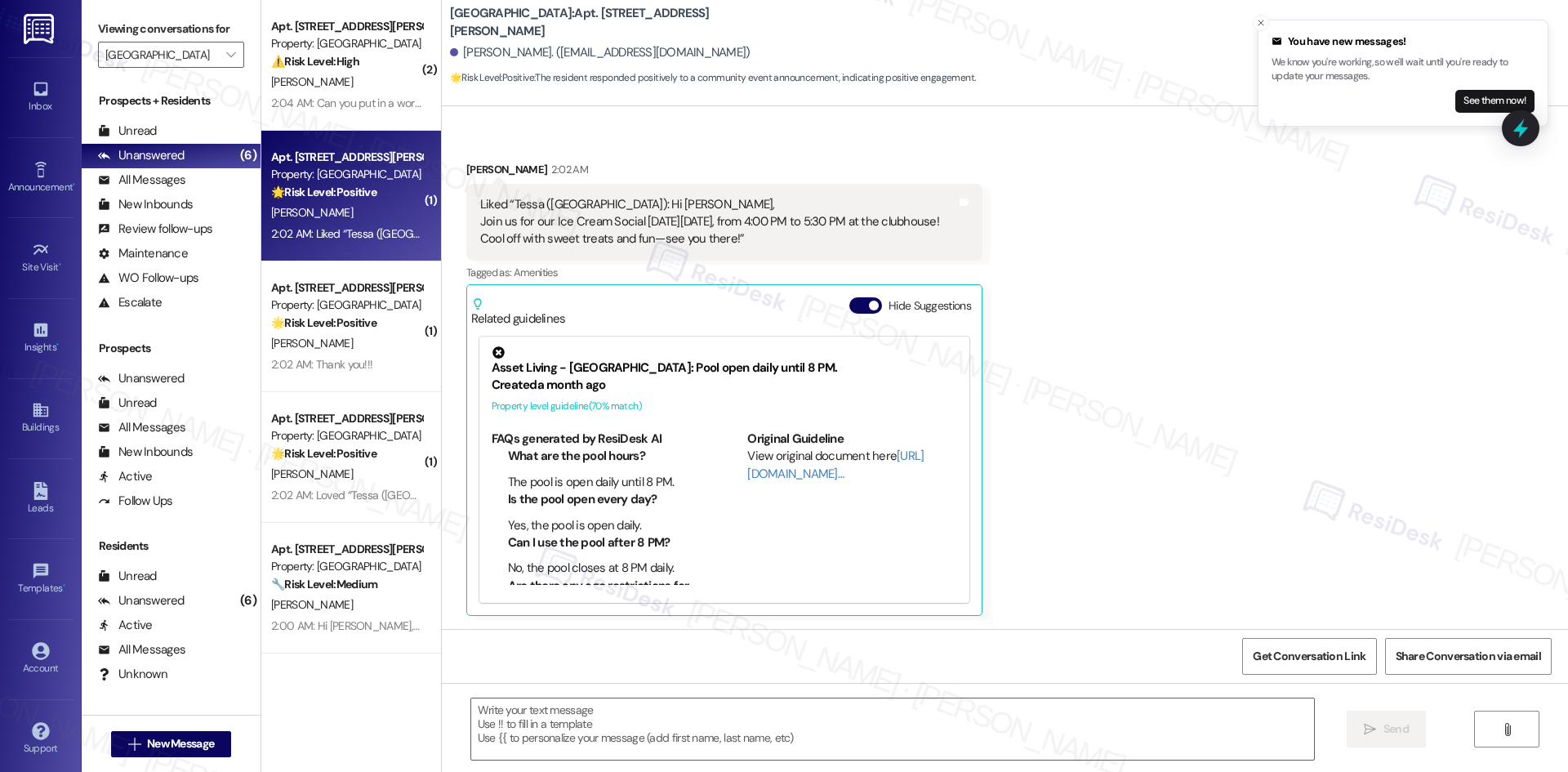
type textarea "Fetching suggested responses. Please feel free to read through the conversation…"
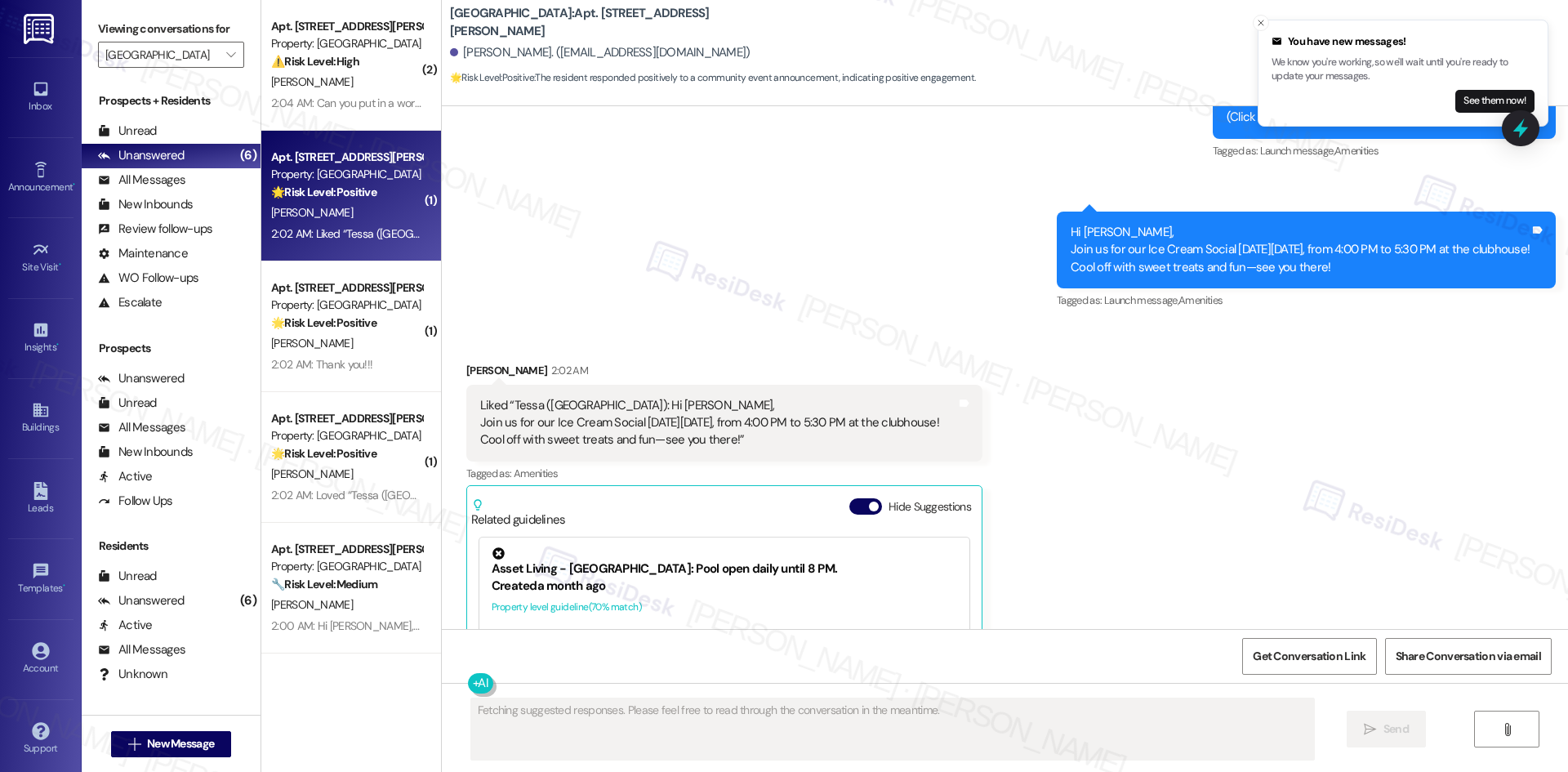
scroll to position [629, 0]
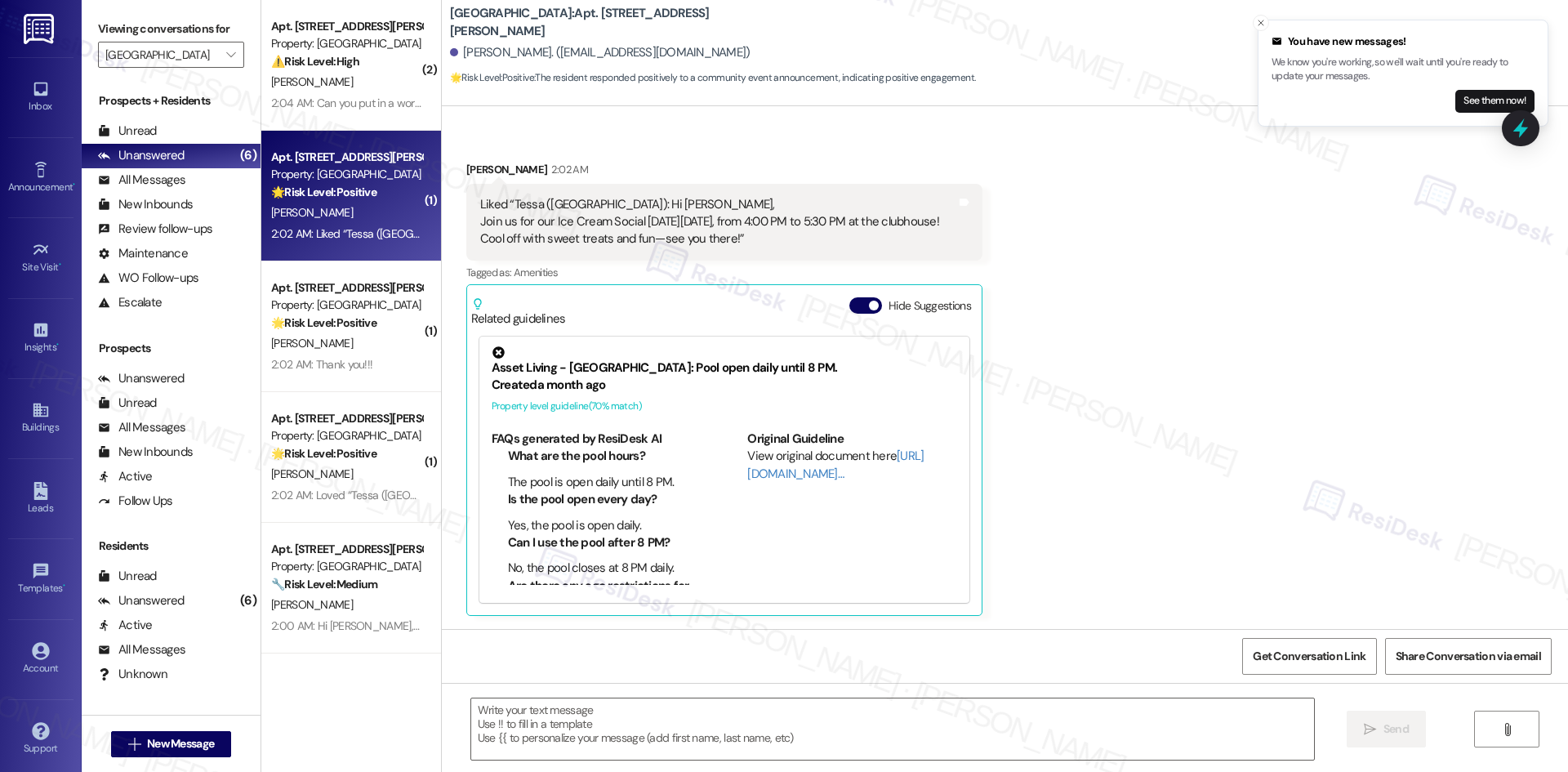
click at [1231, 486] on div "Received via SMS Kyle Faherty 2:02 AM Liked “Tessa (Georgetown Oaks): Hi Kyle, …" at bounding box center [1004, 376] width 1127 height 504
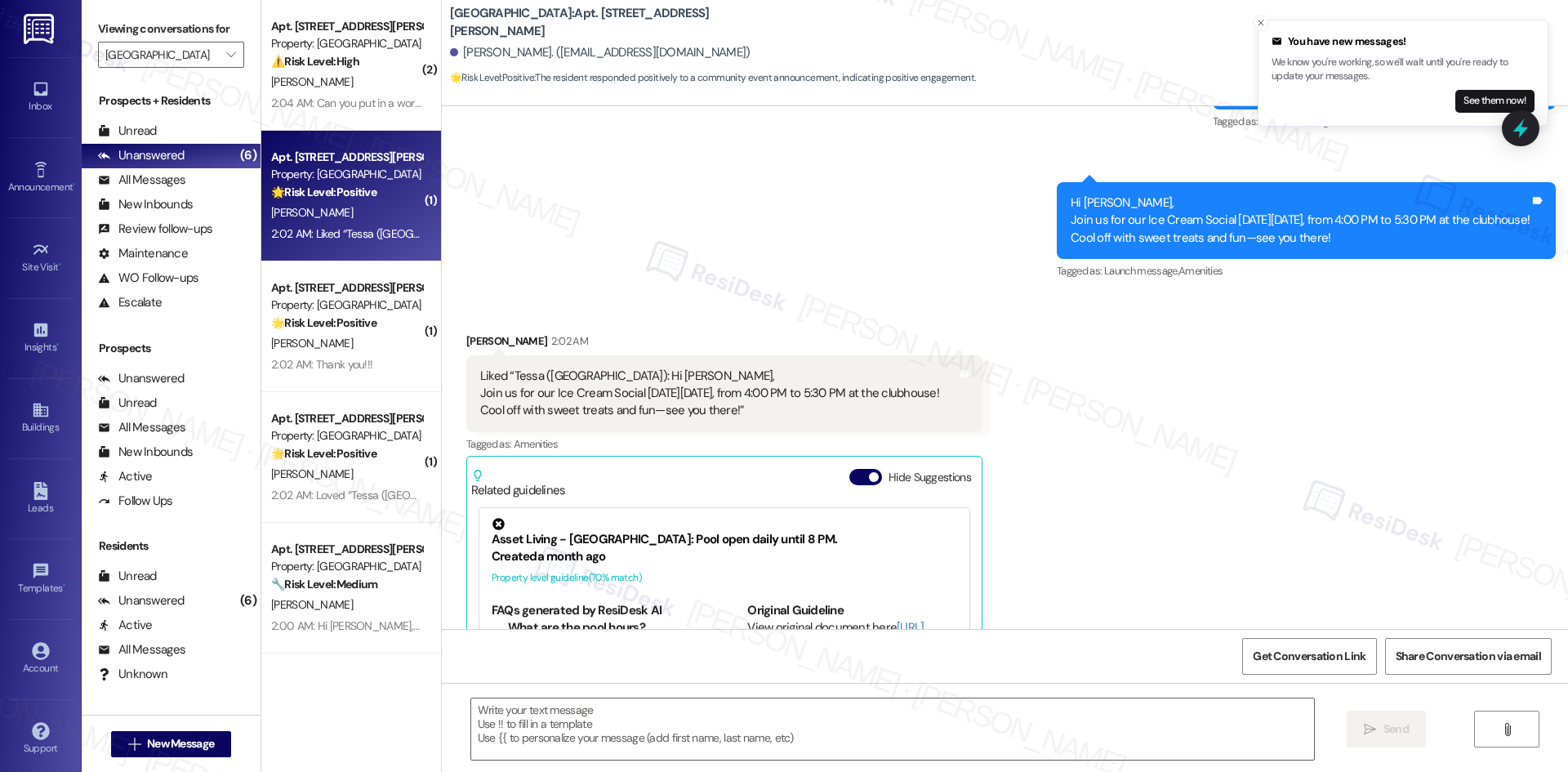
scroll to position [384, 0]
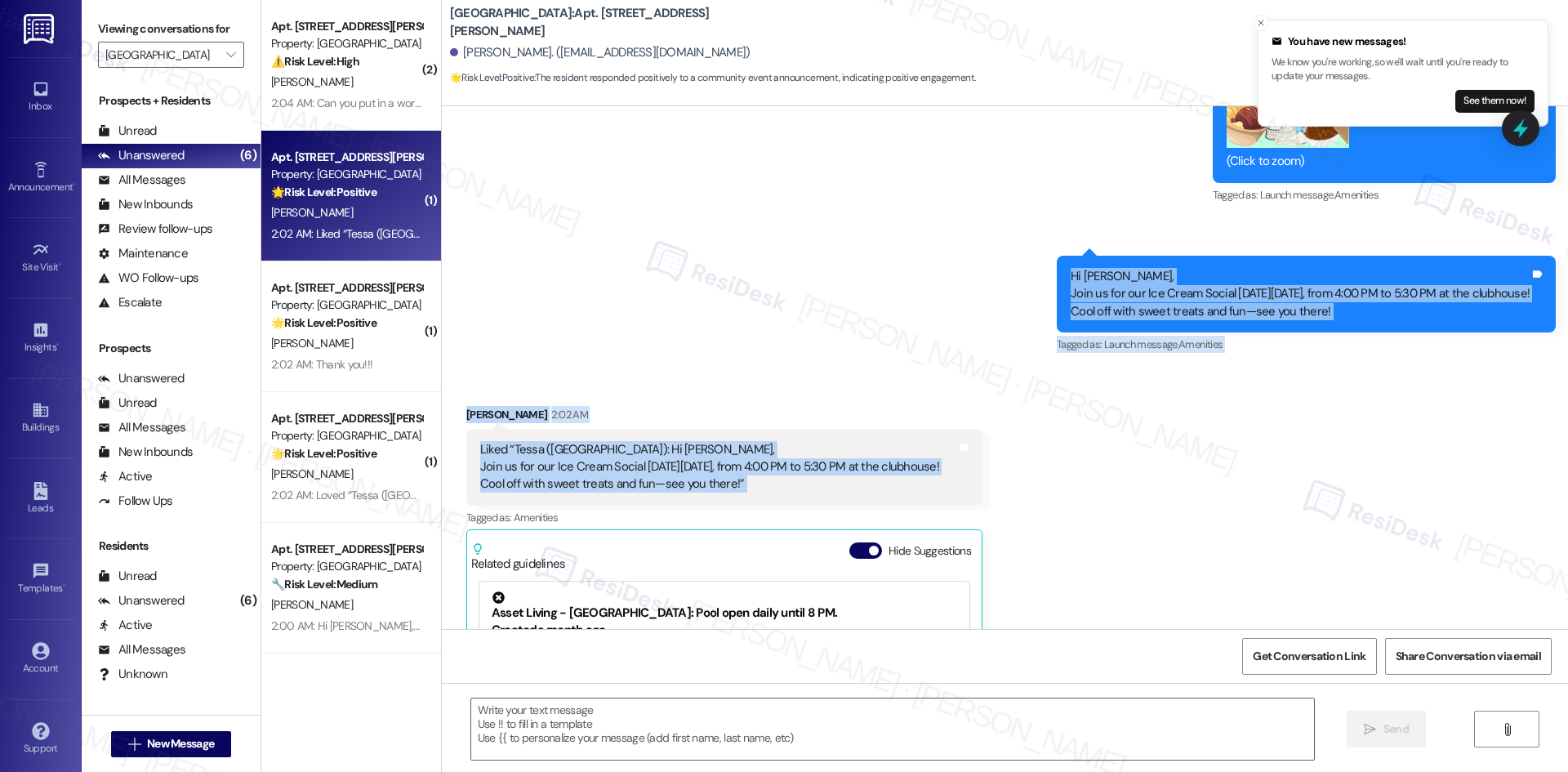
drag, startPoint x: 940, startPoint y: 235, endPoint x: 1045, endPoint y: 449, distance: 238.4
click at [1045, 449] on div "Lease started Aug 01, 2025 at 8:00 AM Announcement, sent via SMS Tessa (ResiDes…" at bounding box center [1004, 367] width 1127 height 522
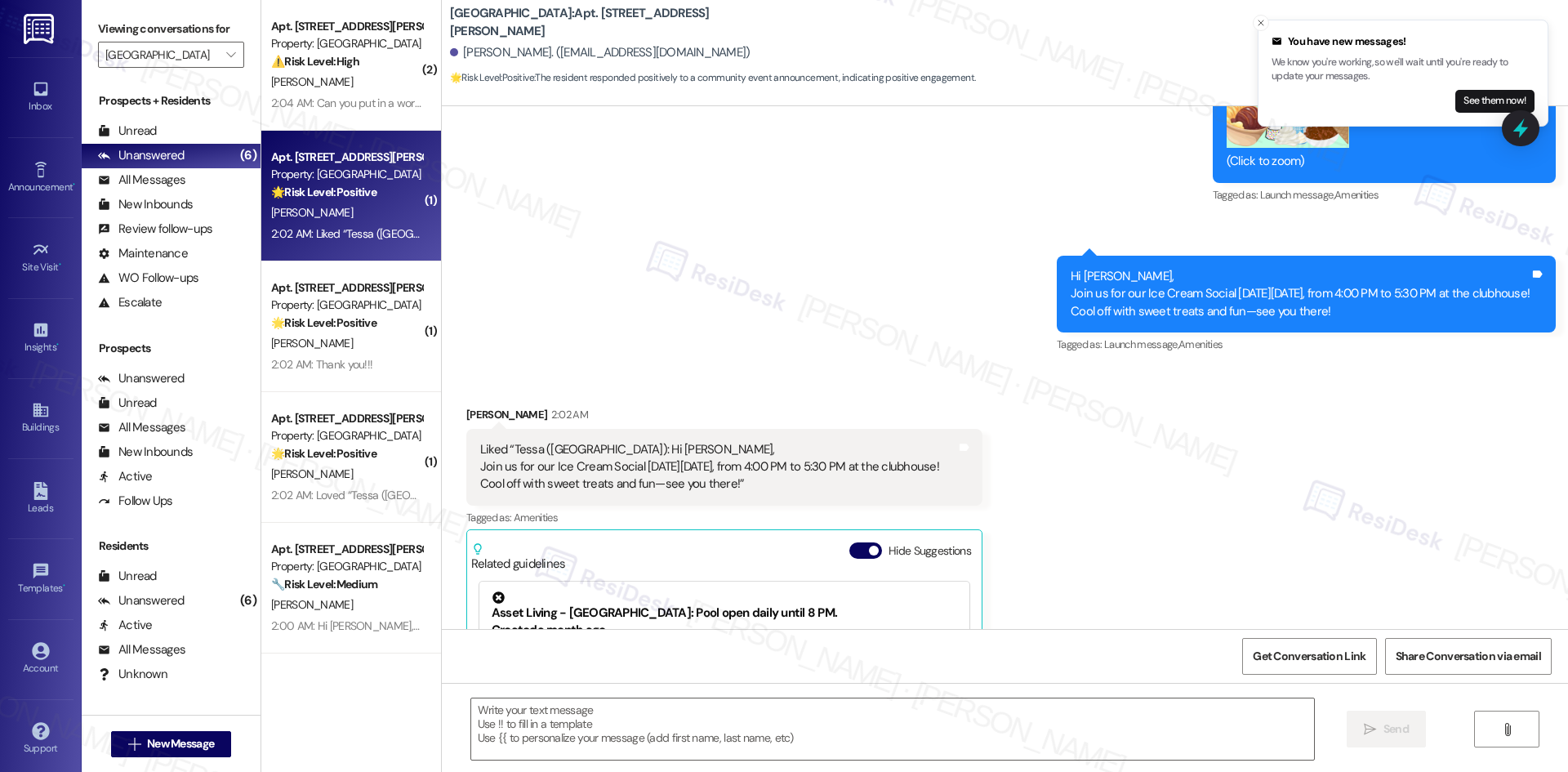
click at [1043, 513] on div "Received via SMS Kyle Faherty 2:02 AM Liked “Tessa (Georgetown Oaks): Hi Kyle, …" at bounding box center [1004, 621] width 1127 height 504
click at [1093, 482] on div "Received via SMS Kyle Faherty 2:02 AM Liked “Tessa (Georgetown Oaks): Hi Kyle, …" at bounding box center [1004, 621] width 1127 height 504
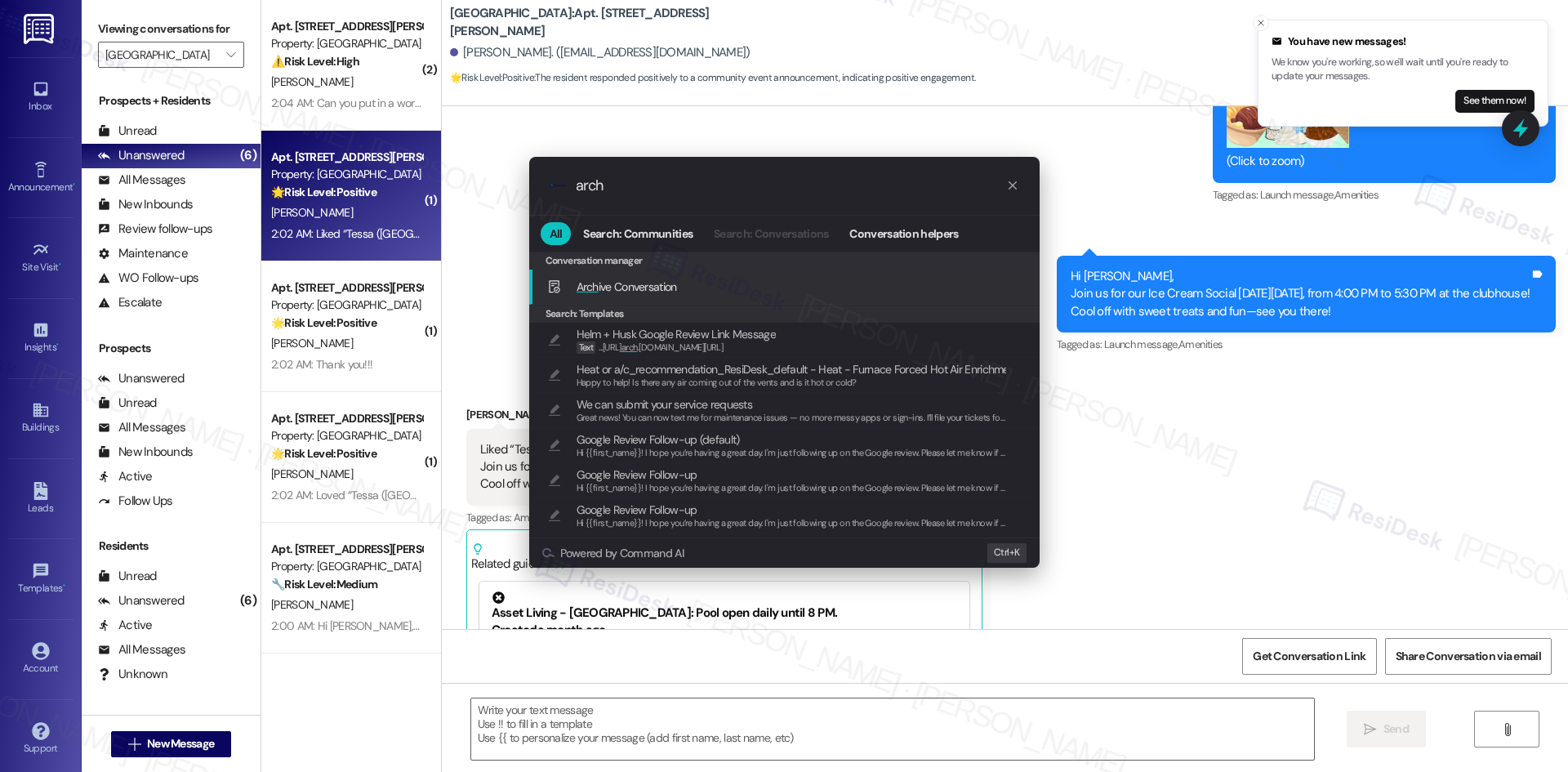
type input "arch"
click at [656, 292] on span "Arch ive Conversation" at bounding box center [627, 287] width 101 height 14
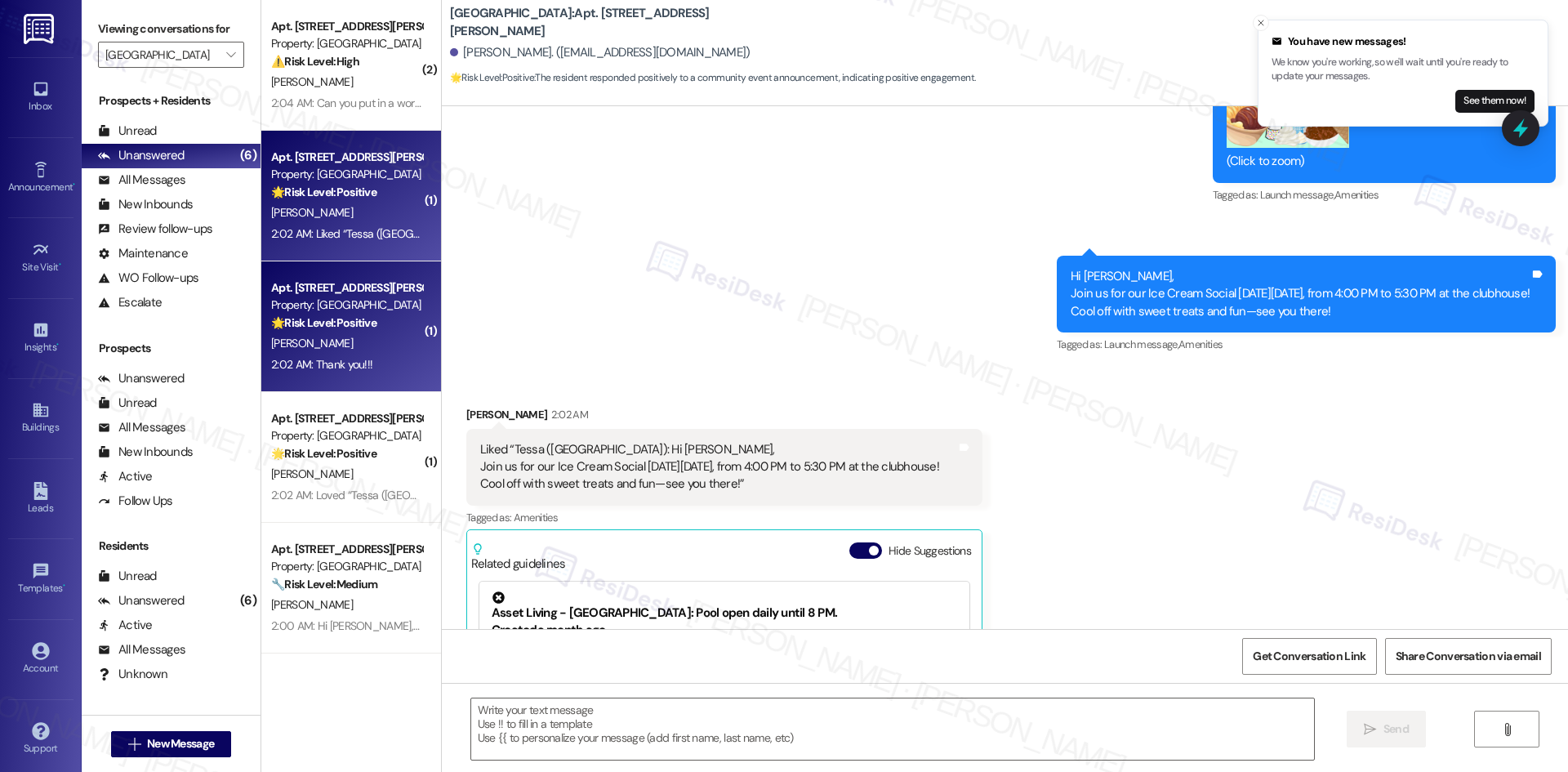
click at [361, 349] on div "[PERSON_NAME]" at bounding box center [347, 343] width 155 height 21
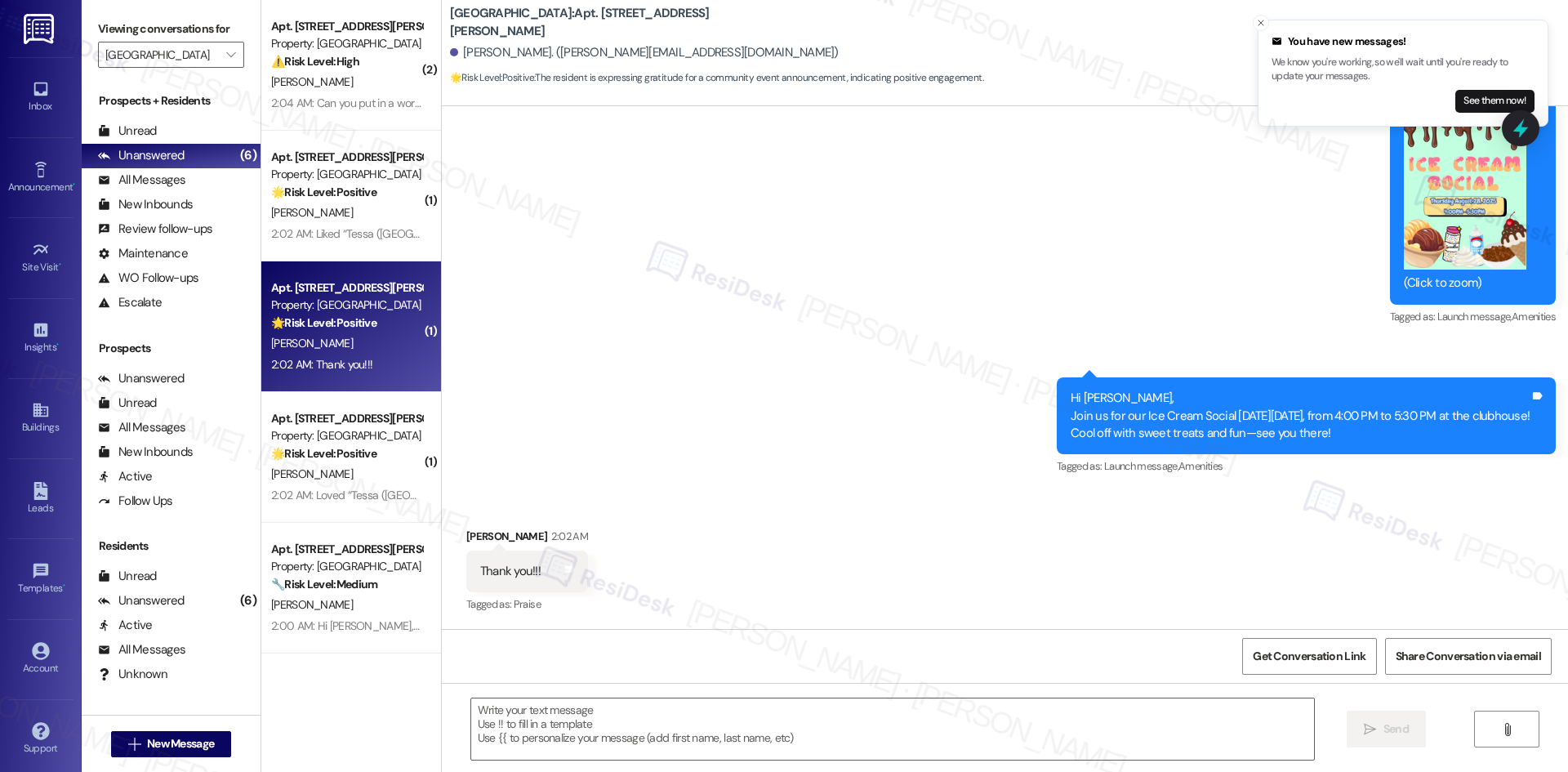
scroll to position [981, 0]
type textarea "Fetching suggested responses. Please feel free to read through the conversation…"
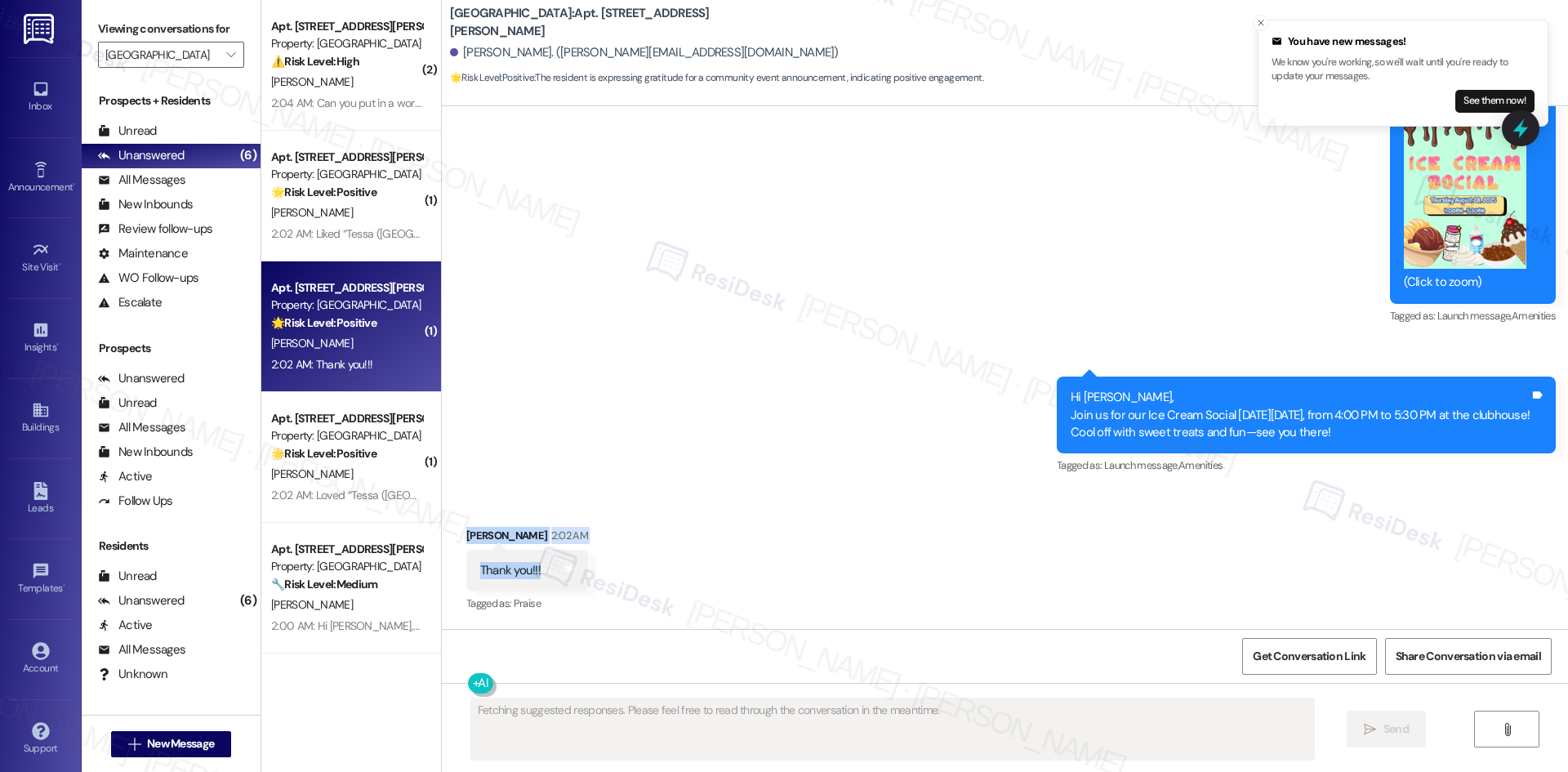
drag, startPoint x: 467, startPoint y: 544, endPoint x: 532, endPoint y: 566, distance: 68.6
click at [532, 566] on div "Received via SMS Rafaela Johnson 2:02 AM Thank you!!! Tags and notes Tagged as:…" at bounding box center [527, 571] width 147 height 113
copy div "Rafaela Johnson 2:02 AM Thank you!!!"
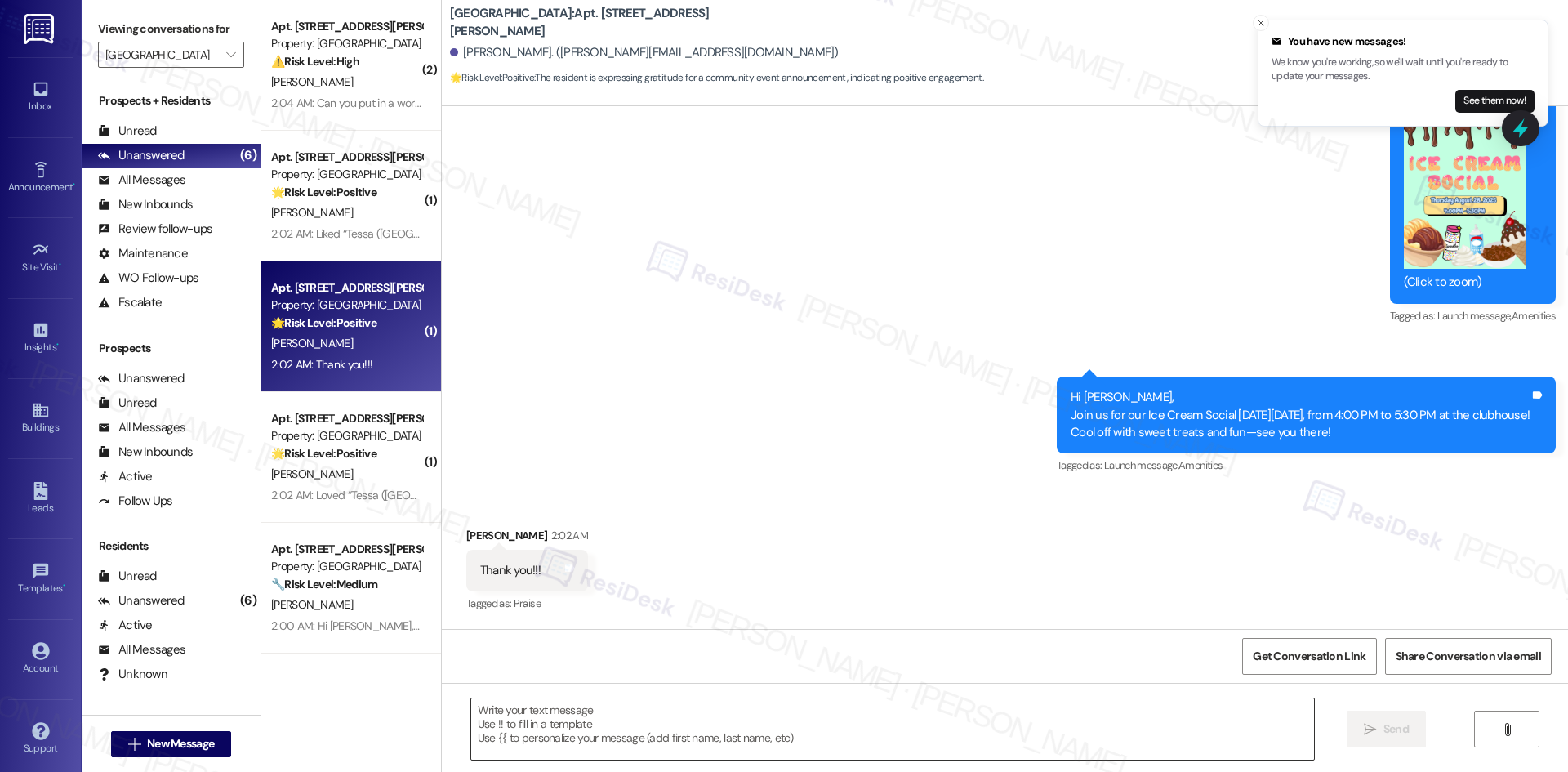
click at [663, 727] on textarea at bounding box center [893, 729] width 843 height 61
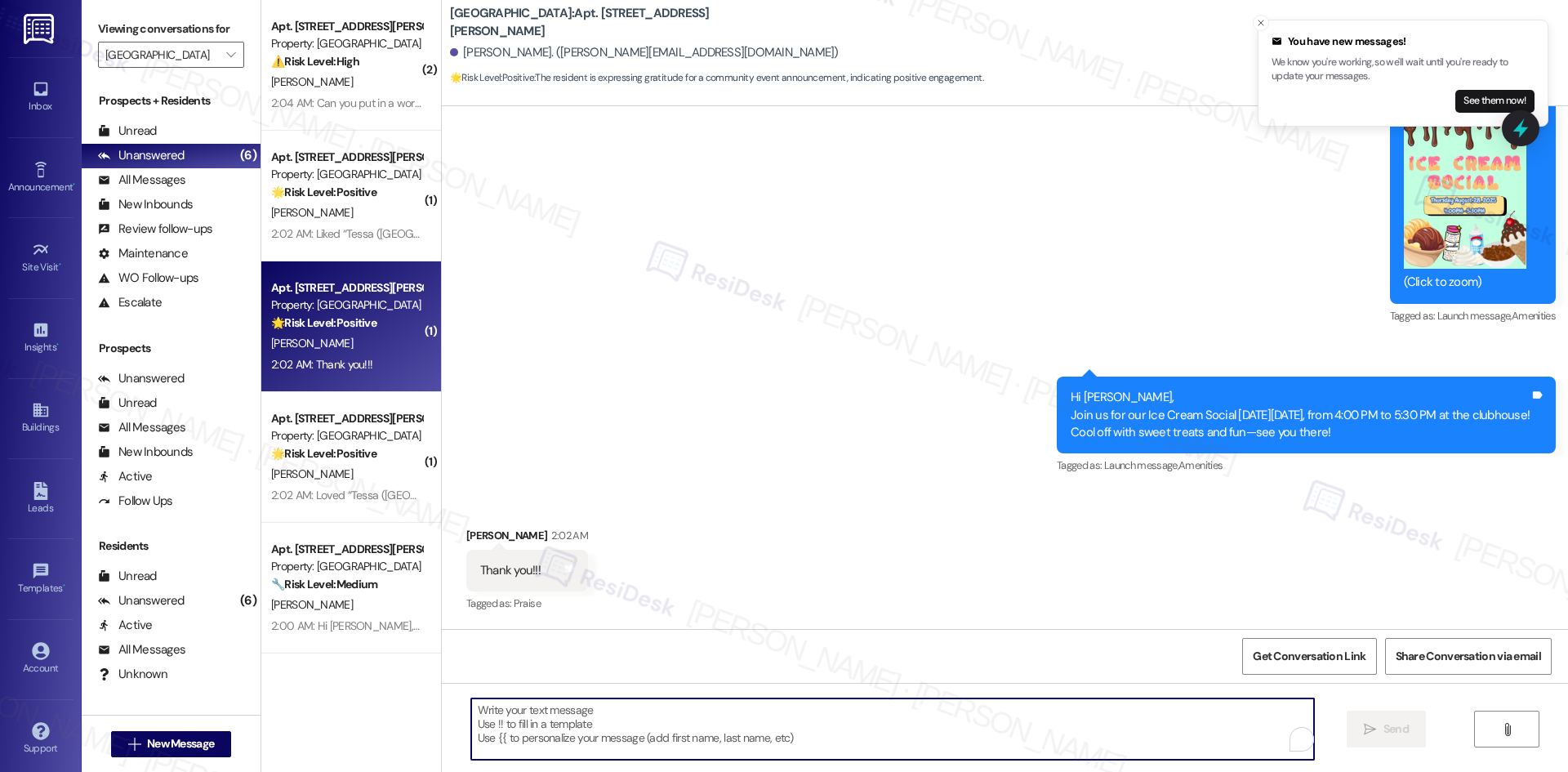
paste textarea "You’re welcome, [PERSON_NAME]!"
type textarea "You’re welcome, [PERSON_NAME]!"
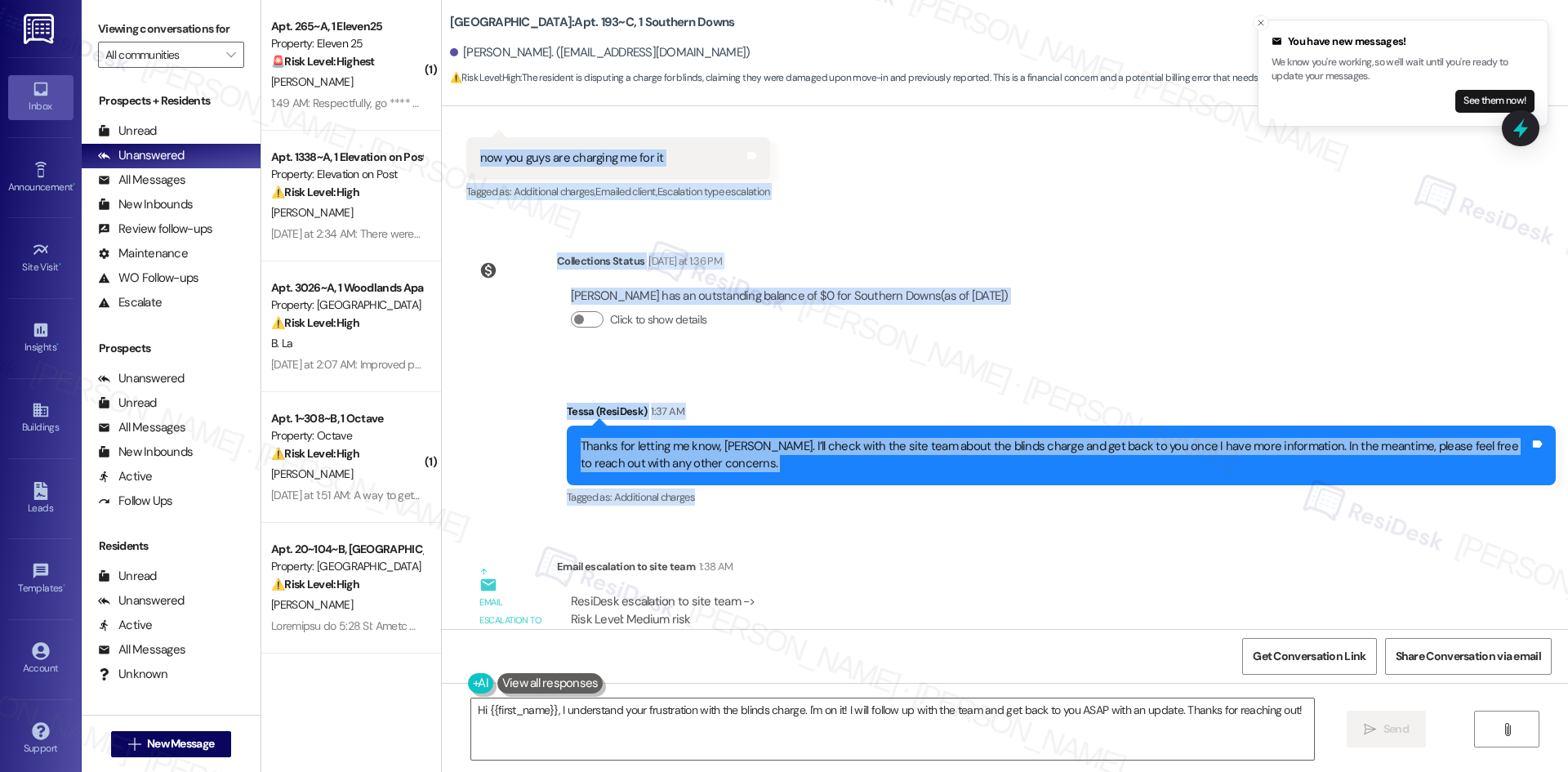
scroll to position [1903, 0]
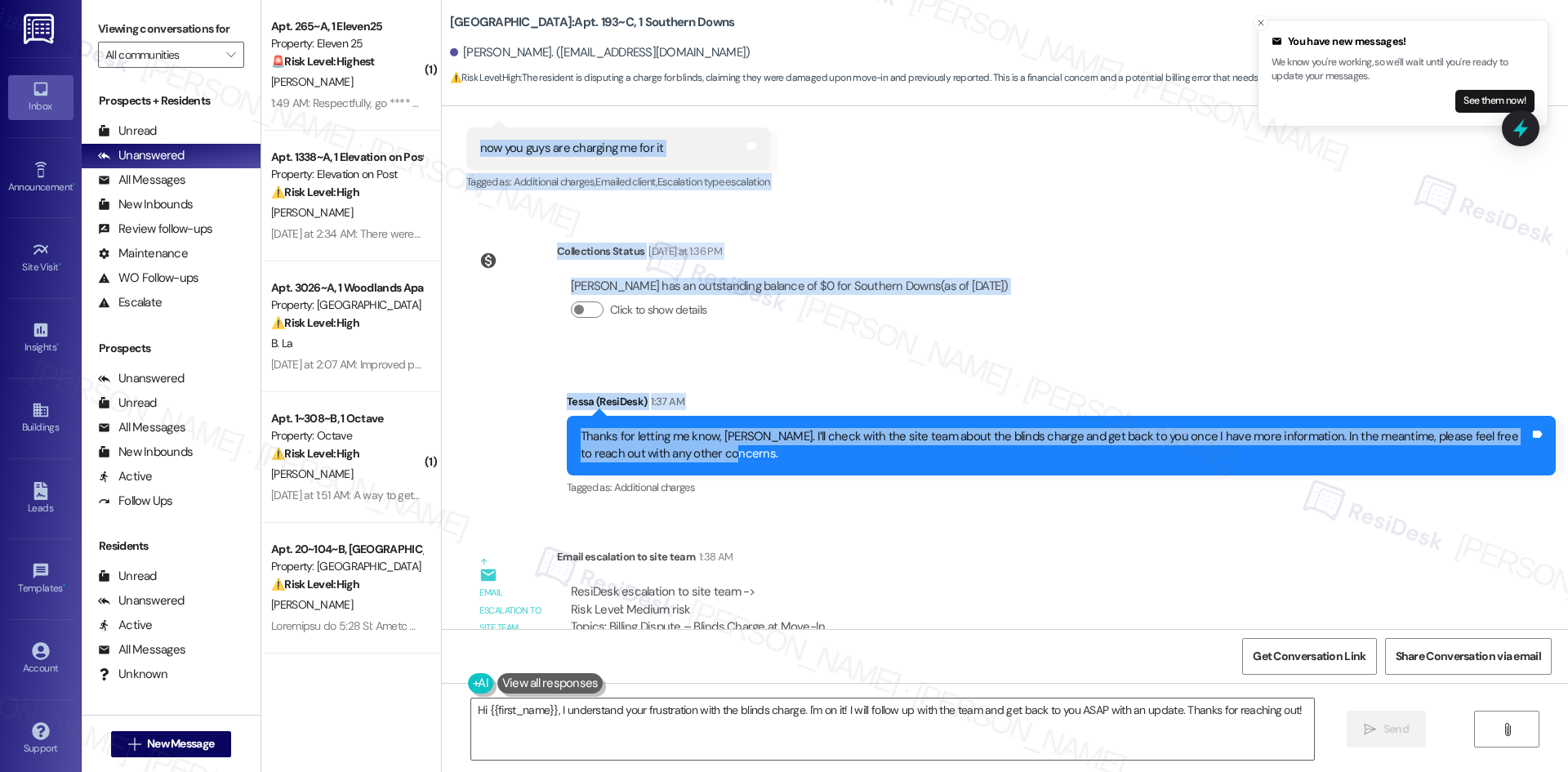
drag, startPoint x: 445, startPoint y: 194, endPoint x: 827, endPoint y: 404, distance: 435.9
click at [827, 404] on div "WO Lease started [DATE] 8:00 AM Show details Survey, sent via SMS Residesk Auto…" at bounding box center [1004, 367] width 1127 height 522
copy div "[PERSON_NAME] [DATE] at 3:54 AM Translated message: Hello [PERSON_NAME] Origina…"
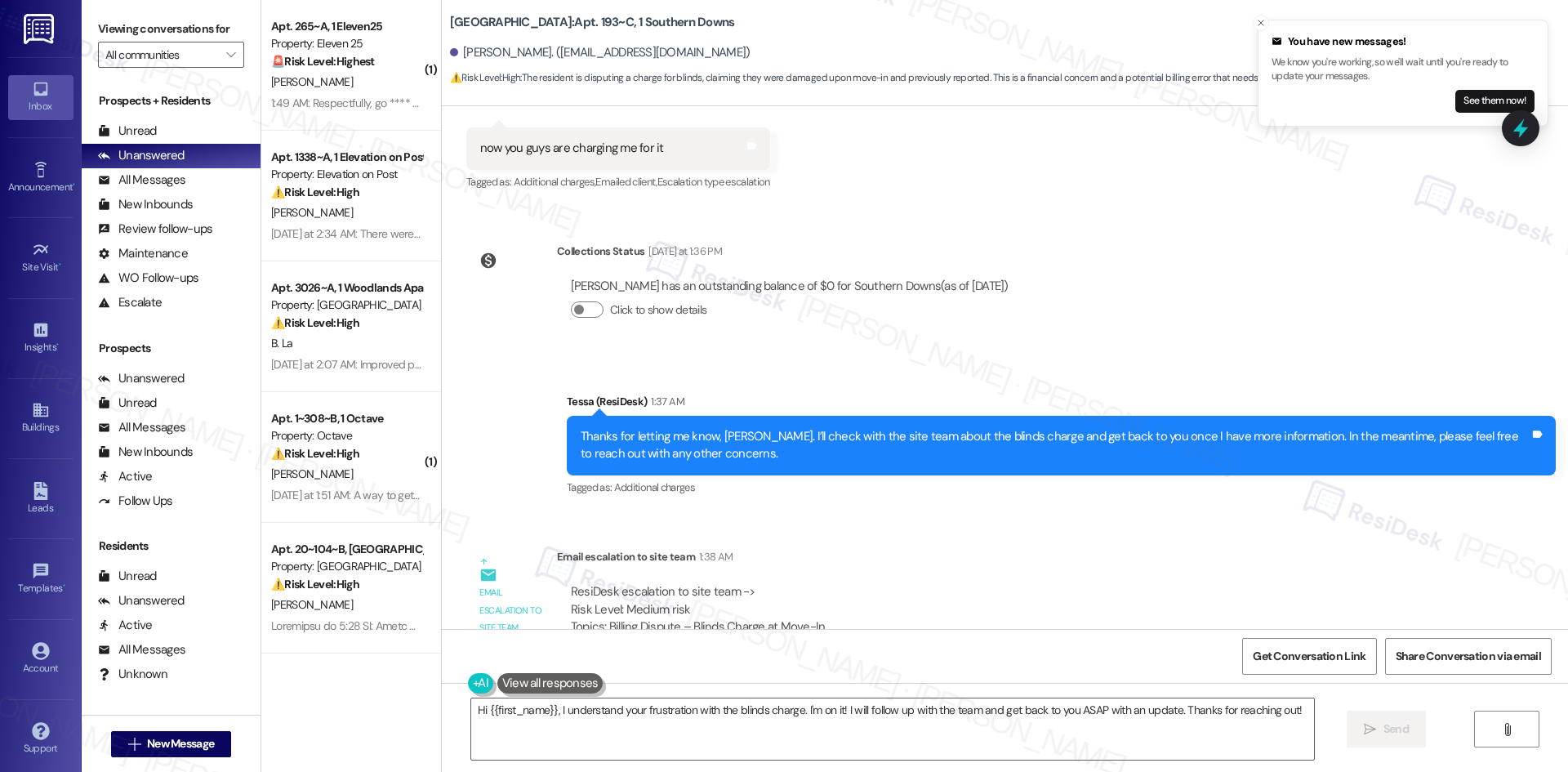
drag, startPoint x: 788, startPoint y: 513, endPoint x: 764, endPoint y: 516, distance: 24.2
click at [788, 548] on div "Email escalation to site team 1:38 AM" at bounding box center [1006, 559] width 898 height 22
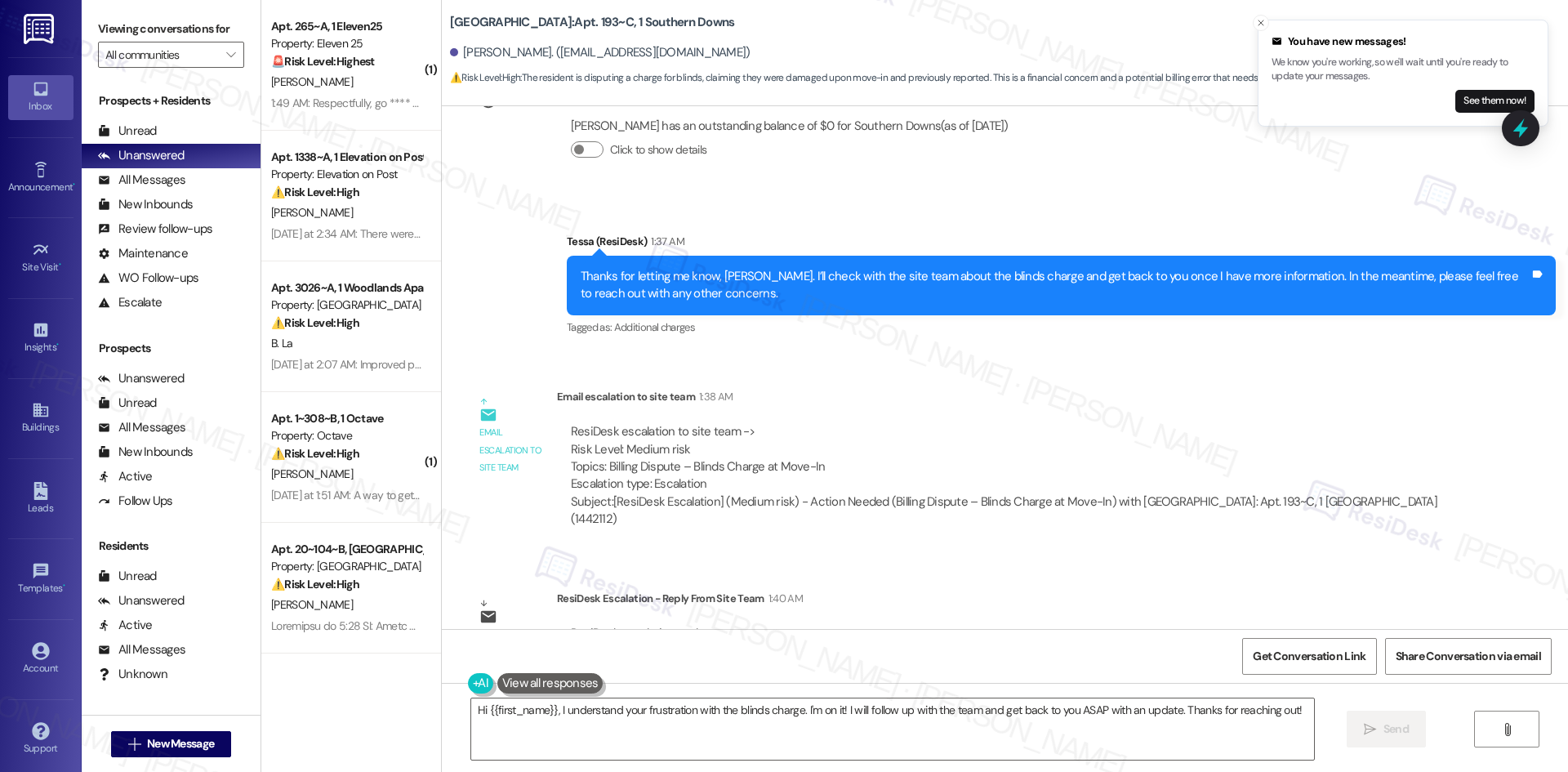
scroll to position [2065, 0]
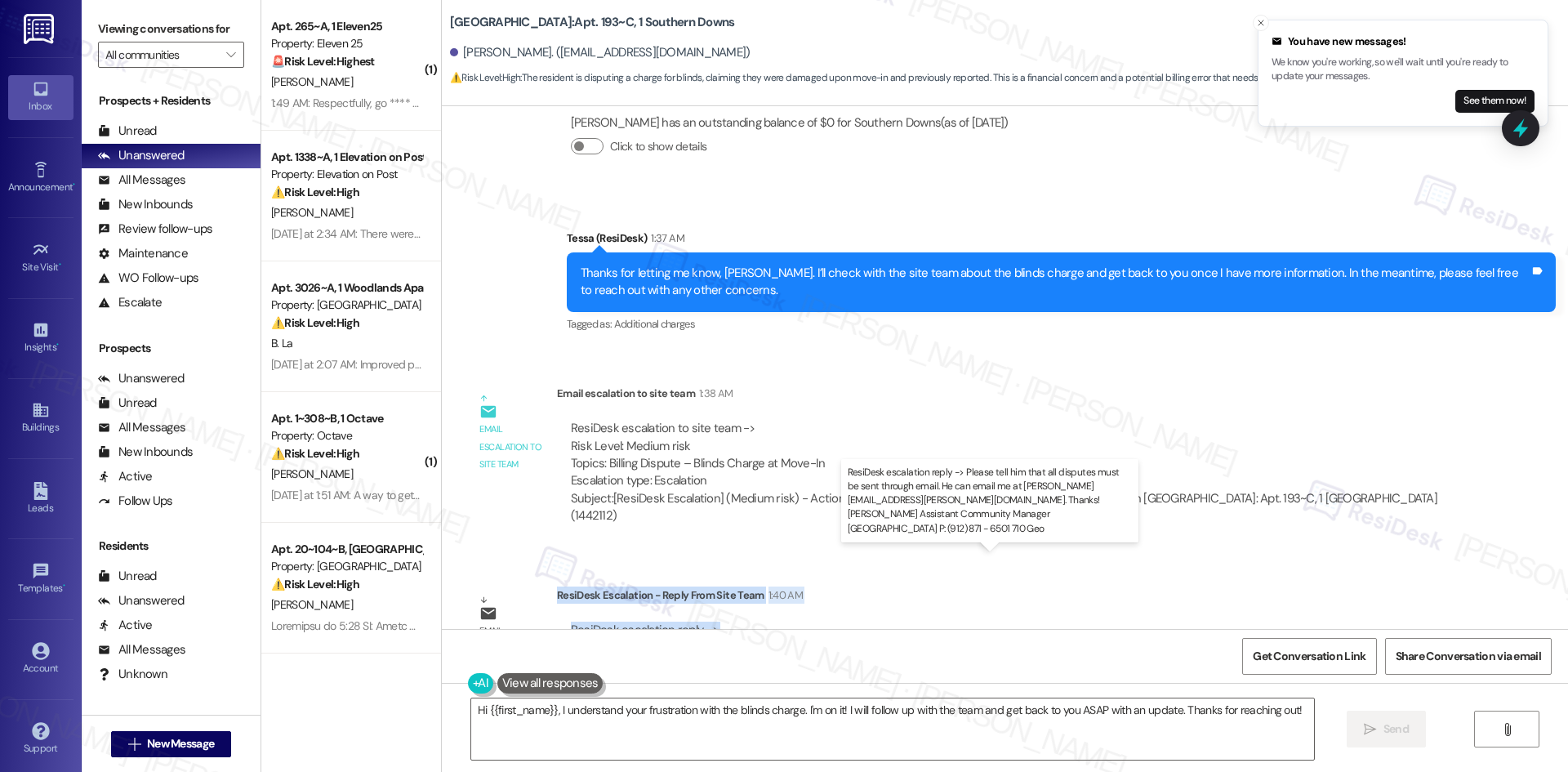
drag, startPoint x: 544, startPoint y: 523, endPoint x: 1152, endPoint y: 581, distance: 610.8
click at [1152, 586] on div "ResiDesk Escalation - Reply From Site Team 1:40 AM ResiDesk escalation reply ->…" at bounding box center [1006, 635] width 898 height 100
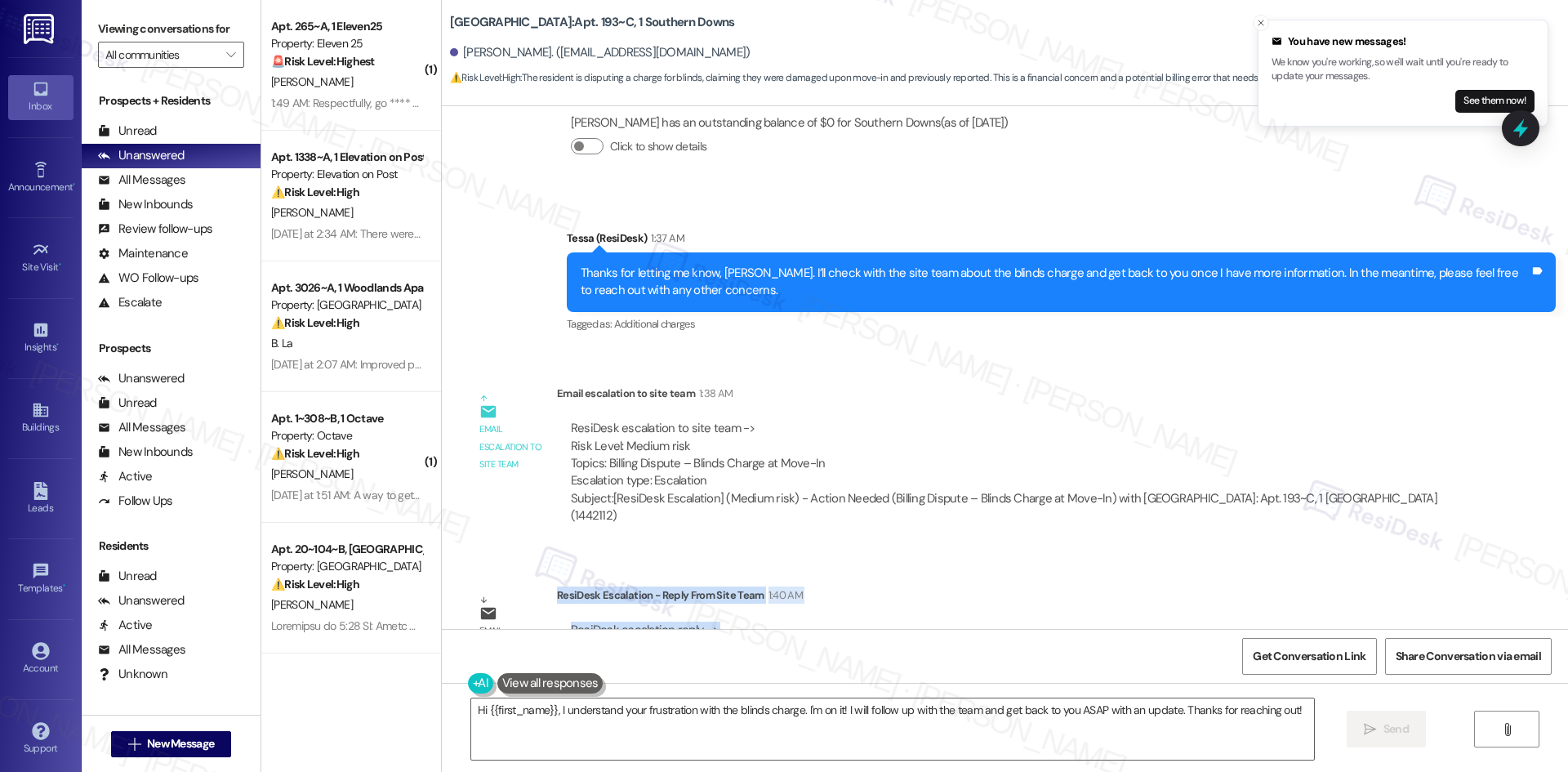
copy div "ResiDesk Escalation - Reply From Site Team 1:40 AM ResiDesk escalation reply ->…"
click at [1298, 718] on textarea "Hi {{first_name}}, I understand your frustration with the blinds charge. I'm on…" at bounding box center [893, 729] width 843 height 61
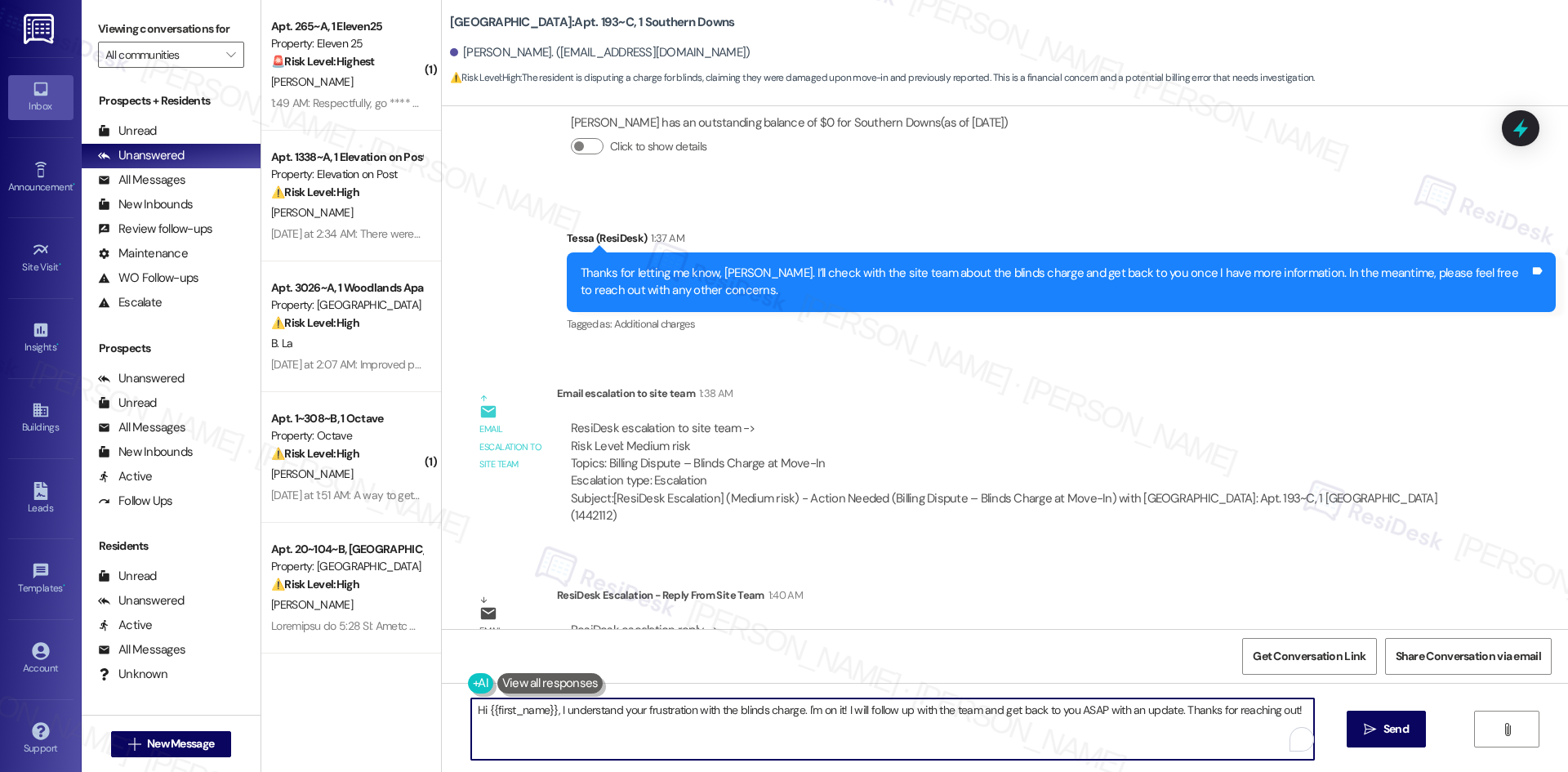
paste textarea "Thanks for your patience, [PERSON_NAME]. The site team asked that all disputes …"
type textarea "Thanks for your patience, [PERSON_NAME]. The site team asked that all disputes …"
click at [1396, 736] on span "Send" at bounding box center [1396, 728] width 25 height 17
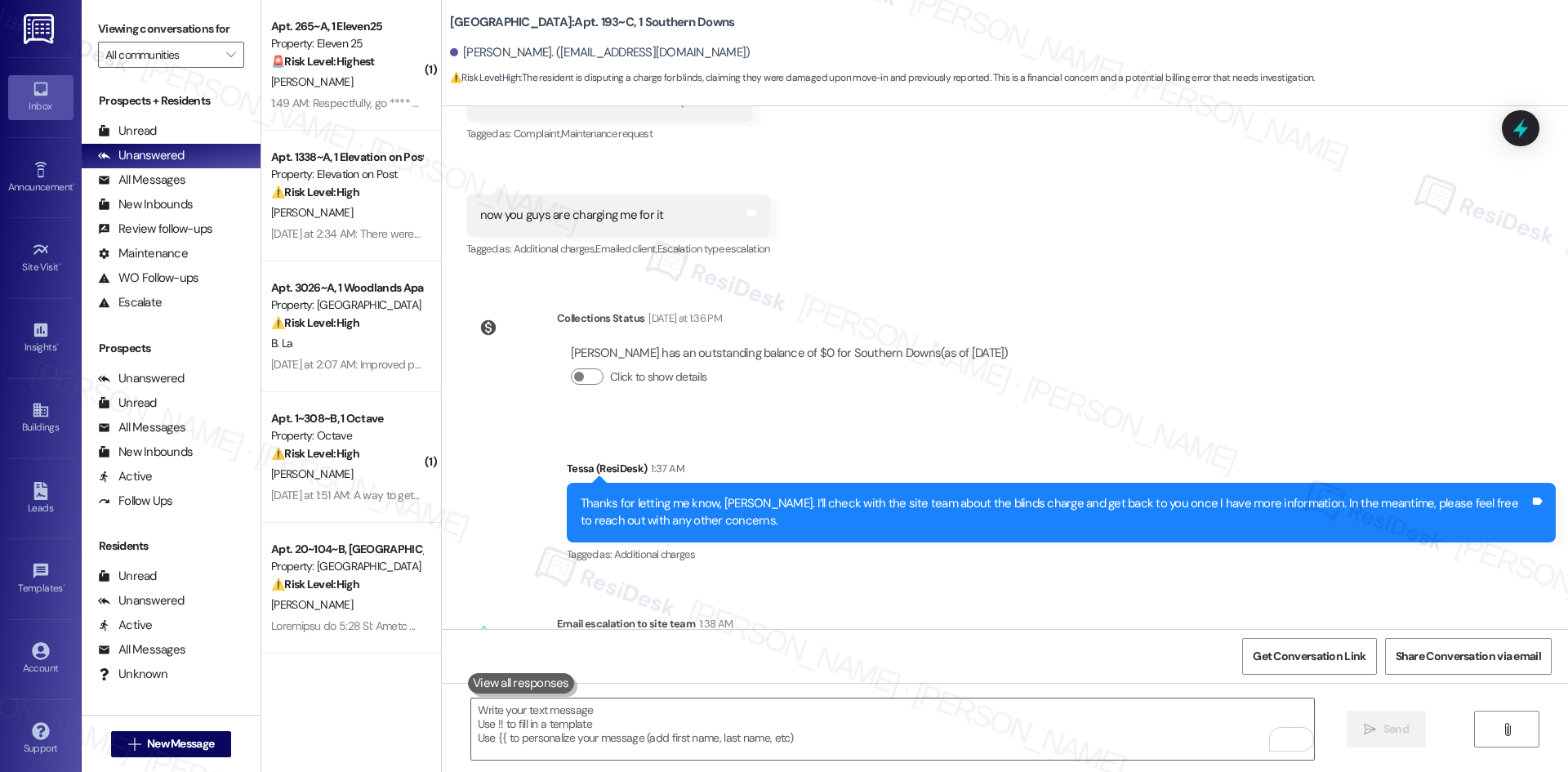
scroll to position [2197, 0]
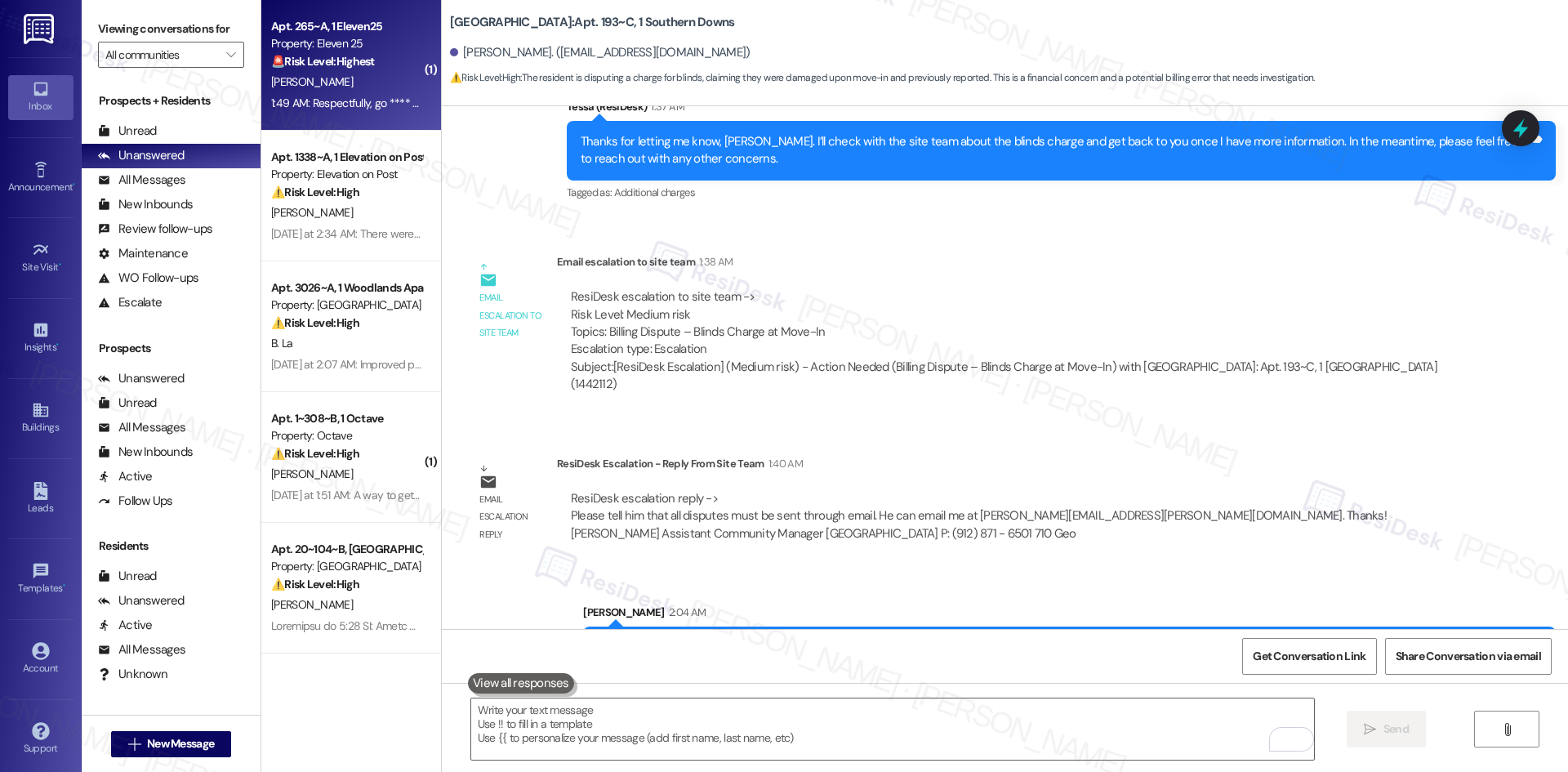
click at [321, 108] on div "1:49 AM: Respectfully, go **** your self. 1:49 AM: Respectfully, go **** your s…" at bounding box center [362, 102] width 183 height 14
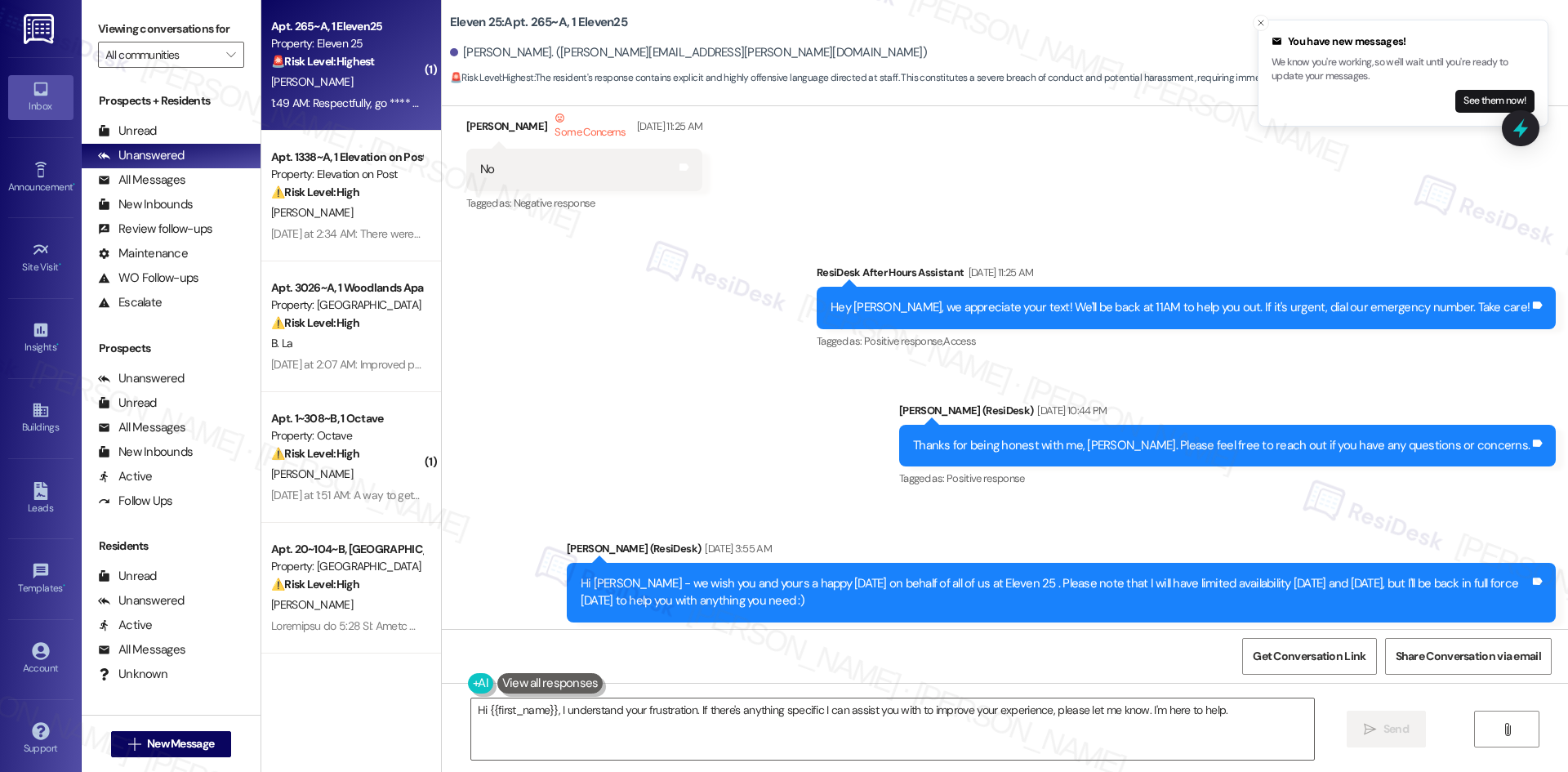
scroll to position [1567, 0]
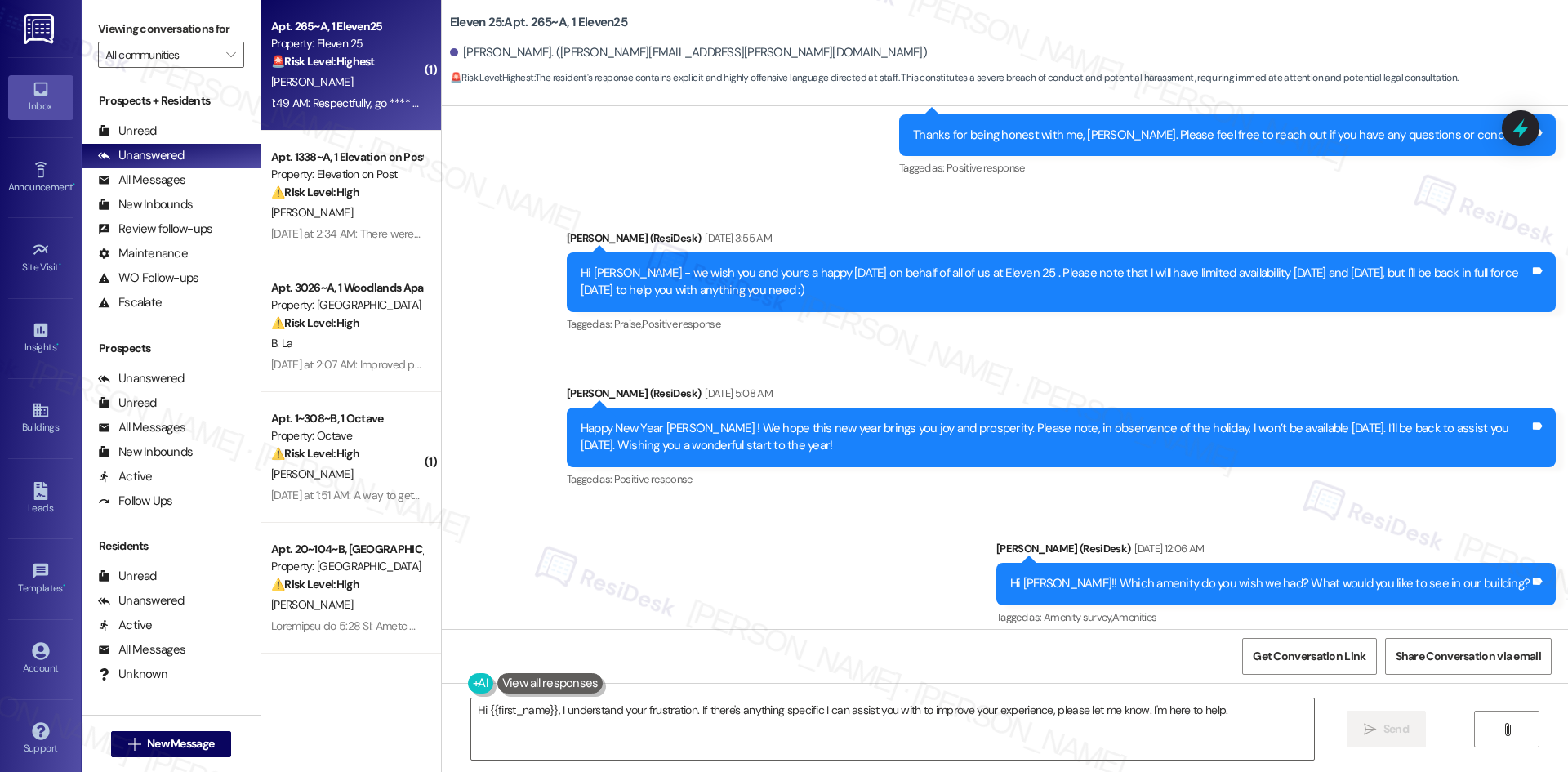
click at [501, 430] on div "Sent via SMS ResiDesk After Hours Assistant [DATE] 11:25 AM Hey [PERSON_NAME], …" at bounding box center [1004, 279] width 1127 height 724
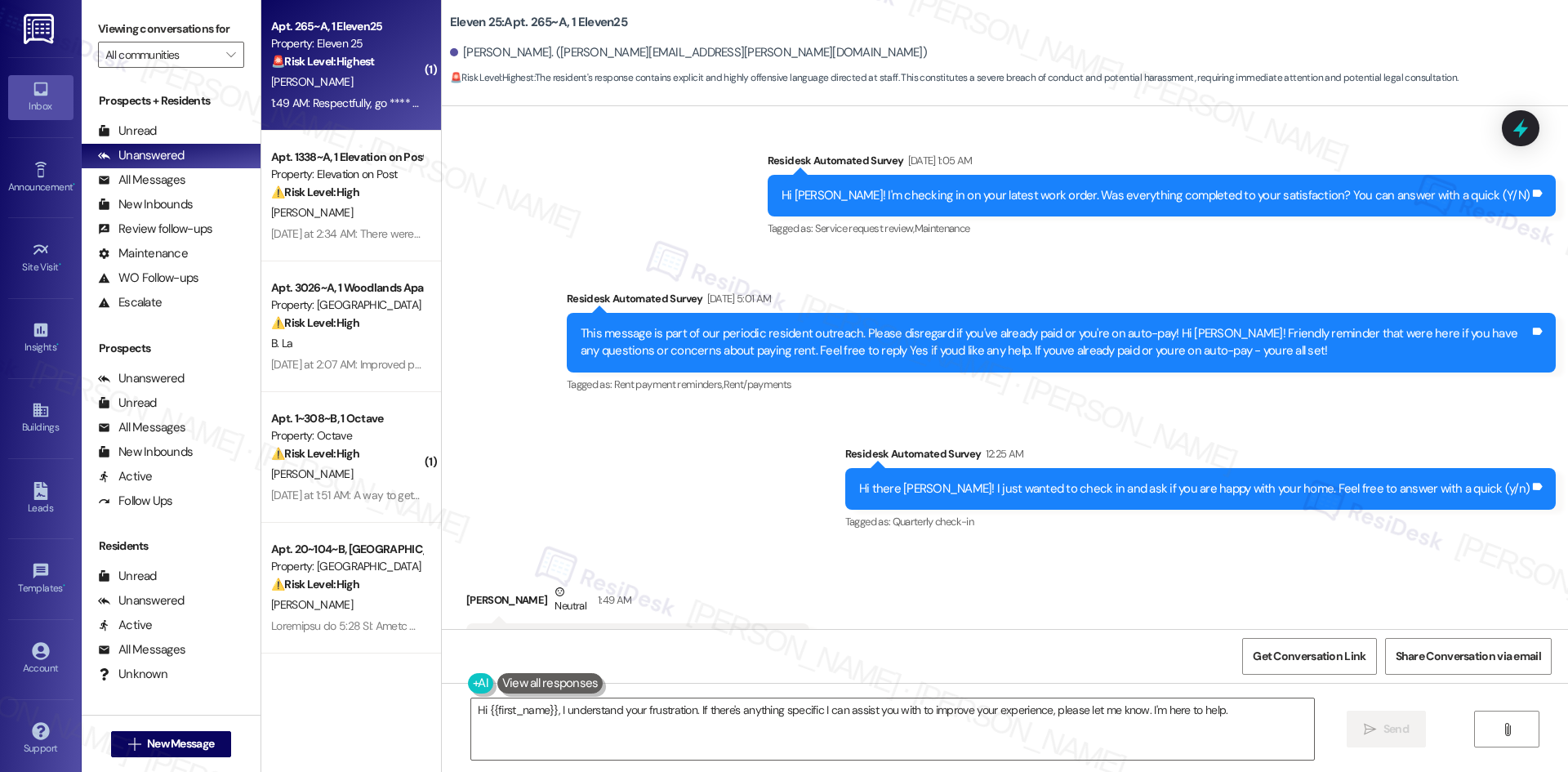
scroll to position [3773, 0]
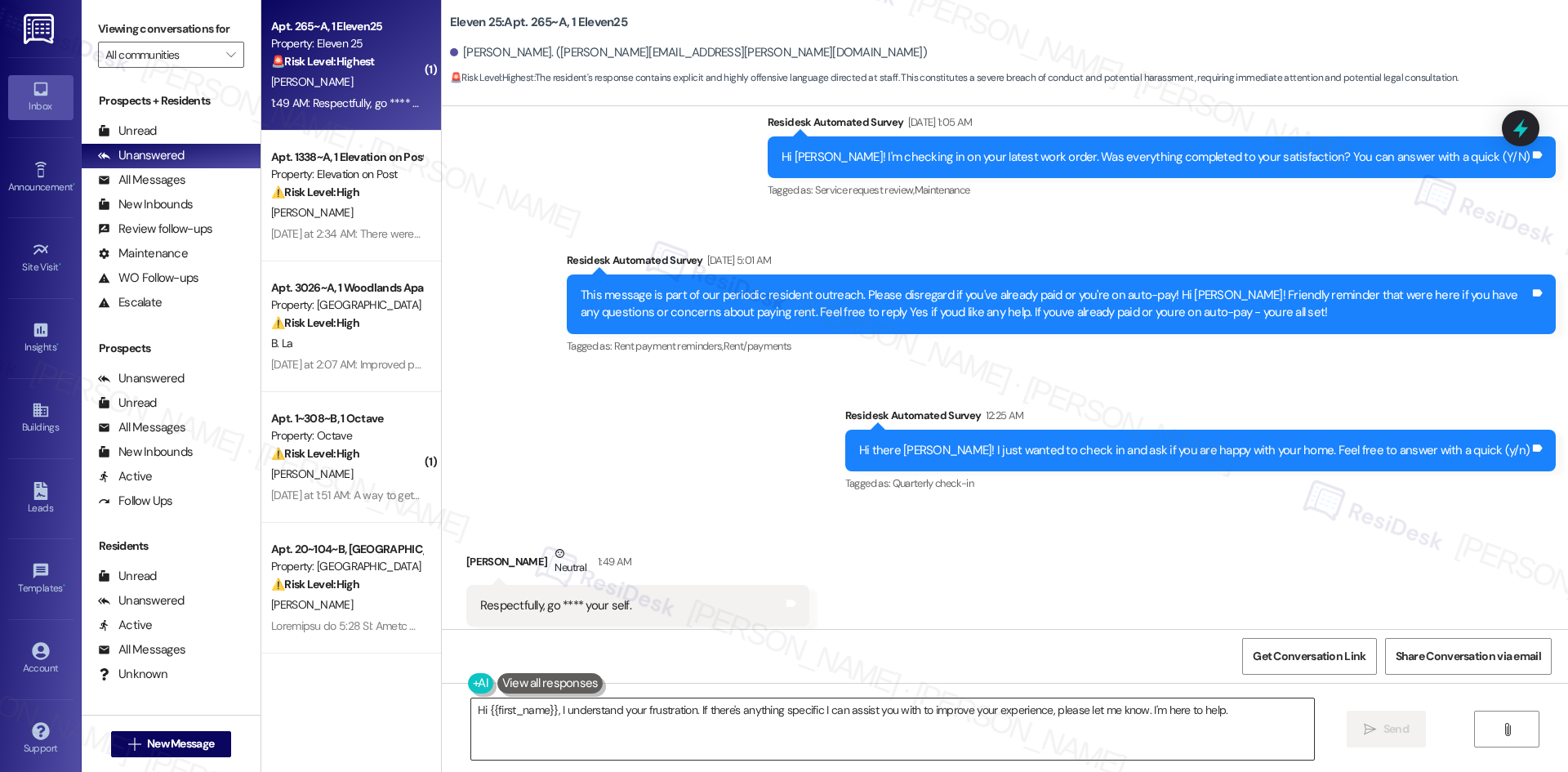
click at [675, 725] on textarea "Hi {{first_name}}, I understand your frustration. If there's anything specific …" at bounding box center [893, 729] width 843 height 61
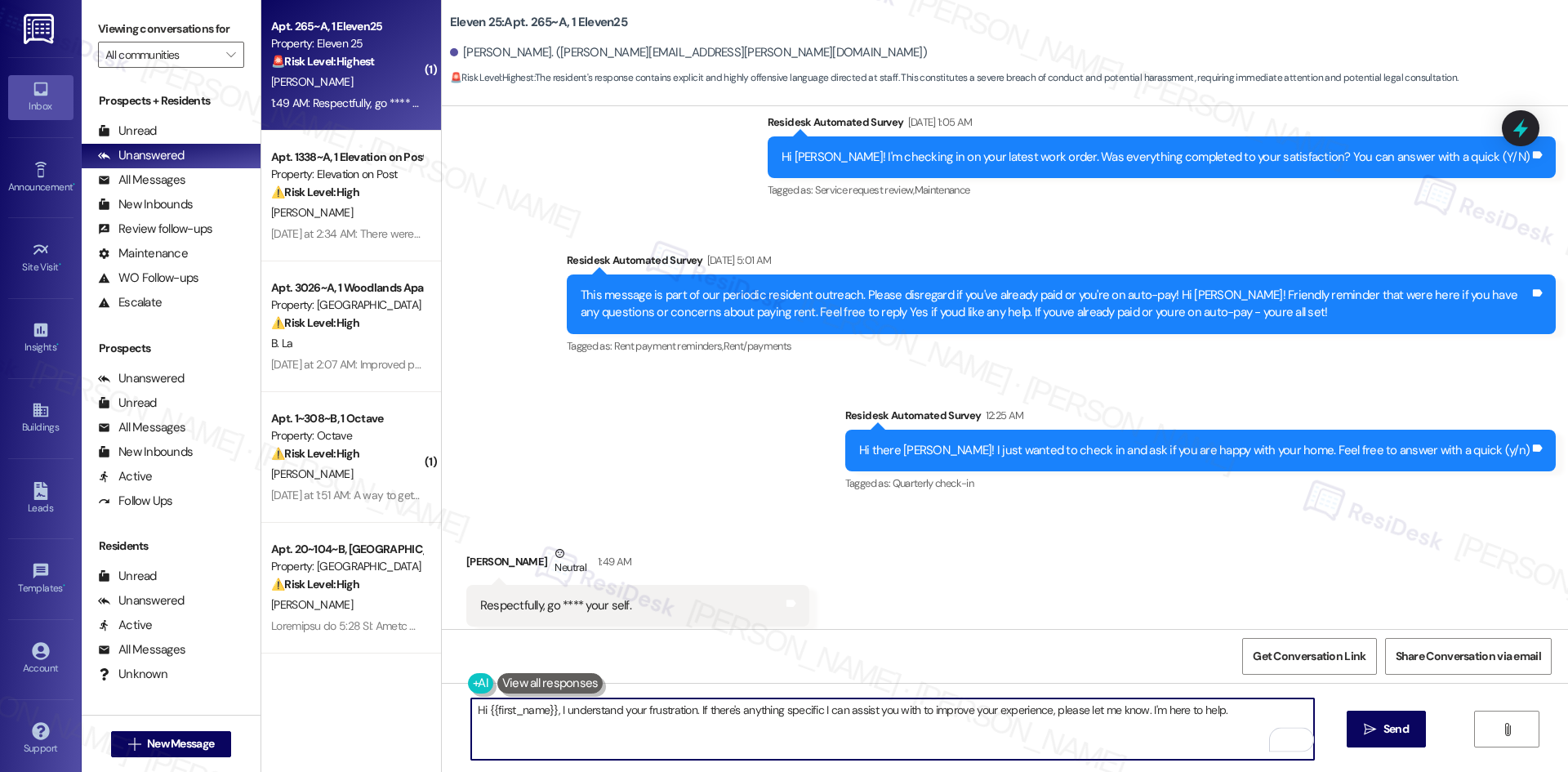
paste textarea "I'm so sorry to bother you! I'll take you off our distribution list. Would you …"
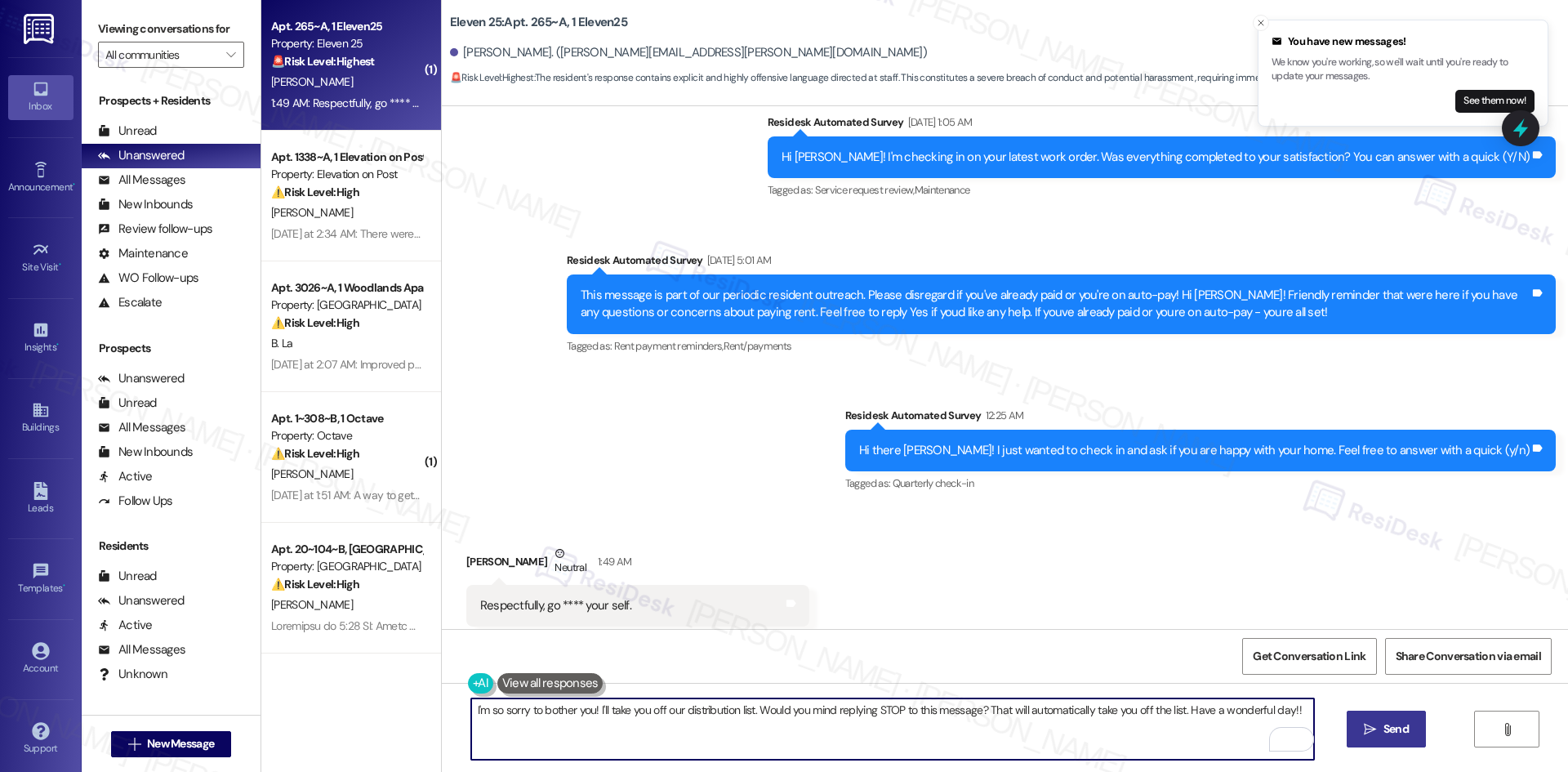
click at [1401, 727] on span "Send" at bounding box center [1396, 728] width 25 height 17
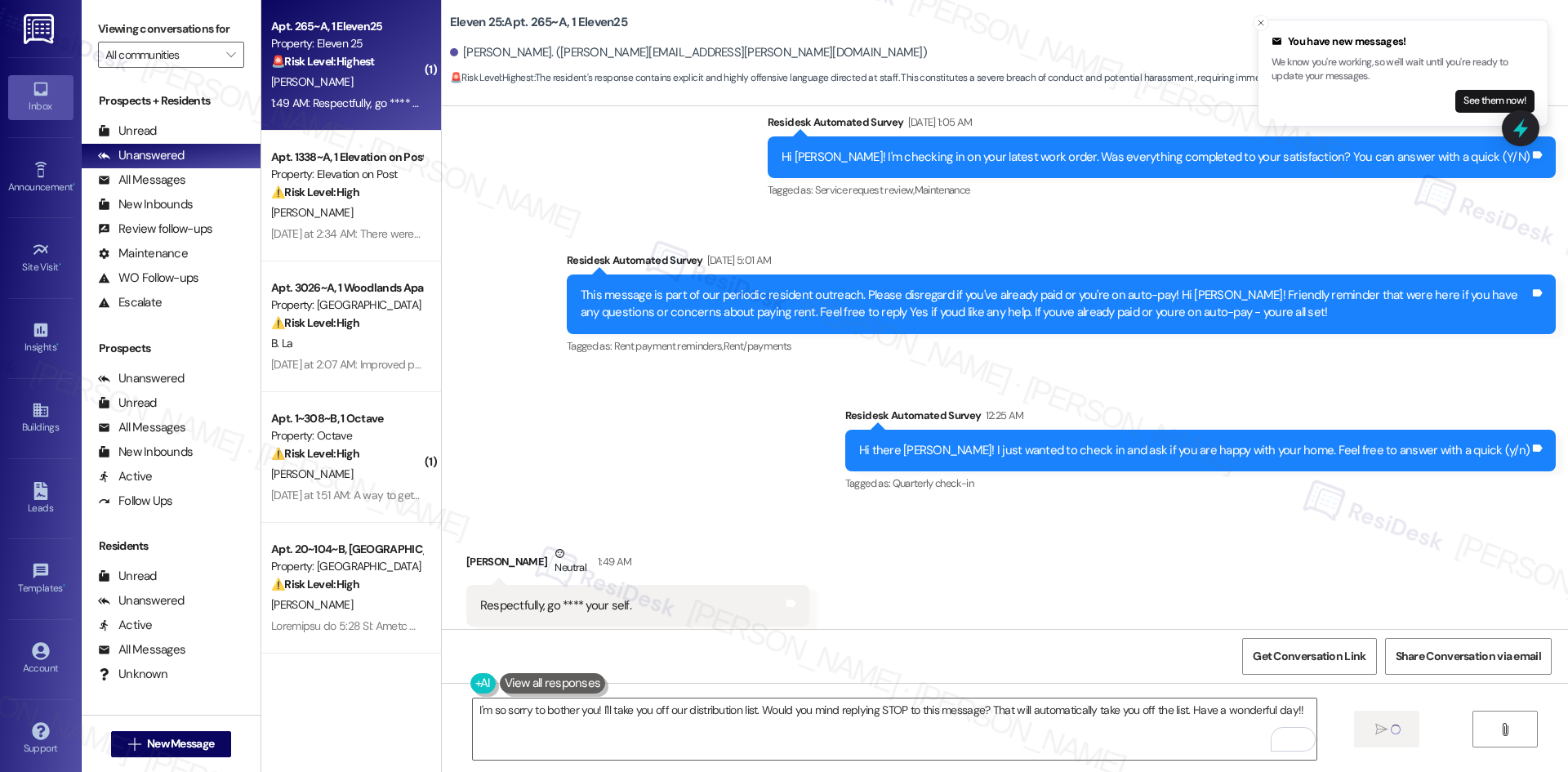
type textarea "Fetching suggested responses. Please feel free to read through the conversation…"
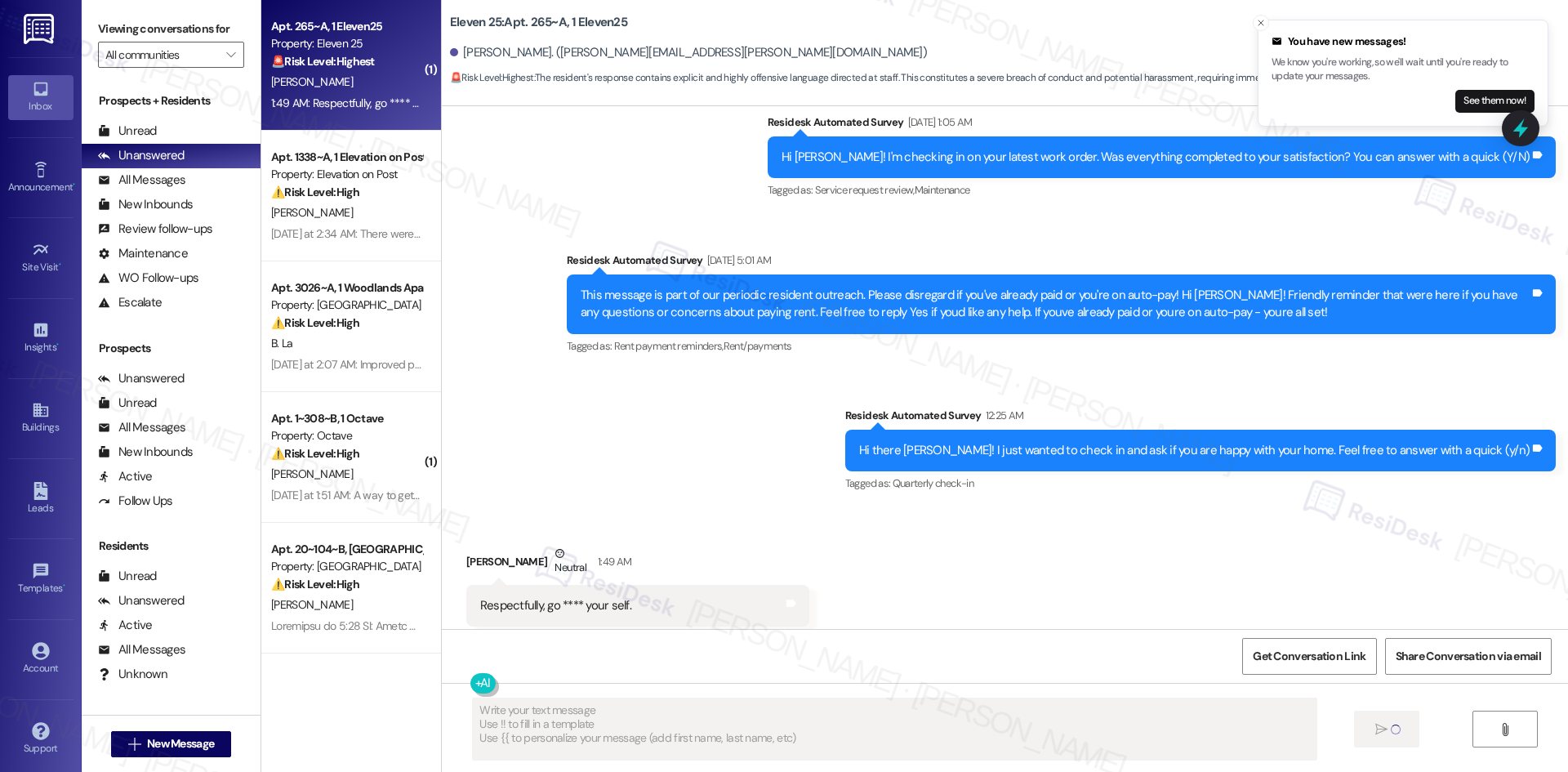
scroll to position [3772, 0]
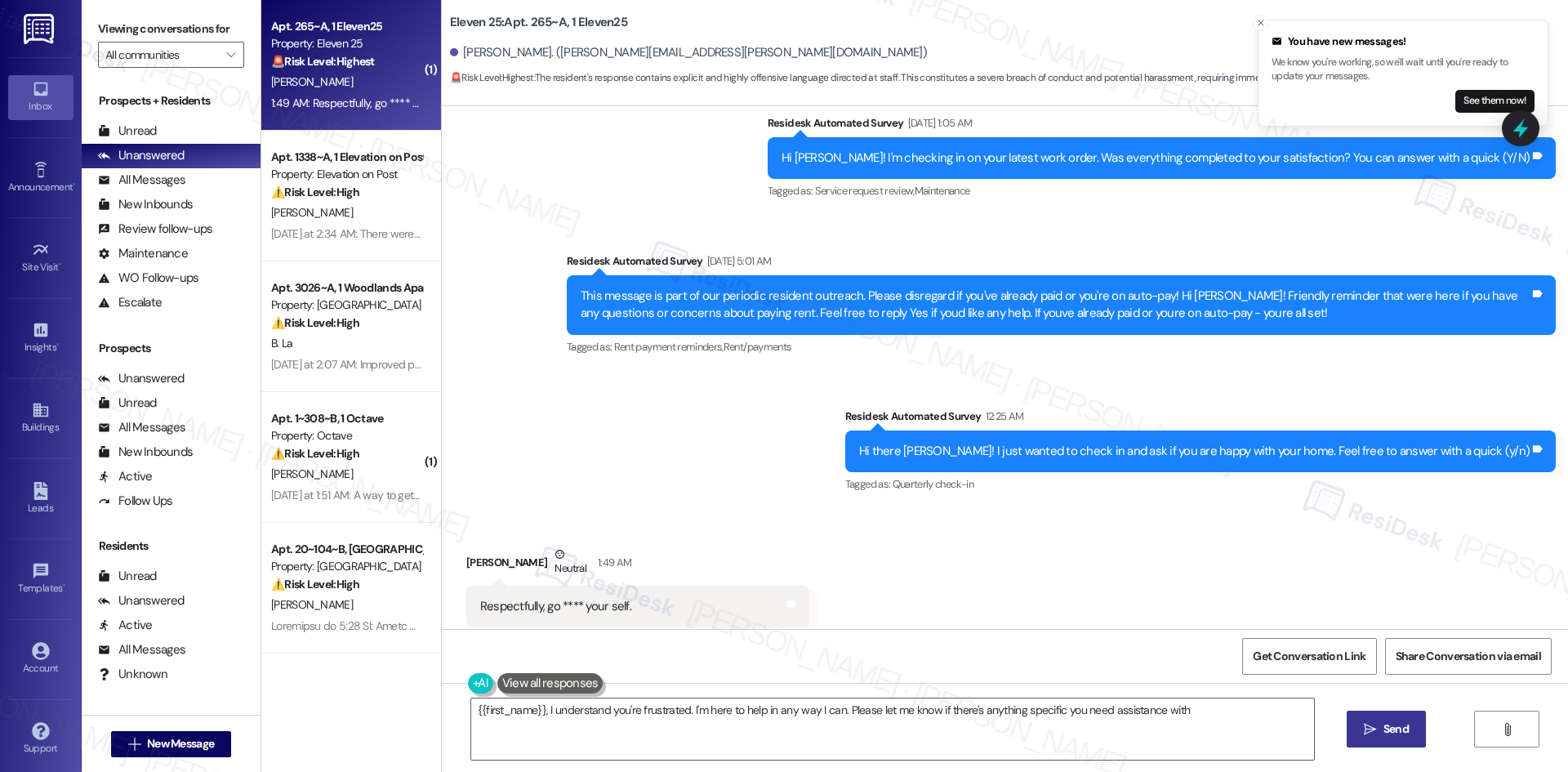
type textarea "{{first_name}}, I understand you're frustrated. I'm here to help in any way I c…"
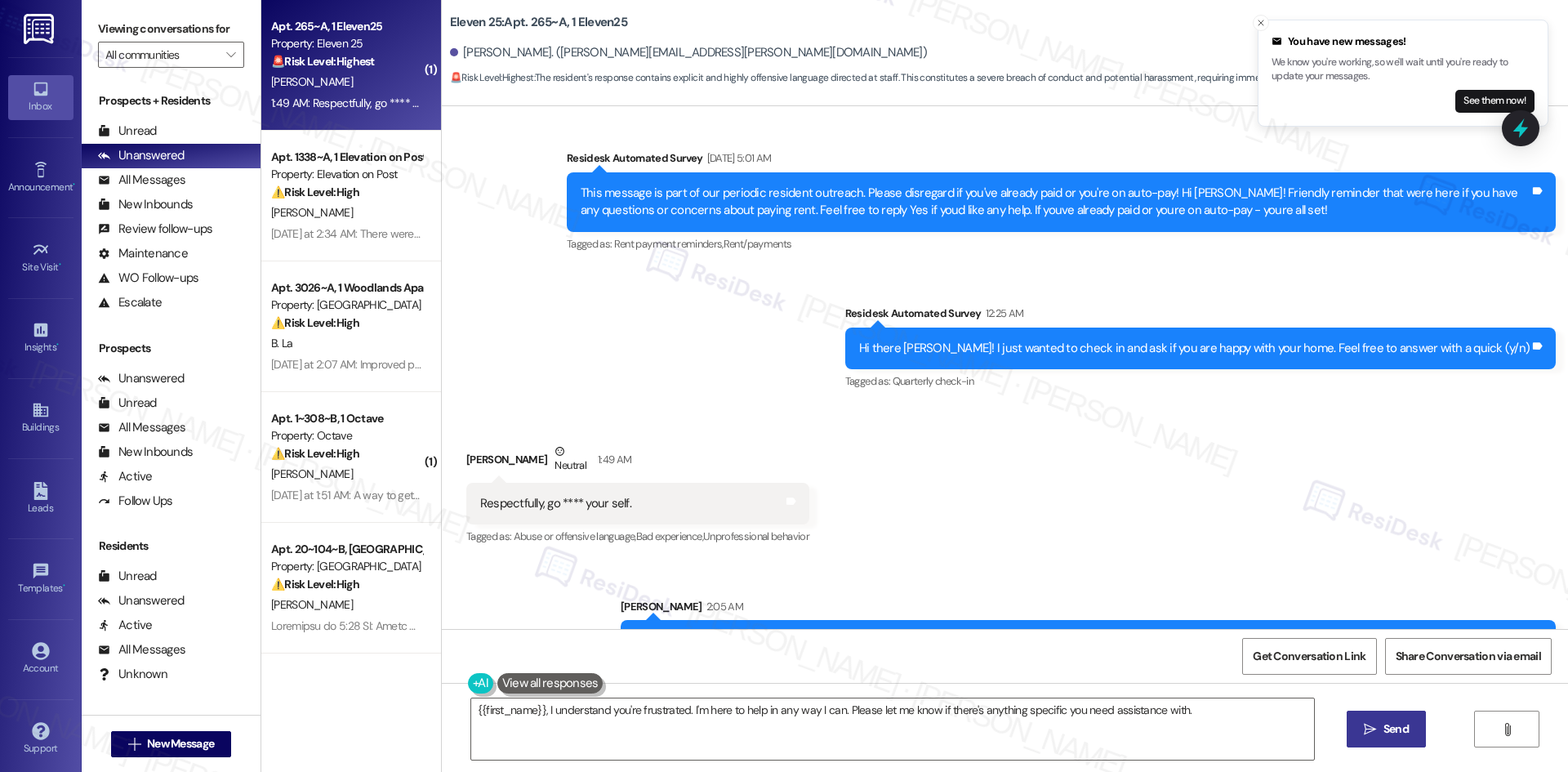
scroll to position [3886, 0]
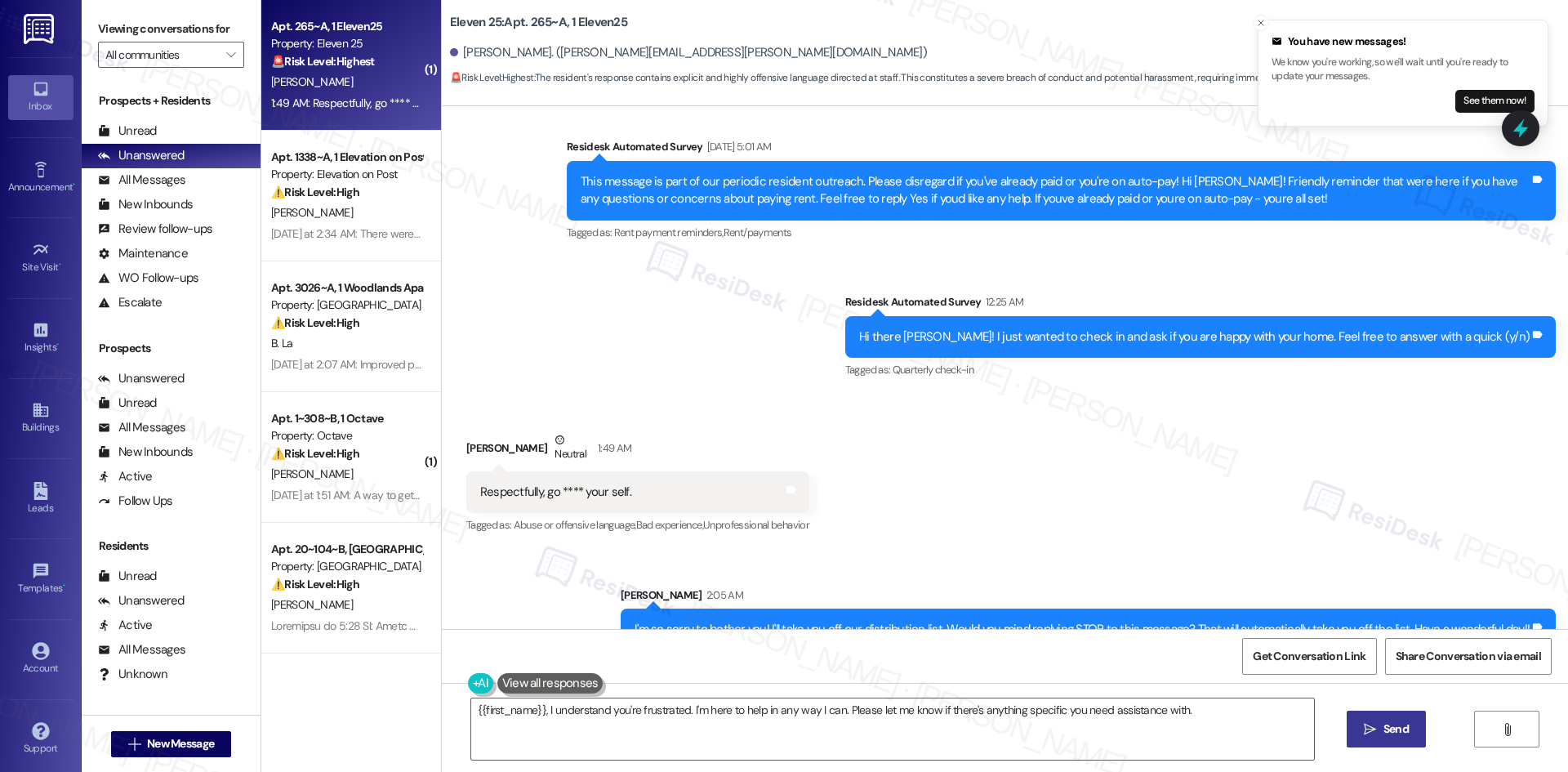
click at [875, 426] on div "Received via SMS [PERSON_NAME] Neutral 1:49 AM Respectfully, go **** your self.…" at bounding box center [1004, 472] width 1127 height 155
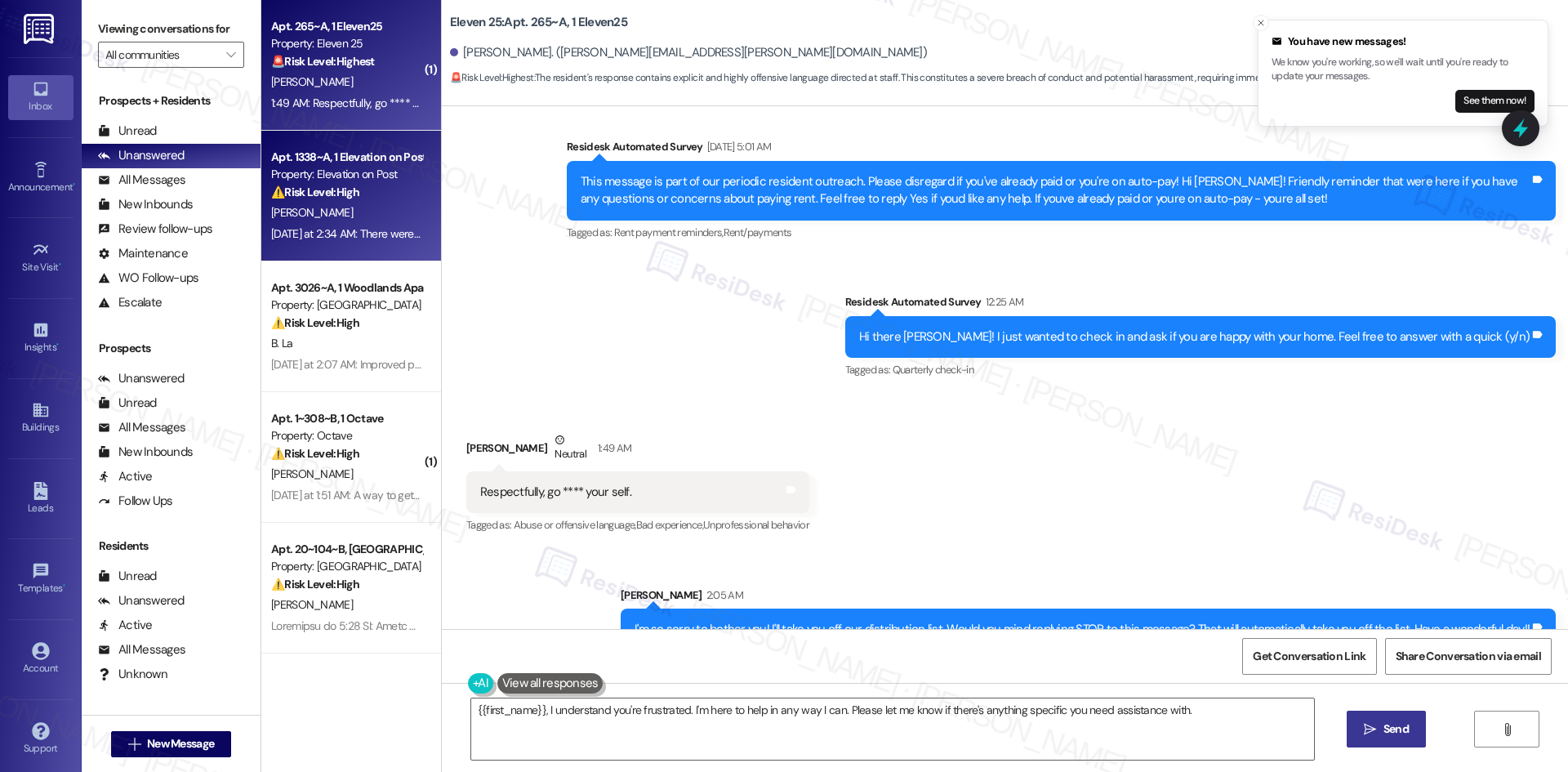
click at [347, 233] on div "[DATE] at 2:34 AM: There were a lot of things in our apartment 1338 that weren'…" at bounding box center [1027, 234] width 1510 height 14
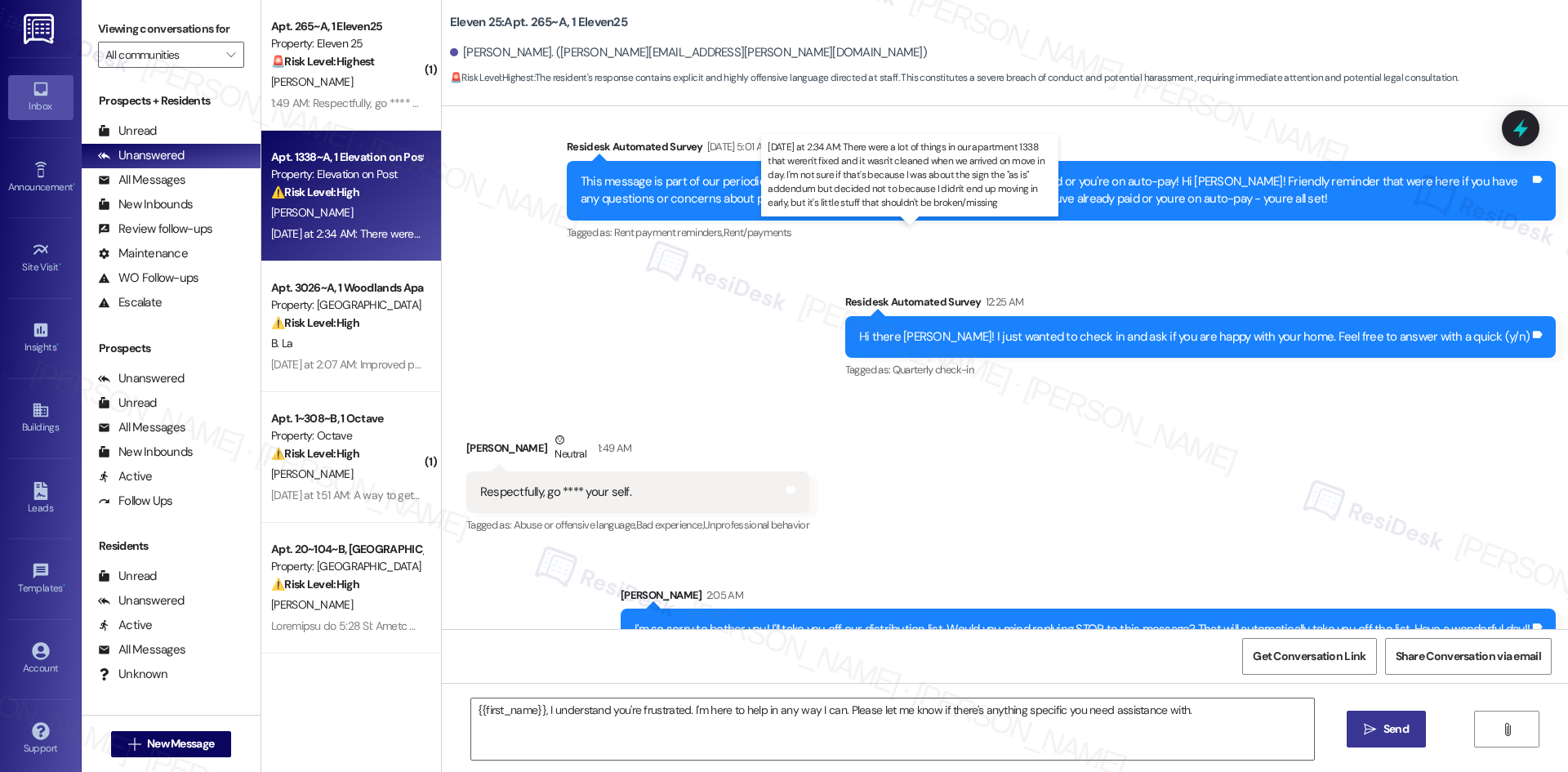
type textarea "Fetching suggested responses. Please feel free to read through the conversation…"
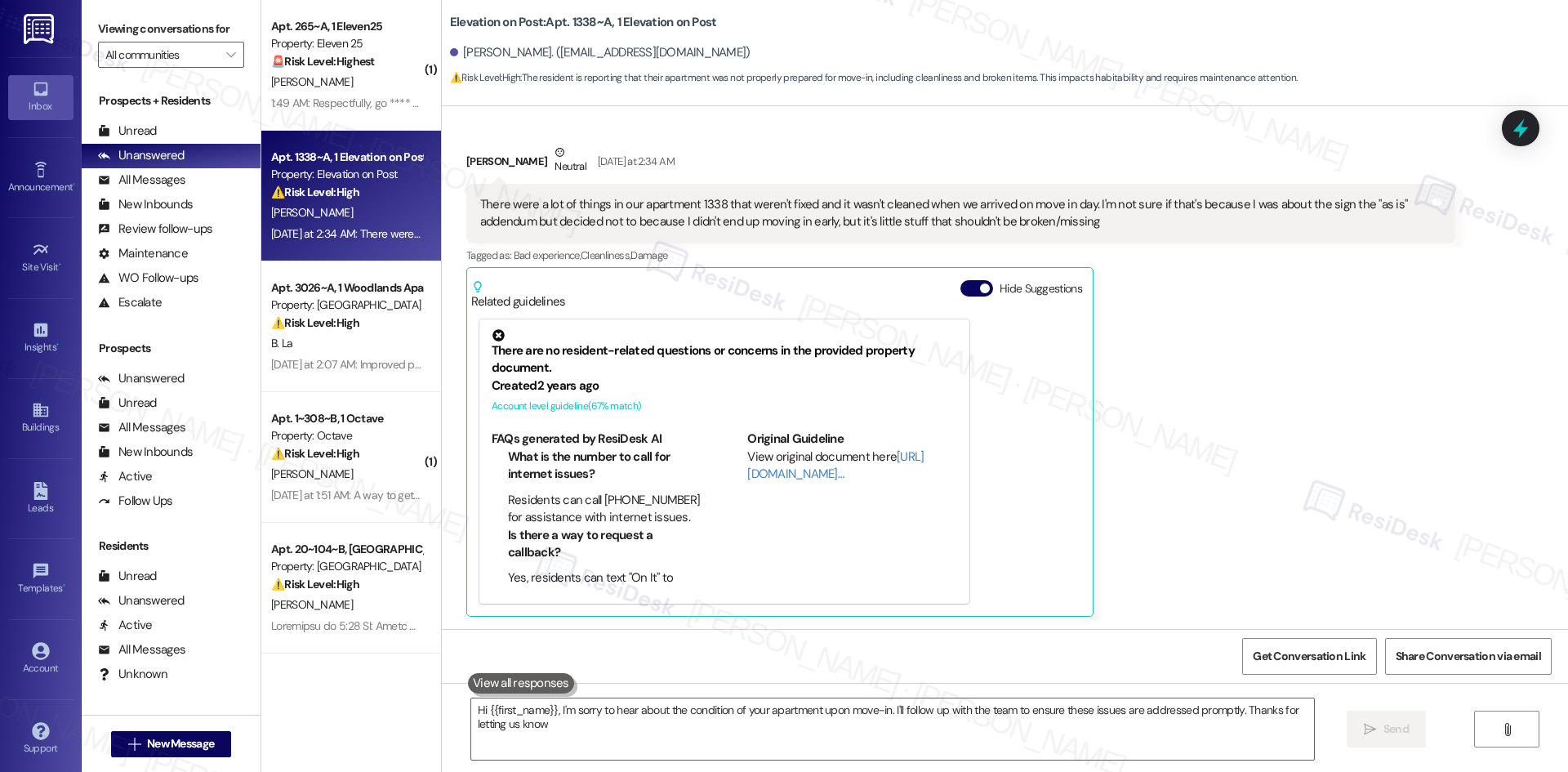
type textarea "Hi {{first_name}}, I'm sorry to hear about the condition of your apartment upon…"
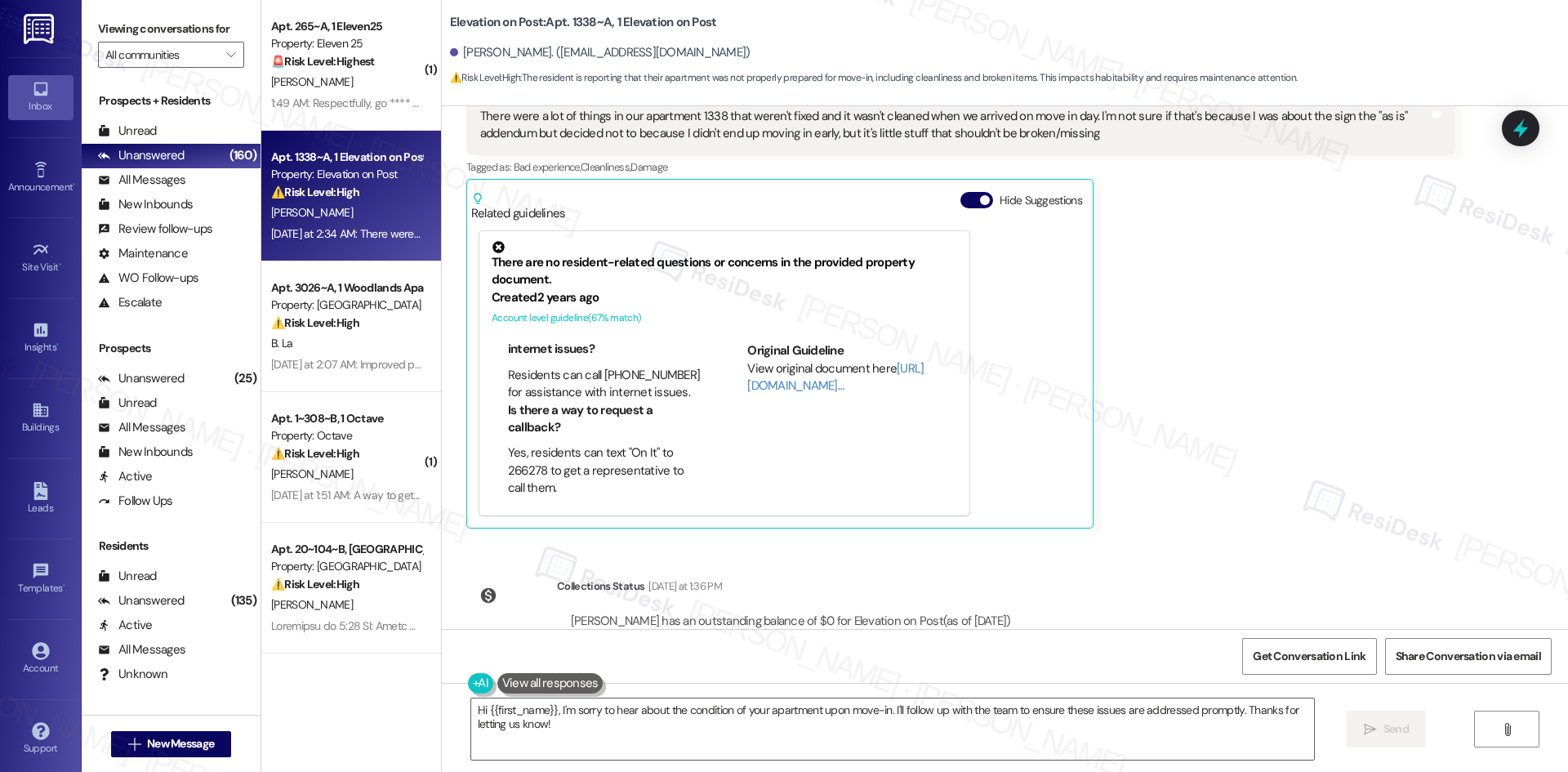
scroll to position [415, 0]
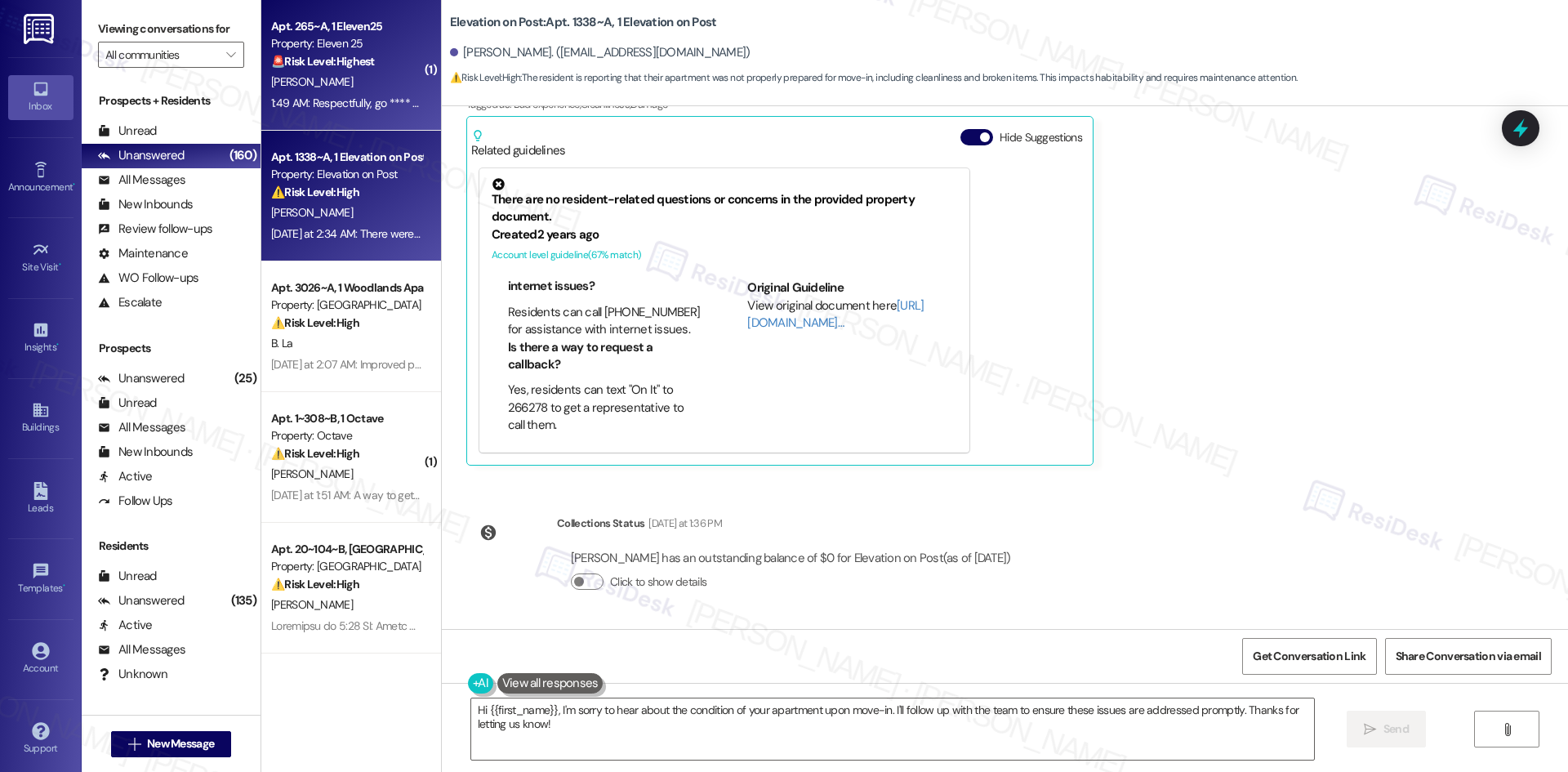
click at [352, 95] on div "1:49 AM: Respectfully, go **** your self. 1:49 AM: Respectfully, go **** your s…" at bounding box center [362, 102] width 183 height 14
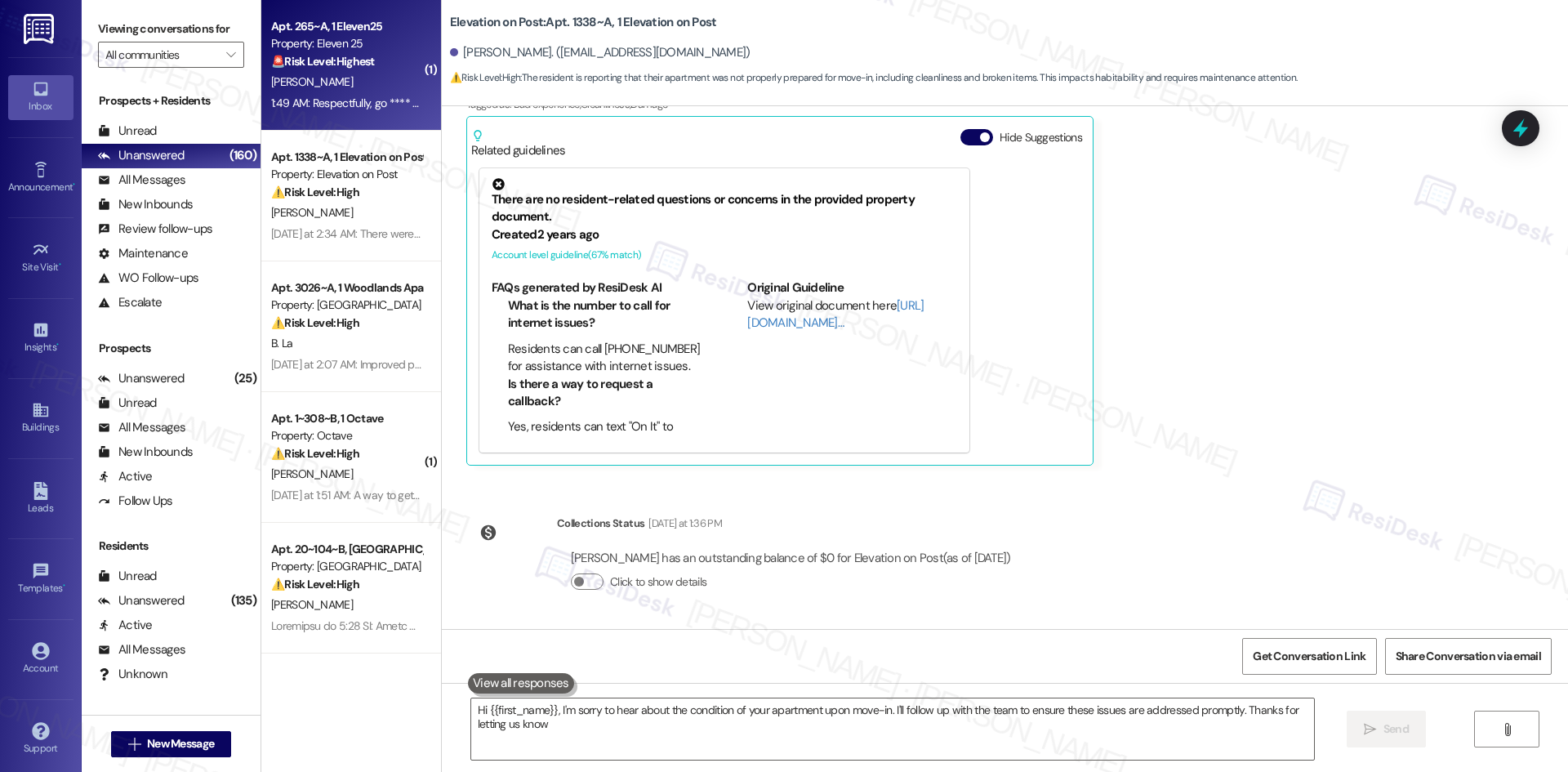
type textarea "Hi {{first_name}}, I'm sorry to hear about the condition of your apartment upon…"
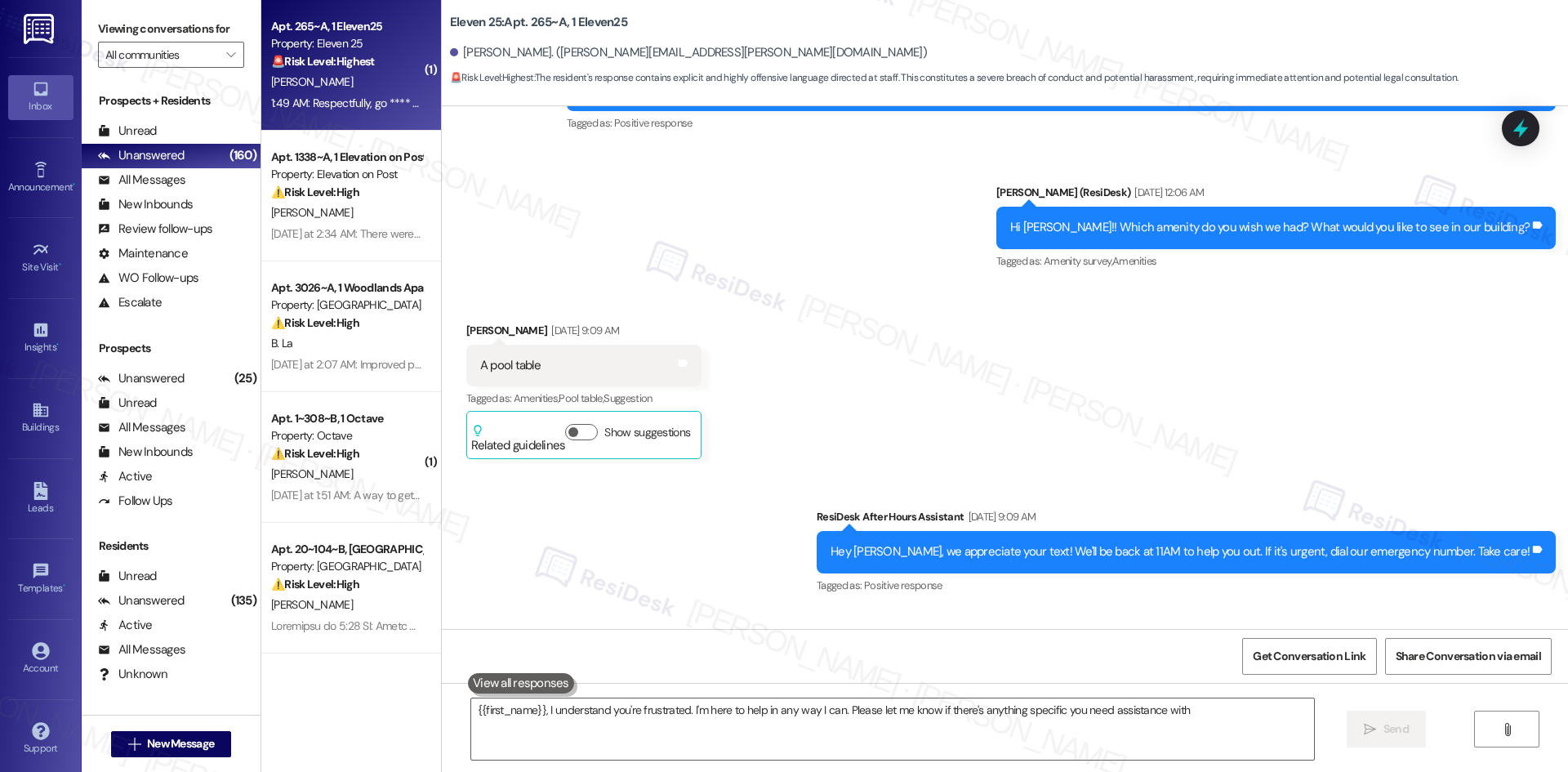
type textarea "{{first_name}}, I understand you're frustrated. I'm here to help in any way I c…"
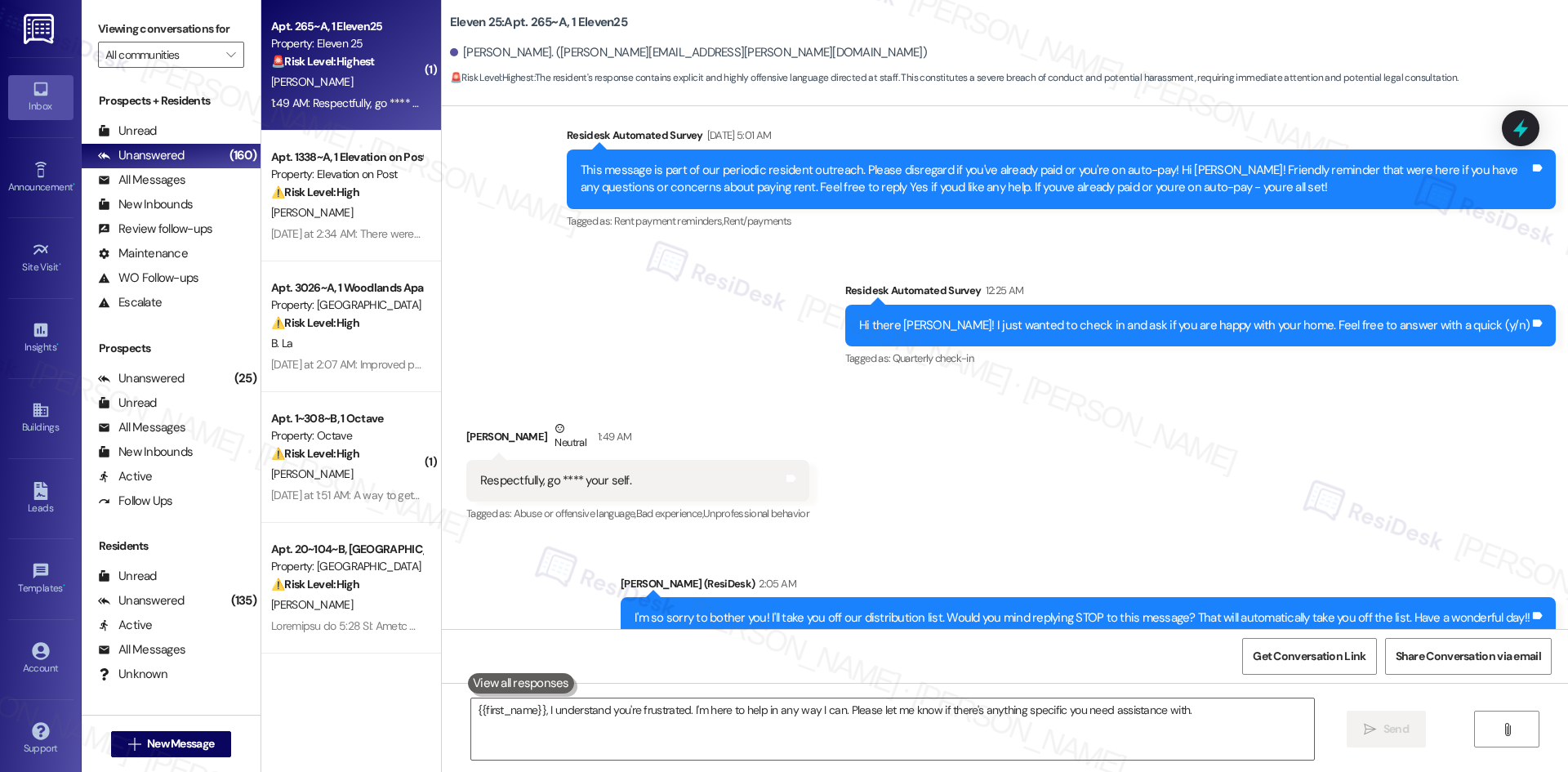
scroll to position [3910, 0]
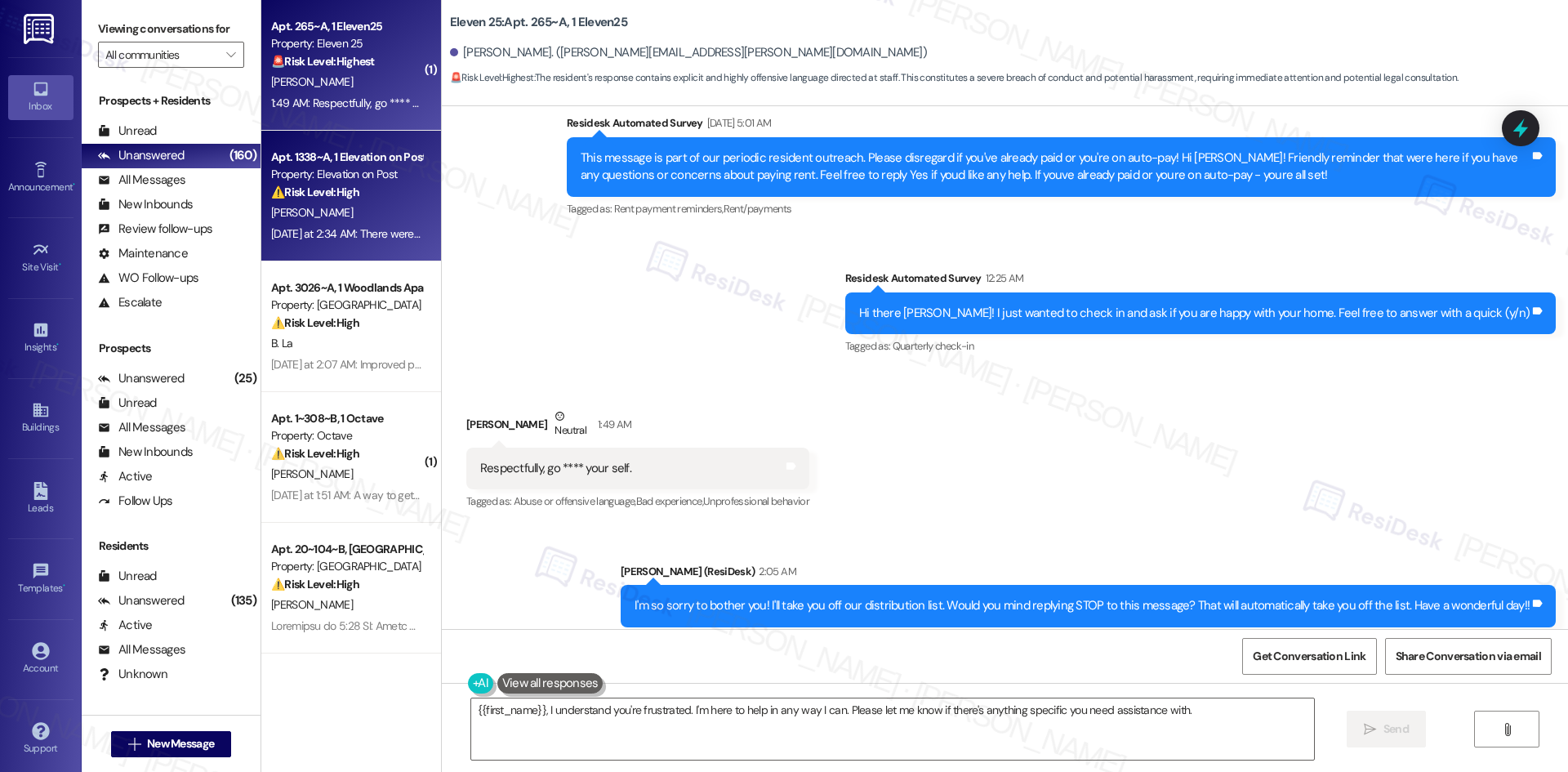
click at [359, 227] on div "[DATE] at 2:34 AM: There were a lot of things in our apartment 1338 that weren'…" at bounding box center [1027, 234] width 1510 height 14
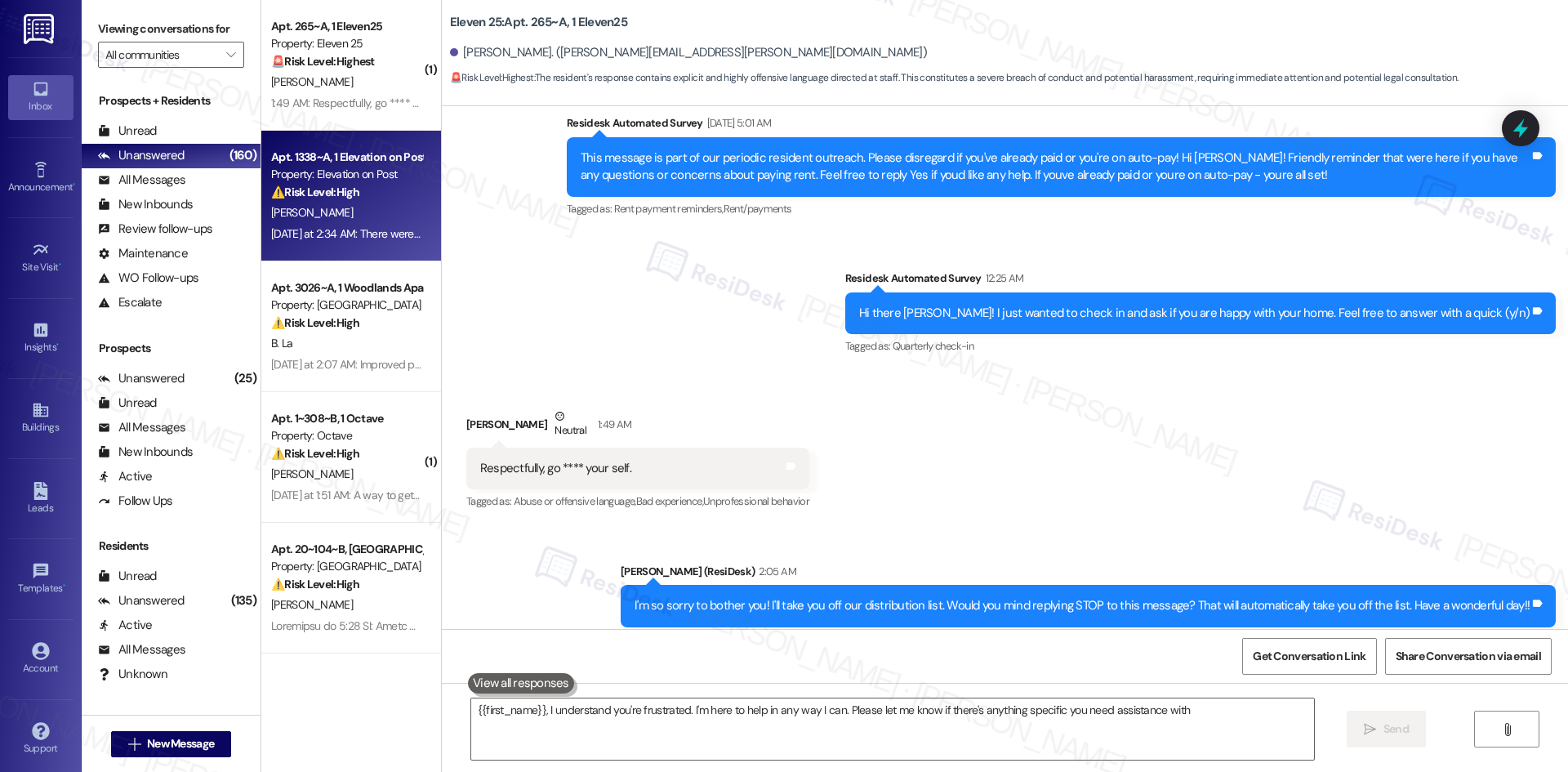
type textarea "{{first_name}}, I understand you're frustrated. I'm here to help in any way I c…"
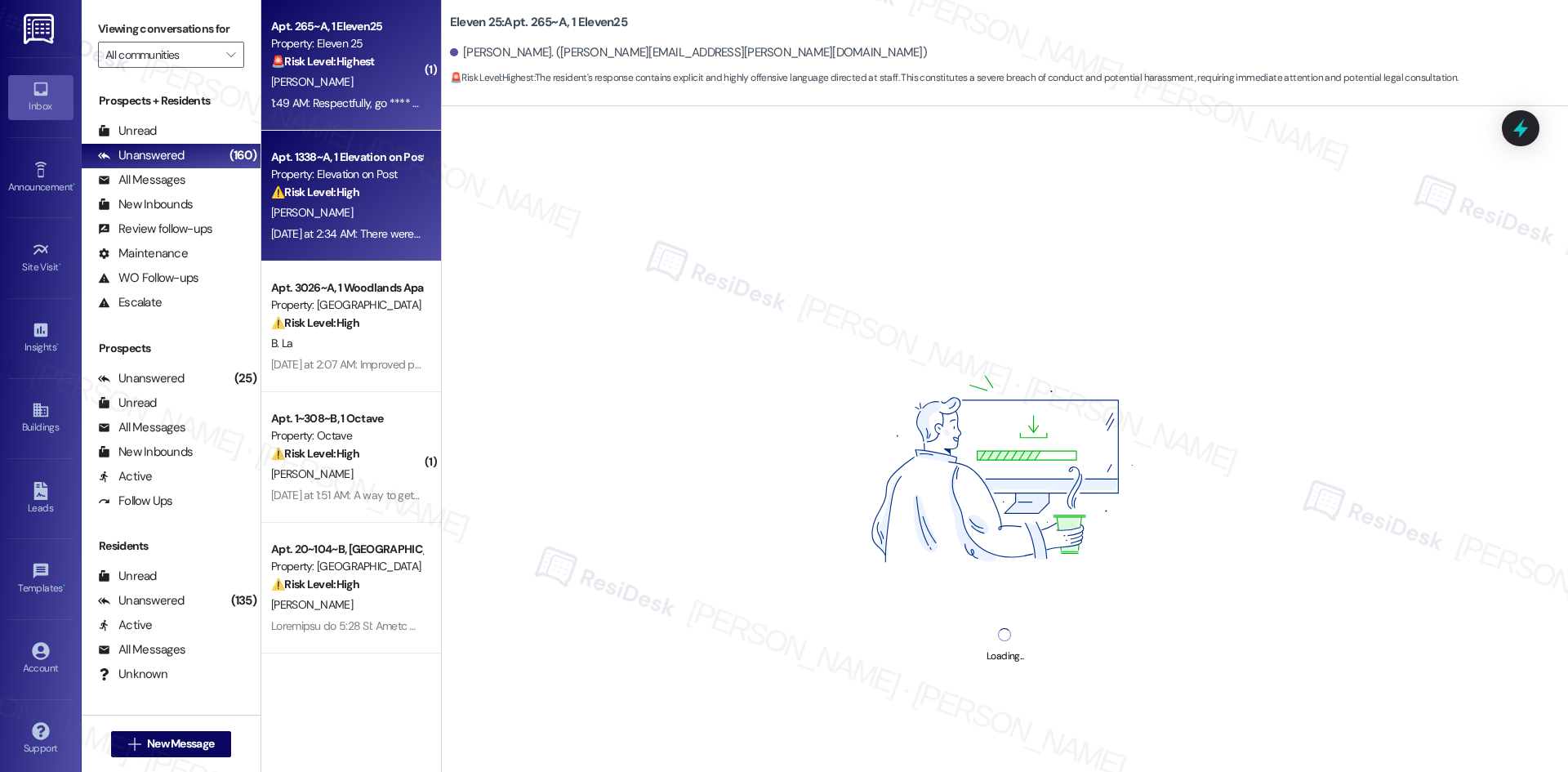
click at [317, 114] on div "Apt. 265~A, 1 Eleven25 Property: Eleven 25 🚨 Risk Level: Highest The resident's…" at bounding box center [352, 65] width 180 height 130
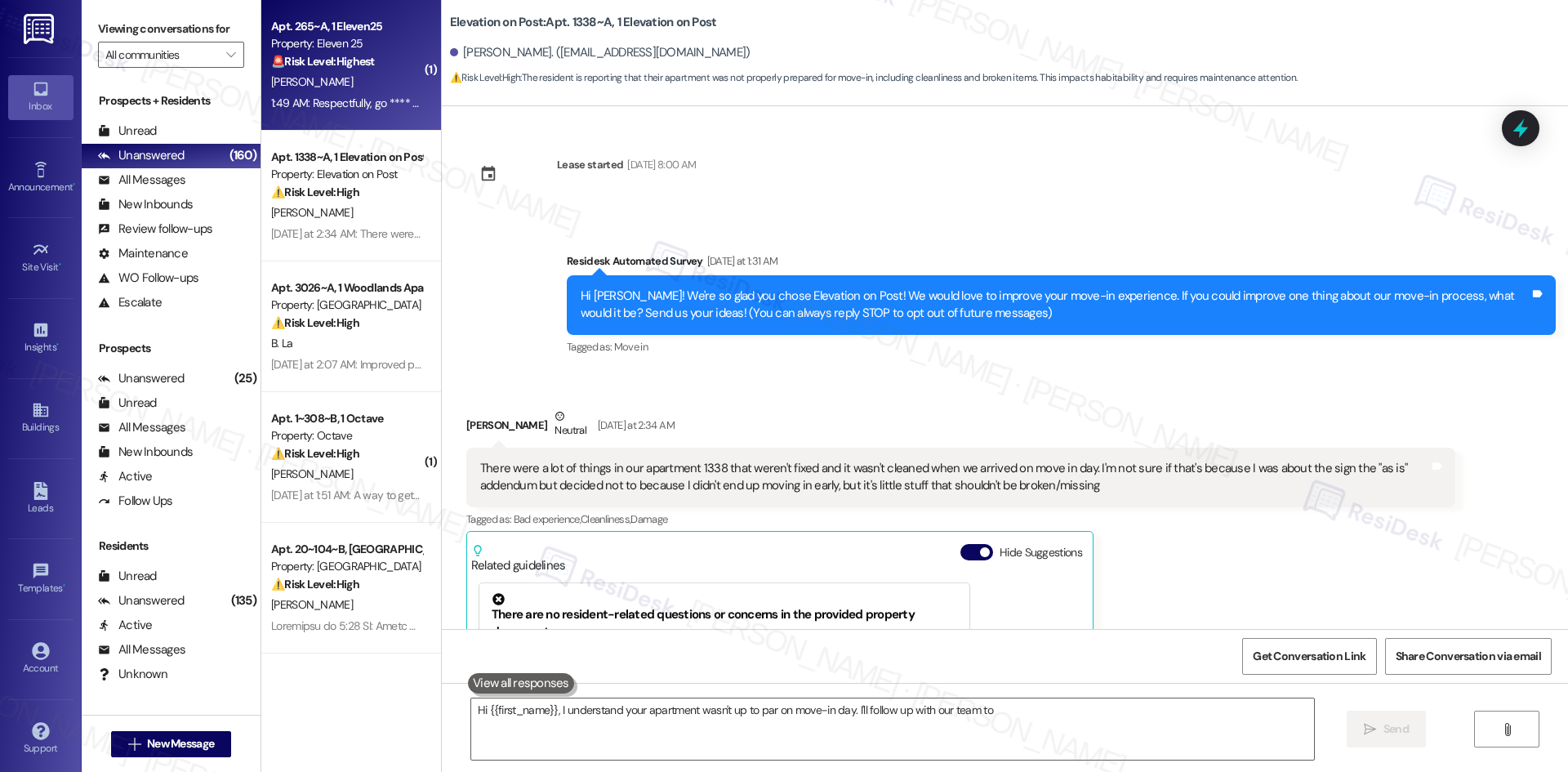
scroll to position [263, 0]
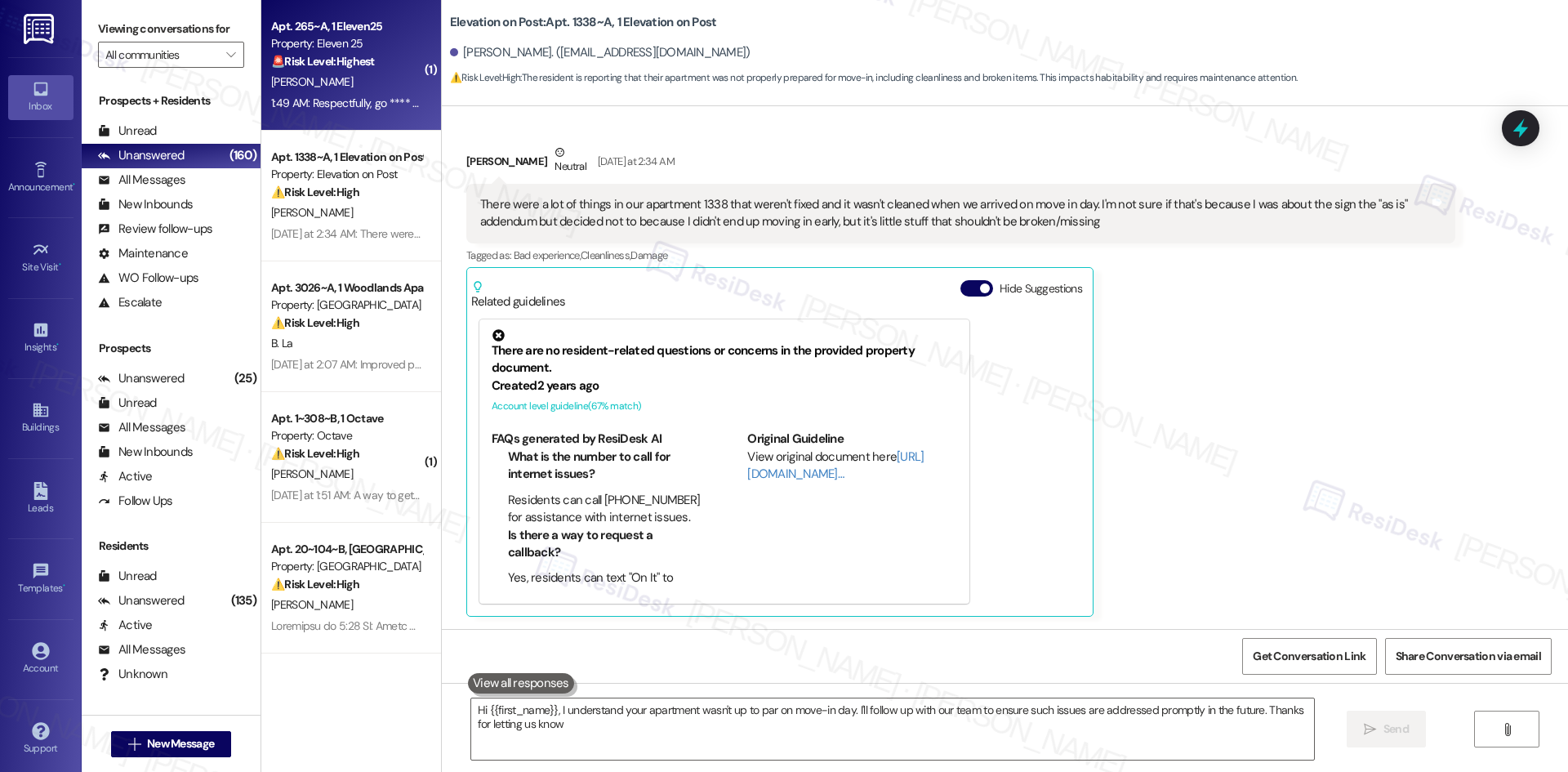
type textarea "Hi {{first_name}}, I understand your apartment wasn't up to par on move-in day.…"
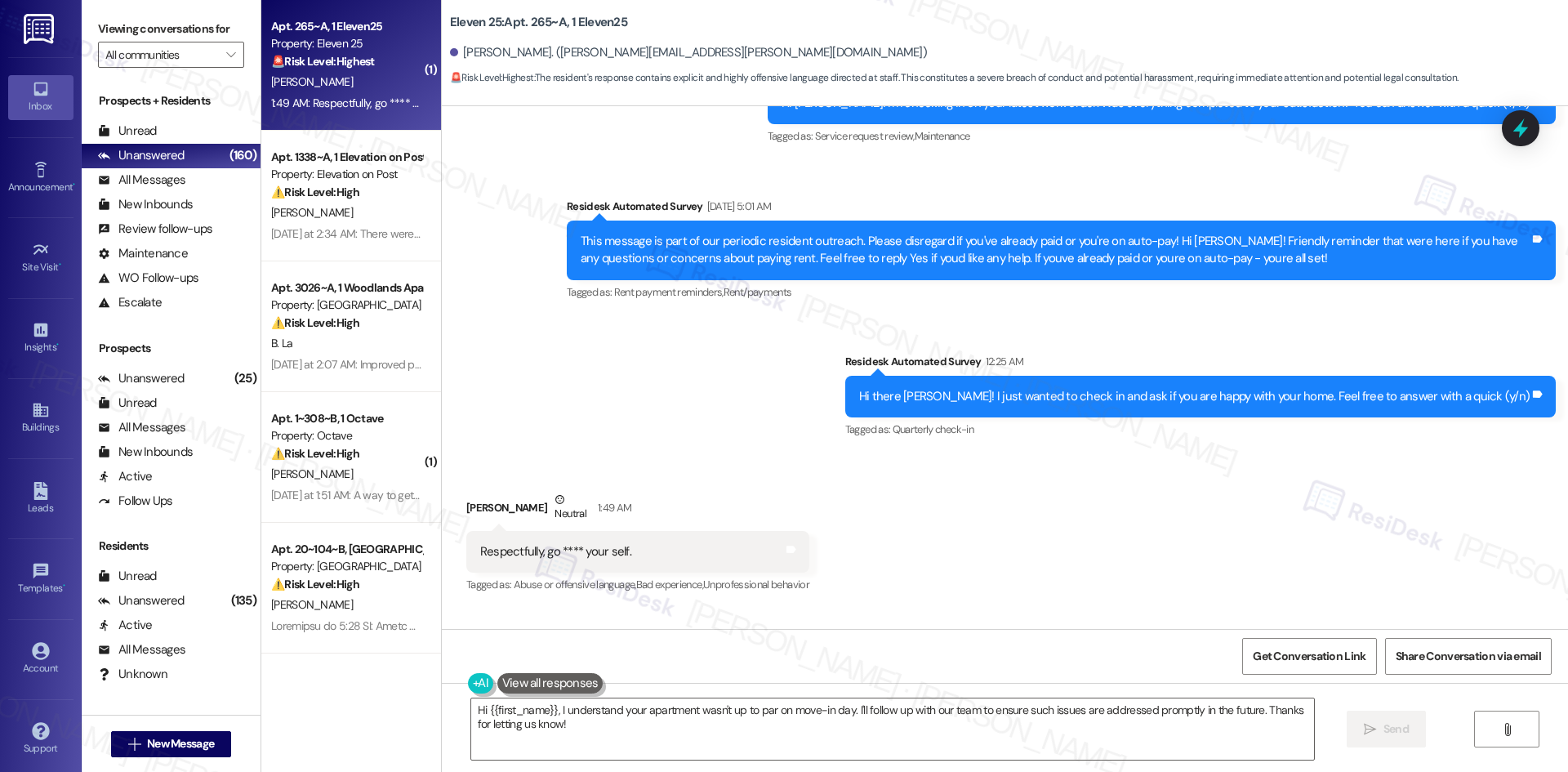
scroll to position [3910, 0]
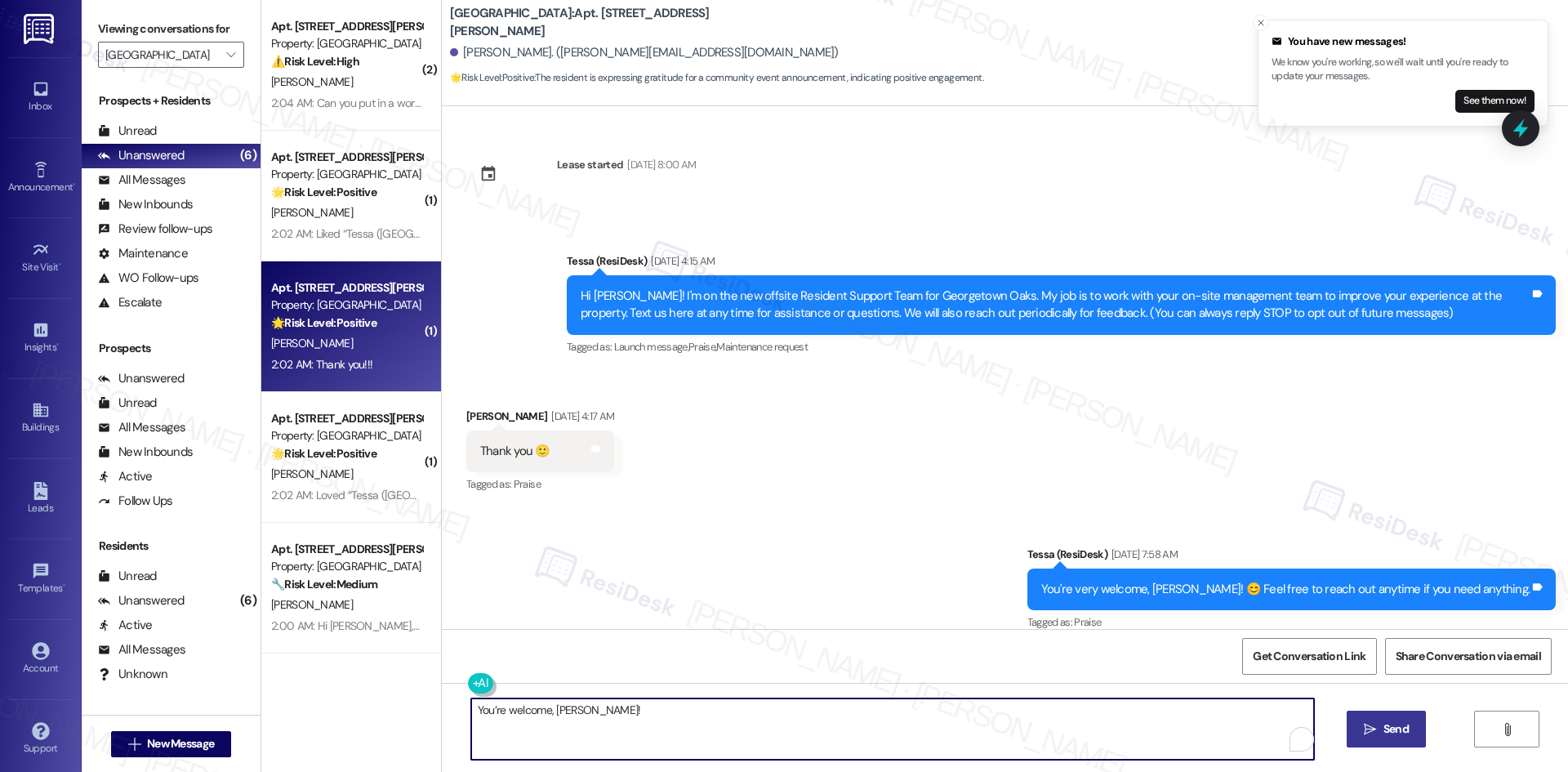
type textarea "You’re welcome, [PERSON_NAME]!"
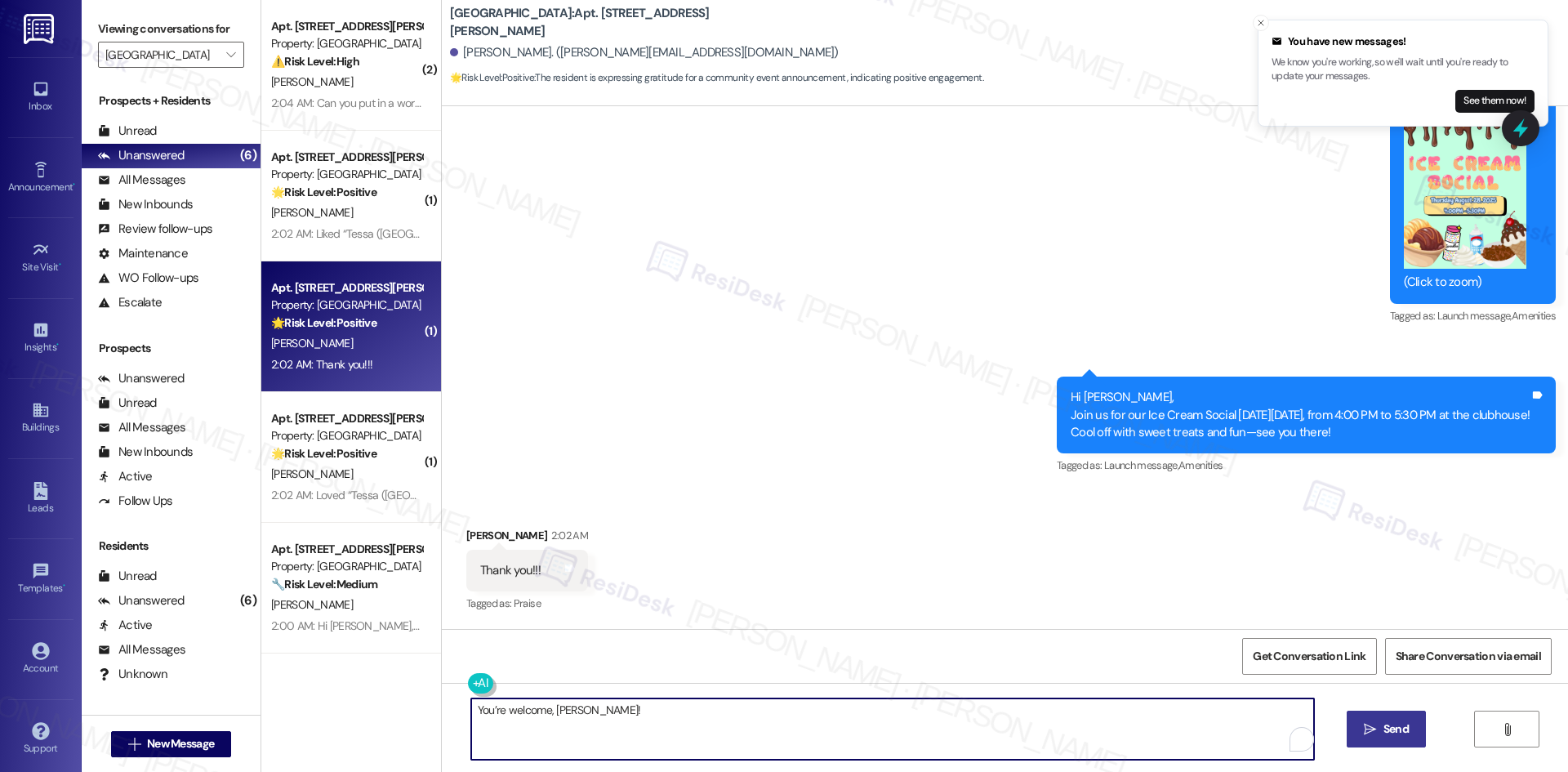
click at [1373, 727] on icon "" at bounding box center [1370, 729] width 13 height 13
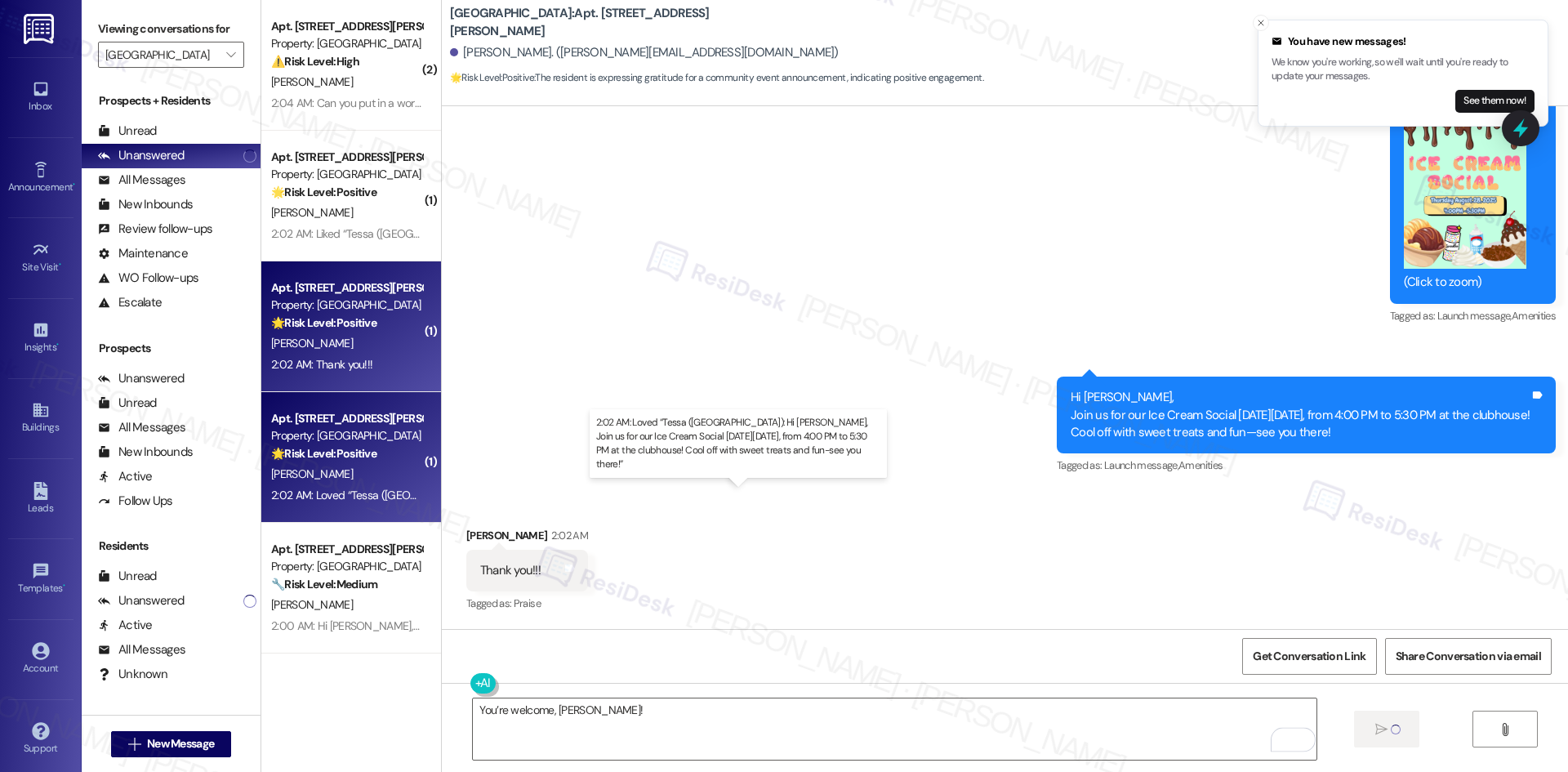
click at [315, 487] on div "2:02 AM: Loved “Tessa ([GEOGRAPHIC_DATA]): Hi [PERSON_NAME], Join us for our Ic…" at bounding box center [764, 494] width 986 height 14
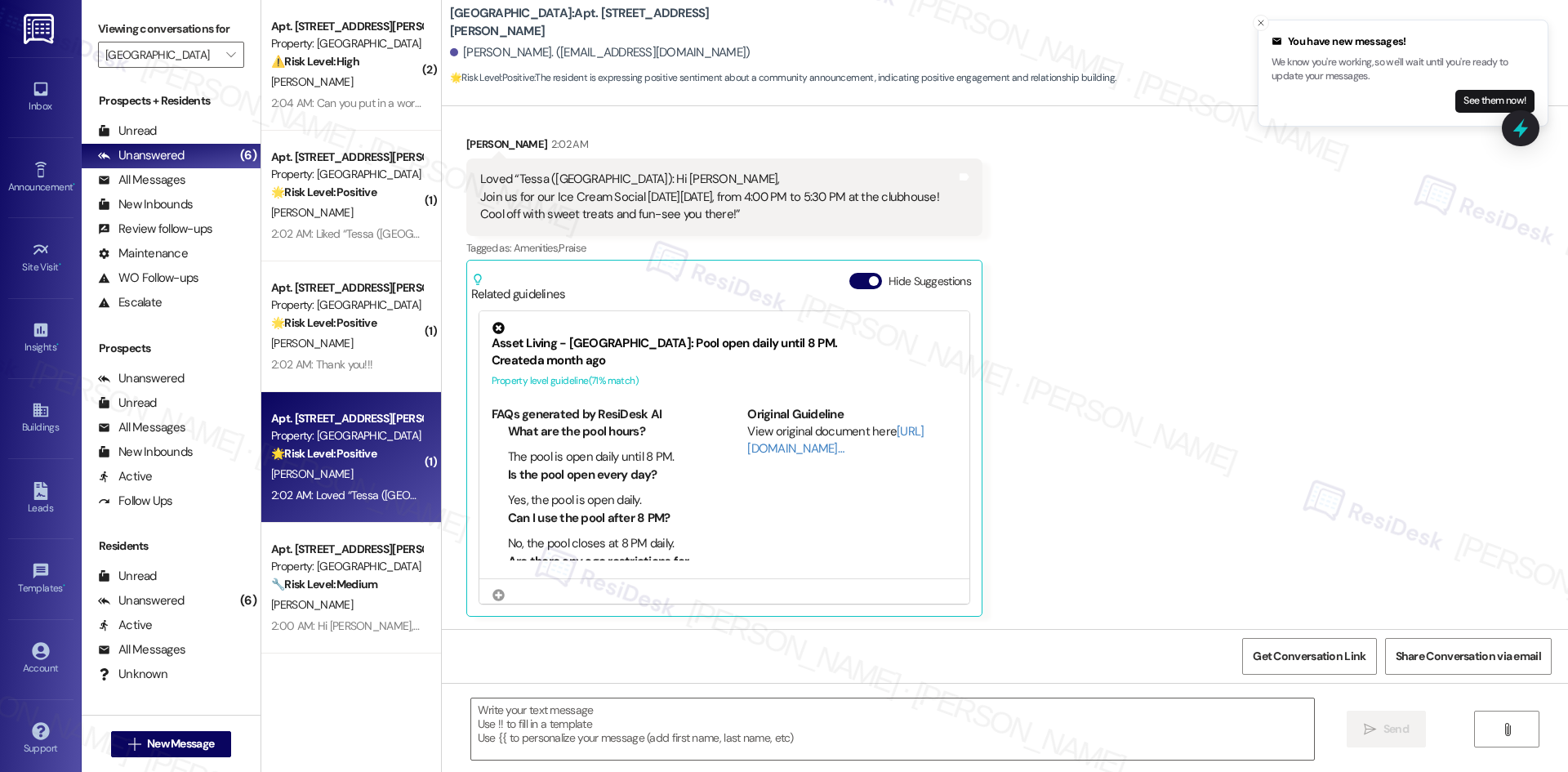
scroll to position [1097, 0]
type textarea "Fetching suggested responses. Please feel free to read through the conversation…"
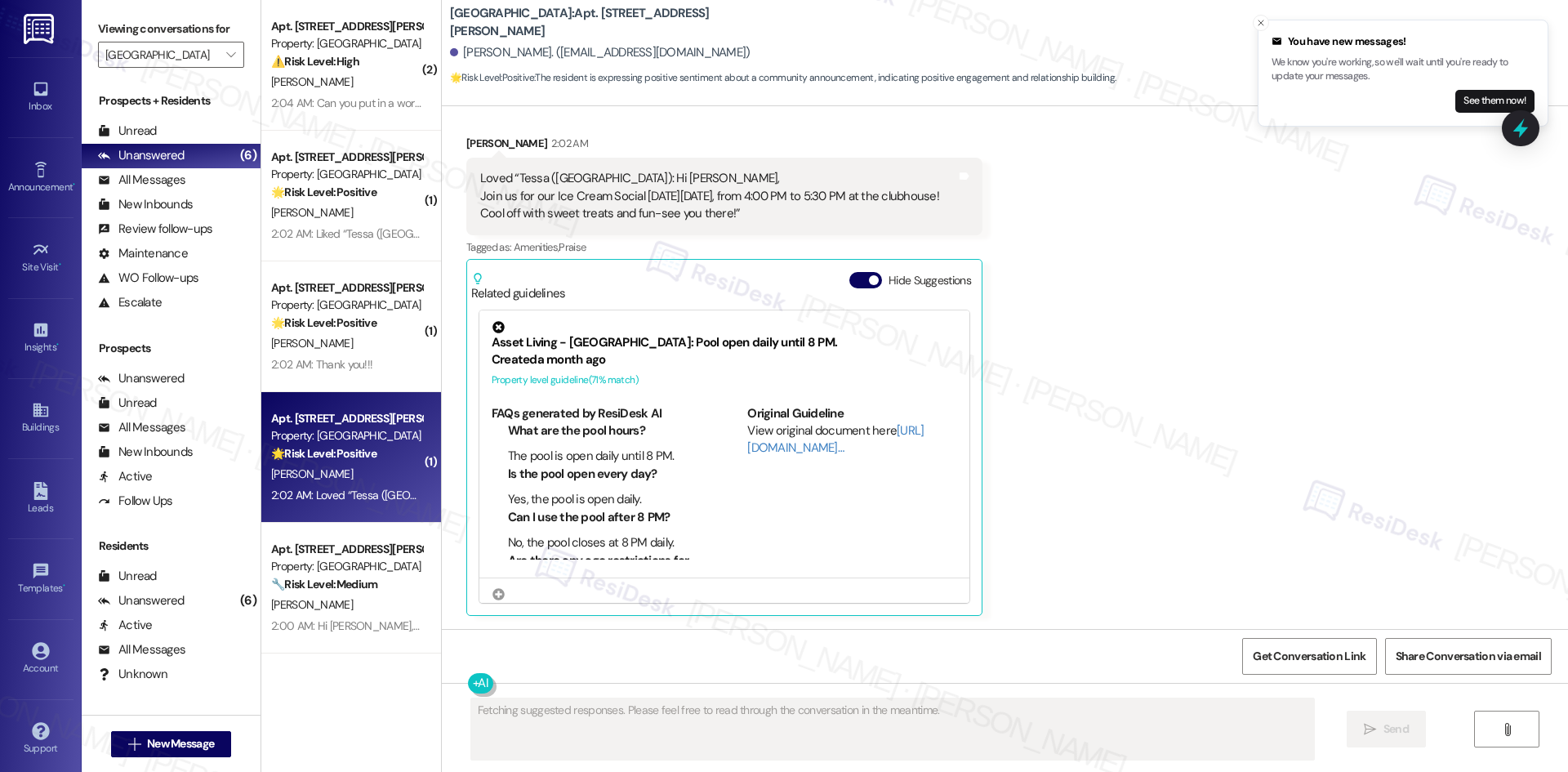
click at [1088, 468] on div "Received via SMS [PERSON_NAME] 2:02 AM Loved “[GEOGRAPHIC_DATA] ([GEOGRAPHIC_DA…" at bounding box center [1004, 363] width 1127 height 530
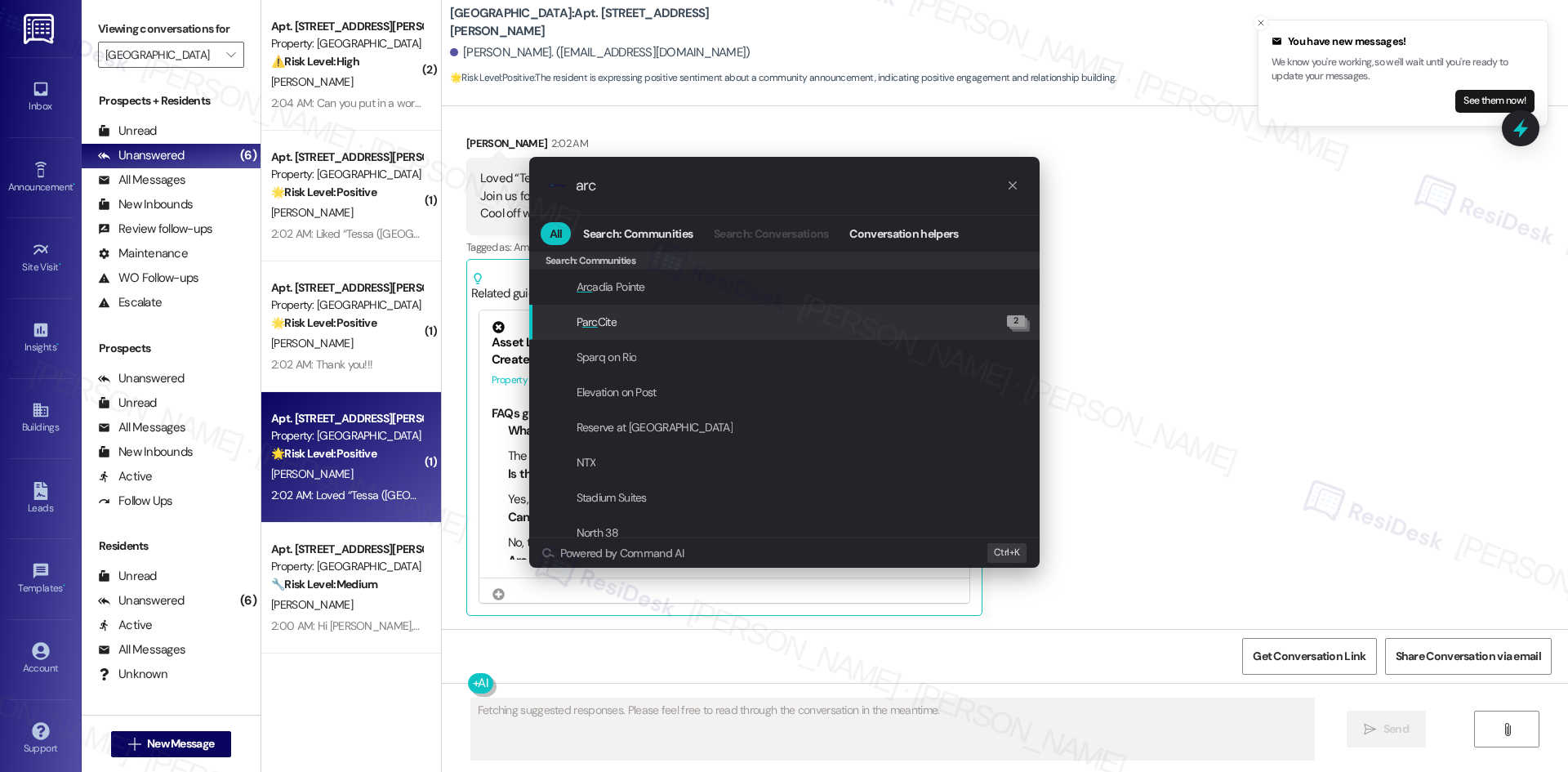
type input "arch"
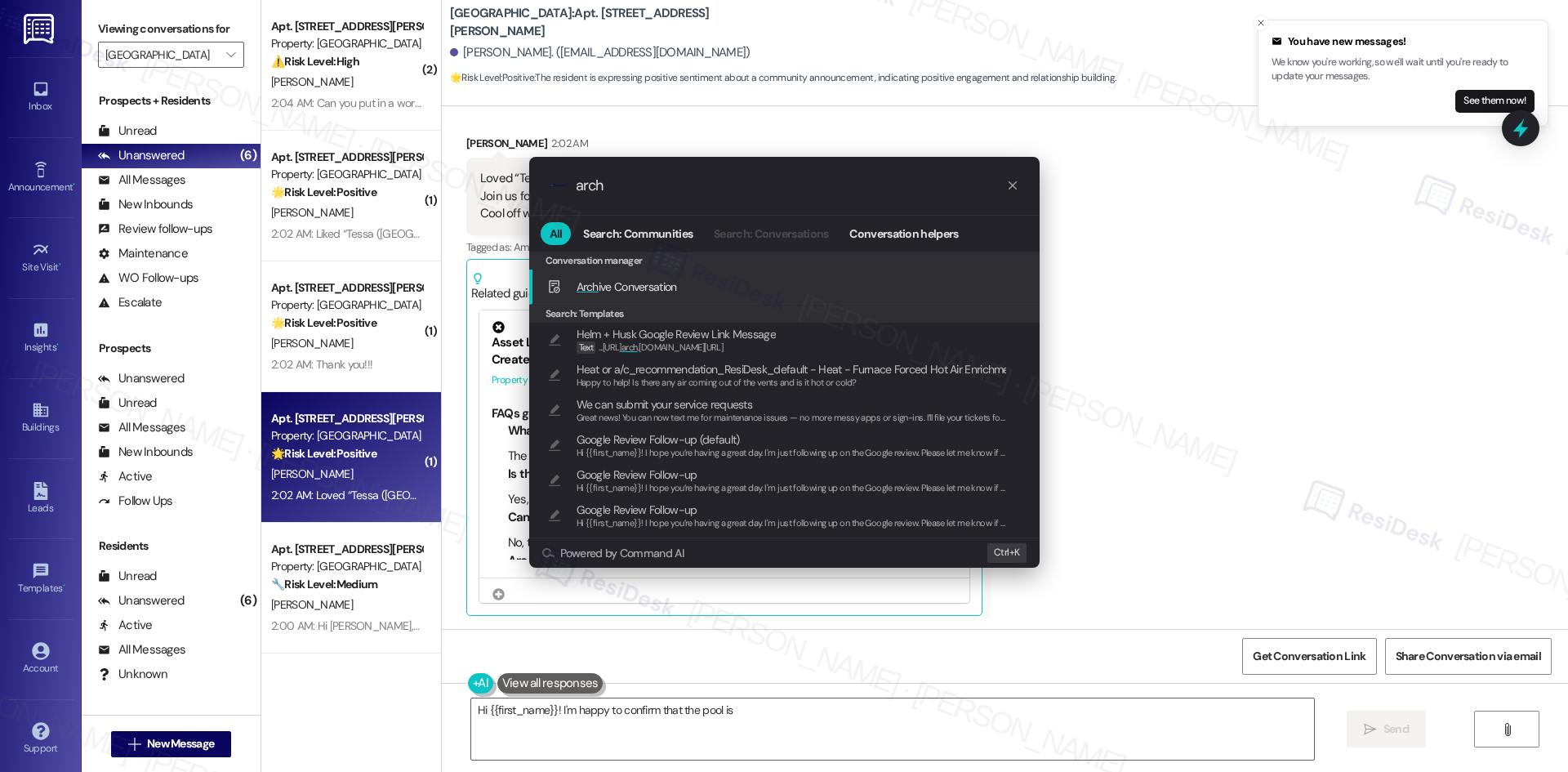
type textarea "Hi {{first_name}}! I'm happy to confirm that the pool is"
type input "arch"
click at [679, 287] on div "Arch ive Conversation Add shortcut" at bounding box center [786, 287] width 477 height 18
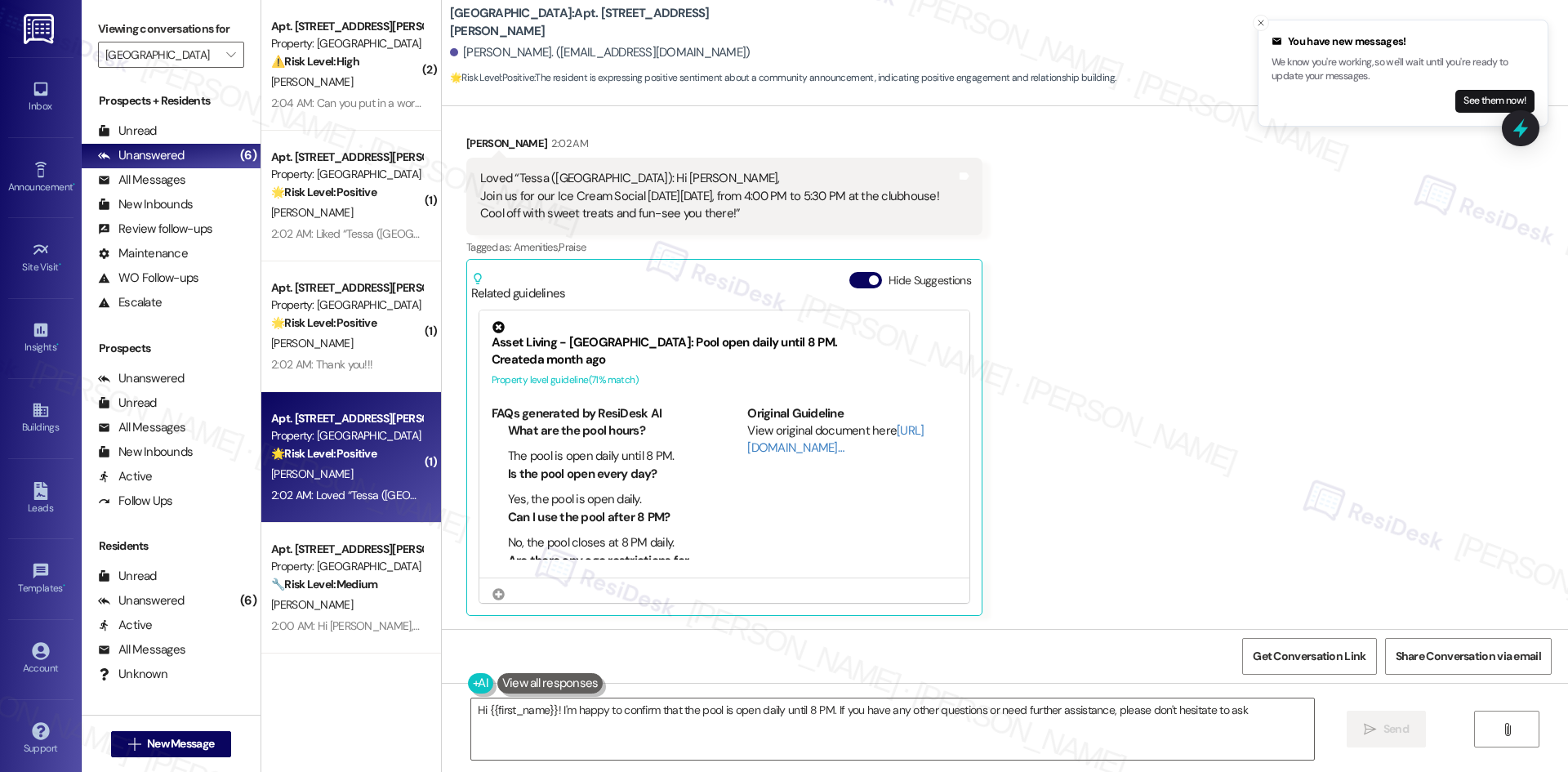
type textarea "Hi {{first_name}}! I'm happy to confirm that the pool is open daily until 8 PM.…"
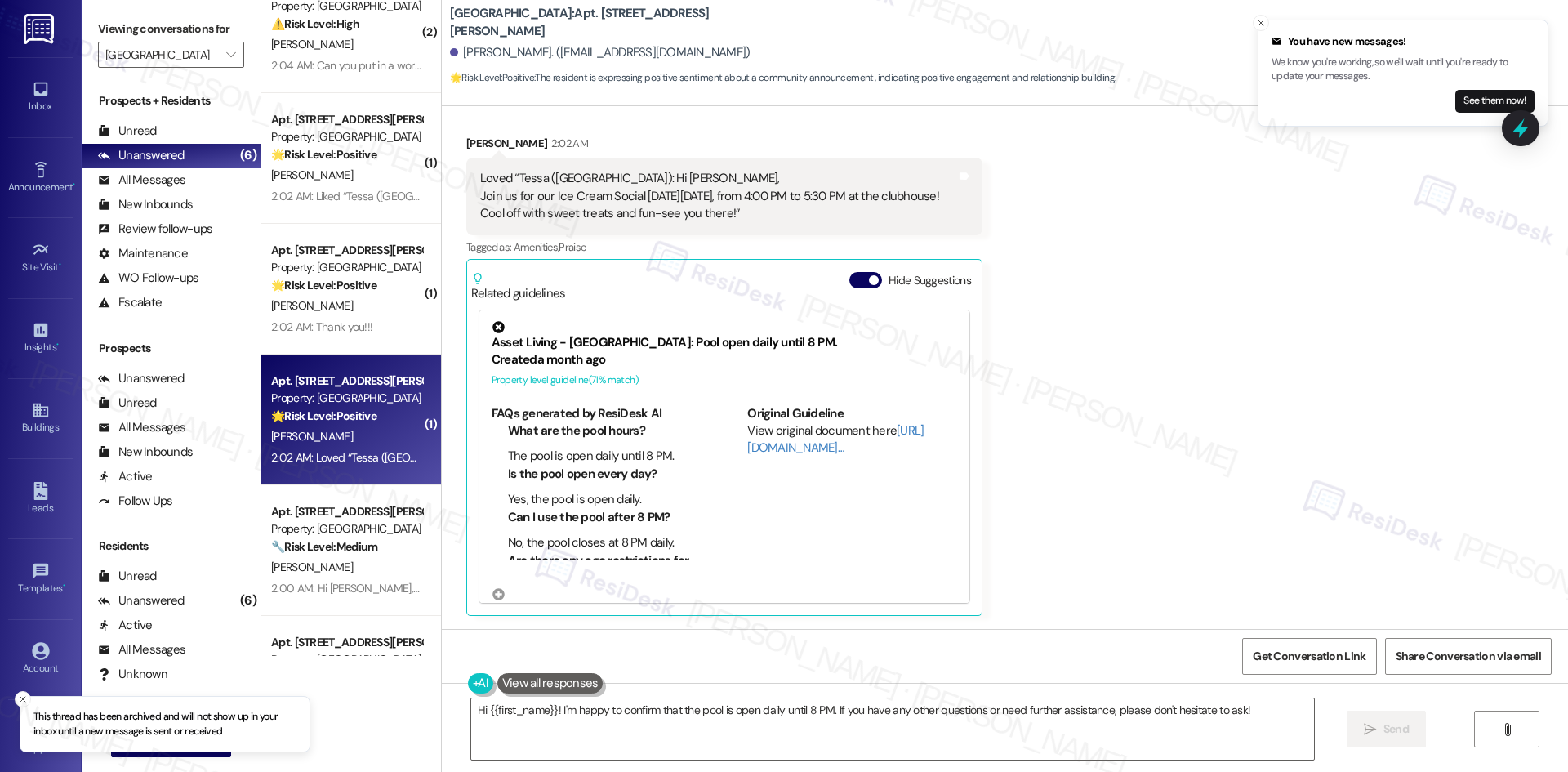
scroll to position [129, 0]
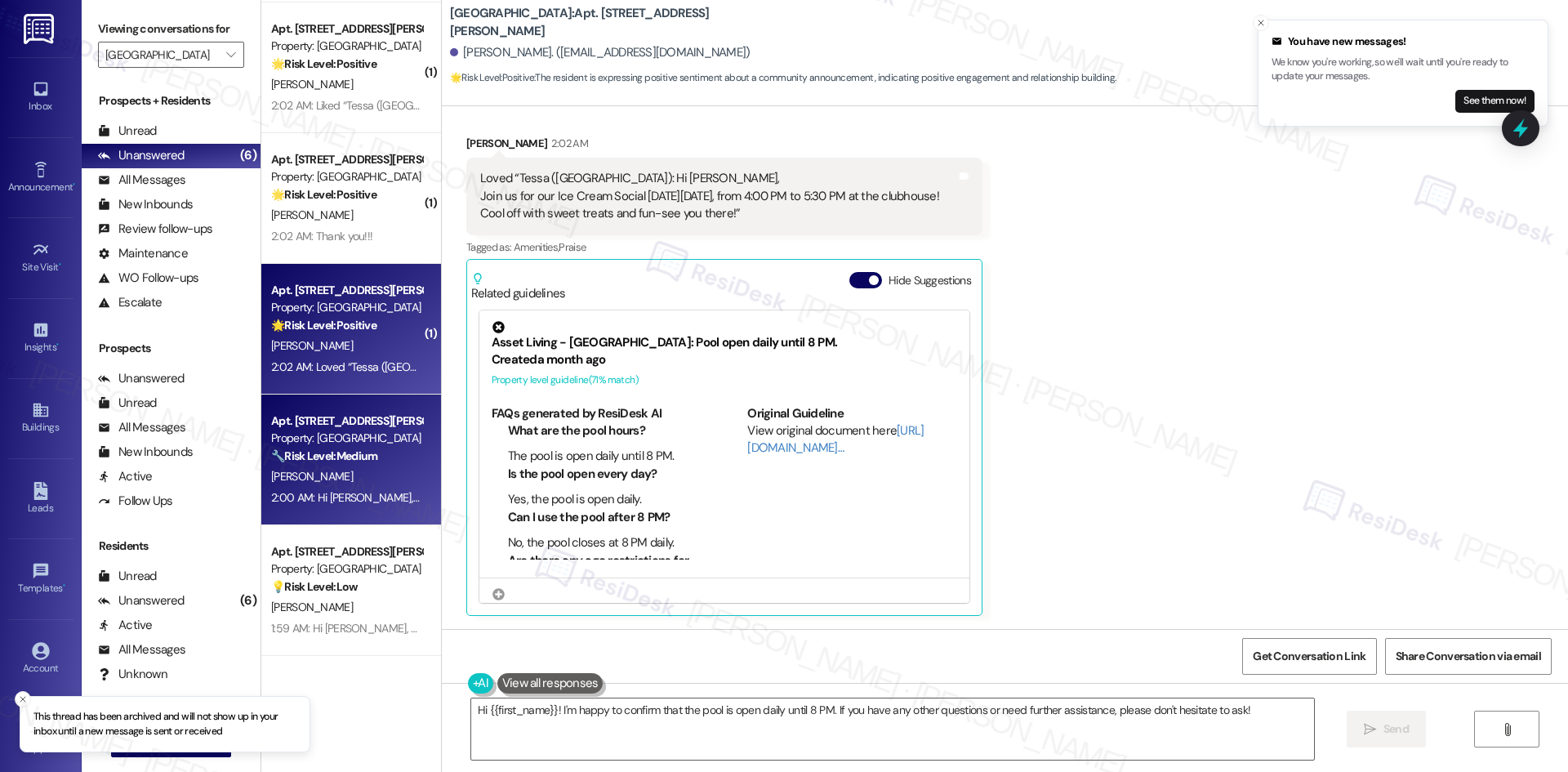
click at [339, 466] on div "[PERSON_NAME]" at bounding box center [347, 476] width 155 height 21
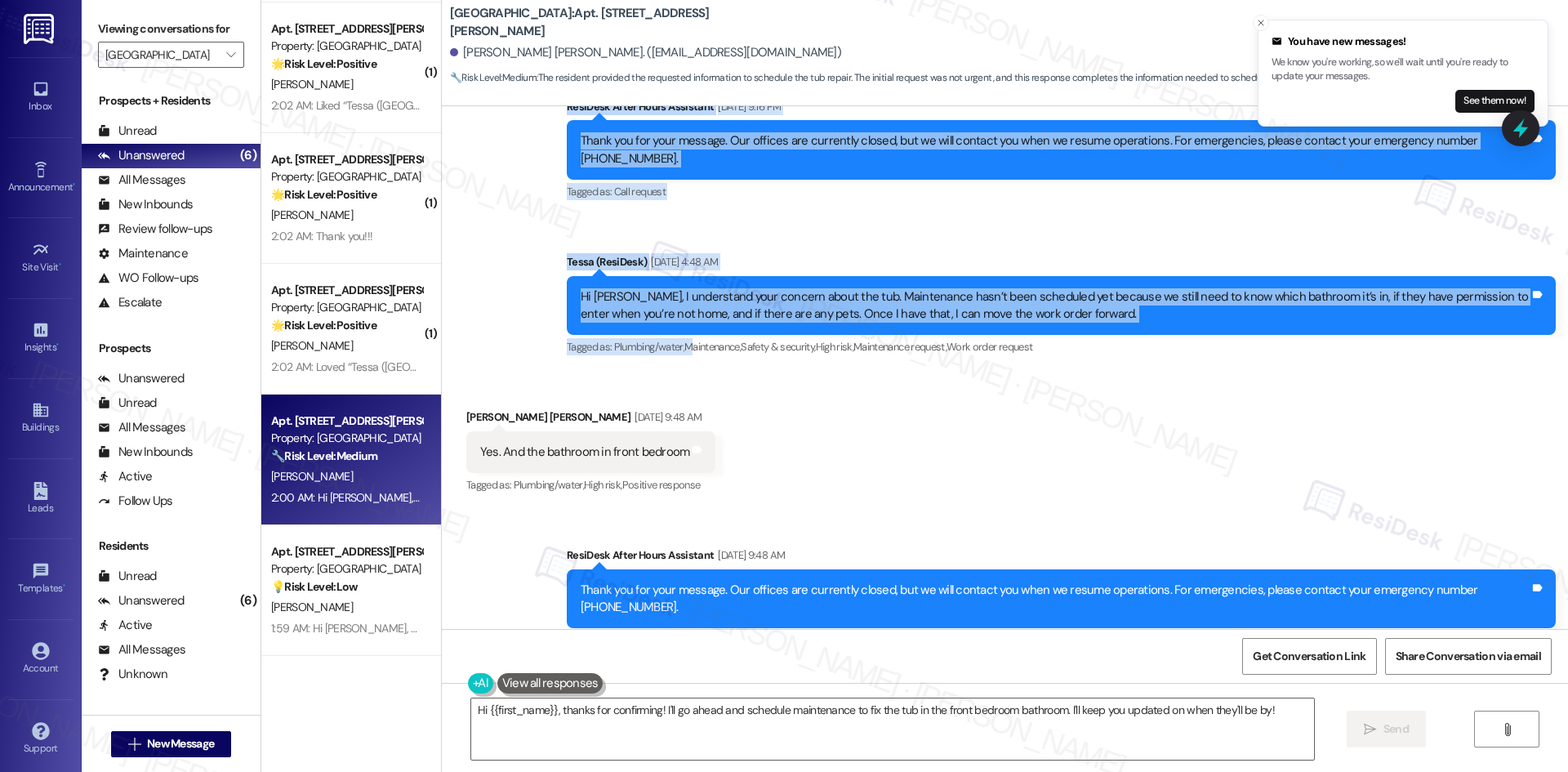
scroll to position [1978, 0]
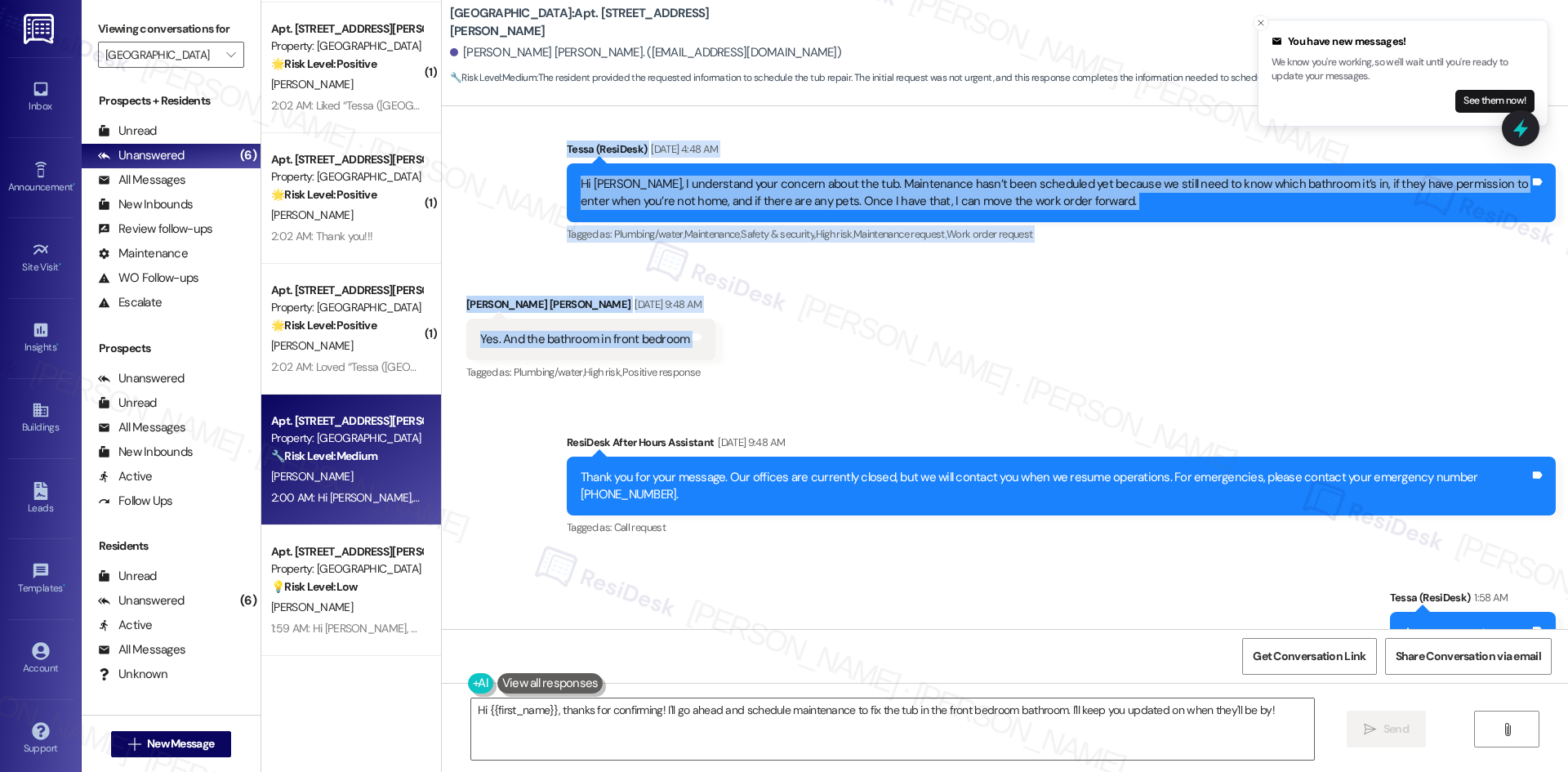
drag, startPoint x: 450, startPoint y: 301, endPoint x: 696, endPoint y: 331, distance: 247.8
click at [696, 331] on div "Lease started [DATE] 8:00 AM Announcement, sent via SMS Tessa (ResiDesk) [DATE]…" at bounding box center [1004, 367] width 1127 height 522
copy div "Loremip Dolor Sit 61, 1306 am 19:30 CO Ad eli seddoei Temp inc utlab Etdolo ma:…"
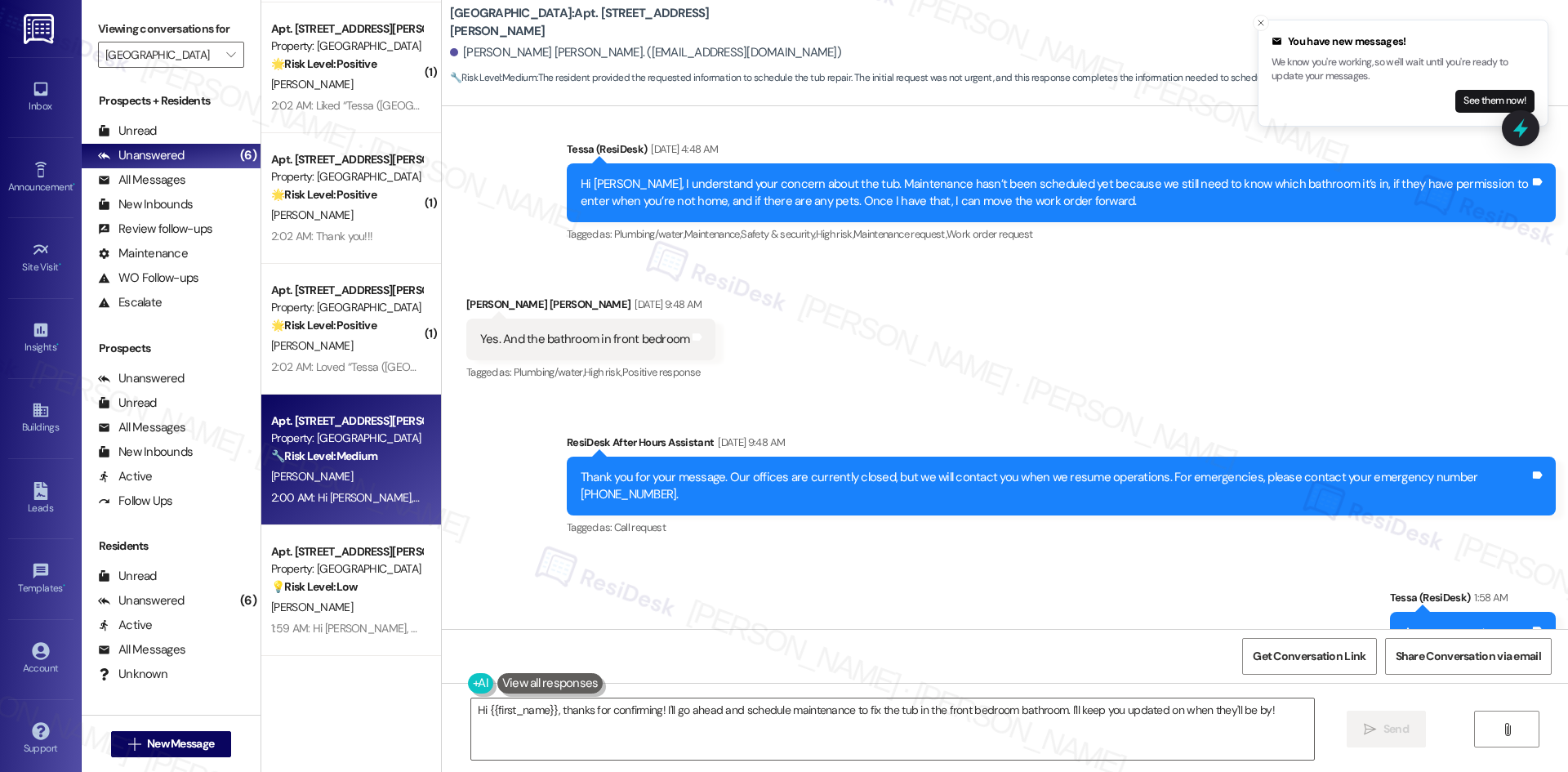
click at [876, 355] on div "Received via SMS [PERSON_NAME] [PERSON_NAME] [DATE] 9:48 AM Yes. And the bathro…" at bounding box center [1004, 328] width 1127 height 138
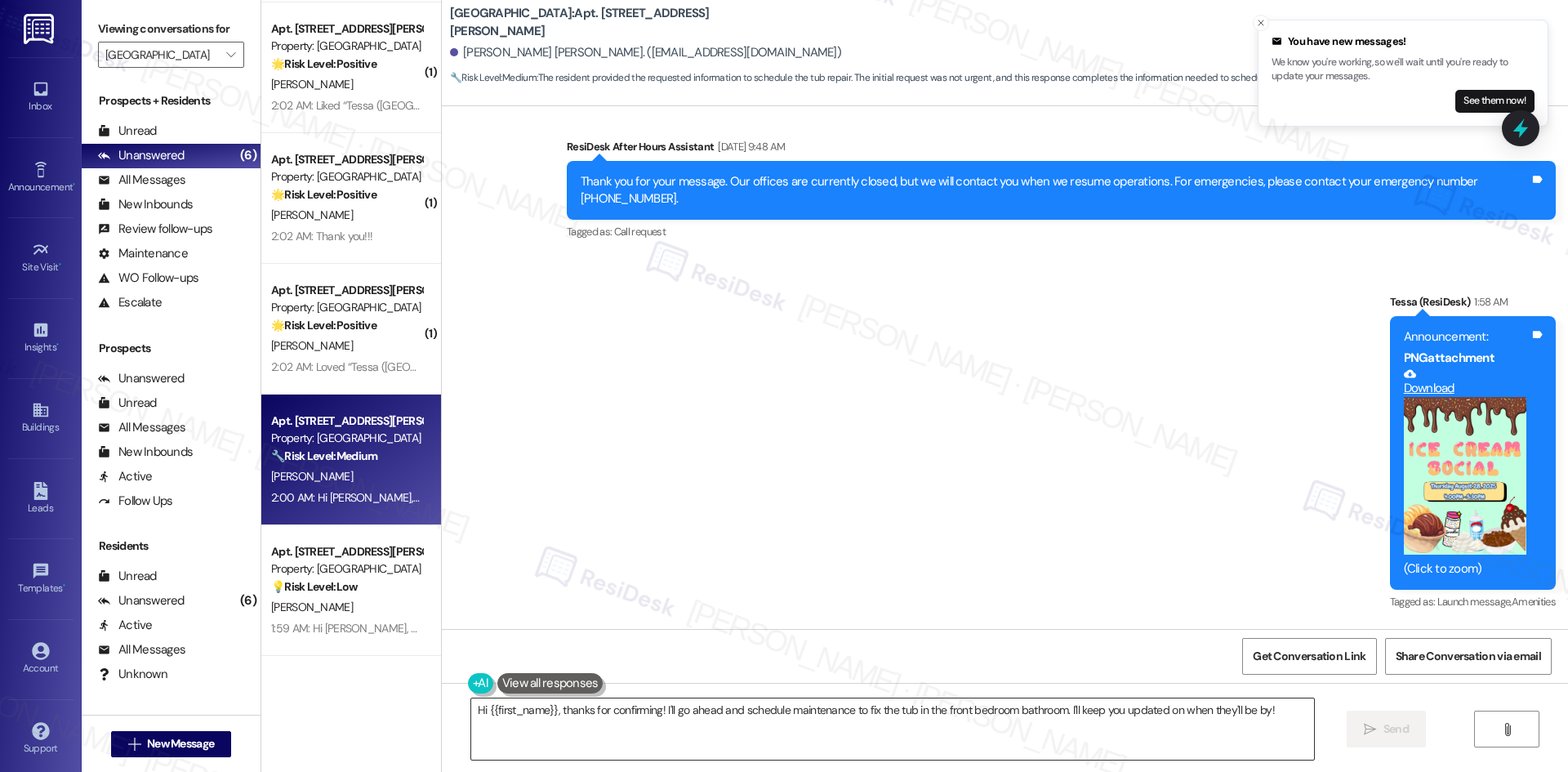
scroll to position [2305, 0]
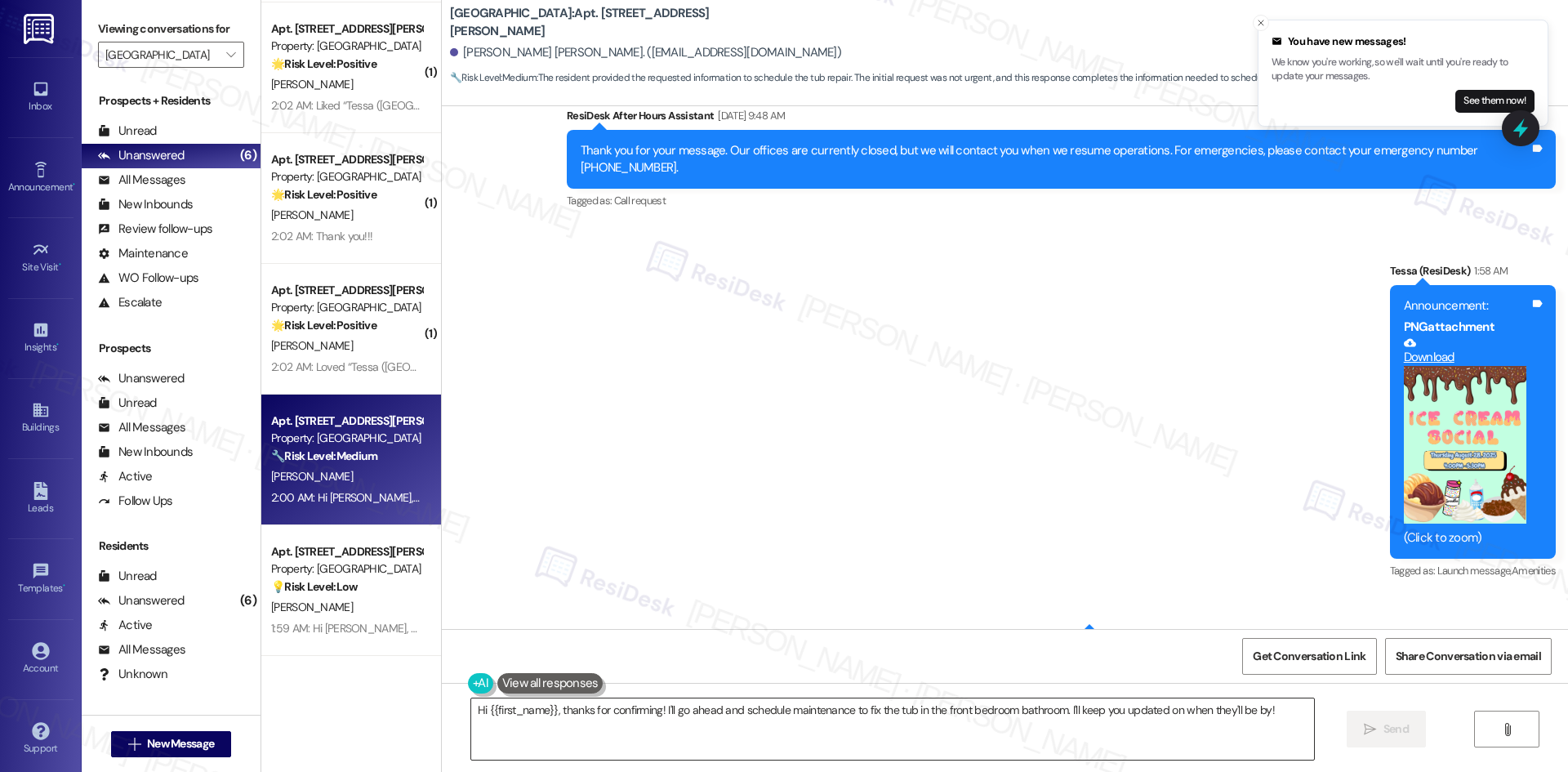
click at [753, 705] on textarea "Hi {{first_name}}, thanks for confirming! I'll go ahead and schedule maintenanc…" at bounding box center [893, 729] width 843 height 61
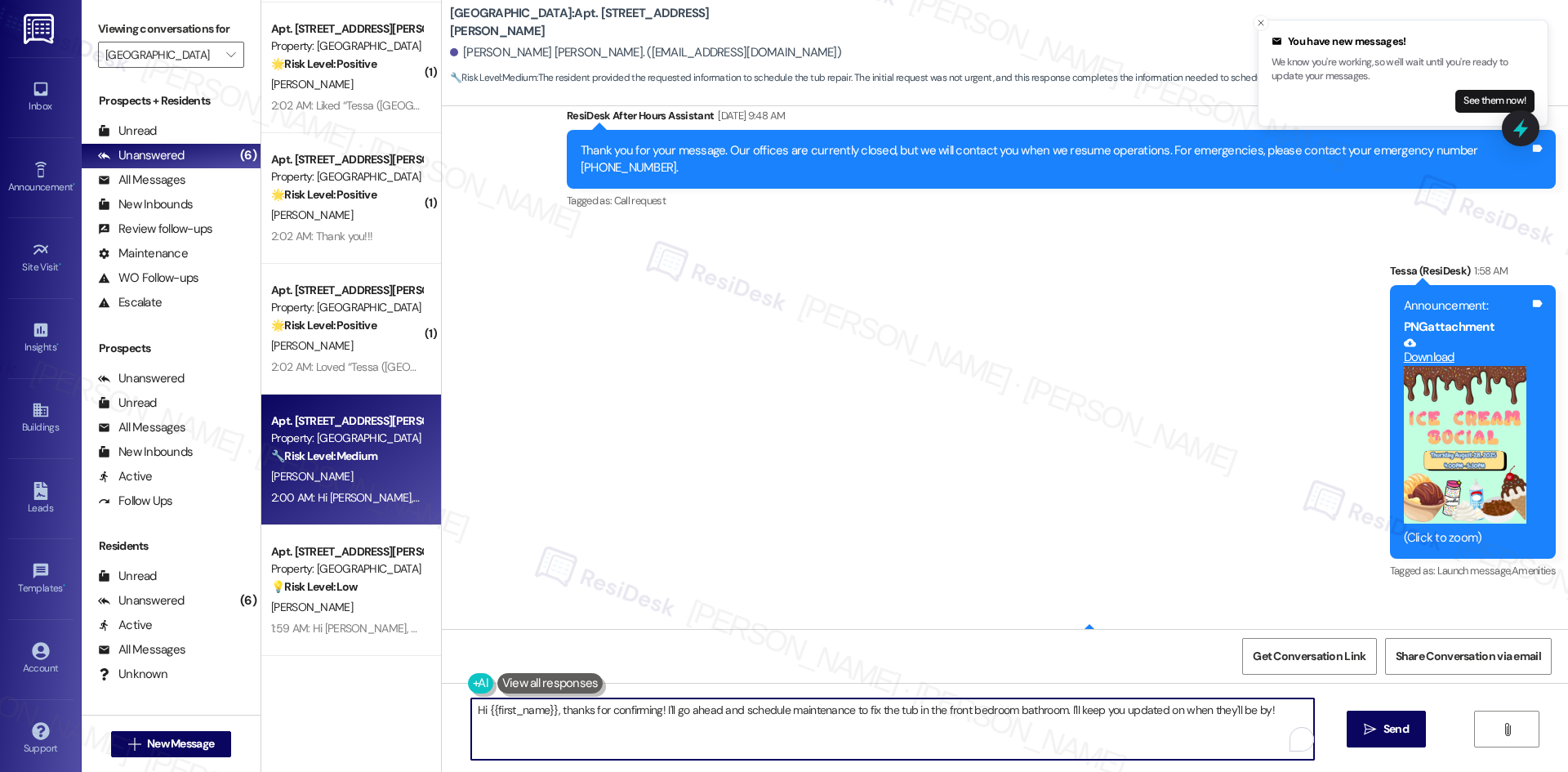
paste textarea "Thank you for clarifying, [PERSON_NAME]. I’ll let the site team know it’s the b…"
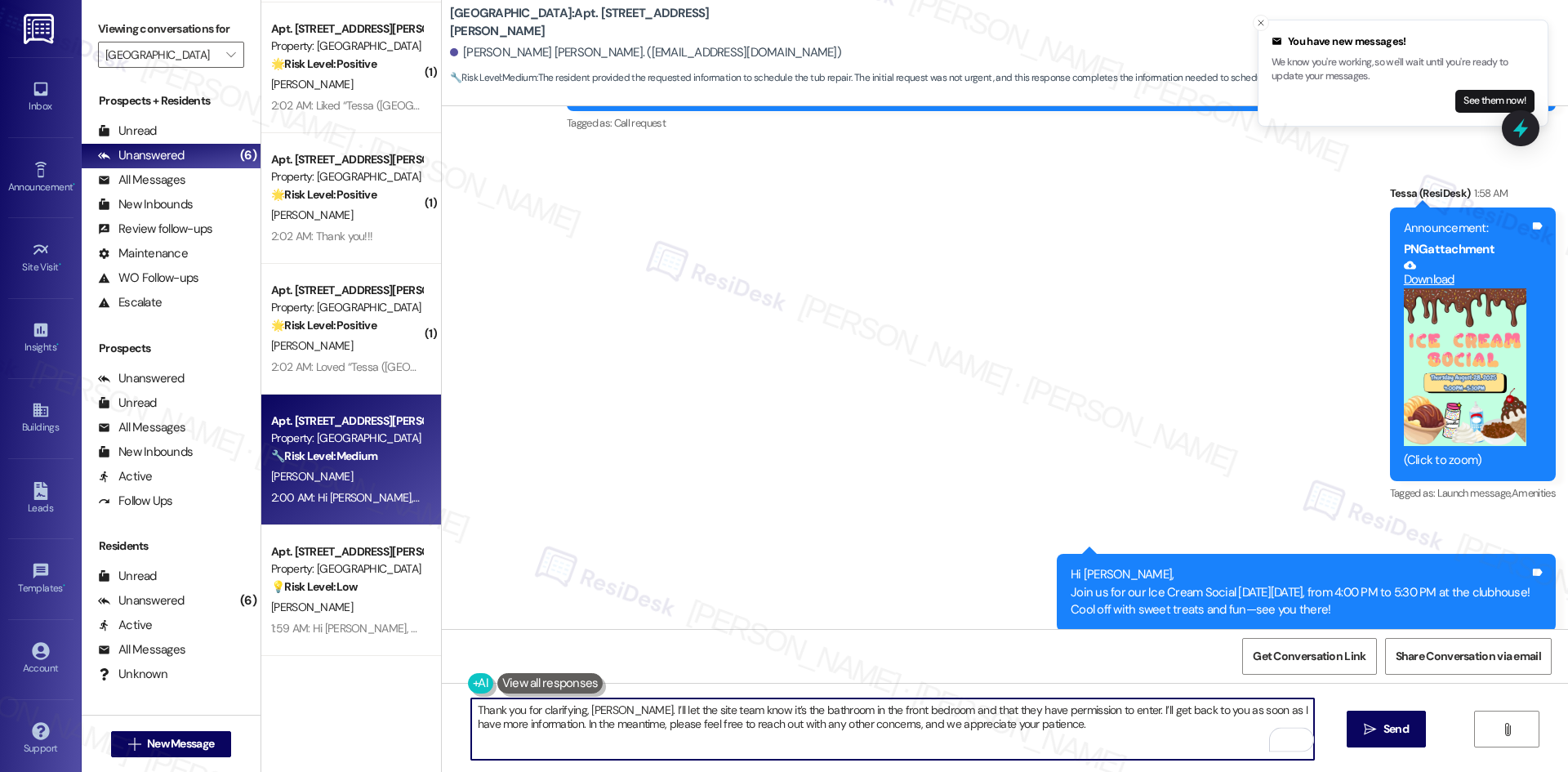
scroll to position [2386, 0]
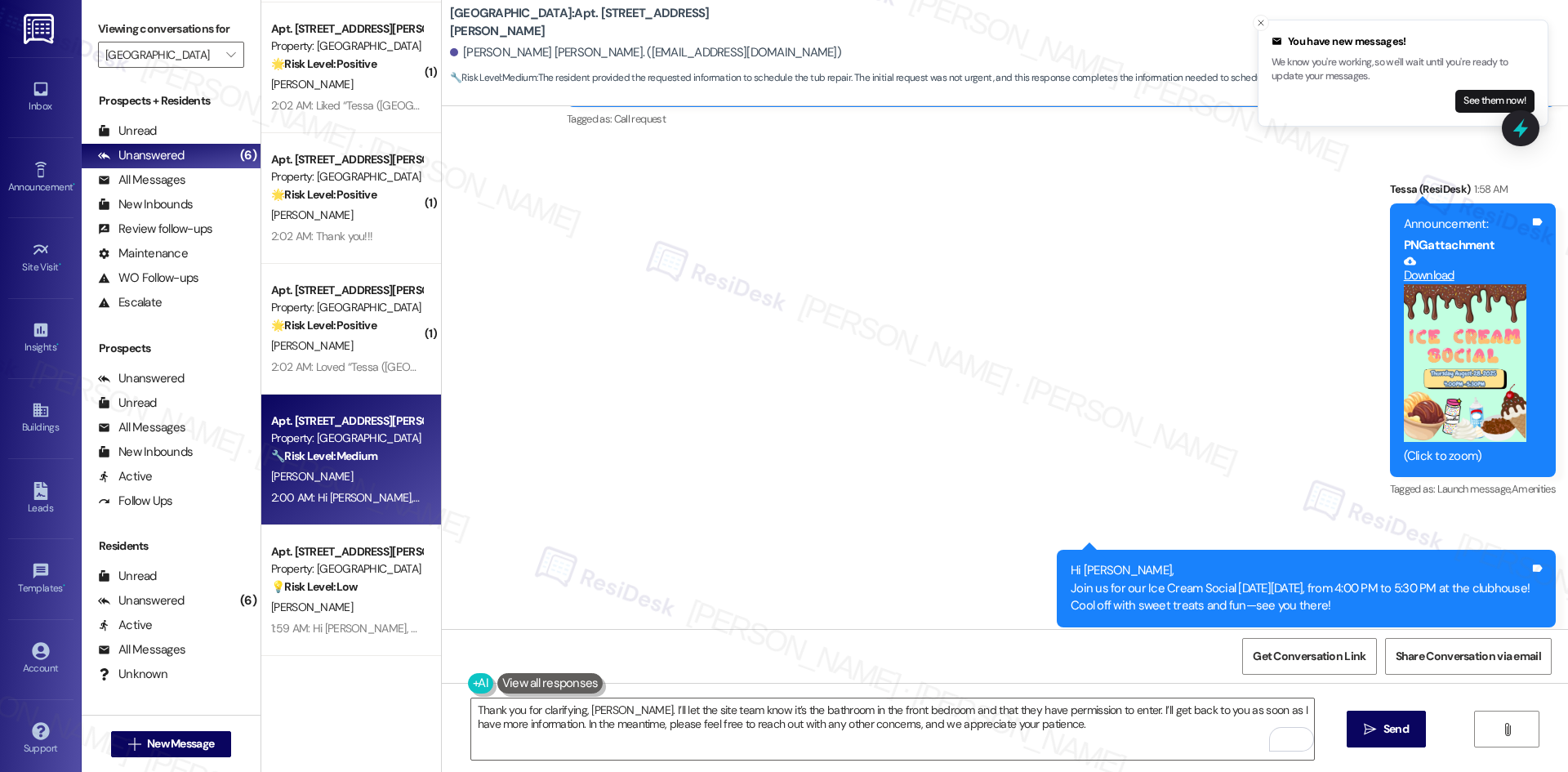
click at [935, 354] on div "Sent via SMS ResiDesk After Hours Assistant [DATE] 9:48 AM Thank you for your m…" at bounding box center [1004, 325] width 1127 height 674
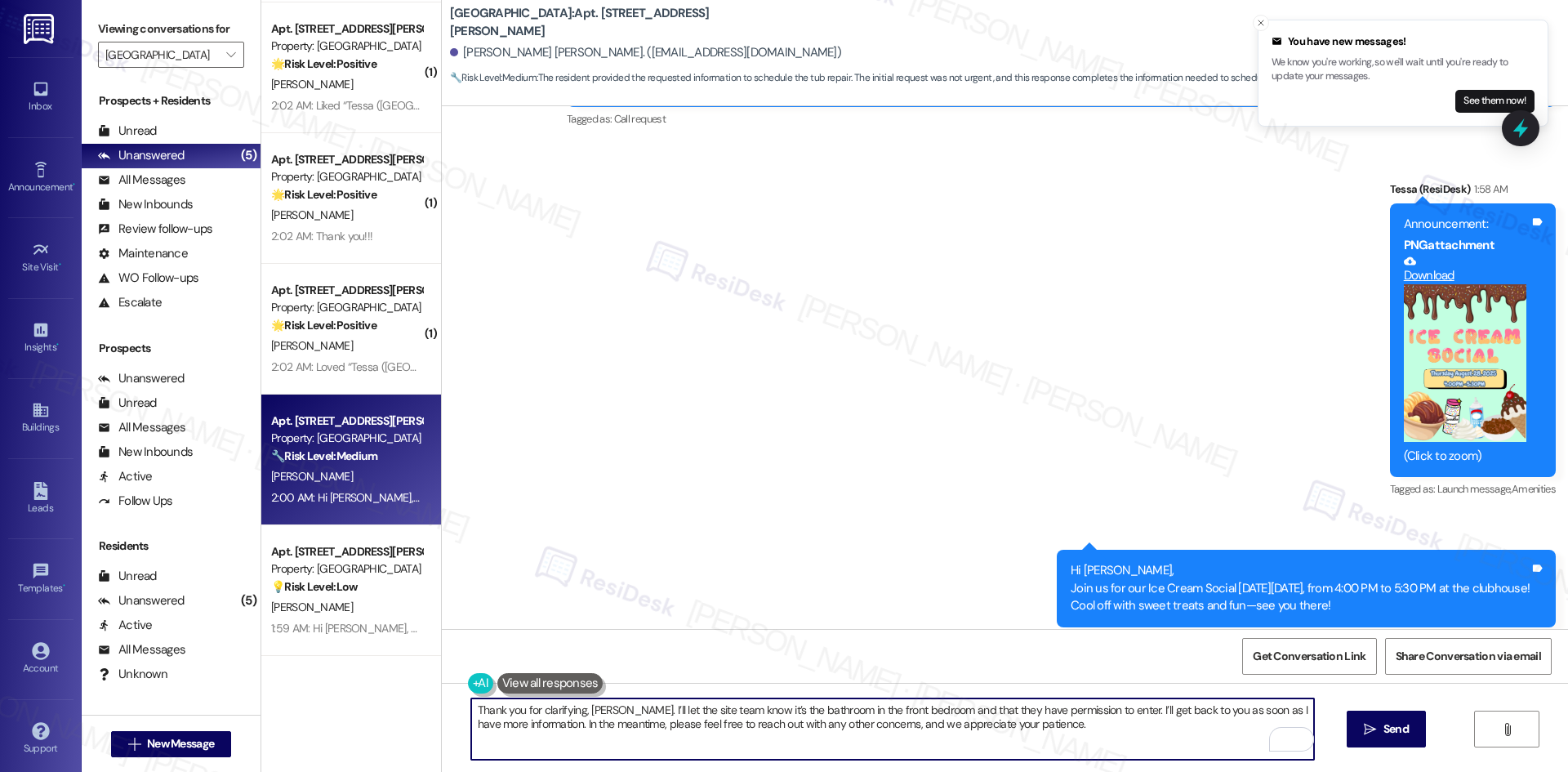
drag, startPoint x: 772, startPoint y: 730, endPoint x: 859, endPoint y: 729, distance: 87.0
click at [781, 729] on textarea "Thank you for clarifying, [PERSON_NAME]. I’ll let the site team know it’s the b…" at bounding box center [893, 729] width 843 height 61
paste textarea "the peeling tub is in the bathroom of"
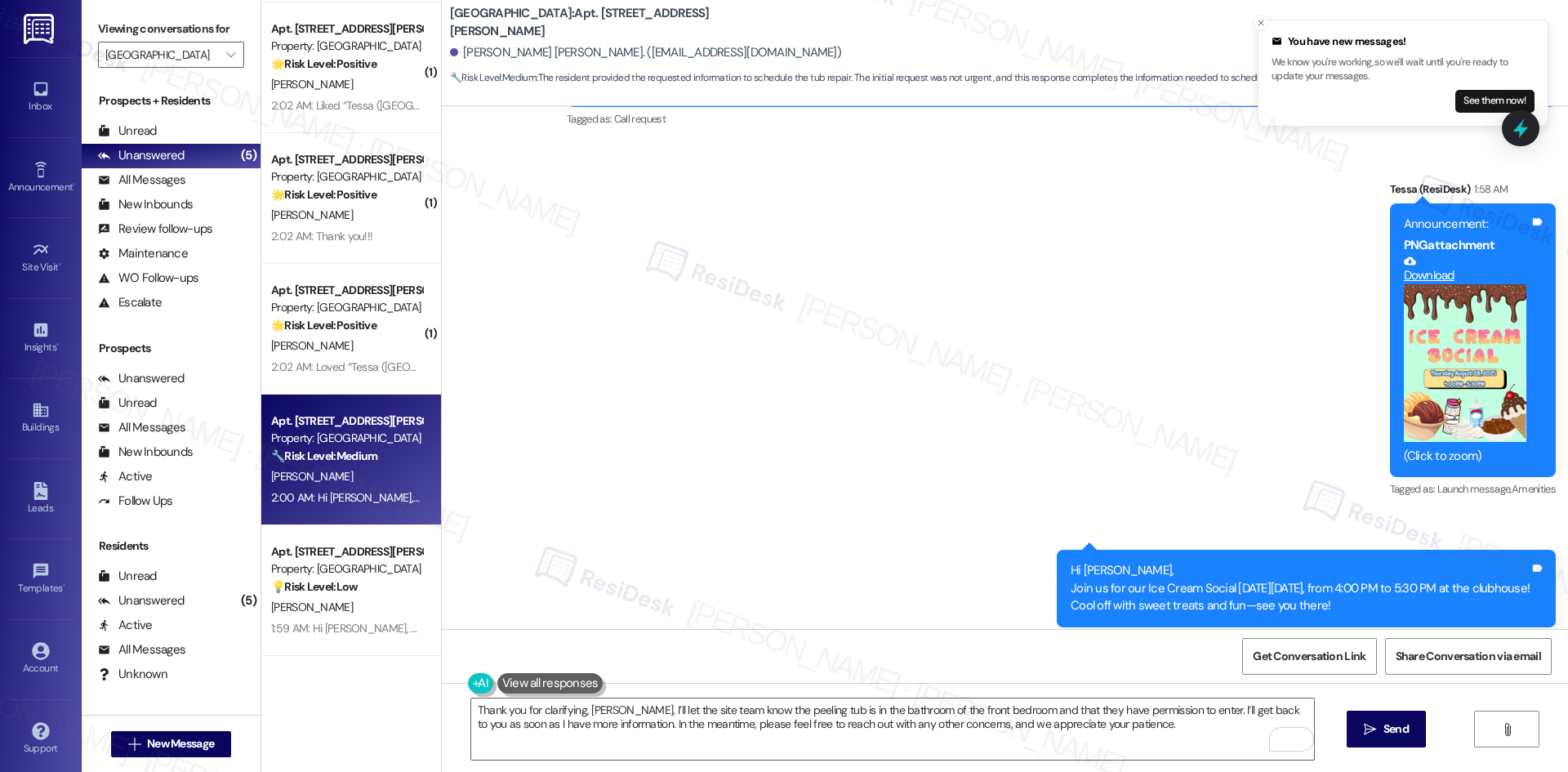
drag, startPoint x: 641, startPoint y: 280, endPoint x: 646, endPoint y: 333, distance: 53.2
click at [642, 283] on div "Sent via SMS ResiDesk After Hours Assistant [DATE] 9:48 AM Thank you for your m…" at bounding box center [1004, 325] width 1127 height 674
click at [855, 726] on textarea "Thank you for clarifying, [PERSON_NAME]. I’ll let the site team know the peelin…" at bounding box center [893, 729] width 843 height 61
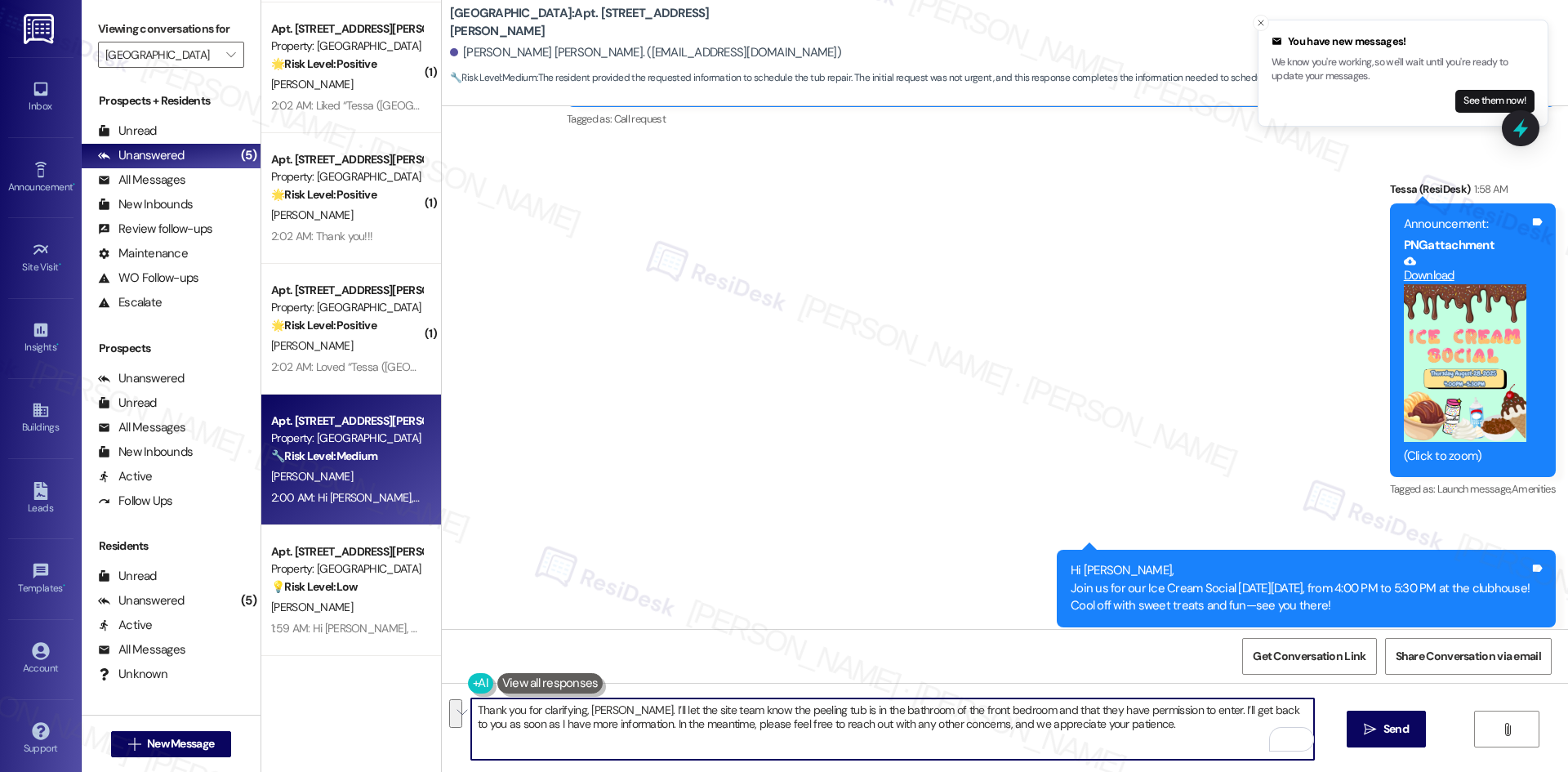
paste textarea "s for clarifying, [PERSON_NAME]. I’ll let the site team know the peeling tub is…"
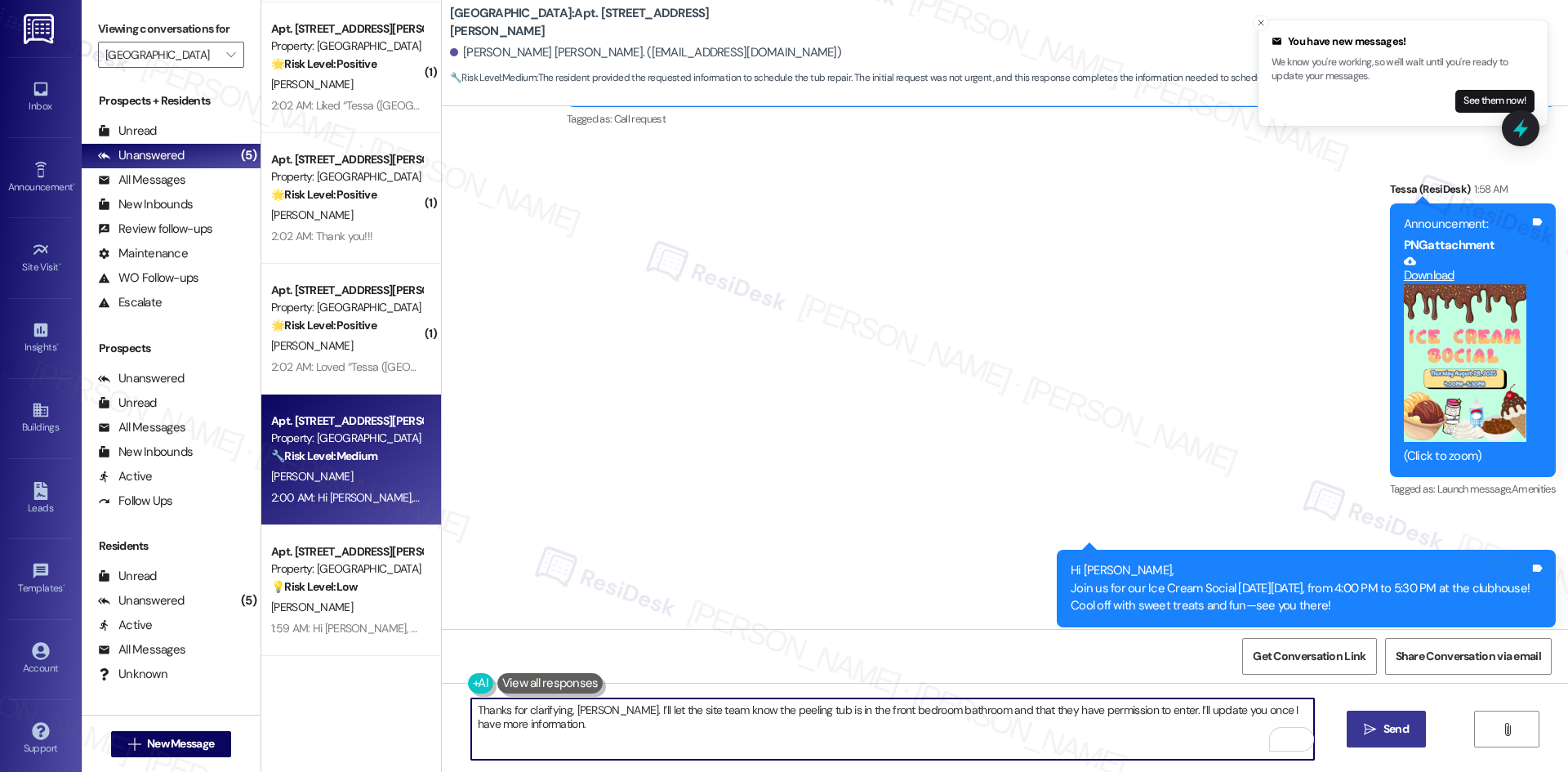
type textarea "Thanks for clarifying, [PERSON_NAME]. I’ll let the site team know the peeling t…"
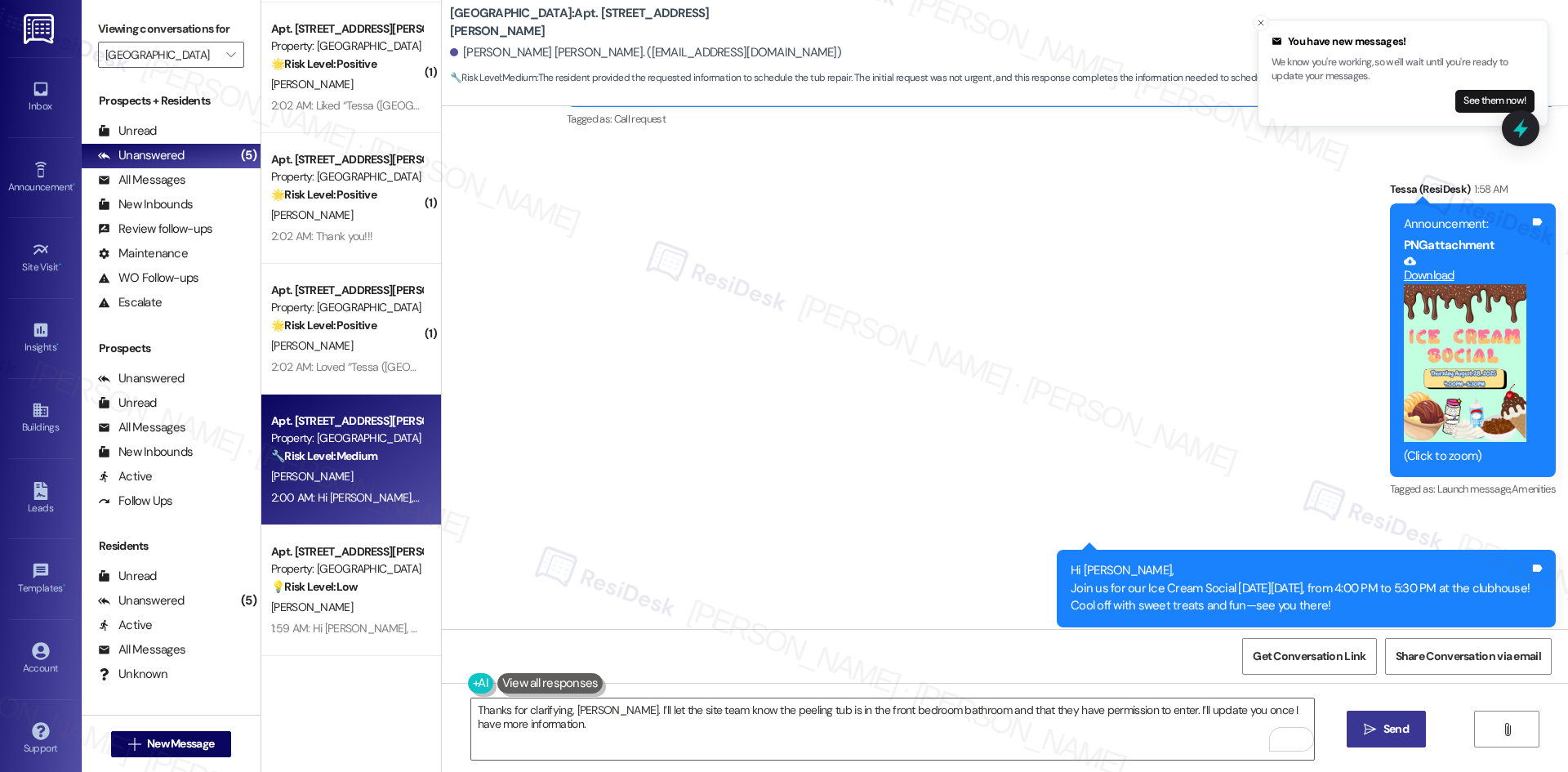
click at [1402, 727] on span "Send" at bounding box center [1396, 728] width 25 height 17
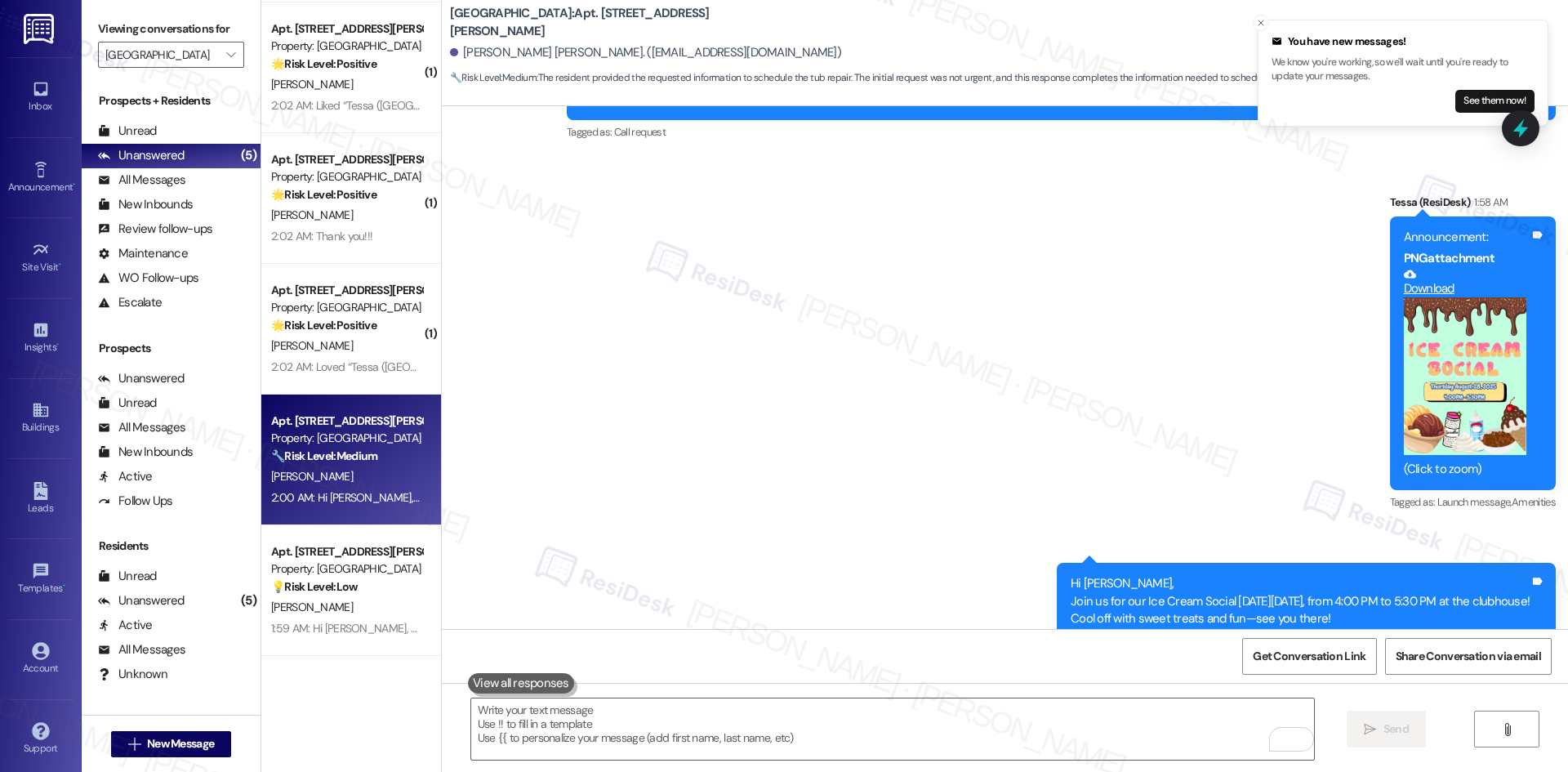
scroll to position [2501, 0]
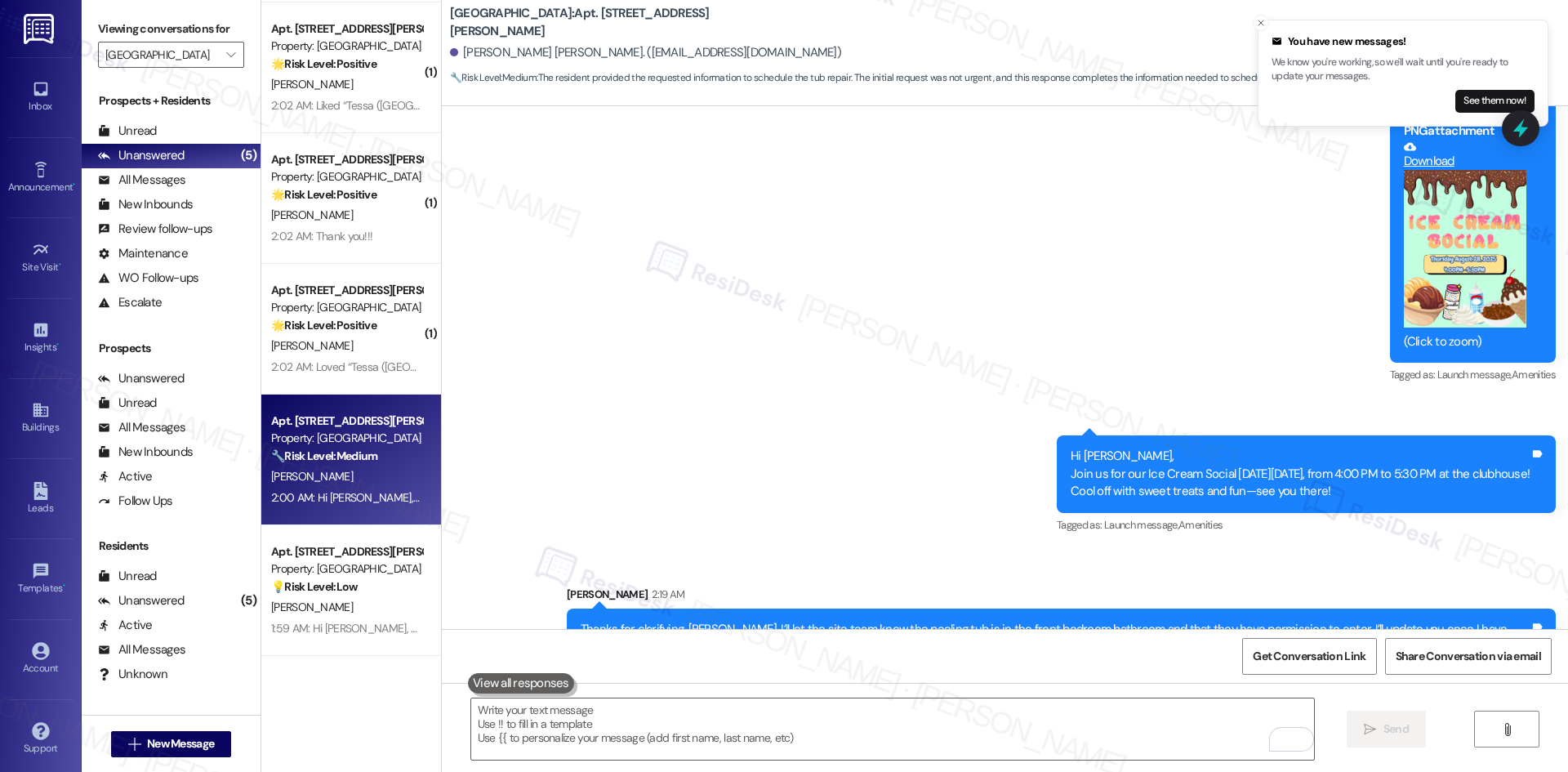
click at [867, 495] on div "Sent via SMS ResiDesk After Hours Assistant [DATE] 9:48 AM Thank you for your m…" at bounding box center [1004, 277] width 1127 height 806
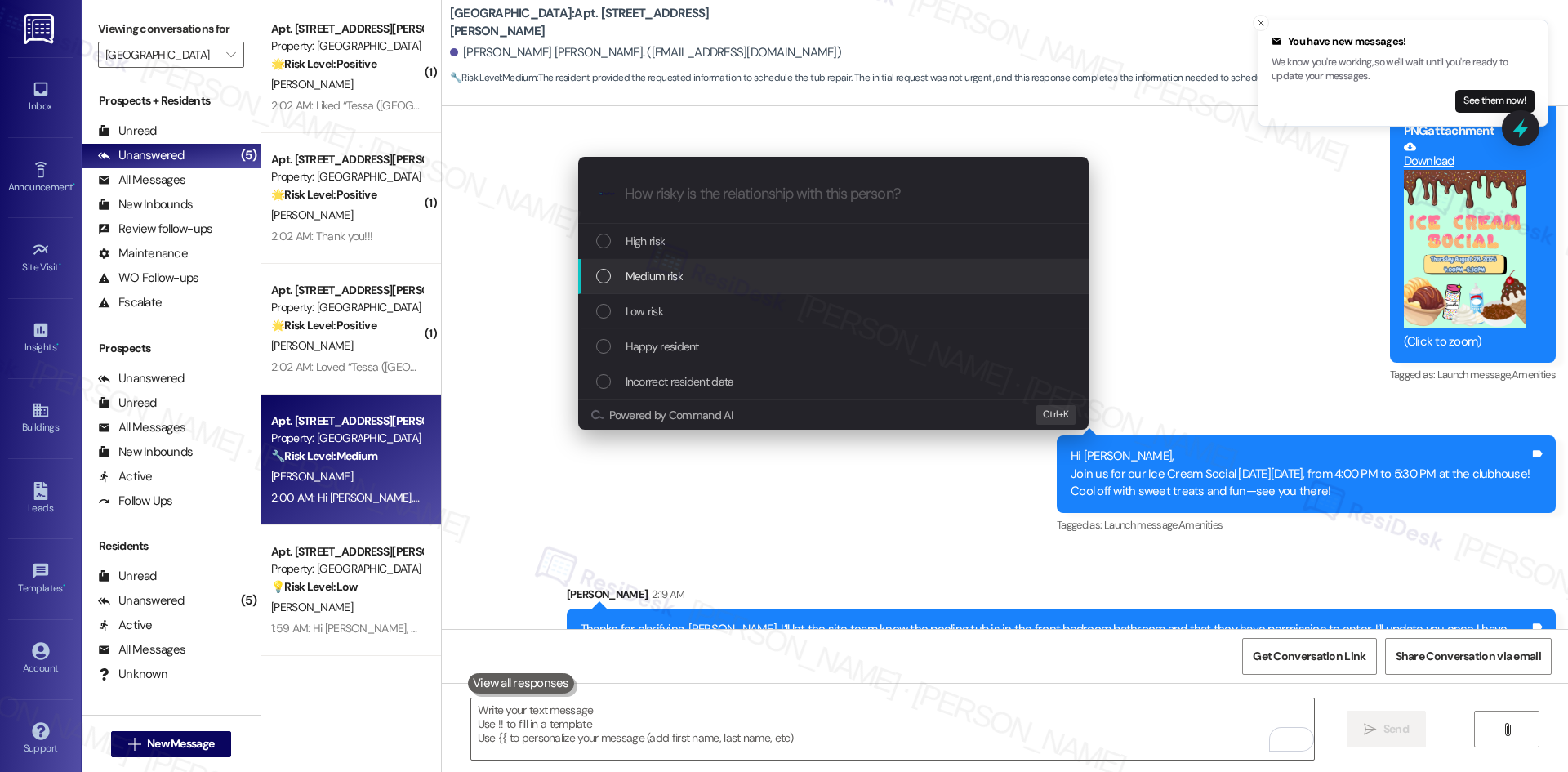
click at [693, 281] on div "Medium risk" at bounding box center [834, 276] width 477 height 18
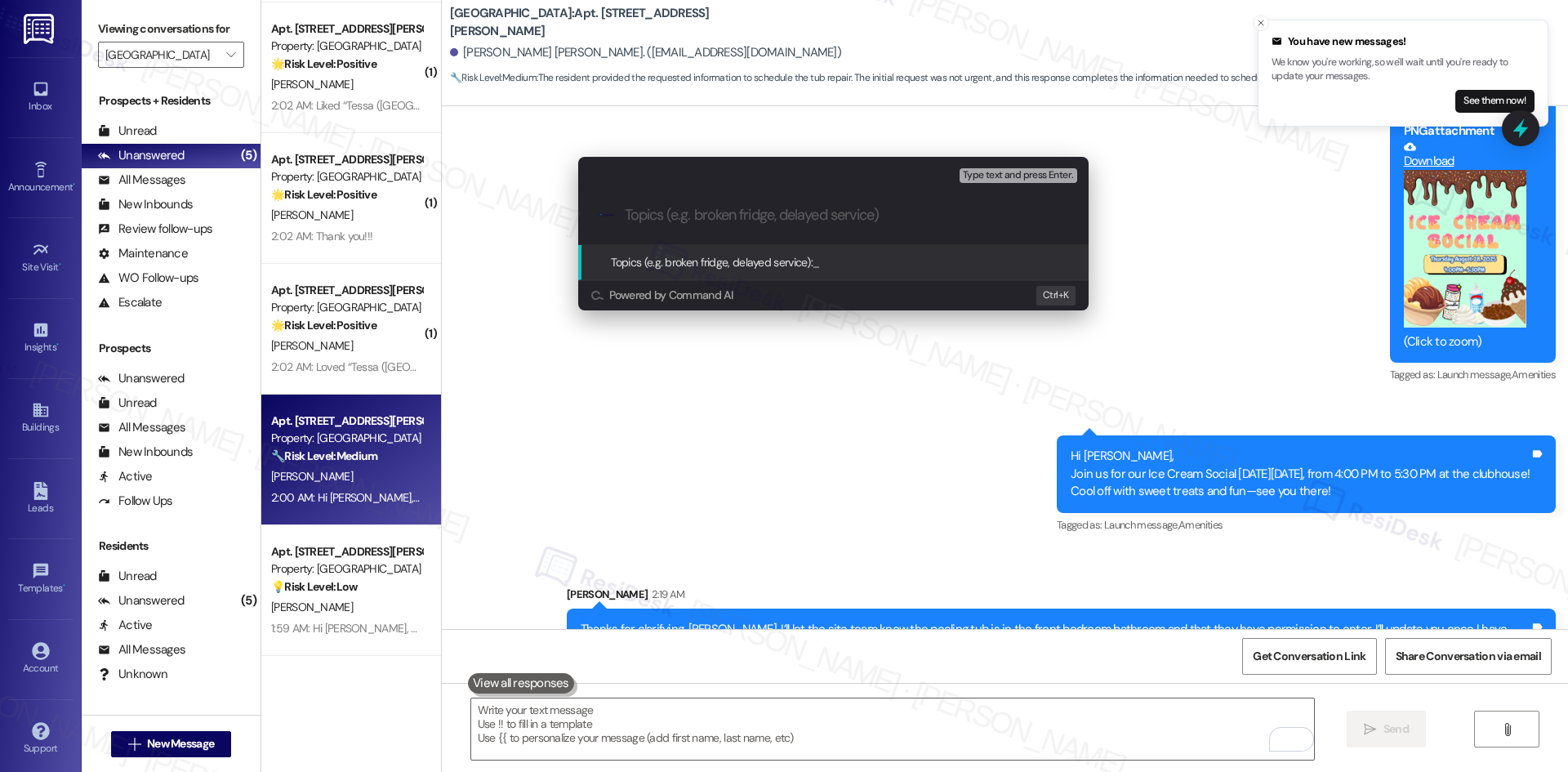
click at [868, 417] on div "Escalate Conversation Medium risk Topics (e.g. broken fridge, delayed service) …" at bounding box center [784, 386] width 1568 height 772
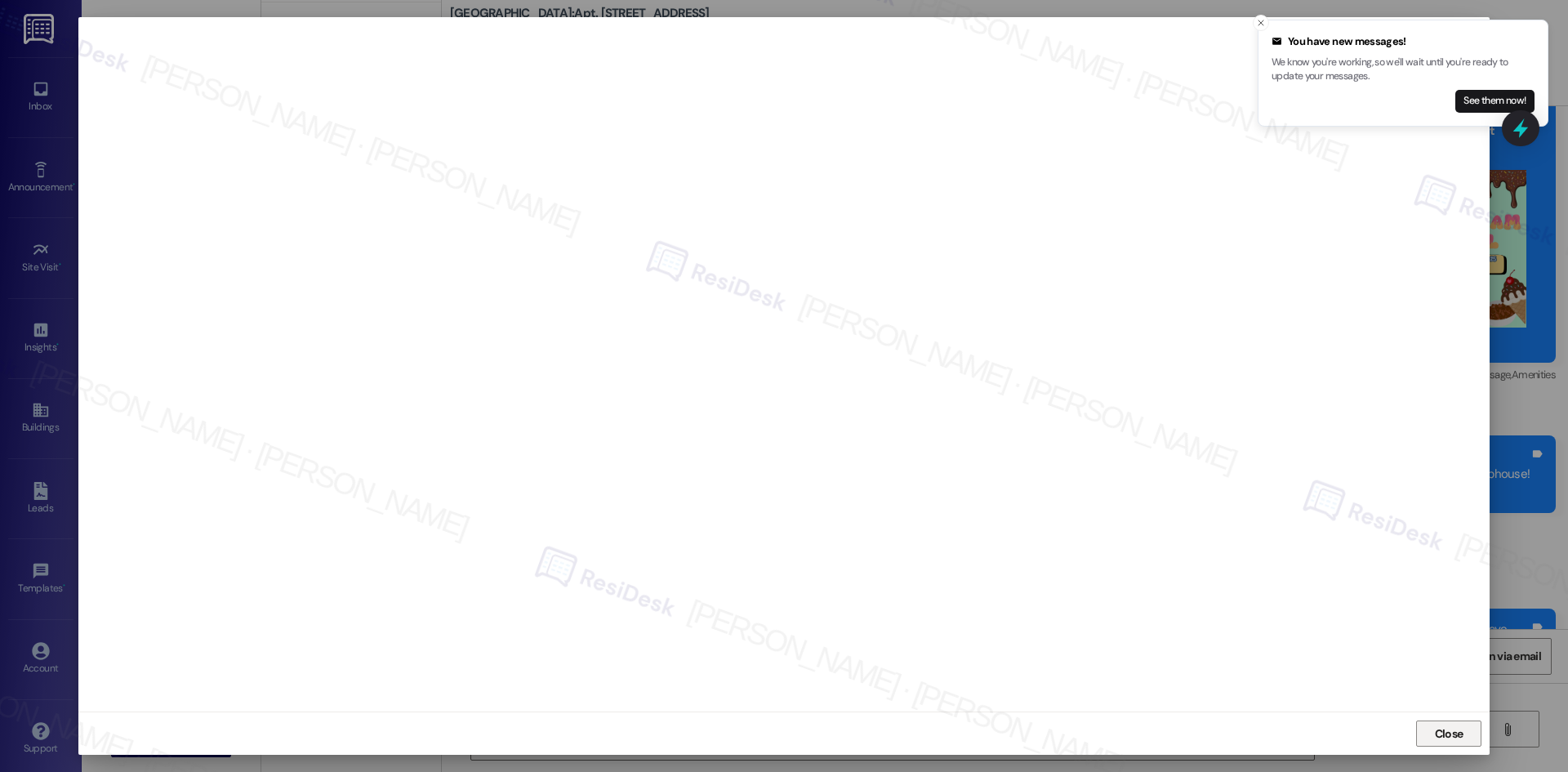
click at [1461, 729] on span "Close" at bounding box center [1449, 733] width 29 height 17
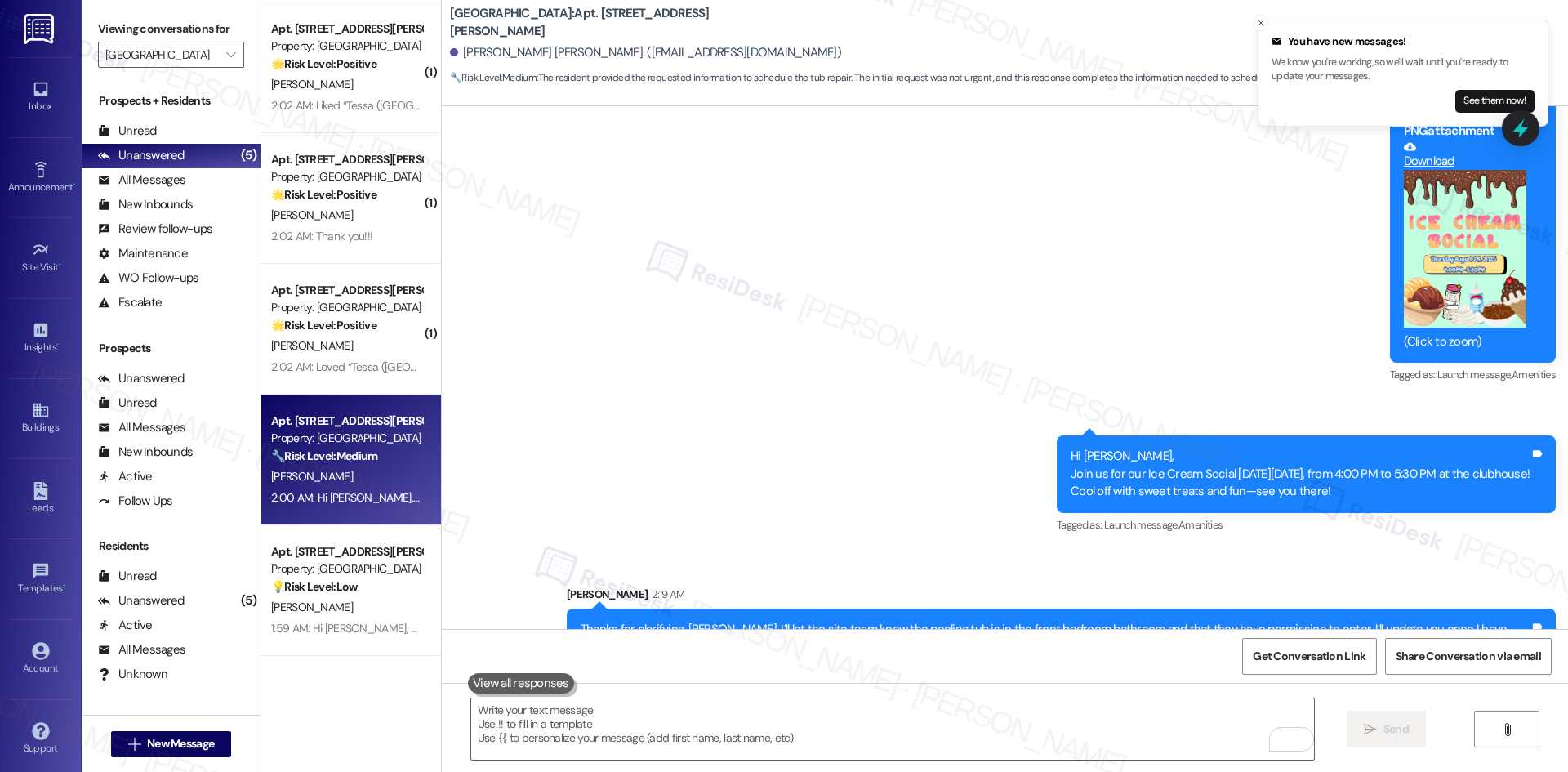
click at [780, 273] on div "Sent via SMS ResiDesk After Hours Assistant [DATE] 9:48 AM Thank you for your m…" at bounding box center [1004, 277] width 1127 height 806
click at [847, 428] on div "Sent via SMS ResiDesk After Hours Assistant [DATE] 9:48 AM Thank you for your m…" at bounding box center [1004, 277] width 1127 height 806
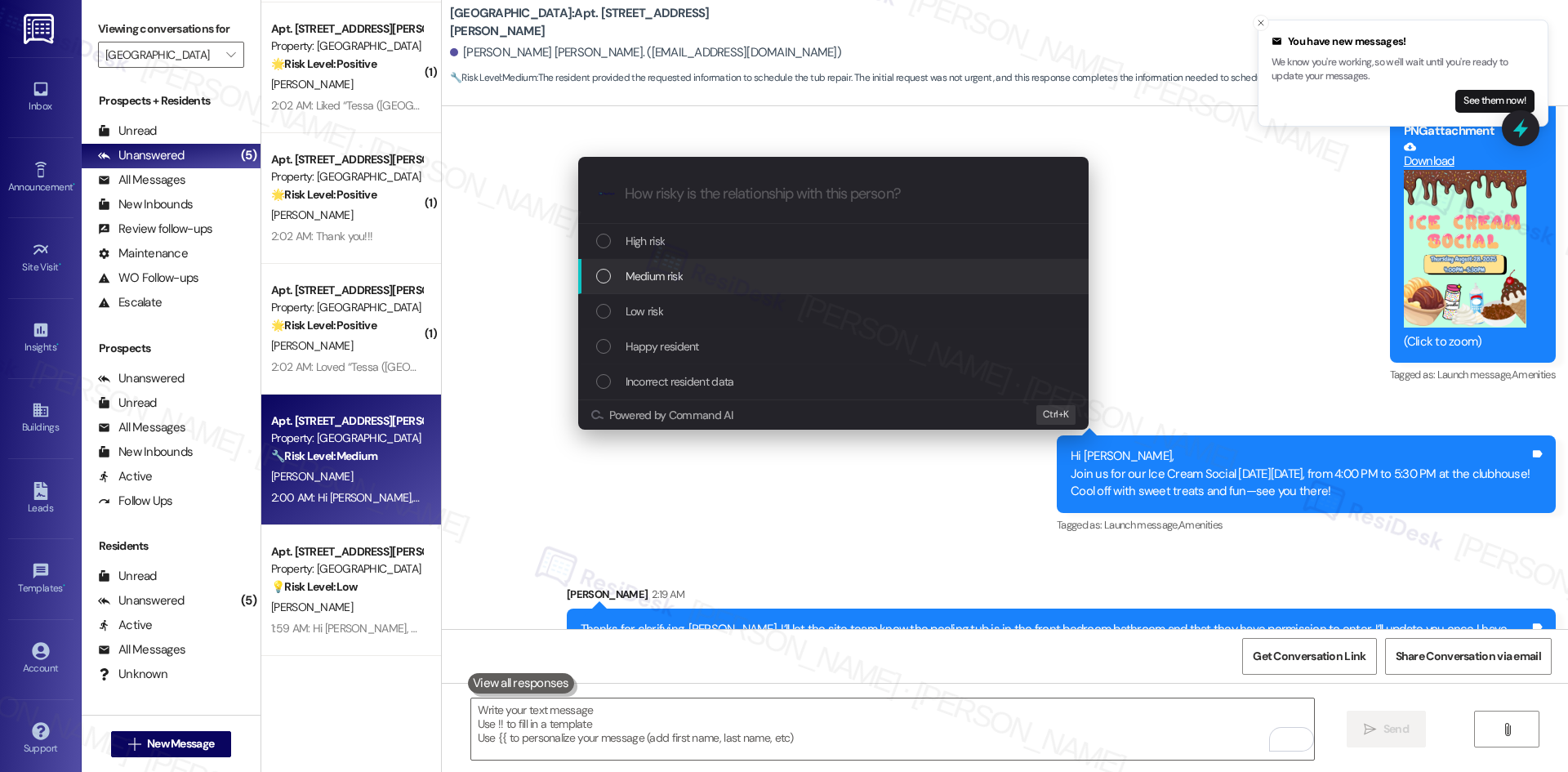
click at [760, 280] on div "Medium risk" at bounding box center [834, 276] width 477 height 18
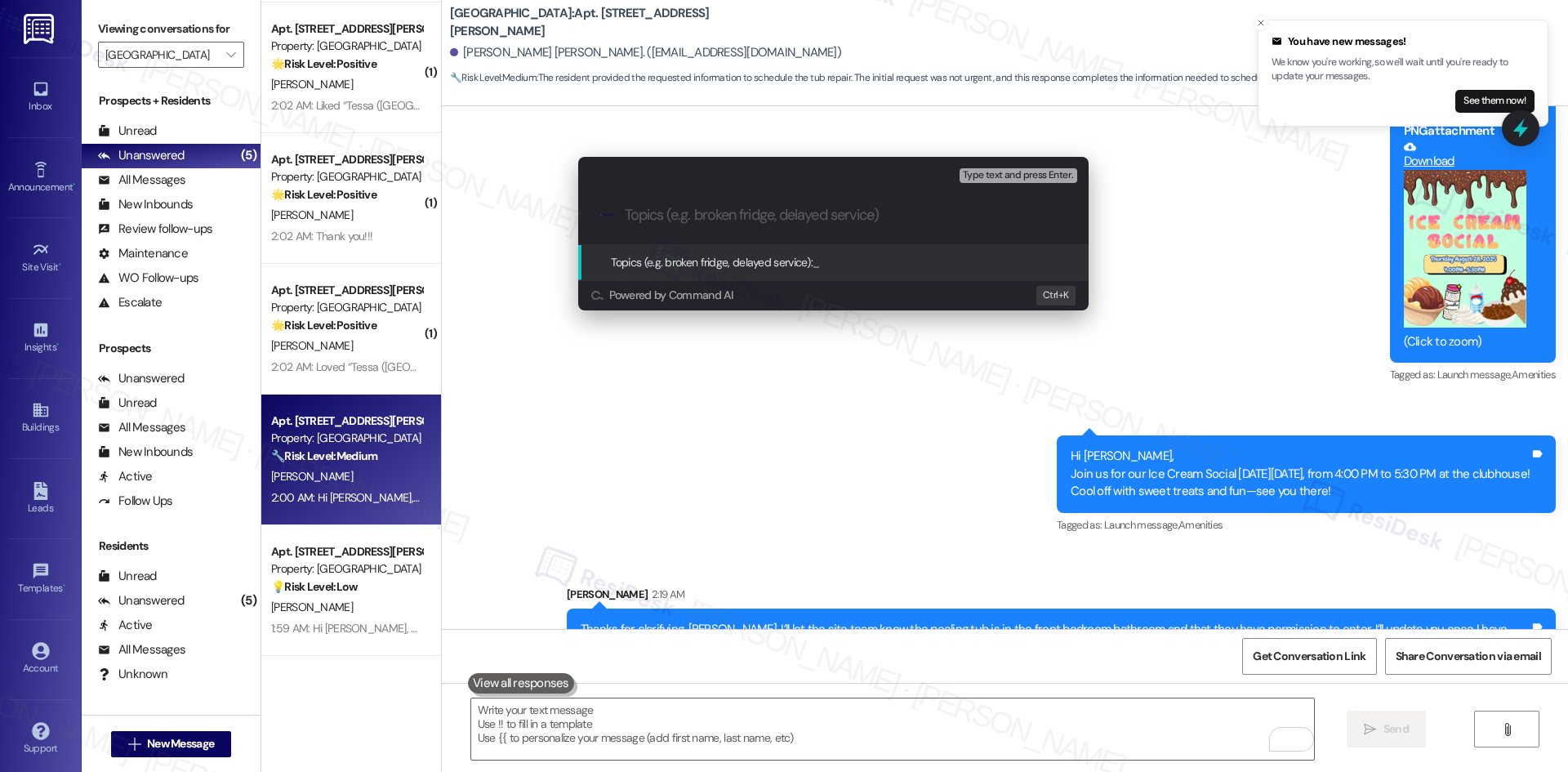
click at [816, 421] on div "Escalate Conversation Medium risk Topics (e.g. broken fridge, delayed service) …" at bounding box center [784, 386] width 1568 height 772
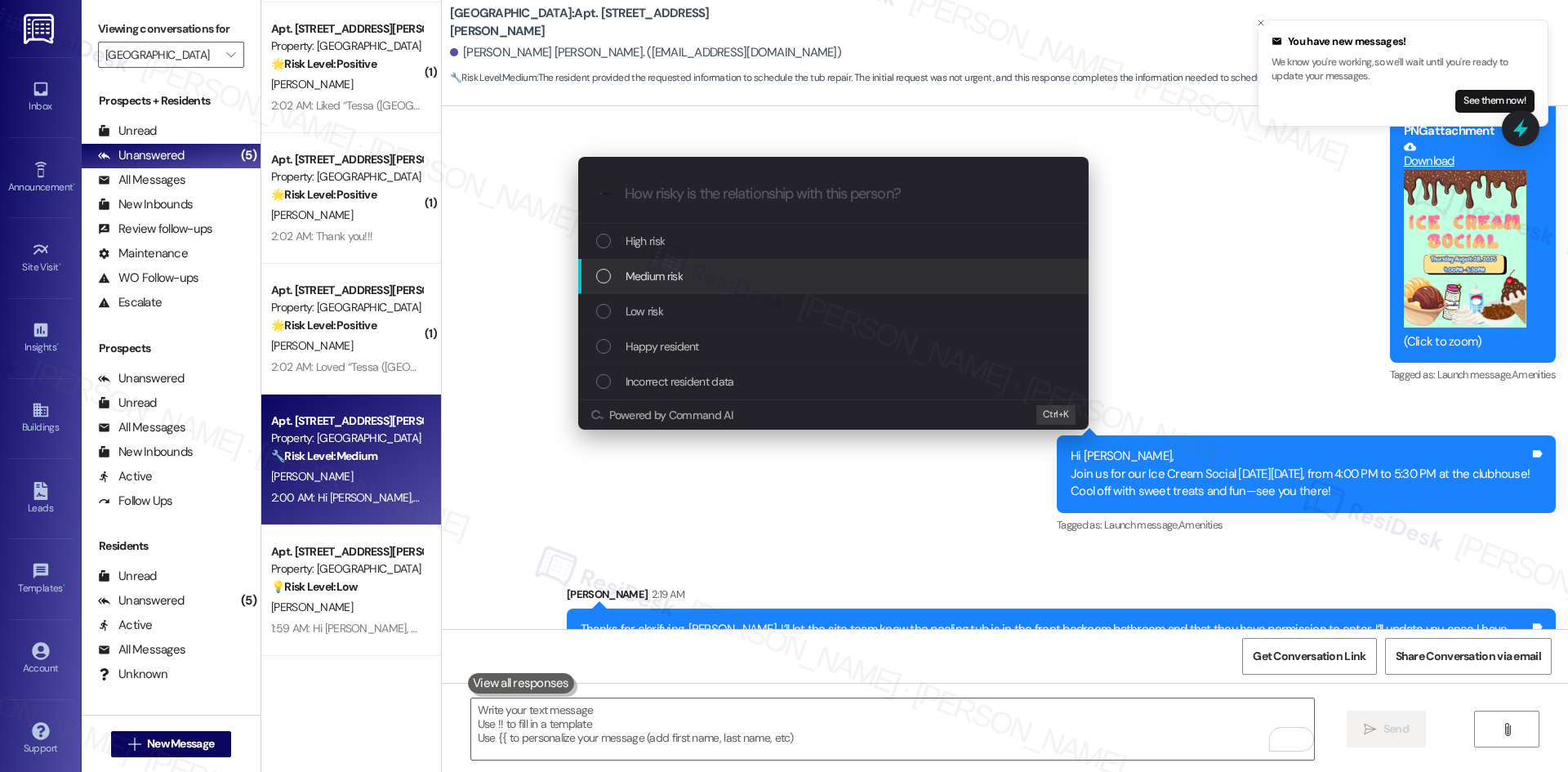
click at [708, 273] on div "Medium risk" at bounding box center [834, 276] width 477 height 18
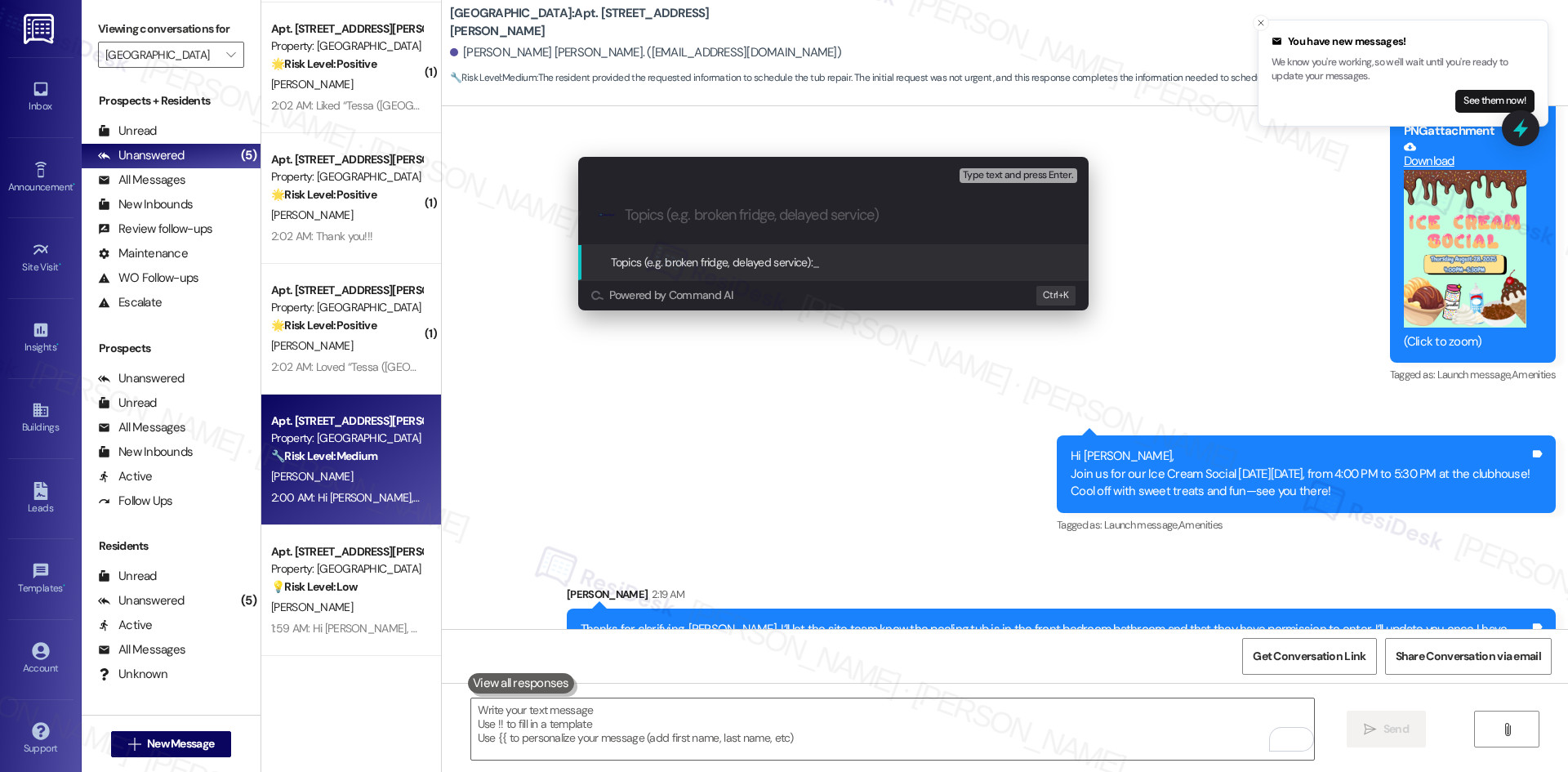
click at [741, 207] on input "Topics (e.g. broken fridge, delayed service)" at bounding box center [846, 215] width 443 height 17
paste input "Work Order 1172481 – Peeling Tub in Front Bedroom Bathroom"
type input "Work Order 1172481 – Peeling Tub in Front Bedroom Bathroom"
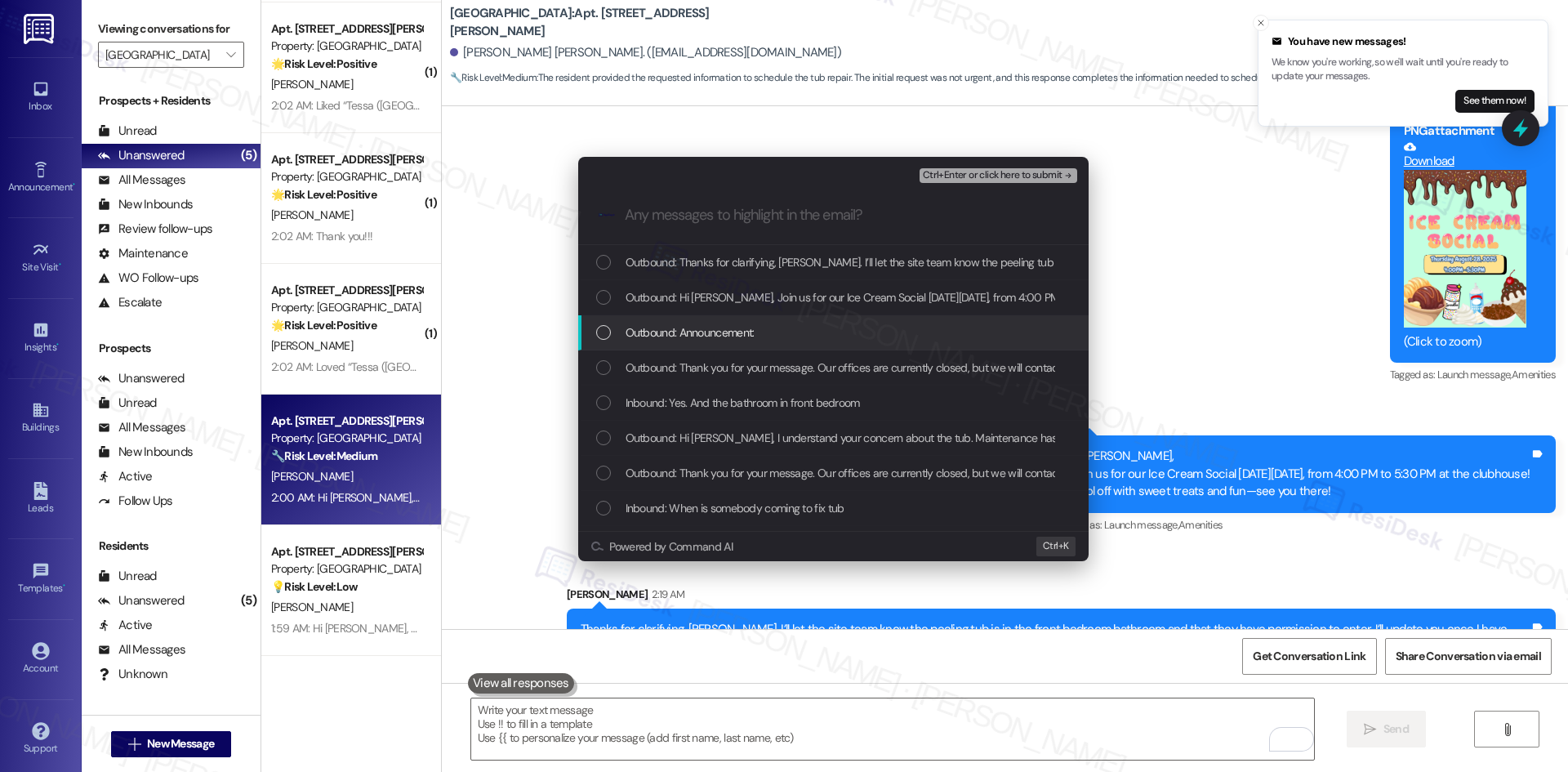
click at [794, 329] on div "Outbound: Announcement:" at bounding box center [834, 333] width 477 height 18
click at [761, 325] on div "Outbound: Announcement:" at bounding box center [834, 333] width 477 height 18
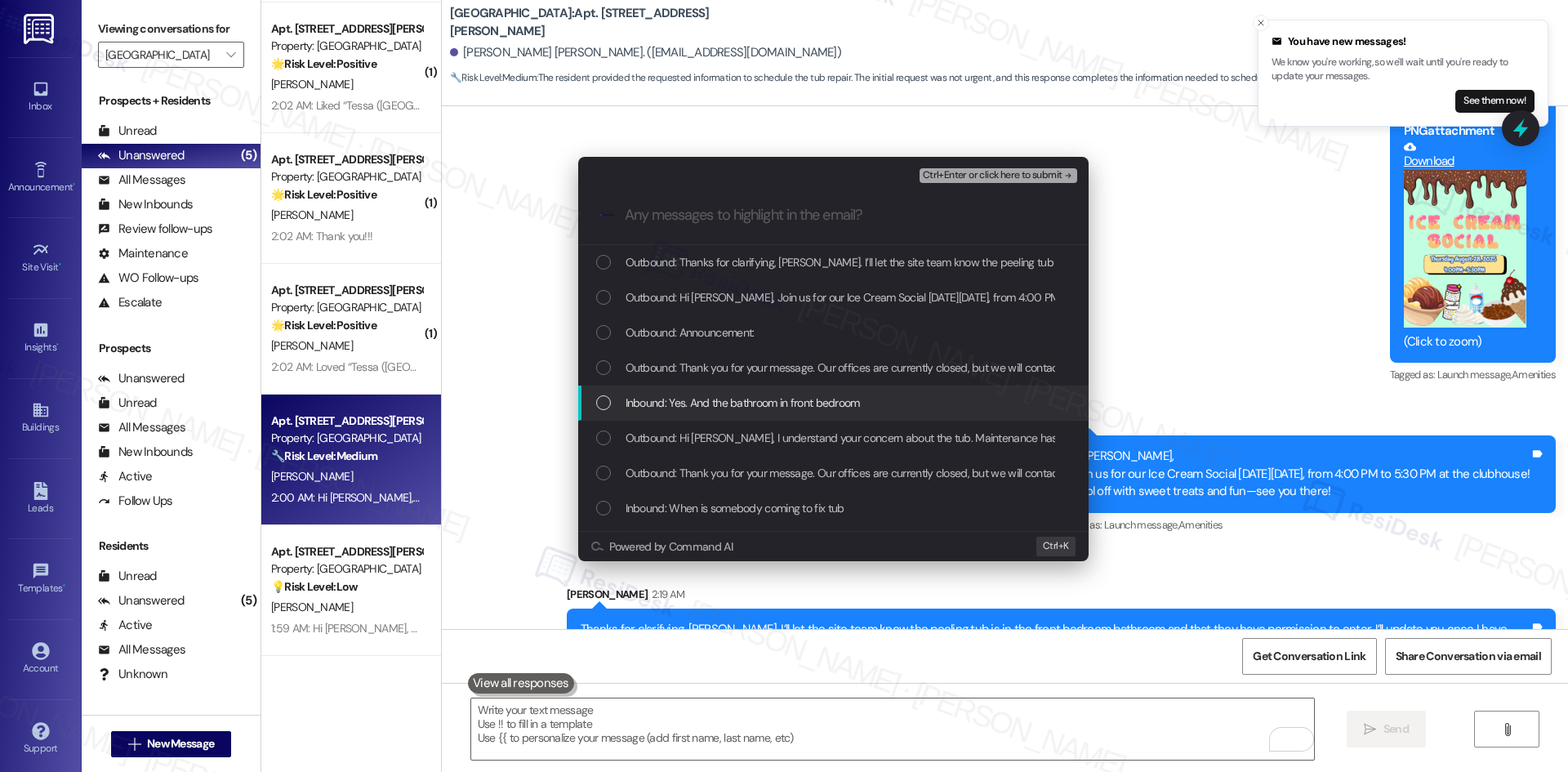
click at [845, 405] on span "Inbound: Yes. And the bathroom in front bedroom" at bounding box center [743, 403] width 235 height 18
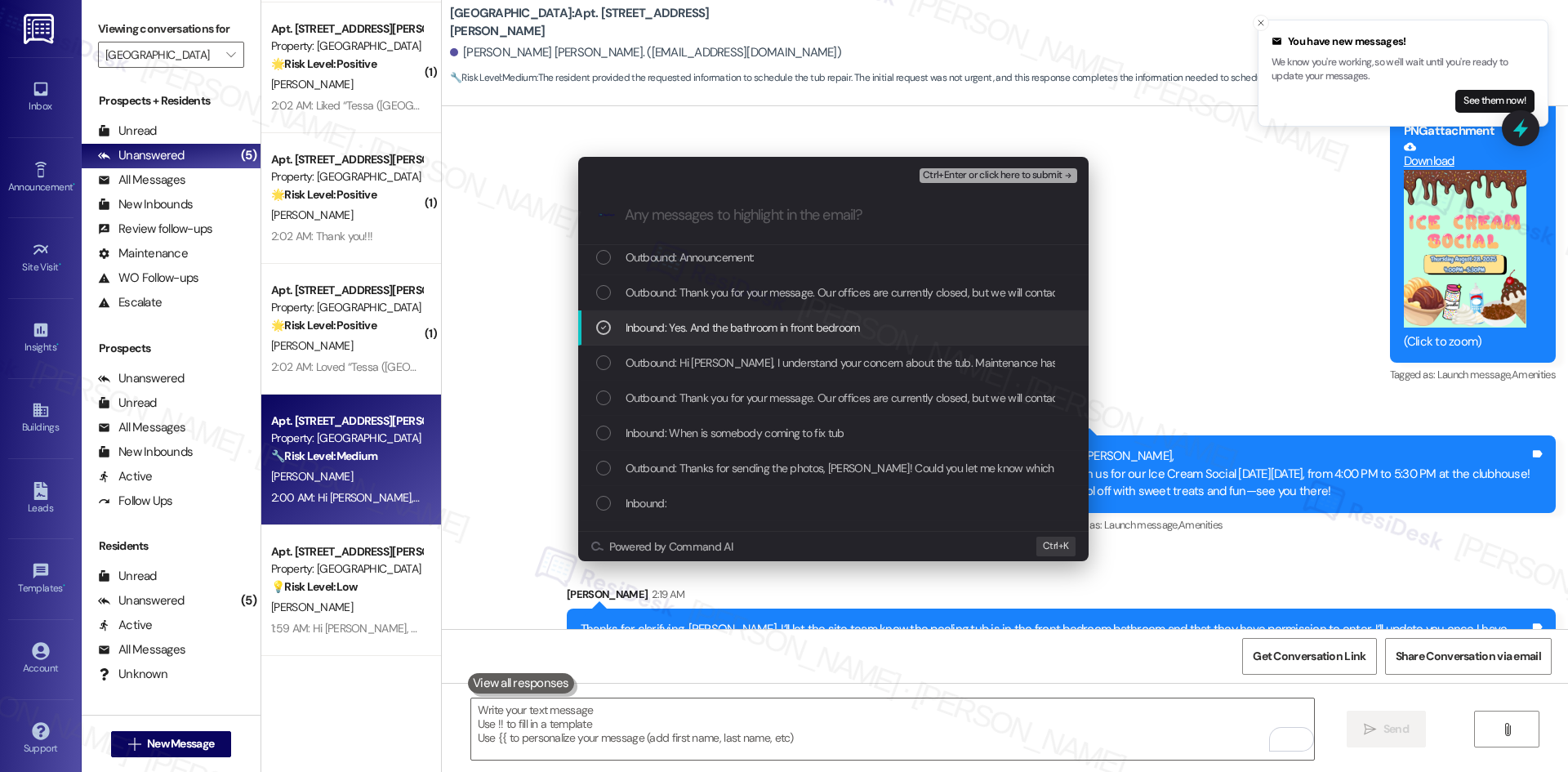
scroll to position [82, 0]
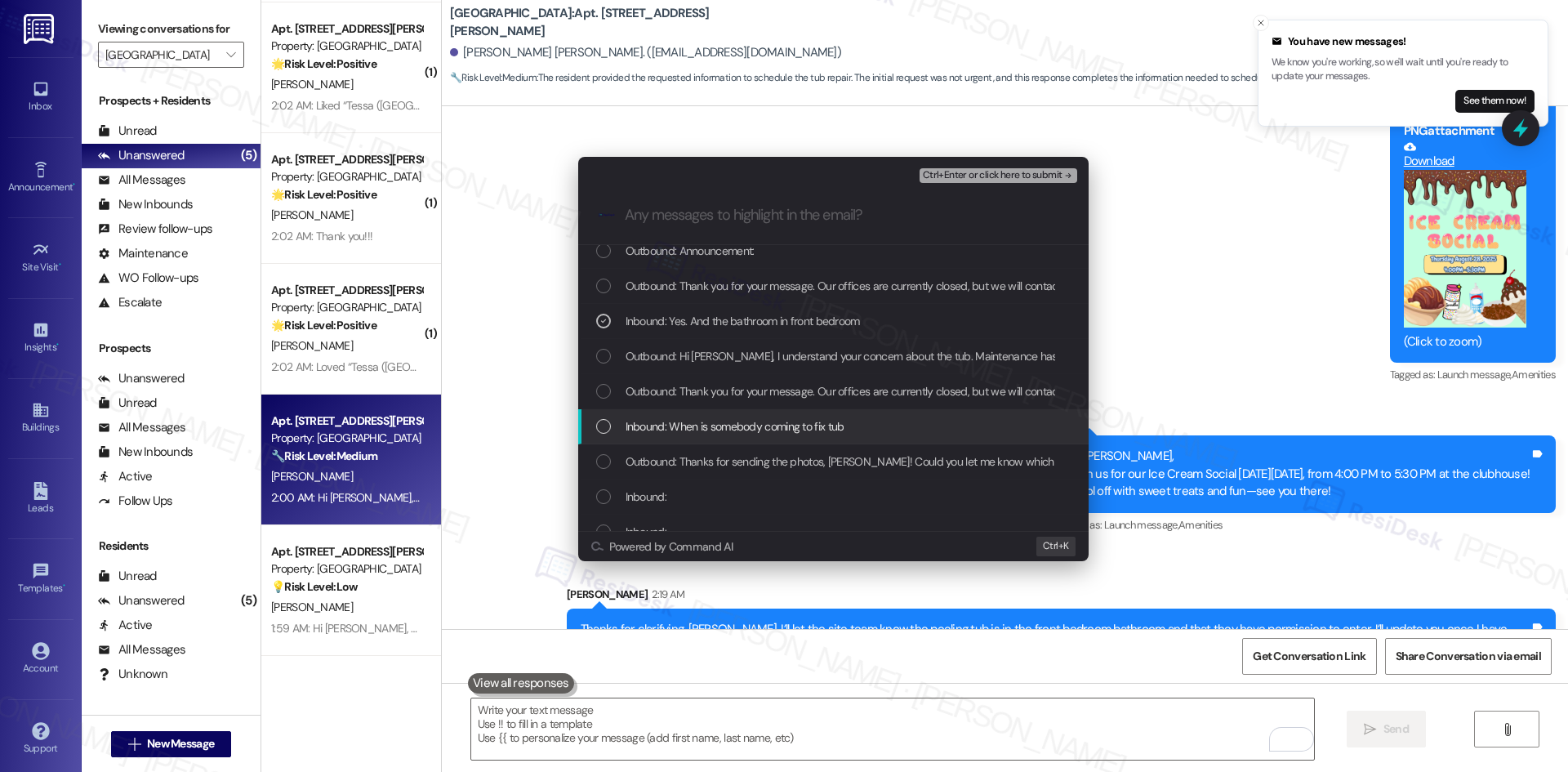
click at [842, 424] on span "Inbound: When is somebody coming to fix tub" at bounding box center [735, 426] width 218 height 18
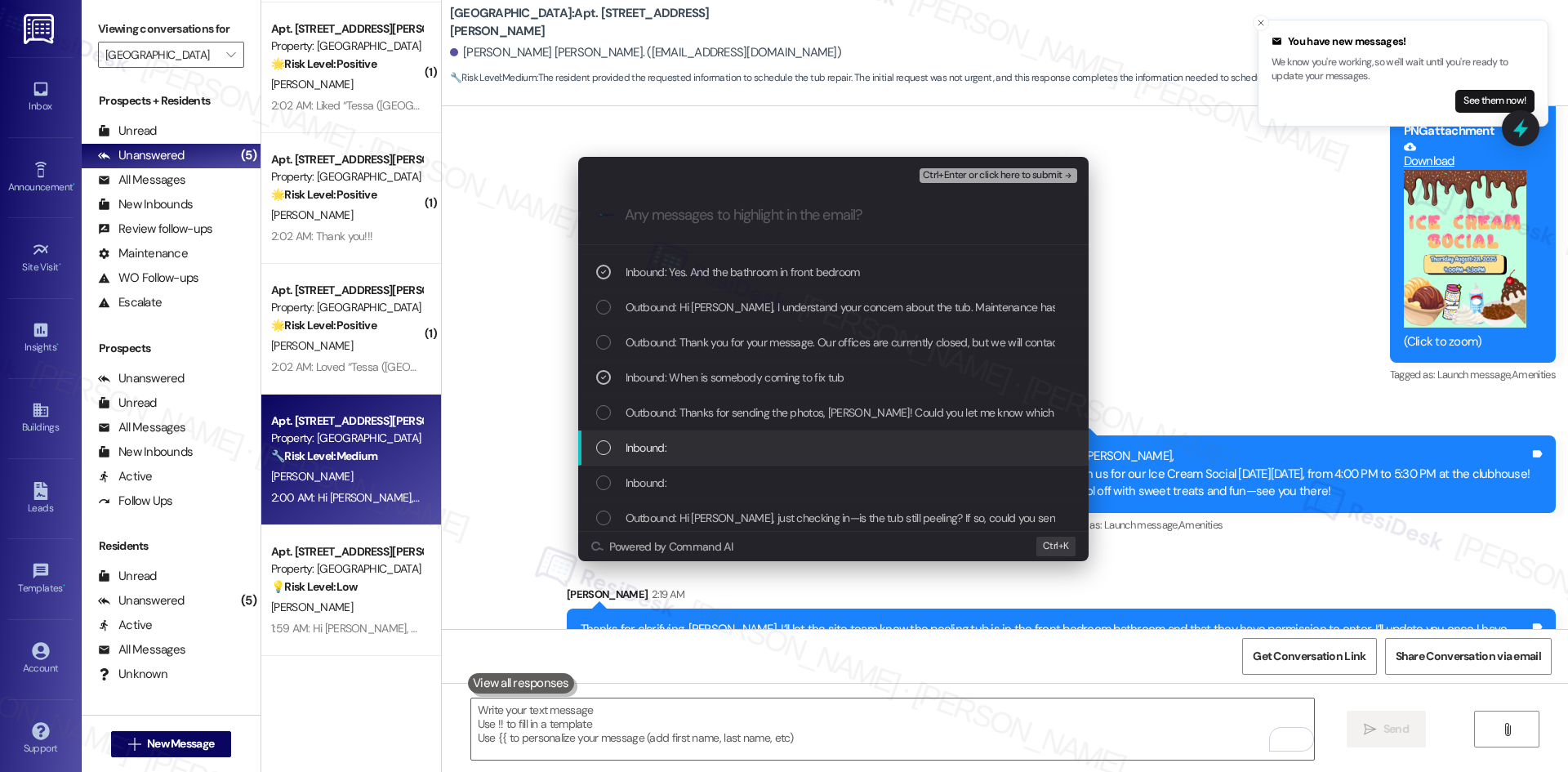
scroll to position [164, 0]
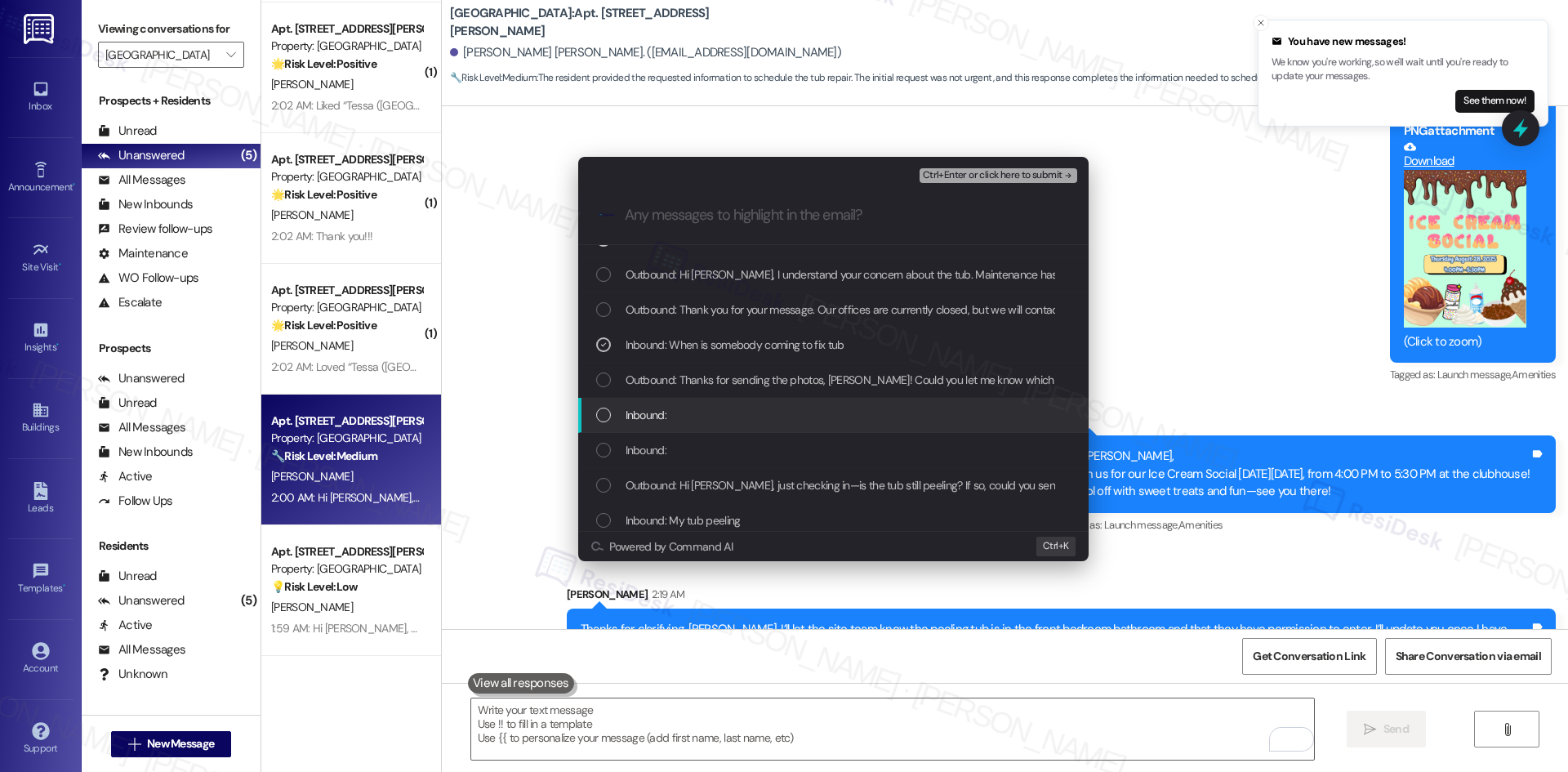
click at [733, 413] on div "Inbound:" at bounding box center [834, 415] width 477 height 18
click at [723, 437] on div "Inbound:" at bounding box center [833, 449] width 511 height 35
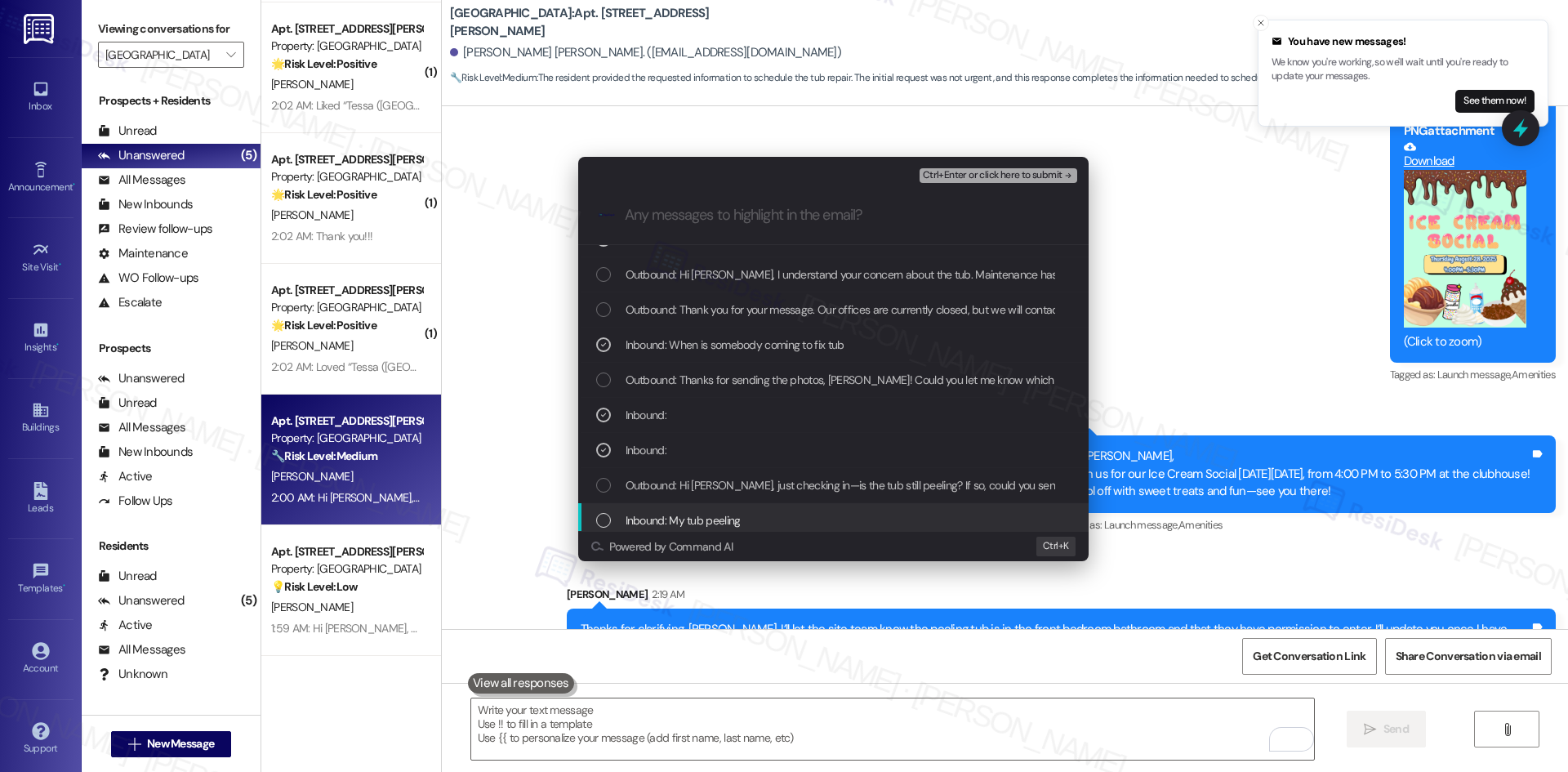
click at [804, 516] on div "Inbound: My tub peeling" at bounding box center [834, 520] width 477 height 18
click at [1006, 174] on span "Ctrl+Enter or click here to submit" at bounding box center [993, 175] width 139 height 12
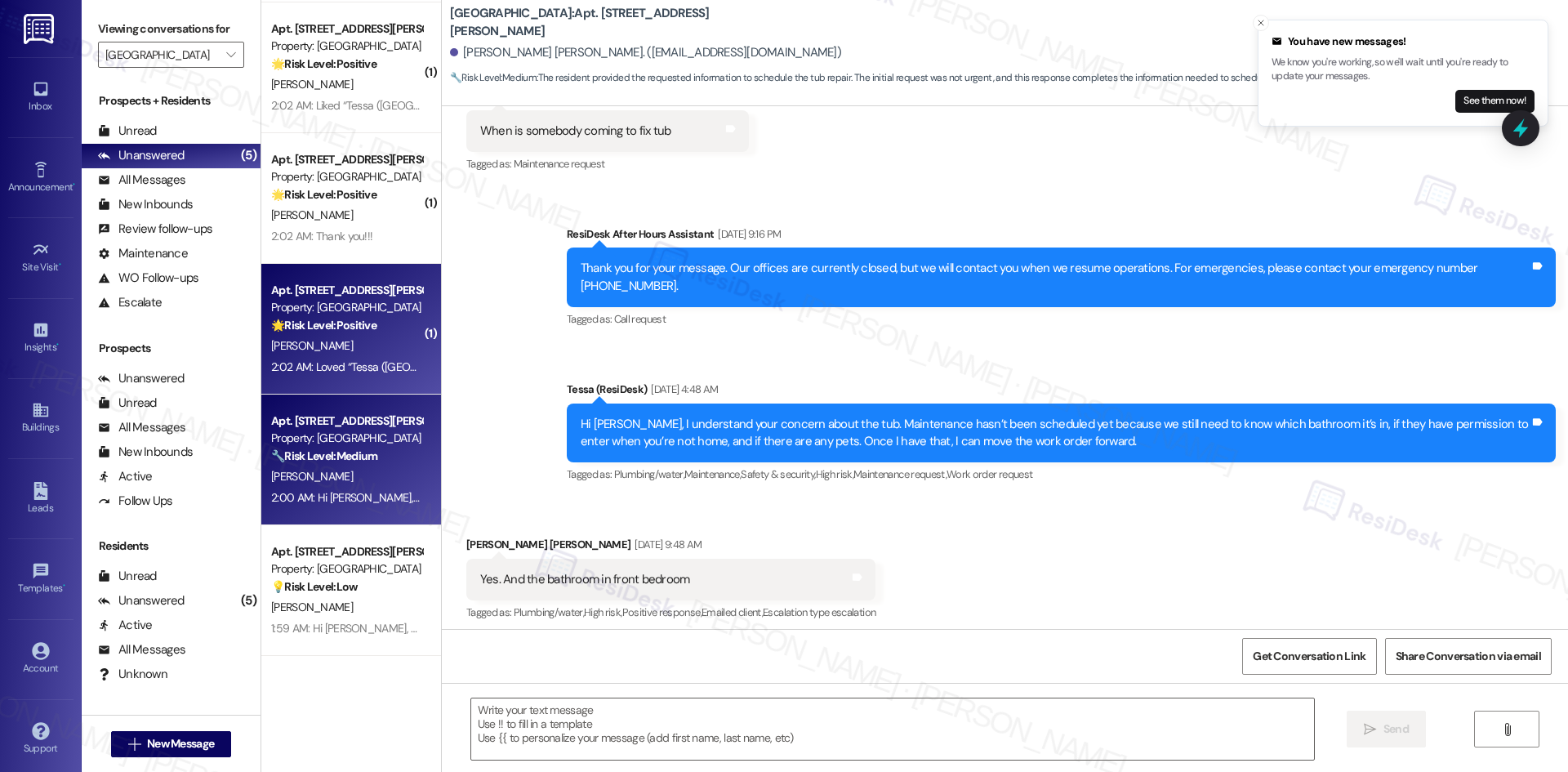
scroll to position [1728, 0]
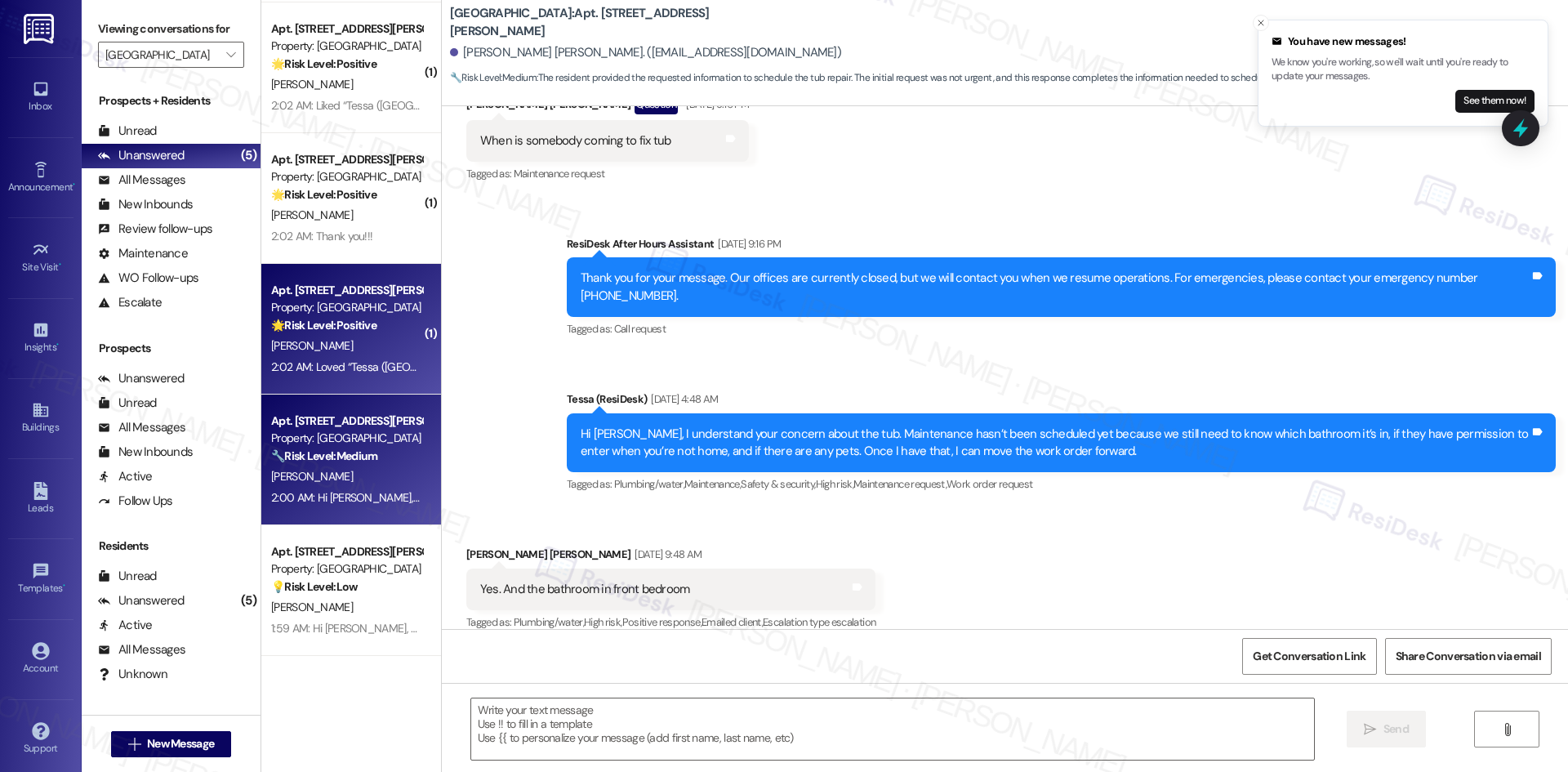
type textarea "Fetching suggested responses. Please feel free to read through the conversation…"
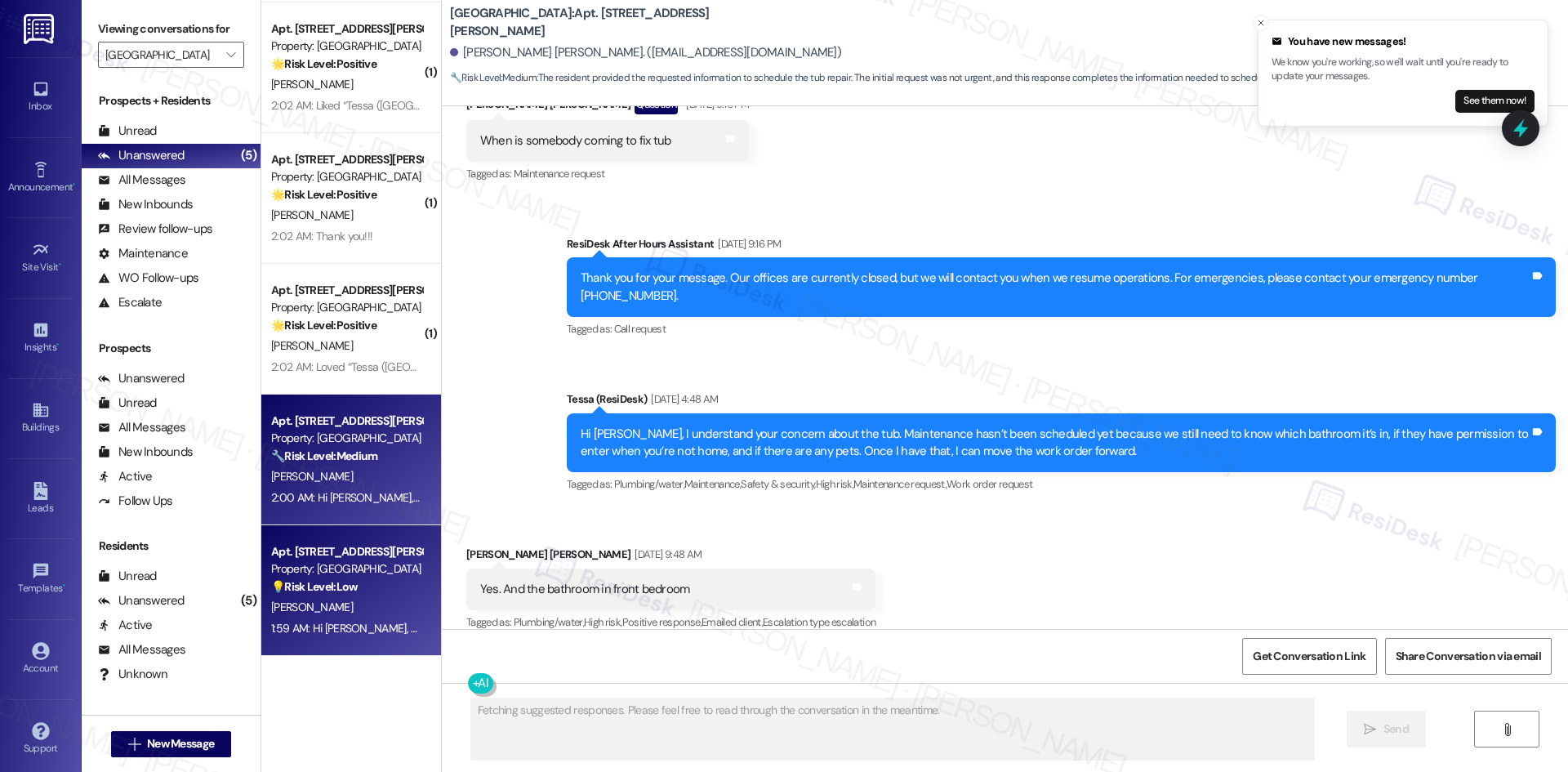
click at [367, 568] on div "Property: [GEOGRAPHIC_DATA]" at bounding box center [347, 568] width 151 height 17
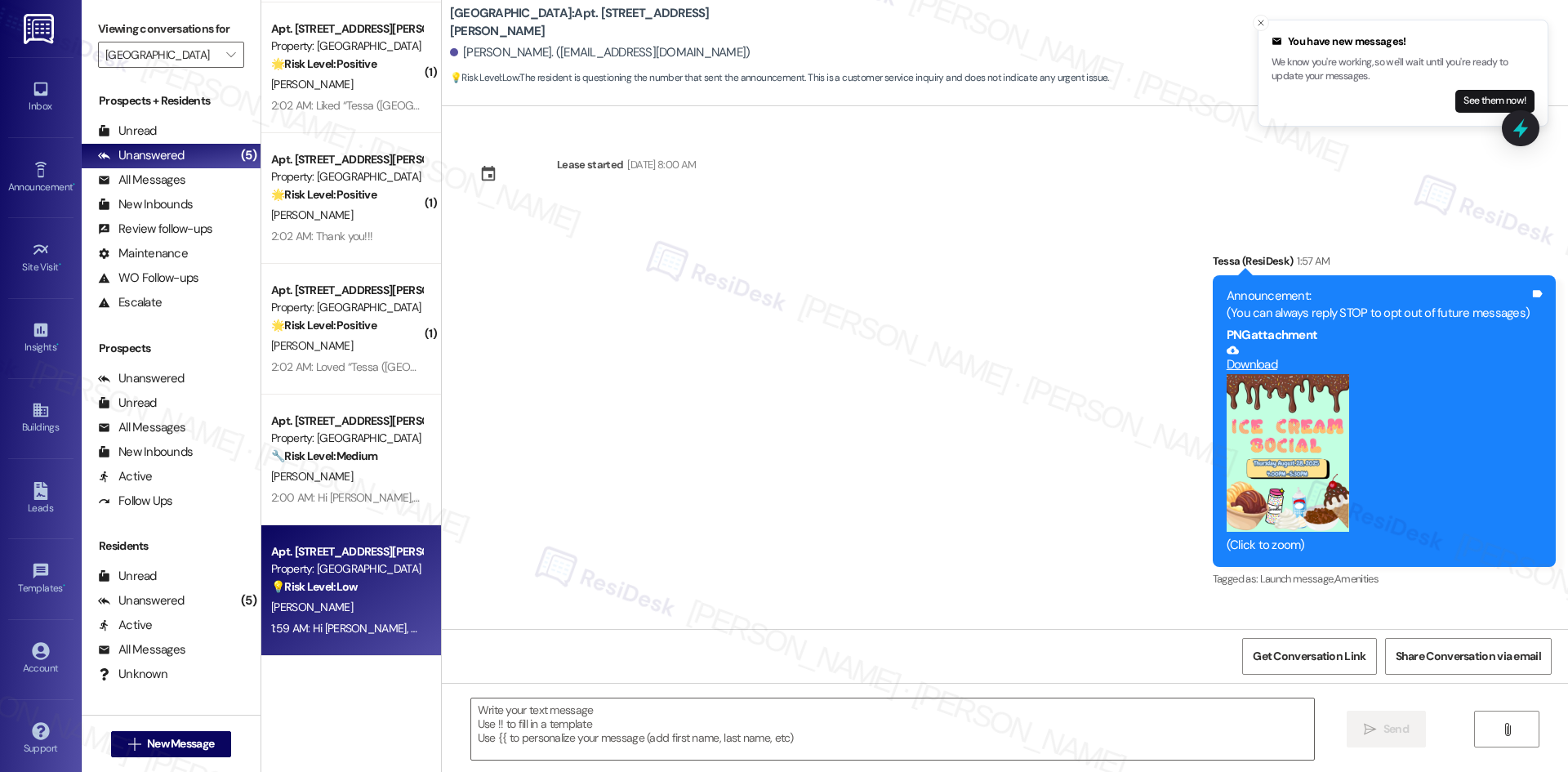
scroll to position [264, 0]
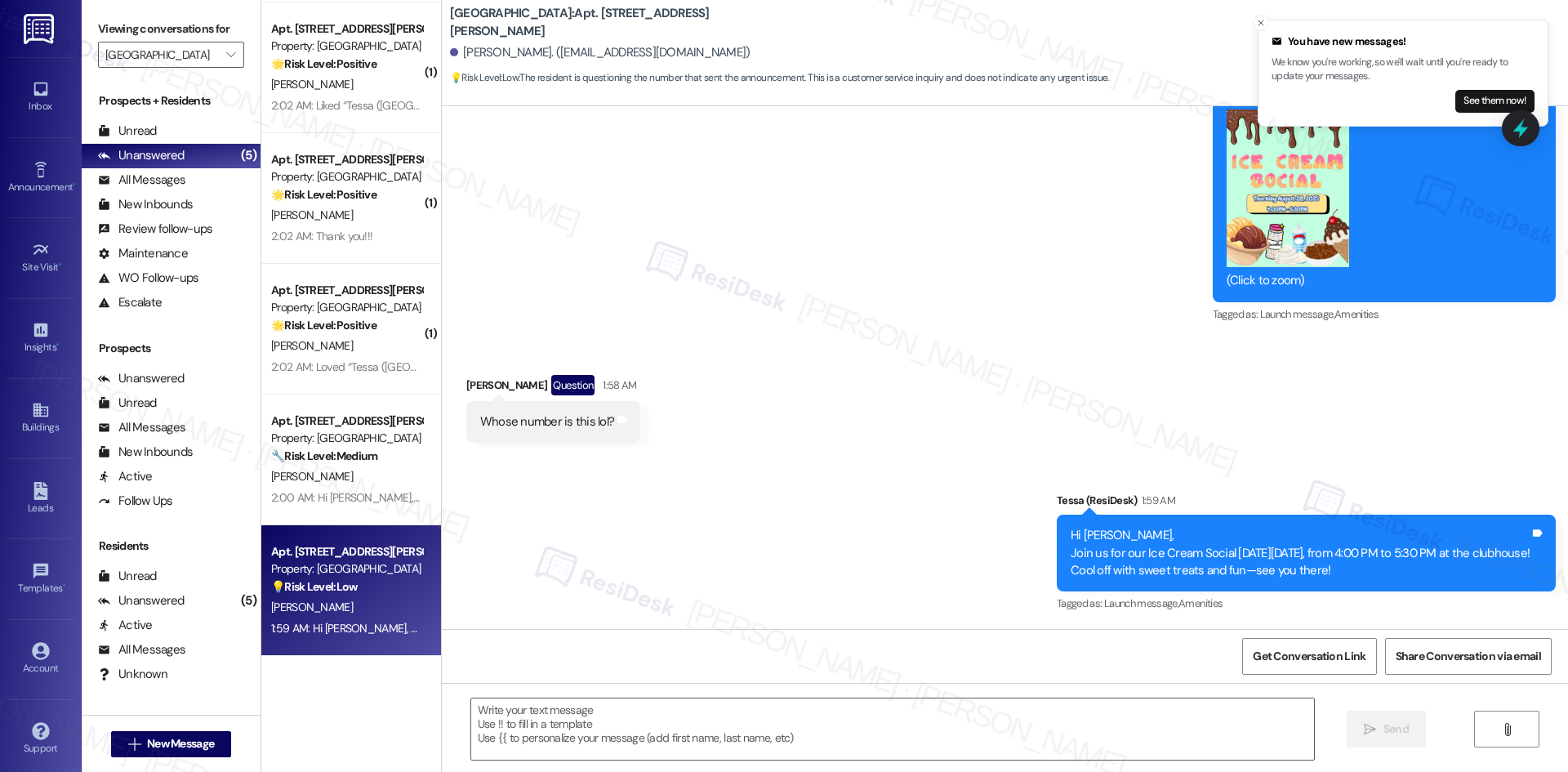
type textarea "Fetching suggested responses. Please feel free to read through the conversation…"
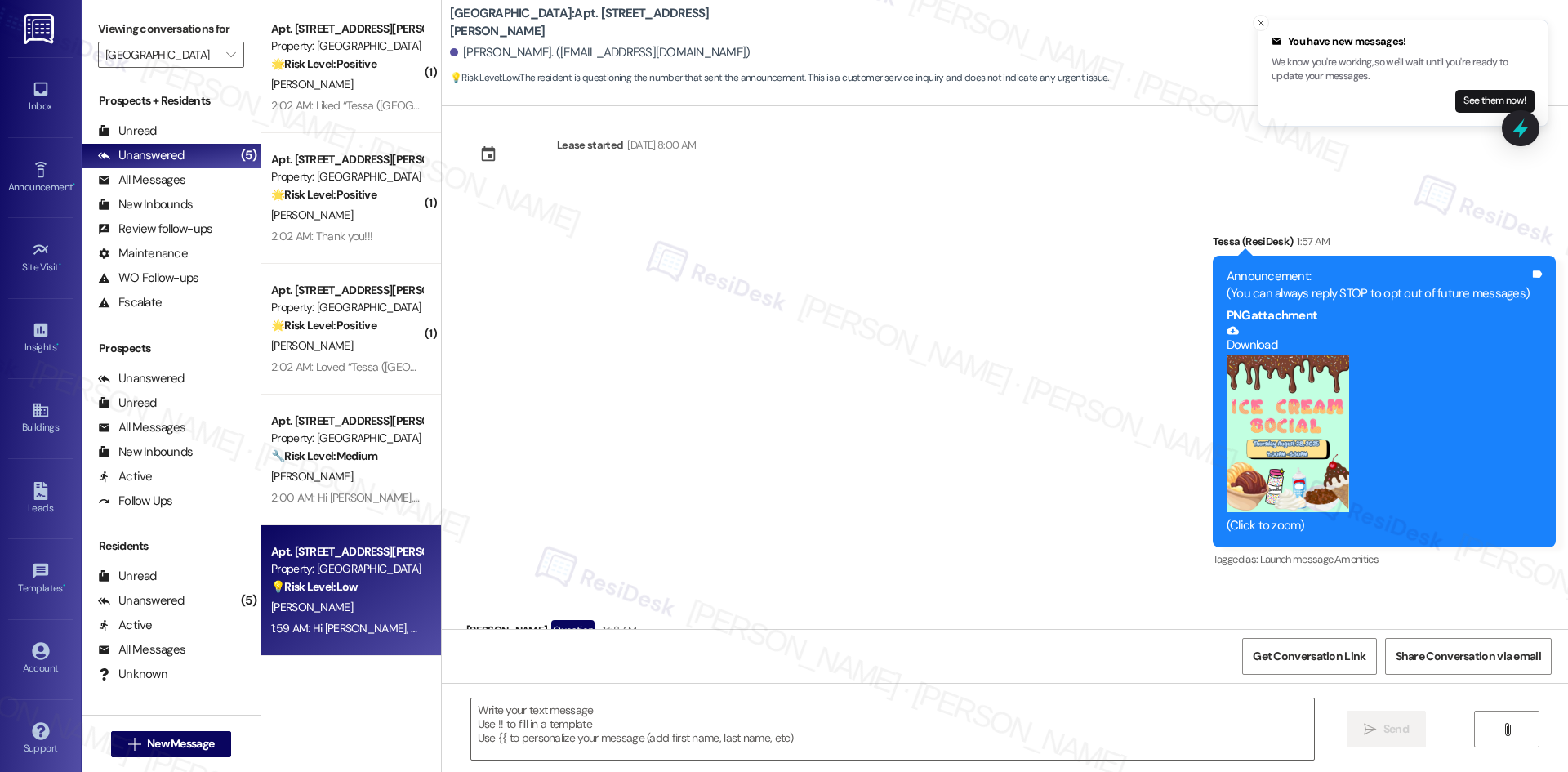
scroll to position [0, 0]
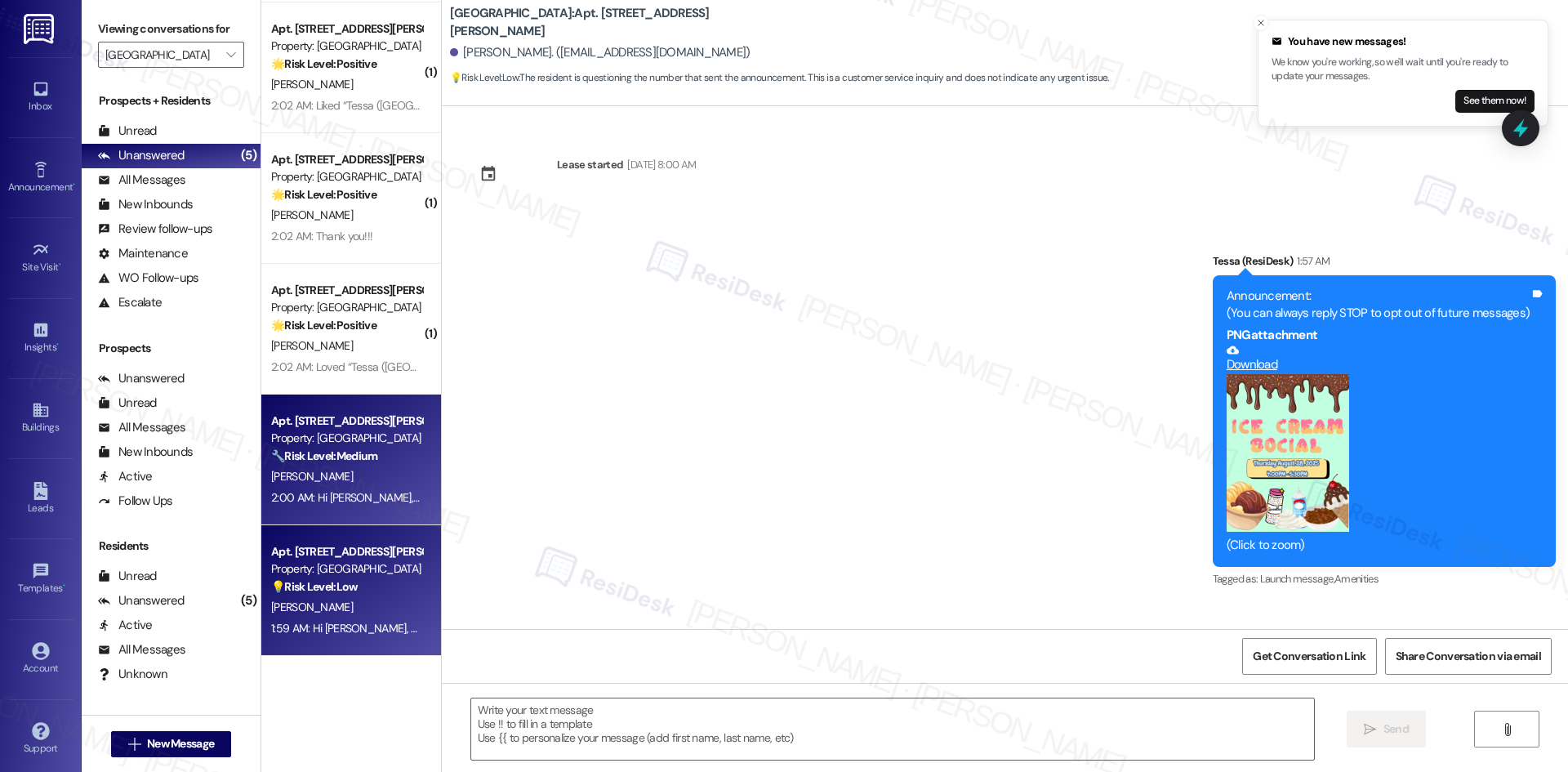
click at [334, 464] on div "🔧 Risk Level: Medium The resident provided the requested information to schedul…" at bounding box center [347, 456] width 151 height 17
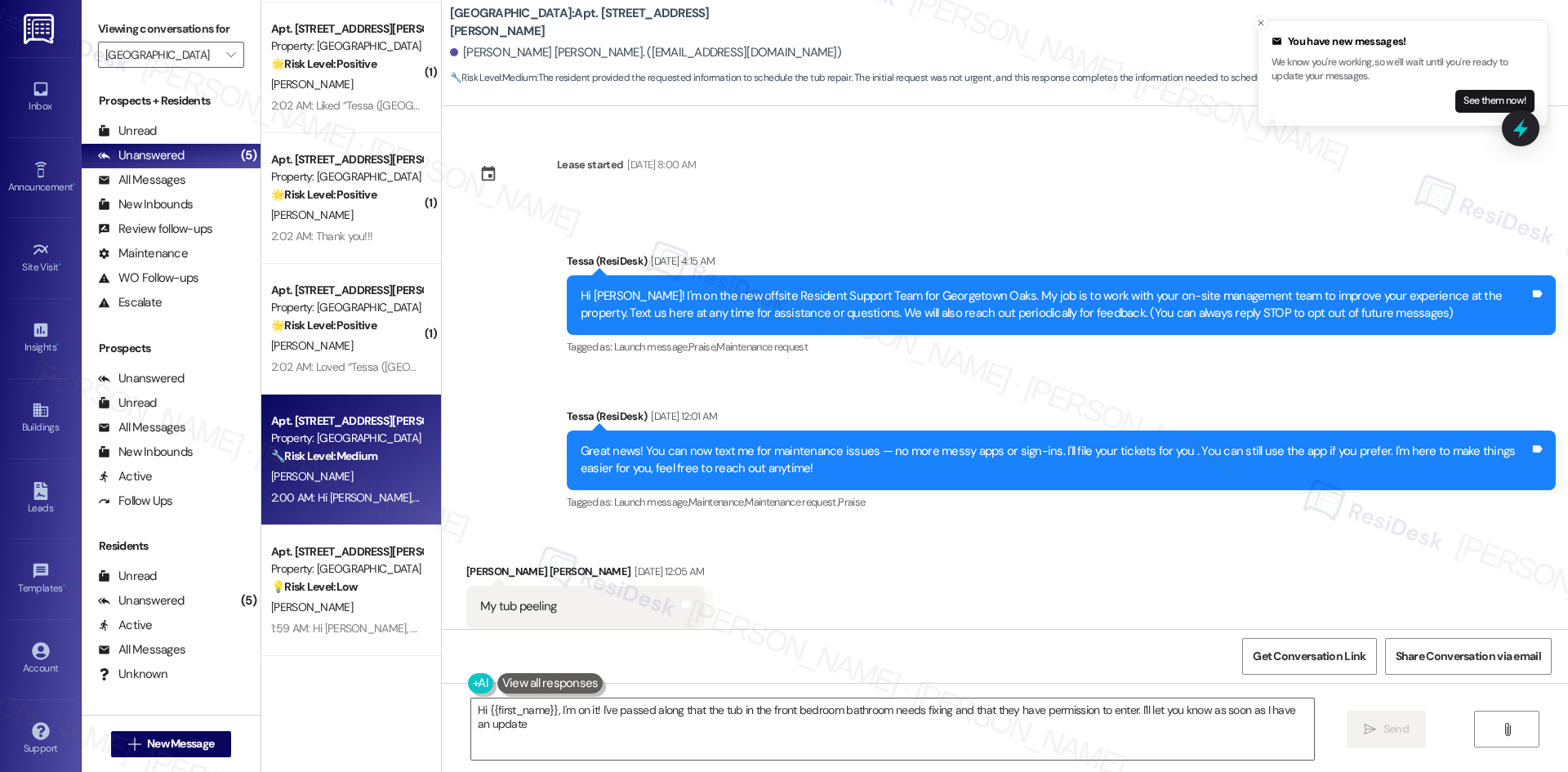
type textarea "Hi {{first_name}}, I'm on it! I've passed along that the tub in the front bedro…"
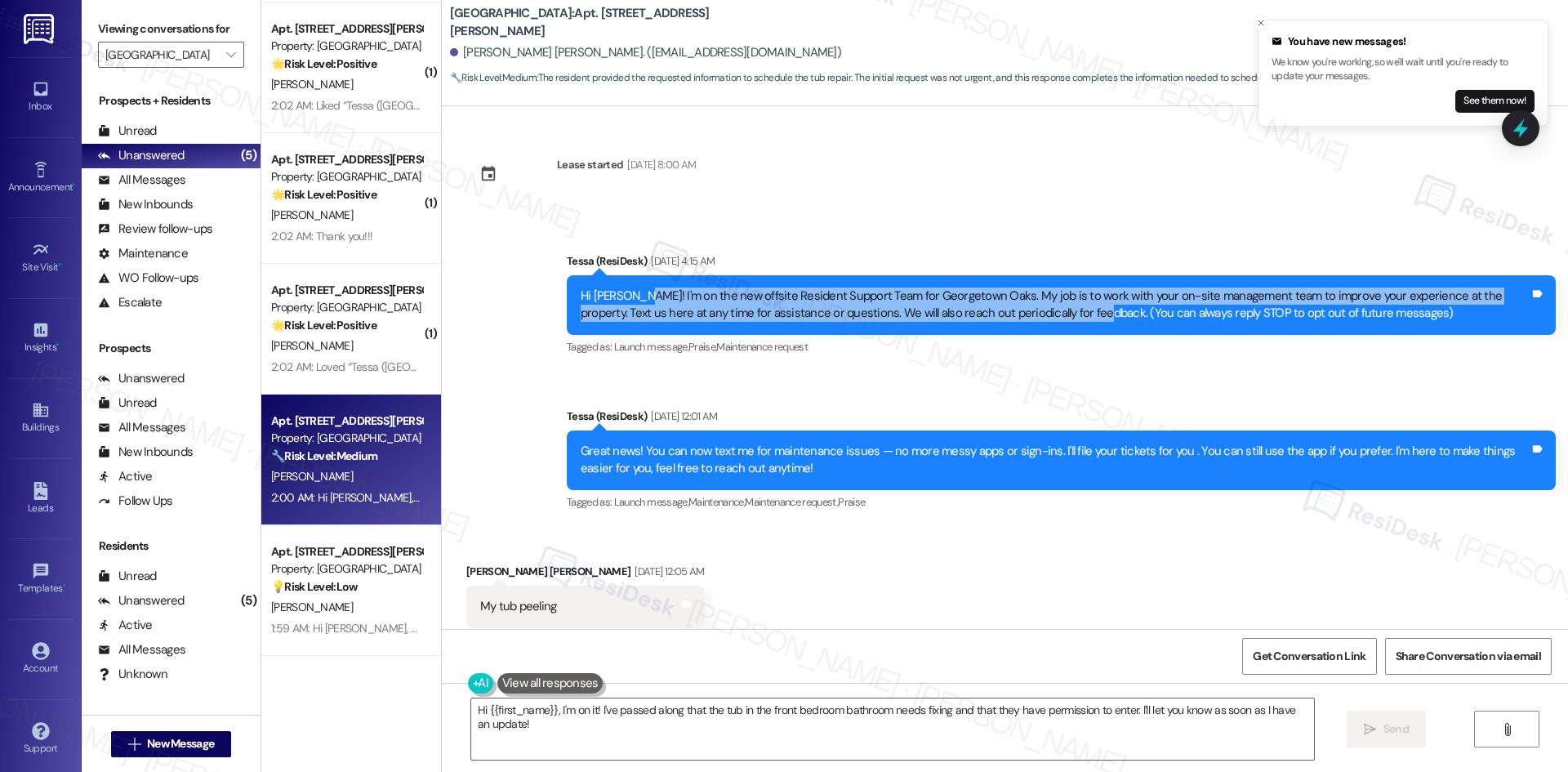
drag, startPoint x: 1035, startPoint y: 311, endPoint x: 622, endPoint y: 298, distance: 413.2
click at [622, 298] on div "Hi [PERSON_NAME]! I'm on the new offsite Resident Support Team for Georgetown O…" at bounding box center [1056, 305] width 949 height 35
copy div "I'm on the new offsite Resident Support Team for Georgetown Oaks. My job is to …"
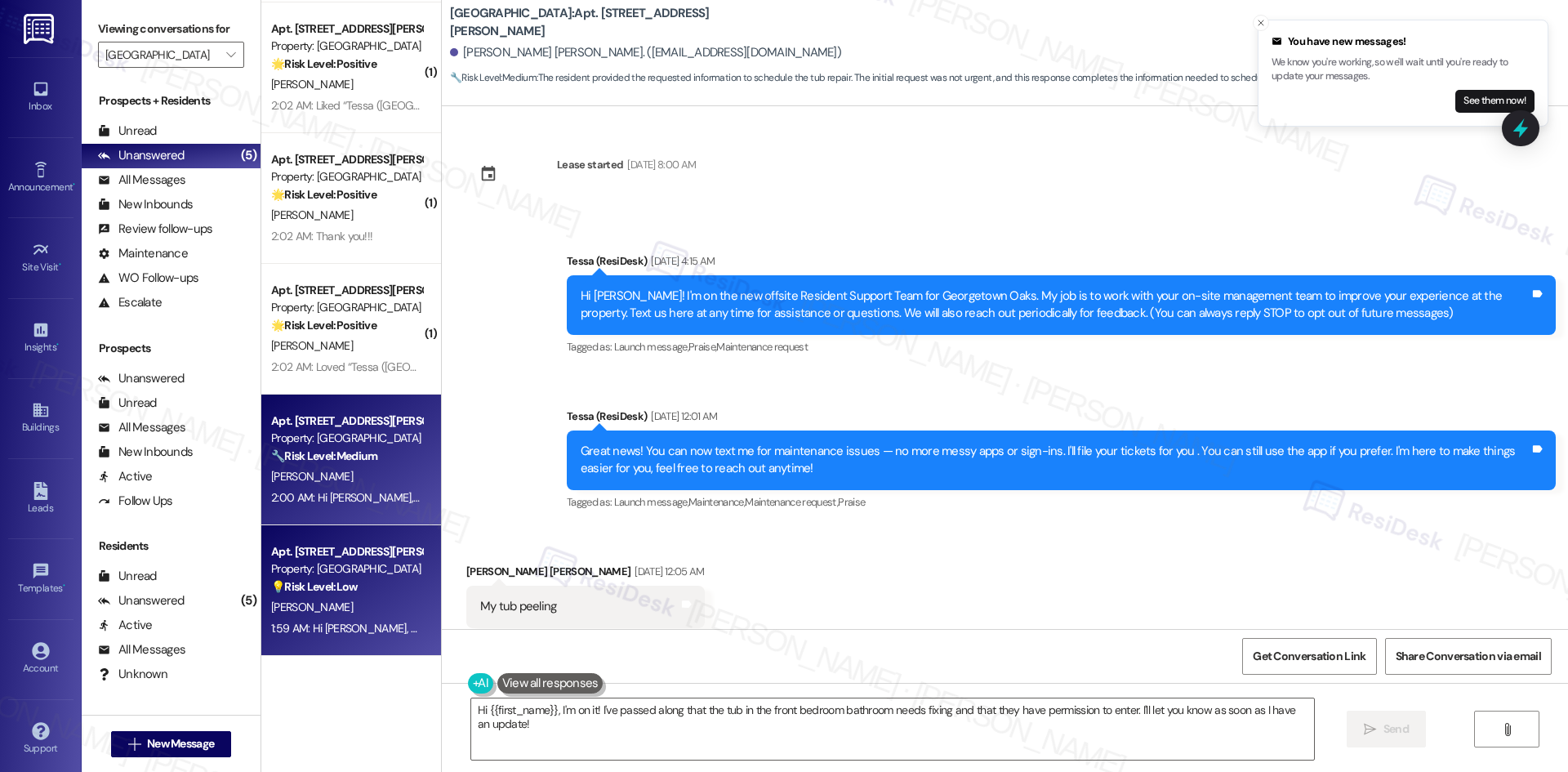
click at [358, 582] on div "💡 Risk Level: Low The resident is questioning the number that sent the announce…" at bounding box center [347, 586] width 151 height 17
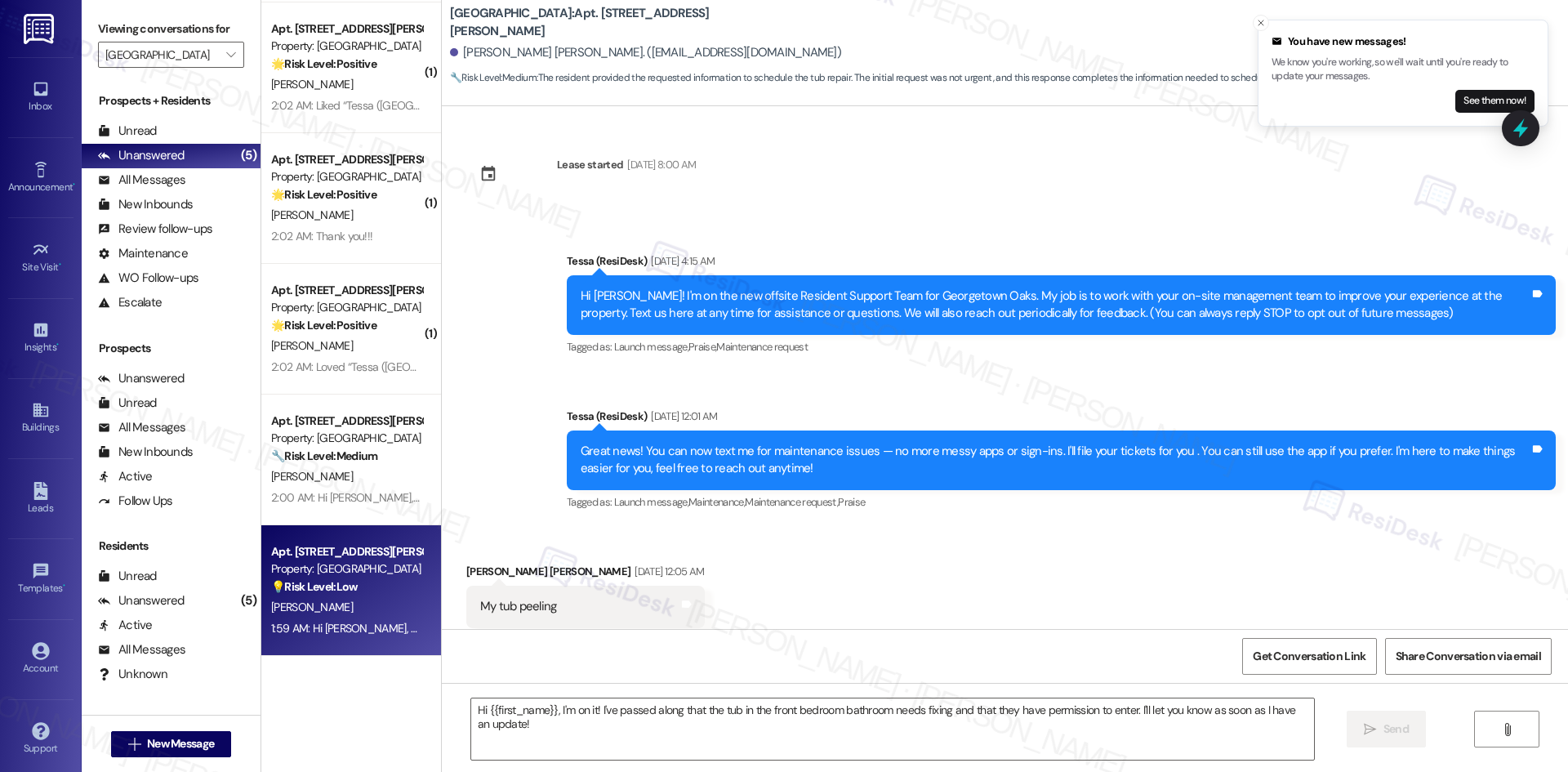
type textarea "Fetching suggested responses. Please feel free to read through the conversation…"
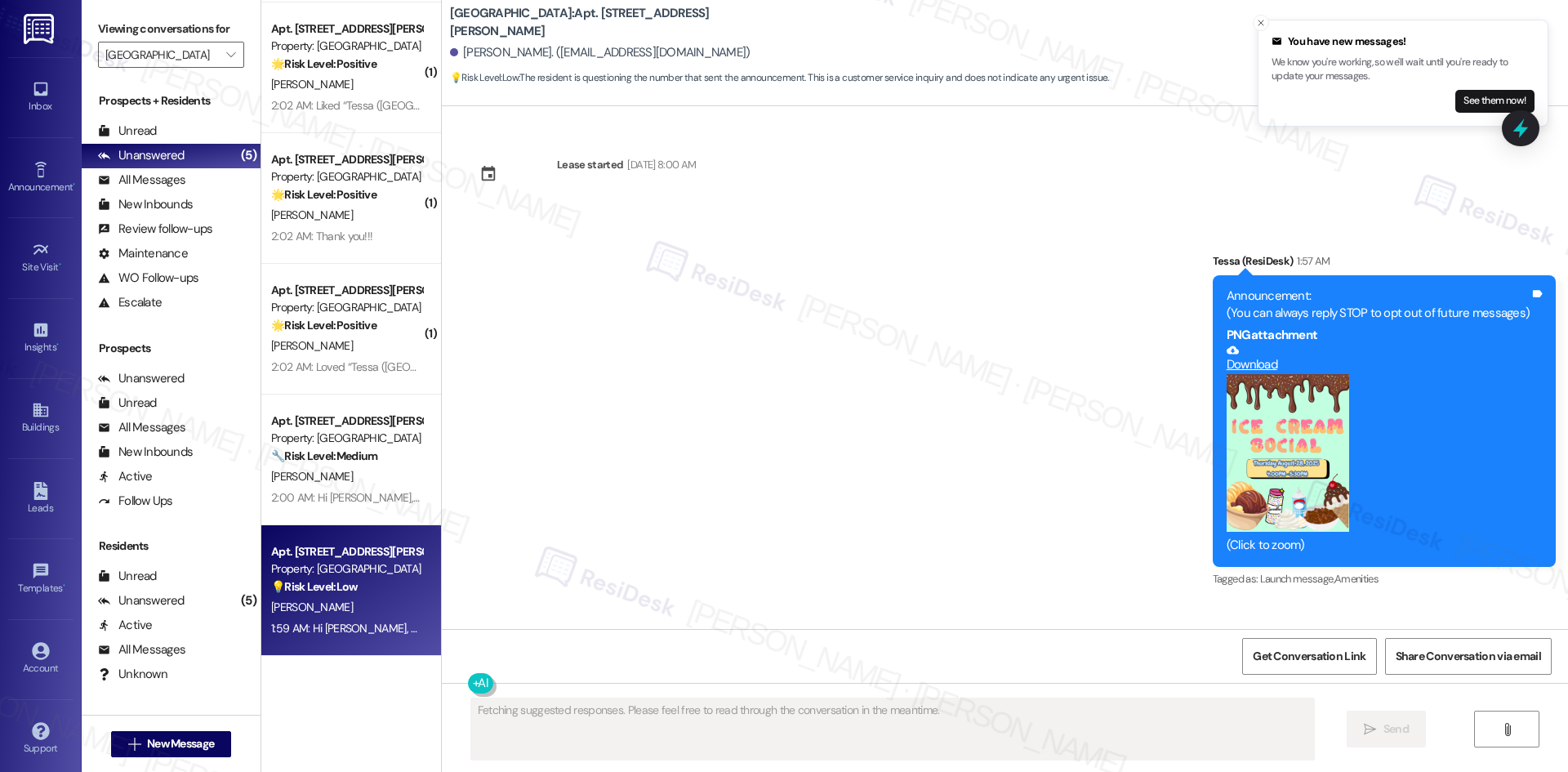
scroll to position [264, 0]
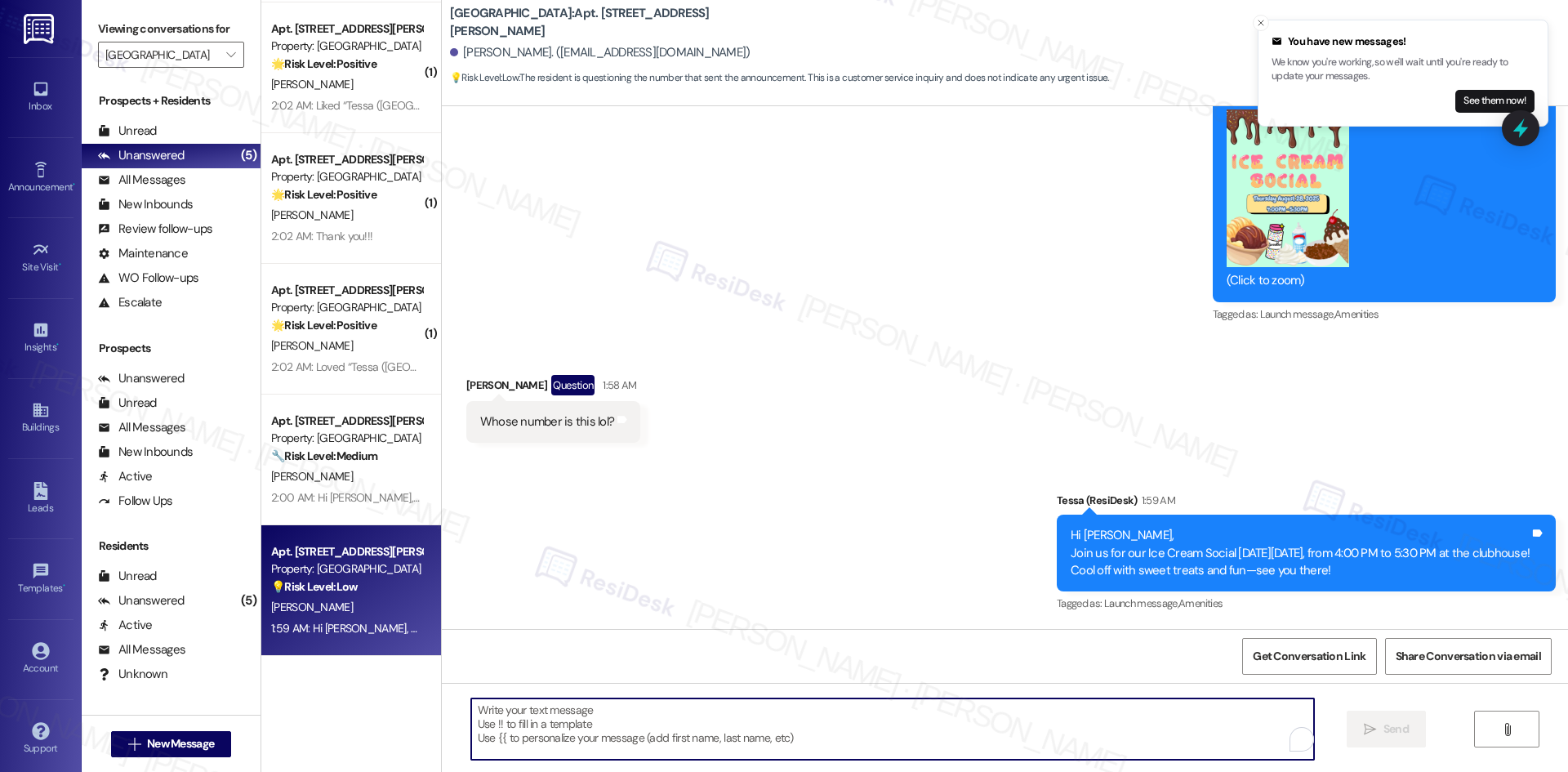
click at [596, 721] on textarea "To enrich screen reader interactions, please activate Accessibility in Grammarl…" at bounding box center [893, 729] width 843 height 61
paste textarea "I'm on the new offsite Resident Support Team for Georgetown Oaks. My job is to …"
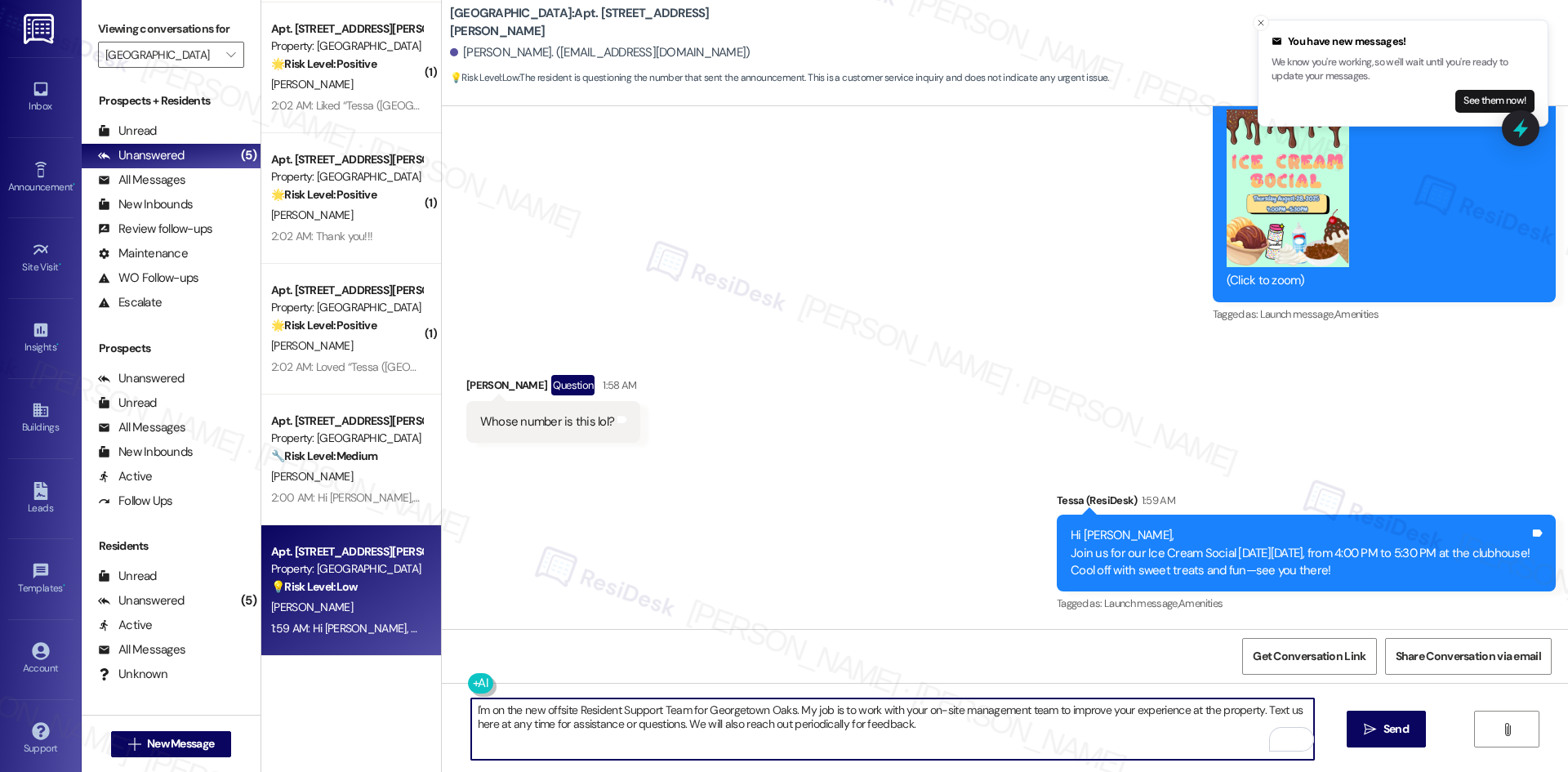
type textarea "I'm on the new offsite Resident Support Team for Georgetown Oaks. My job is to …"
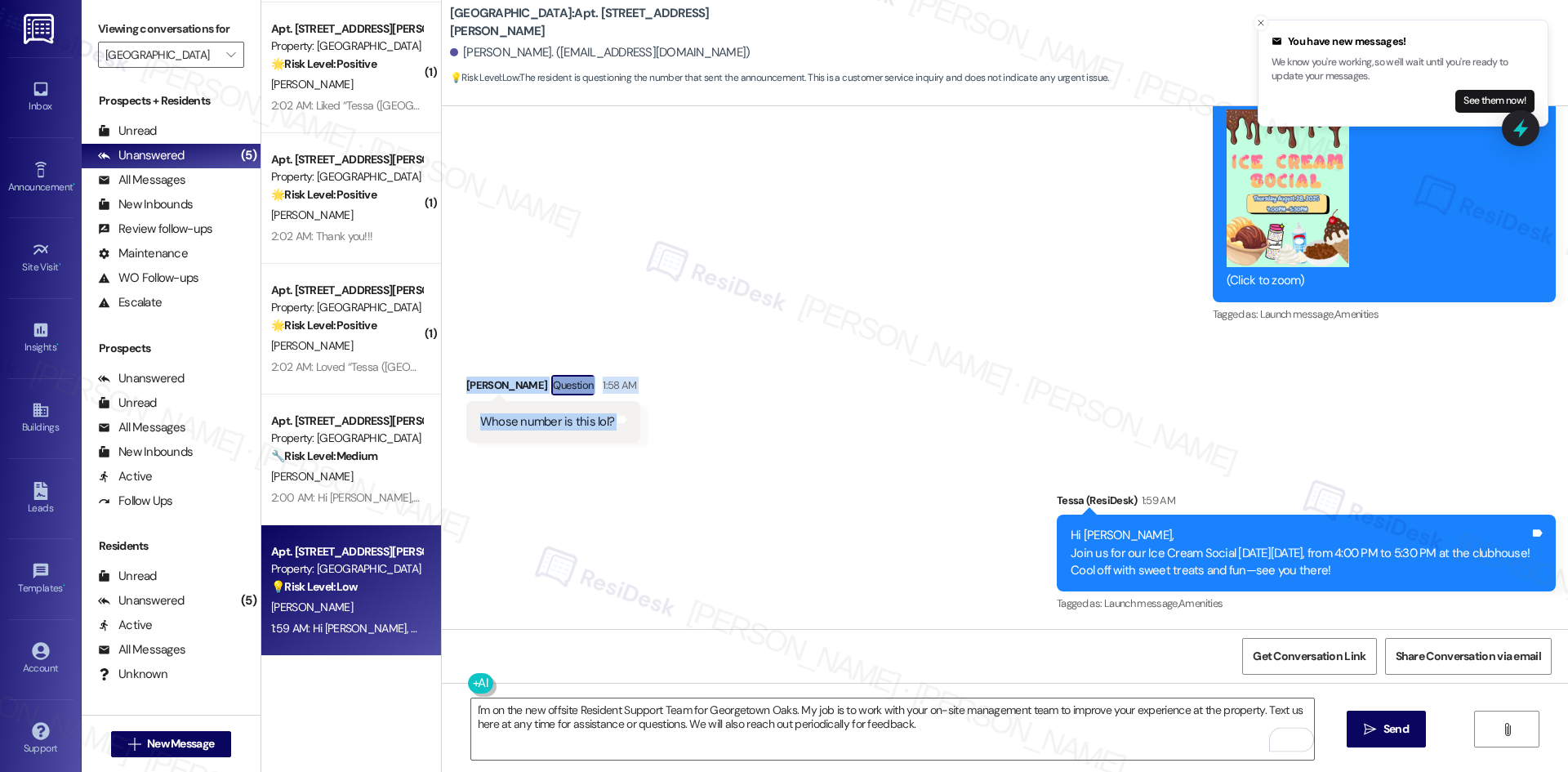
drag, startPoint x: 441, startPoint y: 371, endPoint x: 672, endPoint y: 431, distance: 238.7
click at [672, 431] on div "Received via SMS [PERSON_NAME] Question 1:58 AM Whose number is this lol? Tags …" at bounding box center [1004, 396] width 1127 height 117
copy div "[PERSON_NAME] Question 1:58 AM Whose number is this lol? Tags and notes Announc…"
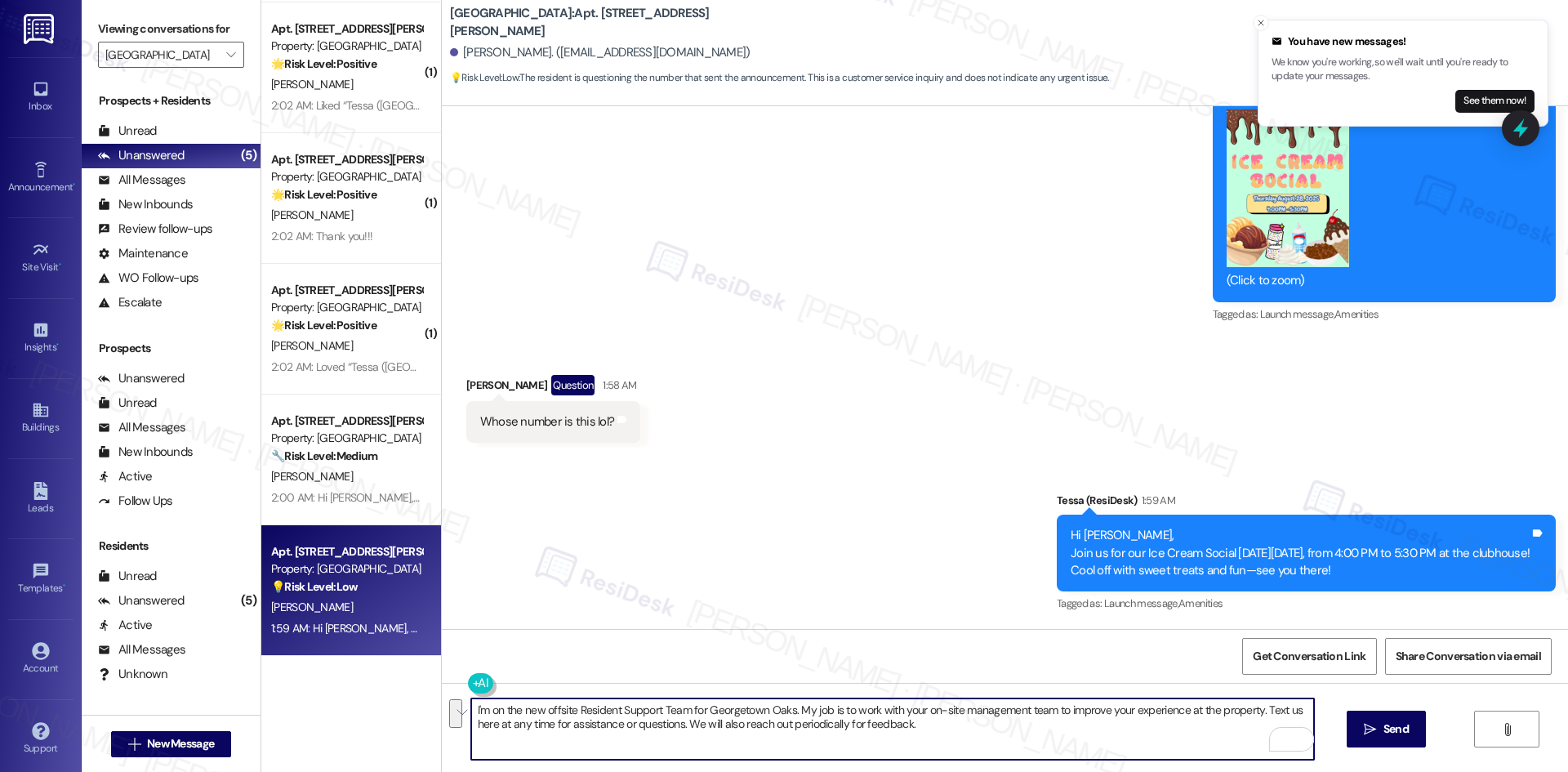
drag, startPoint x: 993, startPoint y: 739, endPoint x: 445, endPoint y: 713, distance: 548.6
click at [445, 713] on div "I'm on the new offsite Resident Support Team for Georgetown Oaks. My job is to …" at bounding box center [1004, 743] width 1127 height 122
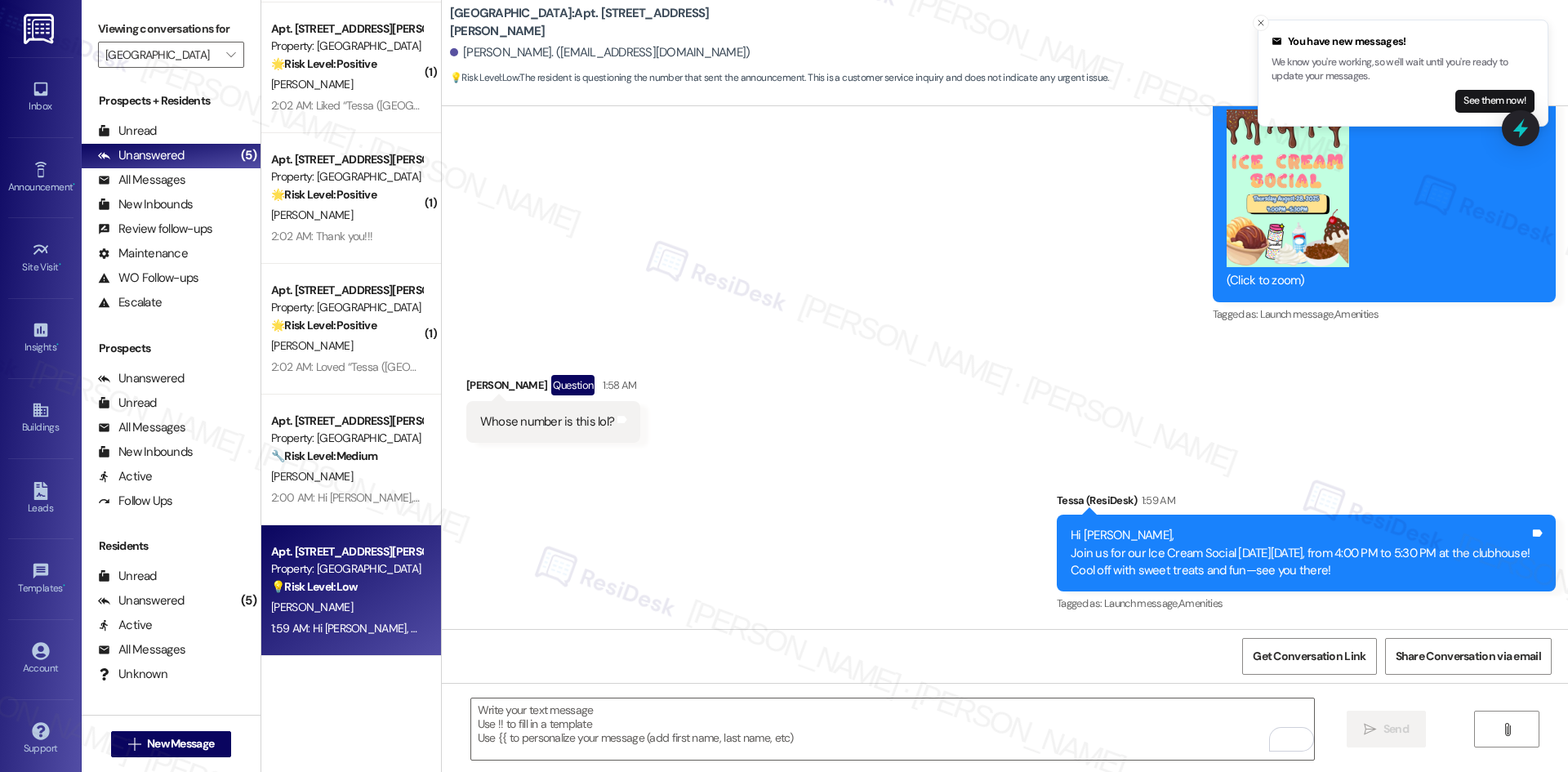
click at [621, 570] on div "Announcement, sent via SMS Tessa (ResiDesk) 1:59 AM Hi [PERSON_NAME], Join us f…" at bounding box center [1004, 541] width 1127 height 173
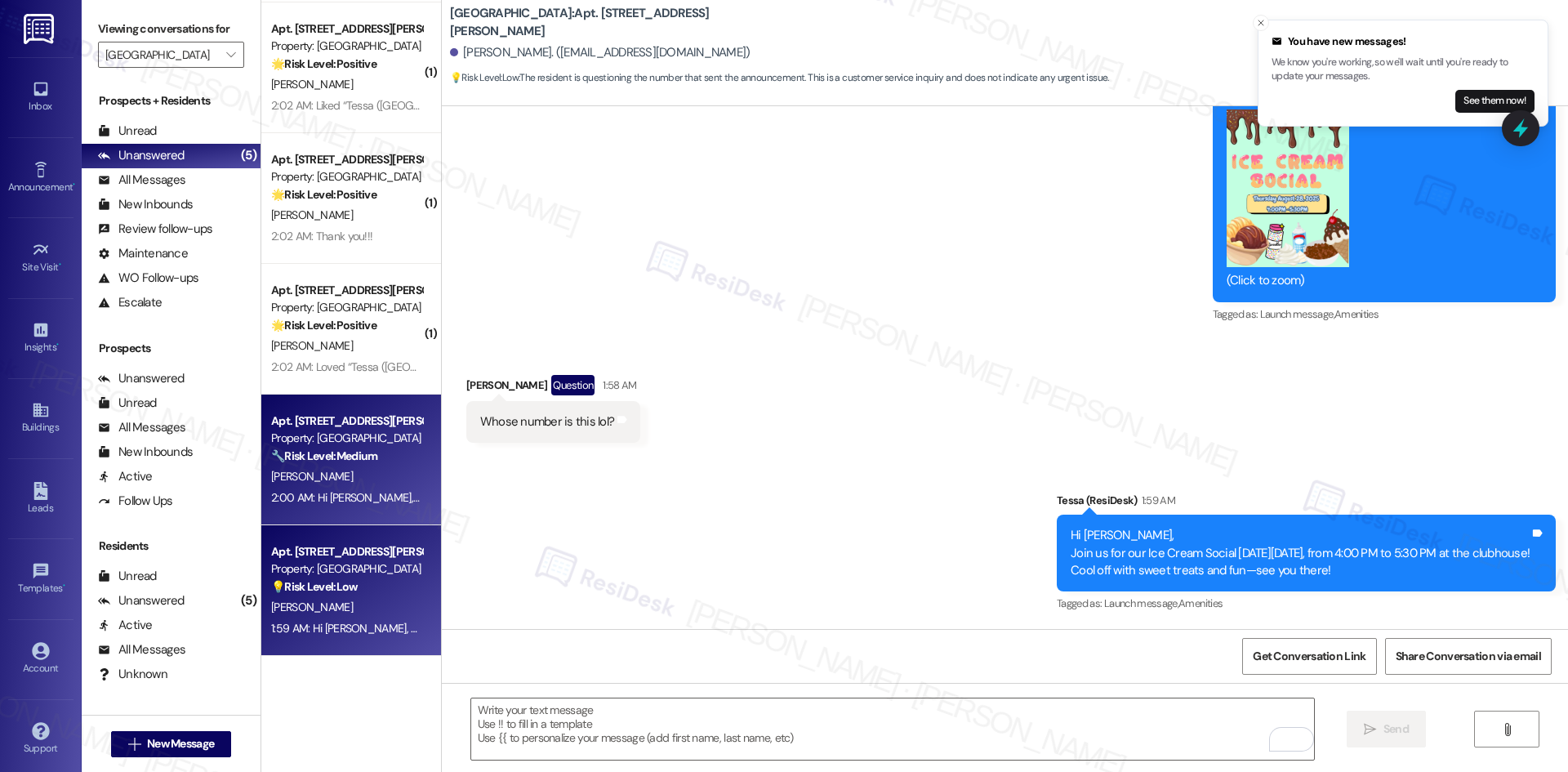
click at [361, 472] on div "[PERSON_NAME]" at bounding box center [347, 476] width 155 height 21
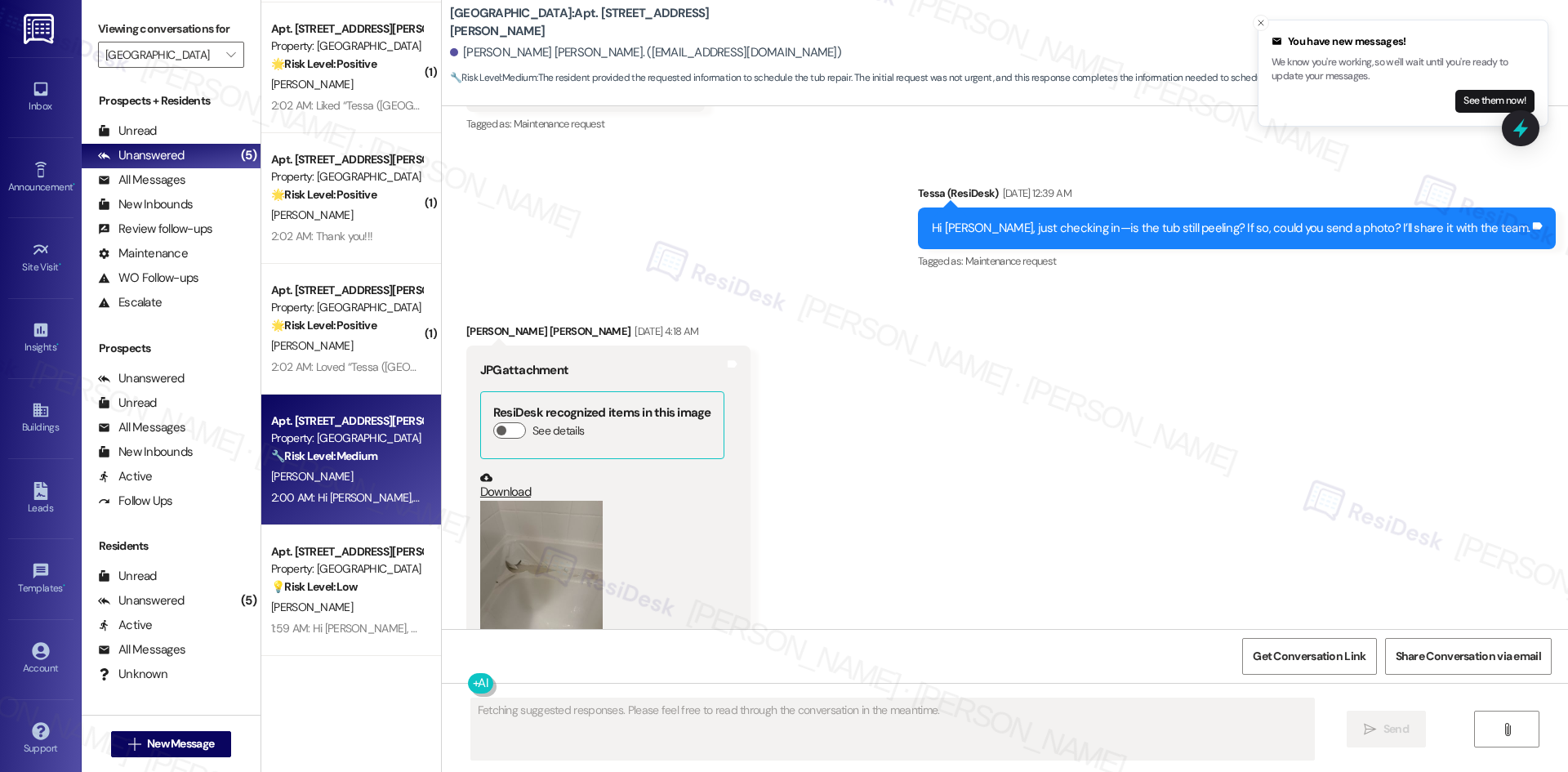
scroll to position [95, 0]
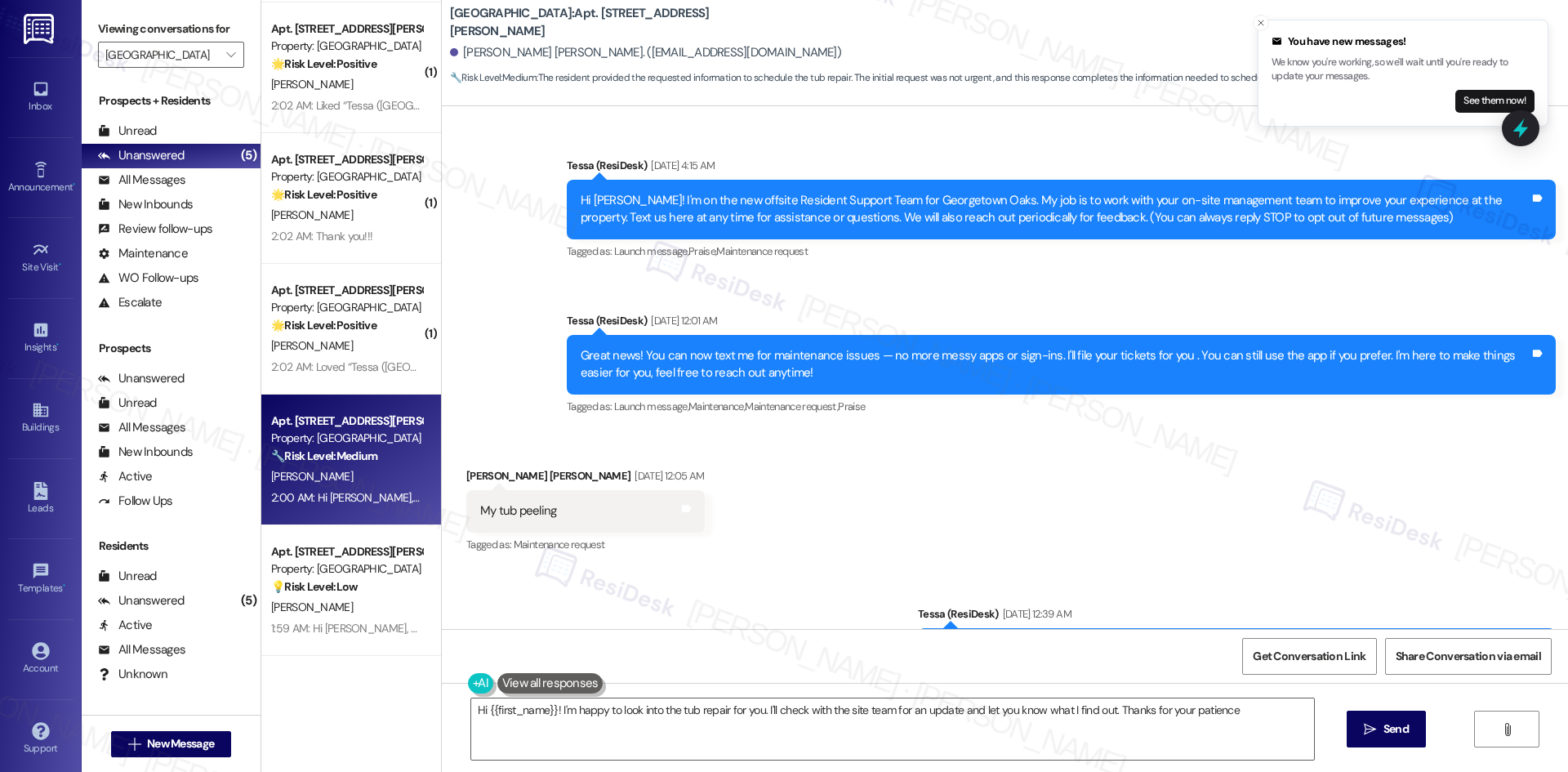
type textarea "Hi {{first_name}}! I'm happy to look into the tub repair for you. I'll check wi…"
click at [739, 513] on div "Received via SMS [PERSON_NAME] [PERSON_NAME] [DATE] 12:05 AM My tub peeling Tag…" at bounding box center [1004, 500] width 1127 height 138
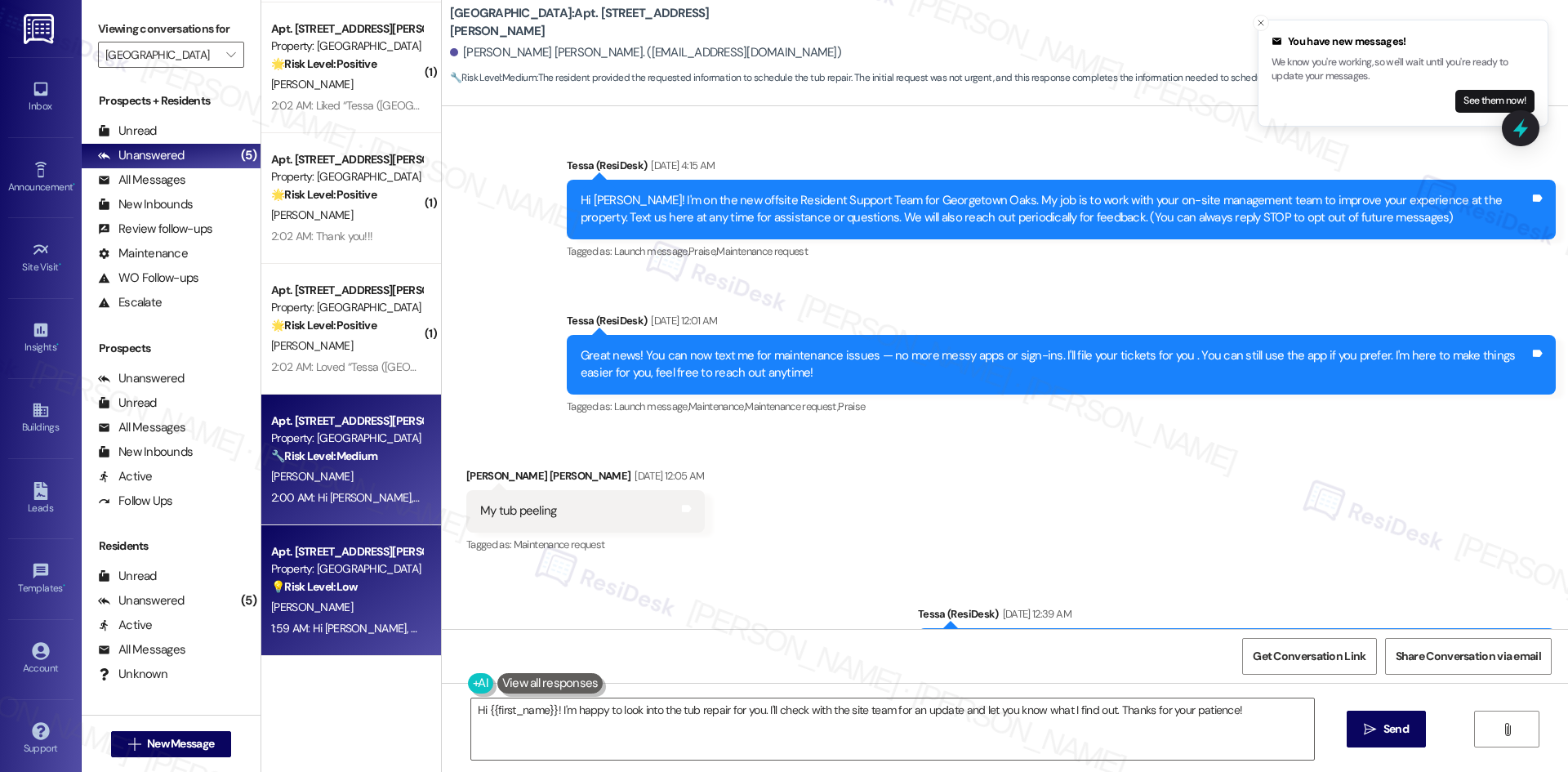
click at [349, 571] on div "Property: [GEOGRAPHIC_DATA]" at bounding box center [347, 568] width 151 height 17
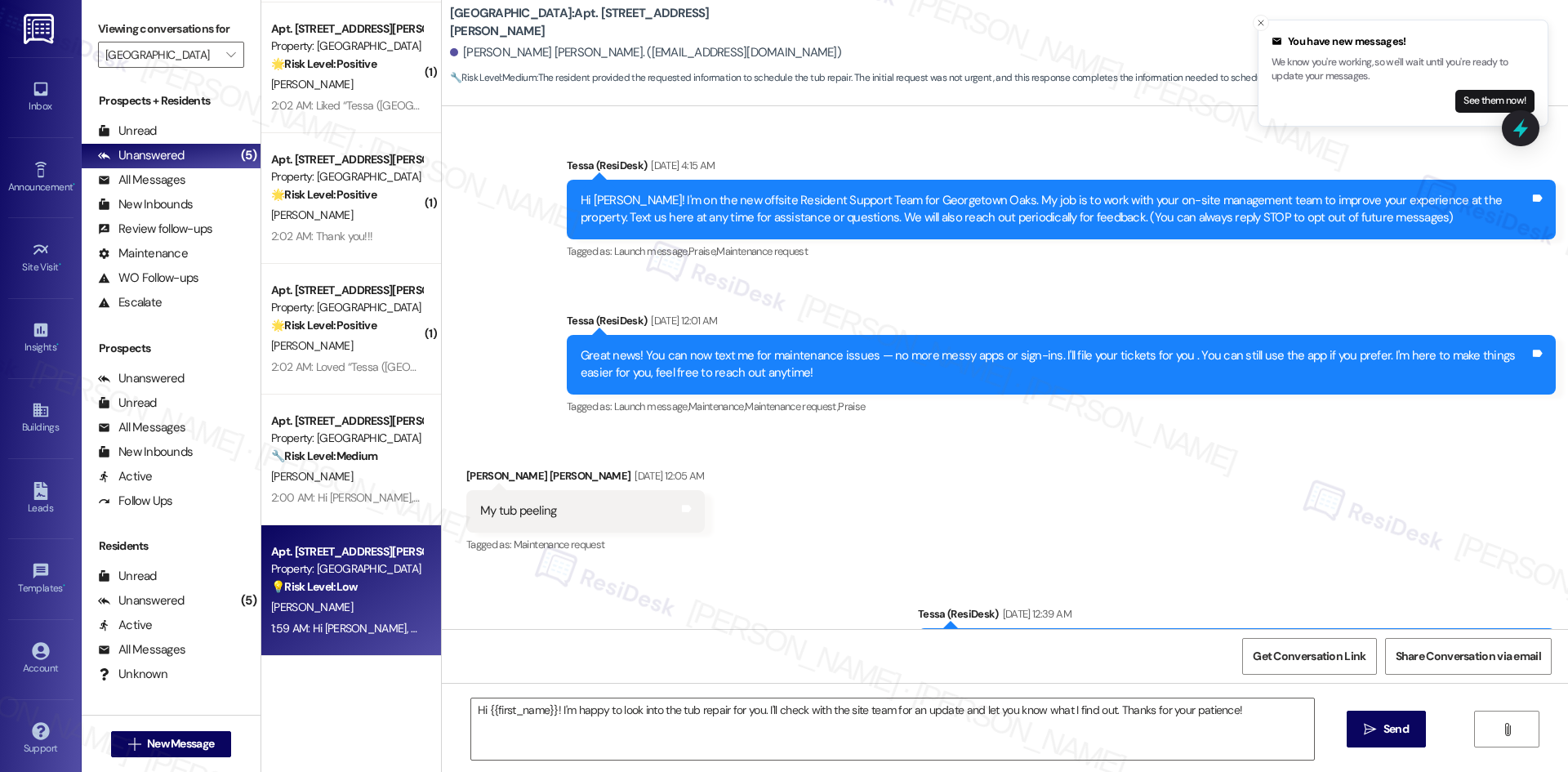
type textarea "Fetching suggested responses. Please feel free to read through the conversation…"
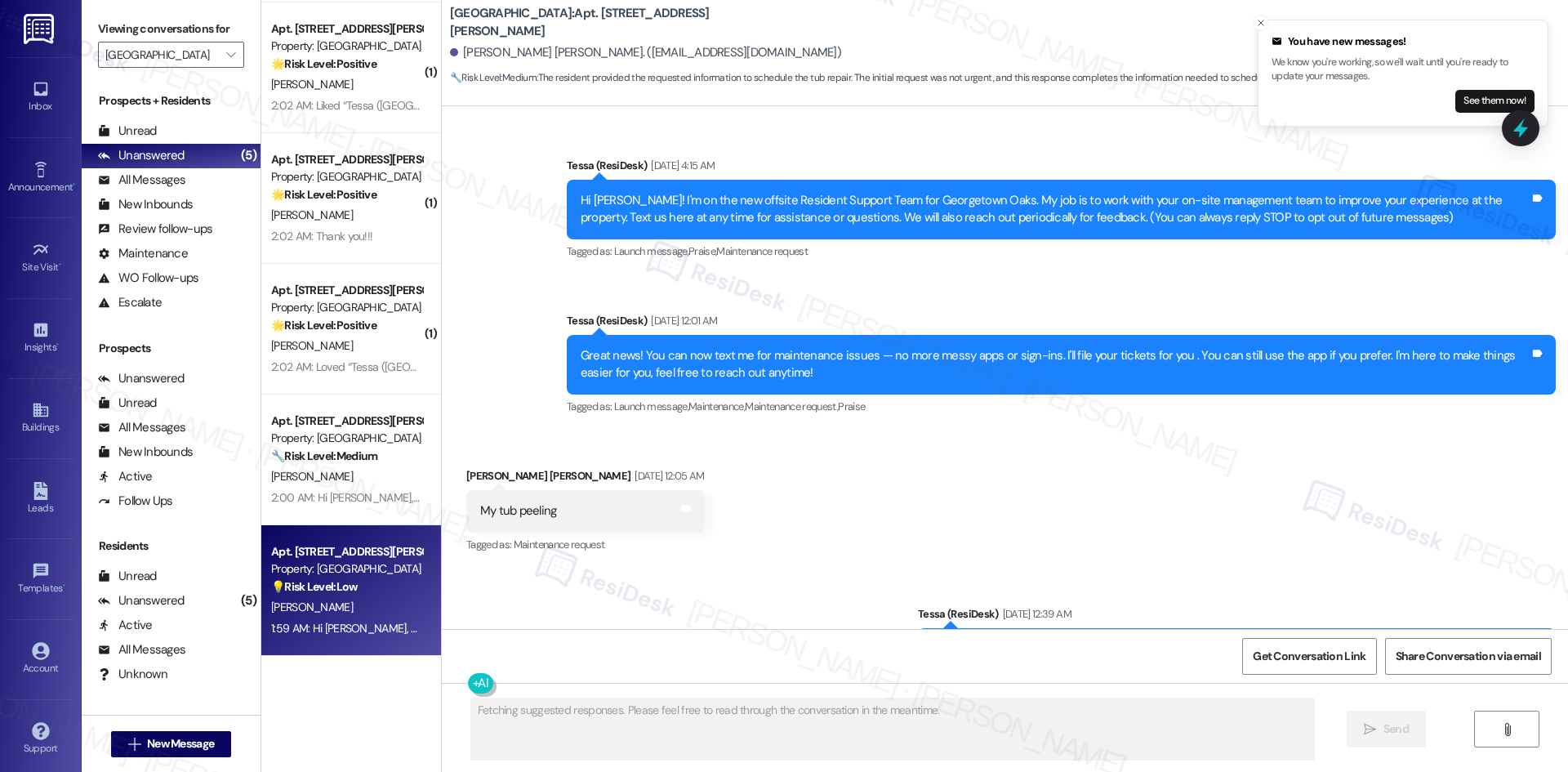
scroll to position [264, 0]
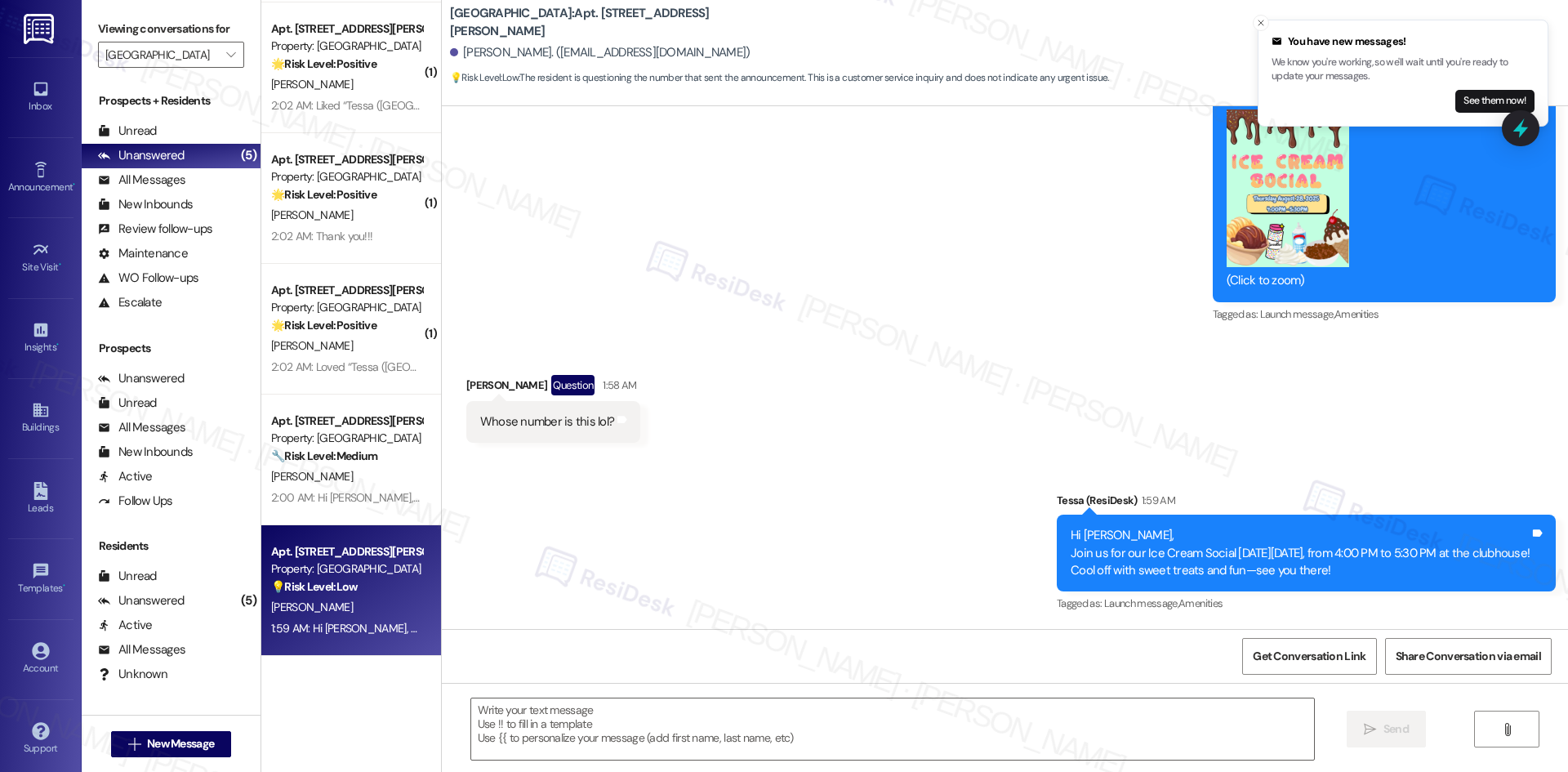
click at [646, 238] on div "Announcement, sent via SMS Tessa (ResiDesk) 1:57 AM Announcement: (You can alwa…" at bounding box center [1004, 144] width 1127 height 387
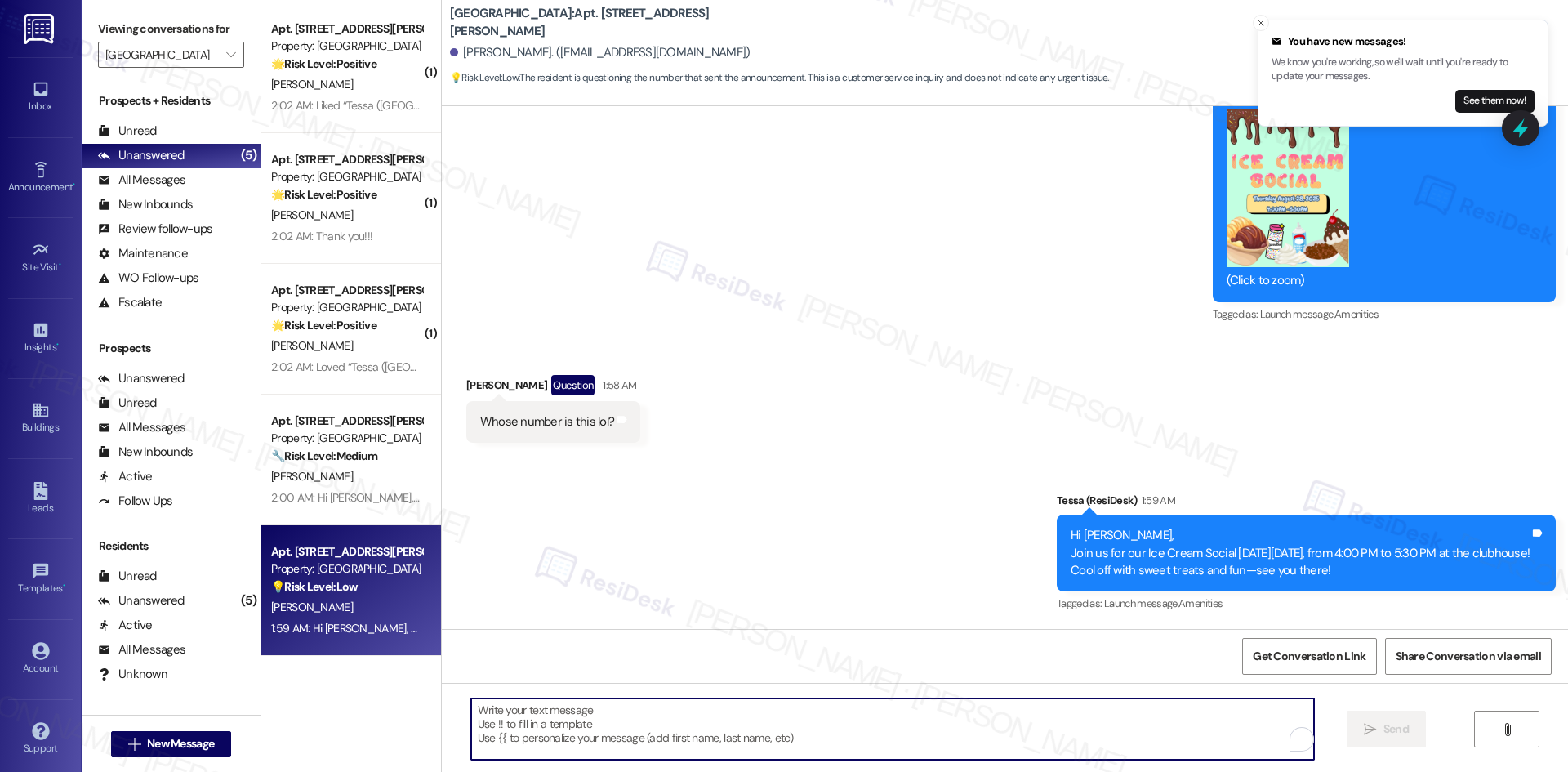
click at [772, 737] on textarea "To enrich screen reader interactions, please activate Accessibility in Grammarl…" at bounding box center [893, 729] width 843 height 61
paste textarea "Hi [PERSON_NAME]! This is the off-site Resident Support Team for [GEOGRAPHIC_DA…"
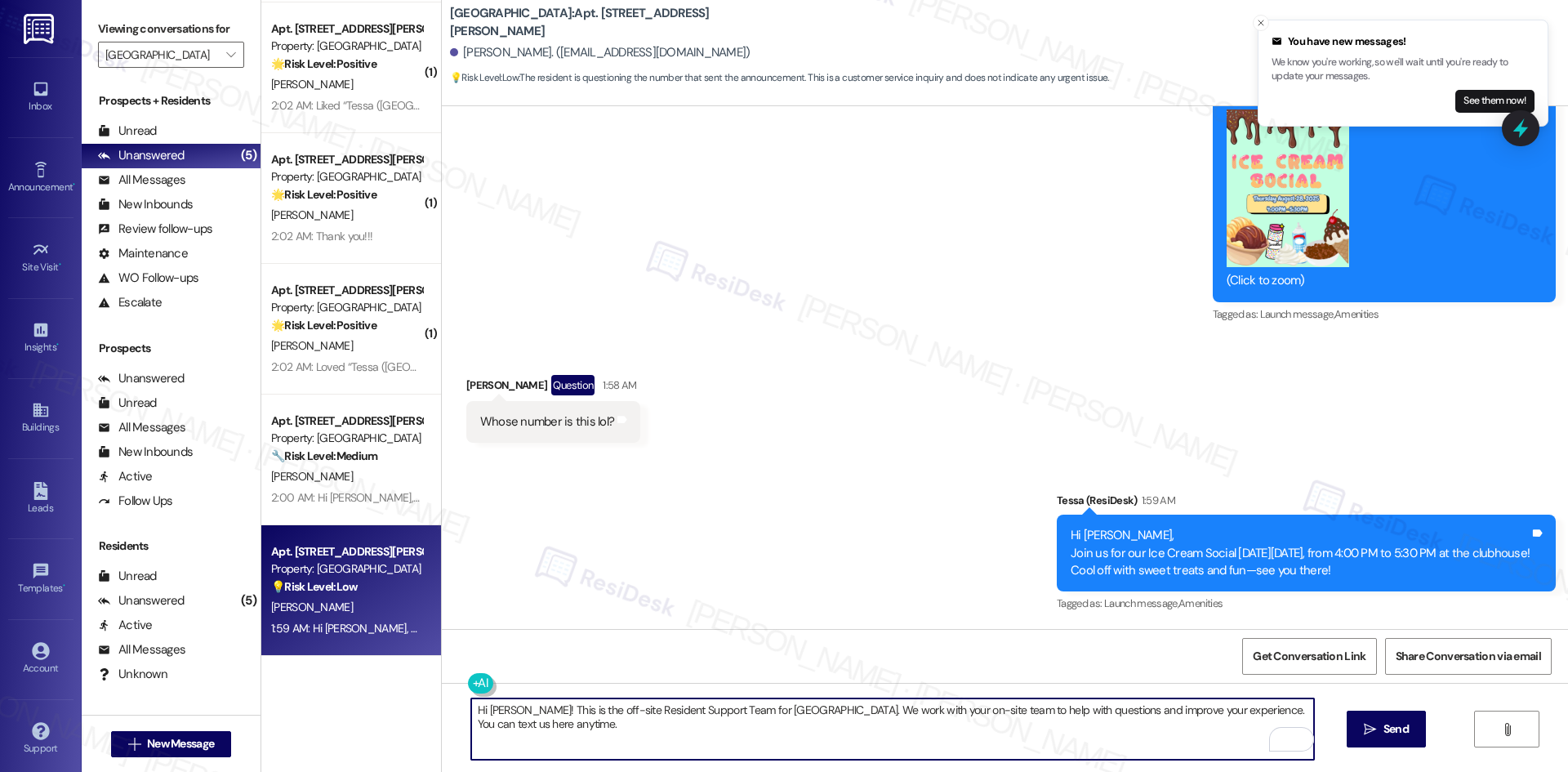
drag, startPoint x: 529, startPoint y: 708, endPoint x: 357, endPoint y: 705, distance: 172.0
click at [357, 705] on div "( 2 ) Apt. [STREET_ADDRESS][PERSON_NAME] Property: [GEOGRAPHIC_DATA] ⚠️ Risk Le…" at bounding box center [915, 386] width 1307 height 772
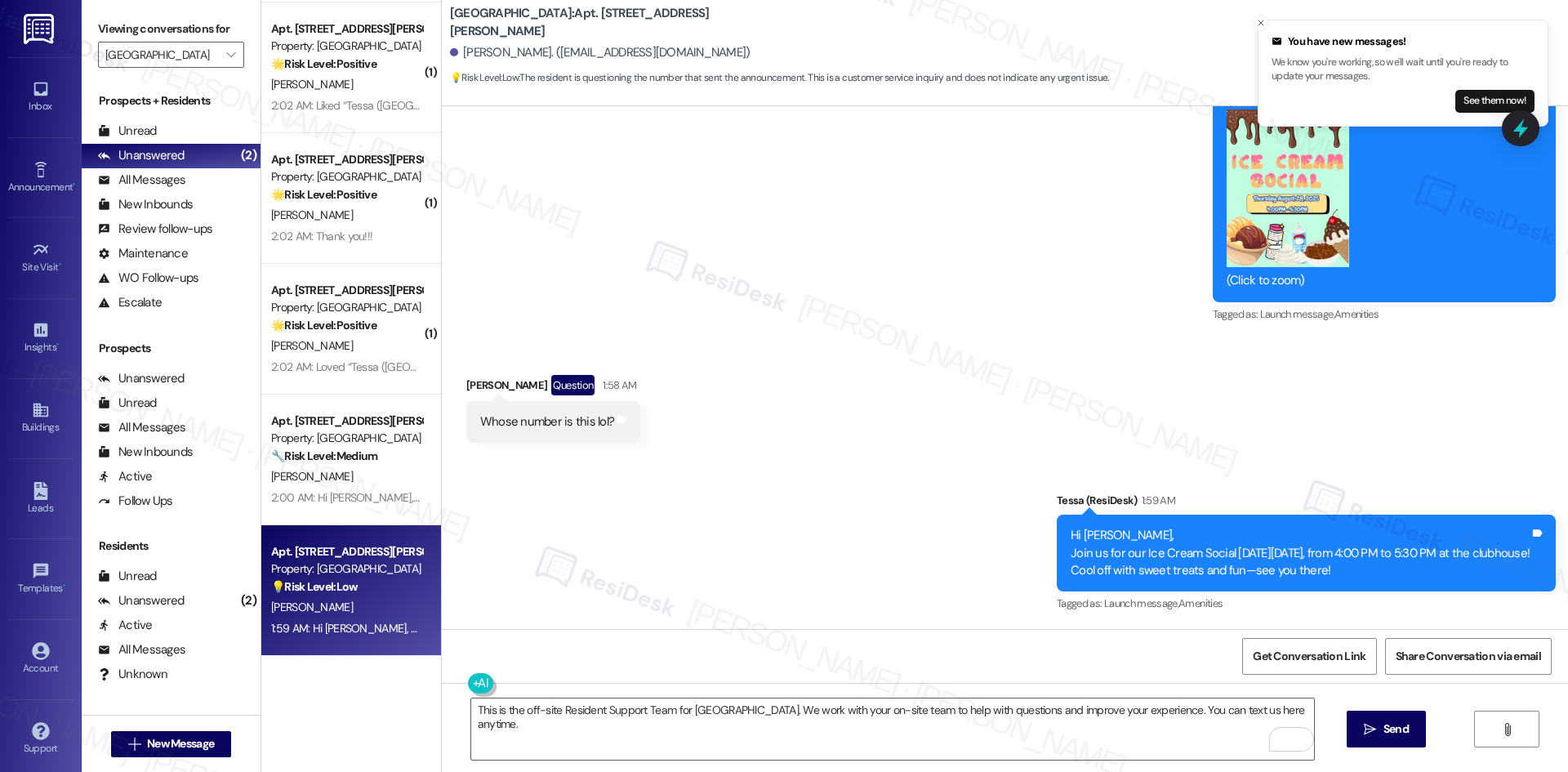
click at [807, 339] on div "Received via SMS [PERSON_NAME] Question 1:58 AM Whose number is this lol? Tags …" at bounding box center [1004, 396] width 1127 height 117
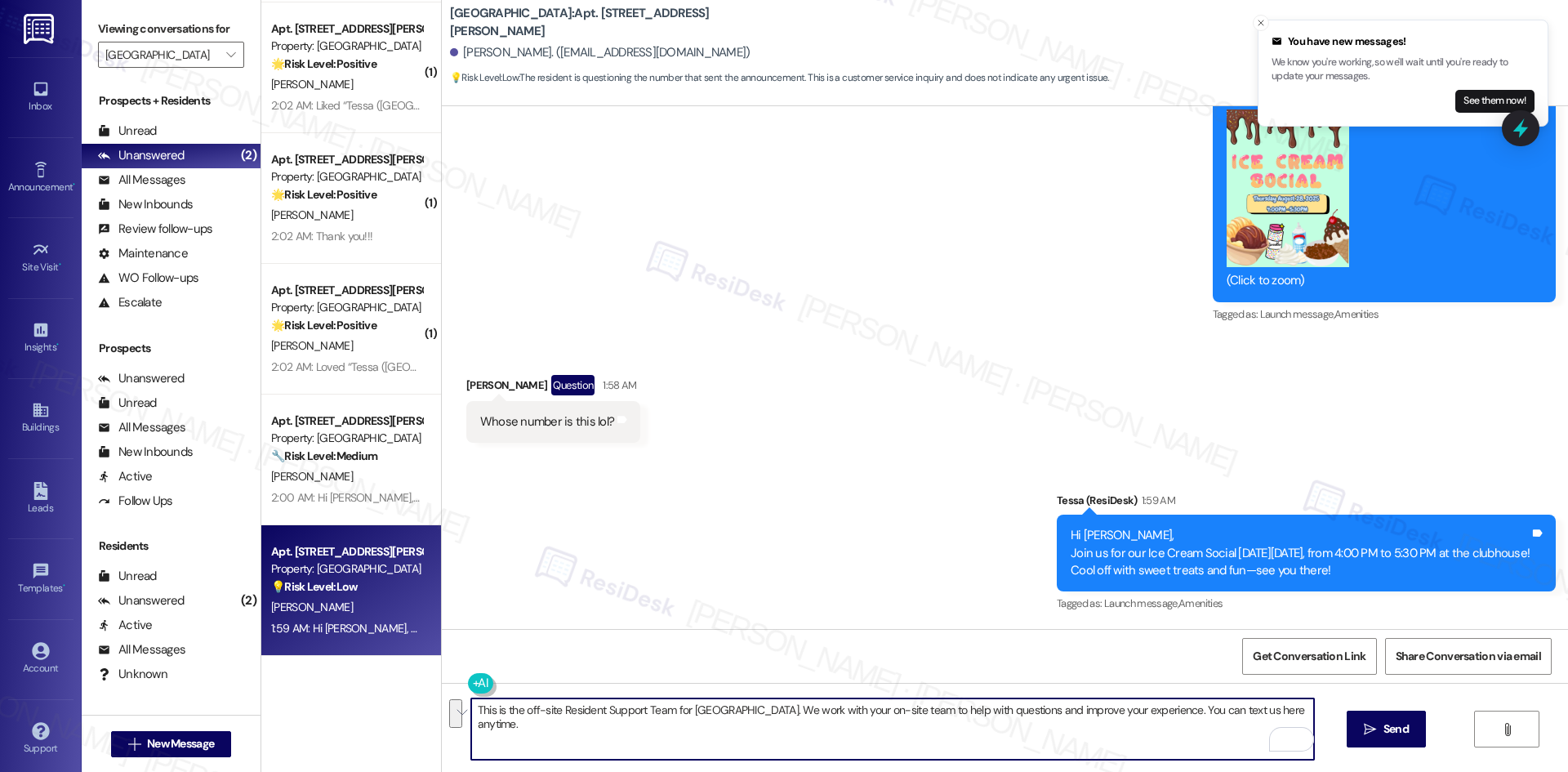
drag, startPoint x: 1178, startPoint y: 710, endPoint x: 1202, endPoint y: 734, distance: 33.9
click at [1202, 734] on textarea "This is the off-site Resident Support Team for [GEOGRAPHIC_DATA]. We work with …" at bounding box center [893, 729] width 843 height 61
paste textarea "Text us here anytime for assistance or questions—we’ll also check in periodical…"
click at [901, 736] on textarea "This is the off-site Resident Support Team for Georgetown Oaks. We work with yo…" at bounding box center [893, 729] width 843 height 61
type textarea "This is the off-site Resident Support Team for Georgetown Oaks. We work with yo…"
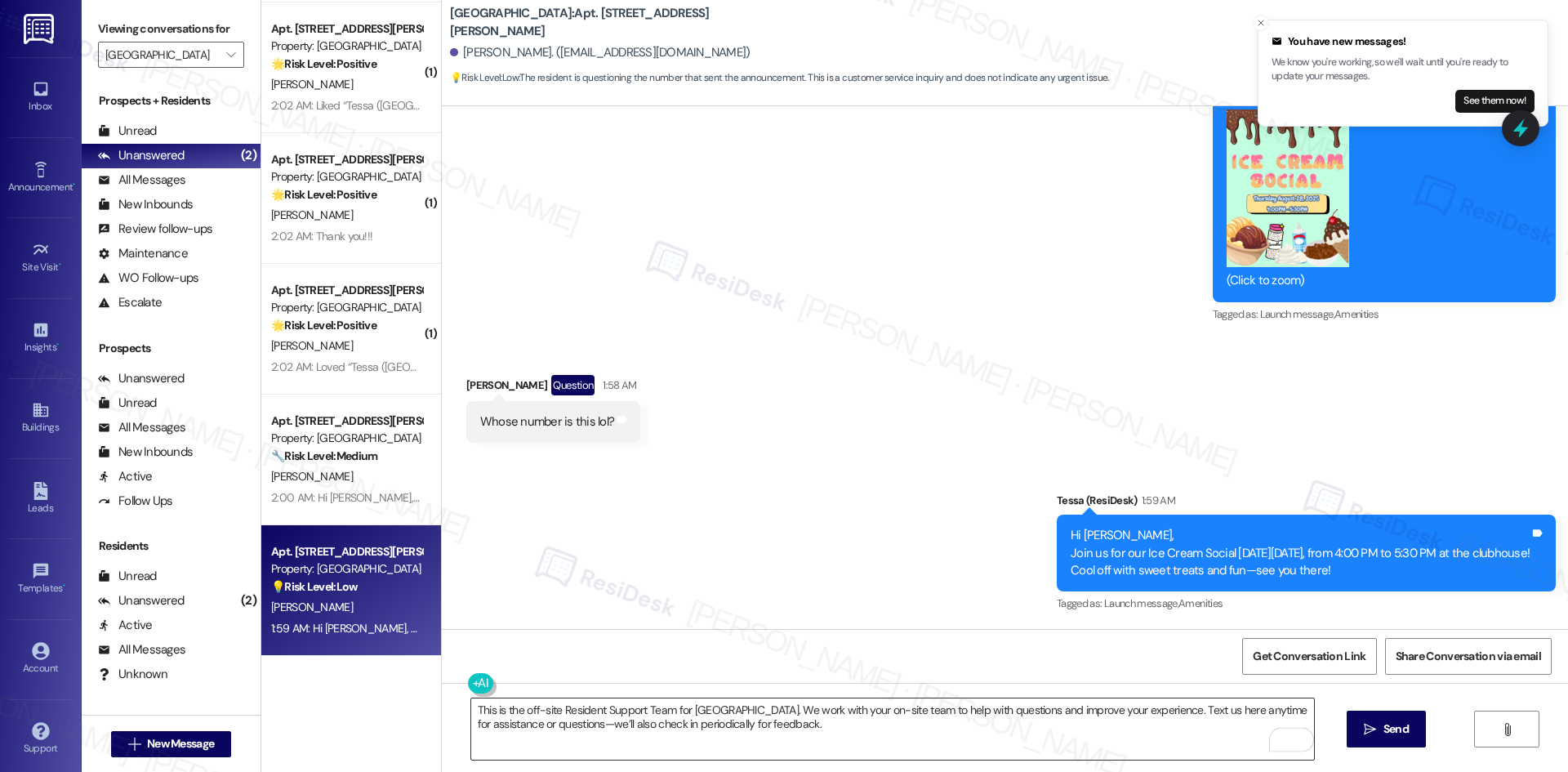
drag, startPoint x: 1363, startPoint y: 736, endPoint x: 1205, endPoint y: 737, distance: 158.0
click at [1362, 736] on span " Send" at bounding box center [1386, 728] width 51 height 17
click at [712, 531] on div "Announcement, sent via SMS Tessa (ResiDesk) 1:59 AM Hi Jonathan, Join us for ou…" at bounding box center [1004, 541] width 1127 height 173
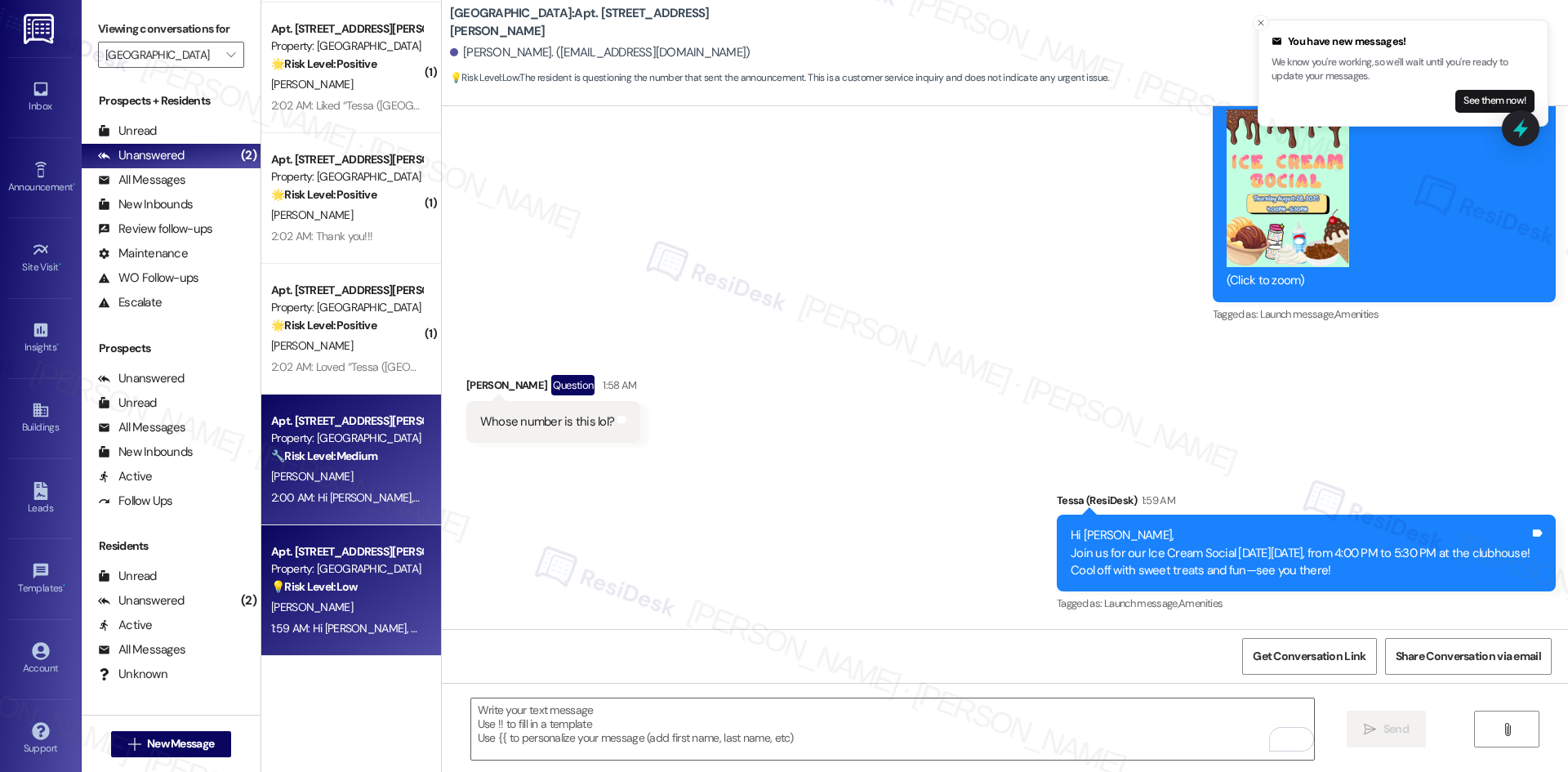
click at [332, 468] on div "S. Logan" at bounding box center [347, 476] width 155 height 21
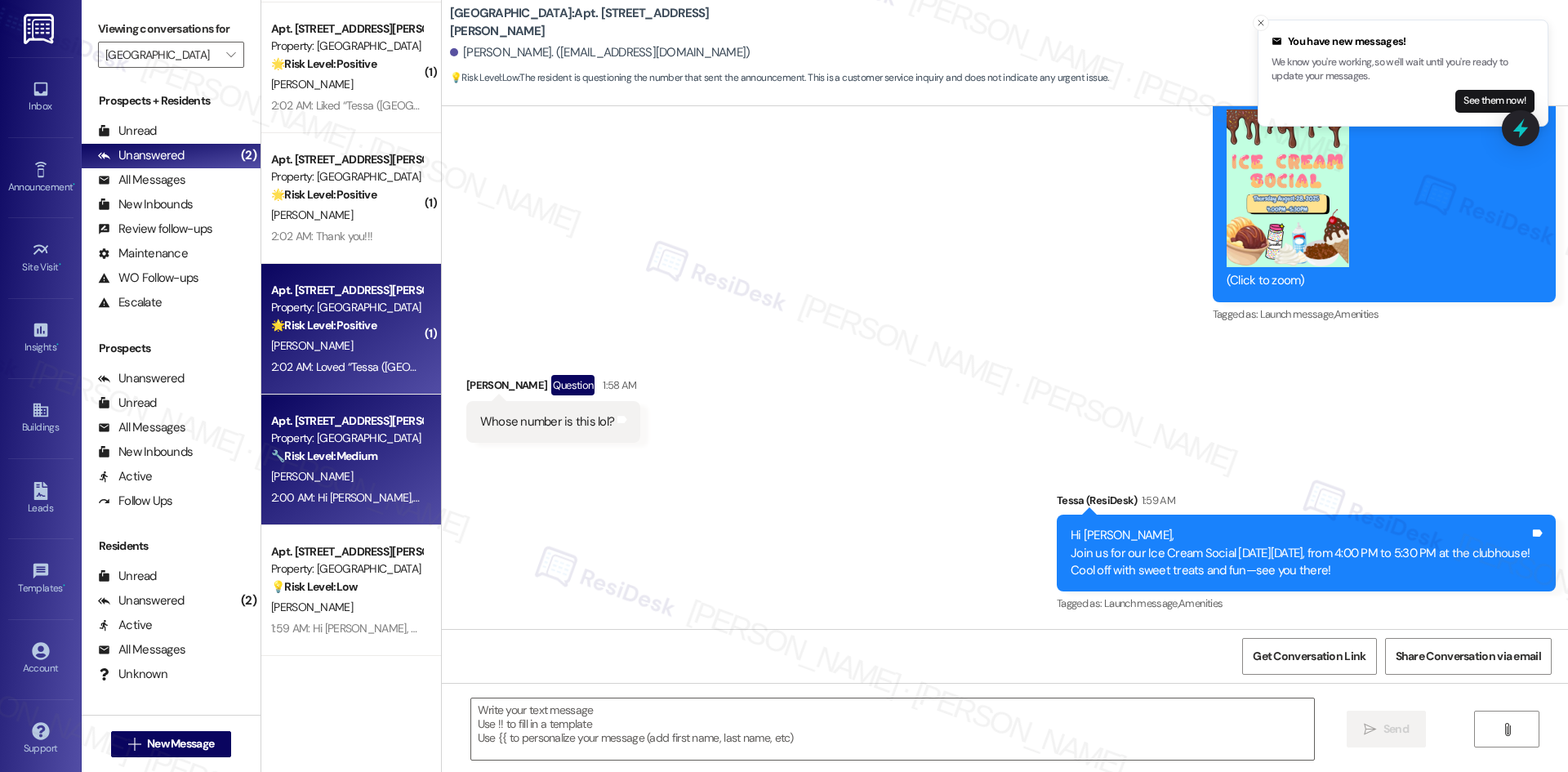
click at [345, 359] on div "2:02 AM: Loved “Tessa (Georgetown Oaks): Hi Fatima, Join us for our Ice Cream S…" at bounding box center [764, 367] width 986 height 14
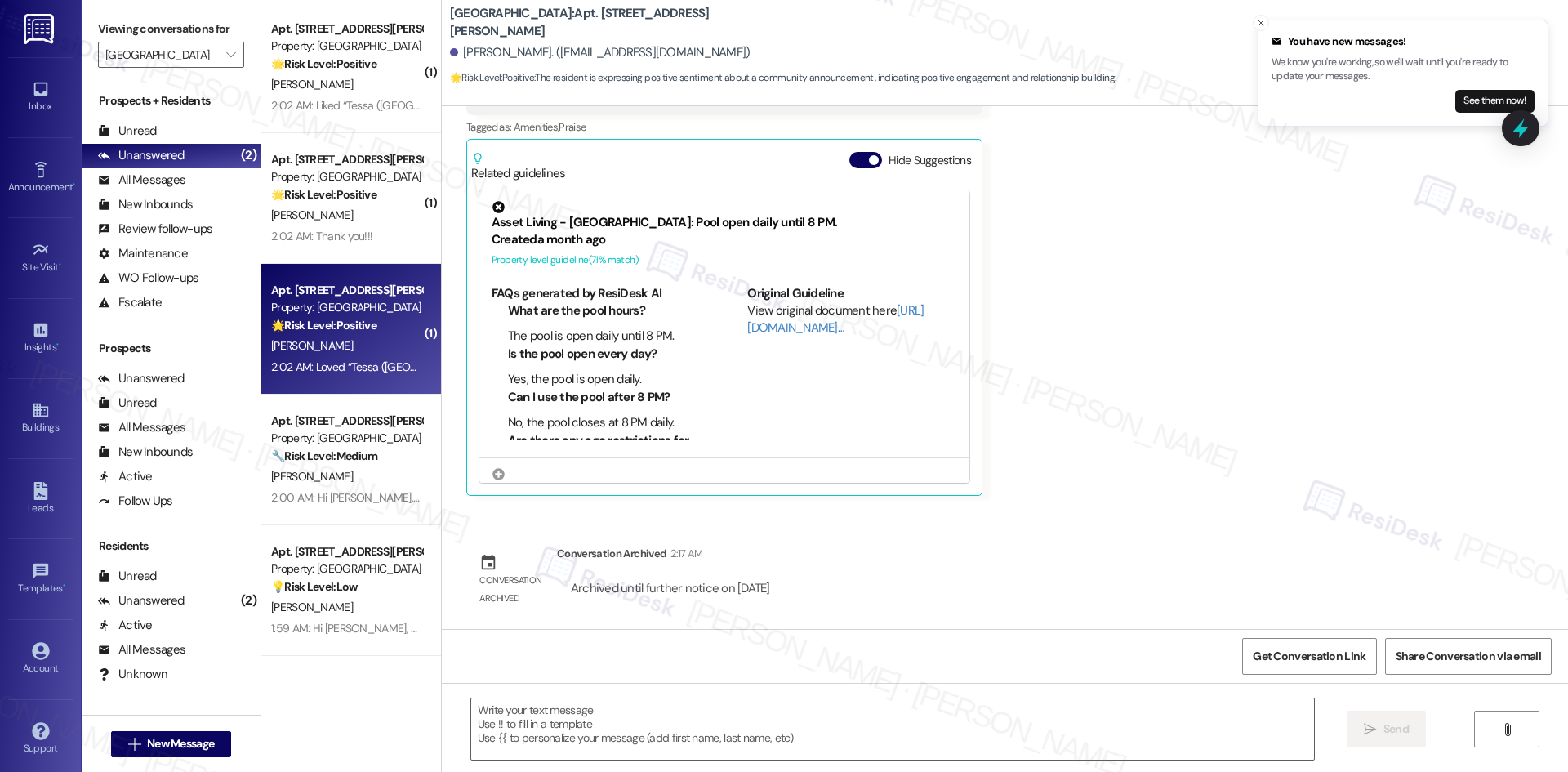
type textarea "Fetching suggested responses. Please feel free to read through the conversation…"
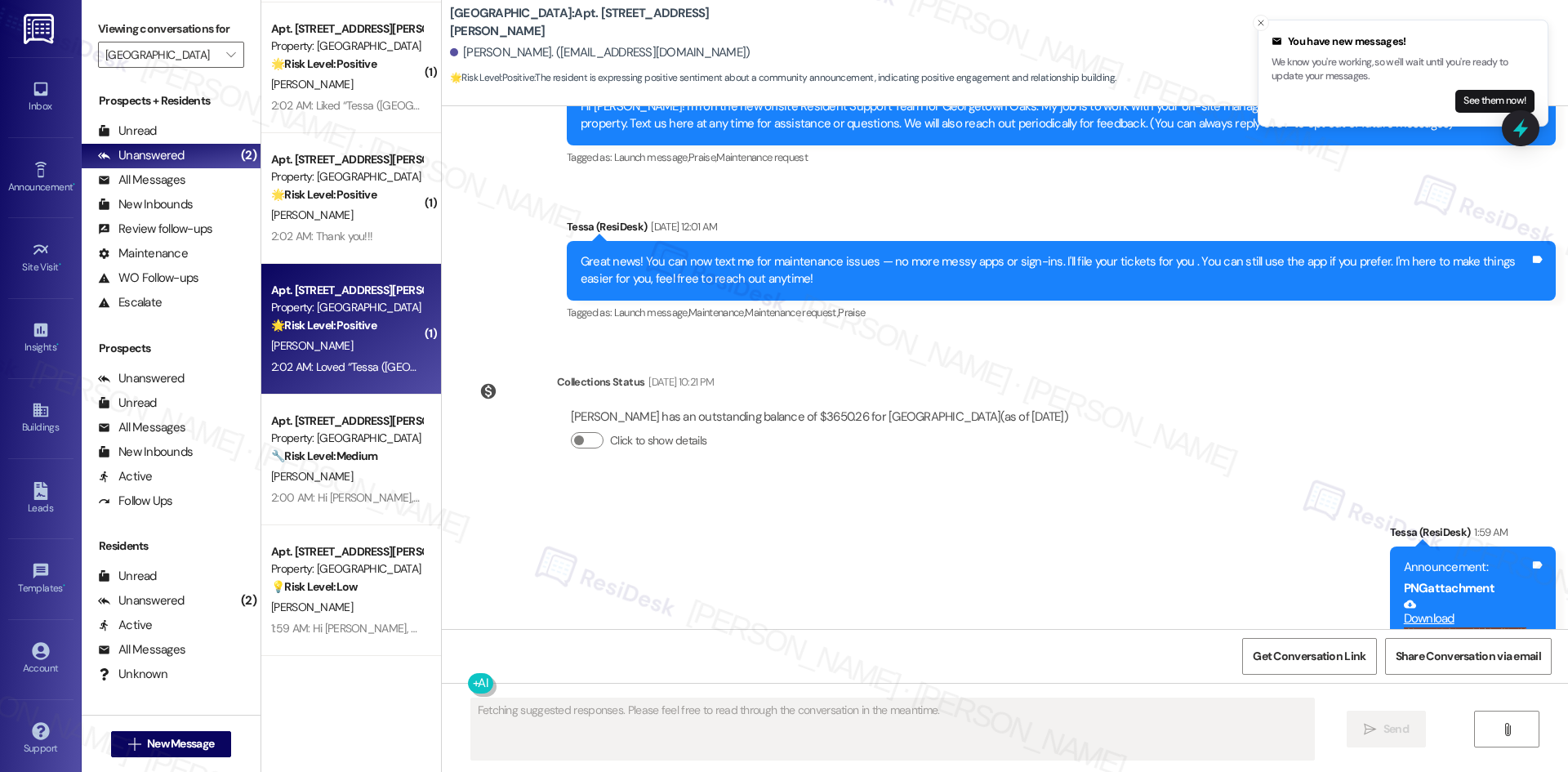
scroll to position [156, 0]
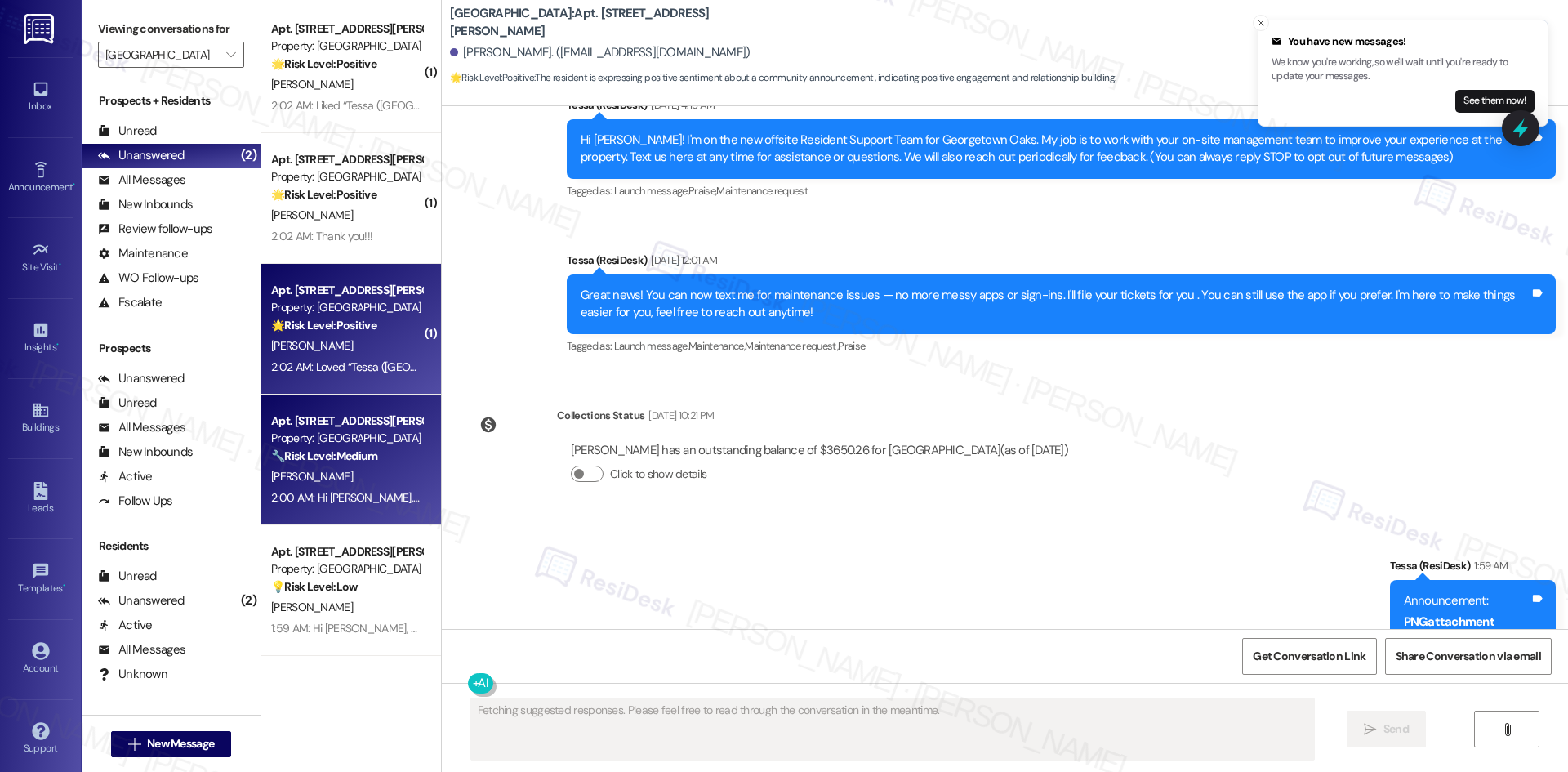
click at [357, 501] on div "2:00 AM: Hi Shakira, Join us for our Ice Cream Social on Thursday, August 28, f…" at bounding box center [675, 497] width 807 height 14
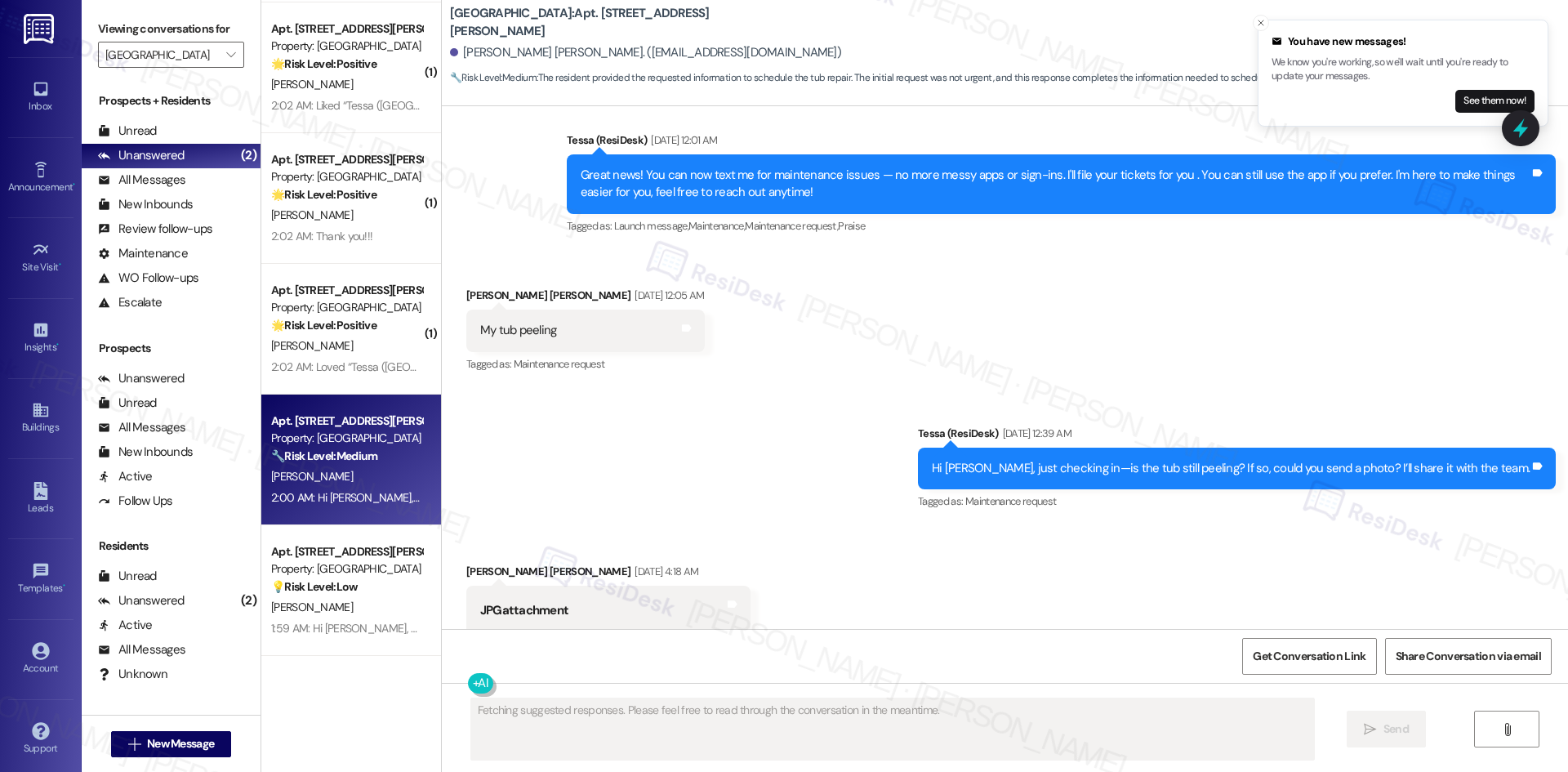
scroll to position [602, 0]
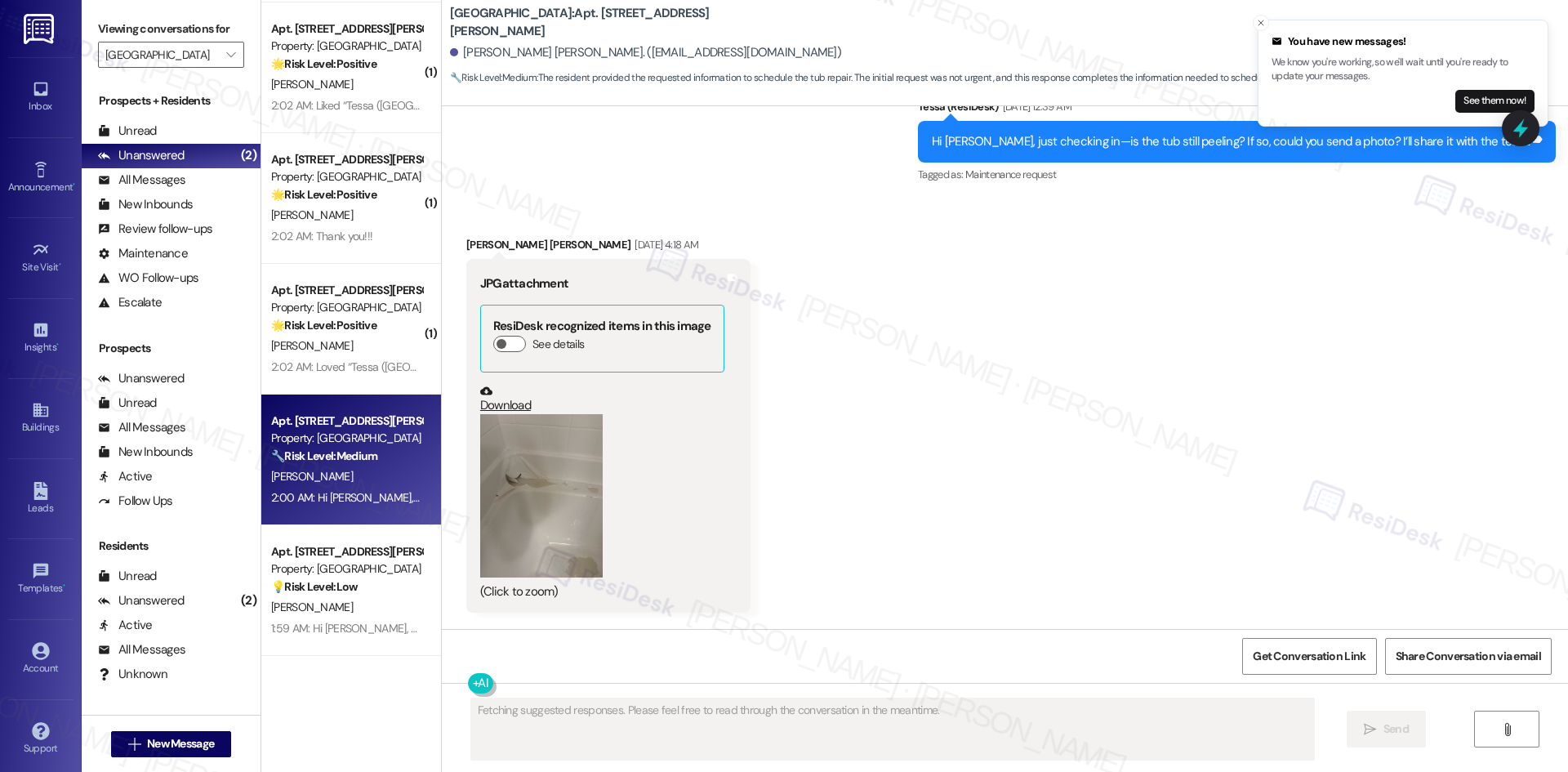
click at [524, 514] on button "Zoom image" at bounding box center [541, 496] width 122 height 164
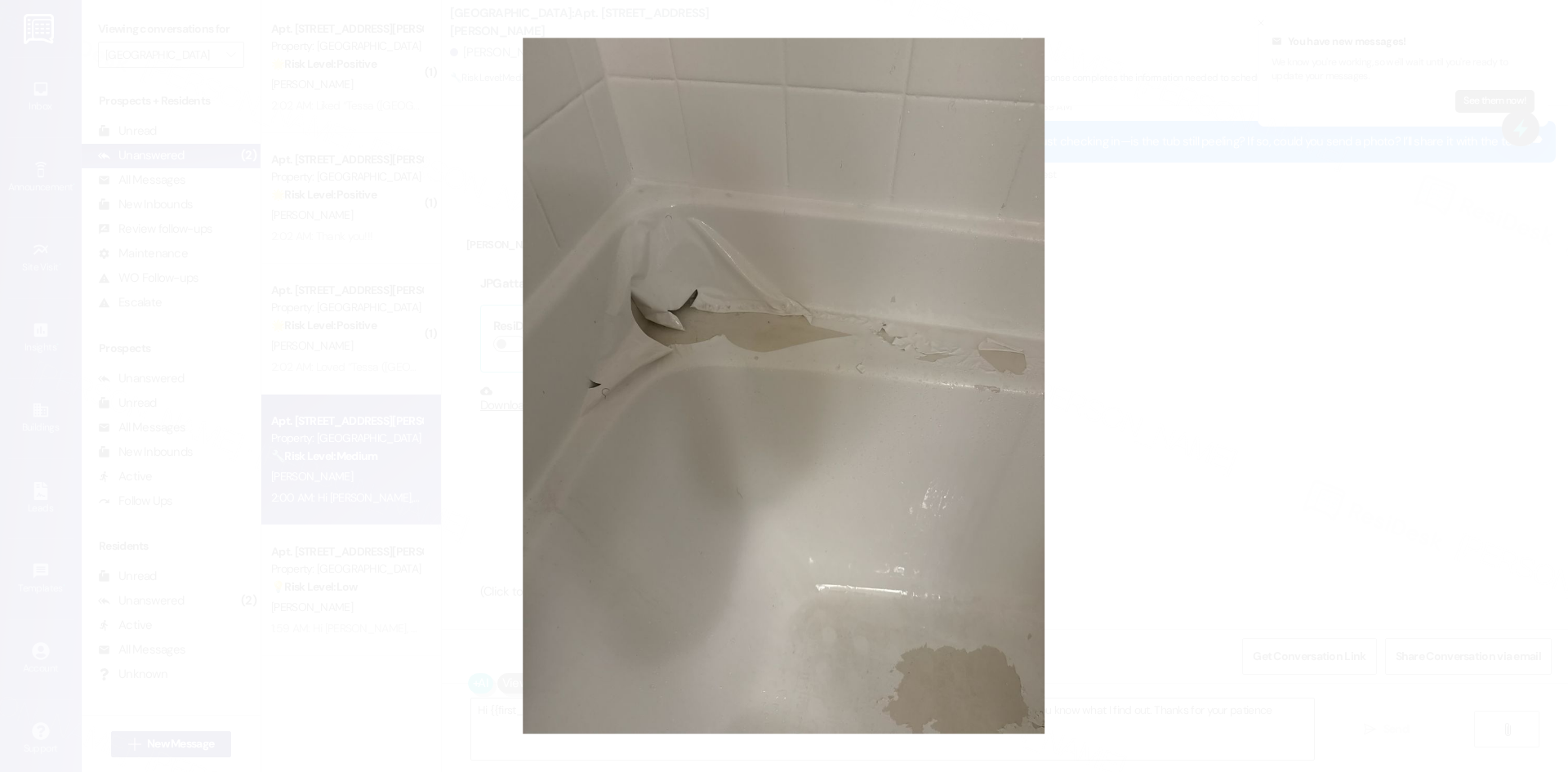
type textarea "Hi {{first_name}}! I'm happy to look into the status of the tub repair. I'll re…"
drag, startPoint x: 1147, startPoint y: 464, endPoint x: 1140, endPoint y: 471, distance: 9.9
click at [1149, 464] on button "Unzoom image" at bounding box center [784, 386] width 1568 height 772
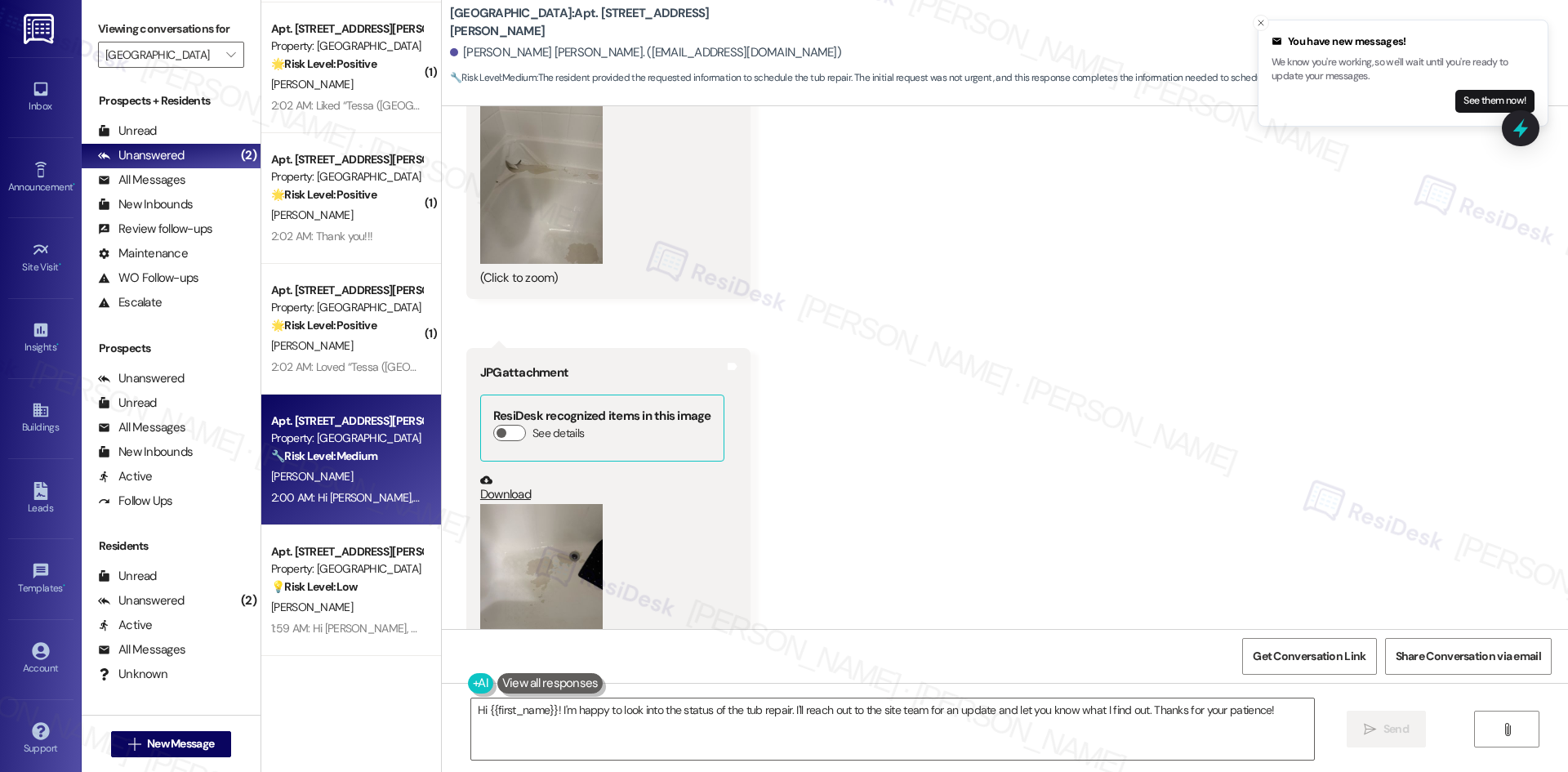
scroll to position [1093, 0]
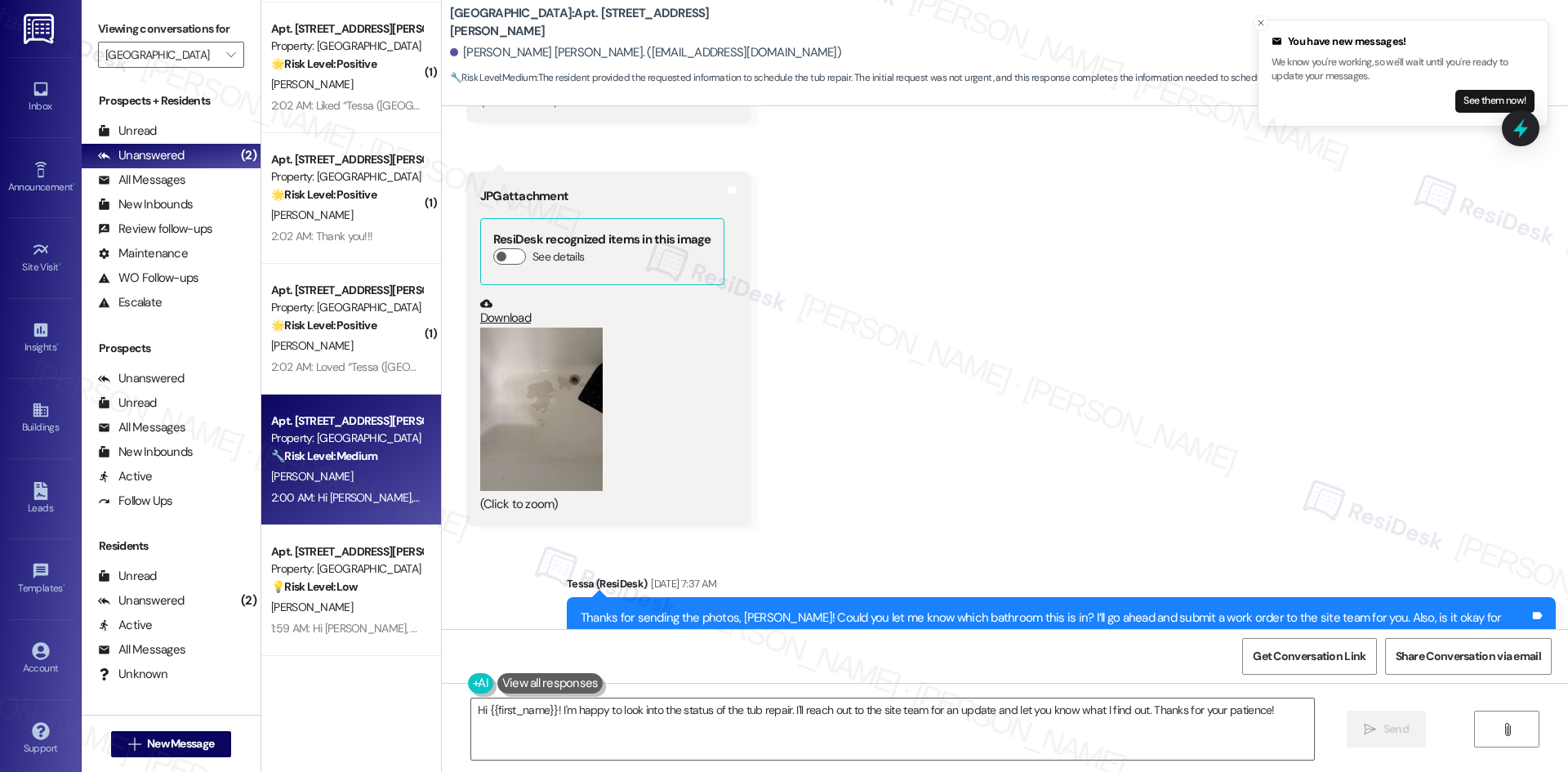
click at [561, 450] on button "Zoom image" at bounding box center [541, 409] width 122 height 164
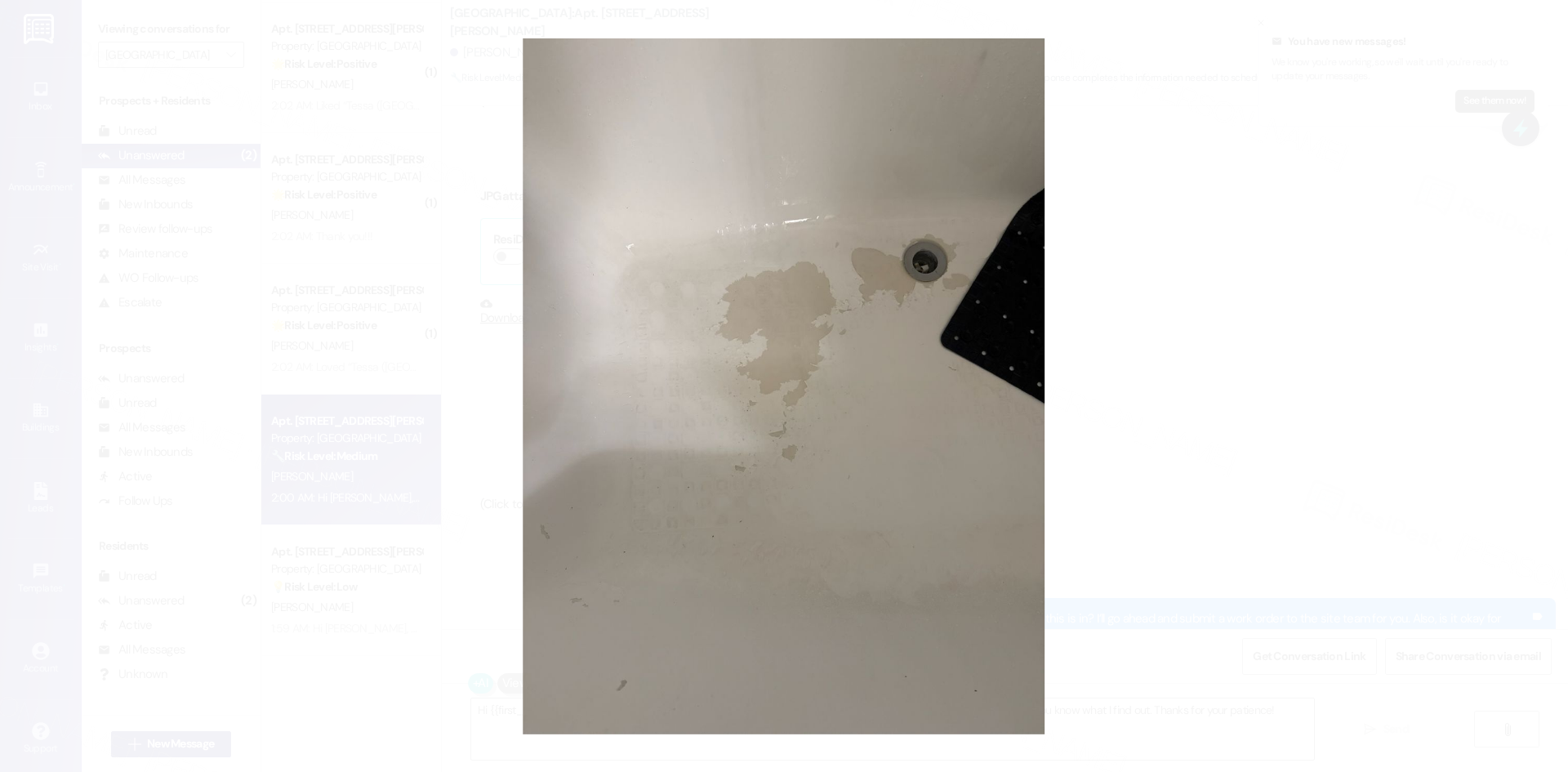
click at [1302, 245] on button "Unzoom image" at bounding box center [784, 386] width 1568 height 772
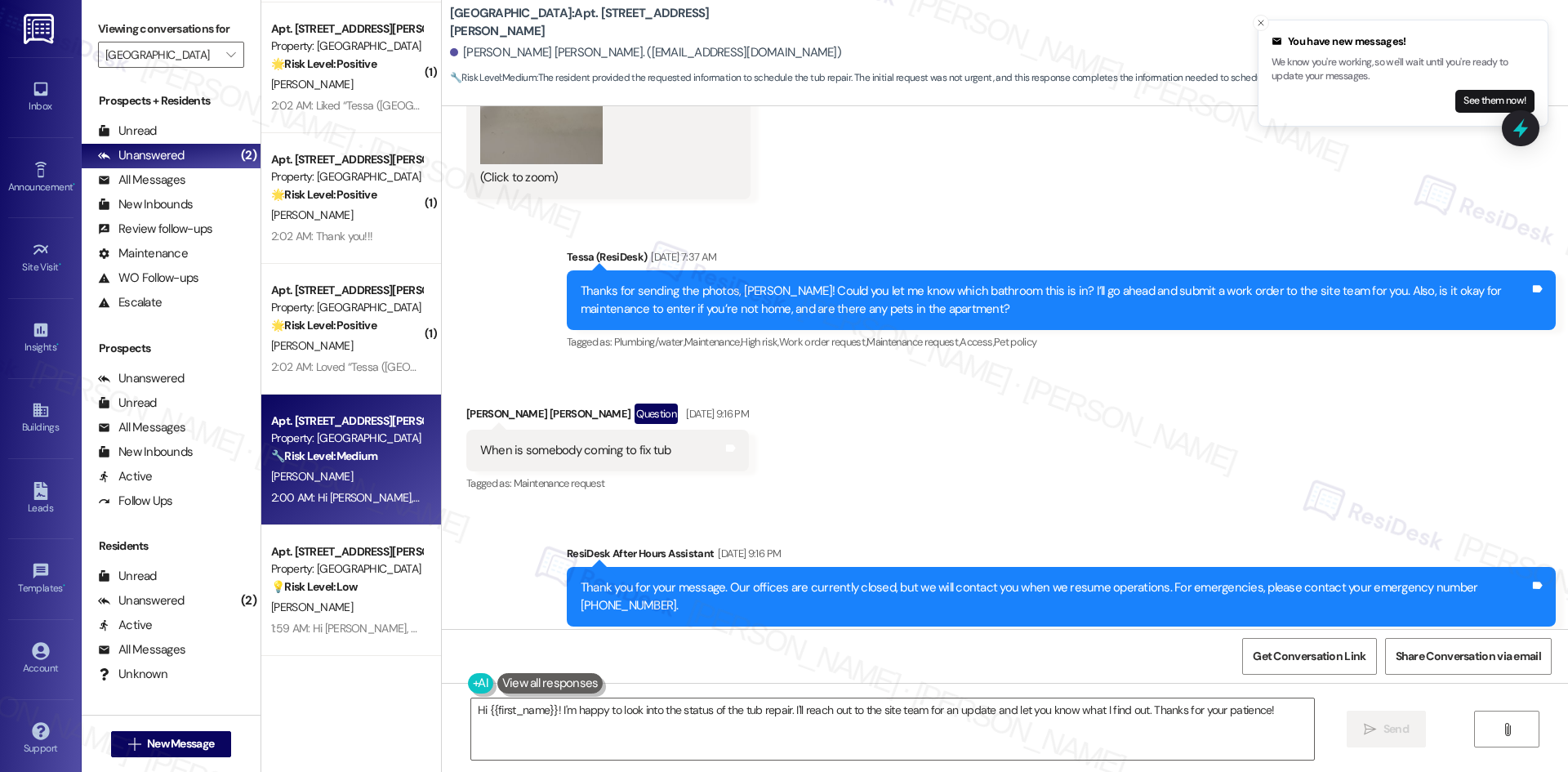
scroll to position [1827, 0]
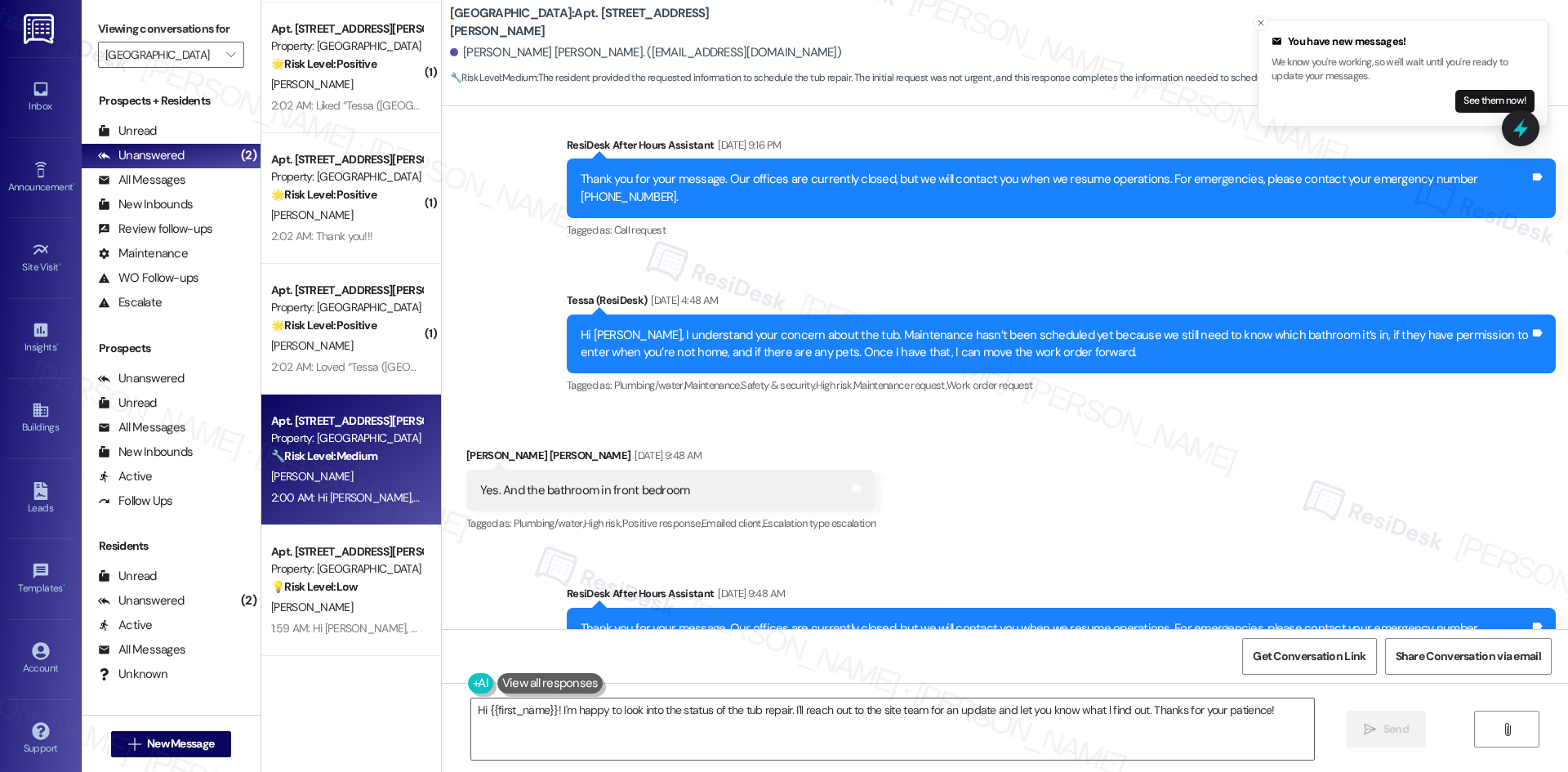
click at [1488, 91] on div "You have new messages! We know you're working, so we'll wait until you're ready…" at bounding box center [1403, 73] width 263 height 79
click at [1483, 103] on button "See them now!" at bounding box center [1495, 101] width 79 height 22
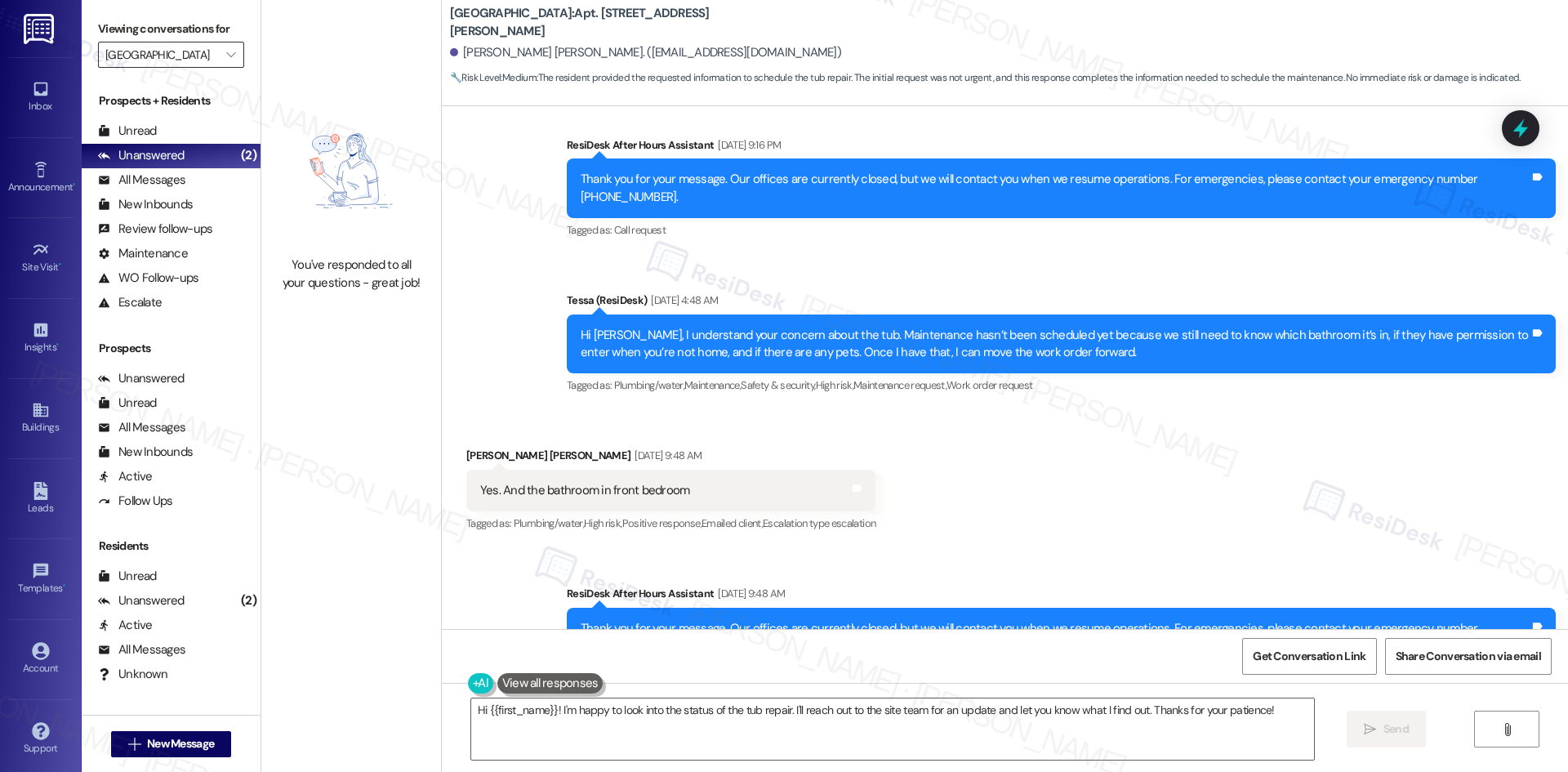
click at [201, 49] on input "Georgetown Oaks" at bounding box center [161, 54] width 112 height 26
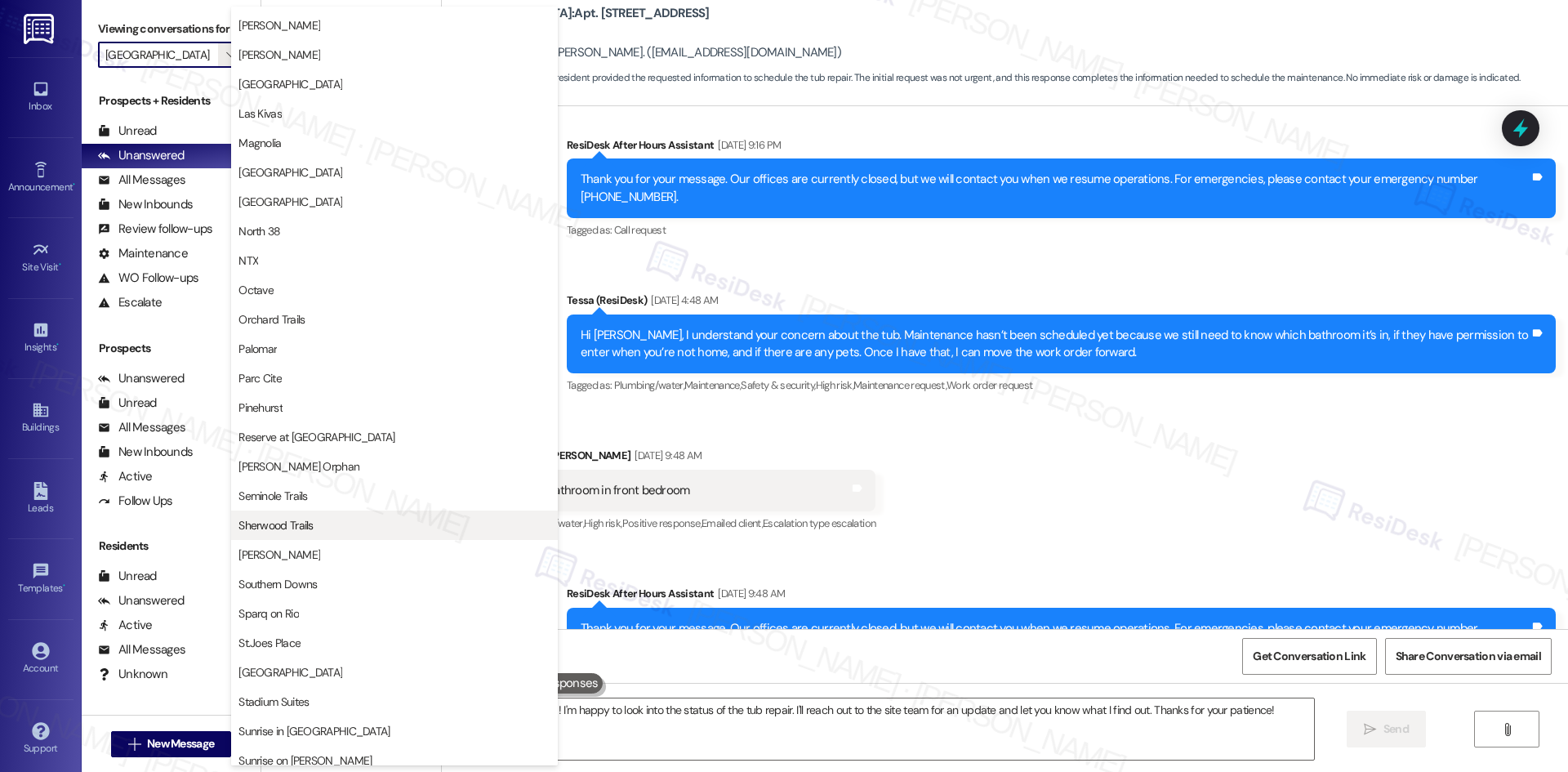
scroll to position [653, 0]
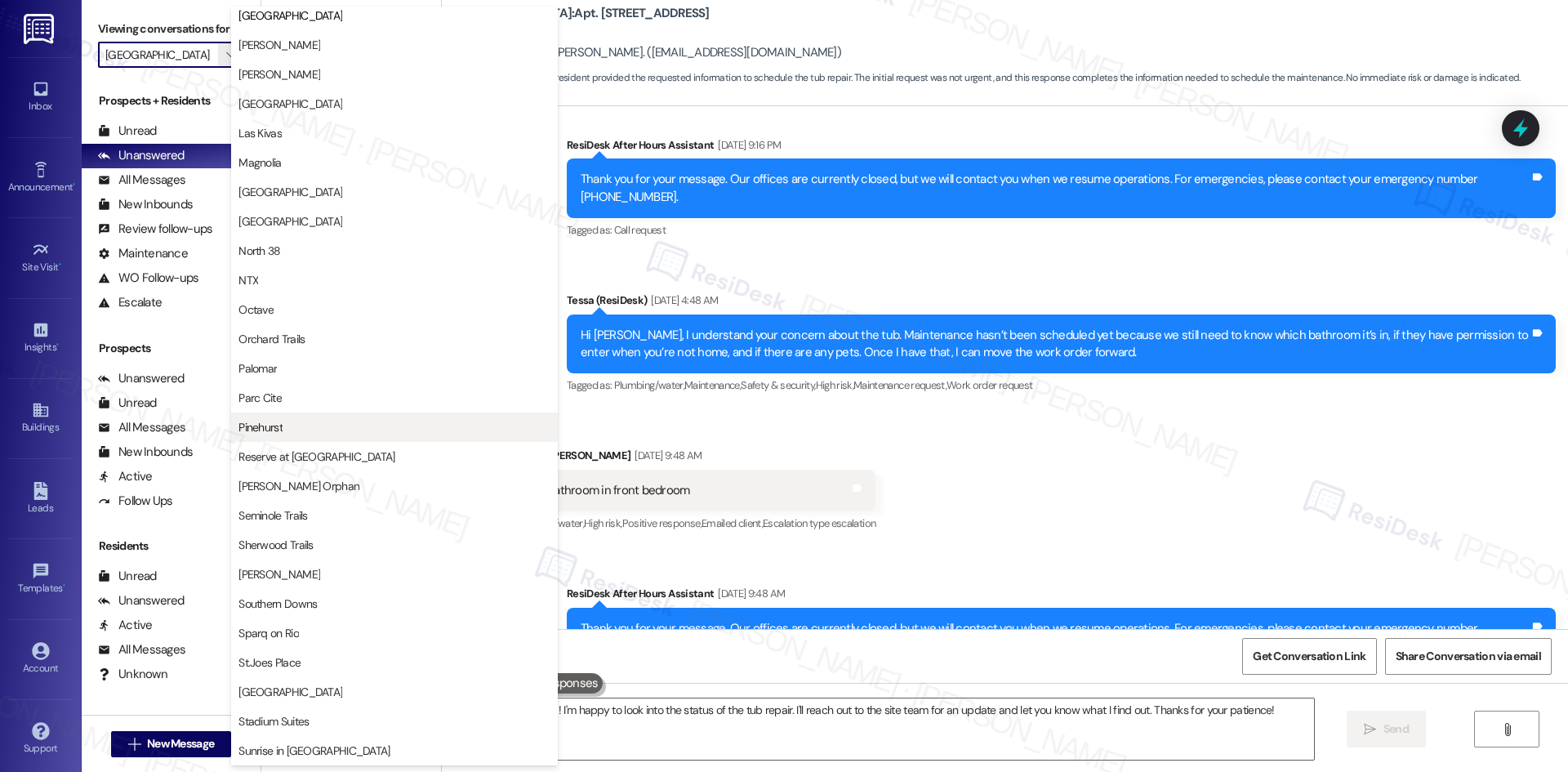
click at [320, 422] on span "Pinehurst" at bounding box center [394, 427] width 312 height 16
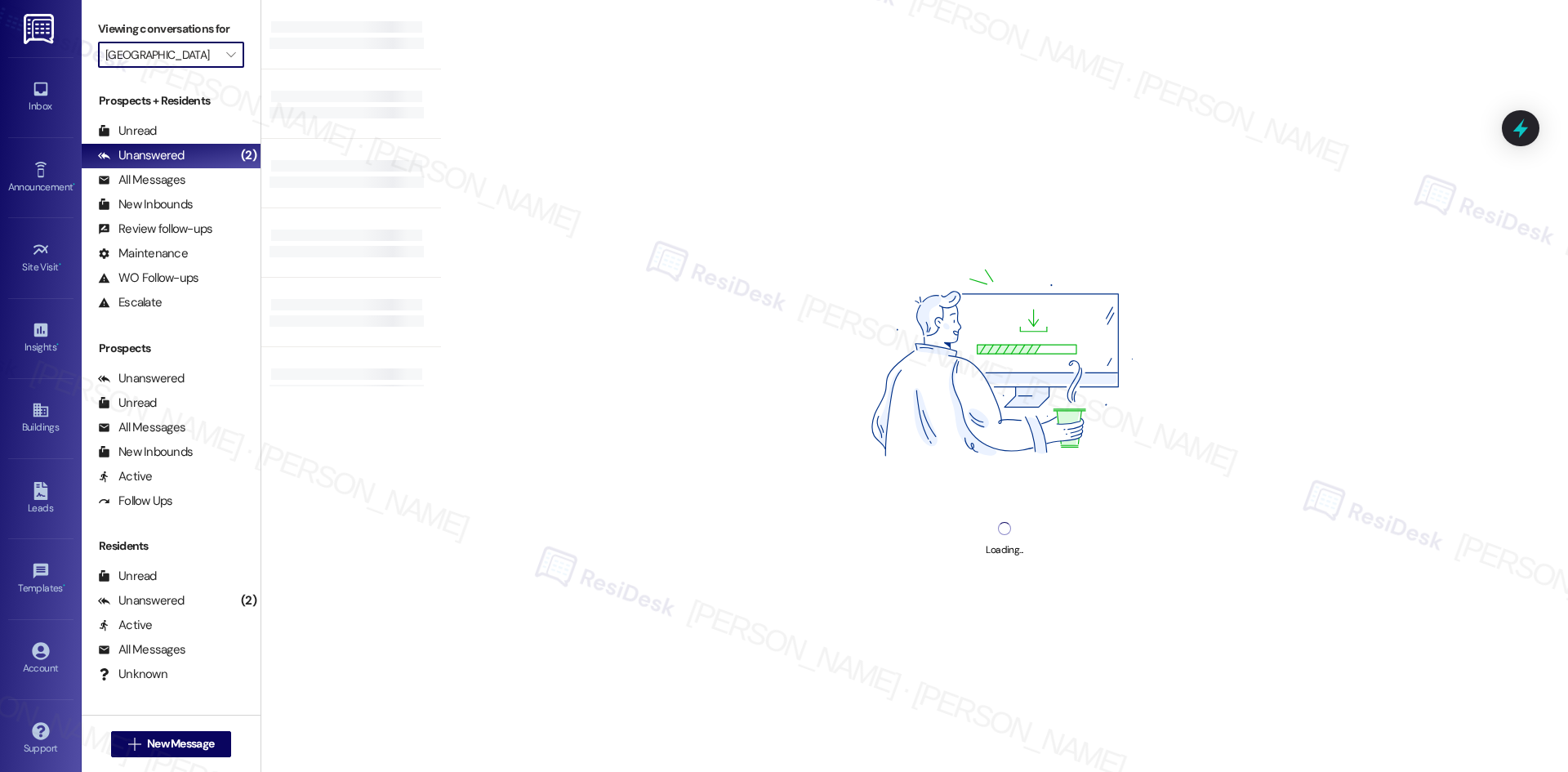
type input "Pinehurst"
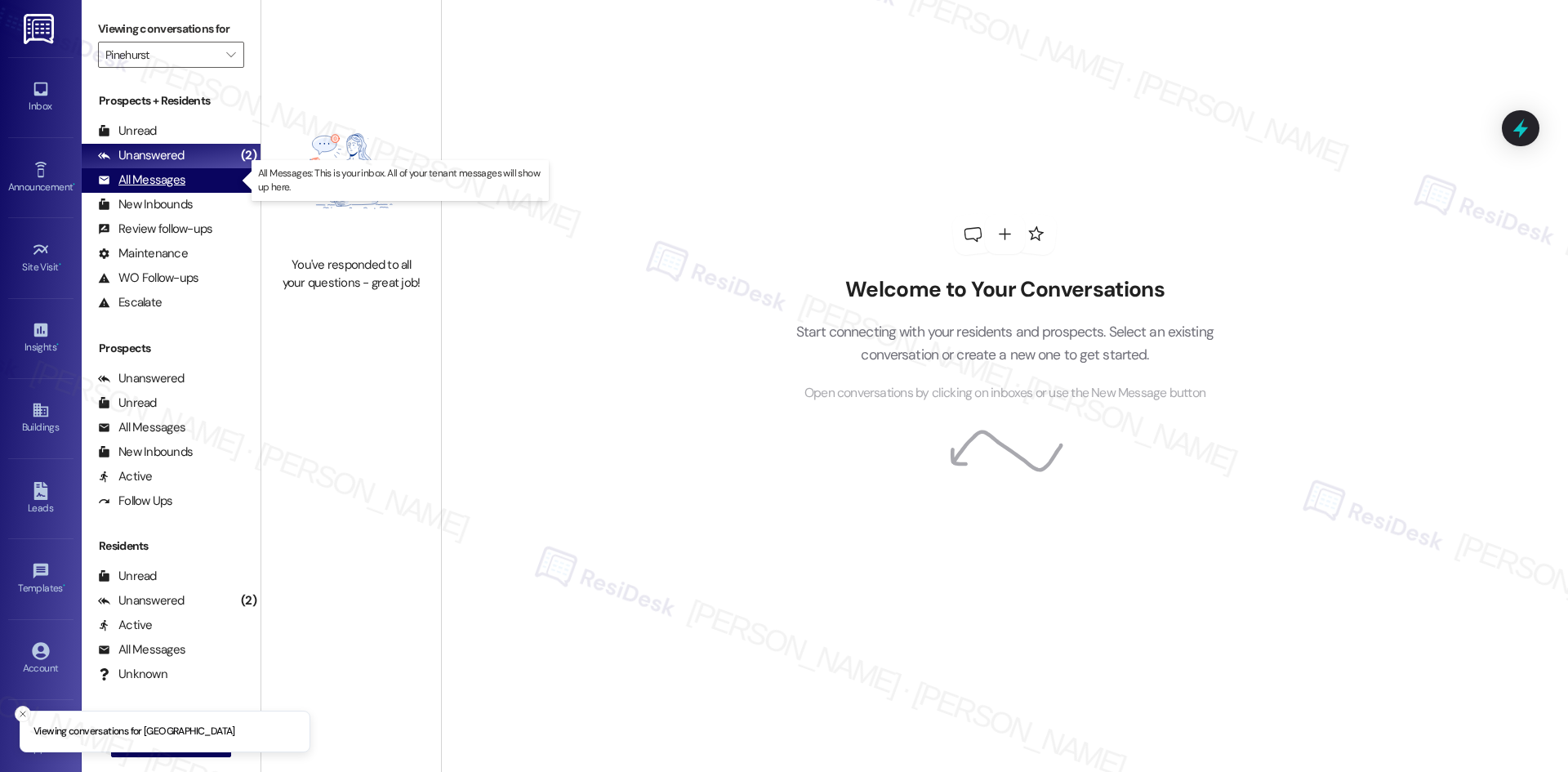
click at [204, 177] on div "All Messages (undefined)" at bounding box center [171, 180] width 179 height 24
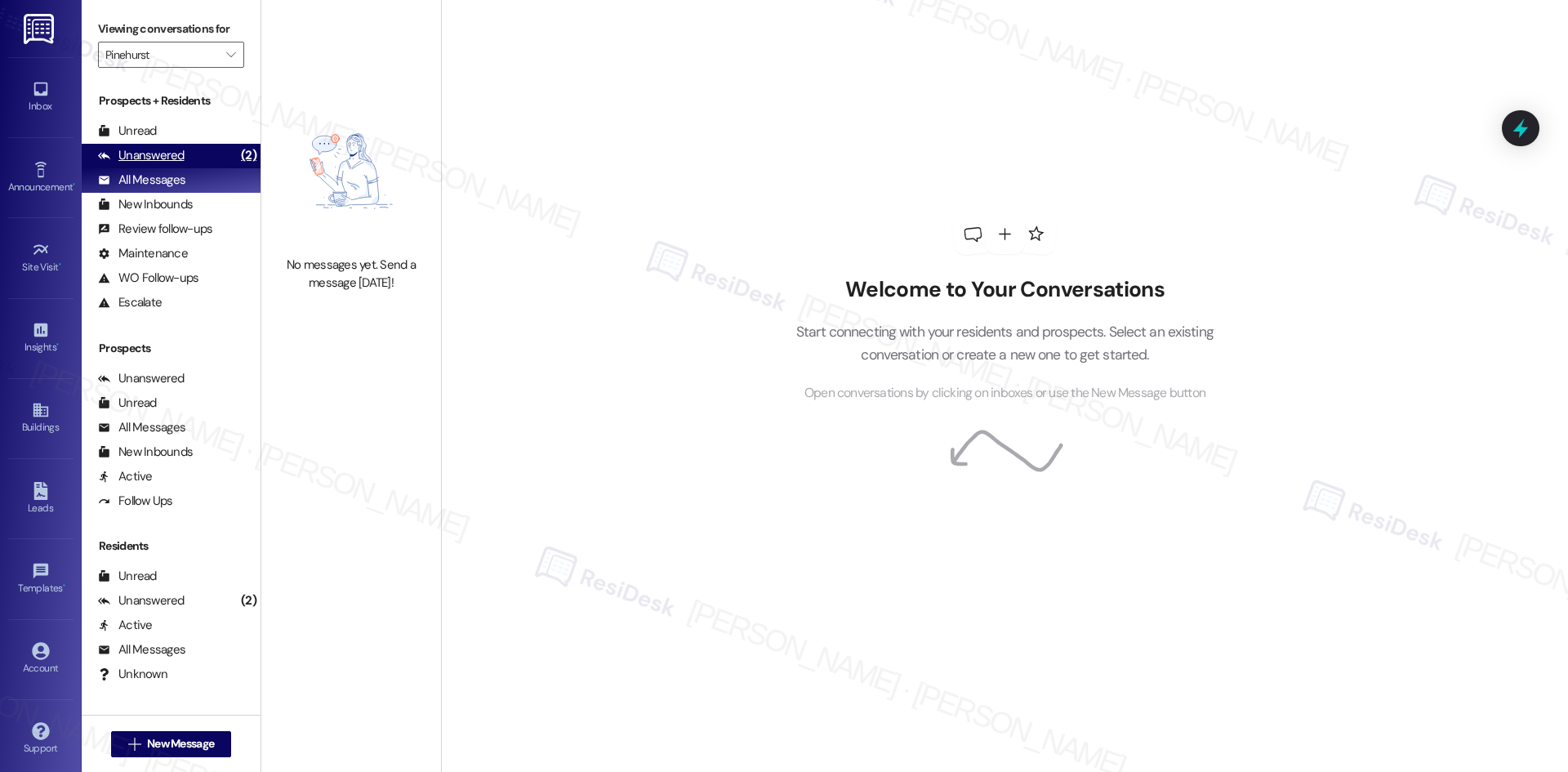
click at [146, 155] on div "Unanswered" at bounding box center [141, 155] width 86 height 17
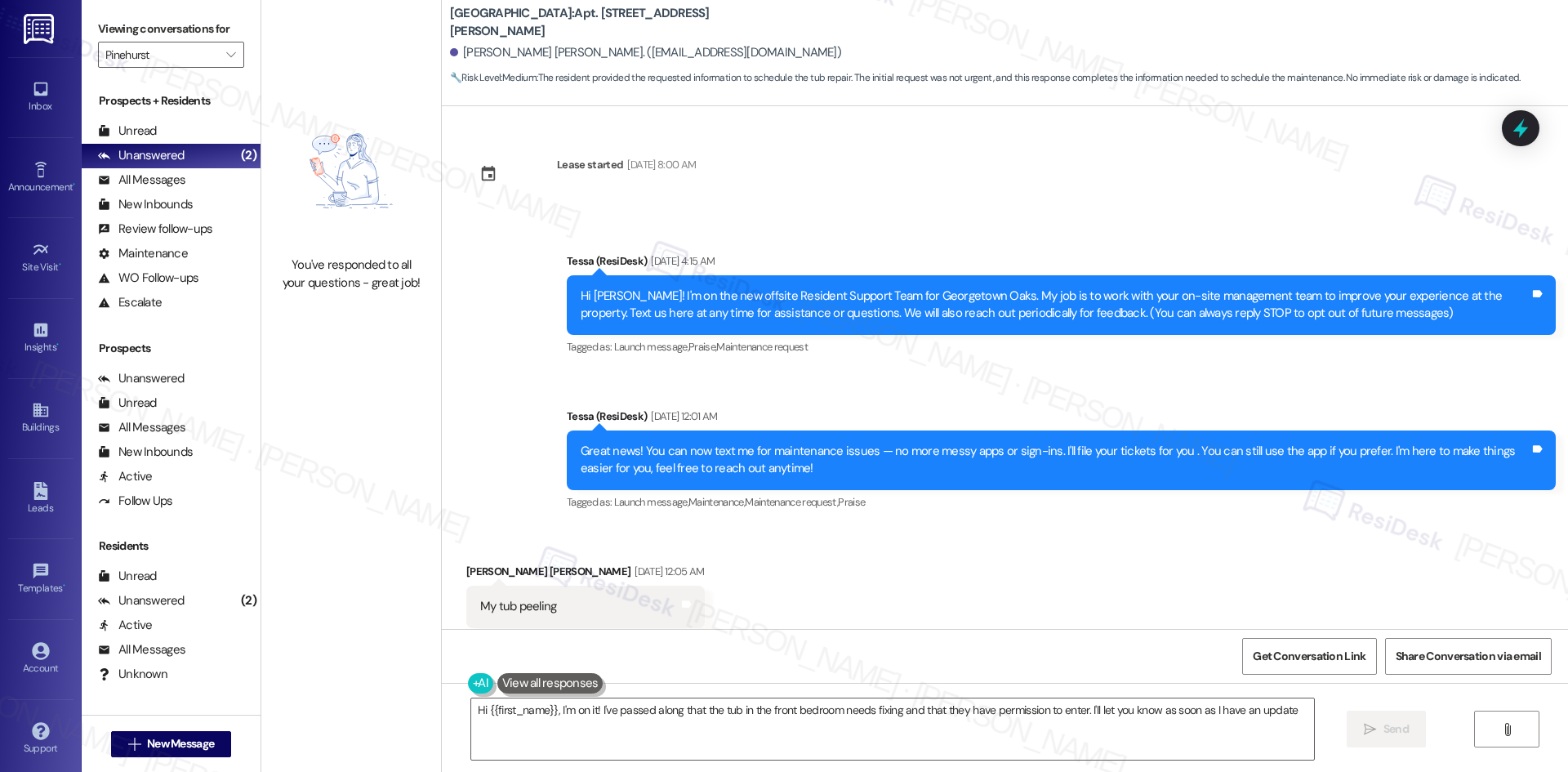
type textarea "Hi {{first_name}}, I'm on it! I've passed along that the tub in the front bedro…"
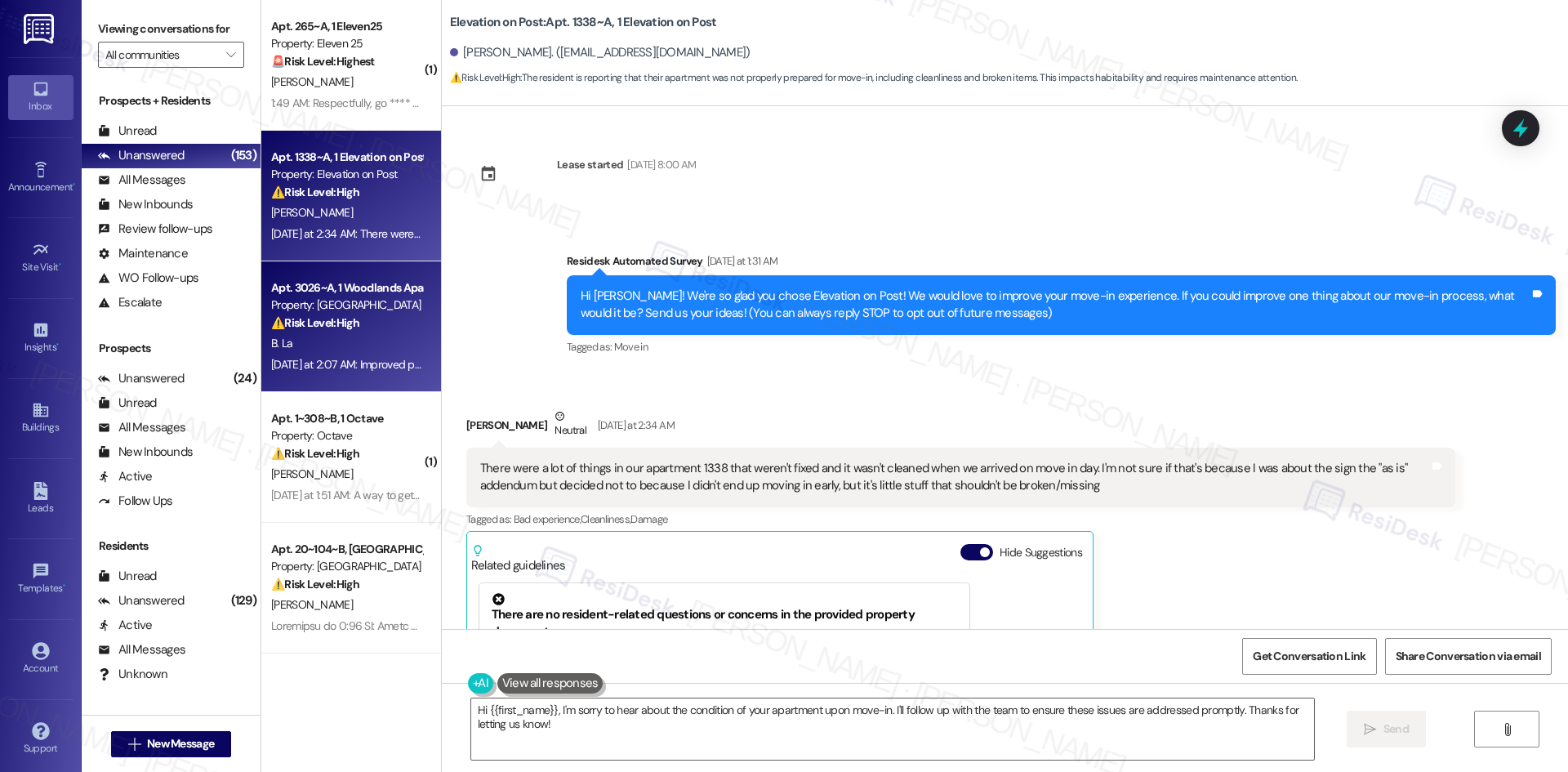
click at [340, 342] on div "B. La" at bounding box center [347, 343] width 155 height 21
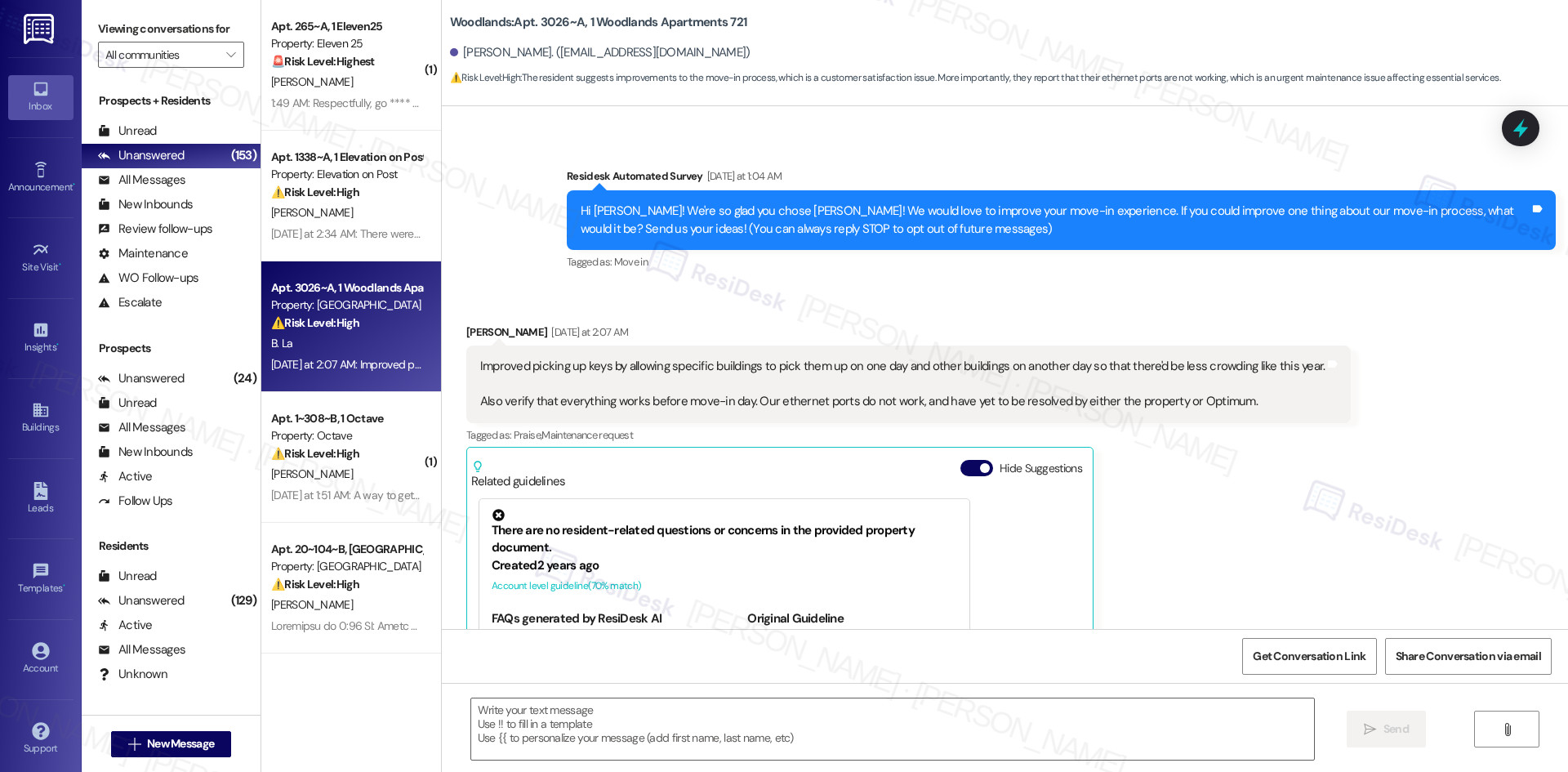
scroll to position [51, 0]
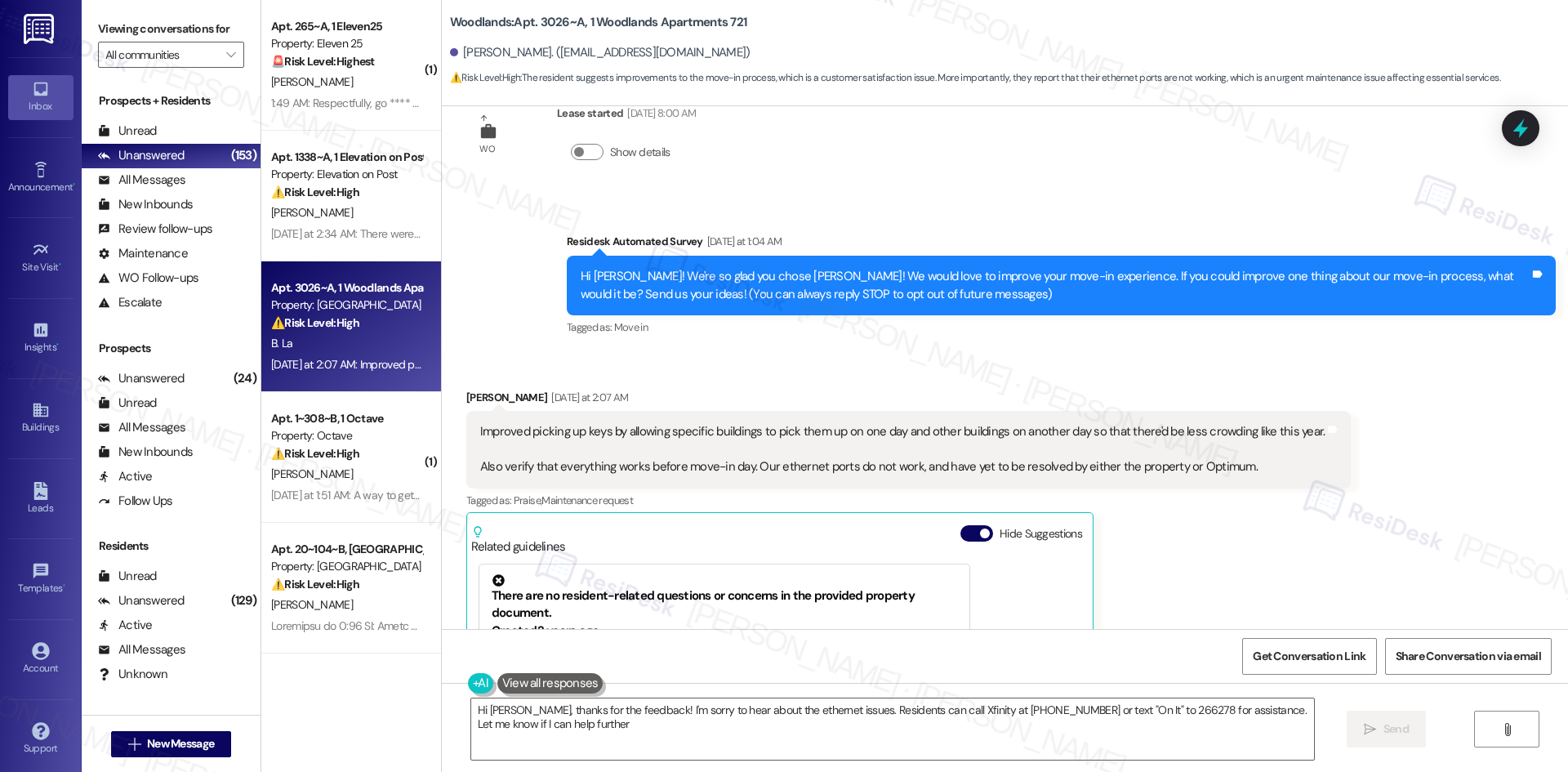
type textarea "Hi [PERSON_NAME], thanks for the feedback! I'm sorry to hear about the ethernet…"
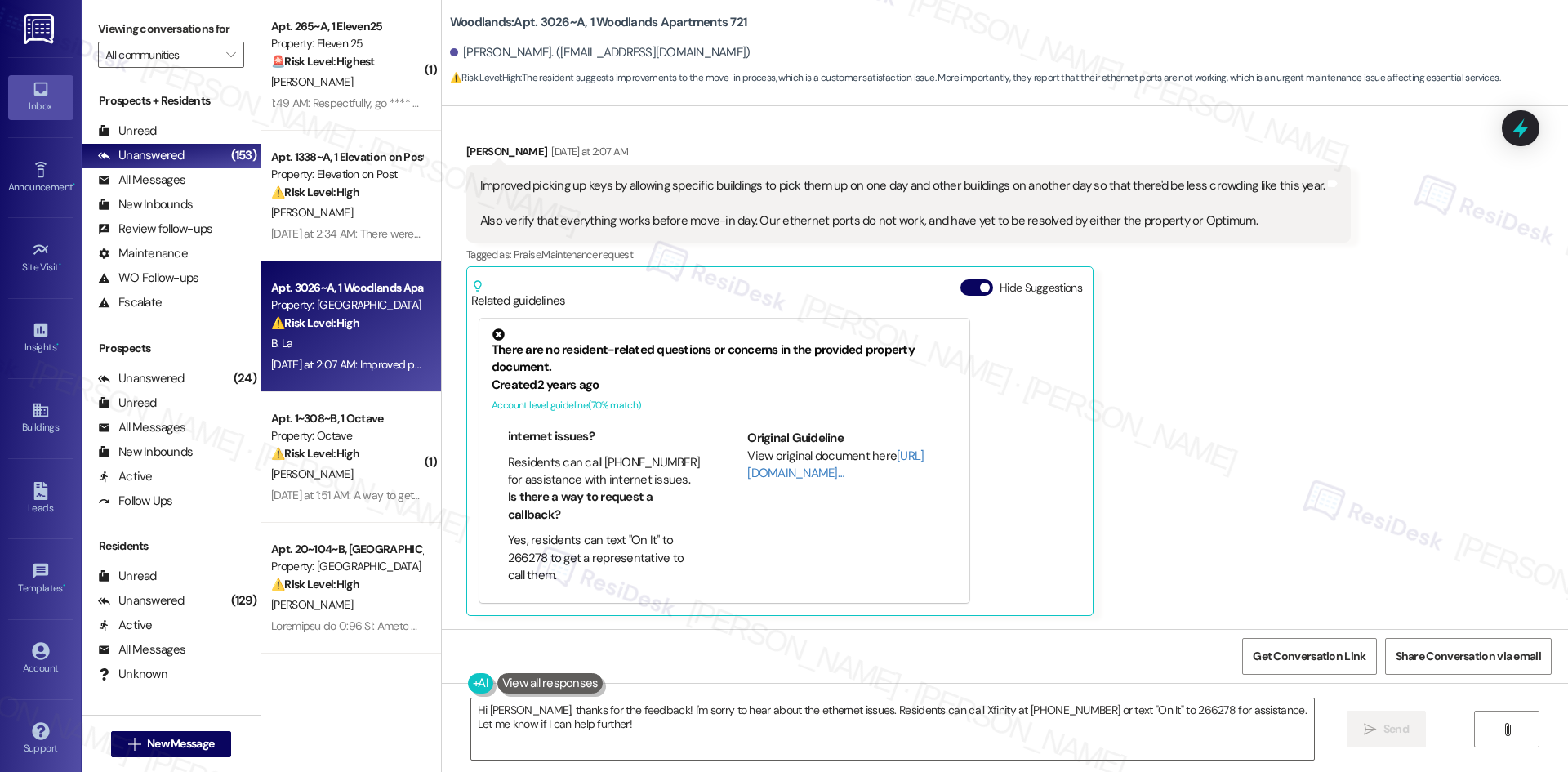
scroll to position [45, 0]
